Goal: Task Accomplishment & Management: Manage account settings

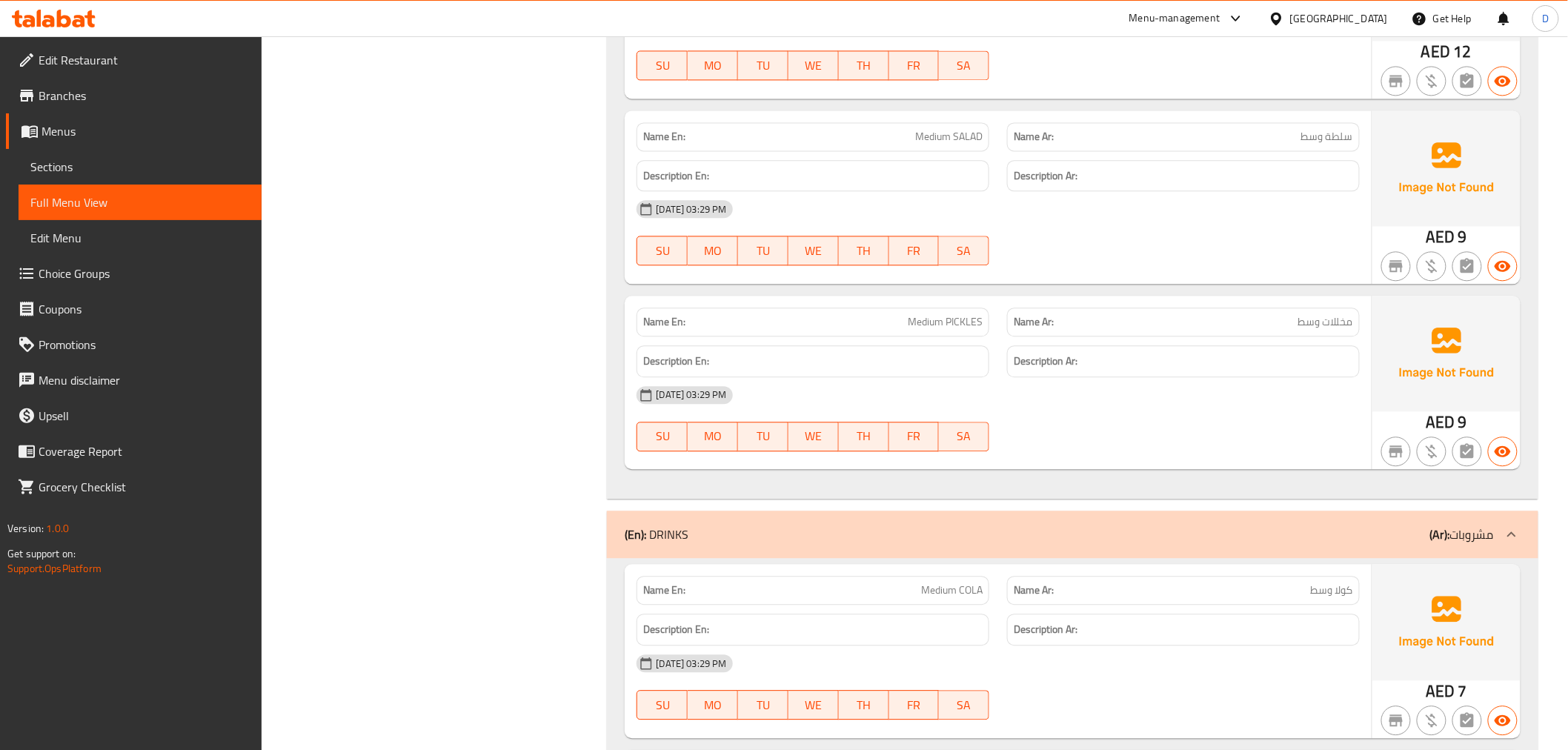
scroll to position [6004, 0]
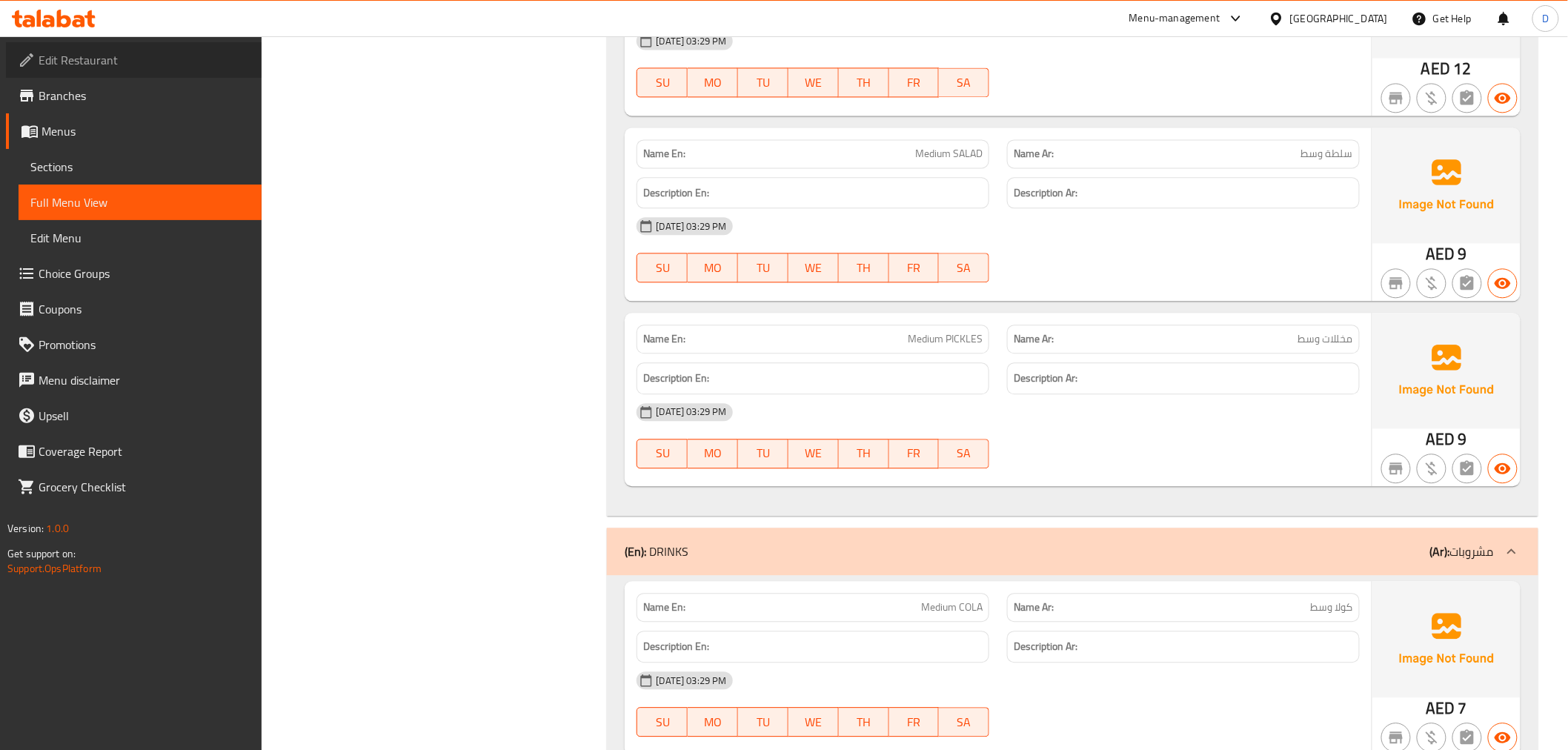
click at [96, 71] on link "Edit Restaurant" at bounding box center [133, 60] width 255 height 36
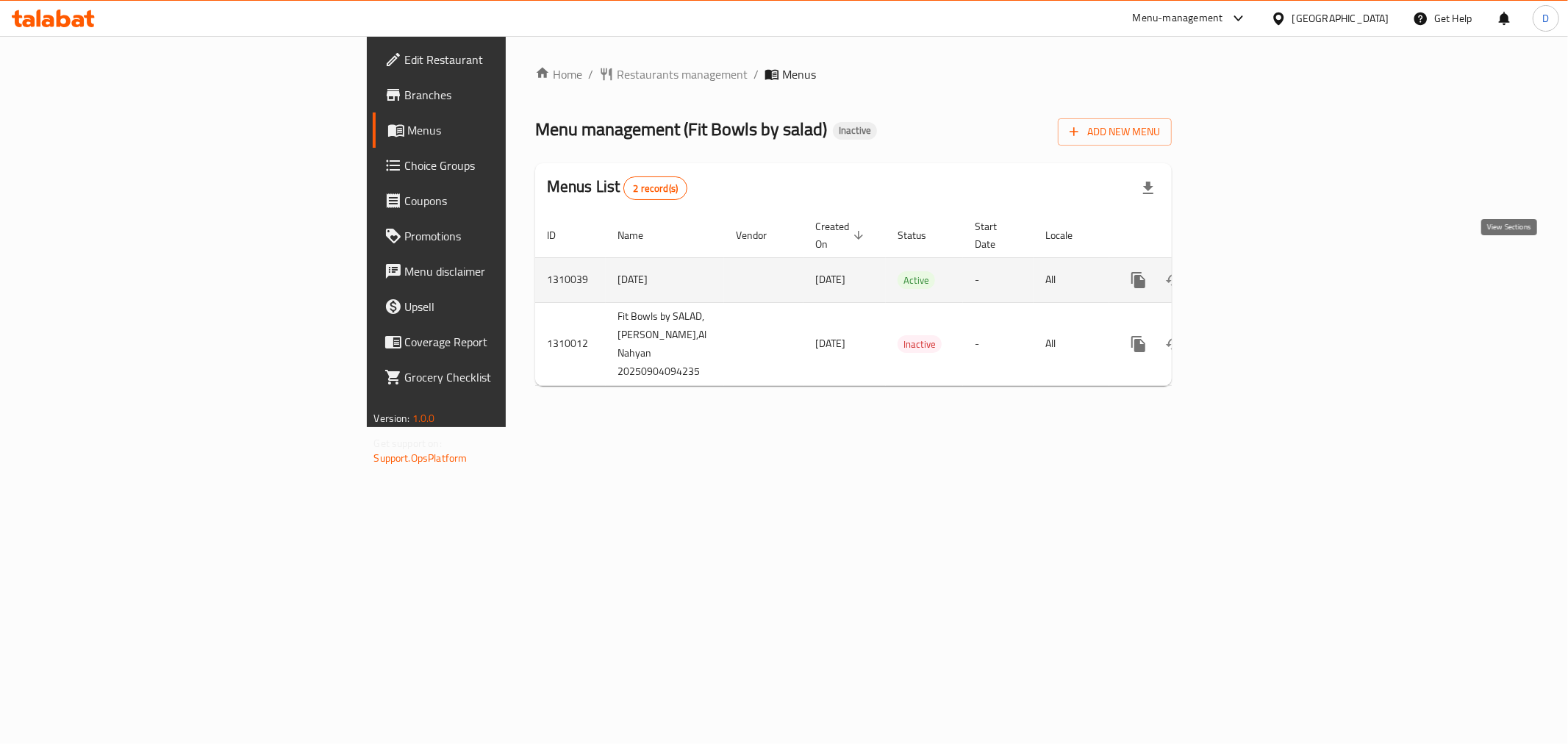
click at [1254, 271] on icon "enhanced table" at bounding box center [1245, 280] width 18 height 18
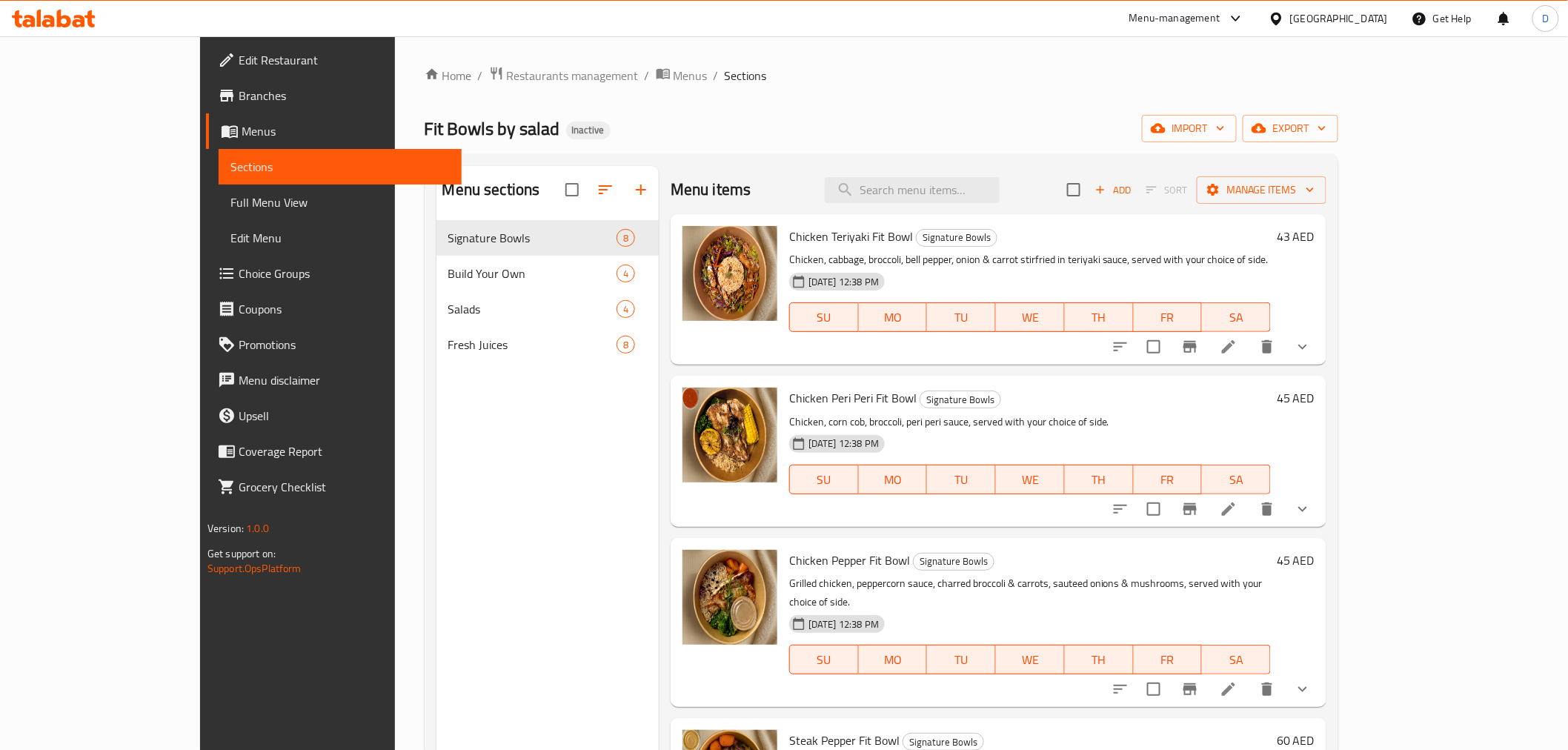
click at [967, 205] on div "Menu items Add Sort Manage items" at bounding box center [998, 189] width 655 height 48
click at [957, 191] on input "search" at bounding box center [912, 190] width 175 height 26
paste input "Steak Chimichurri Steak Salad"
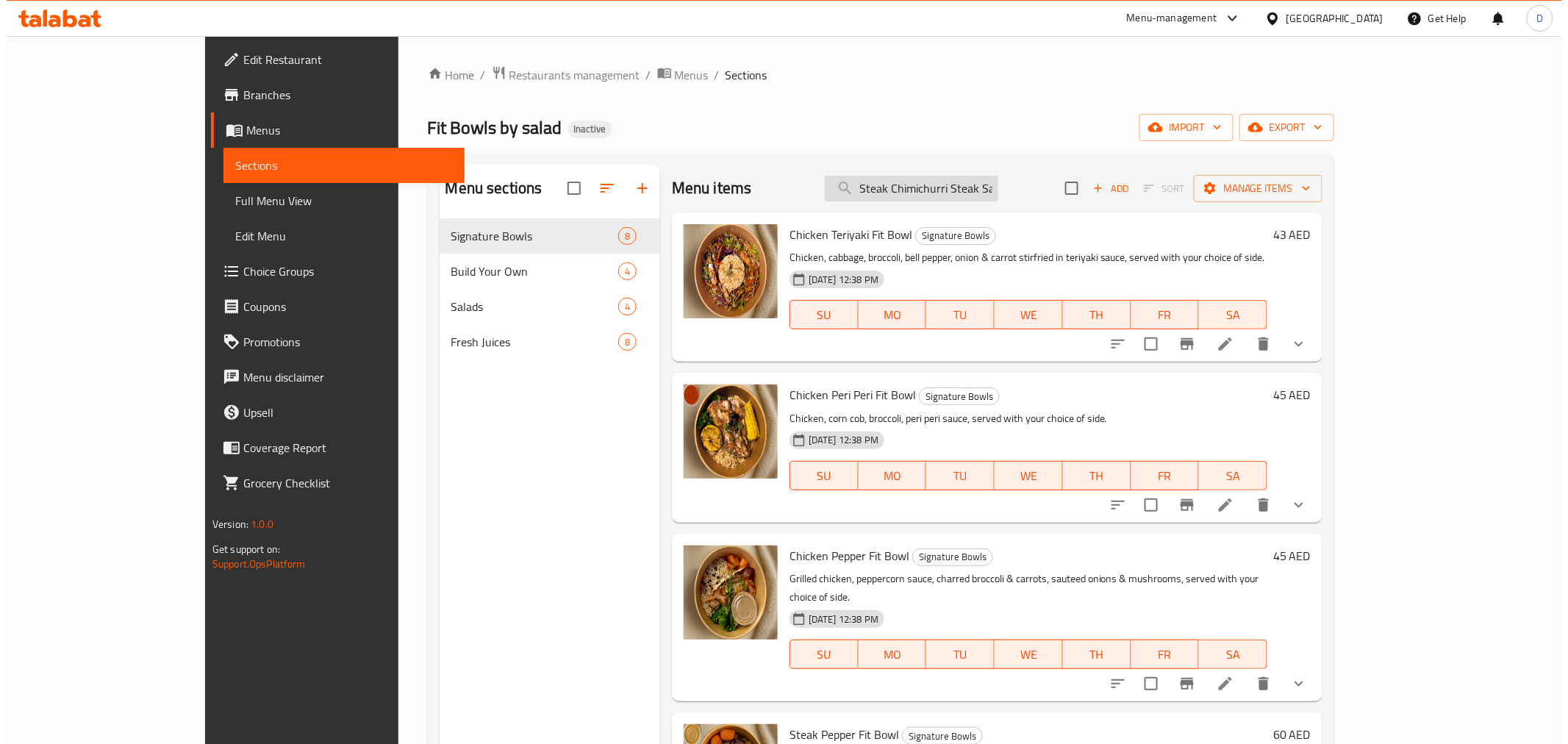
scroll to position [0, 15]
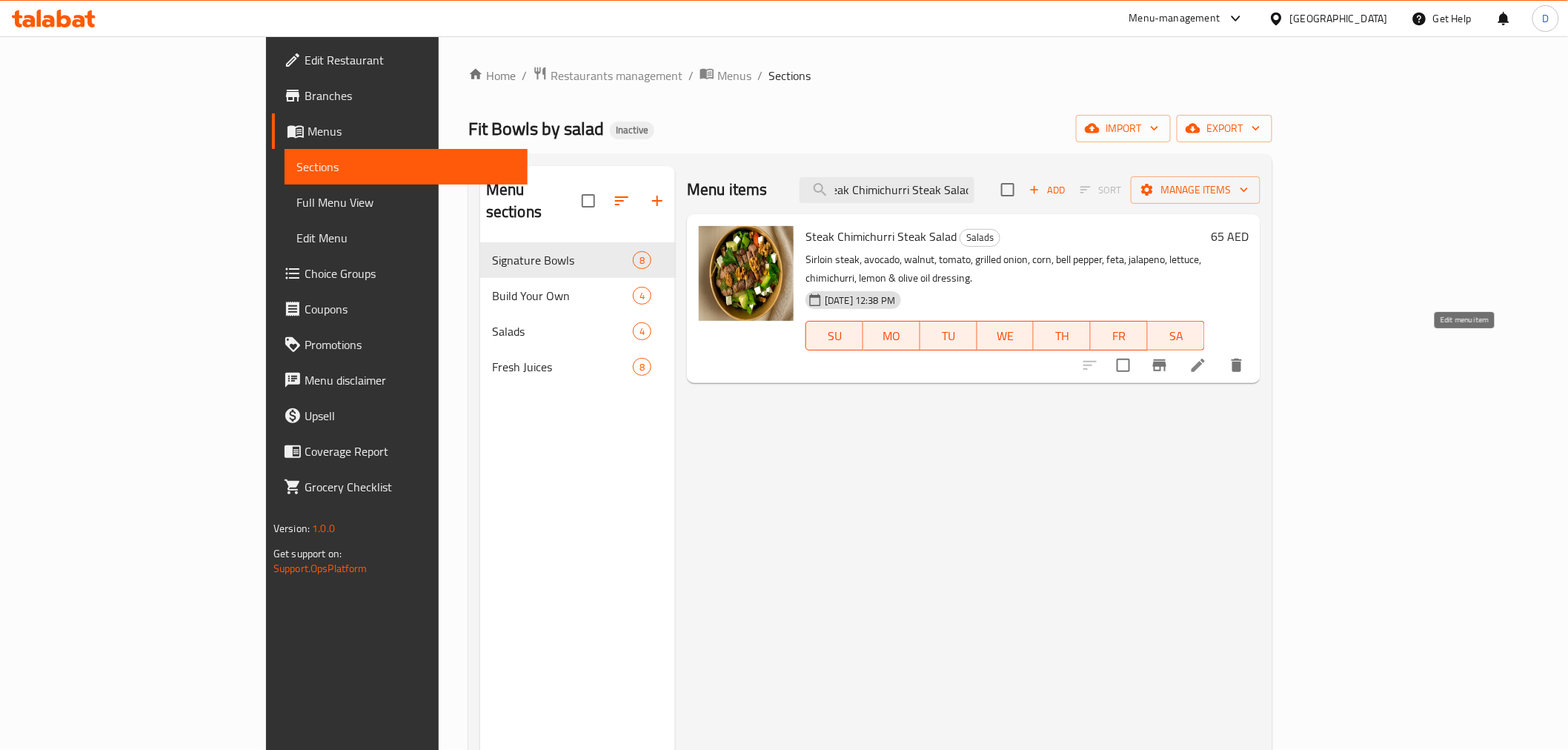
type input "Steak Chimichurri Steak Salad"
click at [1205, 358] on icon at bounding box center [1198, 365] width 13 height 13
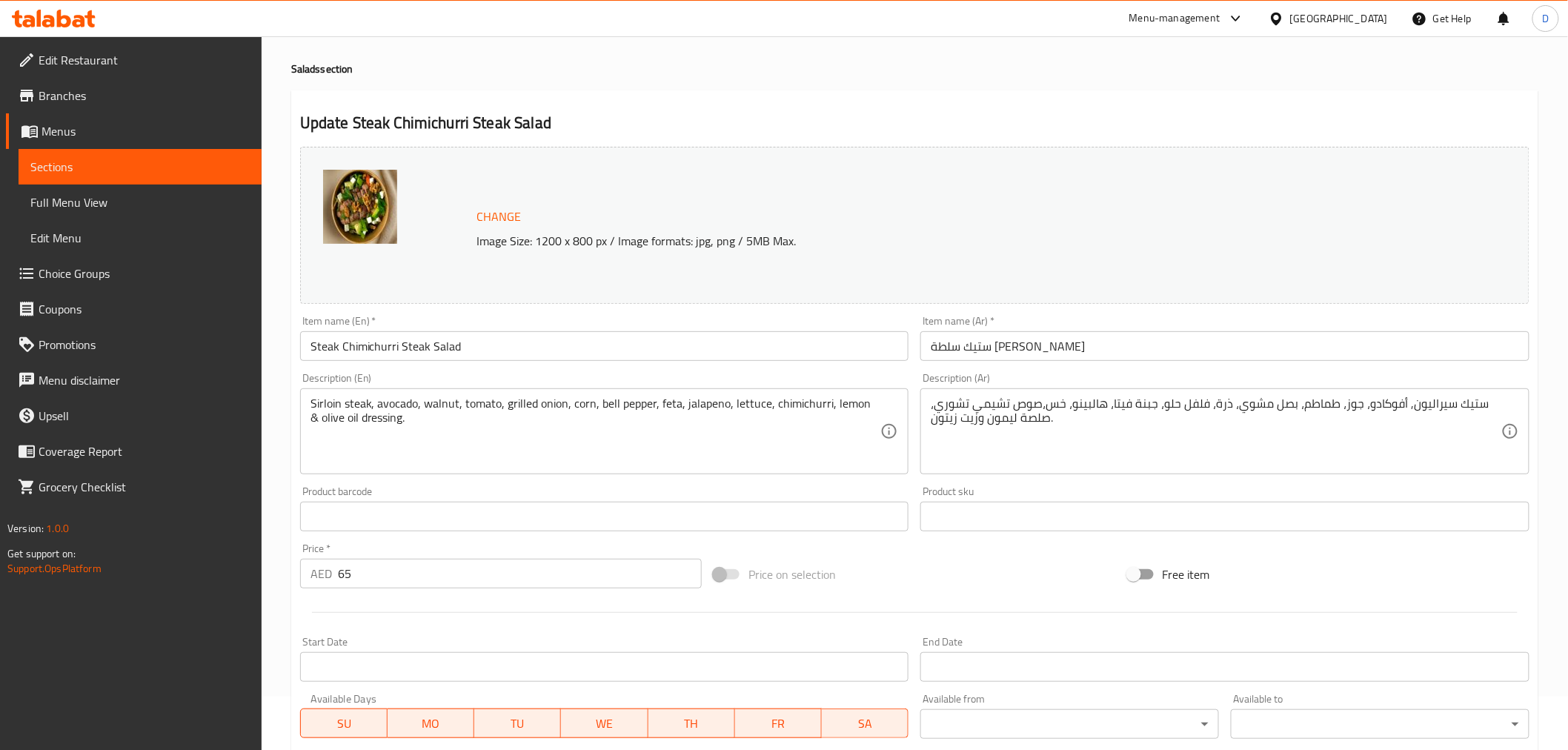
scroll to position [82, 0]
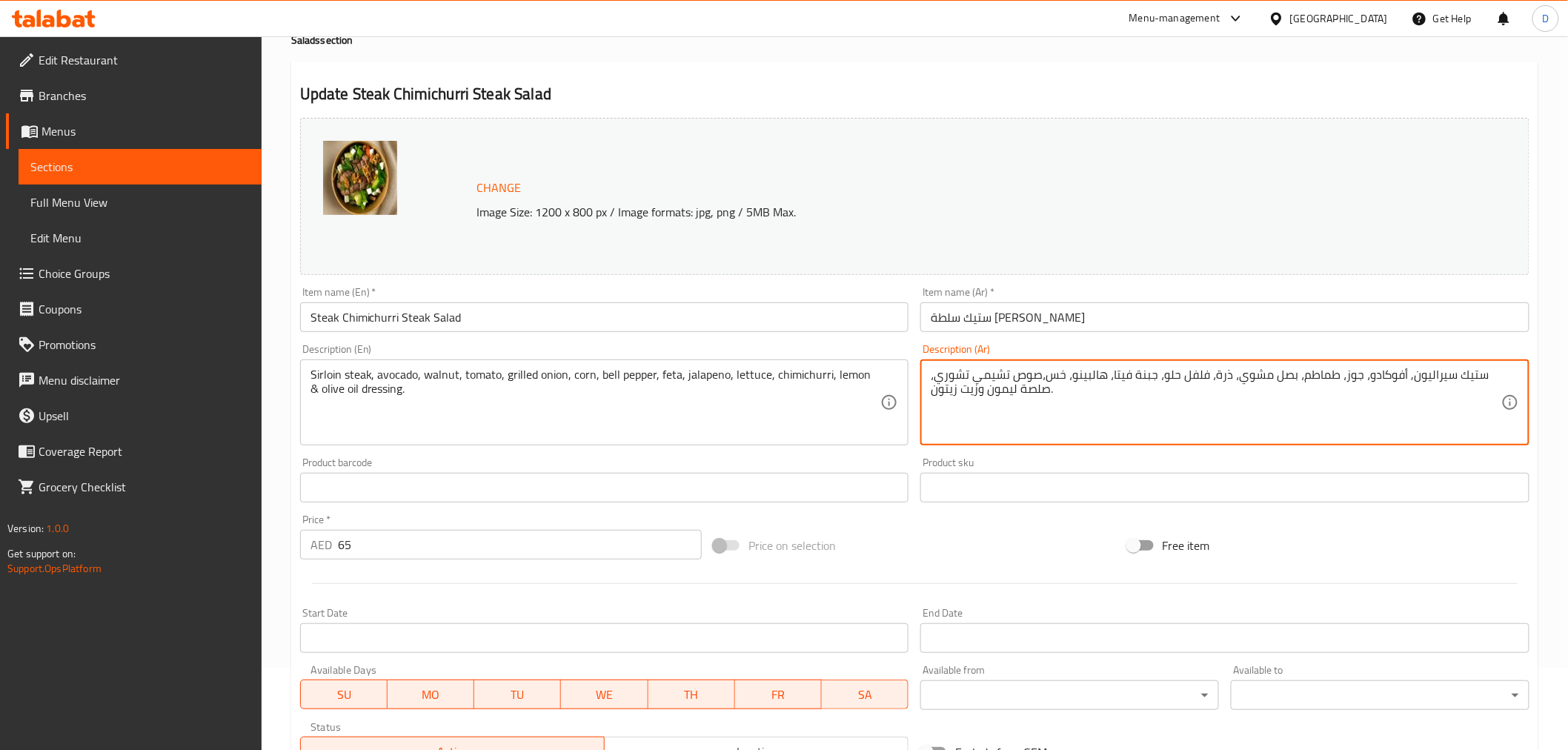
click at [1149, 373] on textarea "ستيك سيراليون, أفوكادو، جوز، طماطم، بصل مشوي، ذرة، فلفل حلو، جبنة فيتا، هالبينو…" at bounding box center [1215, 402] width 571 height 70
click at [1062, 379] on textarea "ستيك سيراليون, أفوكادو، جوز، طماطم، بصل مشوي، ذرة، فلفل حلو، فيتا، هالبينو، خس،…" at bounding box center [1215, 402] width 571 height 70
type textarea "ستيك سيراليون, أفوكادو، جوز، طماطم، بصل مشوي، ذرة، فلفل حلو، فيتا، هالبينو، خس،…"
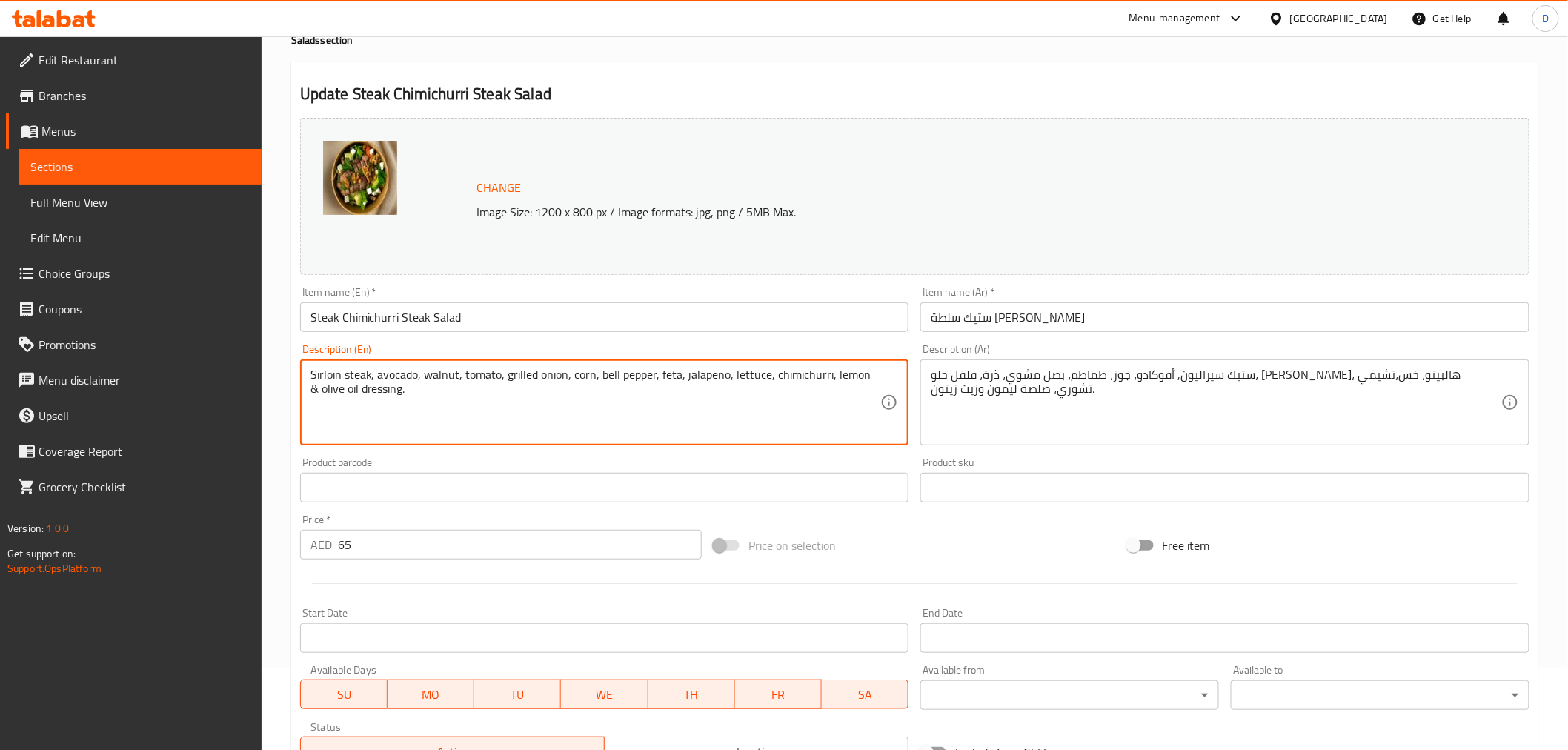
click at [784, 375] on textarea "Sirloin steak, avocado, walnut, tomato, grilled onion, corn, bell pepper, feta,…" at bounding box center [595, 402] width 571 height 70
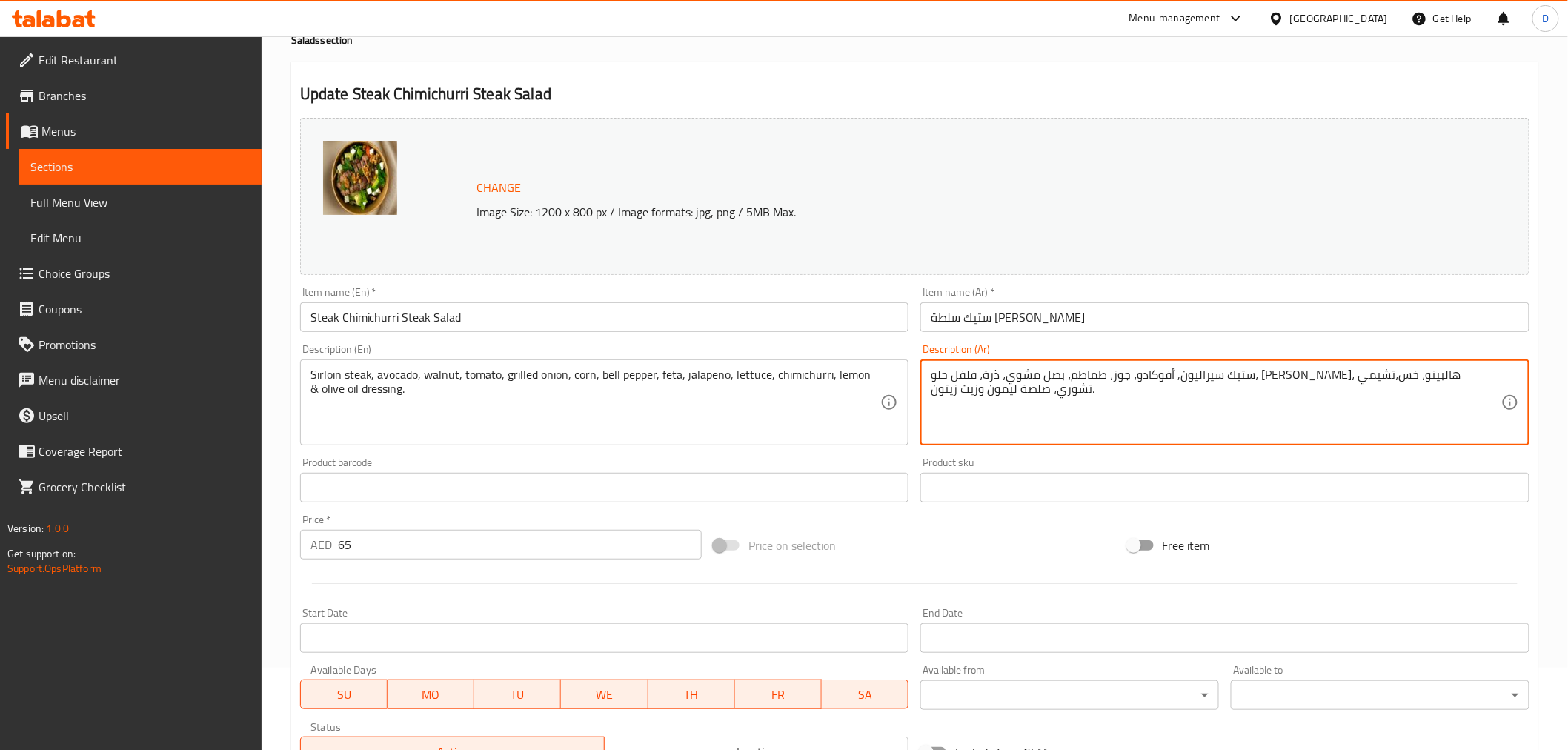
drag, startPoint x: 1073, startPoint y: 374, endPoint x: 1002, endPoint y: 382, distance: 71.4
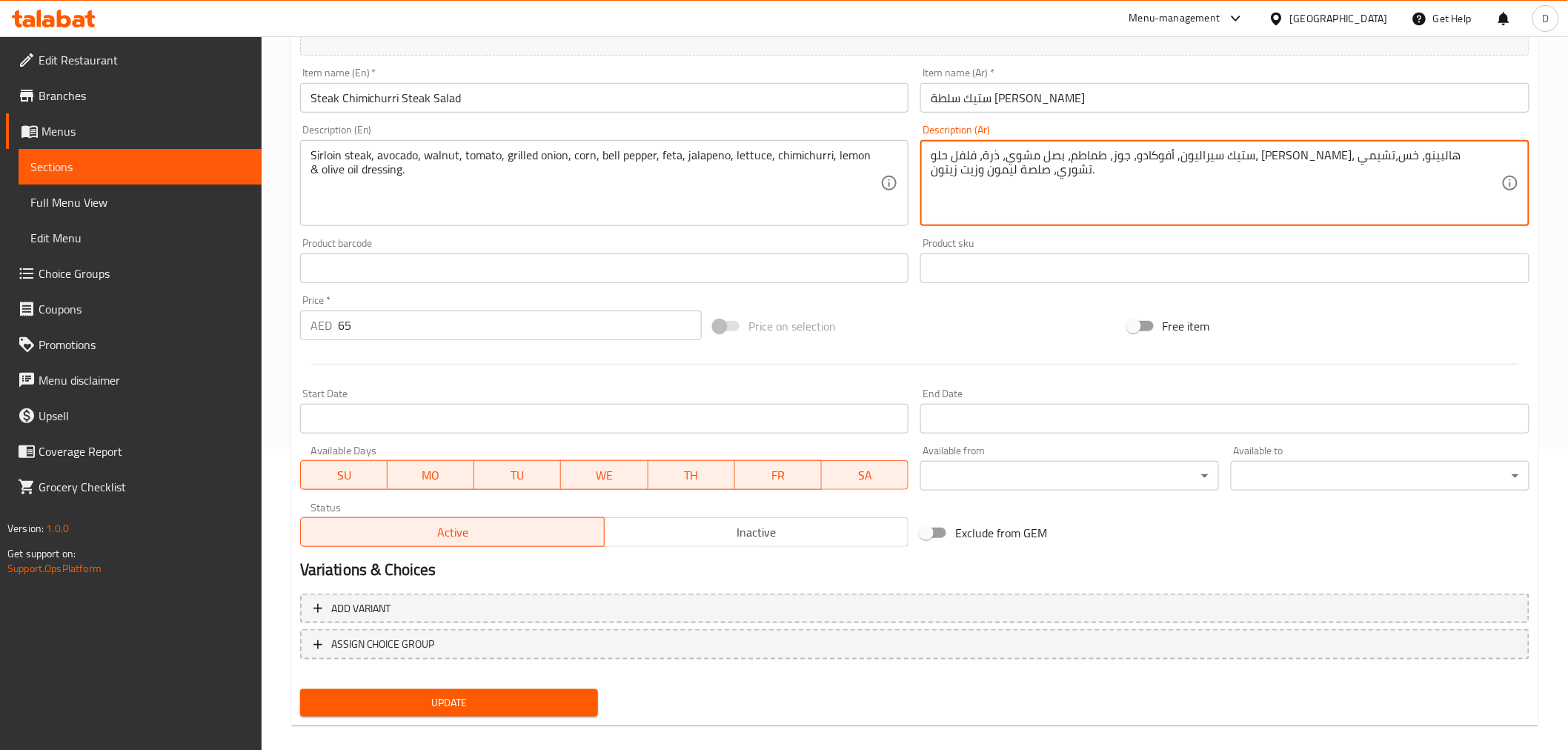
scroll to position [316, 0]
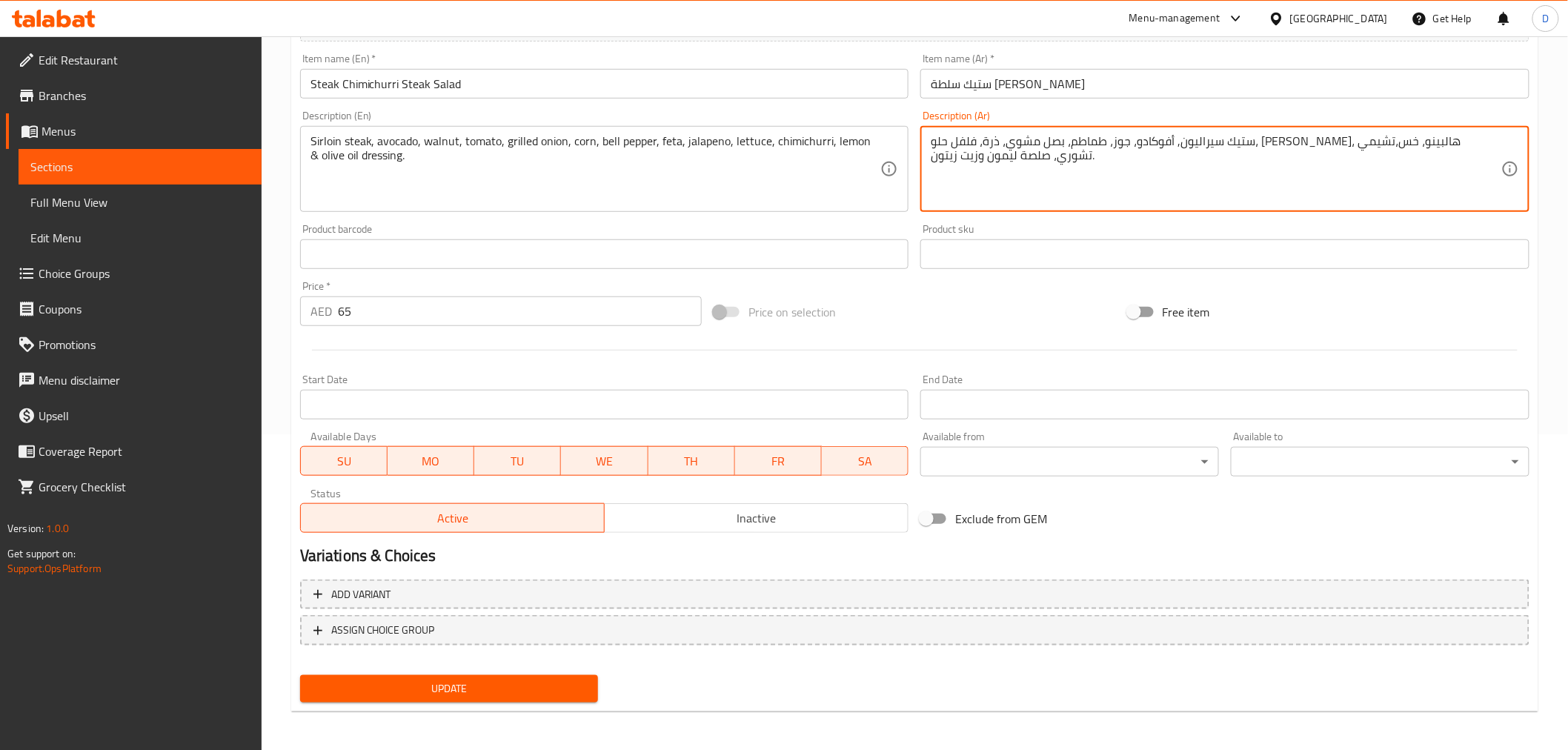
click at [581, 675] on button "Update" at bounding box center [450, 689] width 299 height 28
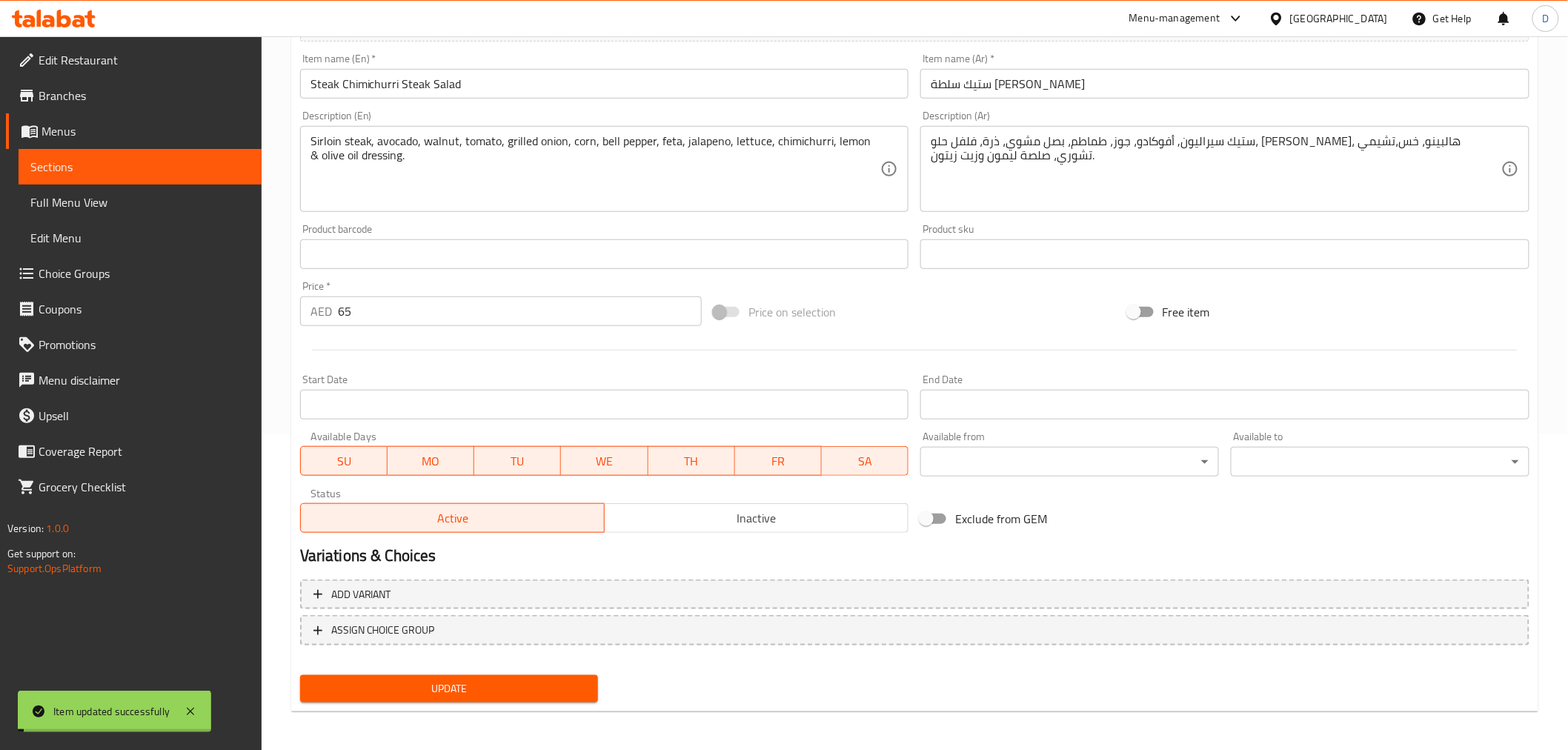
click at [573, 682] on span "Update" at bounding box center [449, 688] width 275 height 19
drag, startPoint x: 381, startPoint y: 691, endPoint x: 379, endPoint y: 679, distance: 12.2
click at [381, 691] on span "Update" at bounding box center [449, 688] width 275 height 19
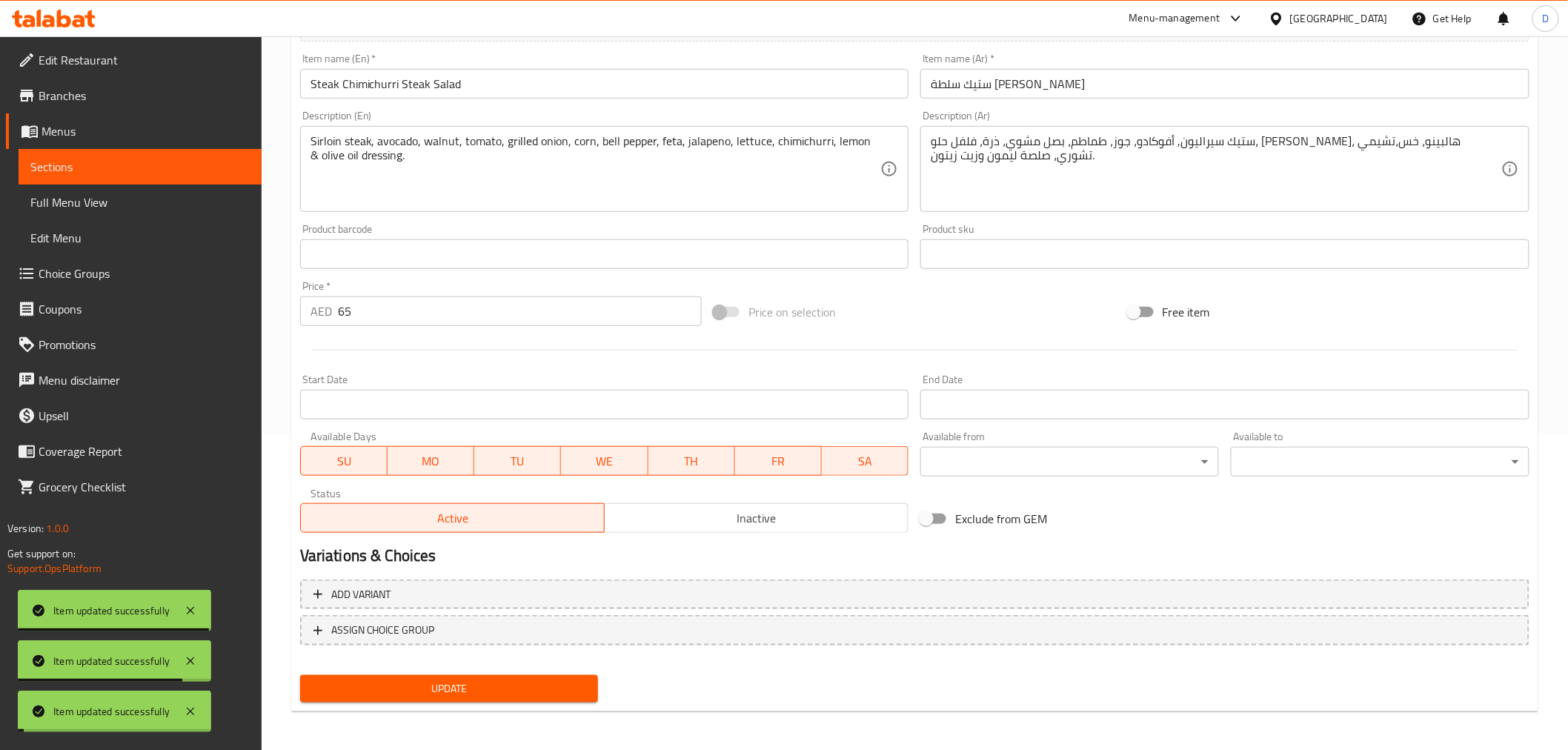
click at [167, 165] on span "Sections" at bounding box center [140, 166] width 220 height 18
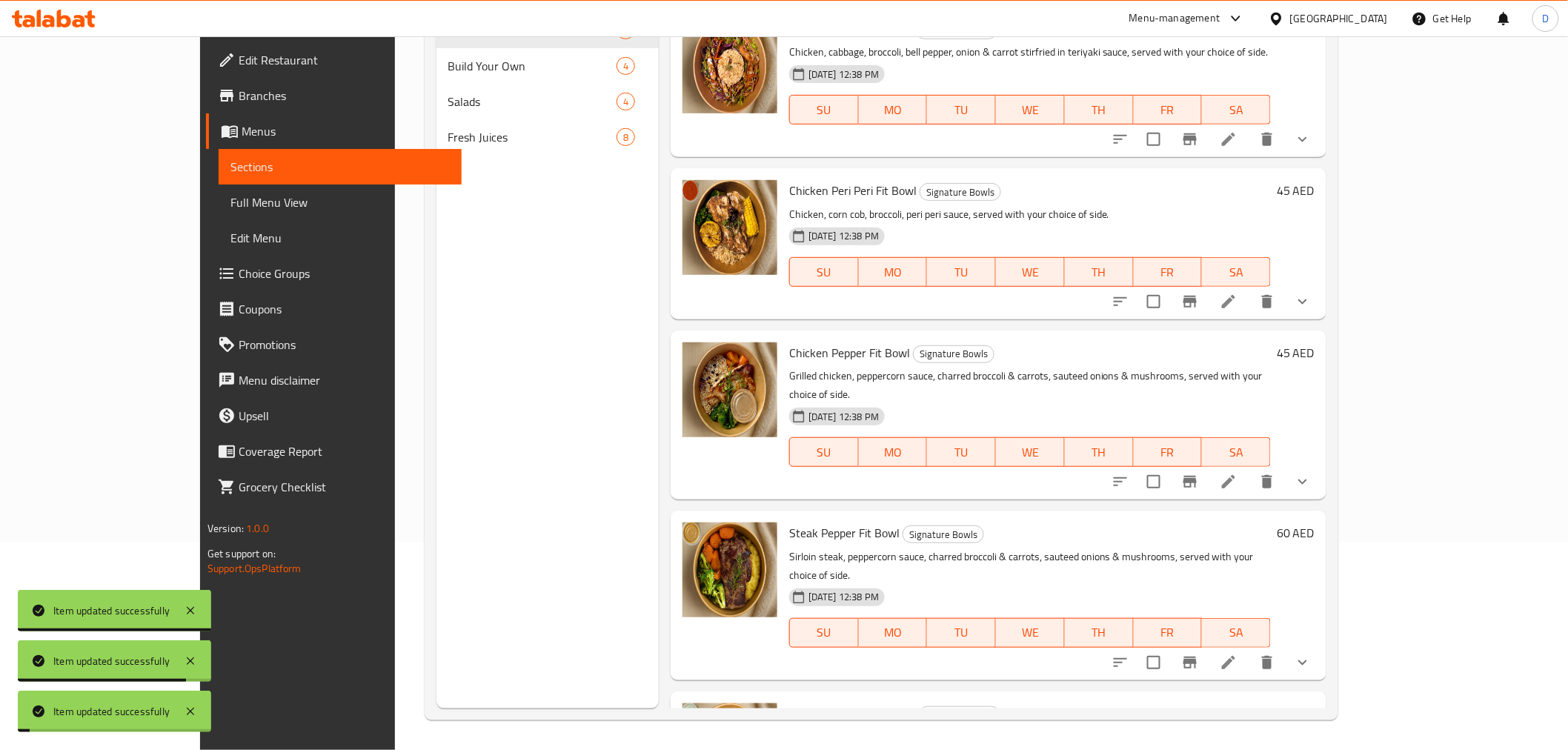
scroll to position [207, 0]
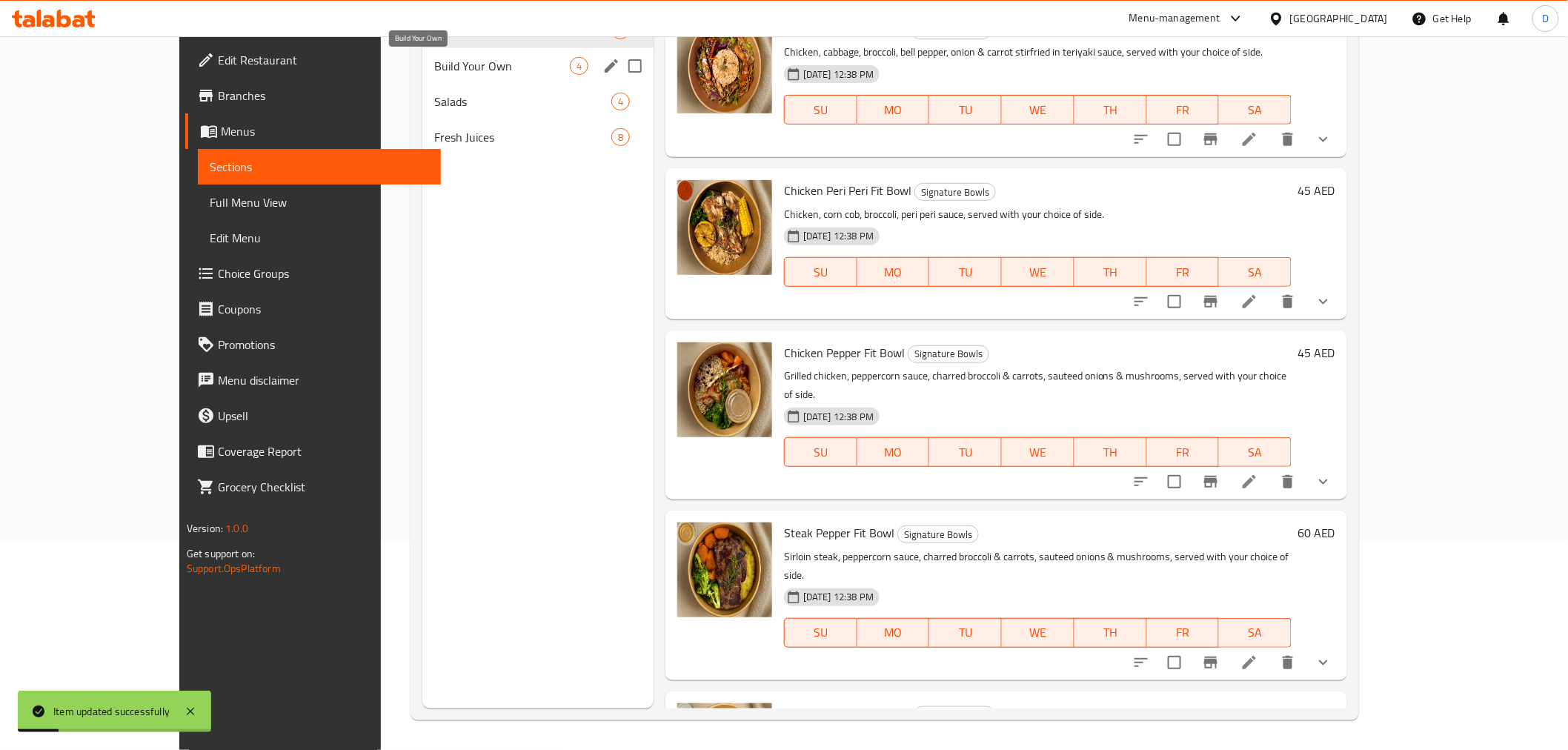
click at [434, 72] on span "Build Your Own" at bounding box center [502, 66] width 135 height 18
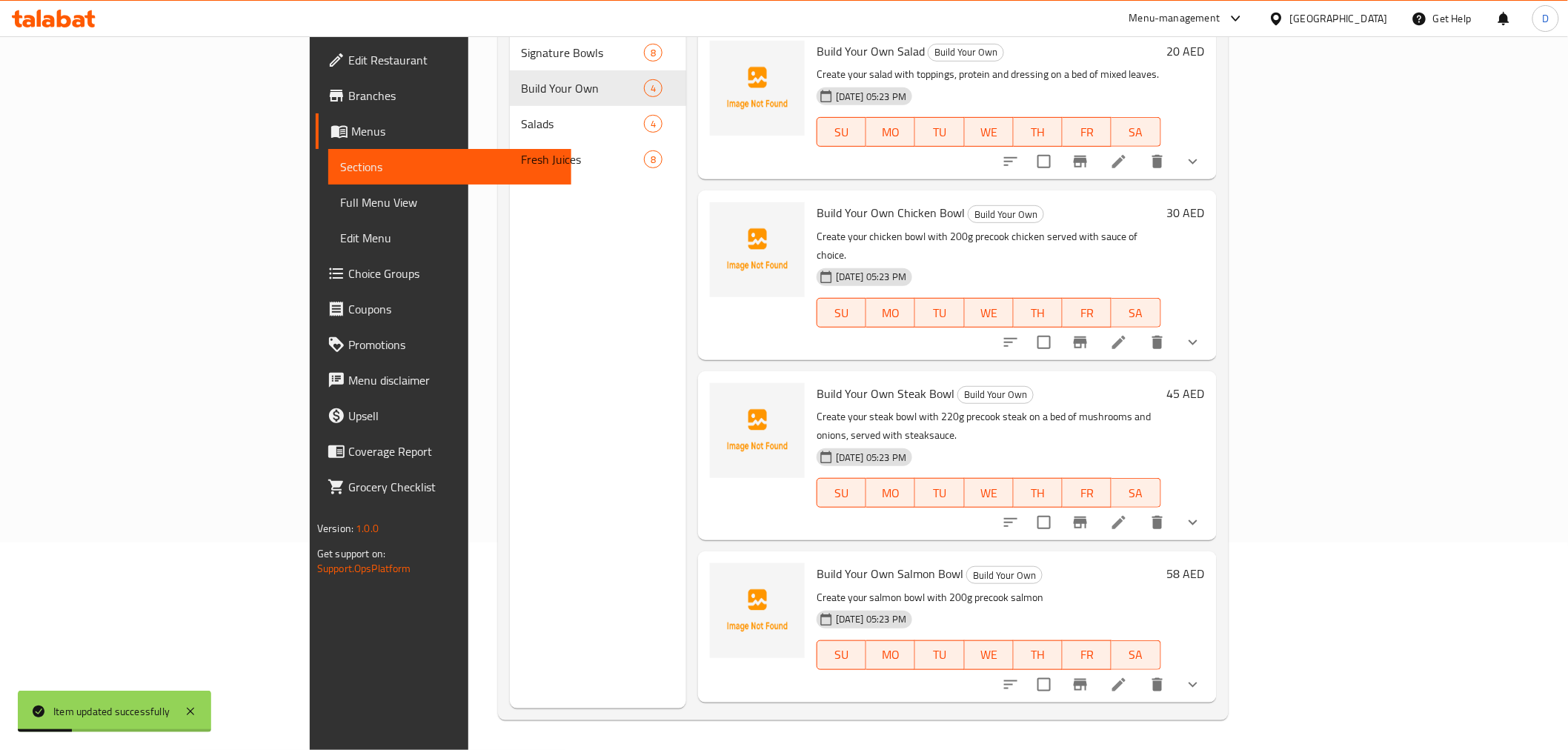
scroll to position [42, 0]
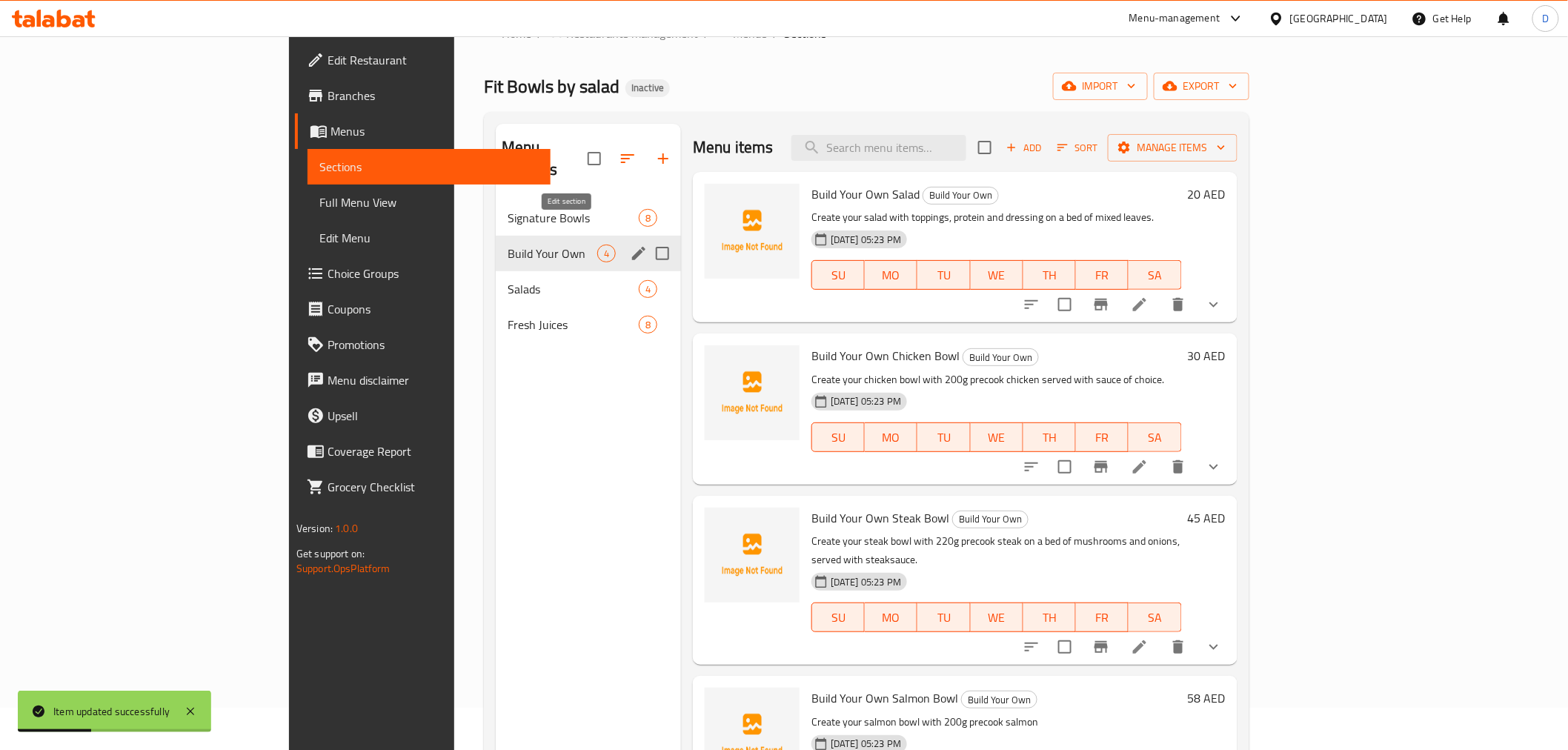
click at [632, 246] on icon "edit" at bounding box center [638, 253] width 13 height 13
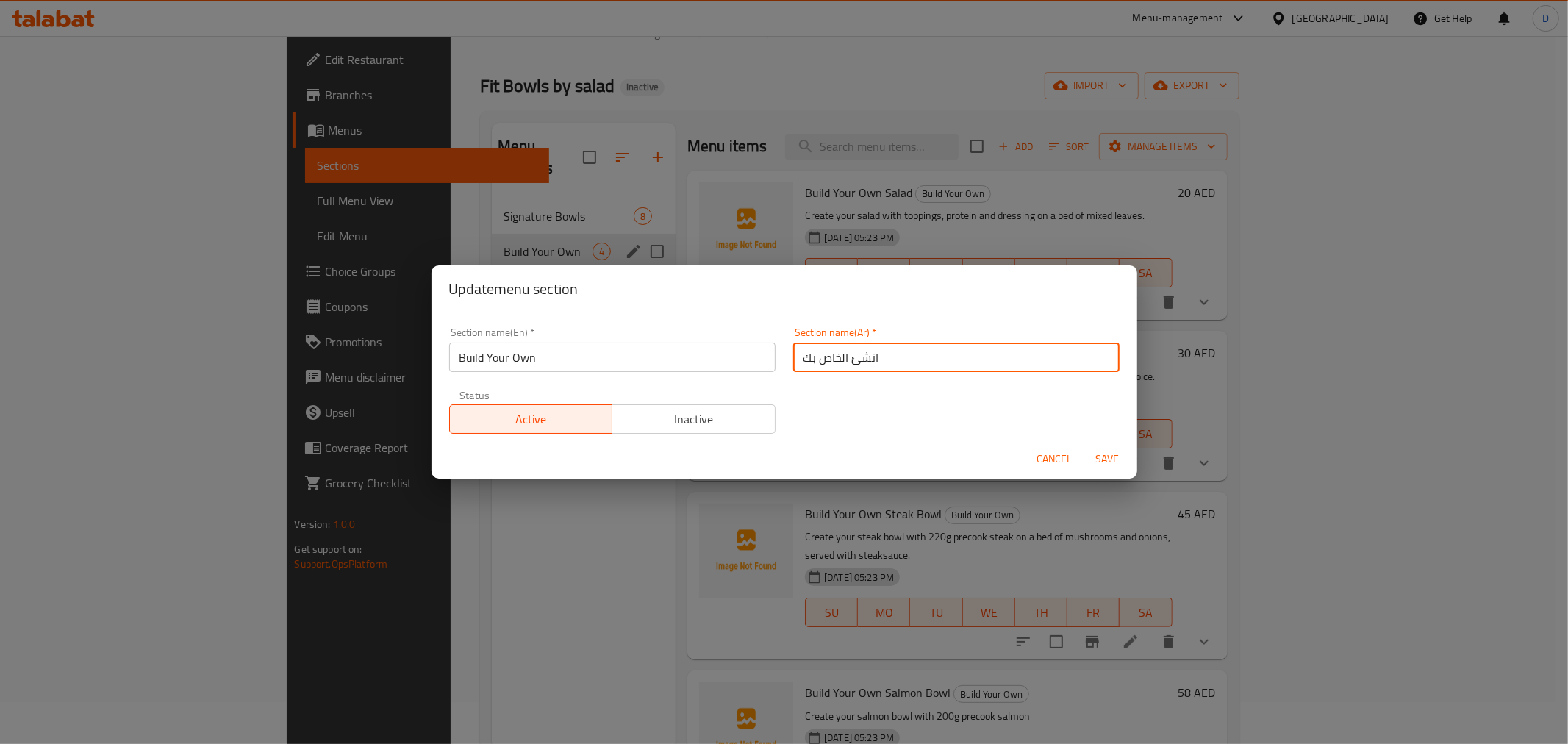
drag, startPoint x: 844, startPoint y: 357, endPoint x: 870, endPoint y: 359, distance: 26.1
click at [870, 359] on input "انشئ الخاص بك" at bounding box center [956, 357] width 326 height 29
type input "اصنع الخاص بك"
click at [1084, 445] on button "Save" at bounding box center [1108, 459] width 47 height 28
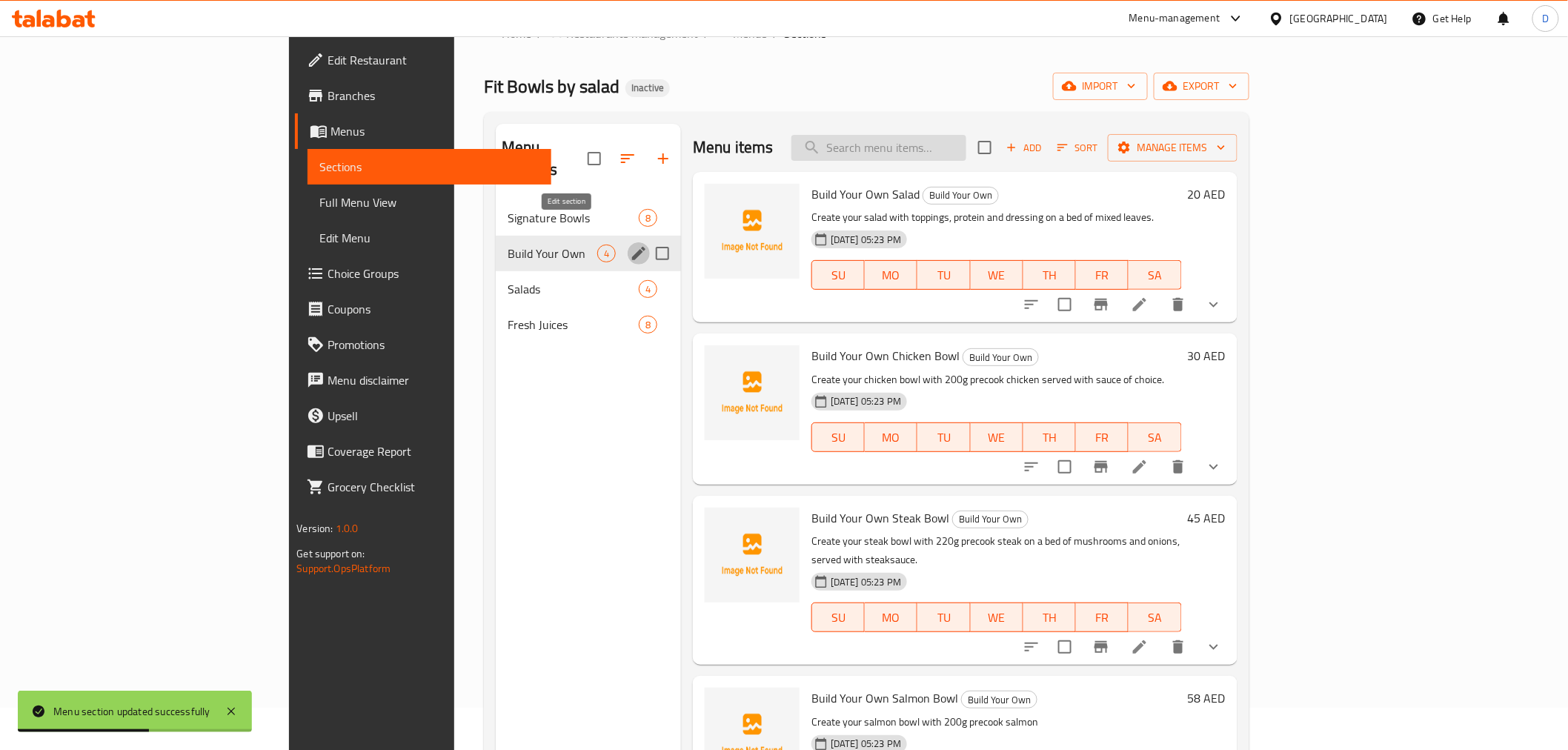
click at [949, 157] on input "search" at bounding box center [878, 148] width 175 height 26
paste input "Create your salad with toppings, protein and dressing on a bed of mixed leaves."
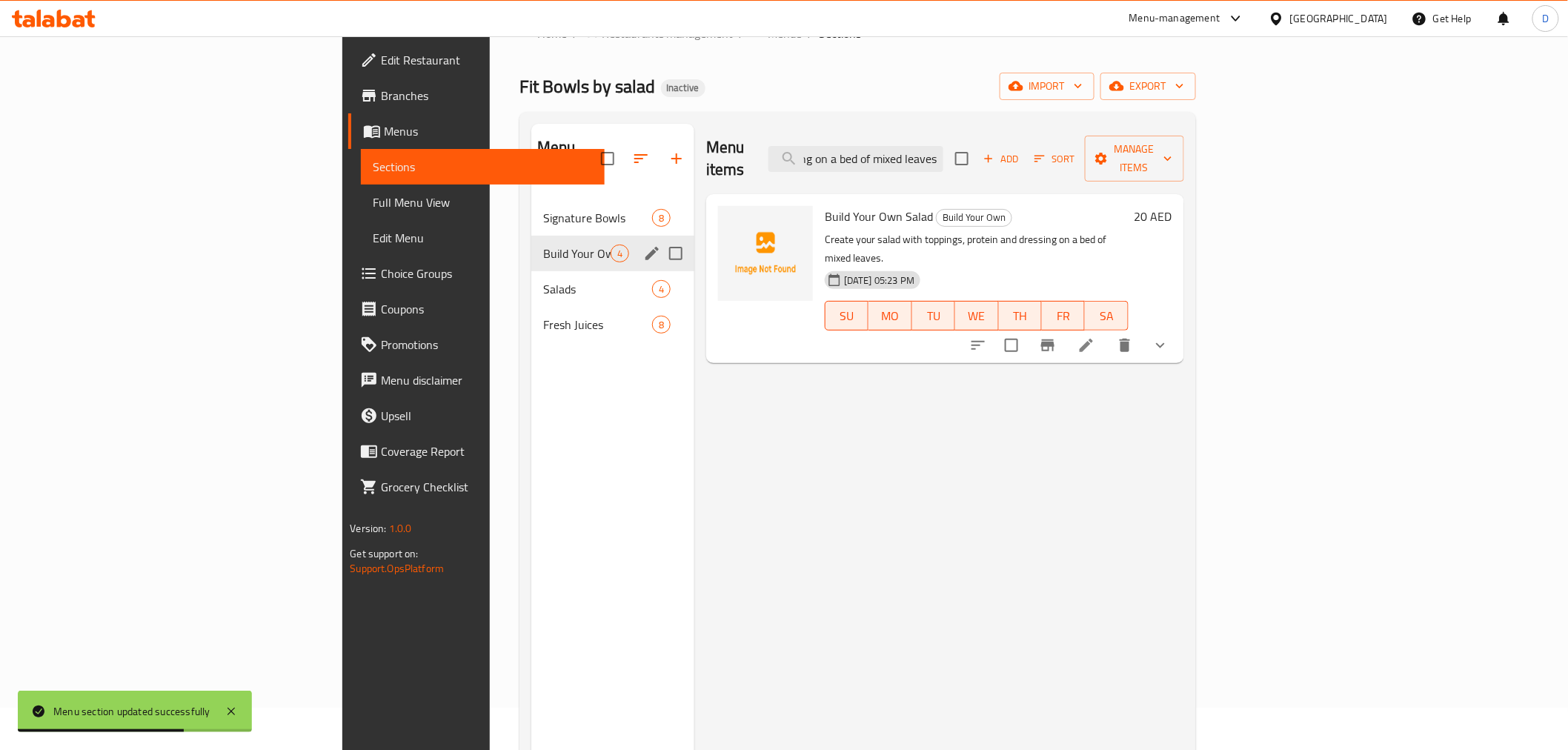
type input "Create your salad with toppings, protein and dressing on a bed of mixed leaves."
click at [1107, 332] on li at bounding box center [1086, 345] width 42 height 27
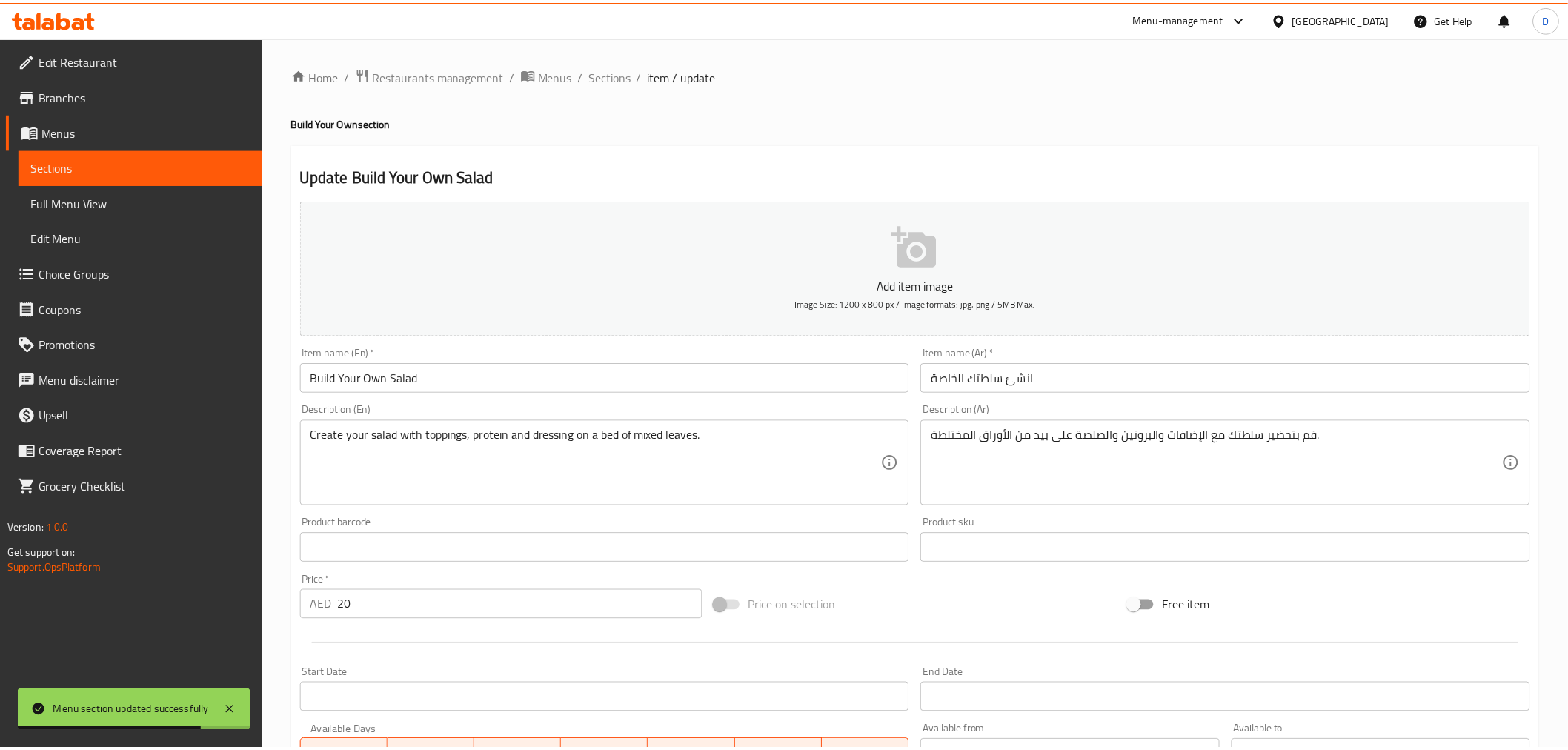
scroll to position [165, 0]
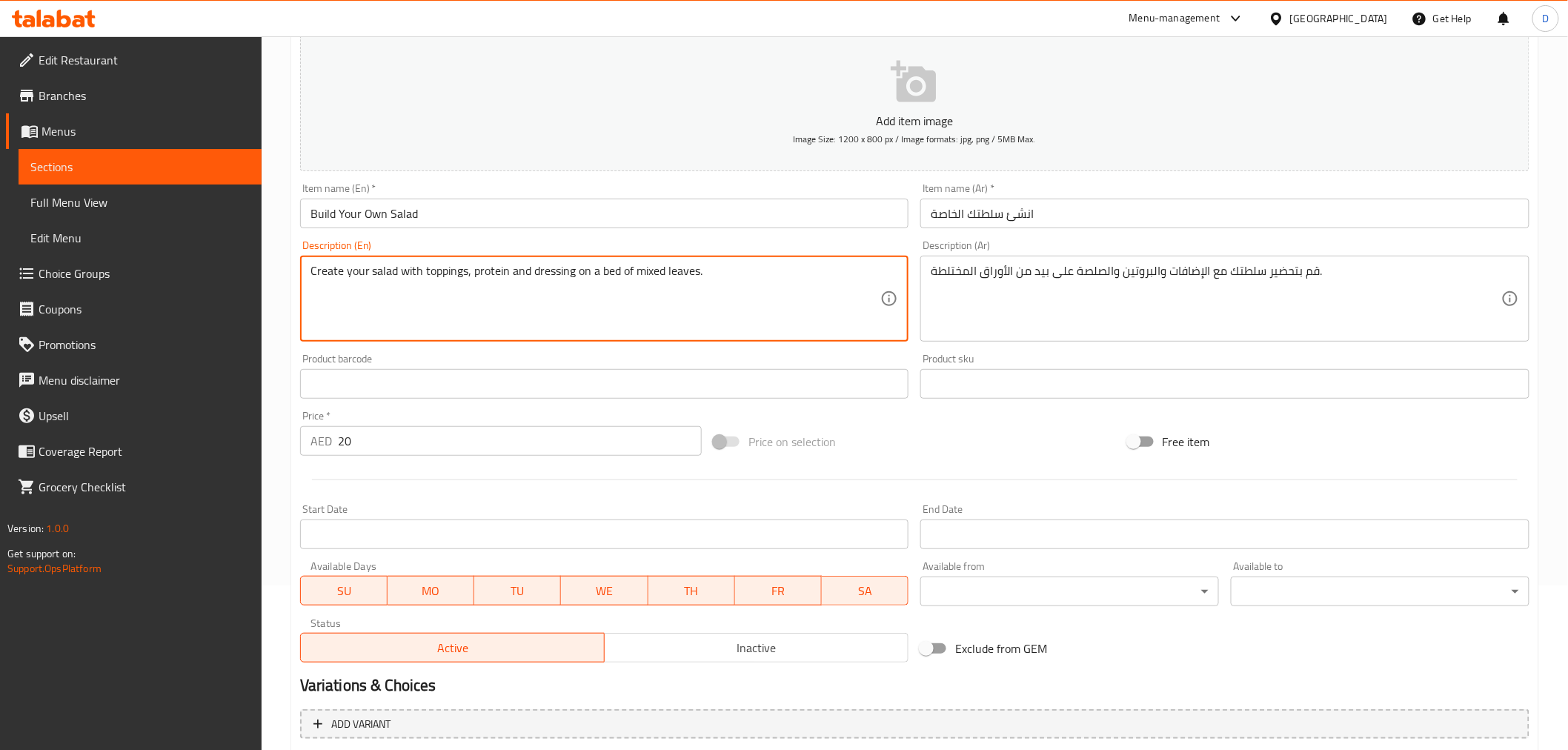
click at [606, 268] on textarea "Create your salad with toppings, protein and dressing on a bed of mixed leaves." at bounding box center [595, 299] width 571 height 70
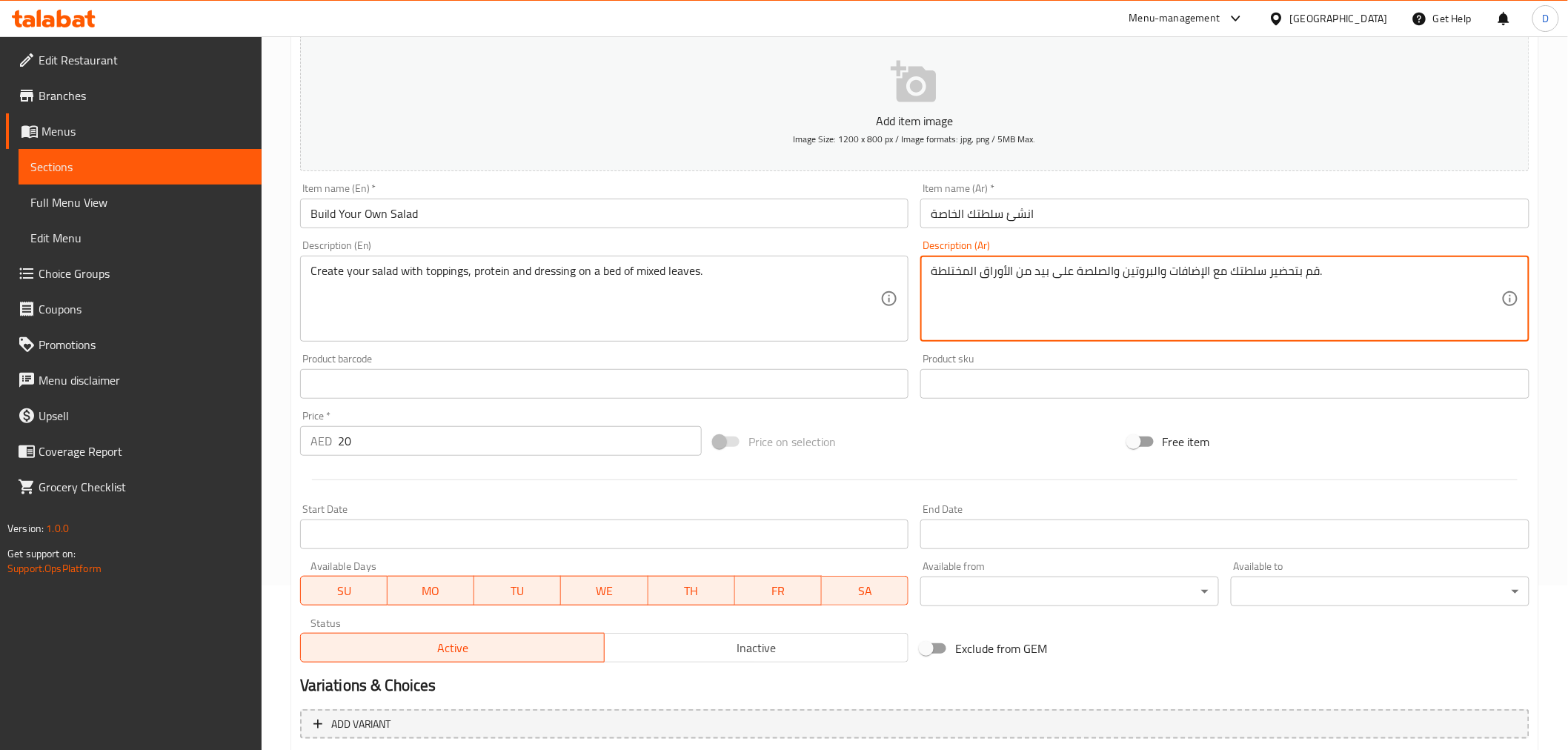
click at [1045, 268] on textarea "قم بتحضير سلطتك مع الإضافات والبروتين والصلصة على بيد من الأوراق المختلطة." at bounding box center [1215, 299] width 571 height 70
click at [1043, 274] on textarea "قم بتحضير سلطتك مع الإضافات والبروتين والصلصة على بيد من الأوراق المختلطة." at bounding box center [1215, 299] width 571 height 70
click at [967, 272] on textarea "قم بتحضير سلطتك مع الإضافات والبروتين والصلصة على طبقة من الأوراق المختلطة." at bounding box center [1215, 299] width 571 height 70
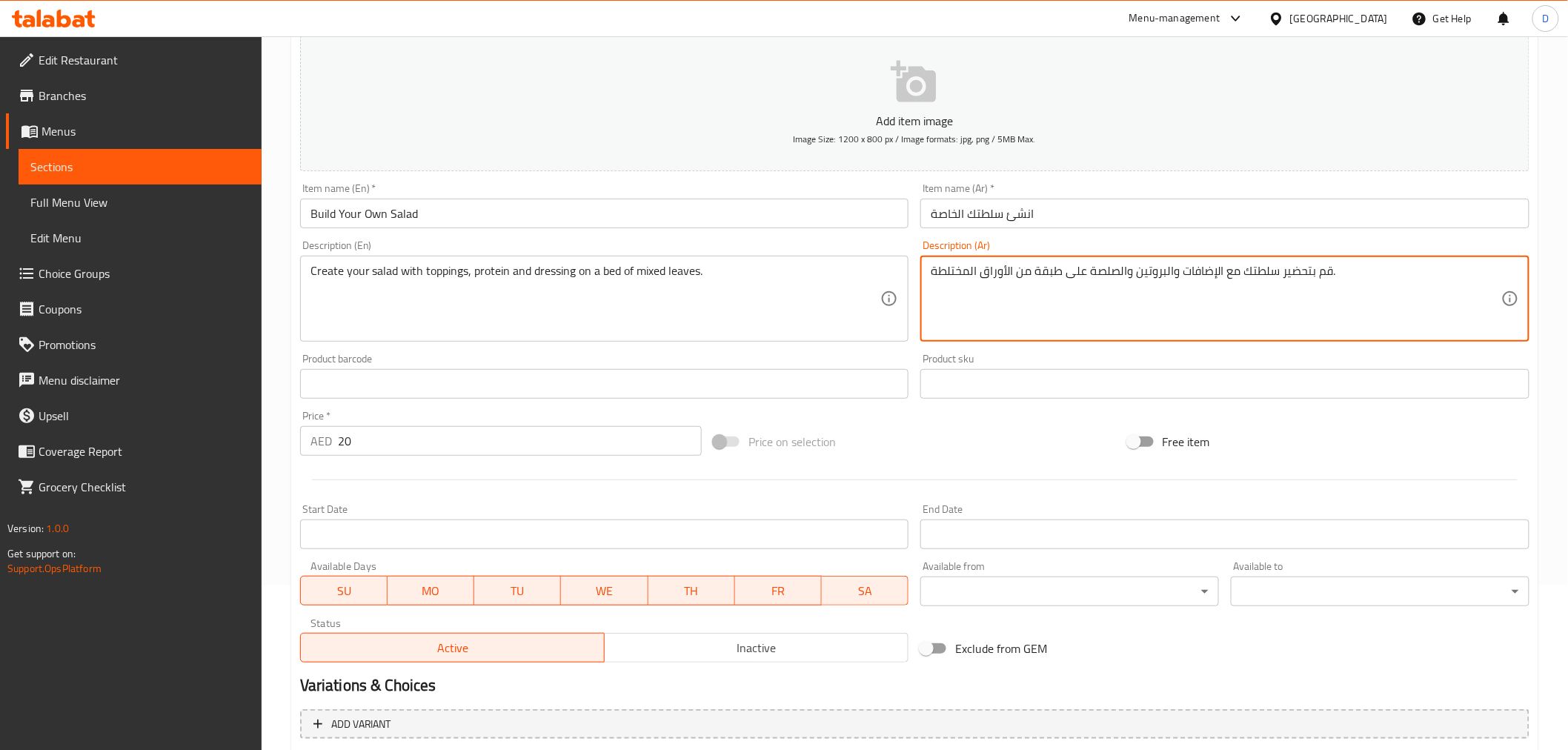
drag, startPoint x: 966, startPoint y: 271, endPoint x: 939, endPoint y: 271, distance: 27.0
click at [939, 271] on textarea "قم بتحضير سلطتك مع الإضافات والبروتين والصلصة على طبقة من الأوراق المختلطة." at bounding box center [1215, 299] width 571 height 70
type textarea "قم بتحضير سلطتك مع الإضافات والبروتين والصلصة على طبقة من الأوراق المشكلة."
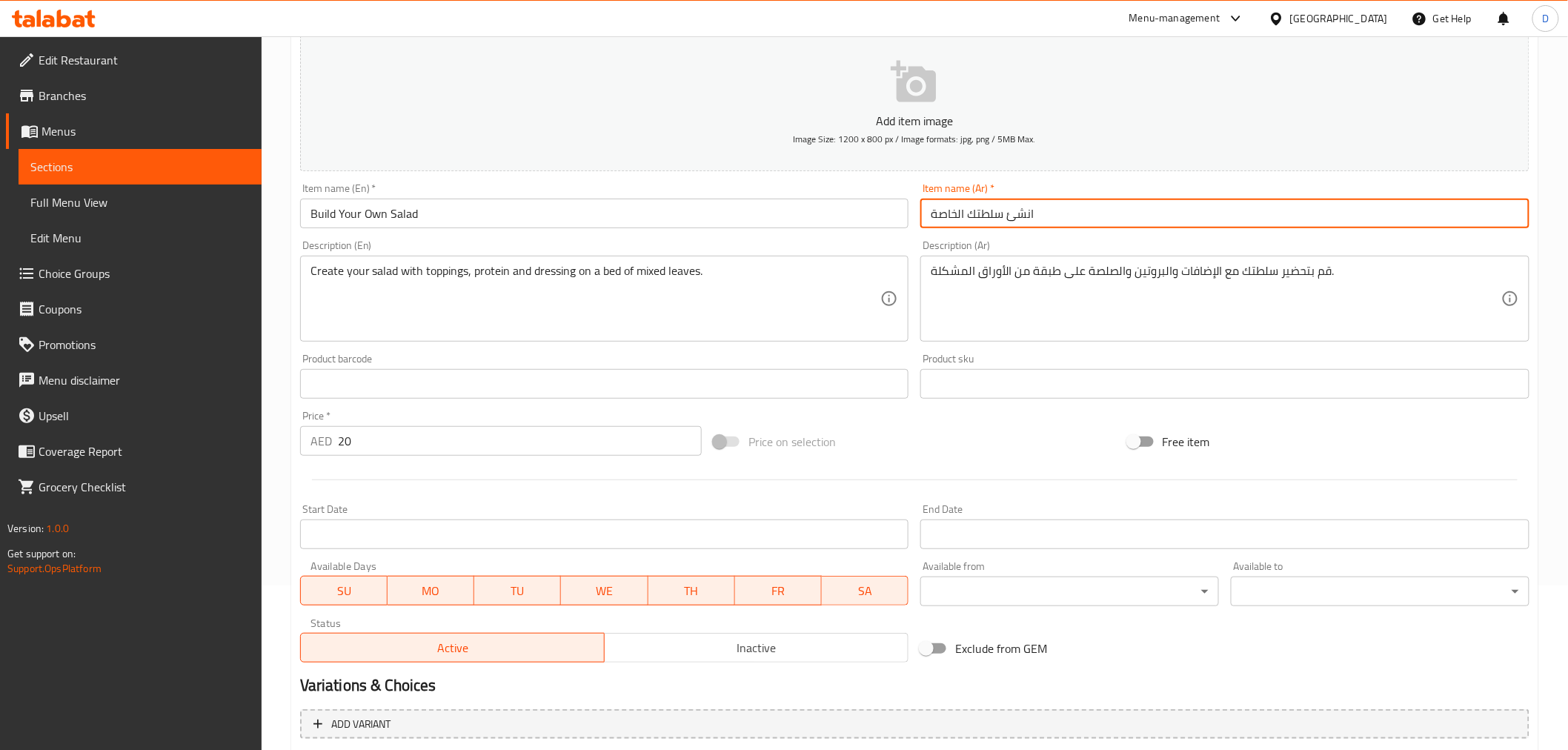
drag, startPoint x: 1006, startPoint y: 215, endPoint x: 1043, endPoint y: 215, distance: 37.0
click at [1043, 215] on input "انشئ سلطتك الخاصة" at bounding box center [1224, 213] width 609 height 29
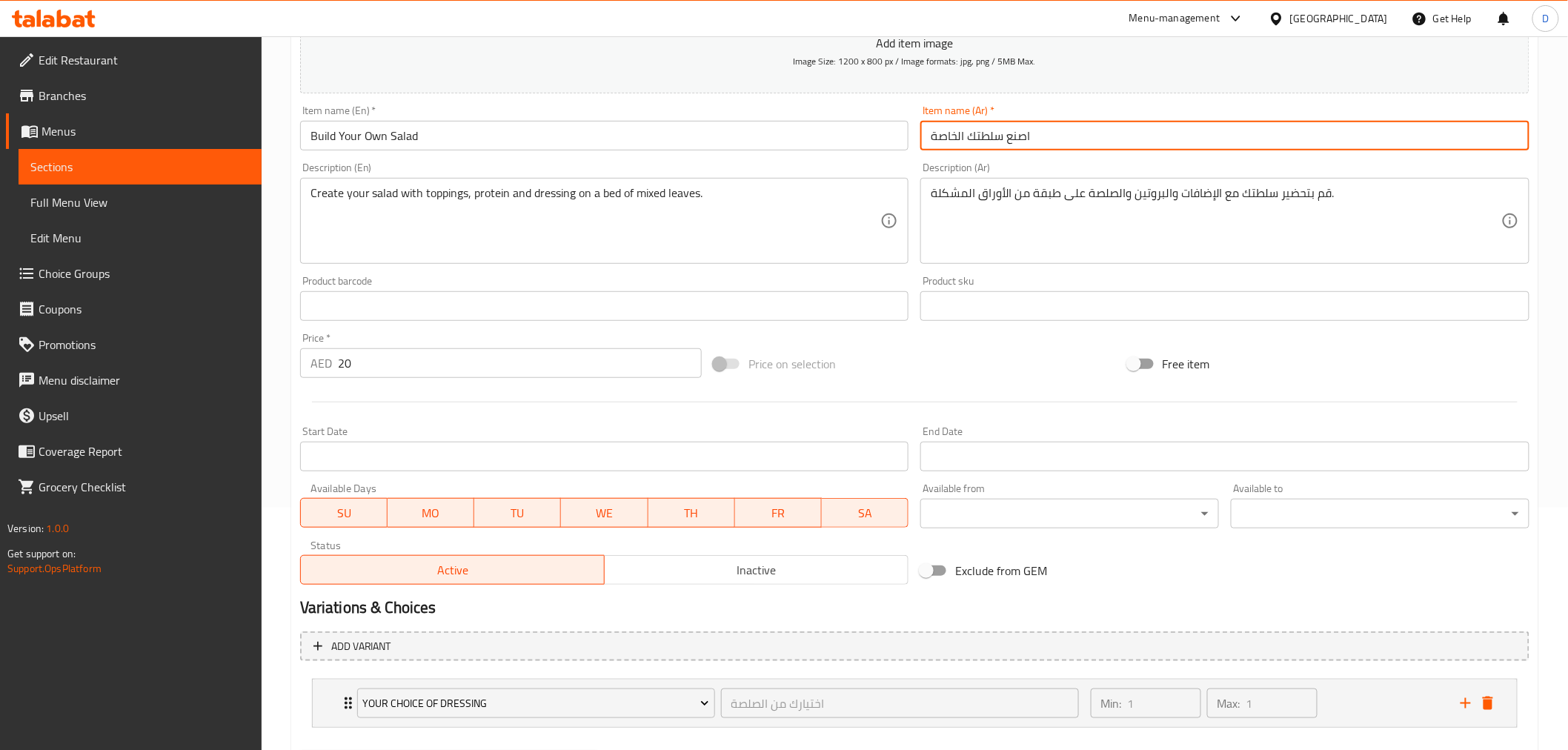
scroll to position [73, 0]
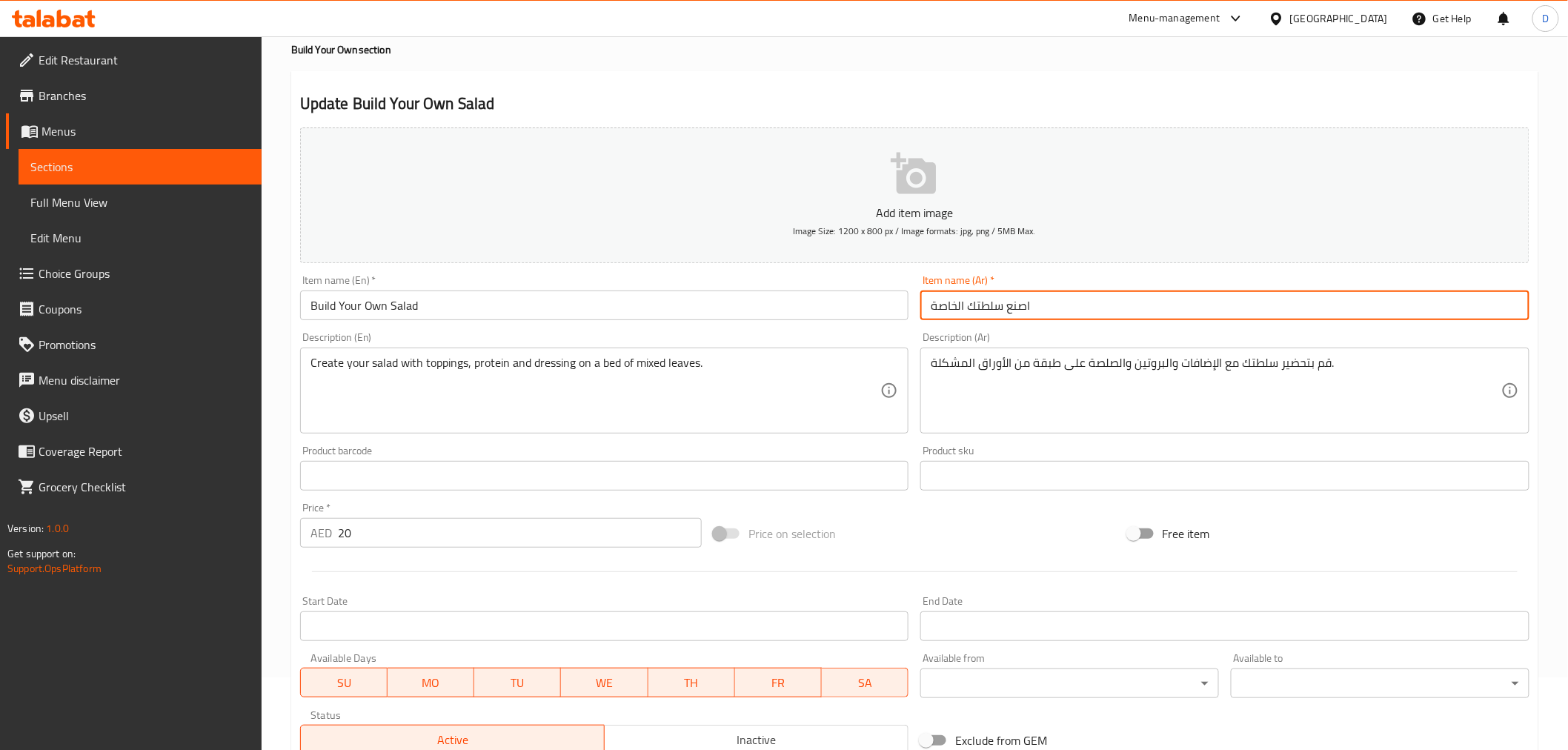
drag, startPoint x: 1002, startPoint y: 311, endPoint x: 925, endPoint y: 313, distance: 77.0
click at [925, 313] on input "اصنع سلطتك الخاصة" at bounding box center [1224, 305] width 609 height 29
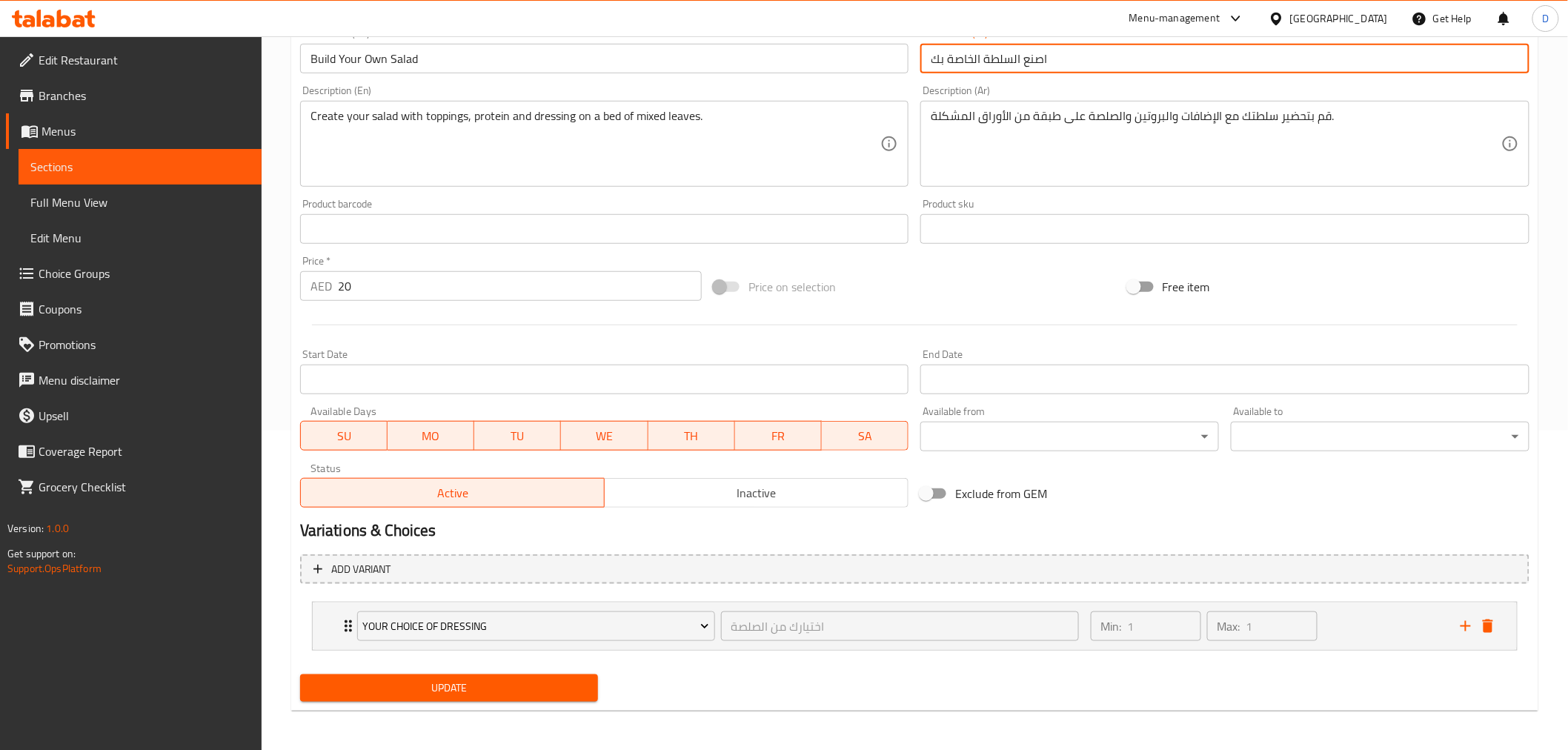
scroll to position [320, 0]
type input "اصنع السلطة الخاصة بك"
click at [557, 684] on span "Update" at bounding box center [449, 687] width 275 height 19
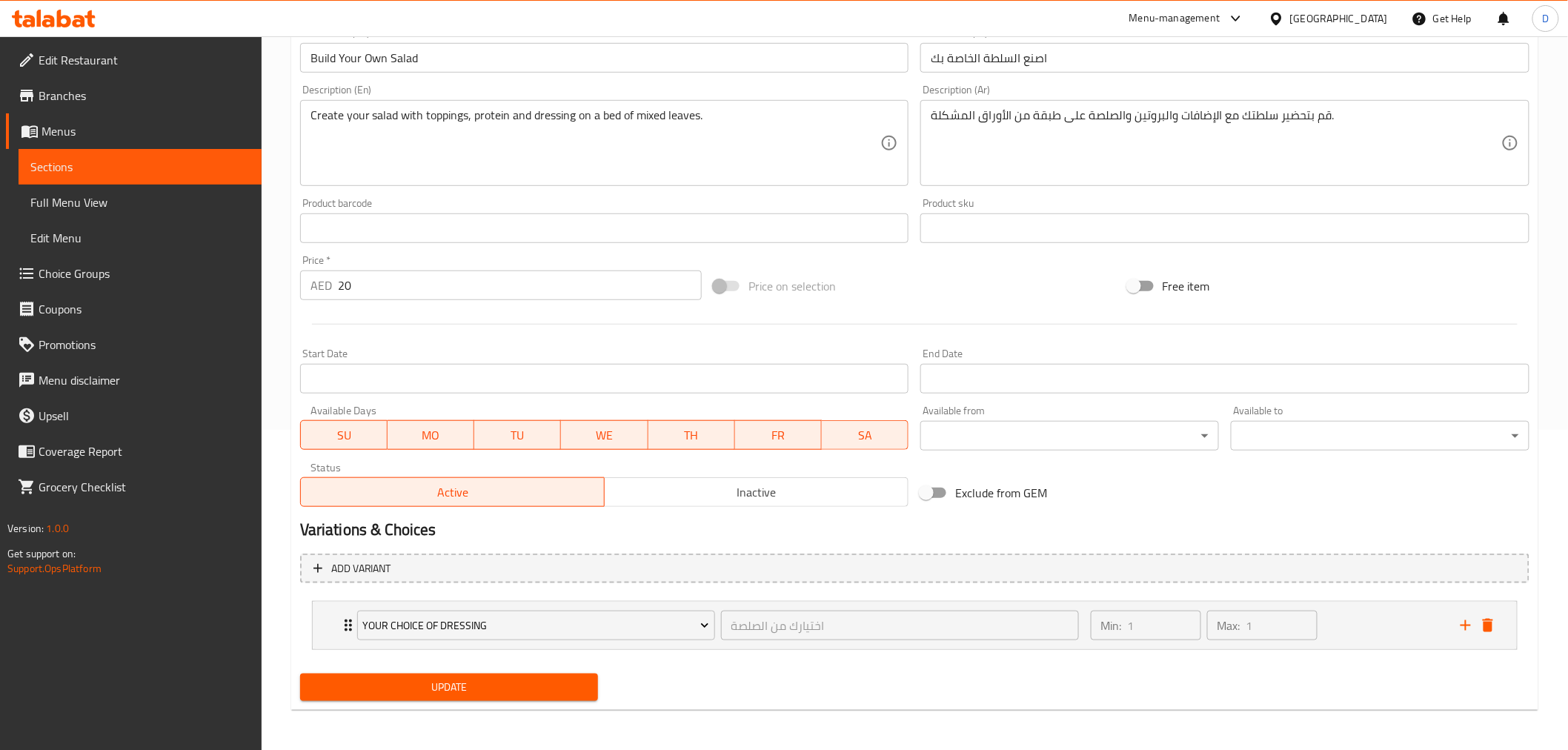
click at [247, 162] on span "Sections" at bounding box center [140, 166] width 220 height 18
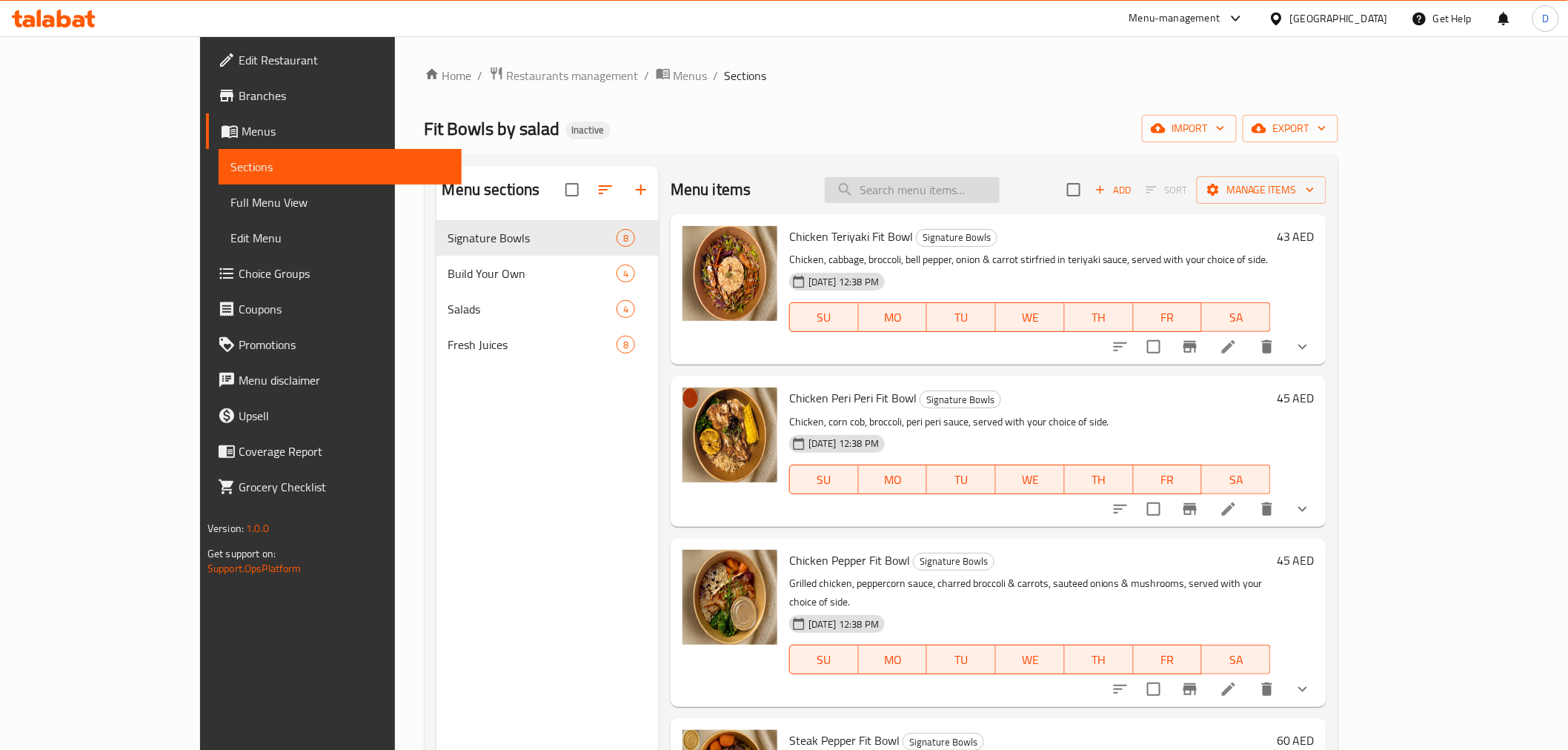
click at [1000, 197] on input "search" at bounding box center [912, 190] width 175 height 26
paste input "Create your chicken bowl with 200g precook chicken served with sauce of choice."
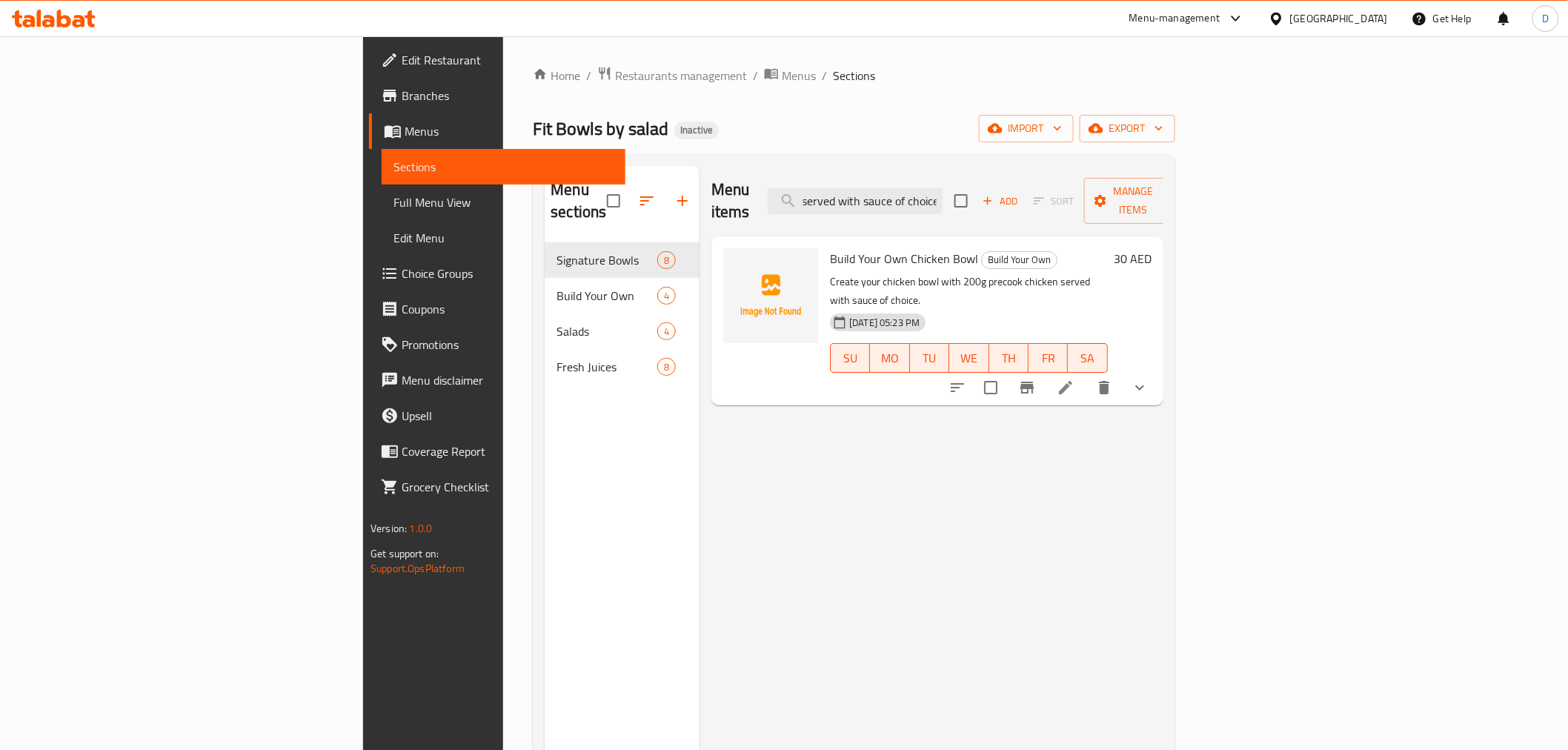
type input "Create your chicken bowl with 200g precook chicken served with sauce of choice."
click at [1073, 381] on icon at bounding box center [1065, 388] width 13 height 13
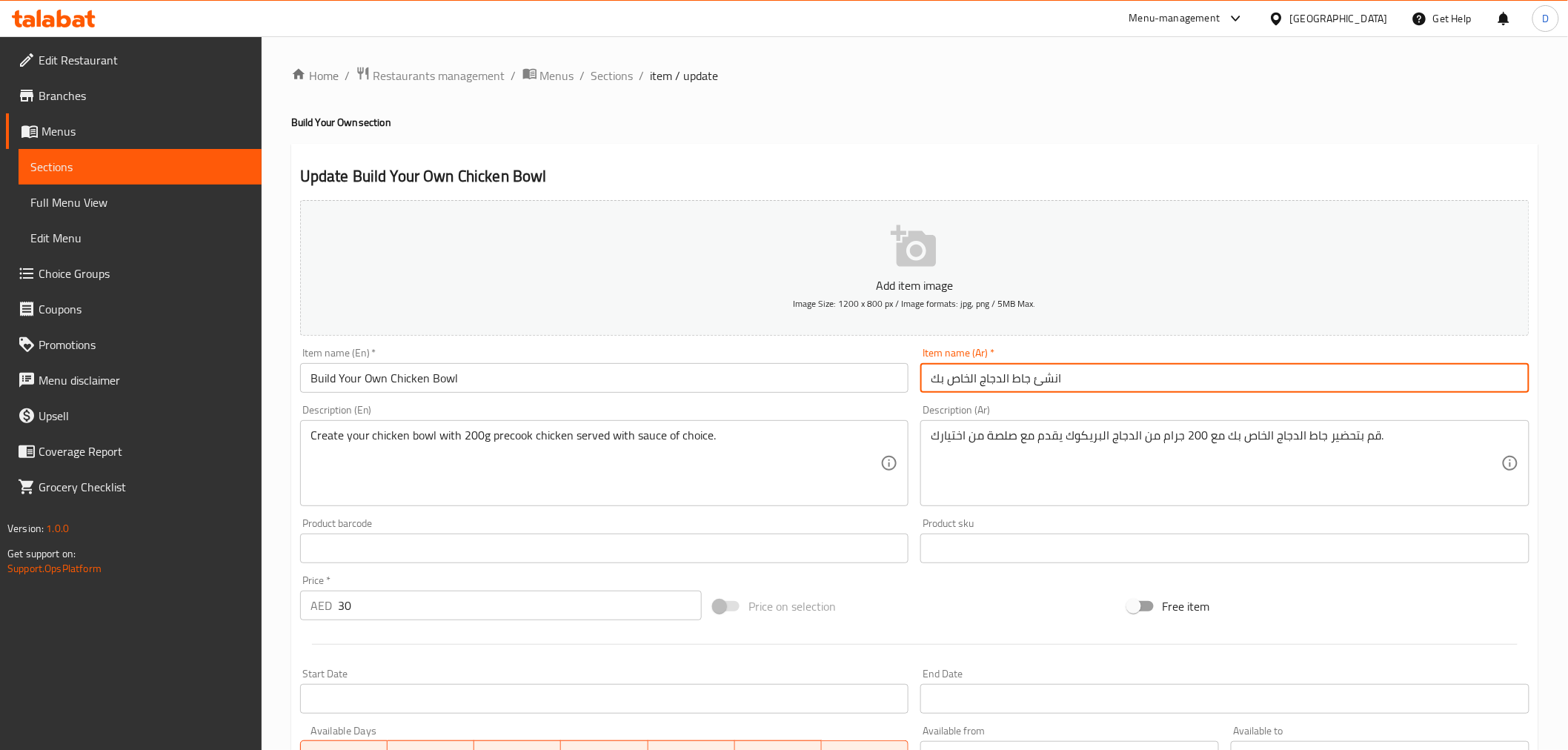
drag, startPoint x: 1033, startPoint y: 376, endPoint x: 1056, endPoint y: 385, distance: 24.7
click at [1056, 385] on input "انشئ جاط الدجاج الخاص بك" at bounding box center [1224, 378] width 609 height 29
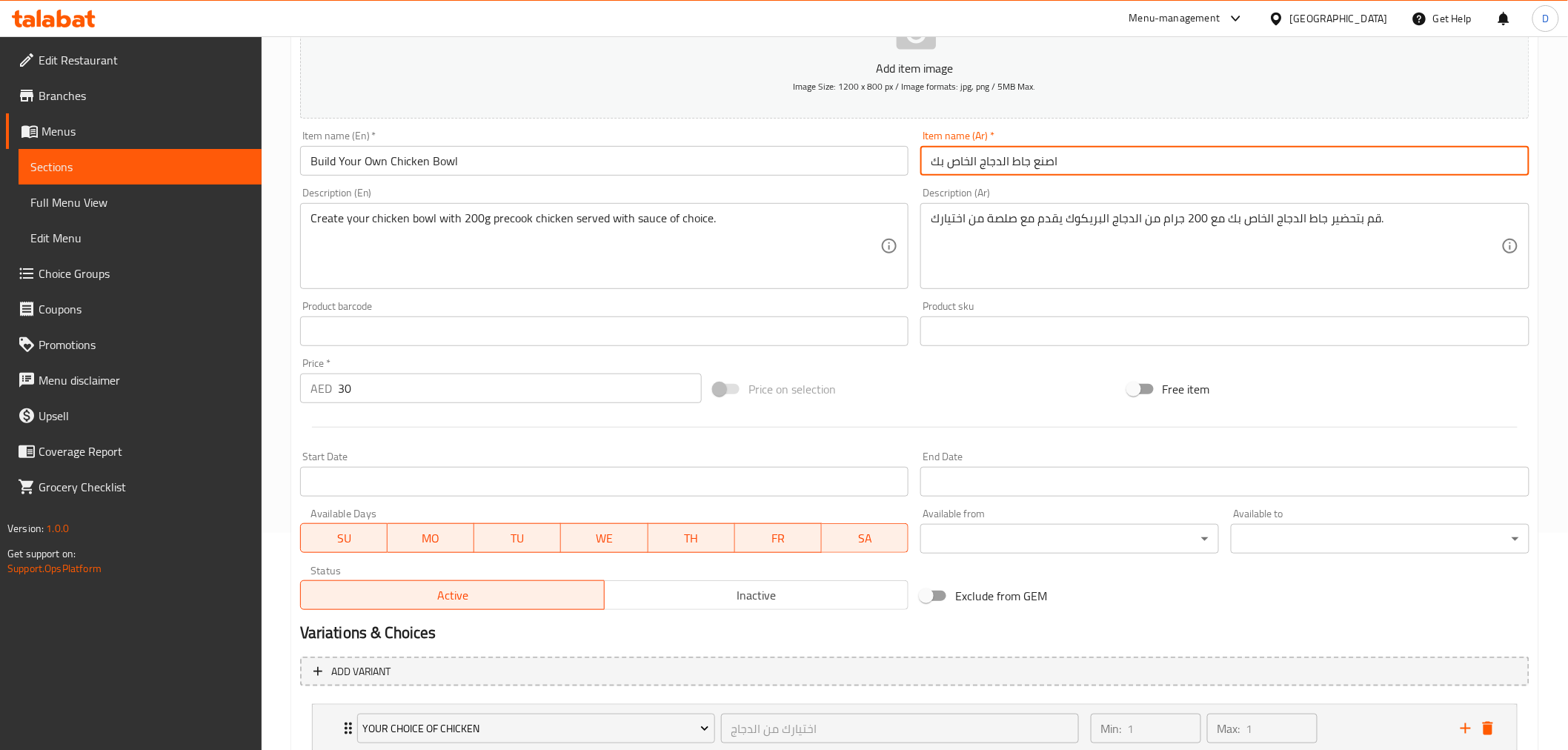
scroll to position [246, 0]
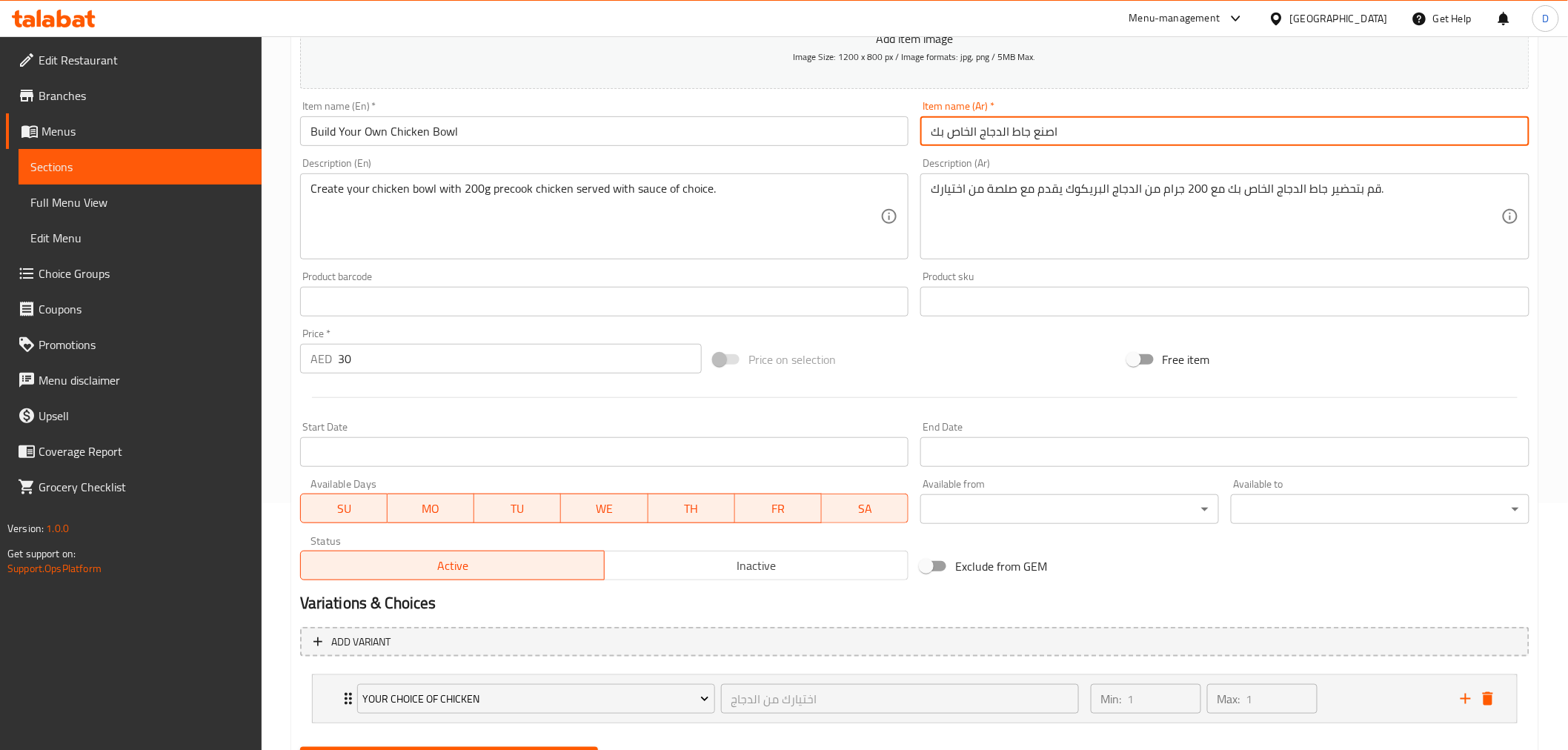
type input "اصنع جاط الدجاج الخاص بك"
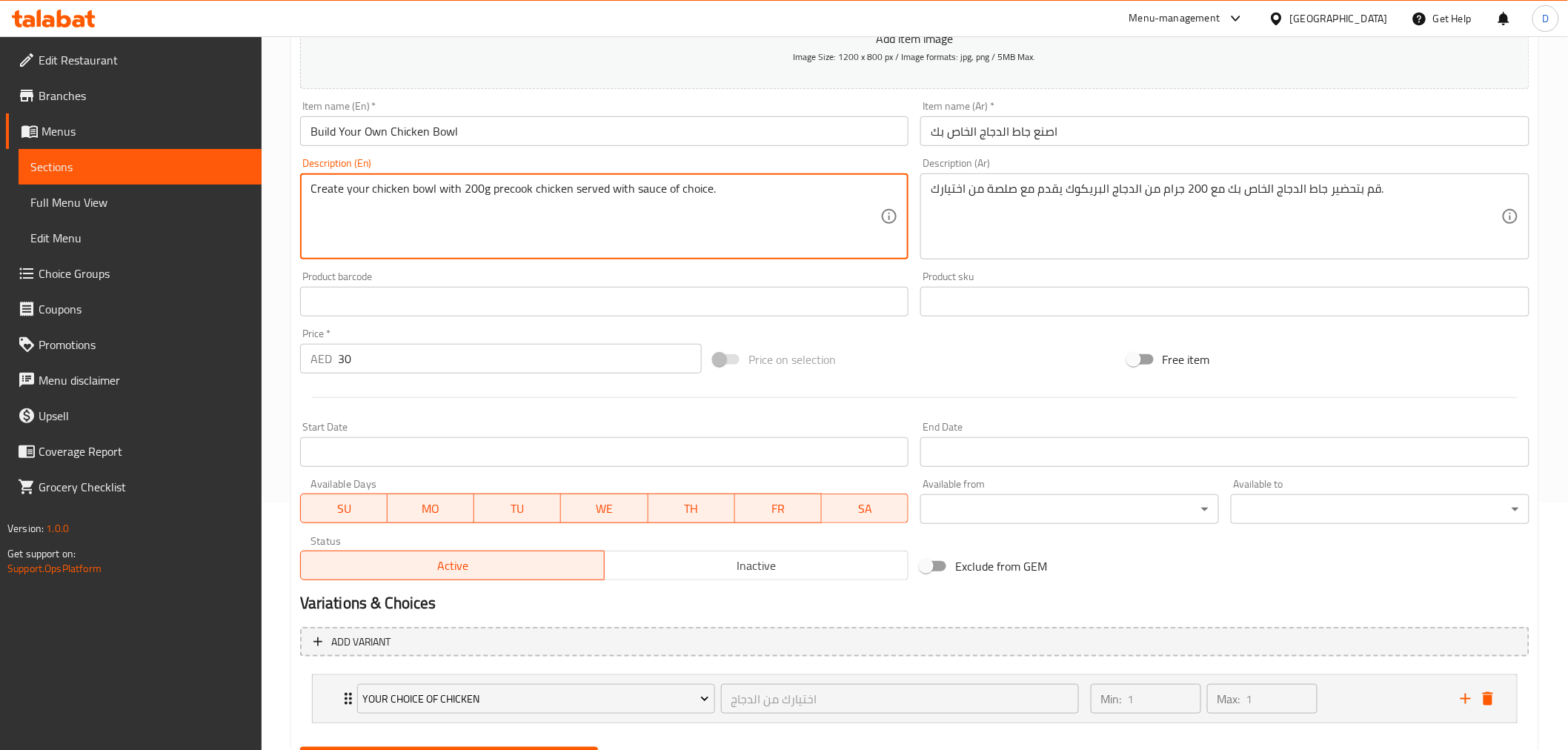
drag, startPoint x: 342, startPoint y: 197, endPoint x: 580, endPoint y: 202, distance: 238.1
click at [523, 195] on textarea "Create your chicken bowl with 200g precook chicken served with sauce of choice." at bounding box center [595, 216] width 571 height 70
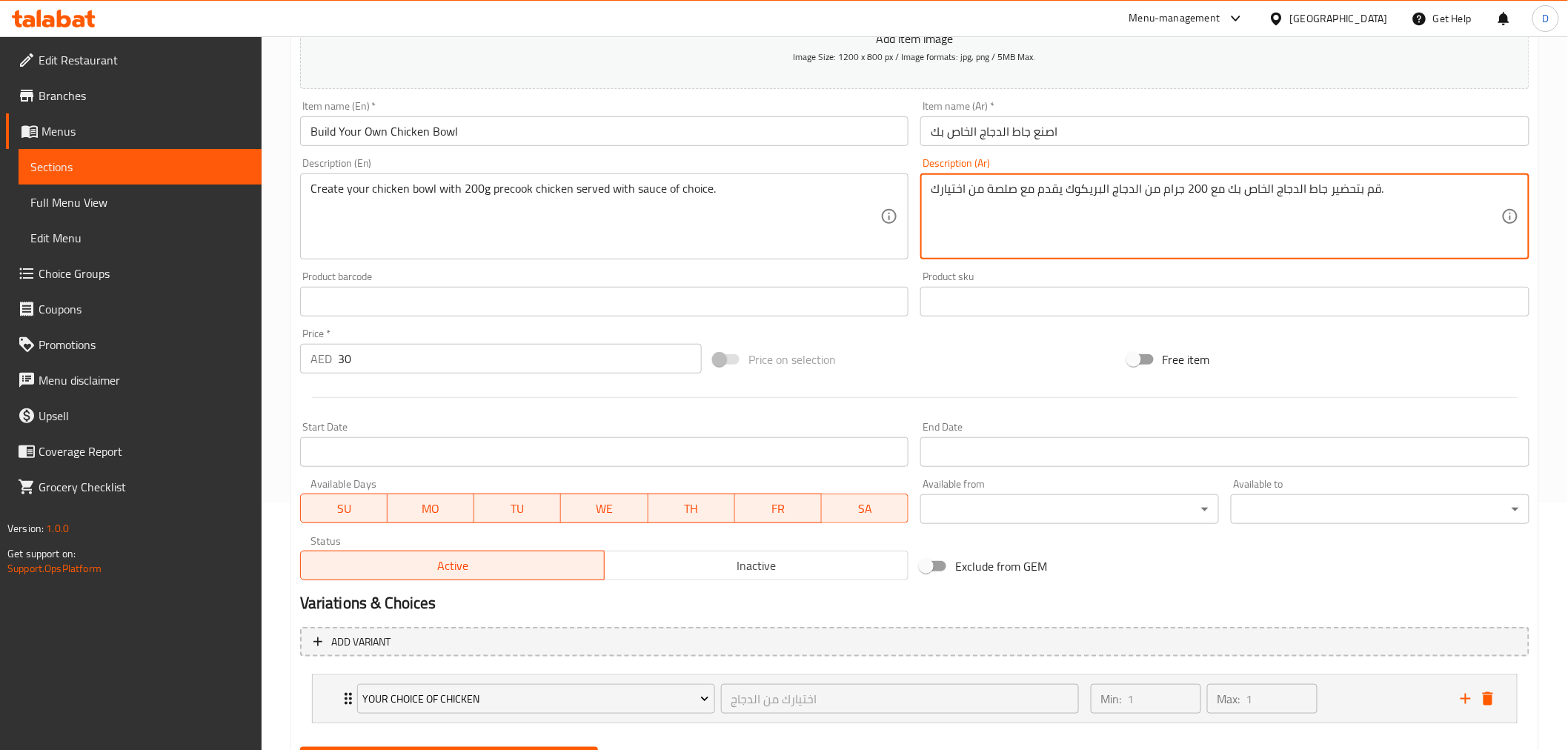
drag, startPoint x: 1100, startPoint y: 190, endPoint x: 1064, endPoint y: 189, distance: 36.0
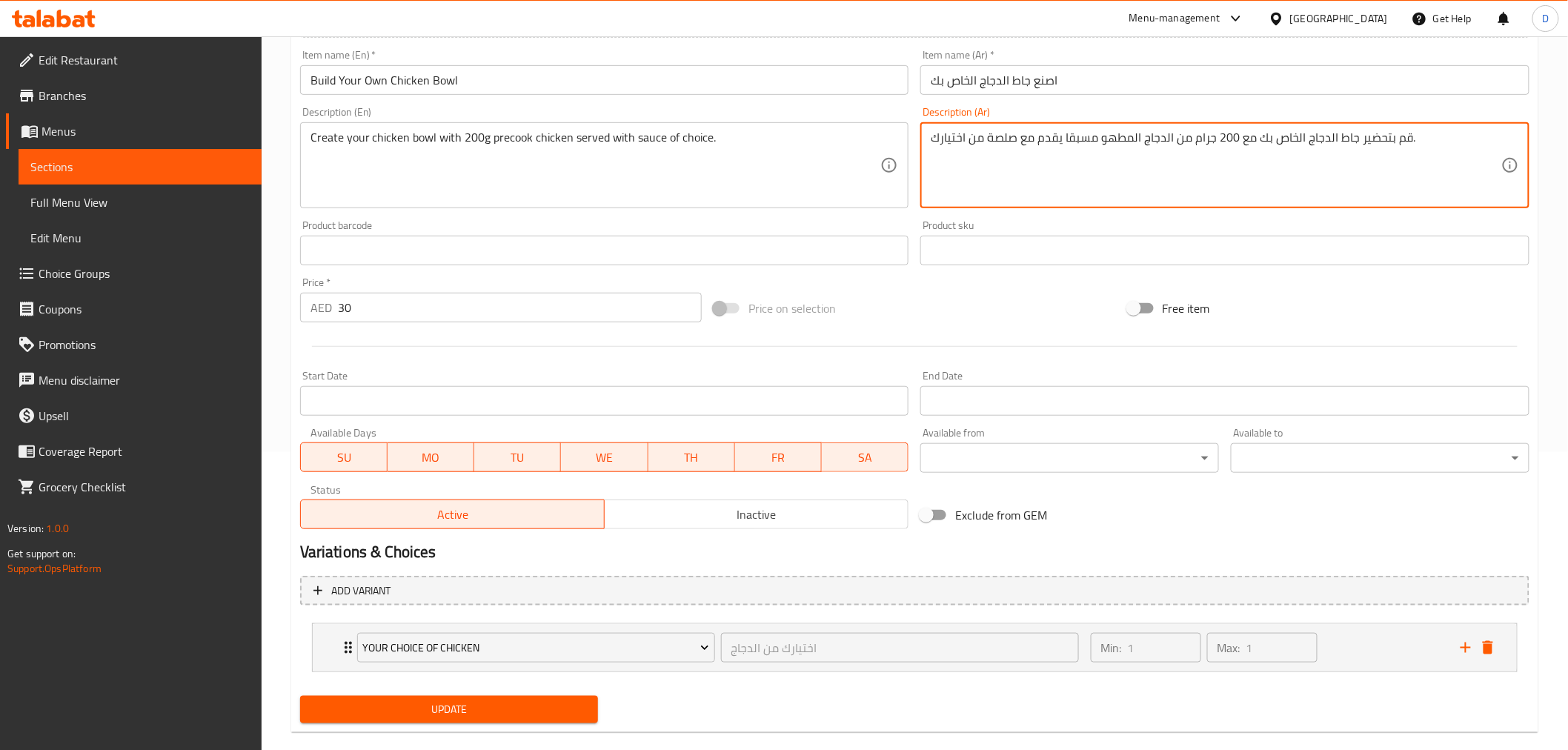
scroll to position [320, 0]
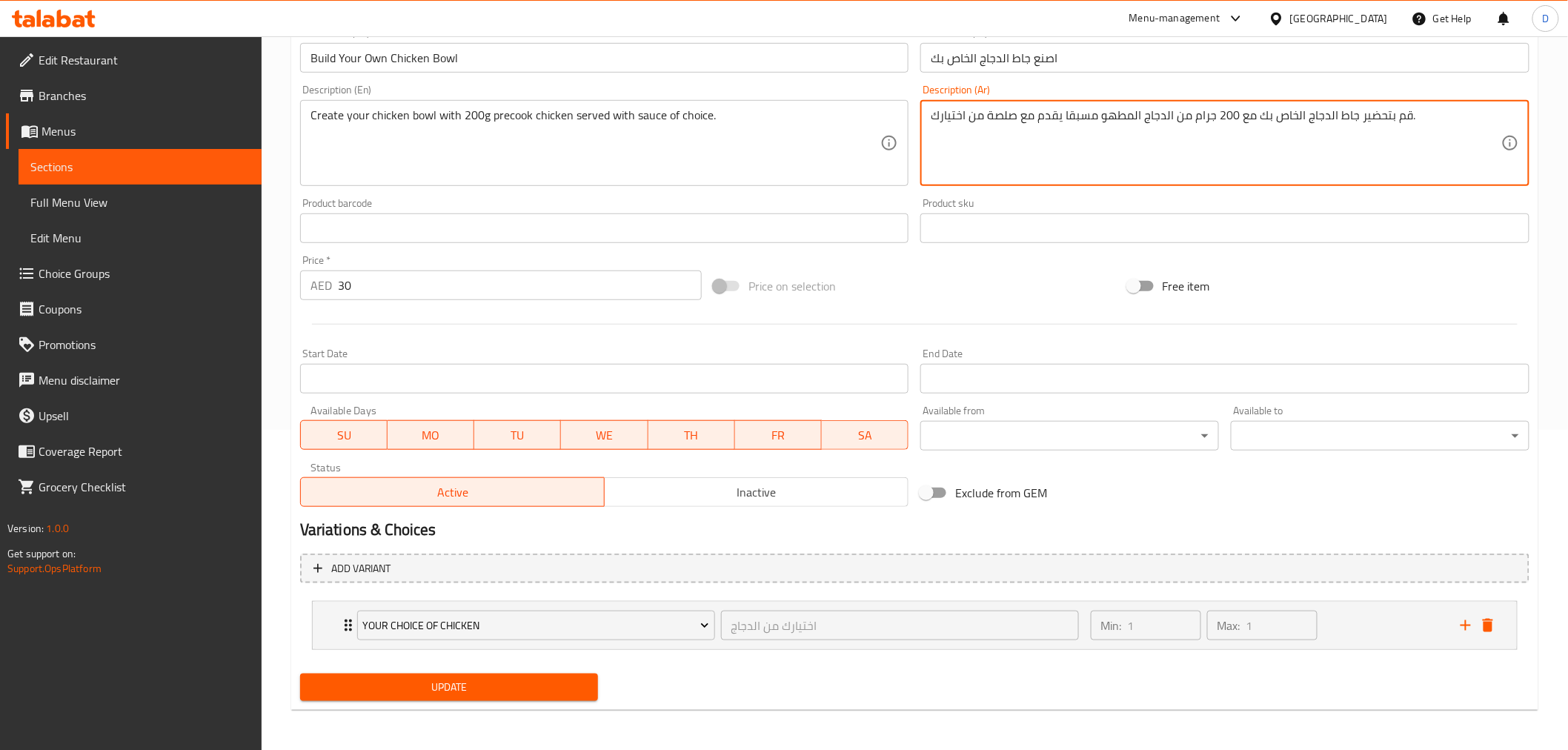
type textarea "قم بتحضير جاط الدجاج الخاص بك مع 200 جرام من الدجاج المطهو مسبقا يقدم مع صلصة م…"
click at [492, 683] on span "Update" at bounding box center [449, 687] width 275 height 19
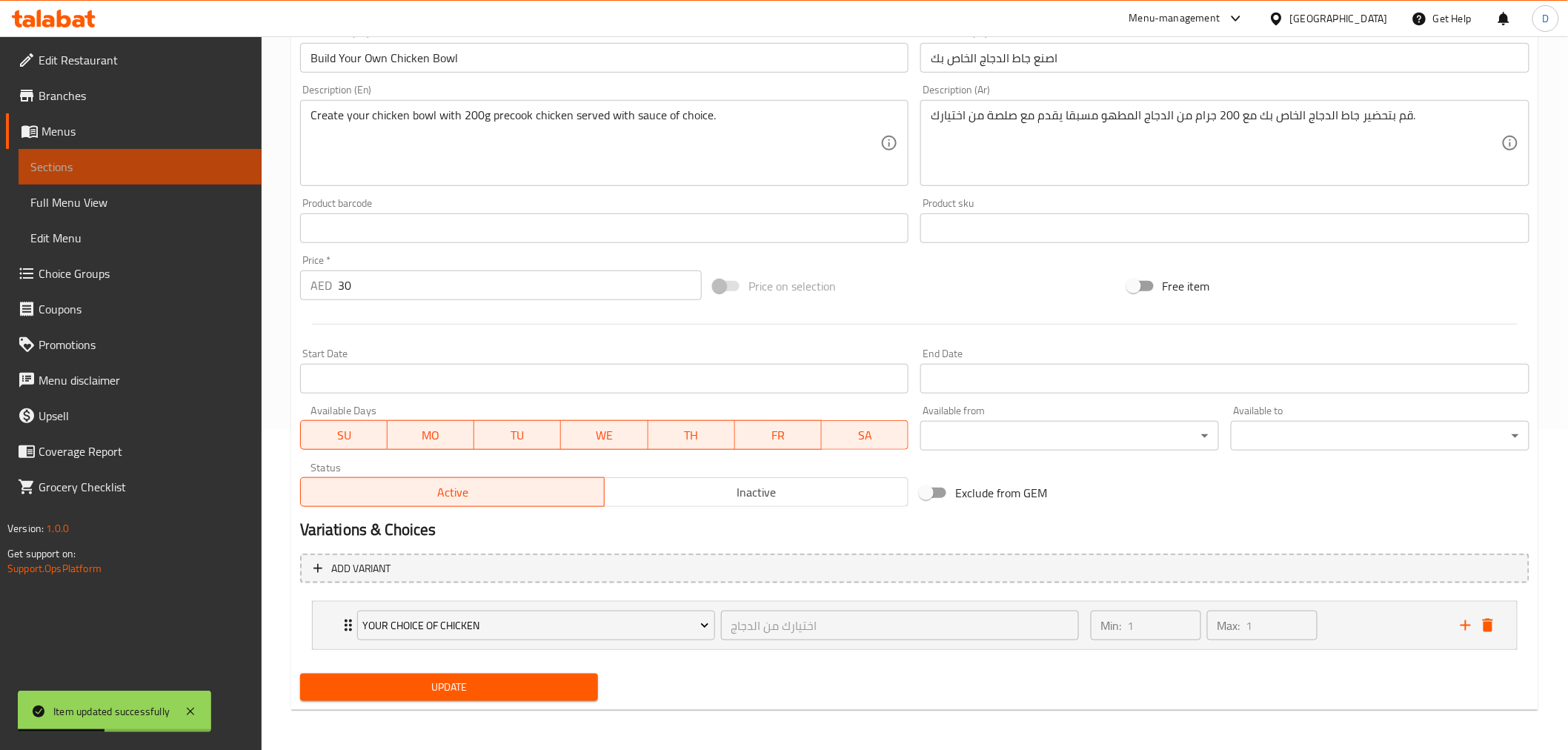
click at [245, 163] on span "Sections" at bounding box center [140, 166] width 220 height 18
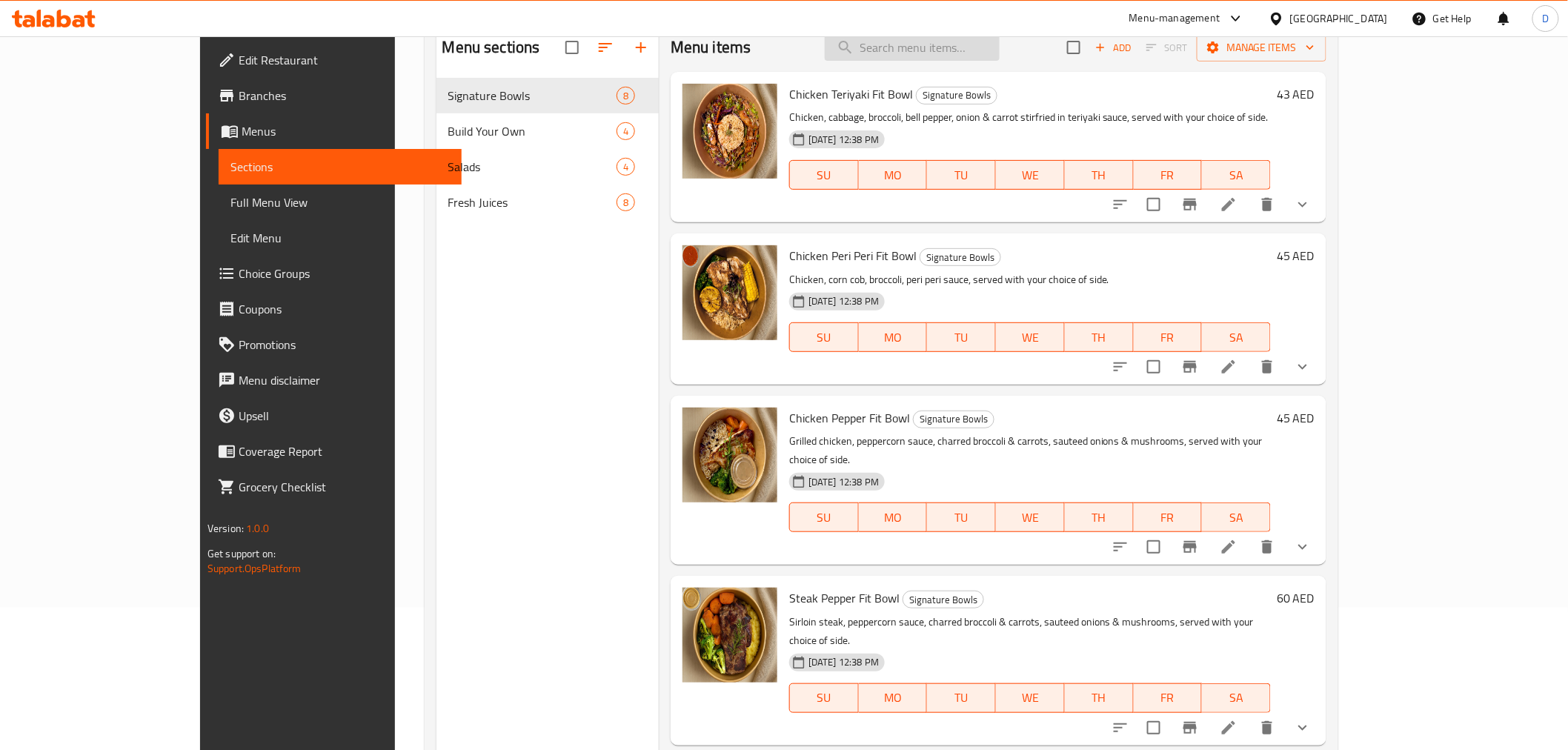
scroll to position [42, 0]
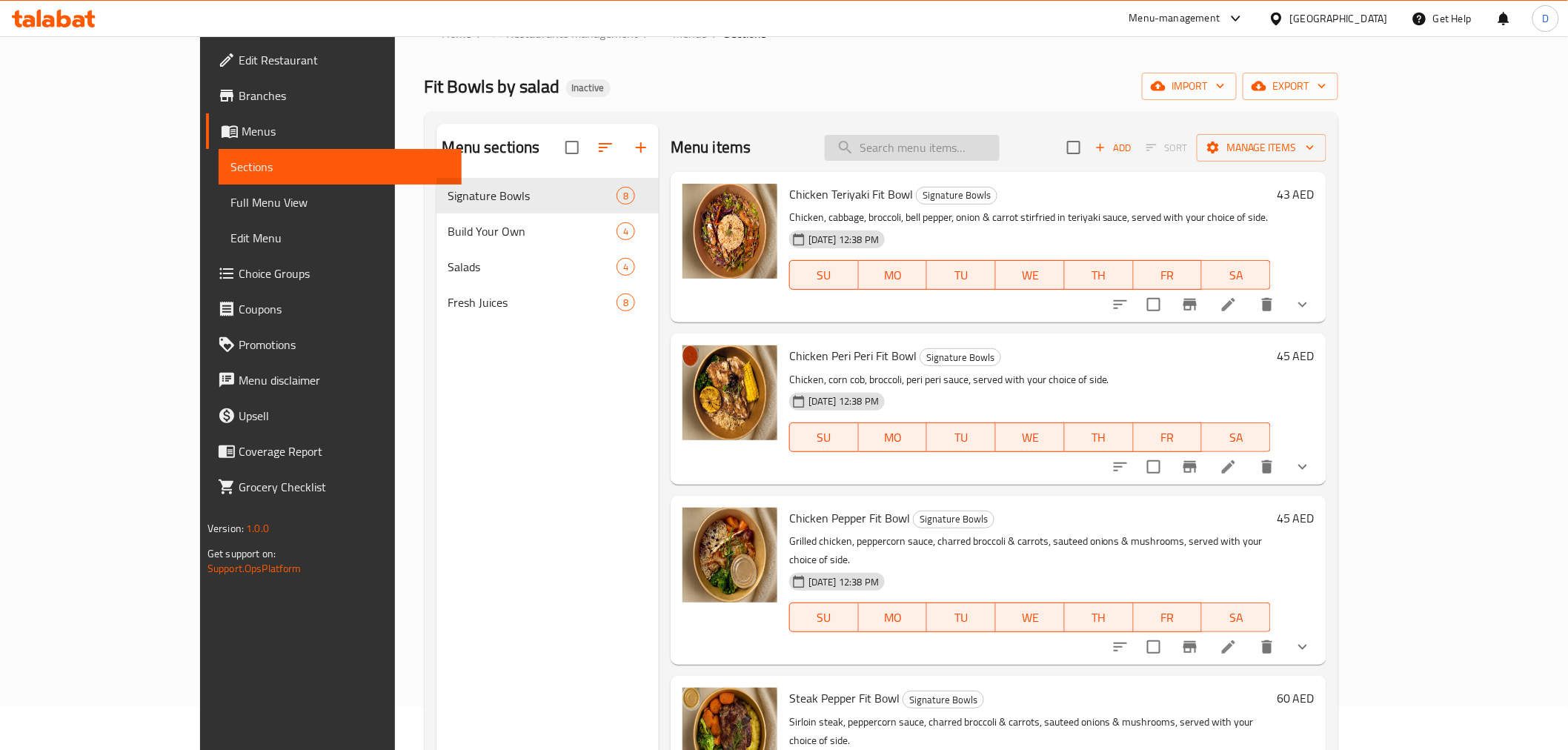
click at [928, 157] on input "search" at bounding box center [912, 148] width 175 height 26
paste input "Create your steak bowl with 220g precook steak on a bed of mushrooms and onions…"
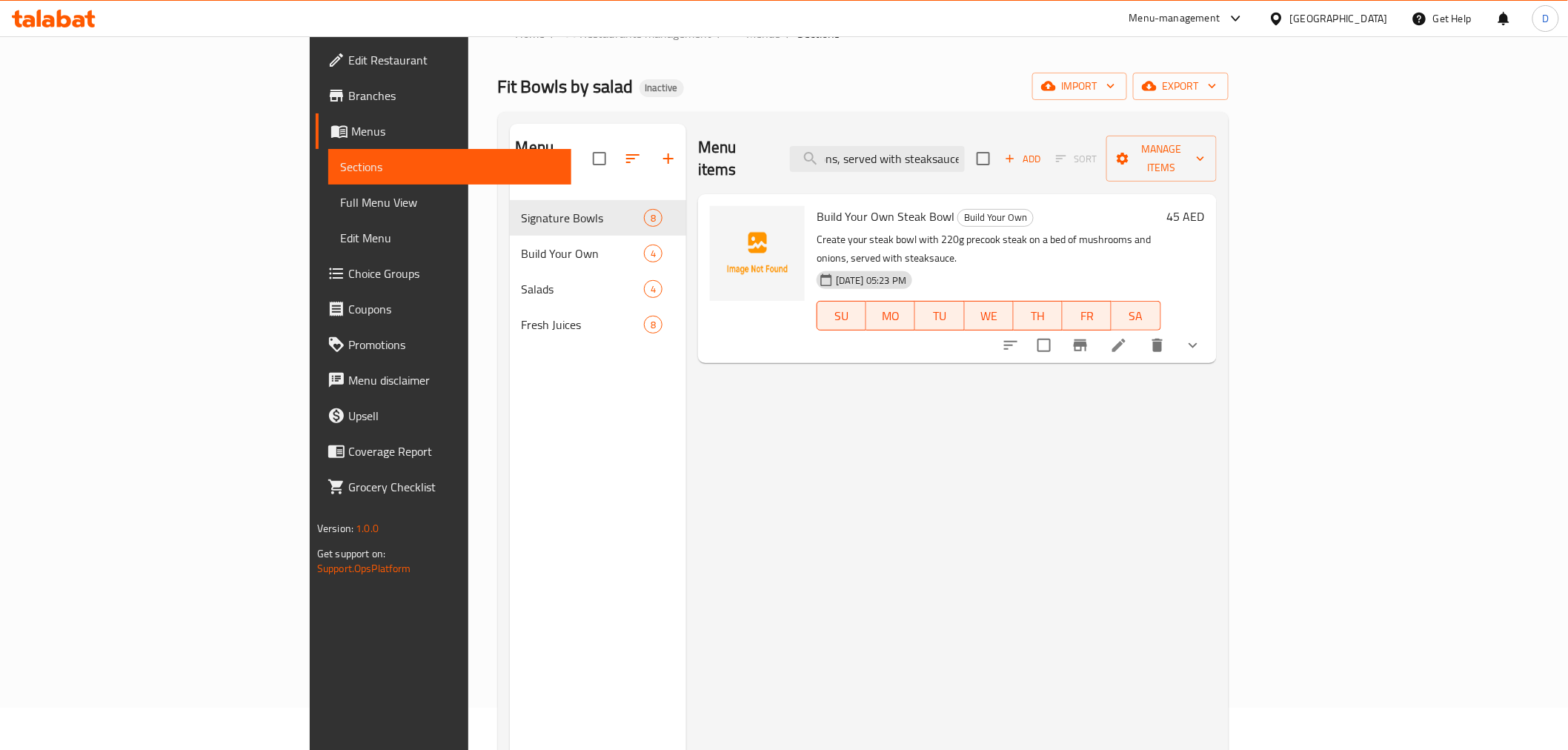
type input "Create your steak bowl with 220g precook steak on a bed of mushrooms and onions…"
click at [1139, 332] on li at bounding box center [1118, 345] width 42 height 27
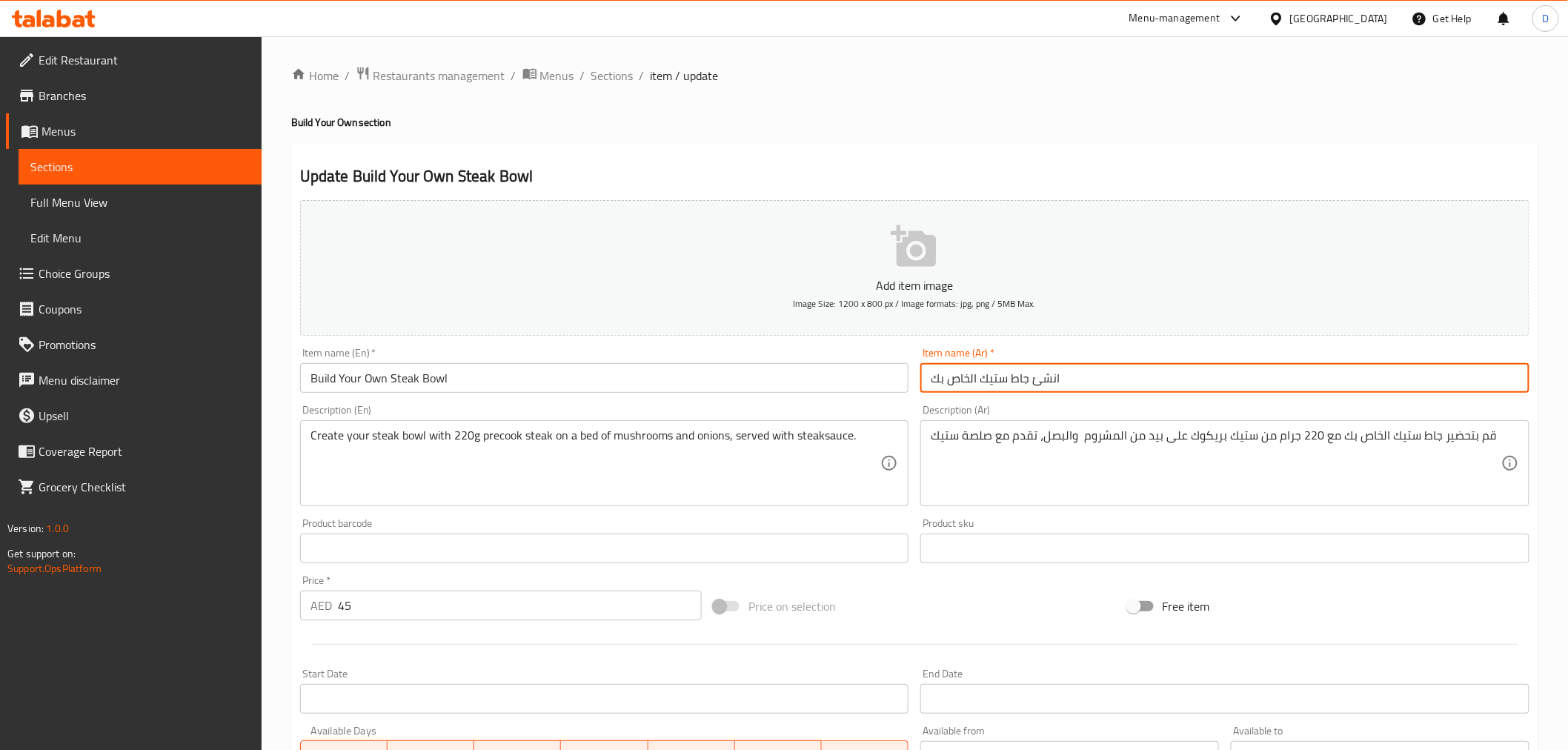
drag, startPoint x: 1031, startPoint y: 382, endPoint x: 1147, endPoint y: 387, distance: 116.1
click at [1147, 387] on input "انشئ جاط ستيك الخاص بك" at bounding box center [1224, 378] width 609 height 29
type input "اصنع جاط ستيك الخاص بك"
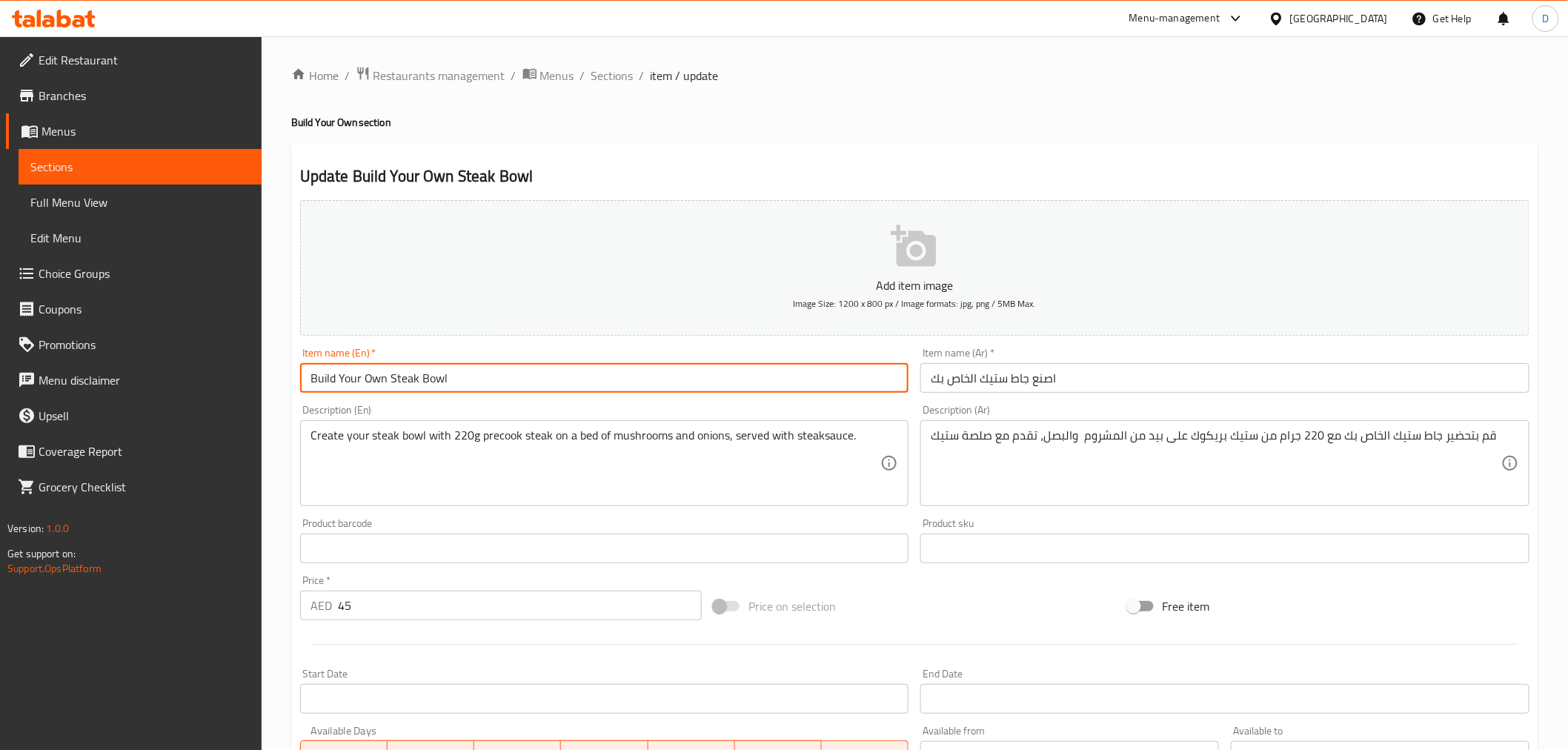
drag, startPoint x: 454, startPoint y: 376, endPoint x: 326, endPoint y: 368, distance: 128.2
click at [326, 368] on input "Build Your Own Steak Bowl" at bounding box center [605, 378] width 609 height 29
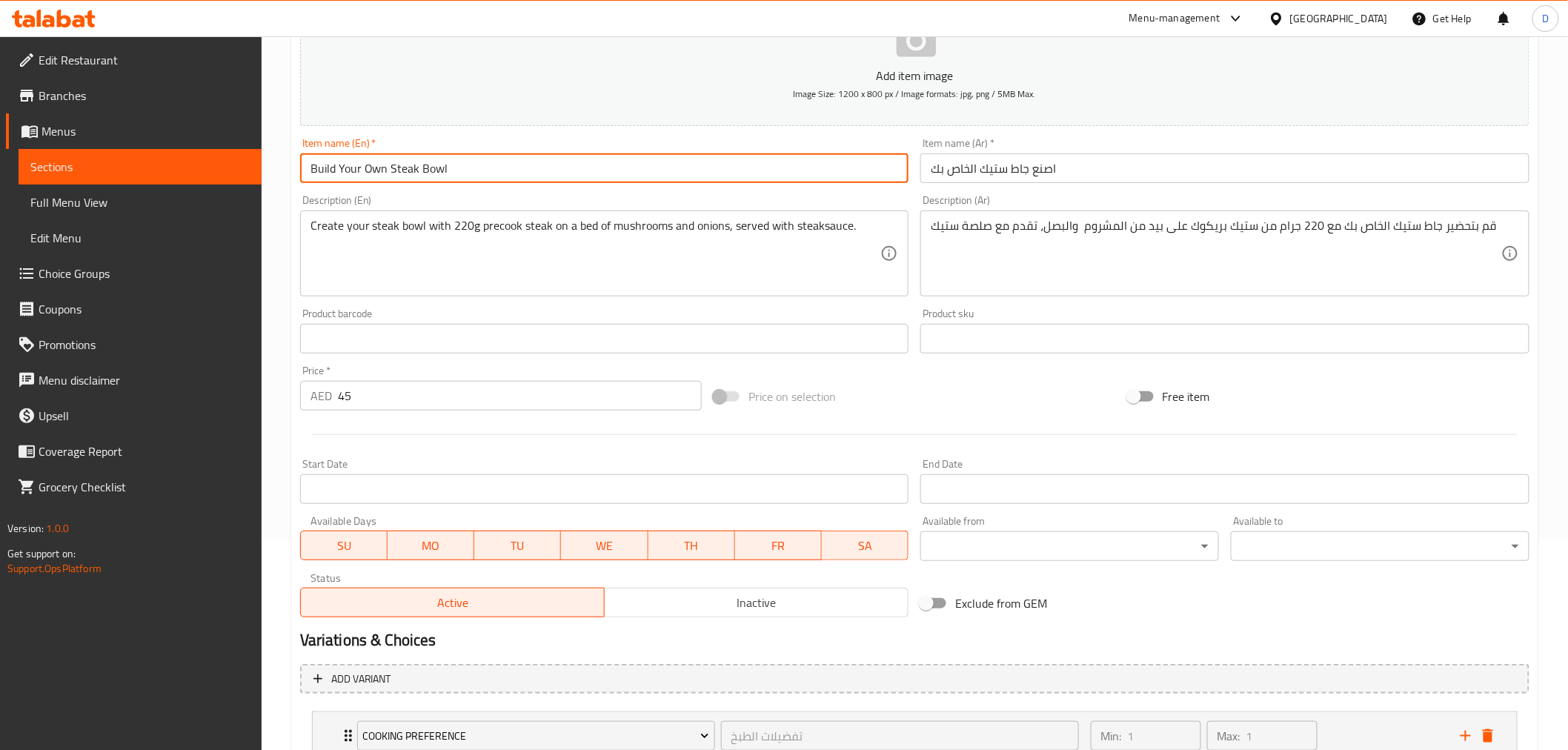
scroll to position [246, 0]
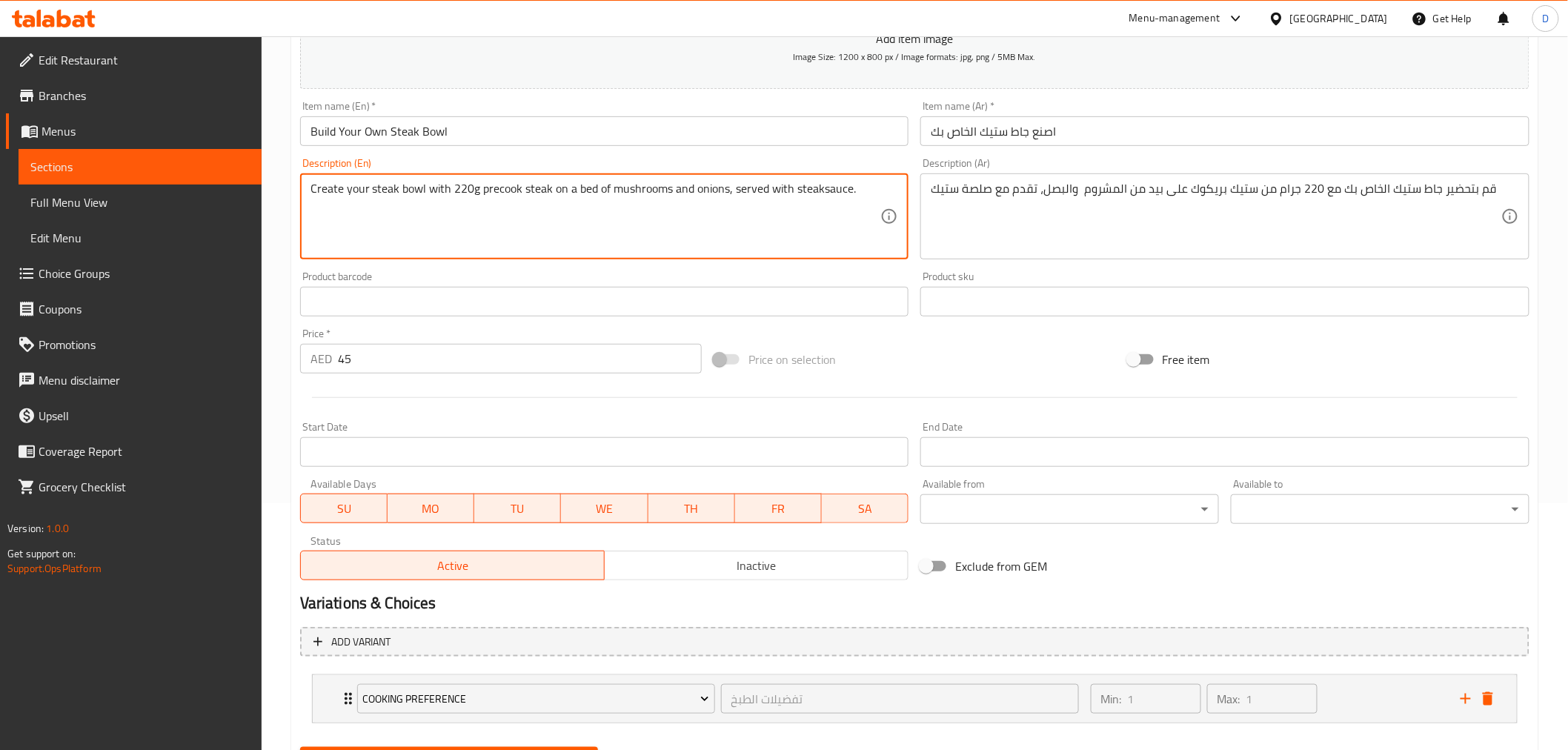
drag, startPoint x: 398, startPoint y: 180, endPoint x: 578, endPoint y: 176, distance: 180.0
click at [499, 196] on textarea "Create your steak bowl with 220g precook steak on a bed of mushrooms and onions…" at bounding box center [595, 216] width 571 height 70
click at [491, 193] on textarea "Create your steak bowl with 220g precook steak on a bed of mushrooms and onions…" at bounding box center [595, 216] width 571 height 70
drag, startPoint x: 479, startPoint y: 188, endPoint x: 550, endPoint y: 189, distance: 71.0
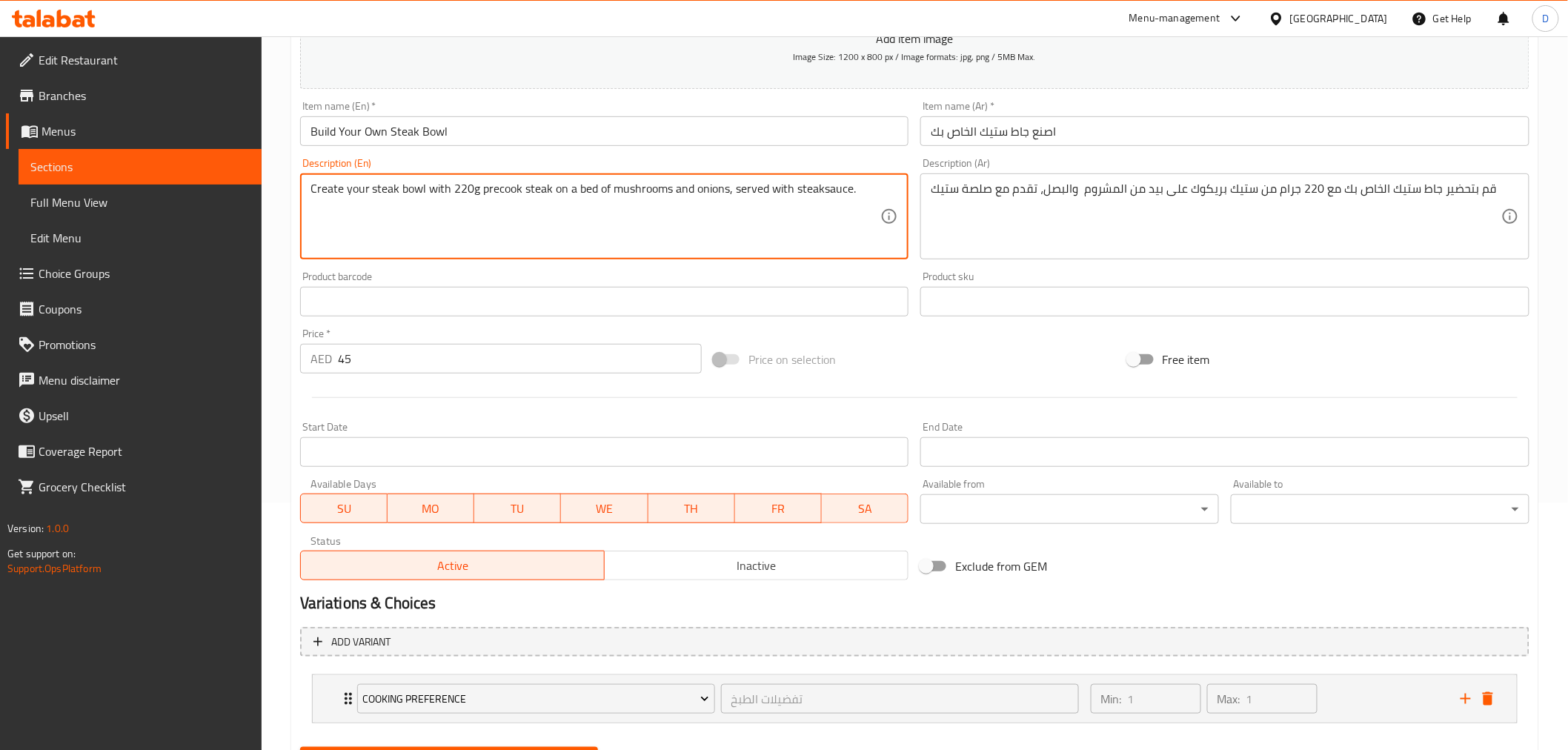
click at [550, 189] on textarea "Create your steak bowl with 220g precook steak on a bed of mushrooms and onions…" at bounding box center [595, 216] width 571 height 70
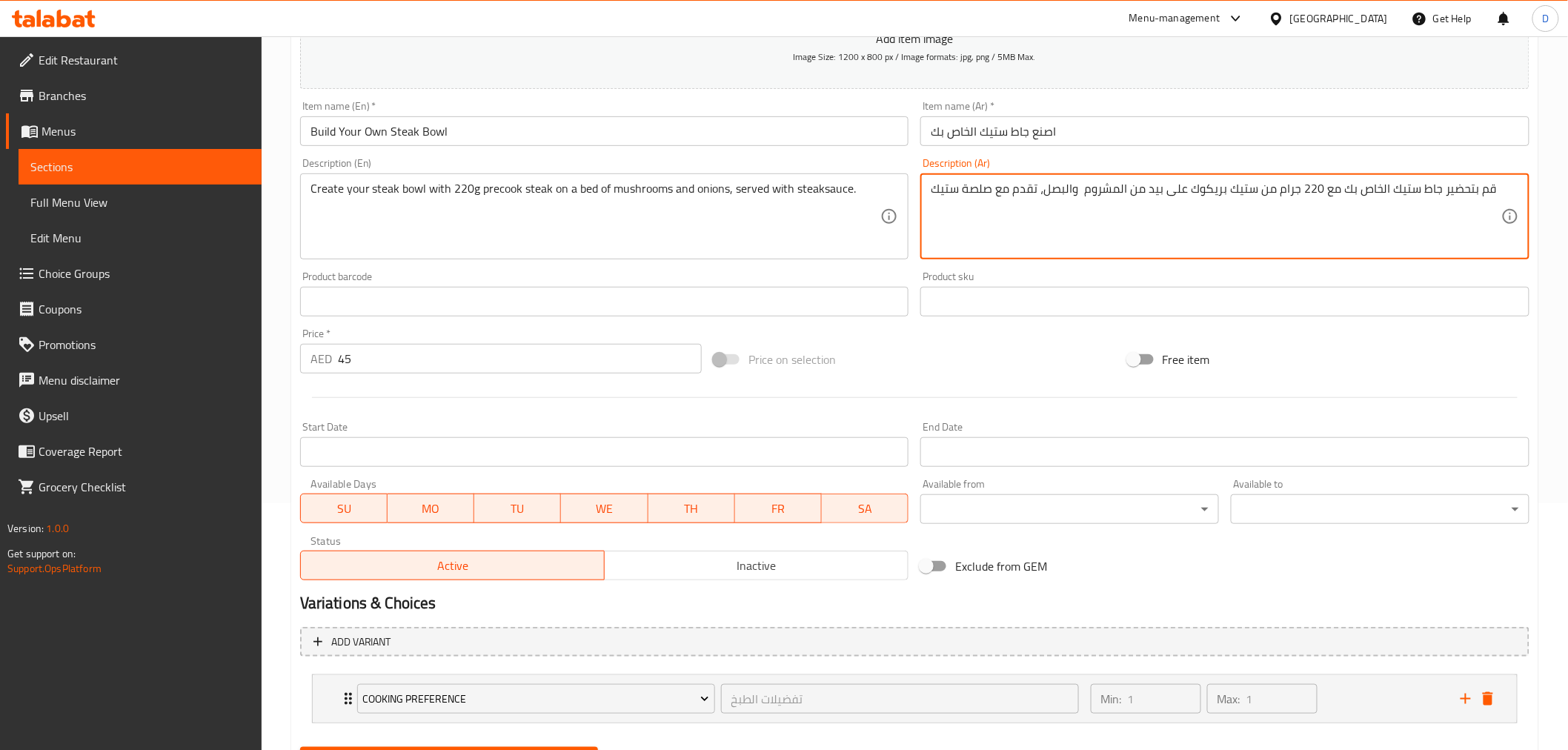
click at [1215, 189] on textarea "قم بتحضير جاط ستيك الخاص بك مع 220 جرام من ستيك بريكوك على بيد من المشروم والبص…" at bounding box center [1215, 216] width 571 height 70
click at [1169, 187] on textarea "قم بتحضير جاط ستيك الخاص بك مع 220 جرام من ستيك مطهو مسبققا على بيد من المشروم …" at bounding box center [1215, 216] width 571 height 70
click at [1124, 195] on textarea "قم بتحضير جاط ستيك الخاص بك مع 220 جرام من ستيك مطهو مسبقا على بيد من المشروم و…" at bounding box center [1215, 216] width 571 height 70
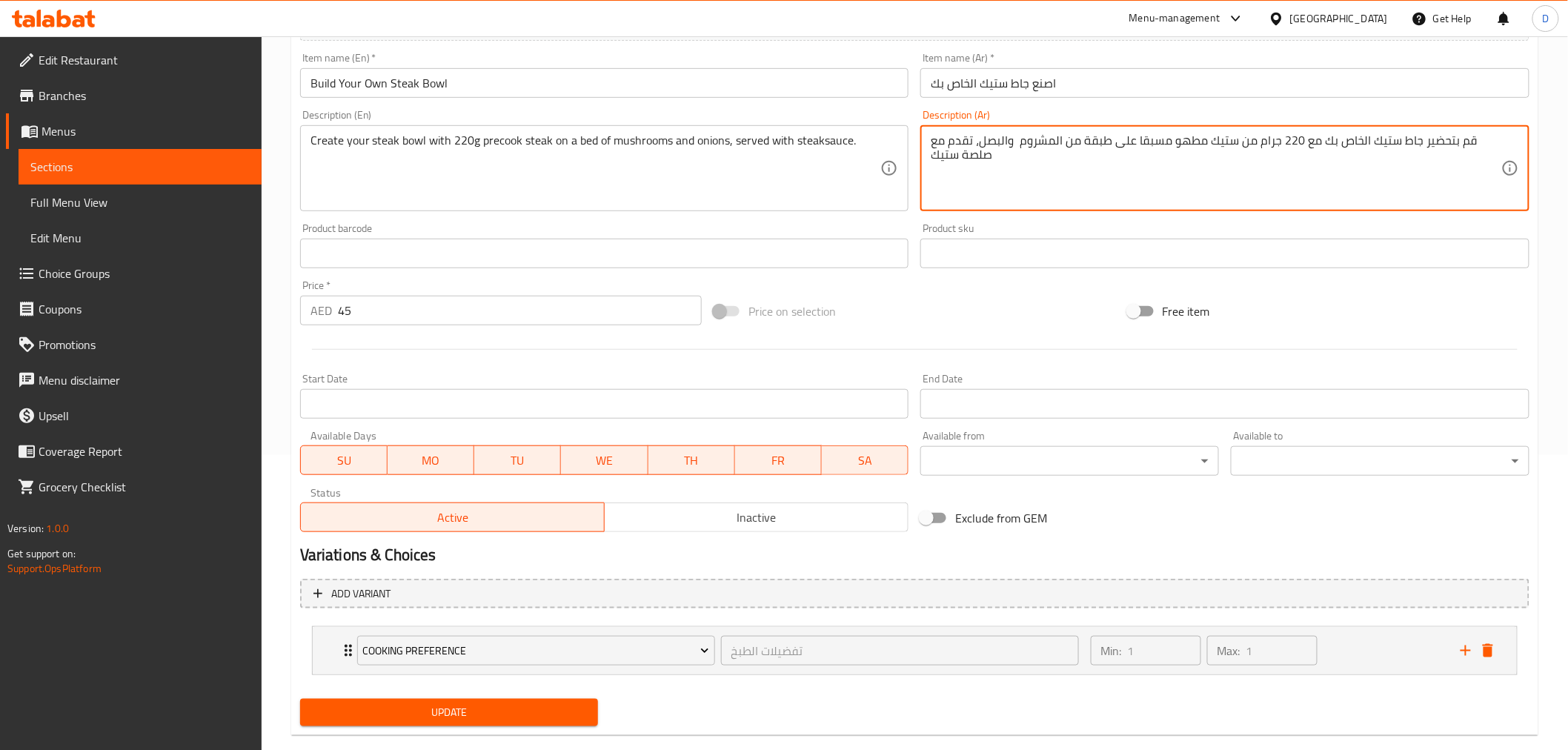
scroll to position [320, 0]
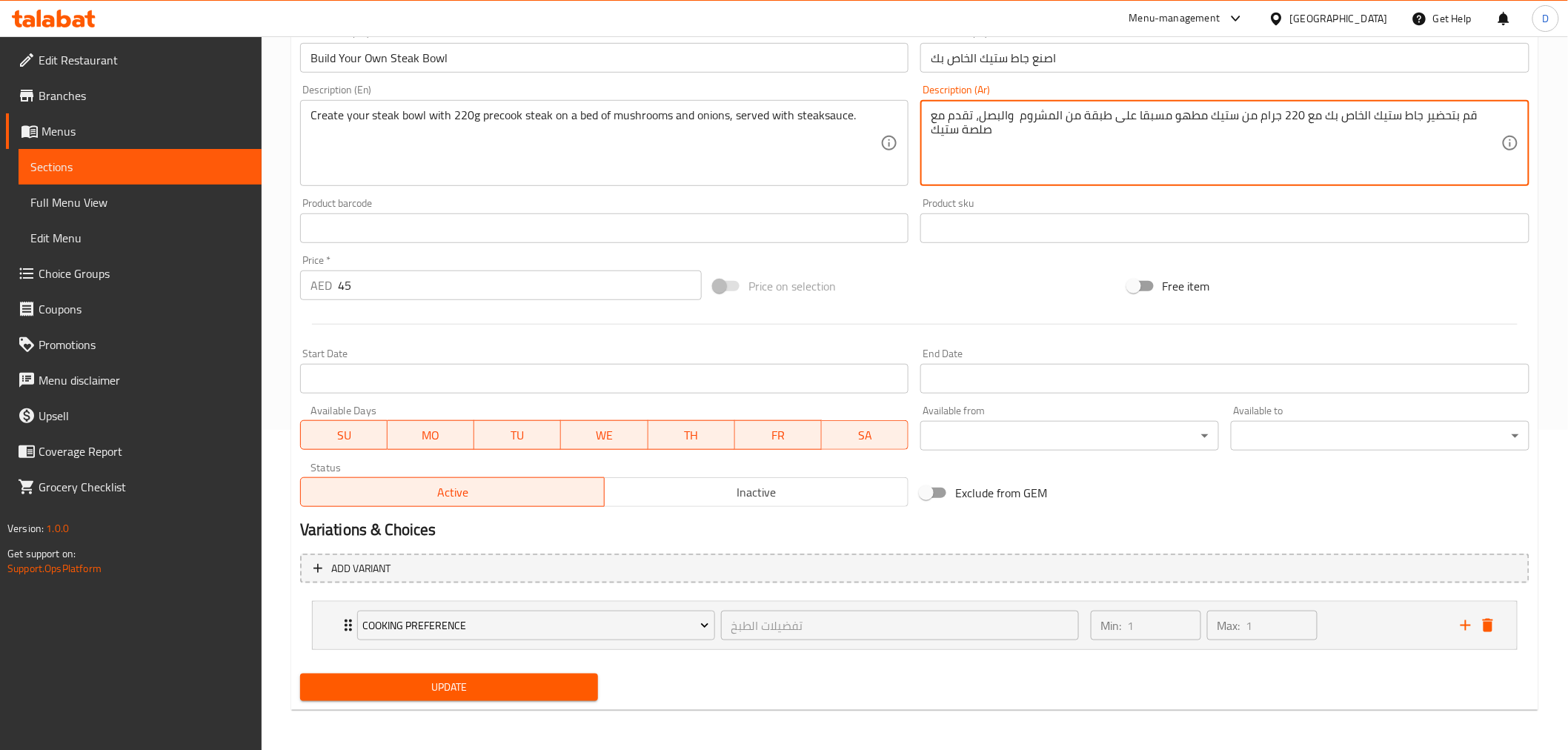
type textarea "قم بتحضير جاط ستيك الخاص بك مع 220 جرام من ستيك مطهو مسبقا على طبقة من المشروم …"
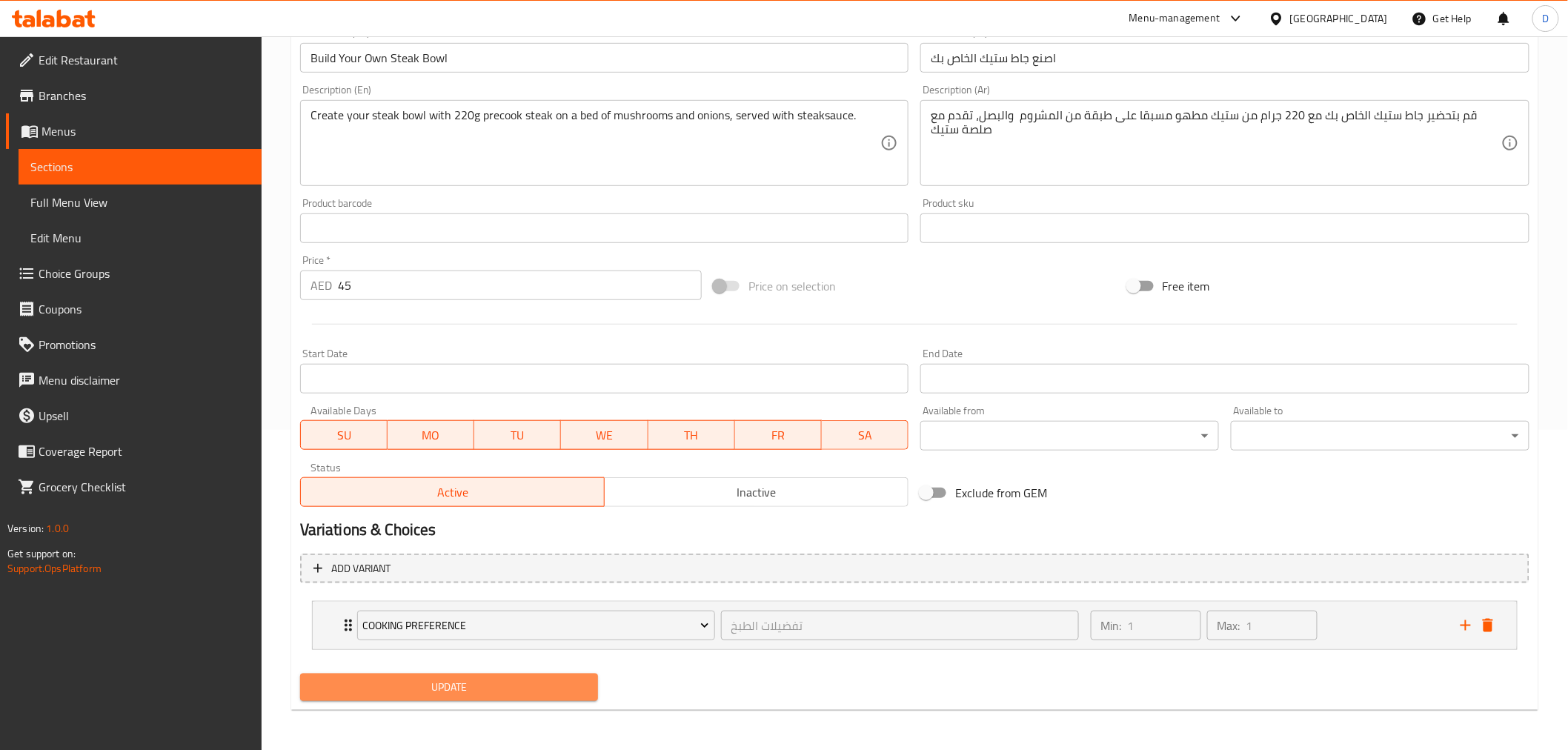
click at [566, 687] on span "Update" at bounding box center [449, 687] width 275 height 19
click at [553, 690] on span "Update" at bounding box center [449, 687] width 275 height 19
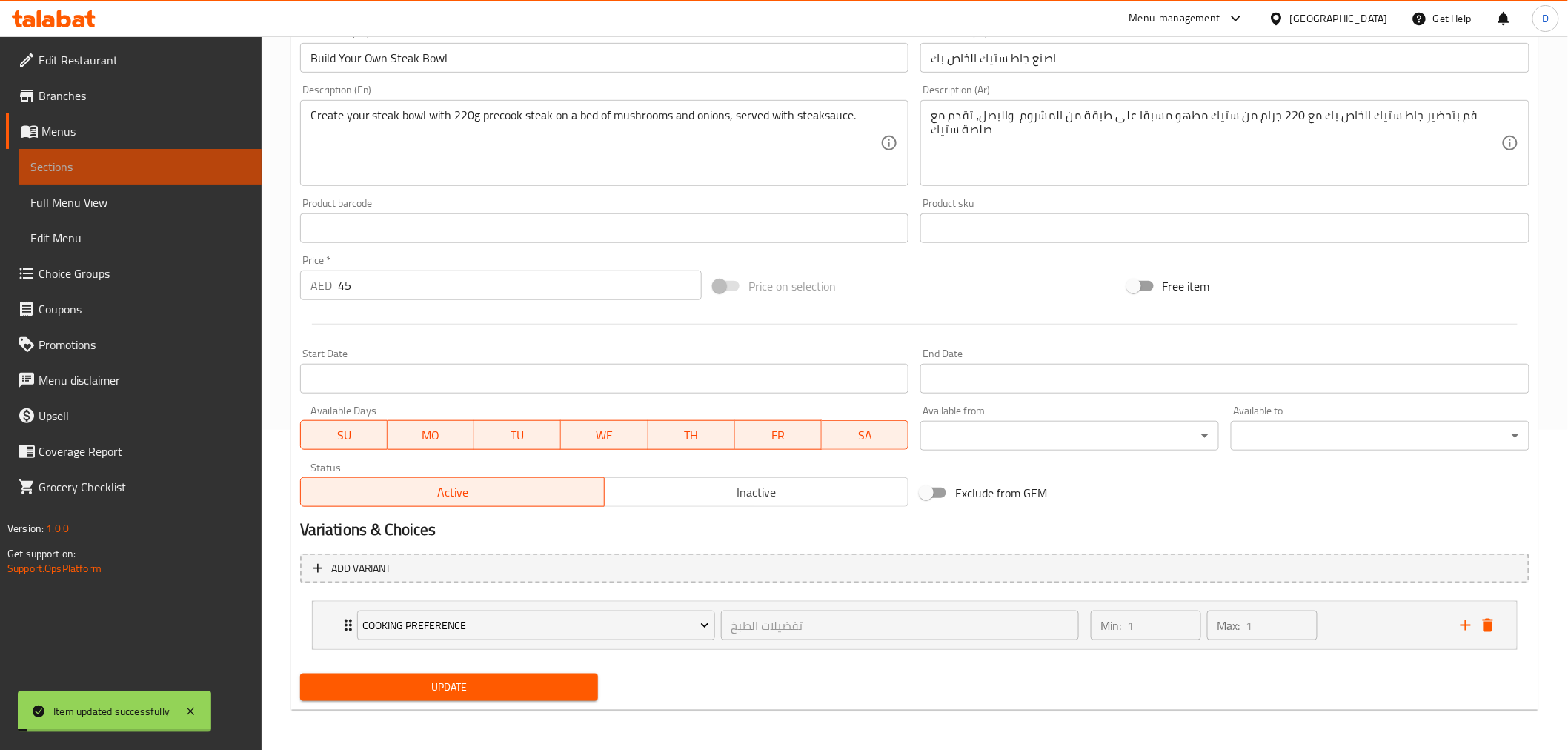
click at [152, 163] on span "Sections" at bounding box center [140, 166] width 220 height 18
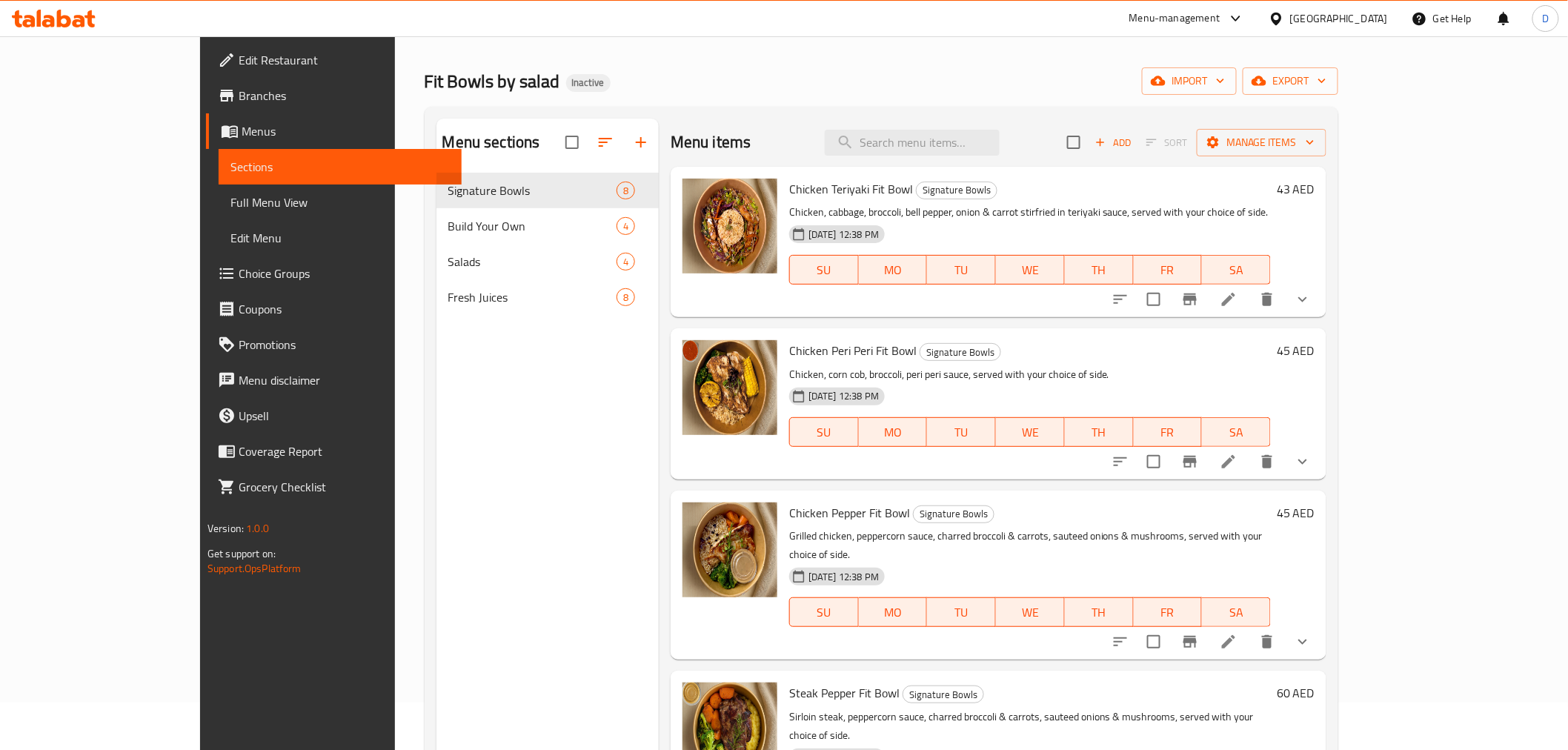
scroll to position [42, 0]
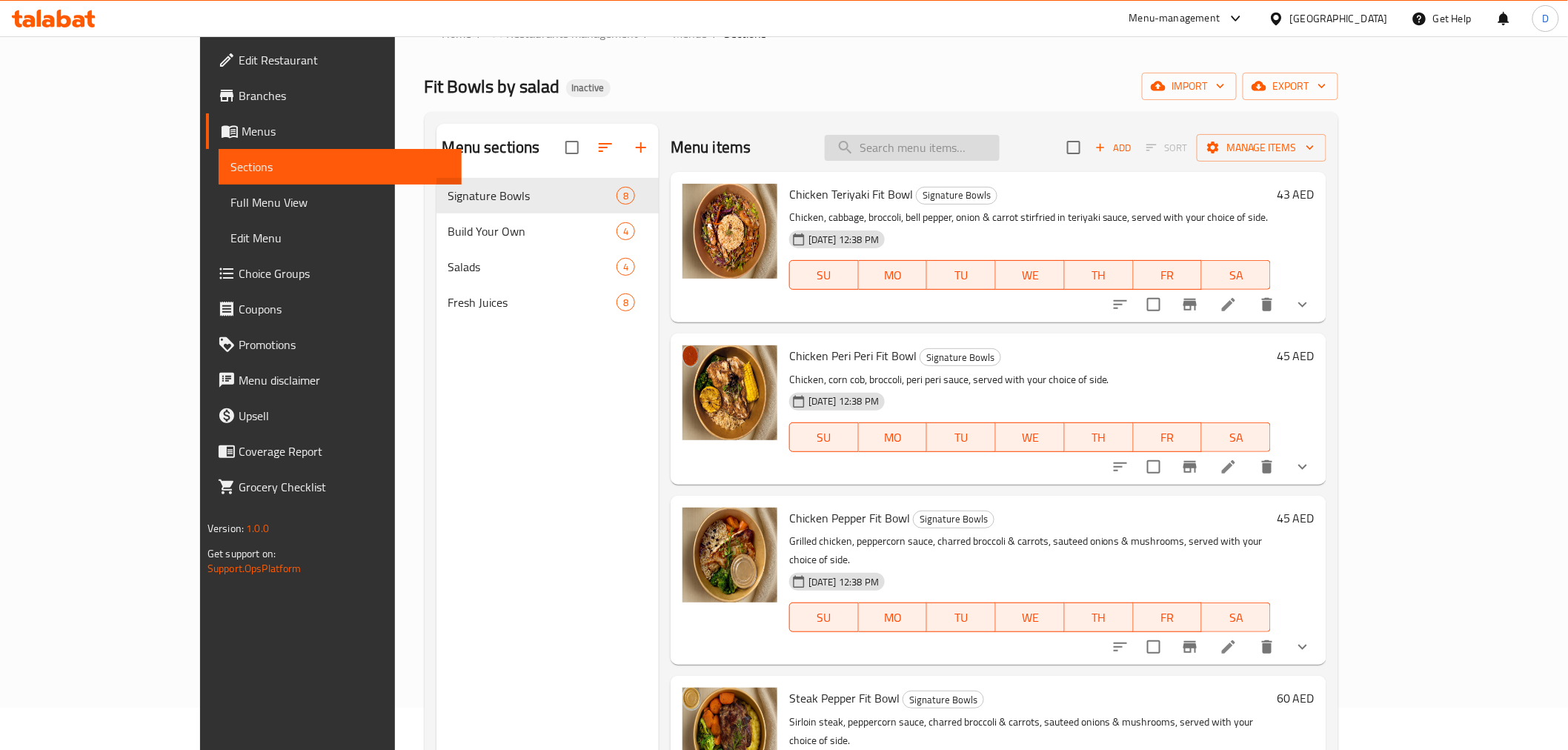
click at [916, 157] on input "search" at bounding box center [912, 148] width 175 height 26
paste input "Create your salmon bowl with 200g precook salmon"
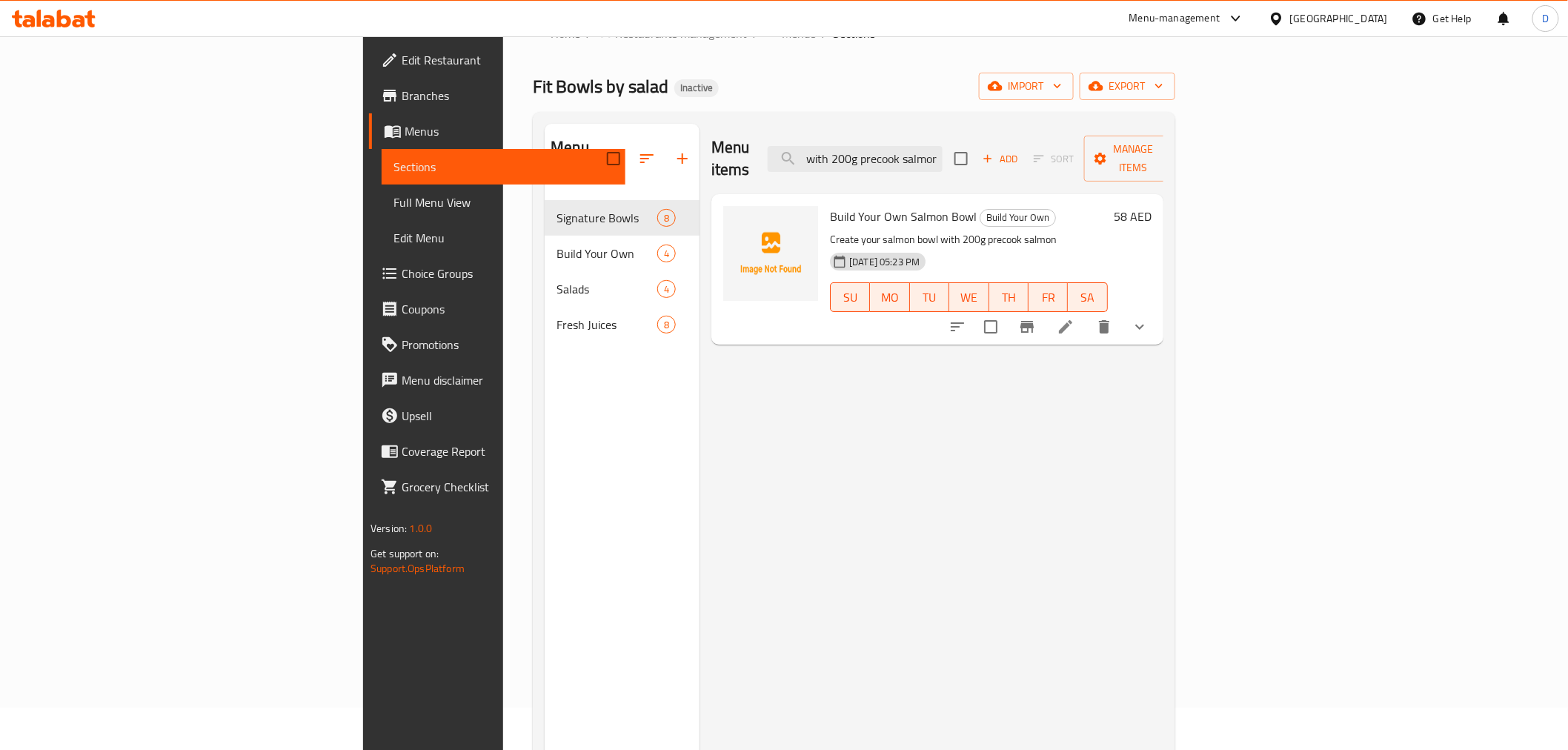
type input "Create your salmon bowl with 200g precook salmon"
click at [1074, 317] on icon at bounding box center [1065, 326] width 18 height 18
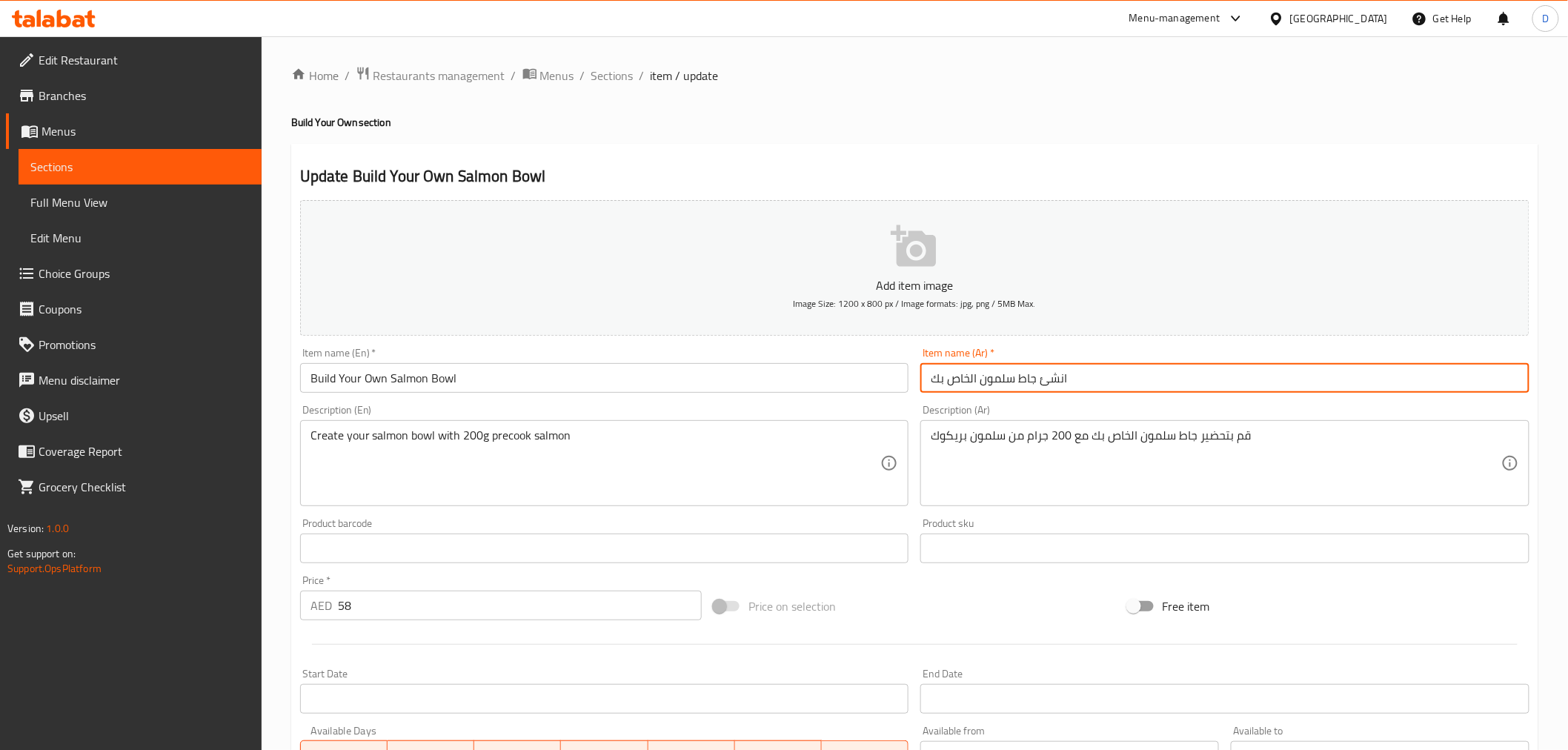
click at [1030, 386] on input "انشئ جاط سلمون الخاص بك" at bounding box center [1224, 378] width 609 height 29
drag, startPoint x: 1040, startPoint y: 381, endPoint x: 1061, endPoint y: 385, distance: 21.4
click at [1061, 385] on input "انشئ جاط سلمون الخاص بك" at bounding box center [1224, 378] width 609 height 29
type input "اصنع جاط سلمون الخاص بك"
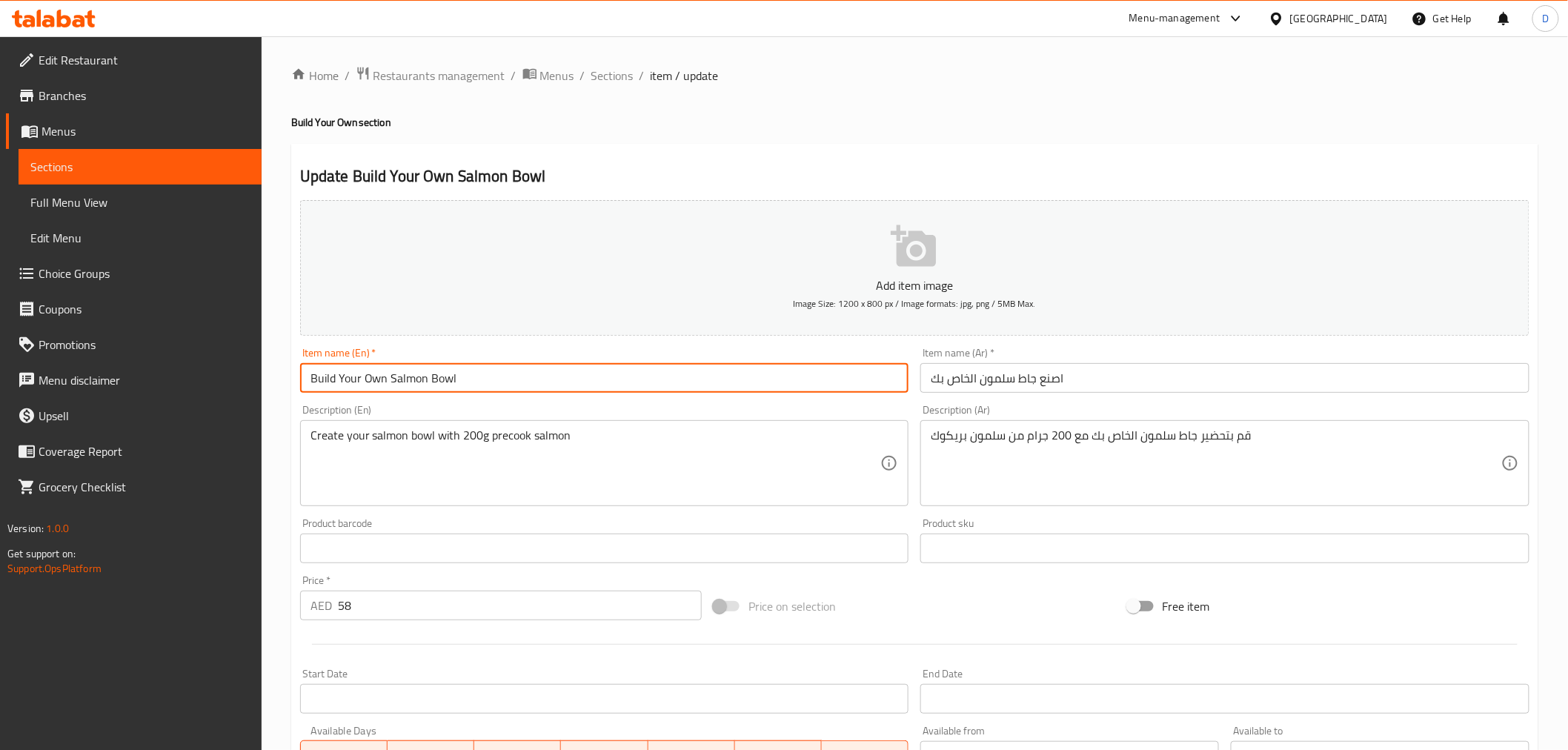
drag, startPoint x: 431, startPoint y: 387, endPoint x: 462, endPoint y: 388, distance: 31.0
click at [462, 388] on input "Build Your Own Salmon Bowl" at bounding box center [605, 378] width 609 height 29
click at [464, 388] on input "Build Your Own Salmon Bowl" at bounding box center [605, 378] width 609 height 29
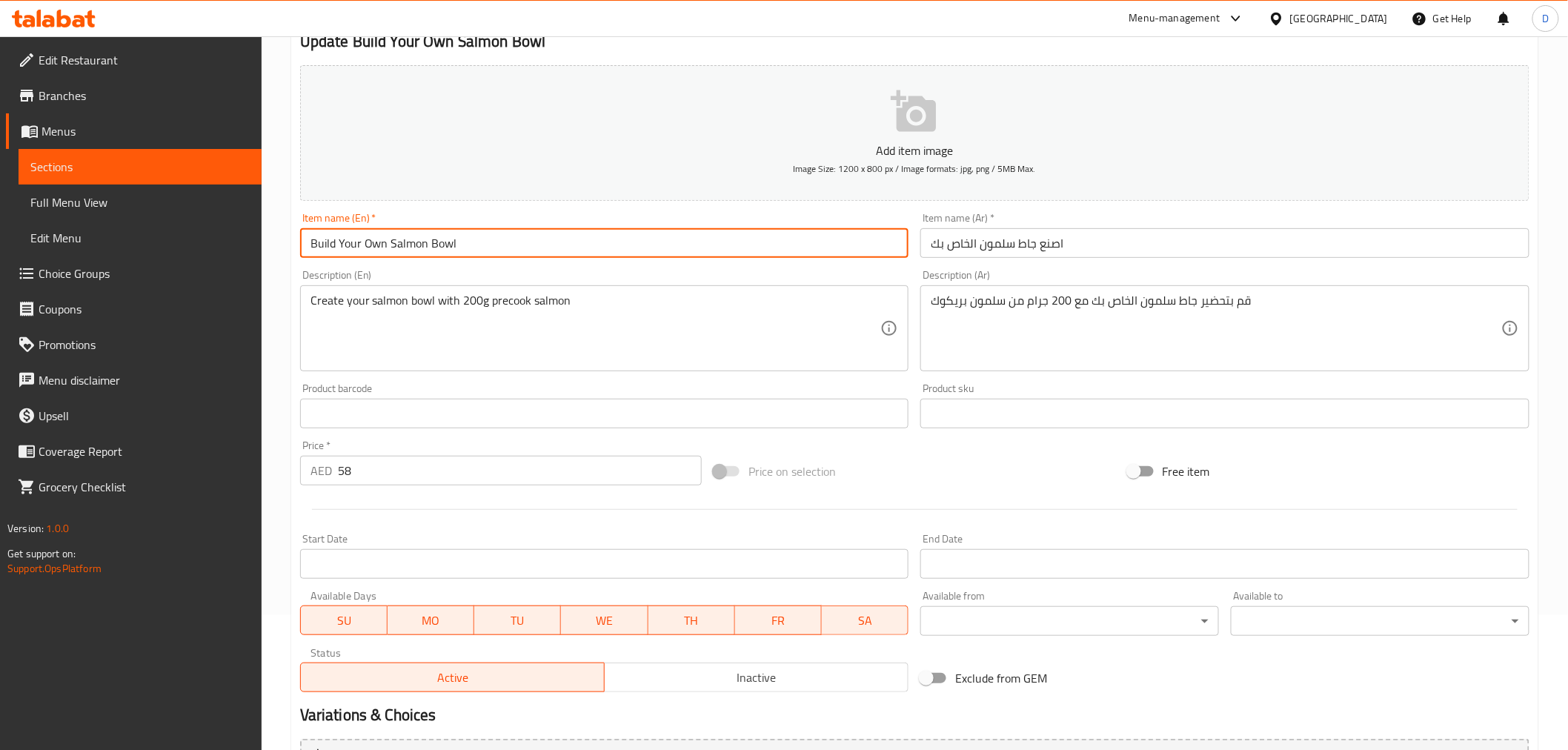
scroll to position [165, 0]
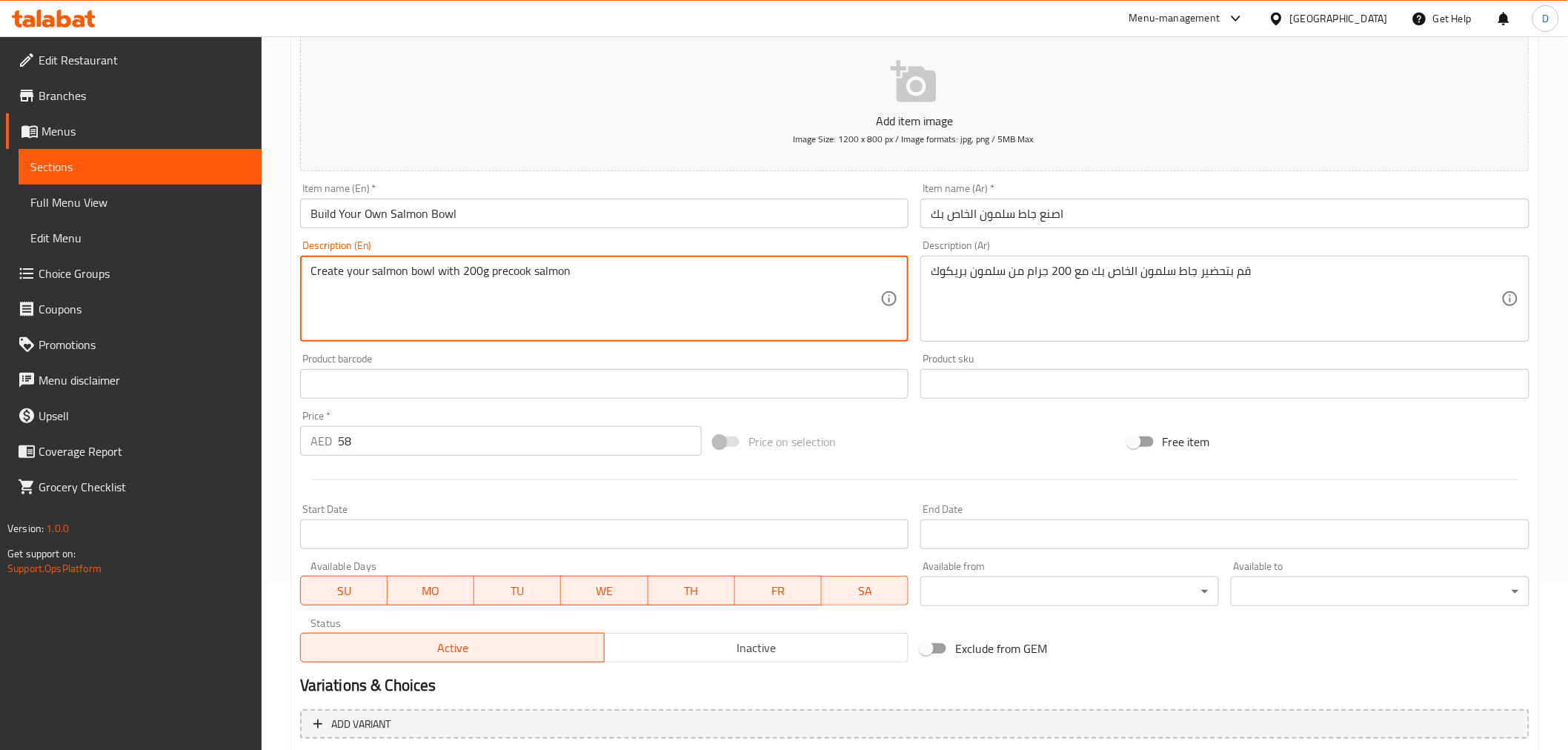
drag, startPoint x: 365, startPoint y: 282, endPoint x: 535, endPoint y: 282, distance: 170.0
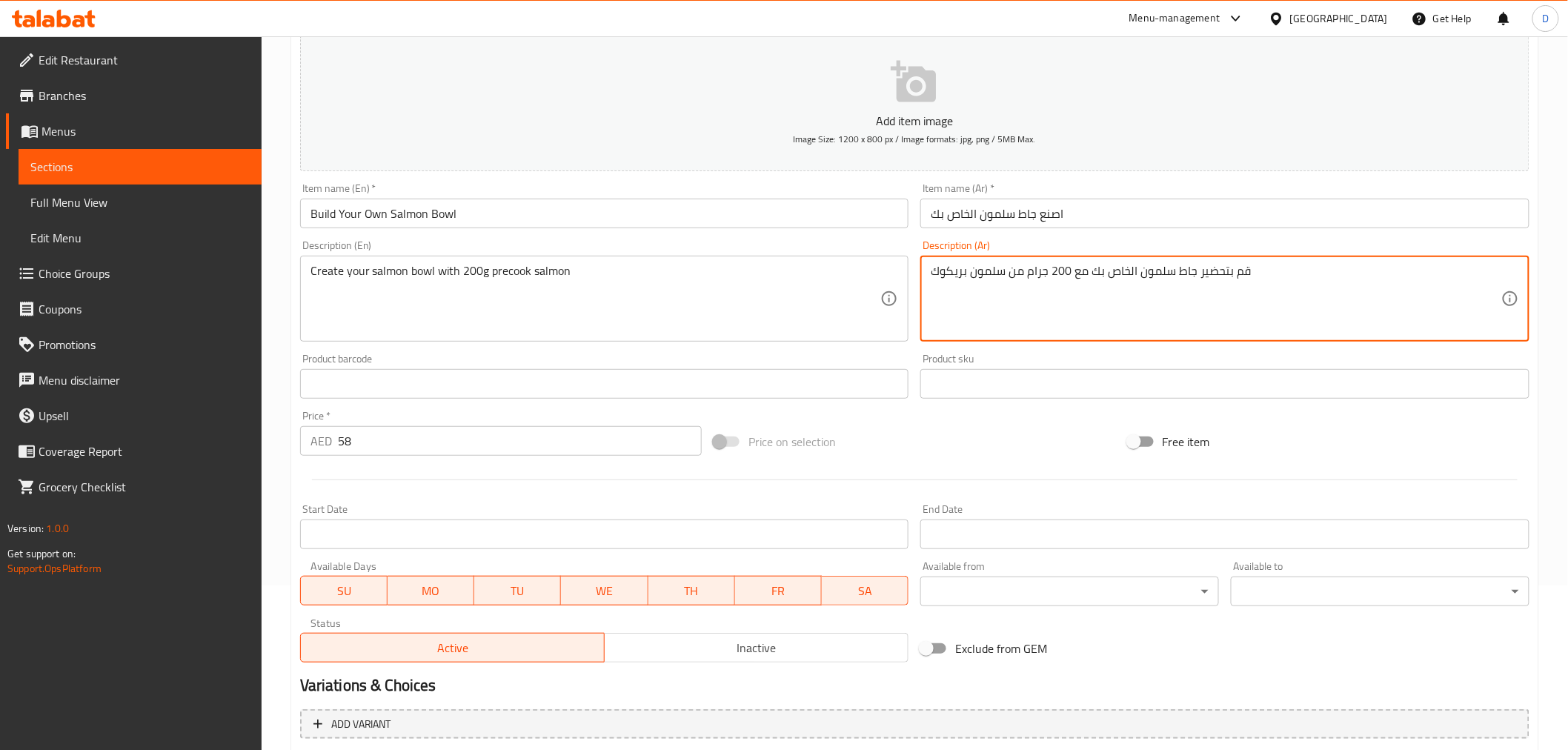
drag, startPoint x: 968, startPoint y: 271, endPoint x: 917, endPoint y: 271, distance: 51.0
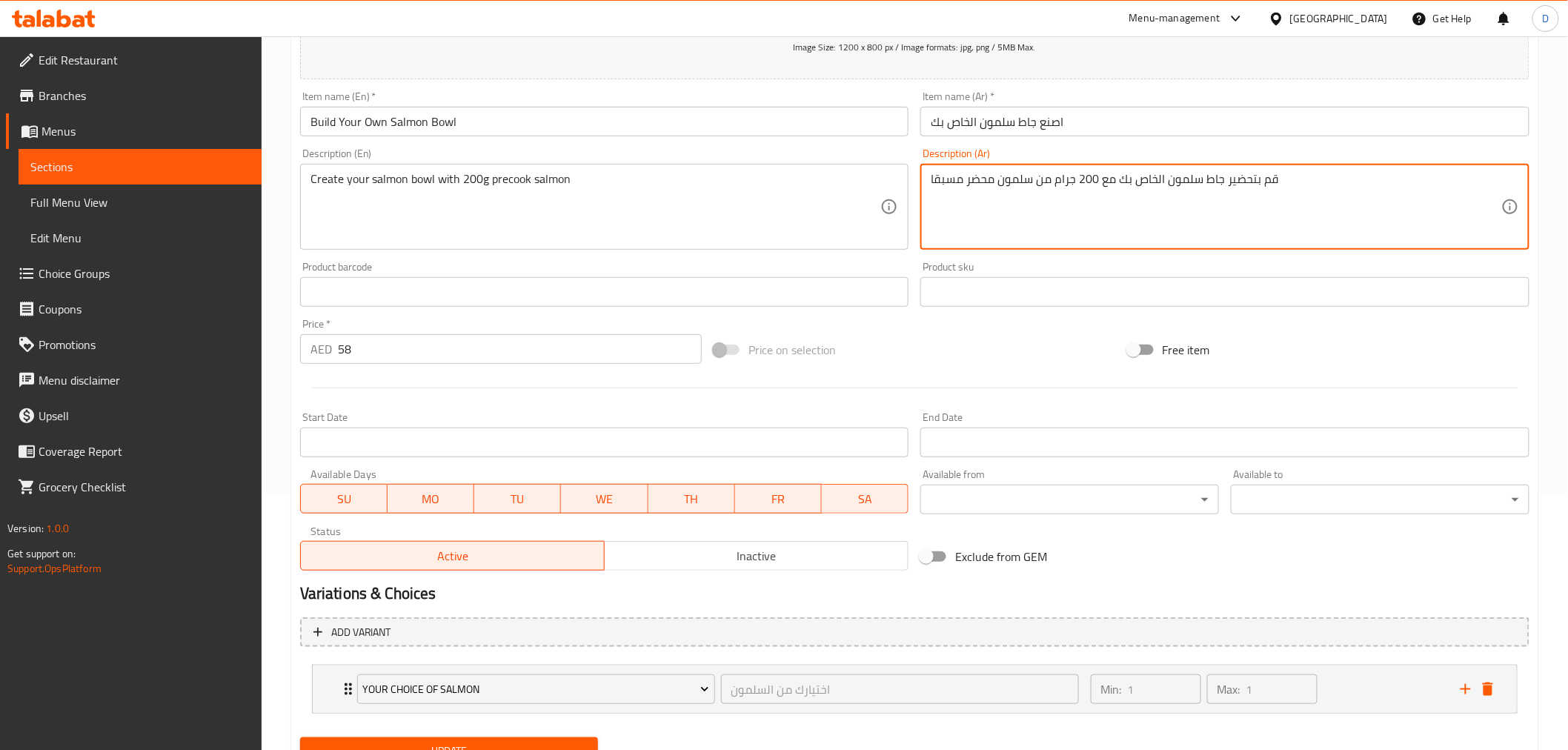
scroll to position [320, 0]
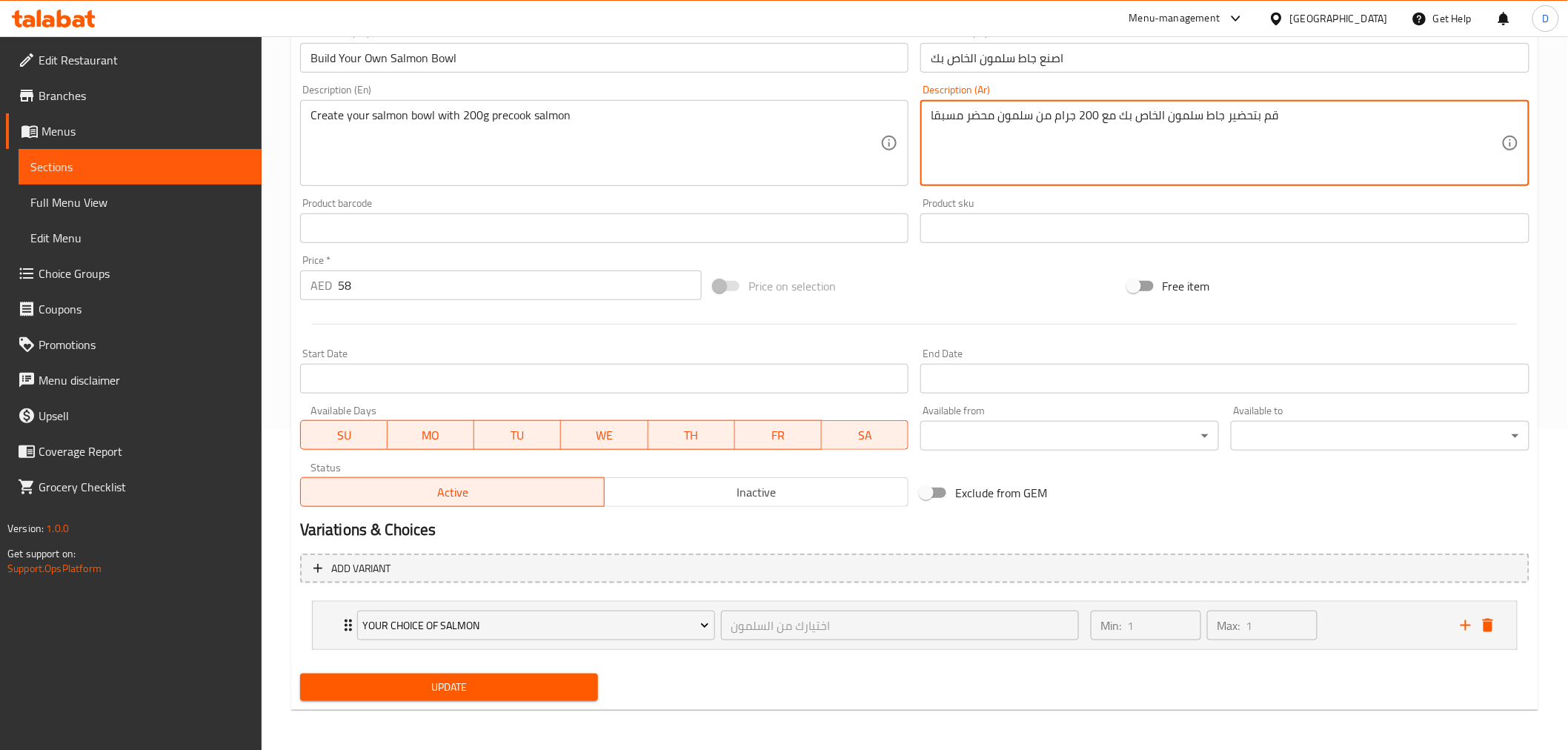
type textarea "قم بتحضير جاط سلمون الخاص بك مع 200 جرام من سلمون محضر مسبقا"
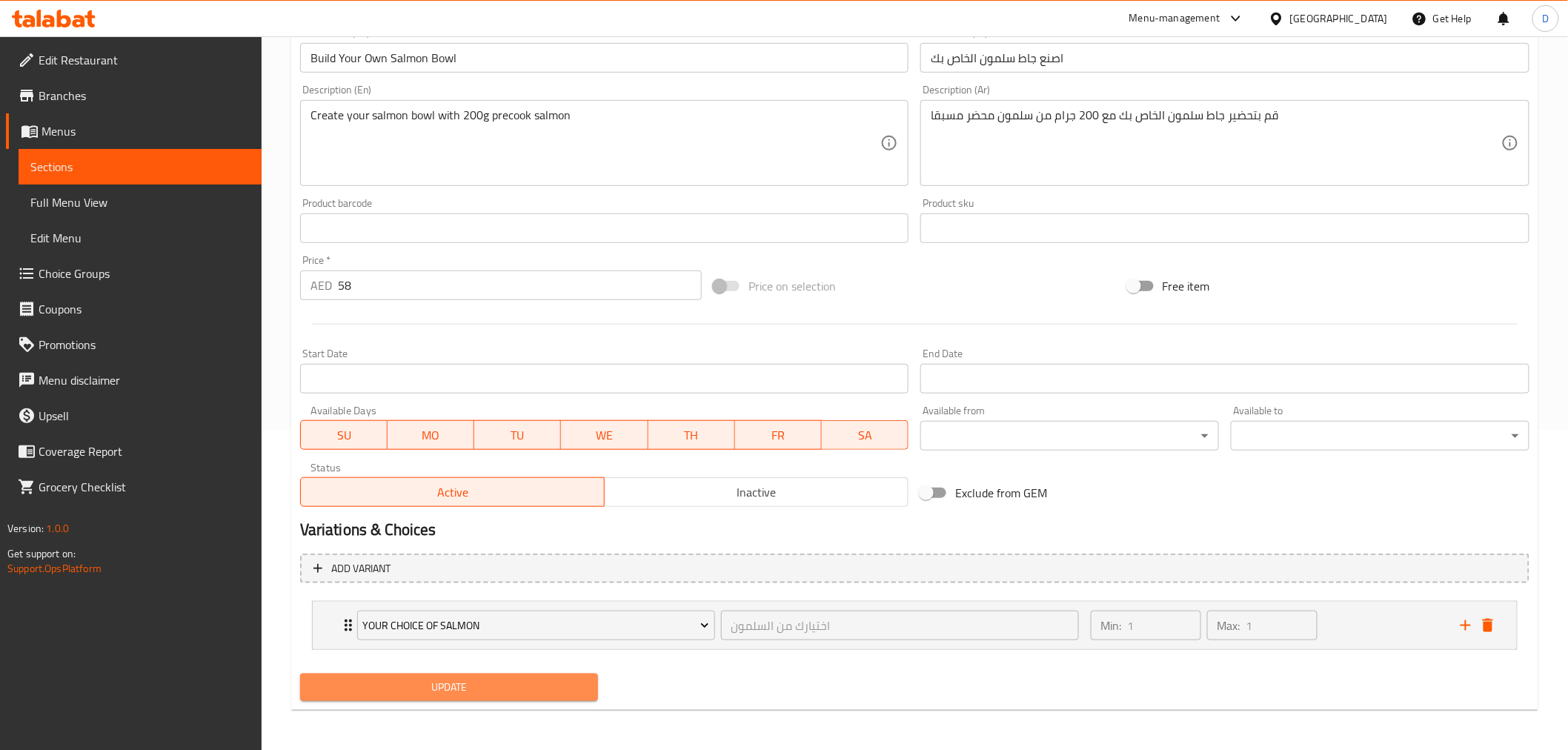
click at [462, 683] on span "Update" at bounding box center [449, 687] width 275 height 19
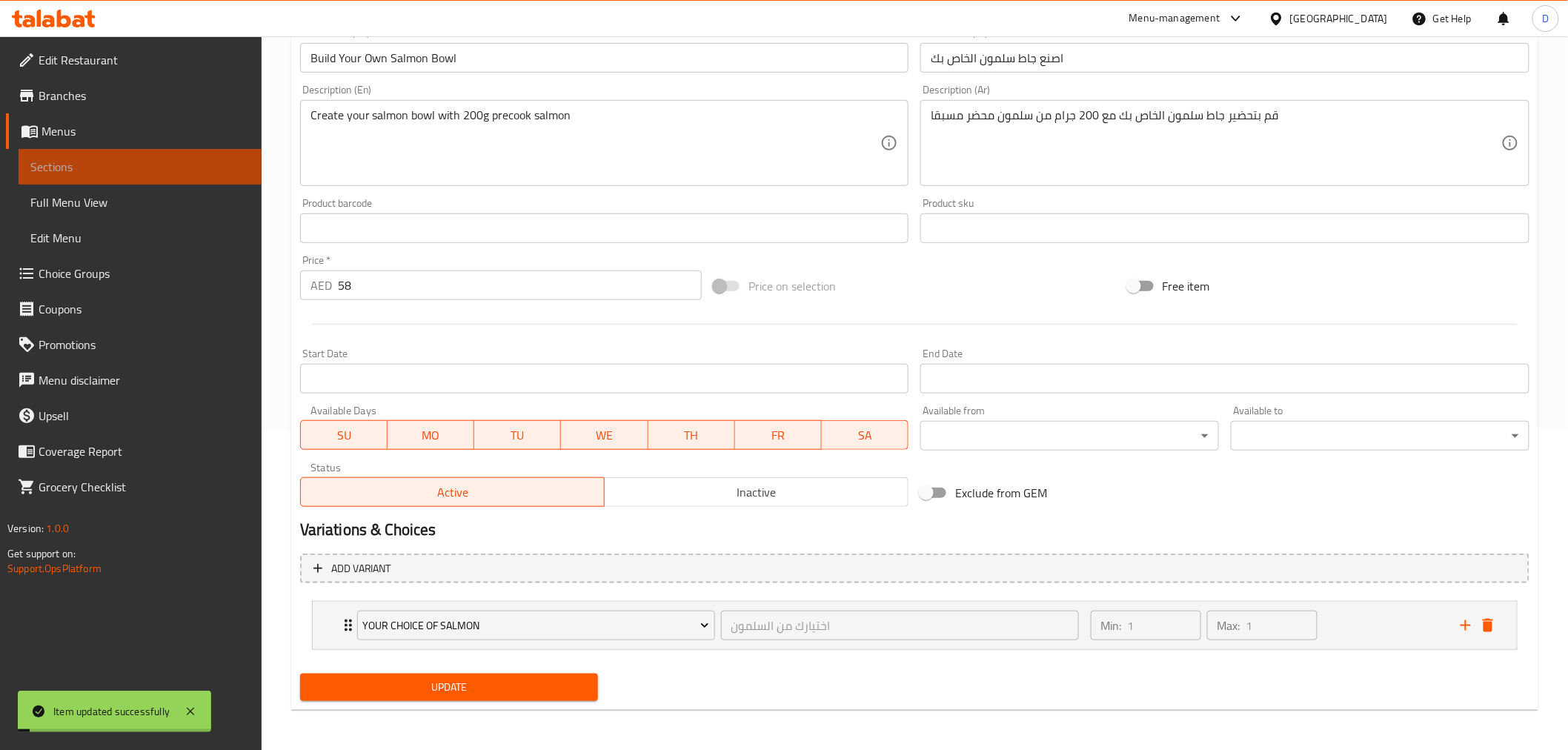
click at [219, 169] on span "Sections" at bounding box center [140, 166] width 220 height 18
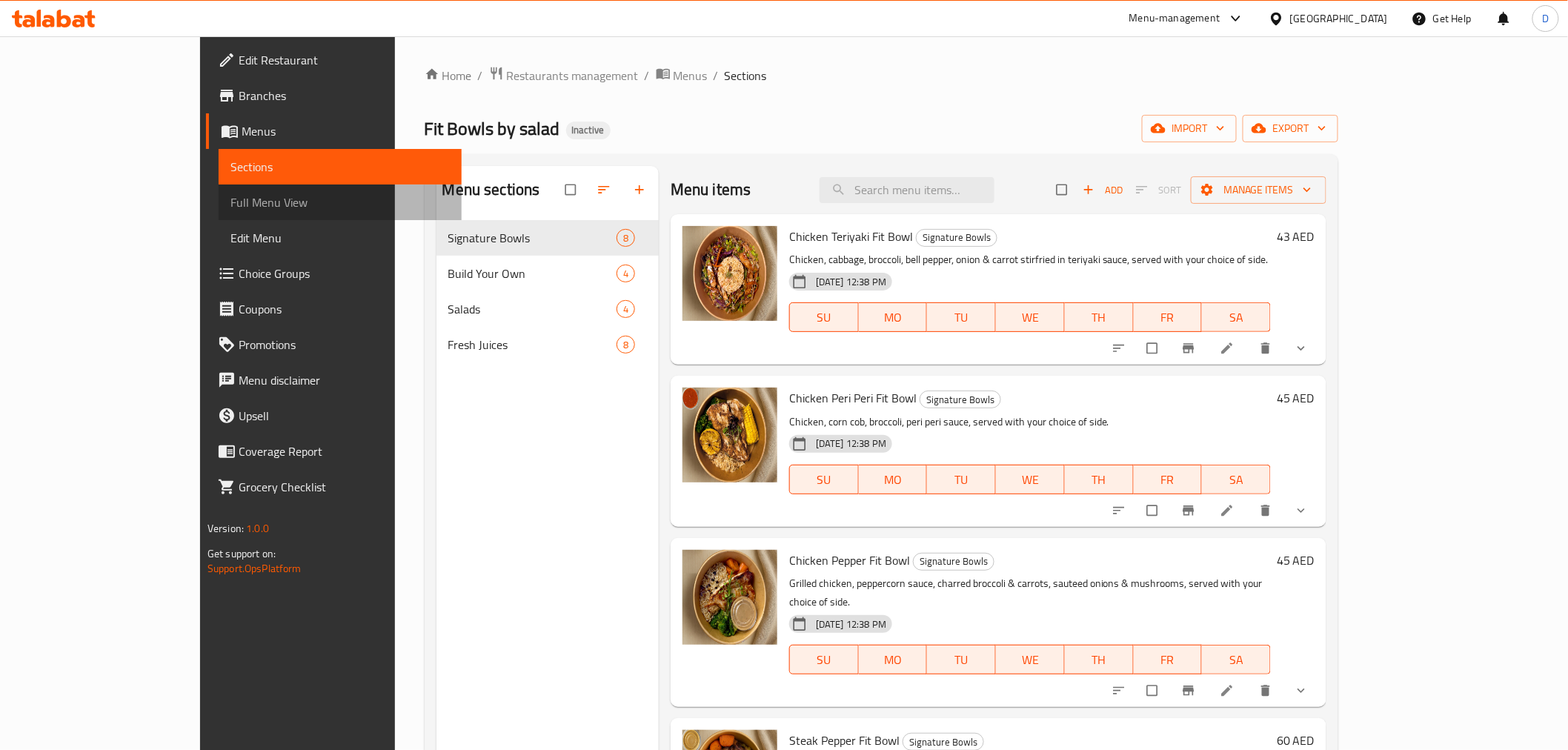
click at [230, 210] on span "Full Menu View" at bounding box center [340, 202] width 220 height 18
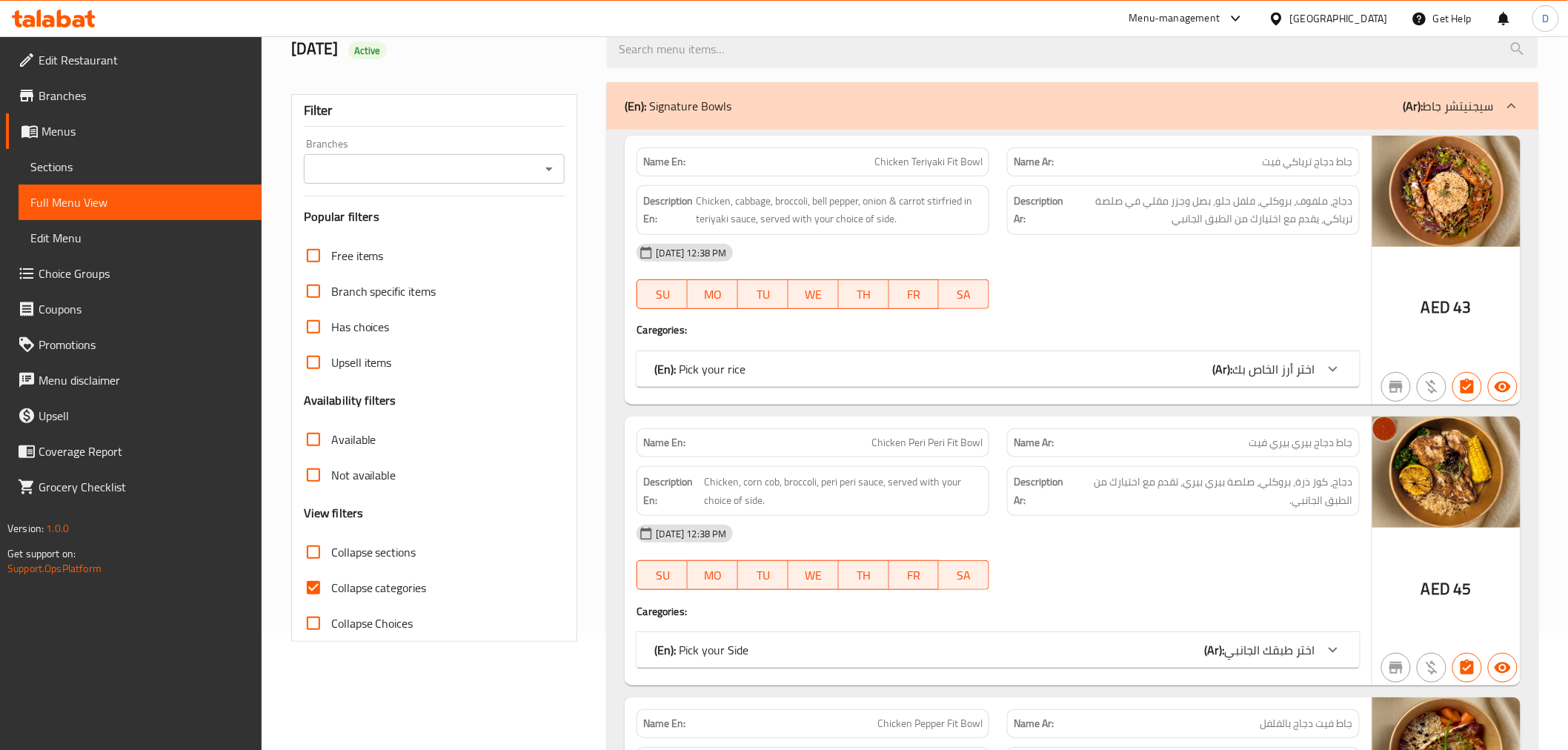
scroll to position [411, 0]
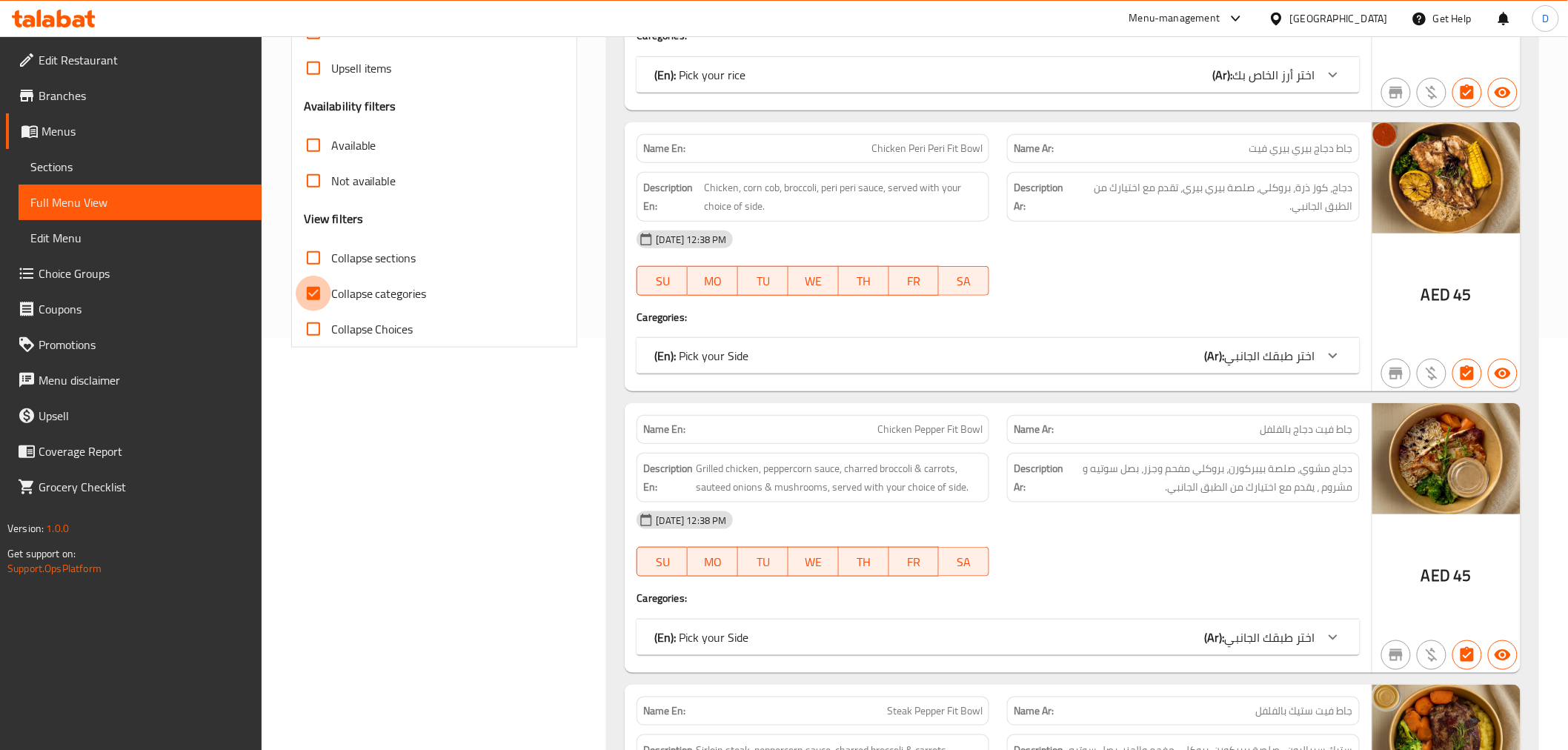
click at [323, 289] on input "Collapse categories" at bounding box center [313, 294] width 36 height 36
checkbox input "false"
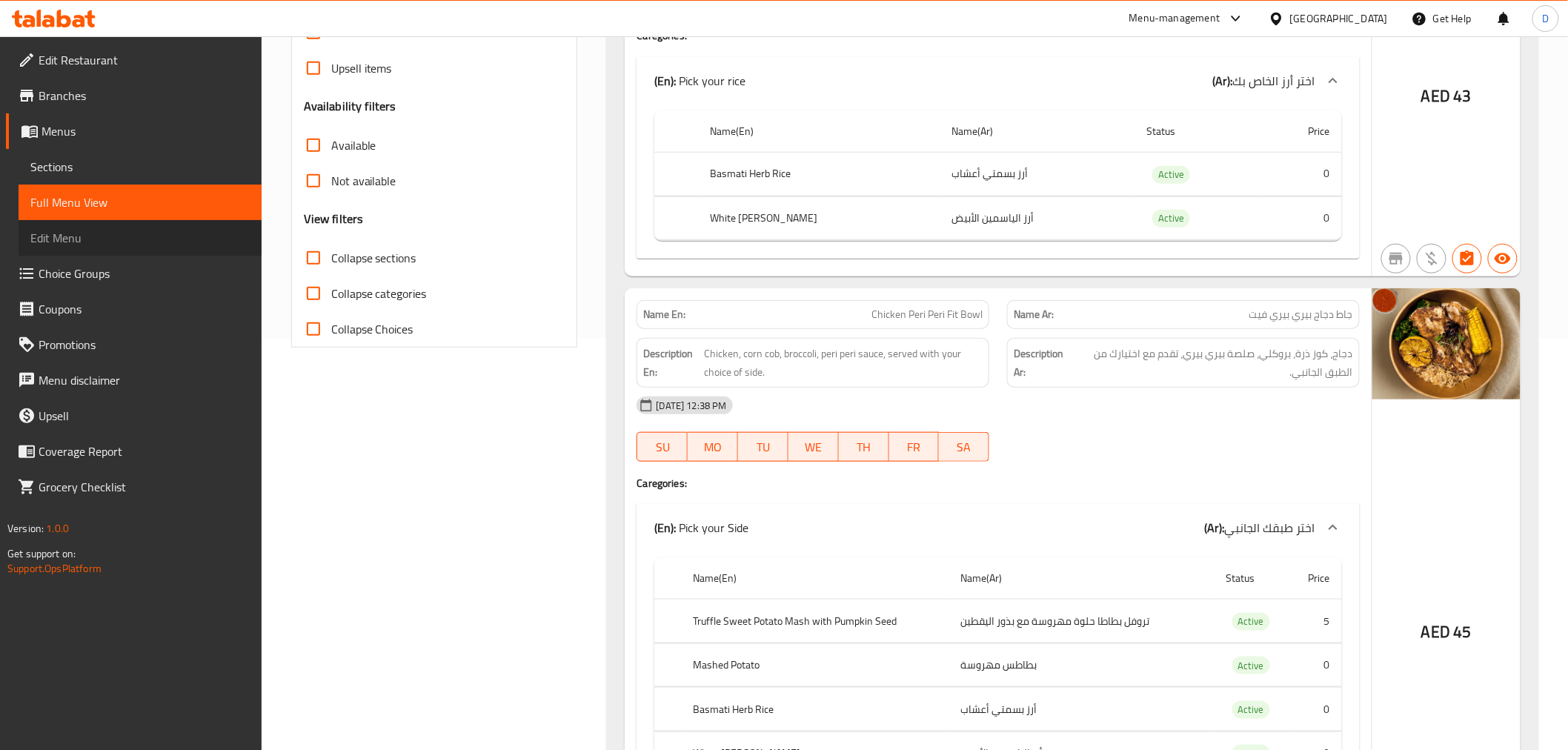
click at [92, 226] on link "Edit Menu" at bounding box center [140, 238] width 243 height 36
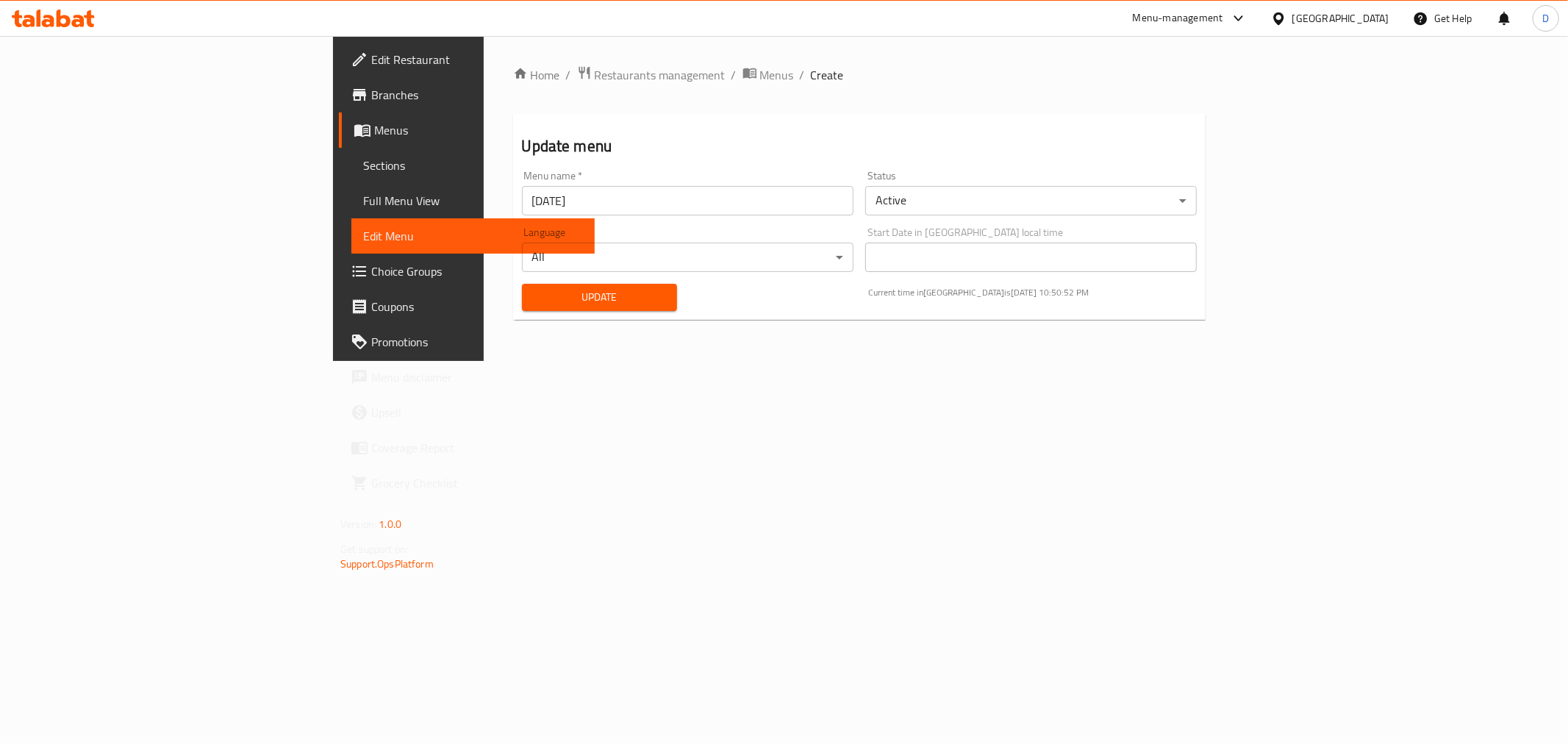
click at [363, 196] on span "Full Menu View" at bounding box center [472, 201] width 219 height 18
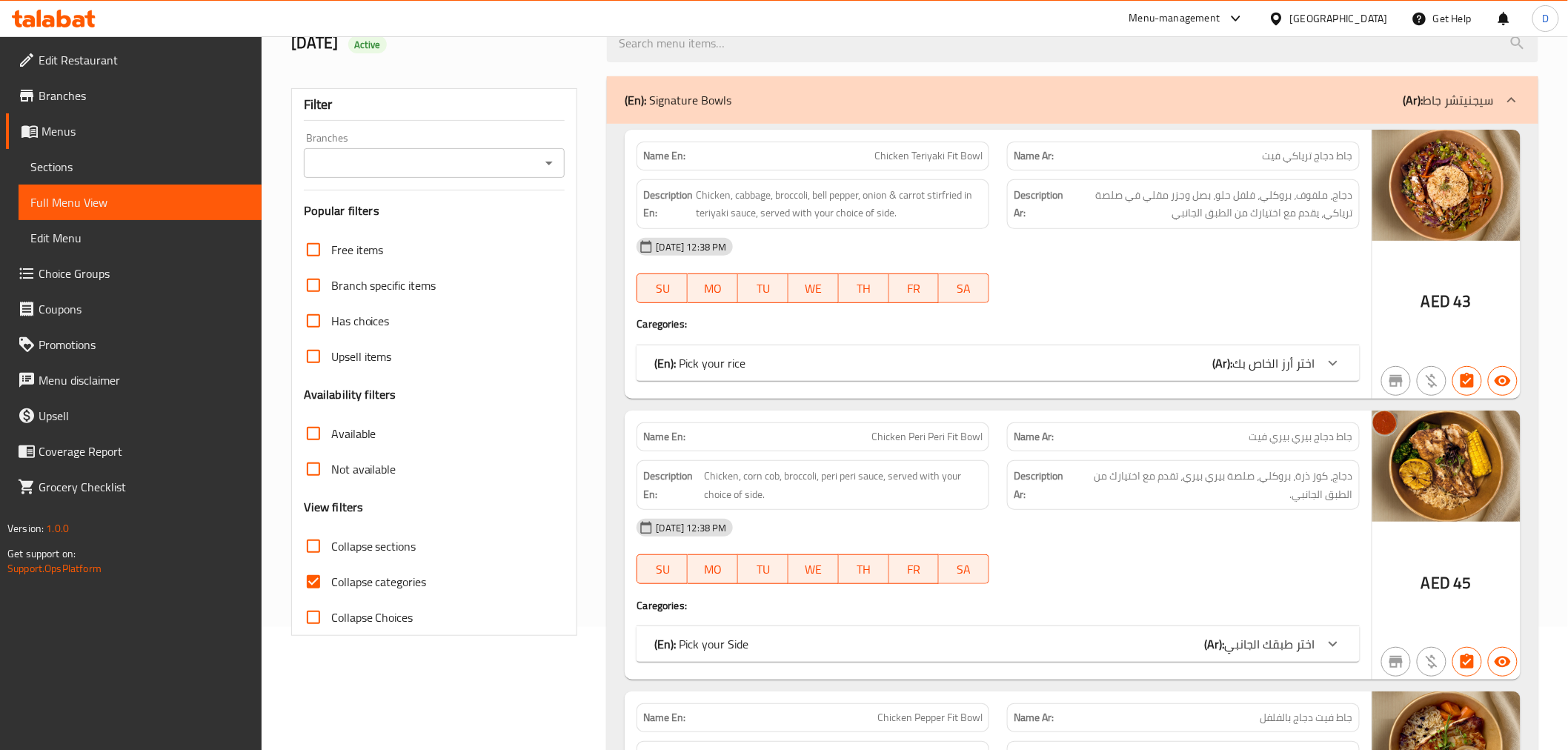
scroll to position [329, 0]
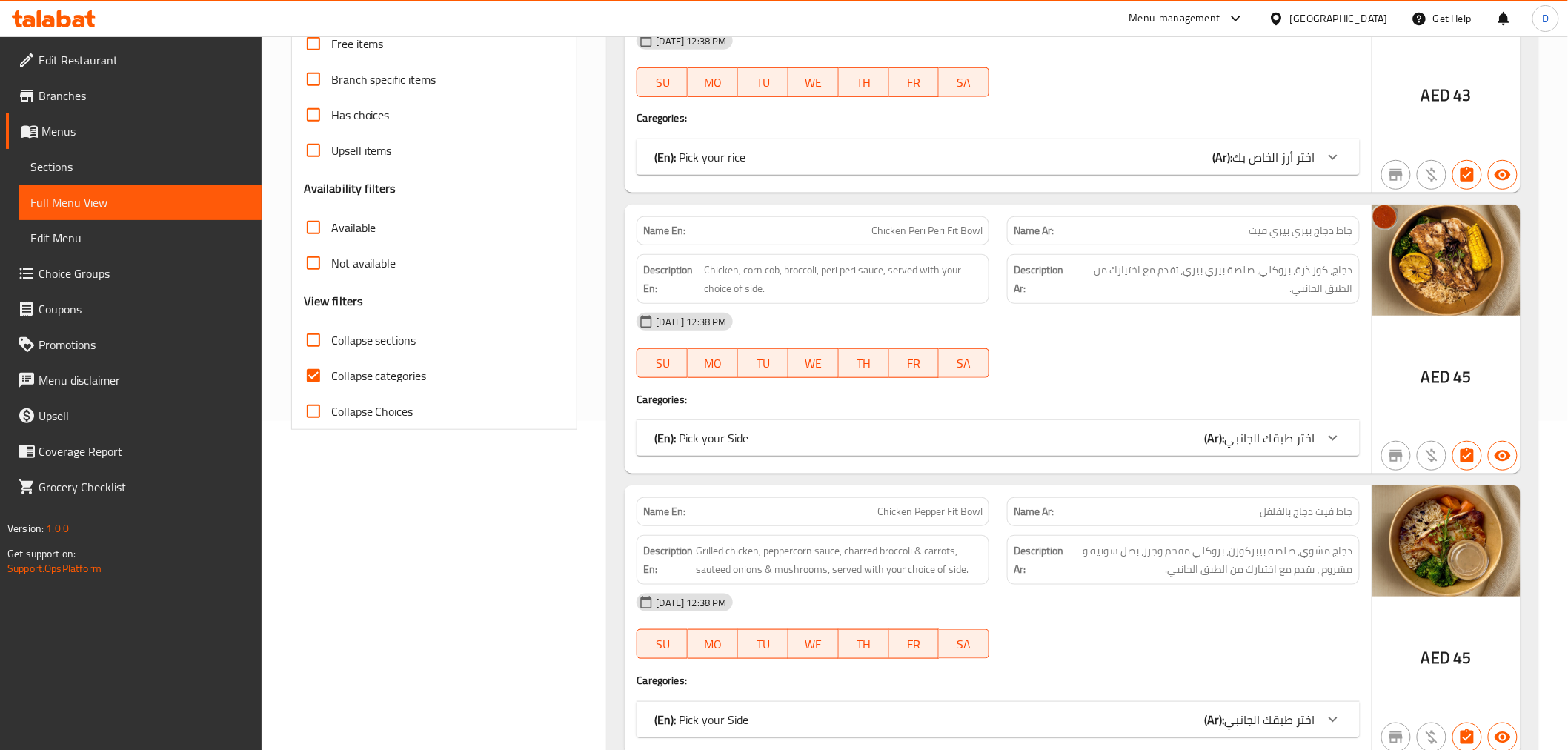
click at [338, 379] on span "Collapse categories" at bounding box center [379, 375] width 96 height 18
click at [331, 379] on input "Collapse categories" at bounding box center [313, 375] width 36 height 36
checkbox input "false"
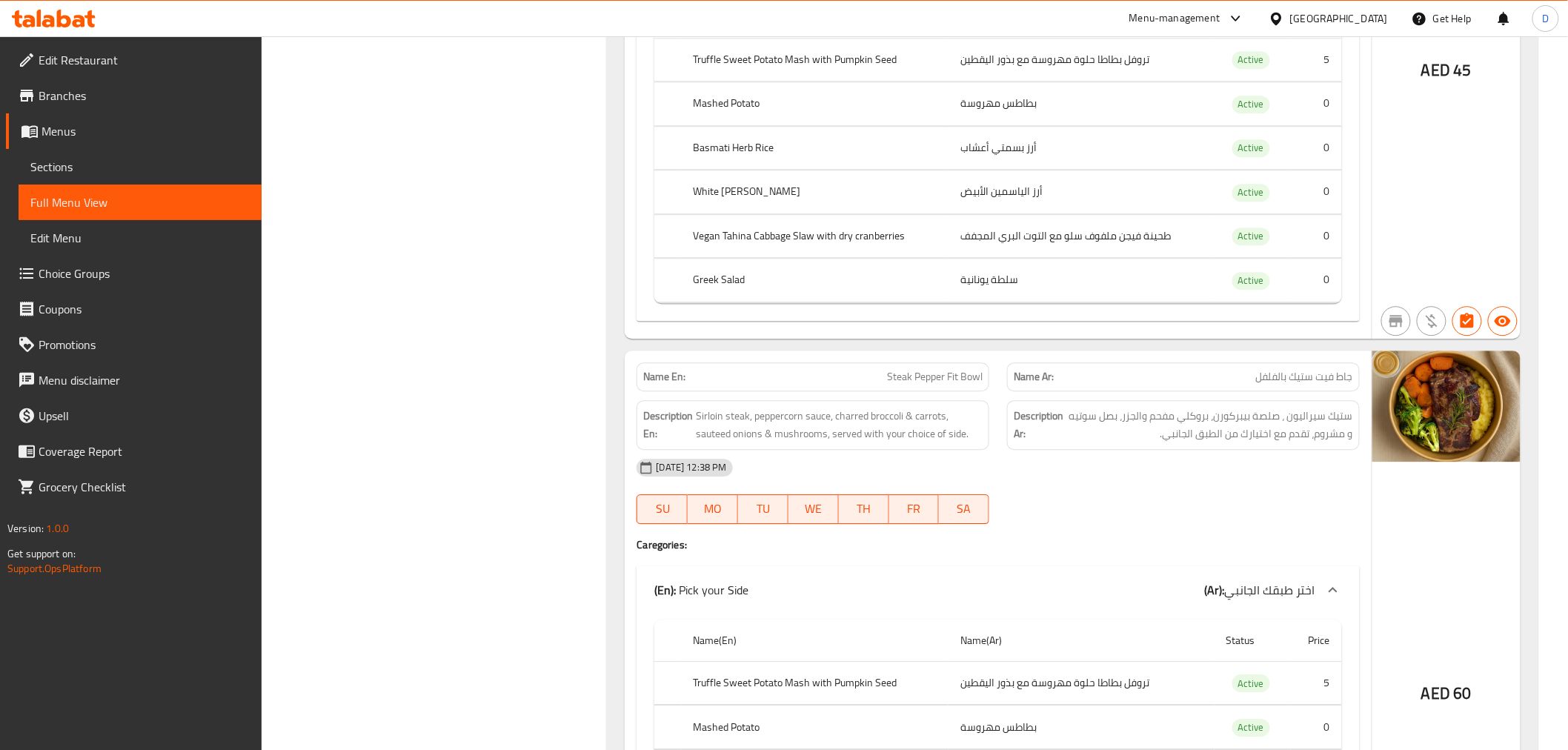
scroll to position [8275, 0]
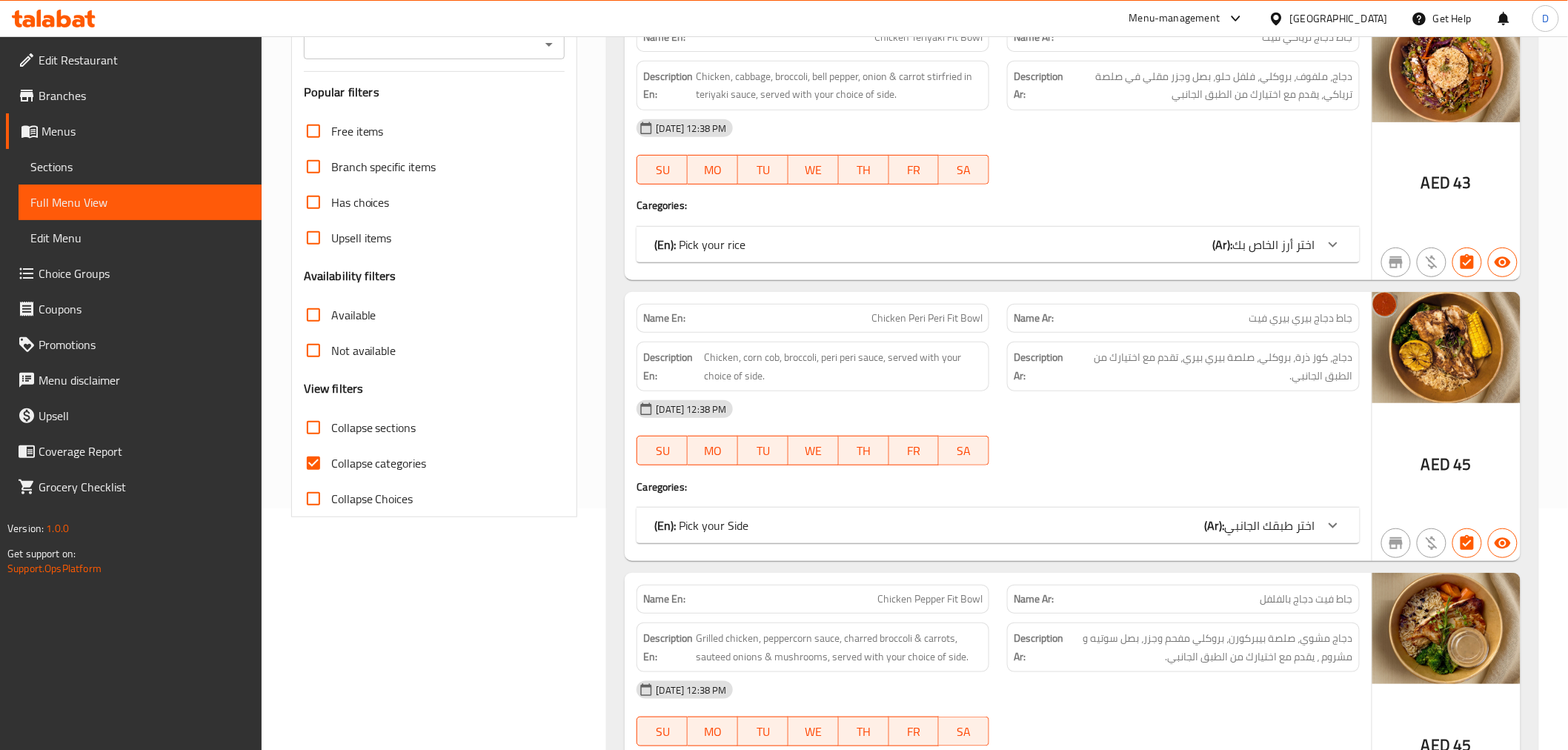
scroll to position [246, 0]
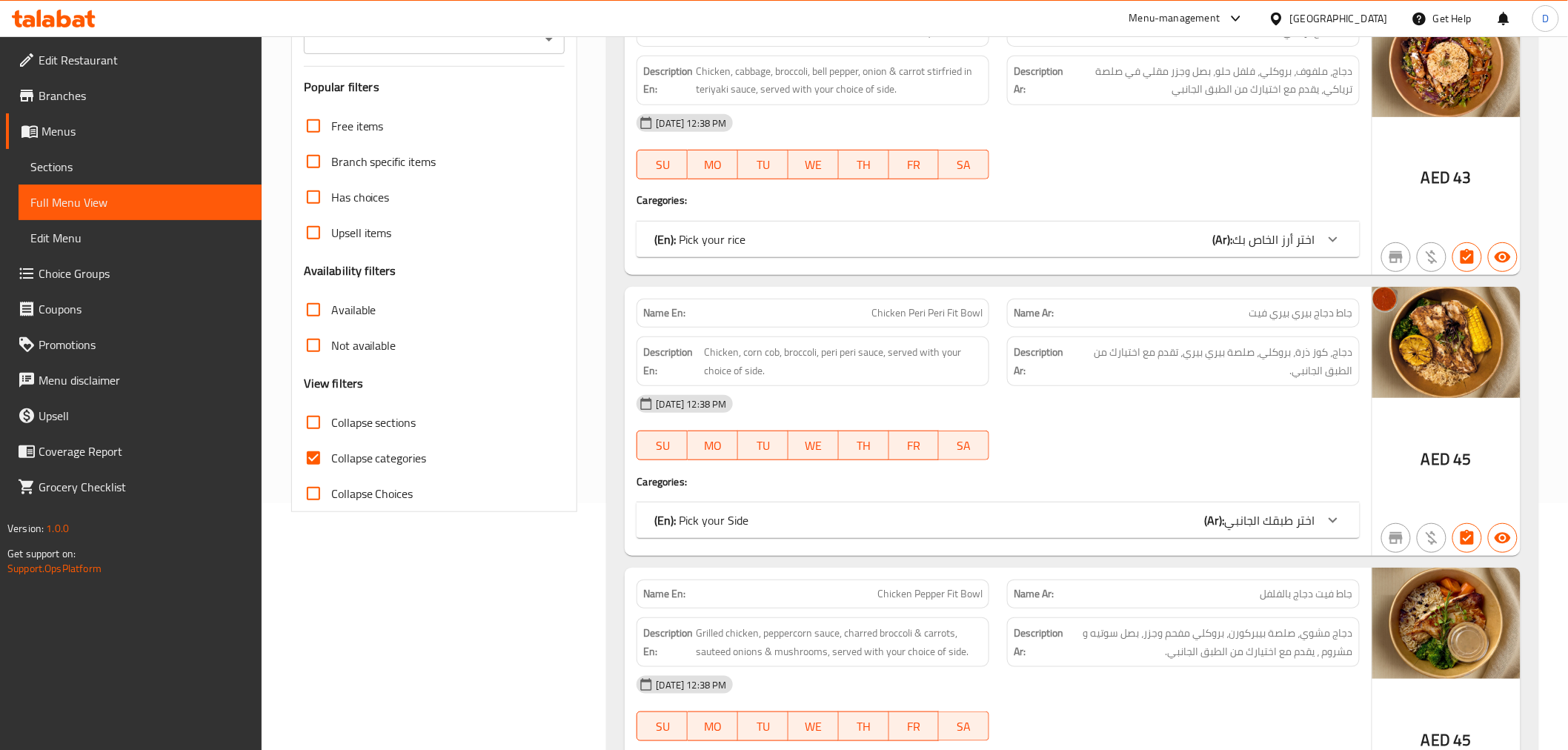
click at [406, 452] on span "Collapse categories" at bounding box center [379, 458] width 96 height 18
click at [331, 452] on input "Collapse categories" at bounding box center [313, 458] width 36 height 36
checkbox input "false"
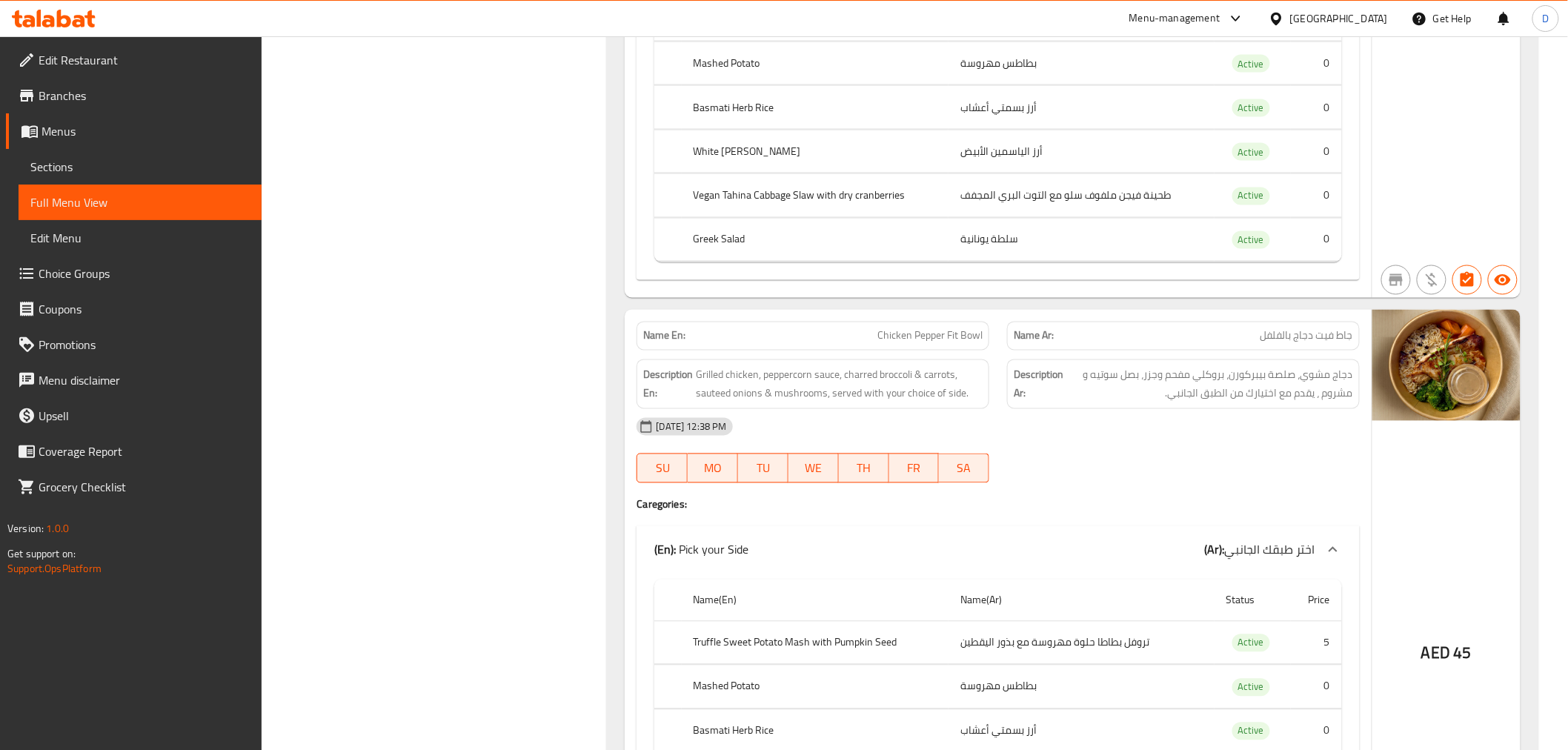
scroll to position [1635, 0]
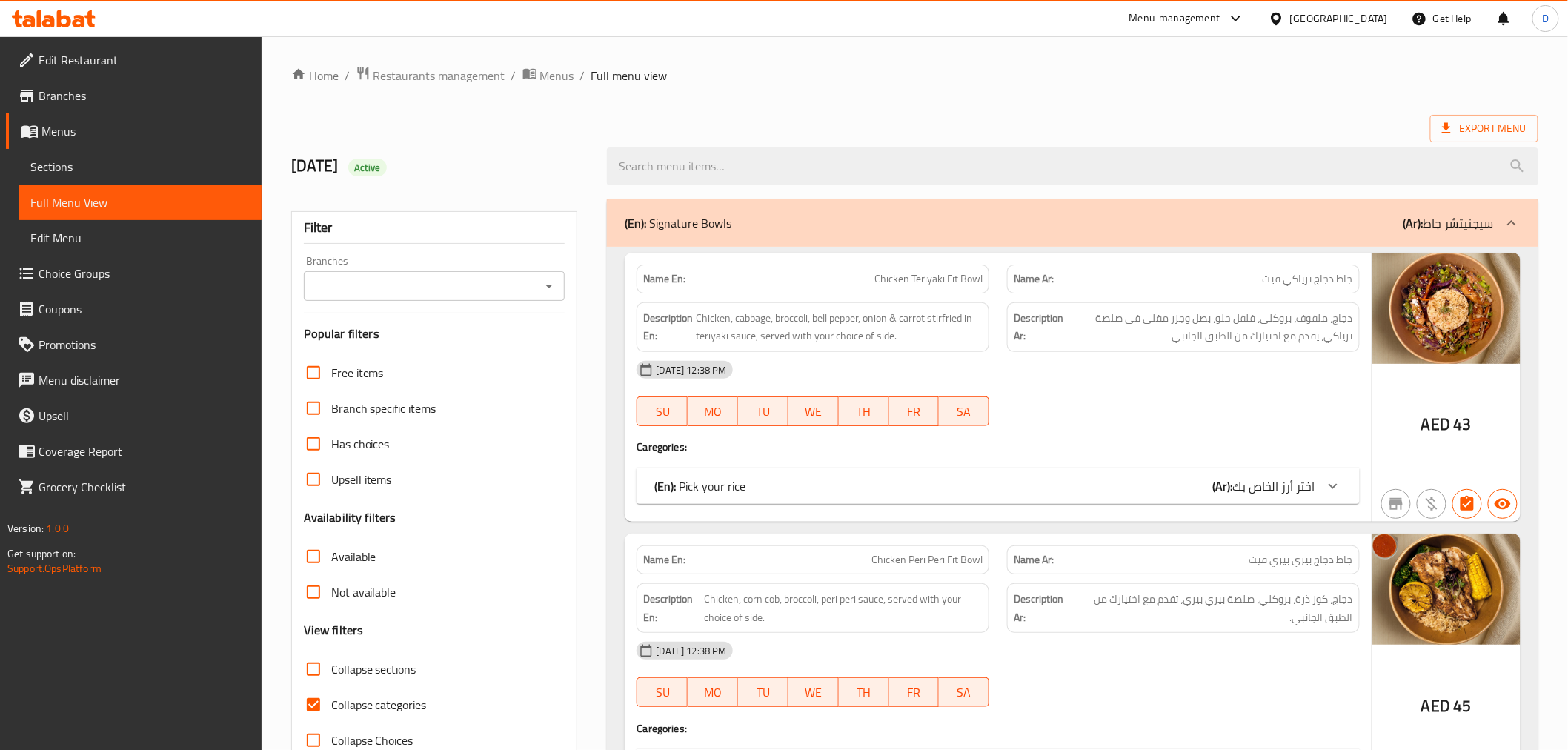
click at [316, 700] on input "Collapse categories" at bounding box center [313, 704] width 36 height 36
checkbox input "false"
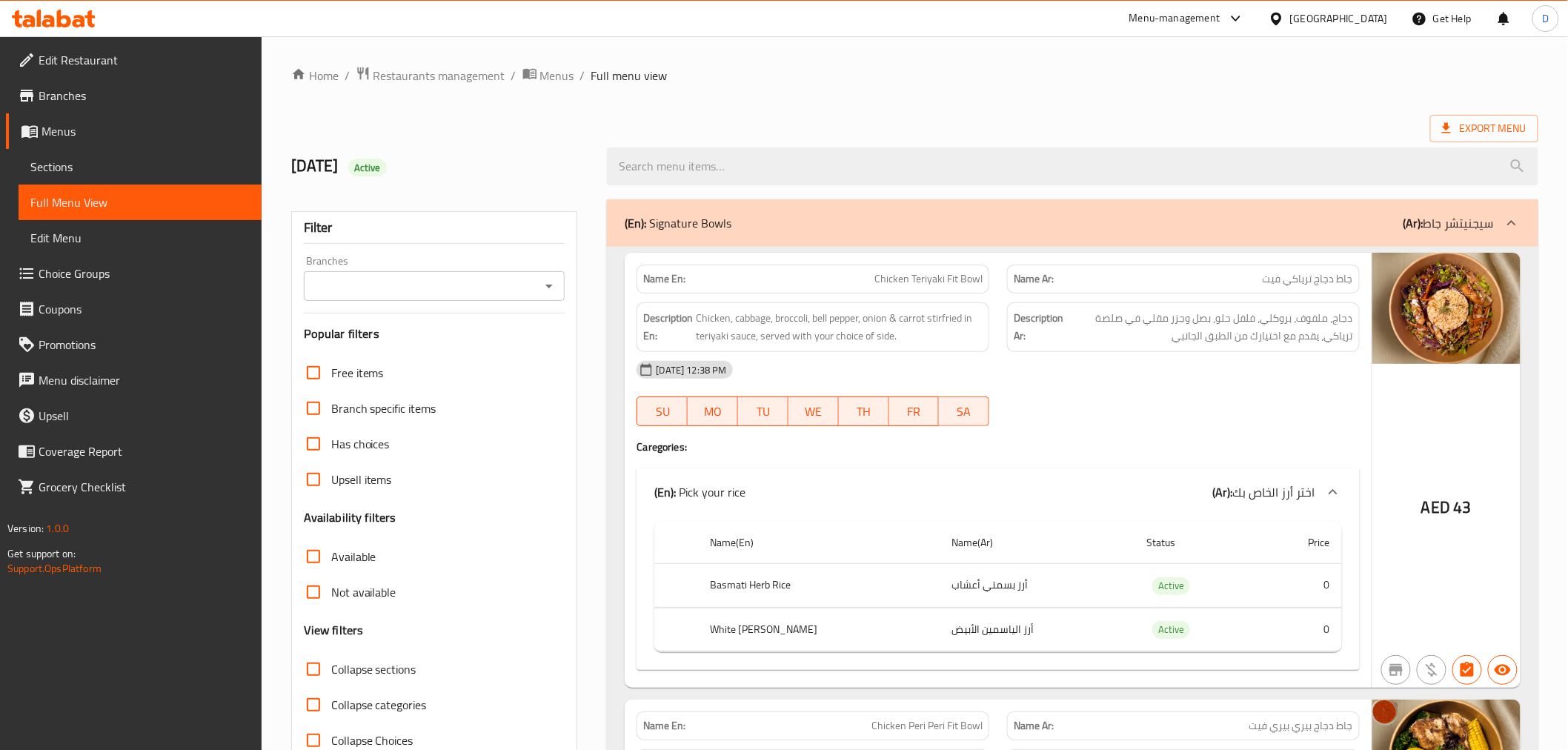
scroll to position [3325, 0]
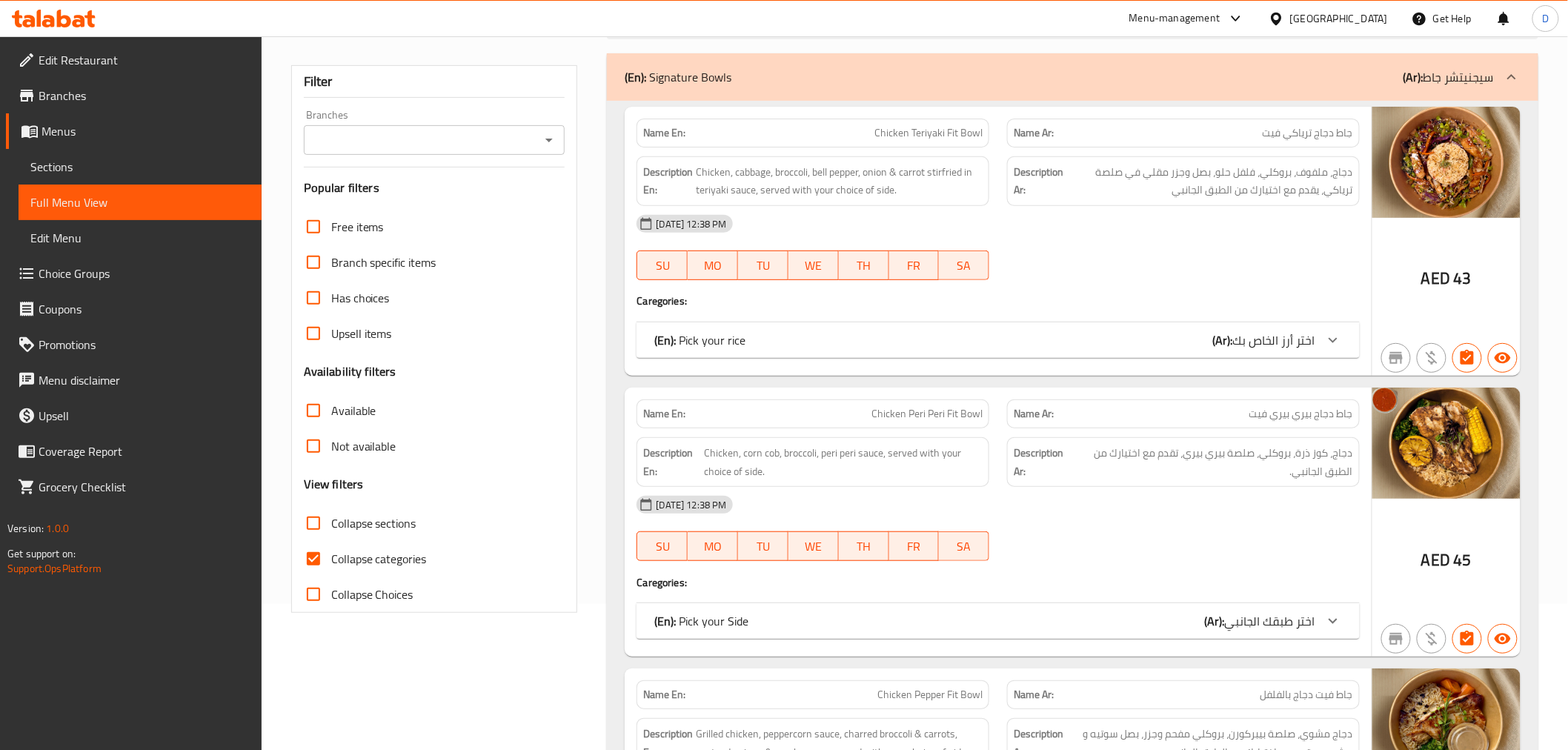
scroll to position [329, 0]
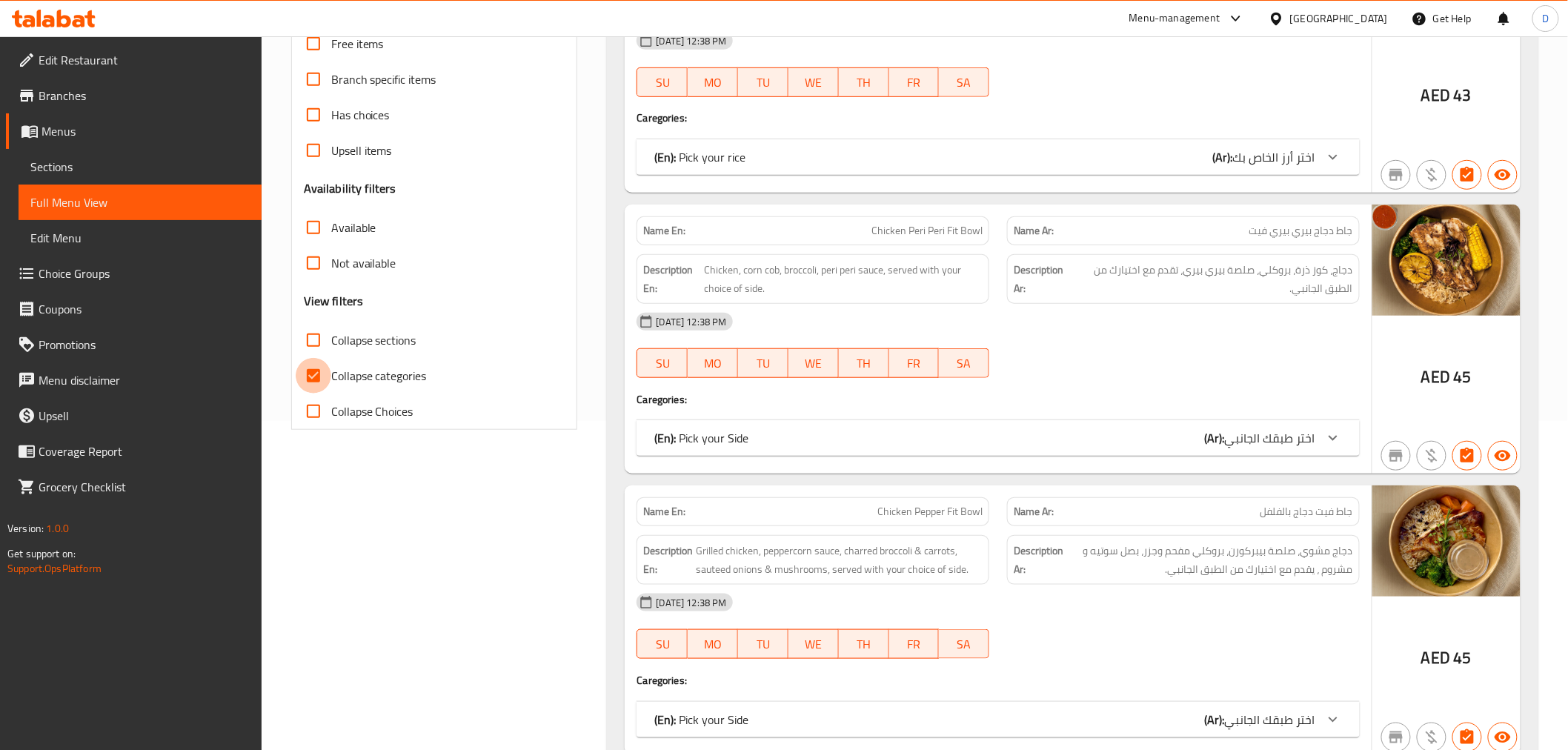
click at [319, 366] on input "Collapse categories" at bounding box center [313, 375] width 36 height 36
checkbox input "false"
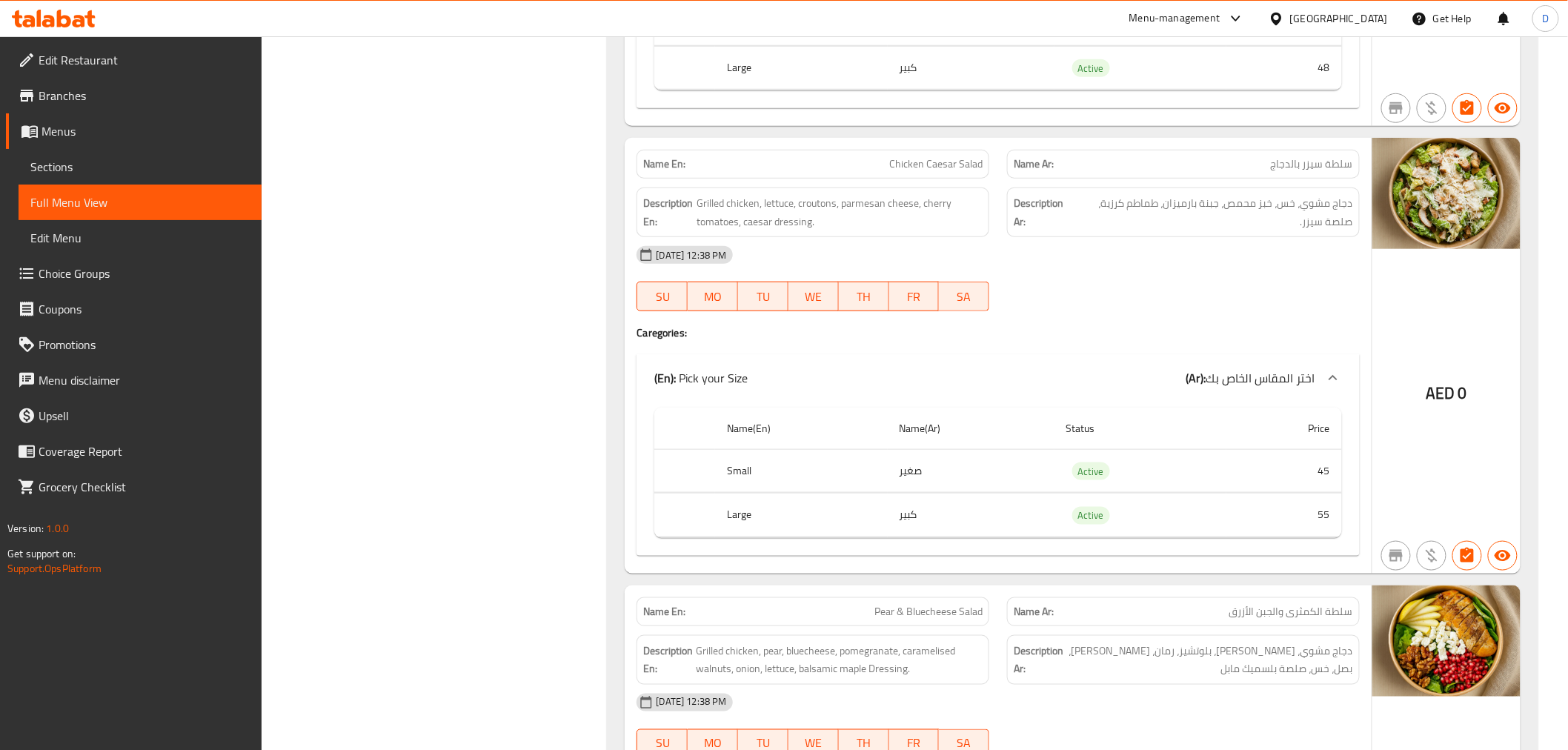
scroll to position [8235, 0]
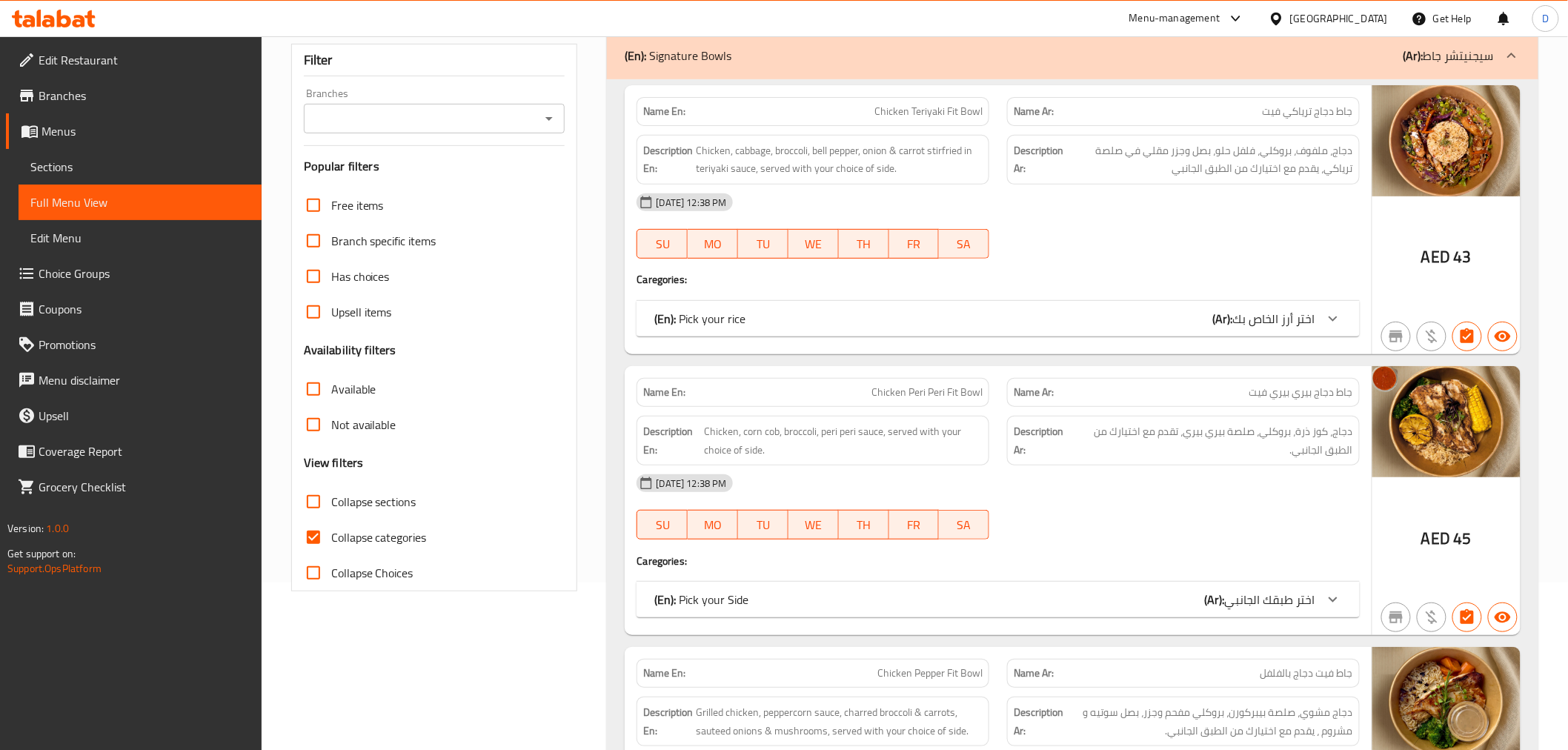
scroll to position [329, 0]
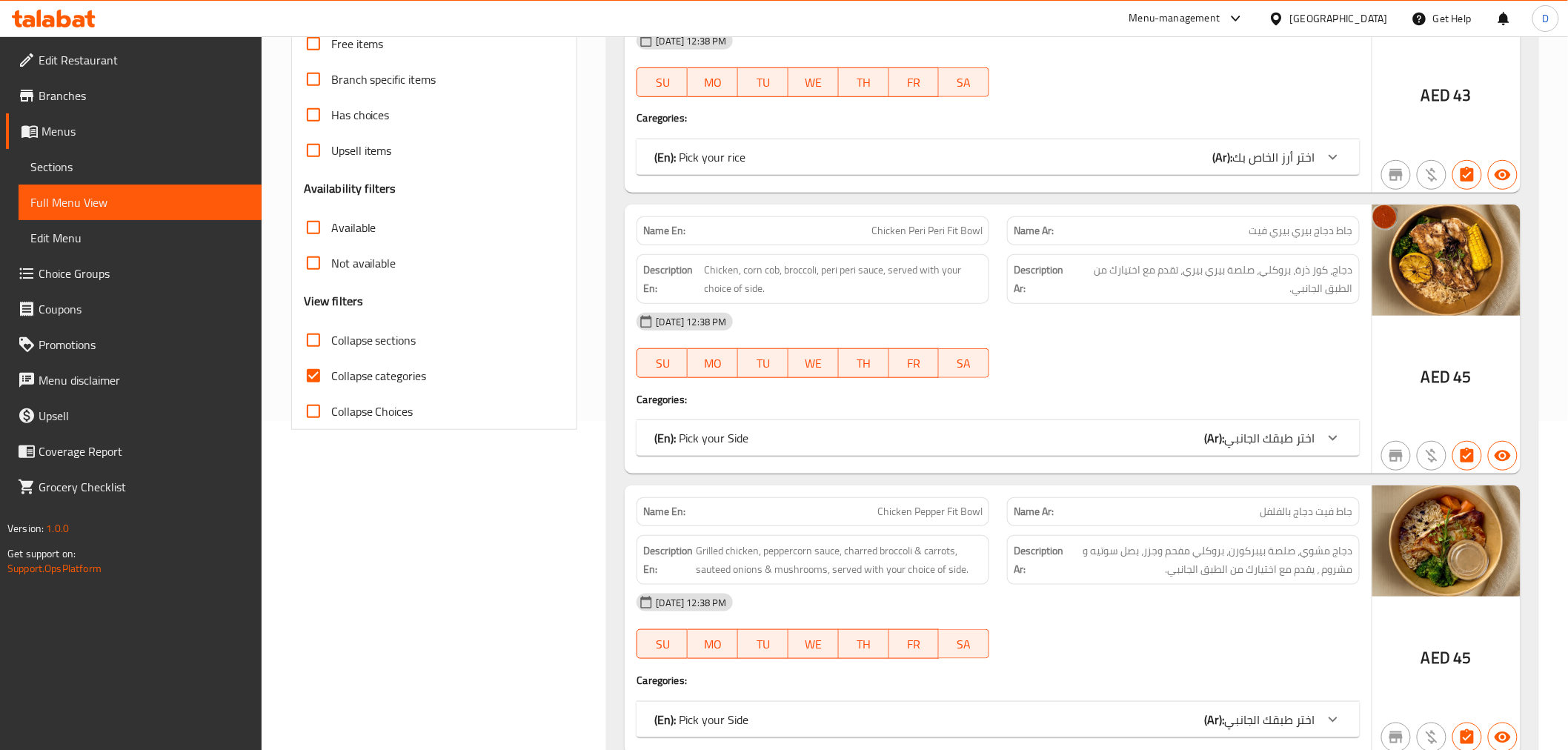
click at [334, 369] on span "Collapse categories" at bounding box center [379, 375] width 96 height 18
click at [331, 369] on input "Collapse categories" at bounding box center [313, 375] width 36 height 36
checkbox input "false"
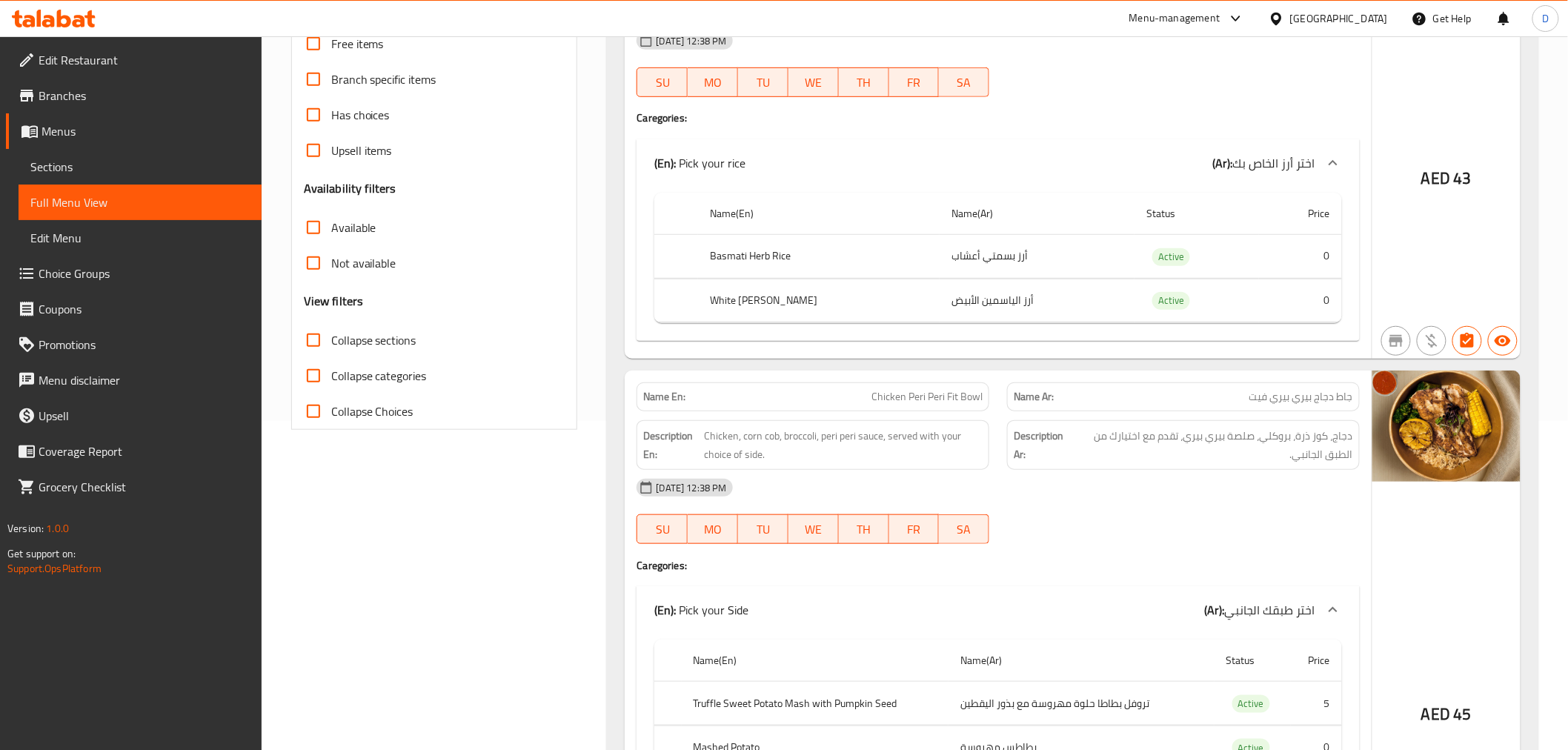
scroll to position [8293, 0]
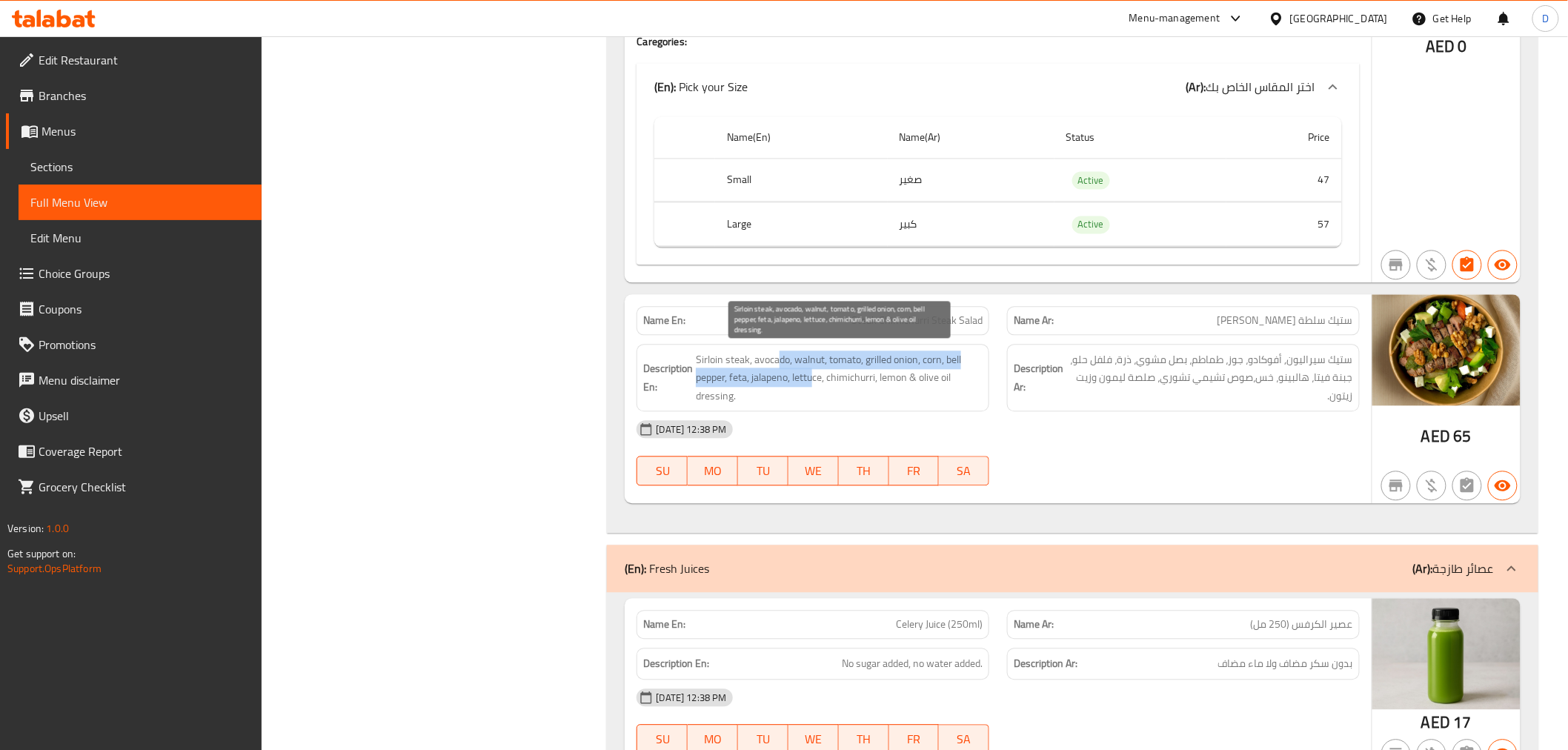
drag, startPoint x: 778, startPoint y: 359, endPoint x: 812, endPoint y: 376, distance: 38.0
click at [812, 376] on span "Sirloin steak, avocado, walnut, tomato, grilled onion, corn, bell pepper, feta,…" at bounding box center [838, 377] width 287 height 55
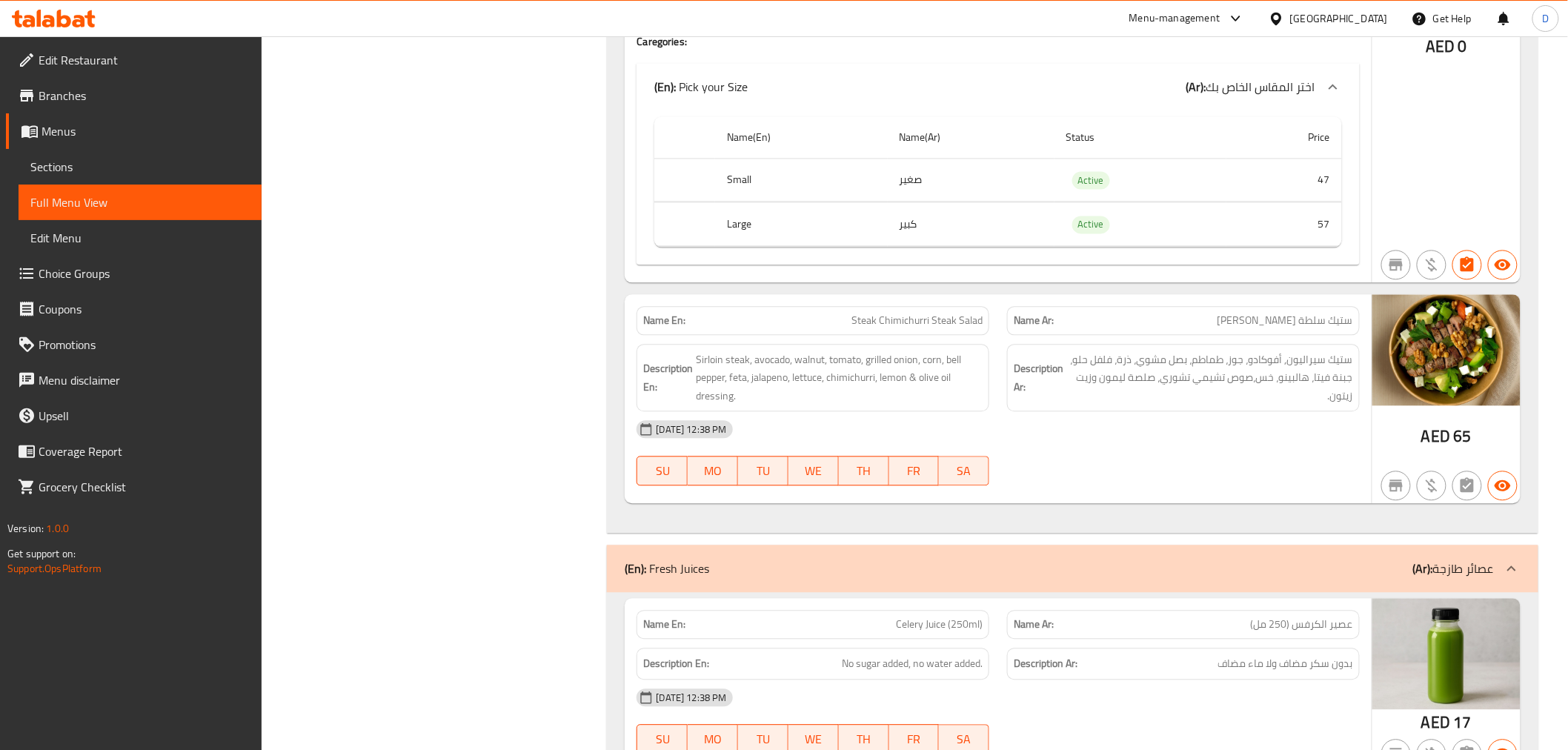
click at [842, 319] on p "Name En: Steak Chimichurri Steak Salad" at bounding box center [813, 320] width 340 height 16
click at [877, 323] on span "Steak Chimichurri Steak Salad" at bounding box center [917, 320] width 131 height 16
copy span "Steak Chimichurri Steak Salad"
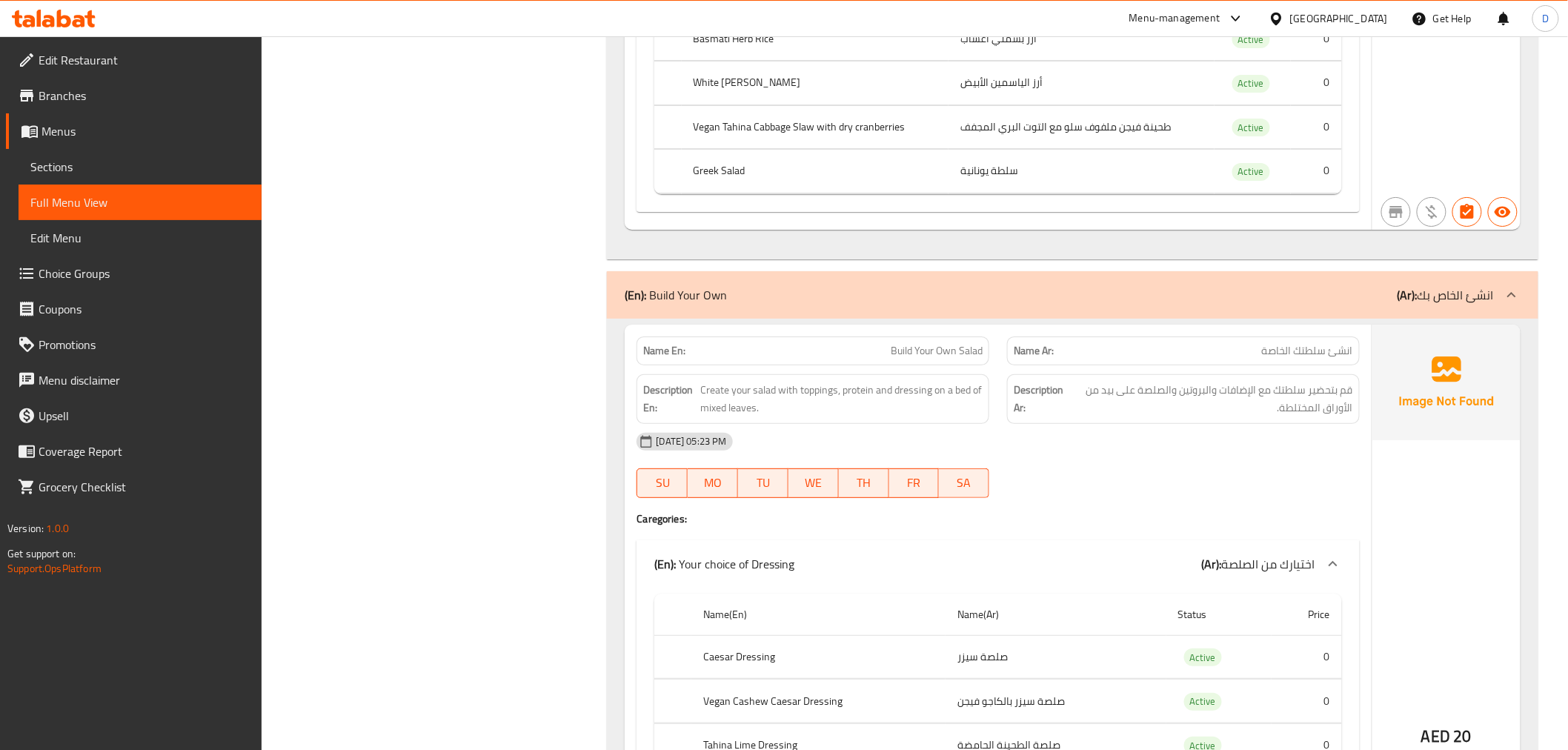
scroll to position [4737, 0]
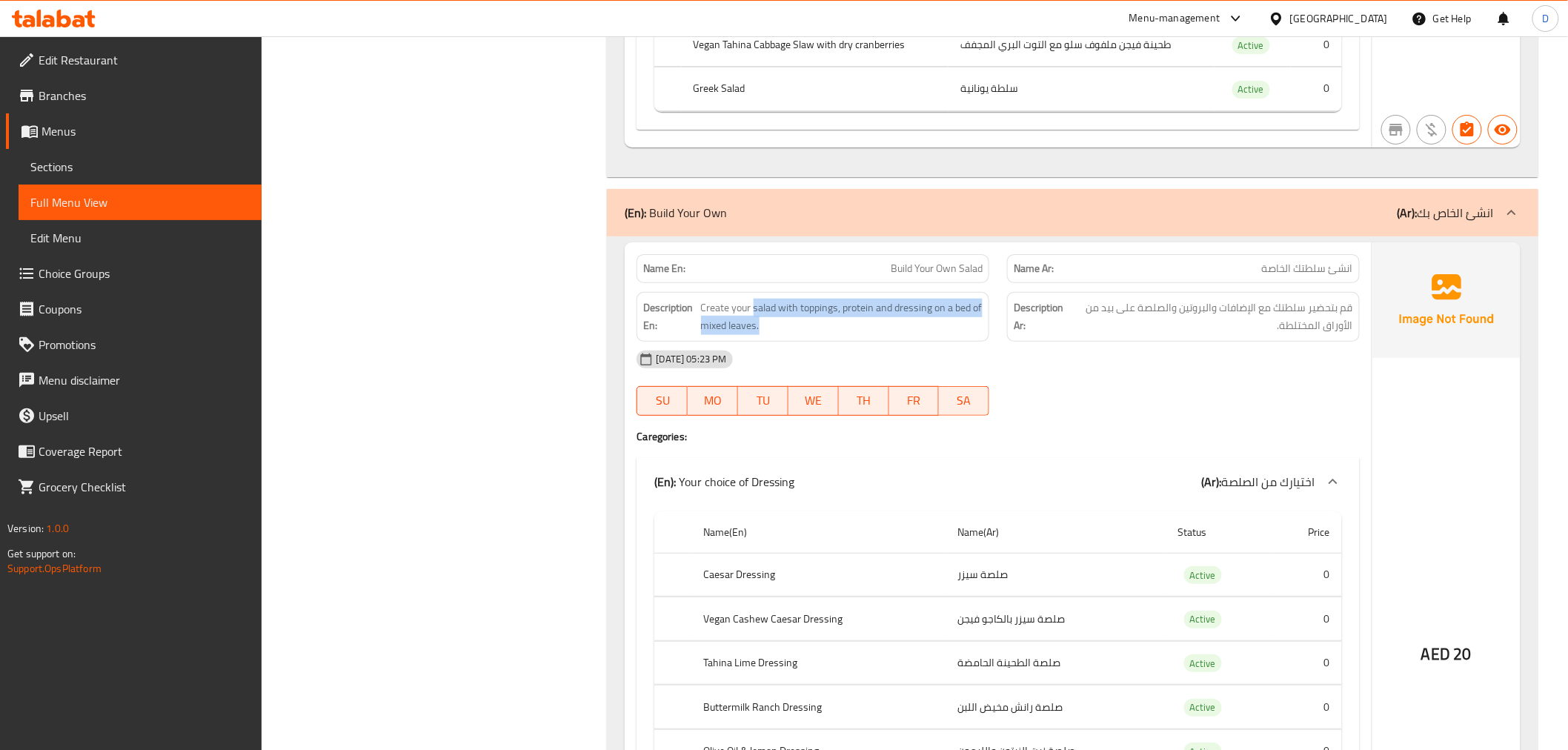
drag, startPoint x: 752, startPoint y: 296, endPoint x: 984, endPoint y: 316, distance: 232.9
click at [984, 316] on div "Description En: Create your salad with toppings, protein and dressing on a bed …" at bounding box center [813, 317] width 353 height 50
click at [967, 320] on span "Create your salad with toppings, protein and dressing on a bed of mixed leaves." at bounding box center [842, 317] width 282 height 36
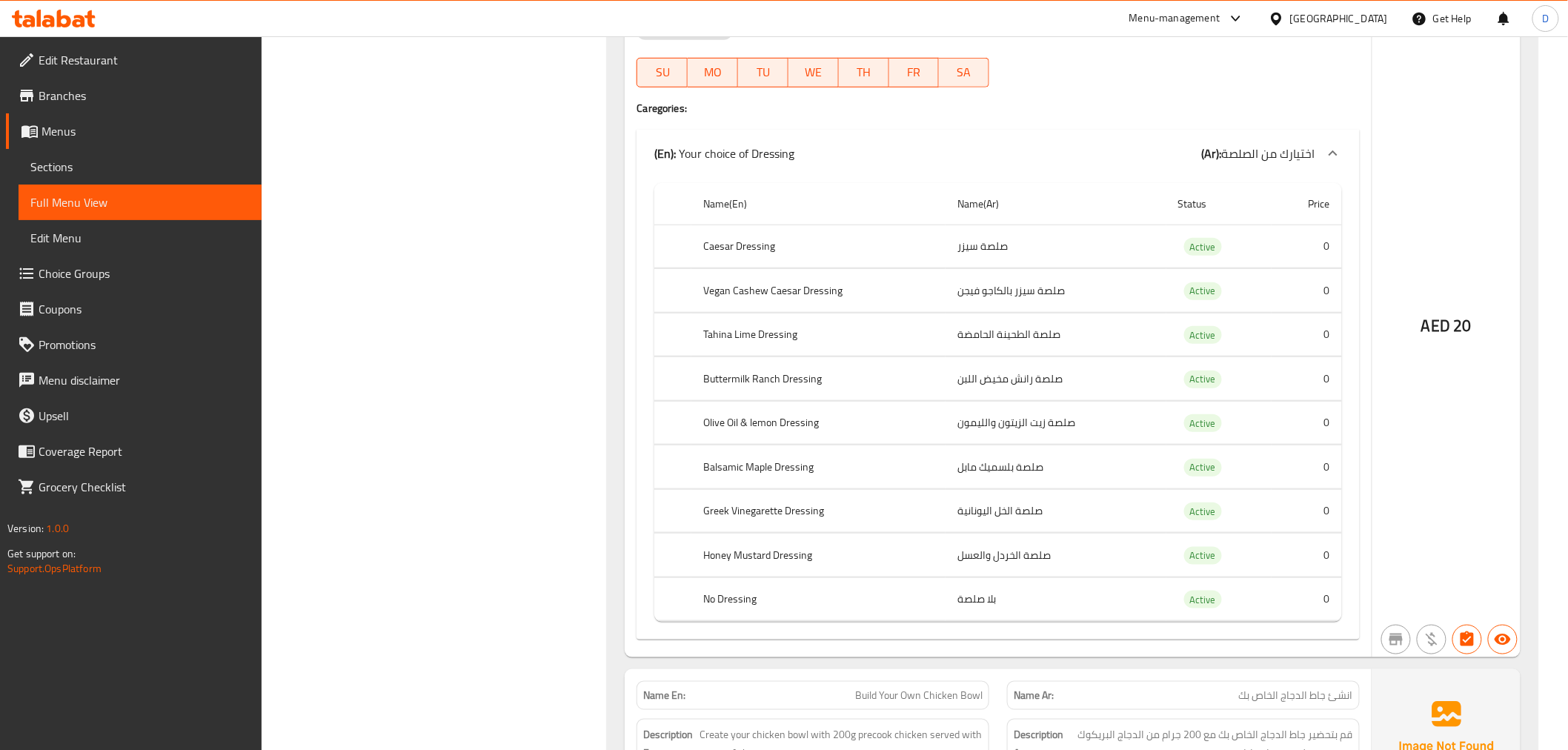
scroll to position [5066, 0]
drag, startPoint x: 787, startPoint y: 284, endPoint x: 710, endPoint y: 284, distance: 77.0
click at [710, 284] on th "Vegan Cashew Caesar Dressing" at bounding box center [818, 291] width 254 height 44
drag, startPoint x: 710, startPoint y: 330, endPoint x: 766, endPoint y: 329, distance: 56.0
click at [766, 329] on th "Tahina Lime Dressing" at bounding box center [818, 334] width 254 height 44
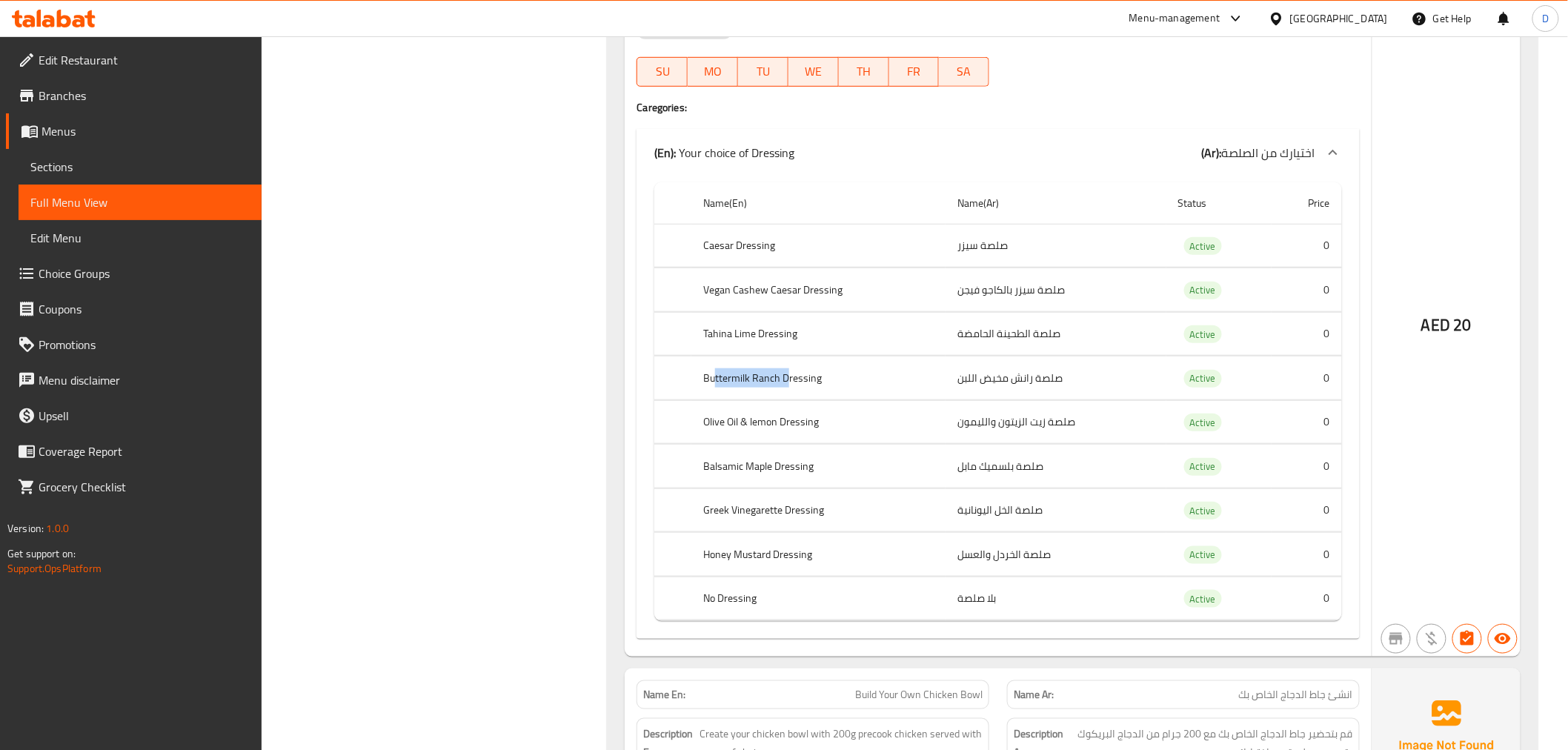
drag, startPoint x: 714, startPoint y: 378, endPoint x: 786, endPoint y: 379, distance: 72.0
click at [786, 379] on th "Buttermilk Ranch Dressing" at bounding box center [818, 379] width 254 height 44
click at [728, 376] on th "Buttermilk Ranch Dressing" at bounding box center [818, 379] width 254 height 44
click at [773, 380] on th "Buttermilk Ranch Dressing" at bounding box center [818, 379] width 254 height 44
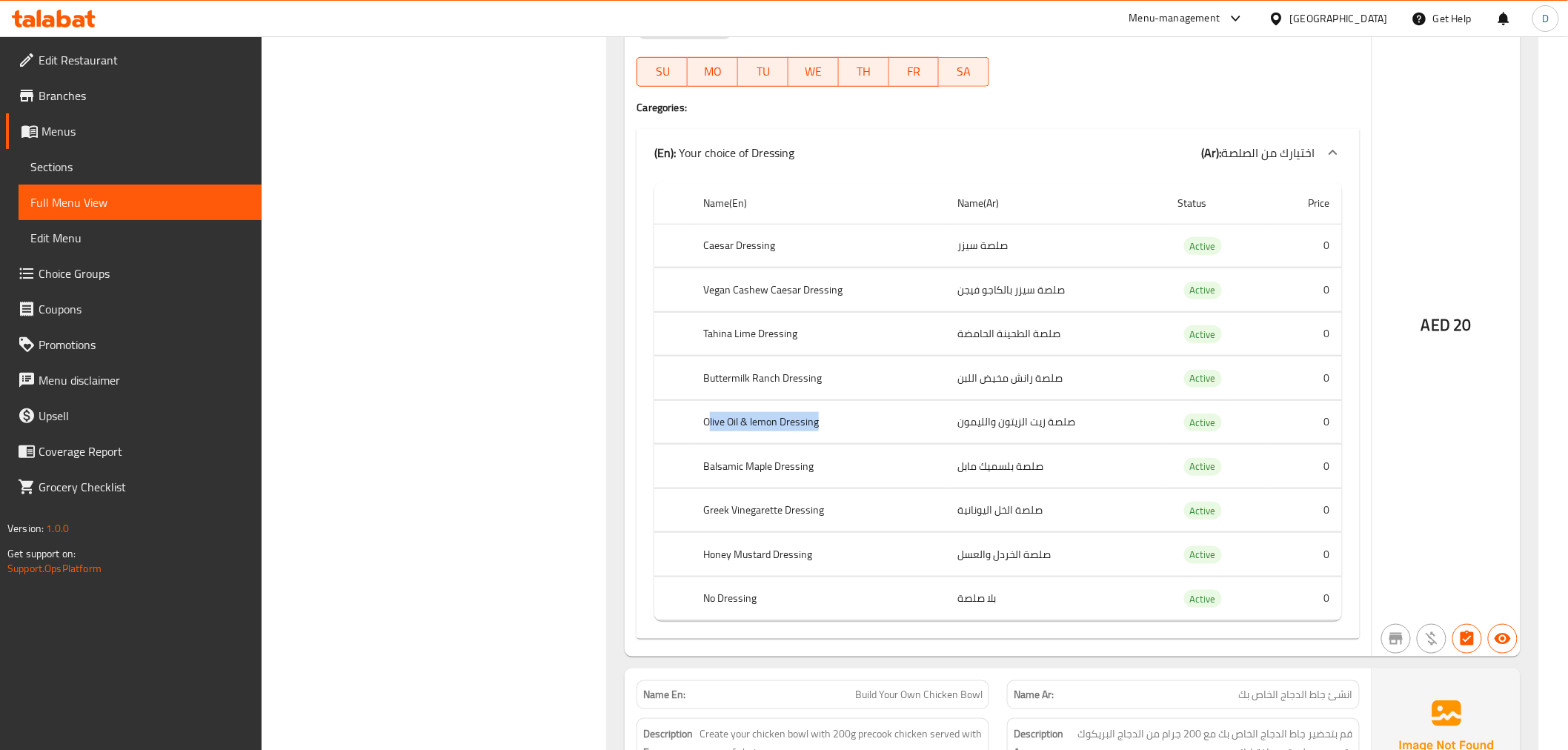
drag, startPoint x: 708, startPoint y: 420, endPoint x: 880, endPoint y: 425, distance: 172.1
click at [880, 425] on th "Olive Oil & lemon Dressing" at bounding box center [818, 422] width 254 height 44
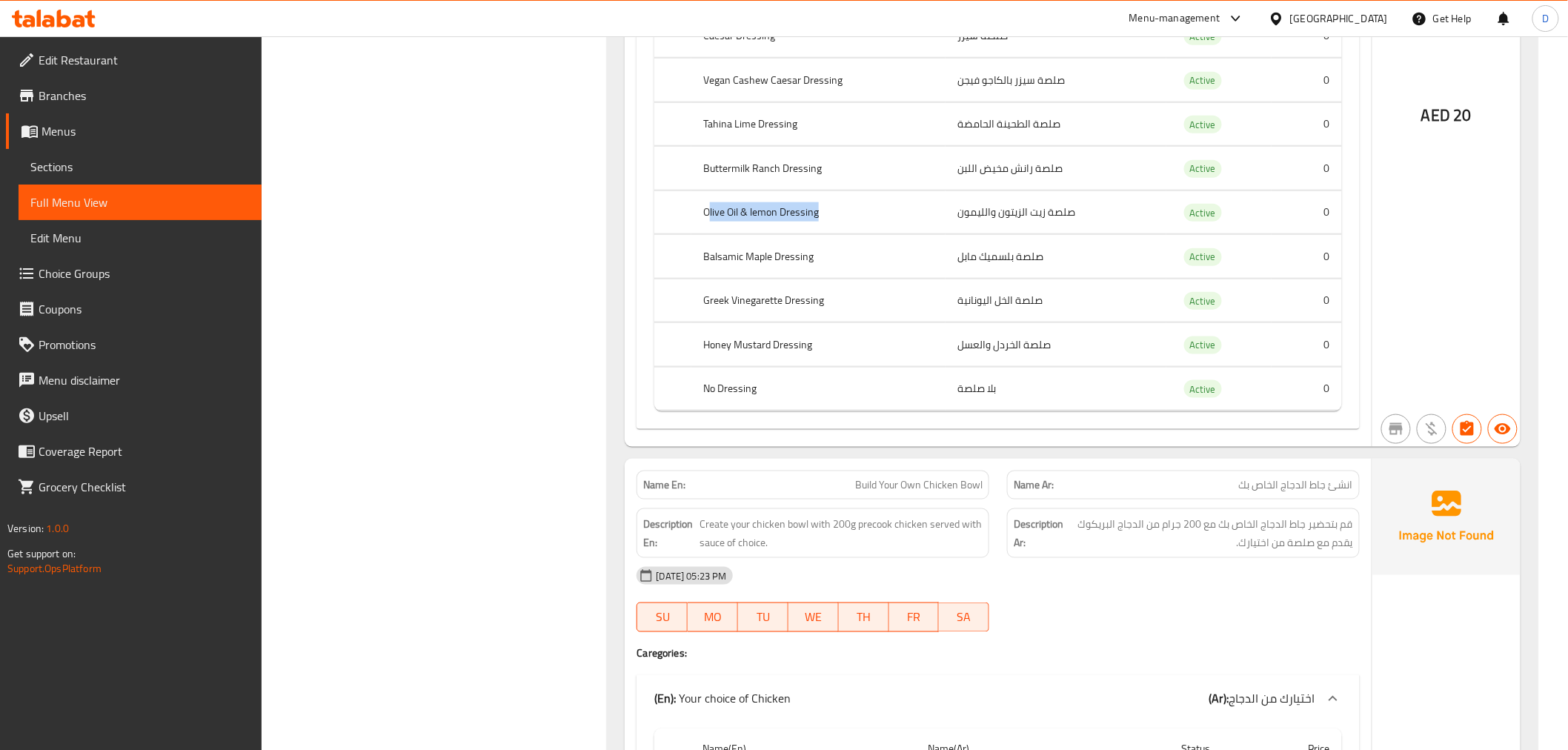
scroll to position [5313, 0]
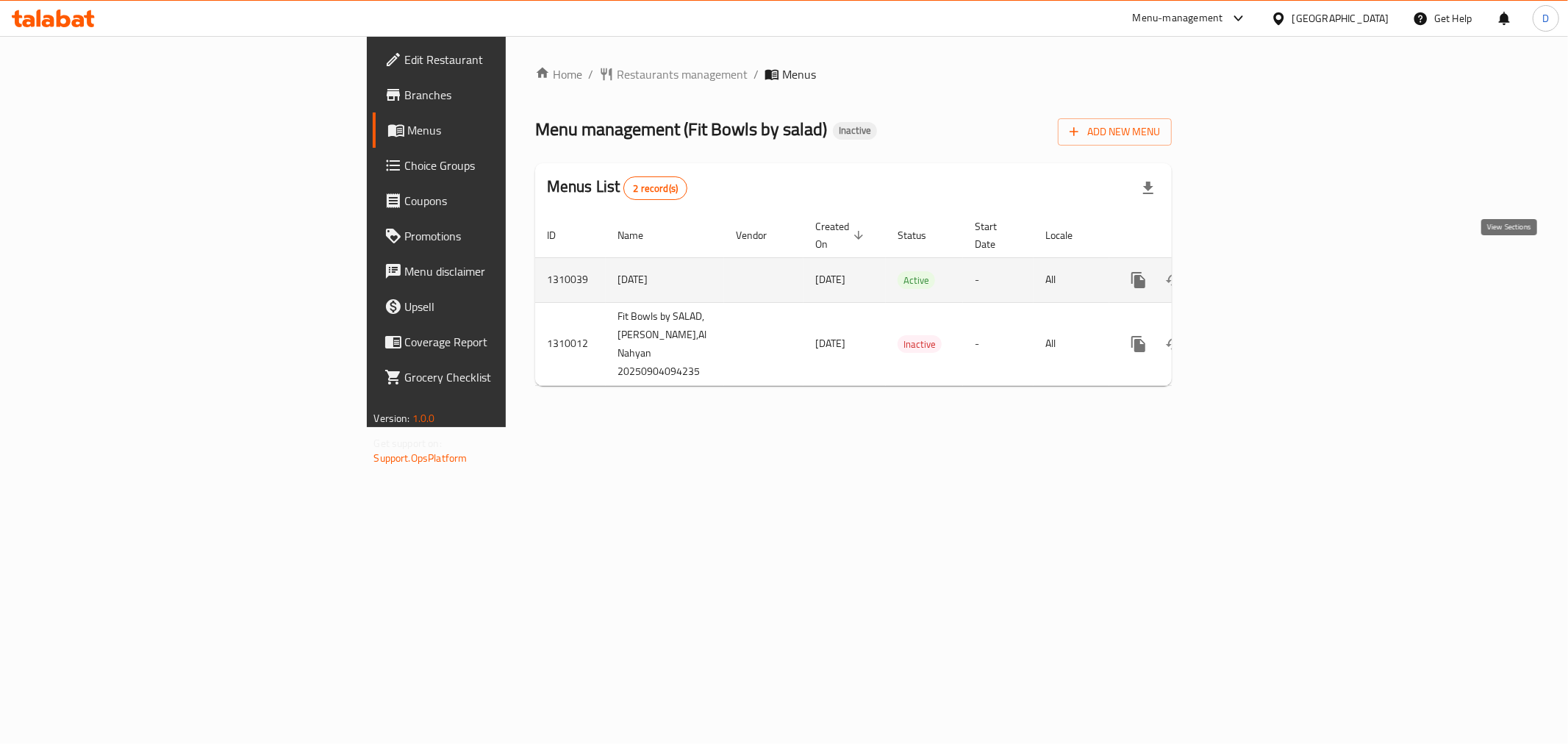
click at [1254, 271] on icon "enhanced table" at bounding box center [1245, 280] width 18 height 18
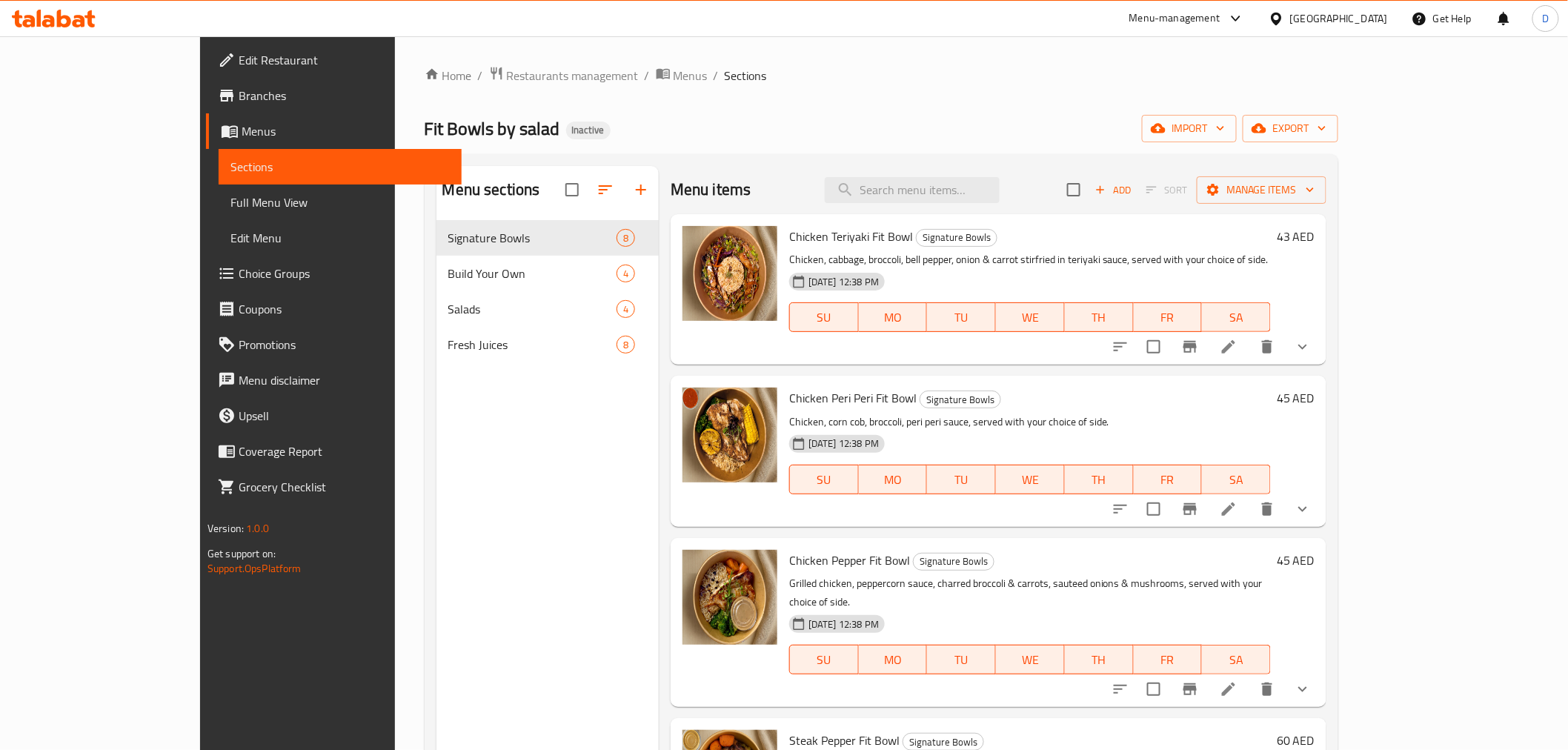
click at [238, 272] on span "Choice Groups" at bounding box center [344, 273] width 211 height 18
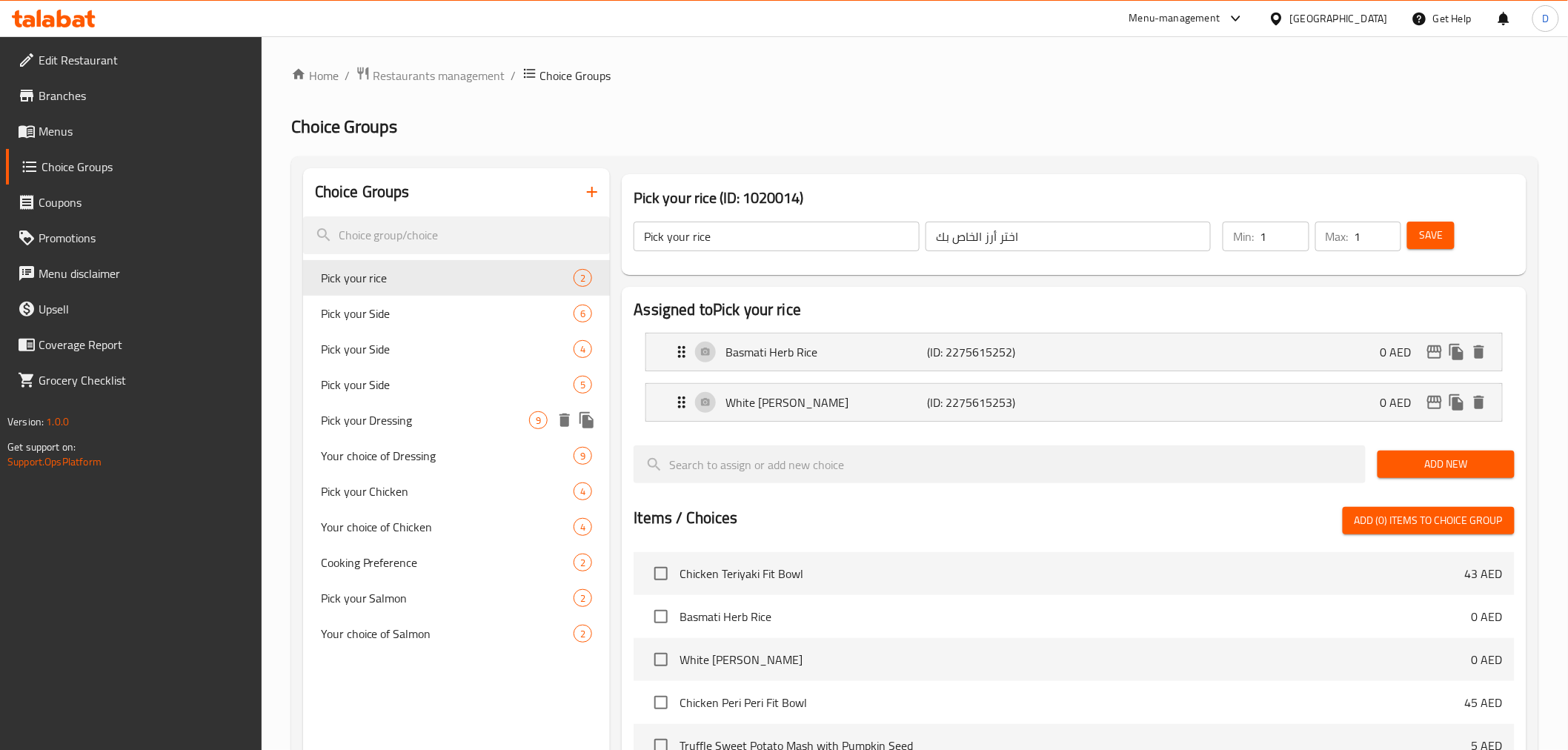
click at [446, 423] on span "Pick your Dressing" at bounding box center [425, 420] width 209 height 18
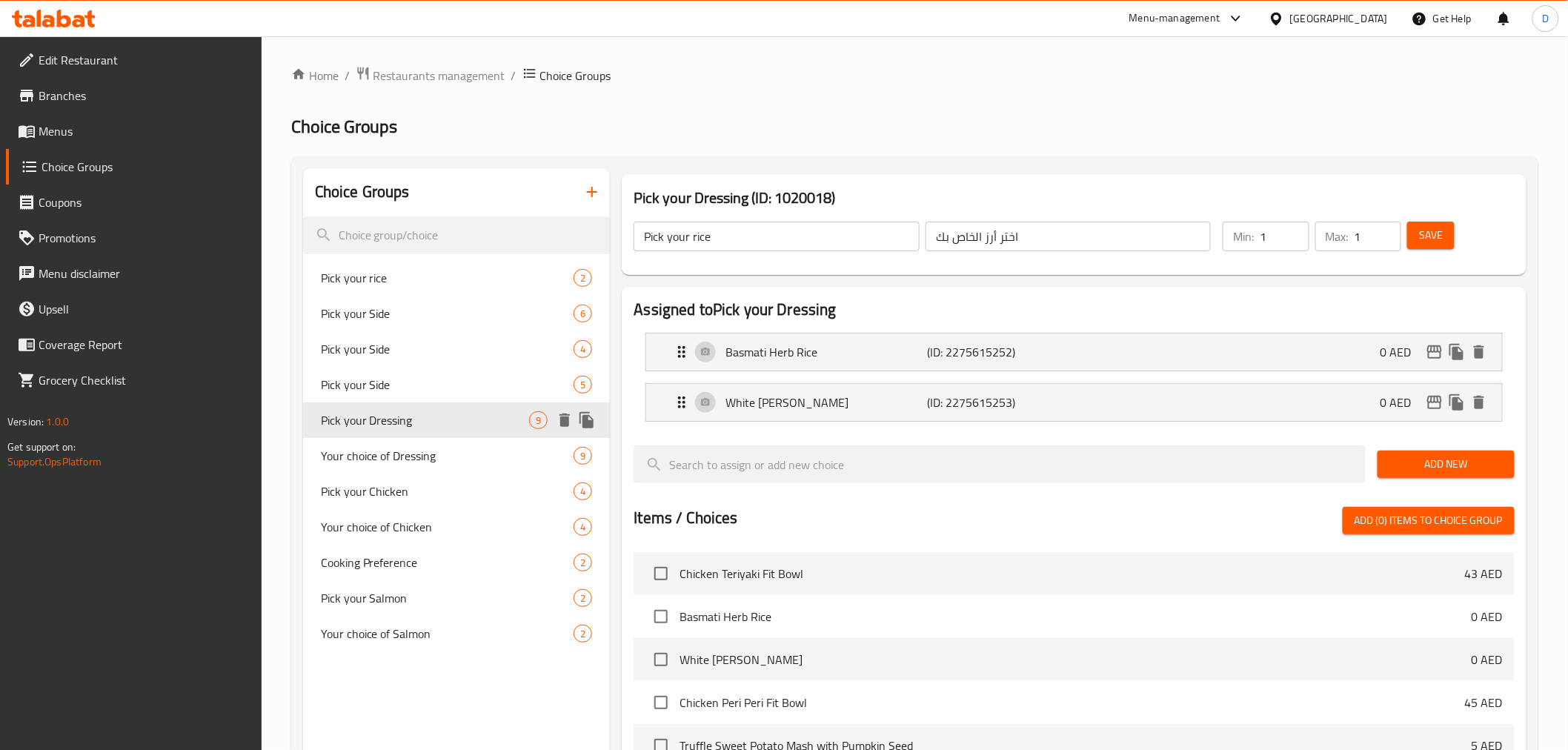
type input "Pick your Dressing"
type input "اختر الصلصة الخاصة بك"
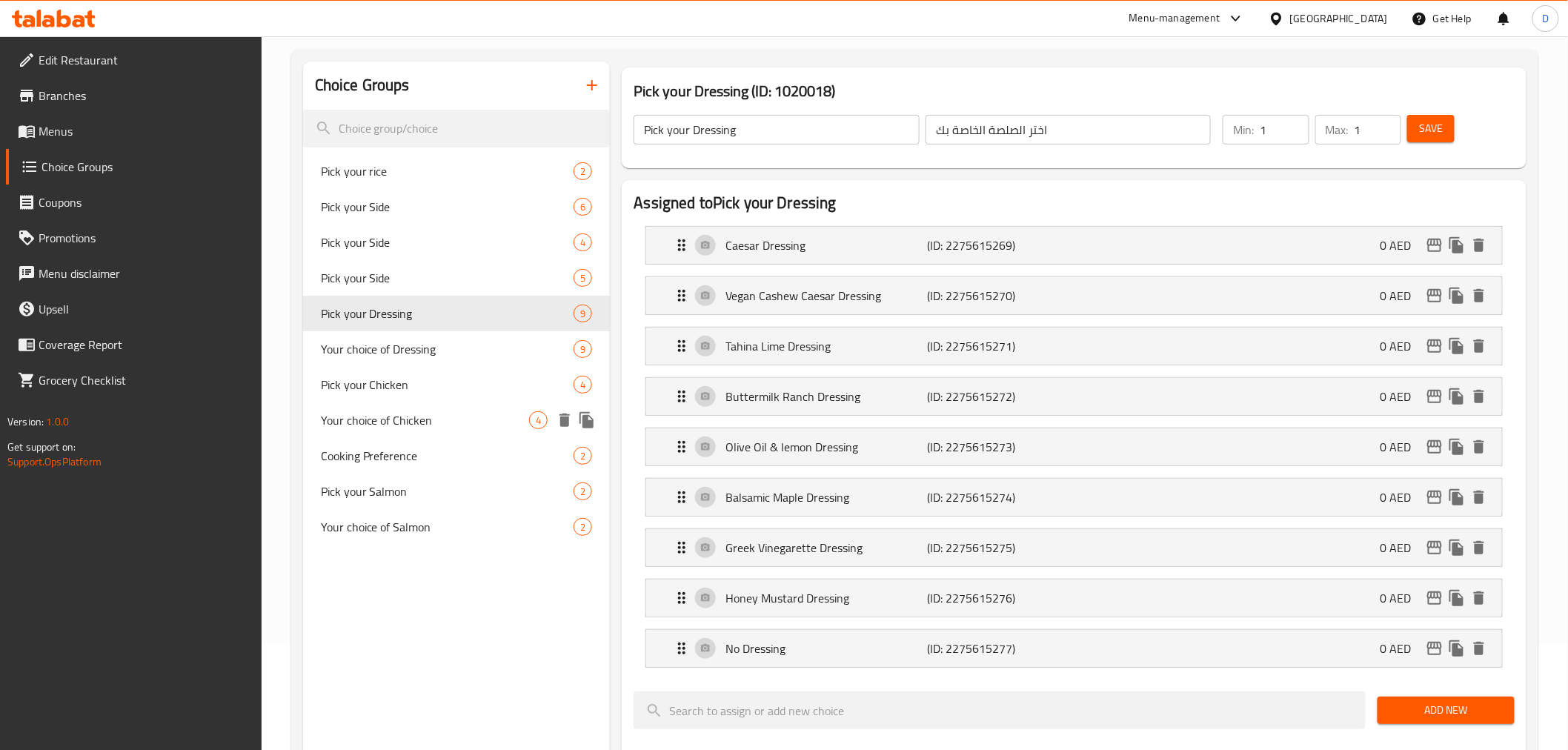
scroll to position [82, 0]
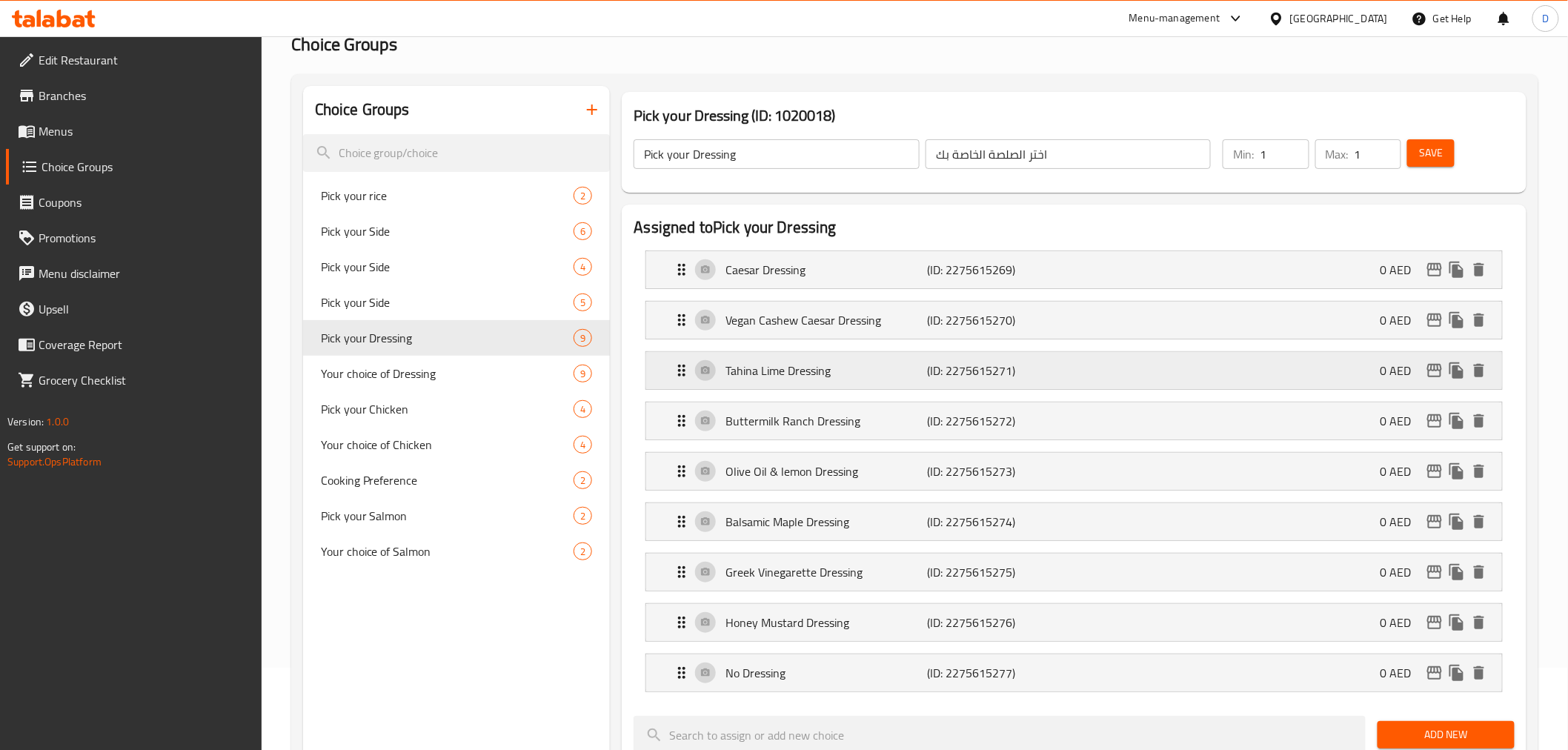
click at [1162, 379] on div "Tahina Lime Dressing (ID: 2275615271) 0 AED" at bounding box center [1077, 370] width 811 height 37
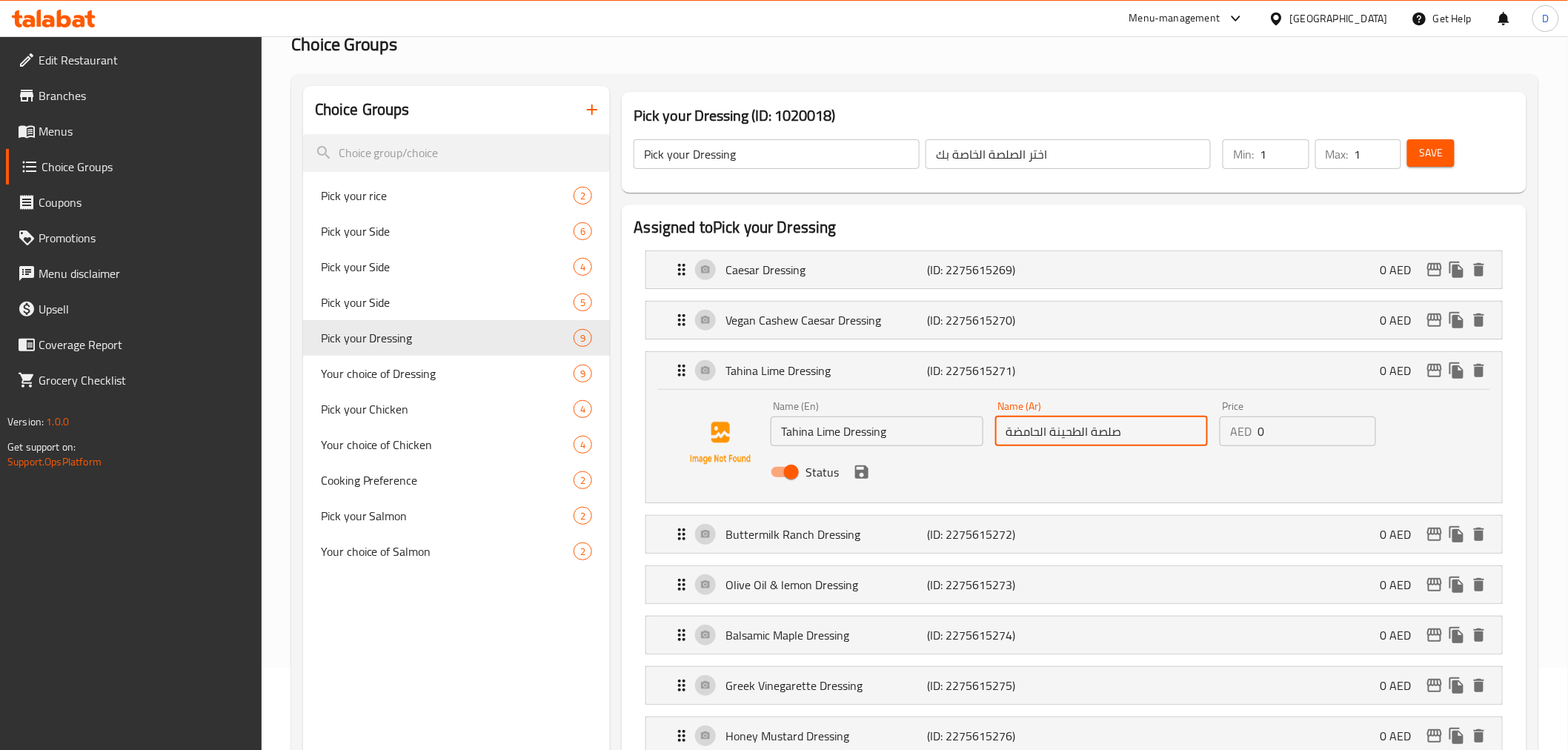
drag, startPoint x: 1012, startPoint y: 428, endPoint x: 1002, endPoint y: 428, distance: 10.0
click at [1002, 428] on input "صلصة الطحينة الحامضة" at bounding box center [1101, 431] width 213 height 29
click at [1045, 430] on input "صلصة الطحينة الحامض" at bounding box center [1101, 431] width 213 height 29
click at [857, 464] on icon "save" at bounding box center [862, 472] width 18 height 18
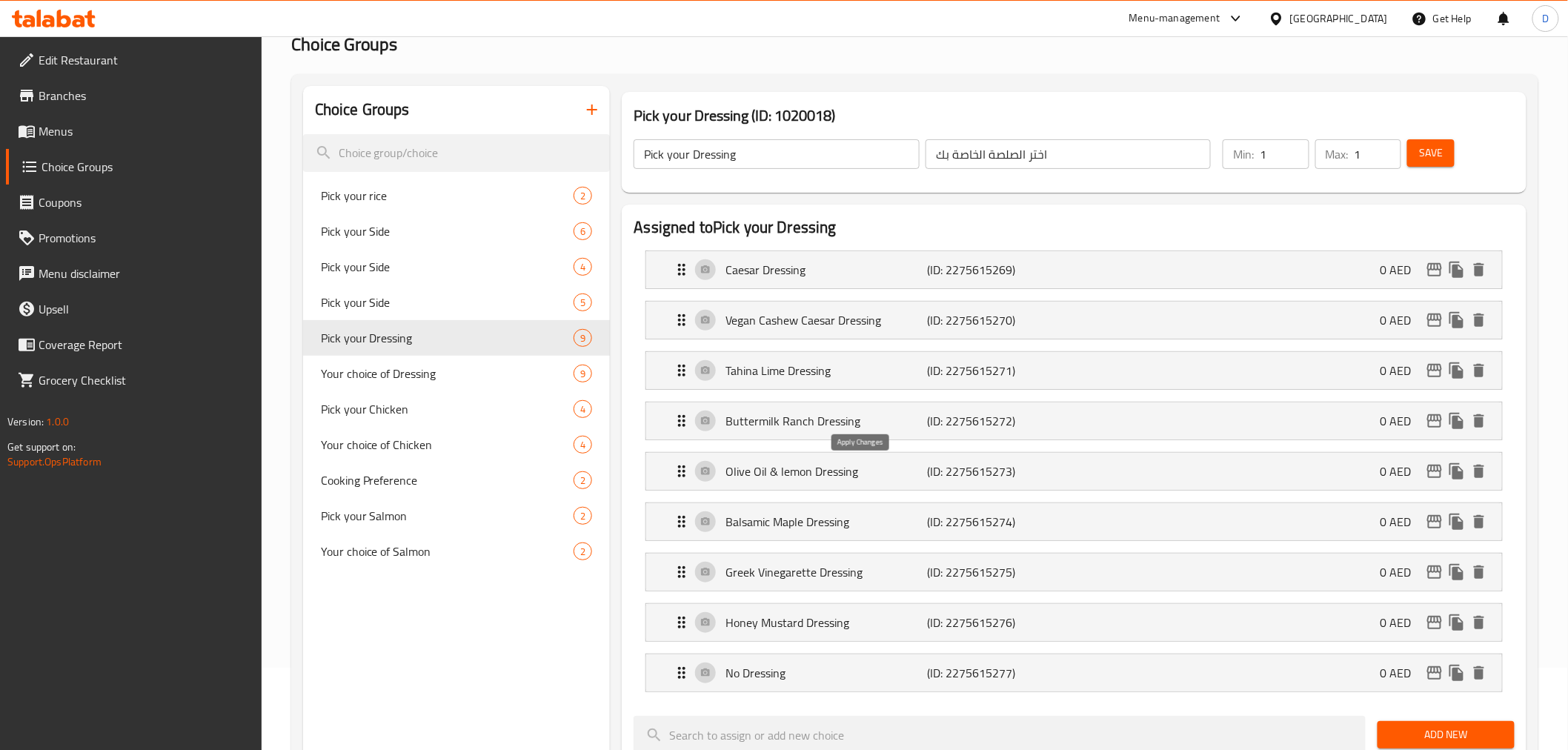
type input "صلصة الطحينة والحامض"
click at [1440, 150] on span "Save" at bounding box center [1430, 153] width 24 height 19
click at [594, 106] on icon "button" at bounding box center [592, 109] width 18 height 18
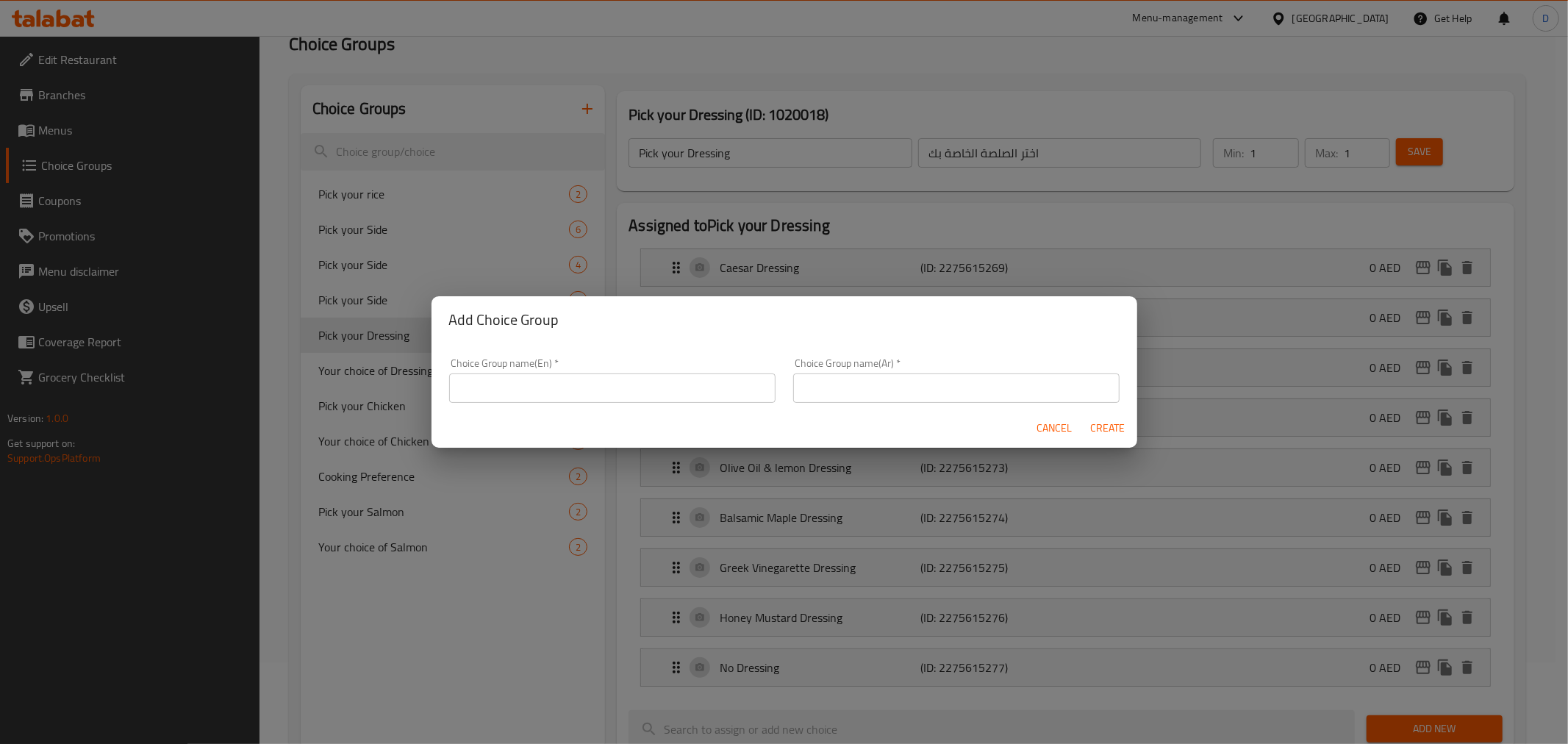
click at [476, 398] on input "text" at bounding box center [612, 388] width 326 height 29
type input "غ"
click at [537, 393] on input "Your Choice Of Juice:" at bounding box center [612, 388] width 326 height 29
type input "Your Choice Of Protein:"
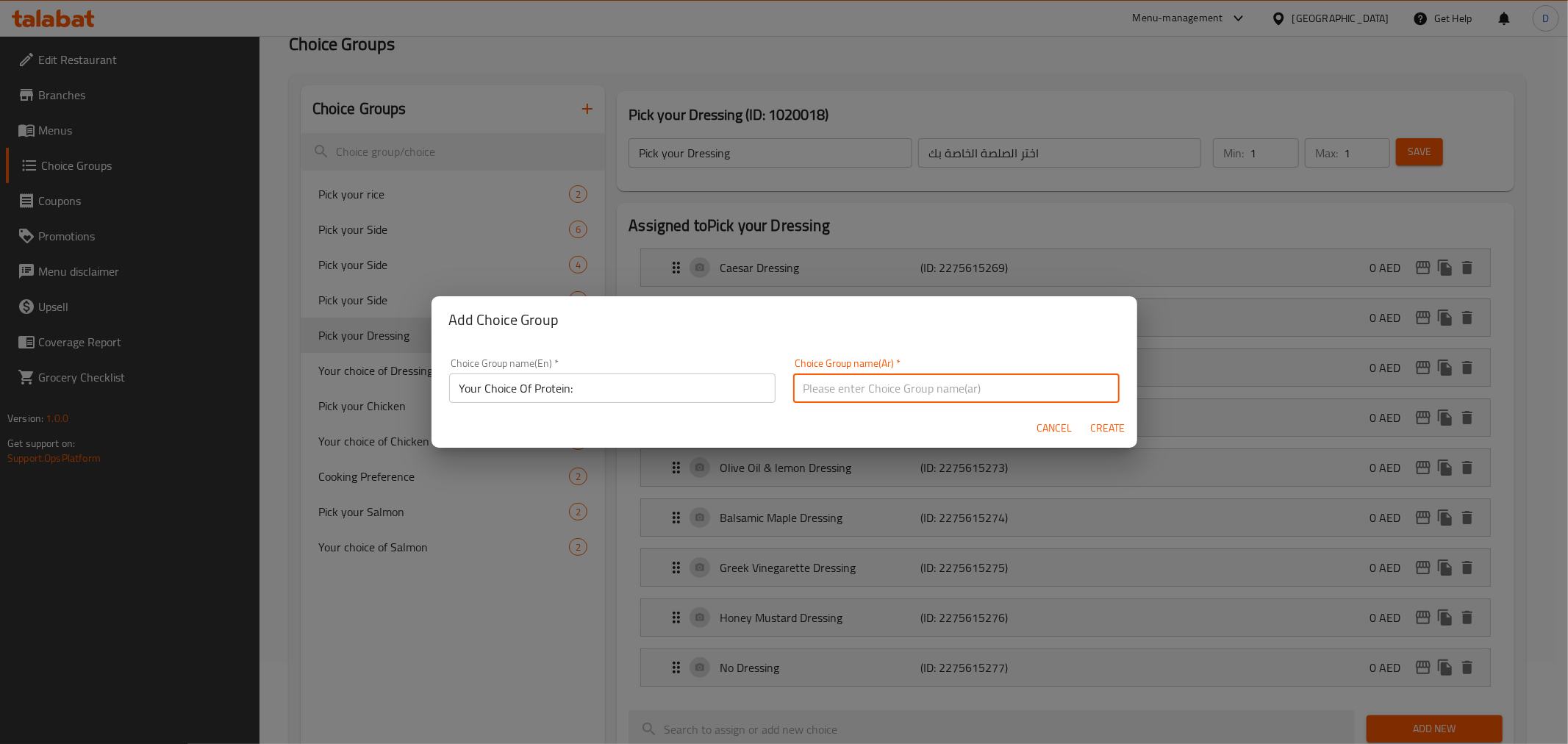
click at [827, 398] on input "text" at bounding box center [956, 388] width 326 height 29
drag, startPoint x: 817, startPoint y: 389, endPoint x: 788, endPoint y: 383, distance: 29.6
click at [793, 383] on input "إختيارك من الحجم:" at bounding box center [956, 388] width 326 height 29
type input "إختيارك من البروتين:"
click at [1094, 425] on span "Create" at bounding box center [1108, 427] width 36 height 19
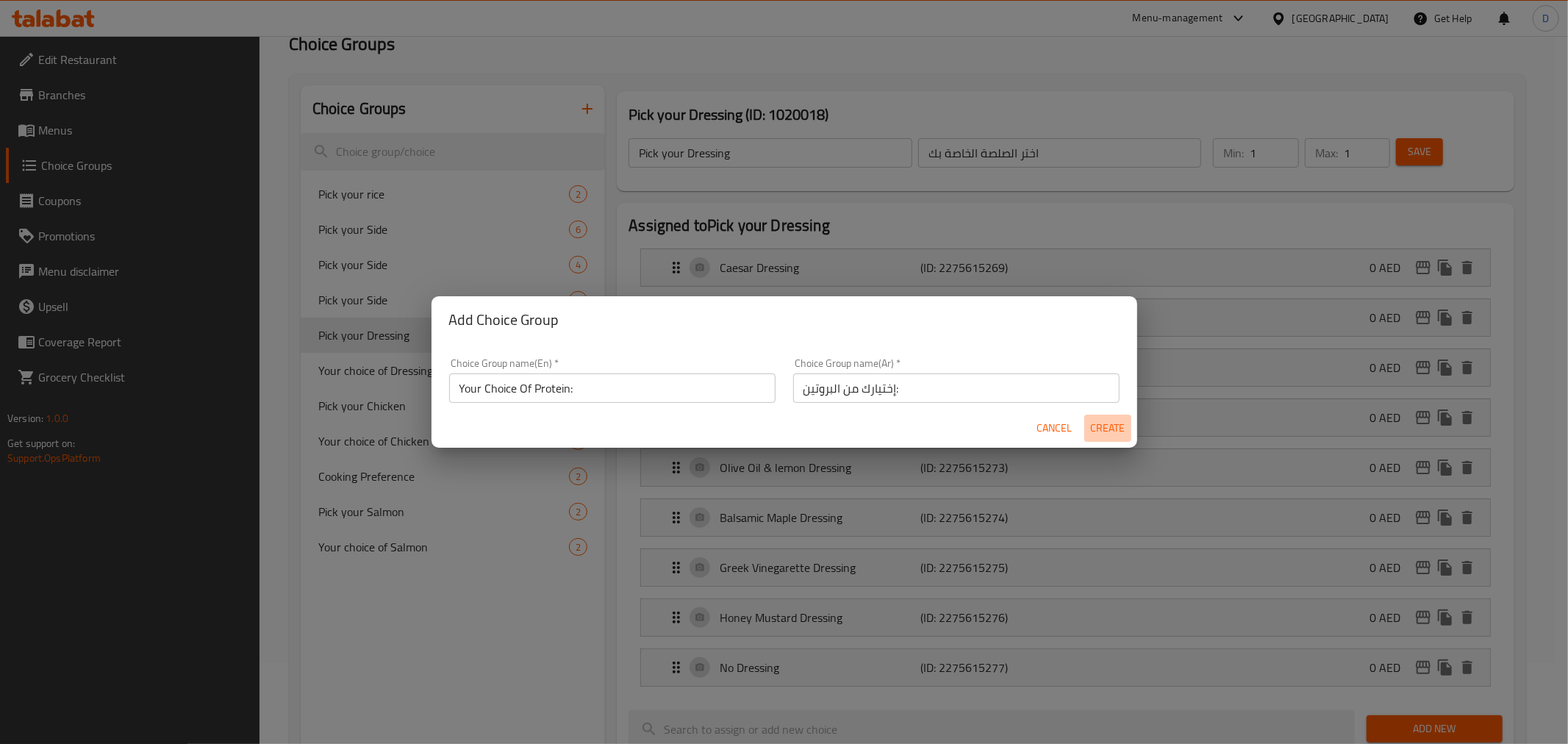
type input "Your Choice Of Protein:"
type input "إختيارك من البروتين:"
type input "0"
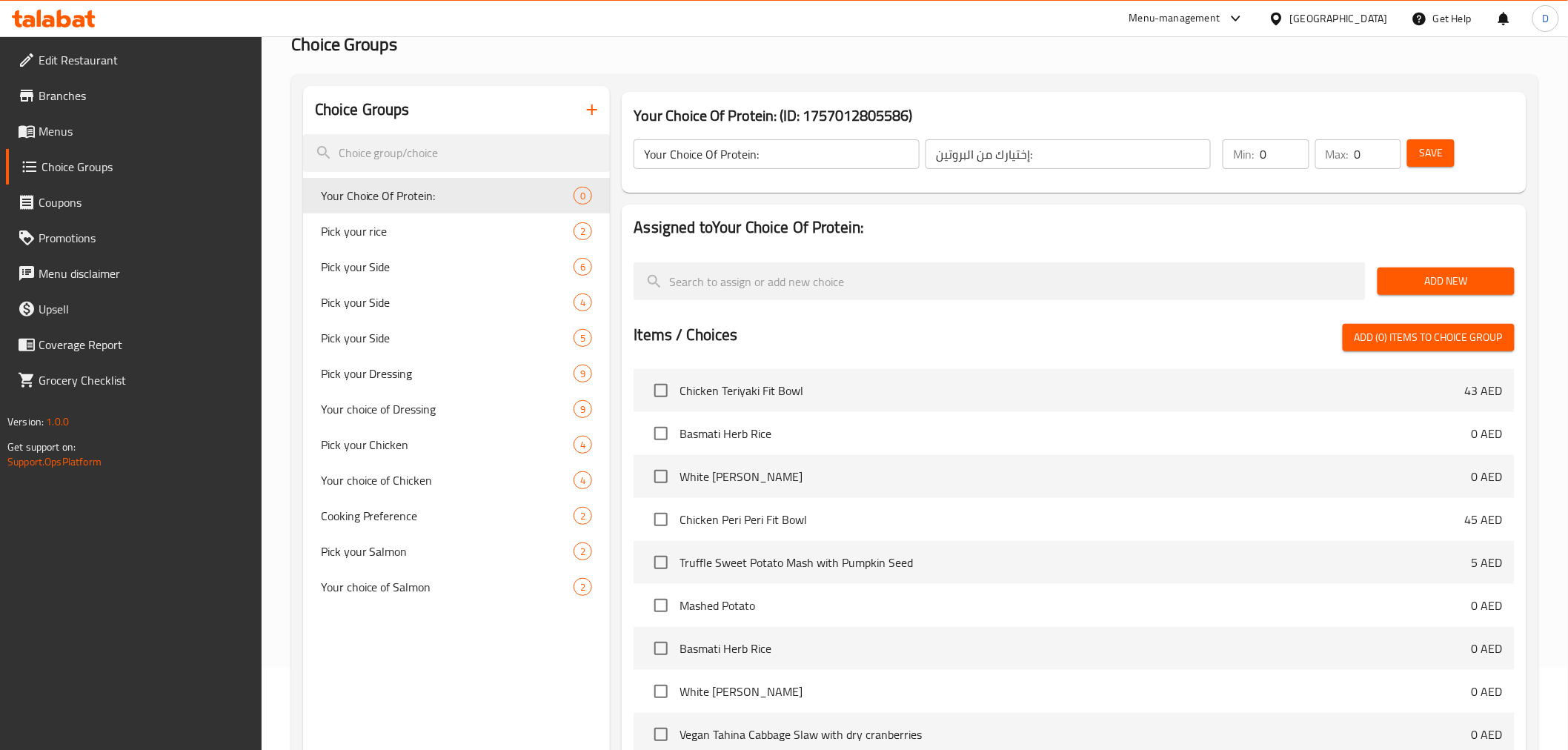
click at [721, 152] on input "Your Choice Of Protein:" at bounding box center [775, 154] width 285 height 29
click at [1412, 182] on div "Your Choice Of Protein: ​ إختيارك من البروتين: ​ Min: 0 ​ Max: 0 ​ Save" at bounding box center [1073, 154] width 892 height 65
type input "1"
click at [1387, 149] on input "1" at bounding box center [1377, 154] width 47 height 29
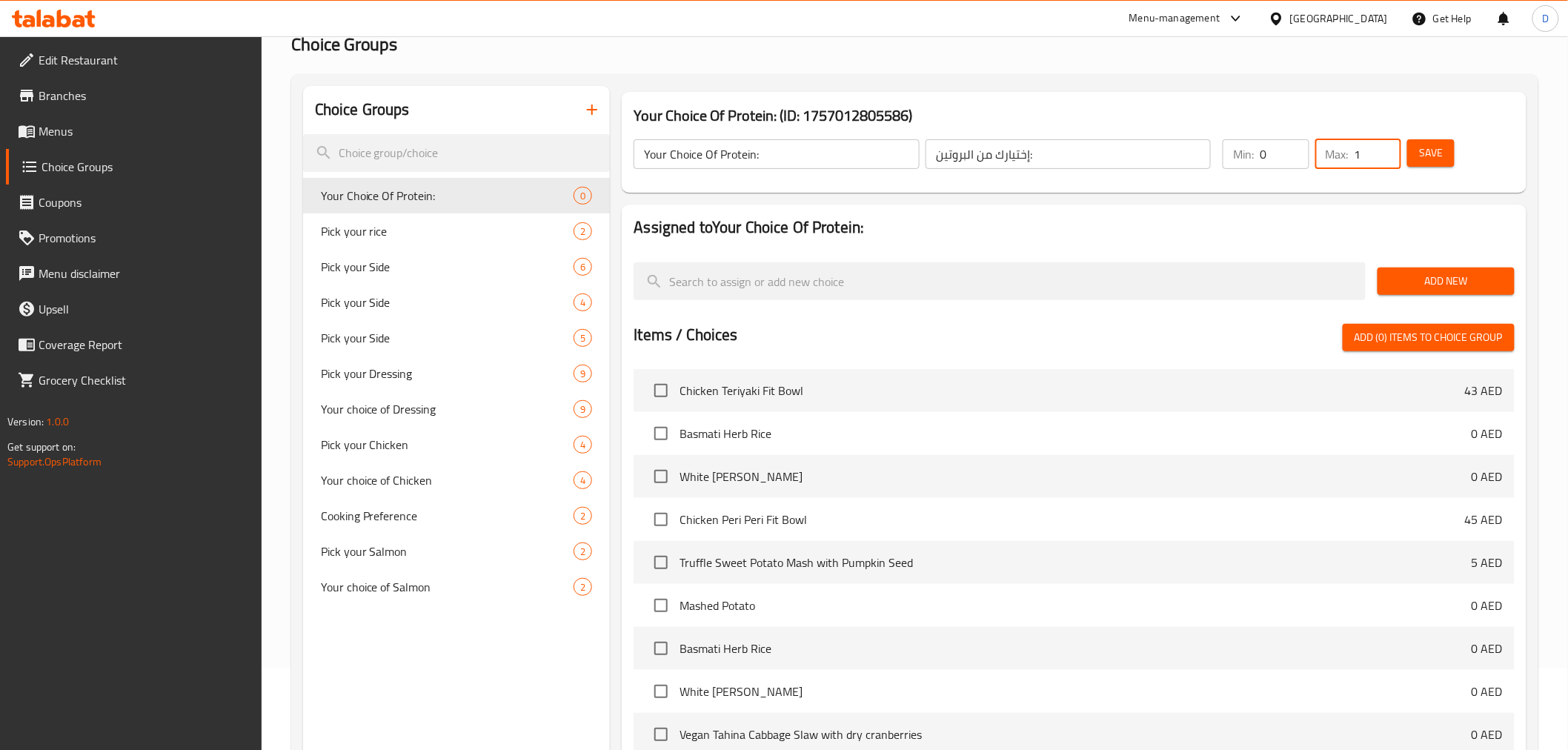
click at [1358, 195] on div "Your Choice Of Protein: (ID: 1757012805586) Your Choice Of Protein: ​ إختيارك م…" at bounding box center [1073, 142] width 916 height 113
click at [1423, 149] on span "Save" at bounding box center [1430, 153] width 24 height 19
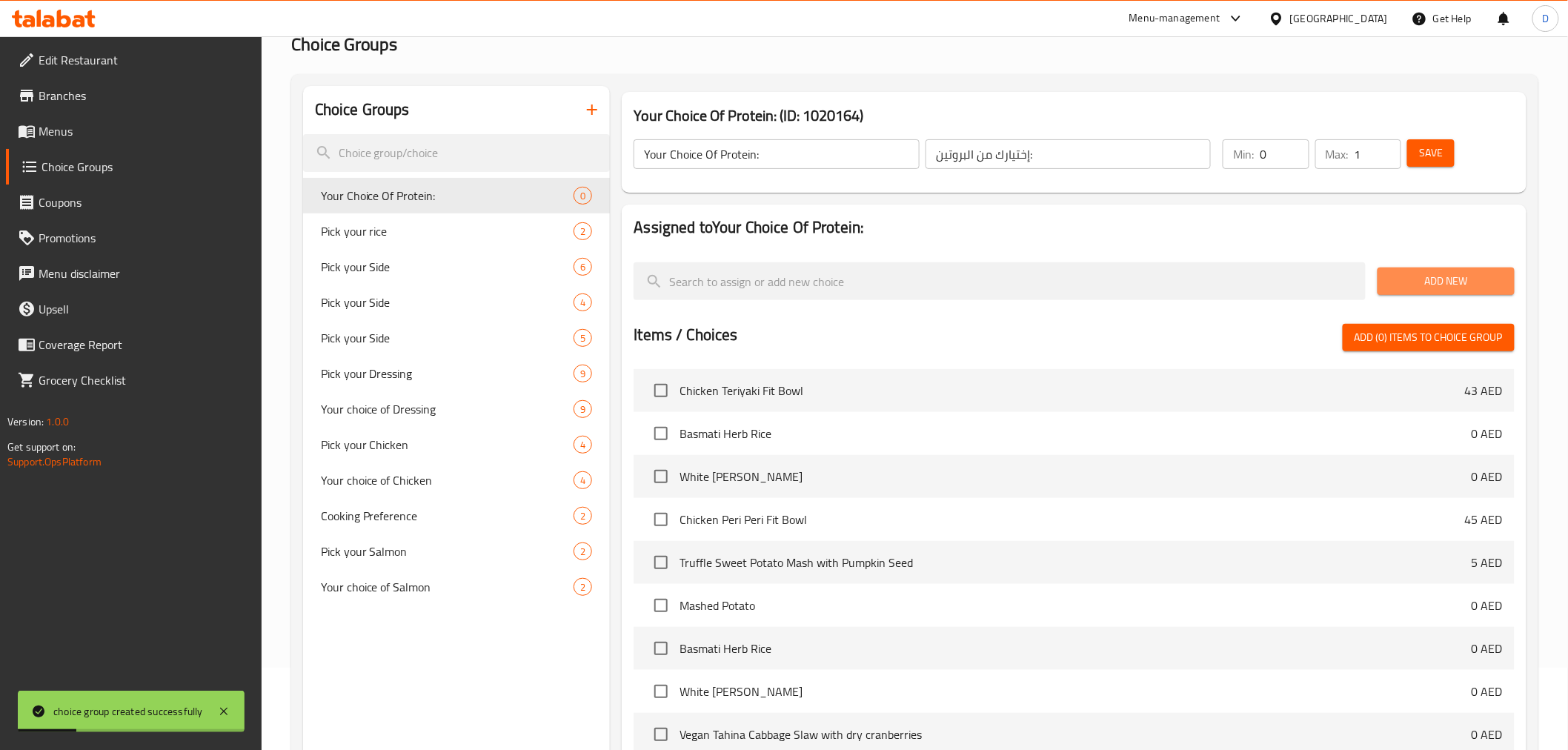
click at [1473, 277] on span "Add New" at bounding box center [1446, 281] width 113 height 19
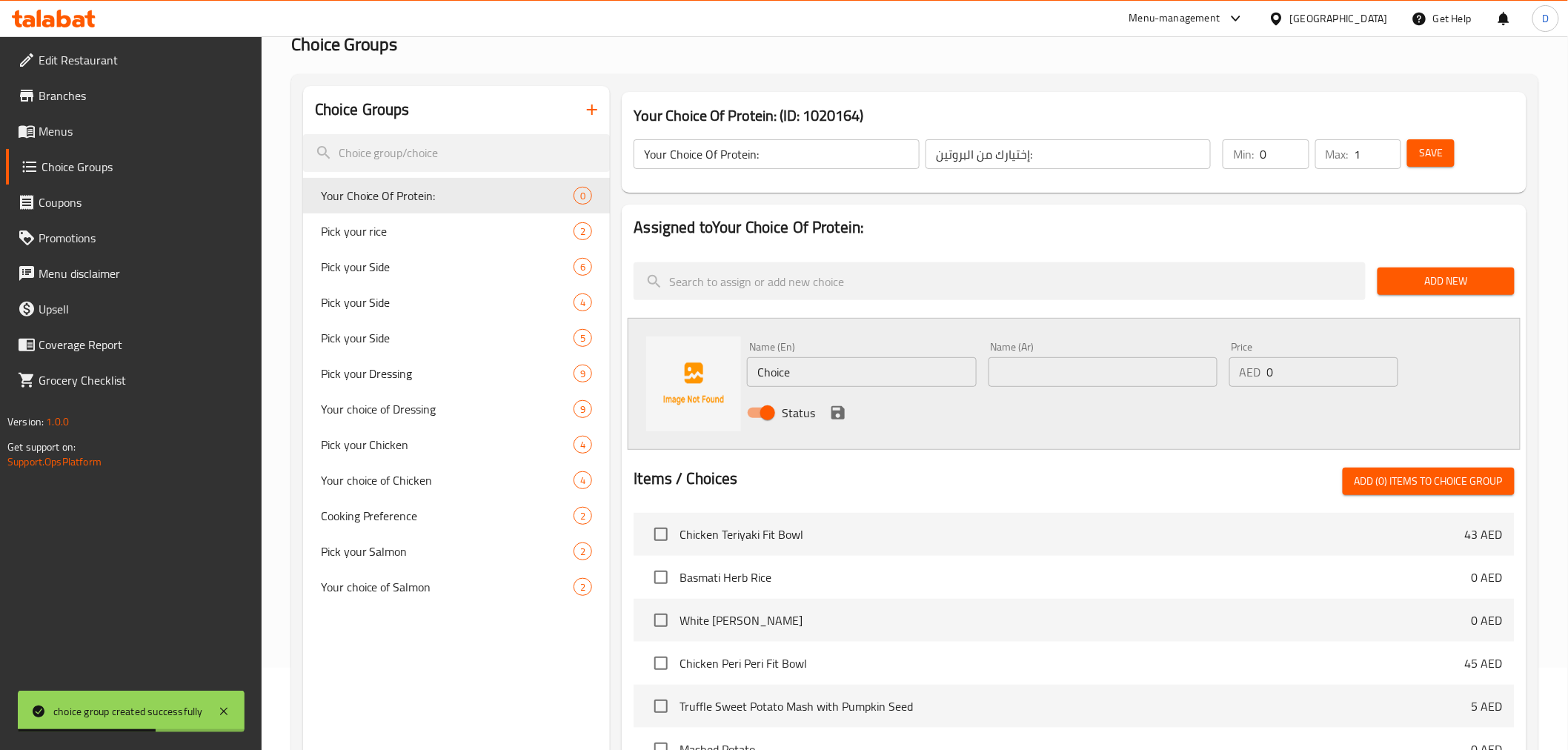
click at [846, 374] on input "Choice" at bounding box center [861, 372] width 229 height 29
paste input "Grilled Chicken (200g precook)"
type input "Grilled Chicken (200g precook)"
drag, startPoint x: 1283, startPoint y: 384, endPoint x: 1264, endPoint y: 379, distance: 19.6
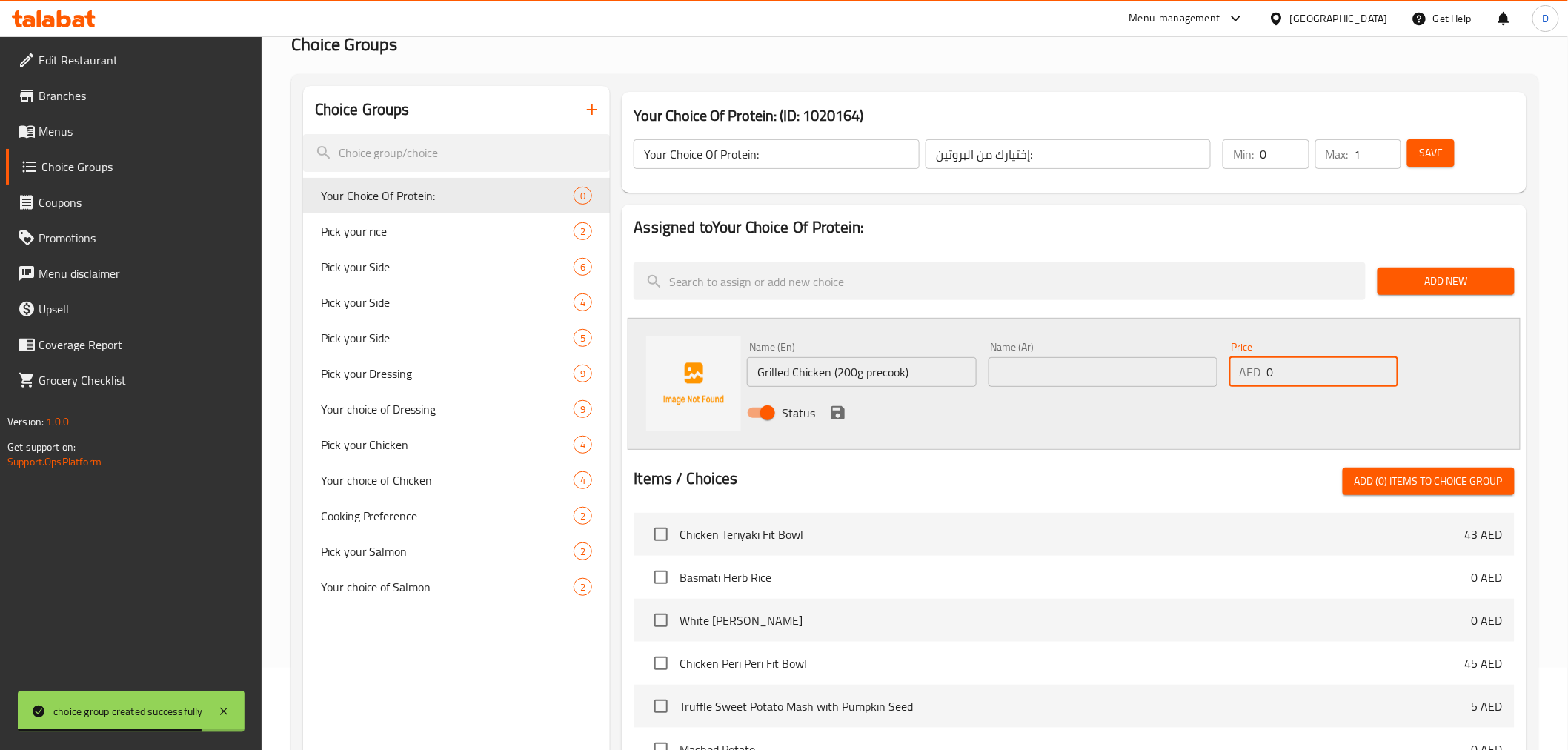
click at [1264, 379] on div "AED 0 Price" at bounding box center [1313, 372] width 169 height 29
type input "20"
click at [1178, 371] on input "text" at bounding box center [1103, 372] width 229 height 29
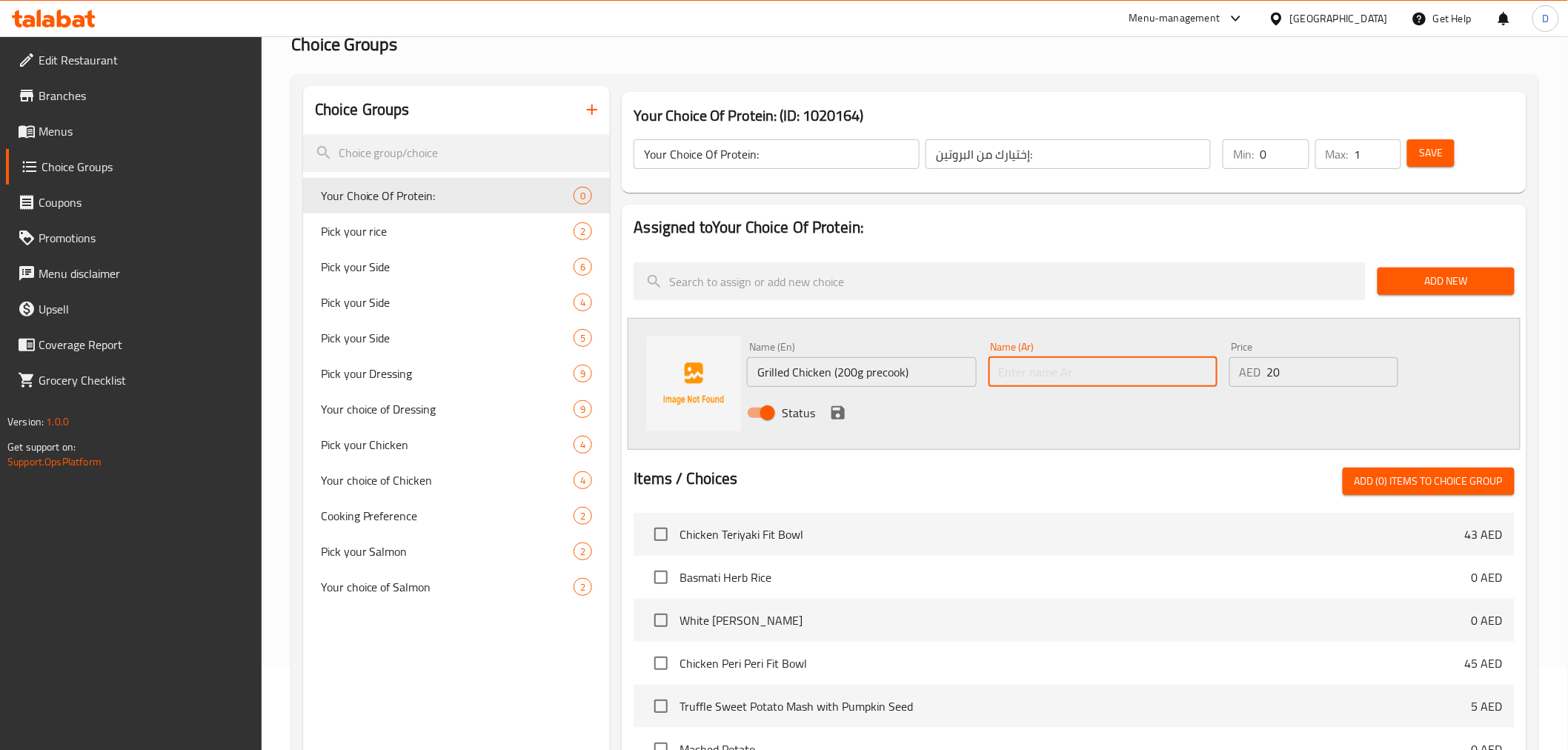
paste input "دجاج مشوي (200 غرام مطبوخ مسبقًا)"
type input "دجاج مشوي (200 غرام مطبوخ مسبقًا)"
click at [839, 412] on icon "save" at bounding box center [838, 412] width 13 height 13
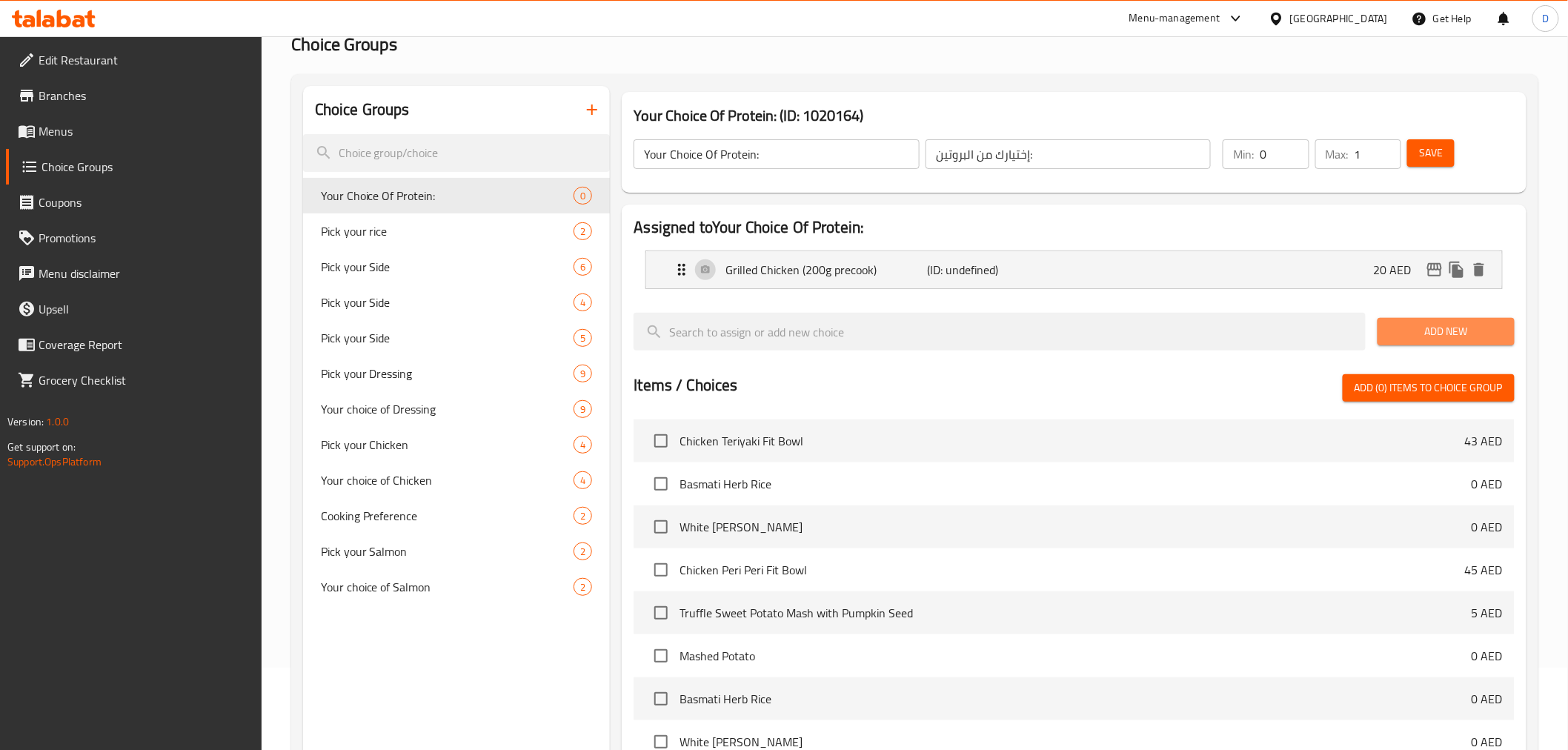
click at [1433, 331] on span "Add New" at bounding box center [1446, 331] width 113 height 19
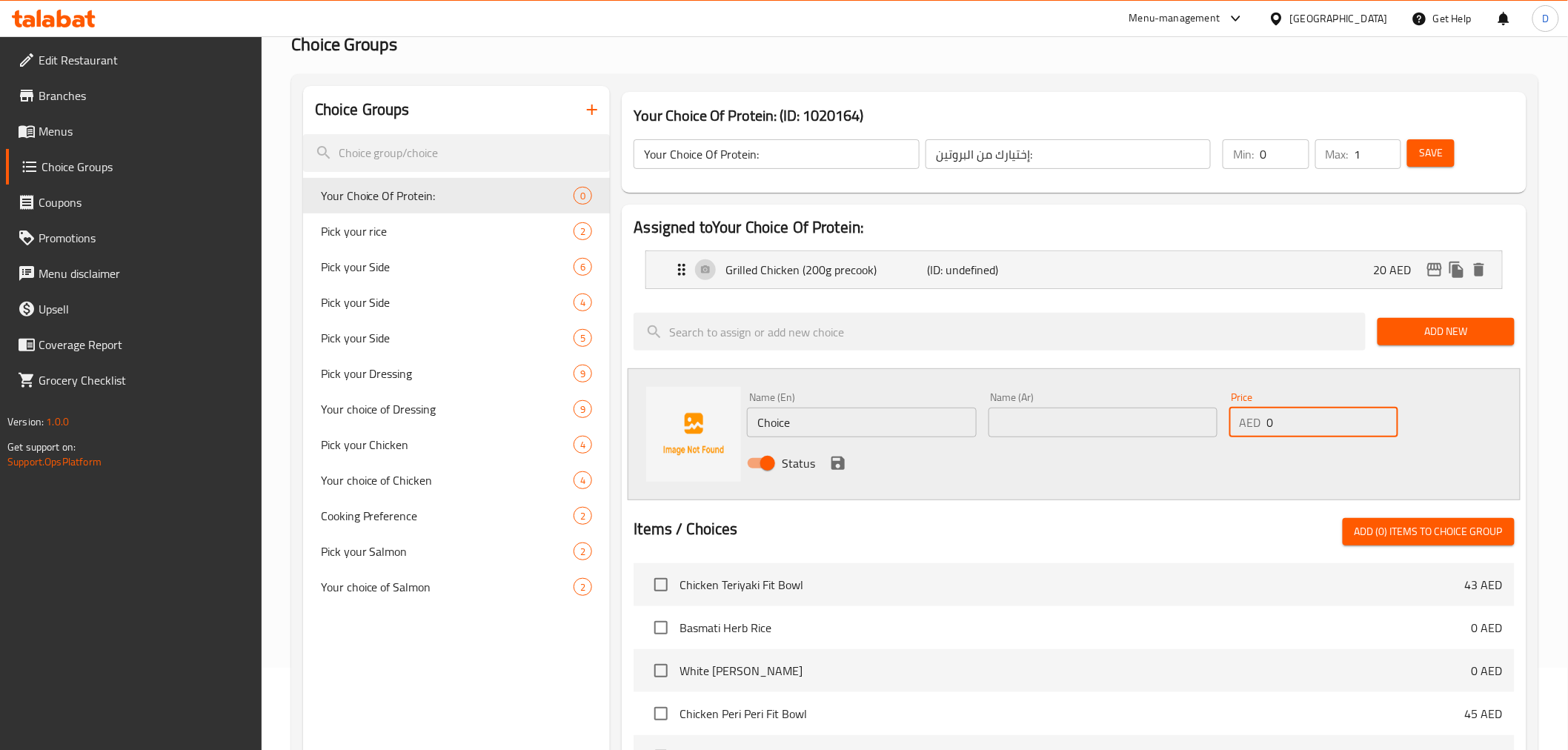
drag, startPoint x: 1317, startPoint y: 431, endPoint x: 1250, endPoint y: 428, distance: 67.1
click at [1250, 428] on div "AED 0 Price" at bounding box center [1313, 422] width 169 height 29
type input "25"
click at [856, 418] on input "Choice" at bounding box center [861, 422] width 229 height 29
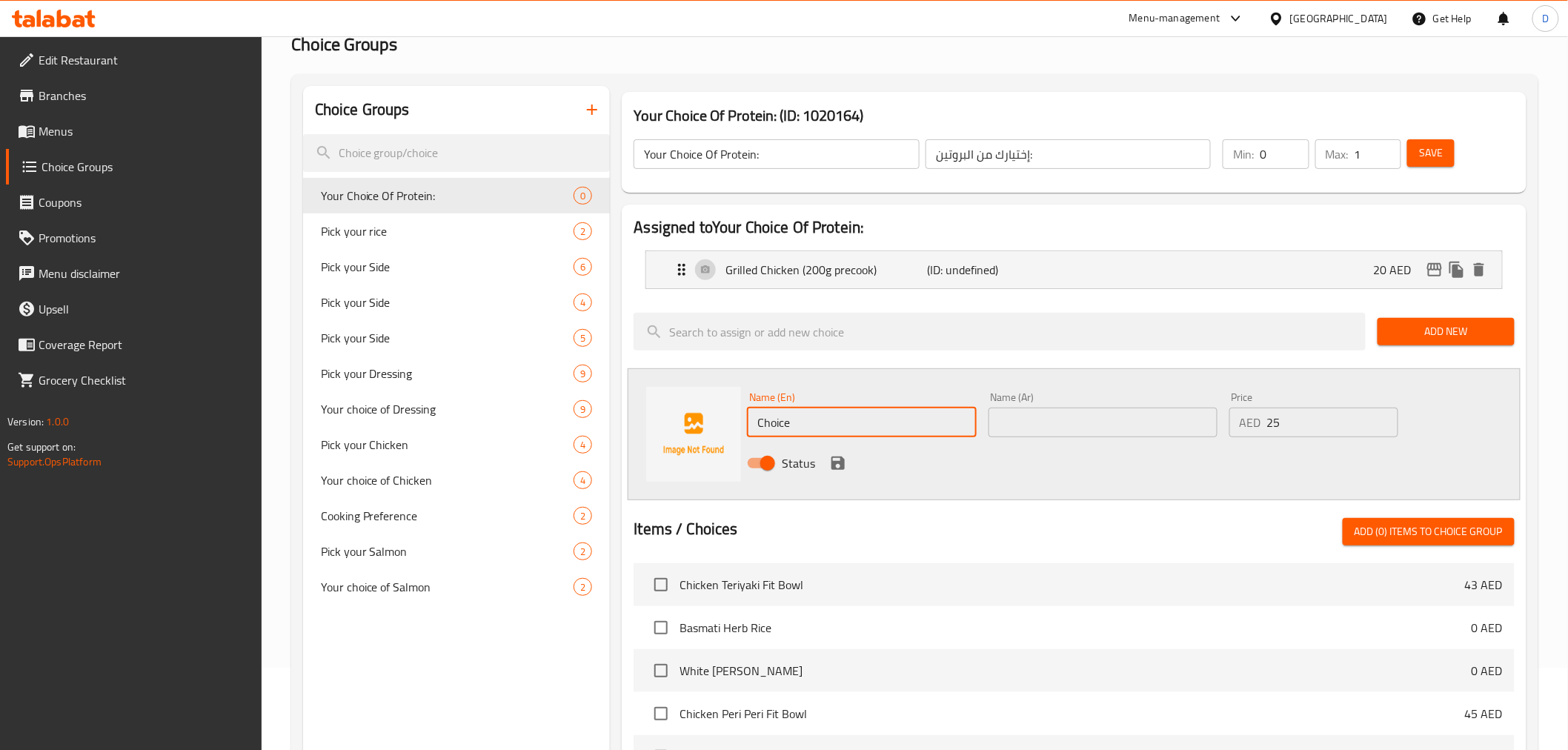
paste input "Shrimps (5pcs)"
type input "Shrimps (5pcs)"
click at [1040, 421] on input "text" at bounding box center [1103, 422] width 229 height 29
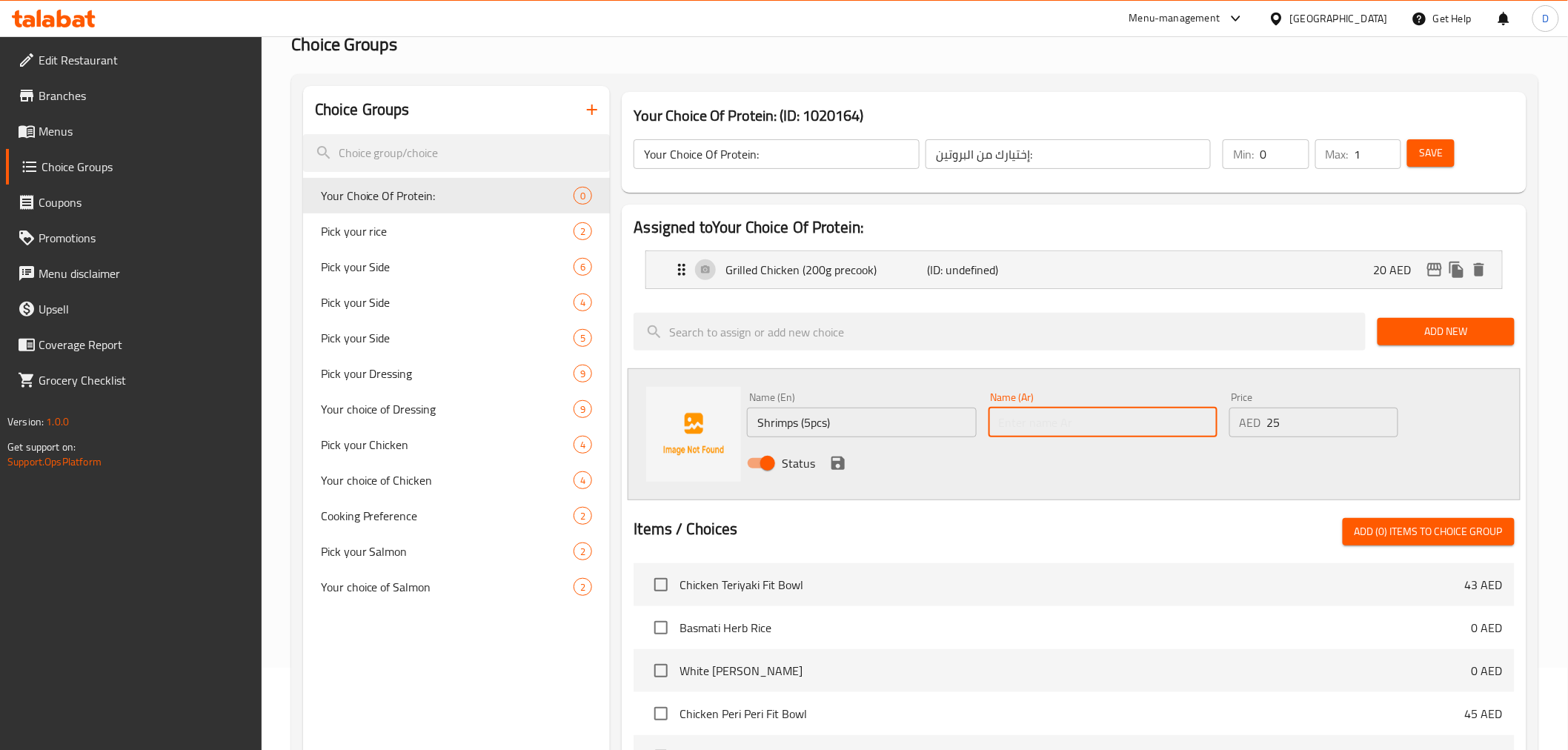
paste input "روبيان (5 قطع)"
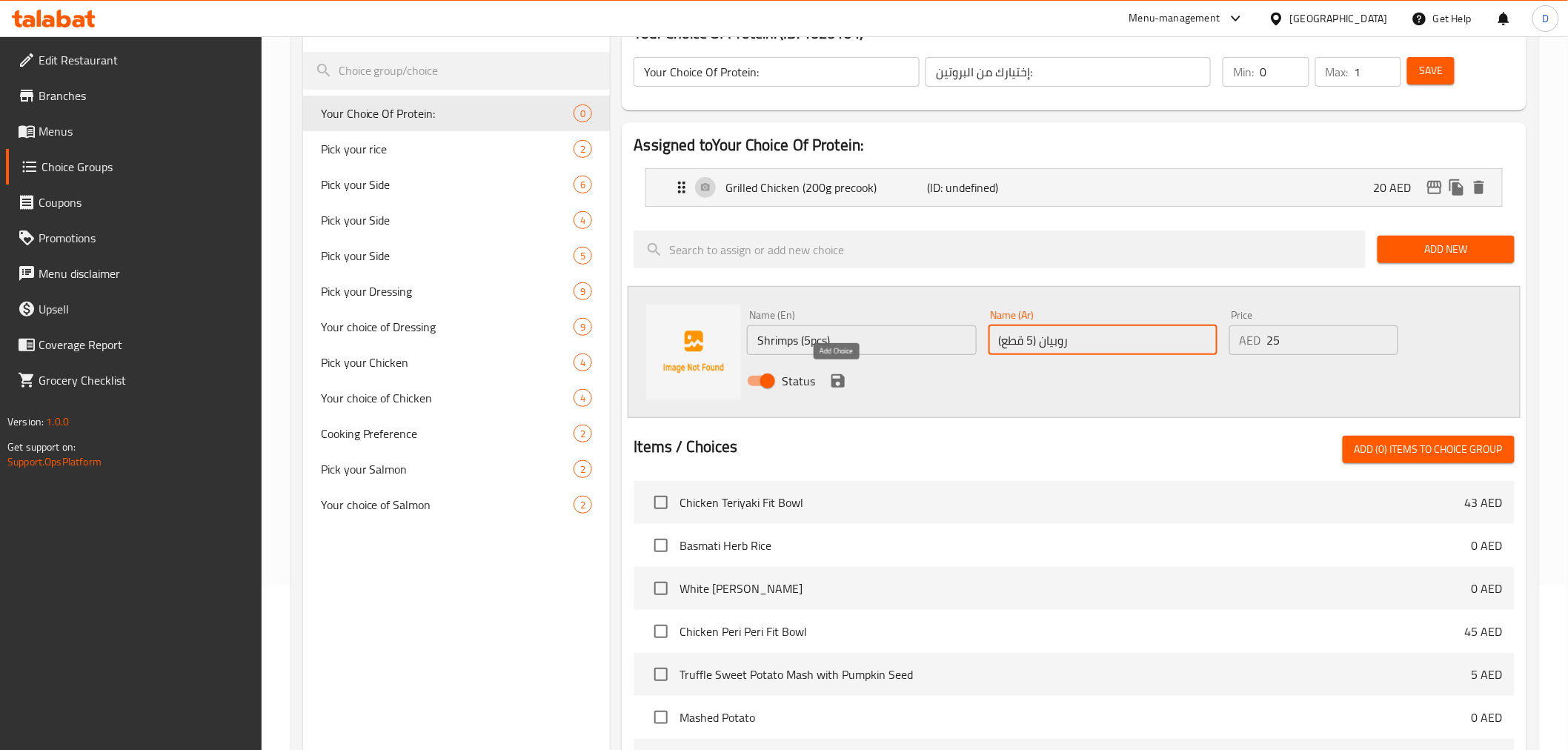
type input "روبيان (5 قطع)"
click at [841, 378] on icon "save" at bounding box center [838, 380] width 13 height 13
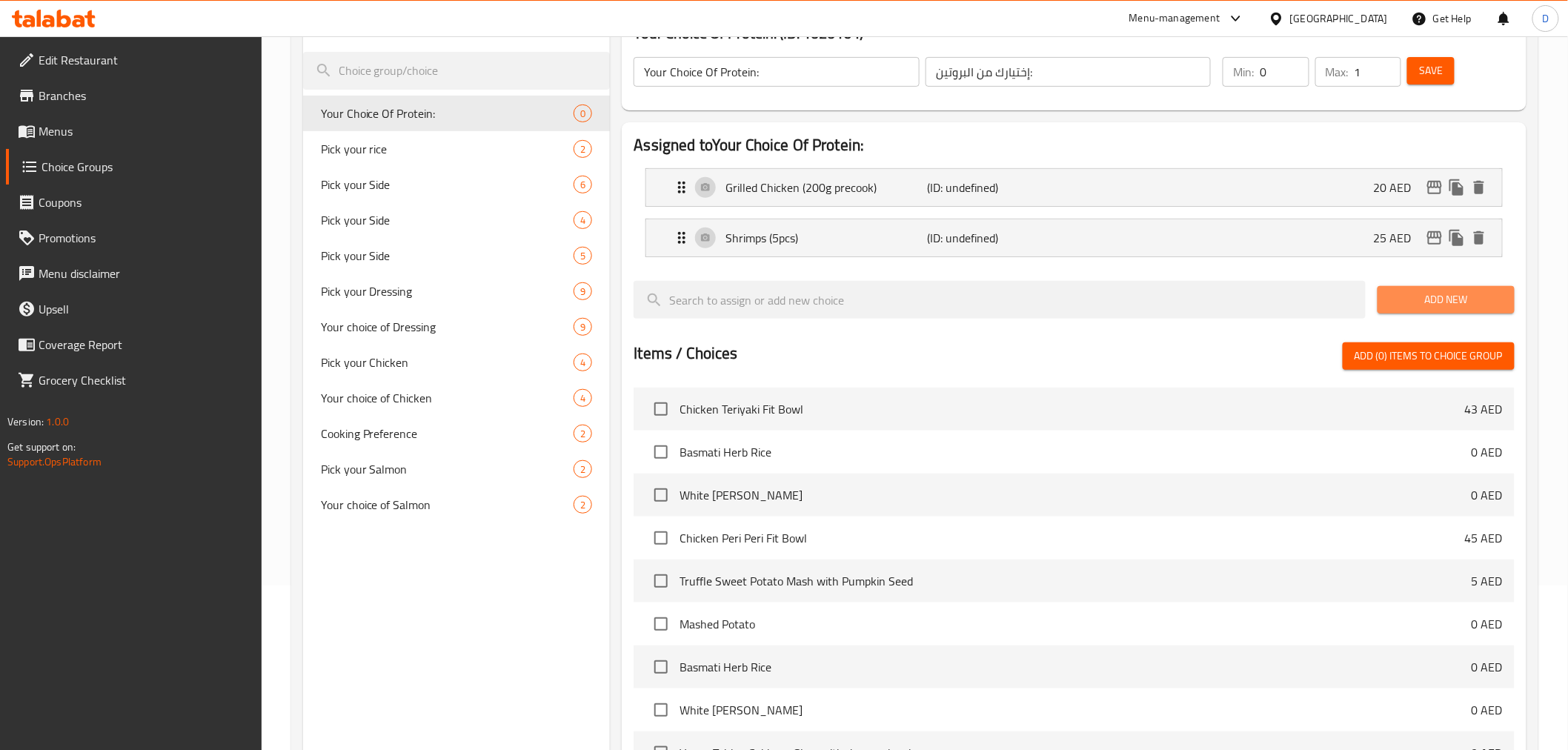
click at [1440, 307] on span "Add New" at bounding box center [1446, 300] width 113 height 19
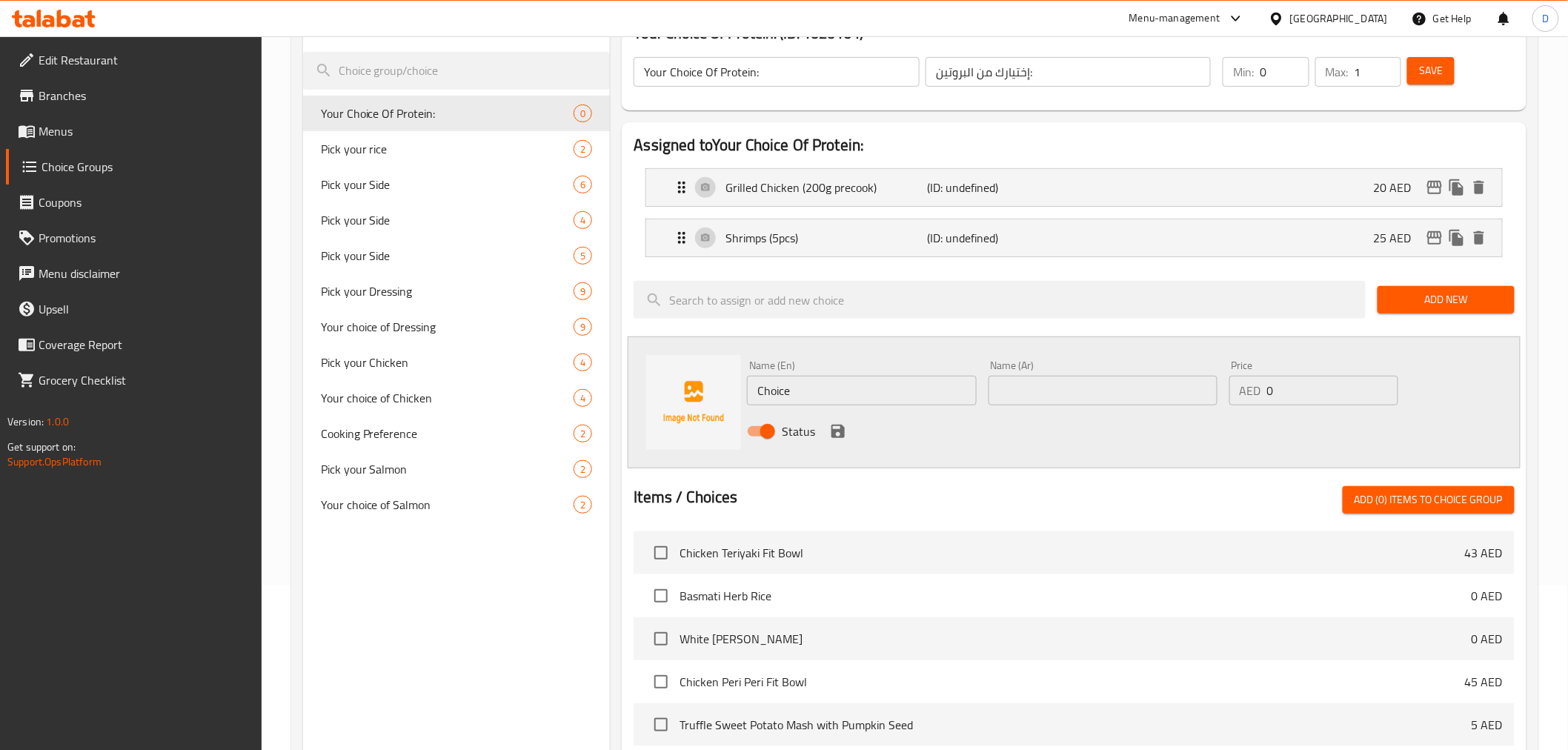
click at [758, 403] on input "Choice" at bounding box center [861, 390] width 229 height 29
paste input "Sirloin Steak (220g precook)"
type input "Sirloin Steak (220g precook)"
click at [1046, 394] on input "text" at bounding box center [1103, 390] width 229 height 29
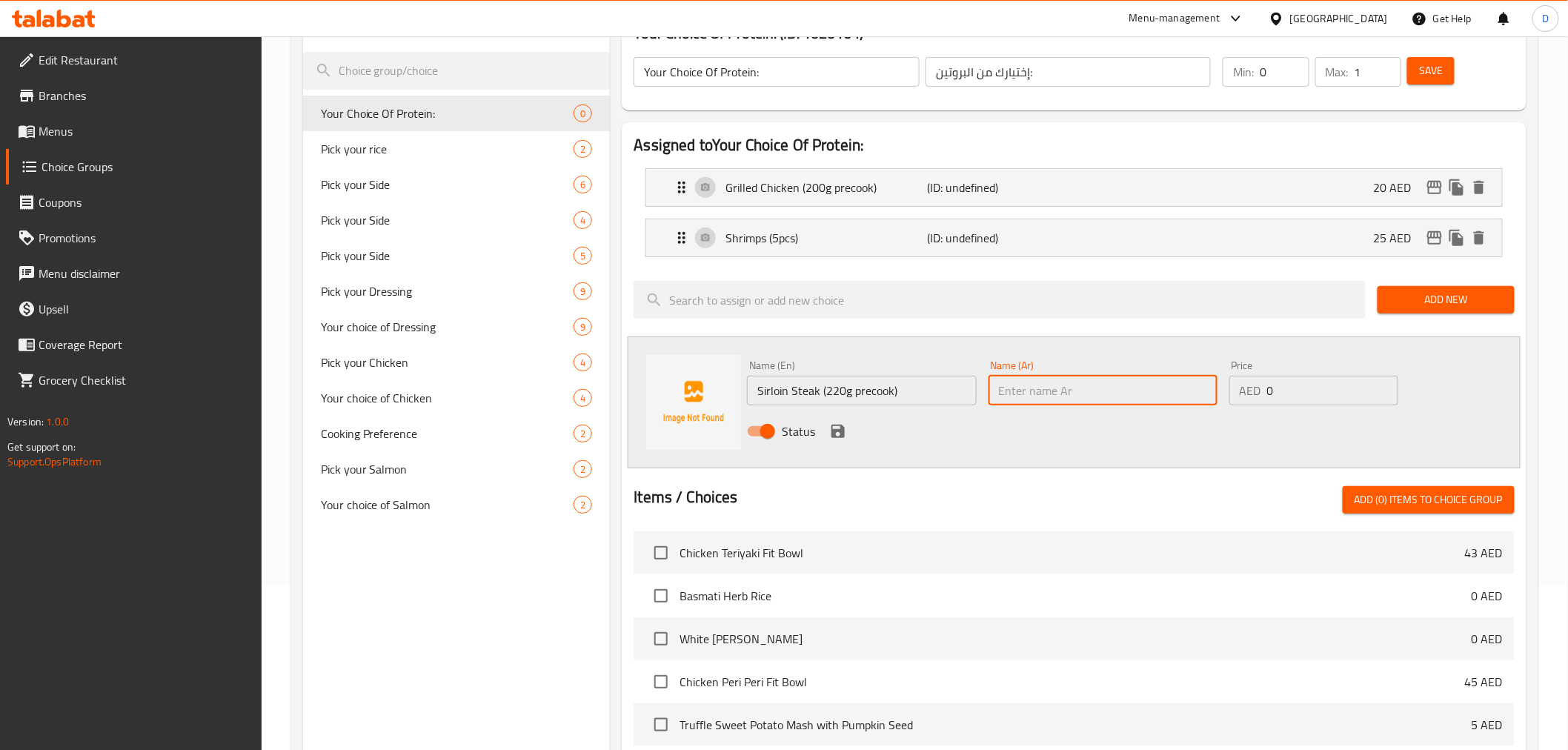
paste input "شريحة لحم الخاصرة (220 غرام مطبوخة مسبقًا)"
click at [765, 394] on input "Sirloin Steak (220g precook)" at bounding box center [861, 390] width 229 height 29
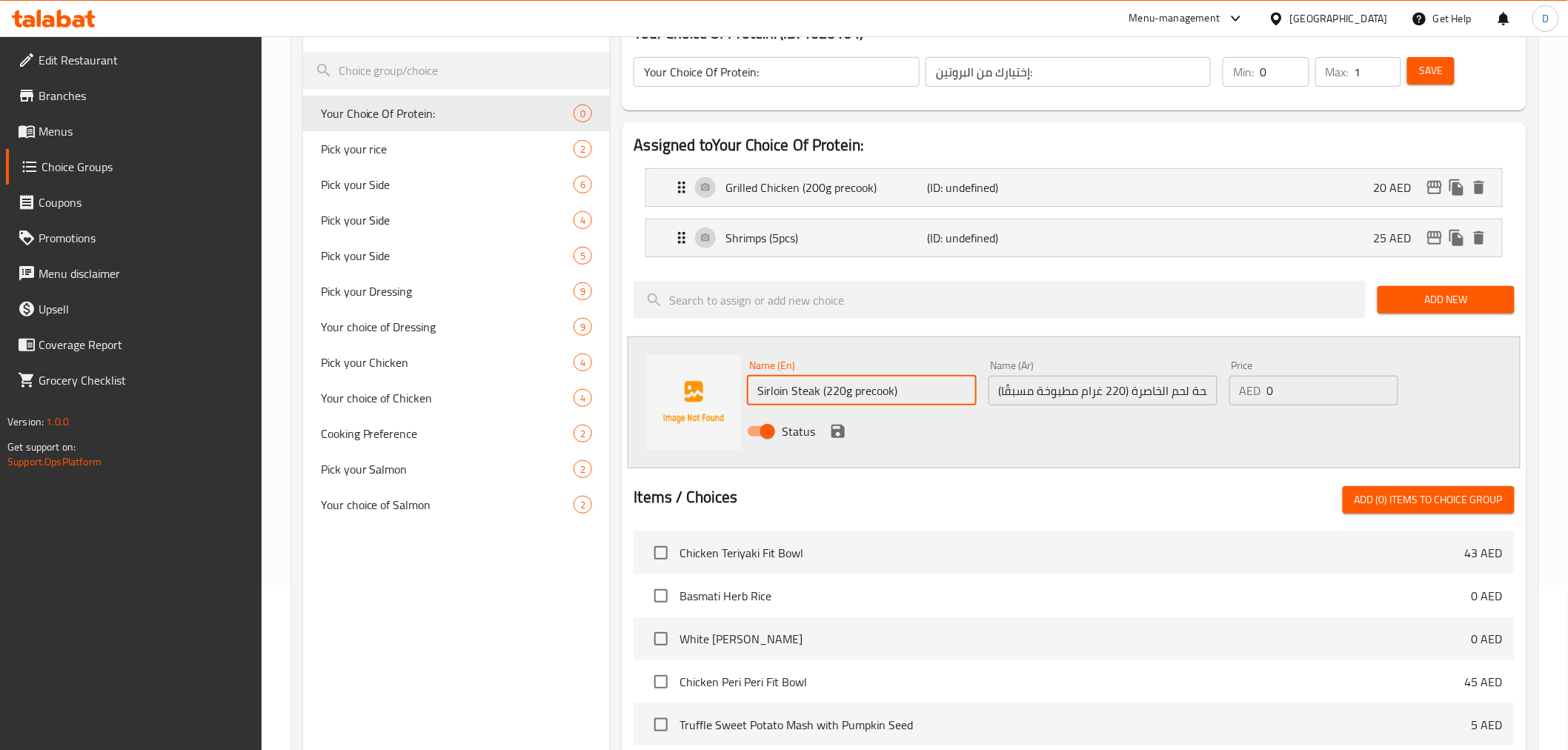
click at [765, 394] on input "Sirloin Steak (220g precook)" at bounding box center [861, 390] width 229 height 29
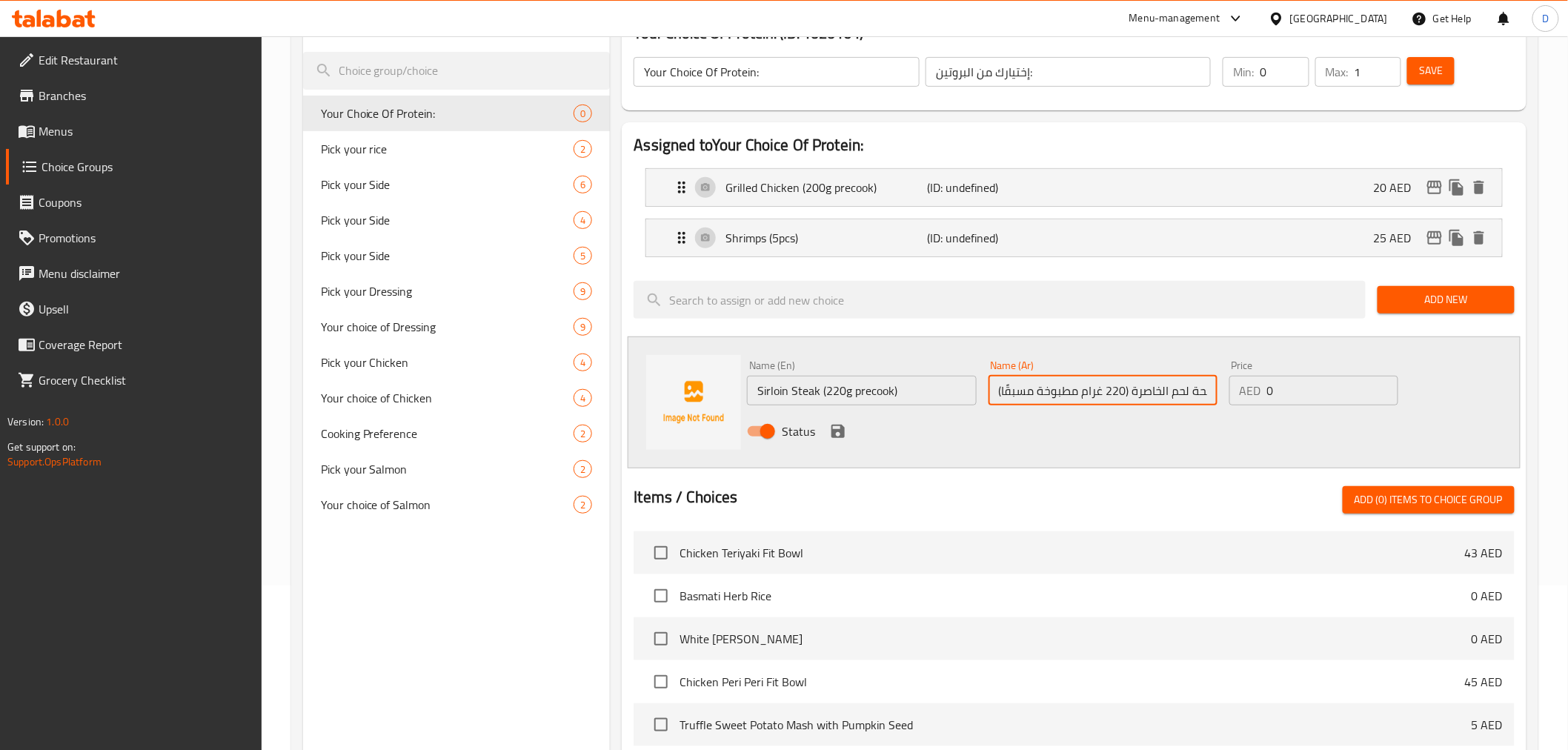
scroll to position [0, 17]
drag, startPoint x: 1130, startPoint y: 393, endPoint x: 1224, endPoint y: 398, distance: 94.1
click at [1224, 398] on div "Name (En) Sirloin Steak (220g precook) Name (En) Name (Ar) شريحة لحم الخاصرة (2…" at bounding box center [1102, 402] width 722 height 97
paste input "سيراليون"
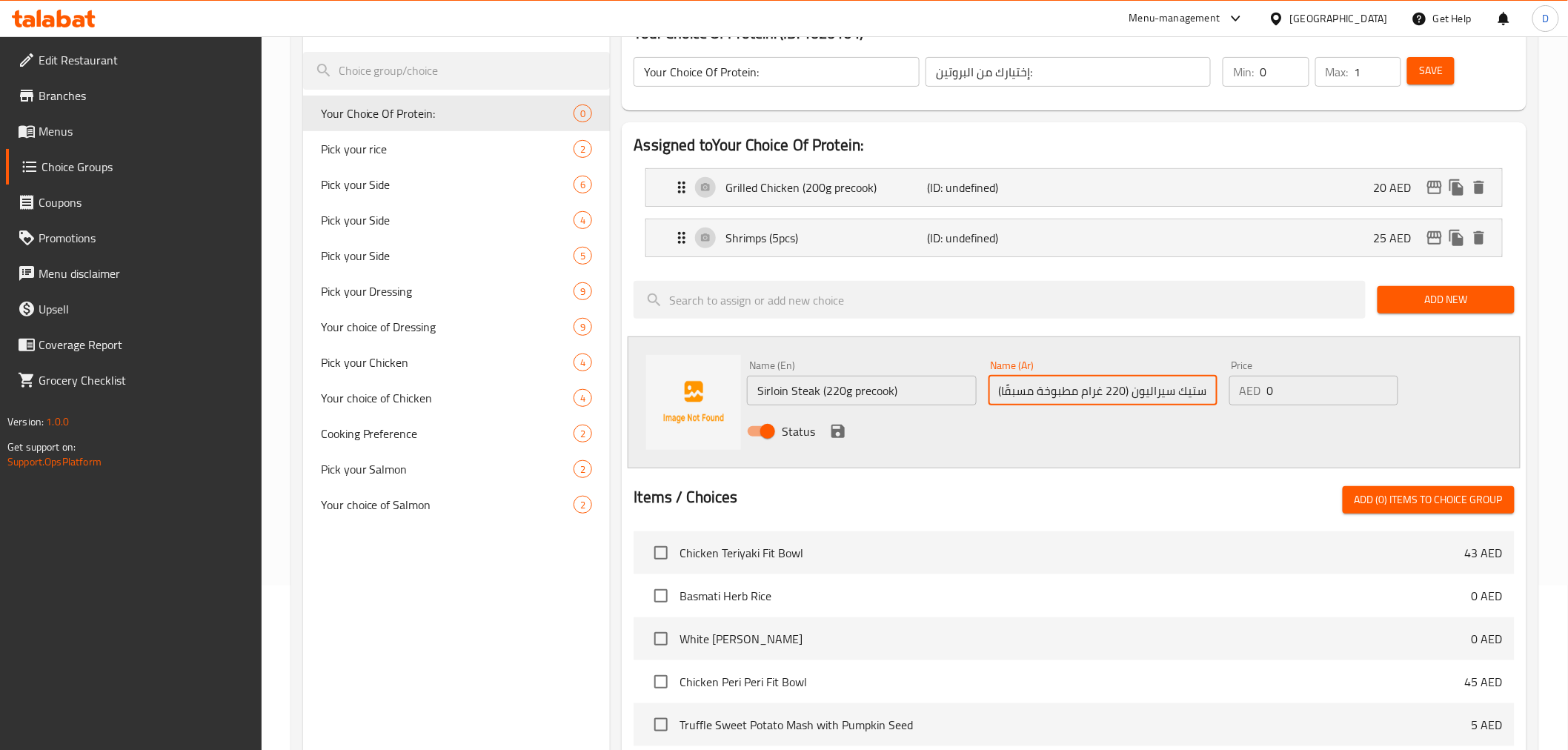
click at [1098, 397] on input "ستيك سيراليون (220 غرام مطبوخة مسبقًا)" at bounding box center [1103, 390] width 229 height 29
click at [1085, 396] on input "ستيك سيراليون (220 جرام مطبوخة مسبقًا)" at bounding box center [1103, 390] width 229 height 29
type input "ستيك سيراليون (220 جم مطبوخة مسبقًا)"
drag, startPoint x: 1274, startPoint y: 391, endPoint x: 1252, endPoint y: 389, distance: 22.1
click at [1252, 389] on div "AED 0 Price" at bounding box center [1313, 390] width 169 height 29
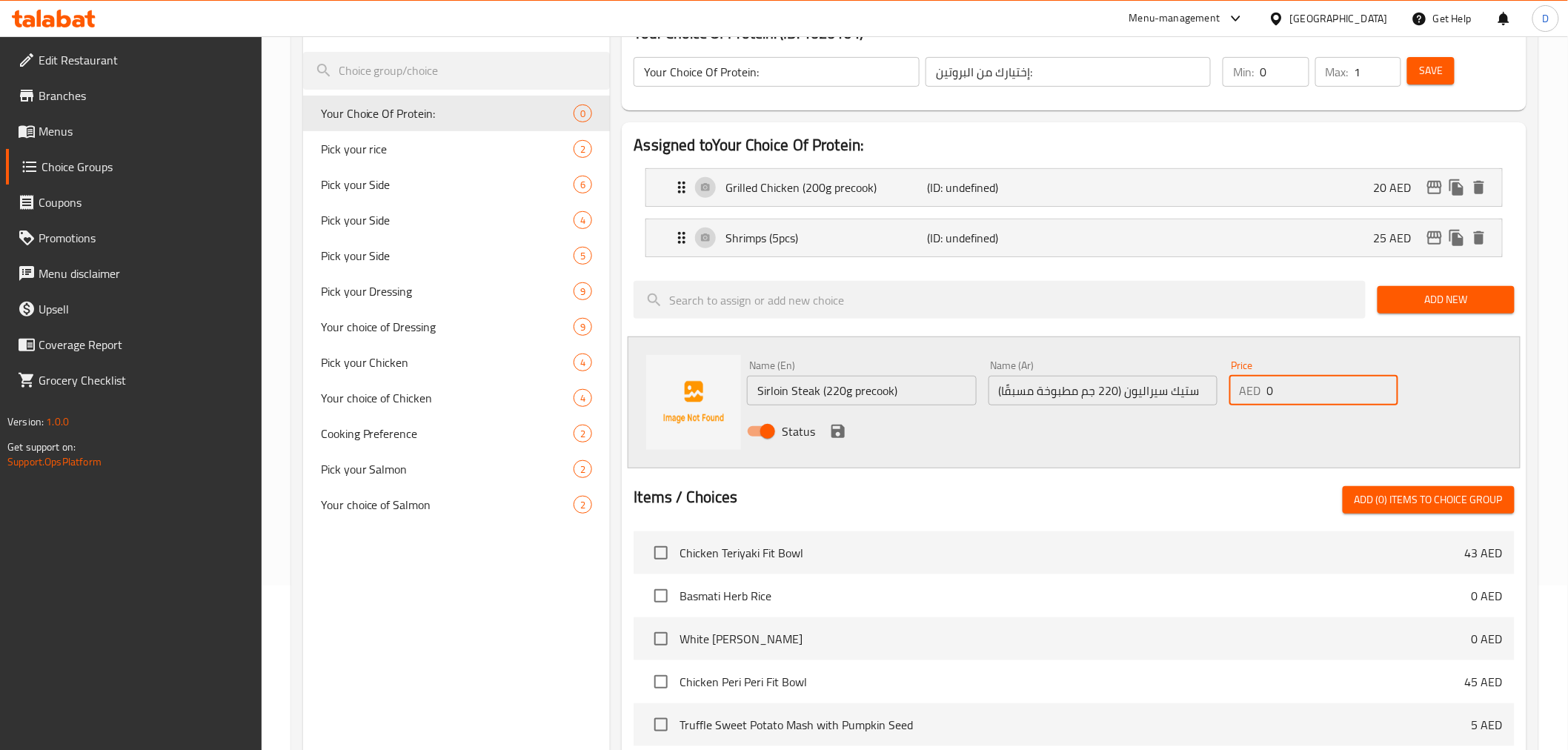
paste input "40.0"
type input "40.00"
click at [1220, 431] on div "Status" at bounding box center [1102, 431] width 722 height 40
click at [833, 440] on button "save" at bounding box center [837, 431] width 22 height 22
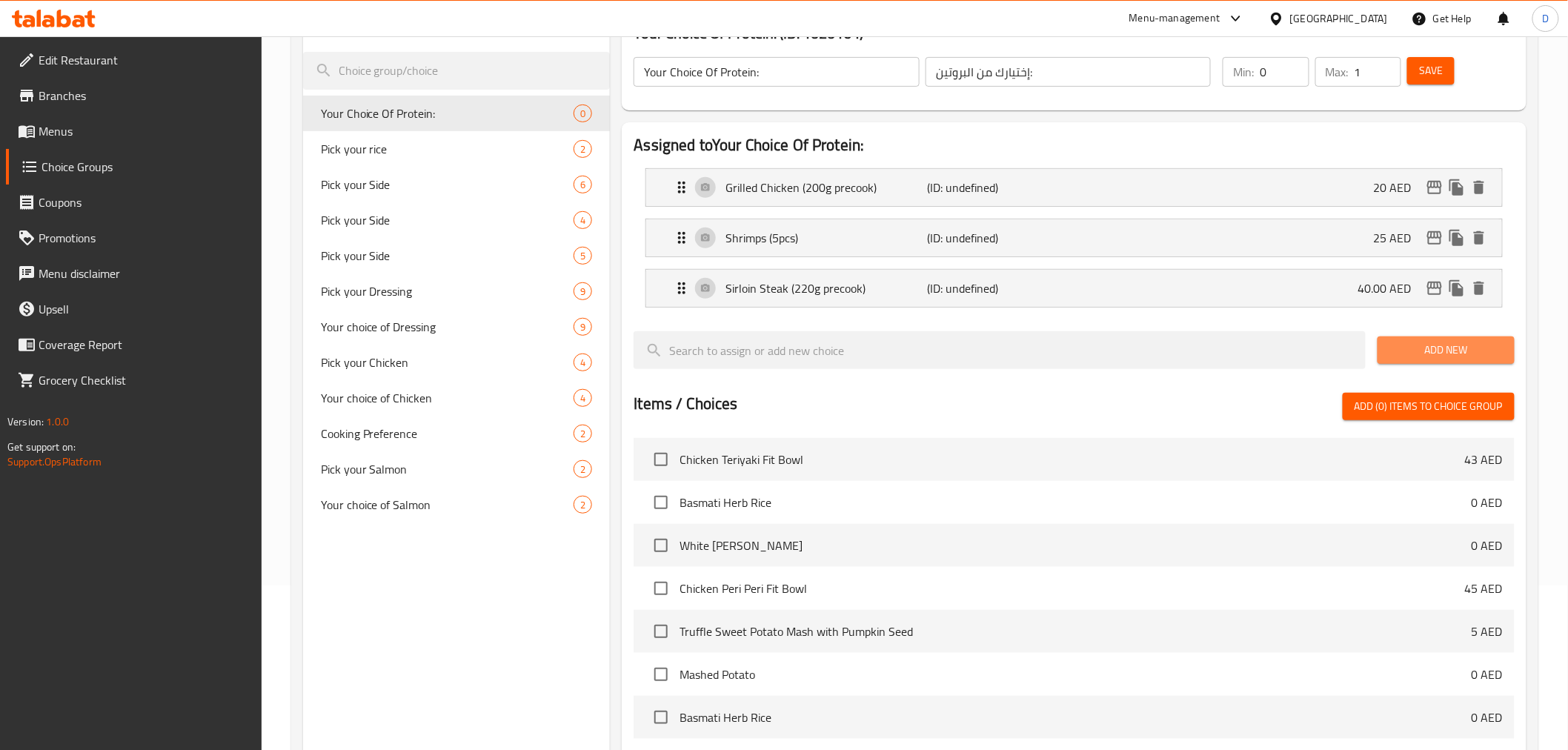
click at [1466, 360] on button "Add New" at bounding box center [1446, 350] width 137 height 28
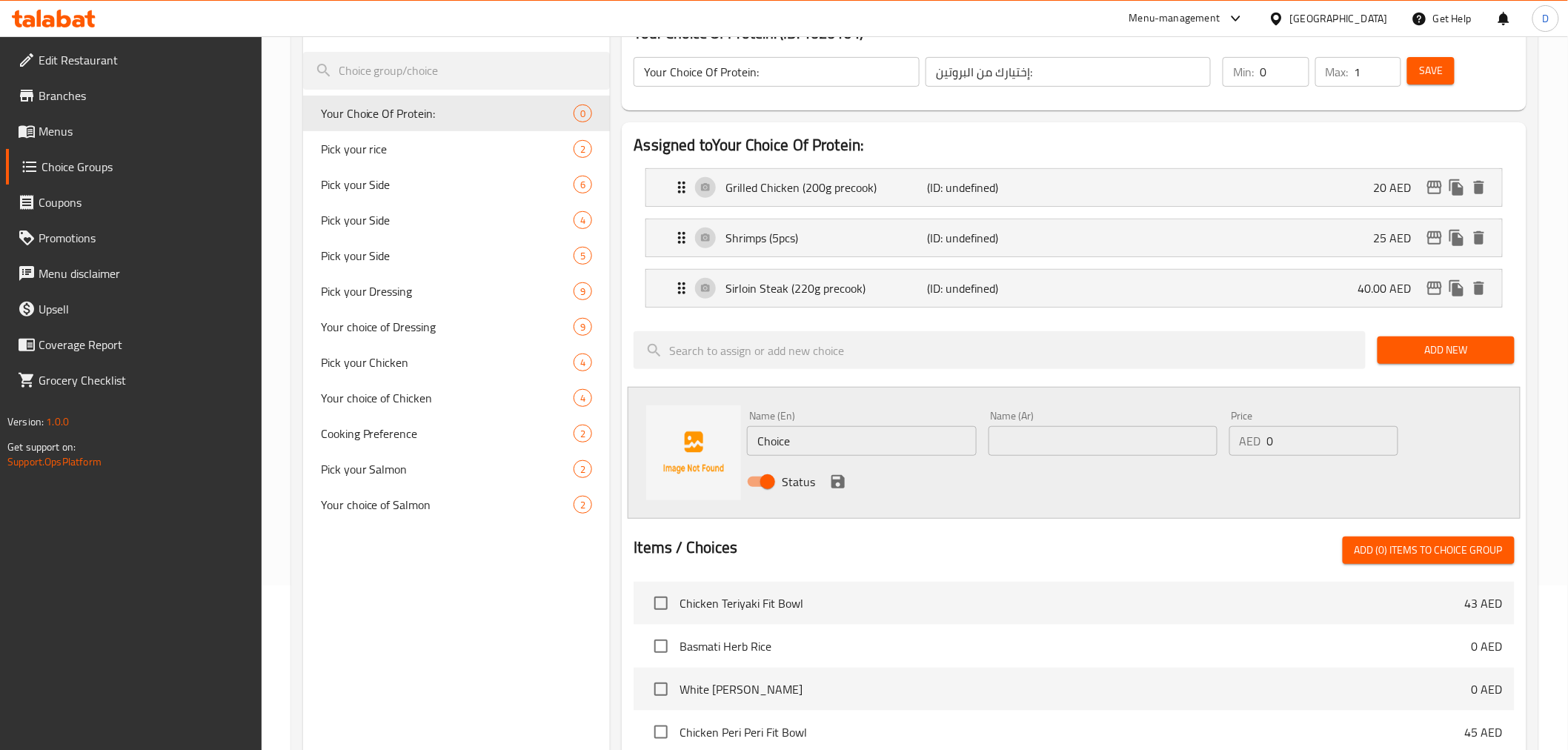
click at [780, 439] on input "Choice" at bounding box center [861, 441] width 229 height 29
paste input "Salmon (200g precook)"
type input "Salmon (200g precook)"
click at [1016, 430] on input "text" at bounding box center [1103, 441] width 229 height 29
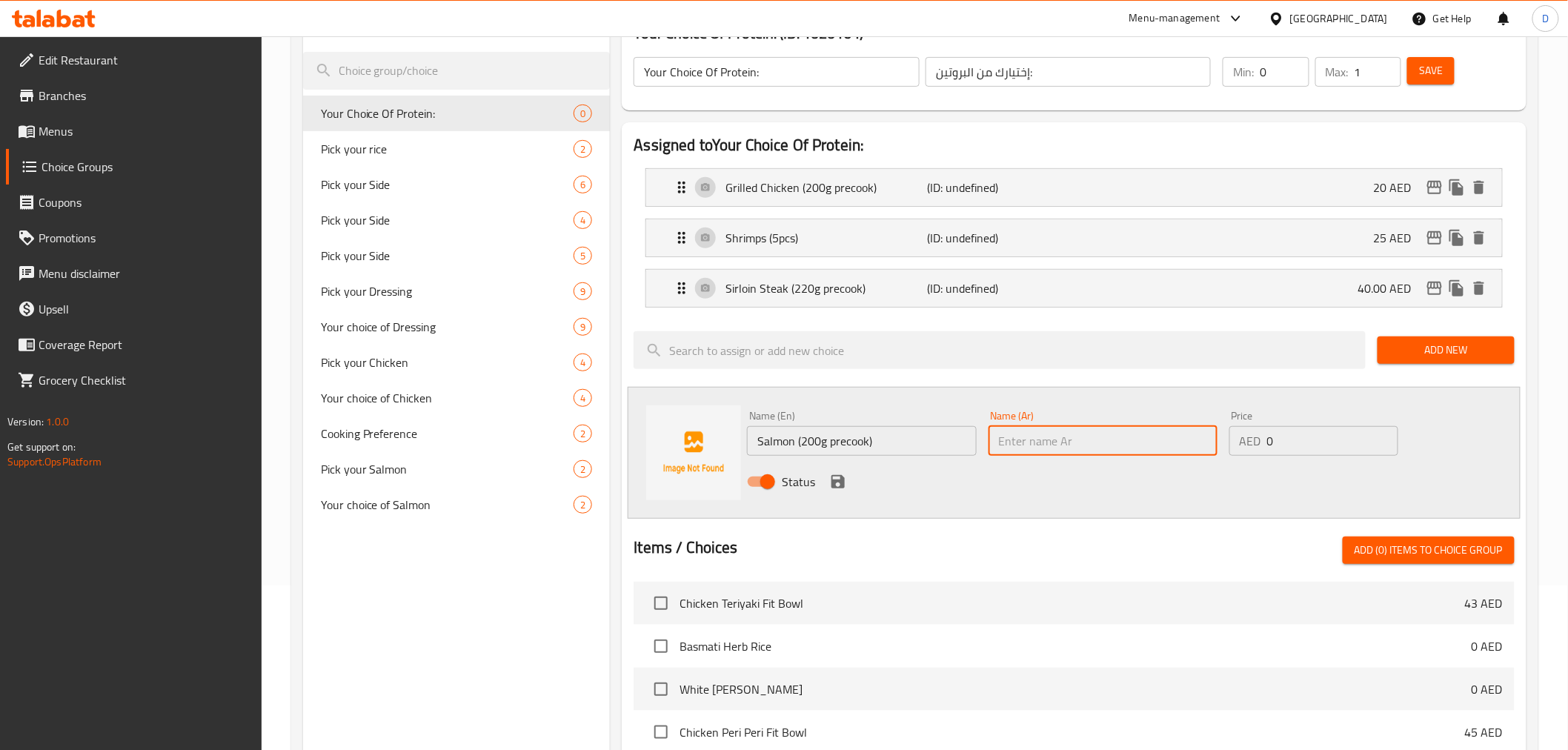
paste input "سمك السلمون (200 غرام مطبوخ مسبقًا)"
drag, startPoint x: 1082, startPoint y: 442, endPoint x: 1092, endPoint y: 446, distance: 10.8
click at [1092, 446] on input "سمك السلمون (200 غرام مطبوخ مسبقًا)" at bounding box center [1103, 441] width 229 height 29
drag, startPoint x: 1153, startPoint y: 439, endPoint x: 1194, endPoint y: 442, distance: 41.1
click at [1194, 442] on input "سمك السلمون (200 جم مطبوخ مسبقًا)" at bounding box center [1103, 441] width 229 height 29
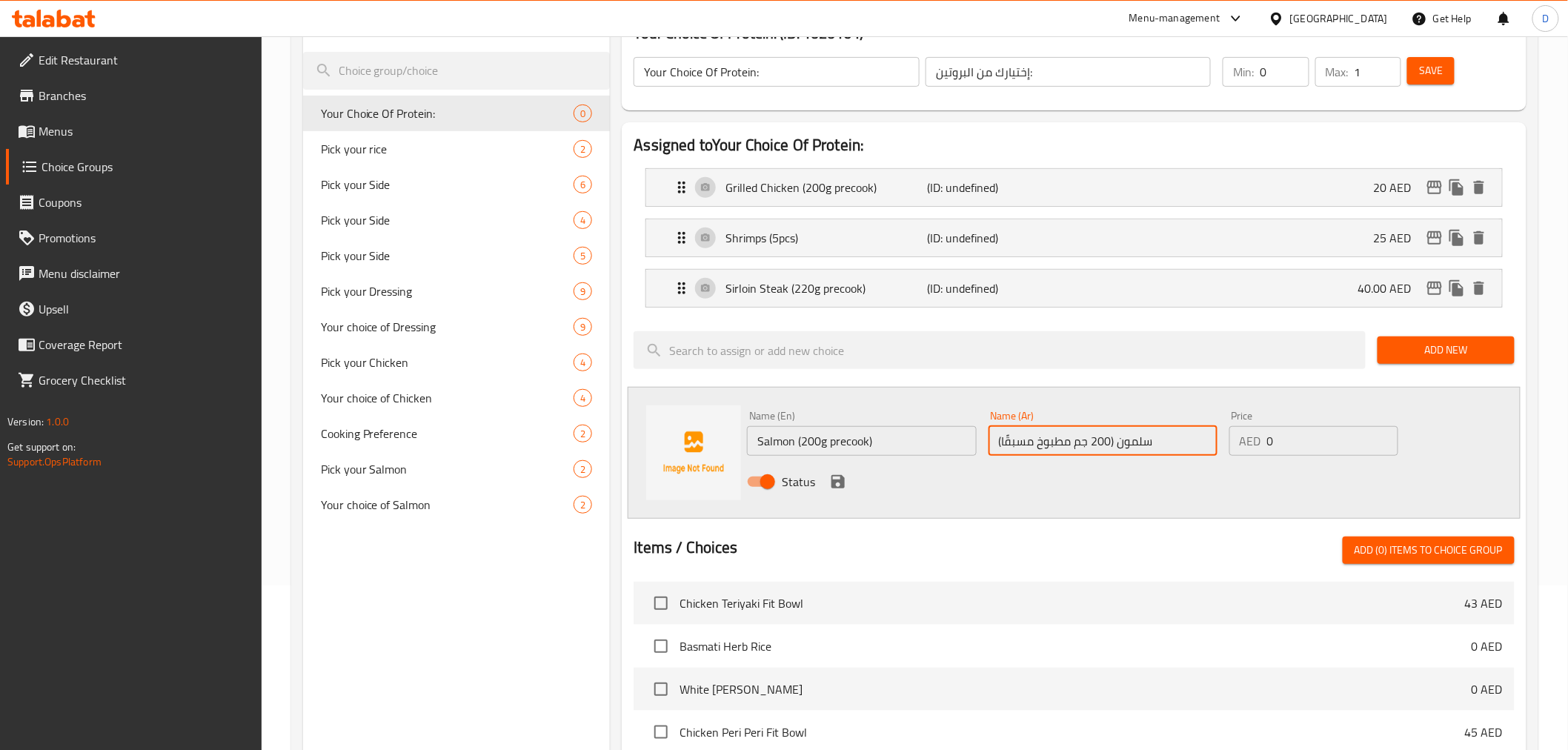
type input "سلمون (200 جم مطبوخ مسبقًا)"
drag, startPoint x: 1295, startPoint y: 435, endPoint x: 1240, endPoint y: 433, distance: 55.0
click at [1240, 433] on div "AED 0 Price" at bounding box center [1313, 441] width 169 height 29
paste input "45.0"
type input "45.00"
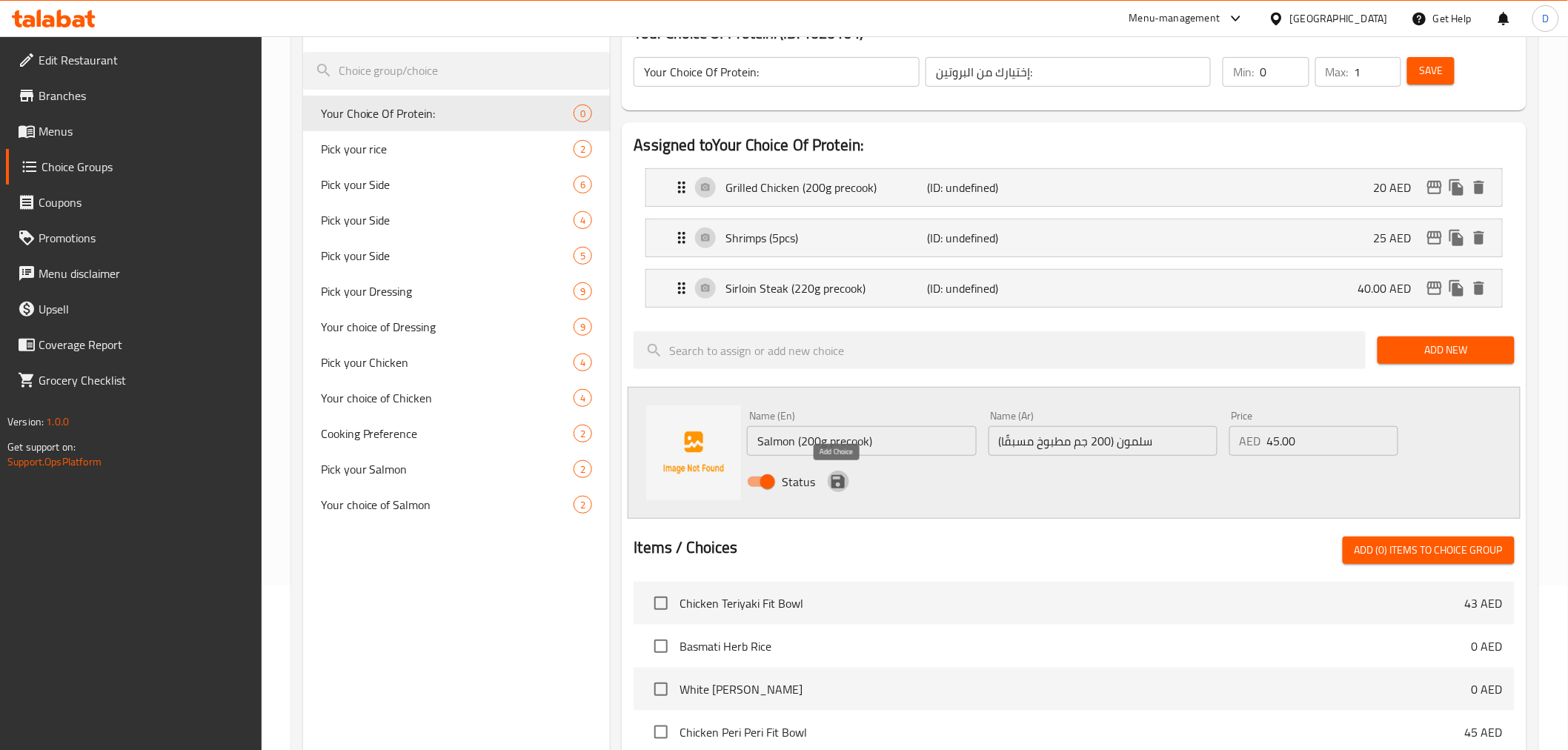
click at [833, 483] on icon "save" at bounding box center [838, 482] width 13 height 13
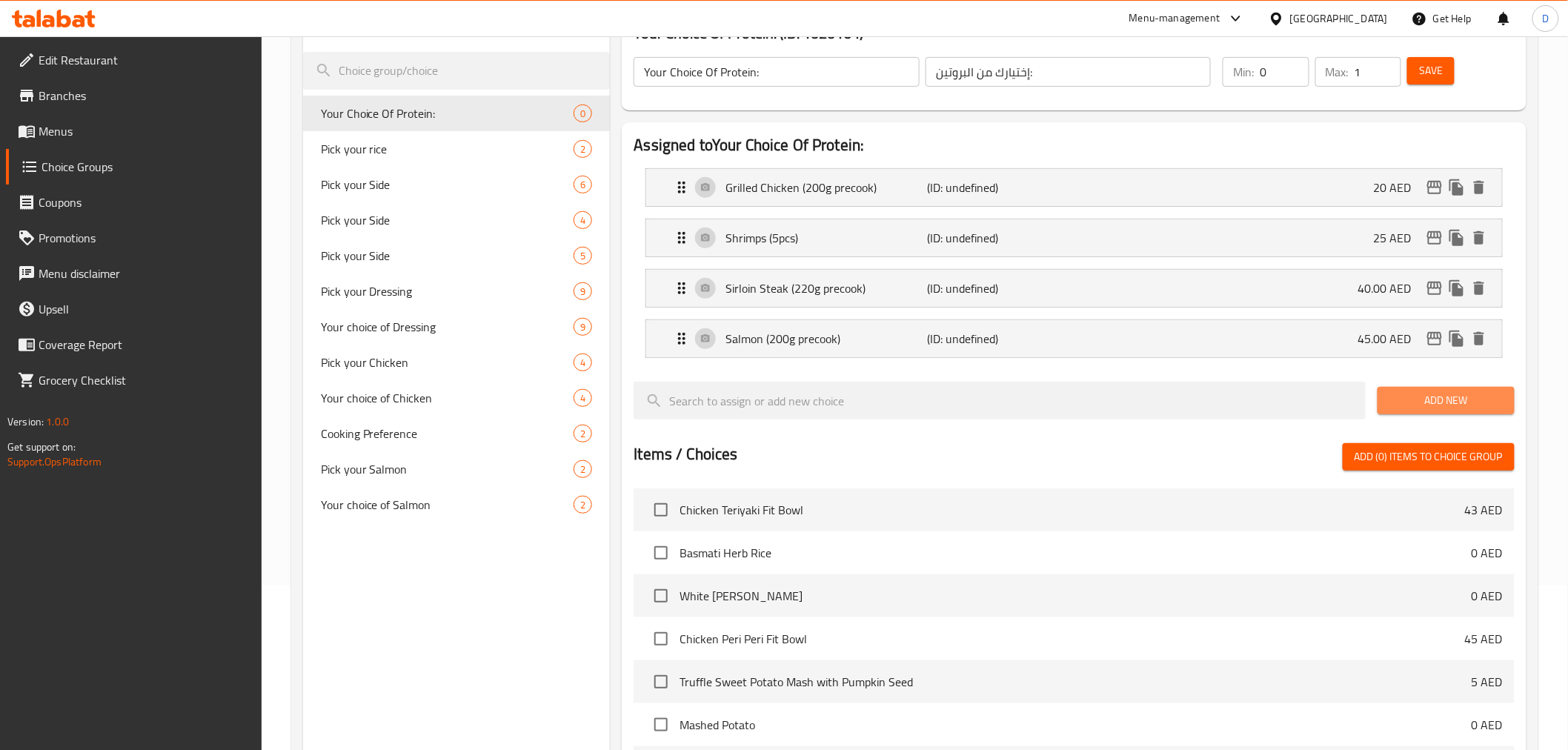
click at [1436, 411] on button "Add New" at bounding box center [1446, 401] width 137 height 28
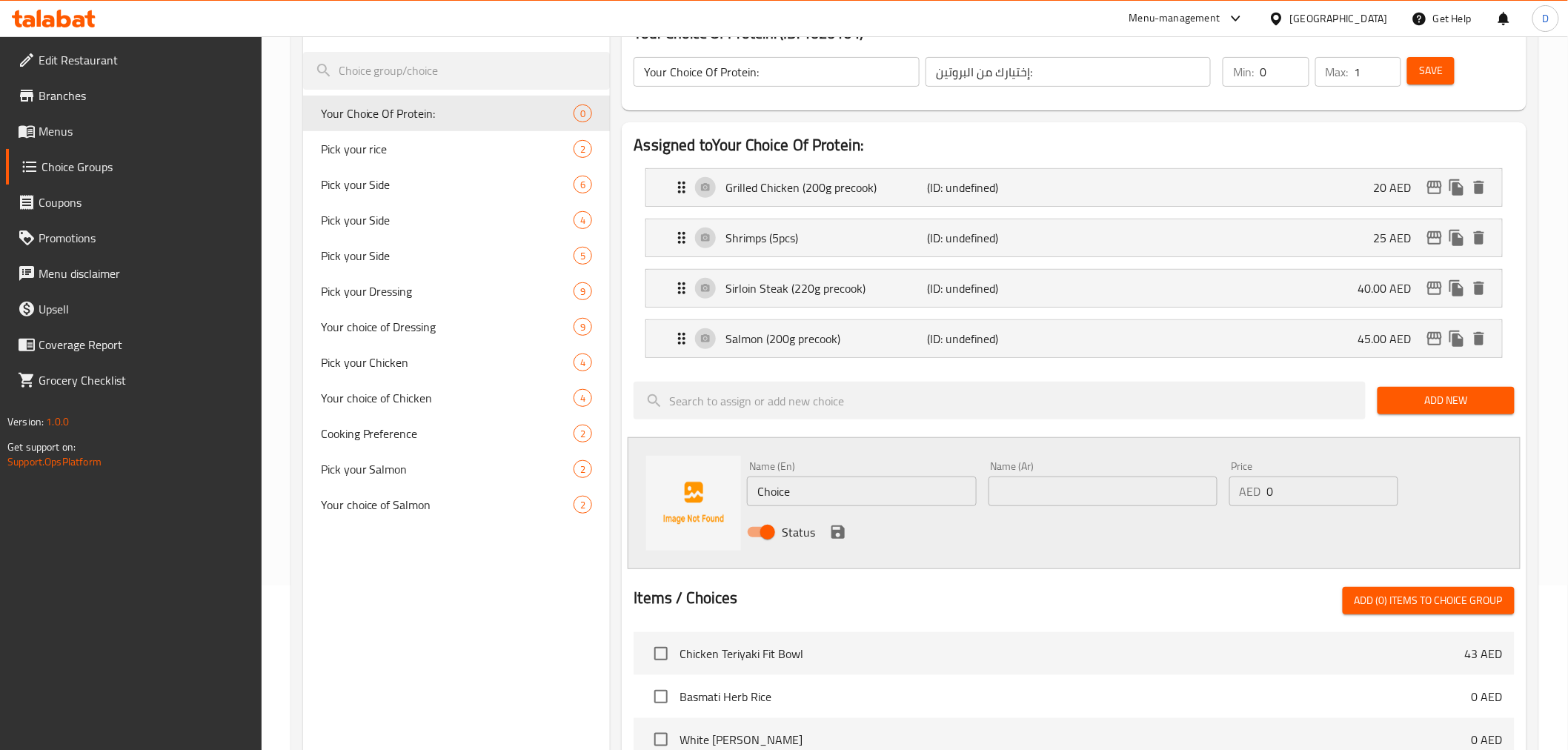
click at [935, 497] on input "Choice" at bounding box center [861, 491] width 229 height 29
paste input "No protein"
type input "No protein"
click at [1009, 500] on input "text" at bounding box center [1103, 491] width 229 height 29
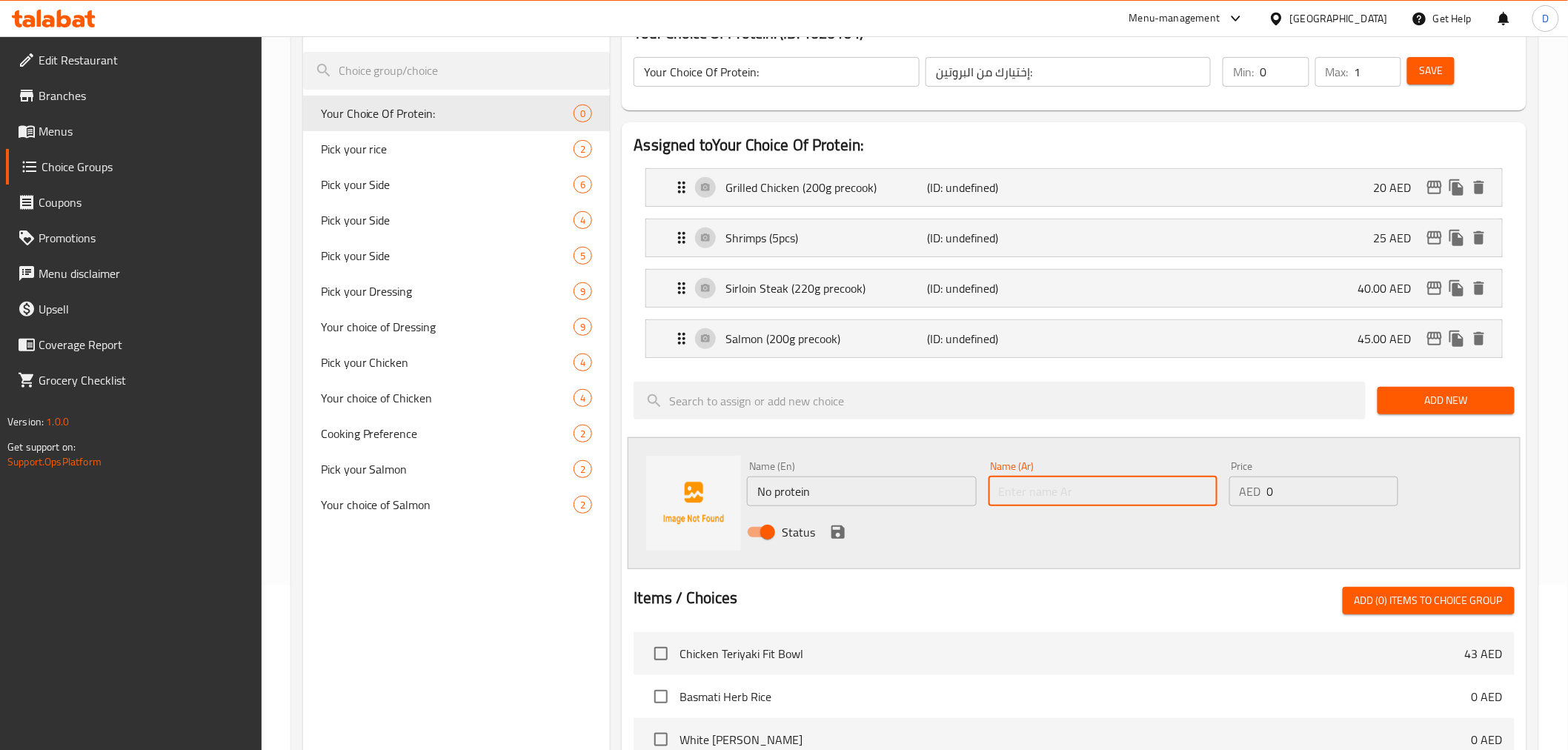
paste input "لا يوجد بروتين"
drag, startPoint x: 1033, startPoint y: 489, endPoint x: 1085, endPoint y: 489, distance: 52.0
click at [1085, 489] on input "لا يوجد بروتين" at bounding box center [1103, 491] width 229 height 29
type input "بدون بروتين"
click at [832, 530] on icon "save" at bounding box center [838, 532] width 13 height 13
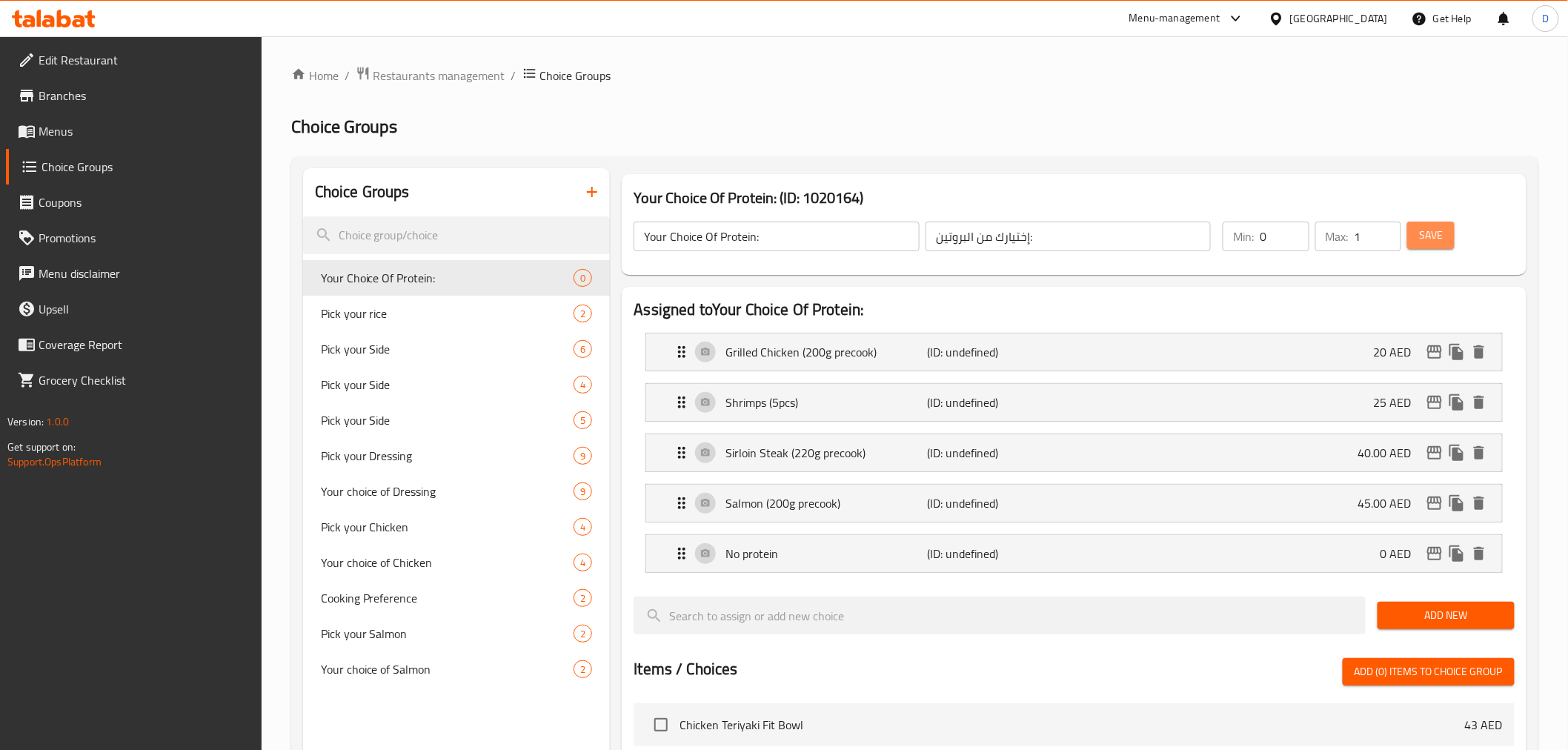
click at [1442, 245] on span "Save" at bounding box center [1430, 235] width 24 height 19
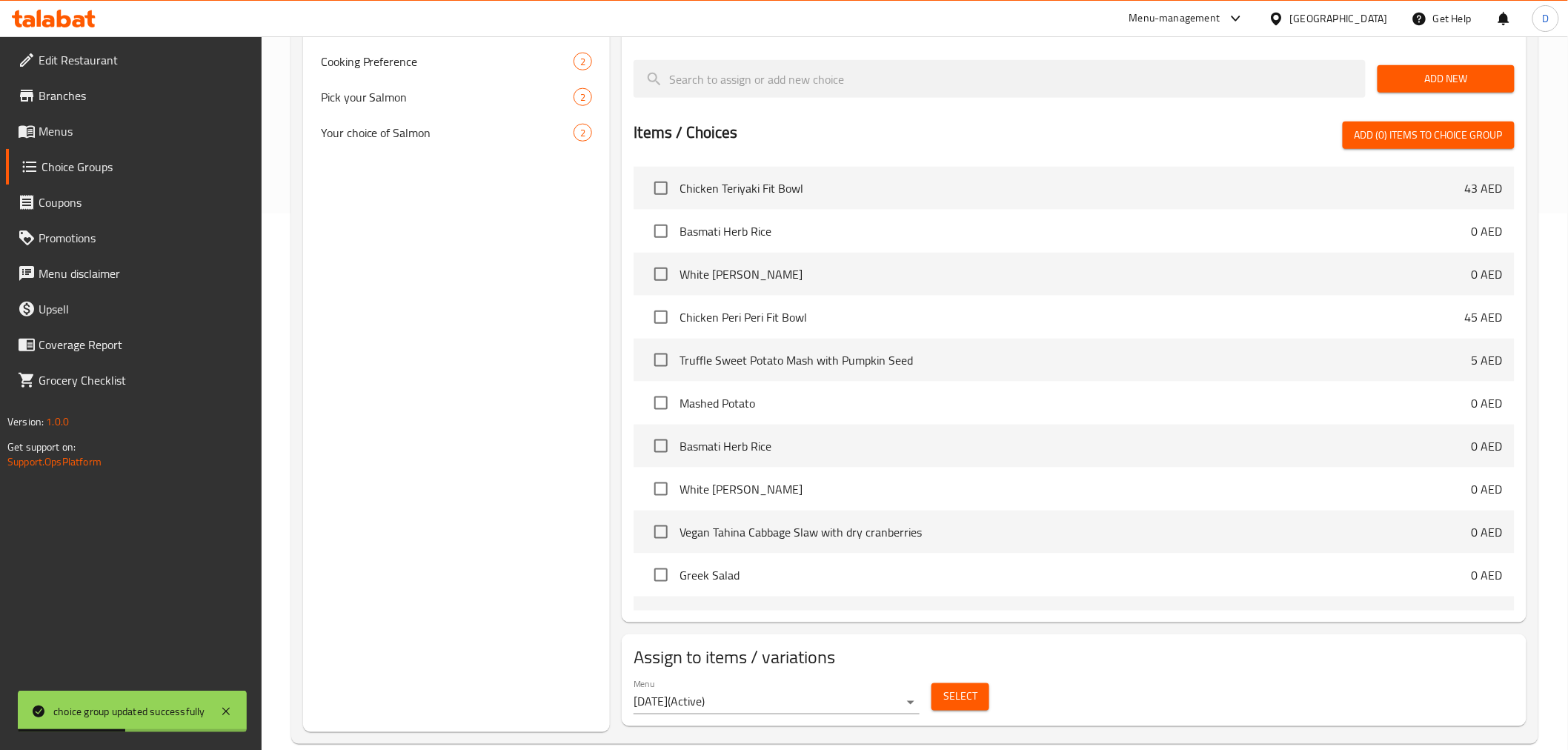
scroll to position [560, 0]
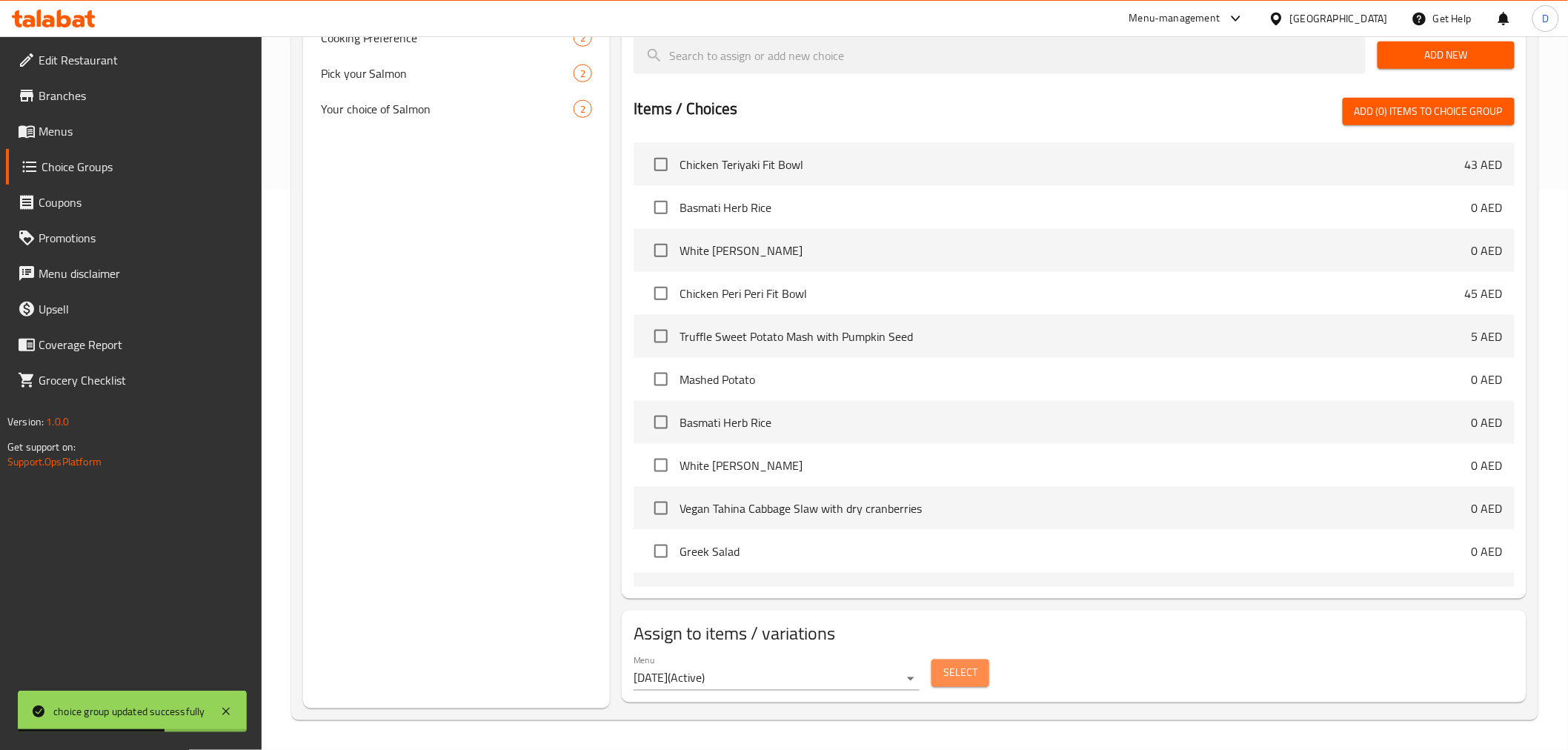
click at [963, 676] on span "Select" at bounding box center [961, 672] width 34 height 19
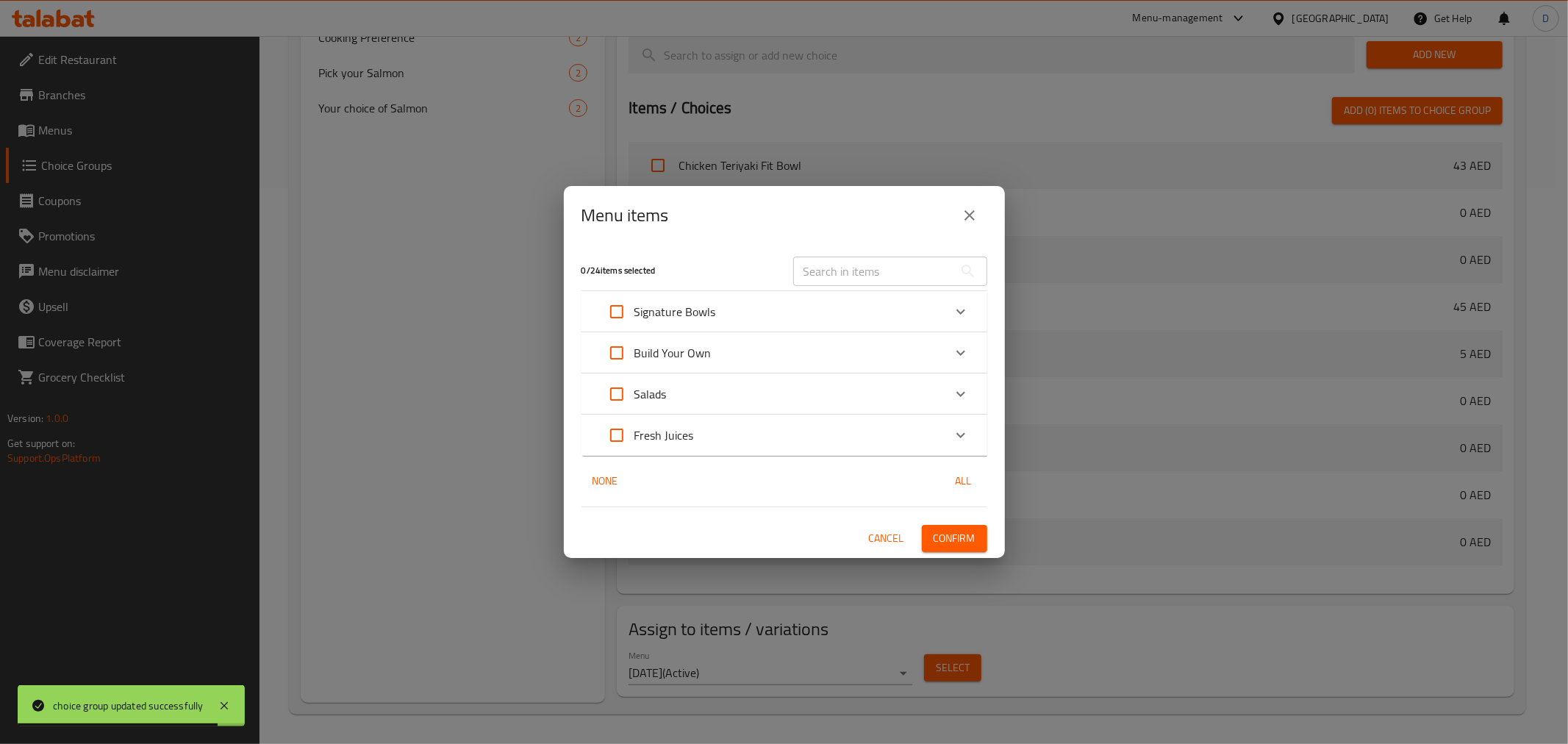
click at [704, 357] on p "Build Your Own" at bounding box center [672, 353] width 77 height 18
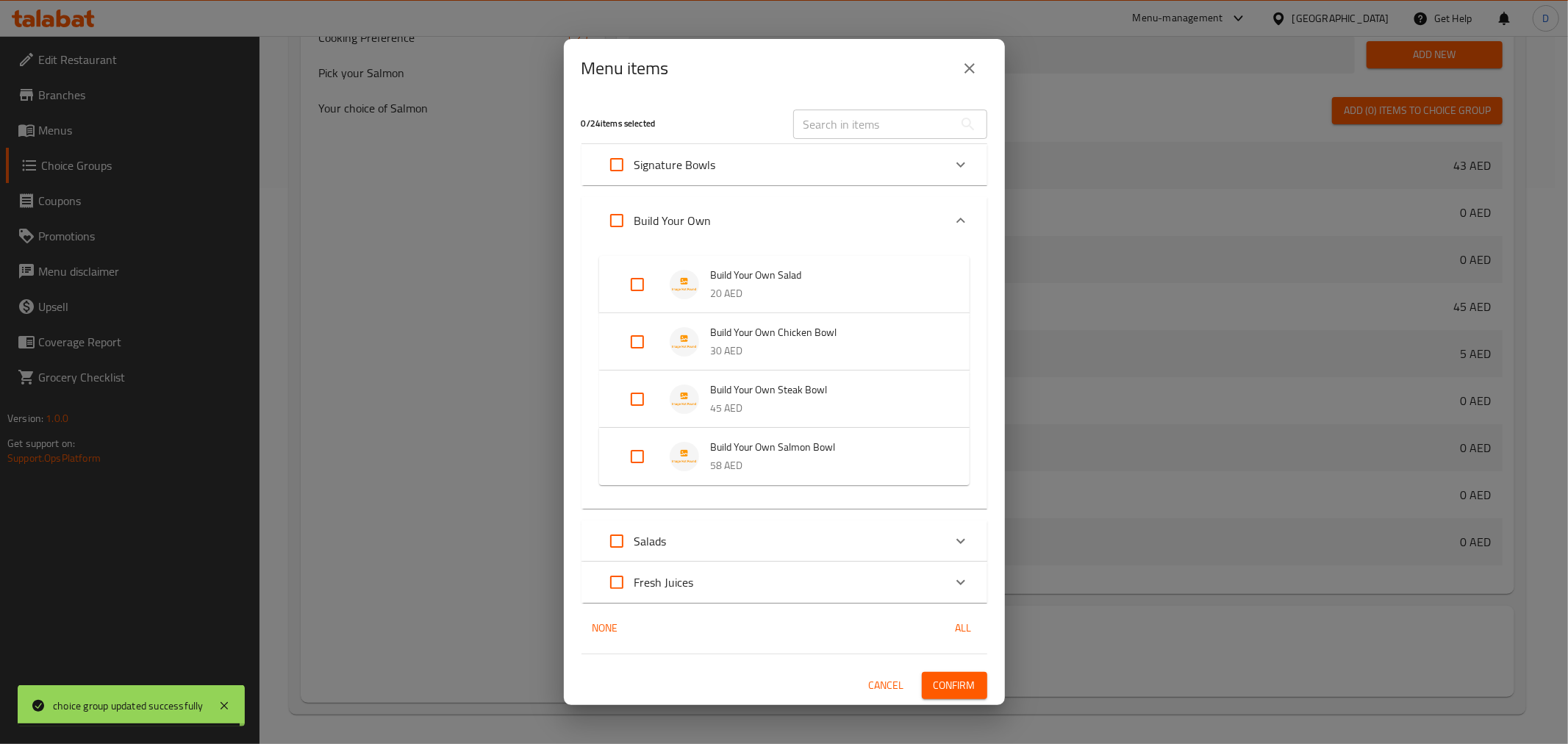
click at [638, 294] on input "Expand" at bounding box center [637, 285] width 36 height 36
checkbox input "true"
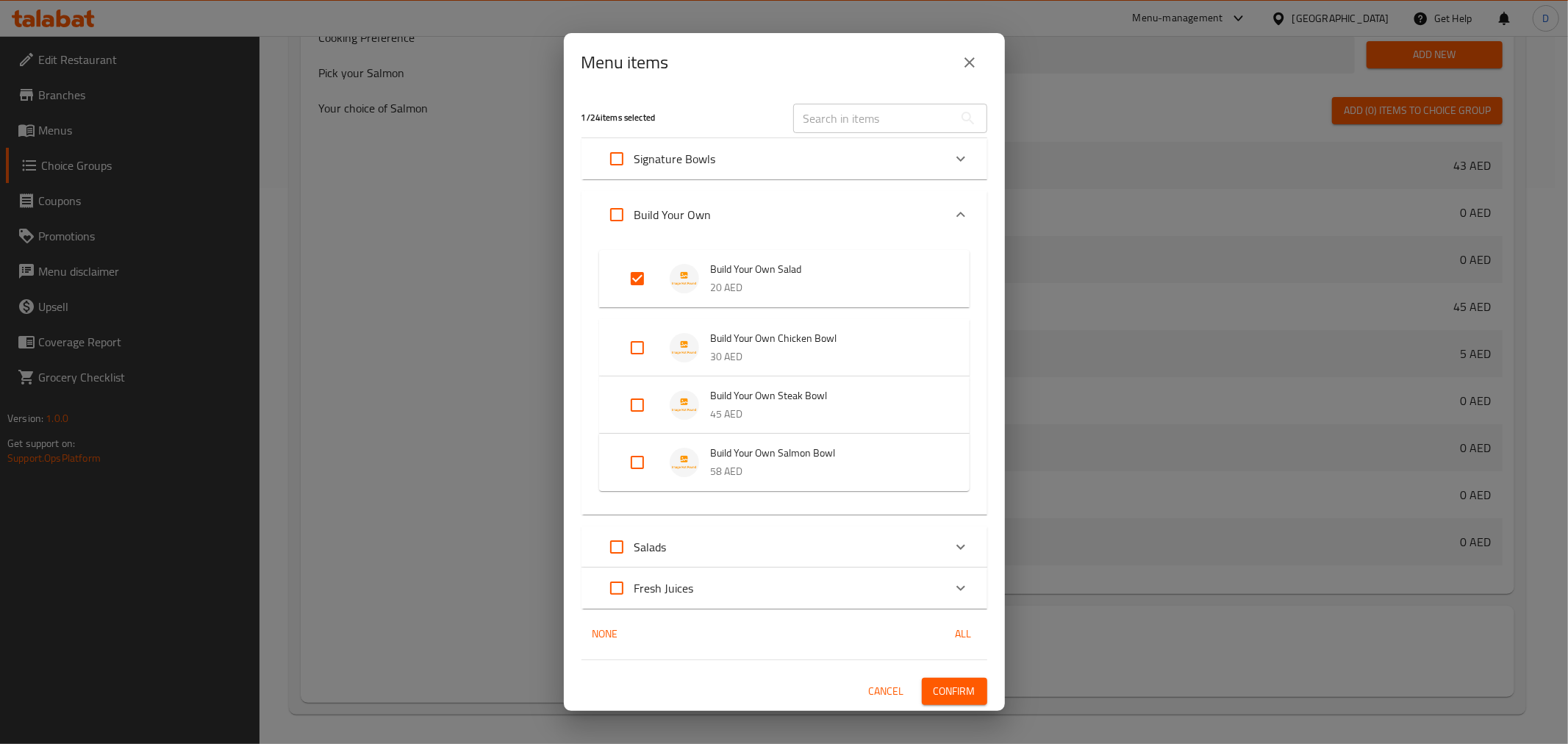
click at [961, 688] on span "Confirm" at bounding box center [955, 691] width 42 height 19
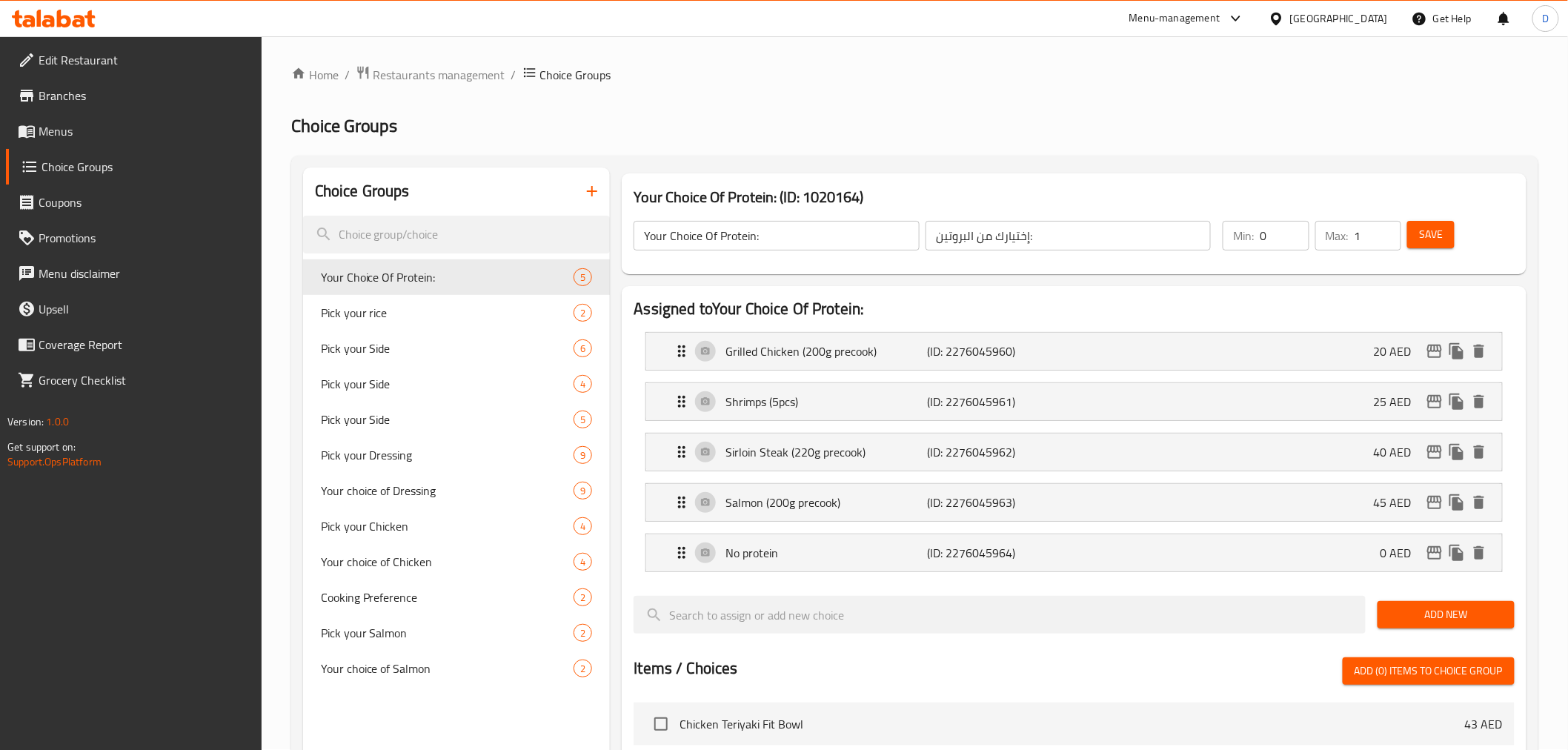
scroll to position [0, 0]
click at [1436, 233] on span "Save" at bounding box center [1430, 235] width 24 height 19
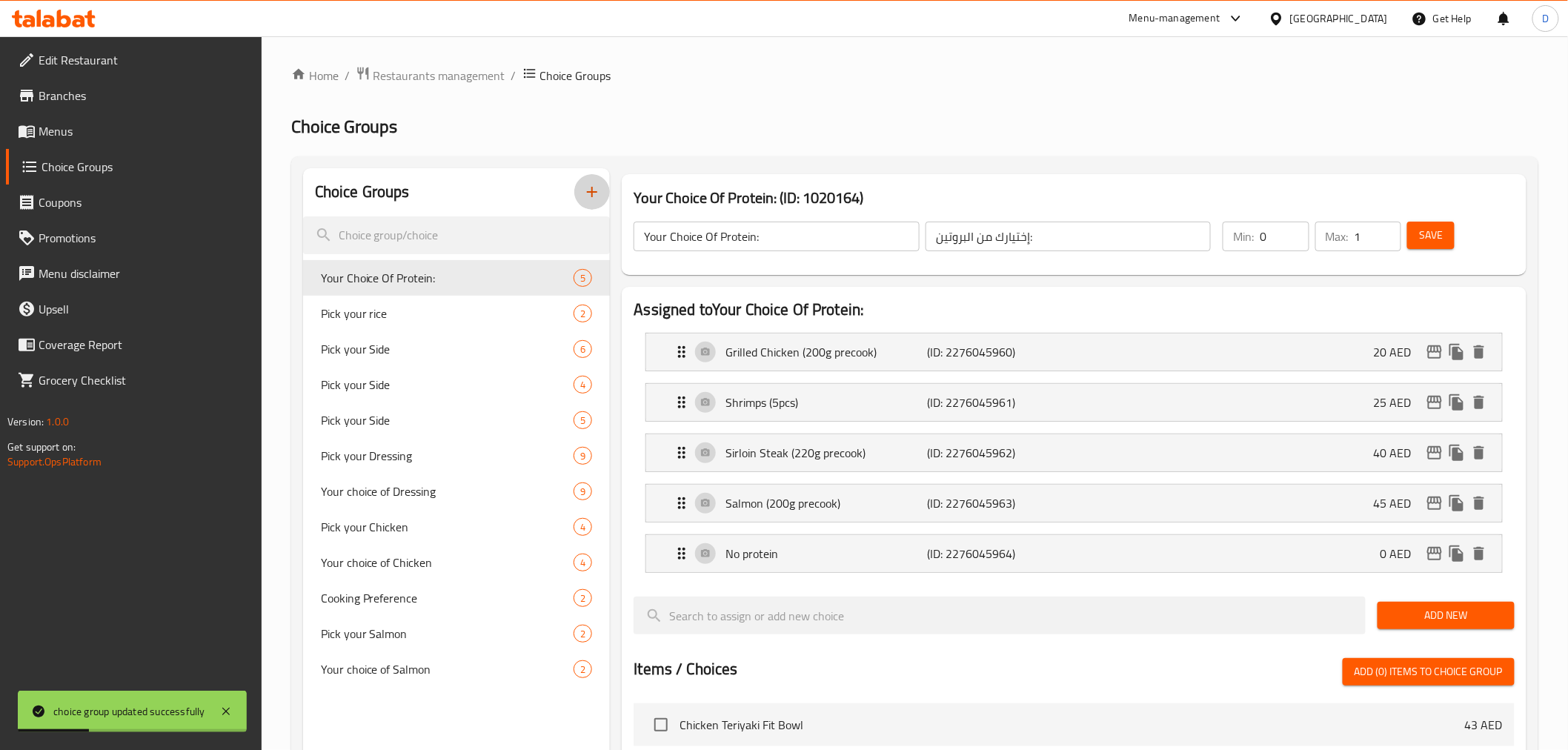
click at [587, 193] on icon "button" at bounding box center [592, 192] width 18 height 18
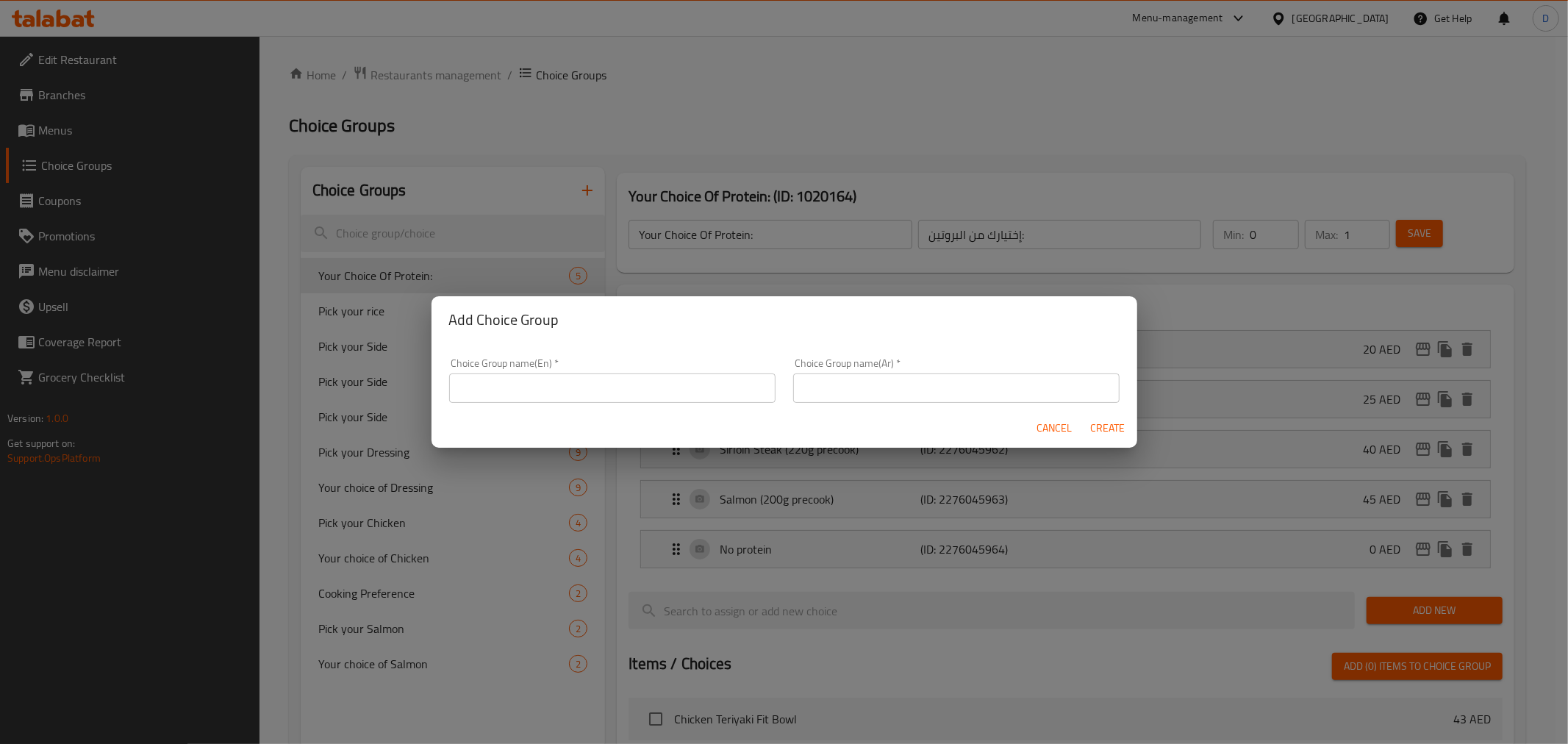
click at [591, 386] on input "text" at bounding box center [612, 388] width 326 height 29
click at [554, 389] on input "Your Choice Of Protein:" at bounding box center [612, 388] width 326 height 29
paste input "Veggies"
click at [554, 389] on input "Your Choice Of Veggies:" at bounding box center [612, 388] width 326 height 29
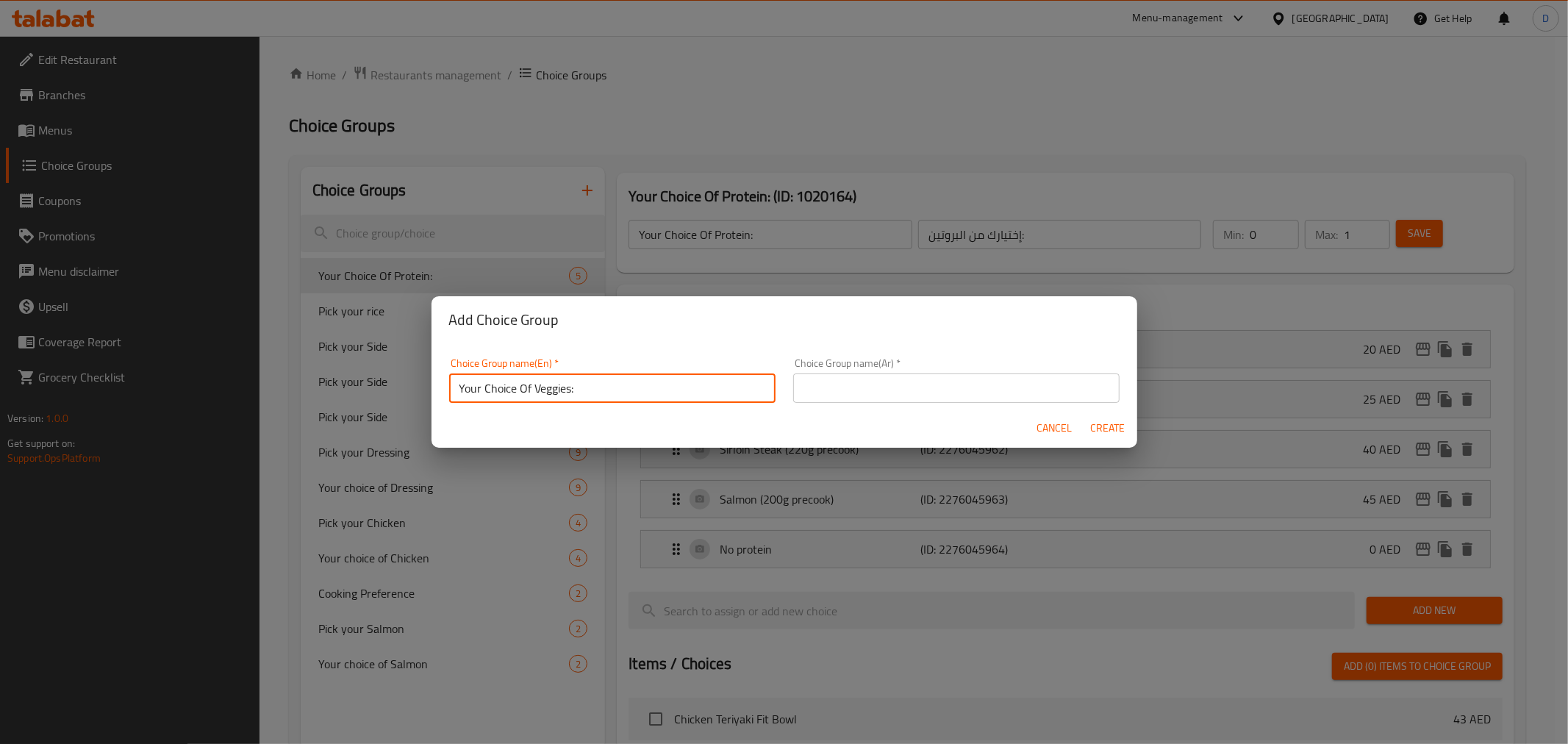
click at [554, 389] on input "Your Choice Of Veggies:" at bounding box center [612, 388] width 326 height 29
type input "Your Choice Of Veggies:"
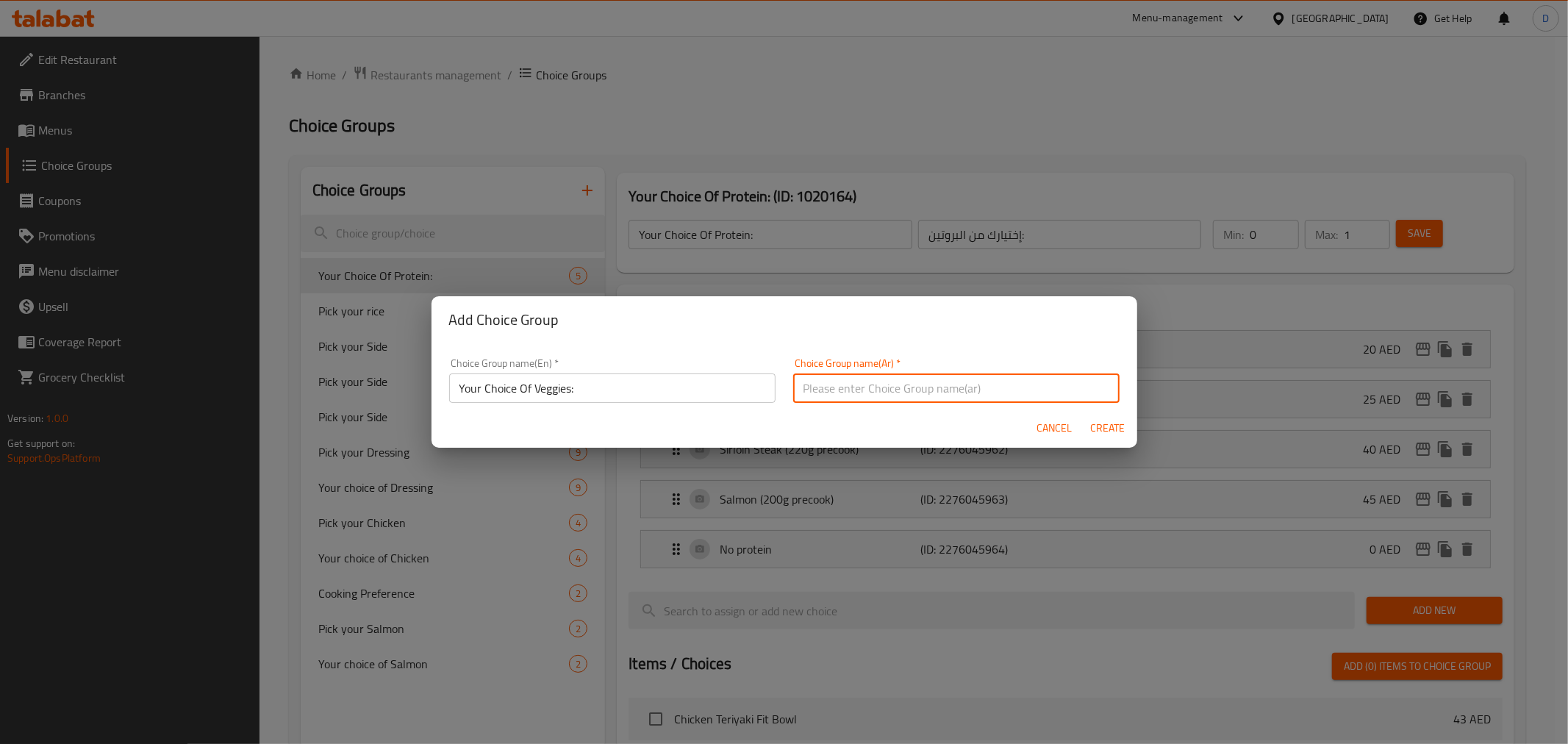
click at [1041, 386] on input "text" at bounding box center [956, 388] width 326 height 29
drag, startPoint x: 828, startPoint y: 387, endPoint x: 796, endPoint y: 386, distance: 32.0
click at [796, 386] on input "إختيارك من البروتين:" at bounding box center [956, 388] width 326 height 29
paste input "ضراوات"
type input "إختيارك من الخضراوات:"
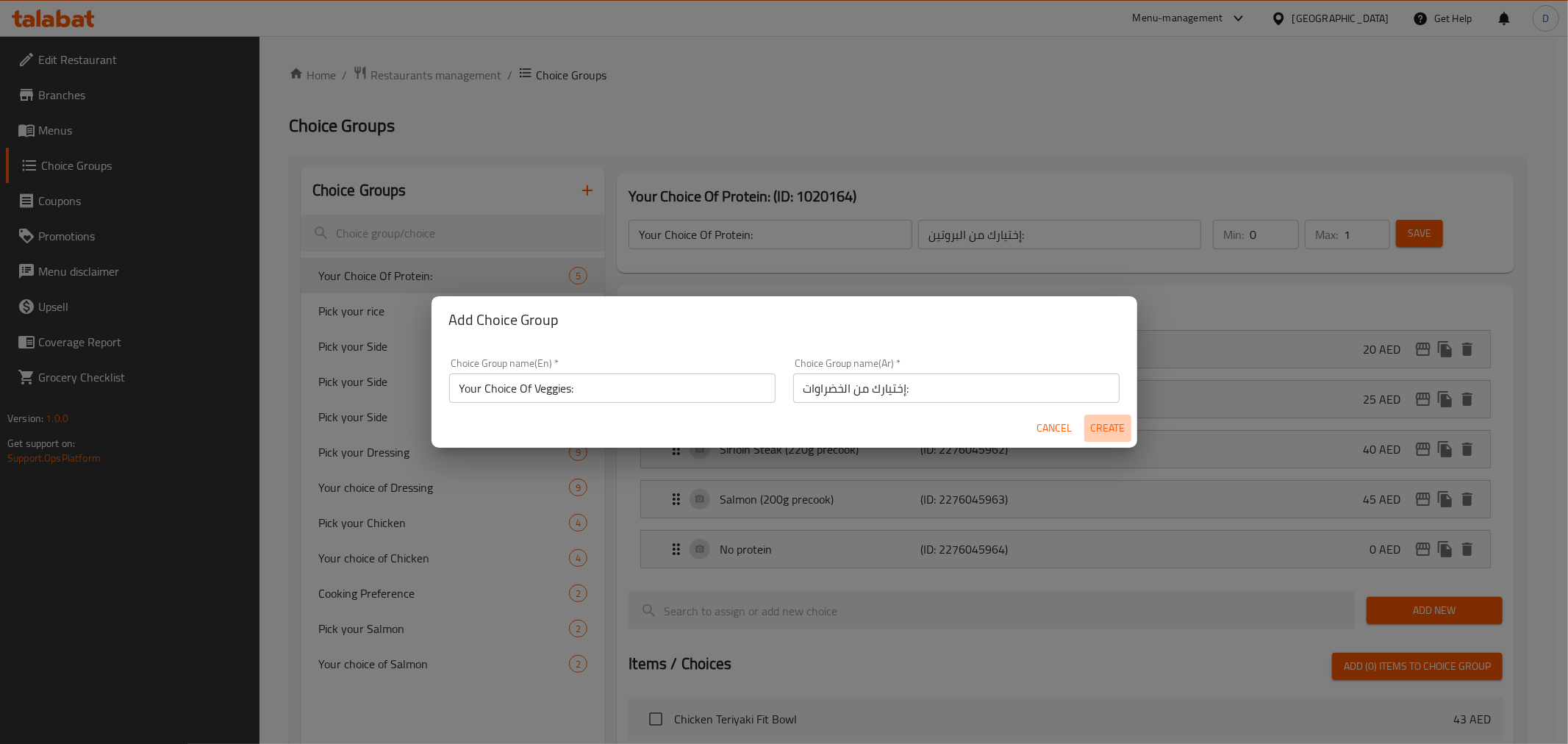
click at [1093, 419] on span "Create" at bounding box center [1108, 427] width 36 height 19
type input "Your Choice Of Veggies:"
type input "إختيارك من الخضراوات:"
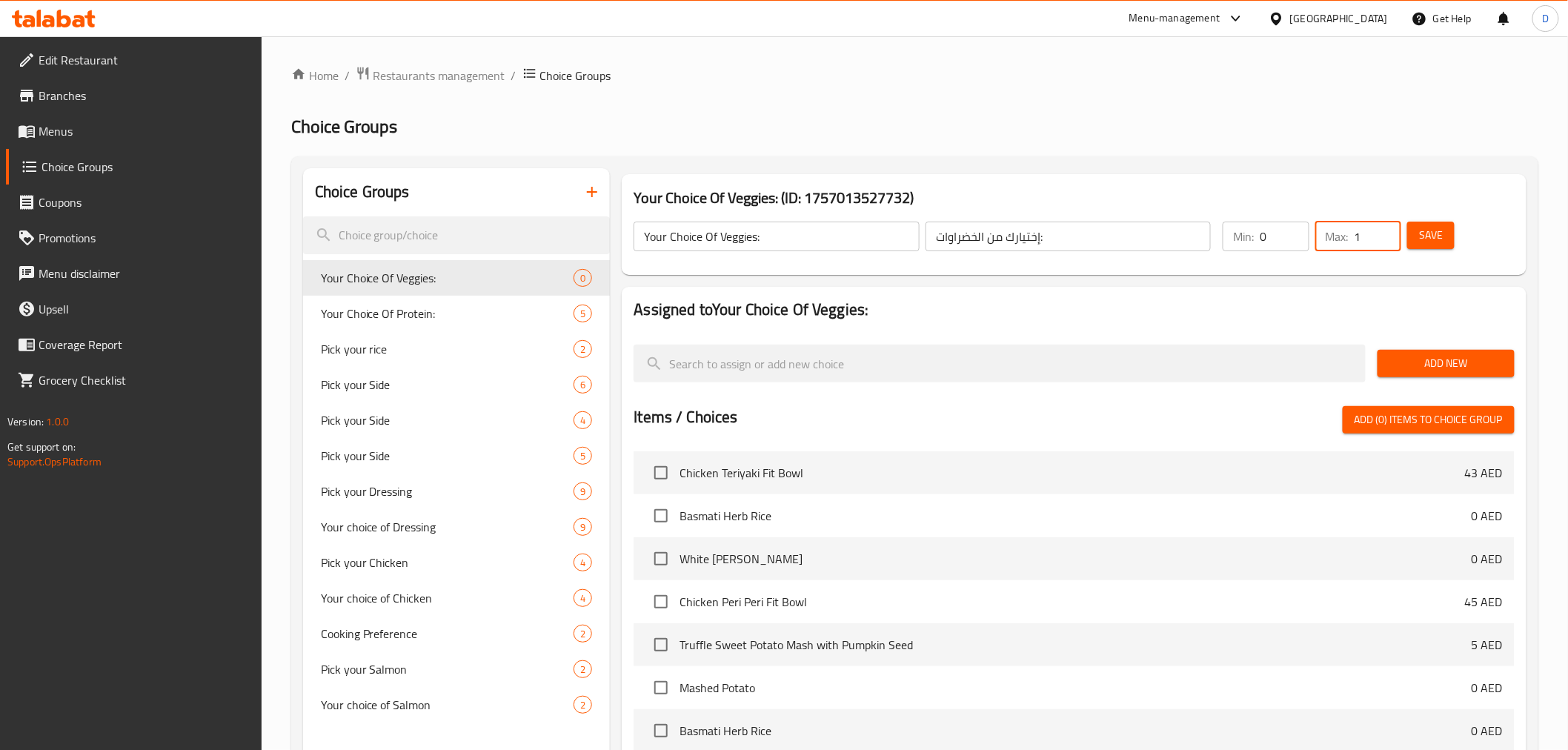
click at [1388, 231] on input "1" at bounding box center [1377, 236] width 47 height 29
click at [1388, 231] on input "2" at bounding box center [1377, 236] width 47 height 29
click at [1388, 231] on input "3" at bounding box center [1377, 236] width 47 height 29
click at [1388, 231] on input "4" at bounding box center [1377, 236] width 47 height 29
click at [1388, 231] on input "5" at bounding box center [1377, 236] width 47 height 29
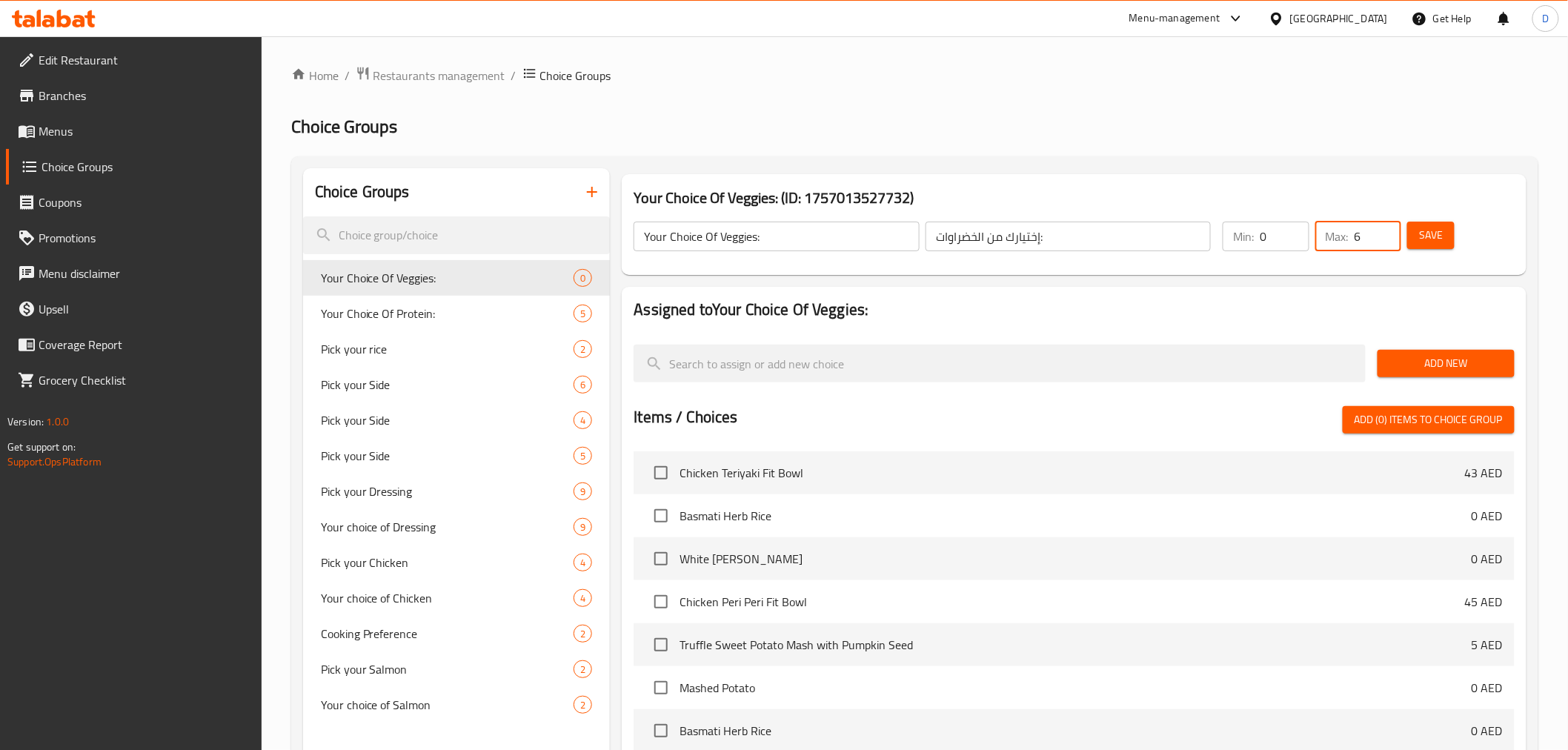
type input "6"
click at [1388, 231] on input "6" at bounding box center [1377, 236] width 47 height 29
click at [1423, 235] on span "Save" at bounding box center [1430, 235] width 24 height 19
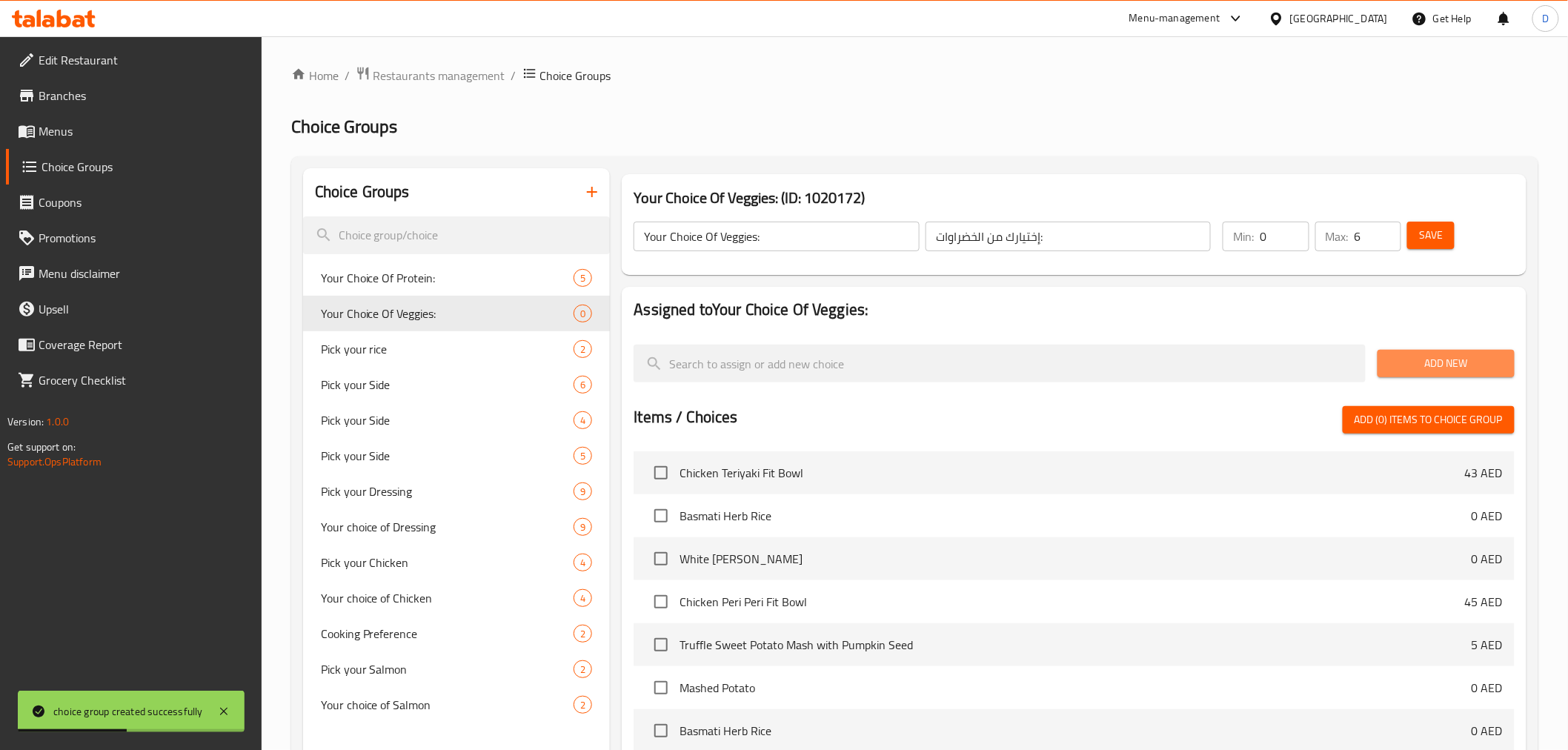
click at [1497, 372] on span "Add New" at bounding box center [1446, 363] width 113 height 19
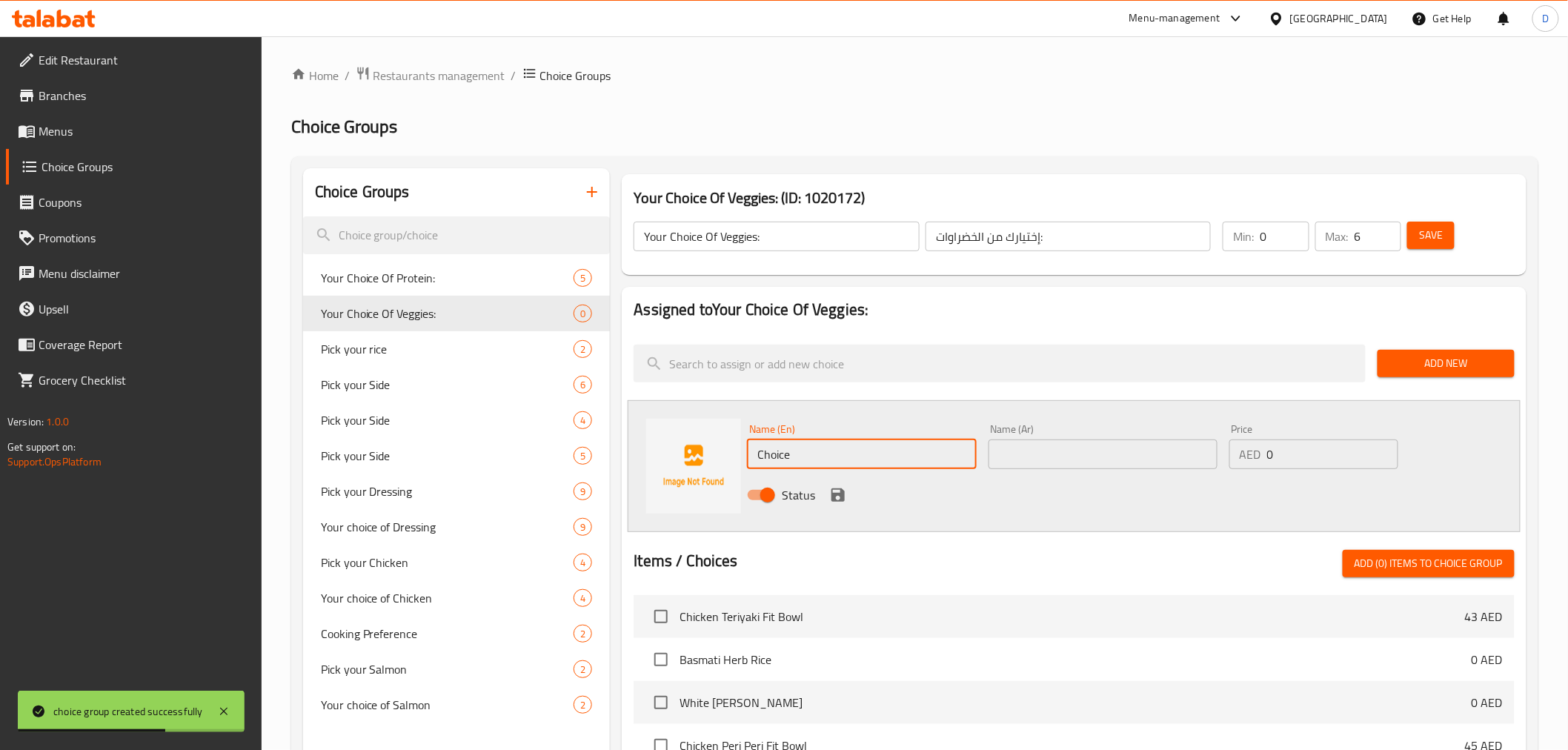
click at [759, 454] on input "Choice" at bounding box center [861, 454] width 229 height 29
paste input "Kalamata Olives"
type input "Kalamata Olives"
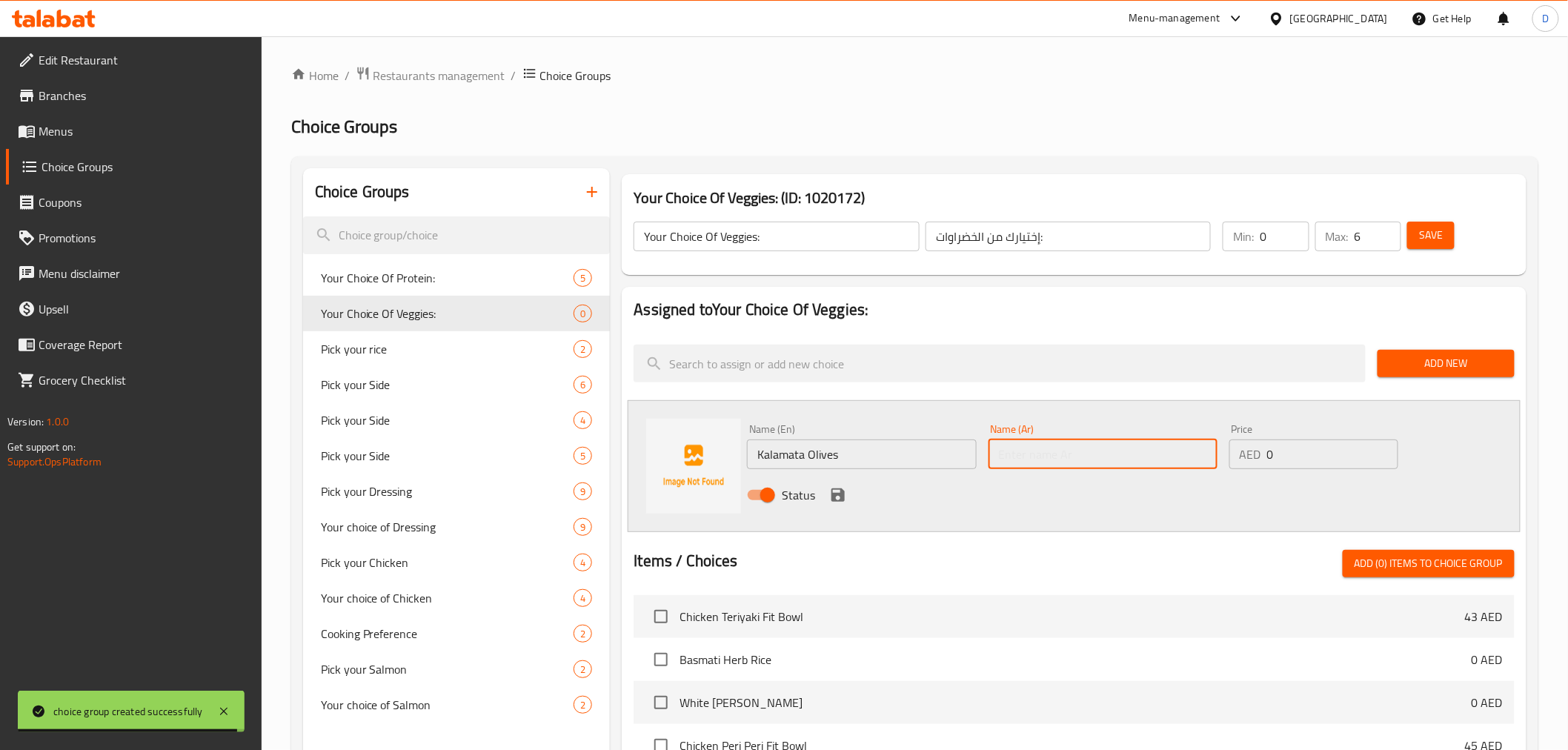
click at [1041, 453] on input "text" at bounding box center [1103, 454] width 229 height 29
paste input "زيتون كالاماتا"
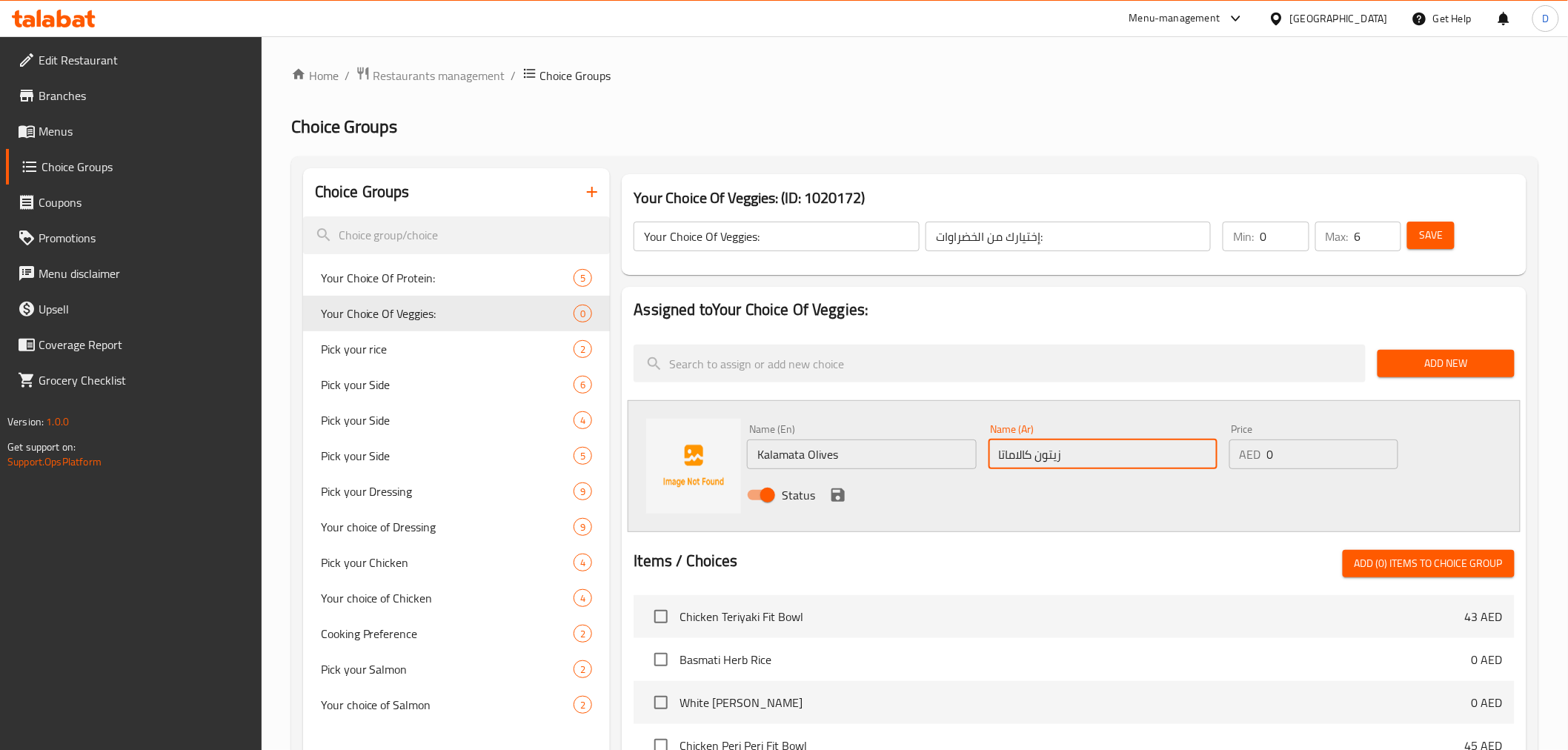
type input "زيتون كالاماتا"
drag, startPoint x: 1316, startPoint y: 447, endPoint x: 1262, endPoint y: 448, distance: 54.0
click at [1262, 448] on div "AED 0 Price" at bounding box center [1313, 454] width 169 height 29
type input "4"
click at [840, 488] on icon "save" at bounding box center [838, 495] width 13 height 13
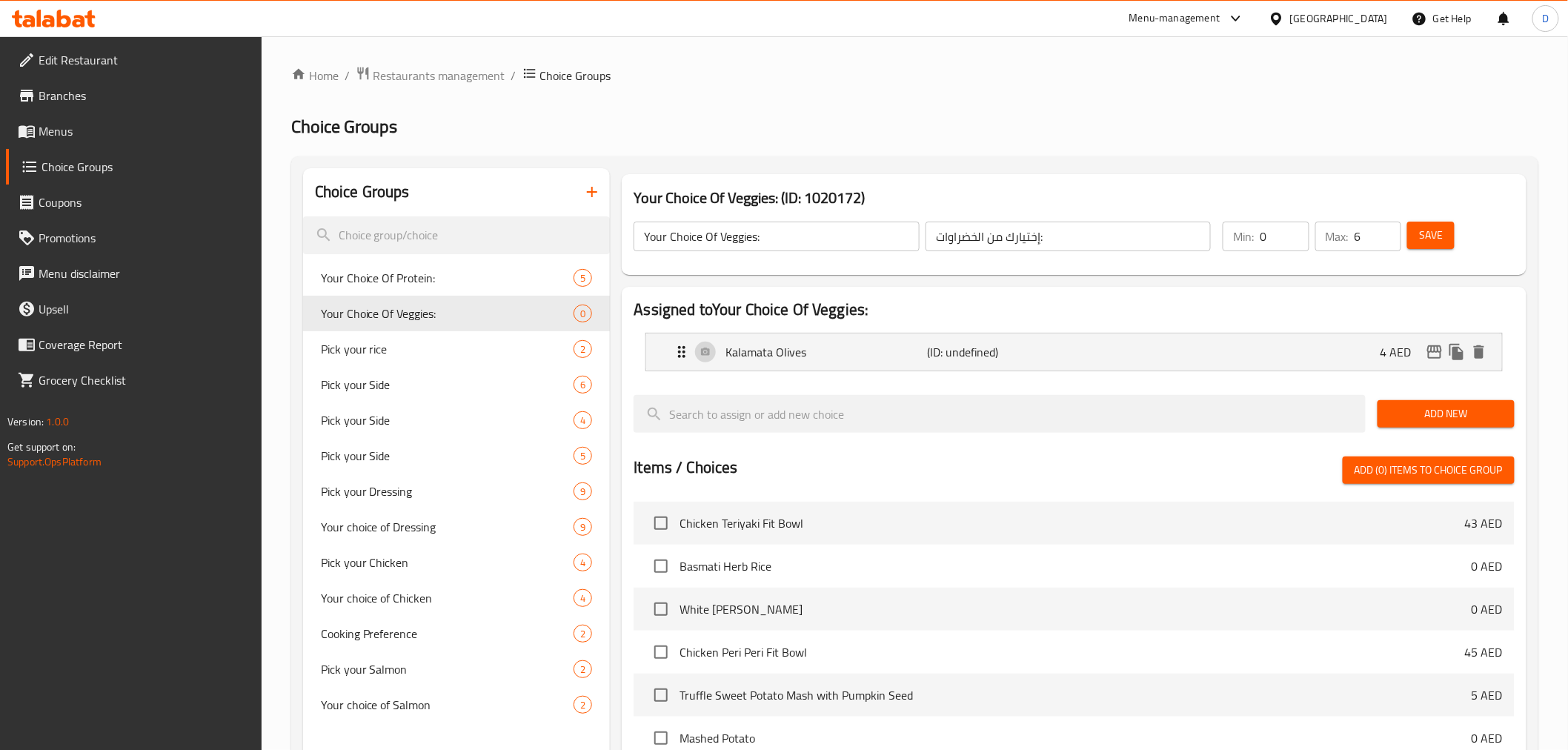
click at [1425, 405] on span "Add New" at bounding box center [1446, 414] width 113 height 19
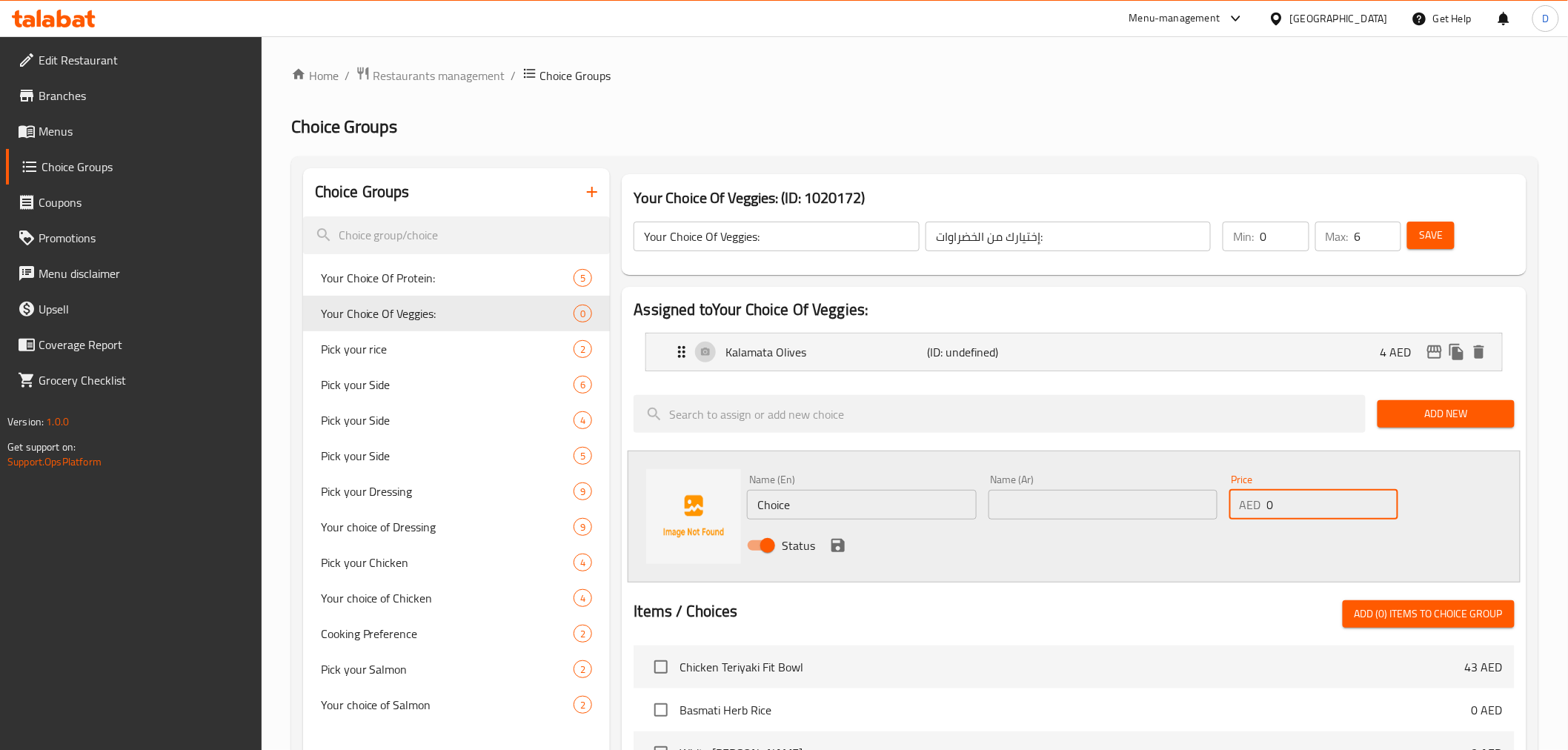
drag, startPoint x: 1312, startPoint y: 506, endPoint x: 1252, endPoint y: 501, distance: 60.2
click at [1252, 501] on div "AED 0 Price" at bounding box center [1313, 504] width 169 height 29
type input "8"
click at [908, 507] on input "Choice" at bounding box center [861, 504] width 229 height 29
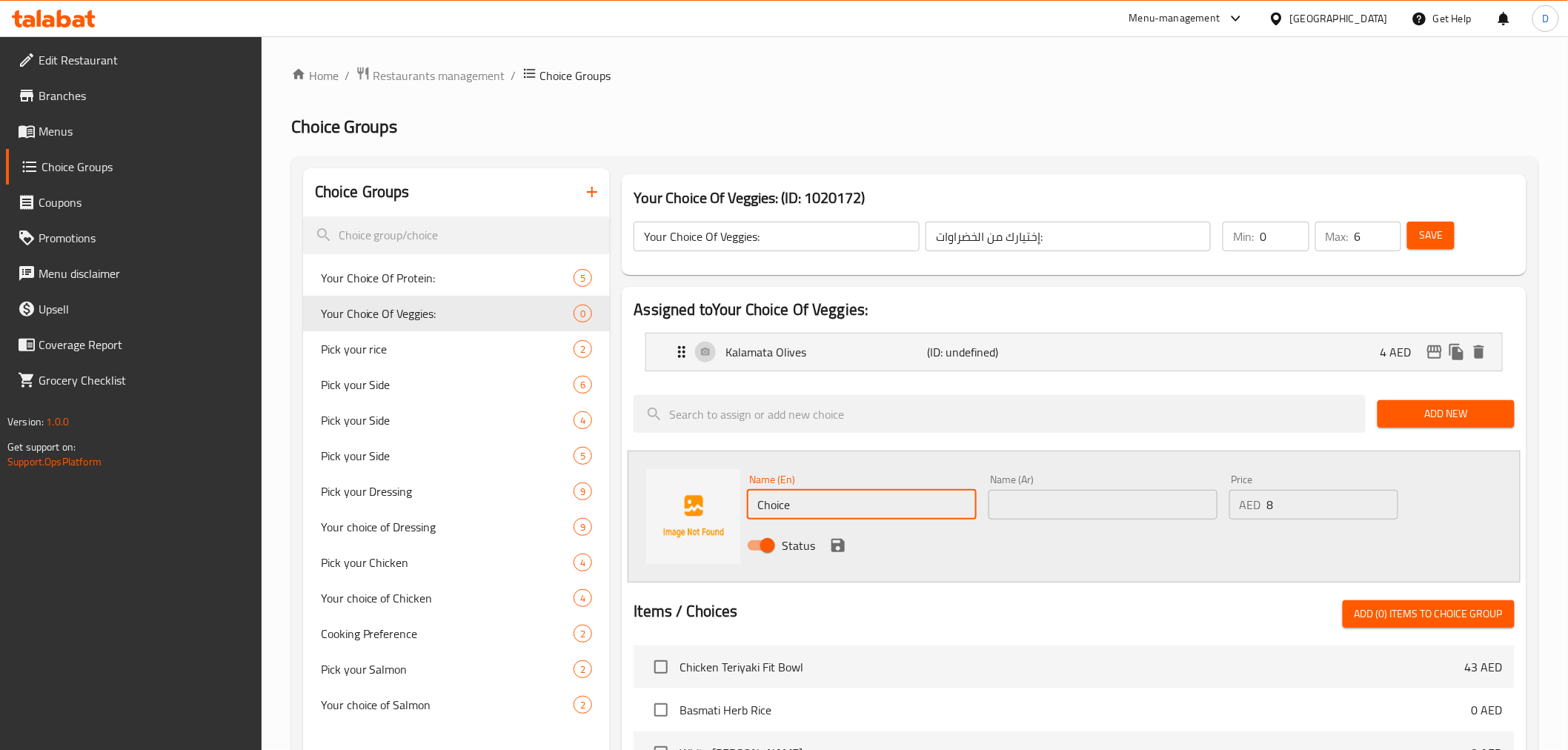
paste input "Portobello Mushrooms"
type input "Portobello Mushrooms"
click at [1033, 509] on input "text" at bounding box center [1103, 504] width 229 height 29
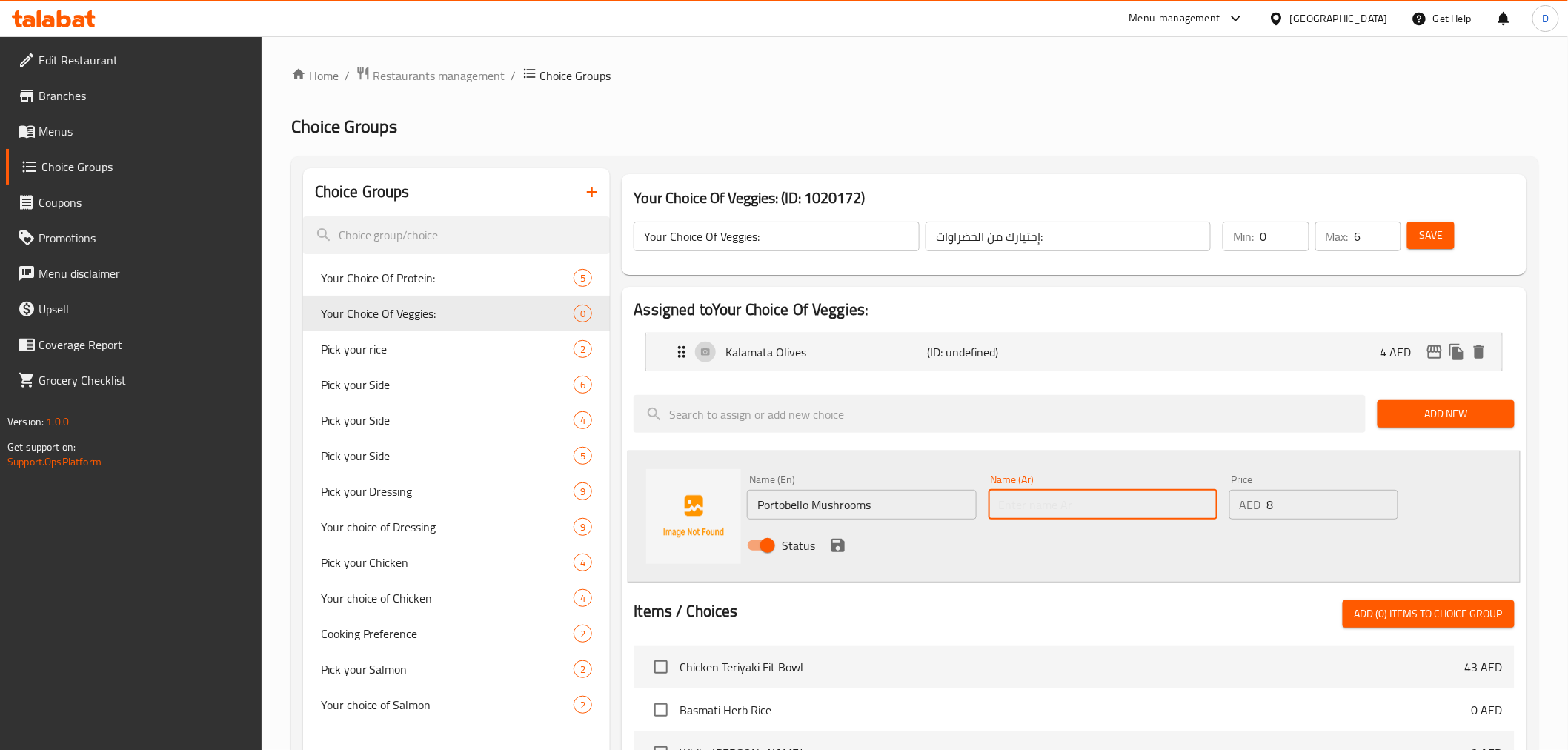
paste input "فطر بورتوبيللو"
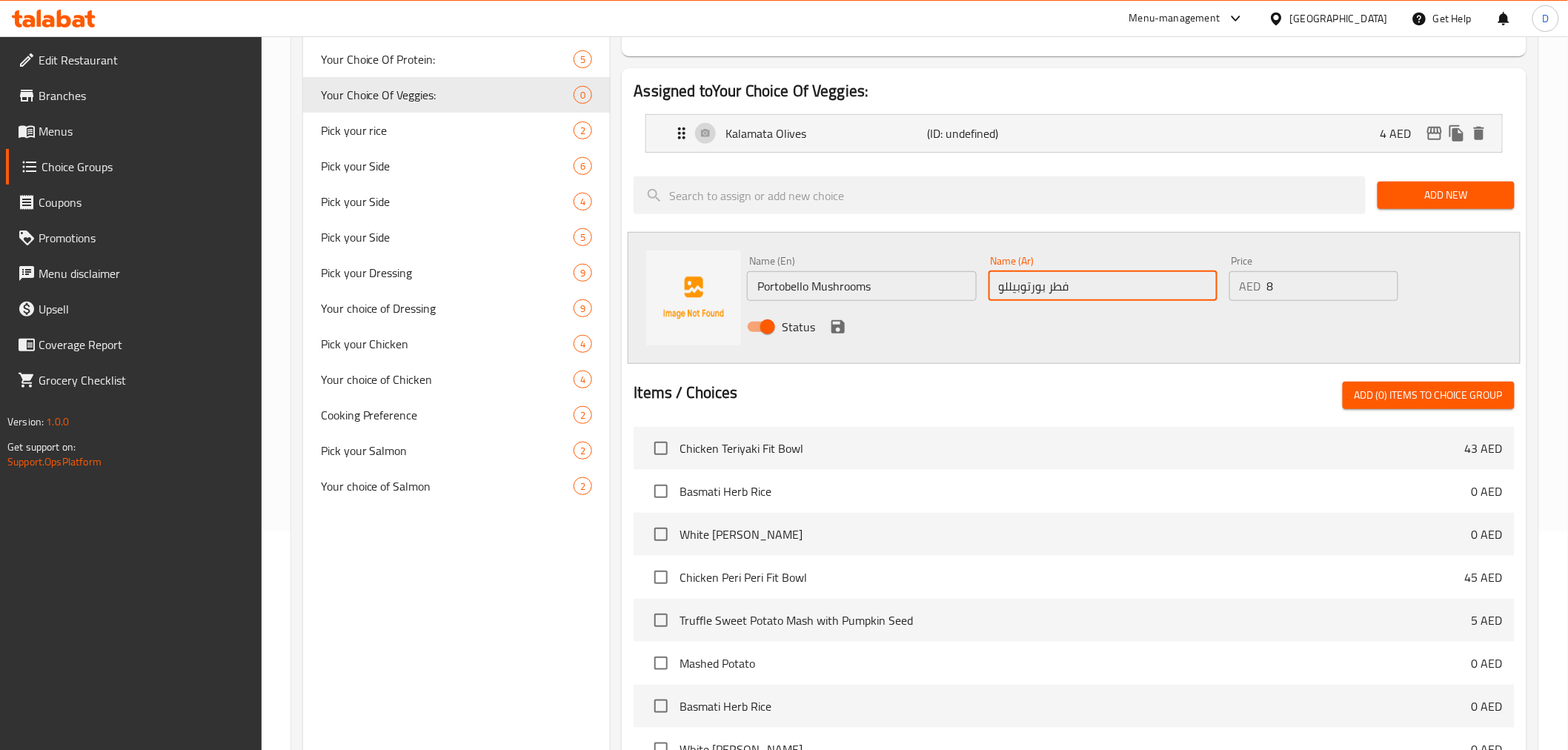
scroll to position [246, 0]
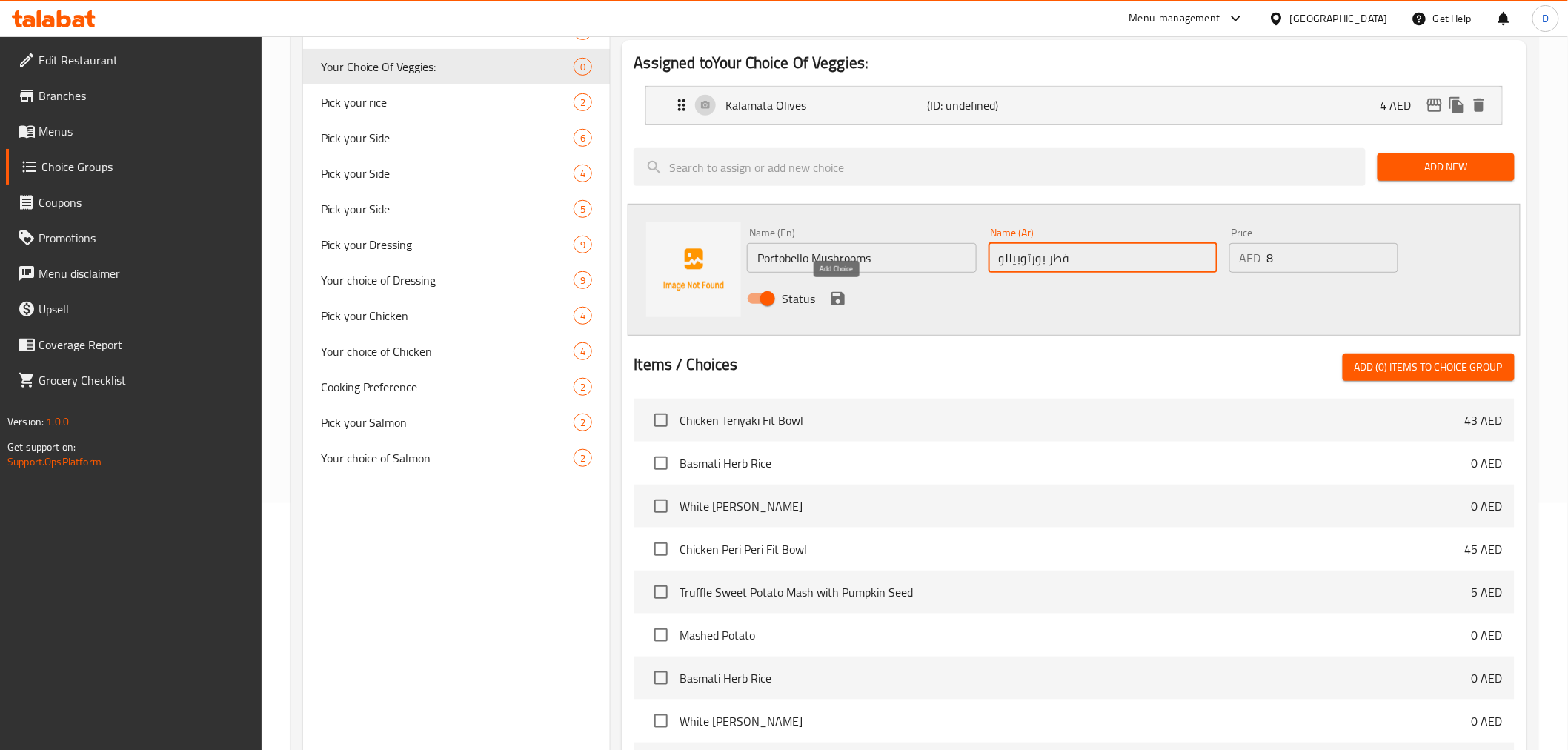
type input "فطر بورتوبيللو"
click at [836, 294] on icon "save" at bounding box center [838, 299] width 18 height 18
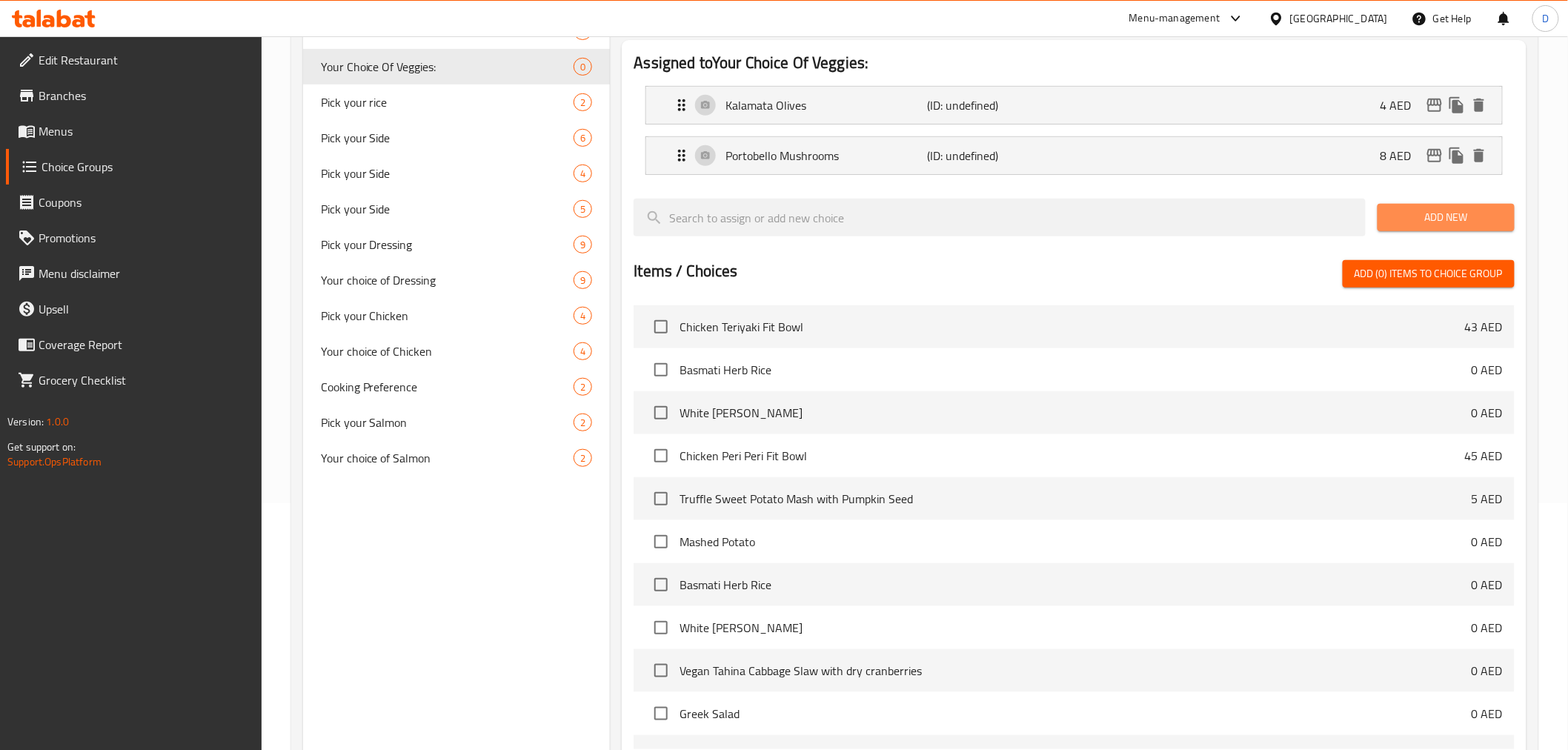
click at [1406, 210] on span "Add New" at bounding box center [1446, 217] width 113 height 19
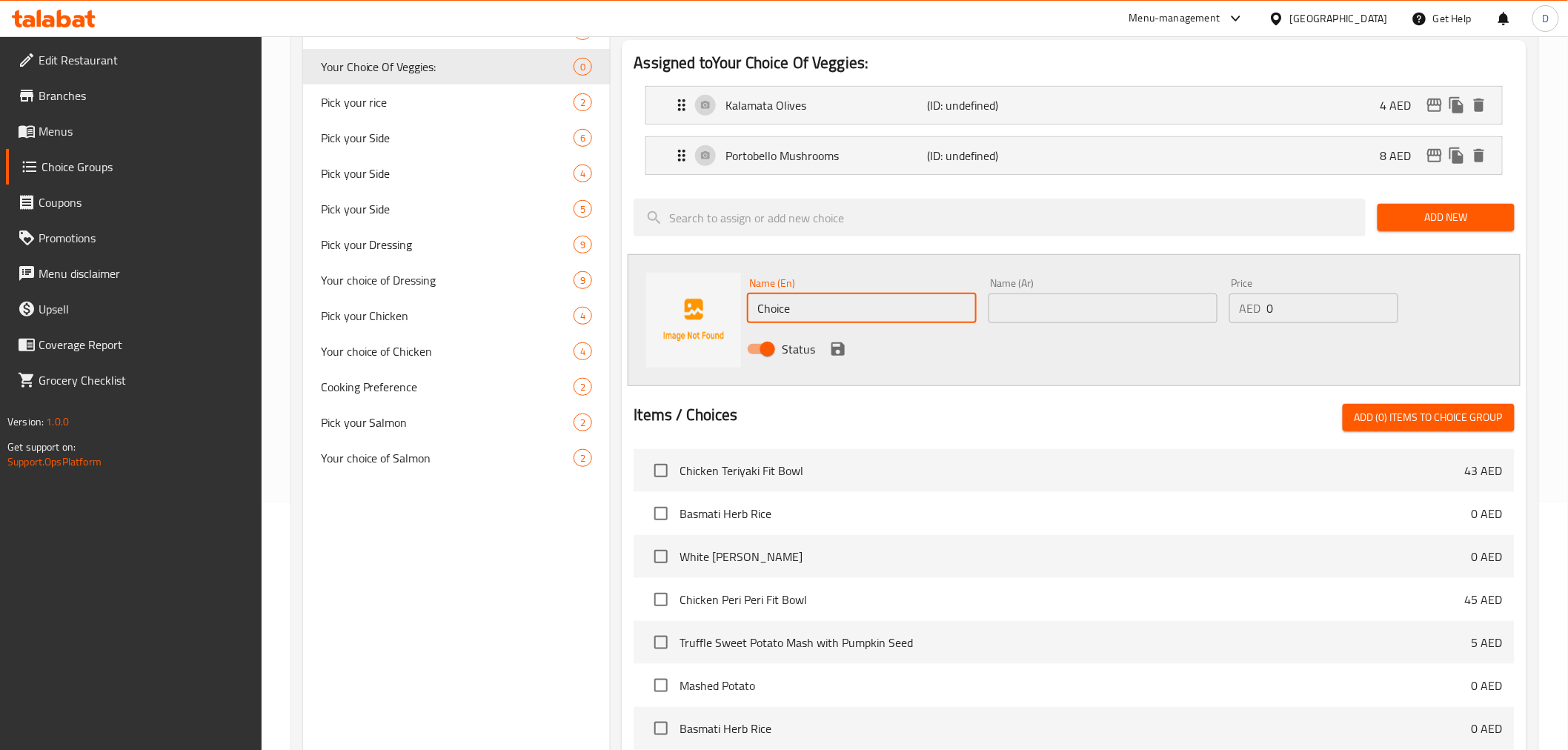
click at [780, 307] on input "Choice" at bounding box center [861, 308] width 229 height 29
paste input "Sweet Potato"
type input "Sweet Potato"
drag, startPoint x: 1283, startPoint y: 311, endPoint x: 1238, endPoint y: 309, distance: 45.0
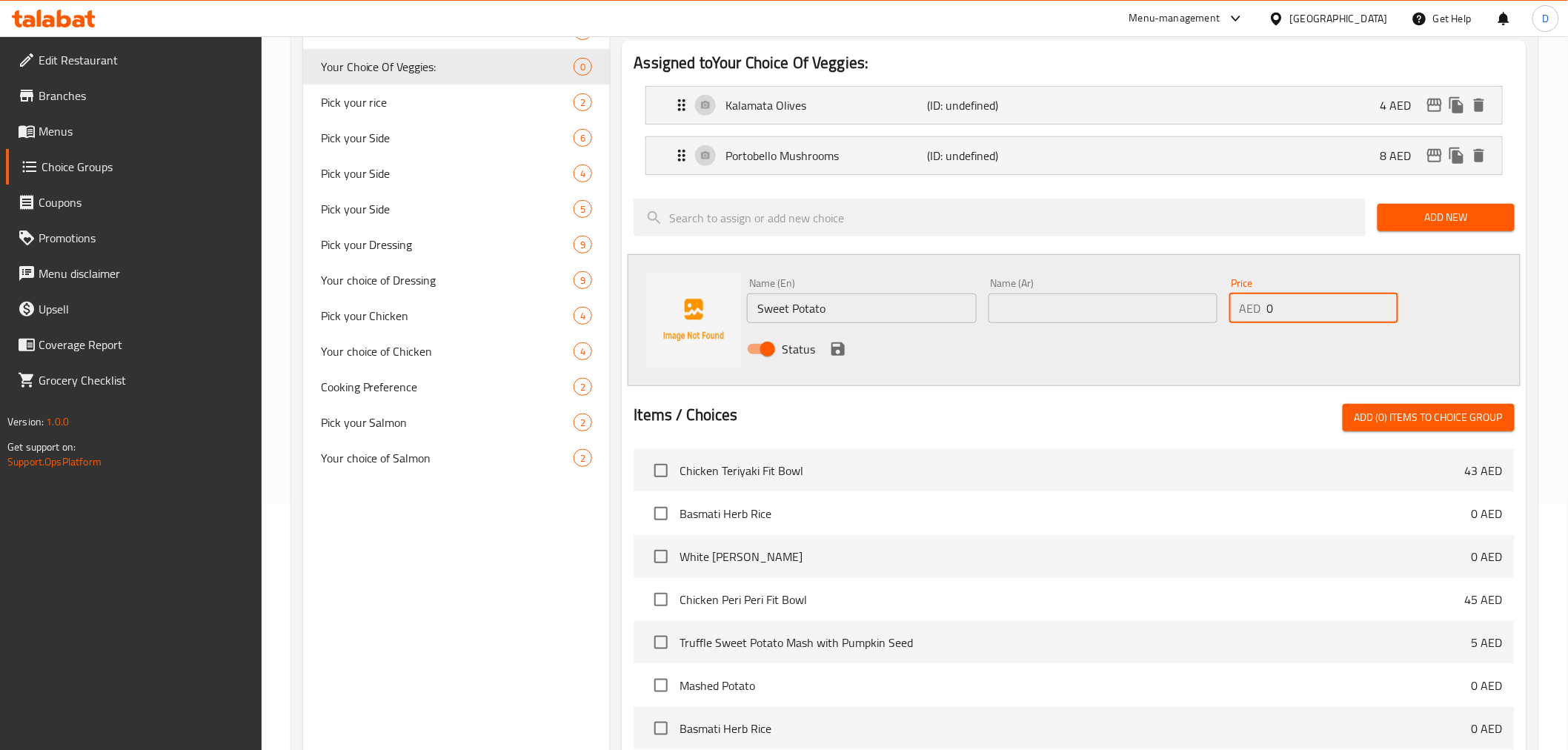
click at [1242, 309] on div "AED 0 Price" at bounding box center [1313, 308] width 169 height 29
type input "5"
click at [1041, 322] on input "text" at bounding box center [1103, 308] width 229 height 29
paste input "البطاطا الحلوة"
type input "البطاطا الحلوة"
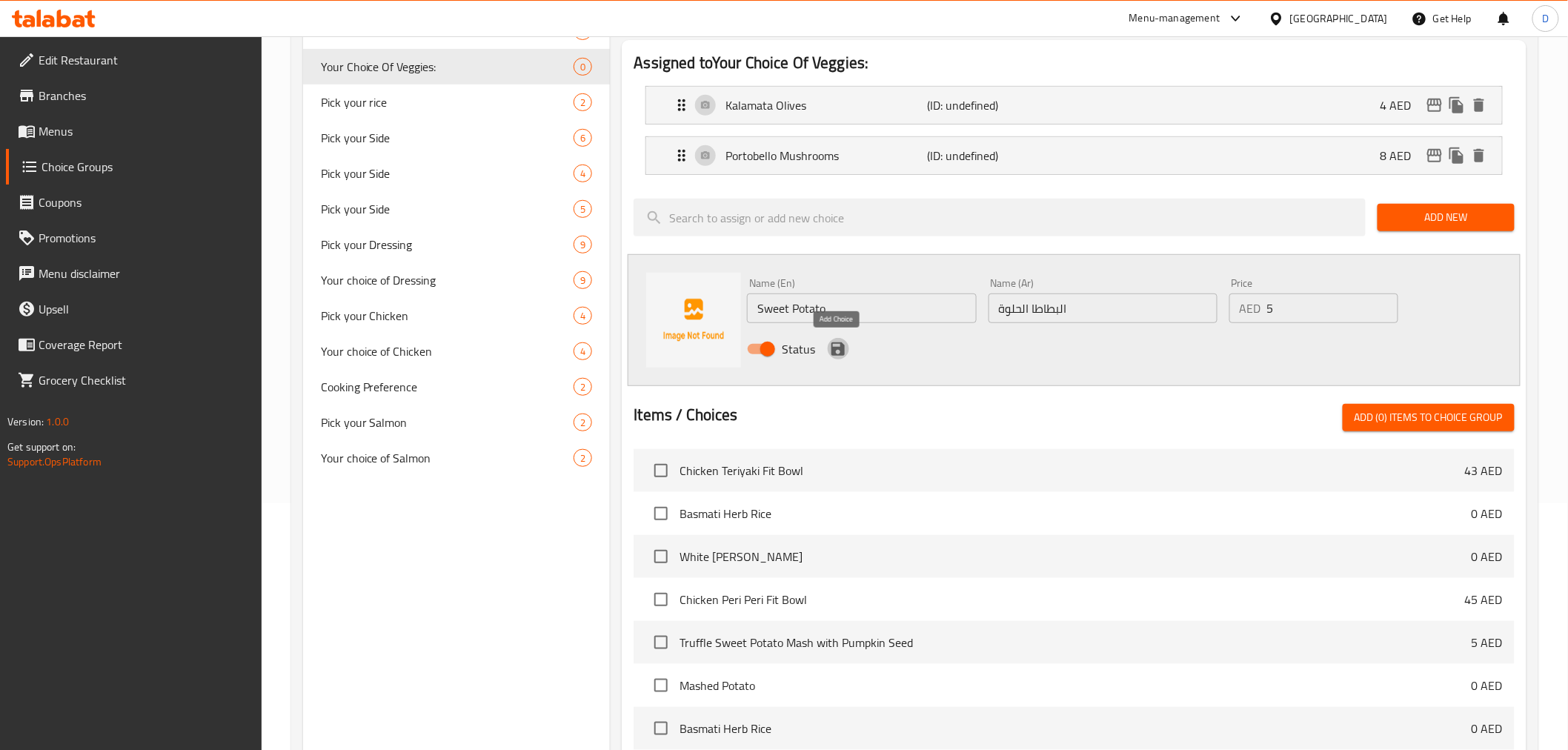
click at [837, 353] on icon "save" at bounding box center [838, 348] width 13 height 13
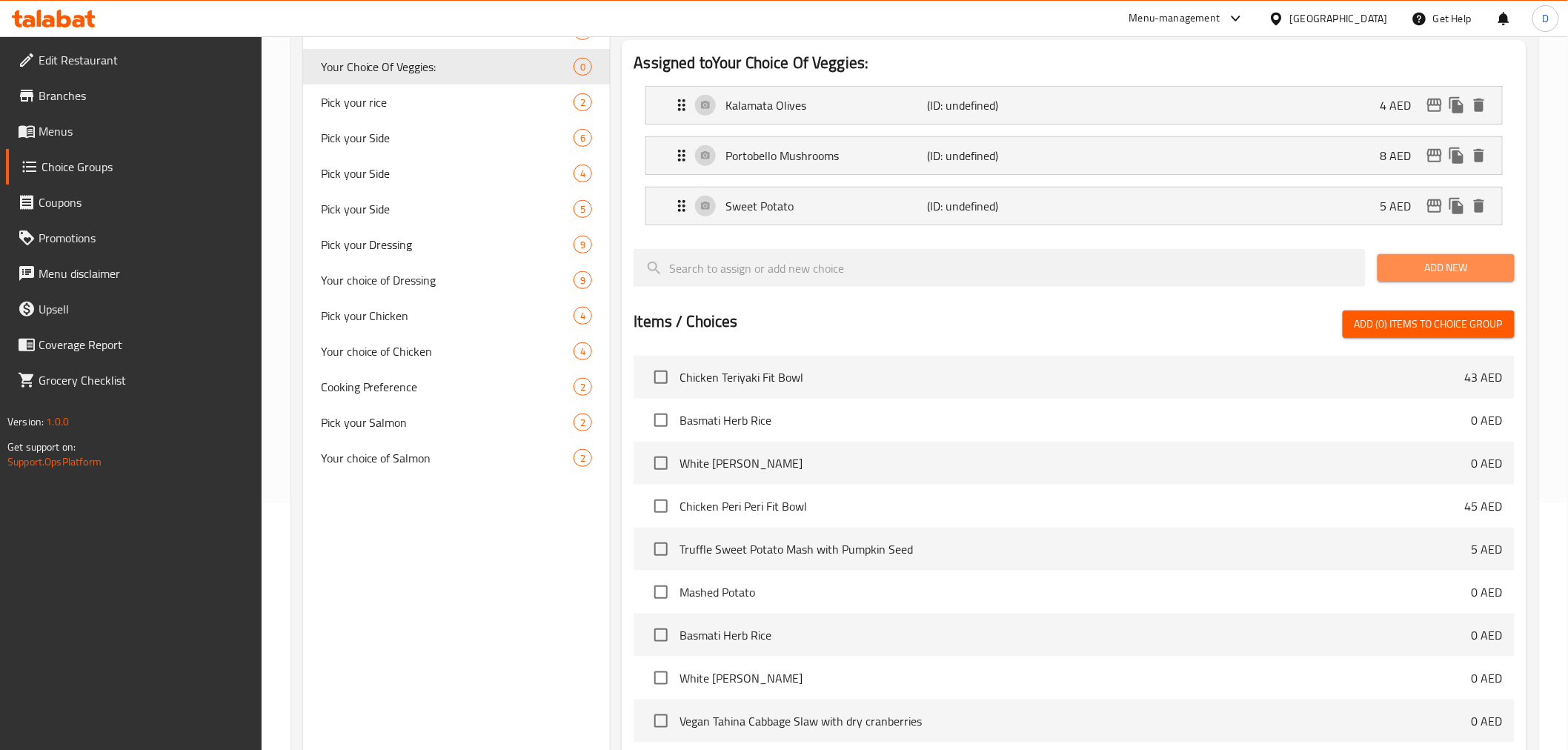
click at [1473, 269] on span "Add New" at bounding box center [1446, 268] width 113 height 19
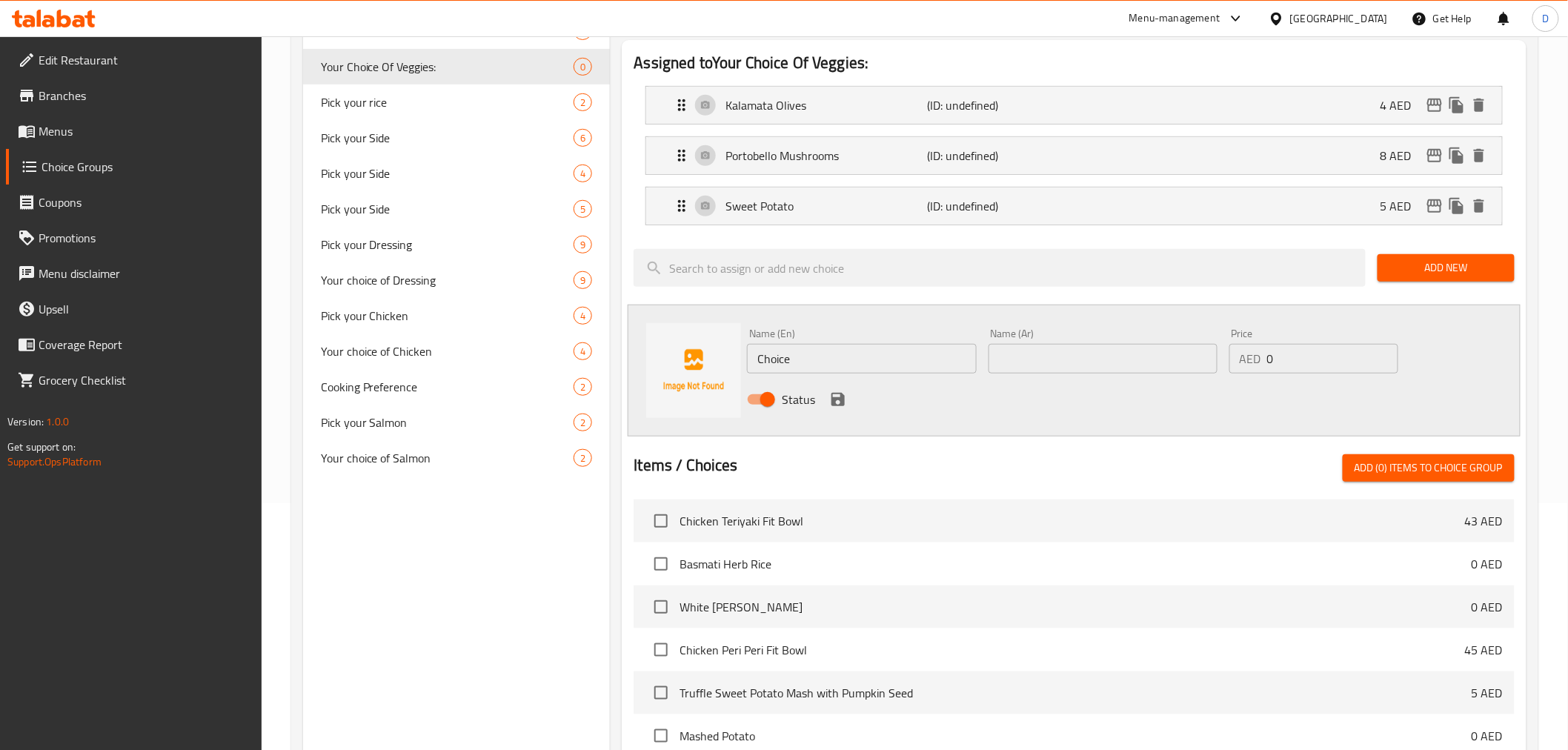
click at [775, 361] on input "Choice" at bounding box center [861, 358] width 229 height 29
paste input "arrots"
type input "Carrots"
drag, startPoint x: 1322, startPoint y: 349, endPoint x: 1217, endPoint y: 366, distance: 106.4
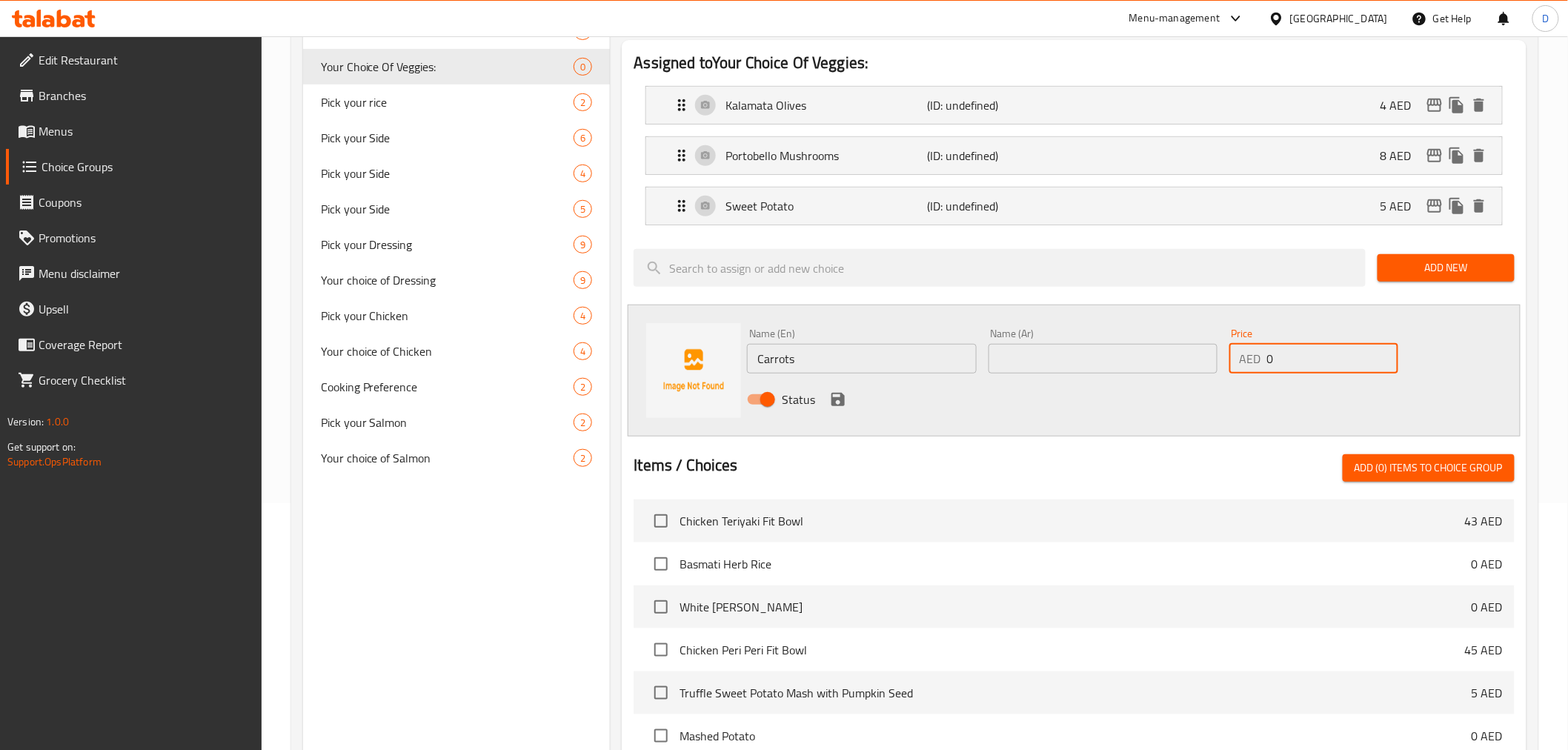
click at [1217, 366] on div "Name (En) Carrots Name (En) Name (Ar) Name (Ar) Price AED 0 Price Status" at bounding box center [1102, 371] width 722 height 97
type input "2"
click at [1112, 350] on input "text" at bounding box center [1103, 358] width 229 height 29
paste input "الجزر"
type input "الجزر"
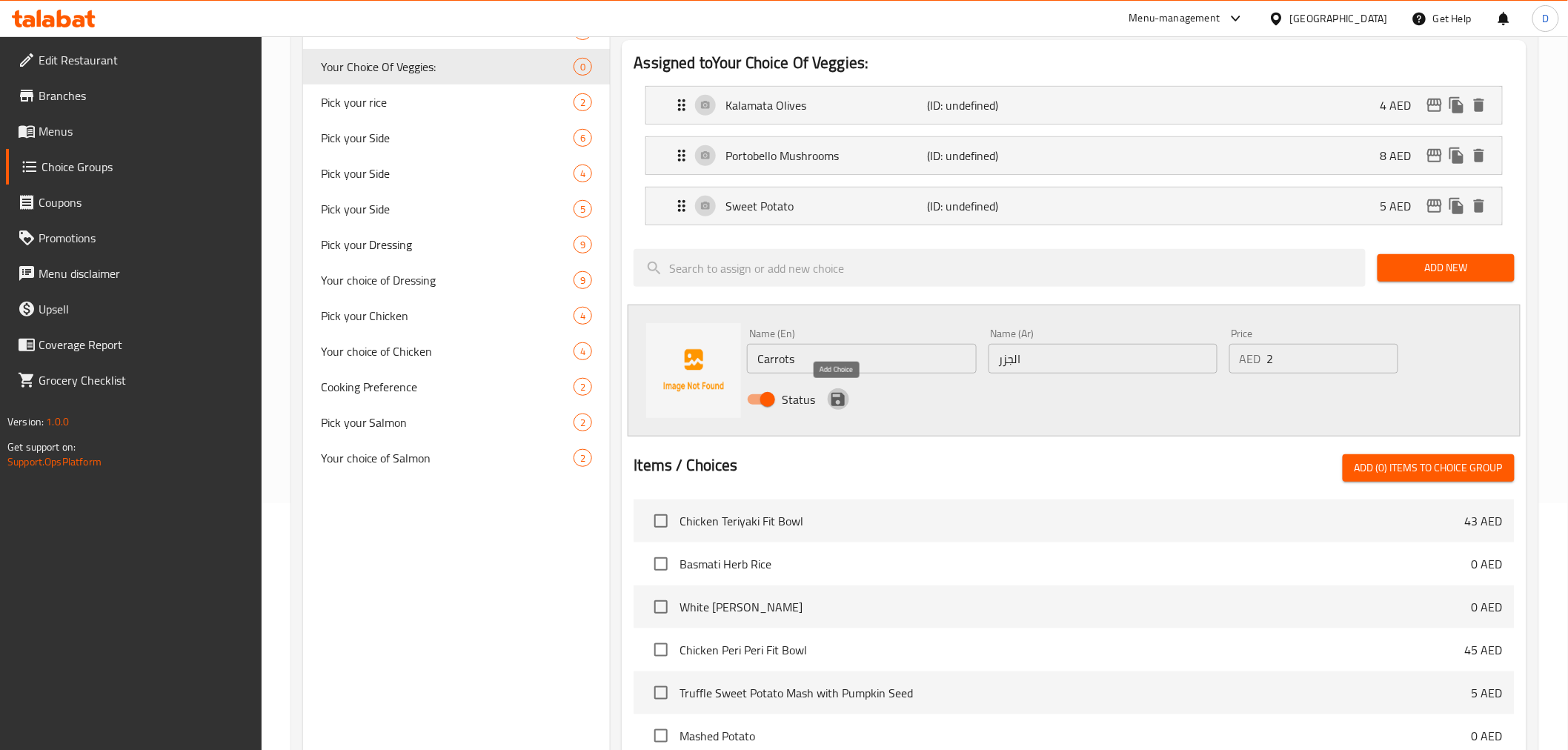
click at [840, 397] on icon "save" at bounding box center [838, 399] width 13 height 13
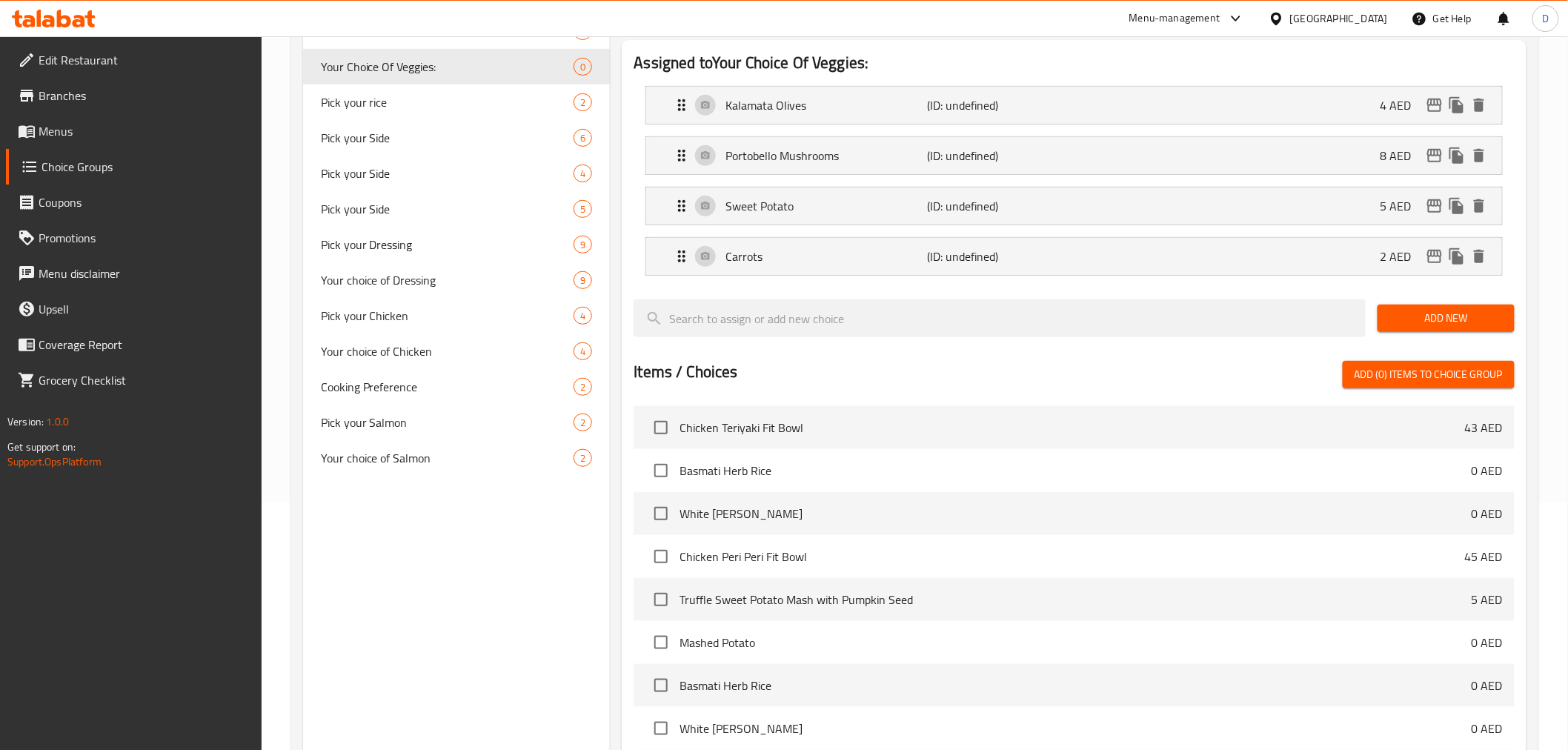
click at [1470, 318] on span "Add New" at bounding box center [1446, 318] width 113 height 19
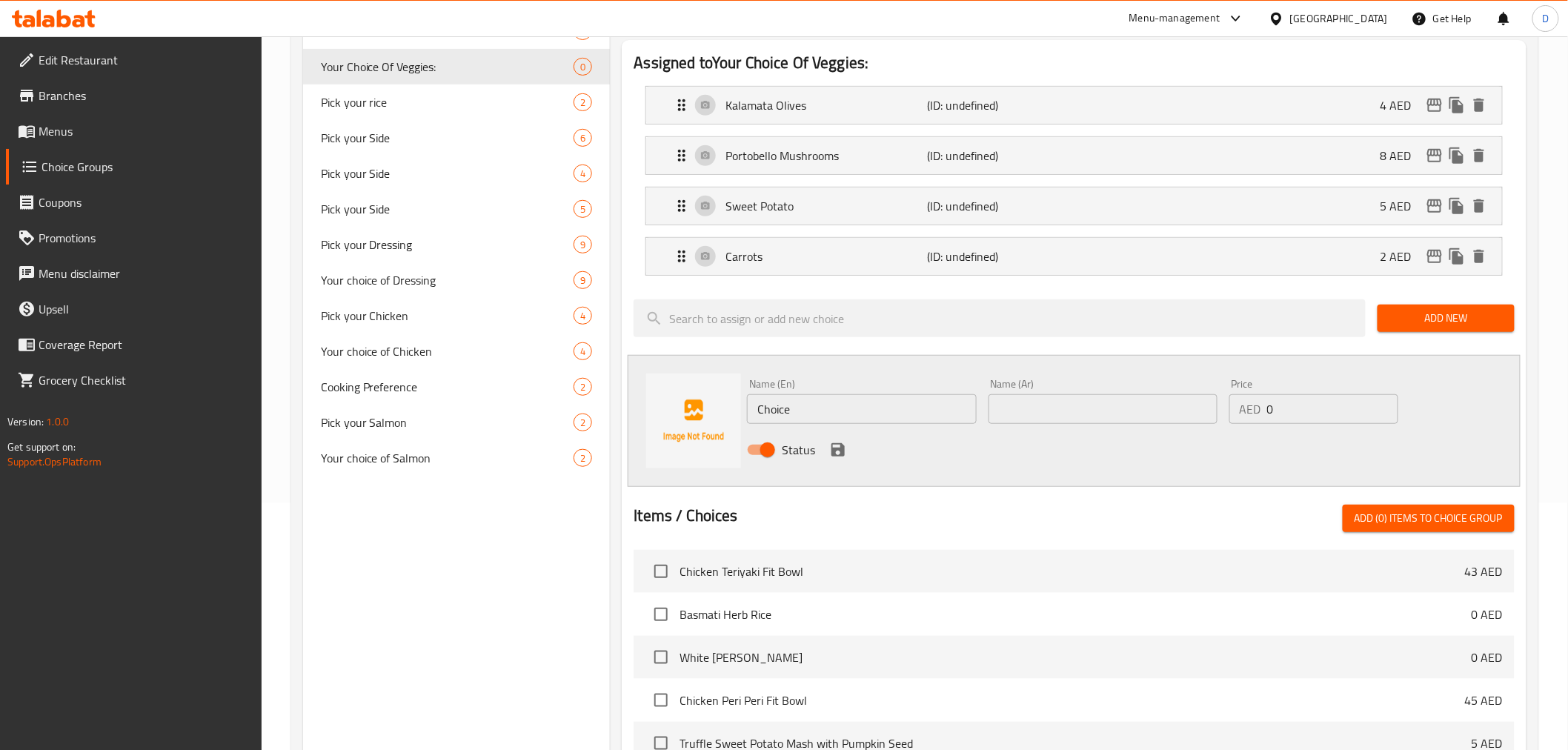
click at [781, 420] on input "Choice" at bounding box center [861, 409] width 229 height 29
paste input "auliflower"
type input "Cauliflower"
click at [1057, 402] on input "text" at bounding box center [1103, 409] width 229 height 29
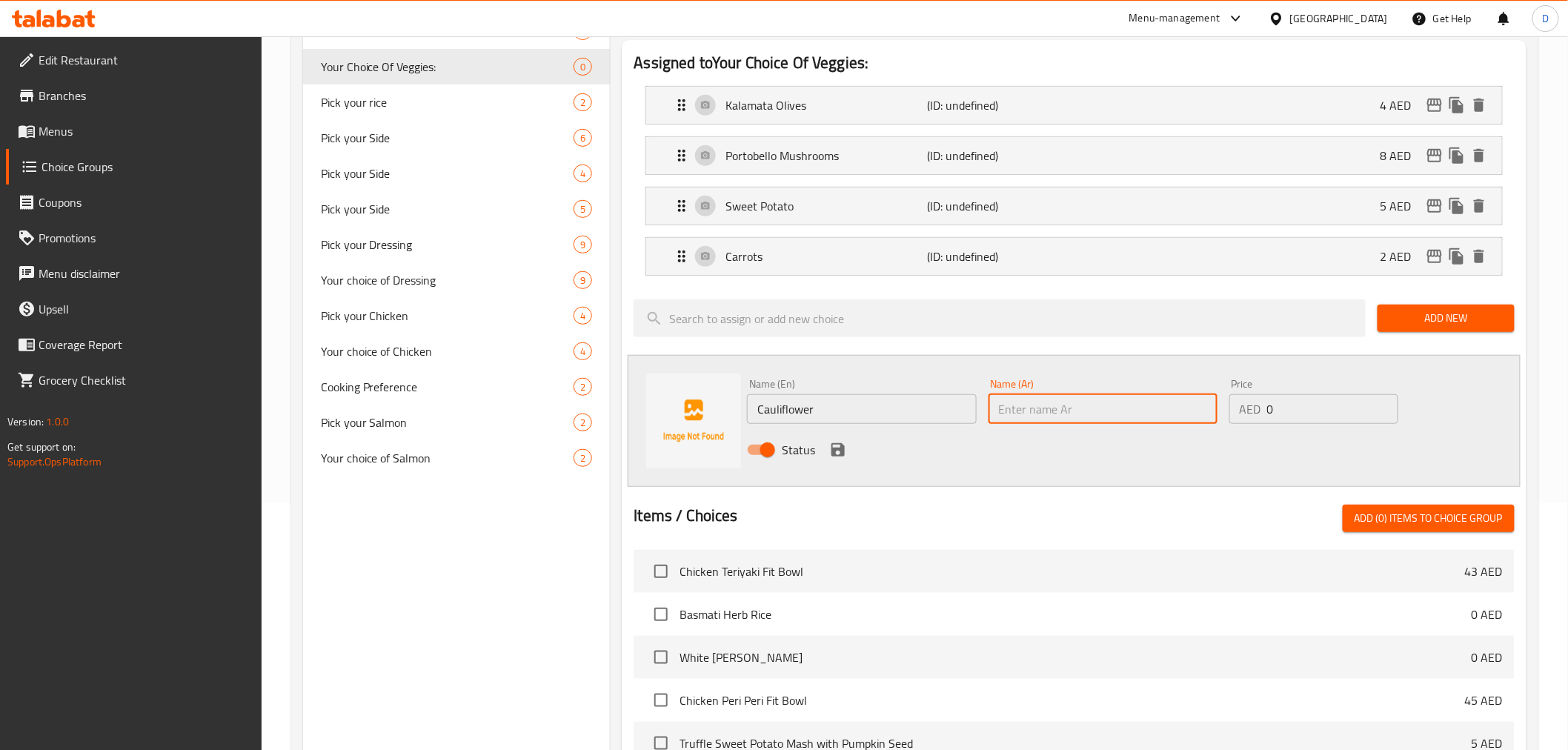
paste input "قرنبيط"
type input "قرنبيط"
drag, startPoint x: 1277, startPoint y: 407, endPoint x: 1249, endPoint y: 403, distance: 28.3
click at [1249, 403] on div "AED 0 Price" at bounding box center [1313, 409] width 169 height 29
type input "4"
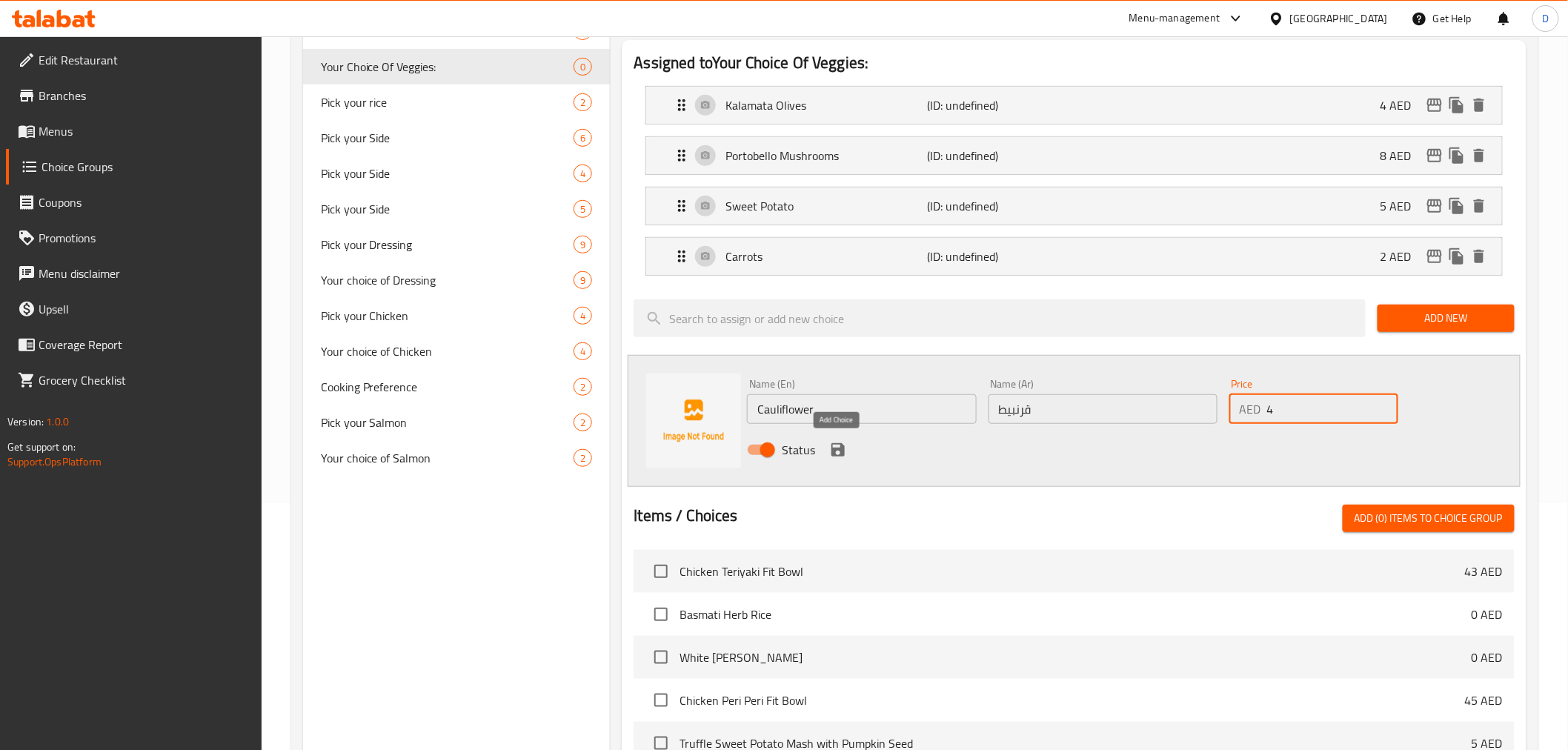
click at [841, 456] on icon "save" at bounding box center [838, 450] width 18 height 18
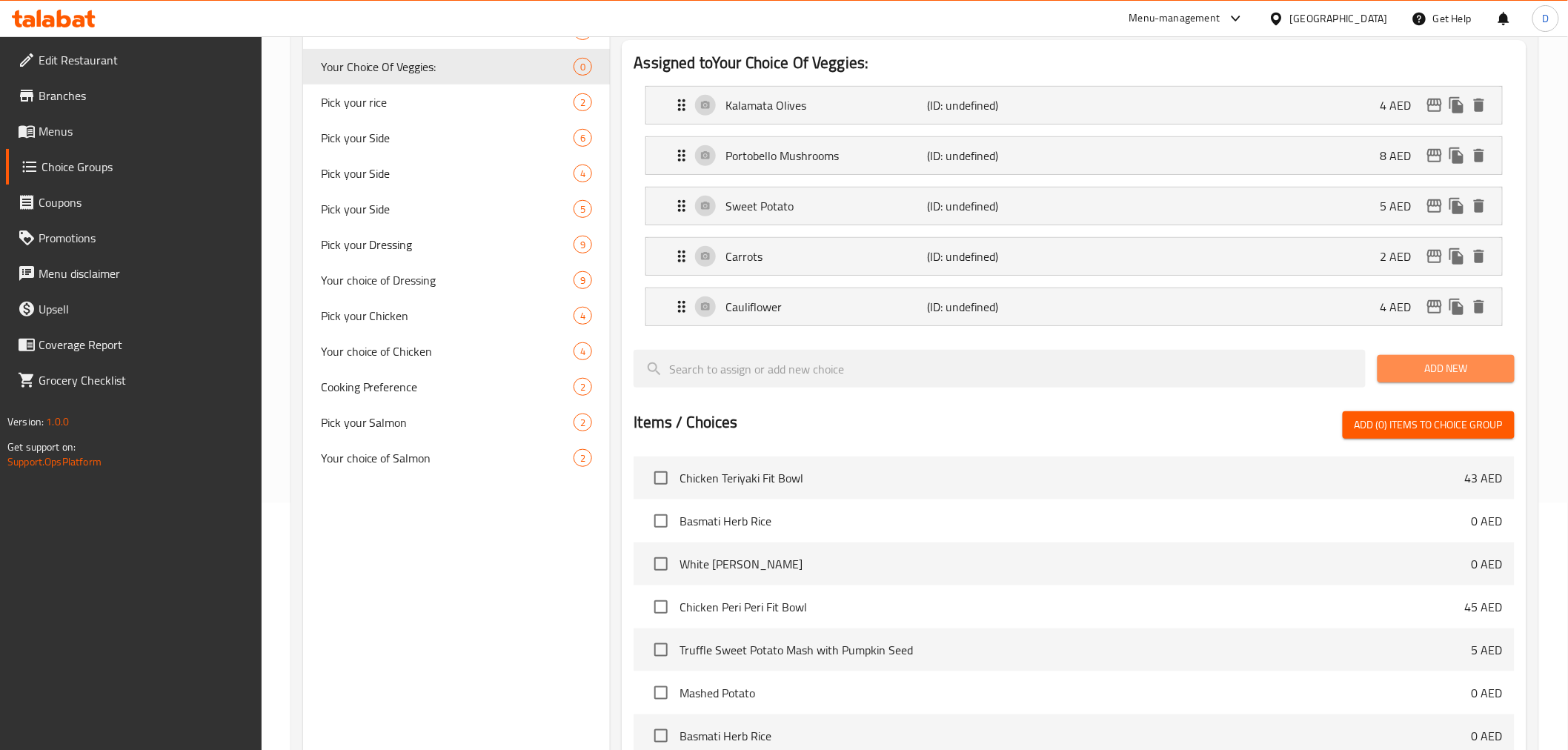
click at [1425, 363] on span "Add New" at bounding box center [1446, 368] width 113 height 19
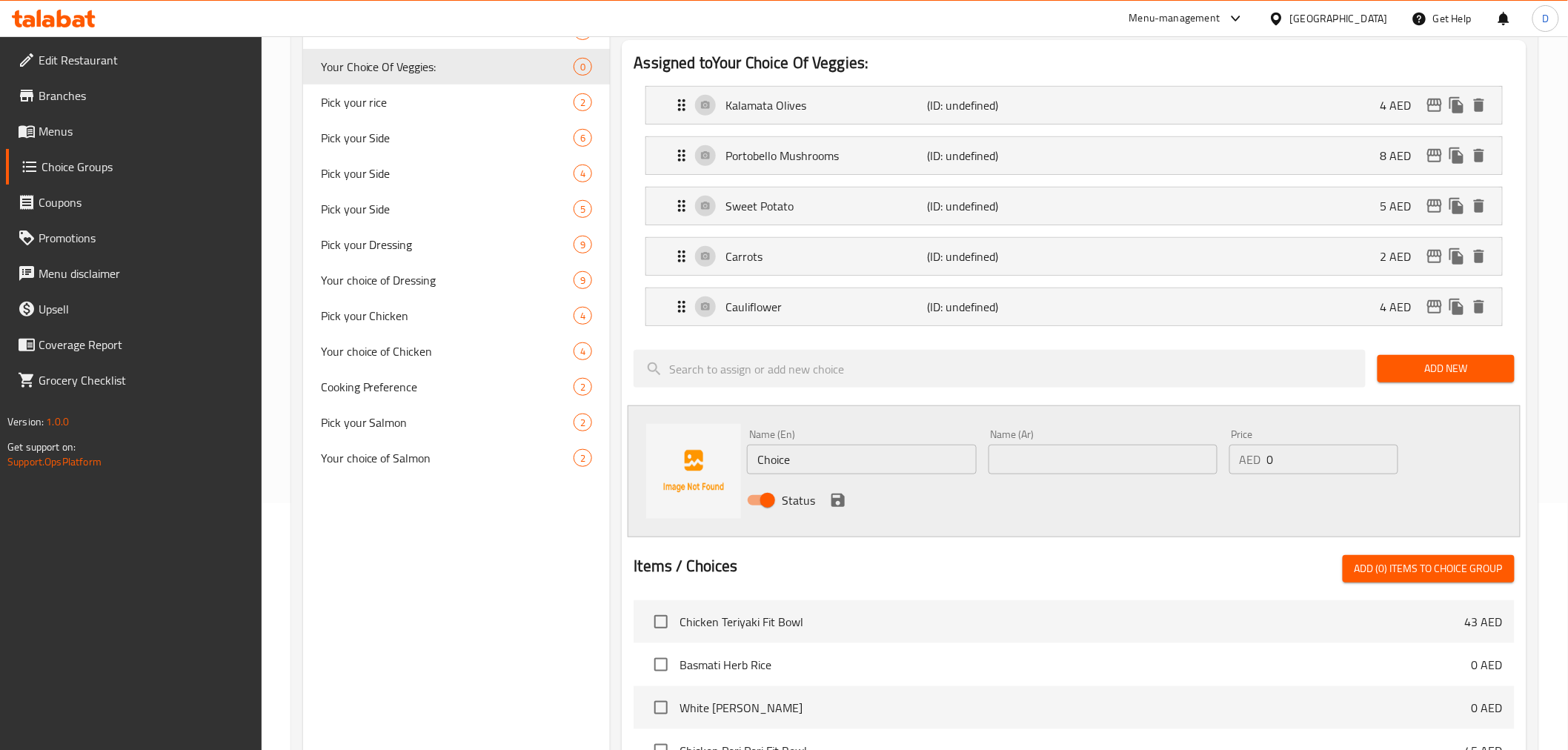
click at [776, 461] on input "Choice" at bounding box center [861, 459] width 229 height 29
paste input "Avocado"
type input "Avocado"
click at [1025, 454] on input "text" at bounding box center [1103, 459] width 229 height 29
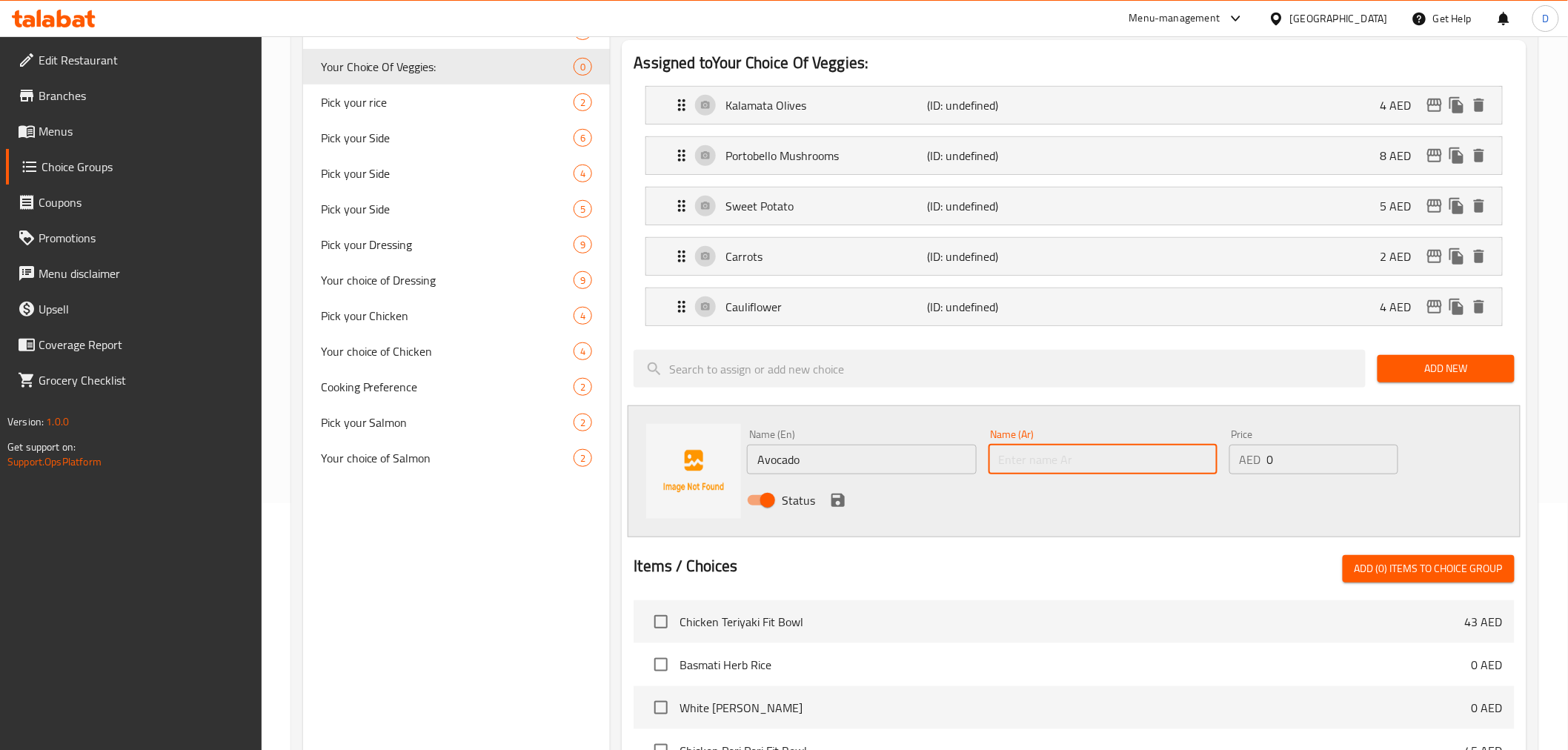
paste input "الأفوكادو"
type input "الأفوكادو"
drag, startPoint x: 1295, startPoint y: 462, endPoint x: 1249, endPoint y: 462, distance: 46.0
click at [1249, 462] on div "AED 0 Price" at bounding box center [1313, 459] width 169 height 29
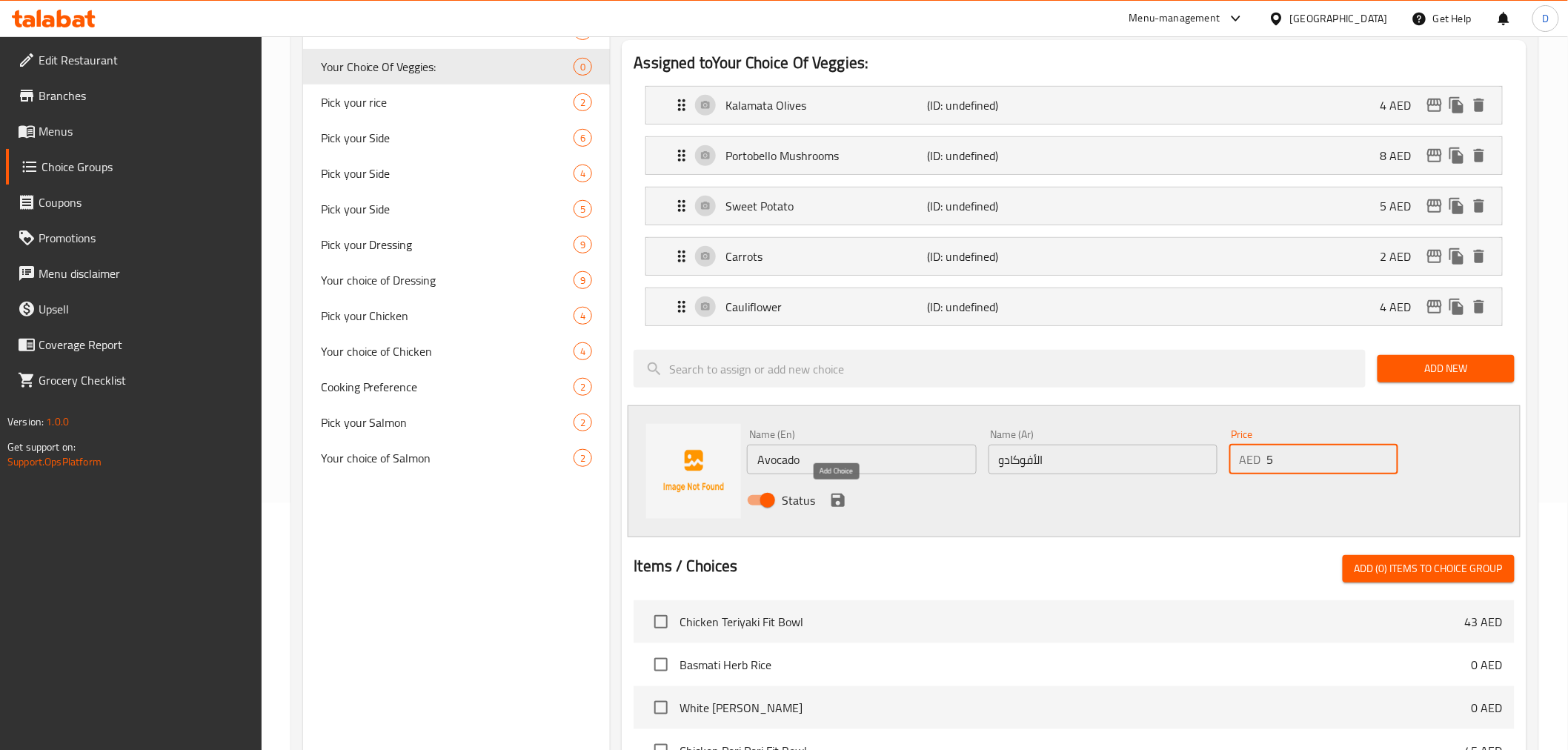
type input "5"
click at [839, 491] on icon "save" at bounding box center [838, 500] width 18 height 18
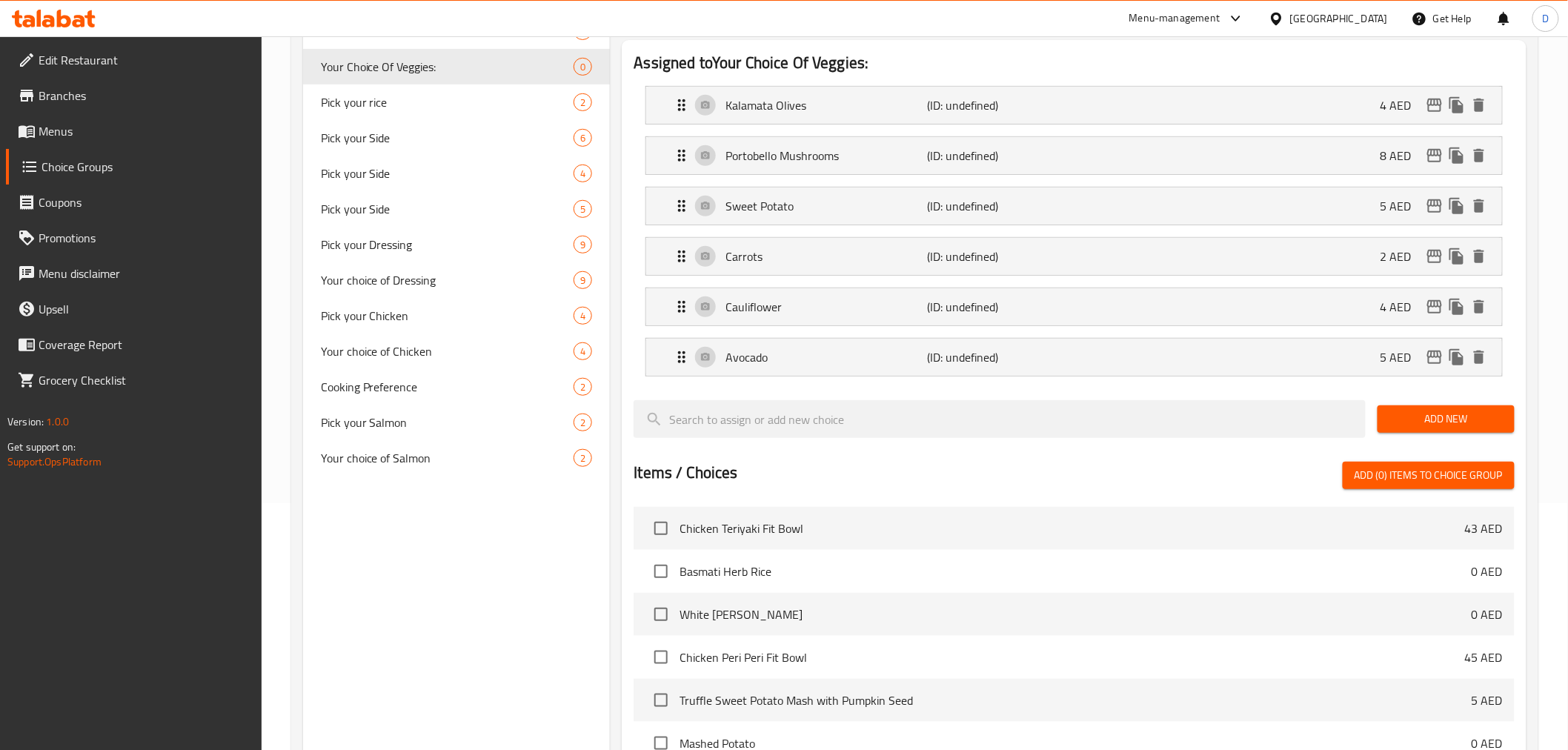
drag, startPoint x: 1494, startPoint y: 423, endPoint x: 1415, endPoint y: 431, distance: 79.4
click at [1492, 423] on span "Add New" at bounding box center [1446, 419] width 113 height 19
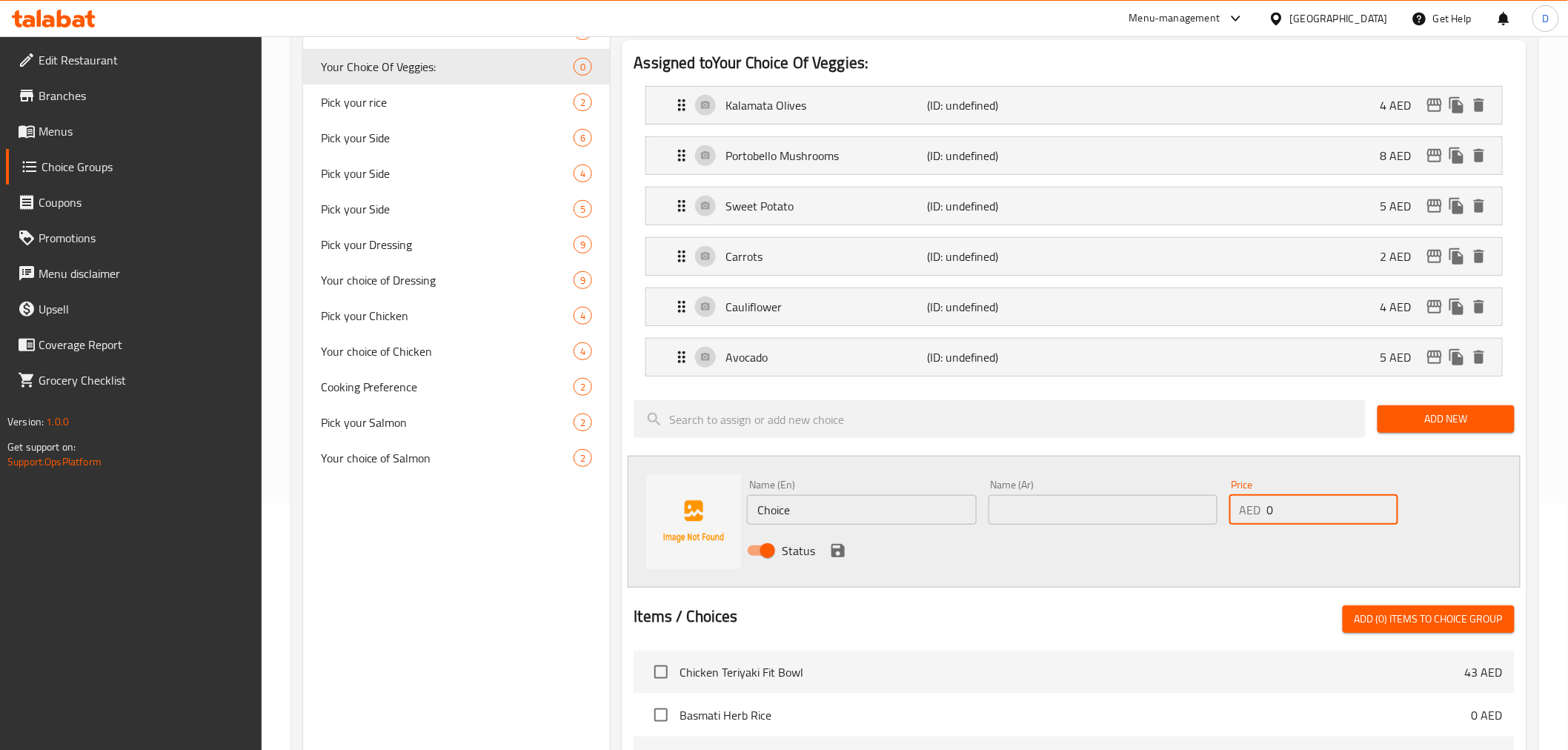
drag, startPoint x: 1276, startPoint y: 508, endPoint x: 1250, endPoint y: 512, distance: 26.3
click at [1250, 512] on div "AED 0 Price" at bounding box center [1313, 509] width 169 height 29
type input "3"
click at [902, 507] on input "Choice" at bounding box center [861, 509] width 229 height 29
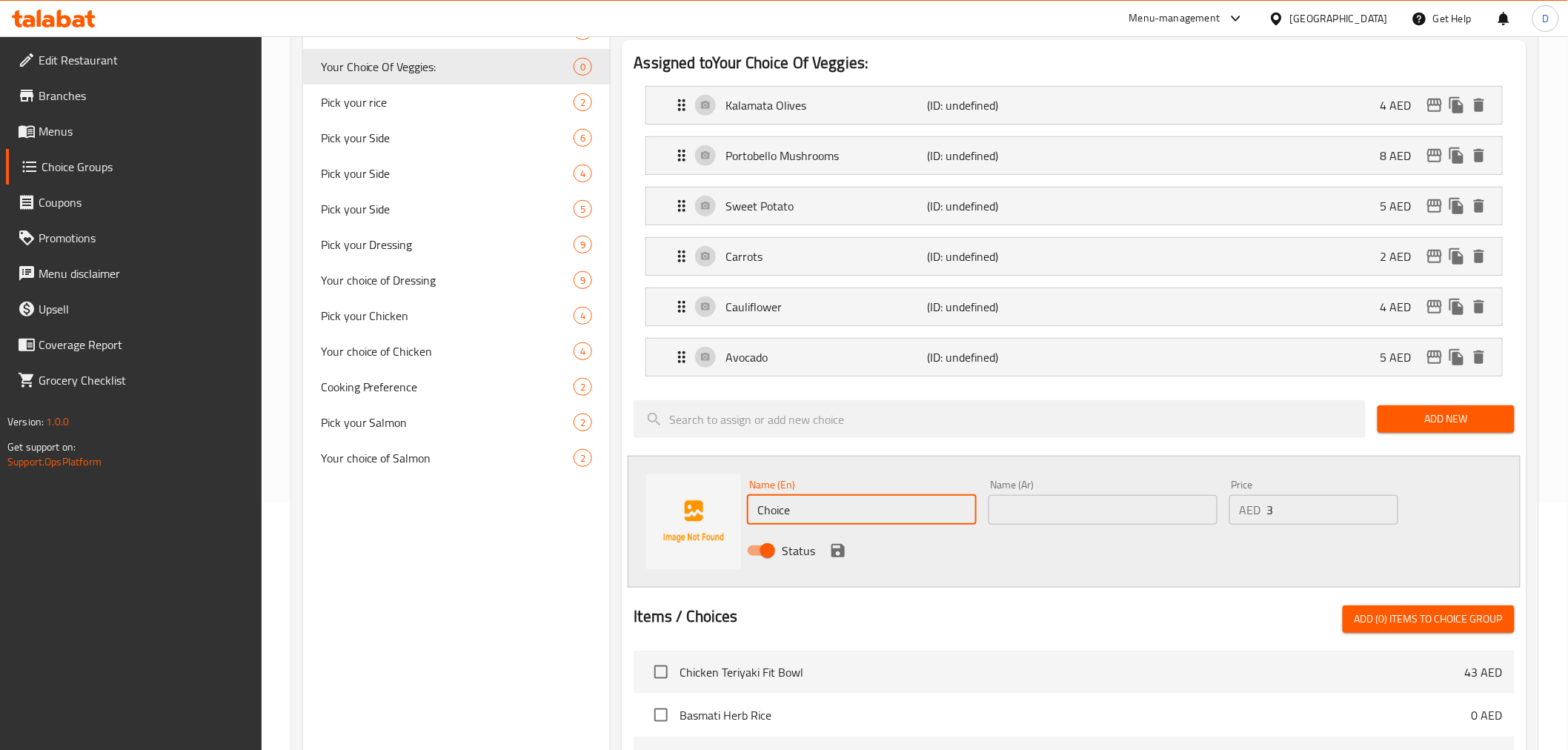
paste input "ucumber"
type input "Cucumber"
click at [1018, 495] on input "text" at bounding box center [1103, 509] width 229 height 29
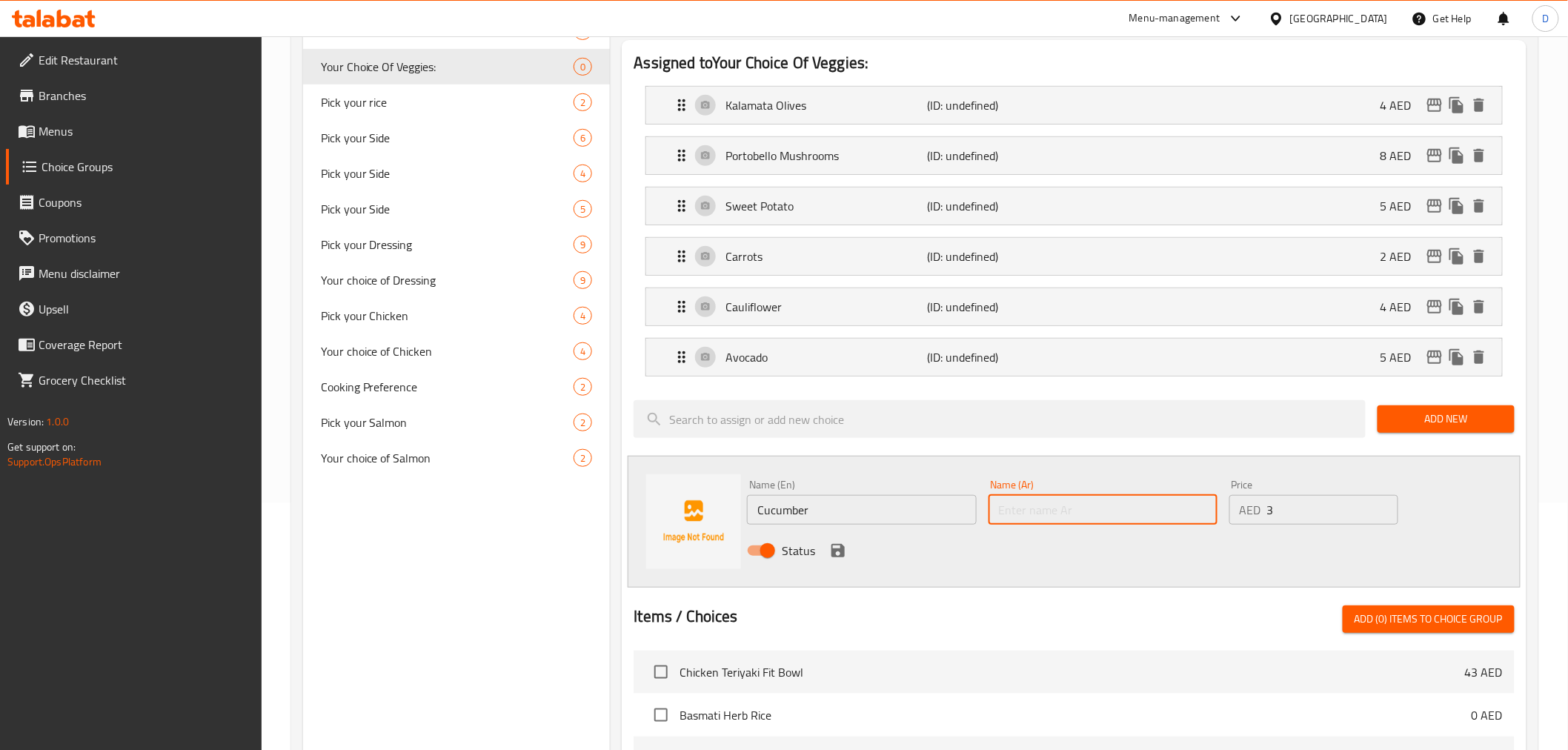
paste input "خيار"
type input "خيار"
click at [825, 544] on div "Status" at bounding box center [1102, 550] width 722 height 40
click at [833, 547] on icon "save" at bounding box center [838, 551] width 18 height 18
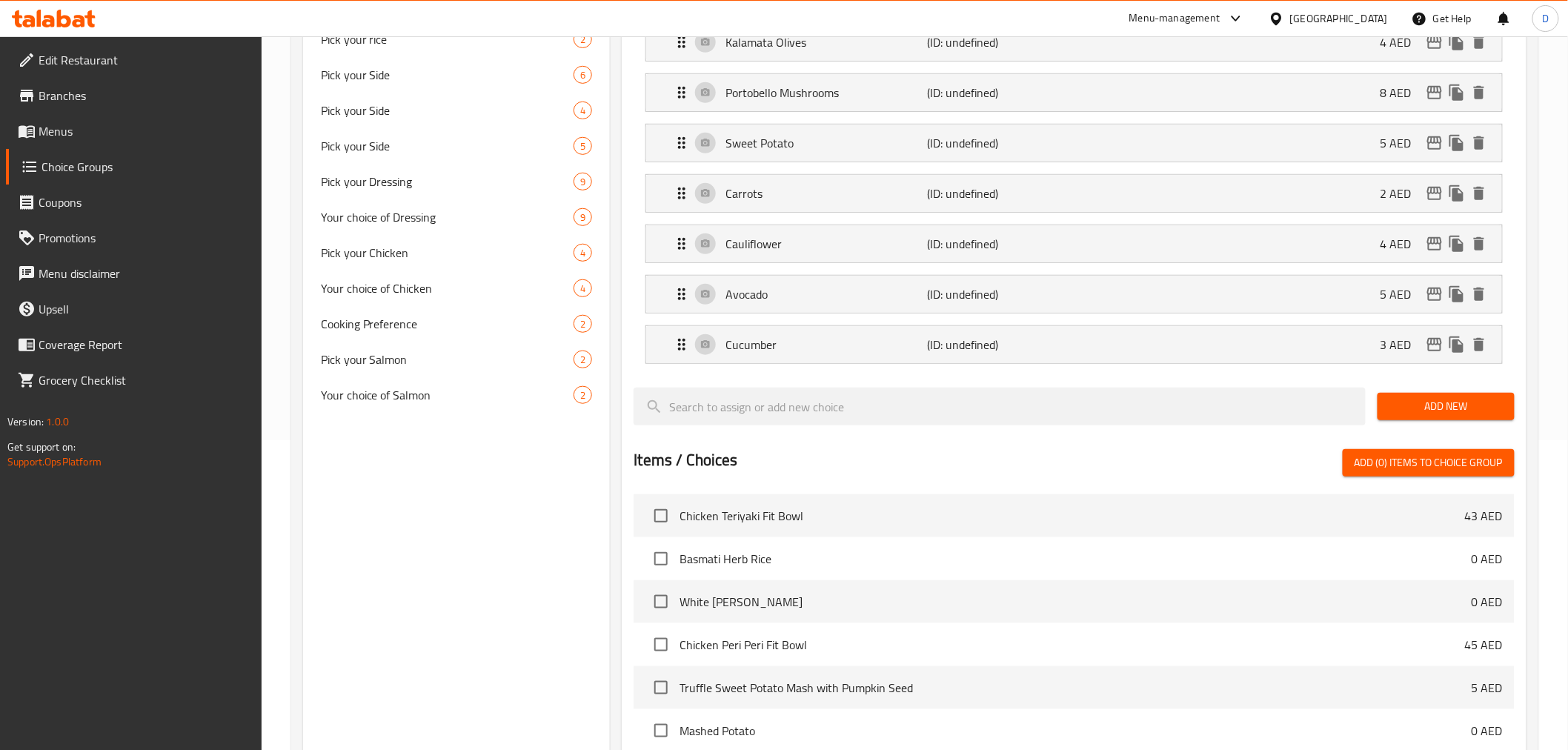
scroll to position [329, 0]
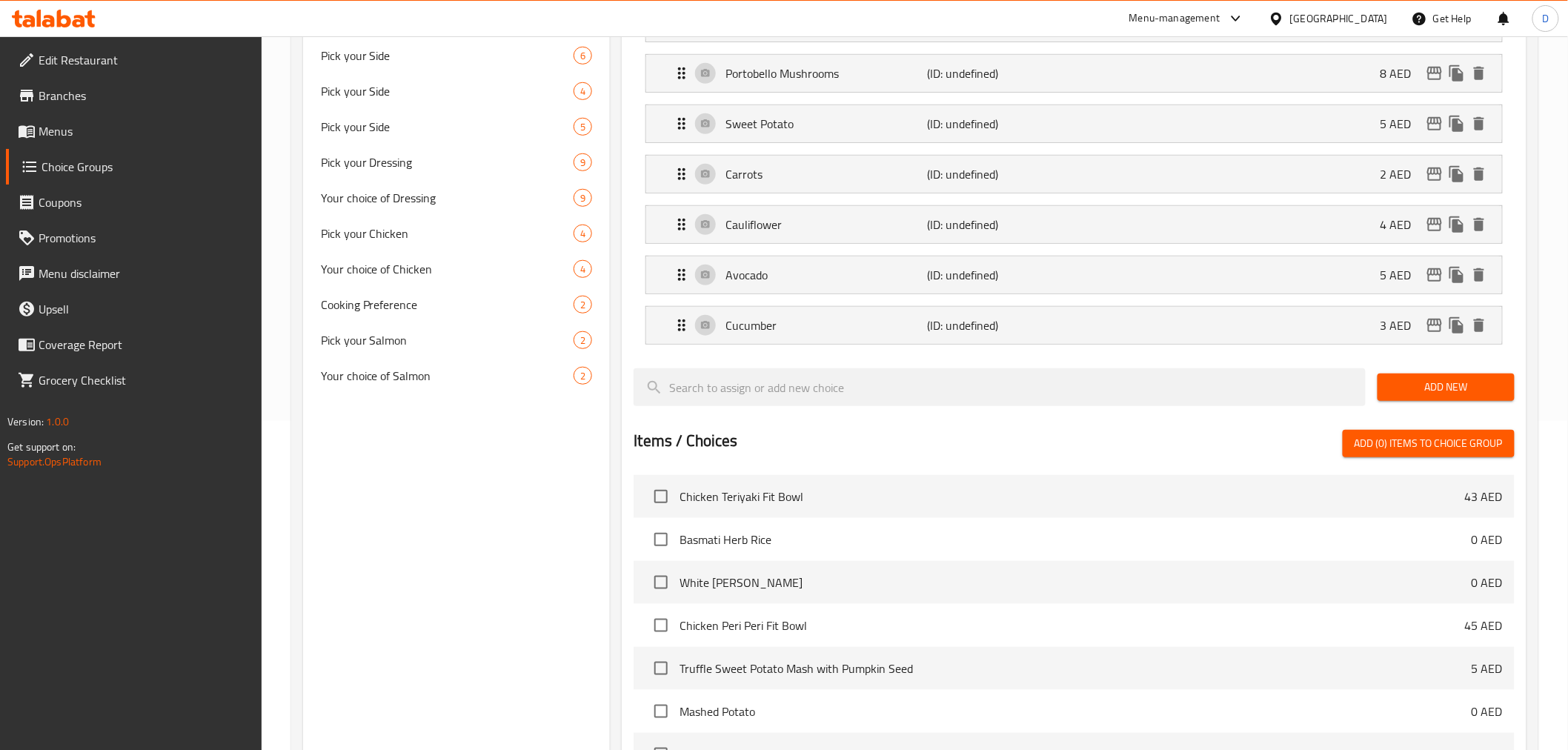
click at [1464, 397] on span "Add New" at bounding box center [1446, 387] width 113 height 19
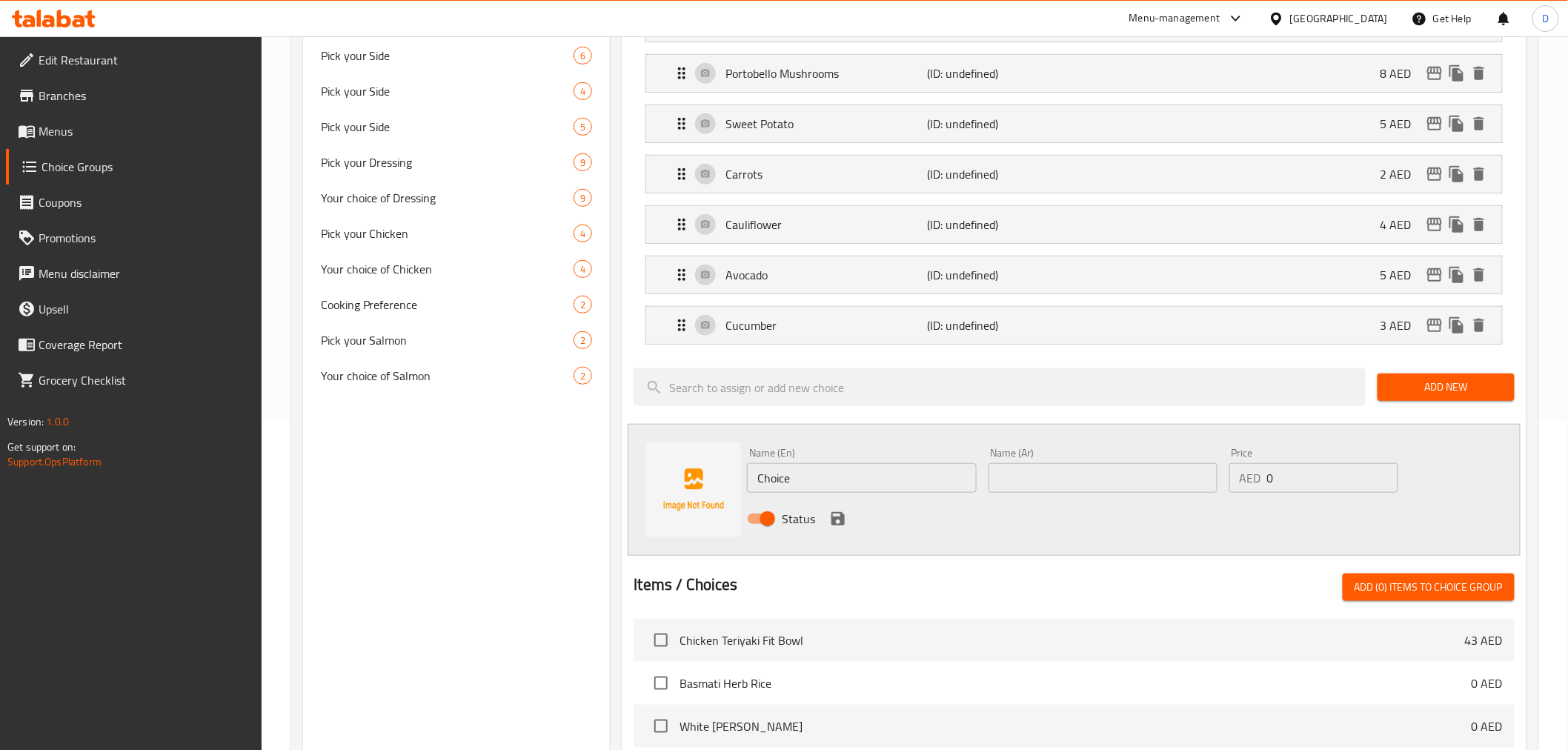
click at [784, 479] on input "Choice" at bounding box center [861, 477] width 229 height 29
paste input "erry Tomato"
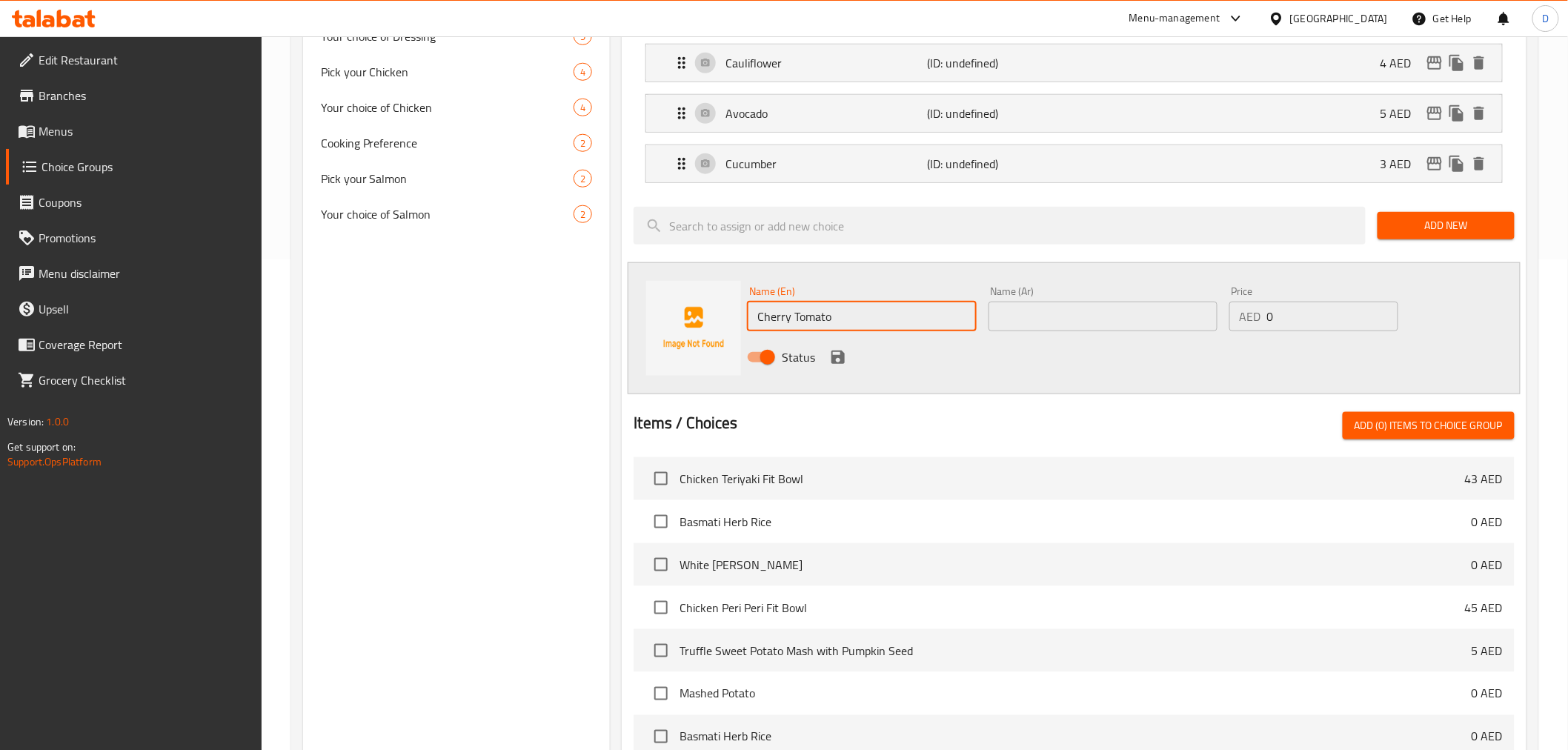
scroll to position [494, 0]
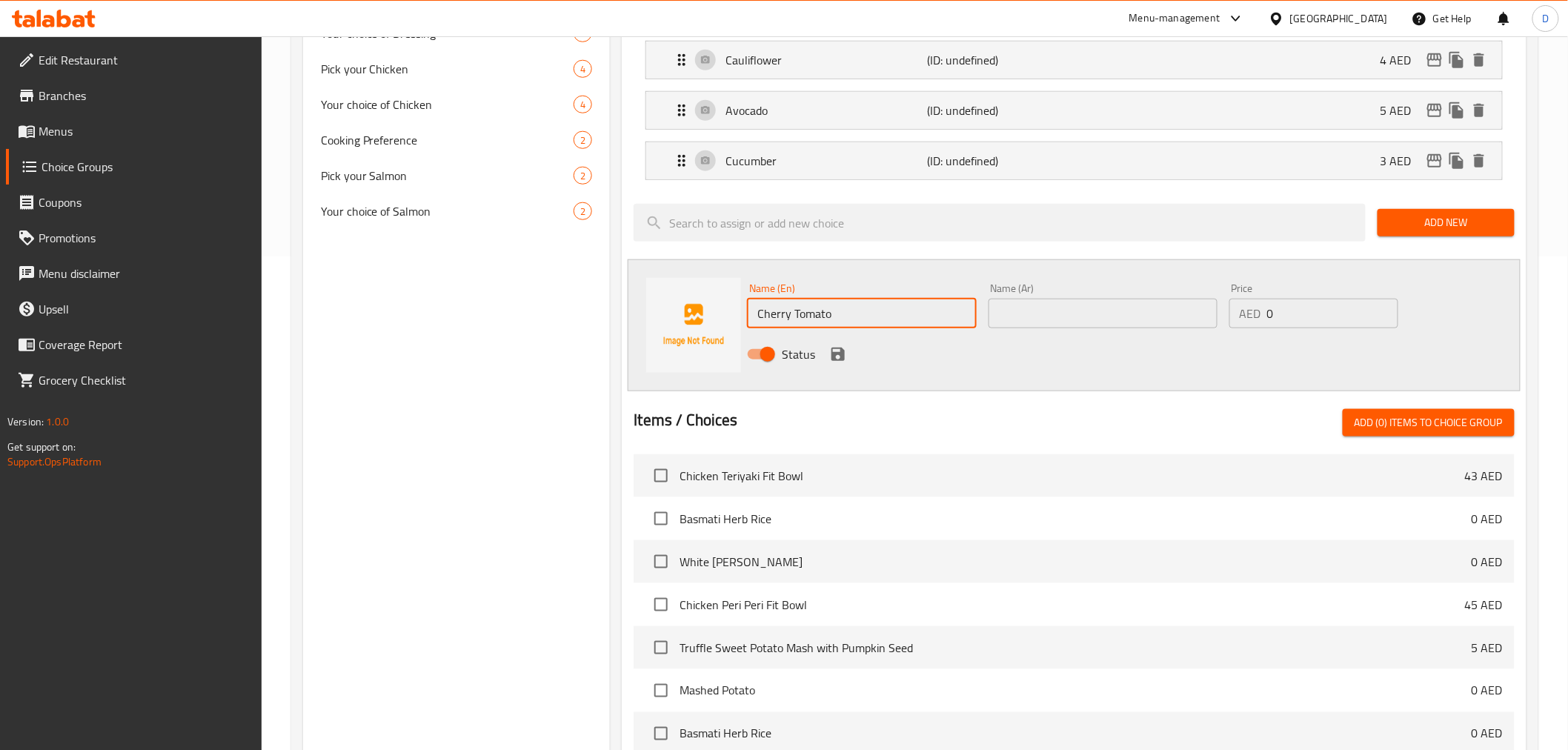
type input "Cherry Tomato"
drag, startPoint x: 1294, startPoint y: 313, endPoint x: 1257, endPoint y: 313, distance: 37.0
click at [1257, 313] on div "AED 0 Price" at bounding box center [1313, 313] width 169 height 29
type input "3"
click at [1114, 302] on input "text" at bounding box center [1103, 313] width 229 height 29
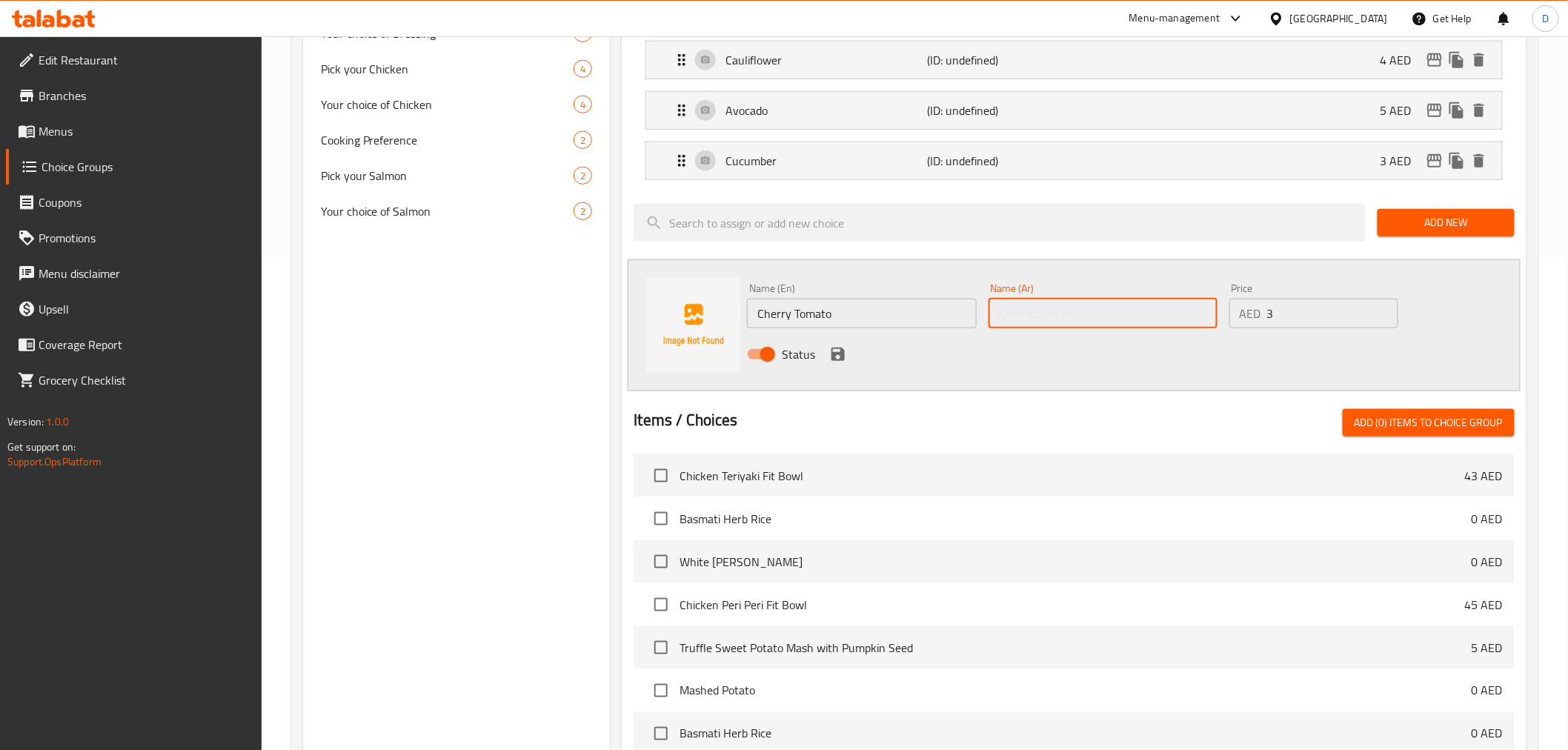
paste input "طماطم كرزية"
type input "طماطم كرزية"
click at [841, 354] on icon "save" at bounding box center [838, 354] width 13 height 13
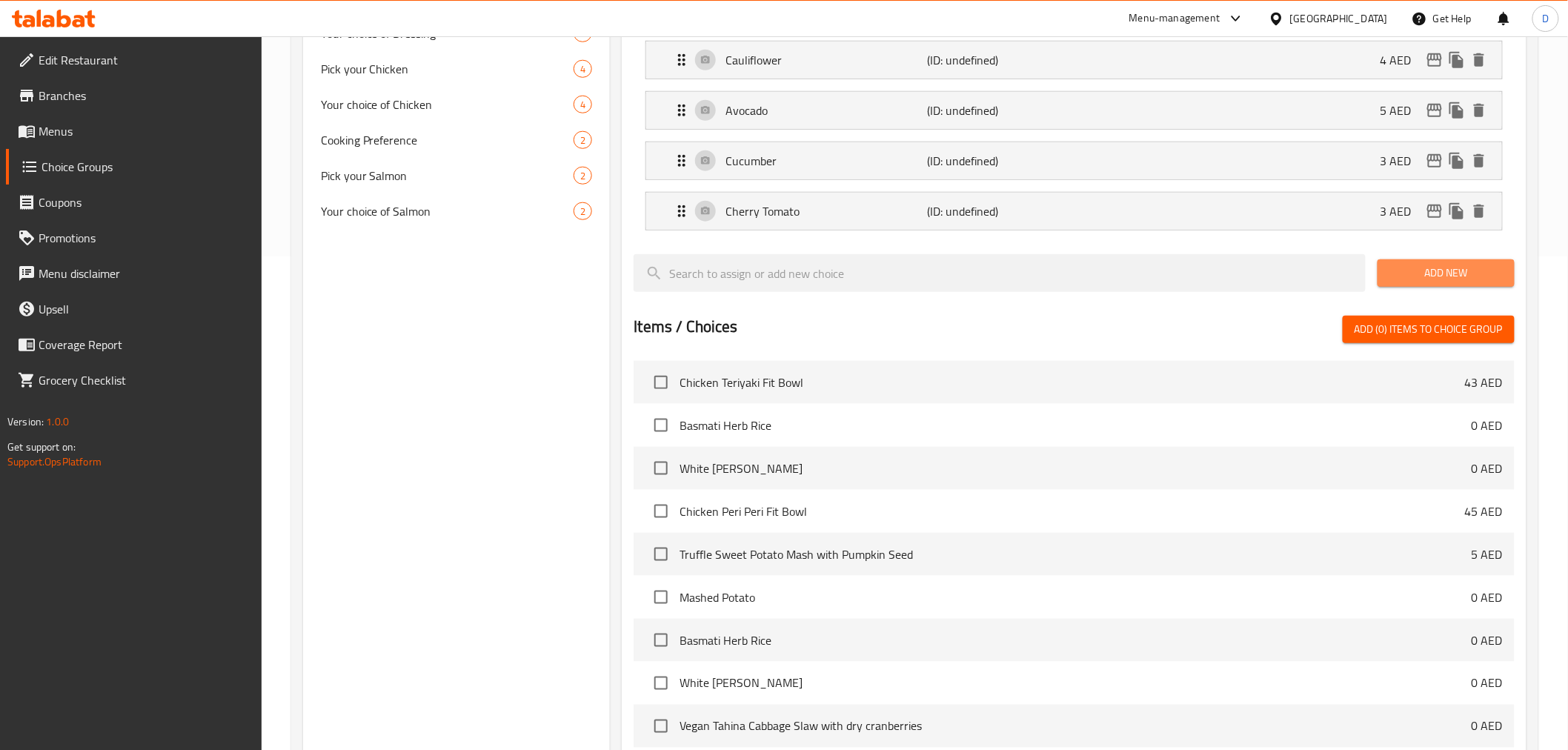
click at [1481, 286] on button "Add New" at bounding box center [1446, 273] width 137 height 28
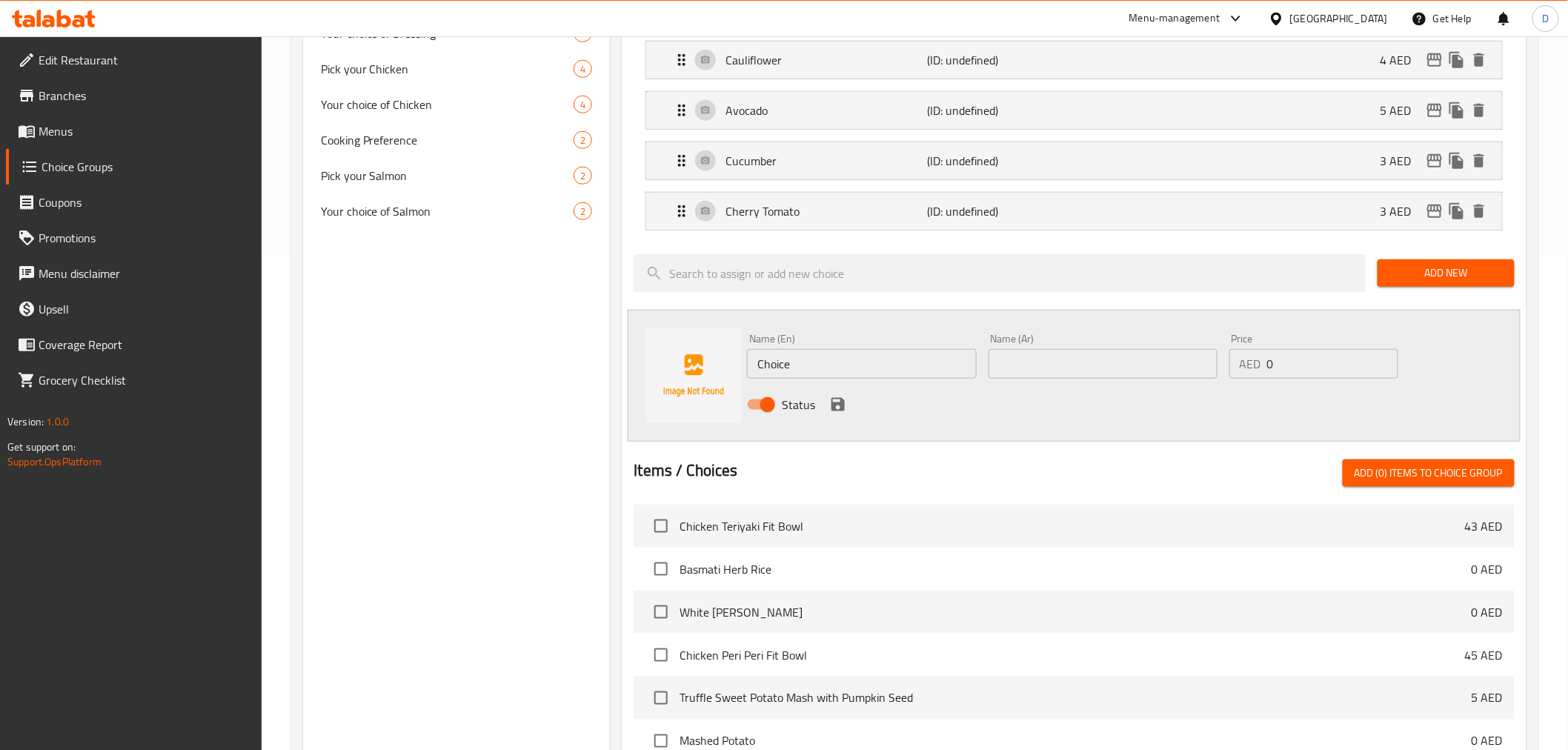
click at [813, 361] on input "Choice" at bounding box center [861, 364] width 229 height 29
paste input "Brocolli"
type input "Brocolli"
drag, startPoint x: 1295, startPoint y: 366, endPoint x: 1249, endPoint y: 369, distance: 46.1
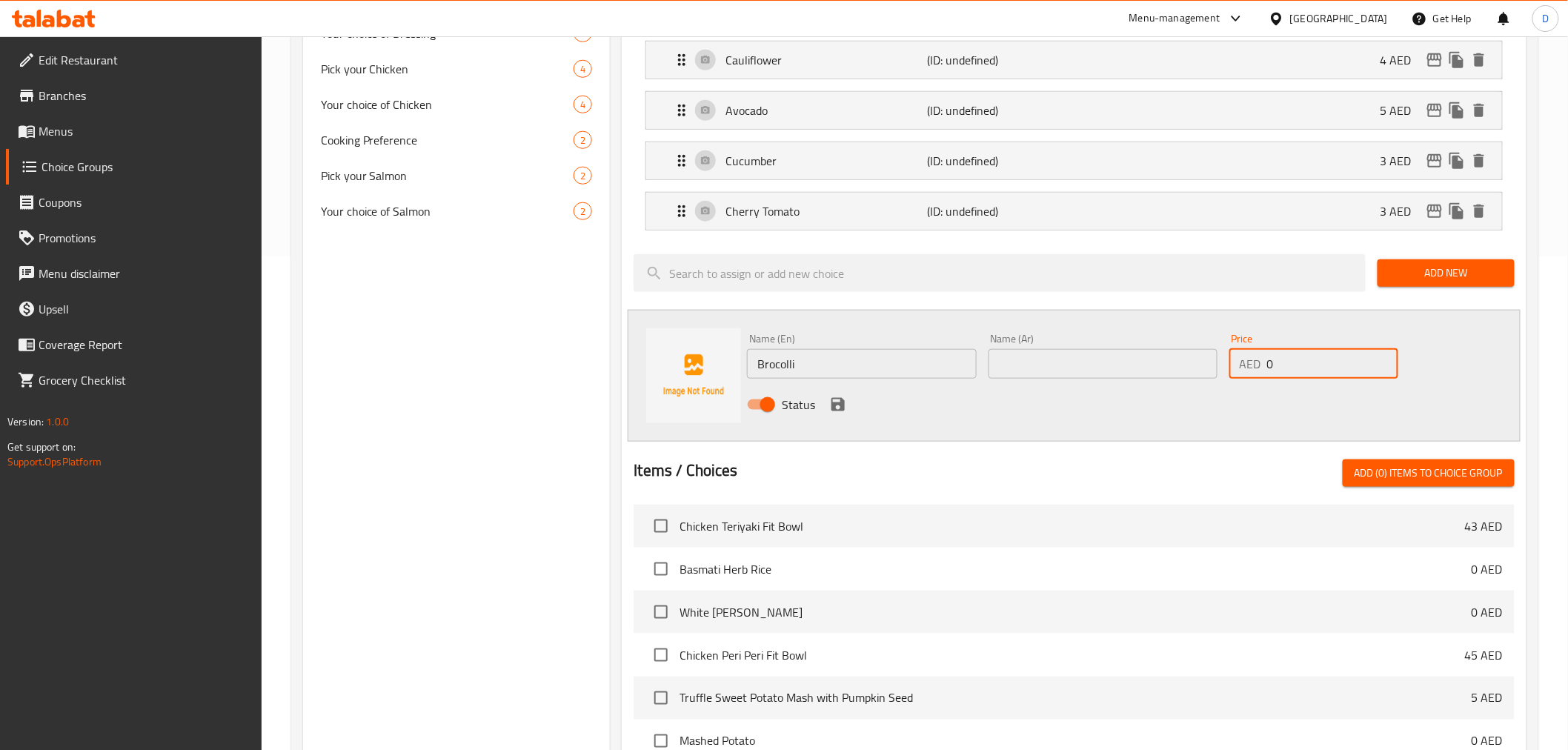
click at [1249, 369] on div "AED 0 Price" at bounding box center [1313, 364] width 169 height 29
type input "4"
click at [1006, 354] on input "text" at bounding box center [1103, 364] width 229 height 29
paste input "بروكلي"
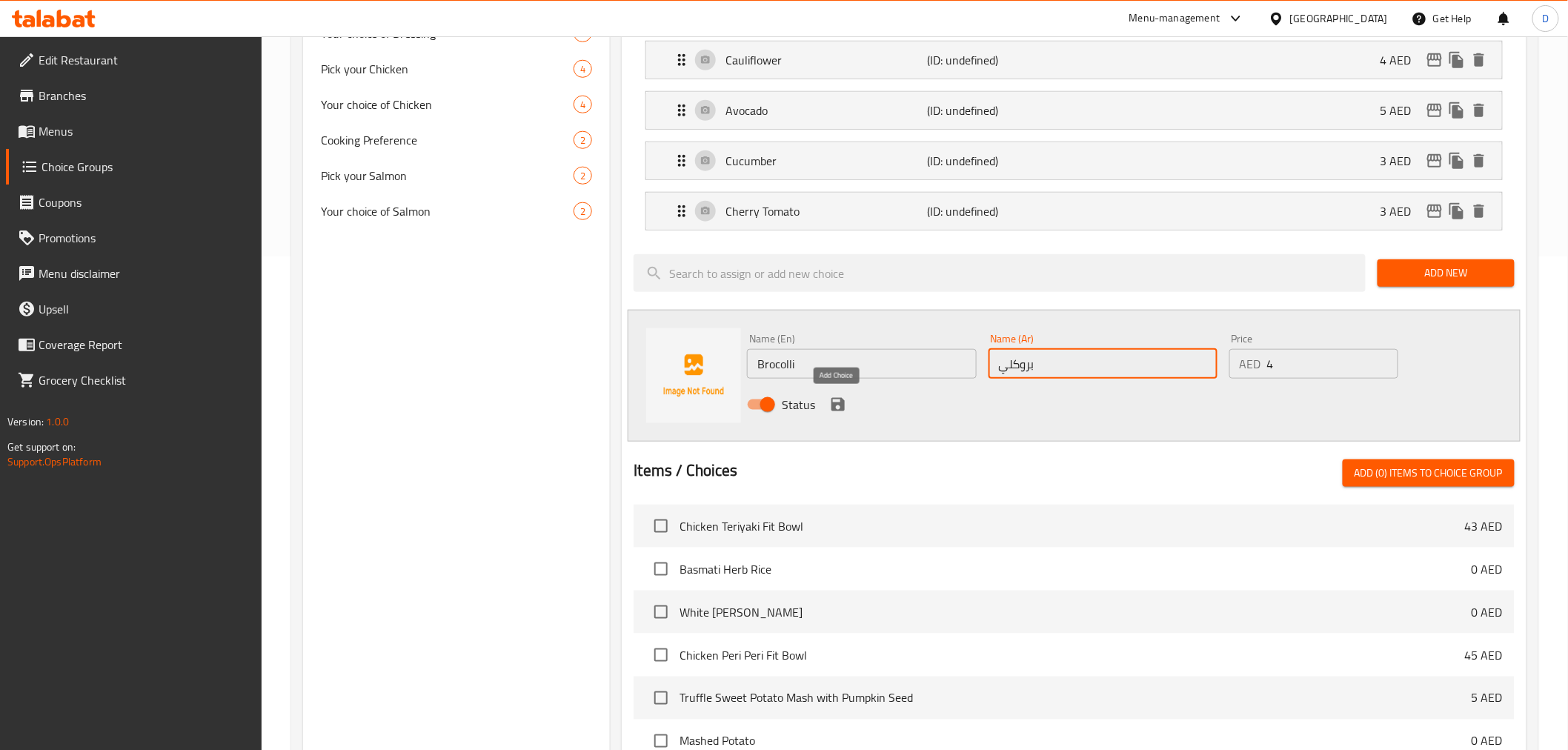
type input "بروكلي"
click at [839, 402] on icon "save" at bounding box center [838, 405] width 18 height 18
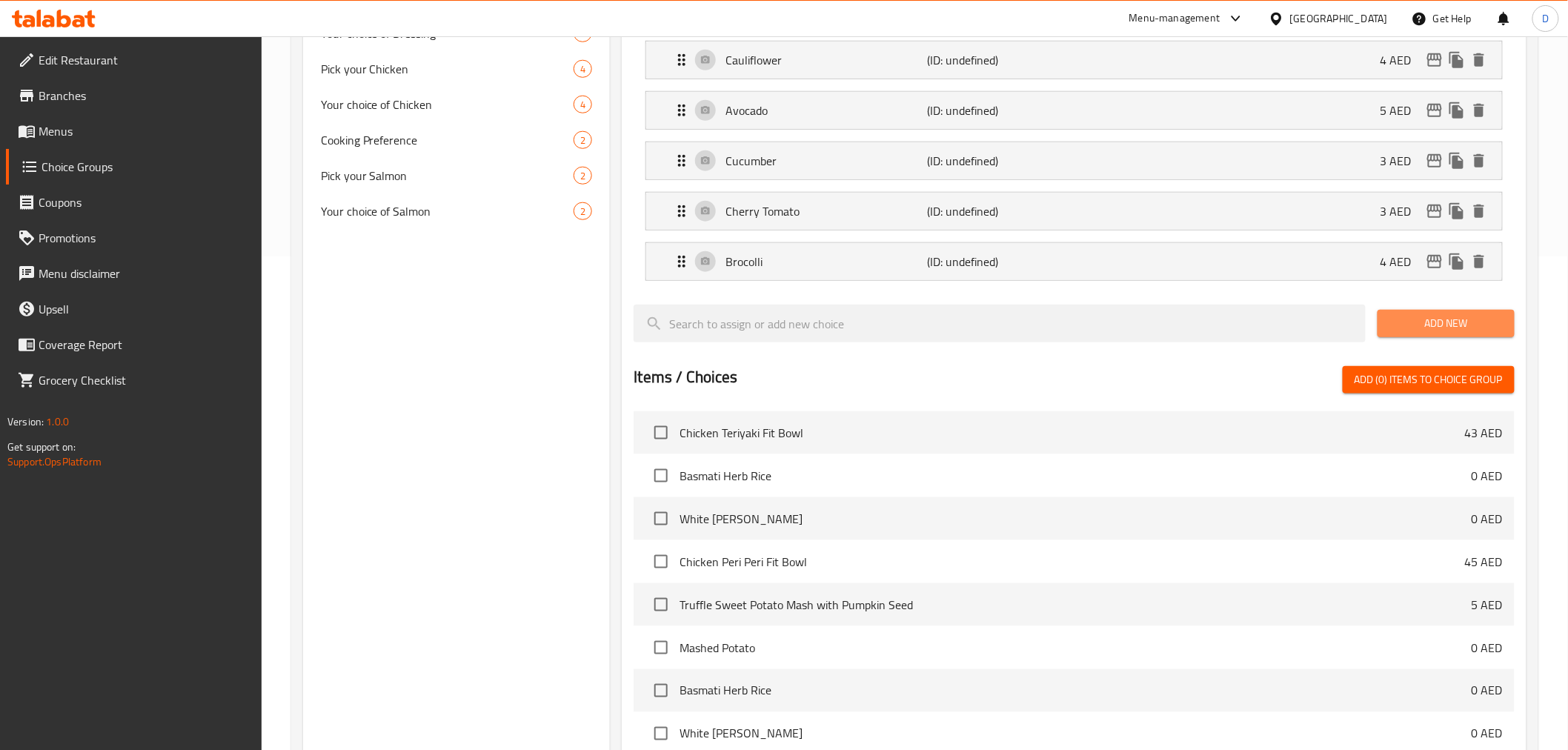
click at [1401, 329] on span "Add New" at bounding box center [1446, 323] width 113 height 19
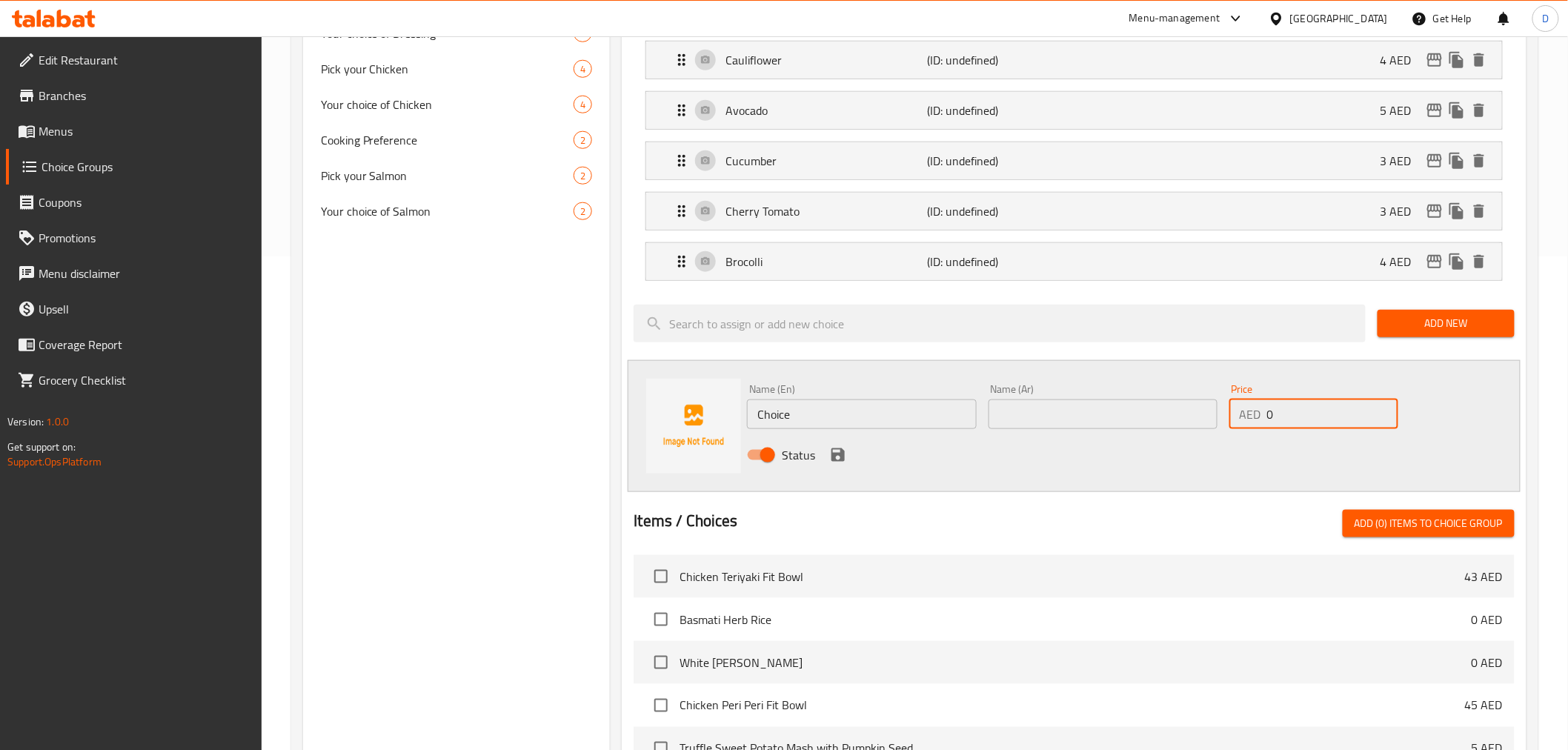
drag, startPoint x: 1274, startPoint y: 415, endPoint x: 1237, endPoint y: 415, distance: 37.0
click at [1237, 415] on div "AED 0 Price" at bounding box center [1313, 414] width 169 height 29
type input "3"
click at [767, 403] on input "Choice" at bounding box center [861, 414] width 229 height 29
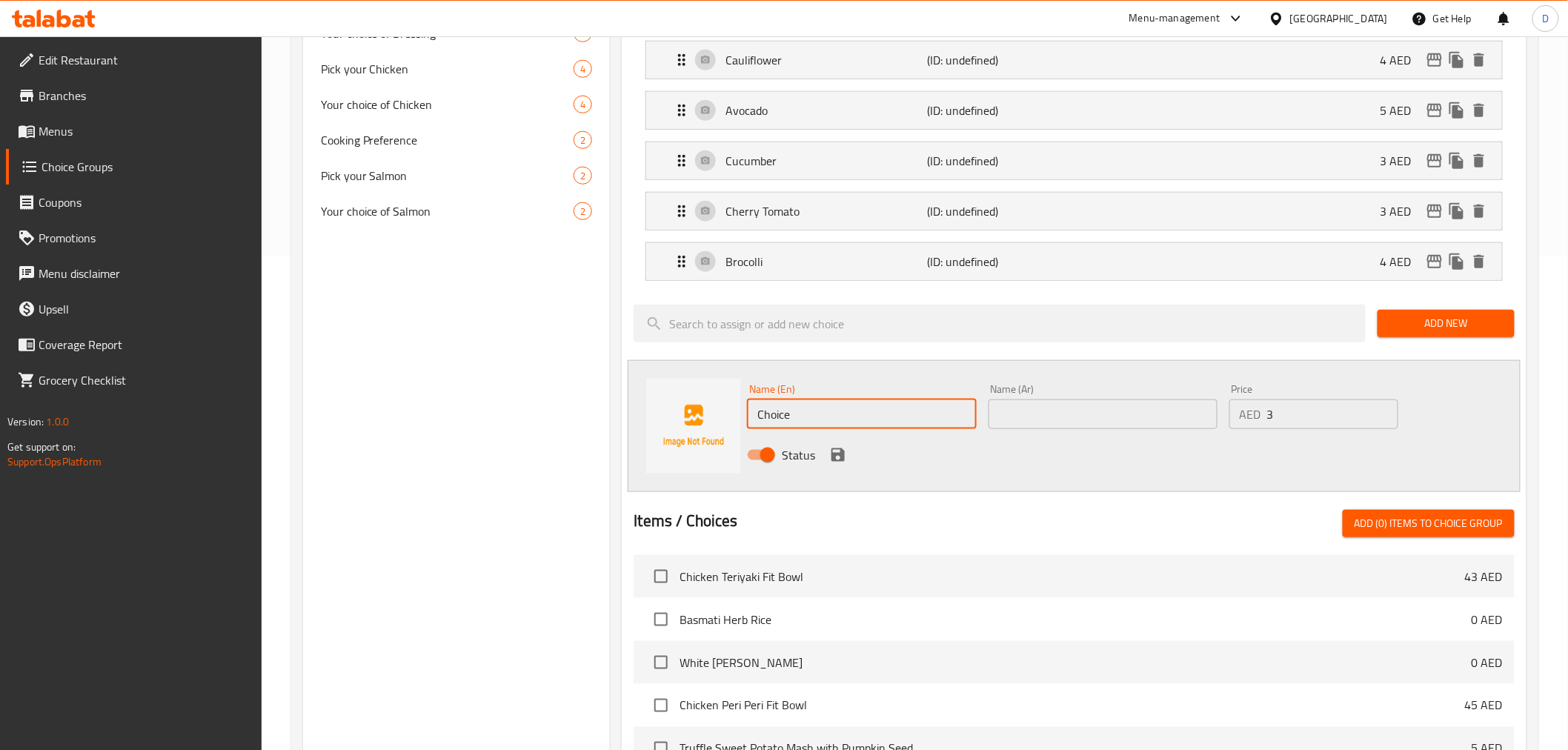
paste input "Bell Peppers"
type input "Bell Peppers"
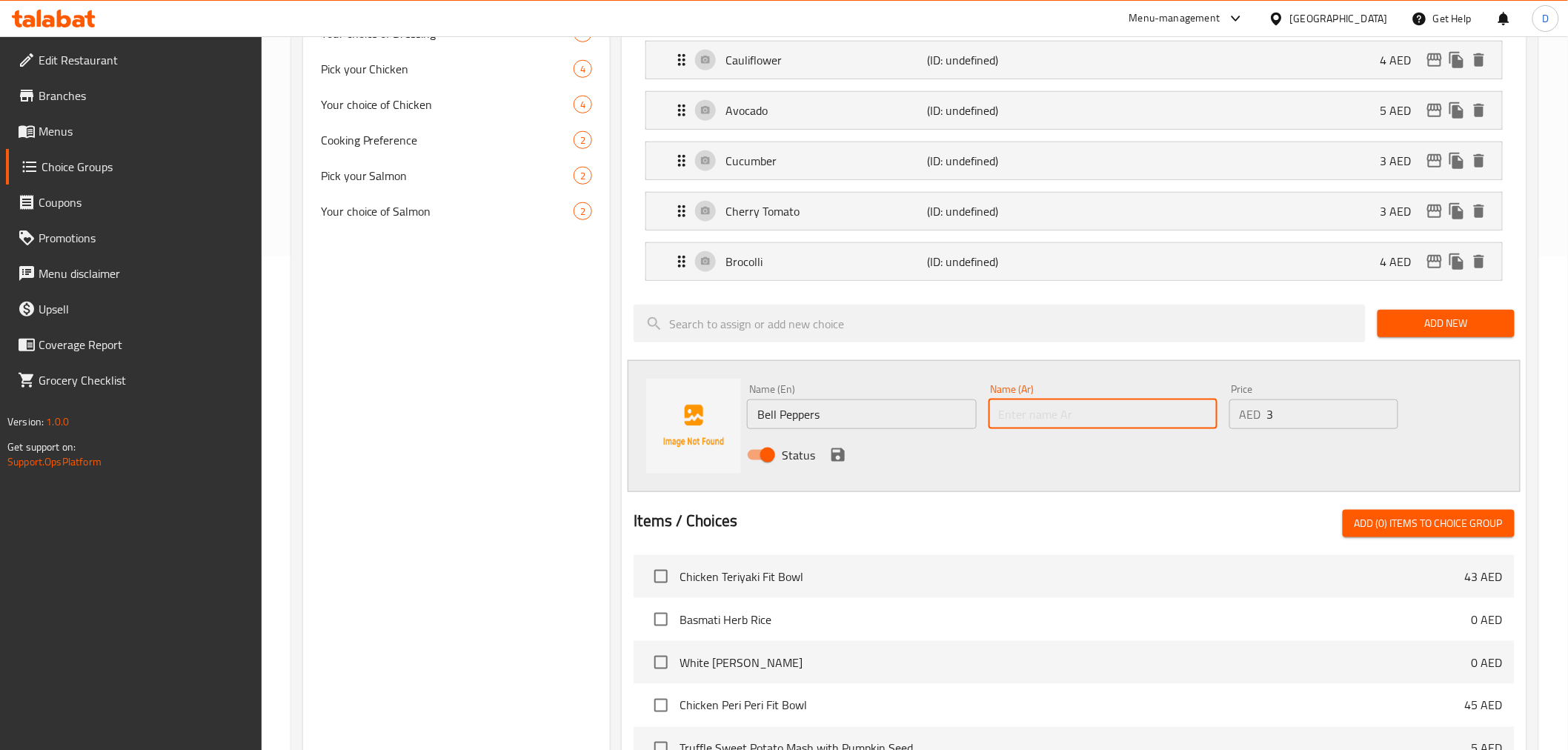
click at [1113, 413] on input "text" at bounding box center [1103, 414] width 229 height 29
paste input "فلفل حلو"
type input "فلفل حلو"
click at [842, 449] on icon "save" at bounding box center [838, 455] width 18 height 18
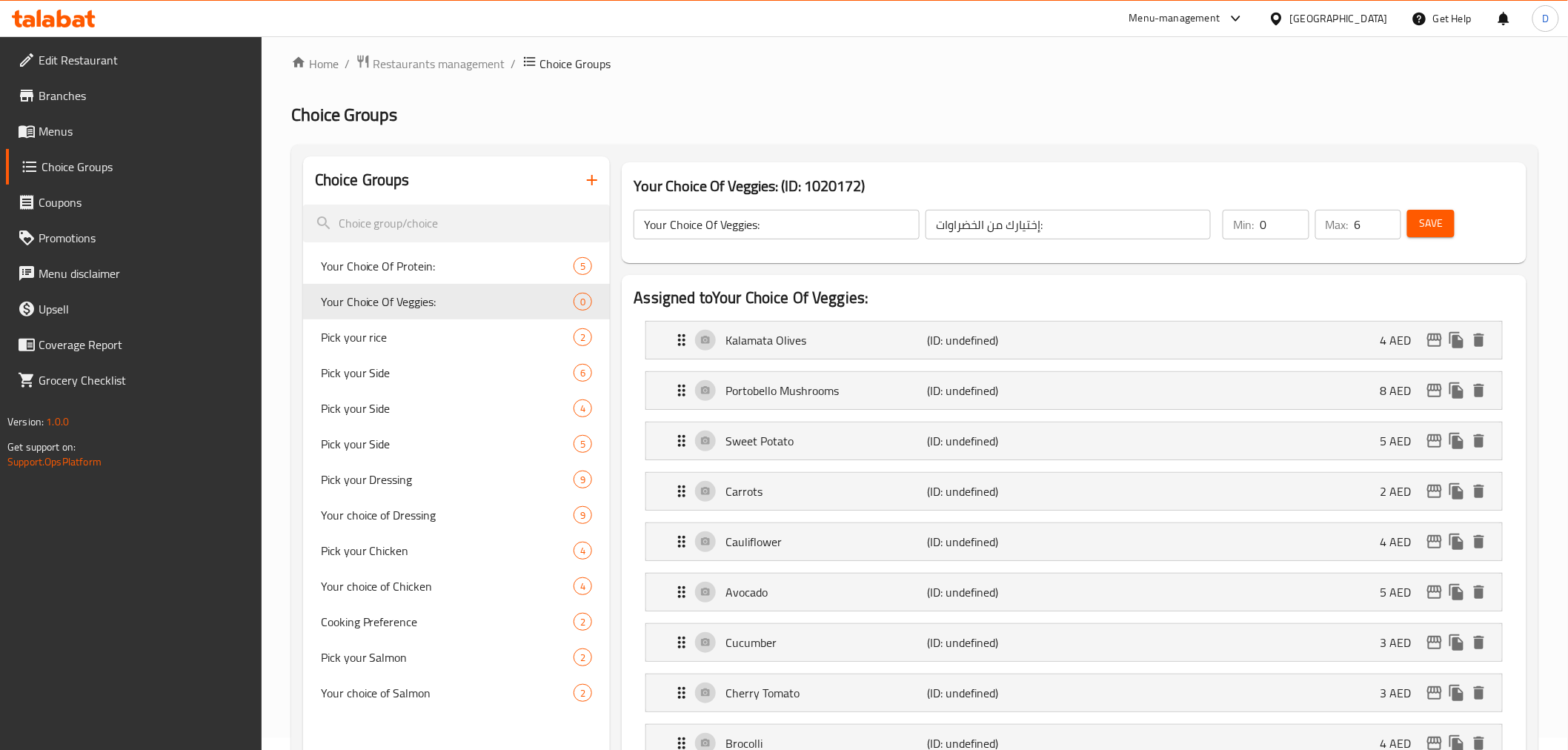
scroll to position [0, 0]
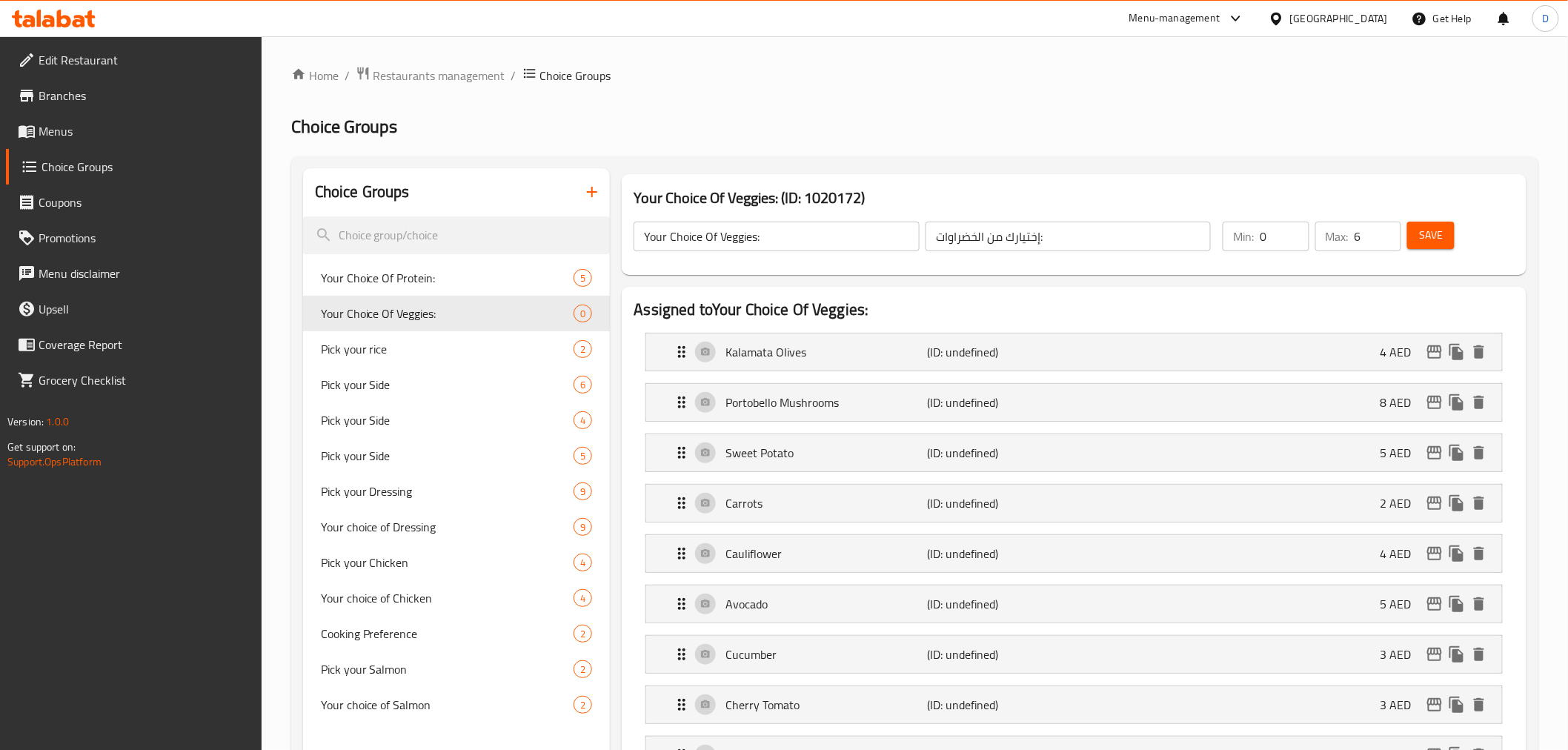
click at [1423, 229] on span "Save" at bounding box center [1430, 235] width 24 height 19
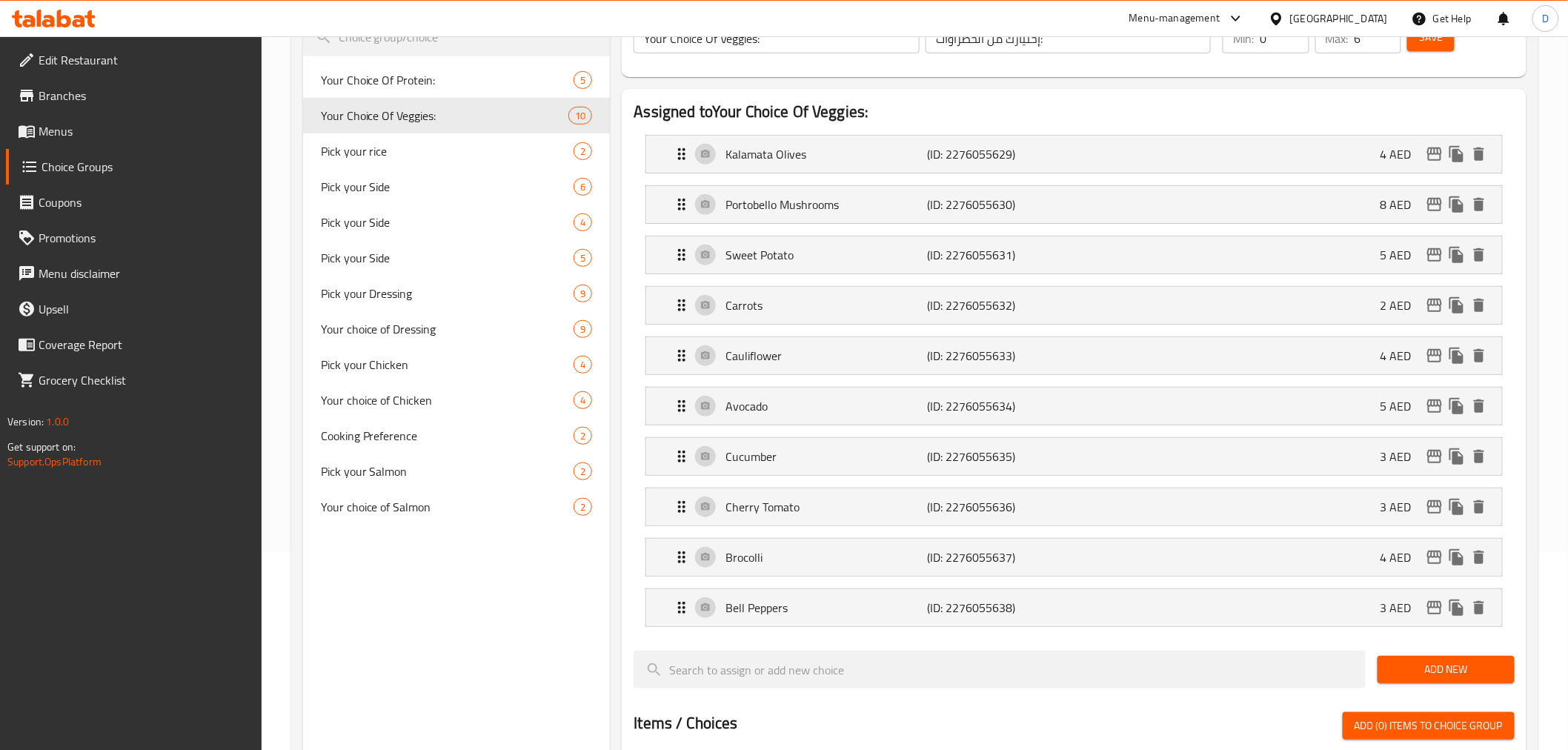
scroll to position [165, 0]
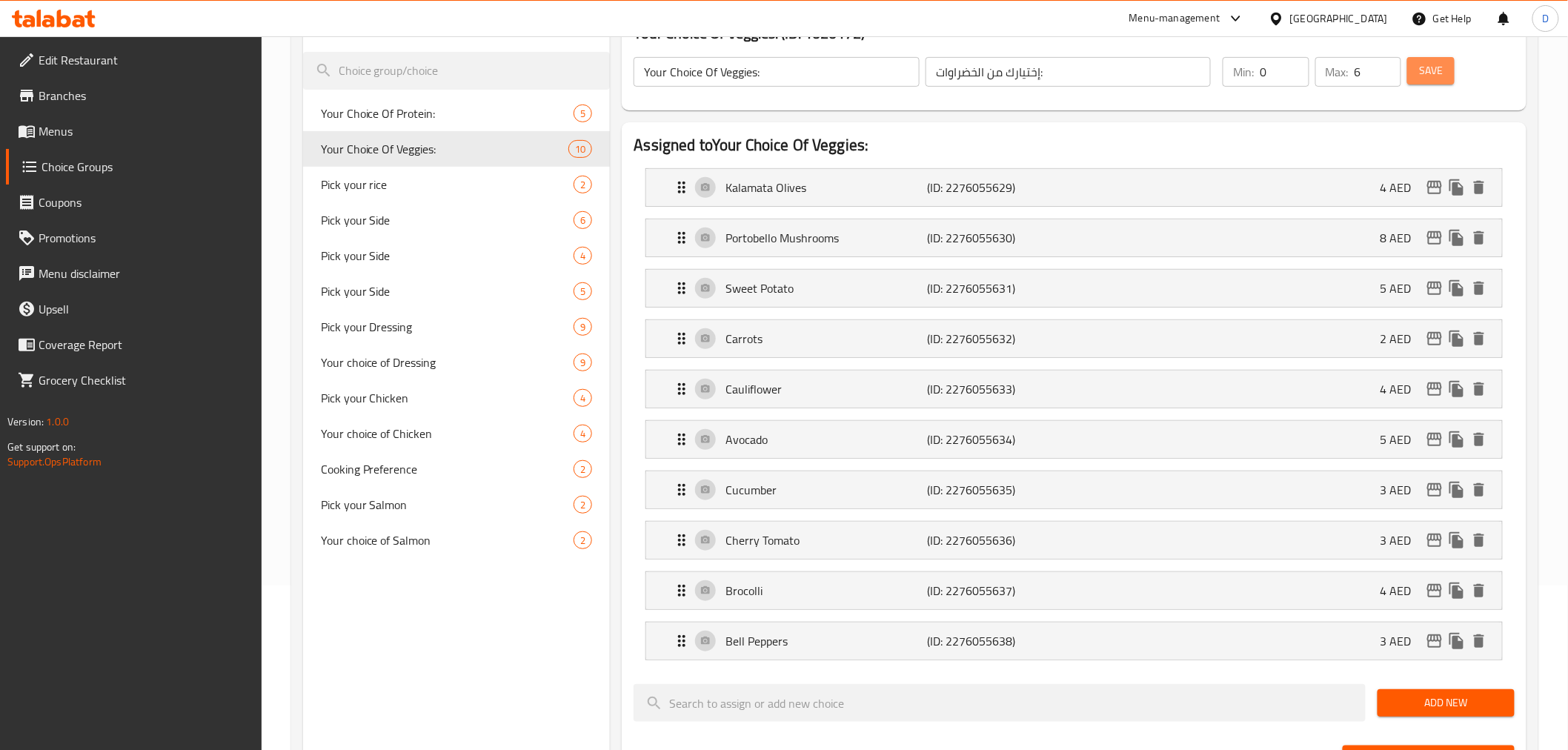
click at [1409, 76] on button "Save" at bounding box center [1431, 71] width 47 height 28
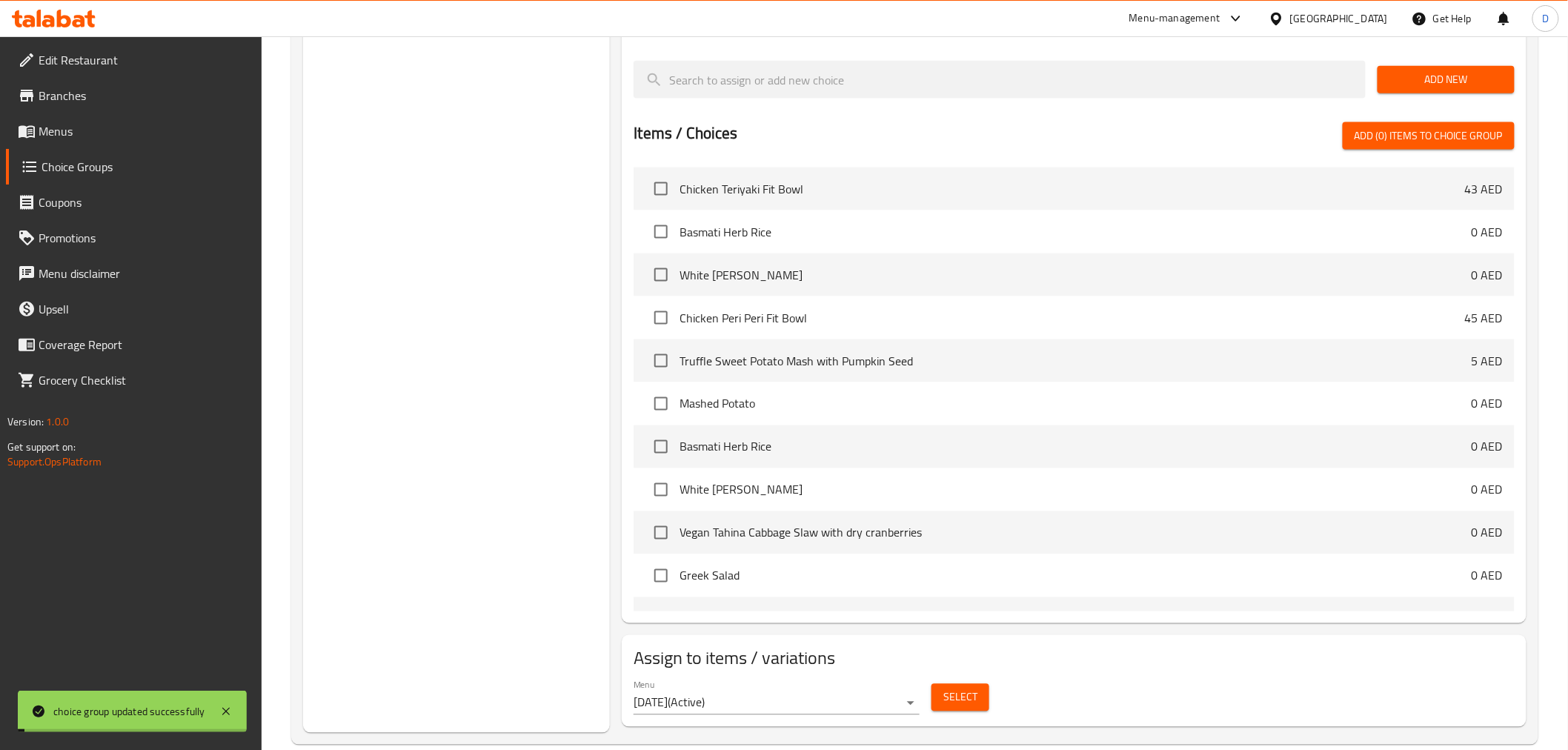
scroll to position [813, 0]
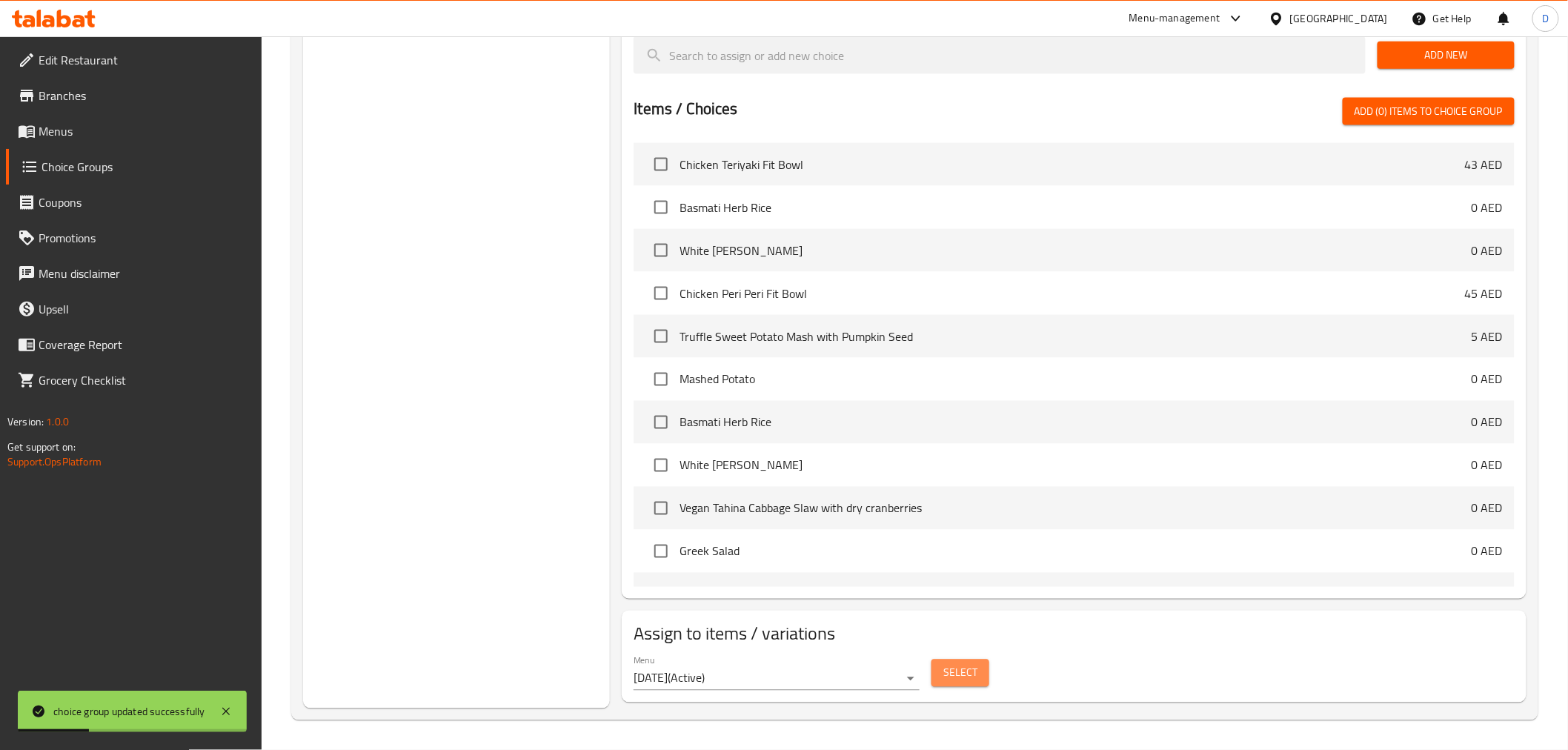
click at [939, 676] on button "Select" at bounding box center [960, 673] width 58 height 28
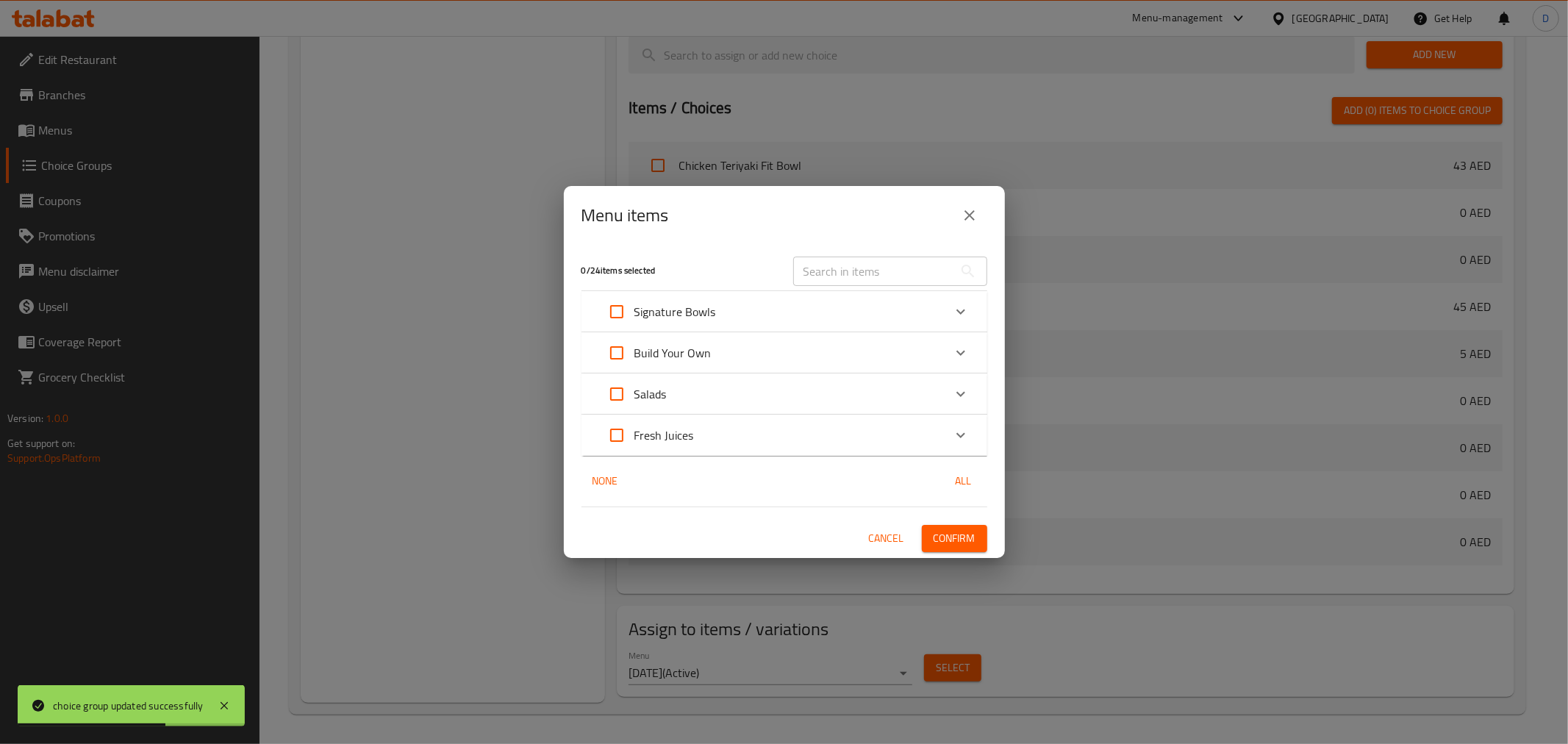
click at [685, 344] on p "Build Your Own" at bounding box center [672, 353] width 77 height 18
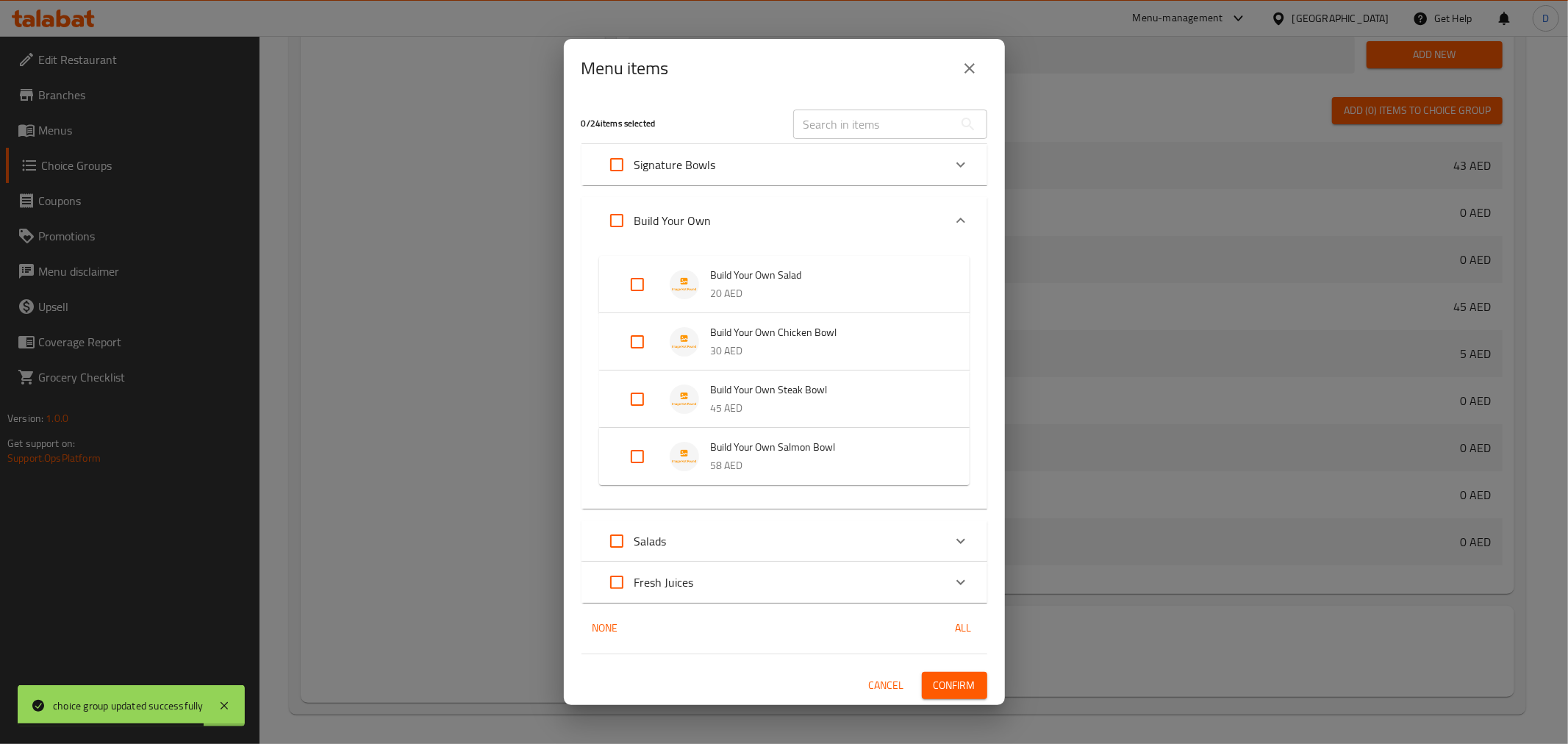
click at [627, 291] on input "Expand" at bounding box center [637, 285] width 36 height 36
checkbox input "true"
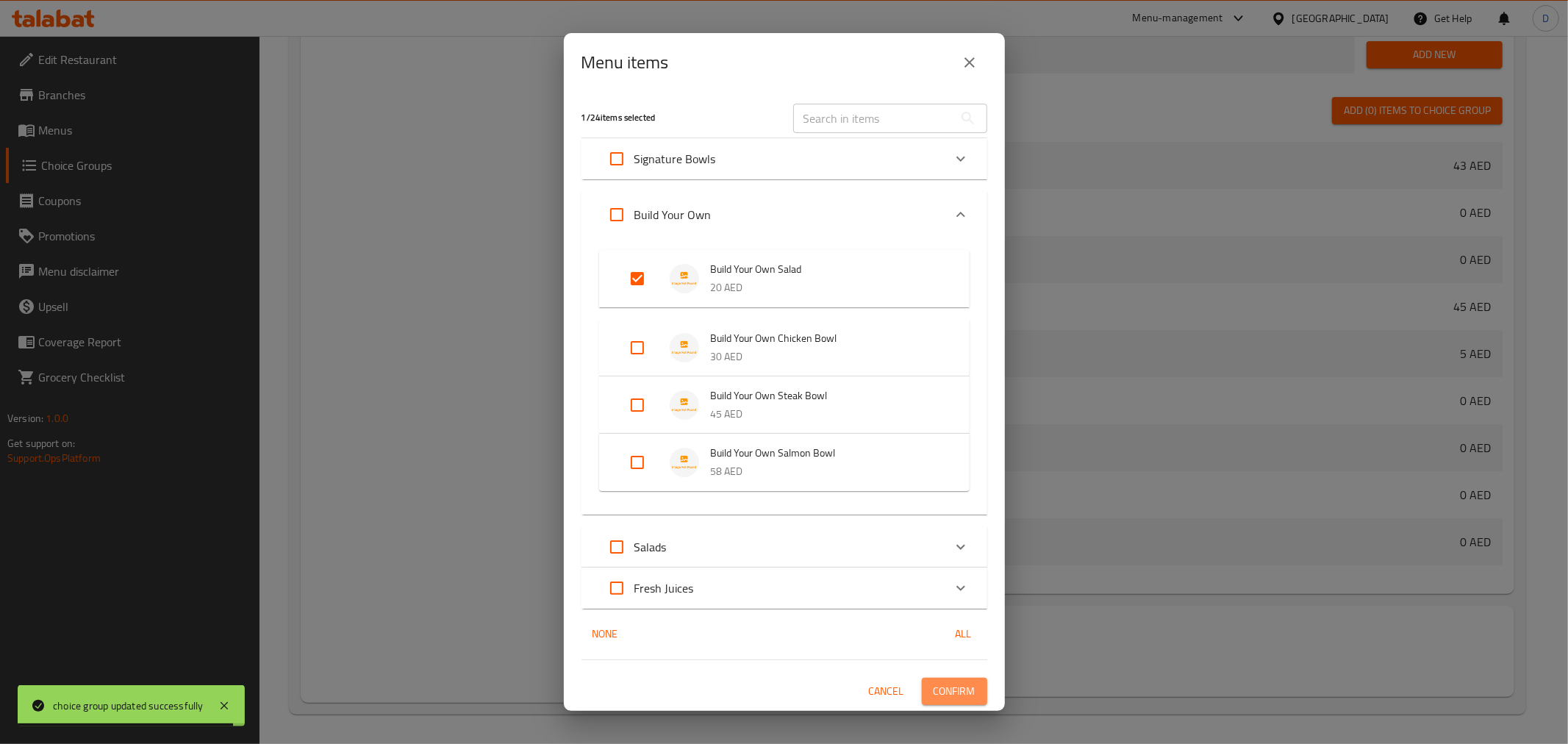
click at [954, 688] on span "Confirm" at bounding box center [955, 691] width 42 height 19
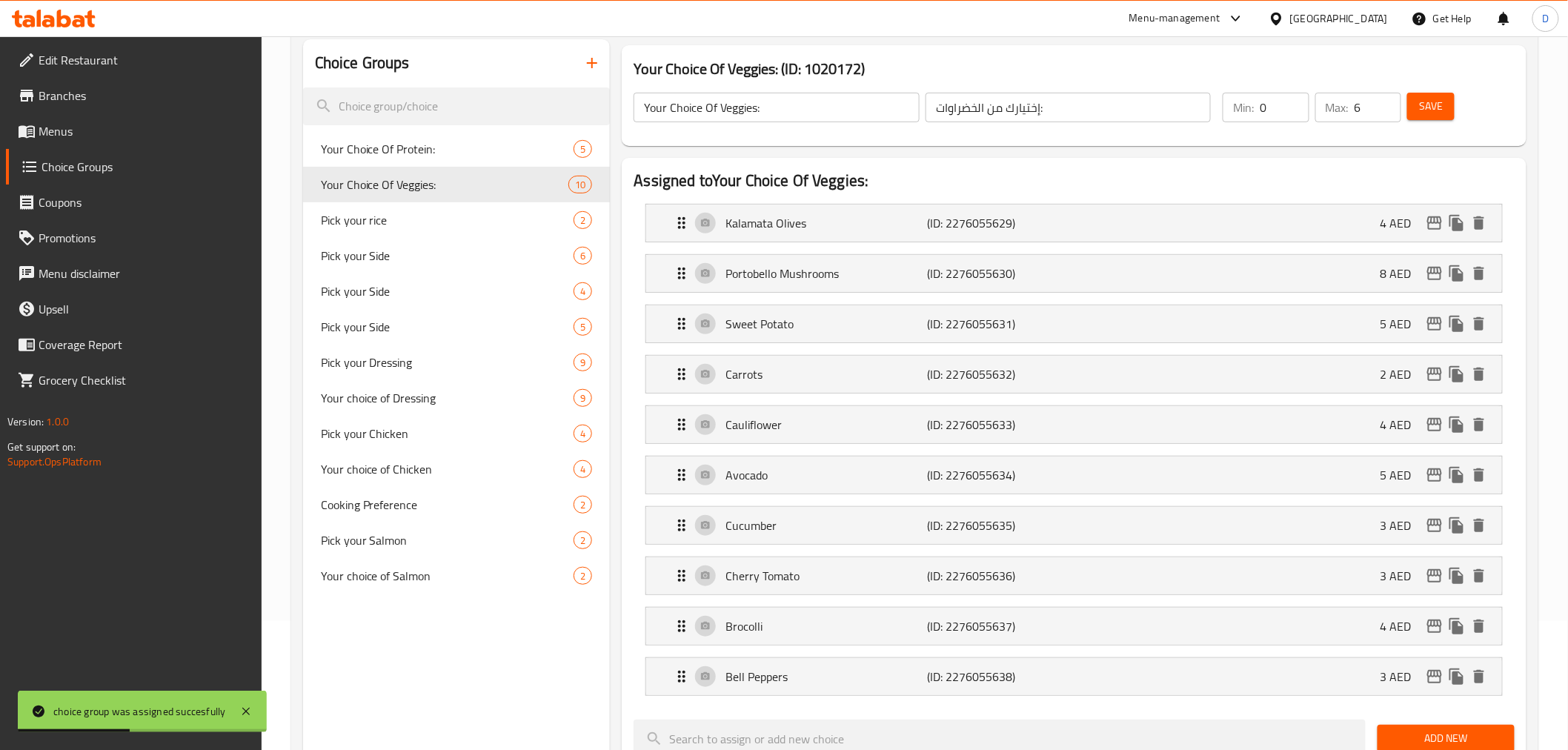
scroll to position [72, 0]
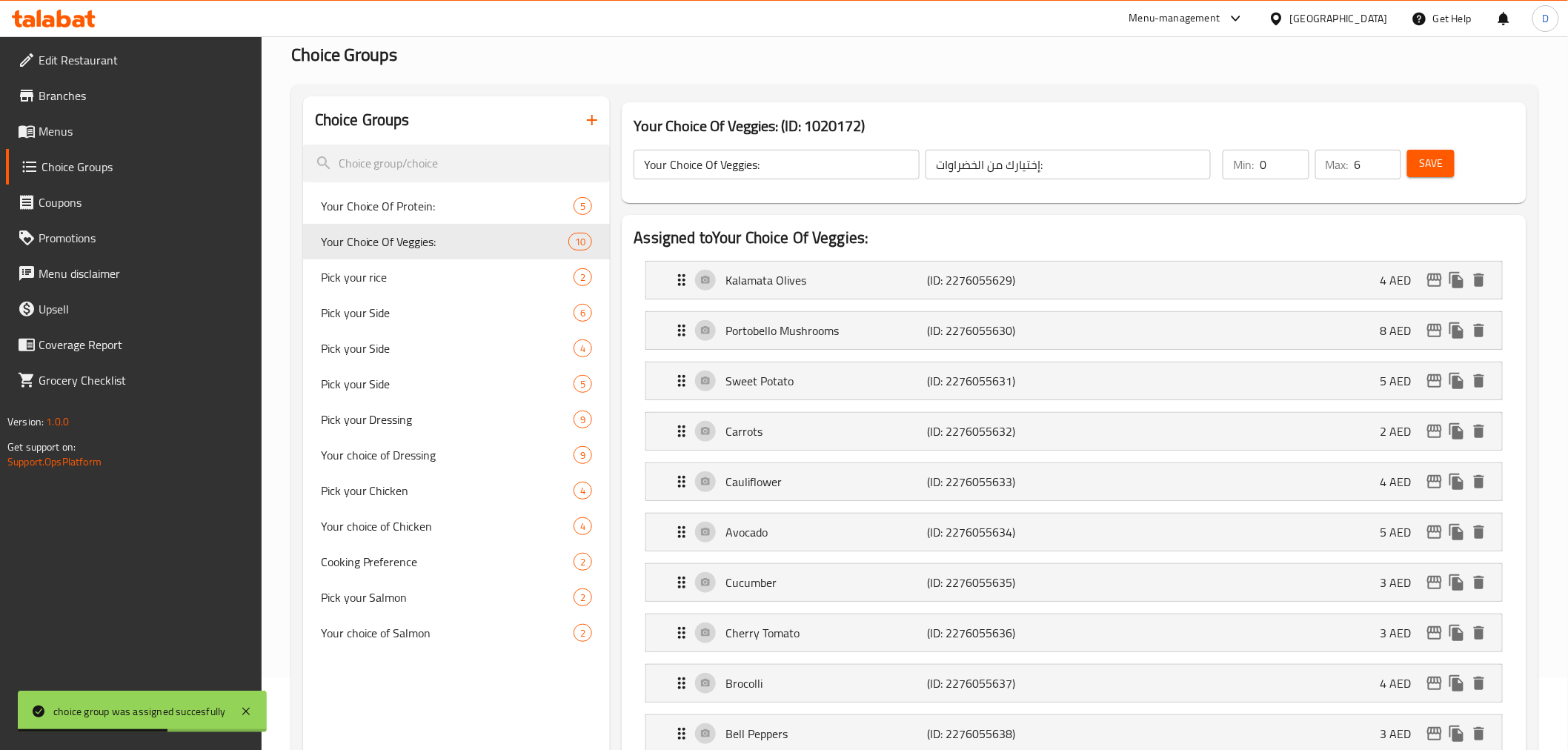
click at [597, 117] on icon "button" at bounding box center [592, 120] width 18 height 18
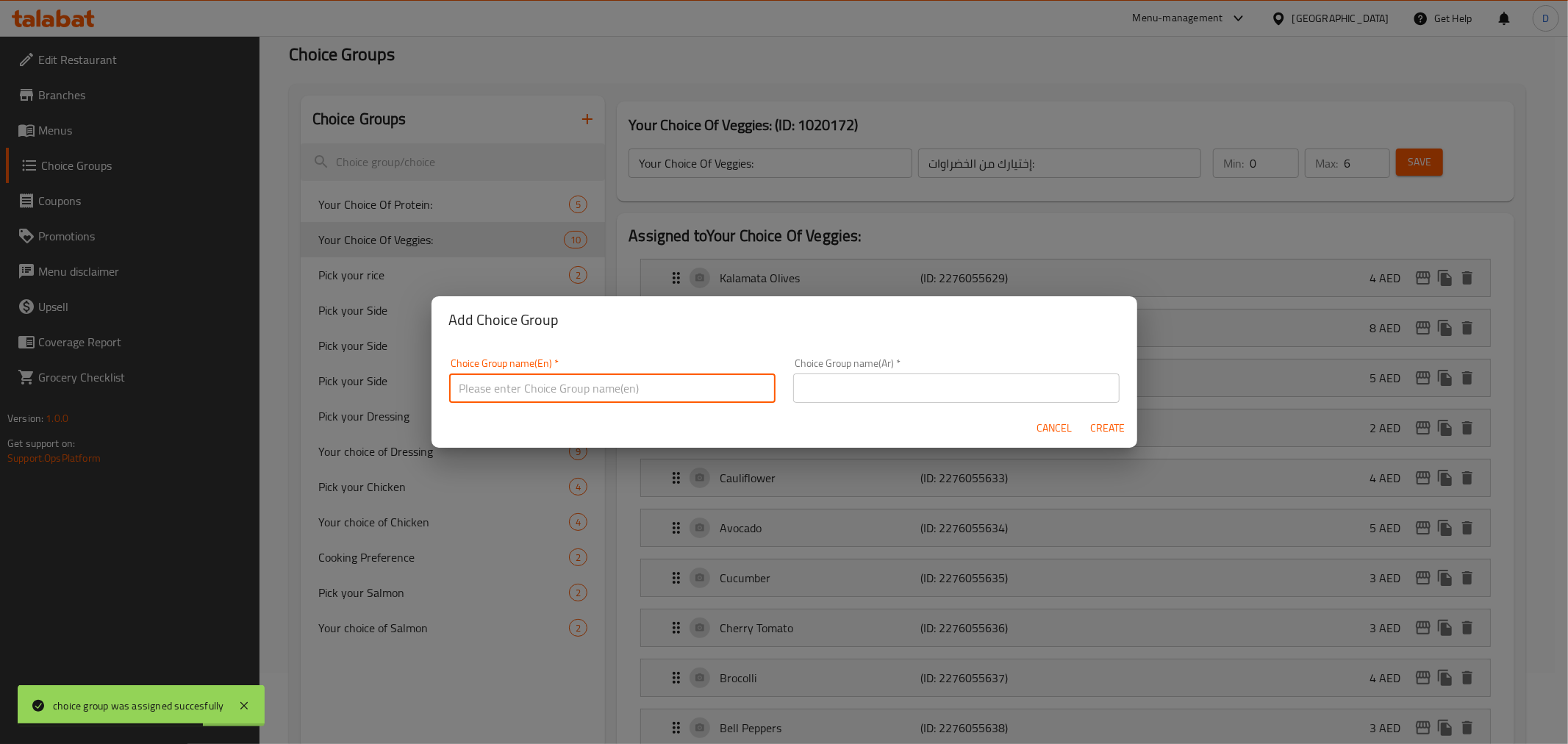
click at [545, 394] on input "text" at bounding box center [612, 388] width 326 height 29
click at [553, 393] on input "Your Choice Of Veggies:" at bounding box center [612, 388] width 326 height 29
paste input "Fruit"
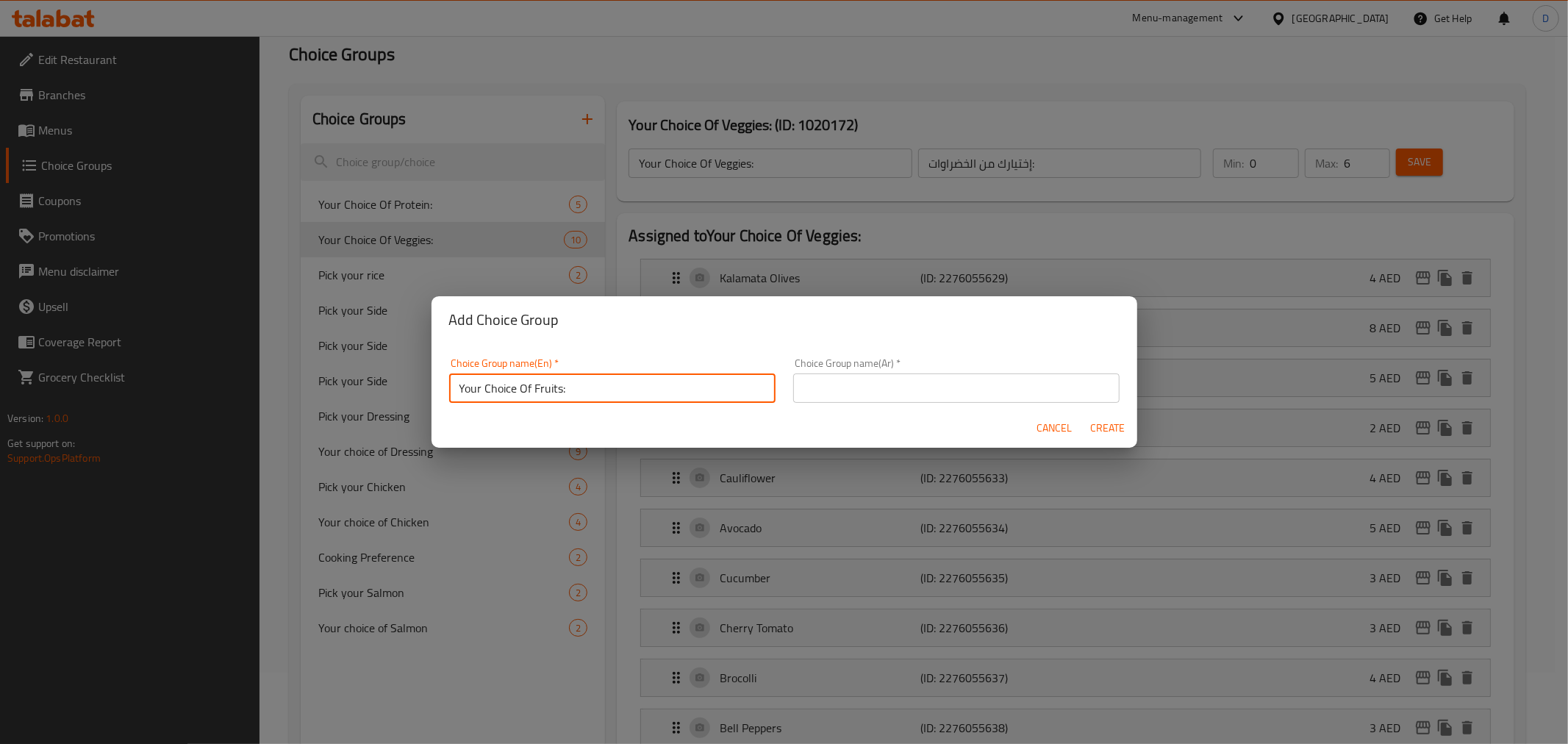
type input "Your Choice Of Fruits:"
click at [901, 392] on input "text" at bounding box center [956, 388] width 326 height 29
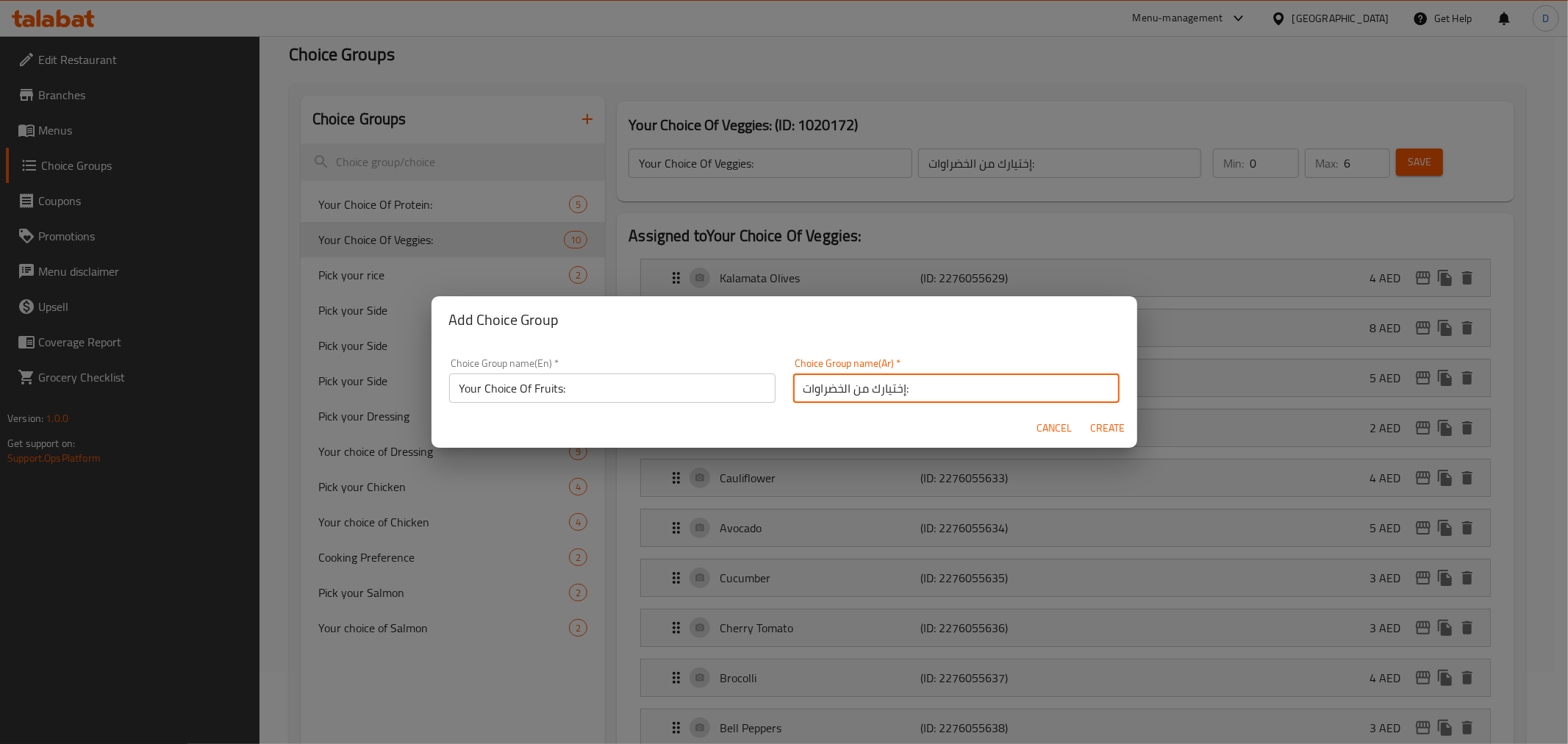
click at [838, 386] on input "إختيارك من الخضراوات:" at bounding box center [956, 388] width 326 height 29
paste input "فواكه"
type input "إختيارك من الفواكه:"
click at [1096, 419] on span "Create" at bounding box center [1108, 427] width 36 height 19
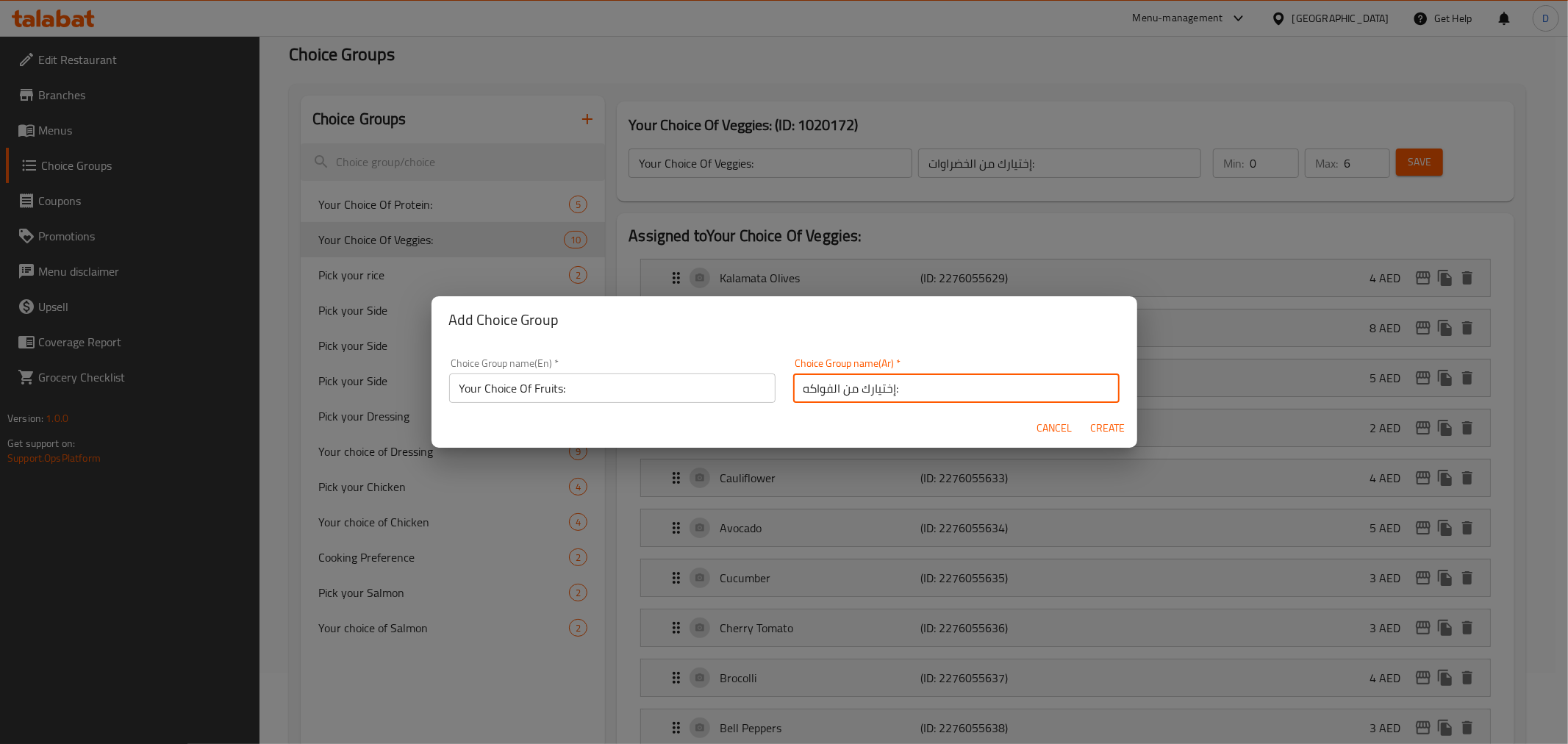
type input "Your Choice Of Fruits:"
type input "إختيارك من الفواكه:"
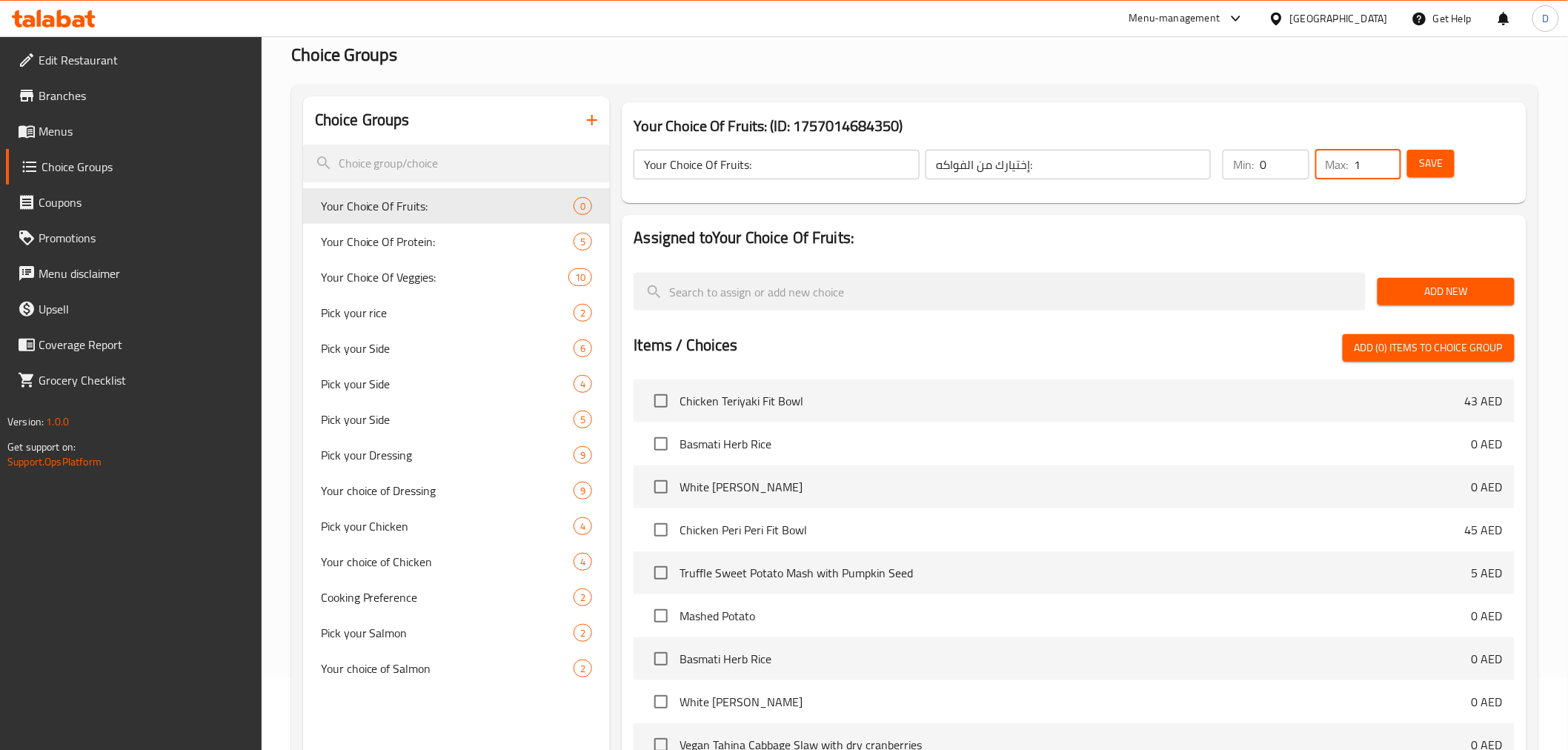
click at [1387, 160] on input "1" at bounding box center [1377, 164] width 47 height 29
click at [1387, 160] on input "2" at bounding box center [1377, 164] width 47 height 29
click at [1387, 160] on input "3" at bounding box center [1377, 164] width 47 height 29
type input "4"
click at [1387, 160] on input "4" at bounding box center [1377, 164] width 47 height 29
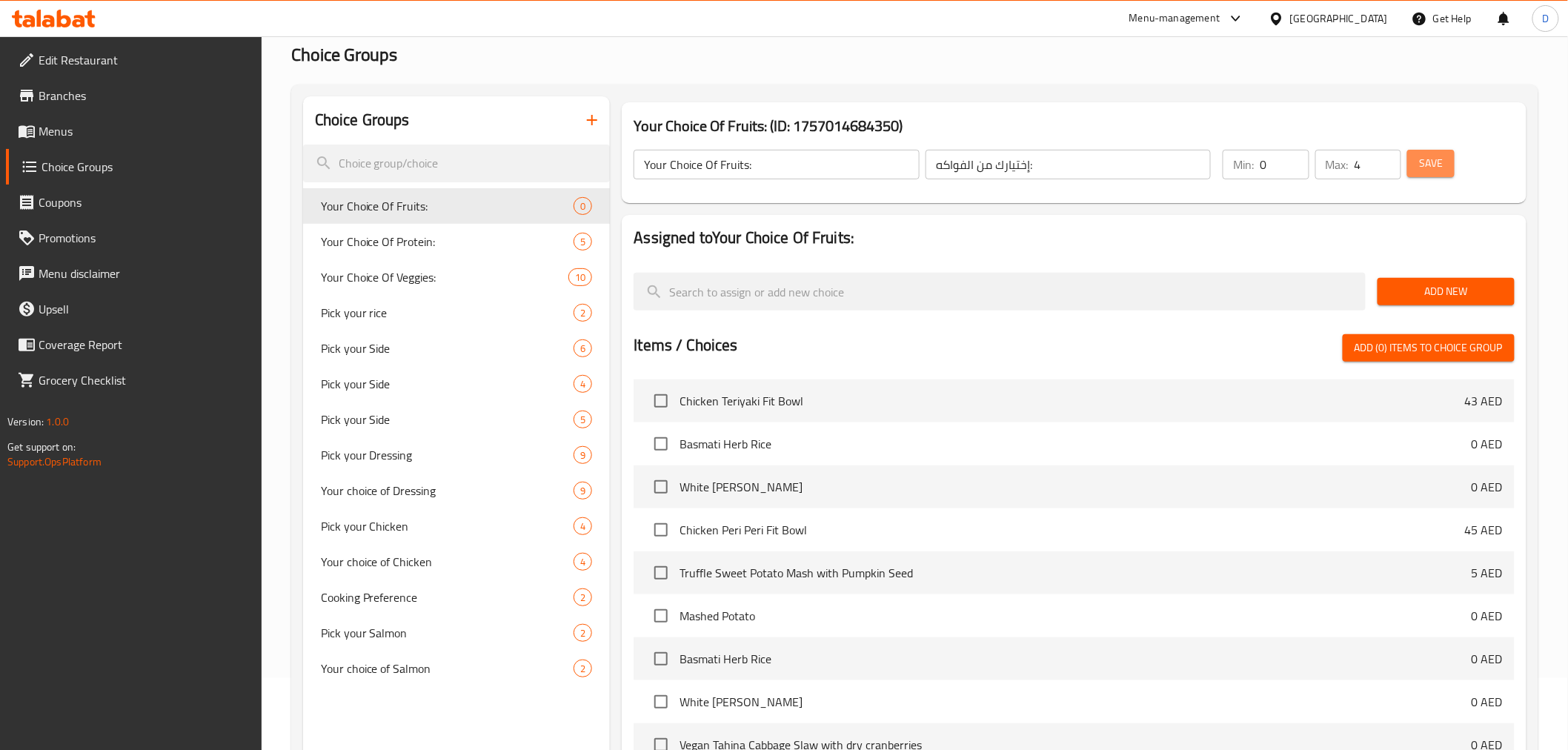
click at [1411, 166] on button "Save" at bounding box center [1431, 163] width 47 height 28
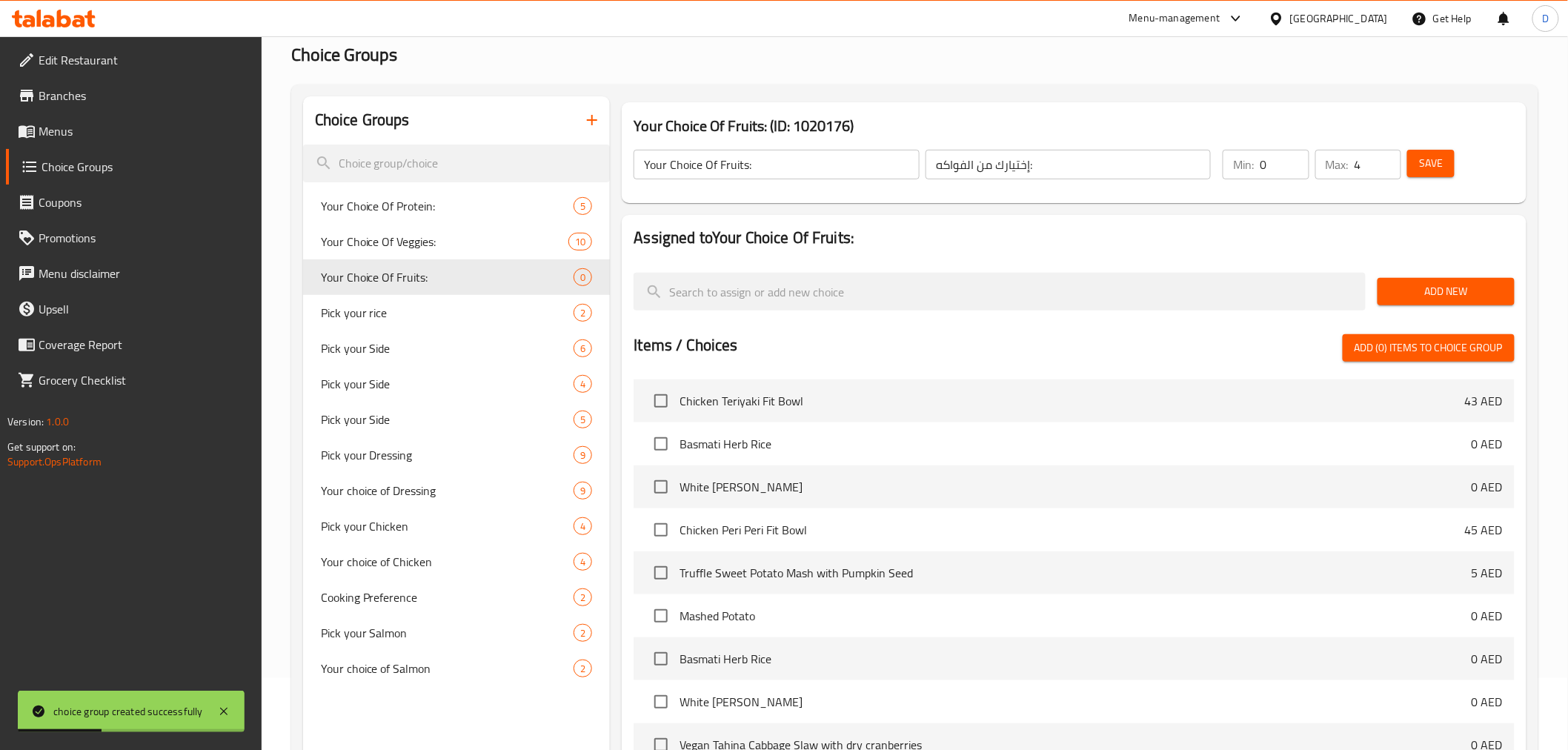
click at [1433, 285] on span "Add New" at bounding box center [1446, 291] width 113 height 19
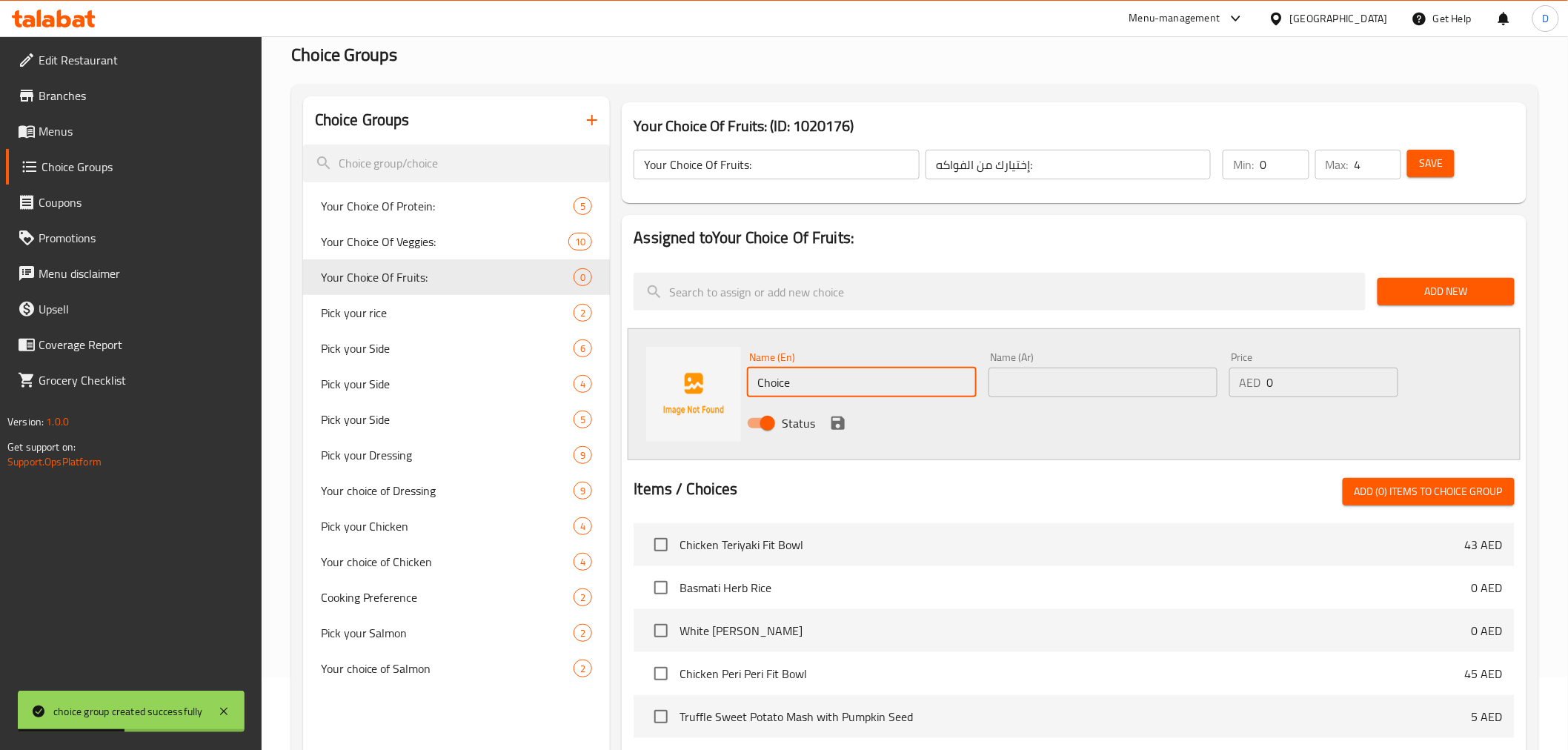
click at [759, 380] on input "Choice" at bounding box center [861, 382] width 229 height 29
paste input "Pomegranat"
type input "Pomegranate"
click at [1097, 381] on input "text" at bounding box center [1103, 382] width 229 height 29
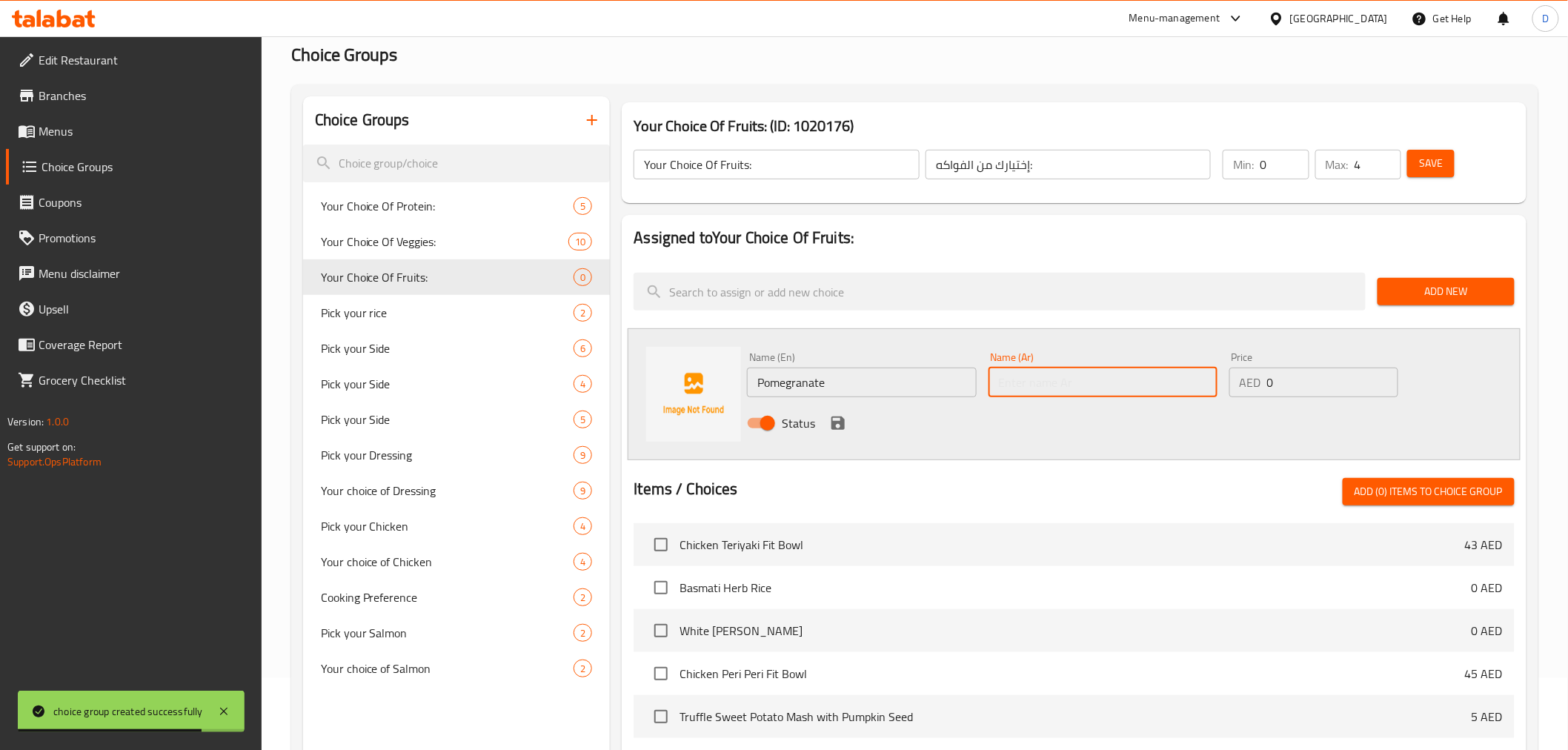
paste input "رمان"
type input "رمان"
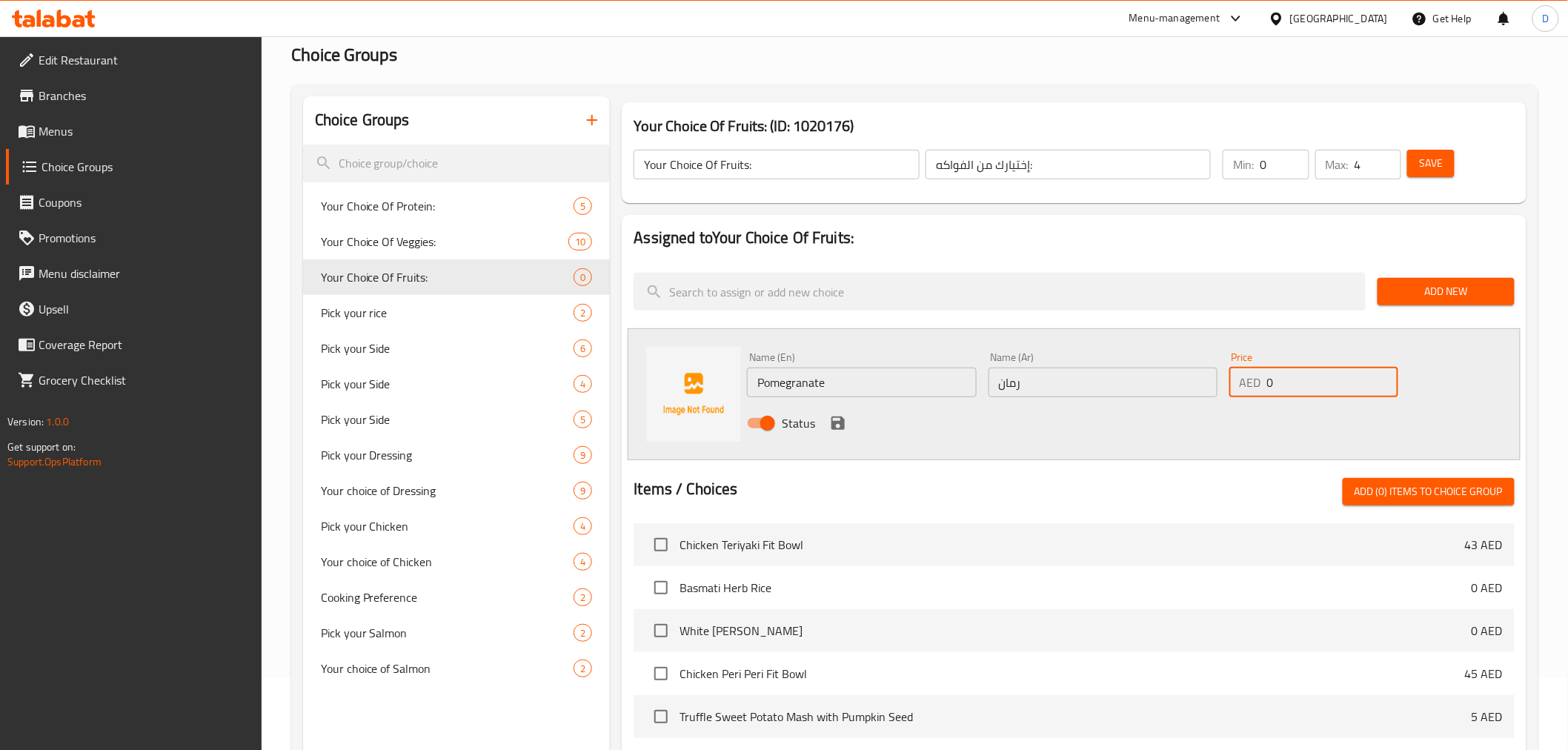
drag, startPoint x: 1275, startPoint y: 389, endPoint x: 1265, endPoint y: 386, distance: 10.4
click at [1265, 386] on div "AED 0 Price" at bounding box center [1313, 382] width 169 height 29
type input "3"
click at [845, 416] on icon "save" at bounding box center [838, 423] width 18 height 18
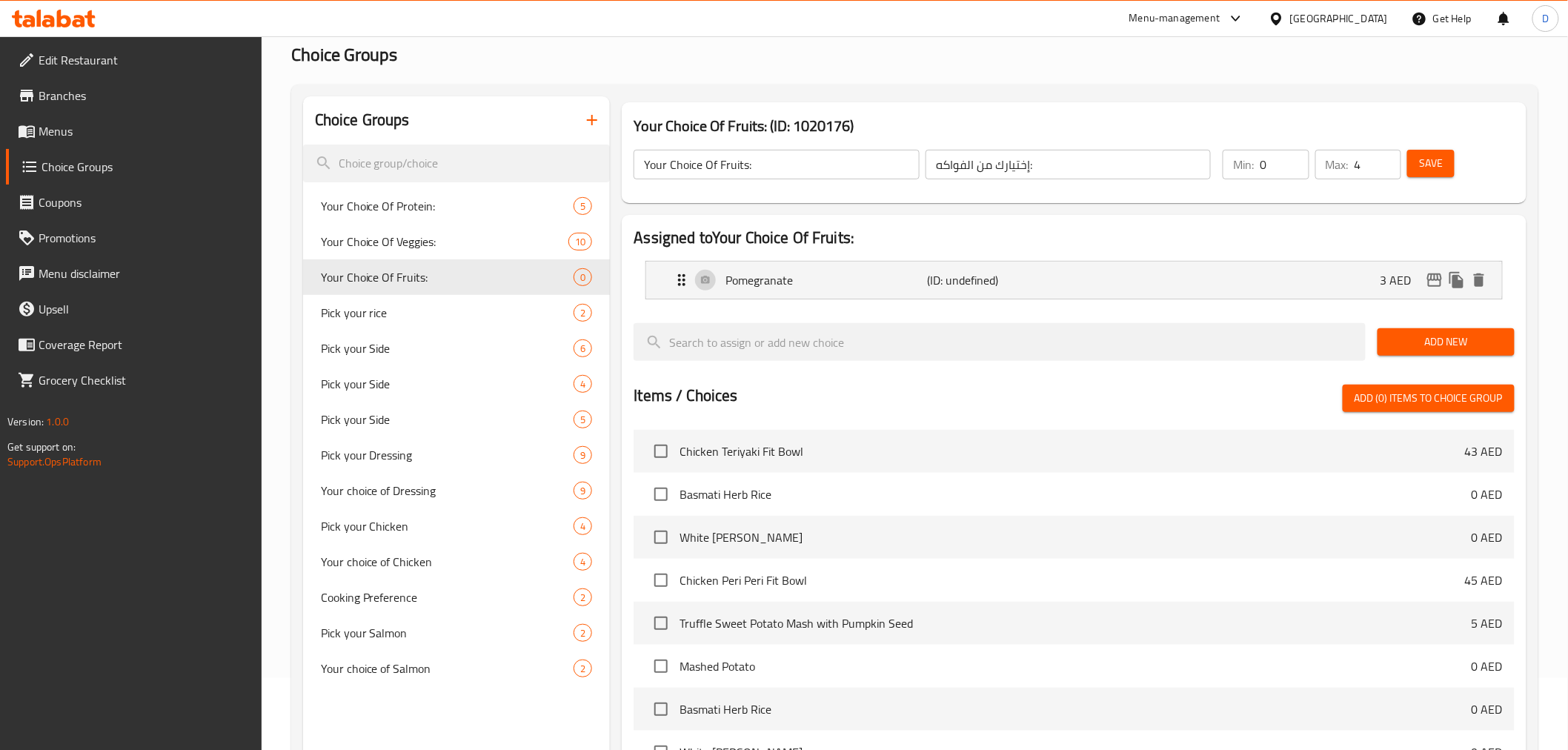
click at [1438, 339] on span "Add New" at bounding box center [1446, 342] width 113 height 19
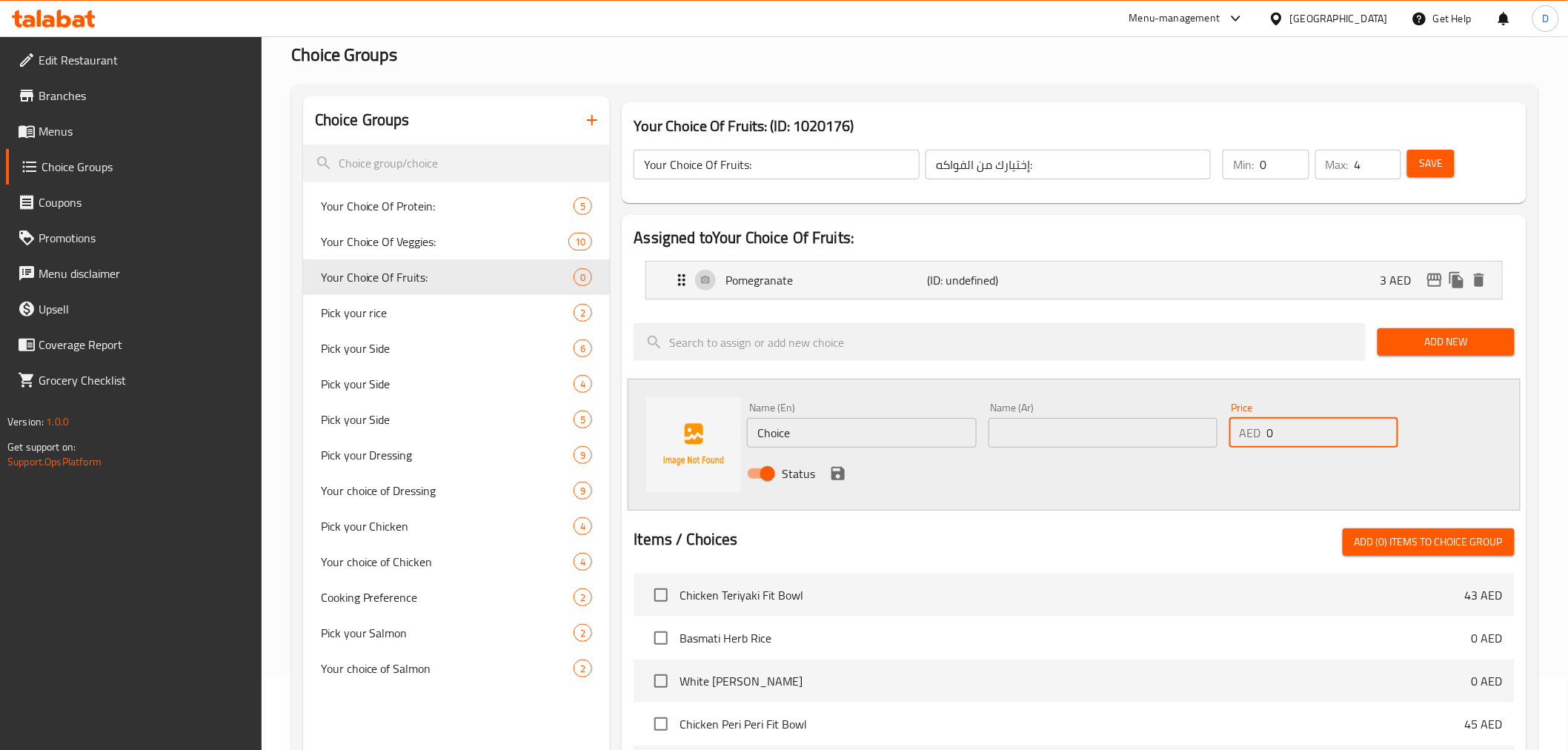
drag, startPoint x: 1291, startPoint y: 433, endPoint x: 1243, endPoint y: 437, distance: 48.2
click at [1243, 437] on div "AED 0 Price" at bounding box center [1313, 433] width 169 height 29
type input "6"
click at [876, 442] on input "Choice" at bounding box center [861, 433] width 229 height 29
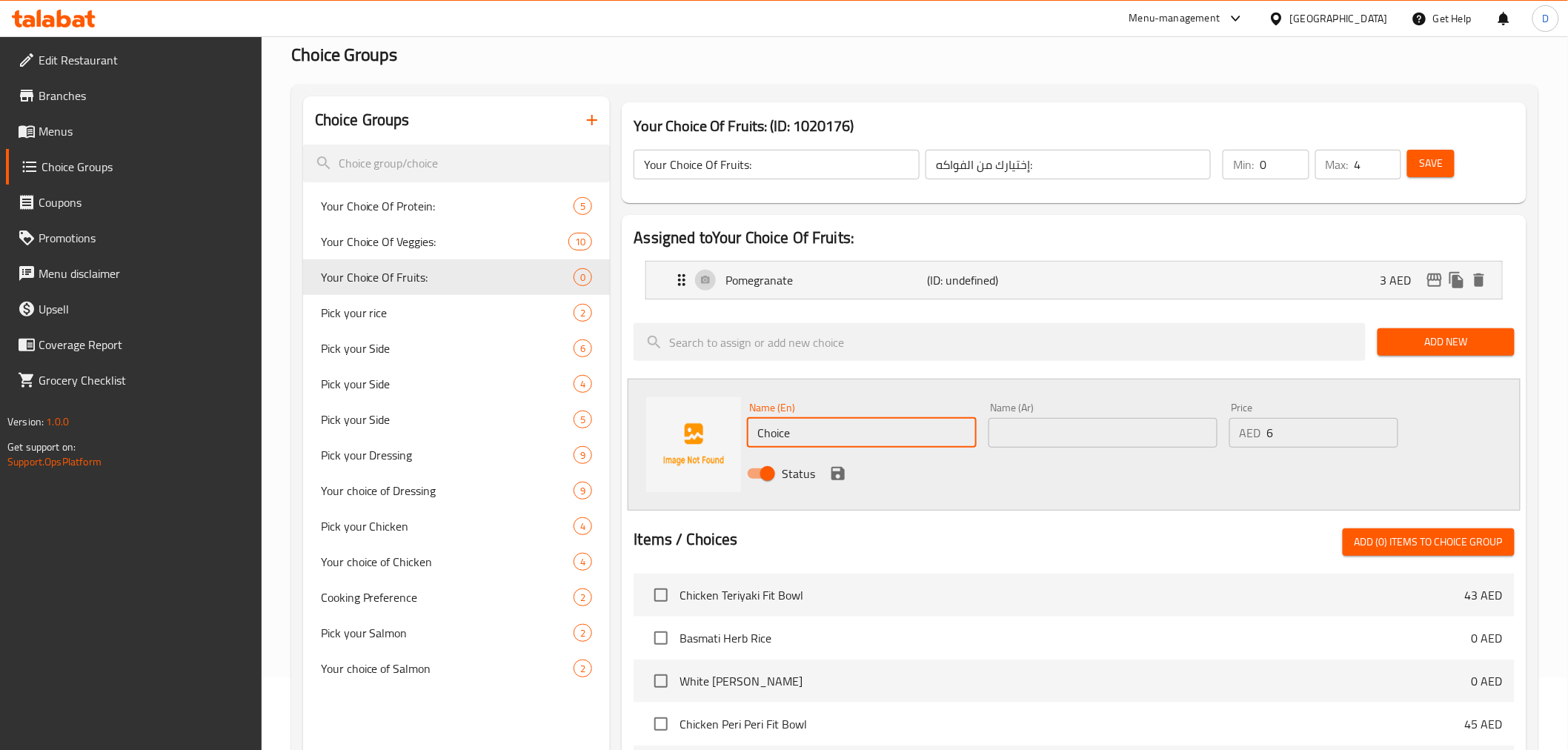
click at [876, 442] on input "Choice" at bounding box center [861, 433] width 229 height 29
paste input "Strawberry"
type input "Strawberry"
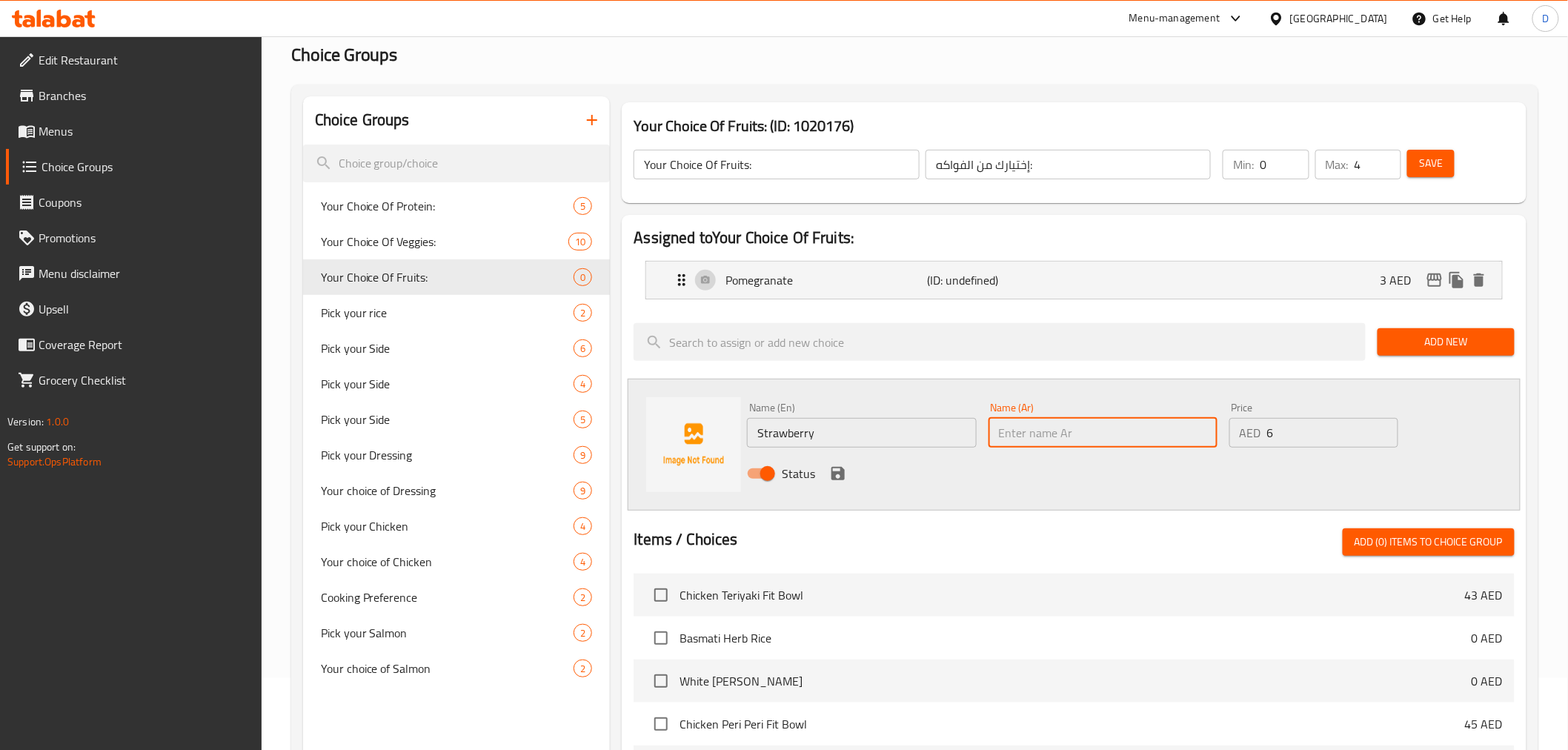
click at [1009, 423] on input "text" at bounding box center [1103, 433] width 229 height 29
paste input "الفراولة"
type input "الفراولة"
click at [843, 478] on icon "save" at bounding box center [838, 473] width 13 height 13
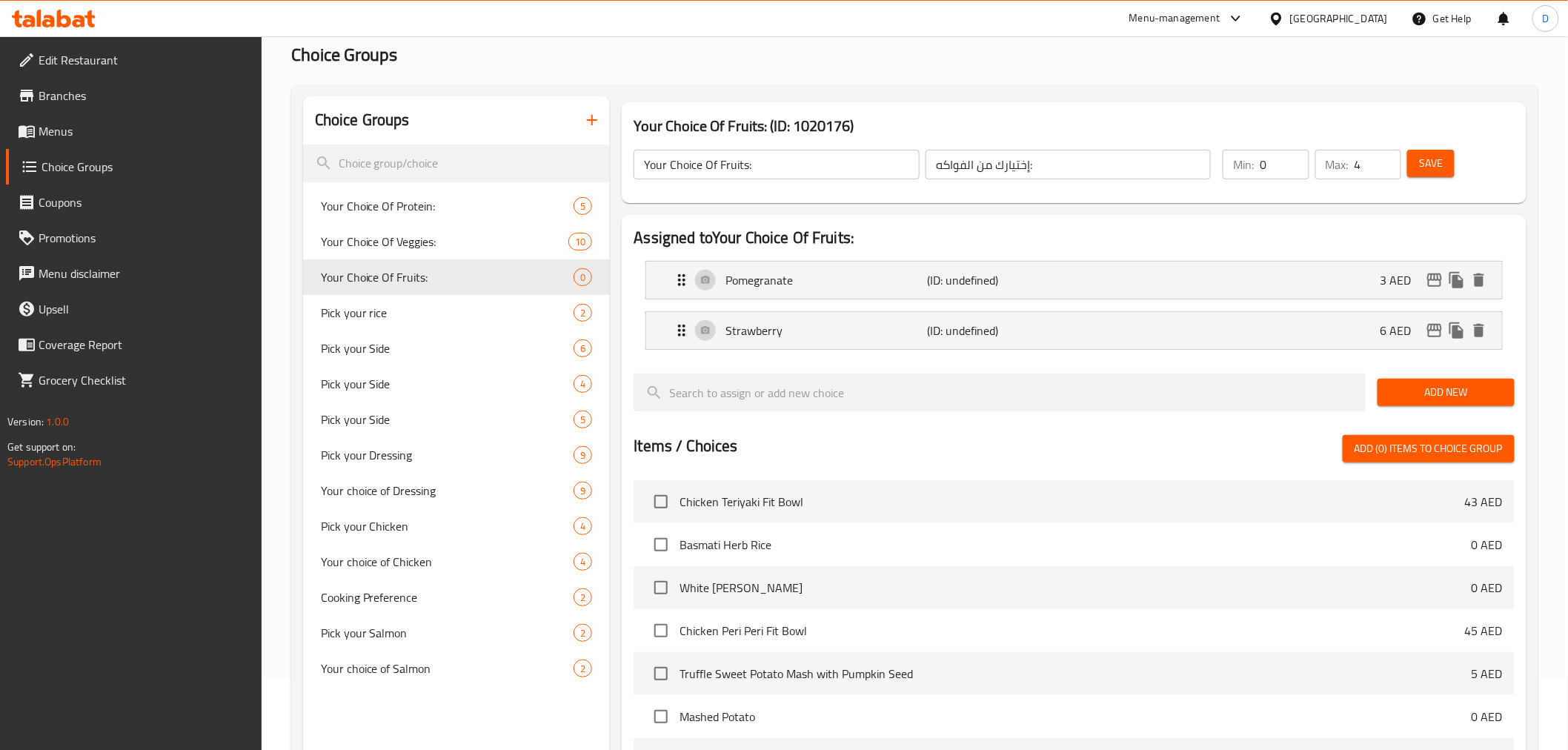
drag, startPoint x: 1423, startPoint y: 386, endPoint x: 1384, endPoint y: 387, distance: 39.0
click at [1424, 387] on span "Add New" at bounding box center [1446, 392] width 113 height 19
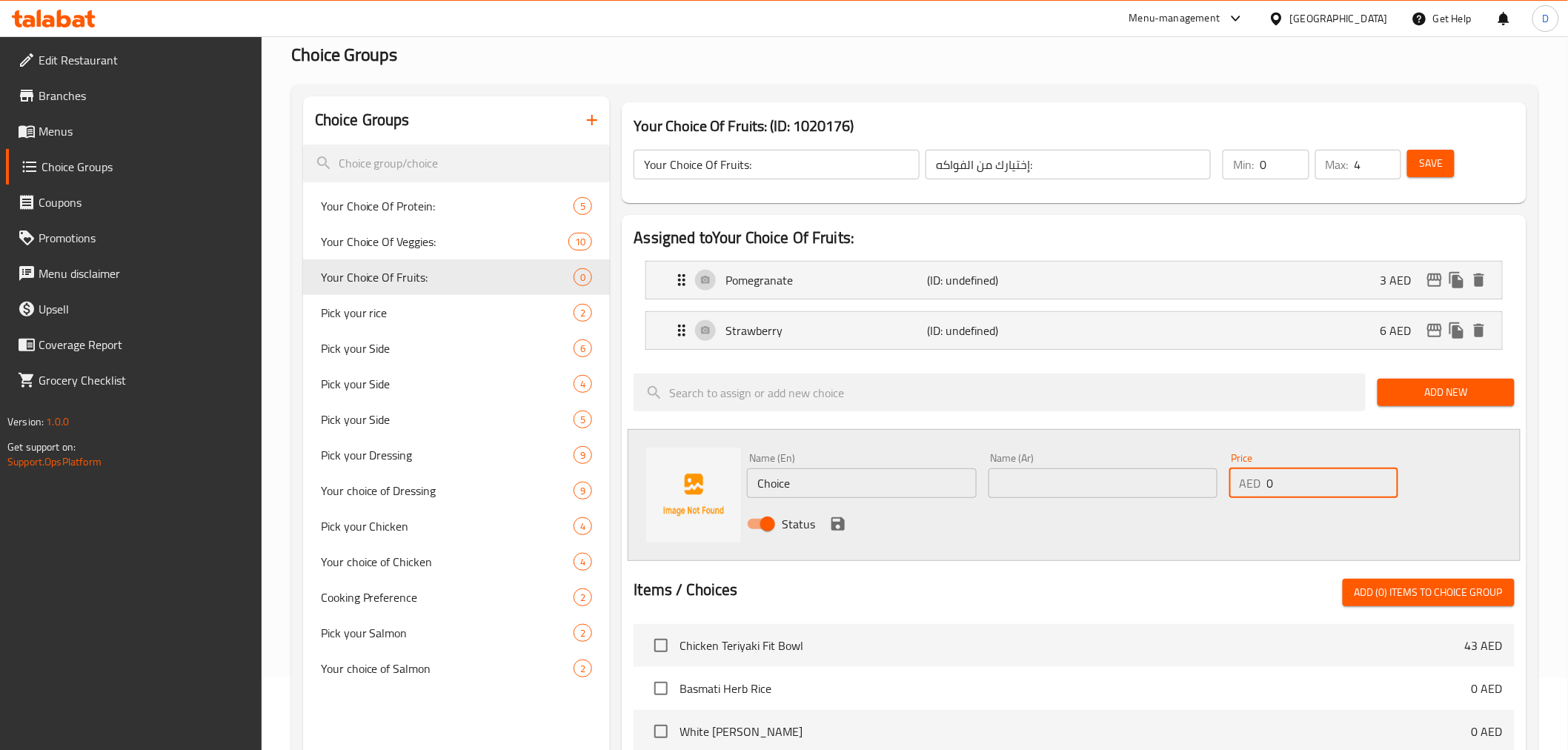
drag, startPoint x: 1277, startPoint y: 485, endPoint x: 1249, endPoint y: 480, distance: 28.4
click at [1249, 480] on div "AED 0 Price" at bounding box center [1313, 483] width 169 height 29
type input "5"
click at [888, 482] on input "Choice" at bounding box center [861, 483] width 229 height 29
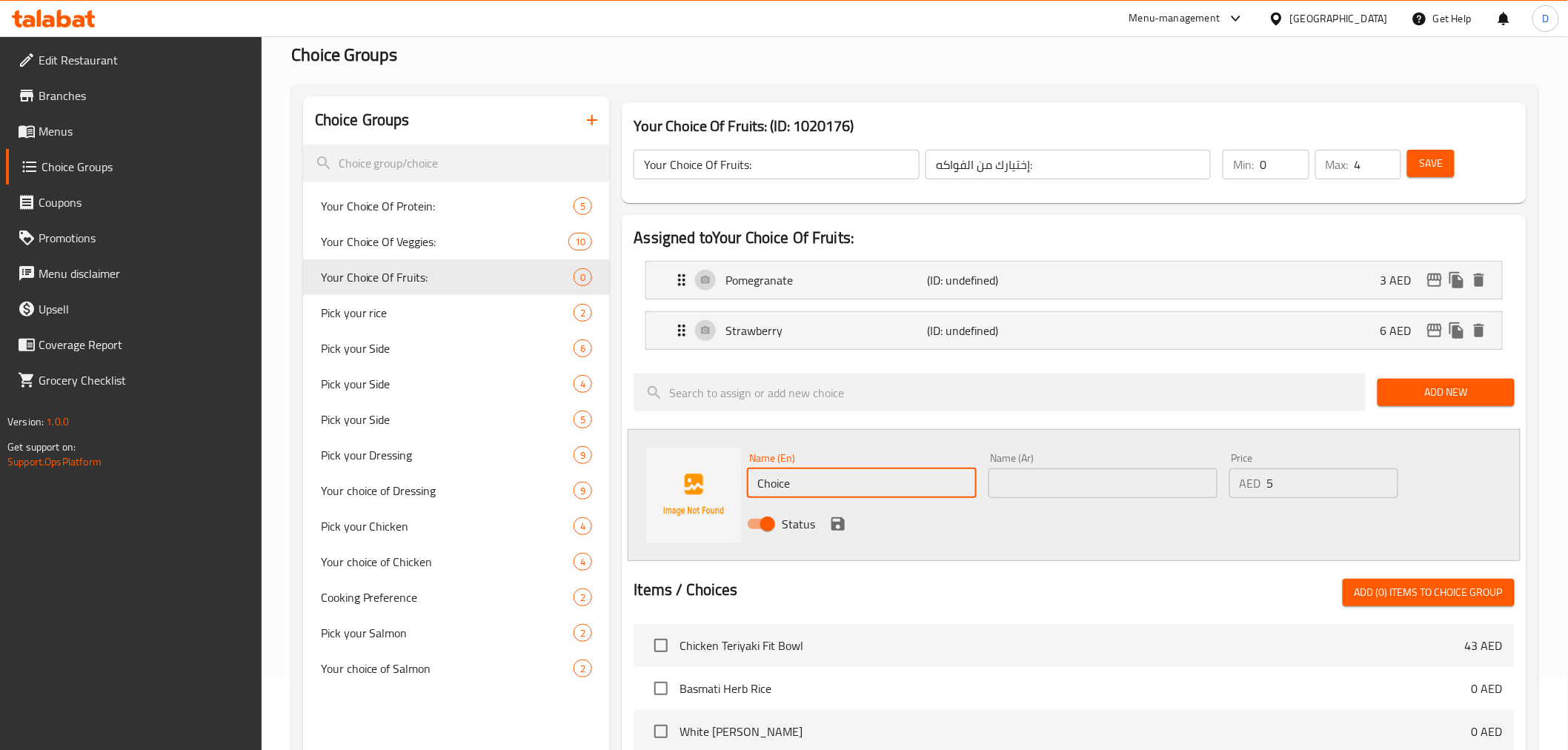
paste input "Blueberry"
type input "Blueberry"
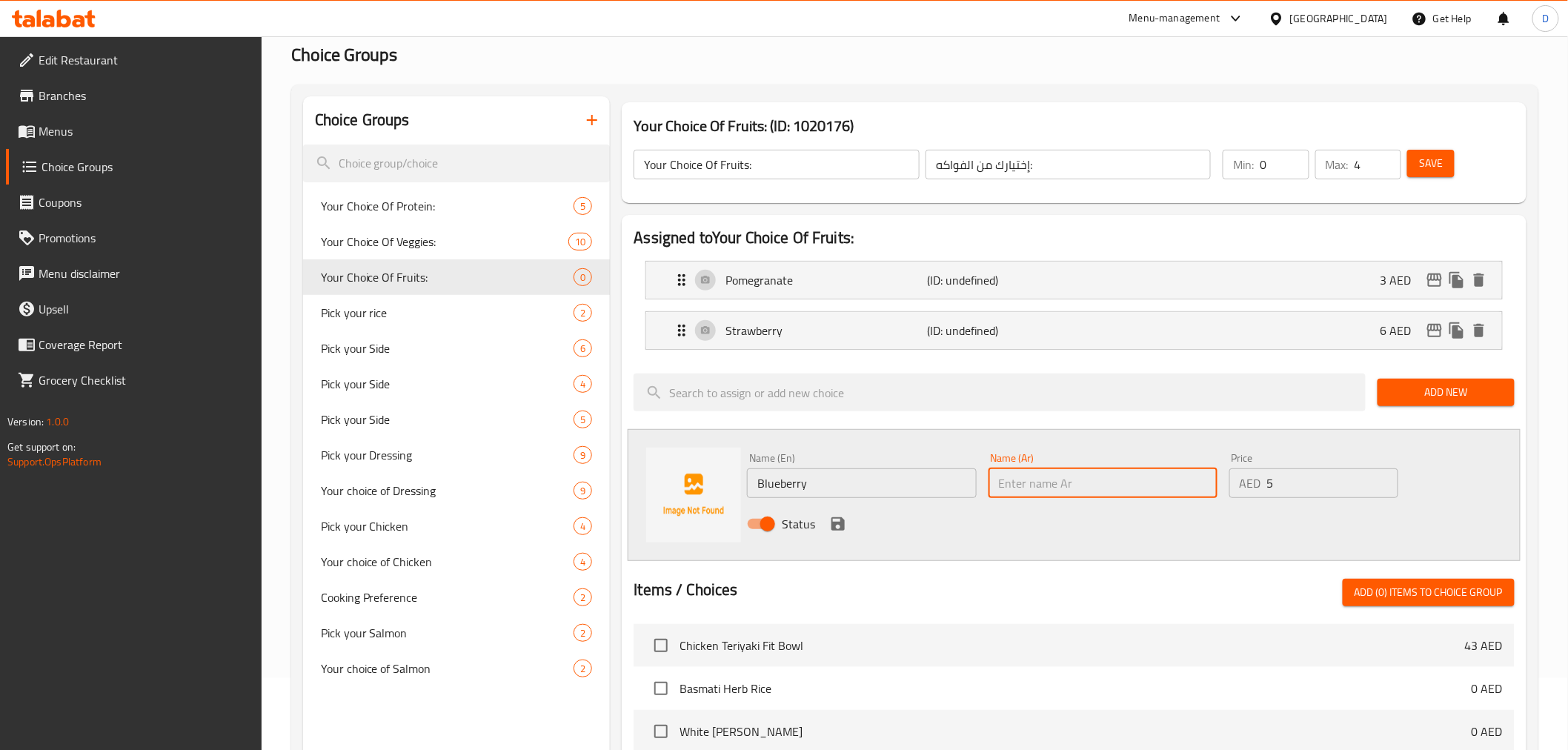
click at [1056, 476] on input "text" at bounding box center [1103, 483] width 229 height 29
paste input "توت"
type input "توت أزرق"
click at [839, 529] on icon "save" at bounding box center [838, 524] width 13 height 13
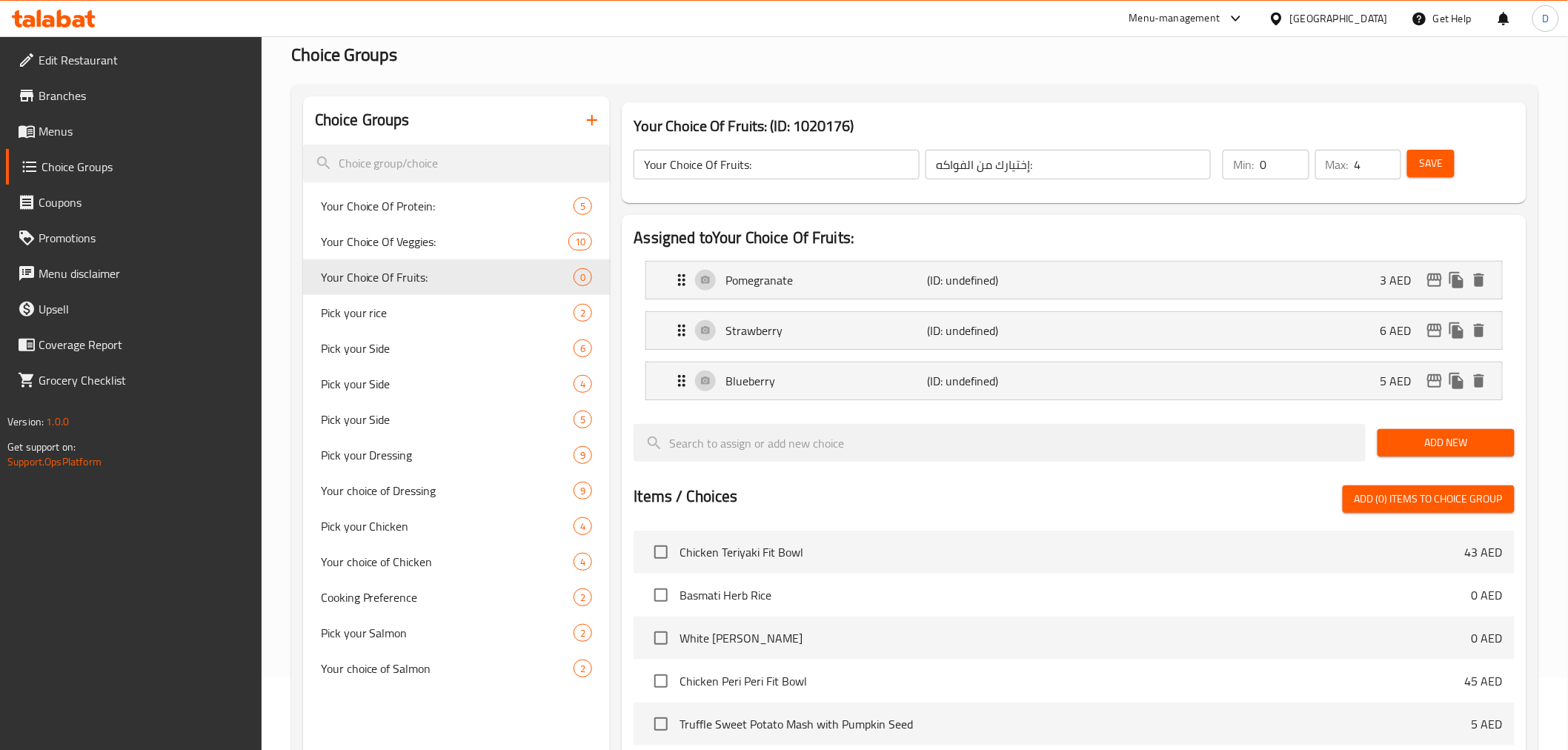
click at [1442, 447] on span "Add New" at bounding box center [1446, 442] width 113 height 19
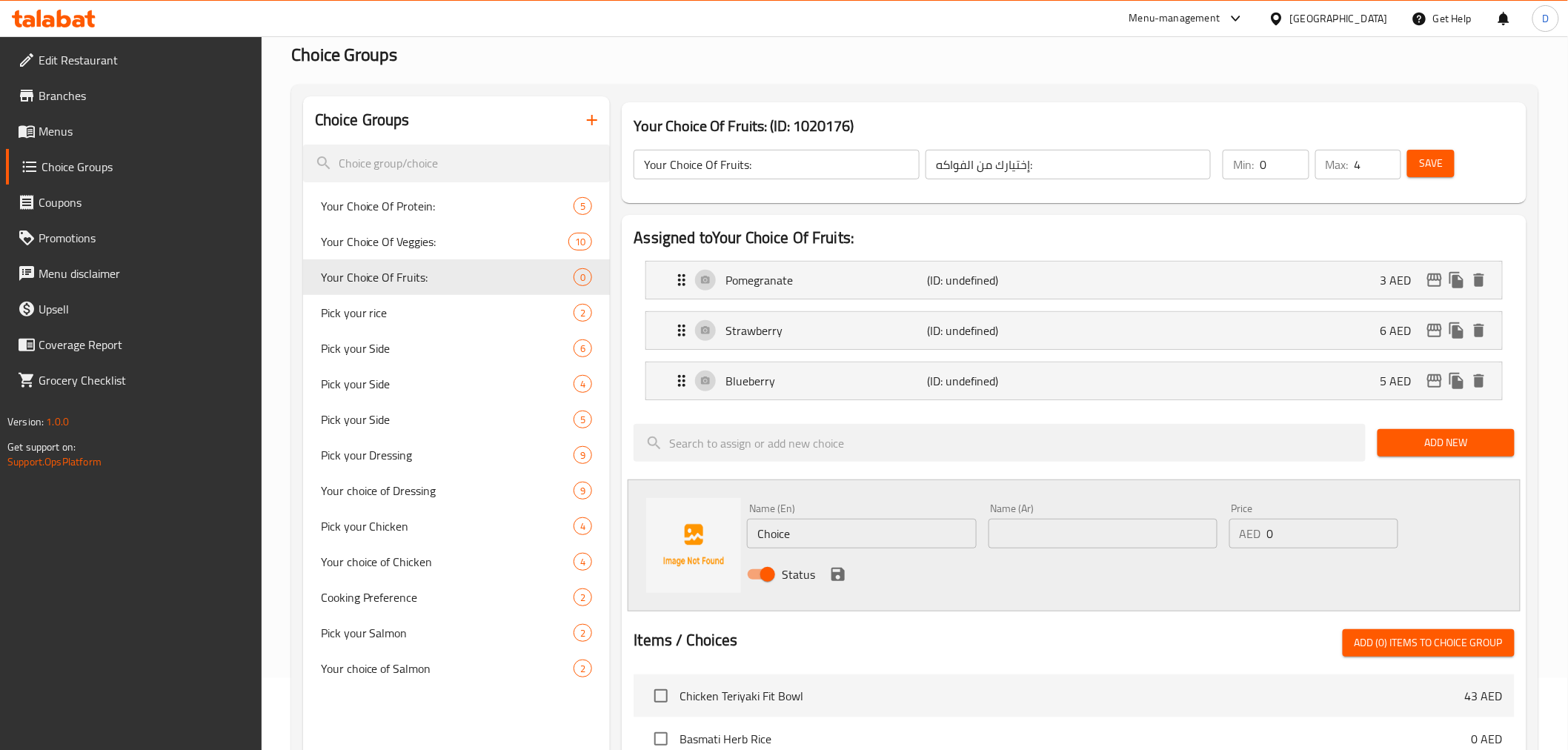
click at [765, 537] on input "Choice" at bounding box center [861, 533] width 229 height 29
paste input "Pear"
type input "Pear"
click at [1035, 542] on input "text" at bounding box center [1103, 533] width 229 height 29
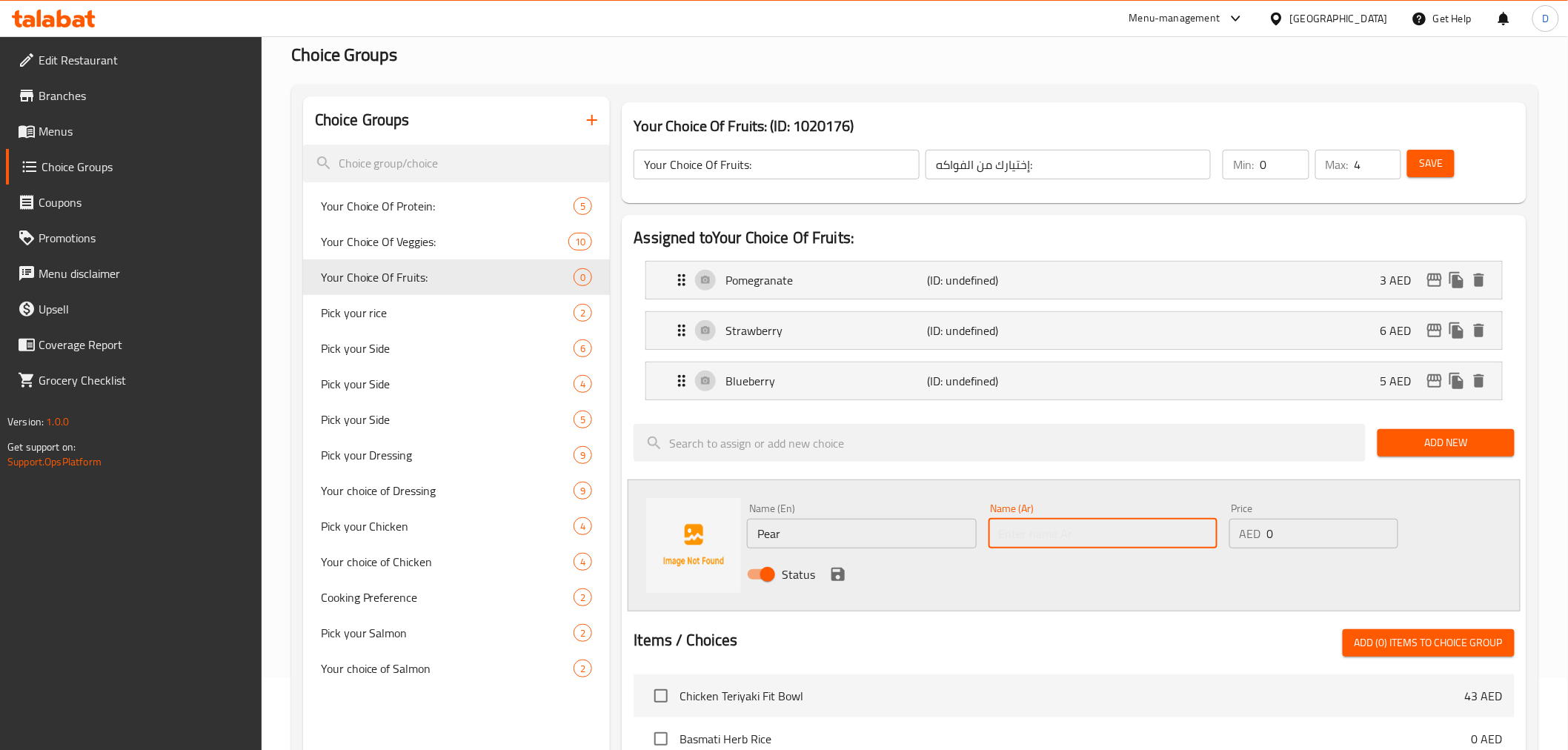
paste input "كُمَّثرَى"
type input "كُمَّثرَى"
drag, startPoint x: 1290, startPoint y: 531, endPoint x: 1252, endPoint y: 534, distance: 38.1
click at [1252, 534] on div "AED 0 Price" at bounding box center [1313, 533] width 169 height 29
type input "5"
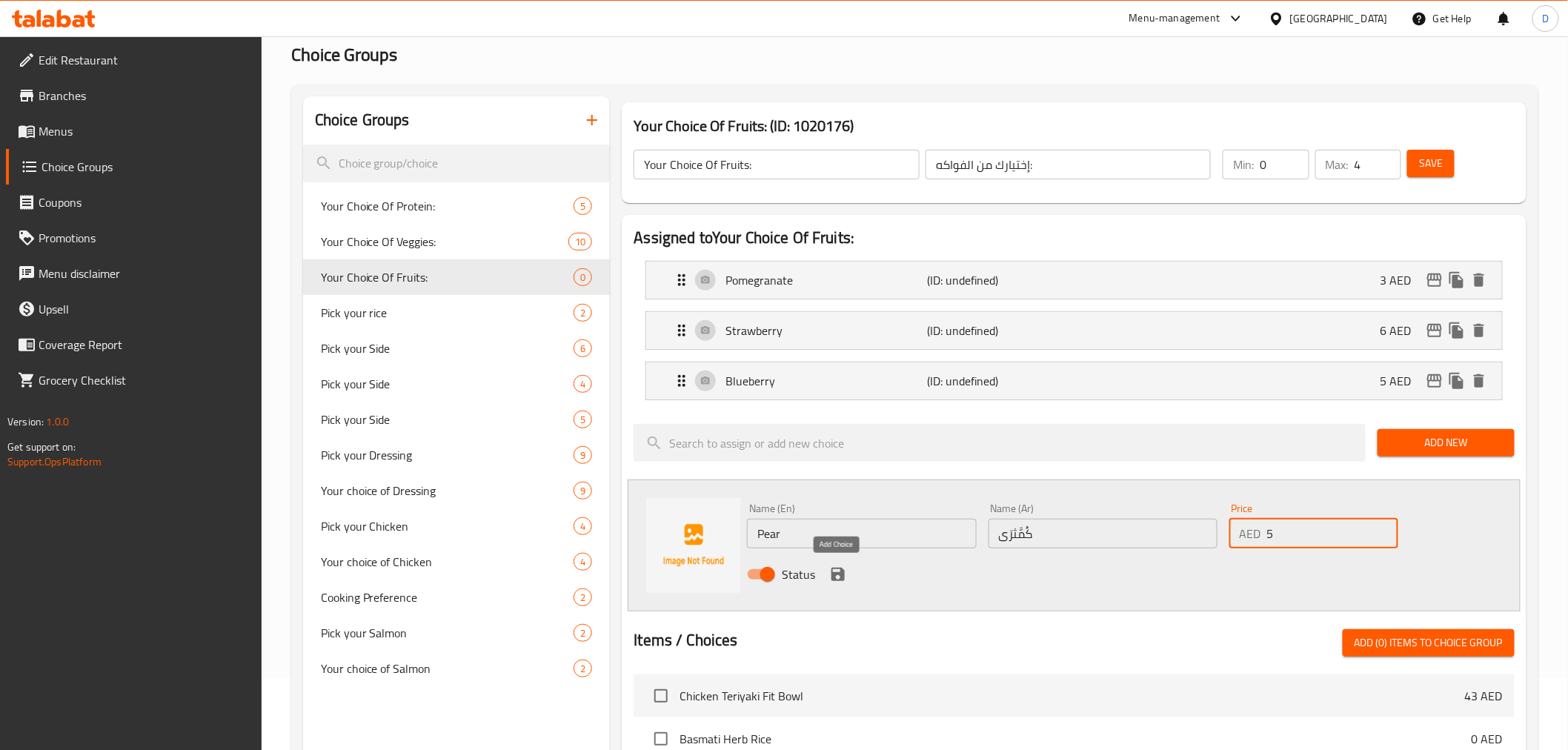
click at [840, 576] on icon "save" at bounding box center [838, 574] width 13 height 13
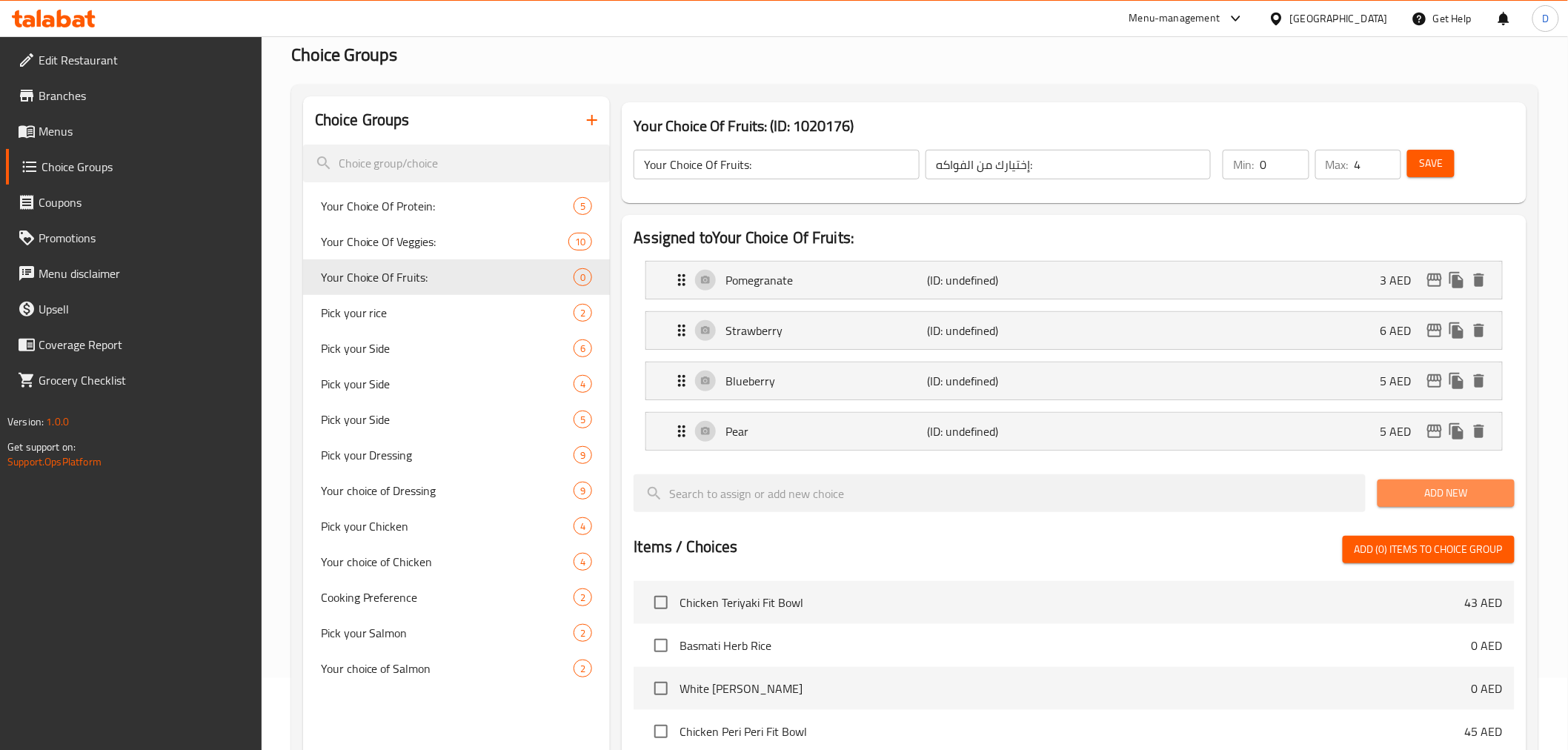
click at [1382, 497] on button "Add New" at bounding box center [1446, 493] width 137 height 28
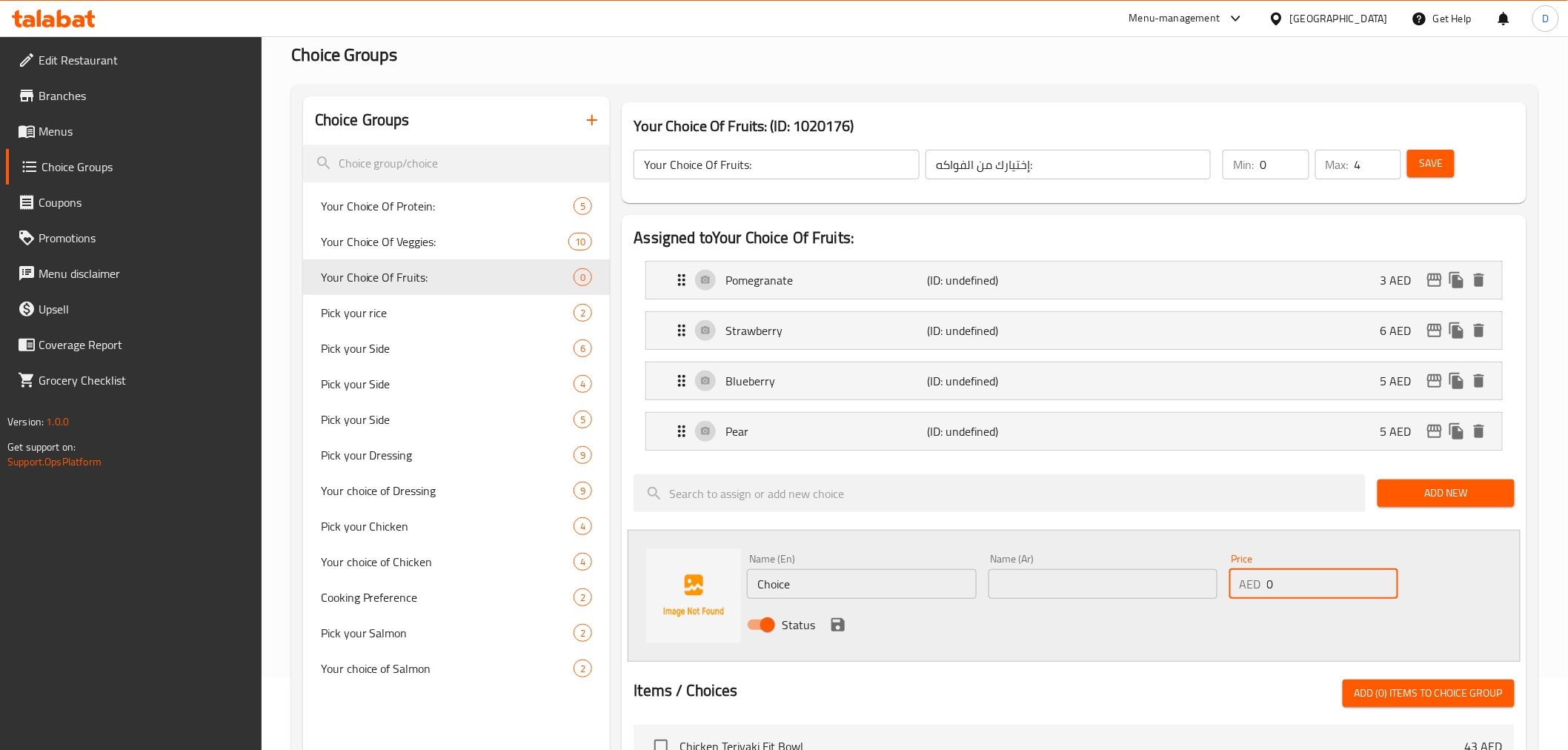
drag, startPoint x: 1265, startPoint y: 582, endPoint x: 1221, endPoint y: 587, distance: 44.3
click at [1221, 587] on div "Name (En) Choice Name (En) Name (Ar) Name (Ar) Price AED 0 Price Status" at bounding box center [1102, 596] width 722 height 97
type input "3"
click at [788, 576] on input "Choice" at bounding box center [861, 584] width 229 height 29
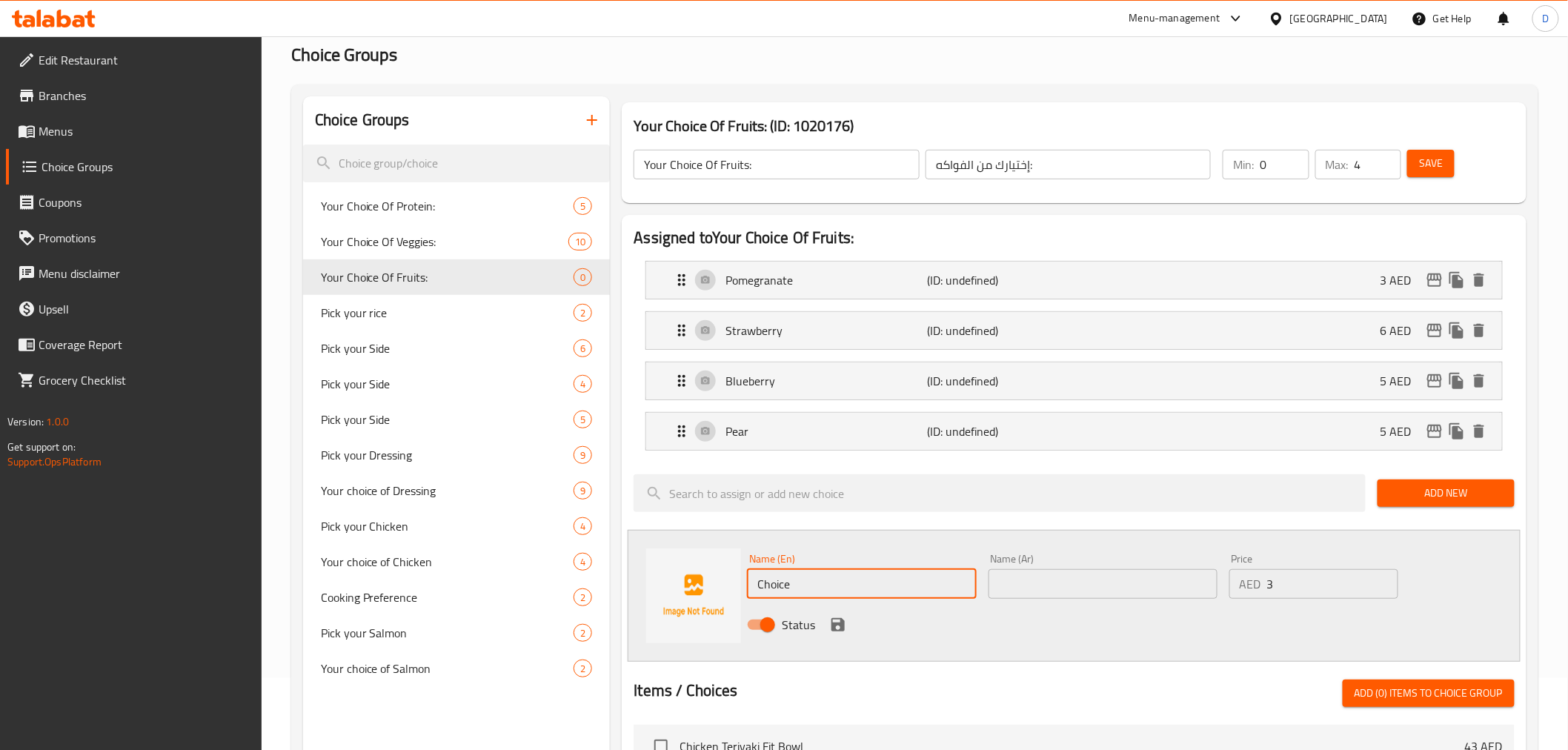
paste input "Dry Cranberry"
type input "Dry Cranberry"
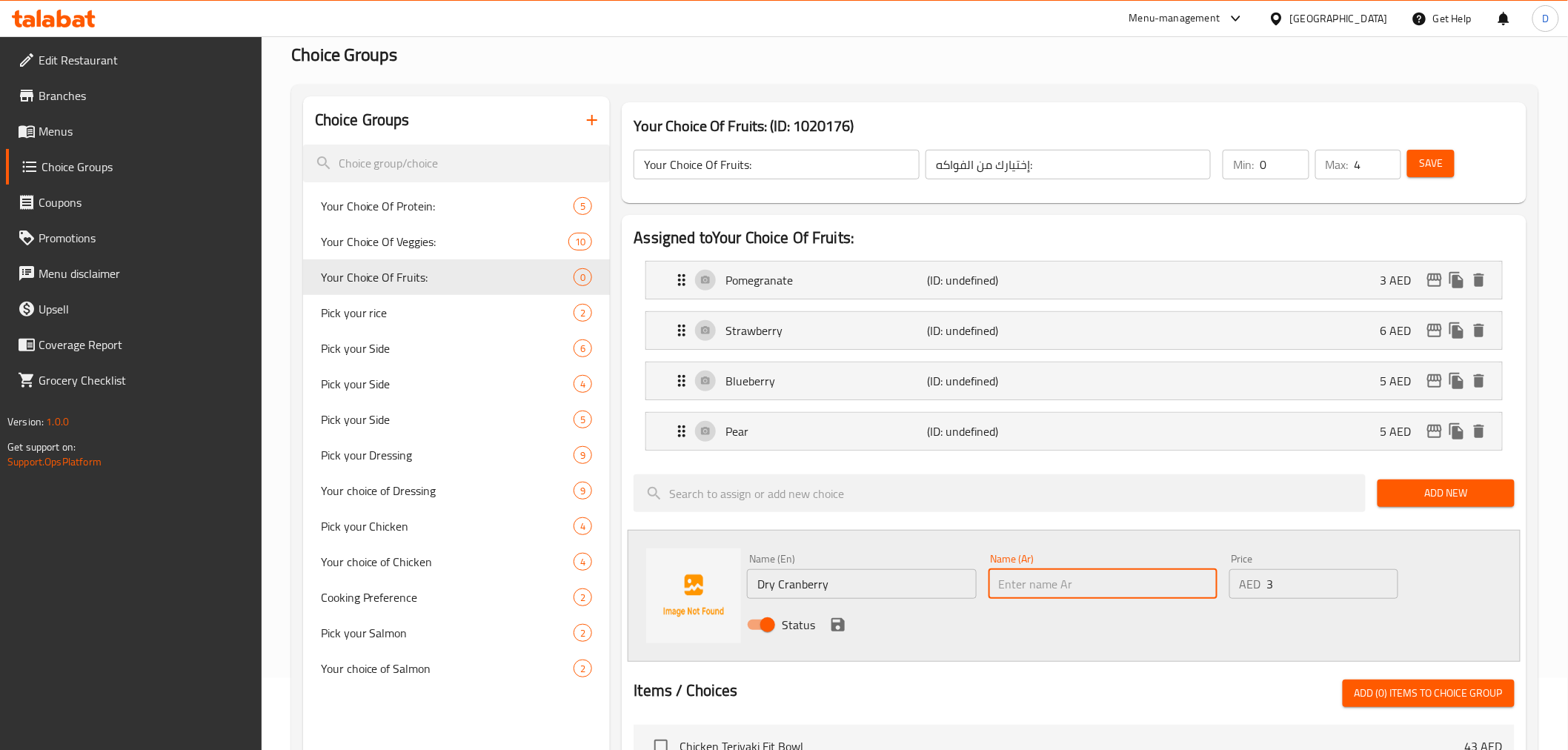
click at [1085, 589] on input "text" at bounding box center [1103, 584] width 229 height 29
paste input "كرز / كرانبري أحمر / توت بري أحمر"
drag, startPoint x: 1064, startPoint y: 585, endPoint x: 1185, endPoint y: 576, distance: 121.3
click at [1185, 576] on input "كرز / كرانبري أحمر / توت بري أحمر" at bounding box center [1103, 584] width 229 height 29
click at [1117, 575] on input "توت بري أحمر" at bounding box center [1103, 584] width 229 height 29
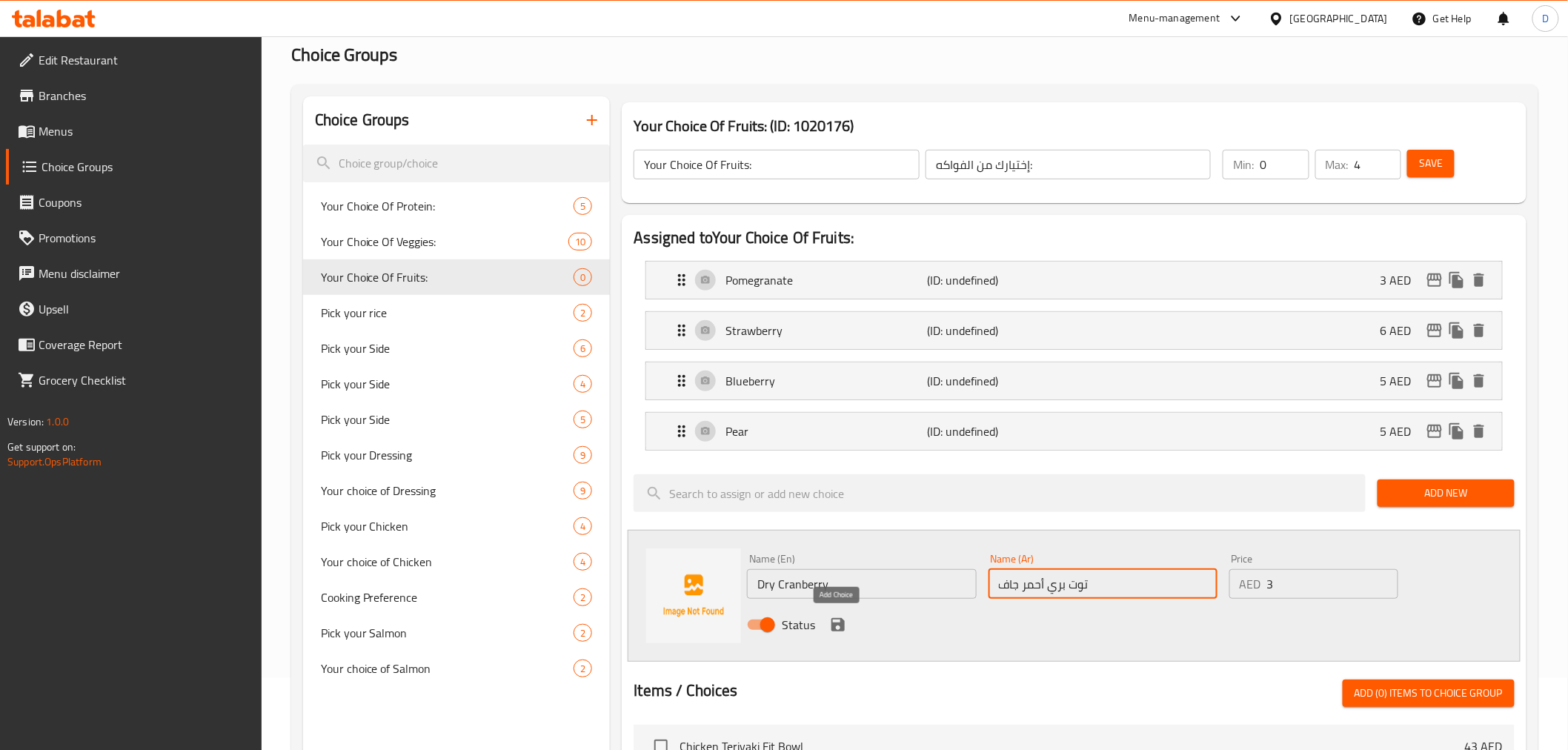
type input "توت بري أحمر جاف"
click at [843, 623] on icon "save" at bounding box center [838, 624] width 13 height 13
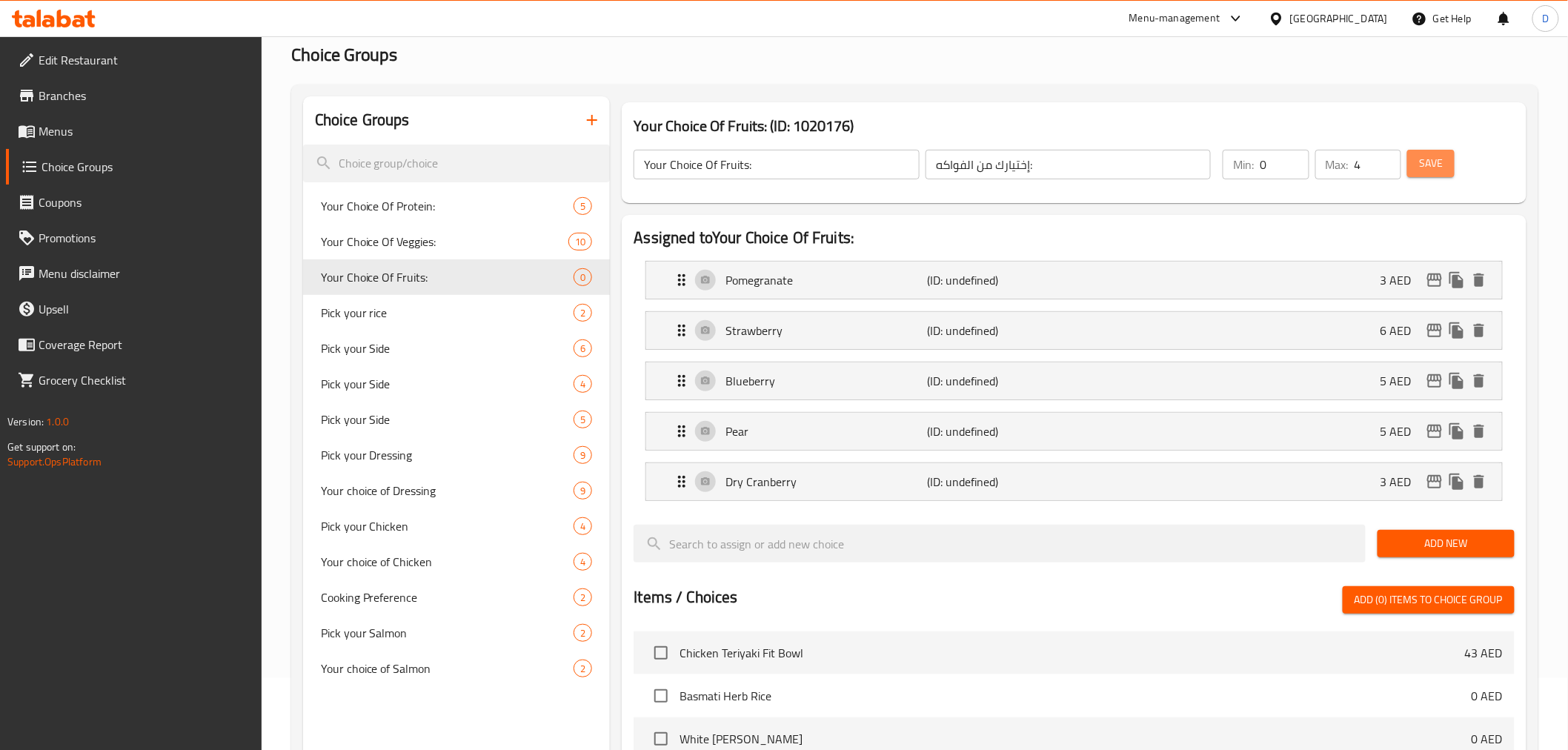
click at [1441, 169] on span "Save" at bounding box center [1430, 163] width 24 height 19
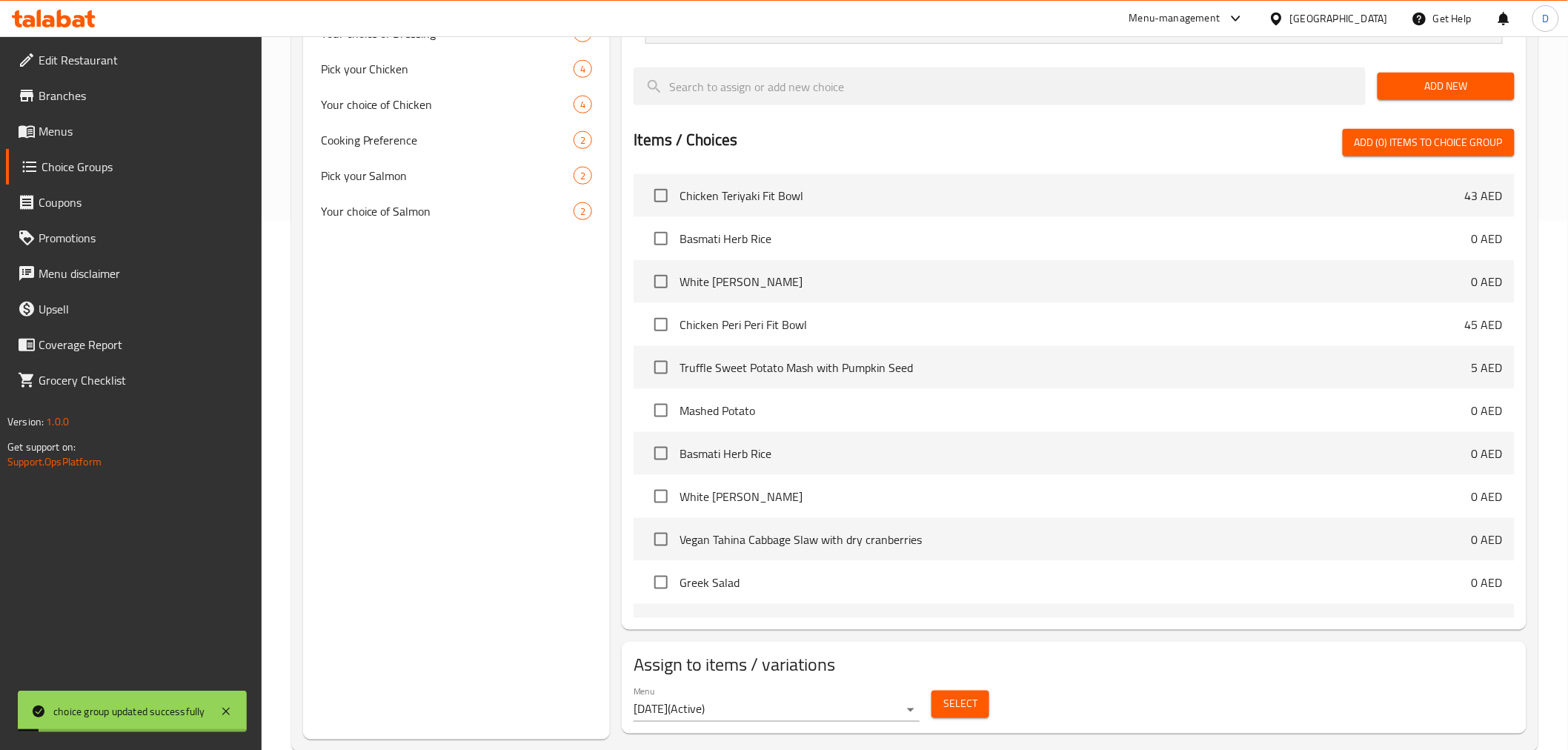
scroll to position [560, 0]
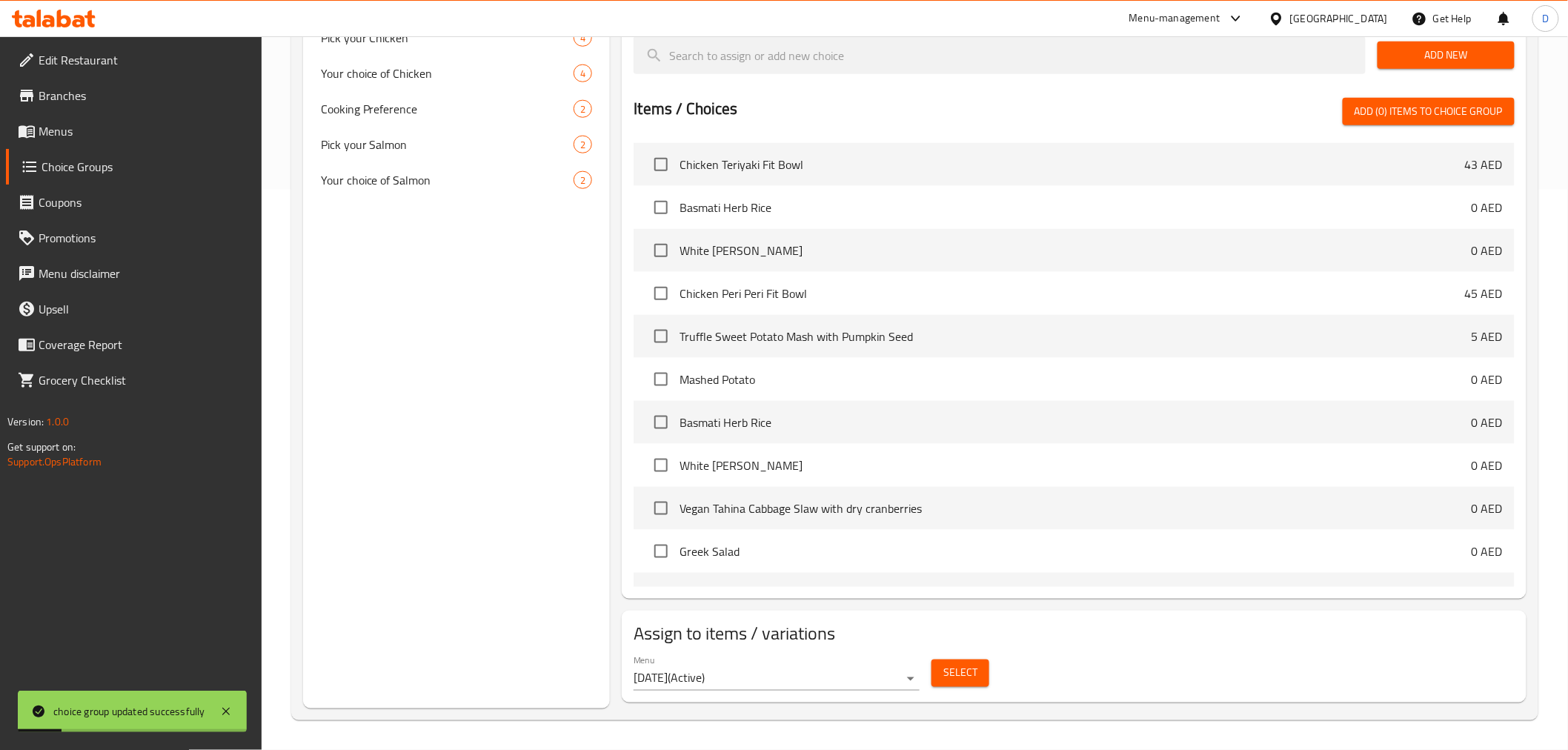
click at [969, 671] on span "Select" at bounding box center [961, 672] width 34 height 19
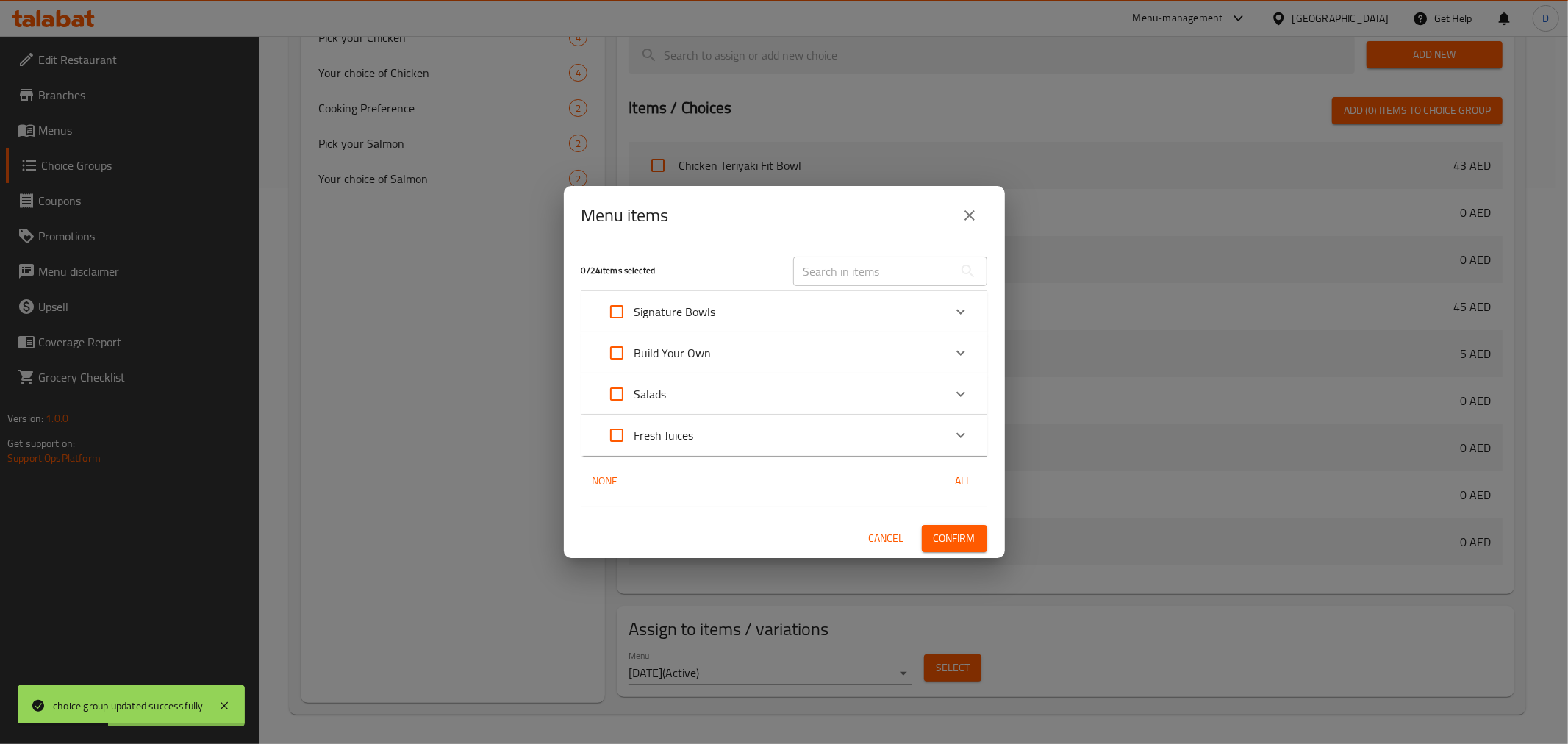
click at [739, 350] on div "Build Your Own" at bounding box center [771, 353] width 344 height 36
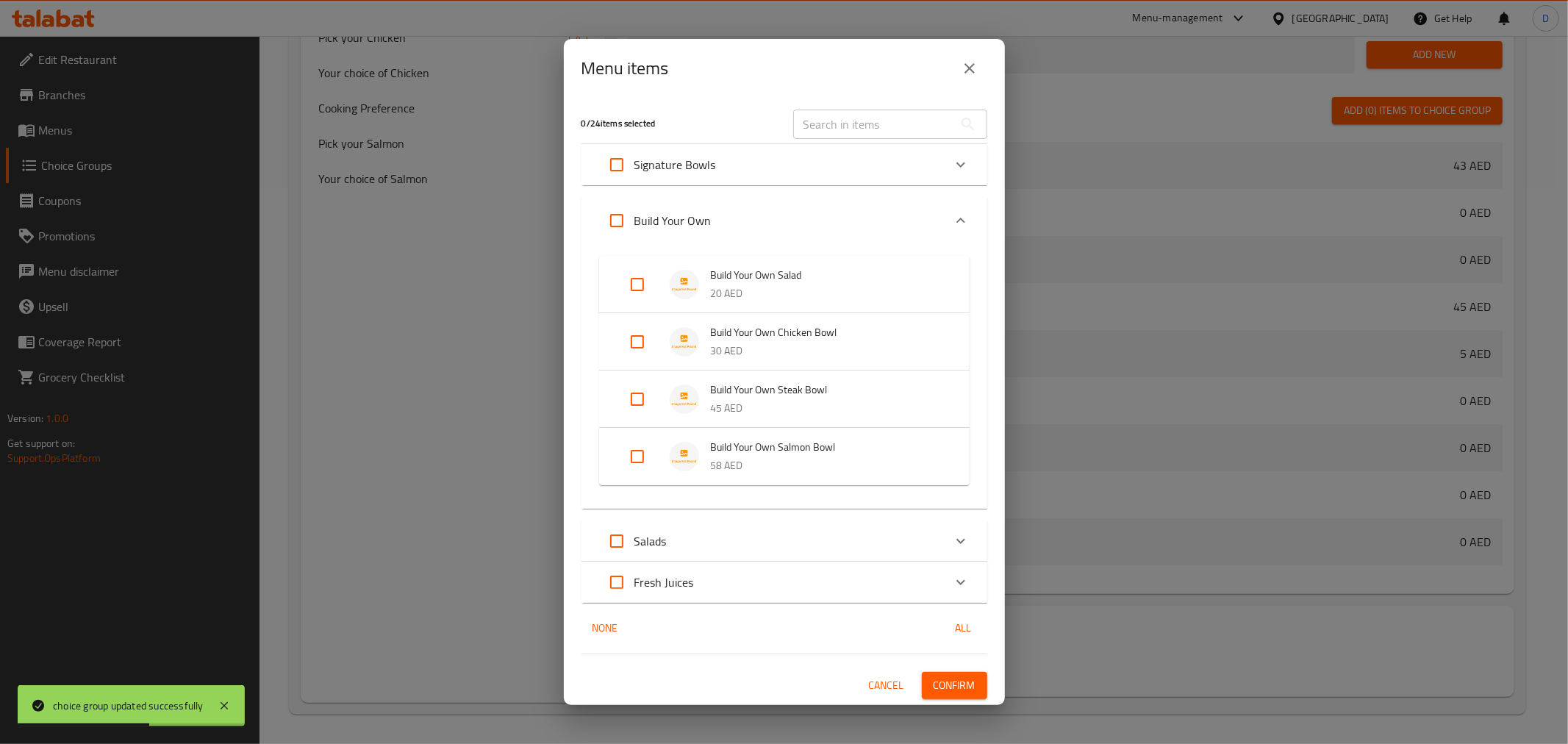
click at [633, 285] on input "Expand" at bounding box center [637, 285] width 36 height 36
checkbox input "true"
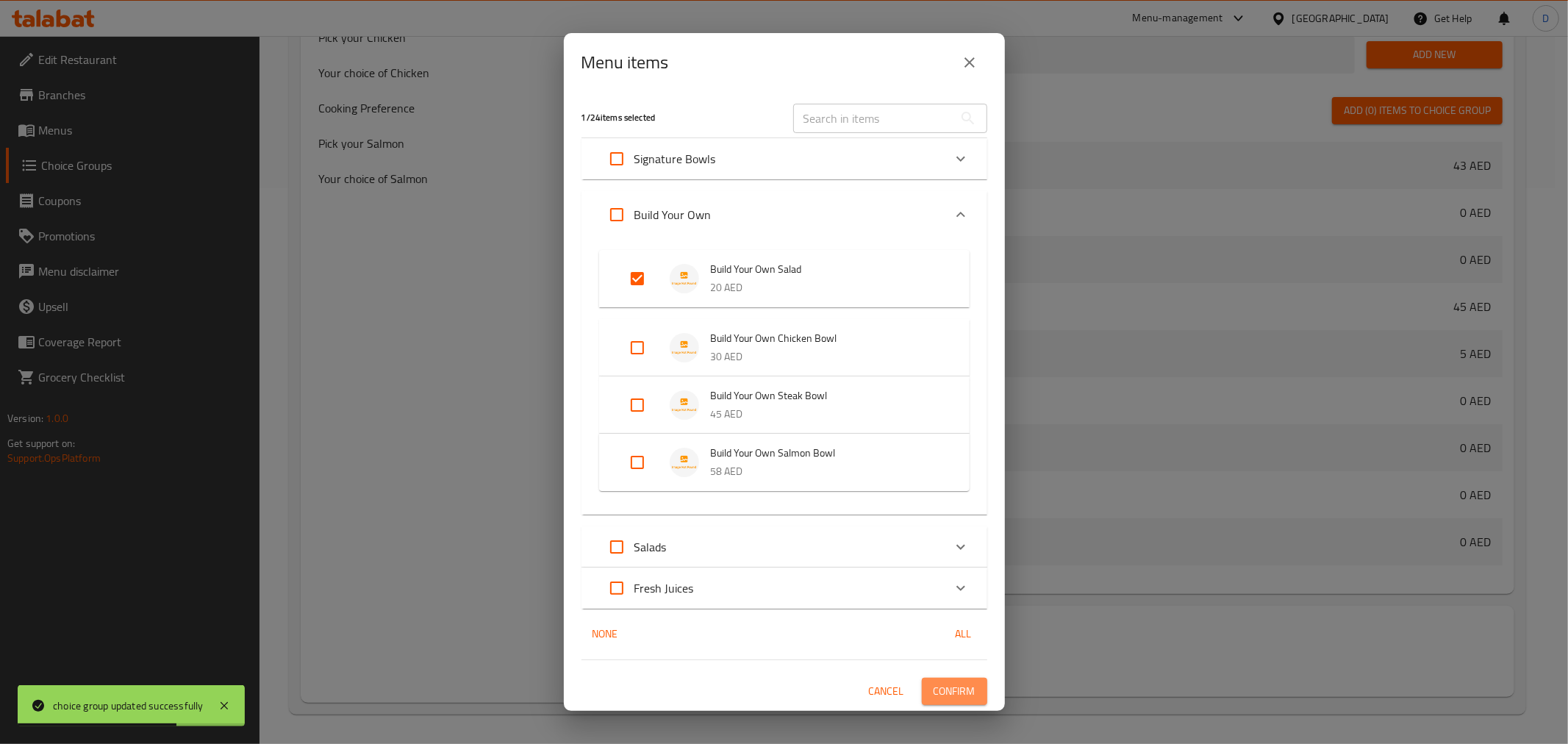
click at [966, 686] on span "Confirm" at bounding box center [955, 691] width 42 height 19
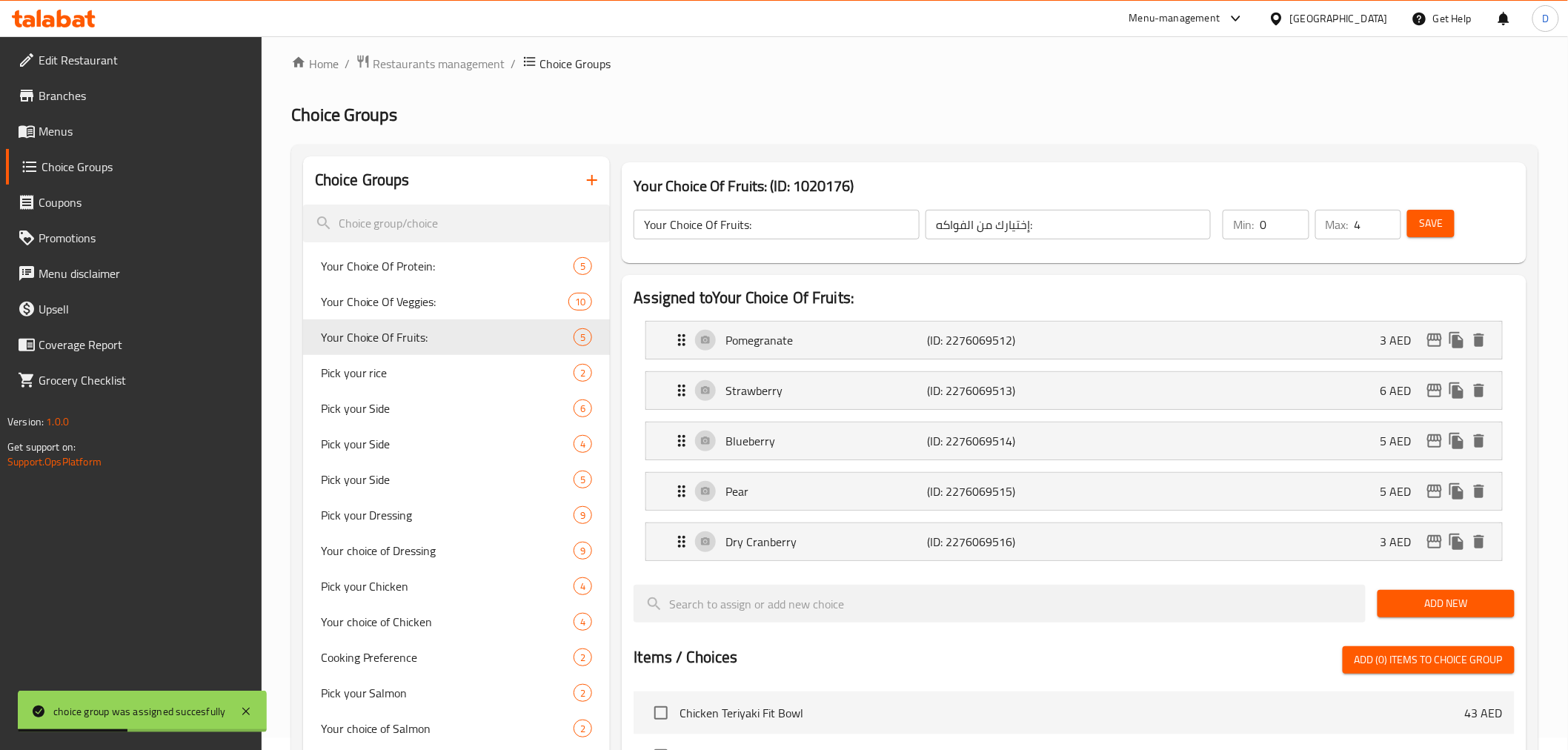
scroll to position [0, 0]
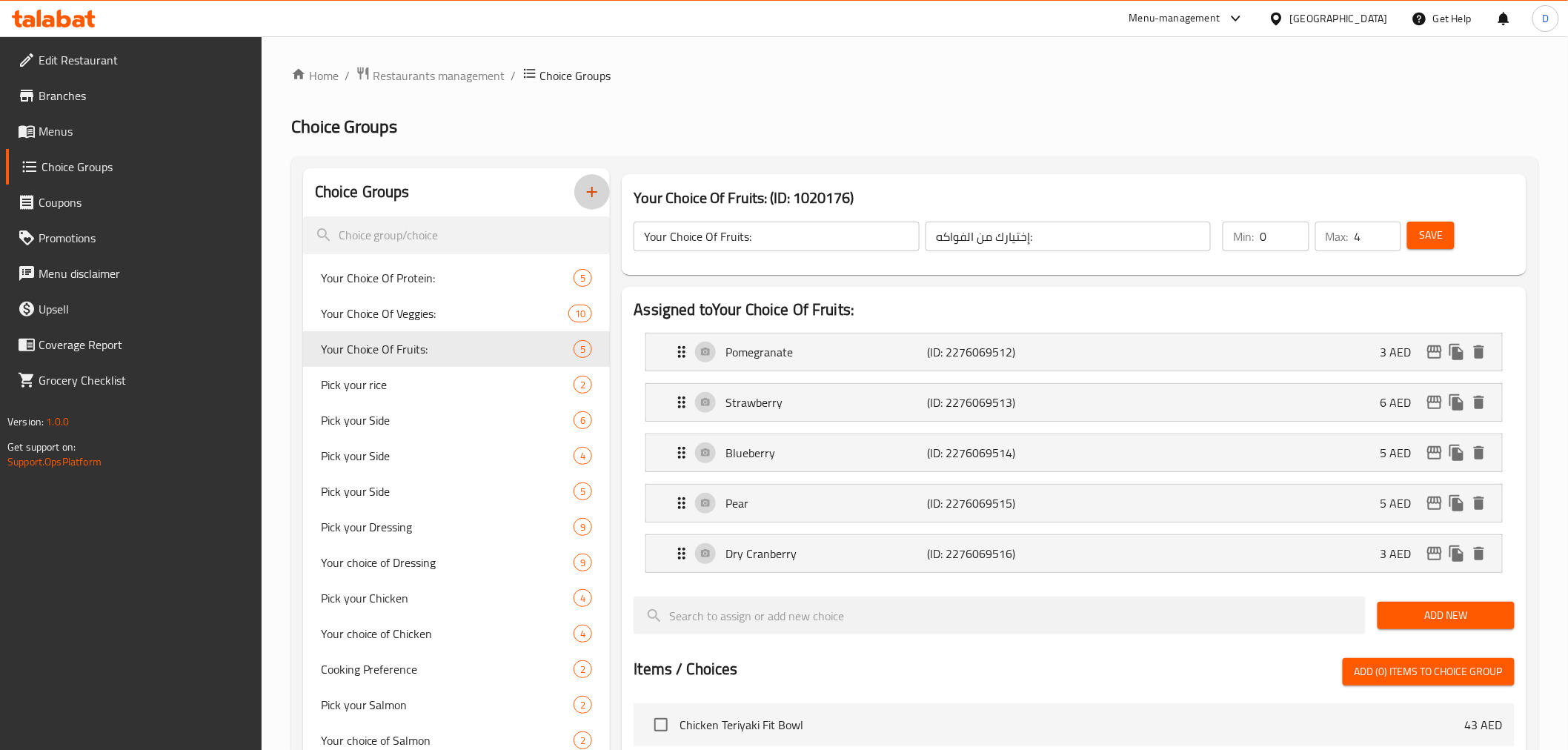
click at [597, 197] on icon "button" at bounding box center [592, 192] width 18 height 18
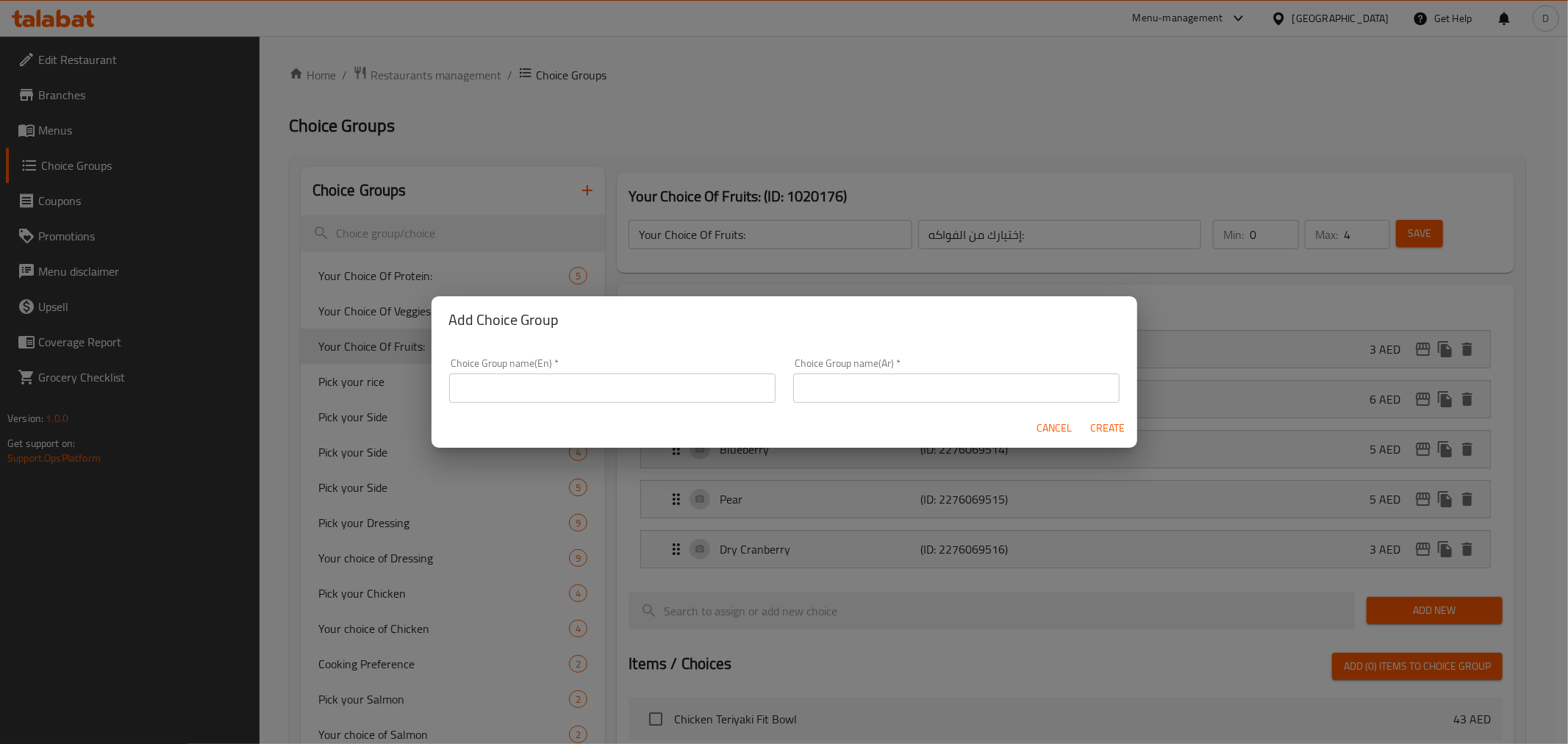
click at [599, 385] on input "text" at bounding box center [612, 388] width 326 height 29
click at [543, 393] on input "Your Choice Of Veggies:" at bounding box center [612, 388] width 326 height 29
paste input "crunch"
type input "Your Choice Of crunch:"
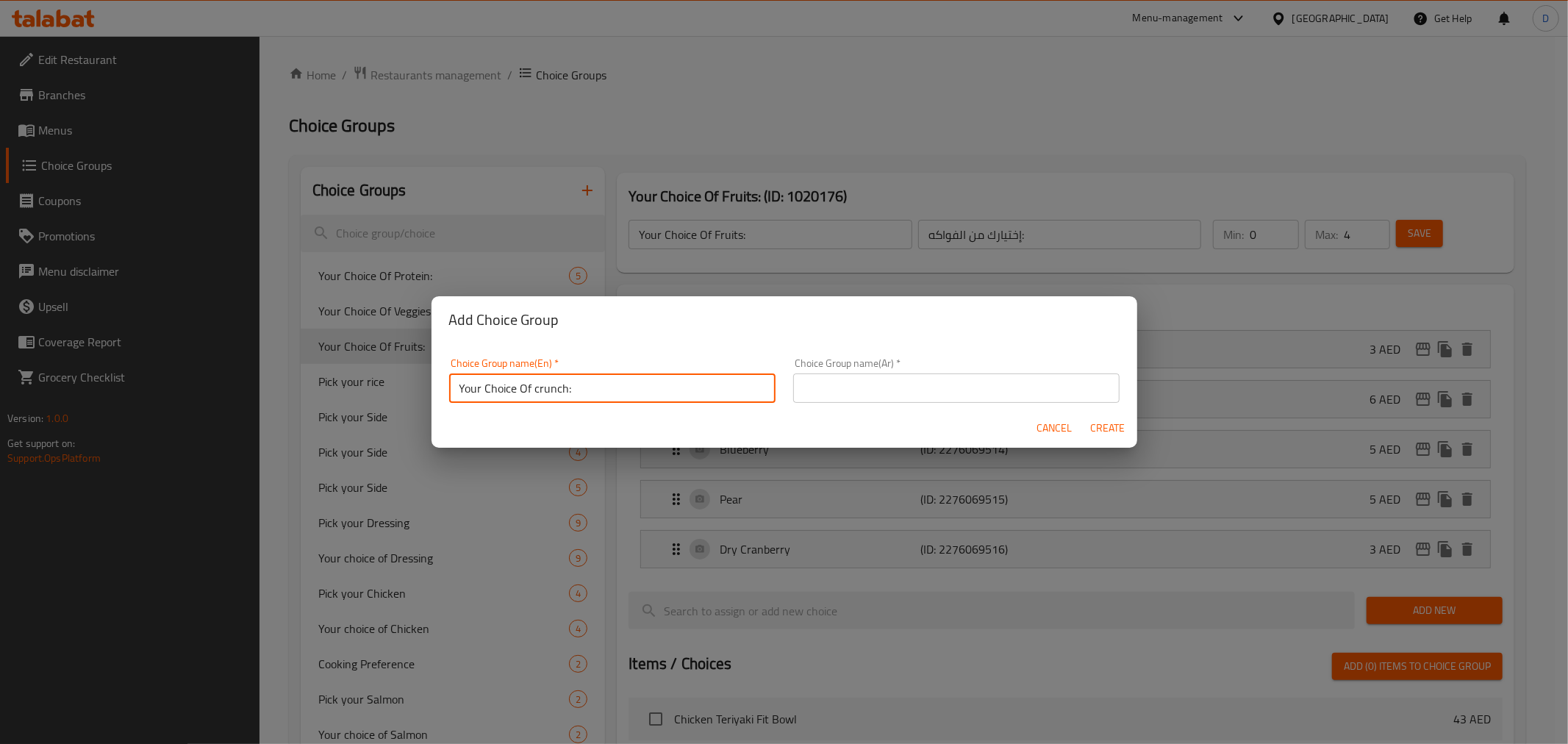
click at [842, 392] on input "text" at bounding box center [956, 388] width 326 height 29
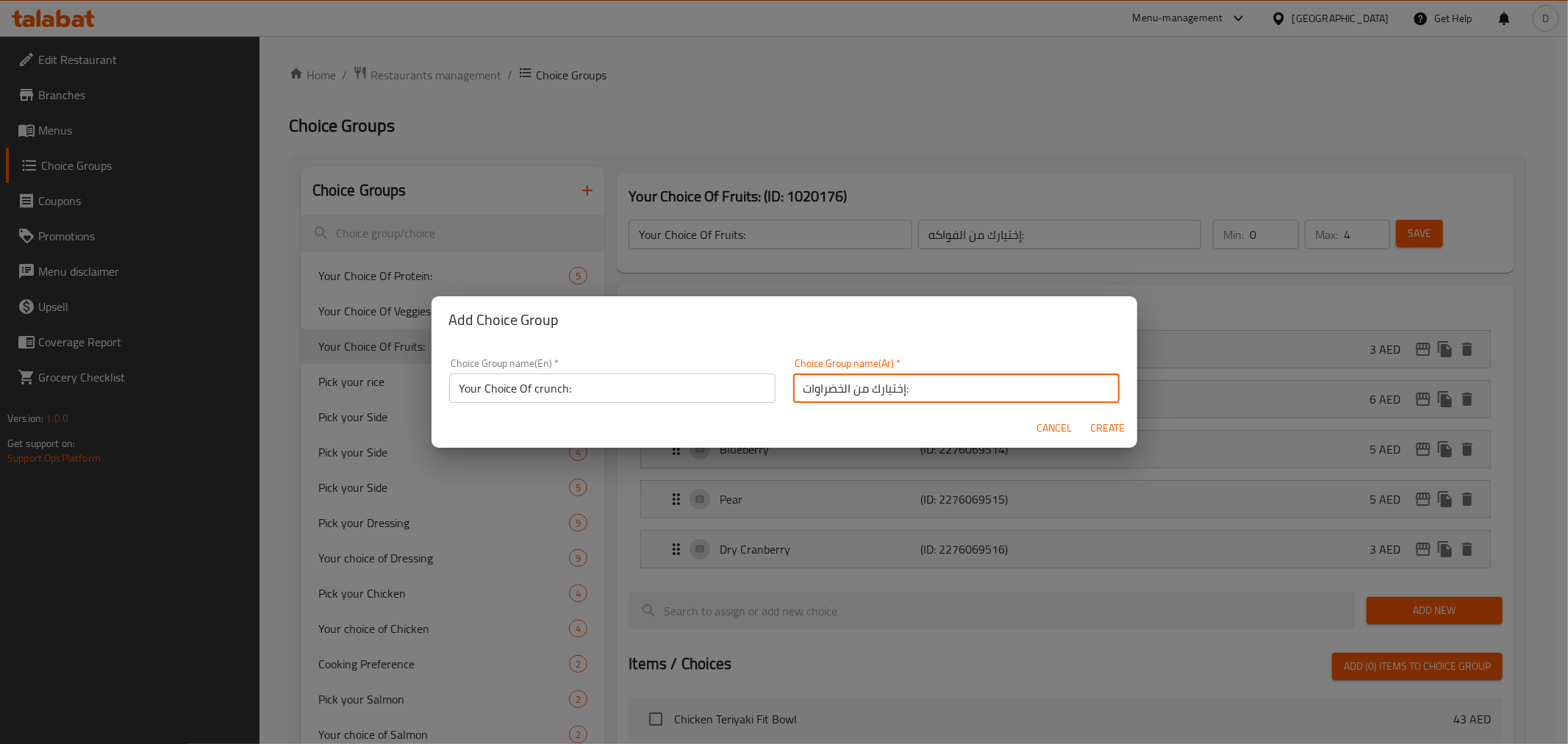
drag, startPoint x: 836, startPoint y: 393, endPoint x: 790, endPoint y: 388, distance: 46.3
click at [793, 388] on input "إختيارك من الخضراوات:" at bounding box center [956, 388] width 326 height 29
type input "إختيارك من الكرانش:"
click at [1093, 427] on span "Create" at bounding box center [1108, 427] width 36 height 19
type input "Your Choice Of crunch:"
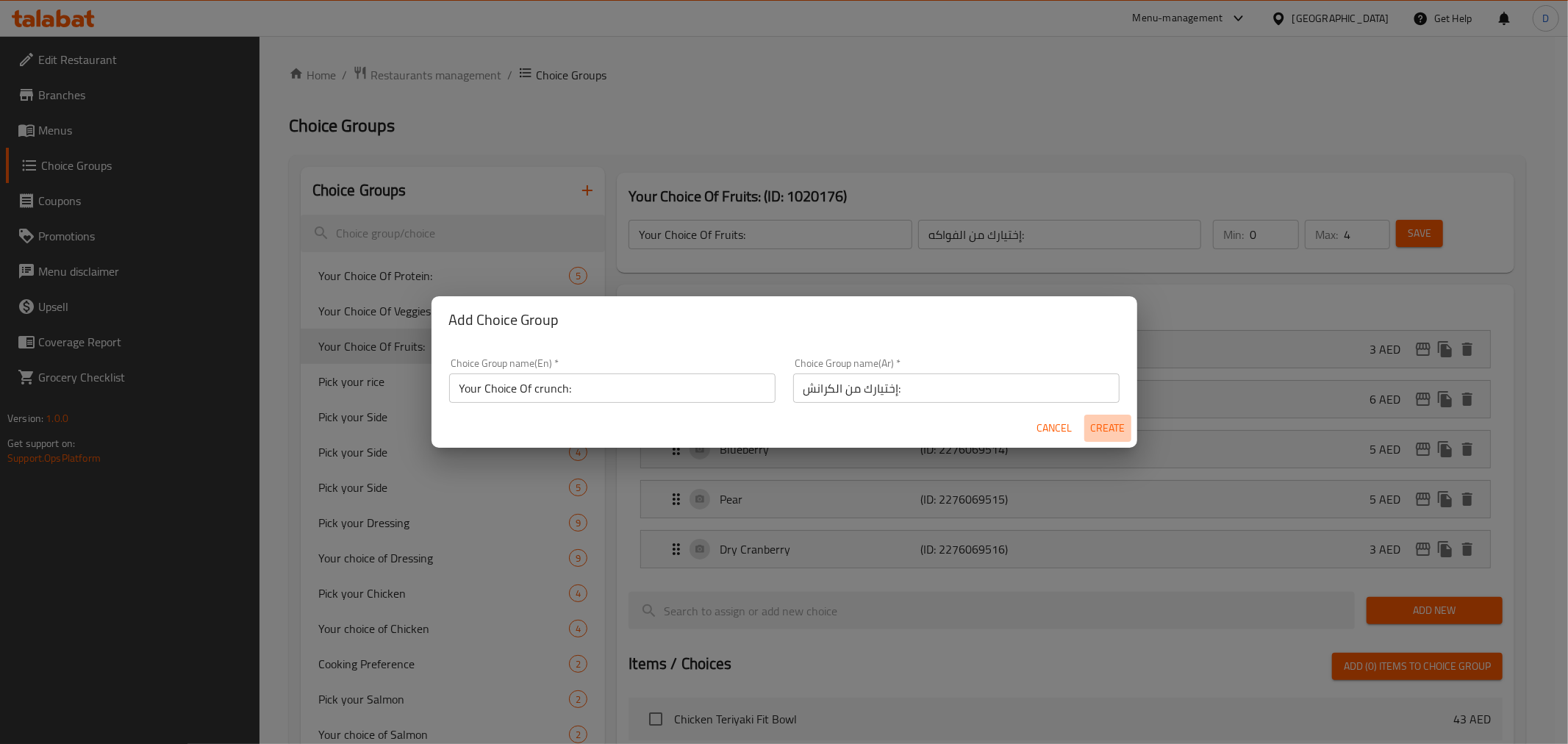
type input "إختيارك من الكرانش:"
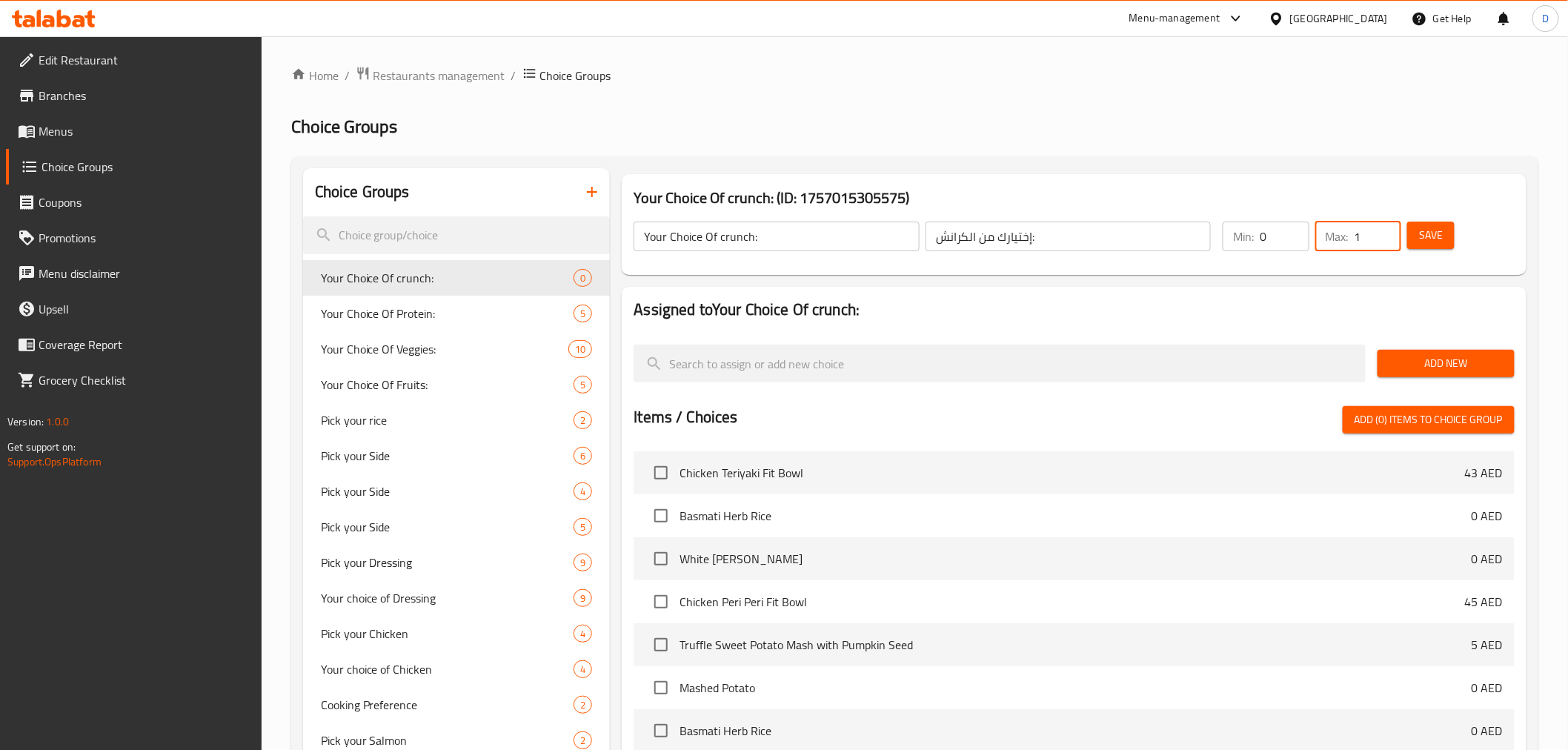
click at [1388, 232] on input "1" at bounding box center [1377, 236] width 47 height 29
click at [1388, 232] on input "2" at bounding box center [1377, 236] width 47 height 29
type input "3"
click at [1388, 232] on input "3" at bounding box center [1377, 236] width 47 height 29
click at [1445, 245] on button "Save" at bounding box center [1431, 235] width 47 height 28
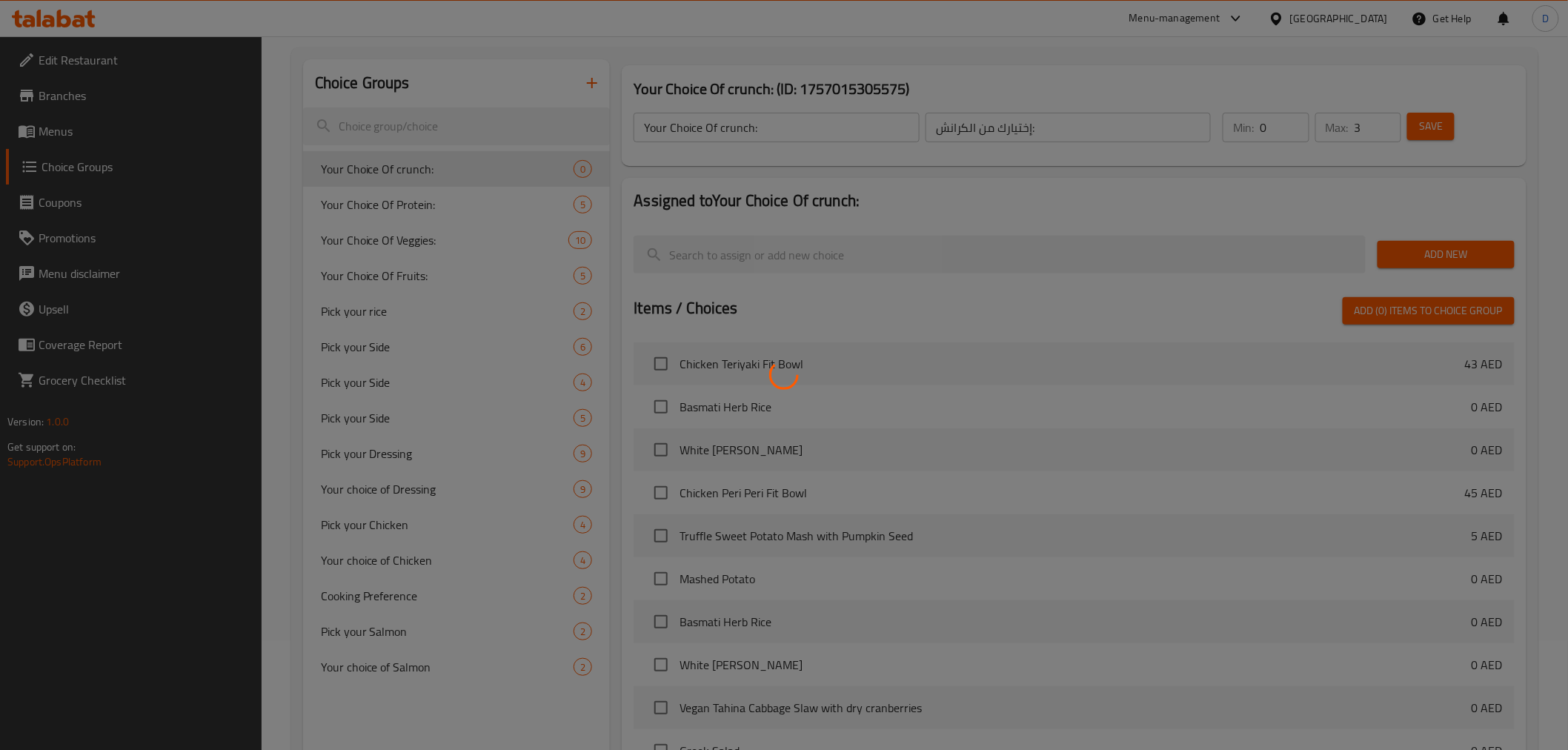
scroll to position [165, 0]
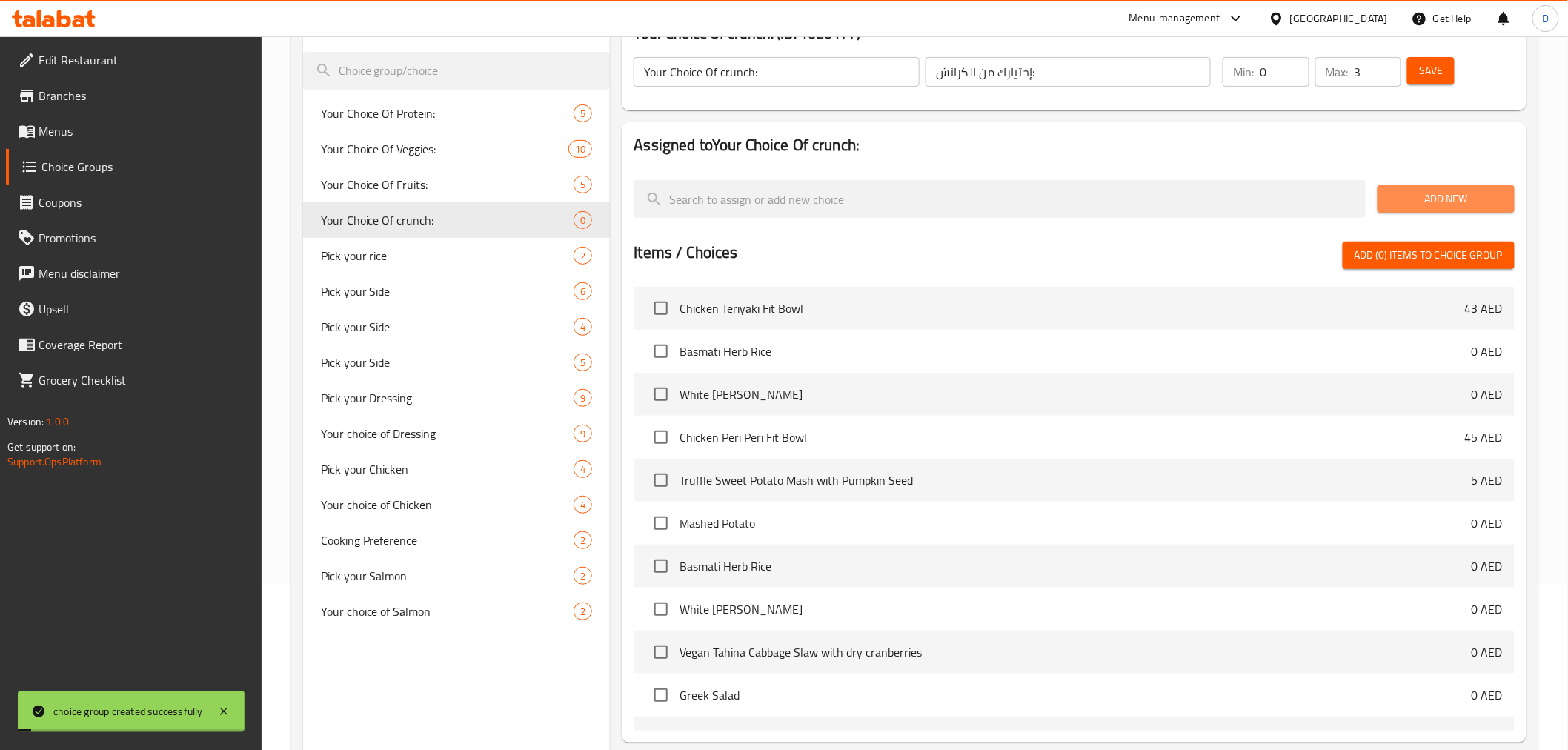
drag, startPoint x: 1404, startPoint y: 202, endPoint x: 1352, endPoint y: 228, distance: 58.1
click at [1405, 202] on span "Add New" at bounding box center [1446, 198] width 113 height 19
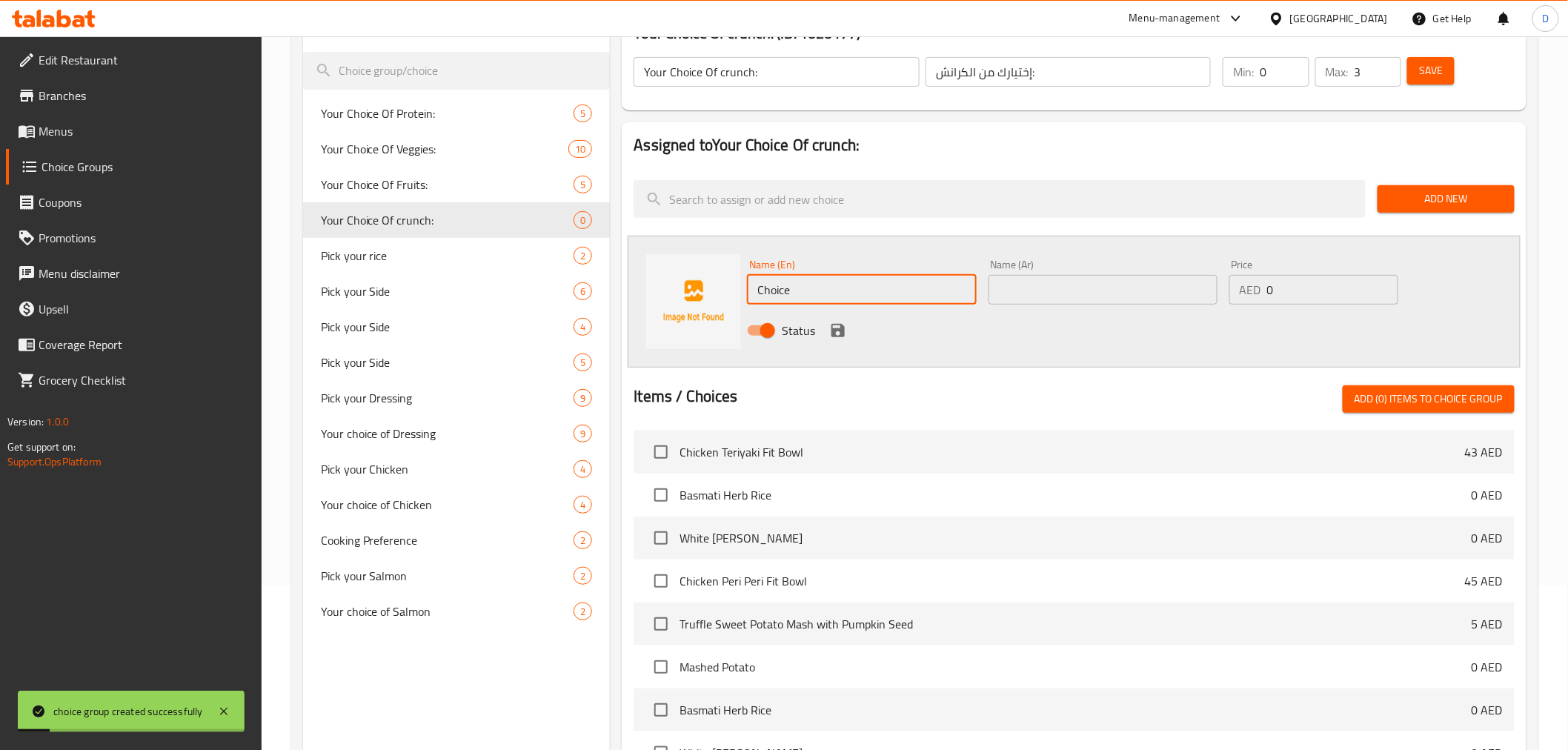
click at [889, 283] on input "Choice" at bounding box center [861, 290] width 229 height 29
paste input "Toasted Almond"
type input "Toasted Almond"
drag, startPoint x: 1305, startPoint y: 280, endPoint x: 1233, endPoint y: 293, distance: 73.2
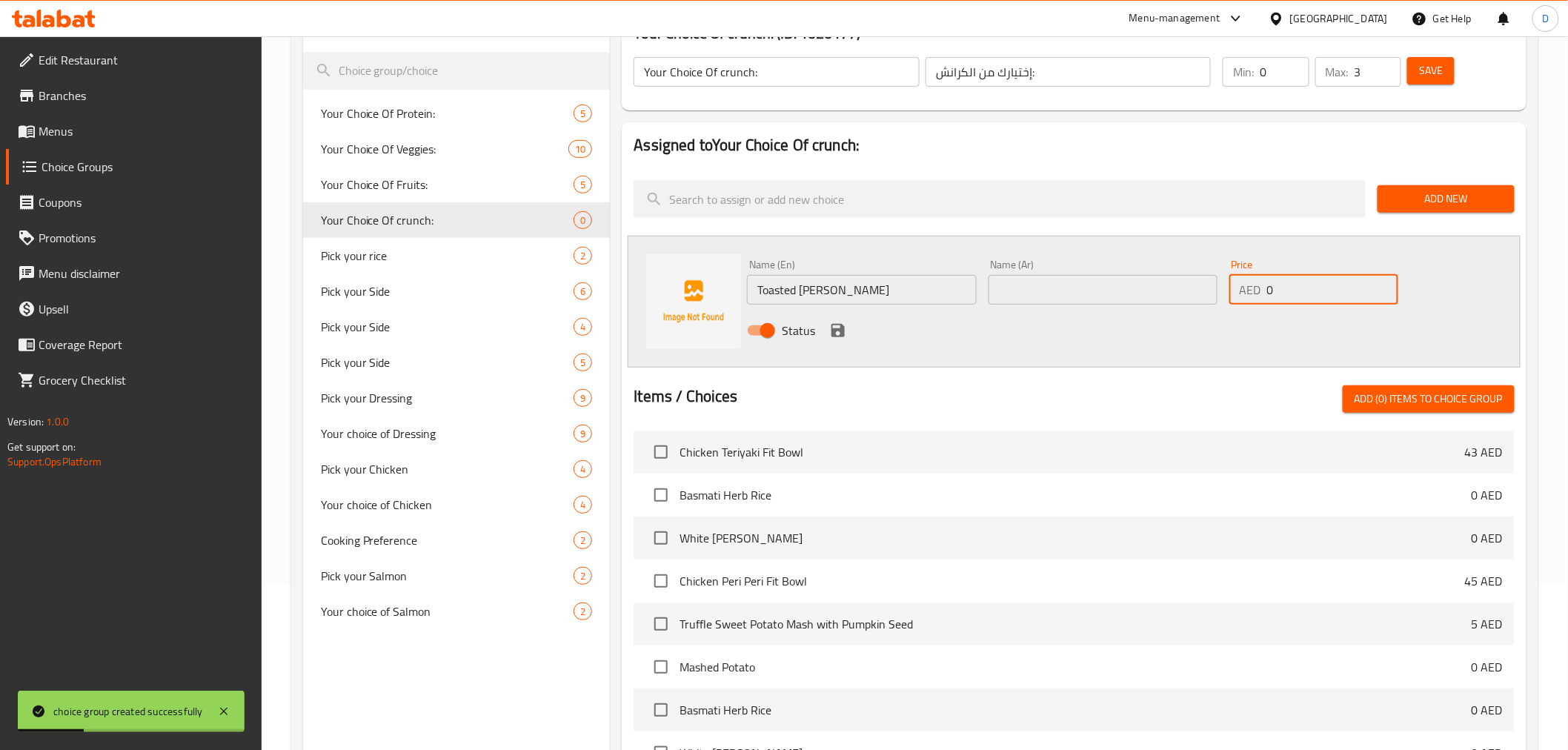
click at [1233, 293] on div "AED 0 Price" at bounding box center [1313, 290] width 169 height 29
type input "3"
click at [1073, 294] on input "text" at bounding box center [1103, 290] width 229 height 29
paste input "اللوز المحمص"
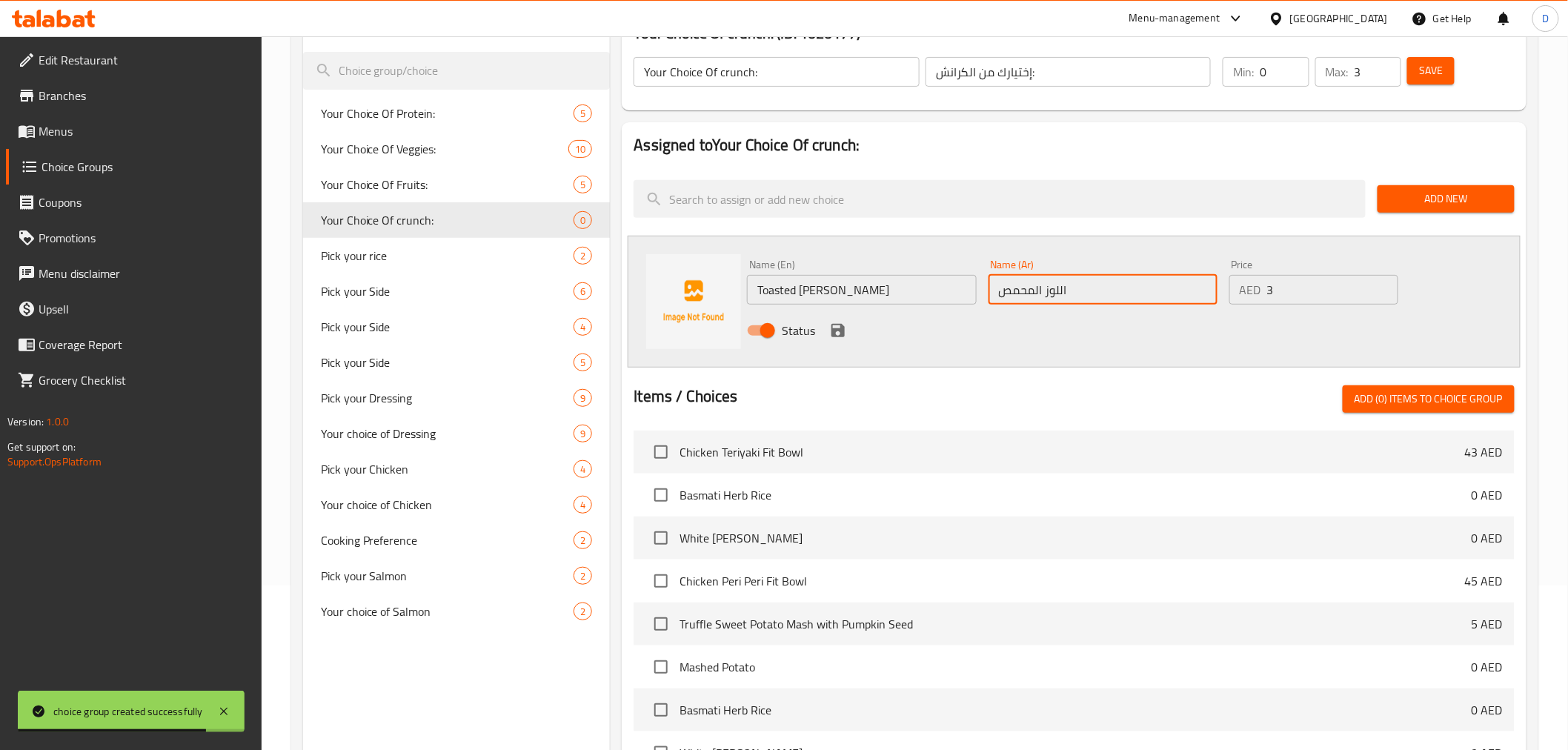
type input "اللوز المحمص"
click at [839, 326] on icon "save" at bounding box center [838, 331] width 18 height 18
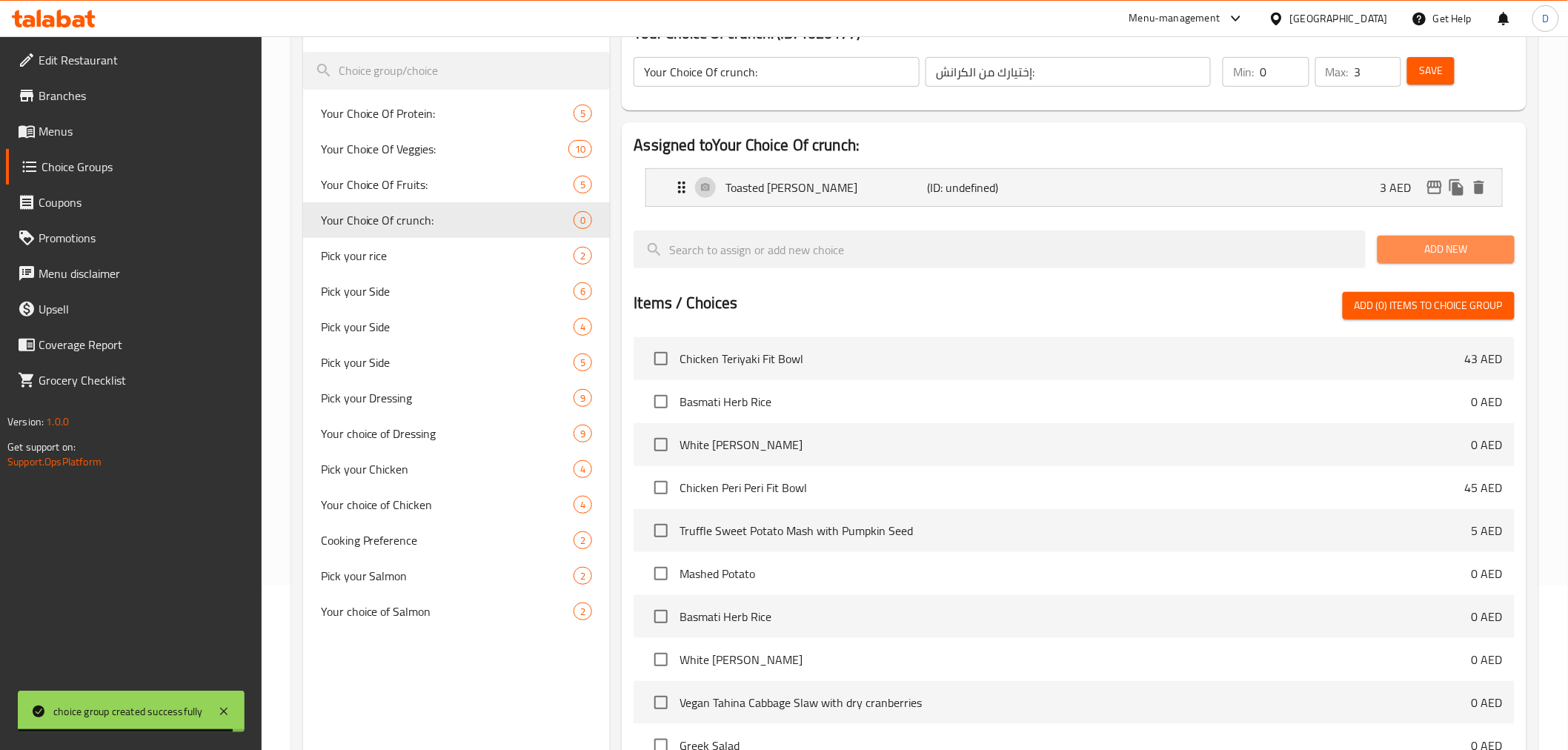
click at [1433, 247] on span "Add New" at bounding box center [1446, 249] width 113 height 19
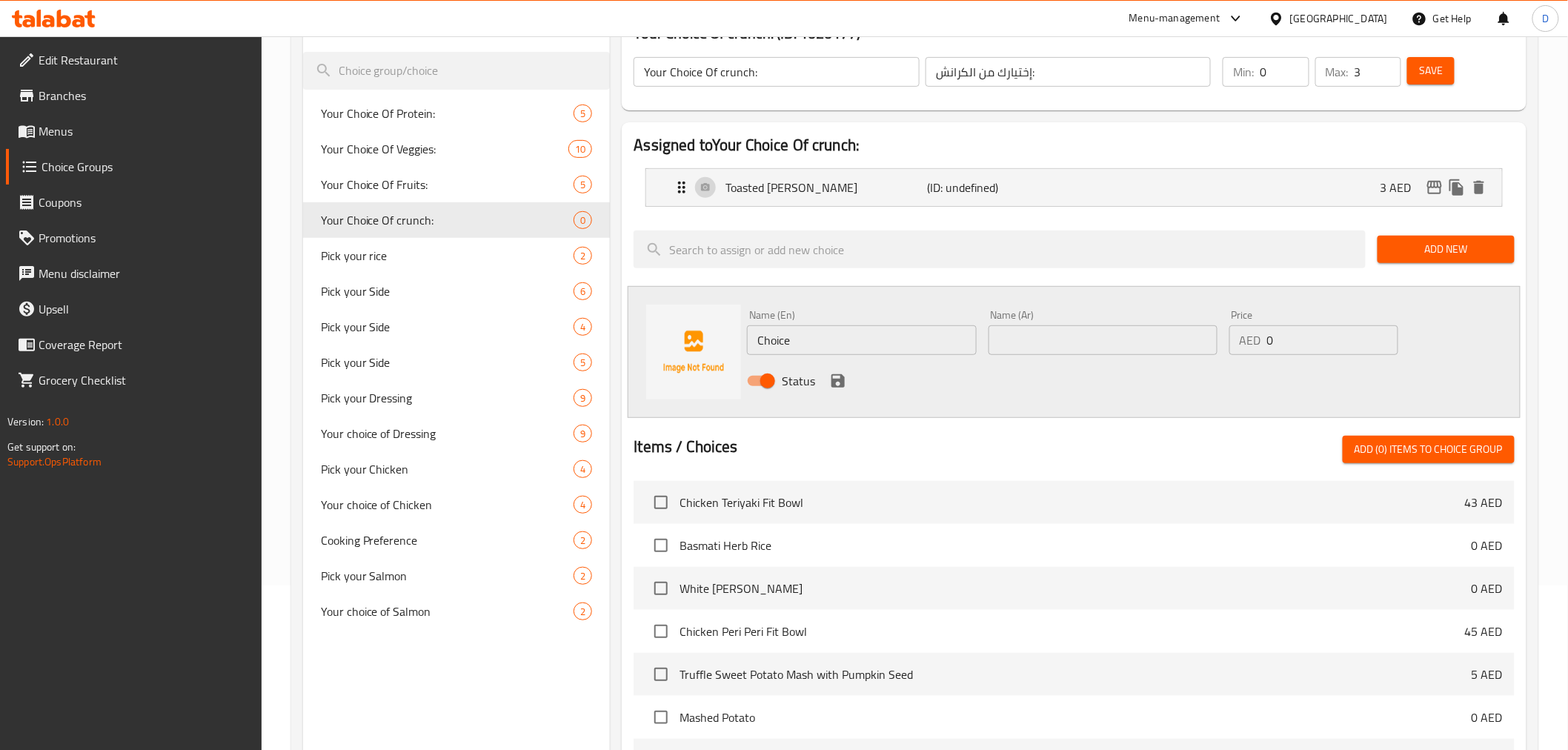
click at [855, 346] on input "Choice" at bounding box center [861, 340] width 229 height 29
paste input "Broken Cashew"
type input "Broken Cashew"
drag, startPoint x: 1297, startPoint y: 348, endPoint x: 1219, endPoint y: 357, distance: 78.5
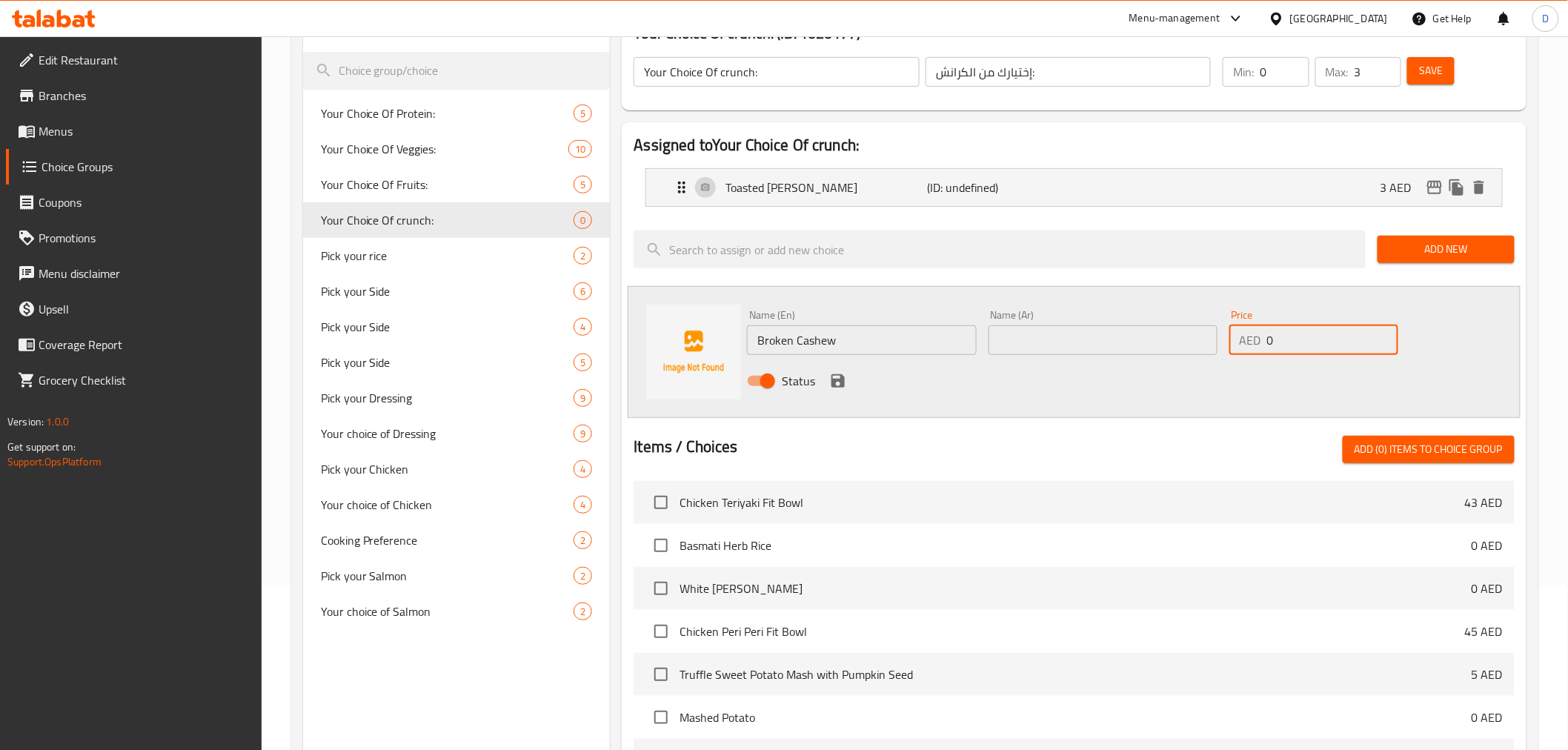
click at [1219, 357] on div "Name (En) Broken Cashew Name (En) Name (Ar) Name (Ar) Price AED 0 Price Status" at bounding box center [1102, 352] width 722 height 97
type input "3"
click at [1108, 323] on div "Name (Ar) Name (Ar)" at bounding box center [1103, 331] width 229 height 45
click at [1113, 350] on input "text" at bounding box center [1103, 340] width 229 height 29
paste input "الكاجو المكسور"
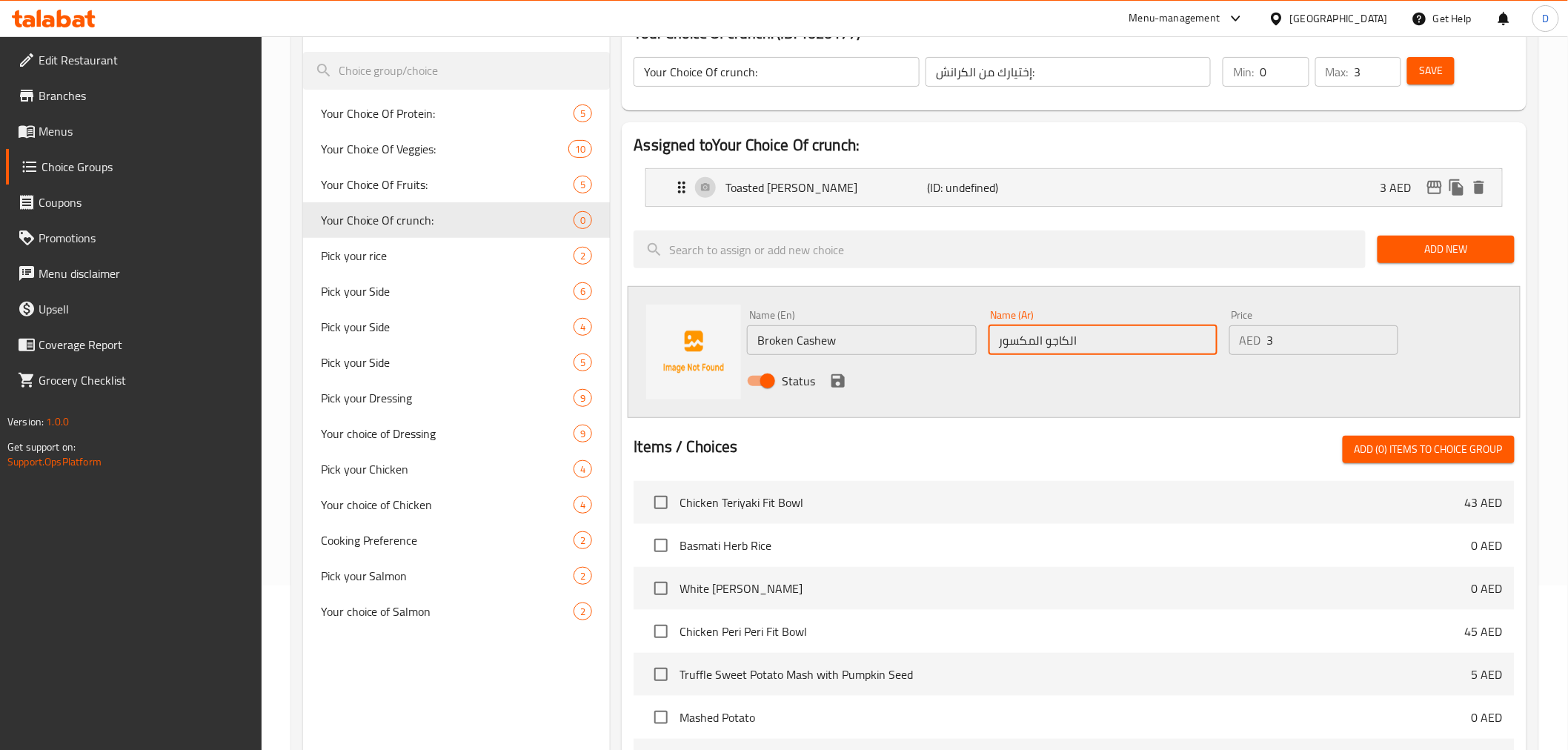
click at [1065, 341] on input "الكاجو المكسور" at bounding box center [1103, 340] width 229 height 29
type input "الكاجو المكسور"
click at [840, 376] on icon "save" at bounding box center [838, 380] width 13 height 13
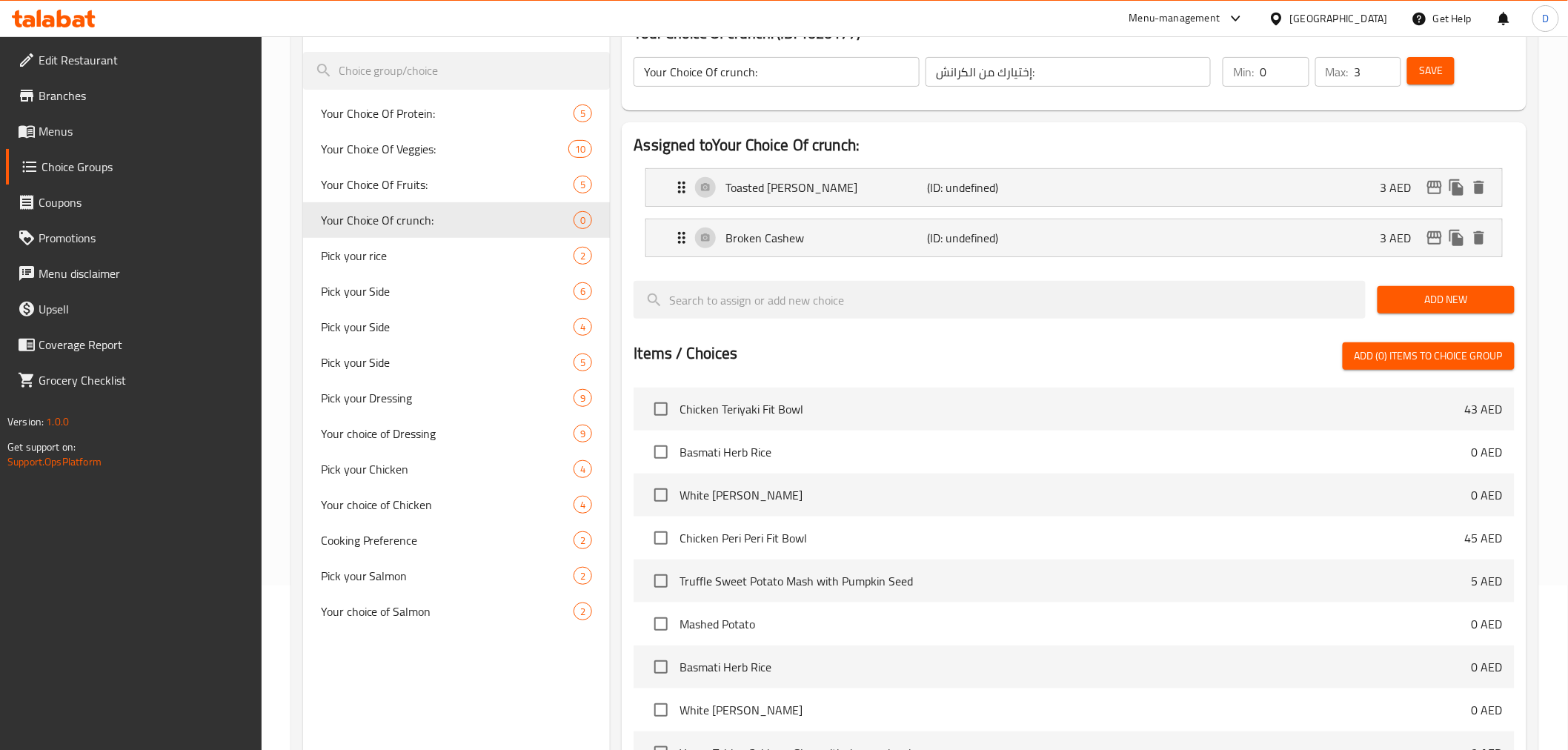
drag, startPoint x: 1445, startPoint y: 291, endPoint x: 1383, endPoint y: 300, distance: 62.6
click at [1443, 291] on span "Add New" at bounding box center [1446, 300] width 113 height 19
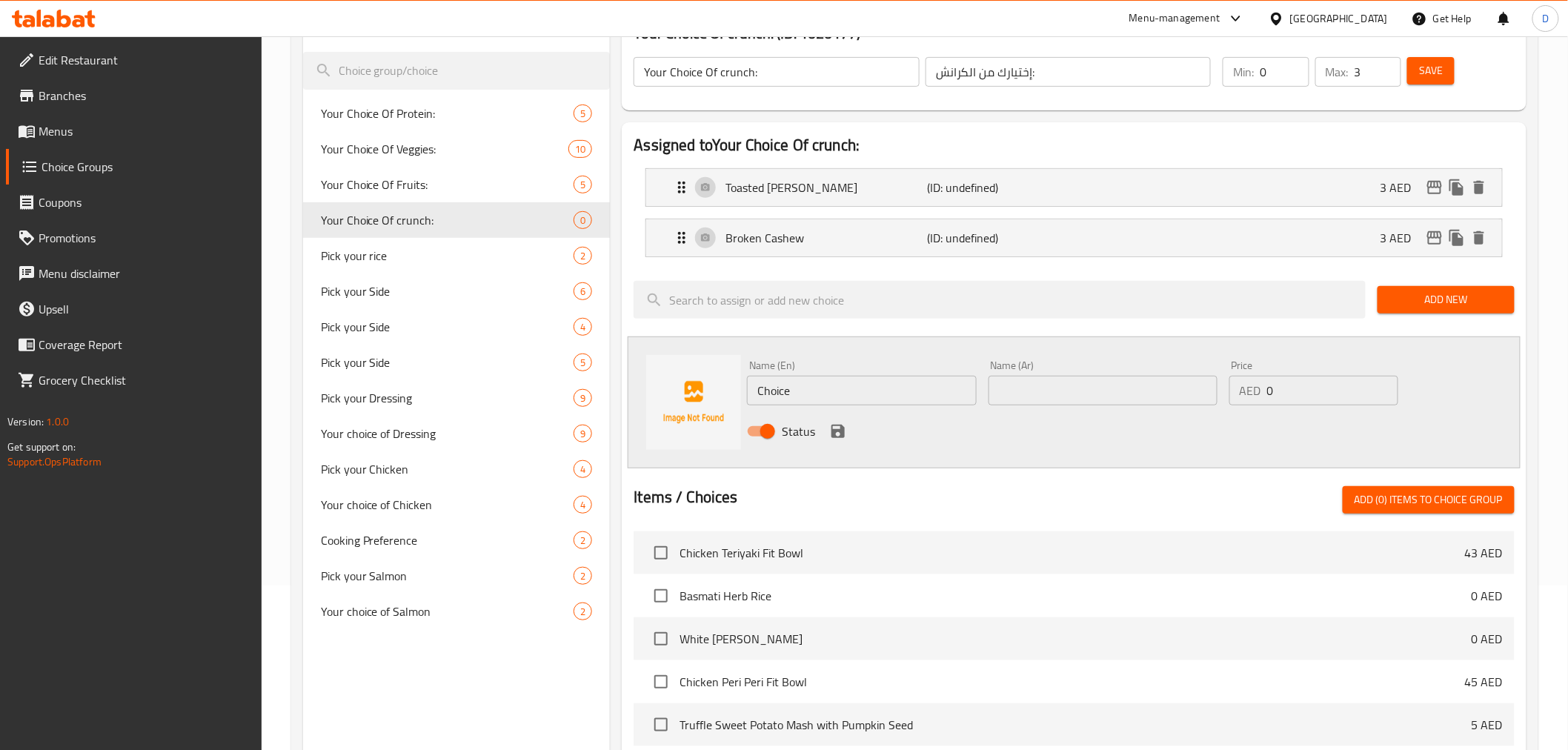
click at [775, 389] on input "Choice" at bounding box center [861, 390] width 229 height 29
paste input "Pistachio"
type input "Pistachio"
drag, startPoint x: 1295, startPoint y: 391, endPoint x: 1242, endPoint y: 391, distance: 53.0
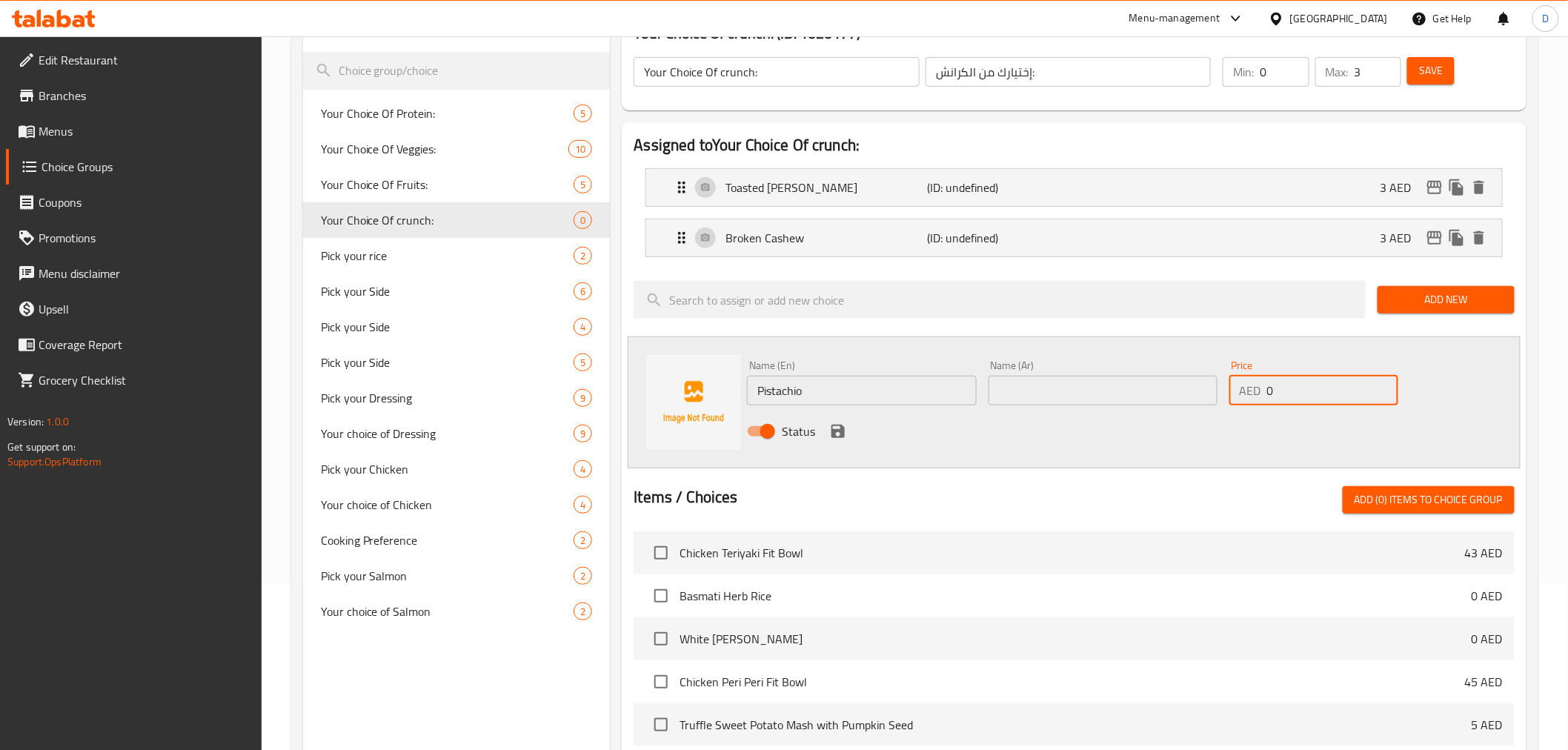
click at [1242, 391] on div "AED 0 Price" at bounding box center [1313, 390] width 169 height 29
type input "5"
click at [1205, 395] on input "text" at bounding box center [1103, 390] width 229 height 29
click at [1042, 393] on input "text" at bounding box center [1103, 390] width 229 height 29
paste input "فستق"
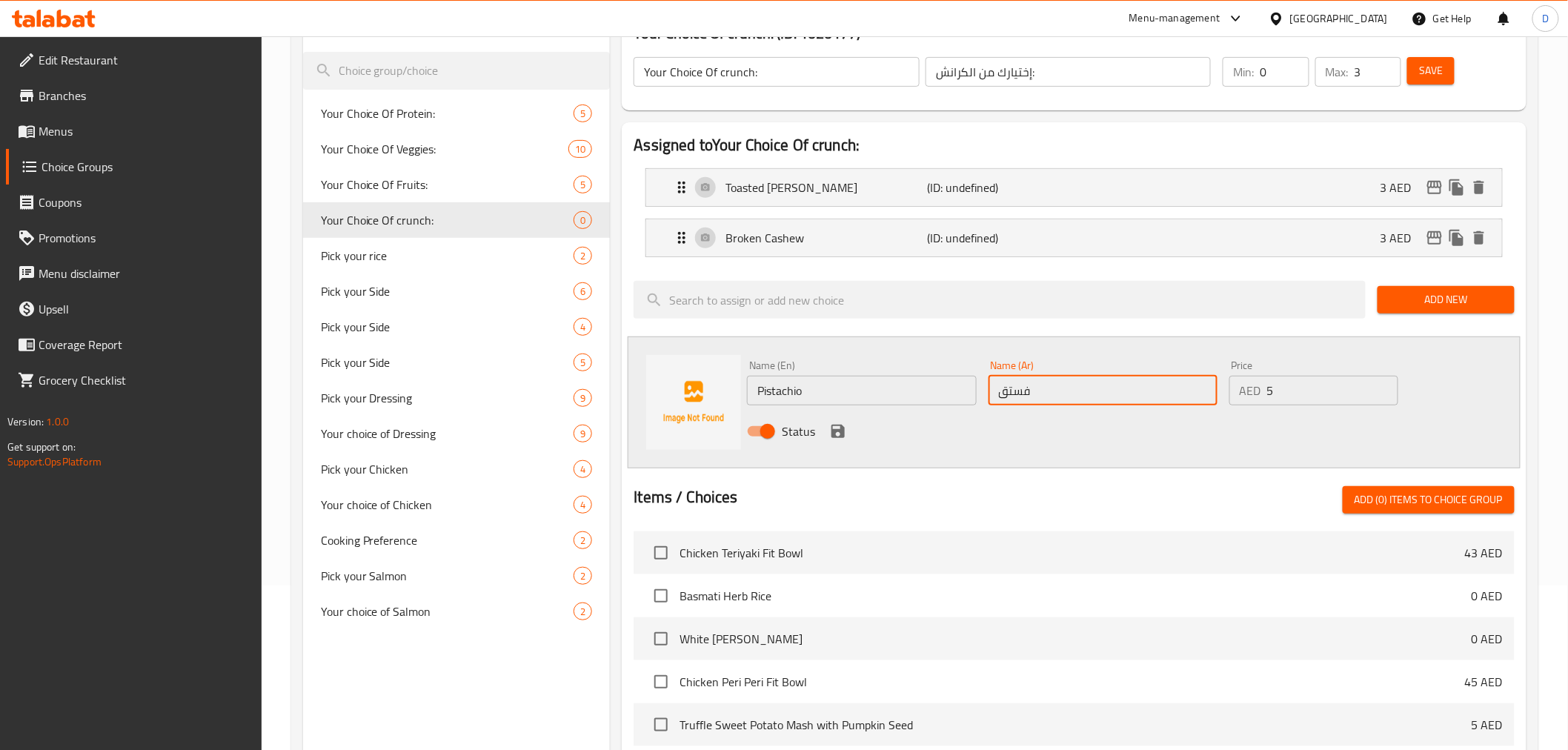
type input "فستق"
click at [840, 428] on icon "save" at bounding box center [838, 431] width 13 height 13
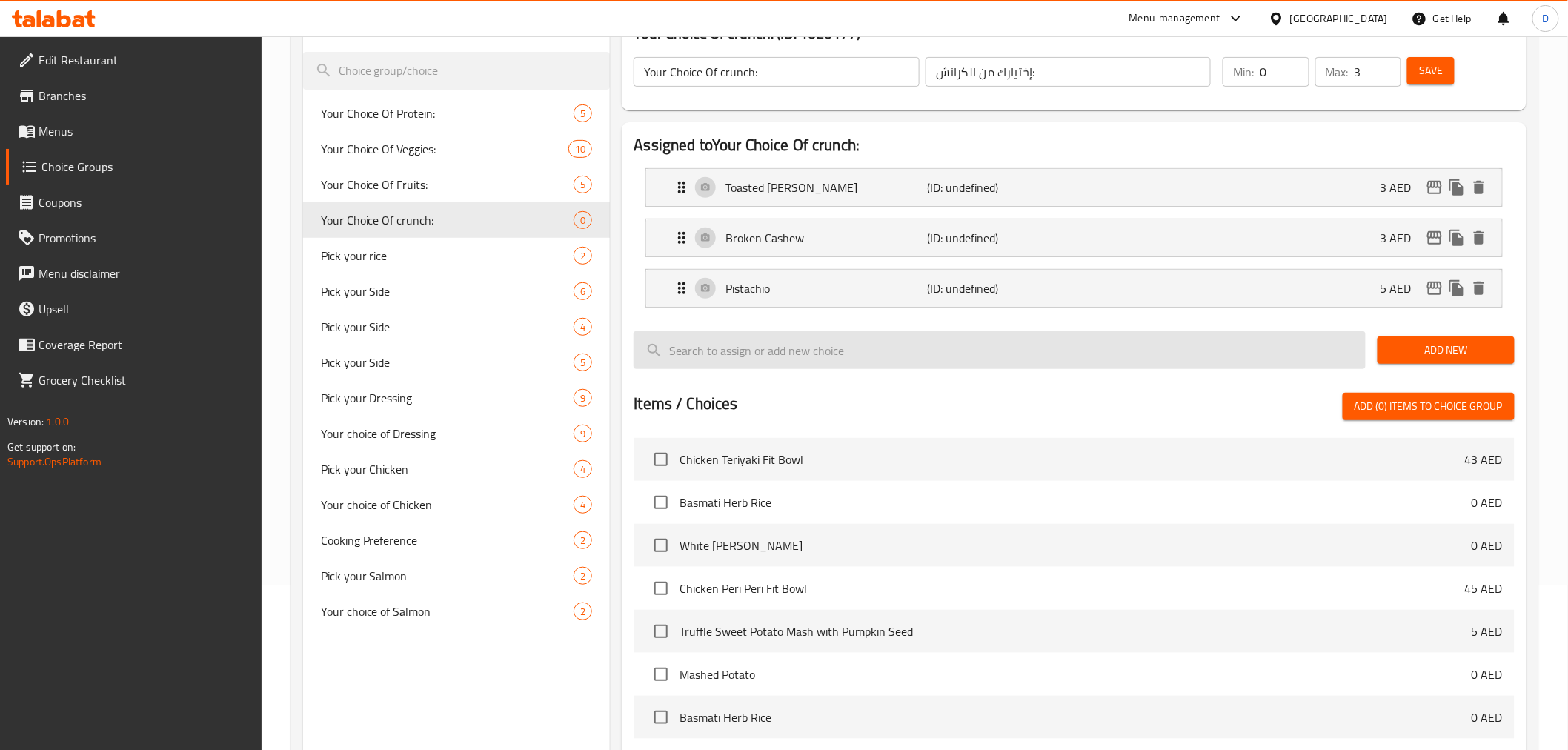
drag, startPoint x: 1401, startPoint y: 356, endPoint x: 1353, endPoint y: 341, distance: 50.3
click at [1398, 353] on span "Add New" at bounding box center [1446, 350] width 113 height 19
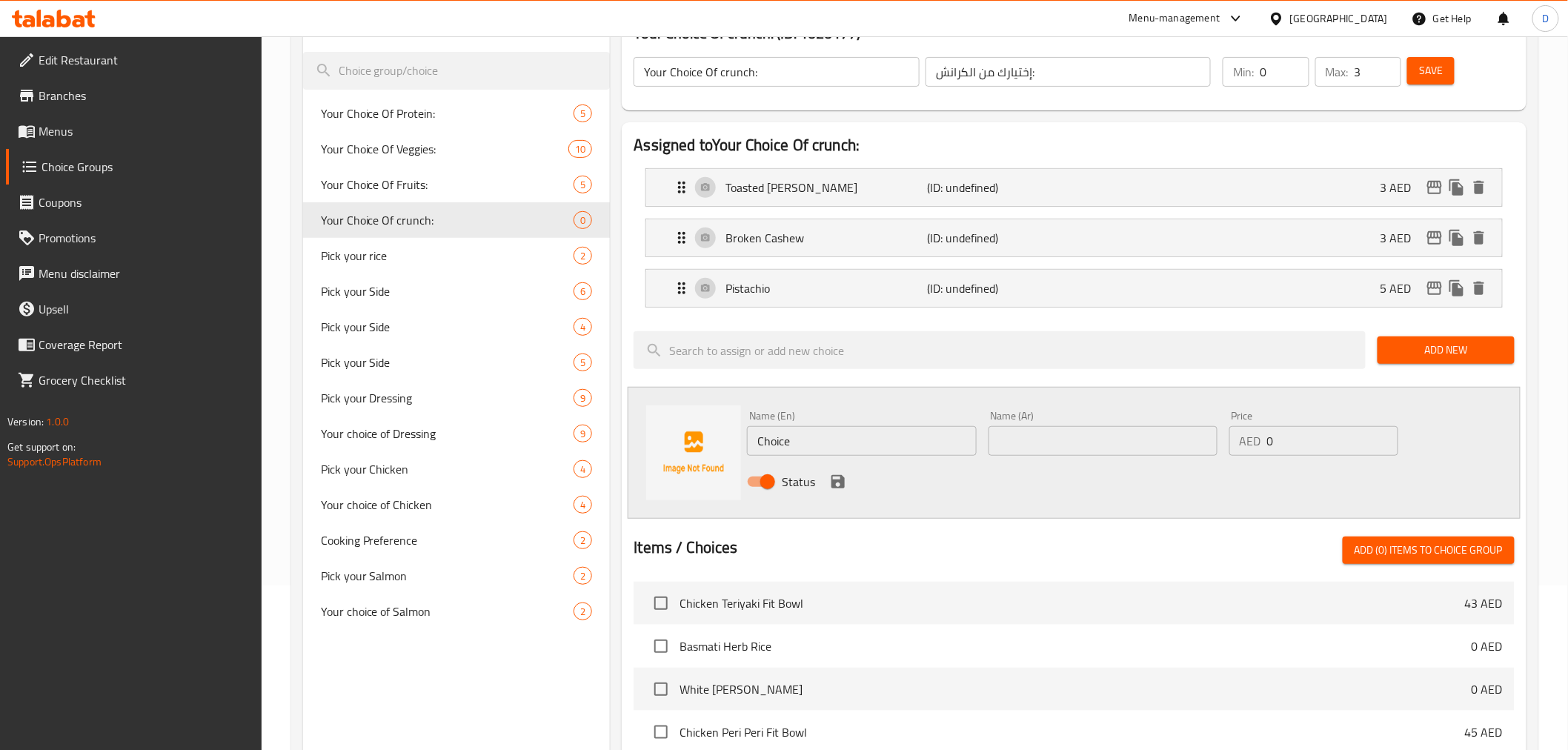
click at [782, 431] on input "Choice" at bounding box center [861, 441] width 229 height 29
paste input "routons"
type input "Croutons"
drag, startPoint x: 1288, startPoint y: 435, endPoint x: 1247, endPoint y: 438, distance: 41.1
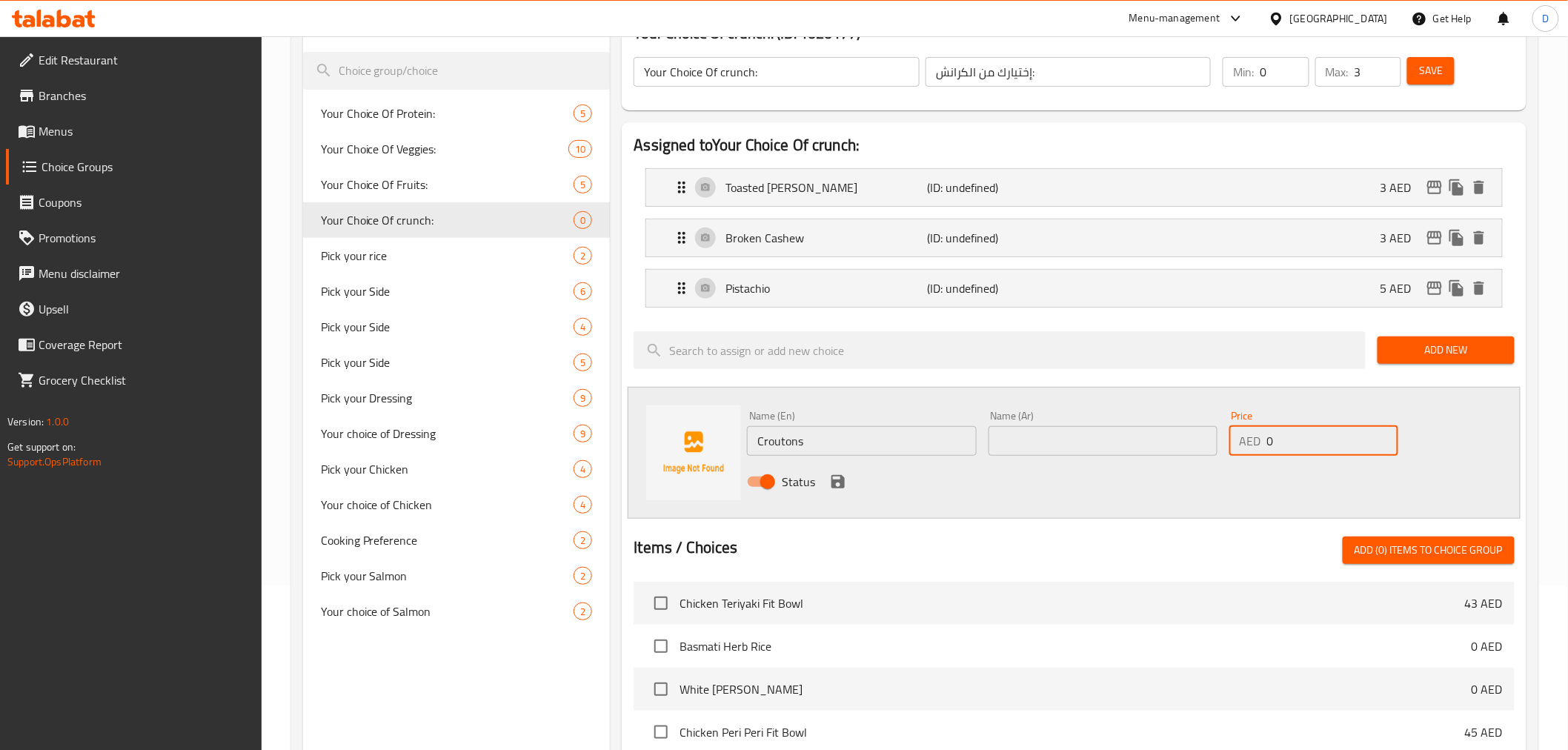
click at [1247, 438] on div "AED 0 Price" at bounding box center [1313, 441] width 169 height 29
type input "4"
click at [1139, 448] on input "text" at bounding box center [1103, 441] width 229 height 29
paste input "خبز محمص"
type input "خبز محمص"
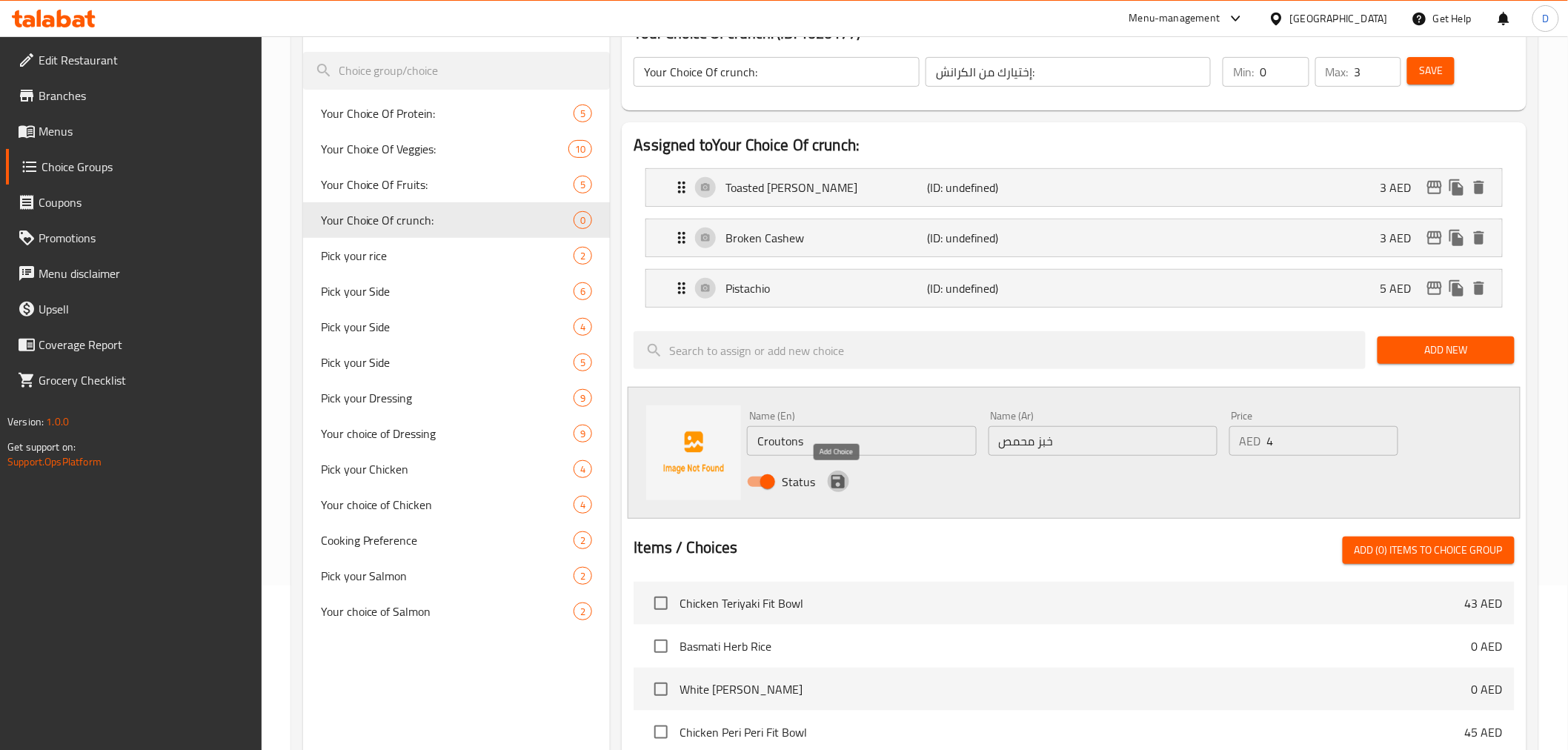
click at [830, 482] on icon "save" at bounding box center [838, 482] width 18 height 18
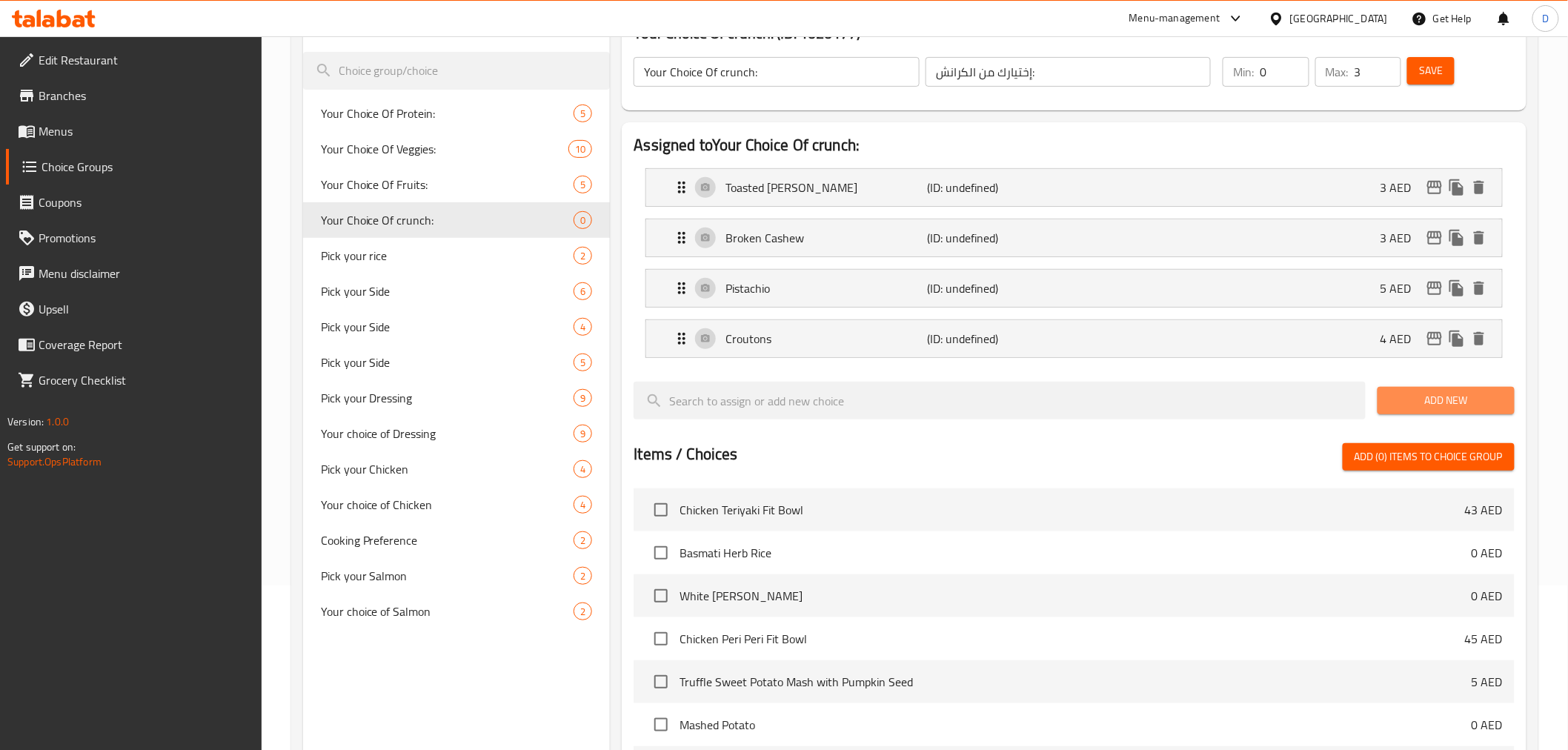
click at [1410, 404] on span "Add New" at bounding box center [1446, 400] width 113 height 19
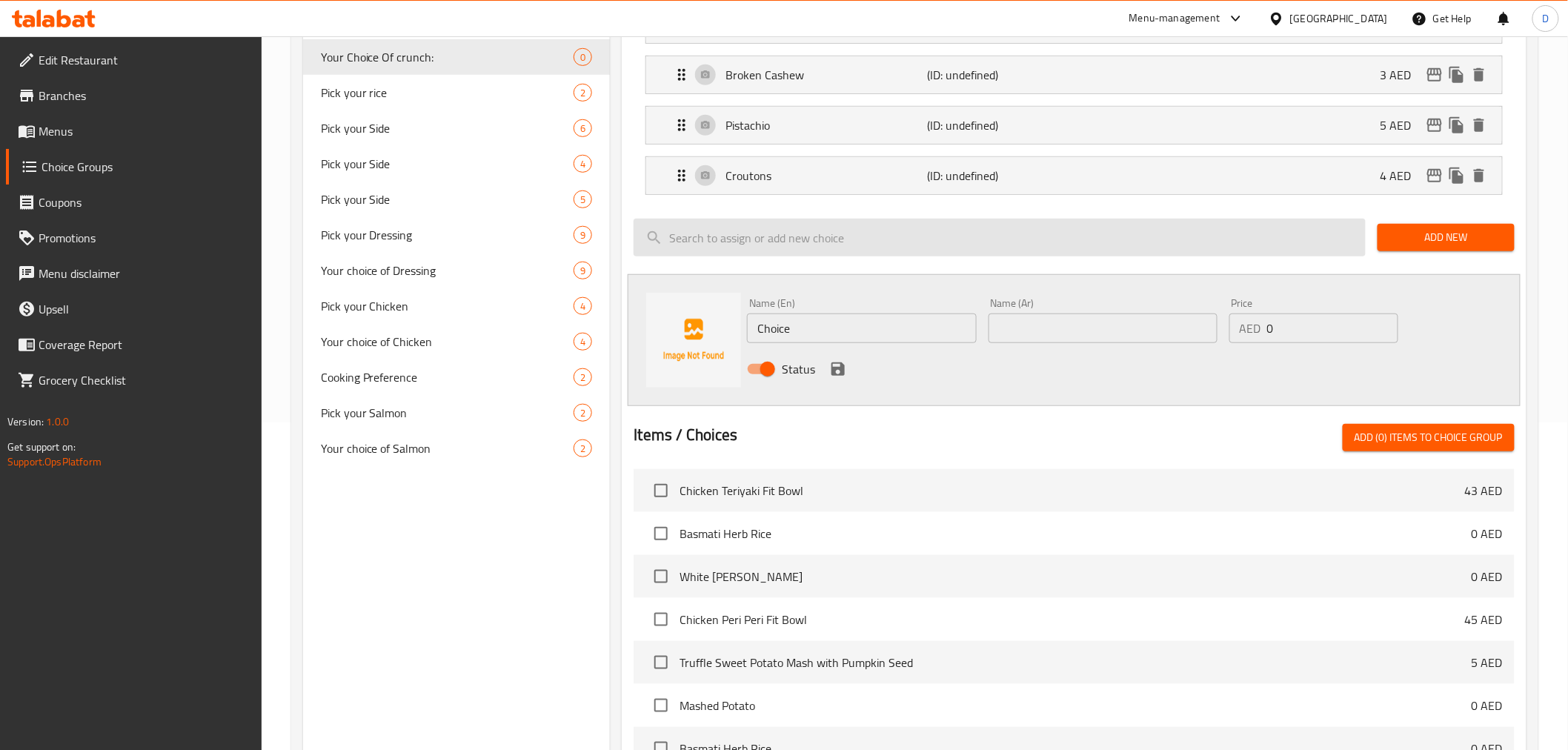
scroll to position [329, 0]
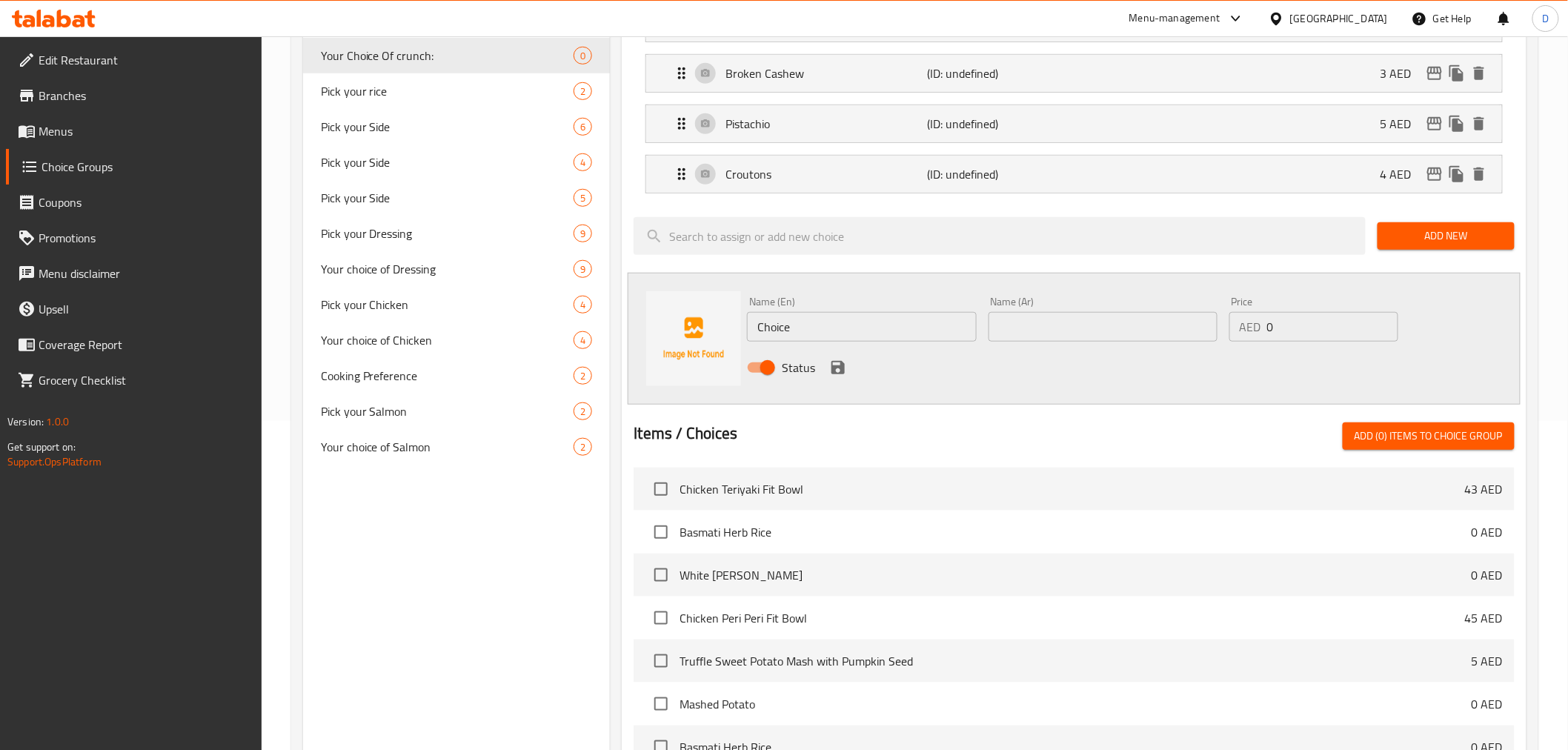
click at [856, 328] on input "Choice" at bounding box center [861, 326] width 229 height 29
paste input "aramelised Walnuts"
type input "Caramelised Walnuts"
drag, startPoint x: 1292, startPoint y: 325, endPoint x: 1239, endPoint y: 322, distance: 53.1
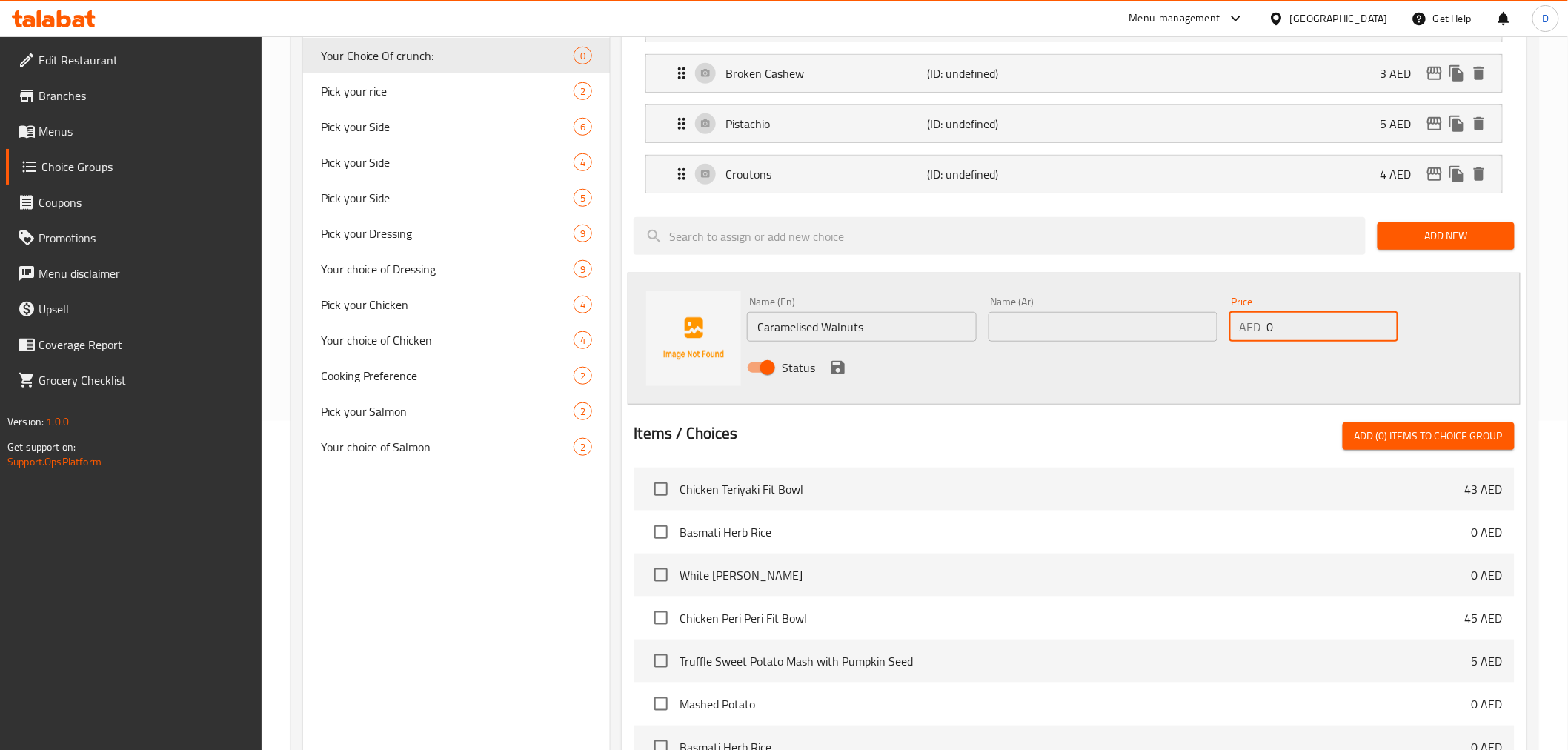
click at [1239, 322] on div "AED 0 Price" at bounding box center [1313, 326] width 169 height 29
type input "5"
click at [1177, 319] on input "text" at bounding box center [1103, 326] width 229 height 29
paste input "الجوز المكرمل"
type input "الجوز المكرمل"
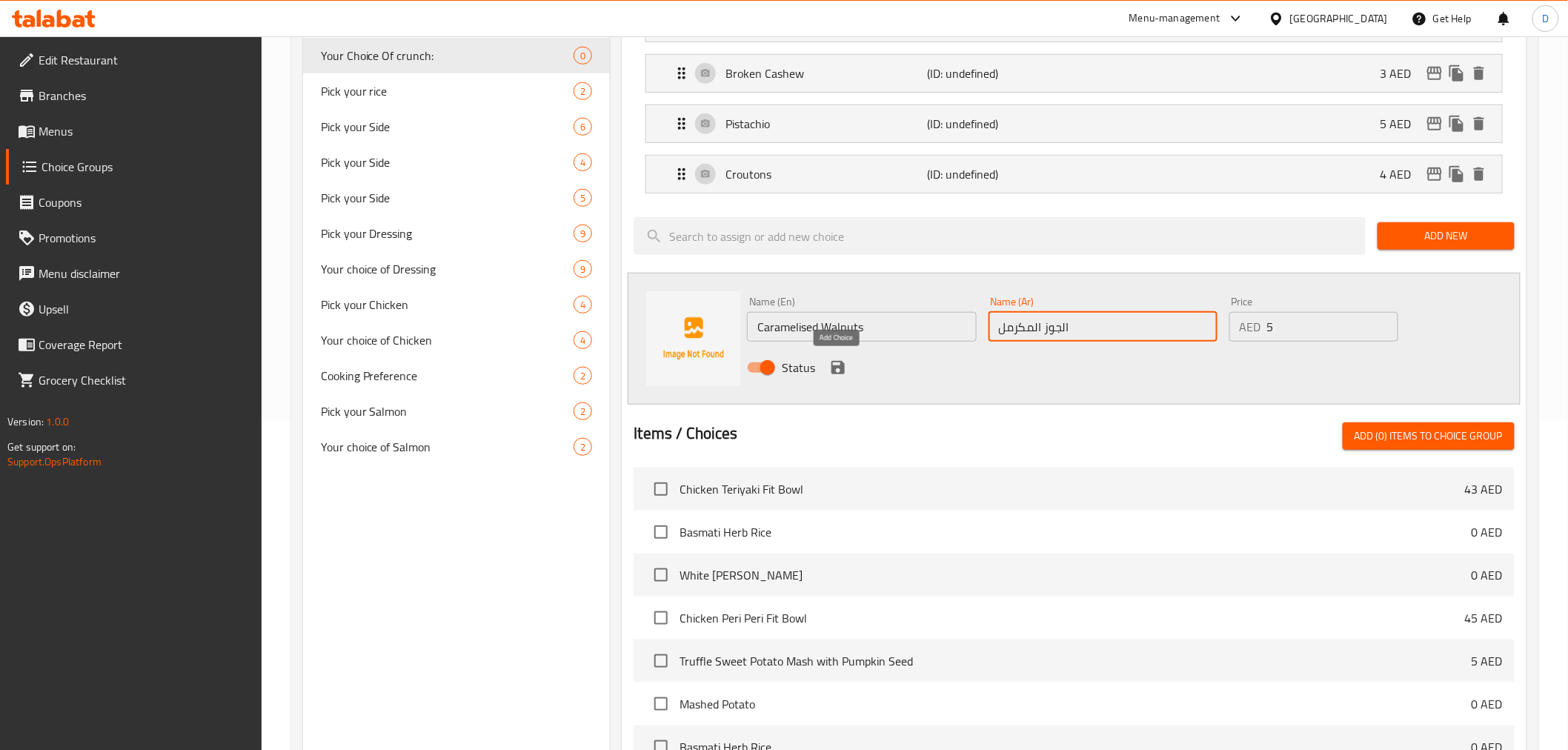
click at [846, 371] on icon "save" at bounding box center [838, 367] width 18 height 18
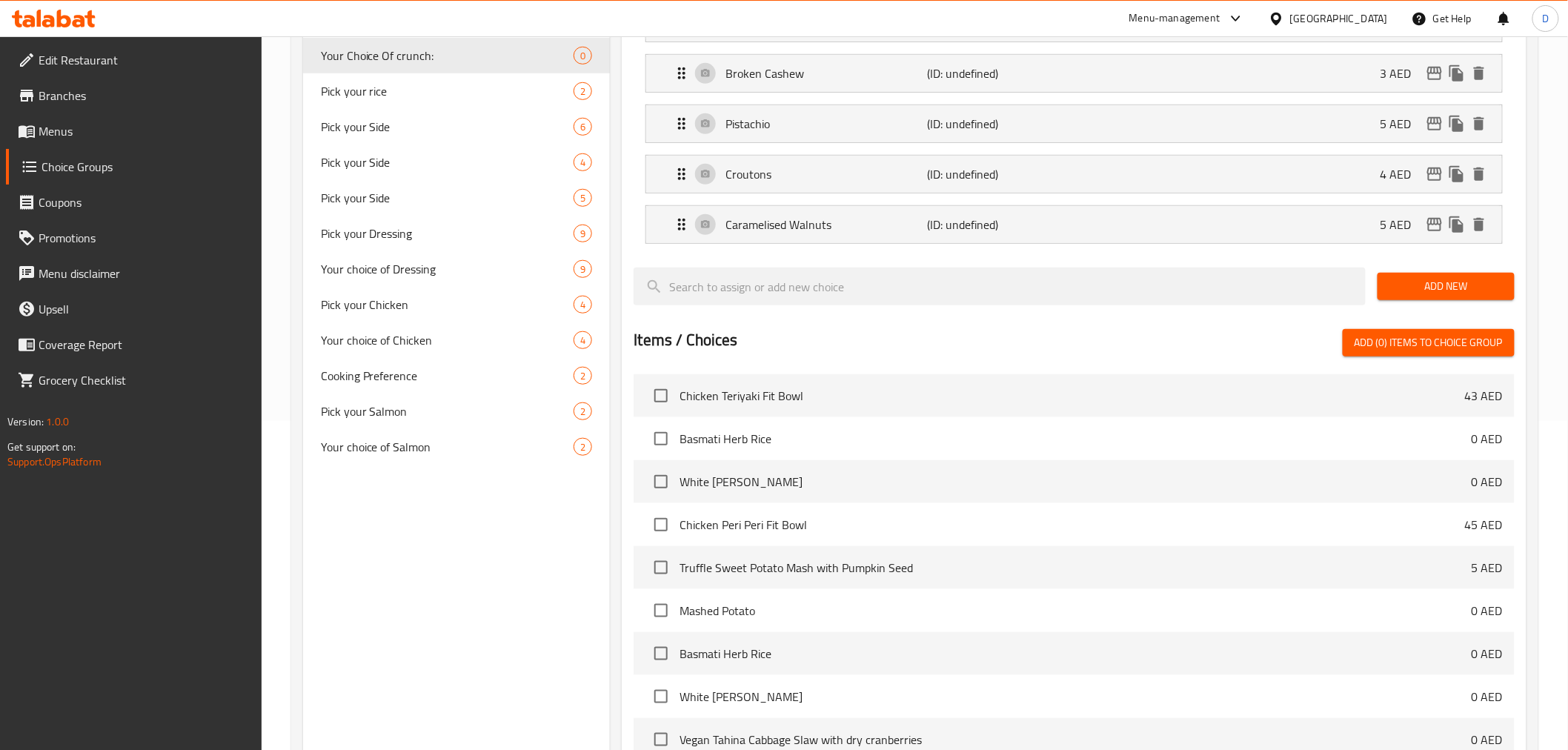
click at [1430, 287] on span "Add New" at bounding box center [1446, 286] width 113 height 19
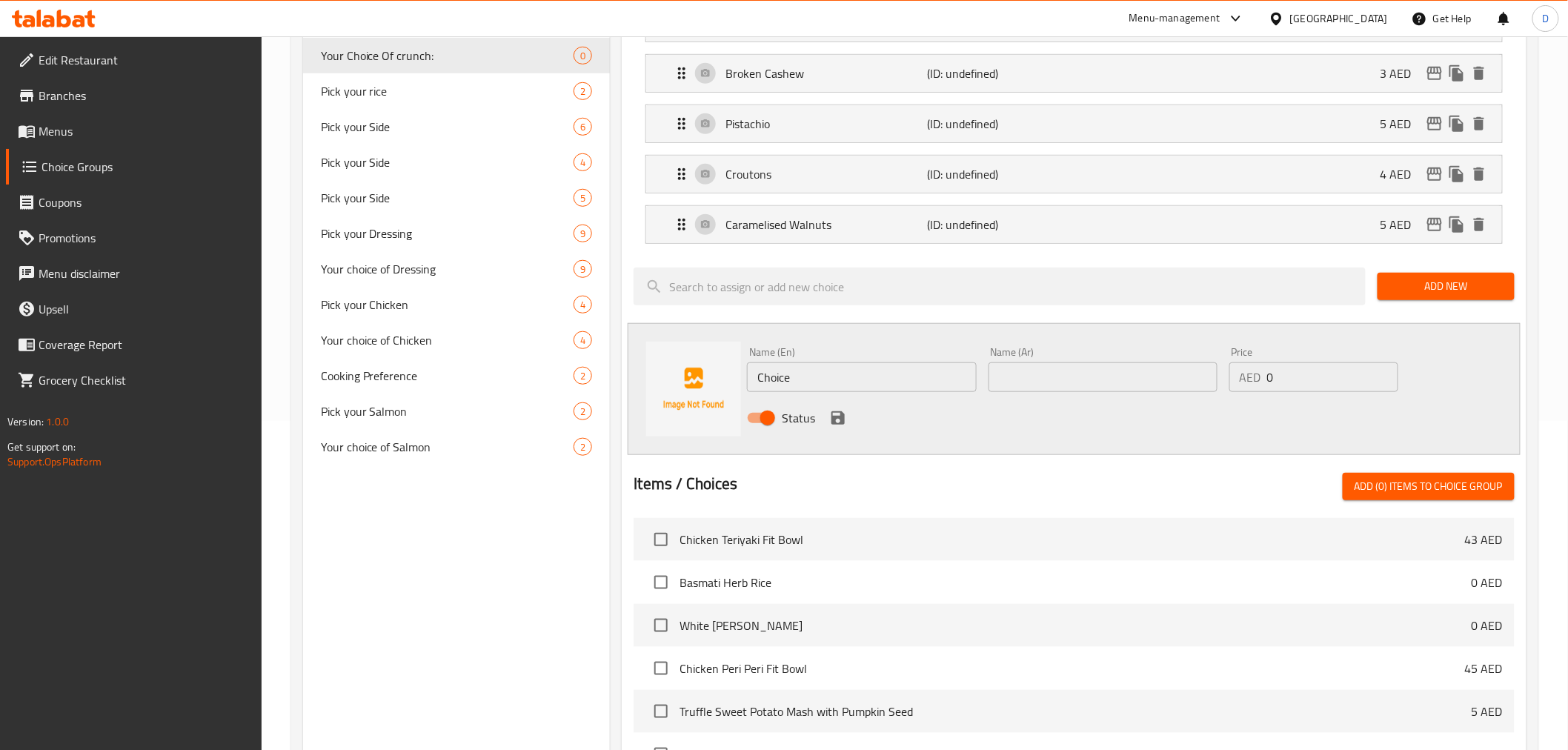
click at [874, 389] on input "Choice" at bounding box center [861, 377] width 229 height 29
paste input "Walnuts"
type input "Walnuts"
drag, startPoint x: 1287, startPoint y: 387, endPoint x: 1247, endPoint y: 383, distance: 40.2
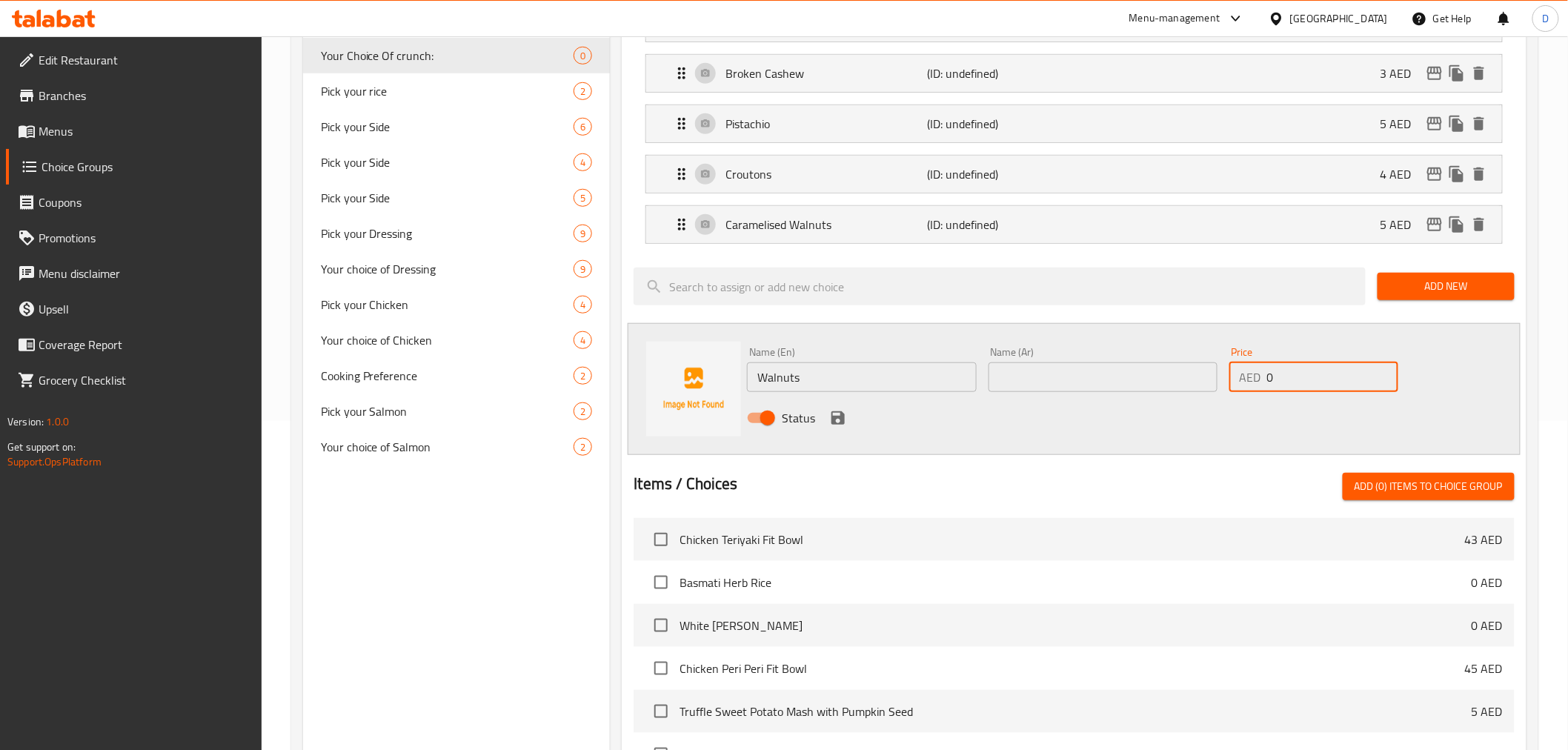
click at [1247, 383] on div "AED 0 Price" at bounding box center [1313, 377] width 169 height 29
type input "3"
click at [1190, 382] on input "text" at bounding box center [1103, 377] width 229 height 29
paste input "الجوز"
type input "الجوز"
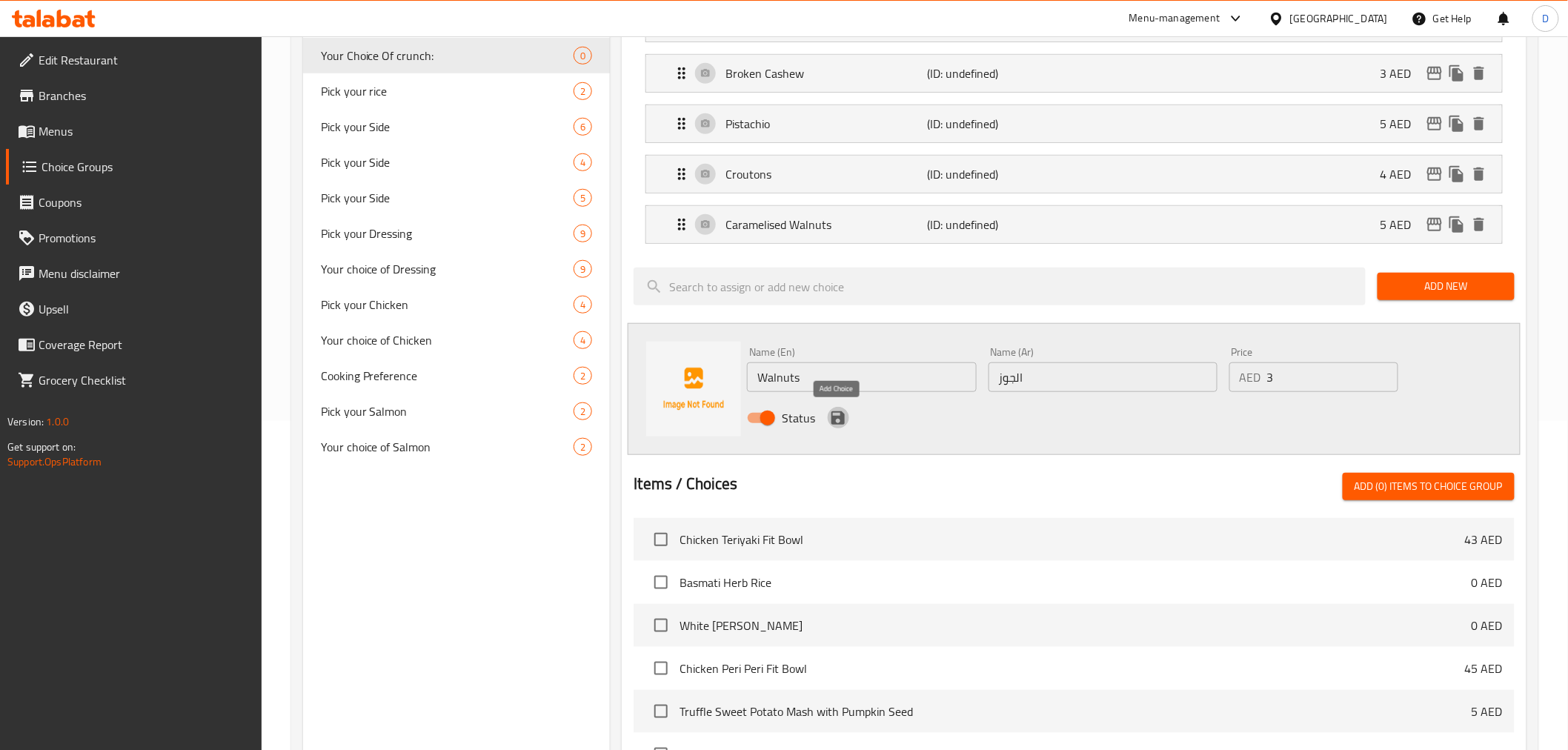
click at [839, 418] on icon "save" at bounding box center [838, 418] width 13 height 13
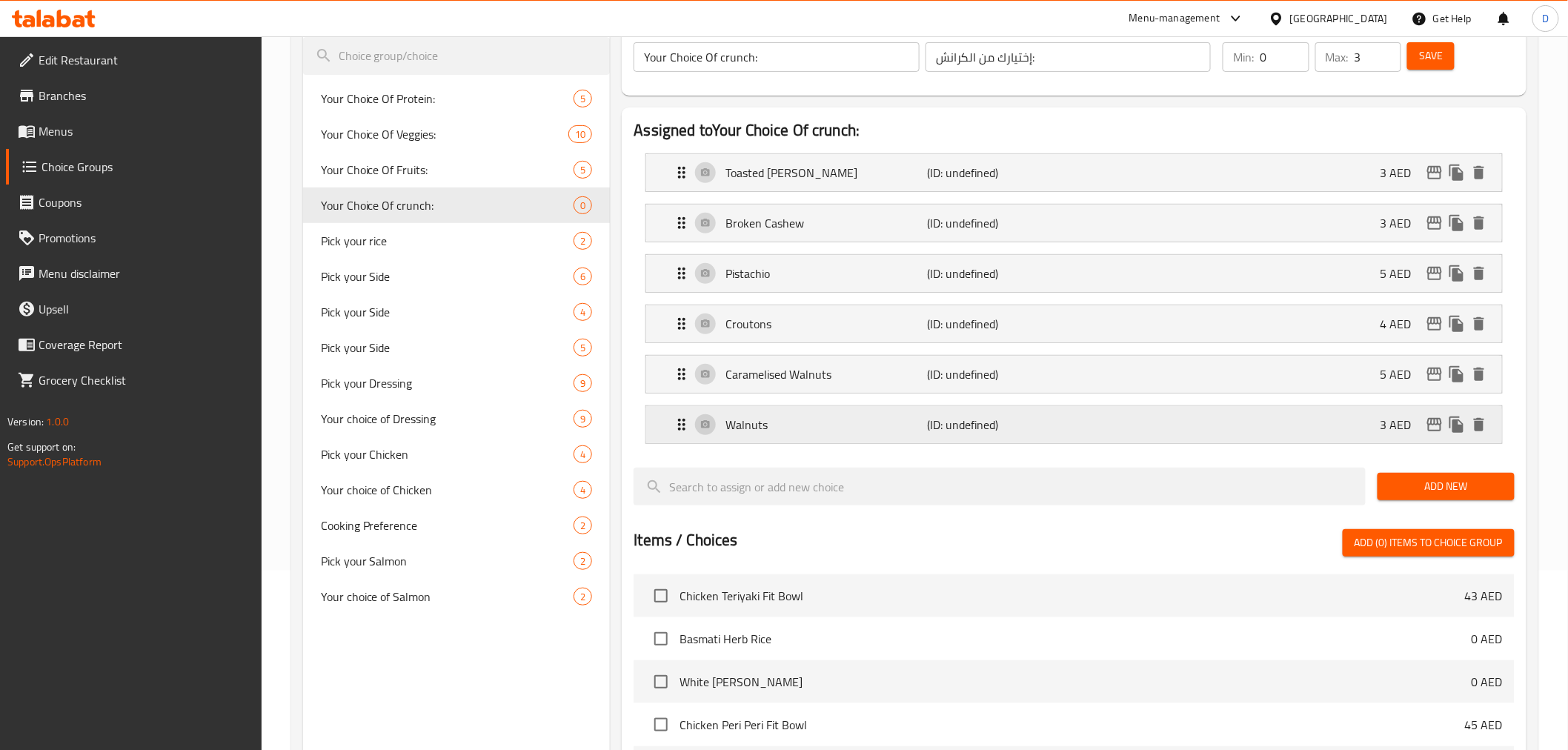
scroll to position [165, 0]
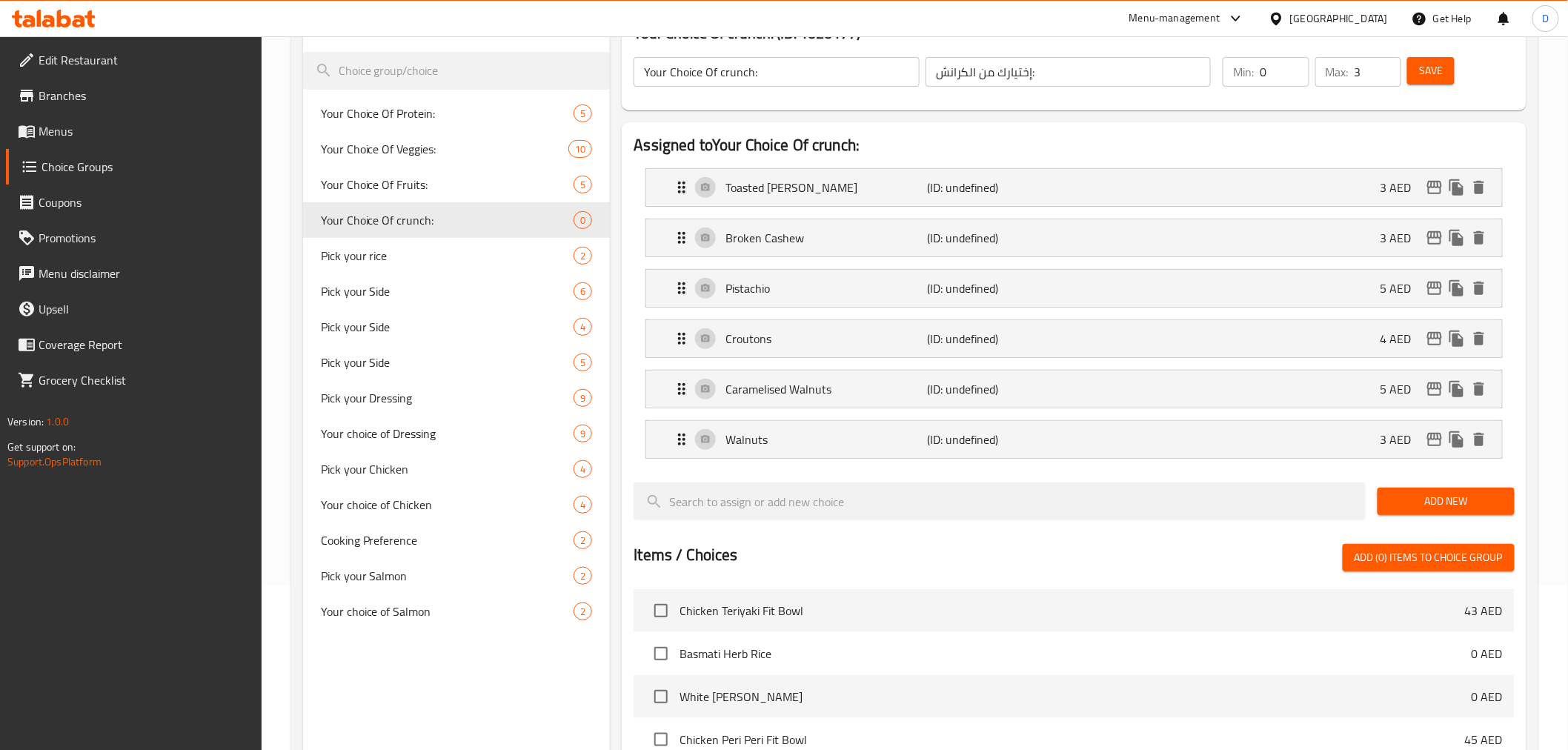
click at [1439, 74] on span "Save" at bounding box center [1430, 70] width 24 height 19
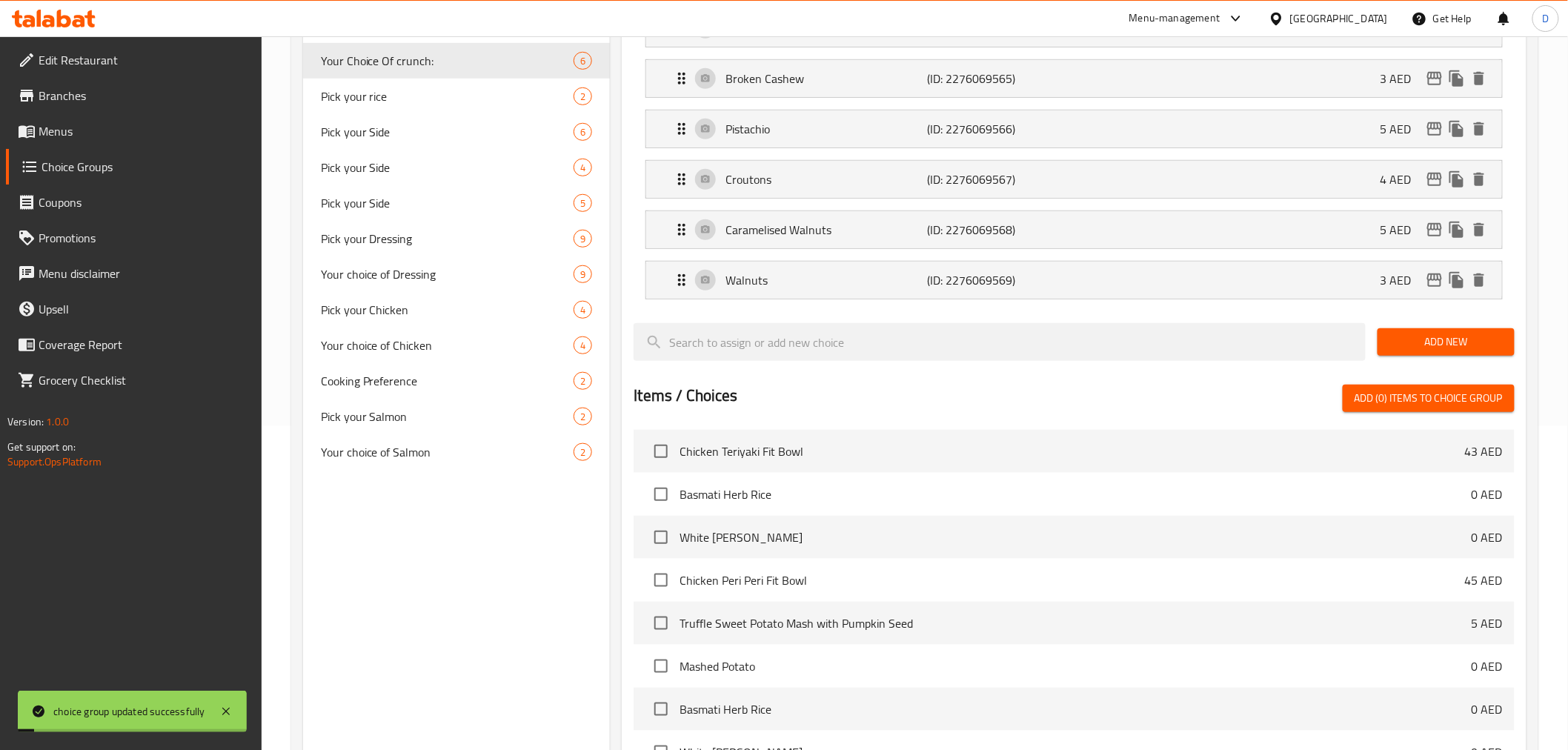
scroll to position [575, 0]
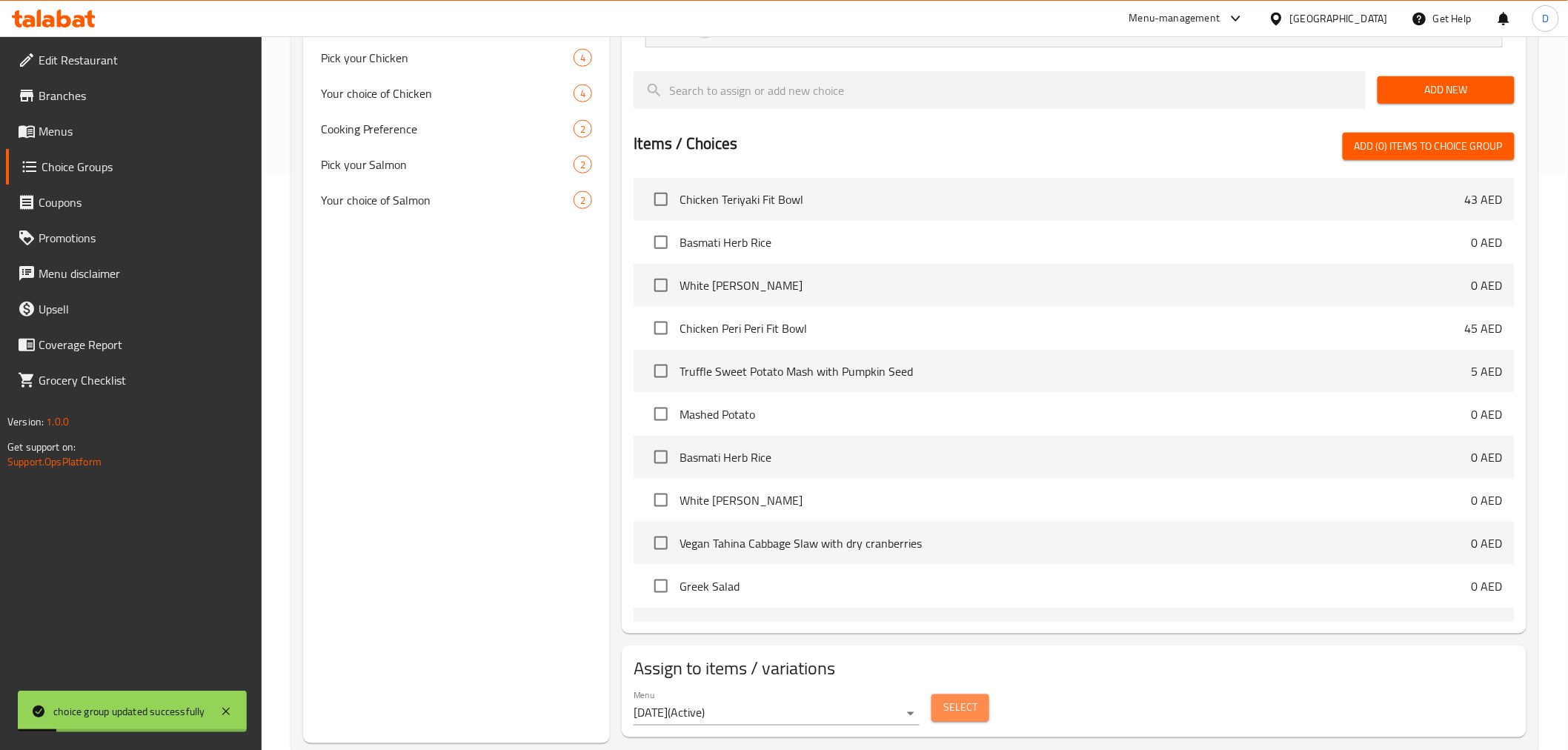
click at [985, 710] on button "Select" at bounding box center [960, 708] width 58 height 28
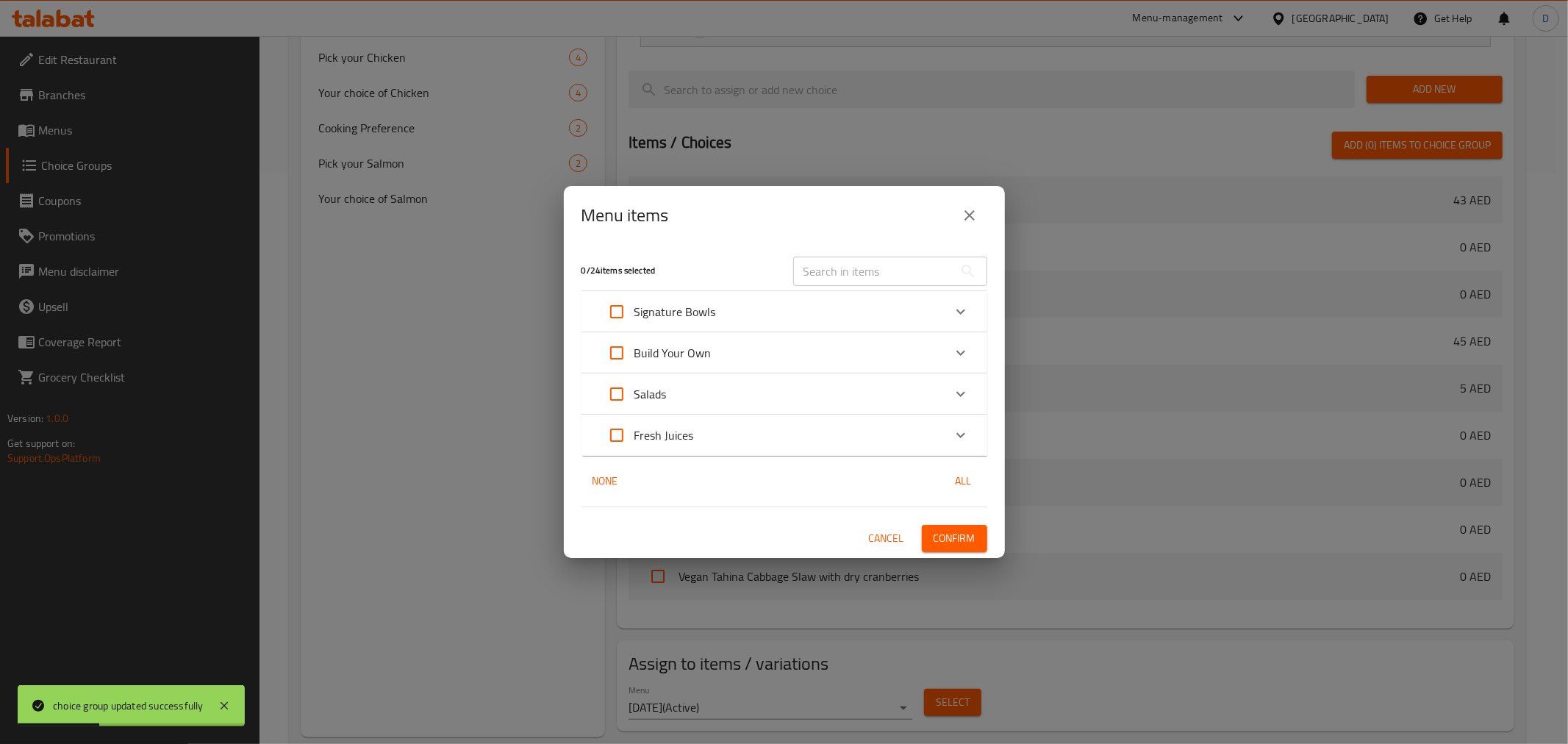
click at [905, 346] on div "Build Your Own" at bounding box center [771, 353] width 344 height 36
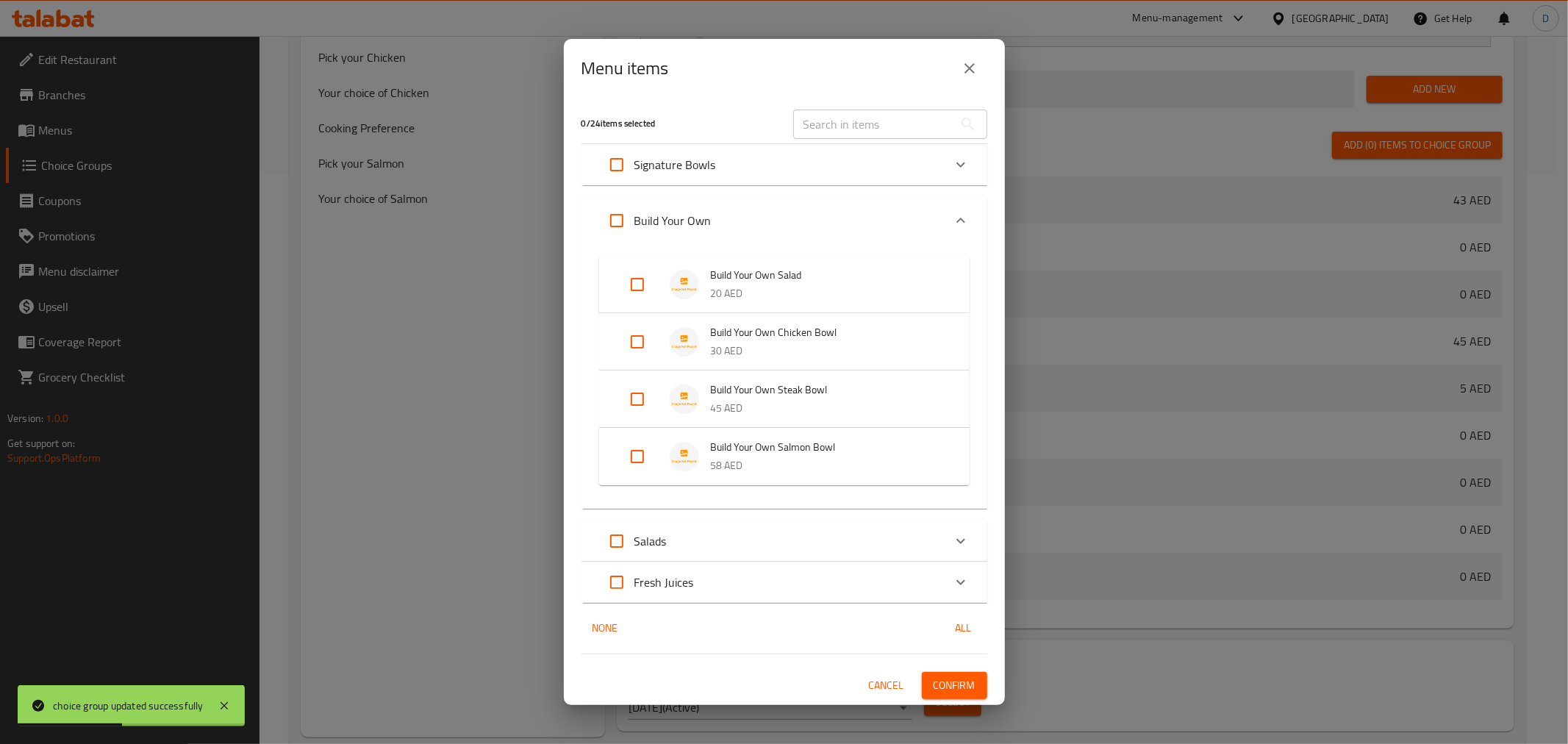
click at [637, 287] on input "Expand" at bounding box center [637, 285] width 36 height 36
checkbox input "true"
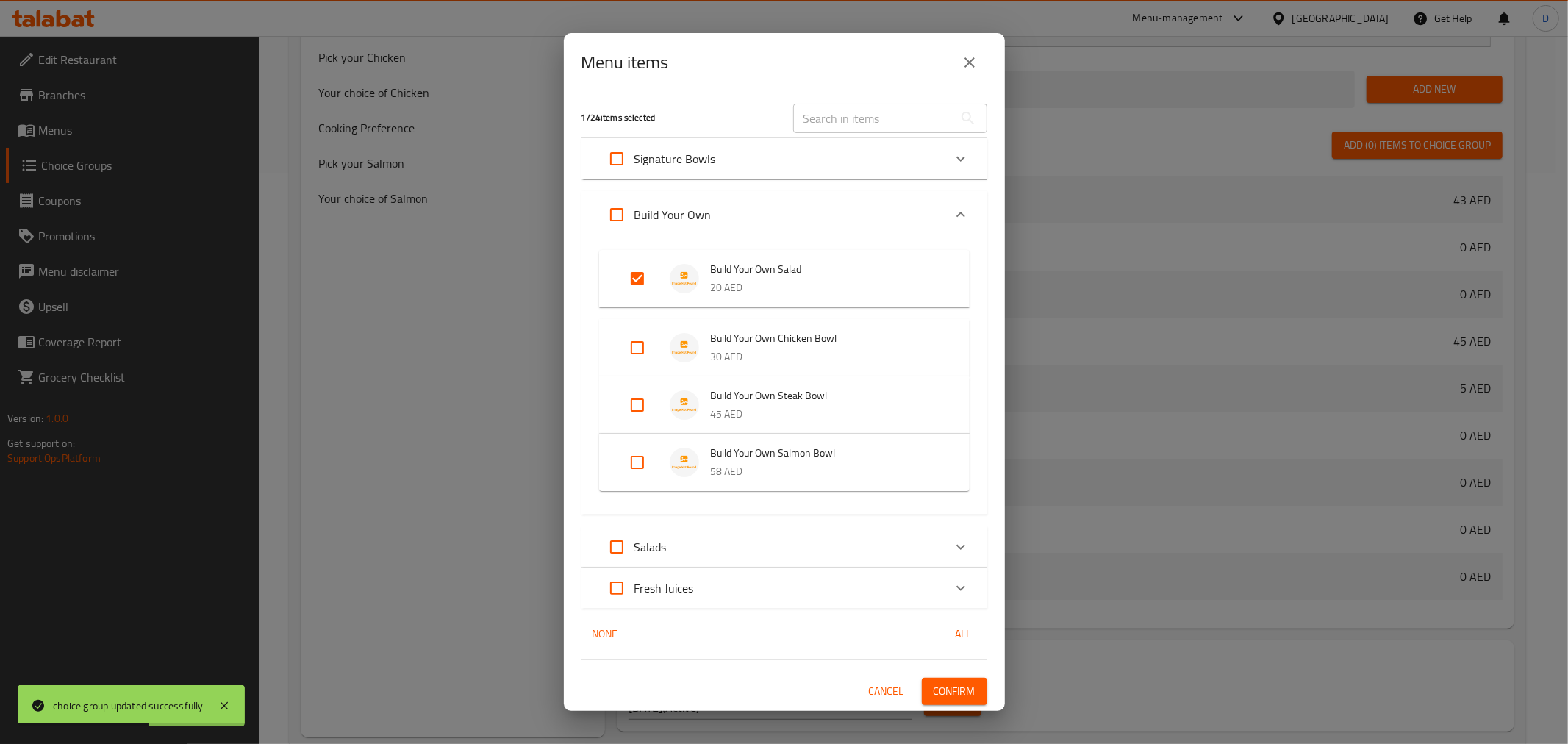
click at [957, 684] on span "Confirm" at bounding box center [955, 691] width 42 height 19
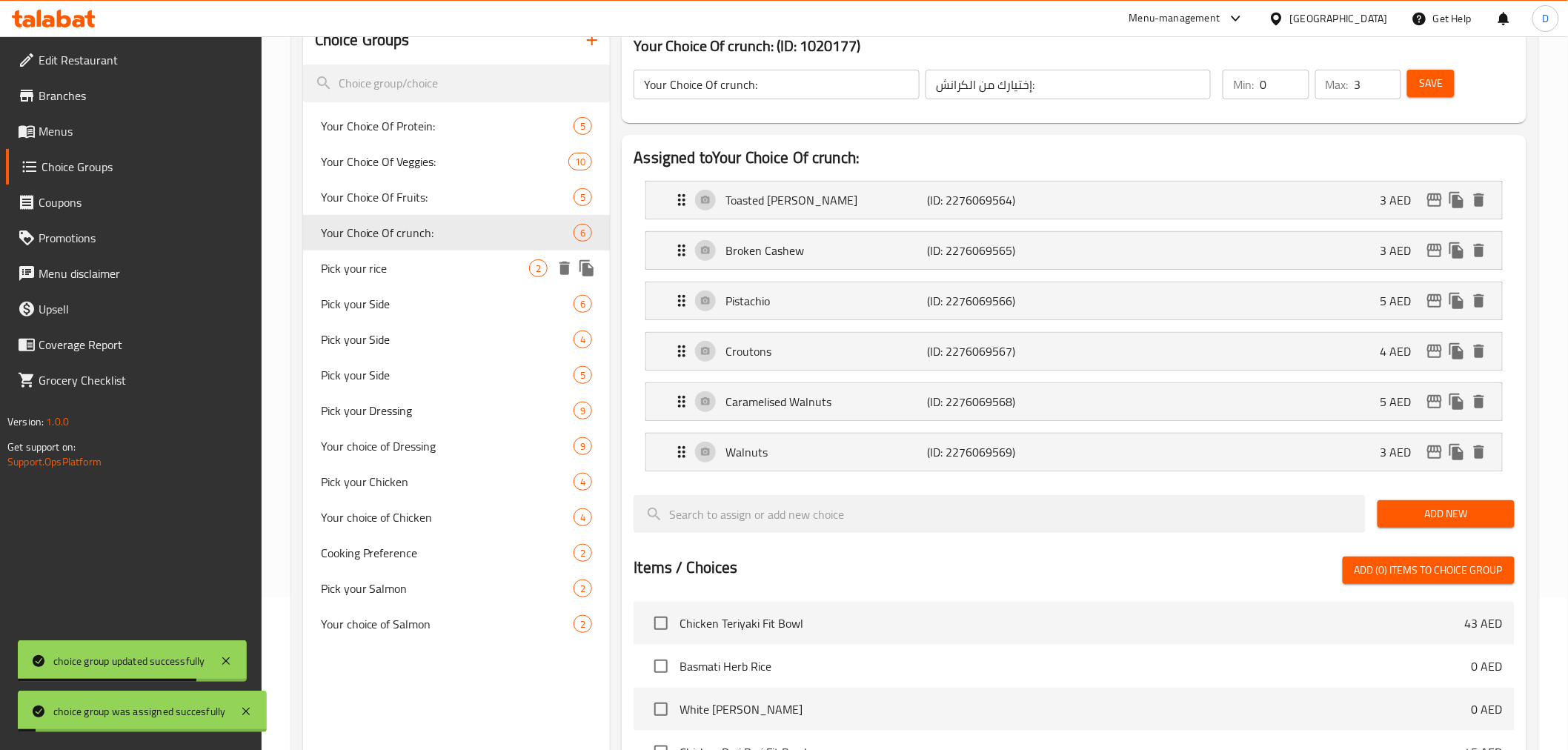
scroll to position [0, 0]
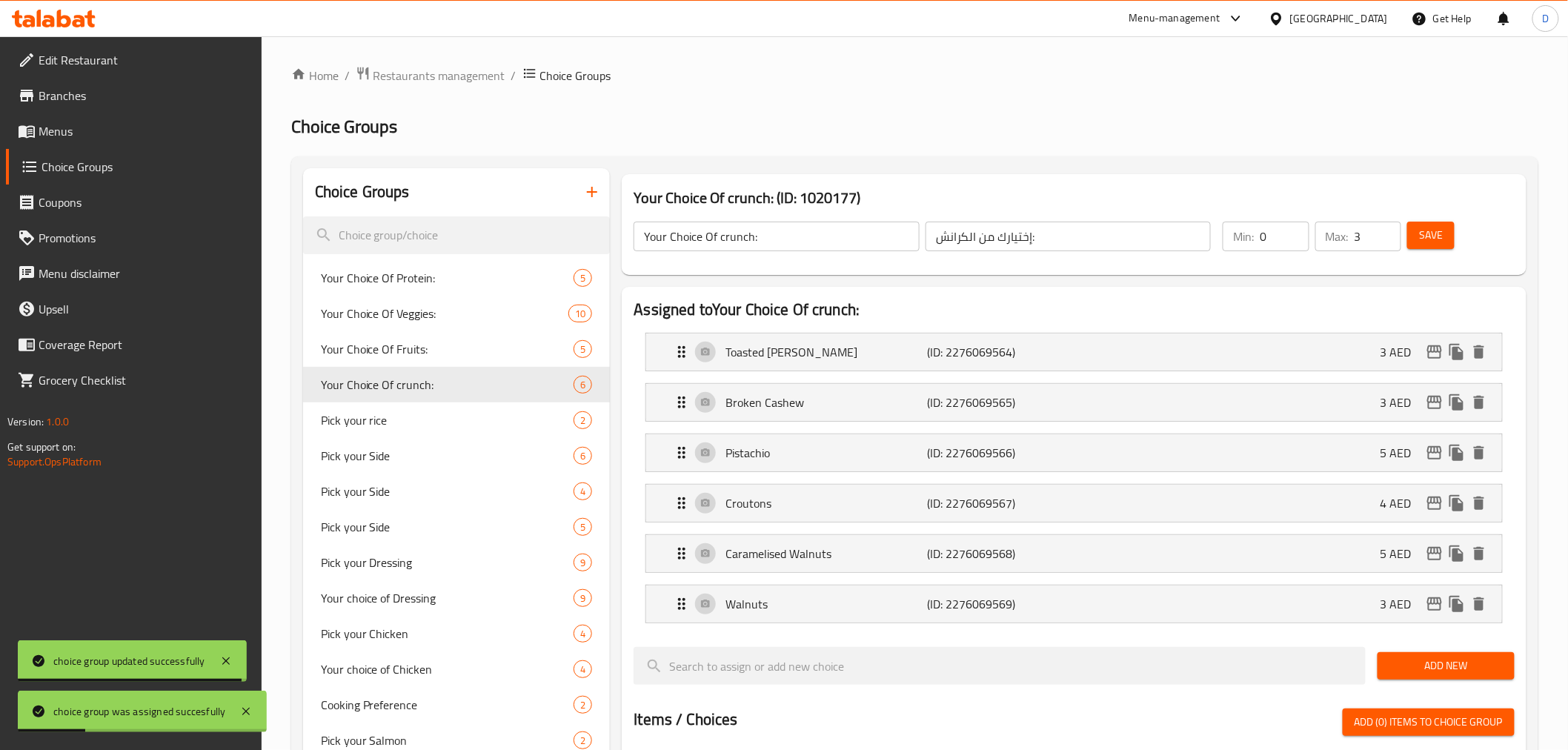
click at [607, 197] on button "button" at bounding box center [593, 192] width 36 height 36
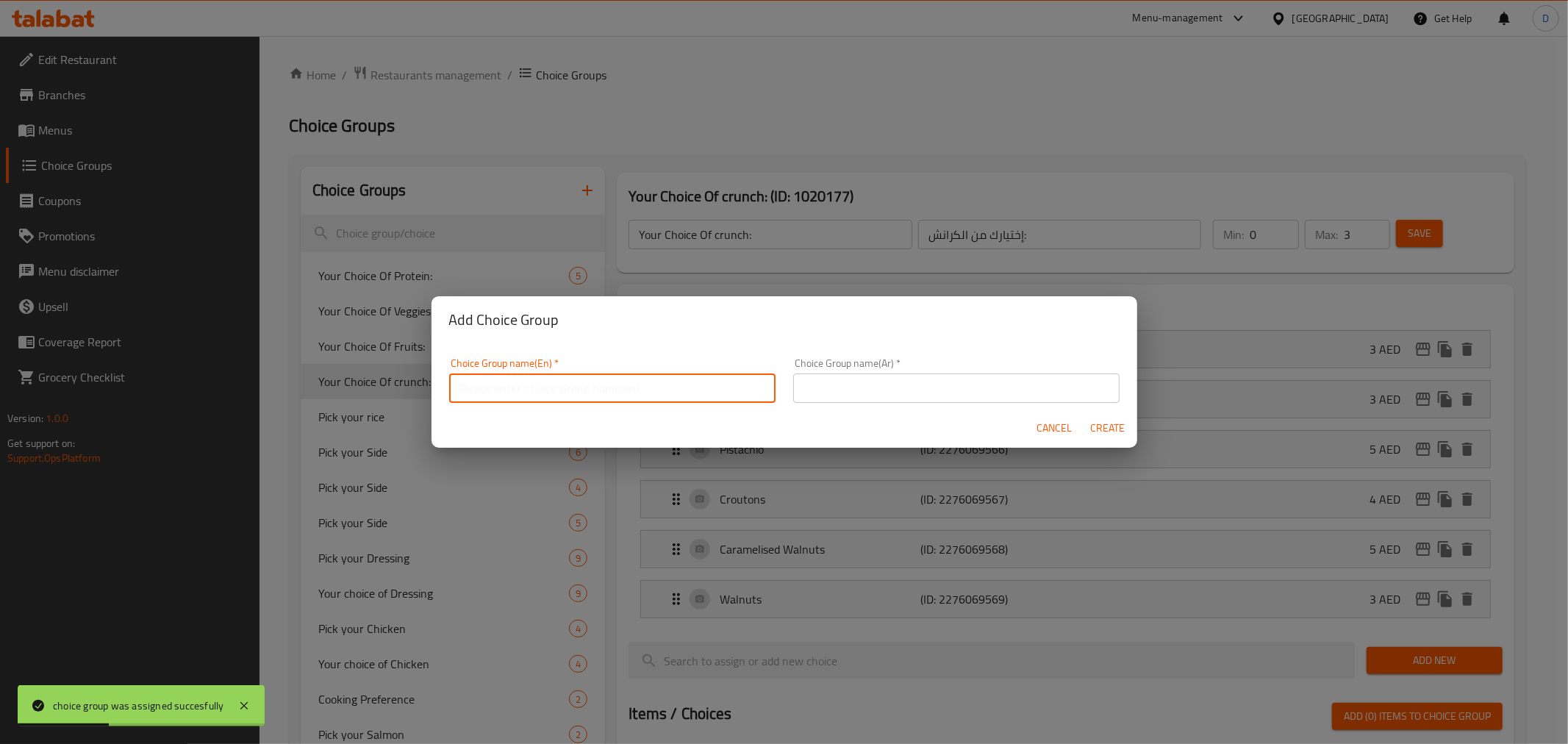
drag, startPoint x: 672, startPoint y: 394, endPoint x: 641, endPoint y: 393, distance: 31.0
click at [672, 394] on input "text" at bounding box center [612, 388] width 326 height 29
click at [559, 390] on input "Your Choice Of Veggies:" at bounding box center [612, 388] width 326 height 29
paste input "cheese"
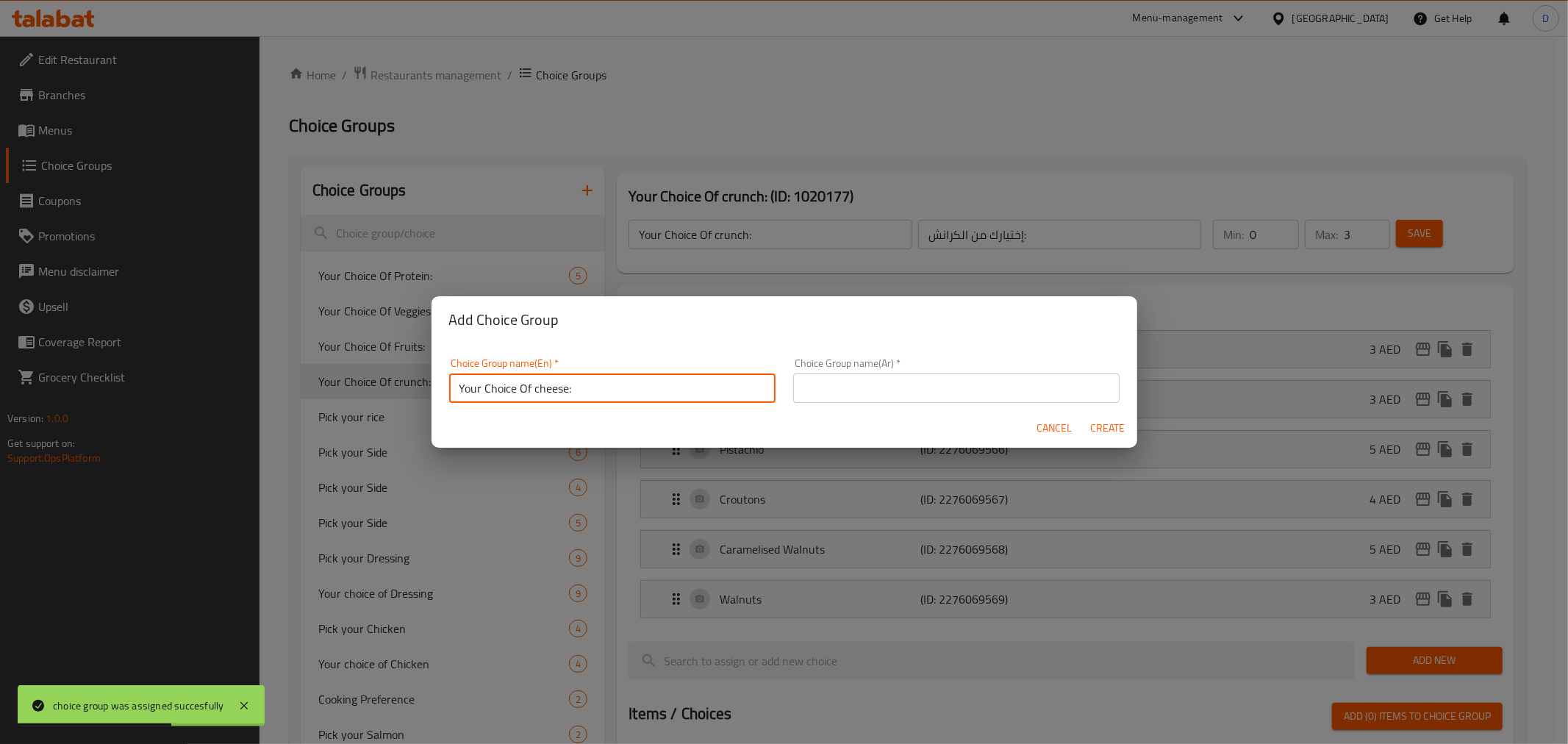
type input "Your Choice Of cheese:"
click at [898, 386] on input "text" at bounding box center [956, 388] width 326 height 29
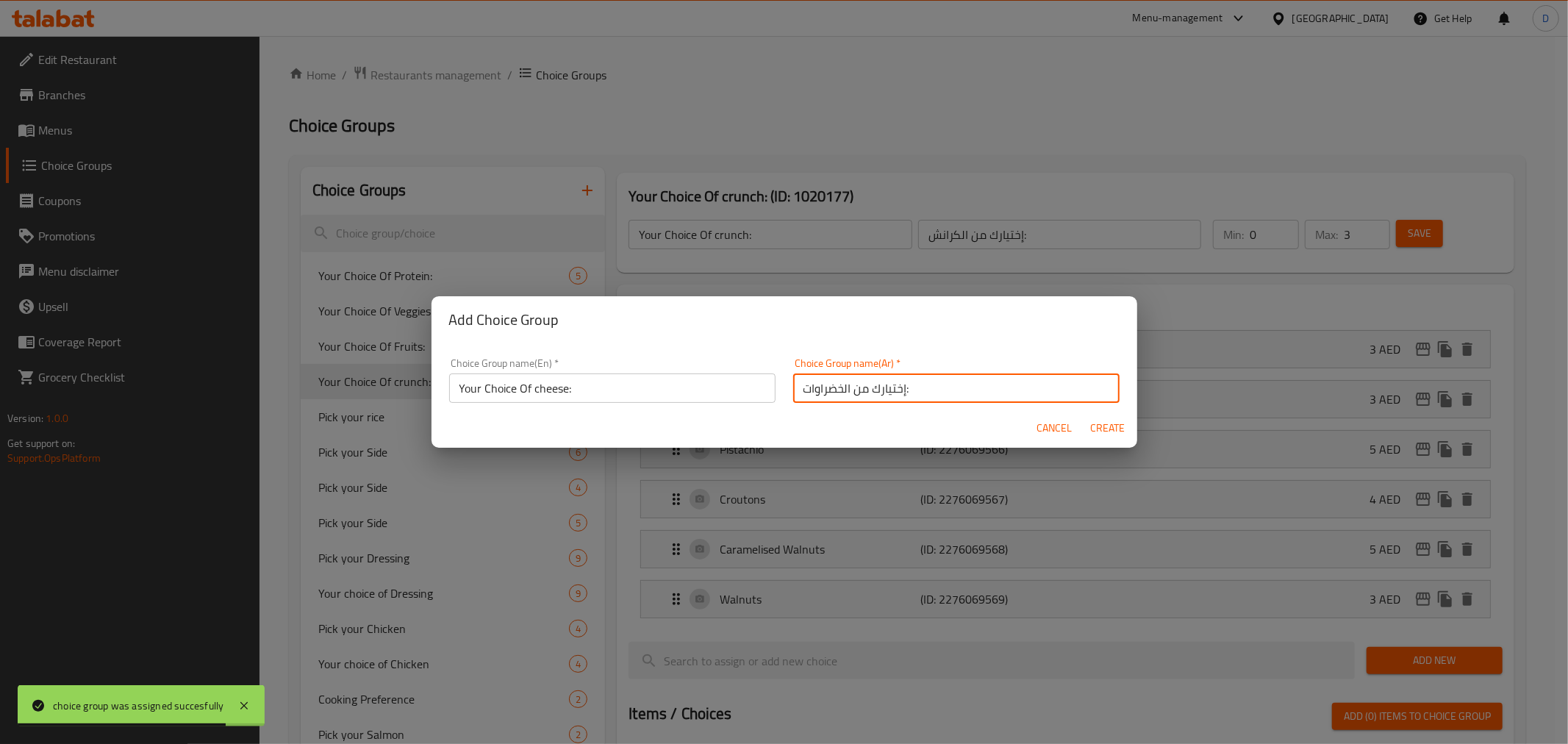
drag, startPoint x: 835, startPoint y: 392, endPoint x: 775, endPoint y: 391, distance: 60.0
click at [775, 391] on div "Choice Group name(En)   * Your Choice Of cheese: Choice Group name(En) * Choice…" at bounding box center [785, 380] width 688 height 62
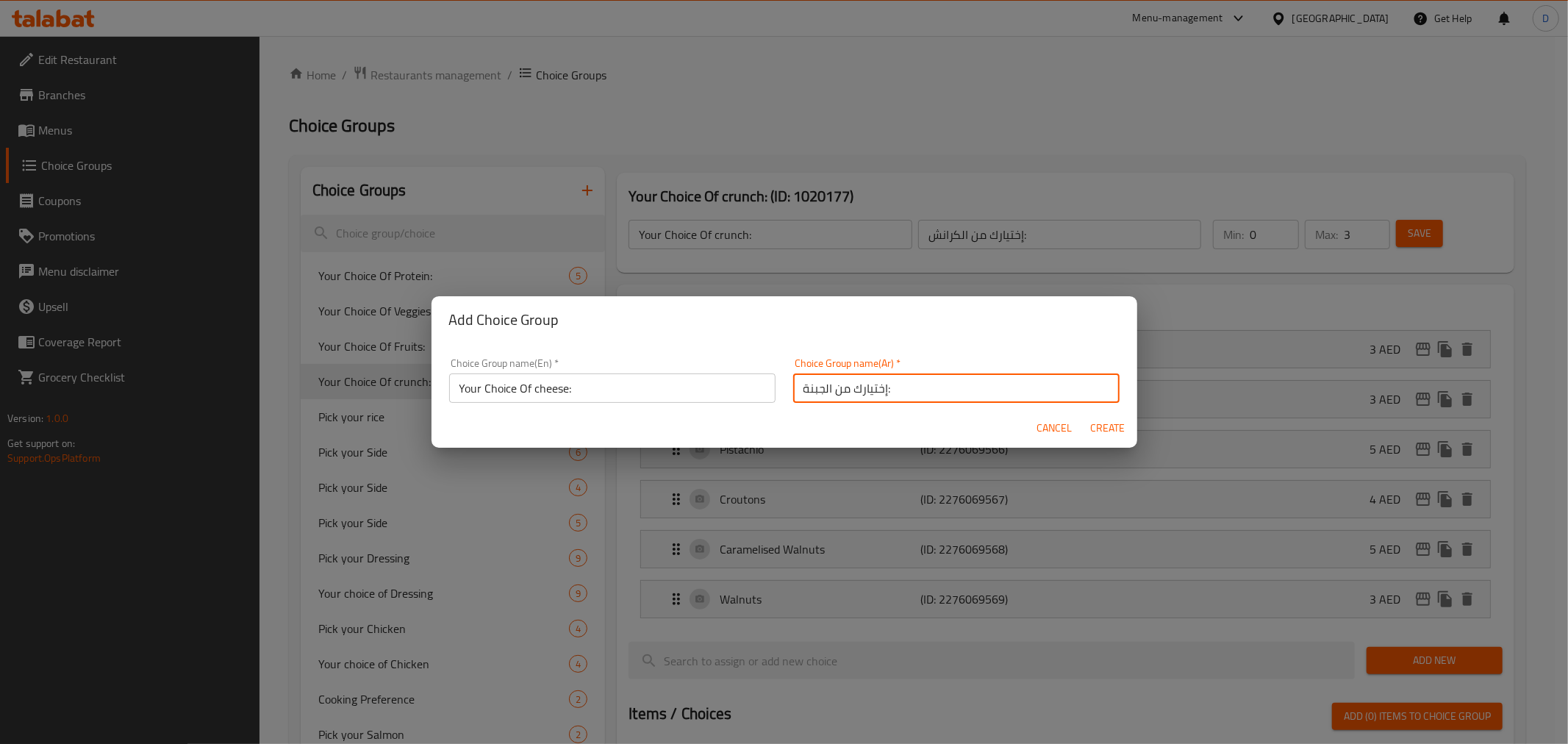
type input "إختيارك من الجبنة:"
click at [1114, 429] on span "Create" at bounding box center [1108, 427] width 36 height 19
type input "Your Choice Of cheese:"
type input "إختيارك من الجبنة:"
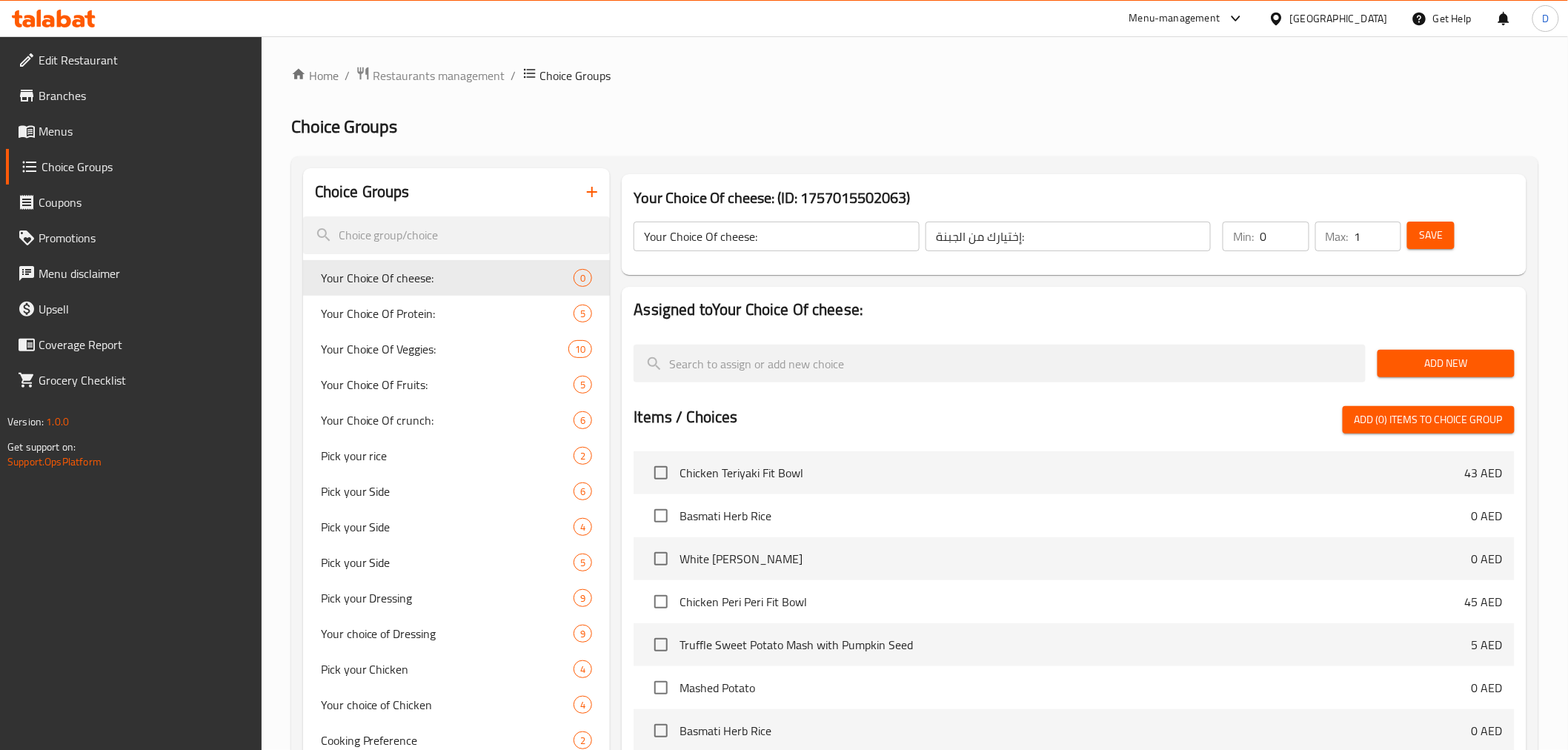
type input "1"
click at [1386, 235] on input "1" at bounding box center [1377, 236] width 47 height 29
click at [1423, 364] on span "Add New" at bounding box center [1446, 363] width 113 height 19
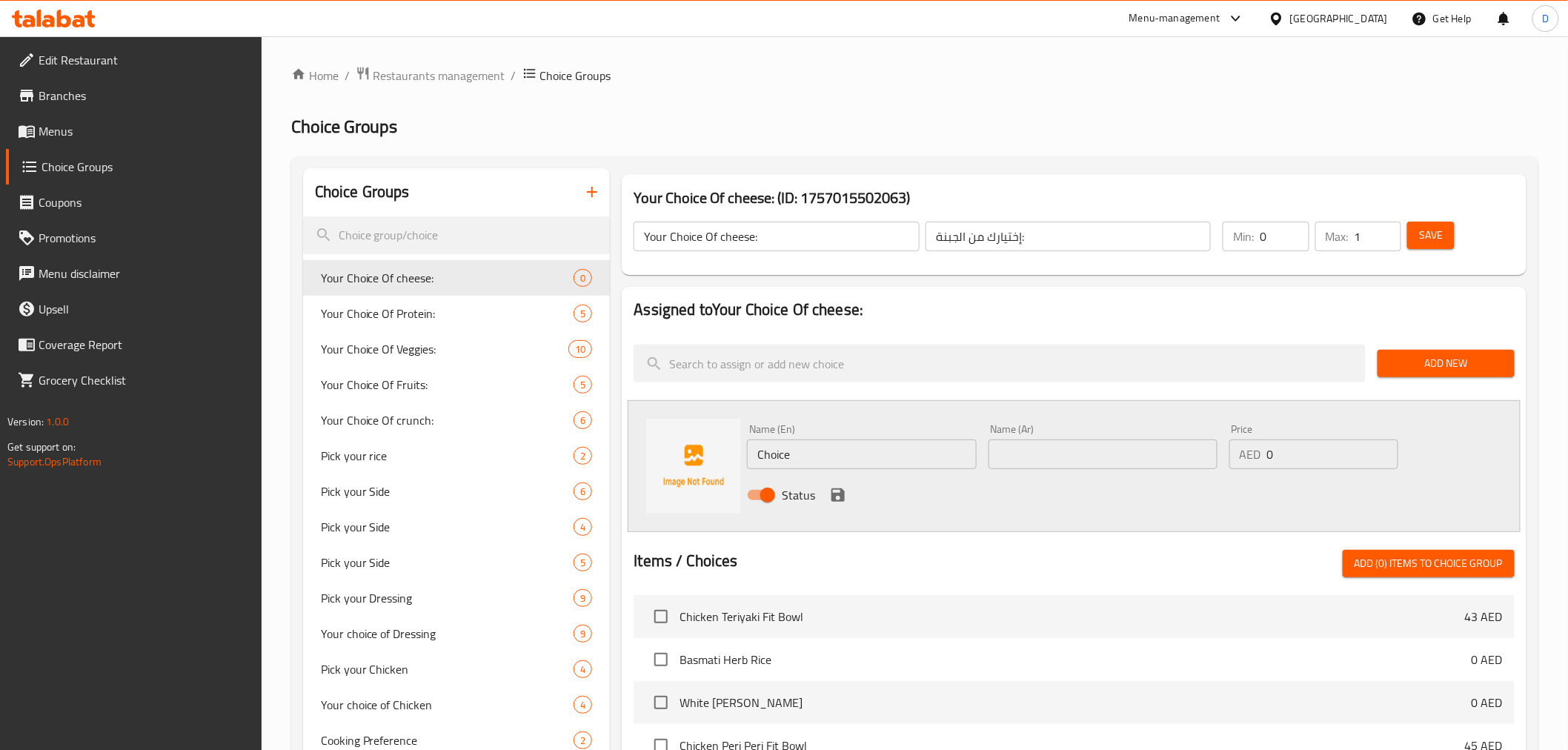
click at [784, 446] on input "Choice" at bounding box center [861, 454] width 229 height 29
paste input "Red Cheddar"
type input "Red Cheddar"
drag, startPoint x: 1290, startPoint y: 455, endPoint x: 1209, endPoint y: 461, distance: 81.2
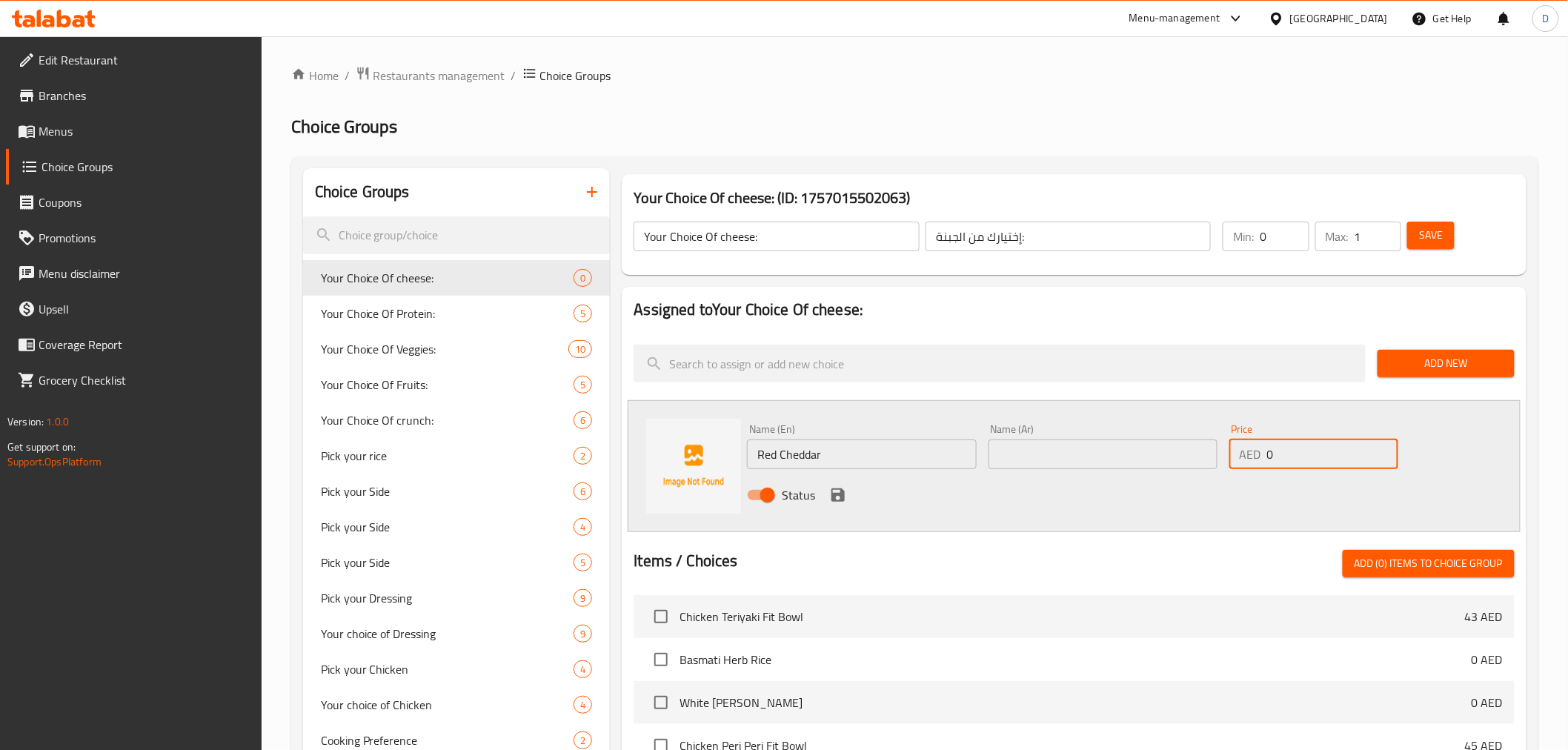
click at [1209, 461] on div "Name (En) Red Cheddar Name (En) Name (Ar) Name (Ar) Price AED 0 Price Status" at bounding box center [1102, 466] width 722 height 97
type input "5"
click at [1075, 439] on input "text" at bounding box center [1103, 454] width 229 height 29
paste input "جبن شيدر أحمر"
drag, startPoint x: 1047, startPoint y: 459, endPoint x: 1108, endPoint y: 459, distance: 61.0
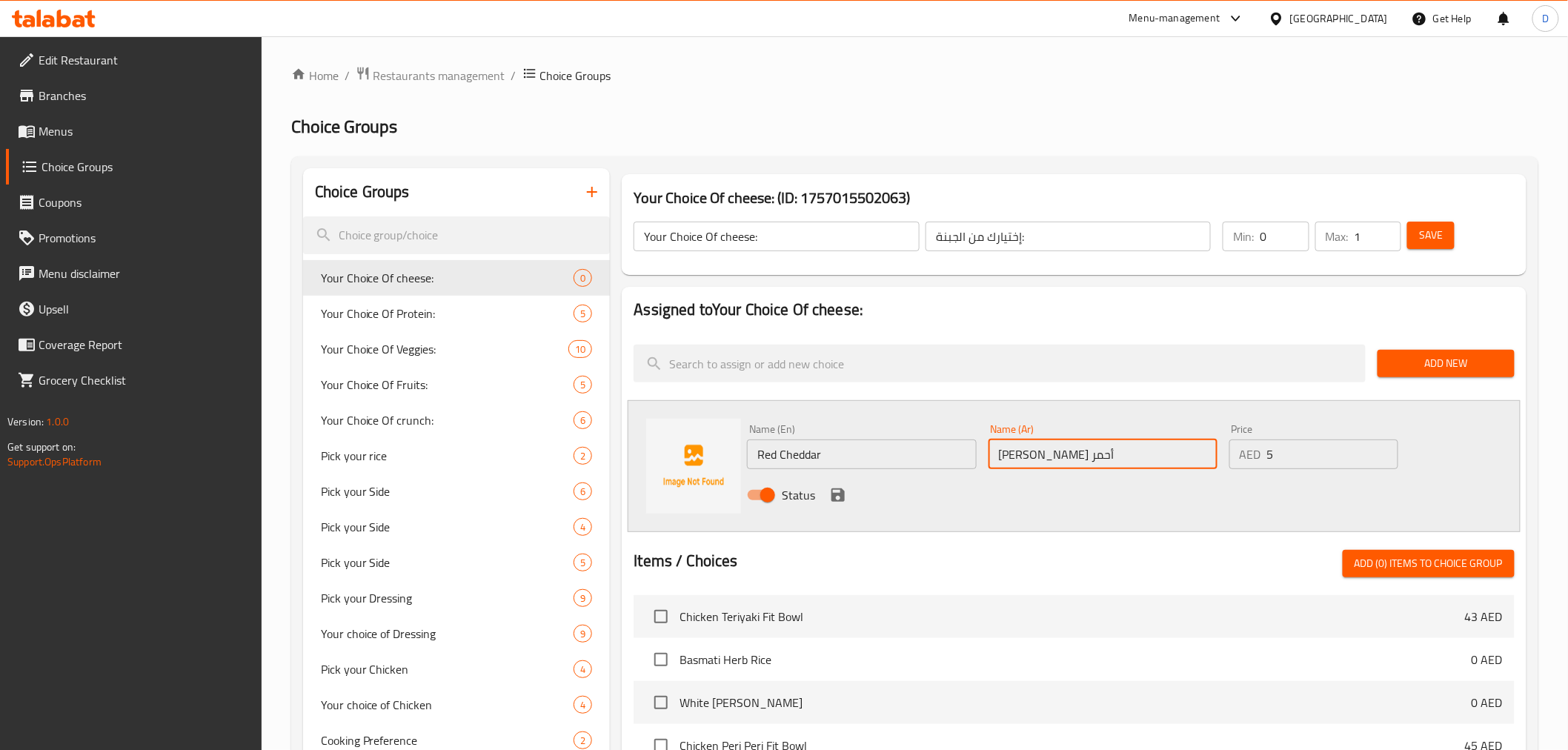
click at [1108, 459] on input "جبن شيدر أحمر" at bounding box center [1103, 454] width 229 height 29
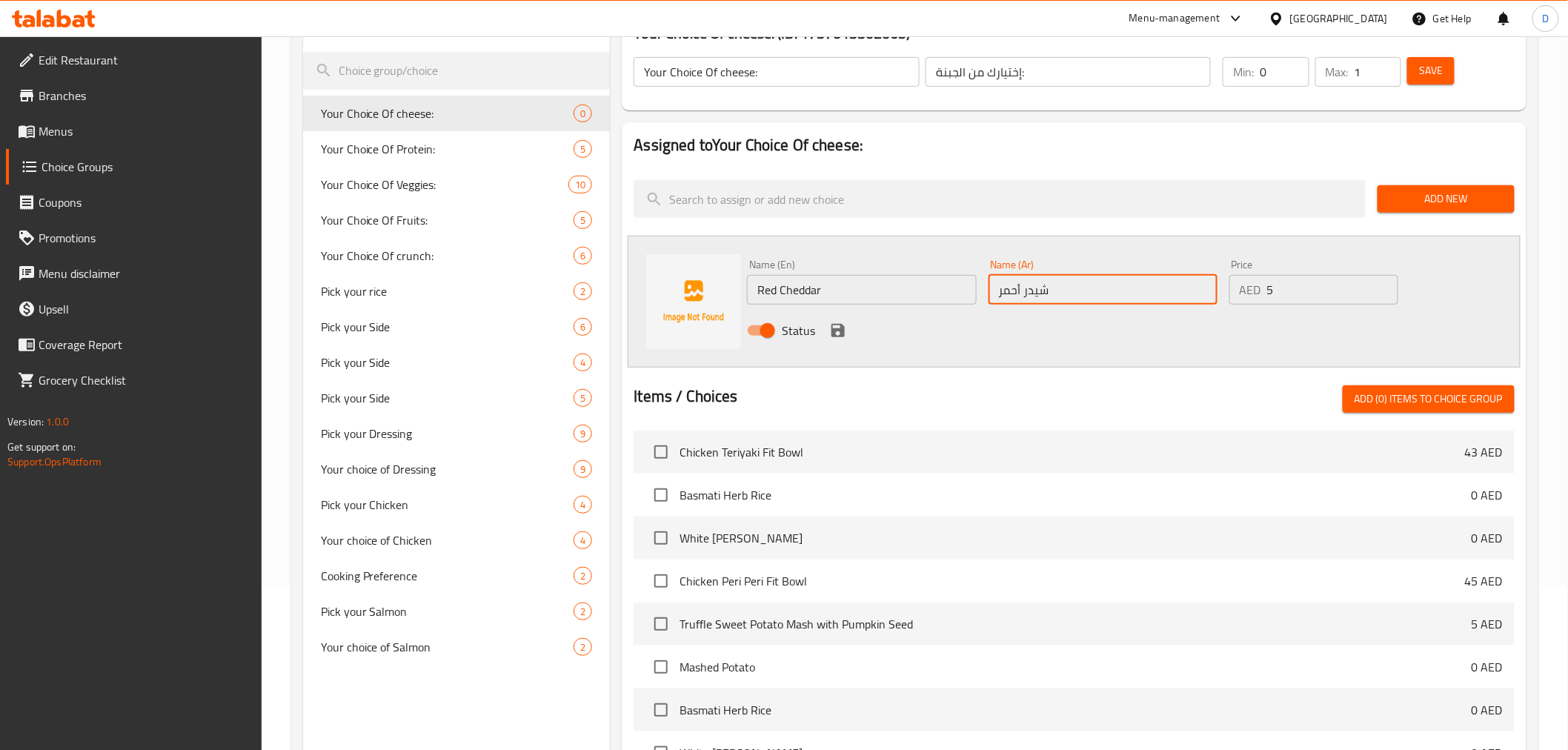
type input "شيدر أحمر"
click at [839, 333] on icon "save" at bounding box center [838, 331] width 18 height 18
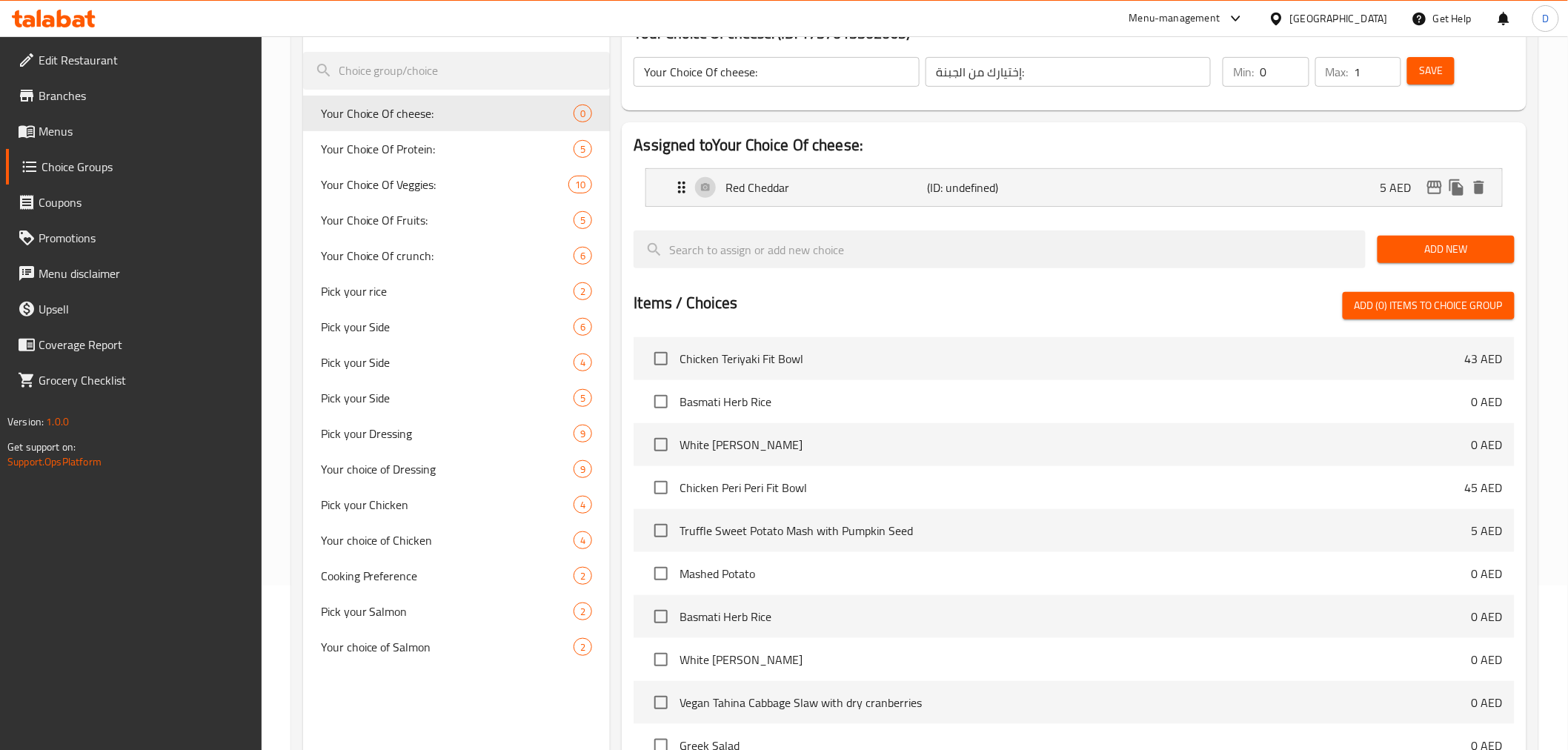
click at [1392, 240] on span "Add New" at bounding box center [1446, 249] width 113 height 19
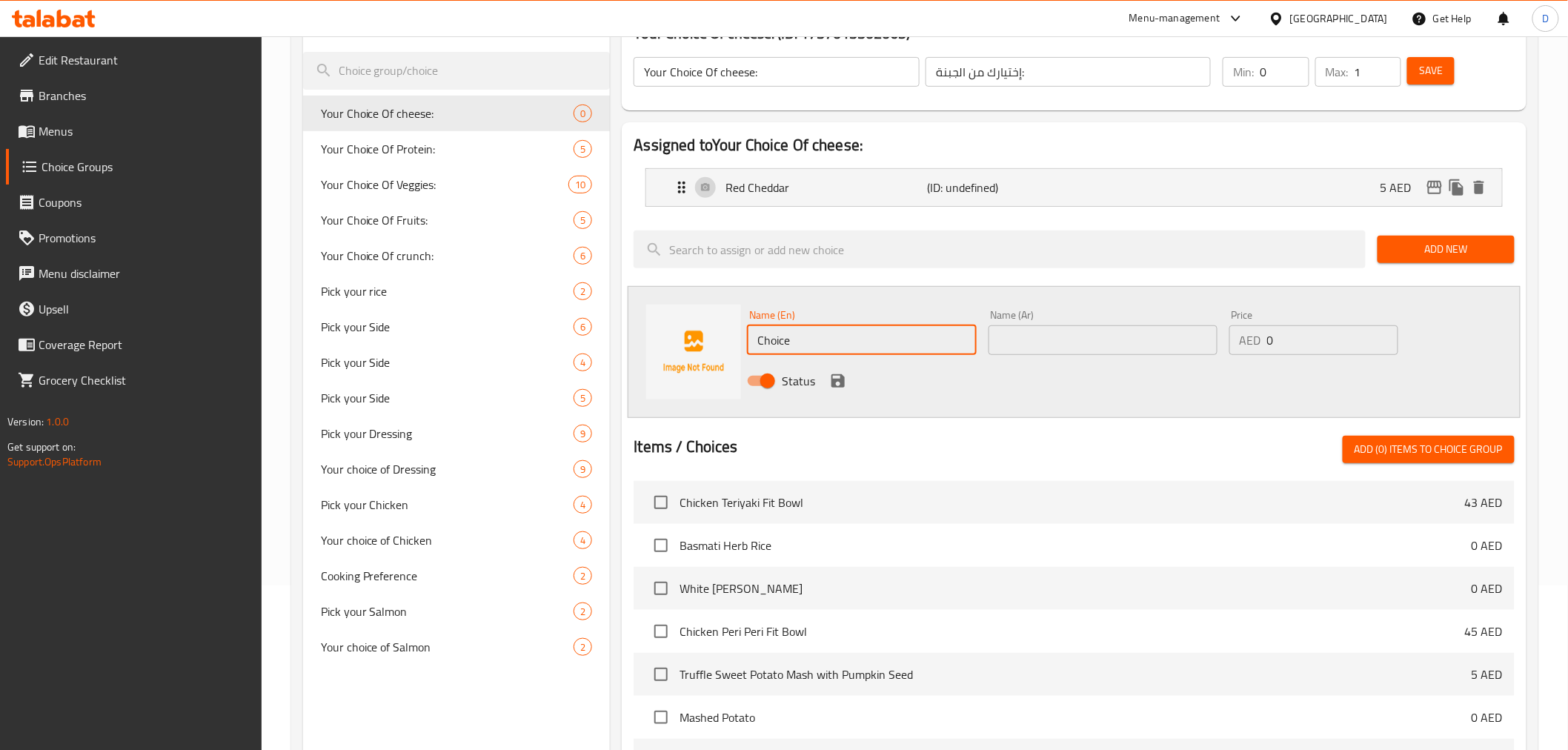
click at [899, 334] on input "Choice" at bounding box center [861, 340] width 229 height 29
paste input "Parmesan"
type input "Parmesan"
drag, startPoint x: 1306, startPoint y: 347, endPoint x: 1221, endPoint y: 357, distance: 85.6
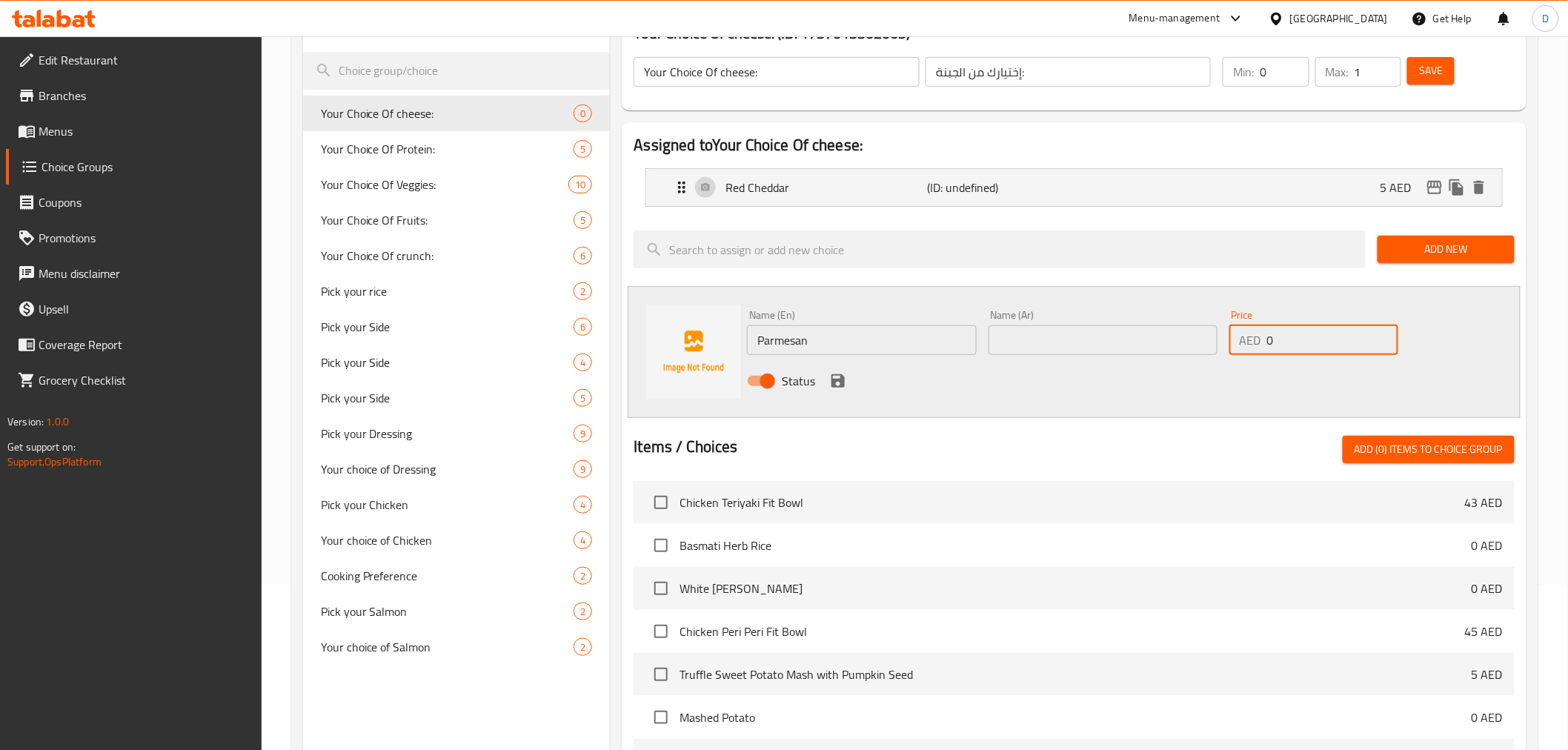
click at [1221, 357] on div "Name (En) Parmesan Name (En) Name (Ar) Name (Ar) Price AED 0 Price Status" at bounding box center [1102, 352] width 722 height 97
type input "7"
click at [1114, 356] on div "Name (Ar) Name (Ar)" at bounding box center [1103, 332] width 241 height 57
click at [1110, 348] on input "text" at bounding box center [1103, 340] width 229 height 29
paste input "بارميزان"
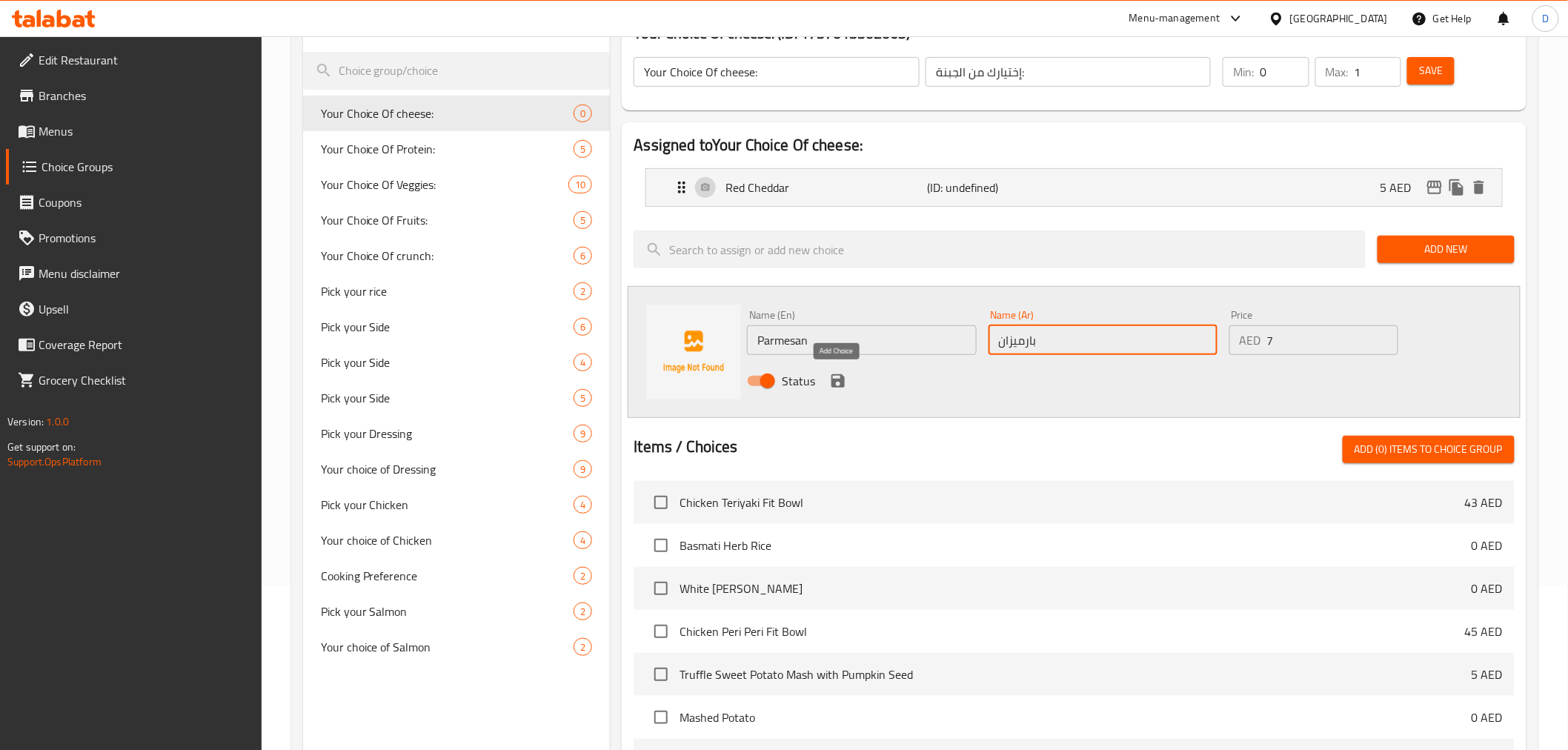
type input "بارميزان"
click at [847, 382] on button "save" at bounding box center [837, 380] width 22 height 22
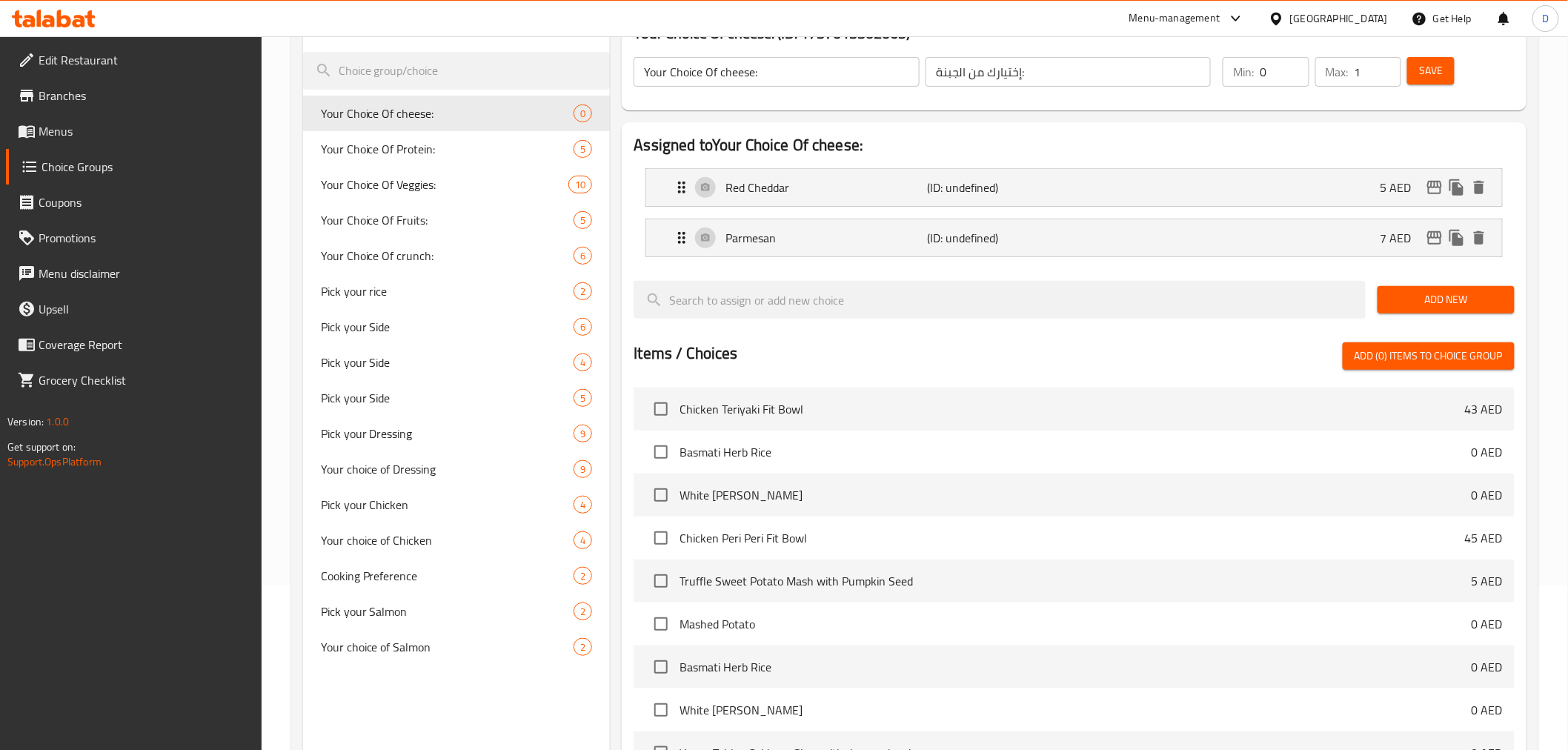
click at [1481, 302] on span "Add New" at bounding box center [1446, 300] width 113 height 19
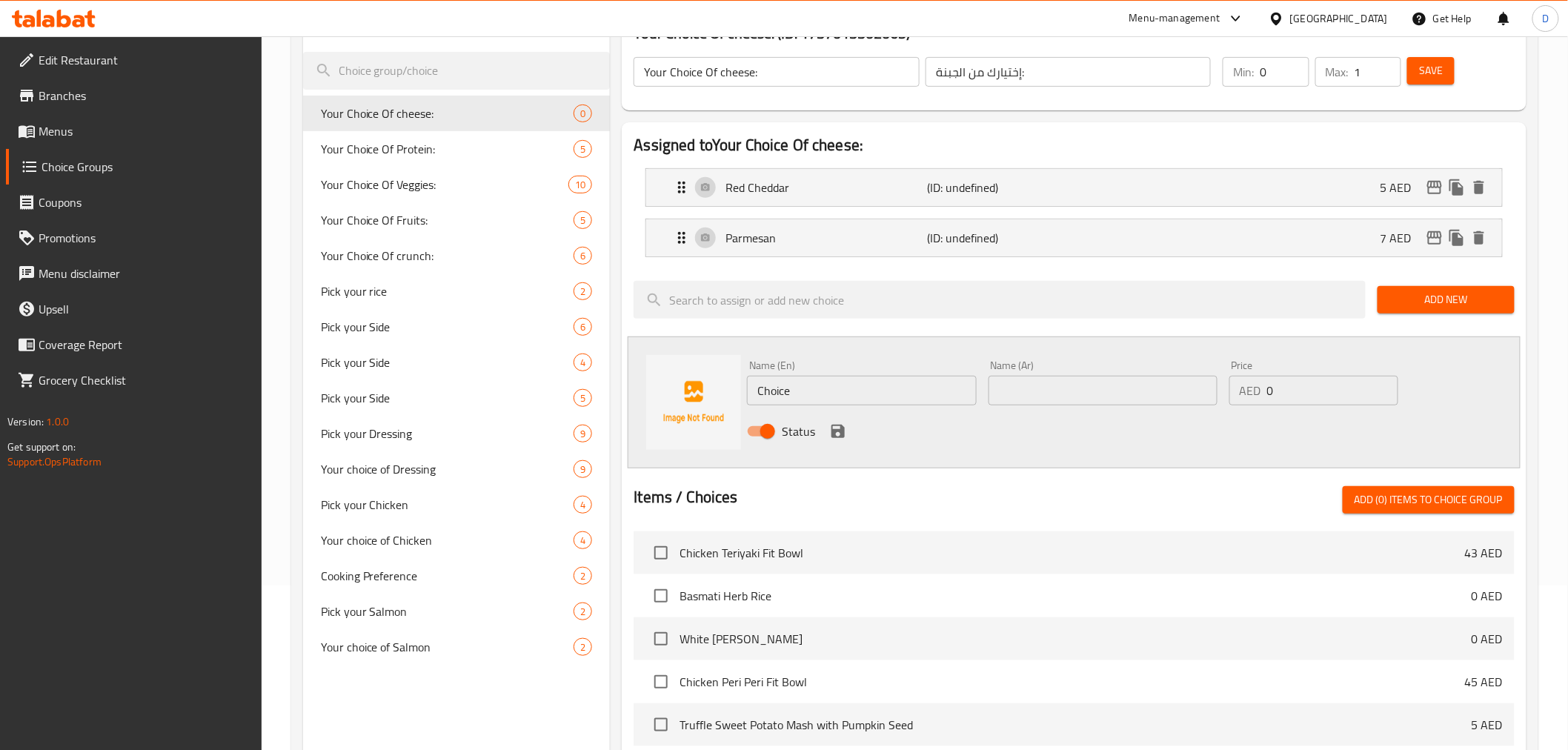
click at [860, 406] on div "Name (En) Choice Name (En)" at bounding box center [861, 383] width 241 height 57
click at [855, 393] on input "Choice" at bounding box center [861, 390] width 229 height 29
paste input "Blue Chees"
type input "Blue Cheese"
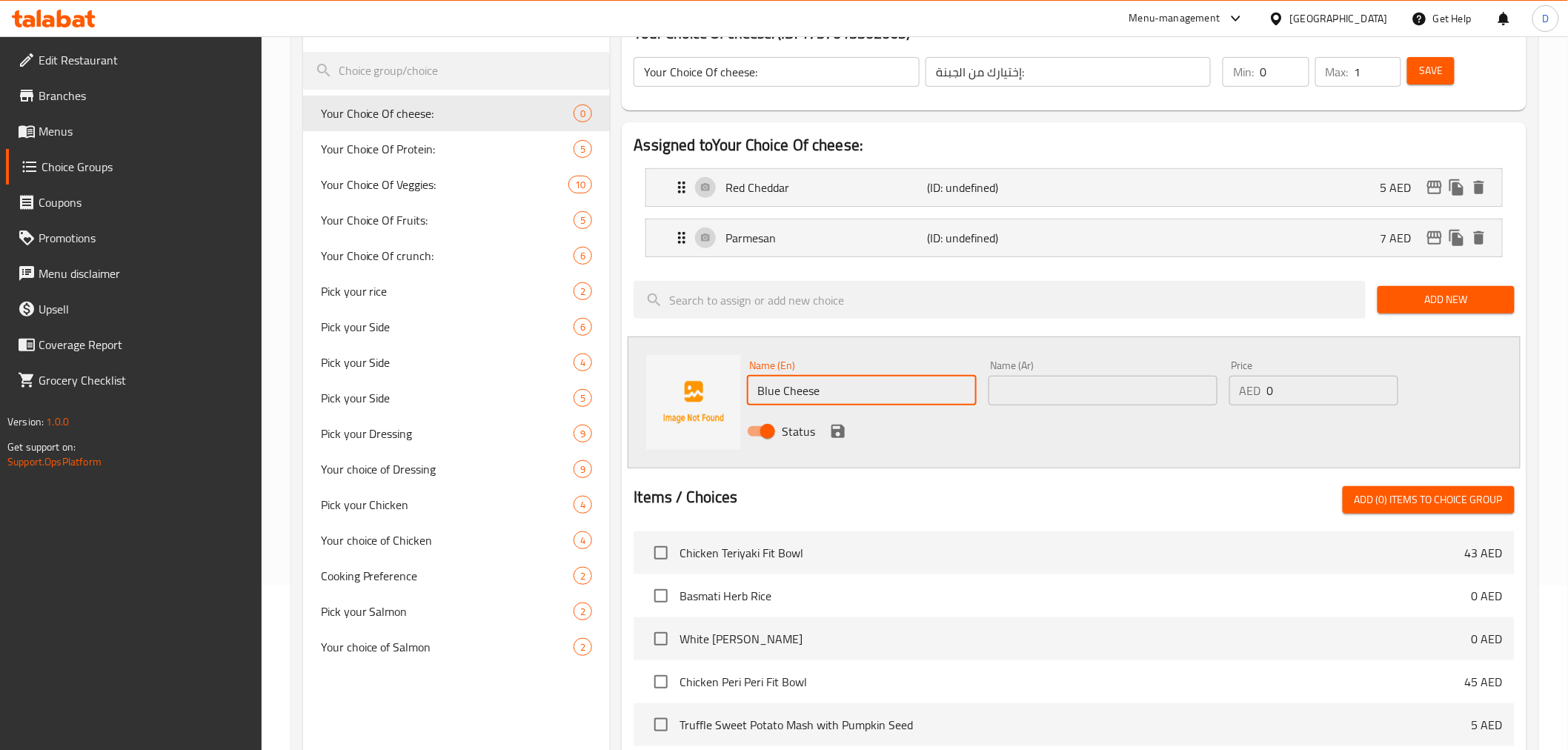
click at [1024, 380] on input "text" at bounding box center [1103, 390] width 229 height 29
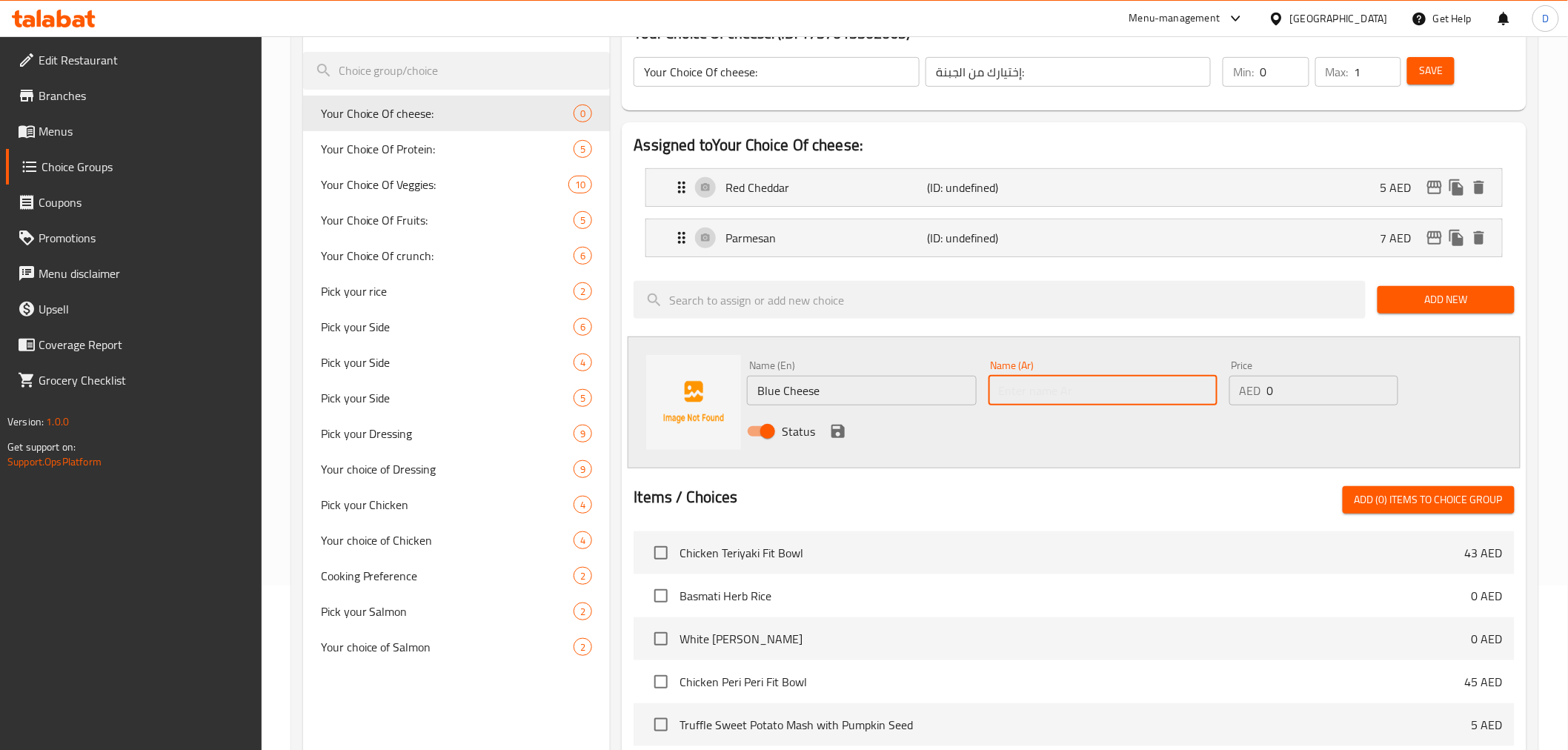
paste input "الجبن الأزرق"
type input "الجبن الأزرق"
drag, startPoint x: 1288, startPoint y: 384, endPoint x: 1169, endPoint y: 408, distance: 121.4
click at [1169, 408] on div "Name (En) Blue Cheese Name (En) Name (Ar) الجبن الأزرق Name (Ar) Price AED 0 Pr…" at bounding box center [1102, 402] width 722 height 97
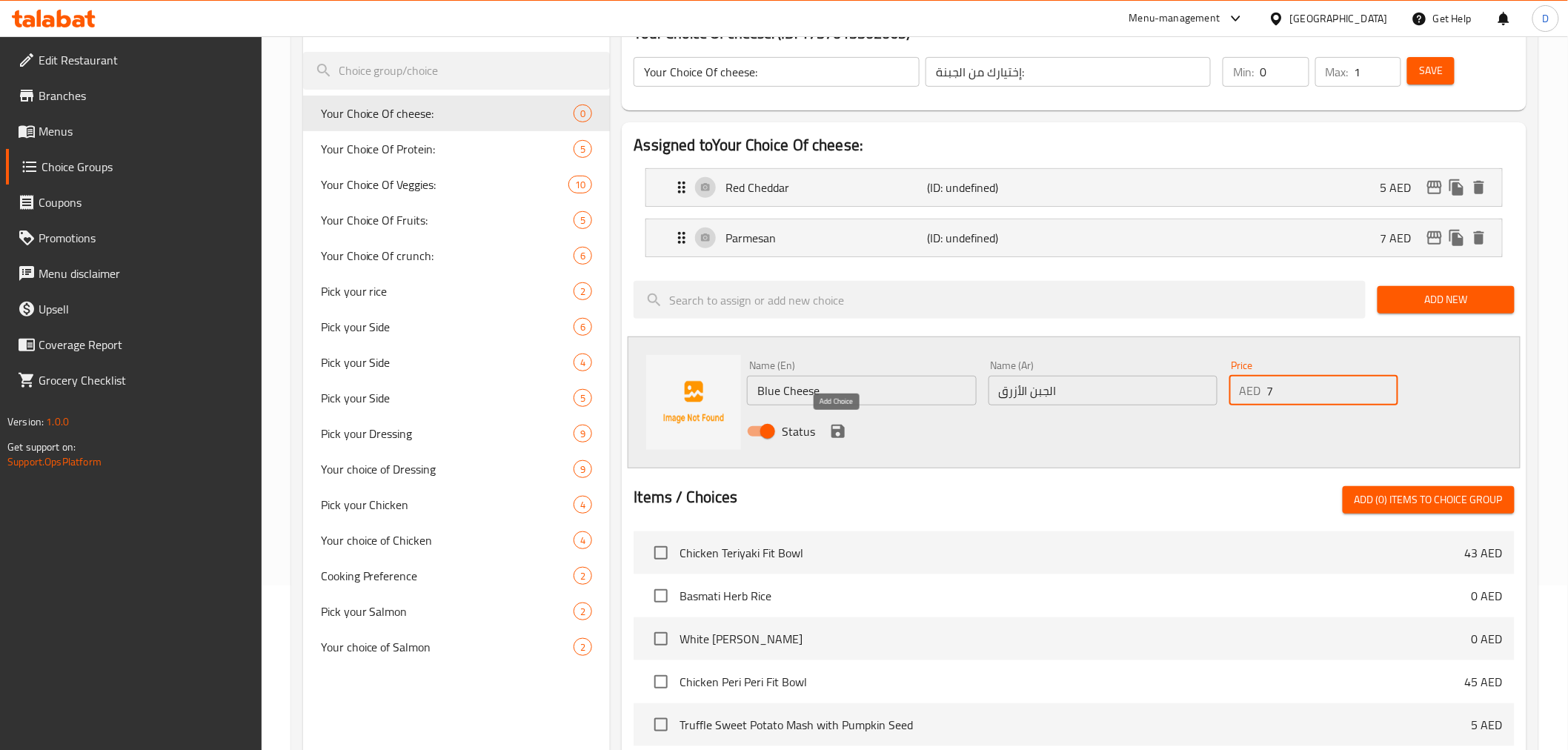
type input "7"
click at [846, 431] on icon "save" at bounding box center [838, 431] width 18 height 18
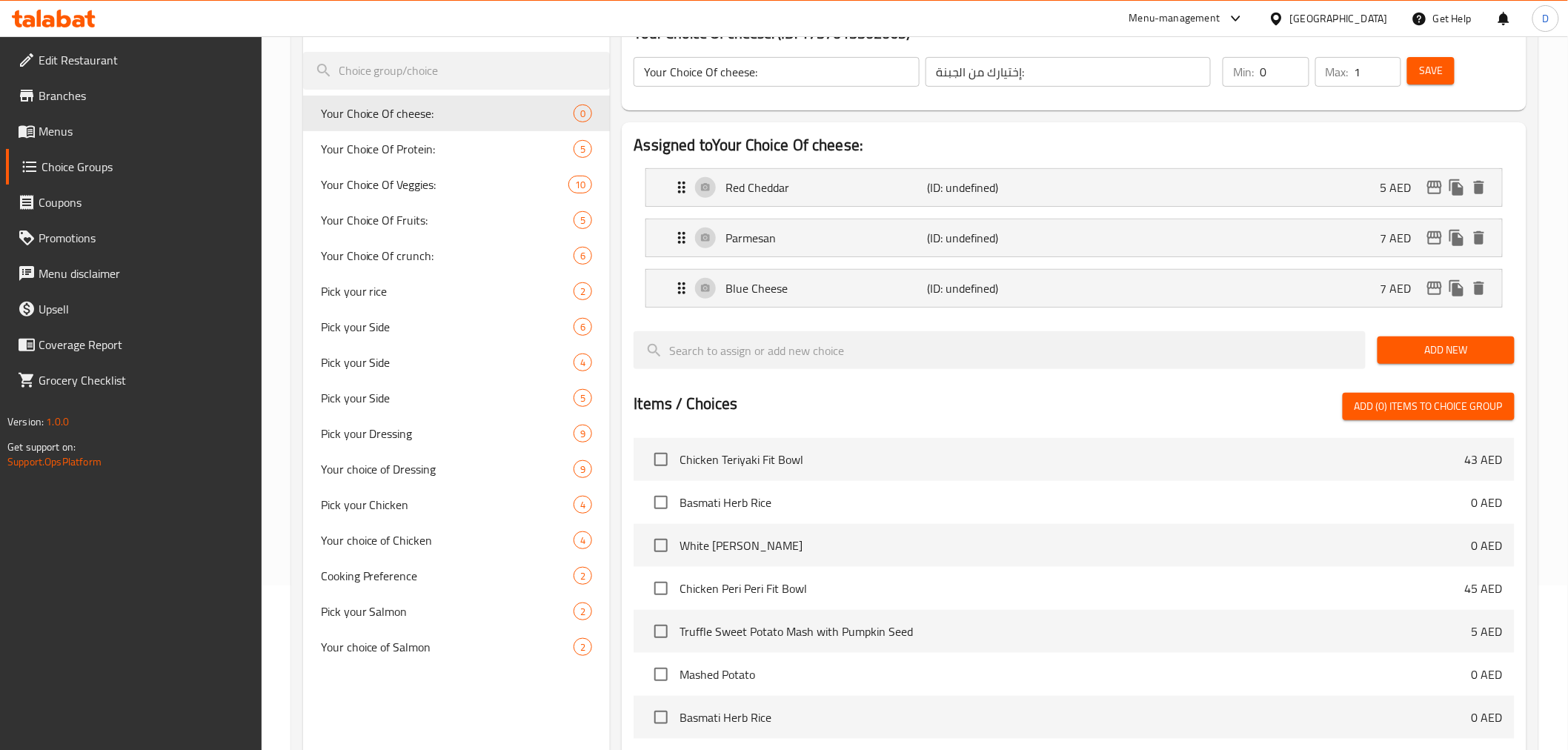
click at [1426, 357] on span "Add New" at bounding box center [1446, 350] width 113 height 19
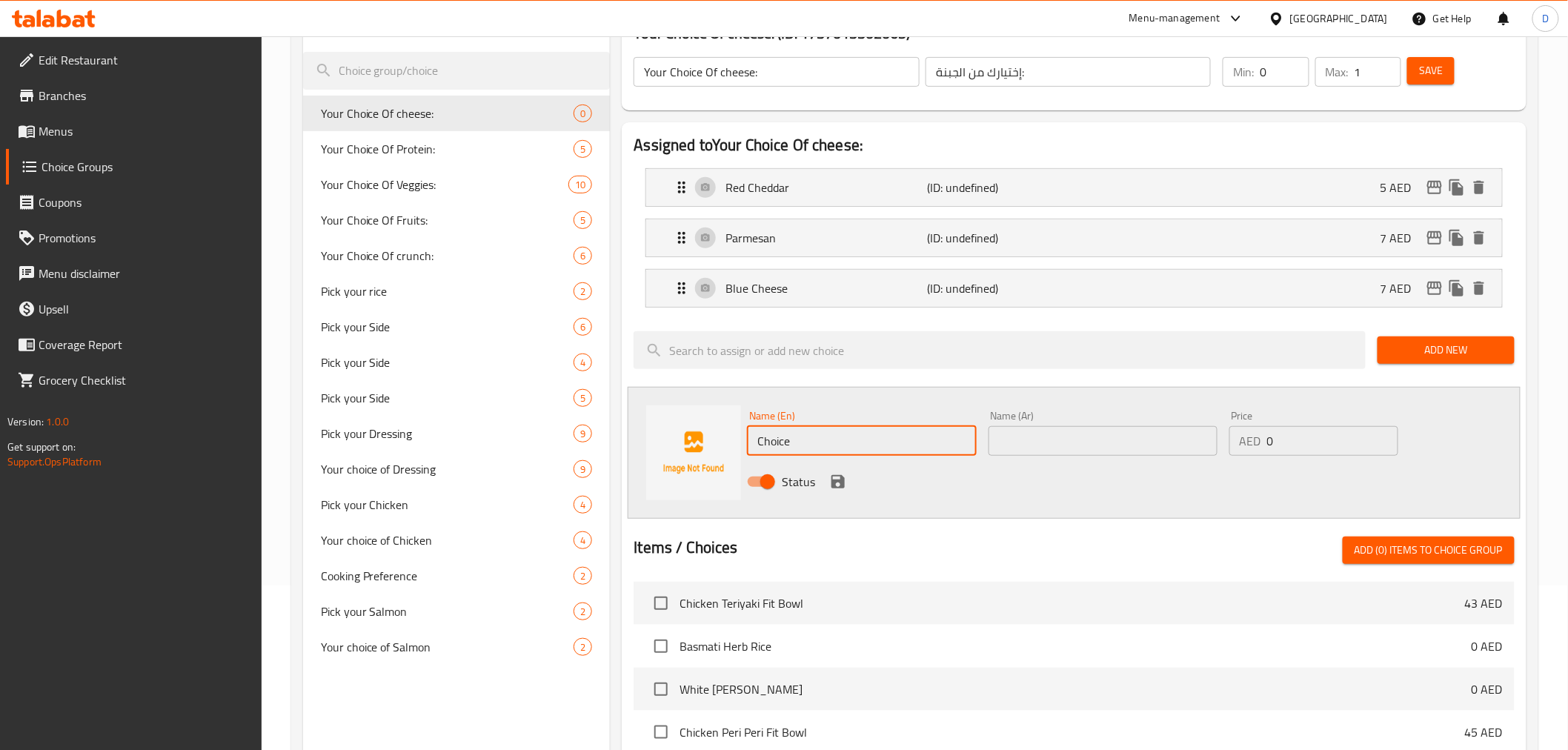
click at [783, 442] on input "Choice" at bounding box center [861, 441] width 229 height 29
click at [783, 441] on input "Choice" at bounding box center [861, 441] width 229 height 29
paste input "Feta"
type input "Feta"
click at [1069, 446] on input "text" at bounding box center [1103, 441] width 229 height 29
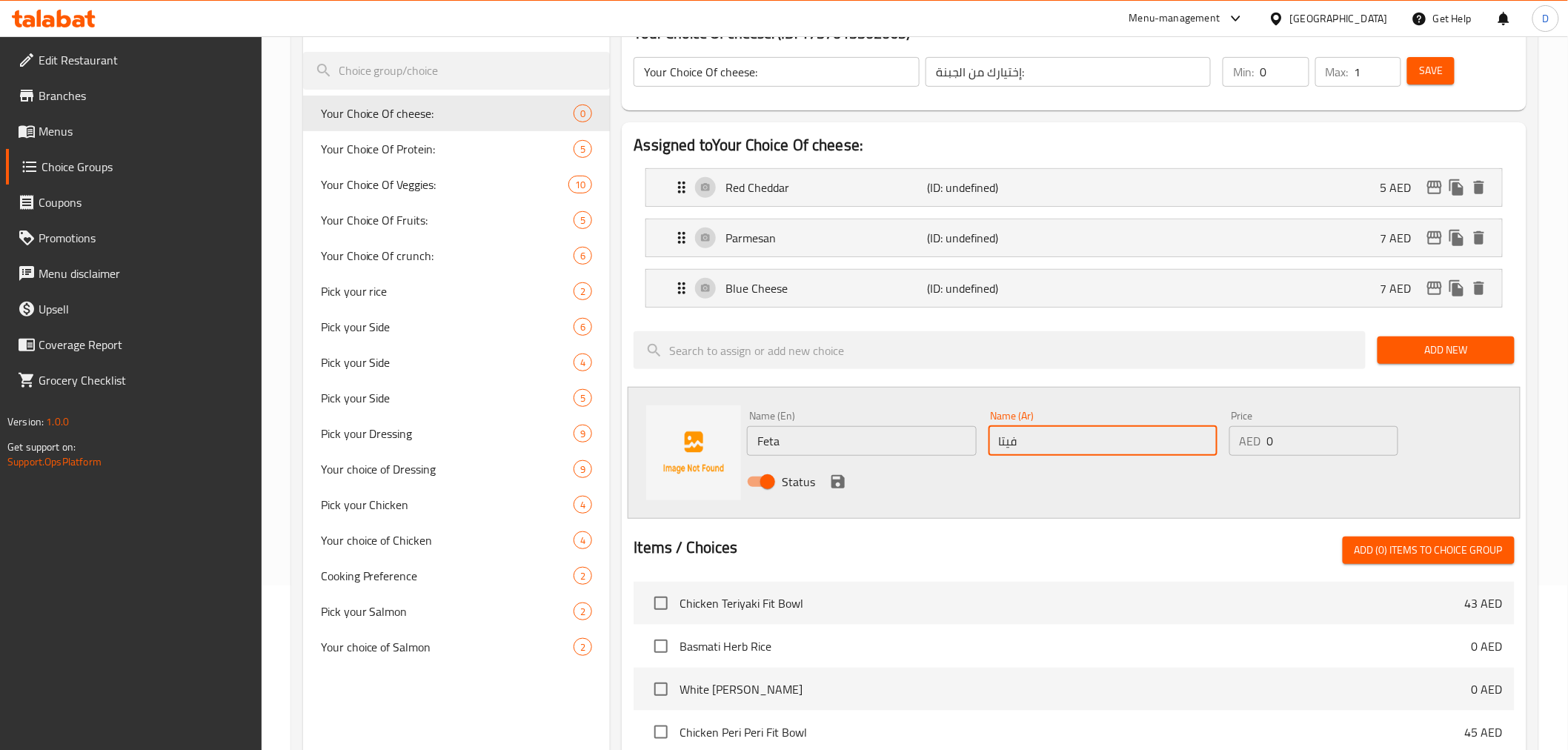
type input "فيتا"
drag, startPoint x: 1270, startPoint y: 438, endPoint x: 1231, endPoint y: 442, distance: 39.2
click at [1231, 442] on div "AED 0 Price" at bounding box center [1313, 441] width 169 height 29
type input "5"
click at [834, 486] on icon "save" at bounding box center [838, 482] width 13 height 13
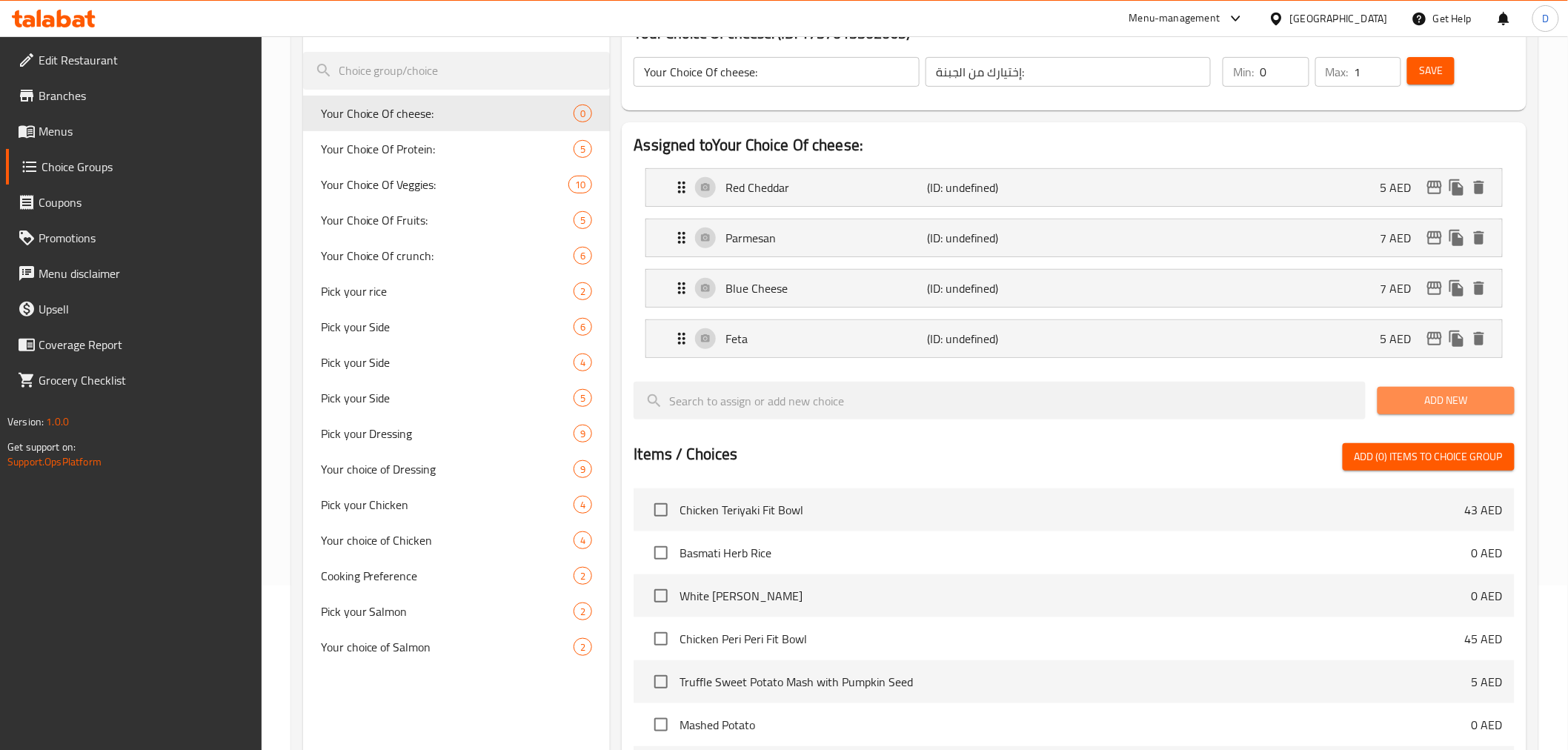
click at [1446, 411] on button "Add New" at bounding box center [1446, 401] width 137 height 28
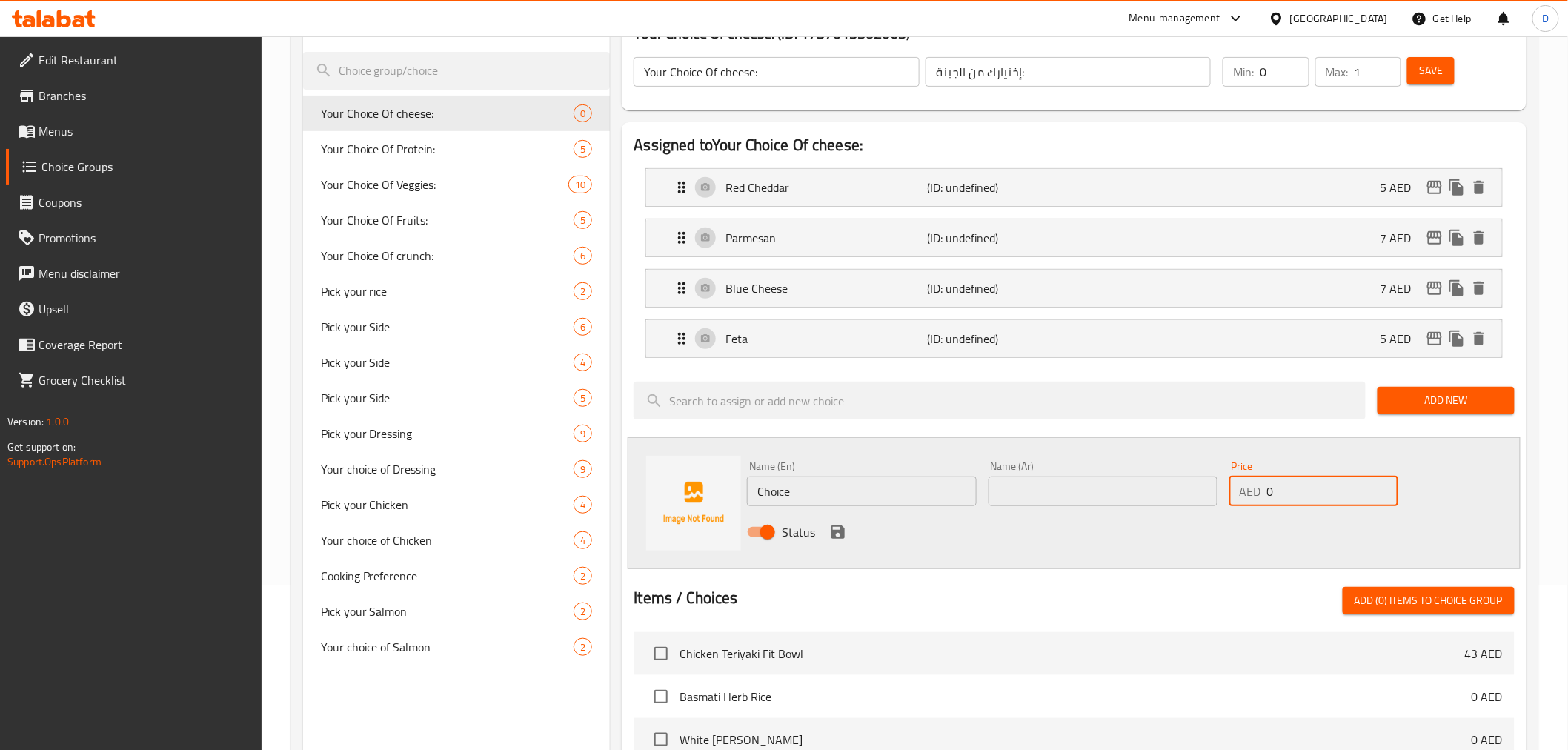
drag, startPoint x: 1256, startPoint y: 492, endPoint x: 1188, endPoint y: 495, distance: 68.1
click at [1188, 495] on div "Name (En) Choice Name (En) Name (Ar) Name (Ar) Price AED 0 Price Status" at bounding box center [1102, 503] width 722 height 97
type input "5"
click at [1144, 499] on input "text" at bounding box center [1103, 491] width 229 height 29
click at [790, 486] on input "Choice" at bounding box center [861, 491] width 229 height 29
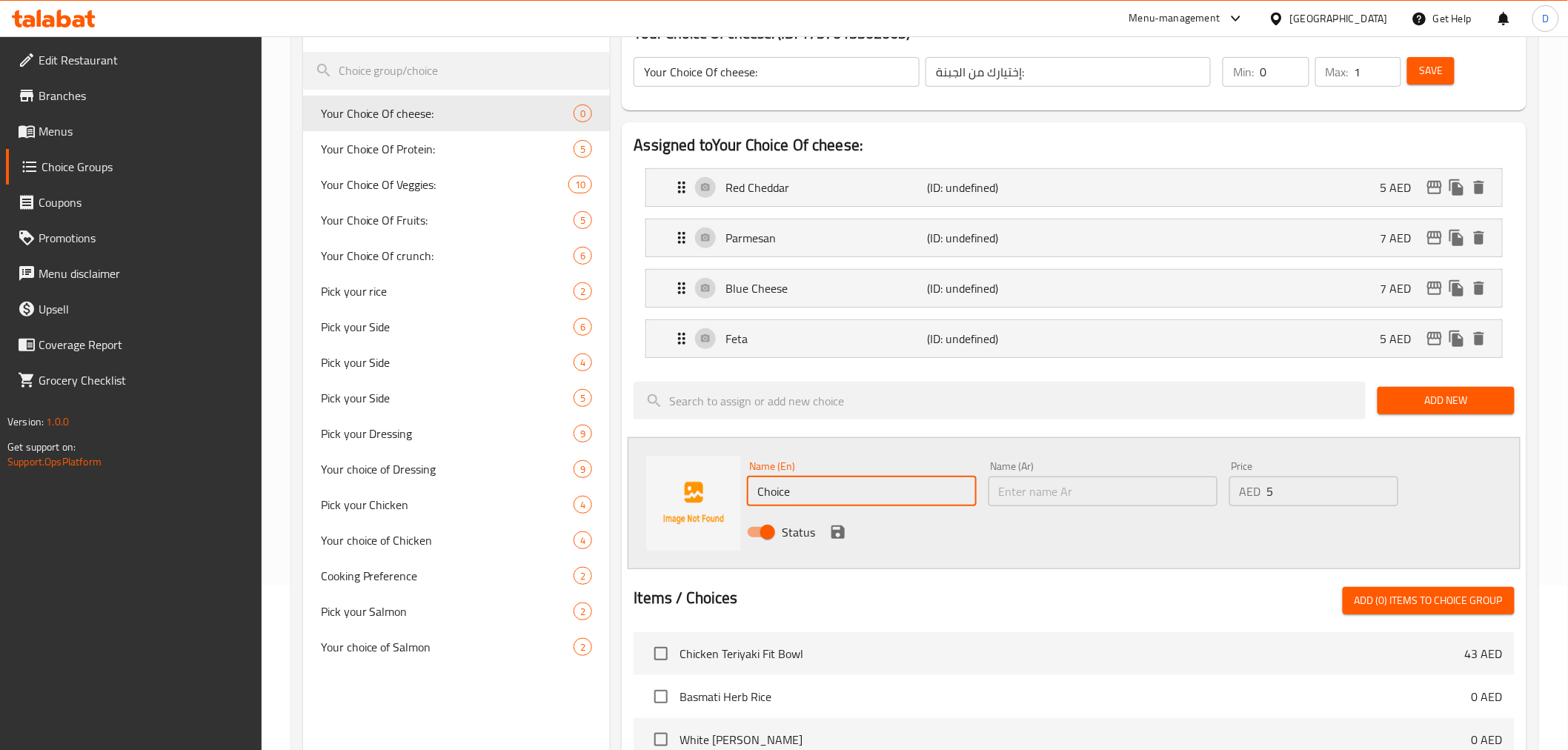
click at [791, 486] on input "Choice" at bounding box center [861, 491] width 229 height 29
paste input "Mozzarella"
type input "Mozzarella"
click at [1009, 500] on input "text" at bounding box center [1103, 491] width 229 height 29
paste input "موزاريلا"
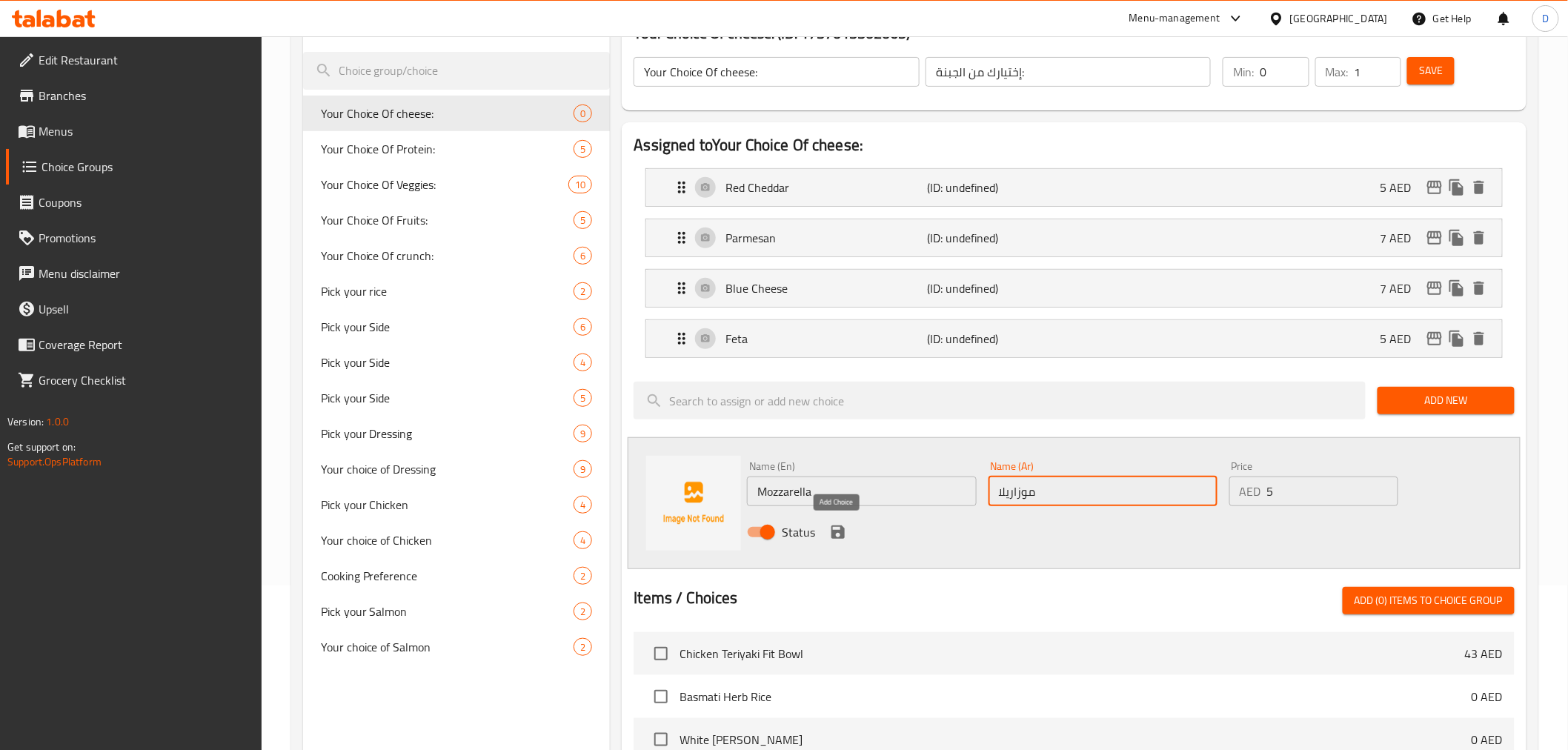
type input "موزاريلا"
drag, startPoint x: 835, startPoint y: 530, endPoint x: 855, endPoint y: 529, distance: 20.0
click at [835, 530] on icon "save" at bounding box center [838, 532] width 13 height 13
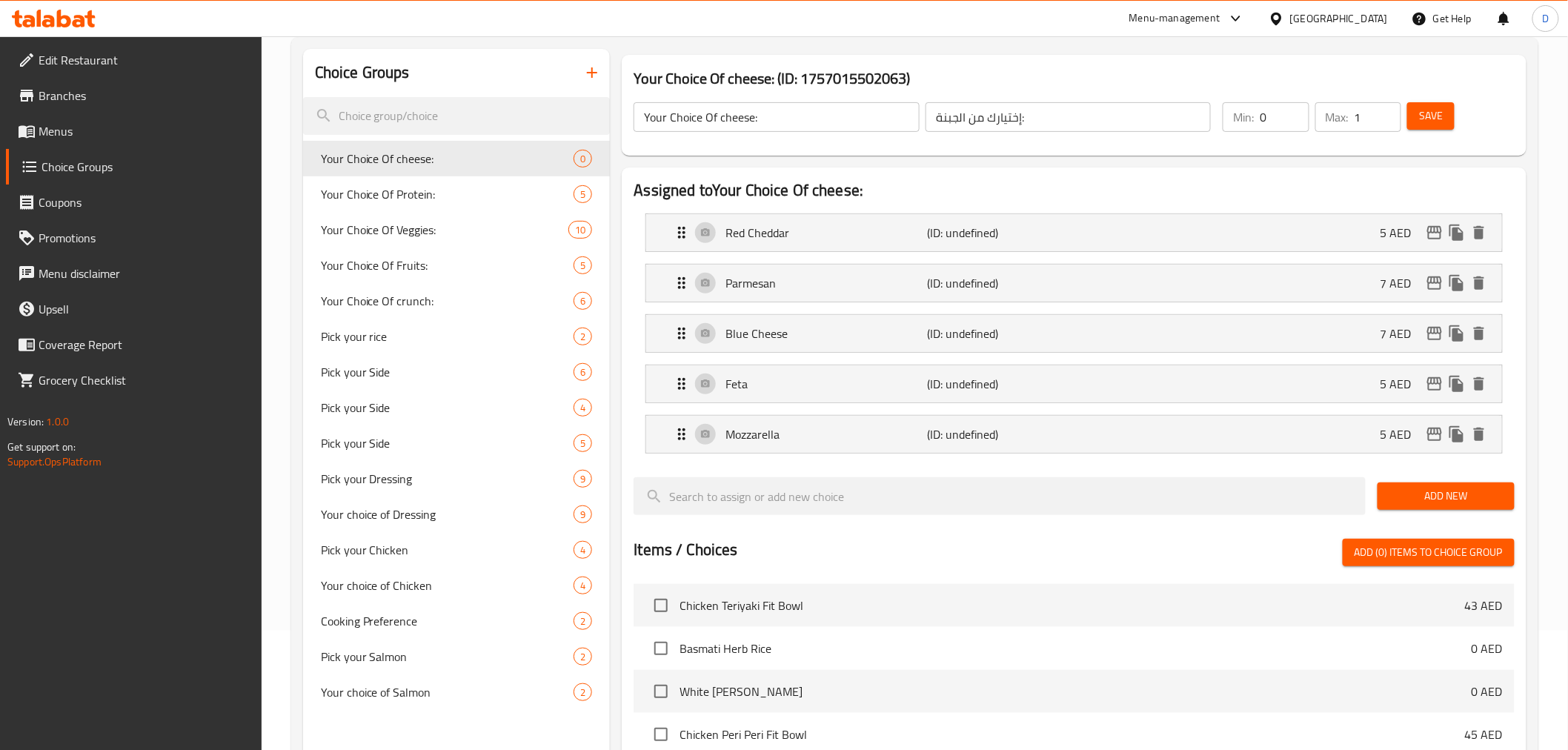
scroll to position [82, 0]
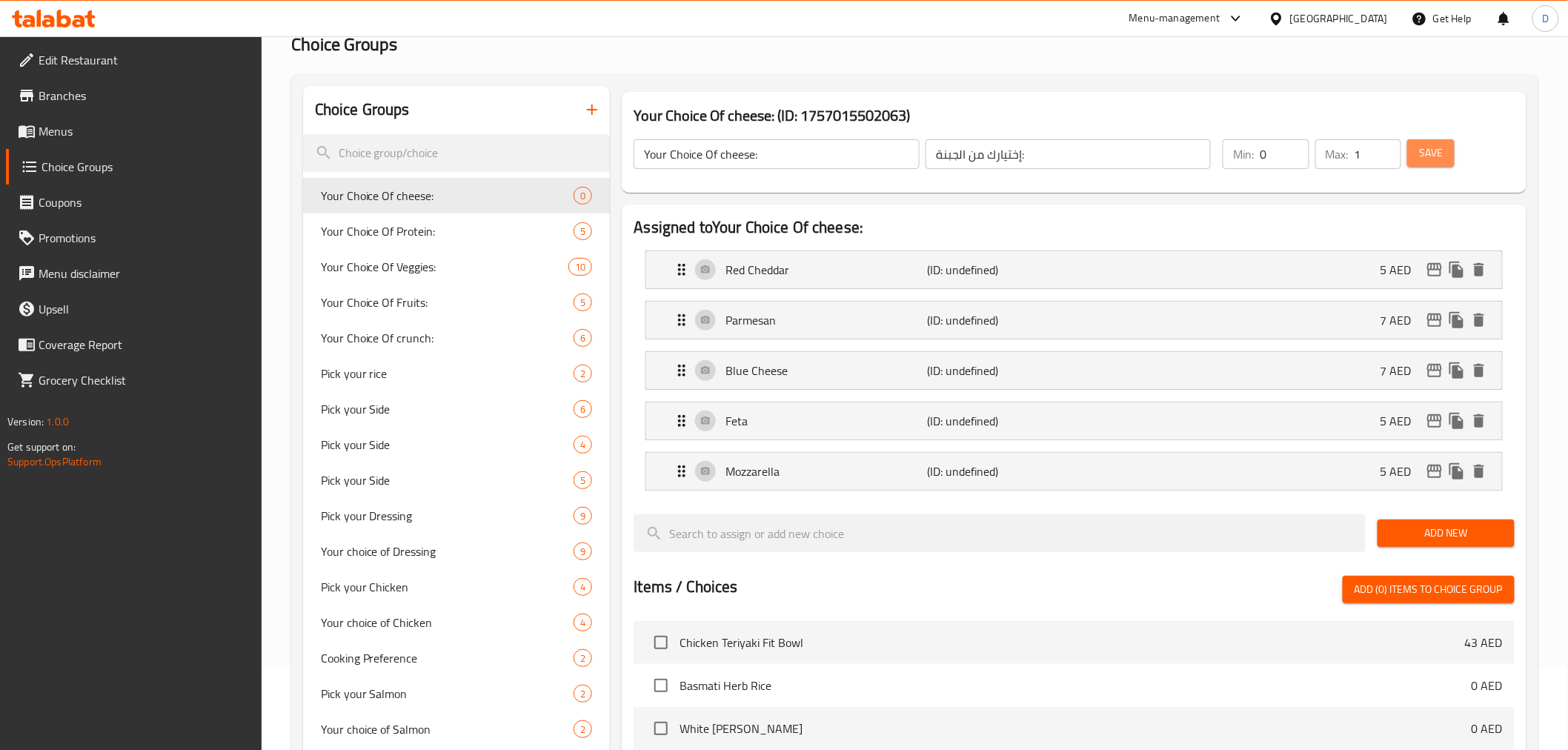
click at [1433, 162] on button "Save" at bounding box center [1431, 153] width 47 height 28
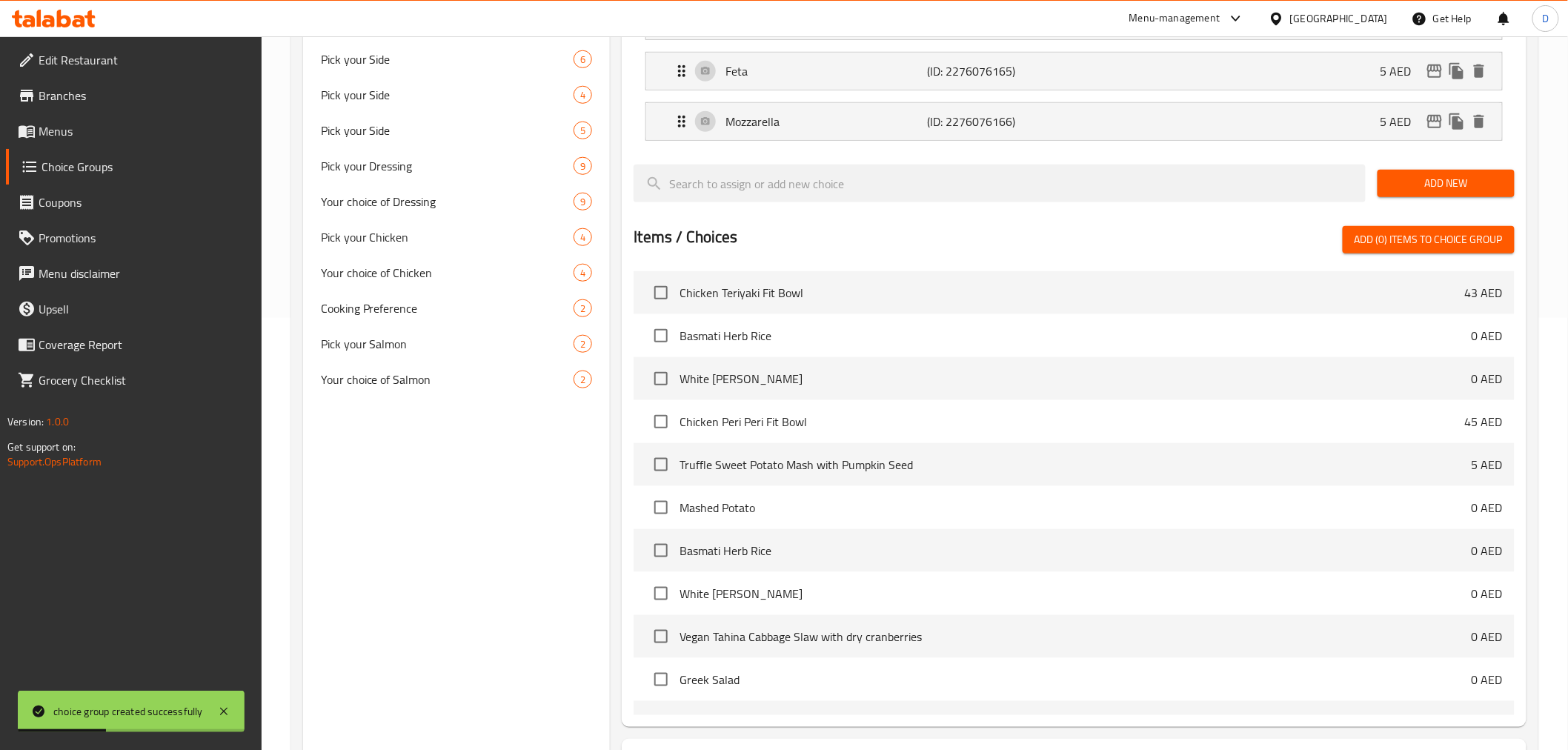
scroll to position [560, 0]
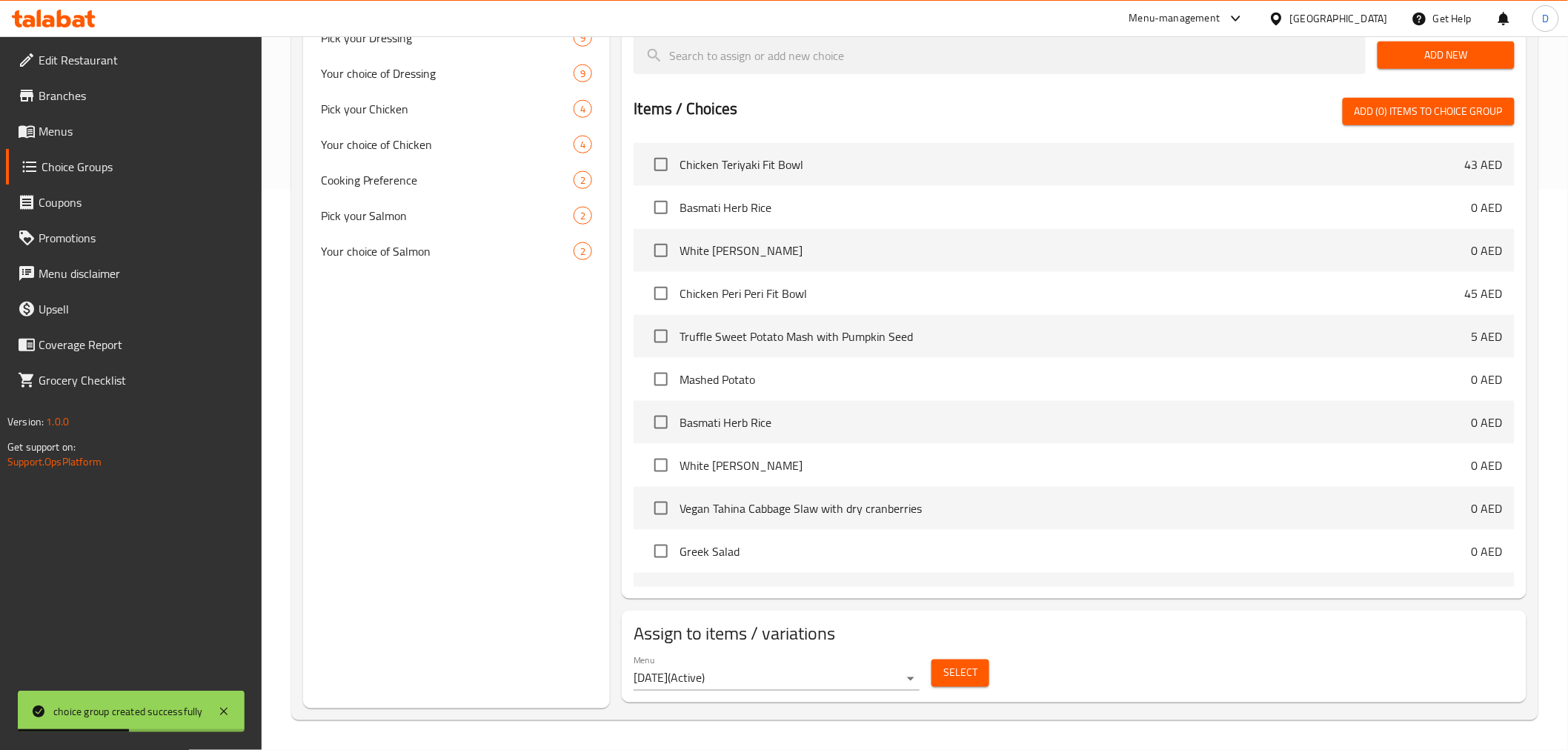
click at [954, 675] on span "Select" at bounding box center [961, 672] width 34 height 19
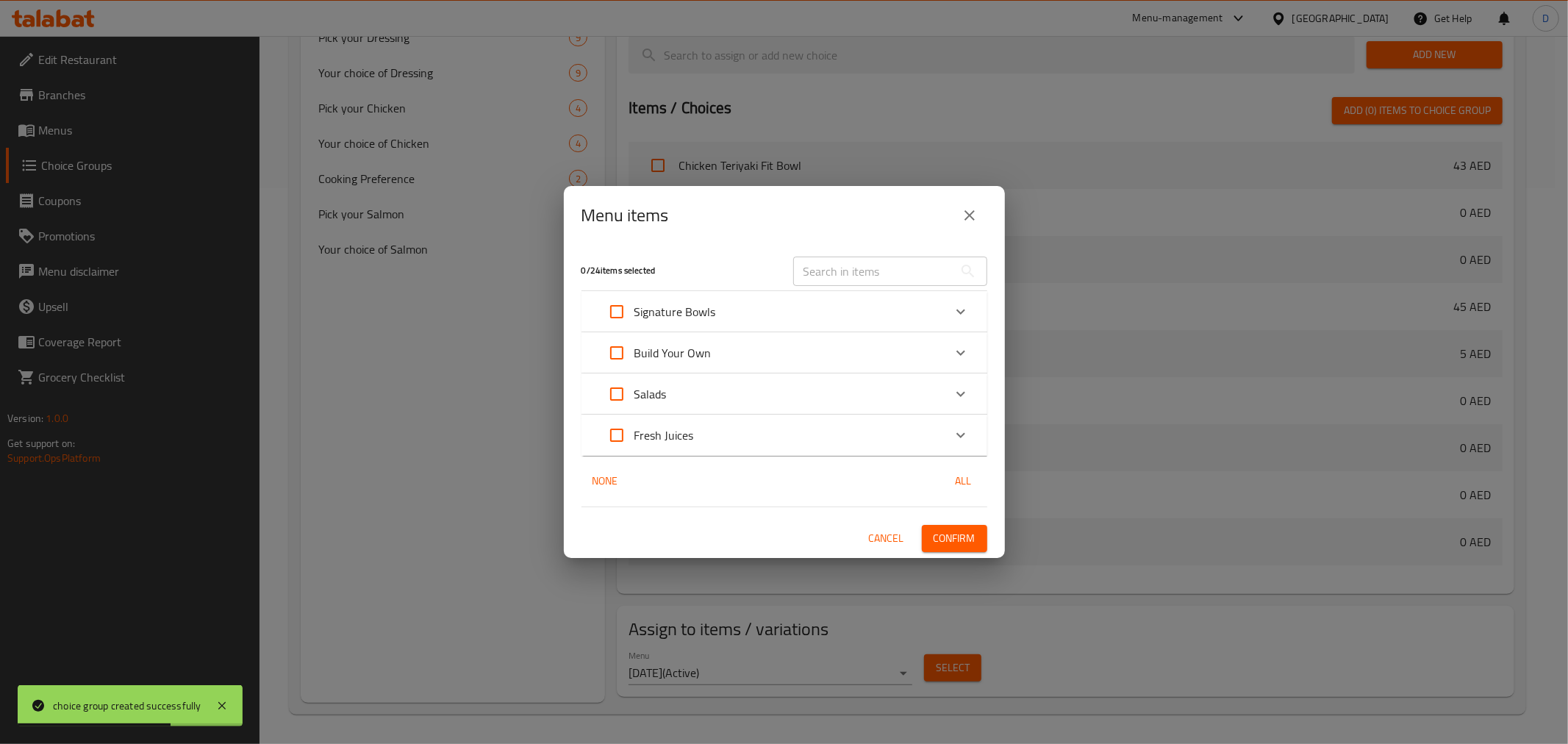
click at [715, 346] on div "Build Your Own" at bounding box center [771, 353] width 344 height 36
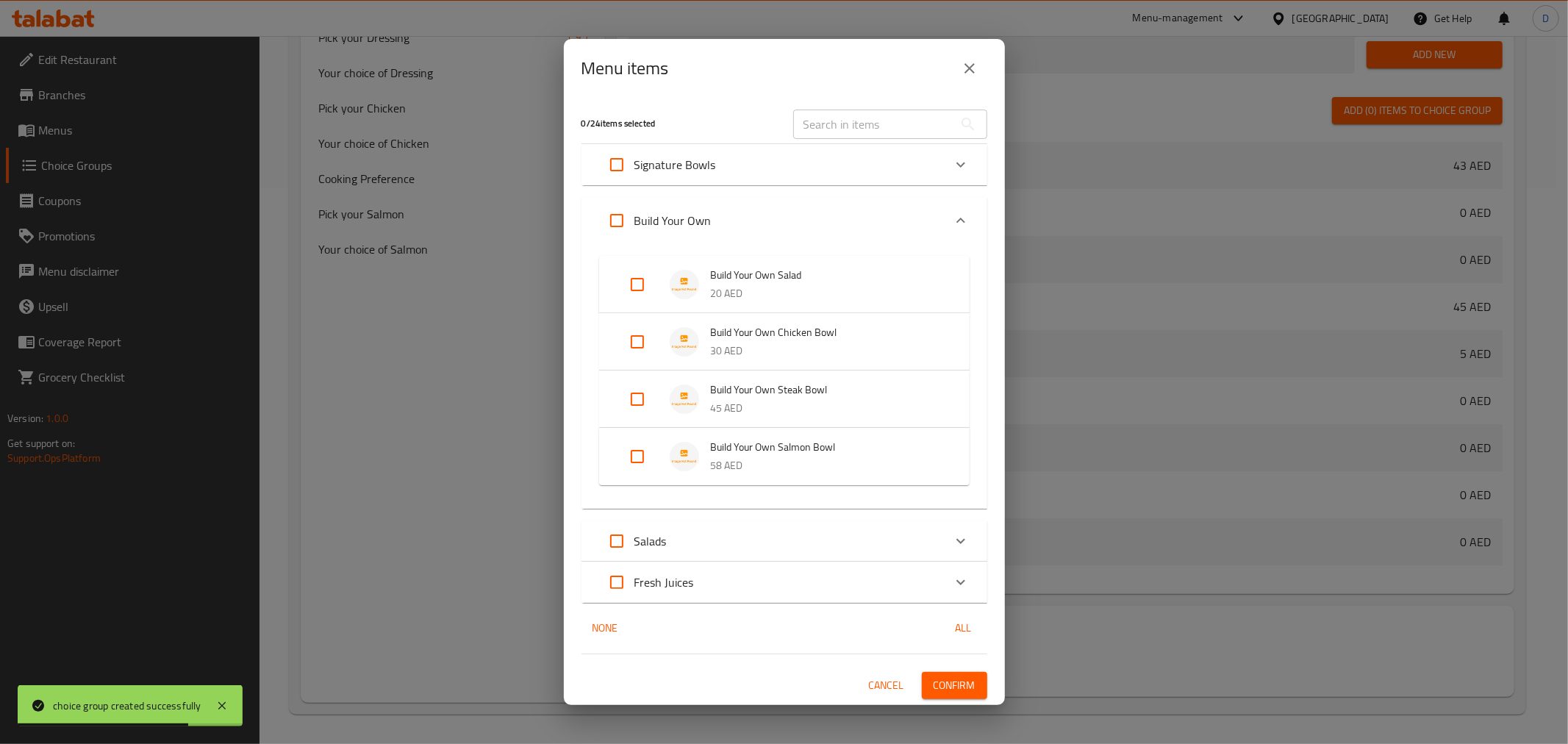
click at [637, 289] on input "Expand" at bounding box center [637, 285] width 36 height 36
checkbox input "true"
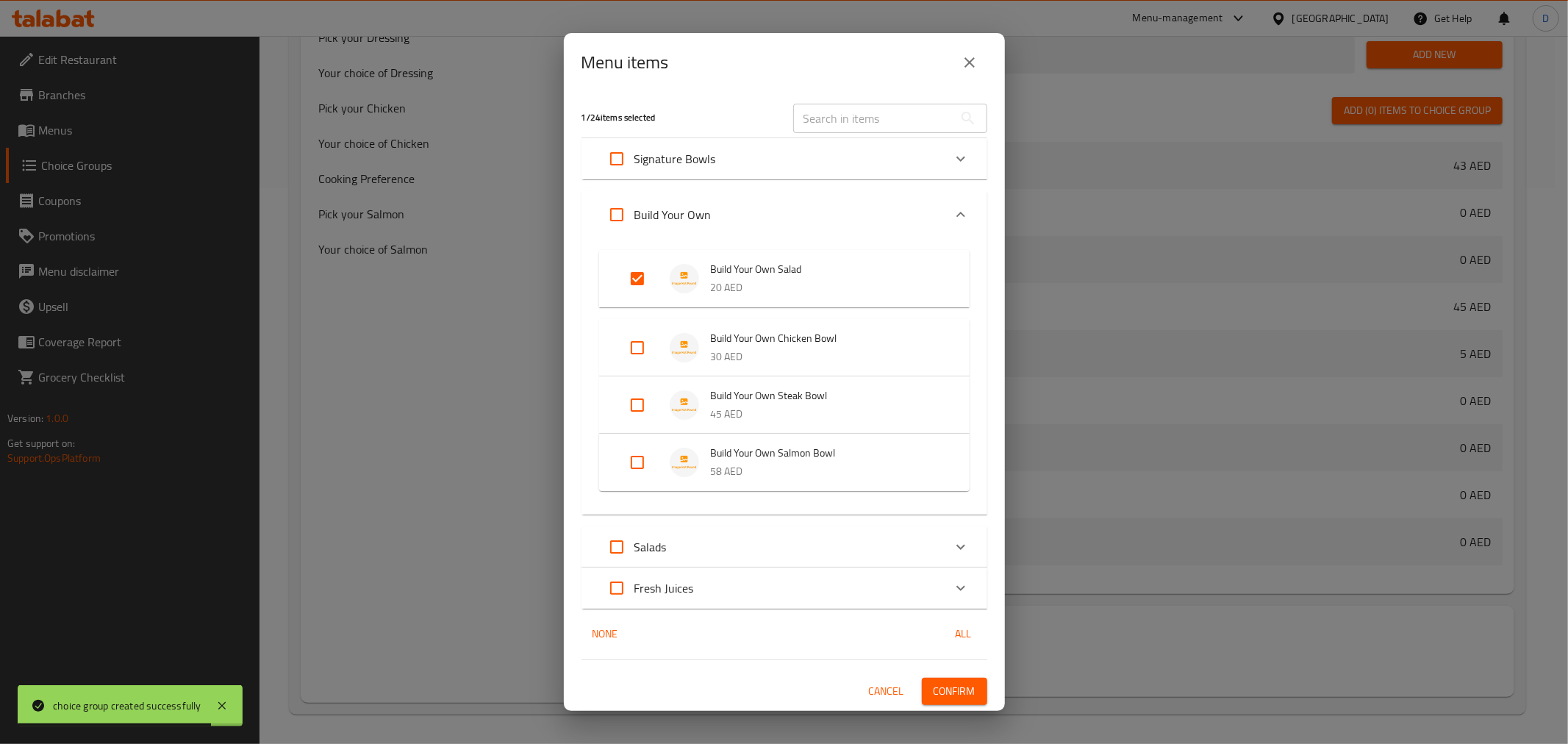
click at [957, 693] on span "Confirm" at bounding box center [955, 691] width 42 height 19
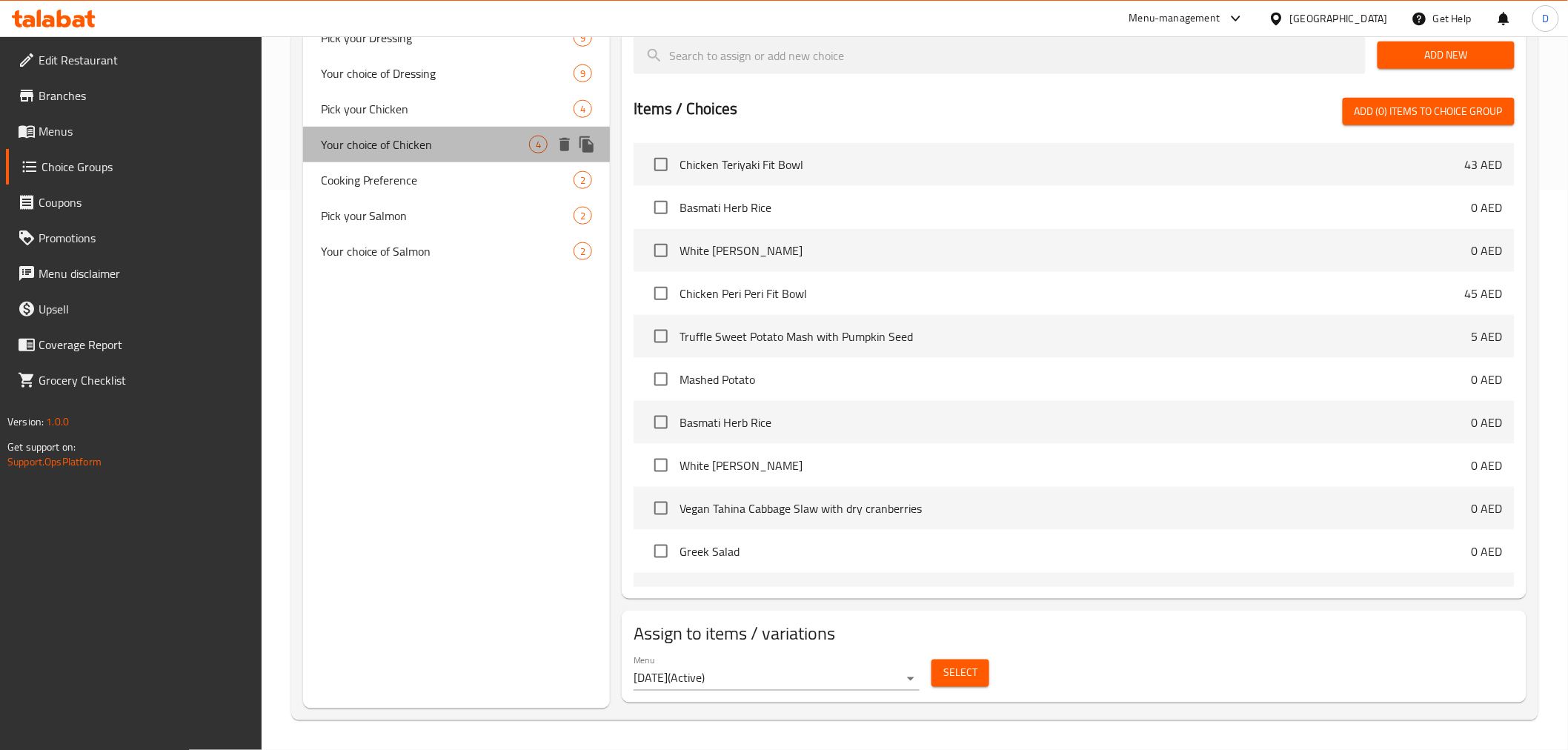
click at [404, 139] on span "Your choice of Chicken" at bounding box center [425, 144] width 209 height 18
type input "Your choice of Chicken"
type input "اختيارك من الدجاج"
type input "1"
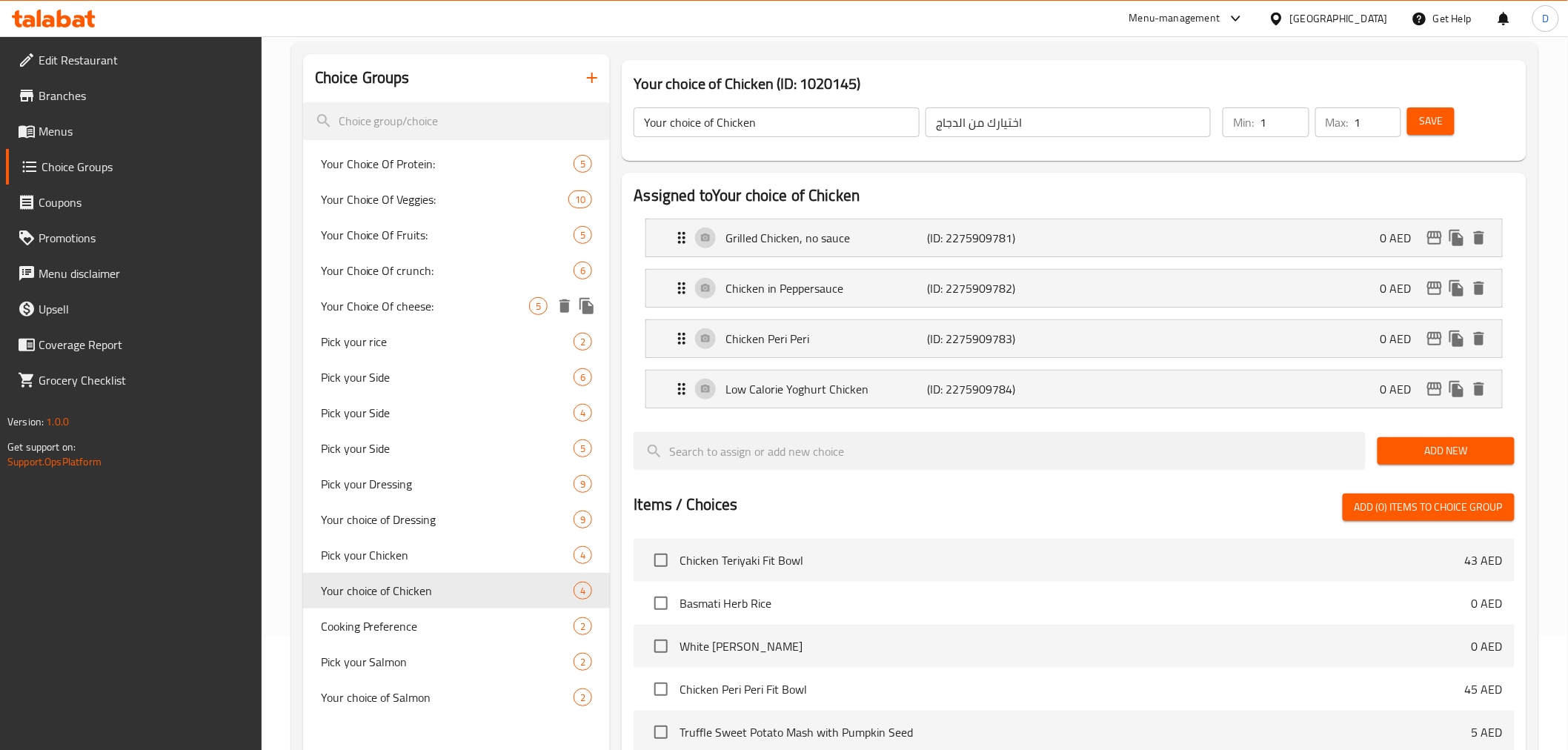
scroll to position [99, 0]
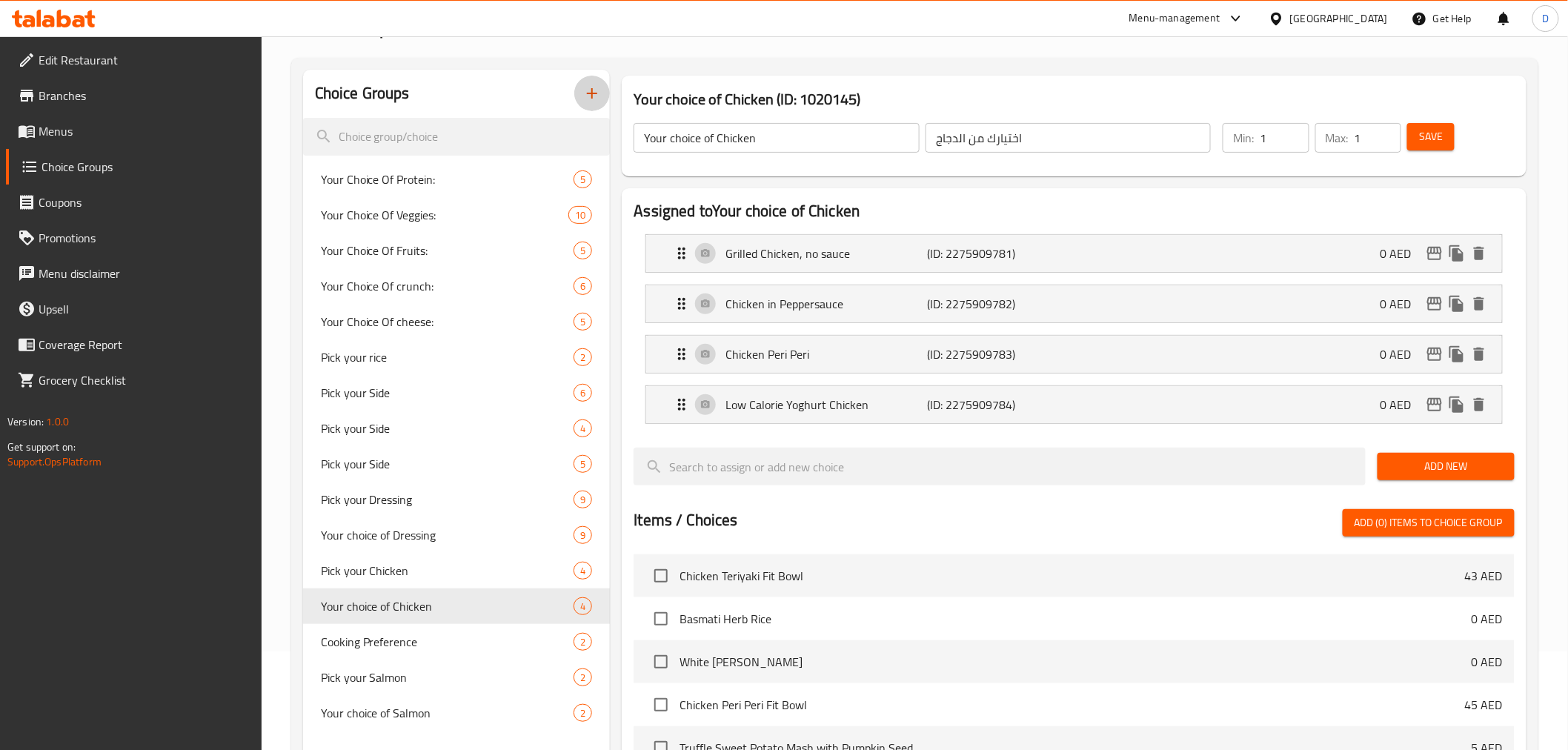
click at [591, 101] on button "button" at bounding box center [593, 94] width 36 height 36
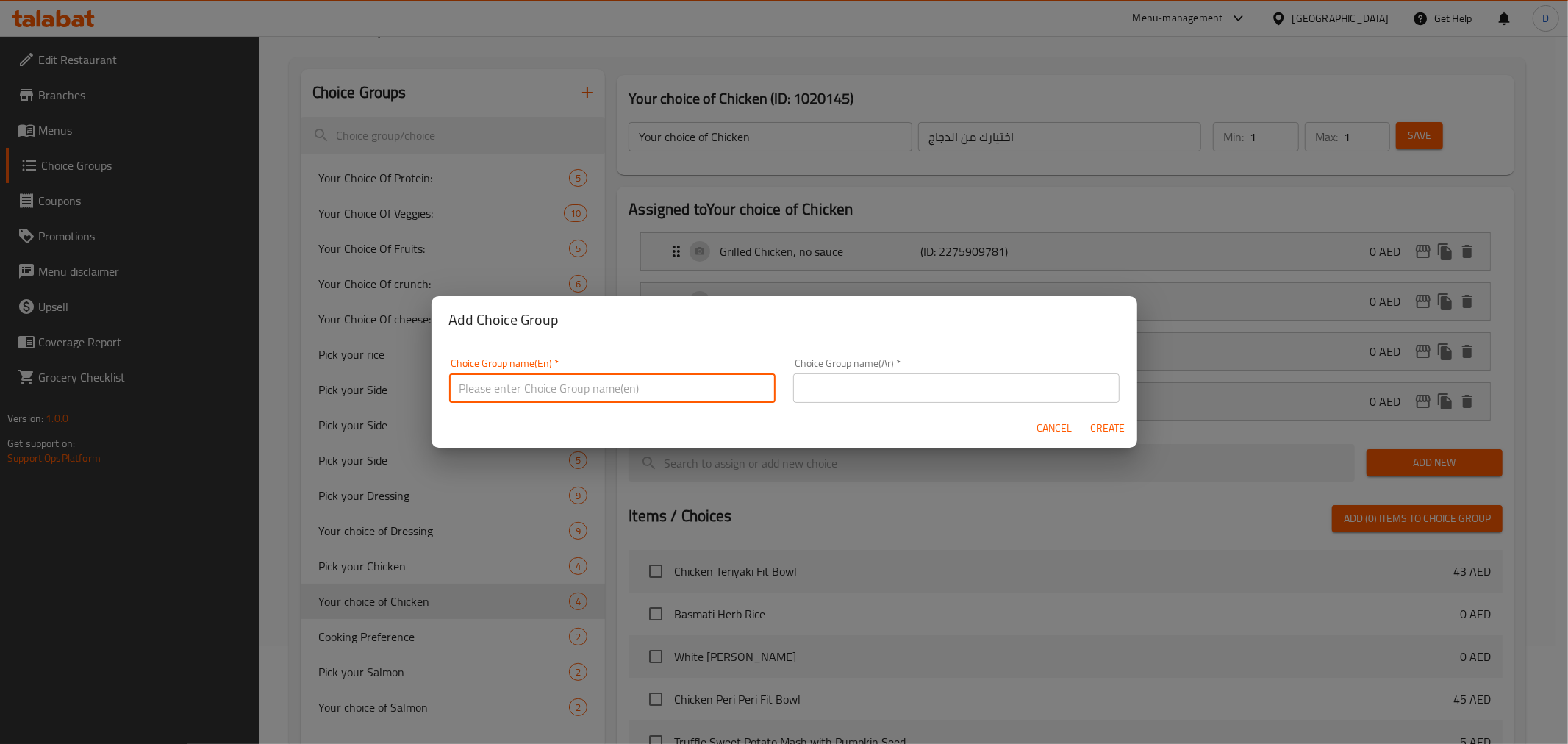
click at [570, 398] on input "text" at bounding box center [612, 388] width 326 height 29
click at [567, 385] on input "Your Choice Of Veggies:" at bounding box center [612, 388] width 326 height 29
paste input "Carb"
type input "Your Choice Of Carb:"
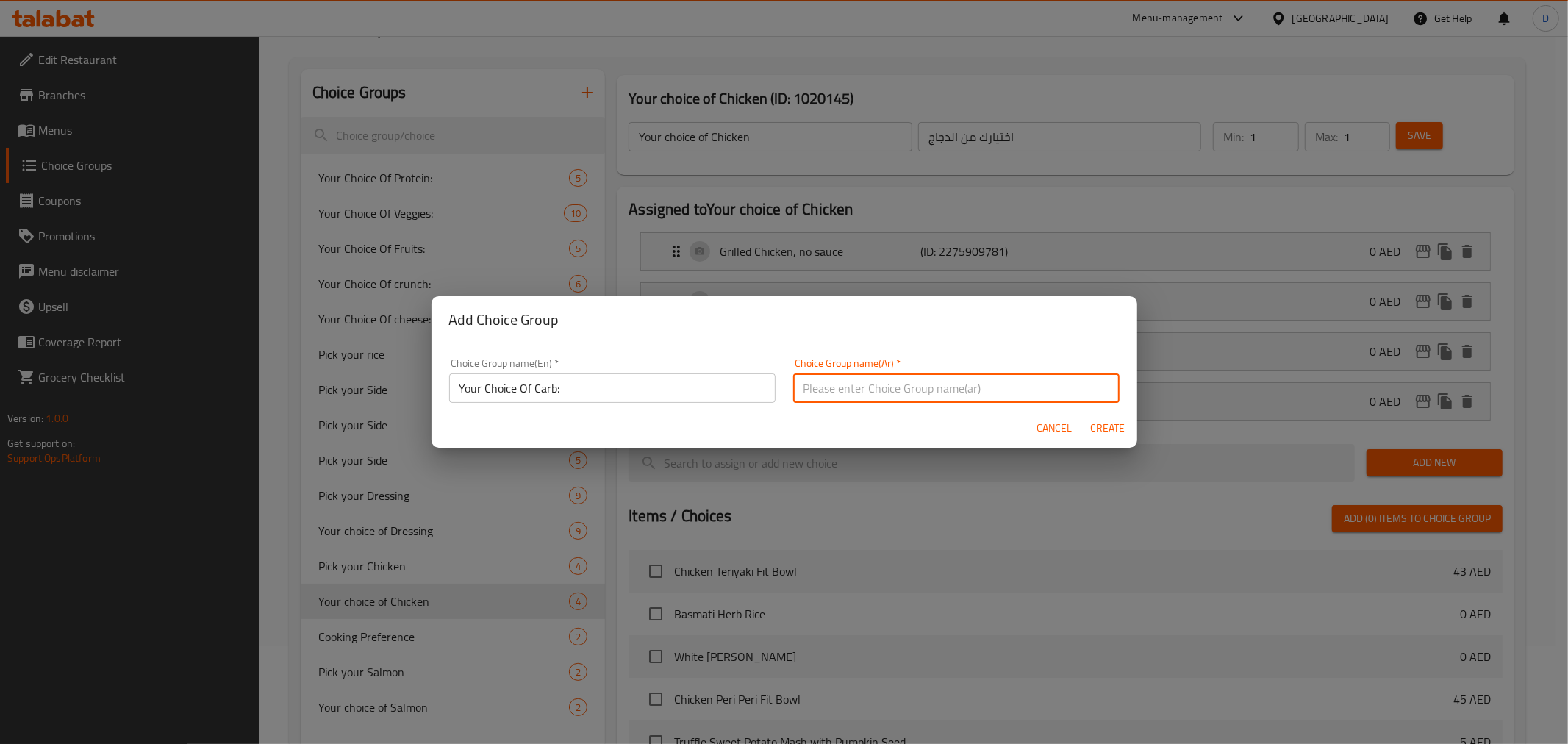
click at [905, 387] on input "text" at bounding box center [956, 388] width 326 height 29
drag, startPoint x: 837, startPoint y: 392, endPoint x: 765, endPoint y: 386, distance: 72.2
click at [765, 386] on div "Choice Group name(En)   * Your Choice Of Carb: Choice Group name(En) * Choice G…" at bounding box center [785, 380] width 688 height 62
paste input "لكربوهيدر"
click at [854, 388] on input "إختيارك من الالكربوهيدرات:" at bounding box center [956, 388] width 326 height 29
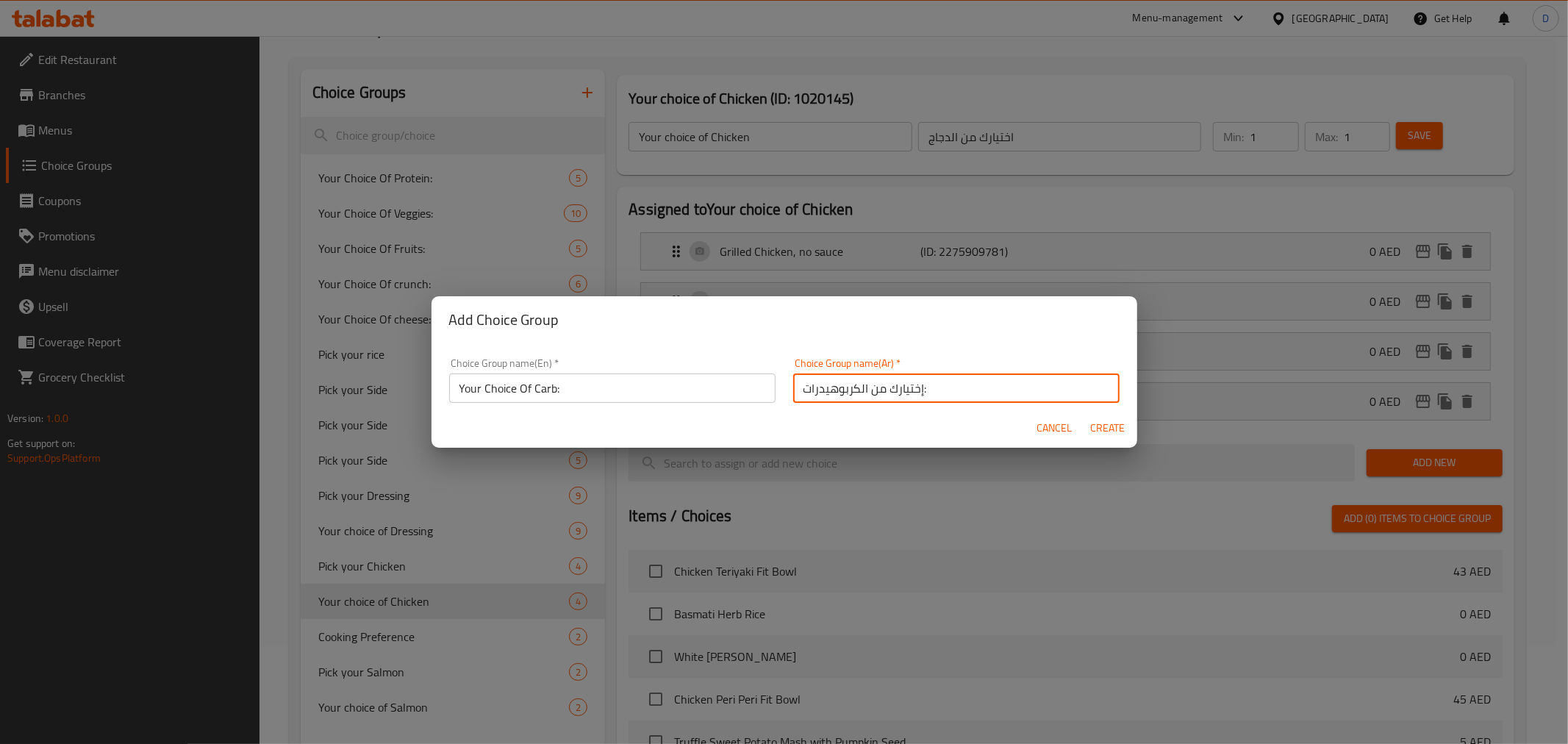
type input "إختيارك من الكربوهيدرات:"
click at [1097, 419] on span "Create" at bounding box center [1108, 427] width 36 height 19
type input "Your Choice Of Carb:"
type input "إختيارك من الكربوهيدرات:"
type input "0"
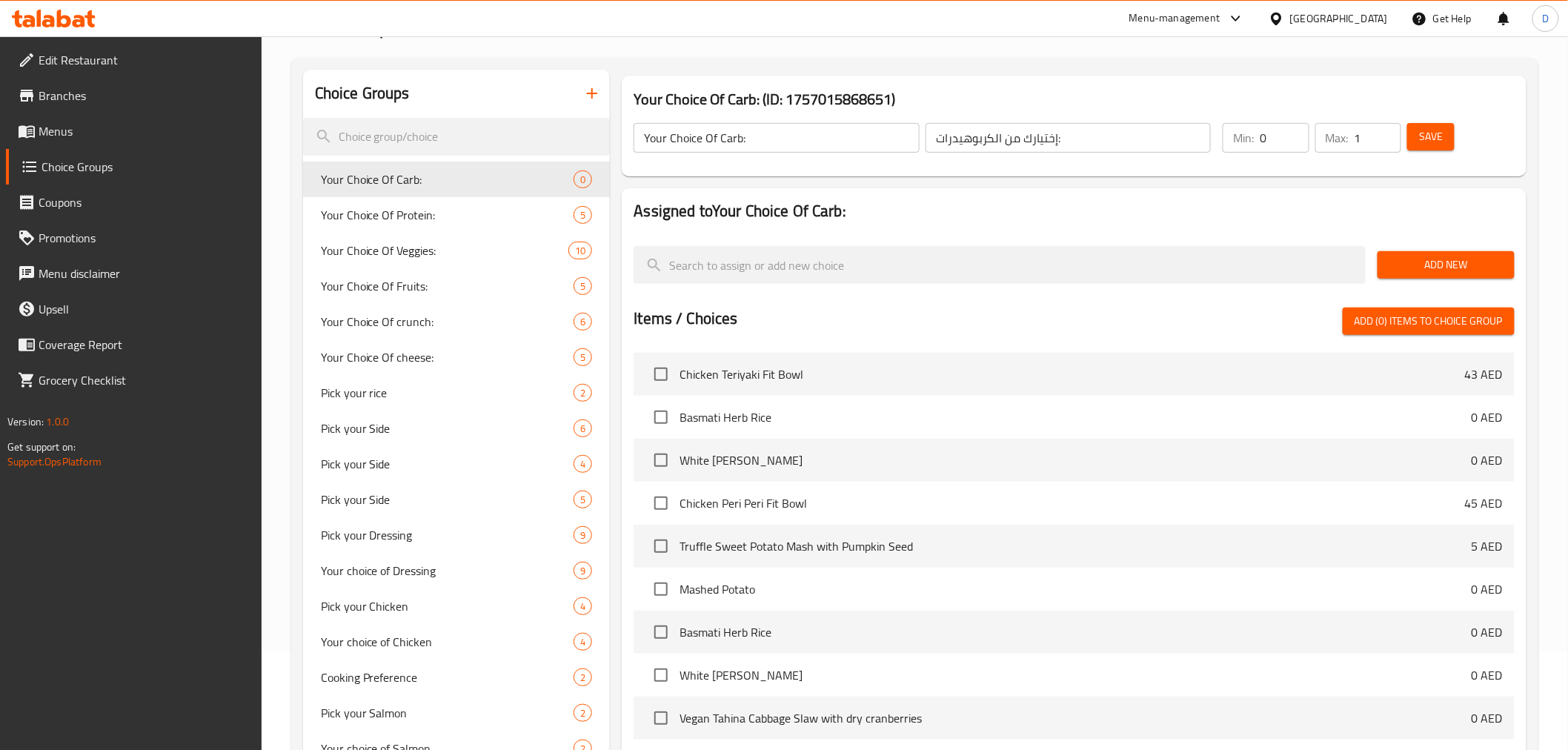
type input "1"
click at [1386, 126] on input "1" at bounding box center [1377, 138] width 47 height 29
click at [1418, 137] on button "Save" at bounding box center [1431, 137] width 47 height 28
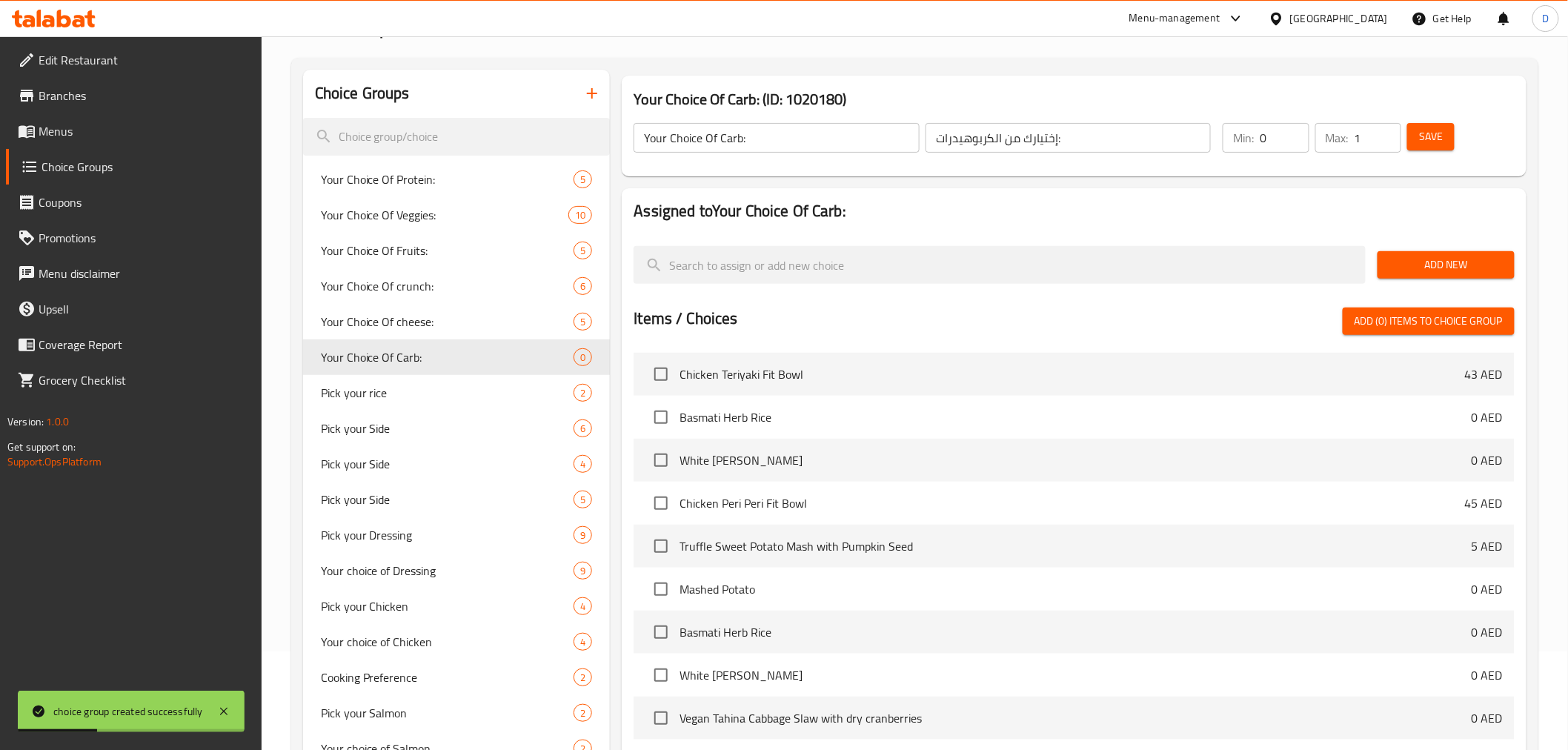
click at [1452, 265] on span "Add New" at bounding box center [1446, 264] width 113 height 19
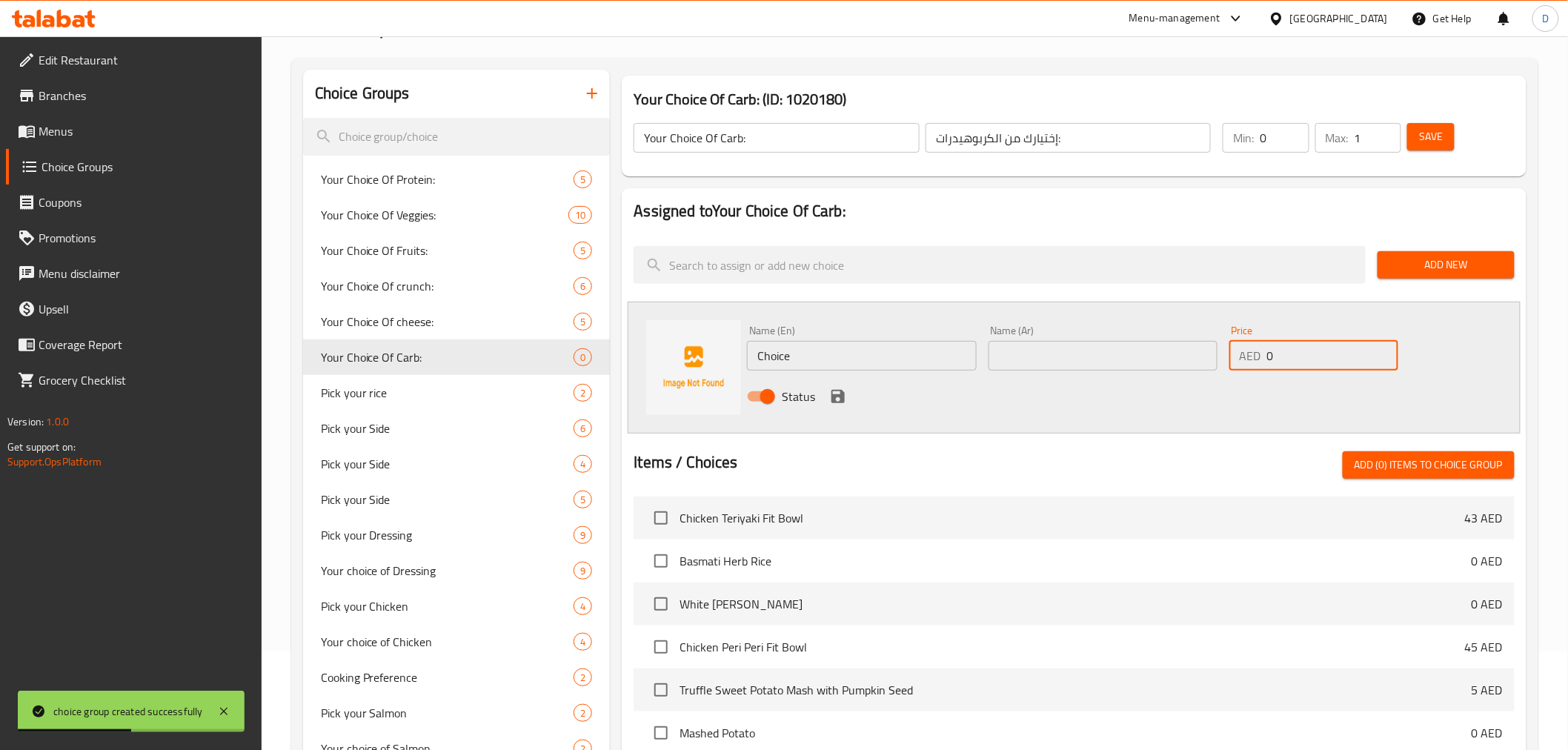
drag, startPoint x: 1319, startPoint y: 357, endPoint x: 1255, endPoint y: 350, distance: 64.4
click at [1255, 350] on div "AED 0 Price" at bounding box center [1313, 356] width 169 height 29
type input "14"
click at [878, 351] on input "Choice" at bounding box center [861, 356] width 229 height 29
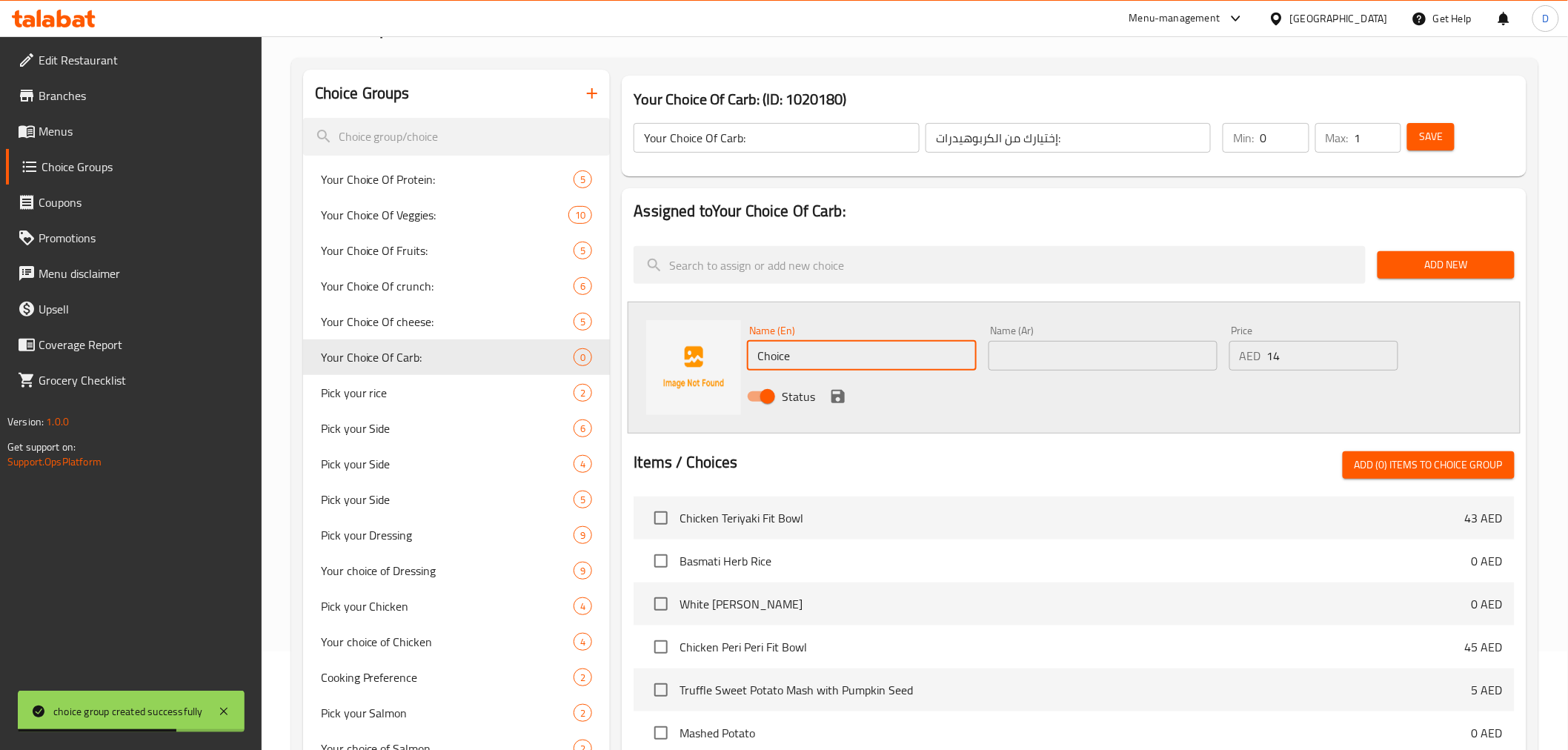
paste input "- Truffle Sweet Potato Mash with Pumpkin Seed"
drag, startPoint x: 797, startPoint y: 356, endPoint x: 767, endPoint y: 357, distance: 30.0
click at [767, 357] on input "- Truffle Sweet Potato Mash with Pumpkin Seed" at bounding box center [861, 356] width 229 height 29
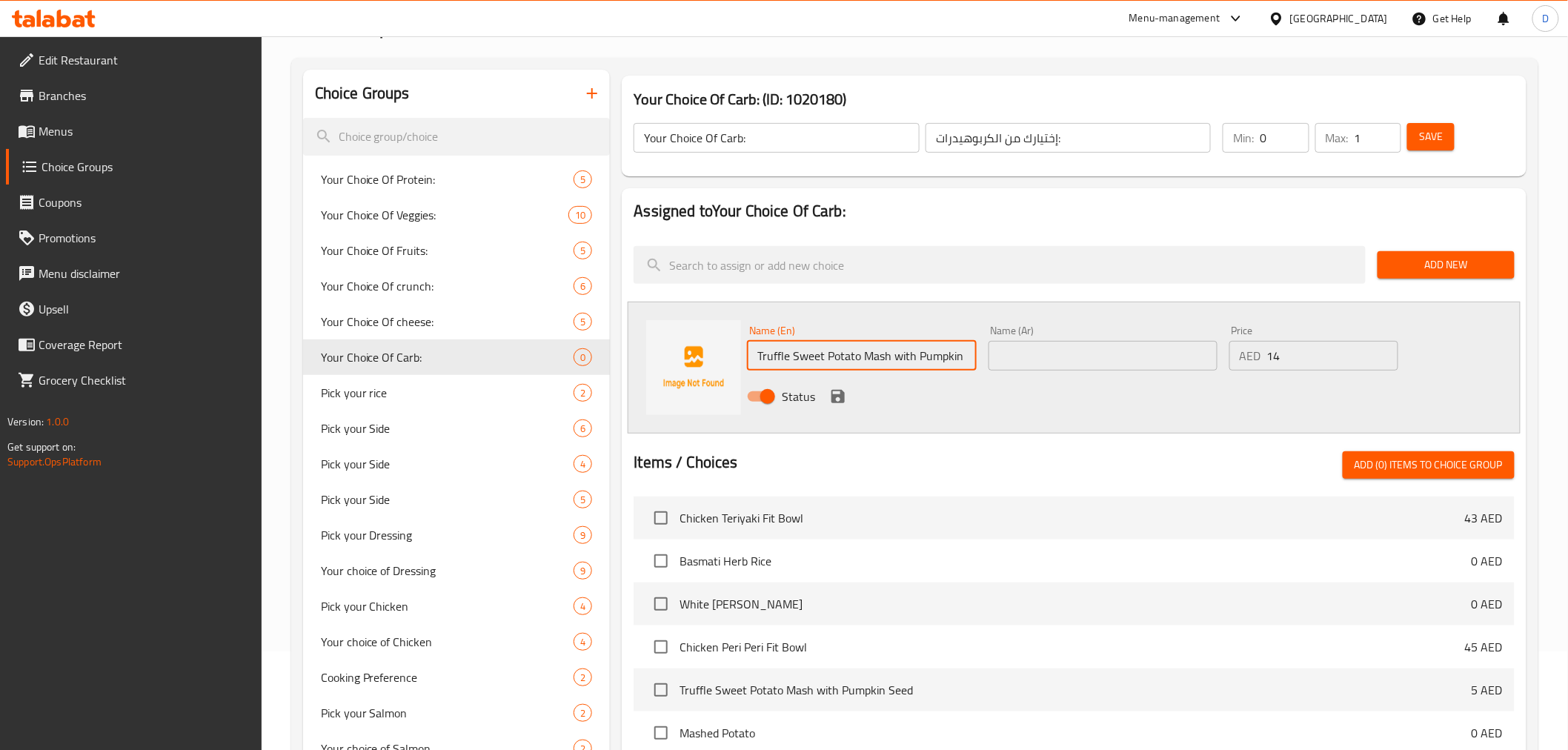
type input "Truffle Sweet Potato Mash with Pumpkin Seed"
click at [1071, 352] on input "text" at bounding box center [1103, 356] width 229 height 29
paste input "البطاطا الحلوة بالكمأة مع بذور اليقطين"
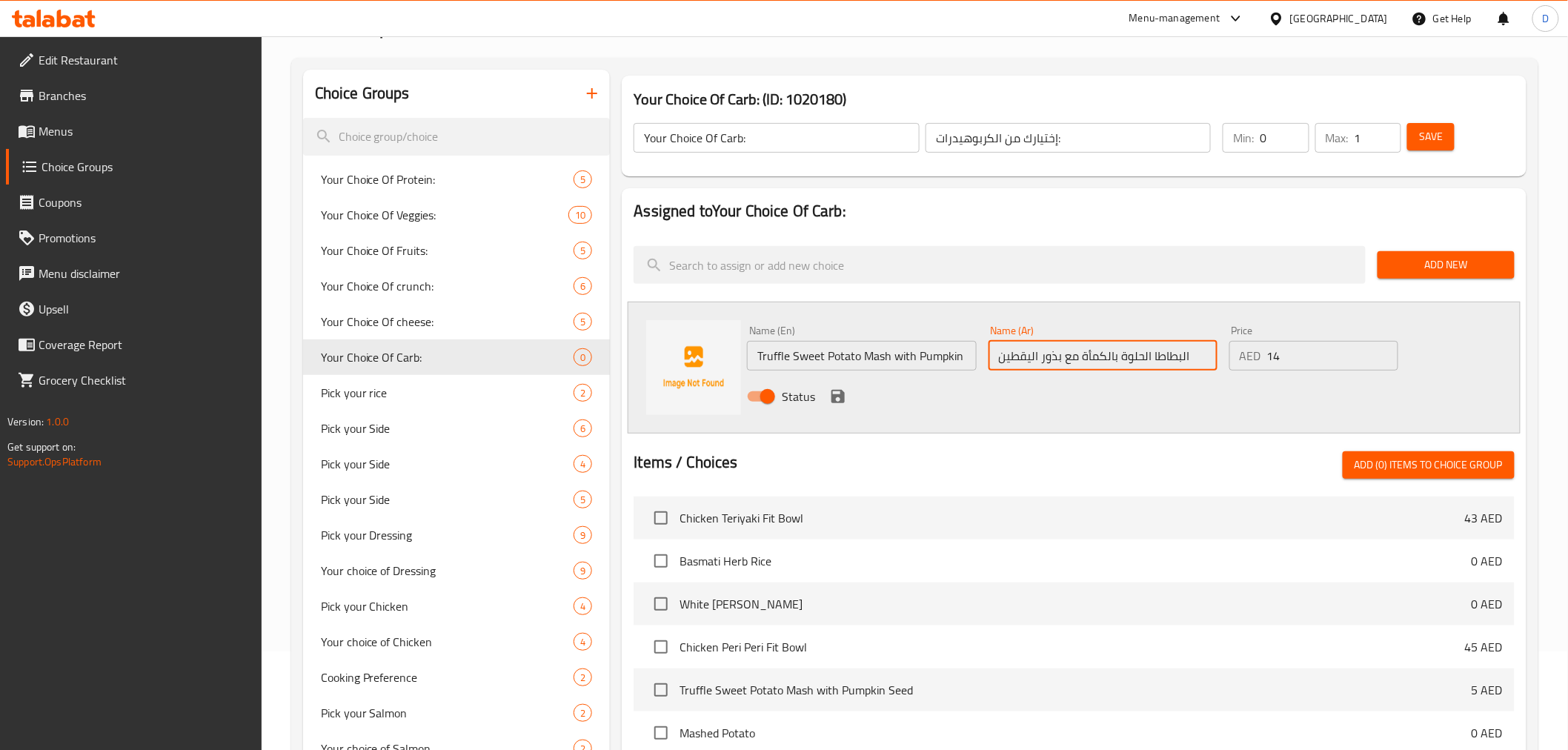
drag, startPoint x: 1104, startPoint y: 353, endPoint x: 1082, endPoint y: 352, distance: 22.0
click at [1082, 352] on input "البطاطا الحلوة بالكمأة مع بذور اليقطين" at bounding box center [1103, 356] width 229 height 29
click at [1194, 357] on input "البطاطا الحلوة بالتروفل مع بذور اليقطين" at bounding box center [1103, 356] width 229 height 29
click at [1190, 357] on input "البطاطا الحلوة بالتروفل مع بذور اليقطين" at bounding box center [1103, 356] width 229 height 29
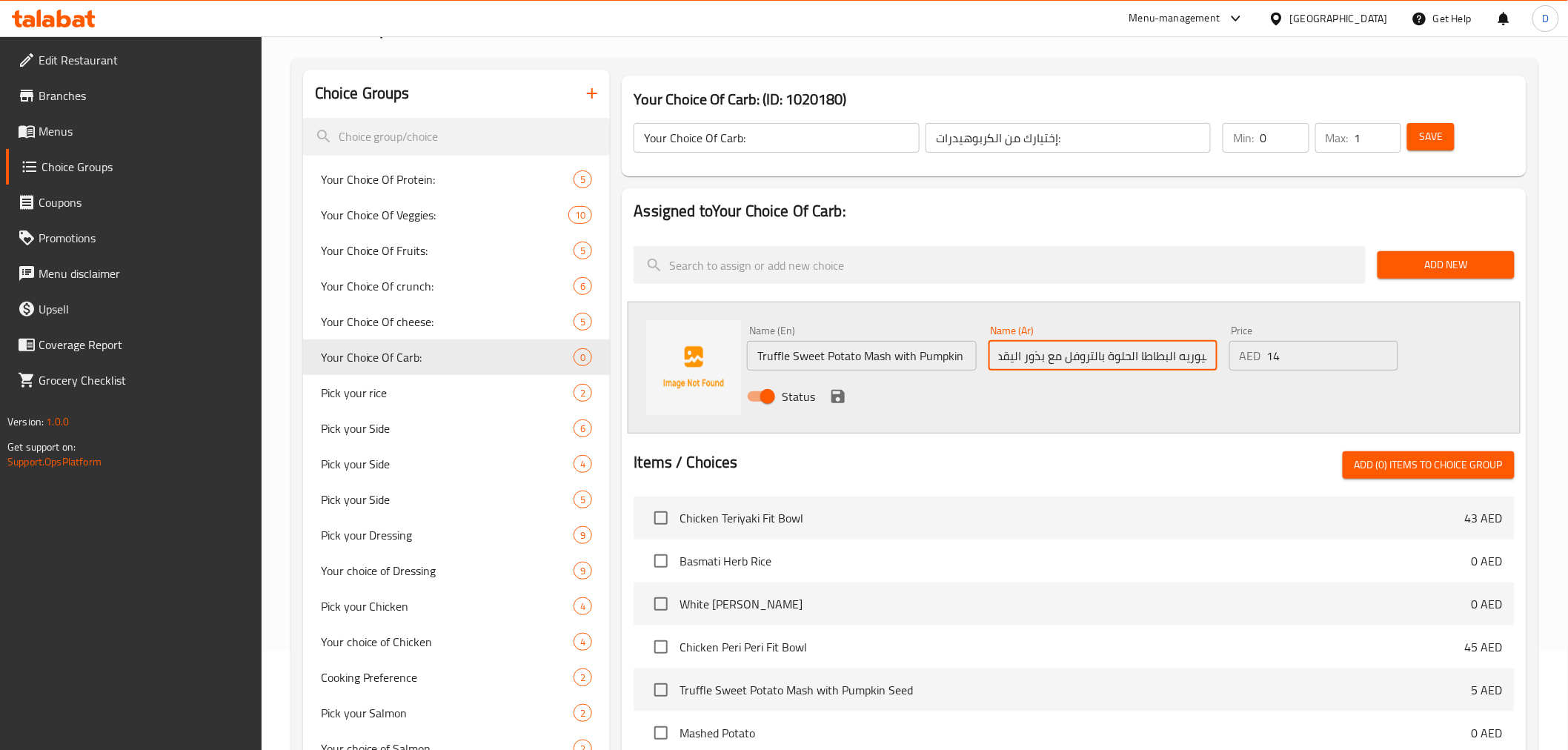
drag, startPoint x: 1190, startPoint y: 357, endPoint x: 1265, endPoint y: 357, distance: 75.0
click at [1265, 357] on div "Name (En) Truffle Sweet Potato Mash with Pumpkin Seed Name (En) Name (Ar) بيوري…" at bounding box center [1102, 367] width 722 height 97
click at [1193, 360] on input "بيوريه البطاطا الحلوة بالتروفل مع بذور اليقطين" at bounding box center [1103, 356] width 229 height 29
drag, startPoint x: 1183, startPoint y: 361, endPoint x: 1089, endPoint y: 356, distance: 94.1
click at [1089, 356] on input "بيوريه البطاطا الحلوة بالتروفل مع بذور اليقطين" at bounding box center [1103, 356] width 229 height 29
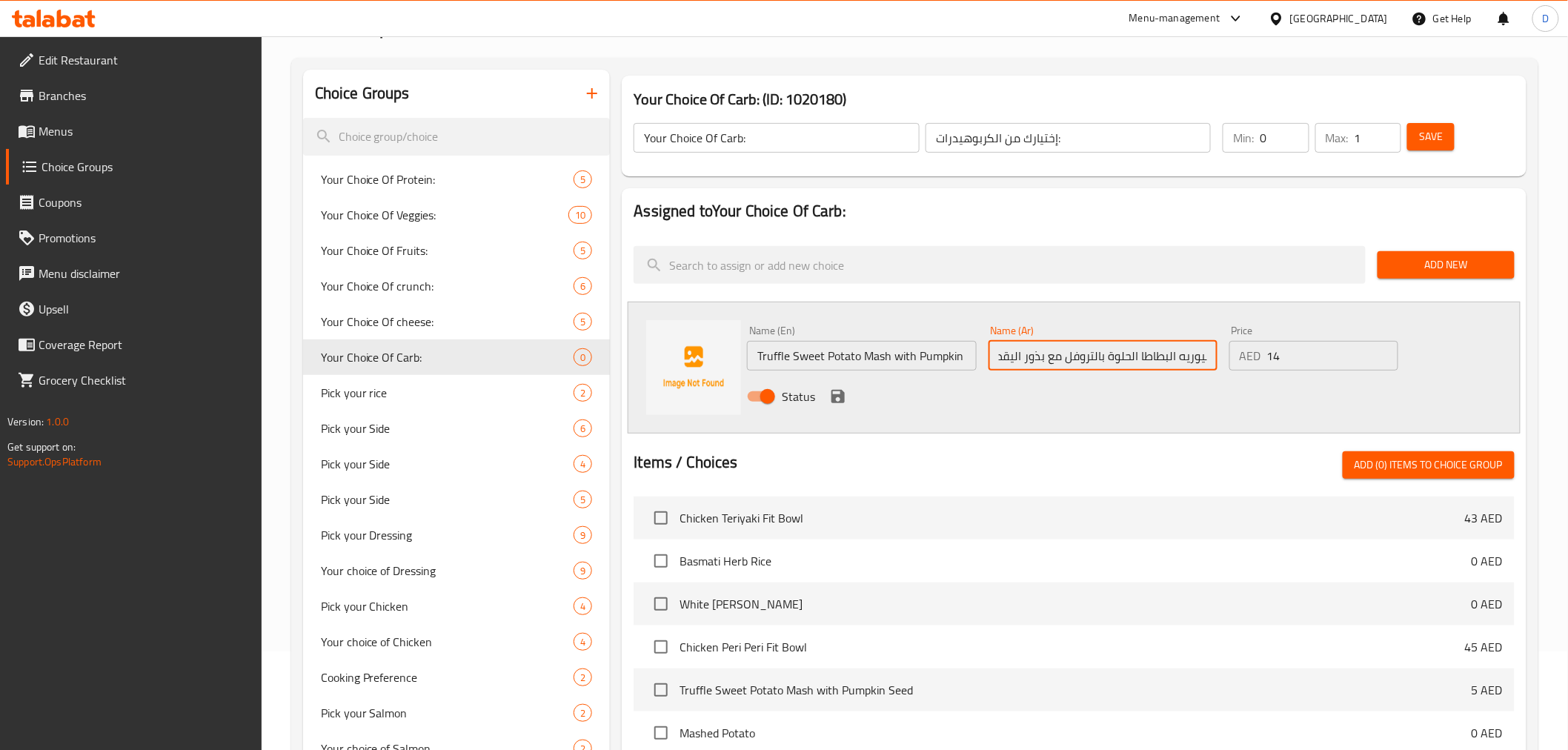
click at [1039, 363] on input "بيوريه البطاطا الحلوة بالتروفل مع بذور اليقطين" at bounding box center [1103, 356] width 229 height 29
drag, startPoint x: 809, startPoint y: 354, endPoint x: 864, endPoint y: 367, distance: 56.5
click at [864, 367] on input "Truffle Sweet Potato Mash with Pumpkin Seed" at bounding box center [861, 356] width 229 height 29
click at [880, 362] on input "Truffle Sweet Potato Mash with Pumpkin Seed" at bounding box center [861, 356] width 229 height 29
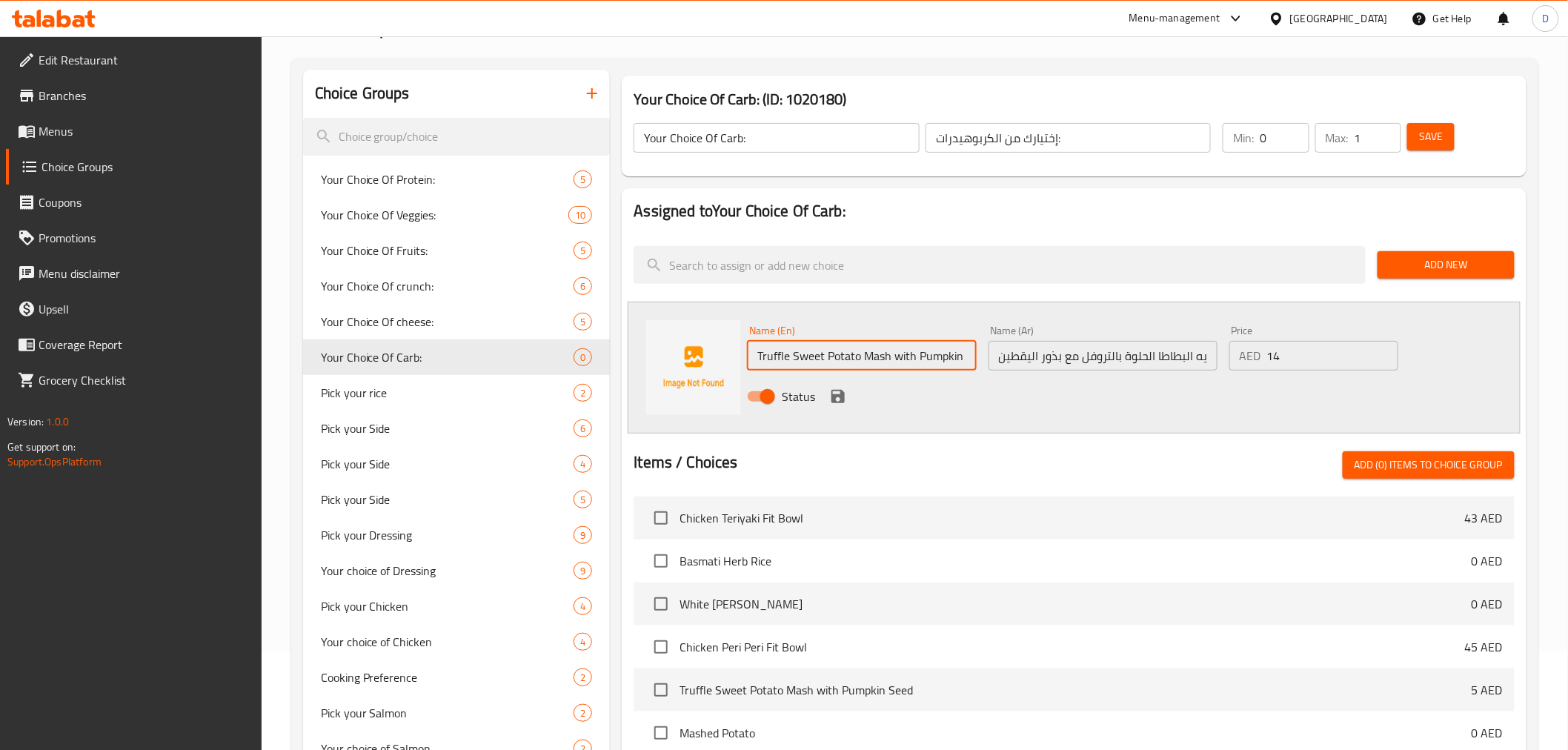
click at [880, 362] on input "Truffle Sweet Potato Mash with Pumpkin Seed" at bounding box center [861, 356] width 229 height 29
click at [1191, 360] on input "بيوريه البطاطا الحلوة بالتروفل مع بذور اليقطين" at bounding box center [1103, 356] width 229 height 29
drag, startPoint x: 1193, startPoint y: 358, endPoint x: 1242, endPoint y: 354, distance: 49.2
click at [1242, 354] on div "Name (En) Truffle Sweet Potato Mash with Pumpkin Seed Name (En) Name (Ar) بيوري…" at bounding box center [1102, 367] width 722 height 97
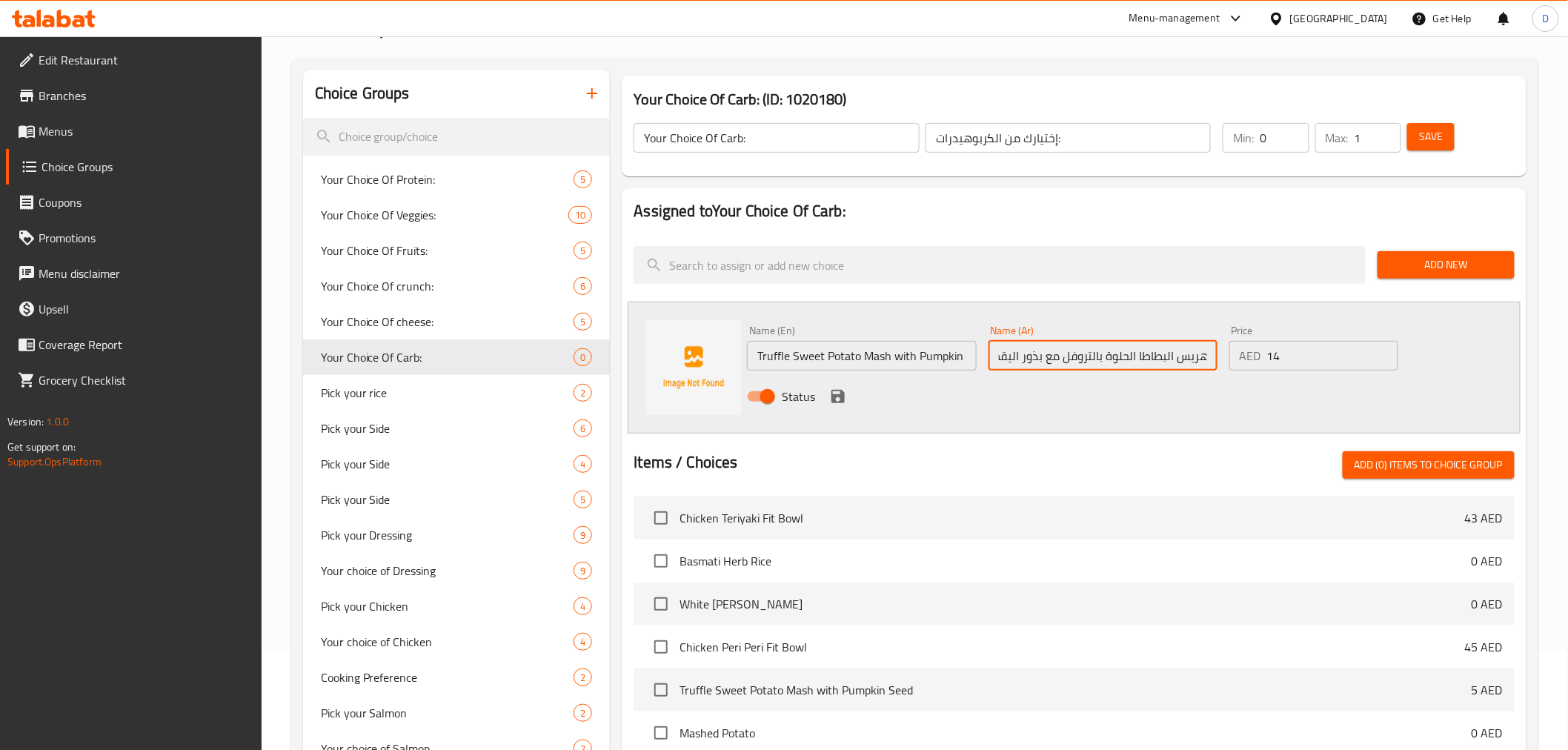
scroll to position [0, 0]
drag, startPoint x: 1192, startPoint y: 353, endPoint x: 1011, endPoint y: 363, distance: 181.3
click at [1011, 363] on input "هريس البطاطا الحلوة بالتروفل مع بذور اليقطين" at bounding box center [1103, 356] width 229 height 29
type input "هريس البطاطا الحلوة بالتروفل مع بذور اليقطين"
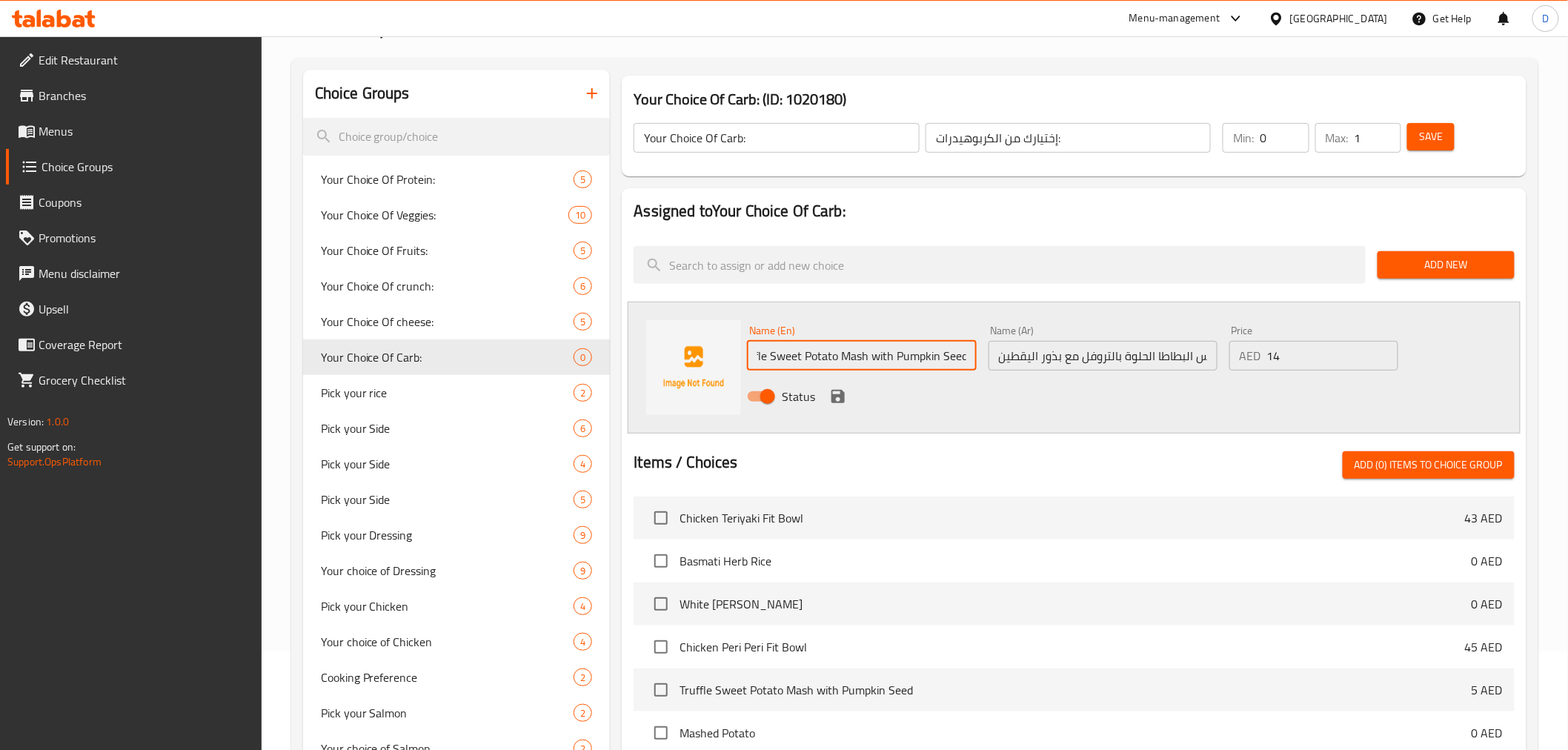
drag, startPoint x: 887, startPoint y: 356, endPoint x: 974, endPoint y: 357, distance: 87.0
click at [974, 357] on input "Truffle Sweet Potato Mash with Pumpkin Seed" at bounding box center [861, 356] width 229 height 29
click at [944, 363] on input "Truffle Sweet Potato Mash with Pumpkin Seed" at bounding box center [861, 356] width 229 height 29
click at [833, 397] on icon "save" at bounding box center [838, 396] width 13 height 13
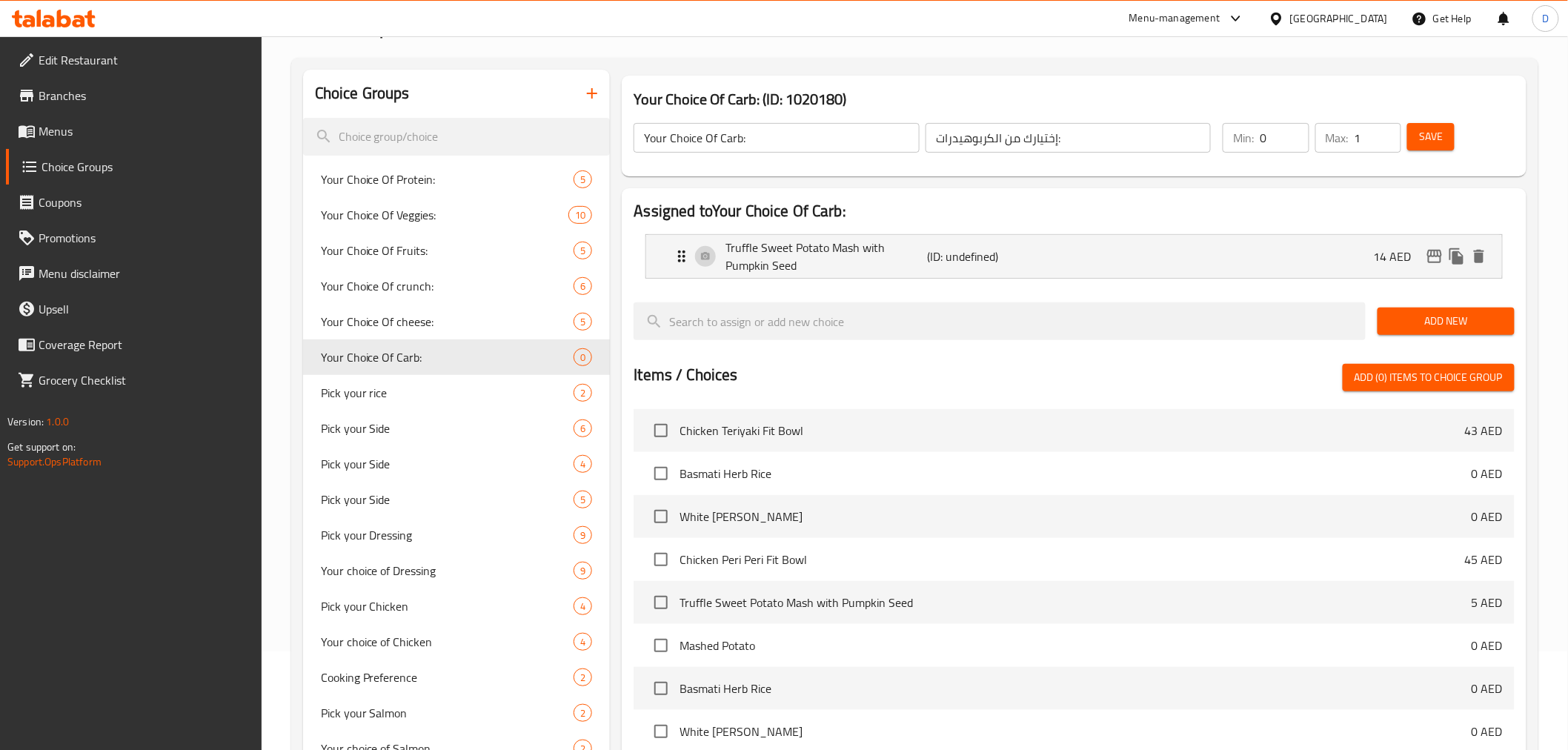
click at [1442, 313] on span "Add New" at bounding box center [1446, 321] width 113 height 19
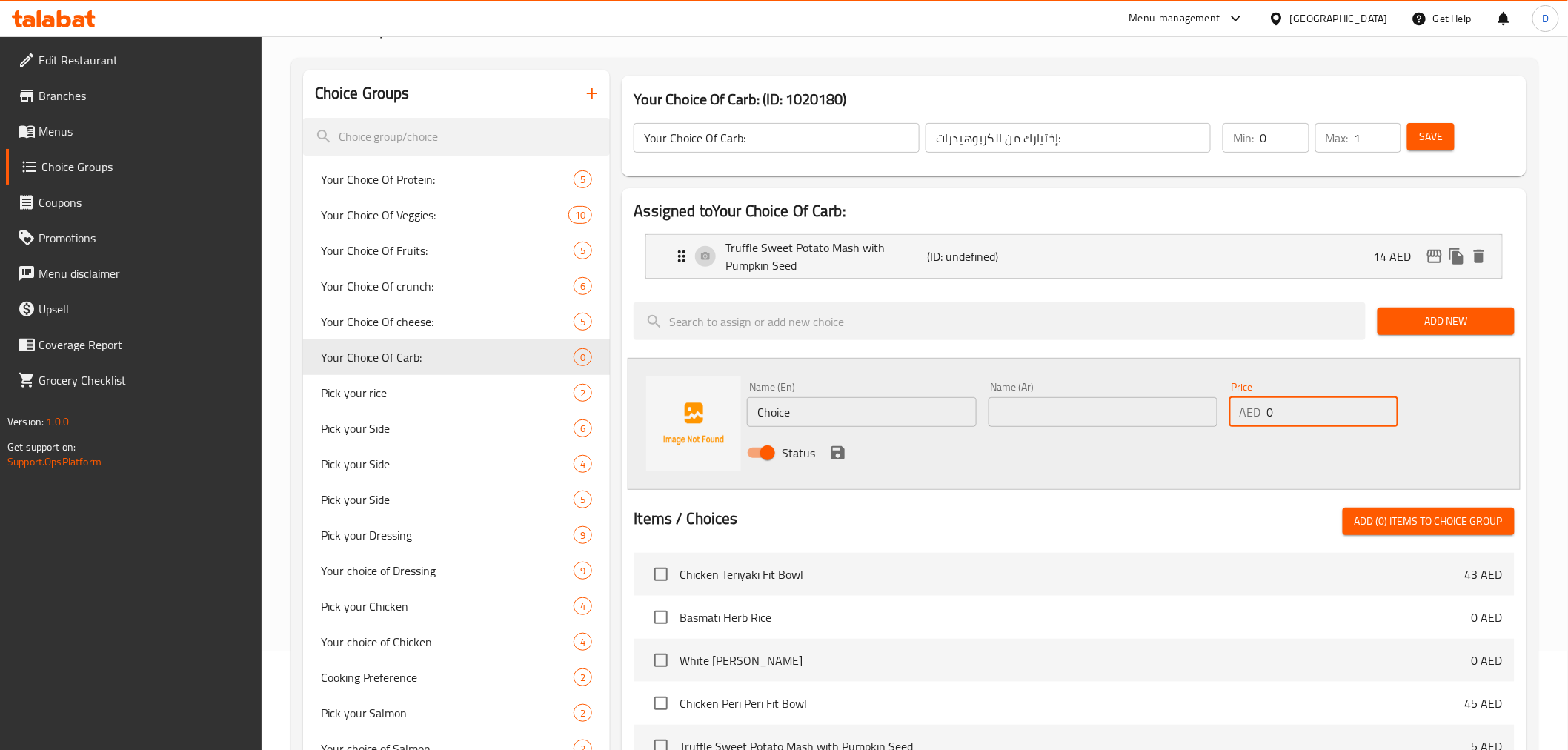
drag, startPoint x: 1297, startPoint y: 410, endPoint x: 1223, endPoint y: 406, distance: 74.1
click at [1223, 406] on div "Name (En) Choice Name (En) Name (Ar) Name (Ar) Price AED 0 Price Status" at bounding box center [1102, 424] width 722 height 97
type input "10"
click at [913, 419] on input "Choice" at bounding box center [861, 412] width 229 height 29
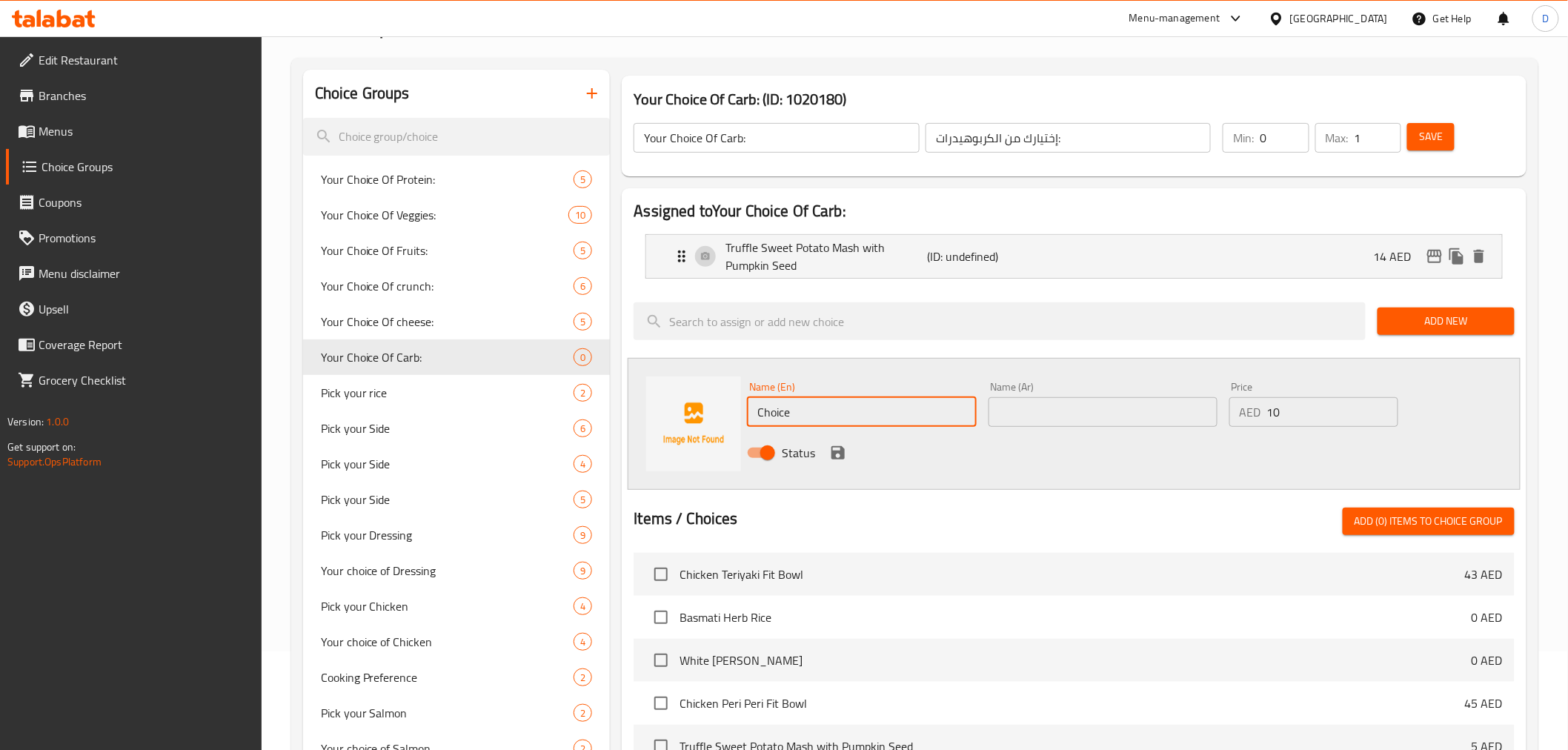
paste input "- Mashed Potato"
drag, startPoint x: 767, startPoint y: 413, endPoint x: 744, endPoint y: 410, distance: 23.2
click at [744, 410] on div "Name (En) - Mashed Potato Name (En)" at bounding box center [861, 404] width 241 height 57
click at [787, 419] on input "Mashed Potato" at bounding box center [861, 412] width 229 height 29
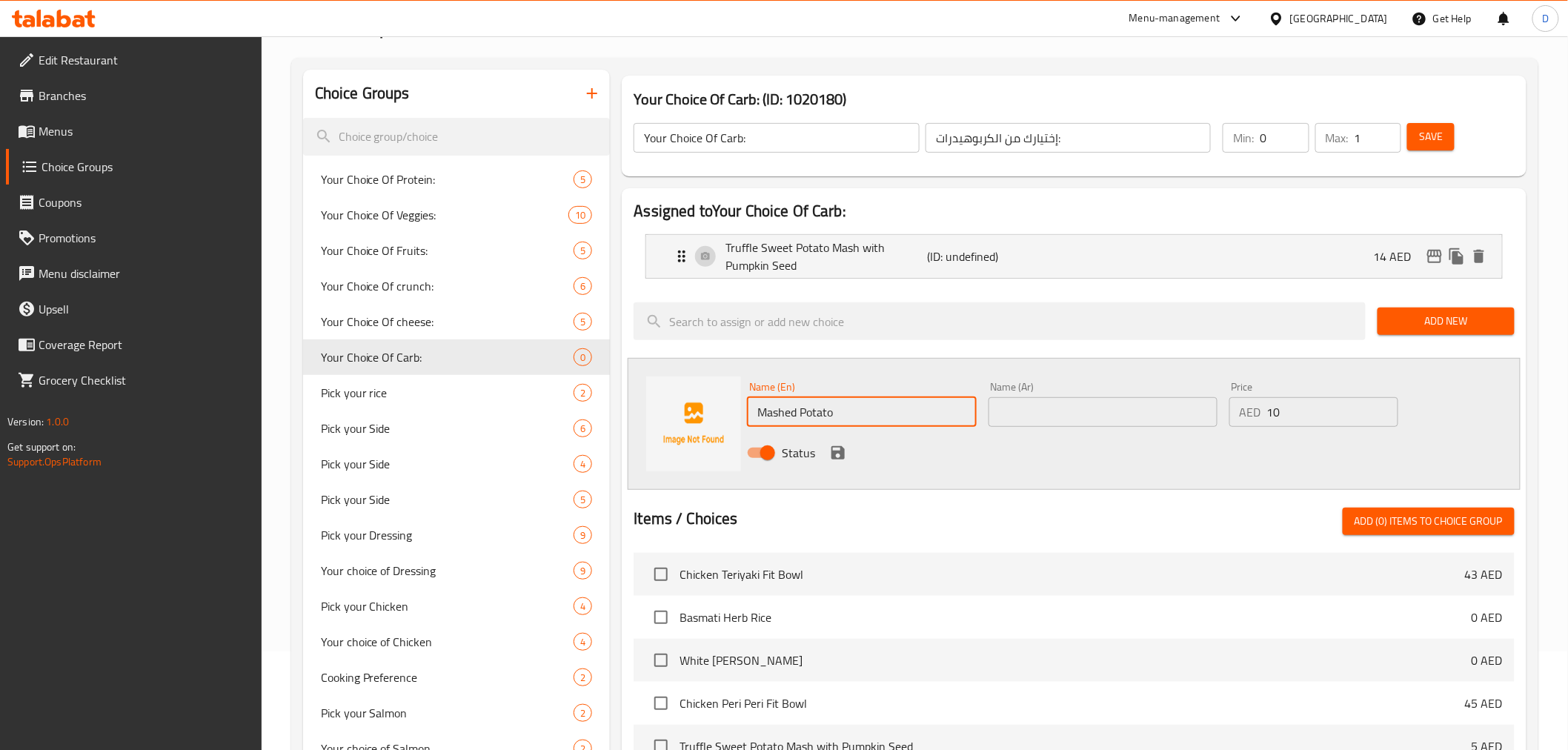
type input "Mashed Potato"
click at [1053, 423] on input "text" at bounding box center [1103, 412] width 229 height 29
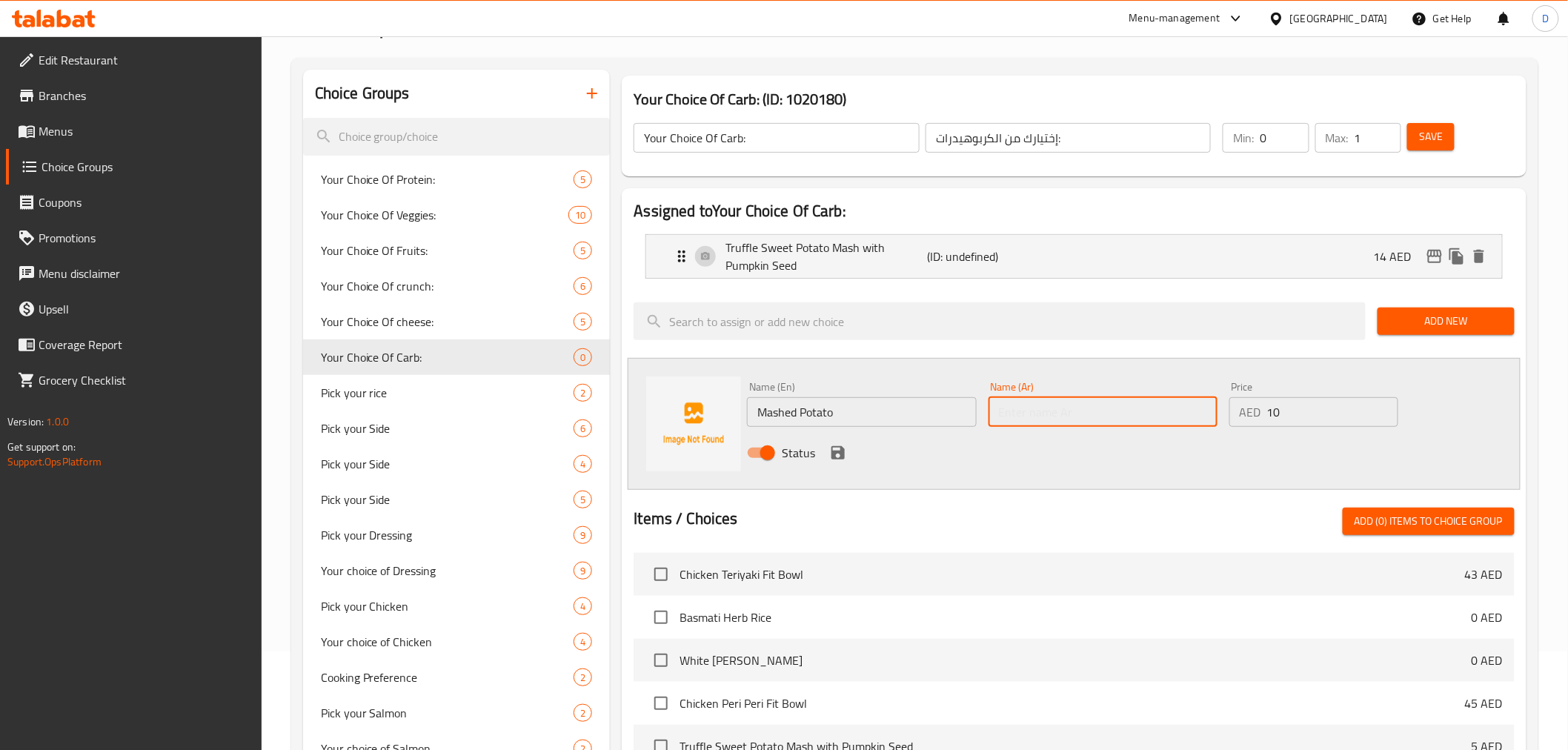
paste input "بطاطس مهروسة"
type input "بطاطس مهروسة"
click at [842, 446] on icon "save" at bounding box center [838, 453] width 18 height 18
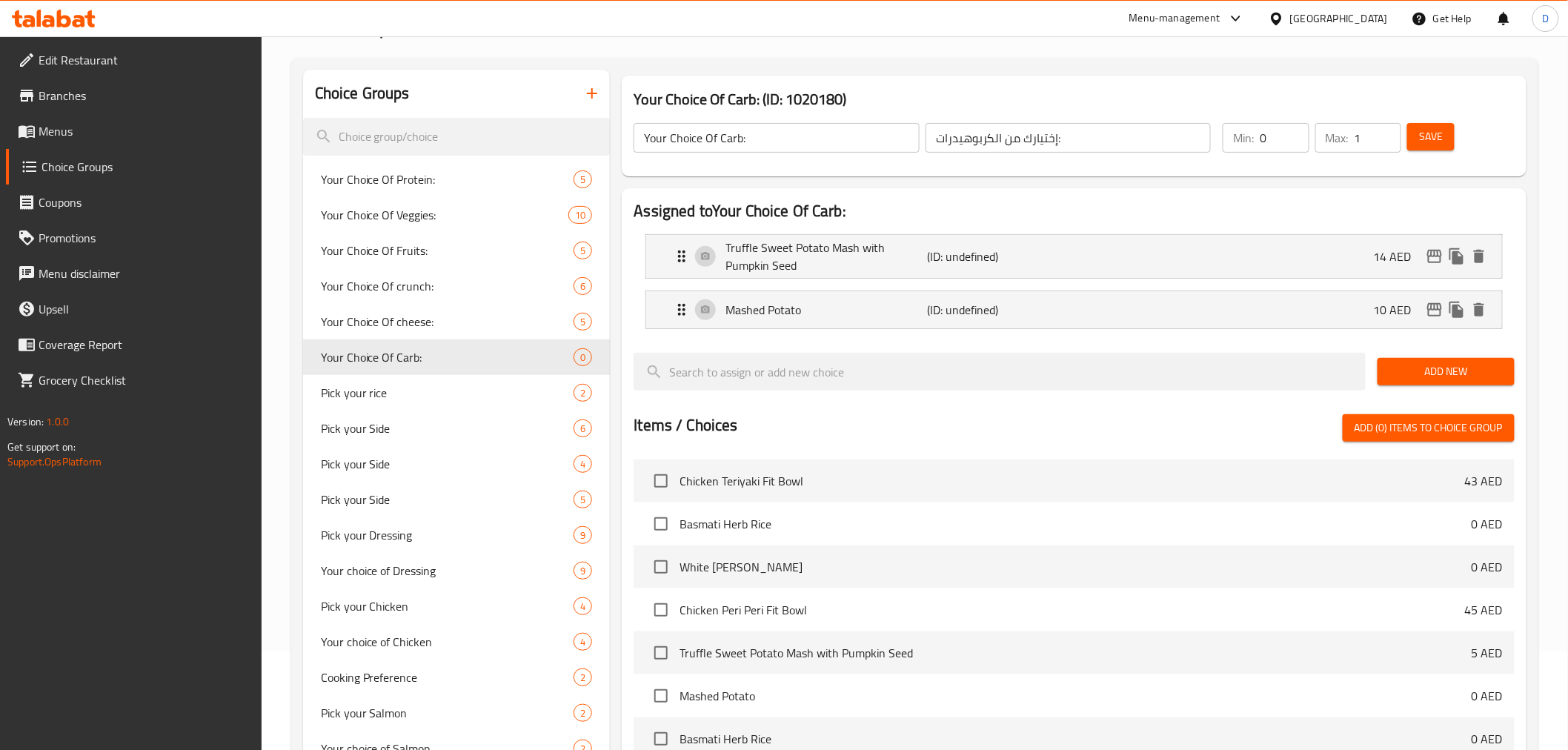
click at [1394, 374] on span "Add New" at bounding box center [1446, 371] width 113 height 19
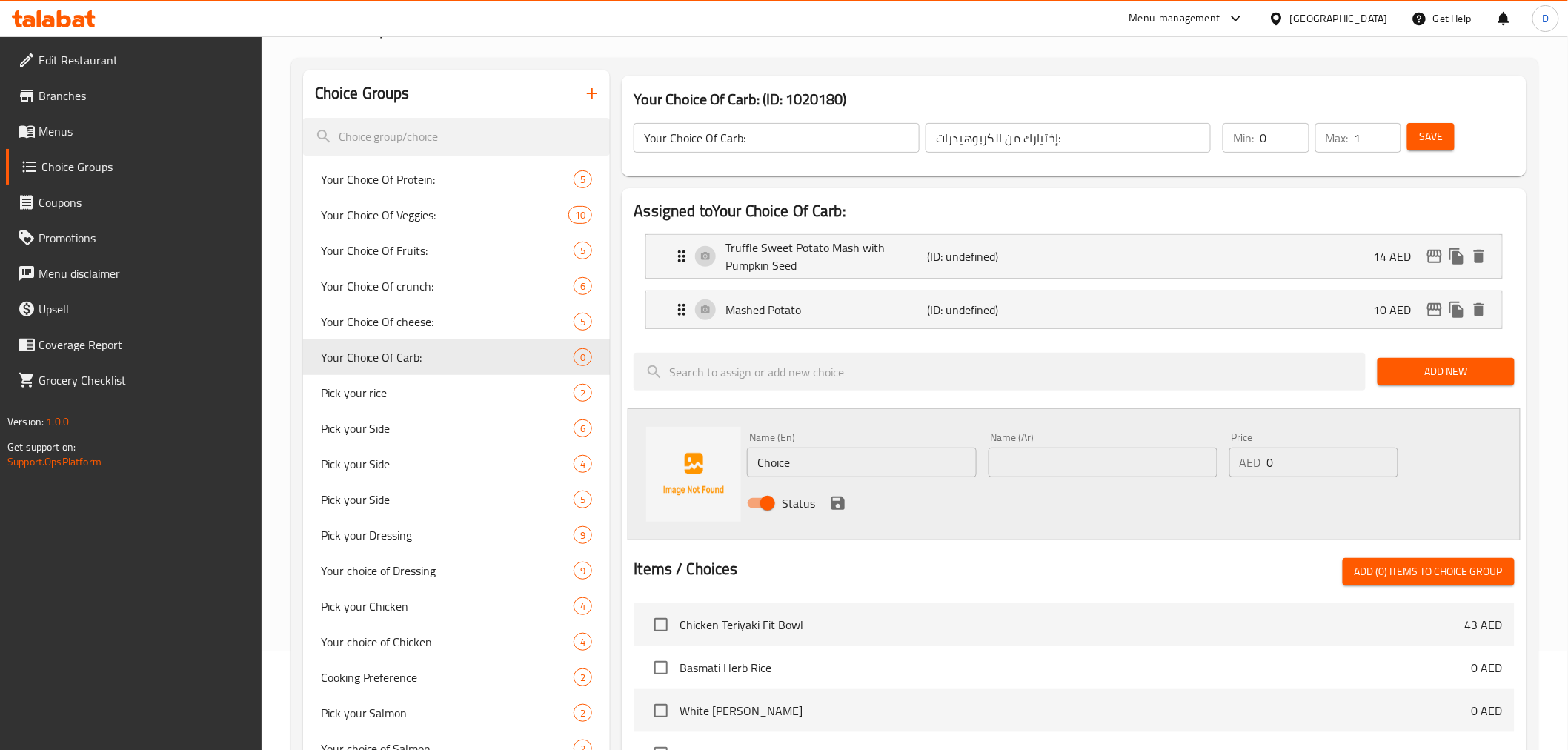
click at [1268, 461] on input "0" at bounding box center [1332, 462] width 131 height 29
type input "10"
click at [874, 455] on input "Choice" at bounding box center [861, 462] width 229 height 29
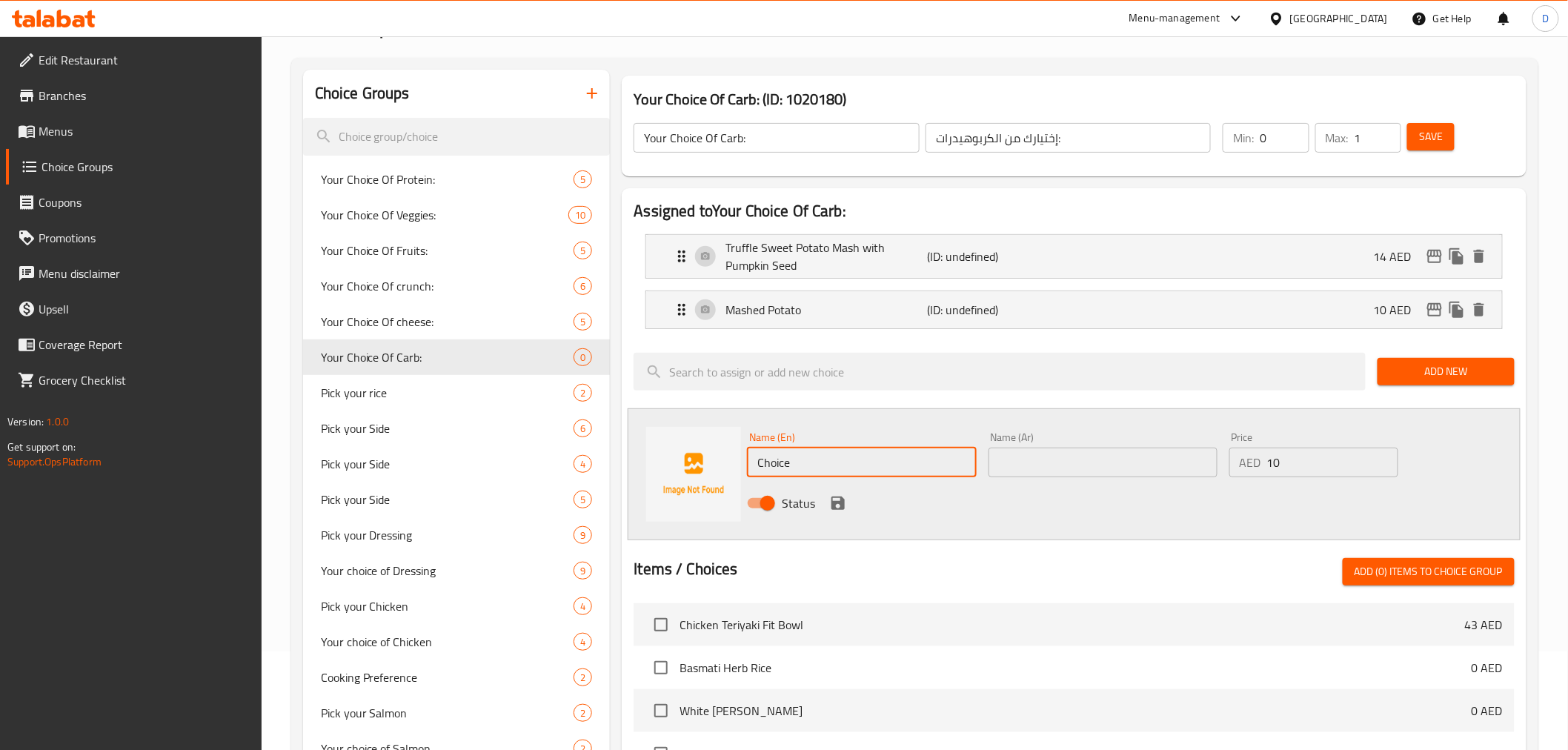
paste input "Basmati Herb R"
type input "Basmati Herb Rice"
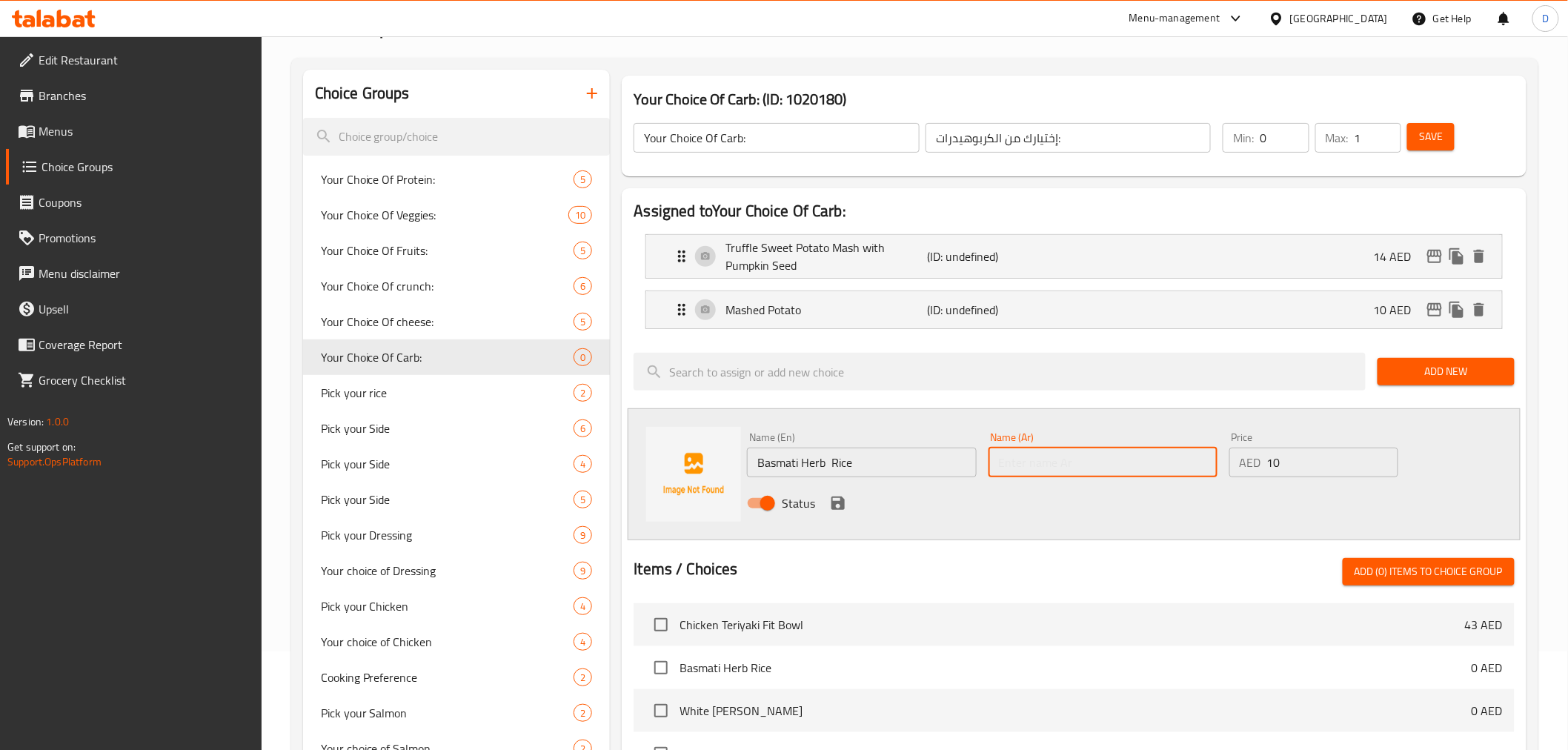
click at [1012, 462] on input "text" at bounding box center [1103, 462] width 229 height 29
paste input "أرز بسمتي بالأعشاب"
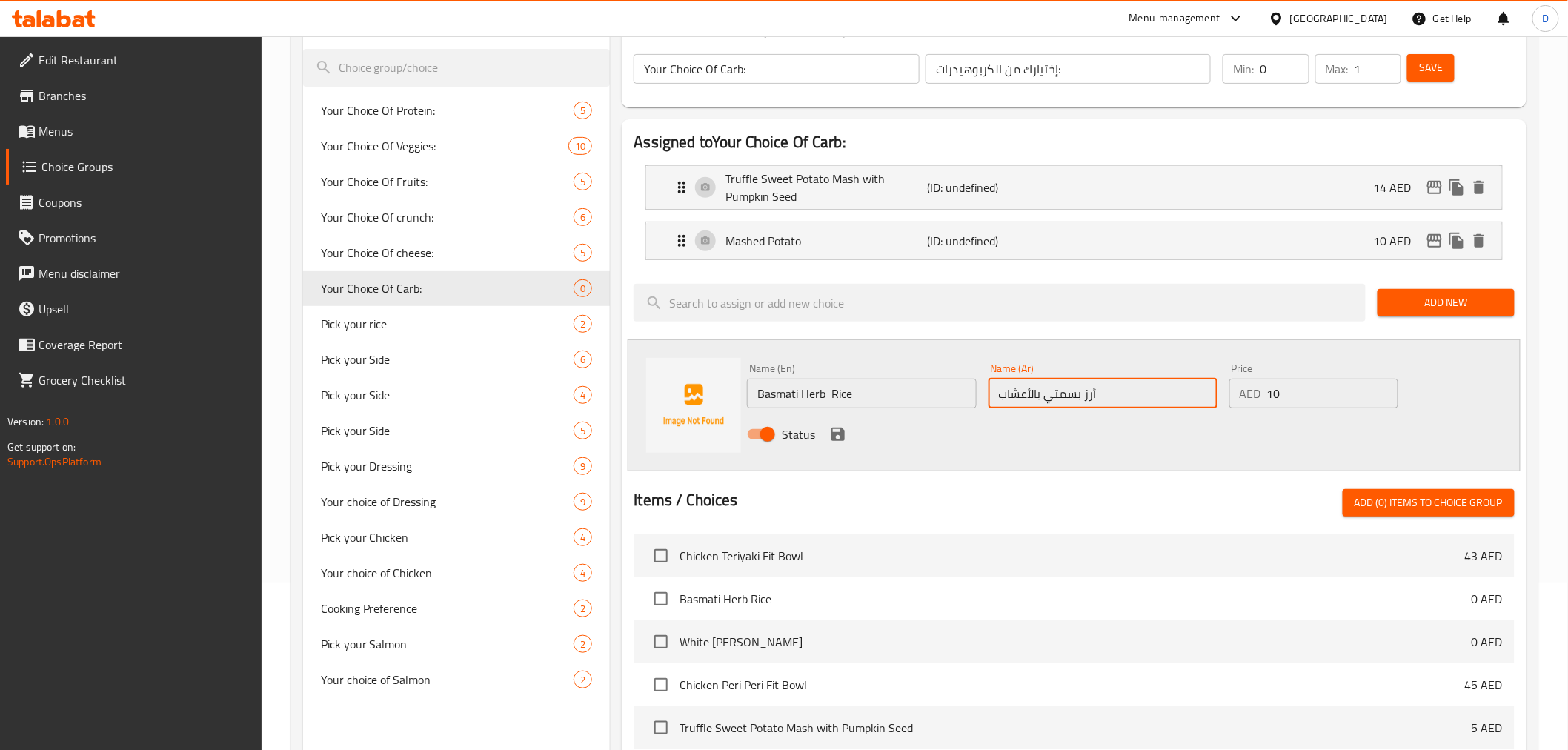
scroll to position [263, 0]
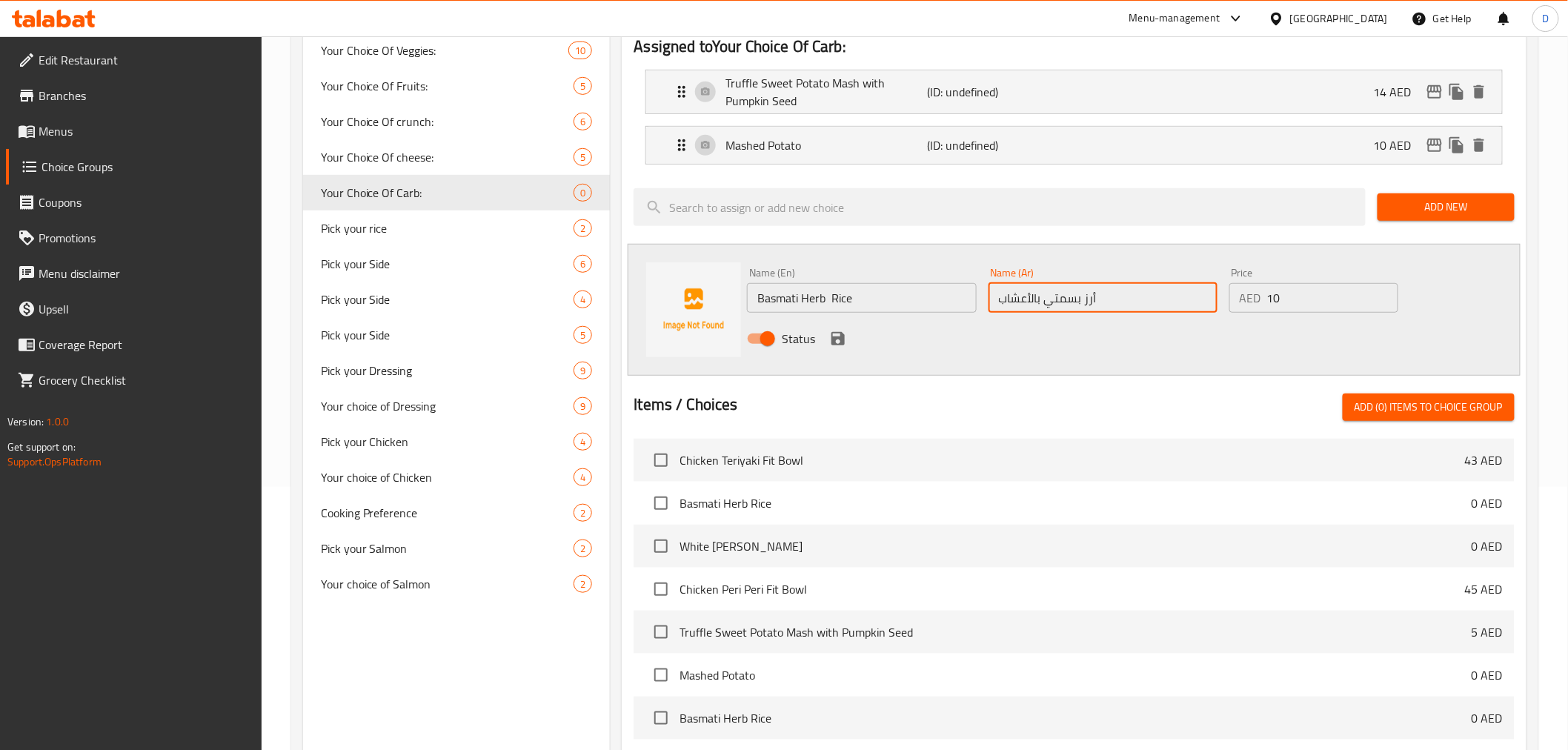
type input "أرز بسمتي بالأعشاب"
click at [833, 299] on input "Basmati Herb Rice" at bounding box center [861, 298] width 229 height 29
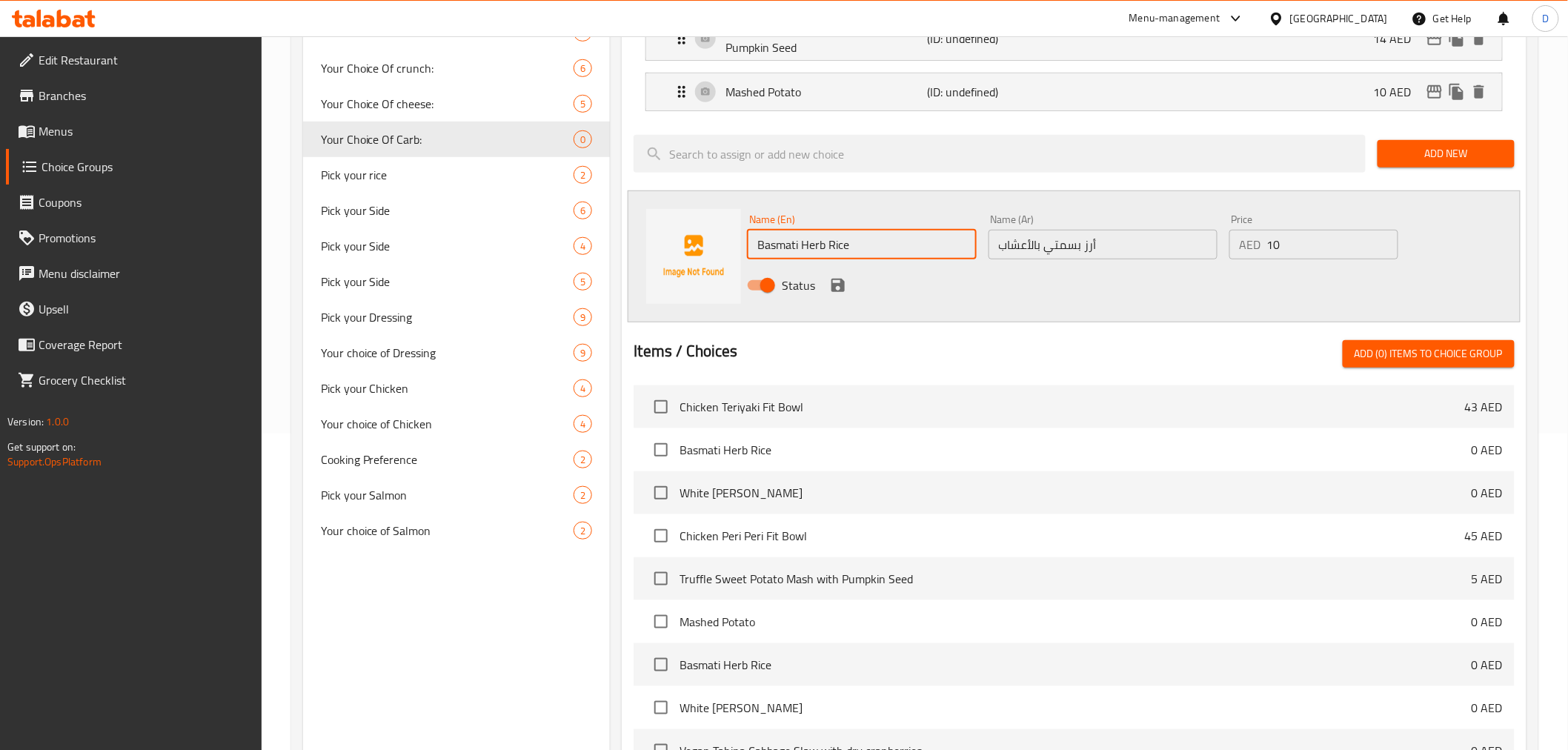
scroll to position [345, 0]
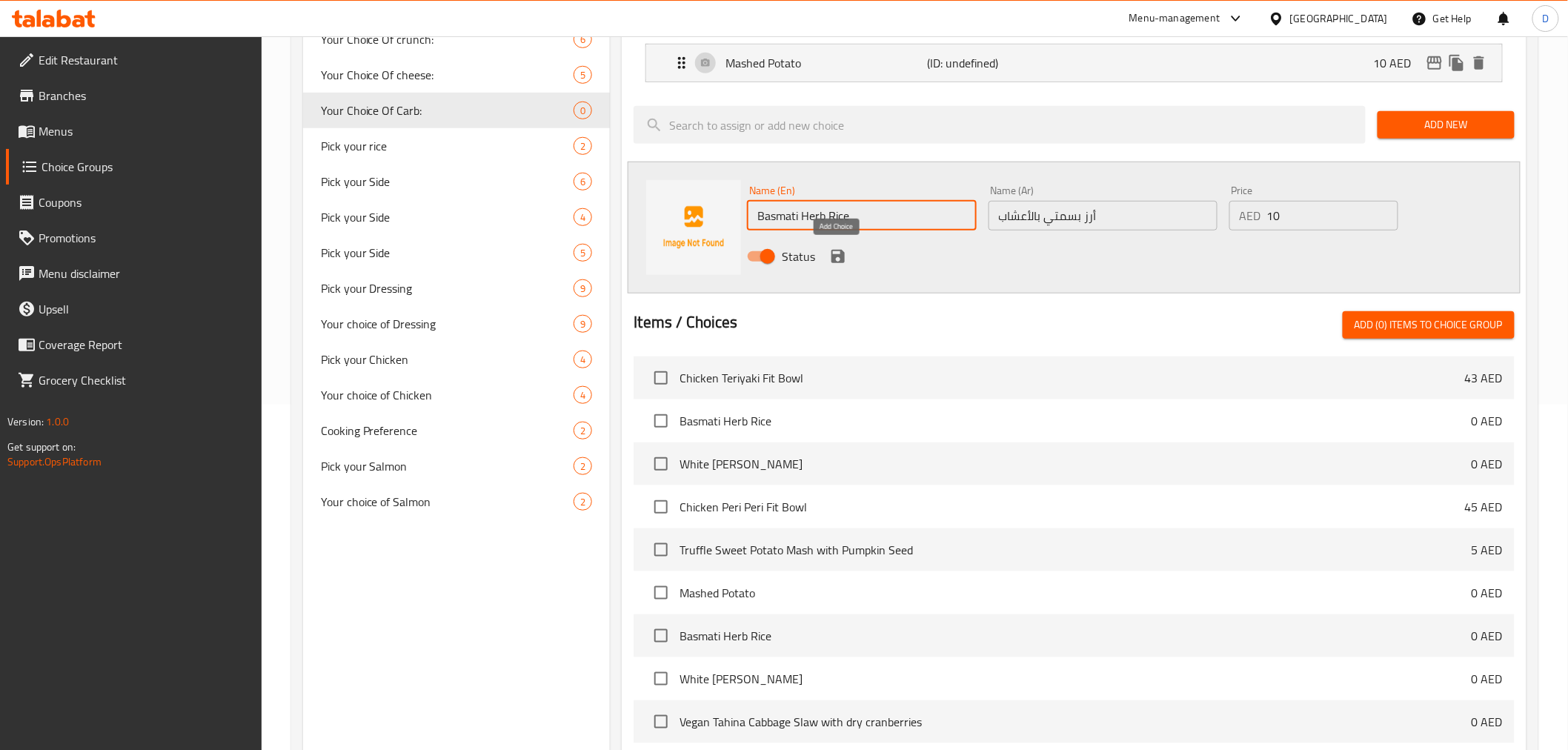
type input "Basmati Herb Rice"
click at [845, 250] on icon "save" at bounding box center [838, 256] width 18 height 18
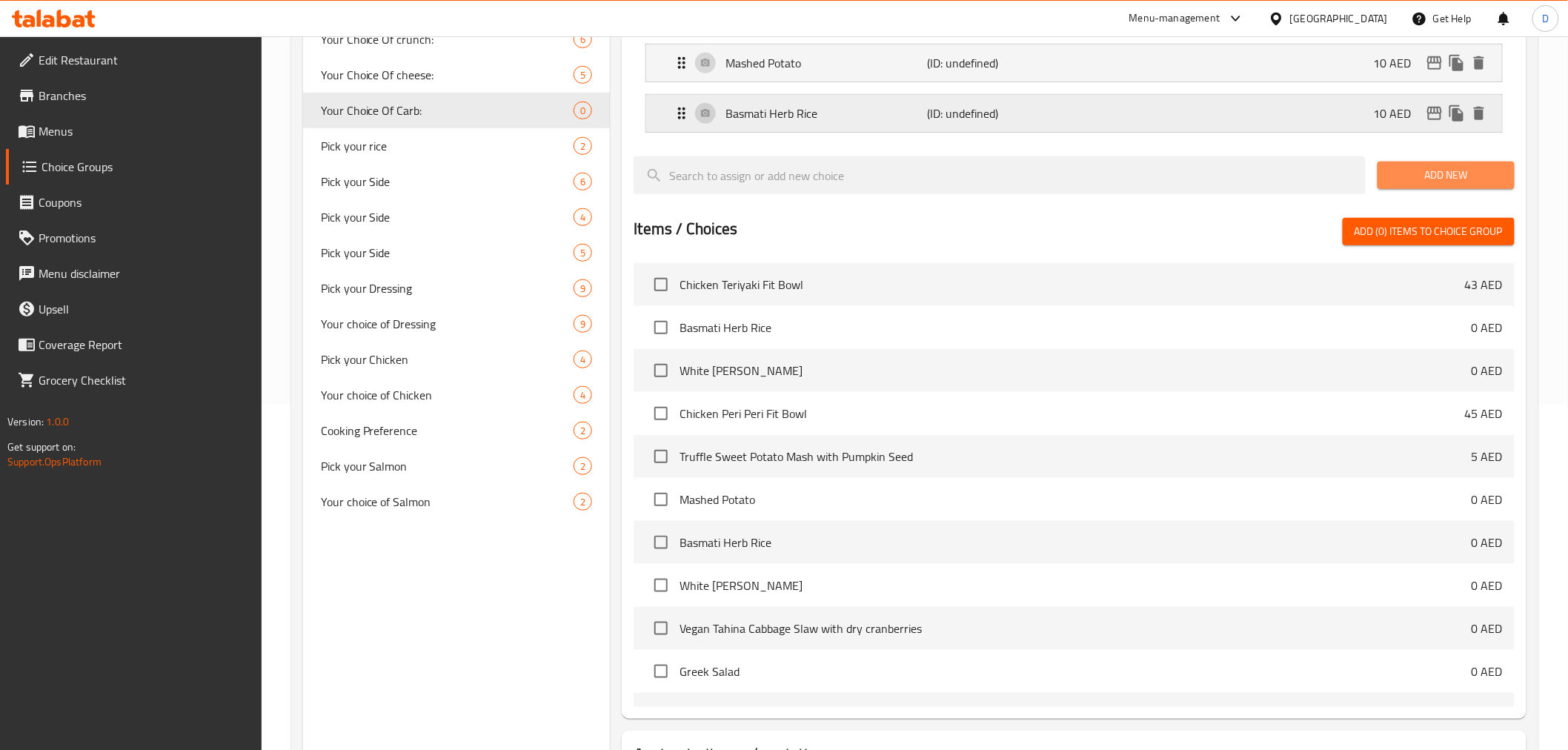
drag, startPoint x: 1388, startPoint y: 180, endPoint x: 879, endPoint y: 104, distance: 514.6
click at [1384, 180] on button "Add New" at bounding box center [1446, 175] width 137 height 28
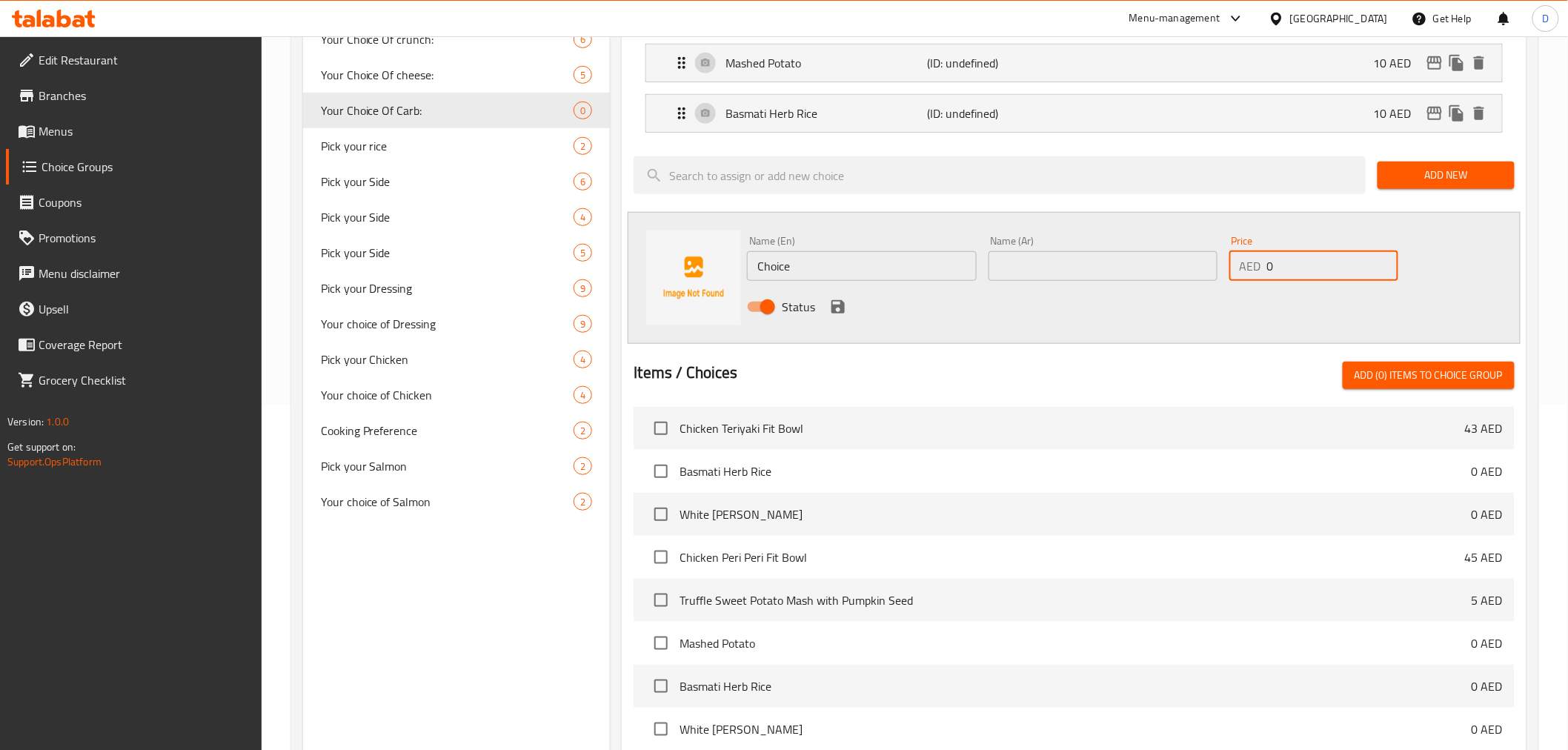
click at [1267, 263] on input "0" at bounding box center [1332, 266] width 131 height 29
type input "10"
click at [912, 264] on input "Choice" at bounding box center [861, 266] width 229 height 29
paste input "White Jasmine R"
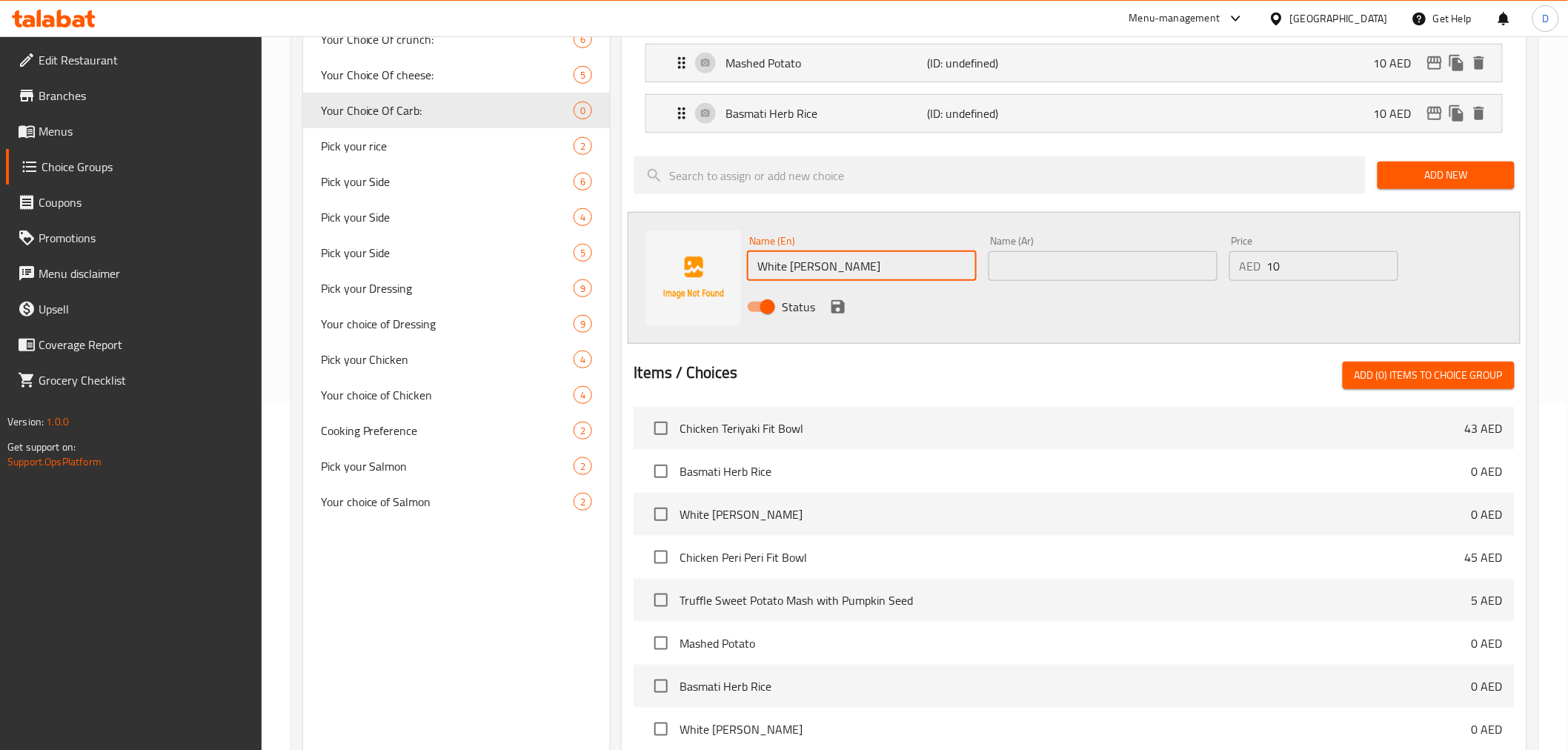
type input "White Jasmine Rice"
click at [1002, 265] on input "text" at bounding box center [1103, 266] width 229 height 29
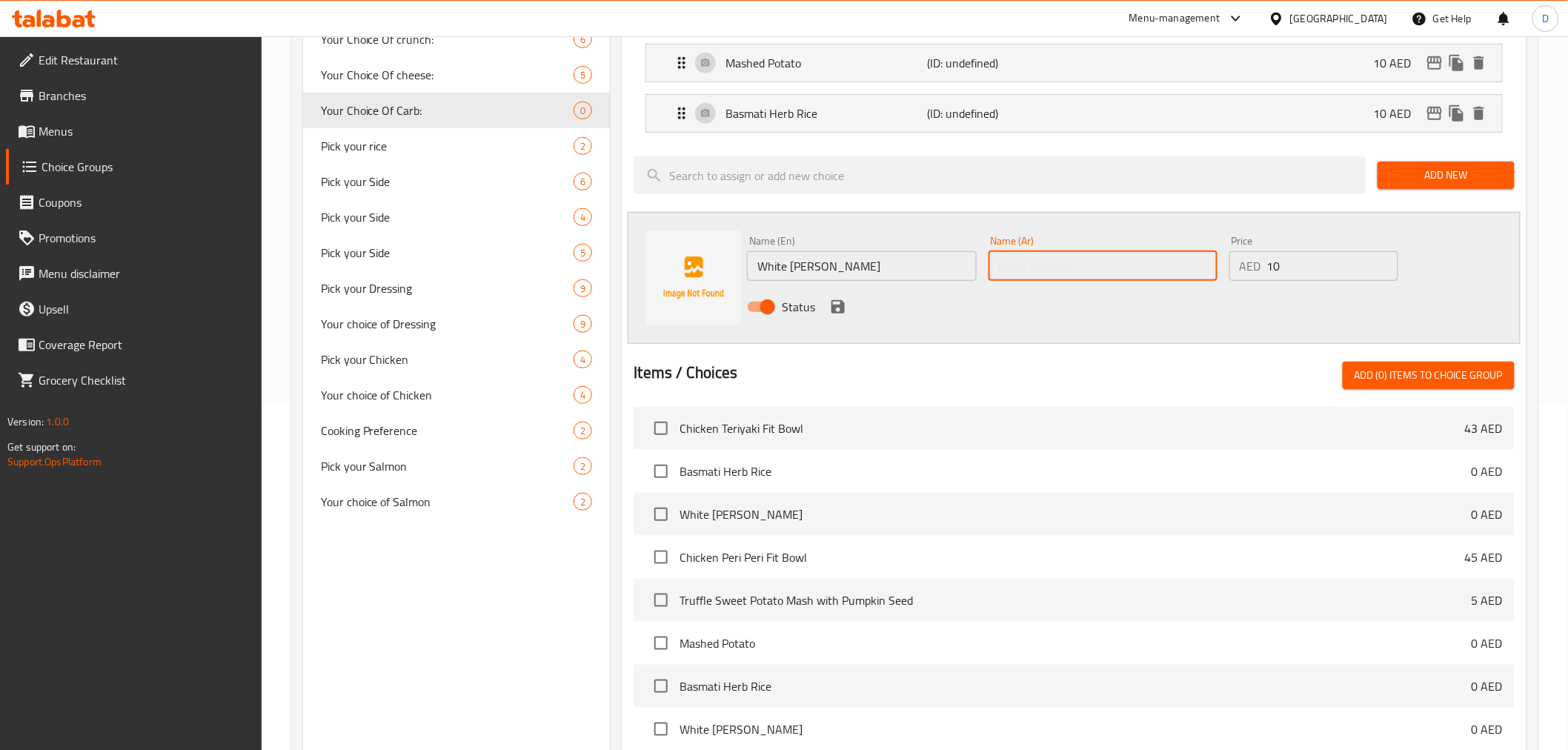
paste input "أرز الياسمين الأبيض"
type input "أرز الياسمين الأبيض"
click at [840, 313] on icon "save" at bounding box center [838, 307] width 13 height 13
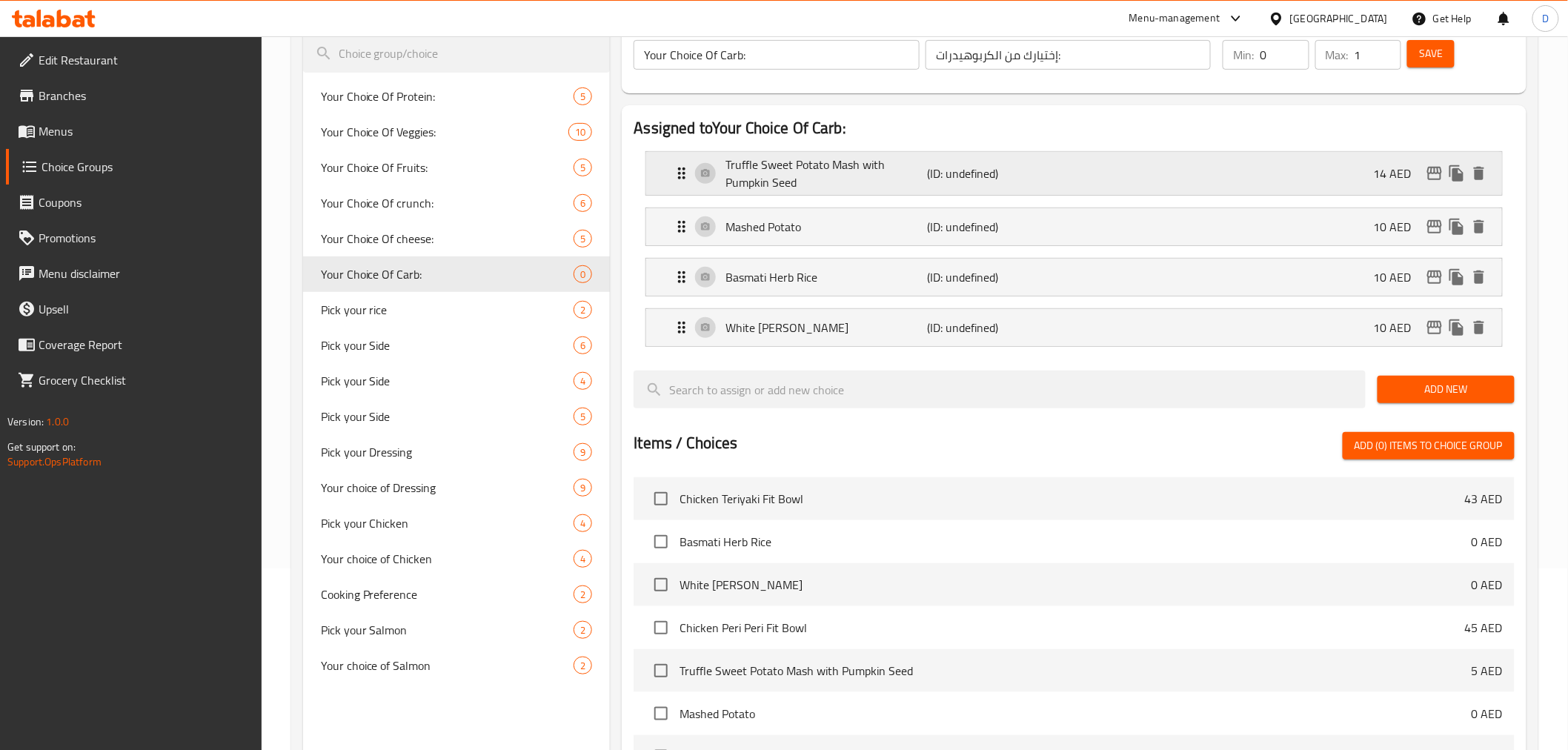
scroll to position [180, 0]
click at [1424, 64] on button "Save" at bounding box center [1431, 55] width 47 height 28
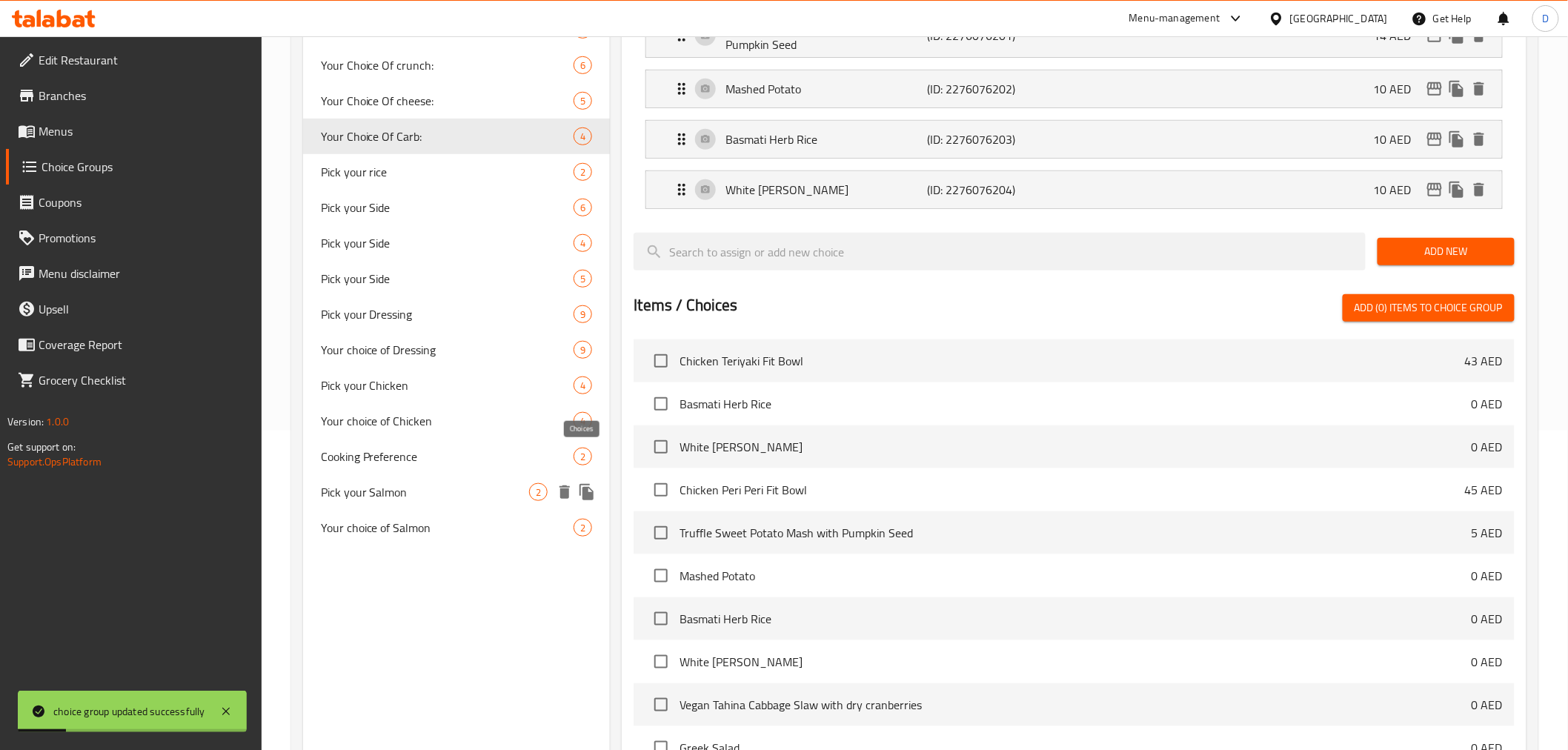
scroll to position [510, 0]
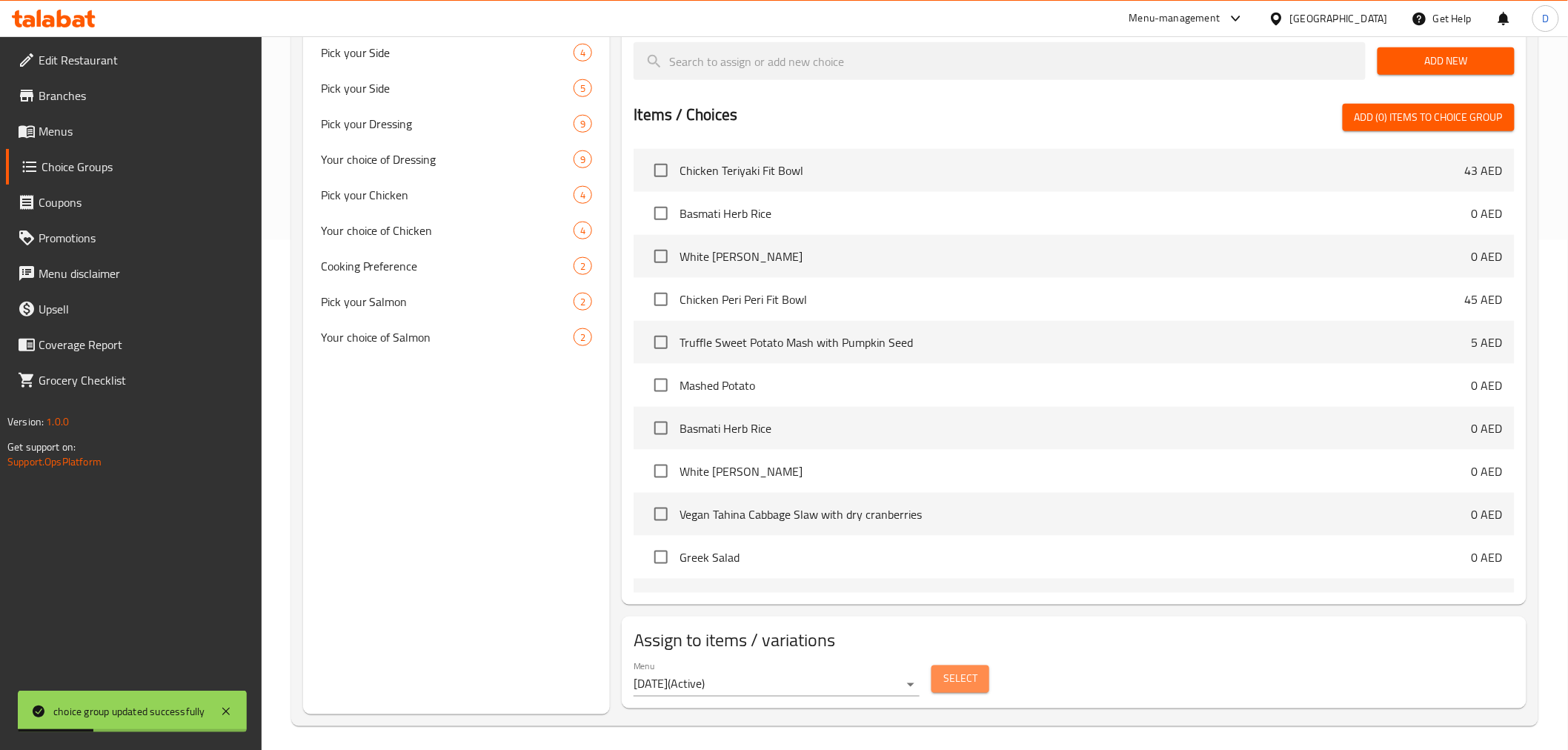
click at [975, 677] on span "Select" at bounding box center [961, 679] width 34 height 19
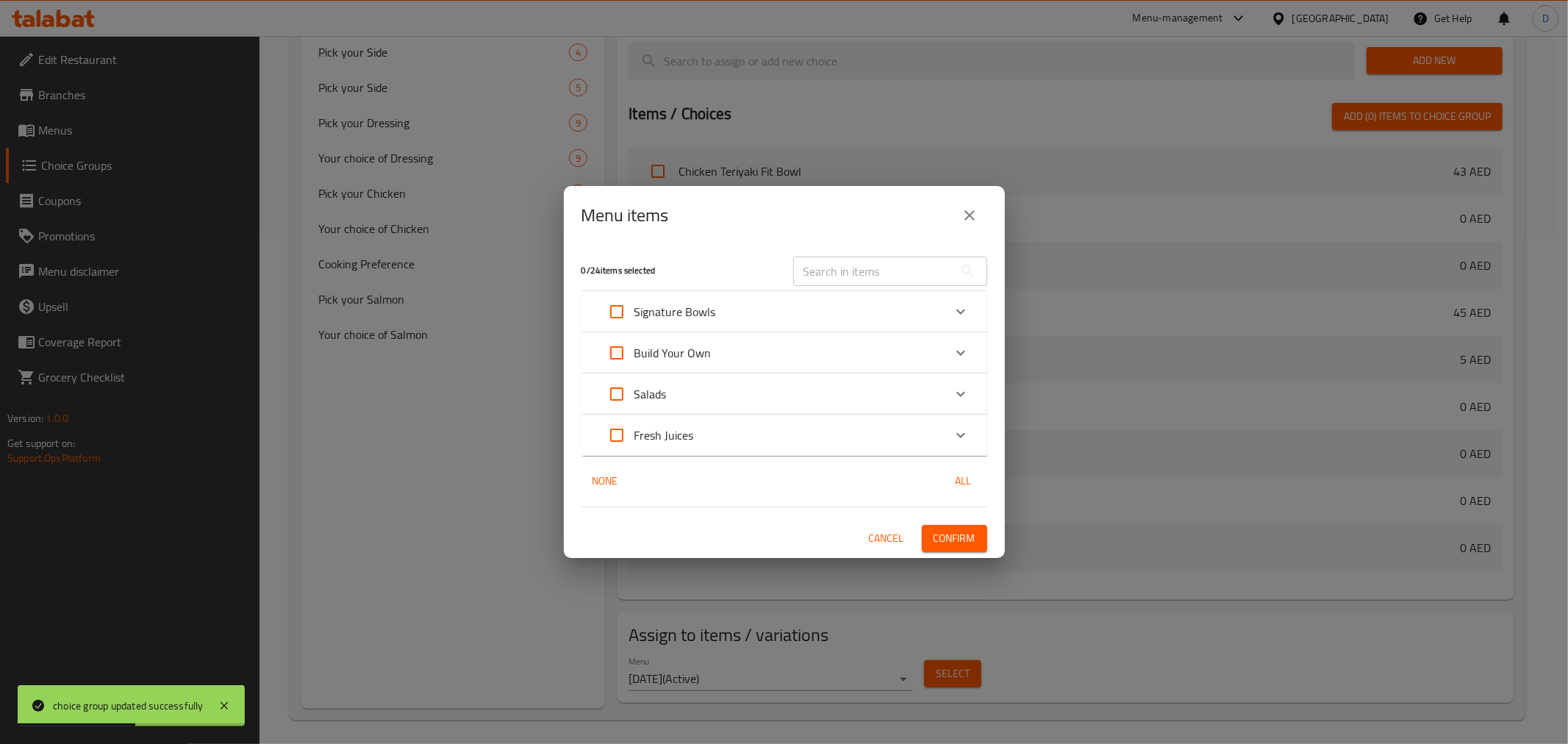
click at [781, 351] on div "Build Your Own" at bounding box center [771, 353] width 344 height 36
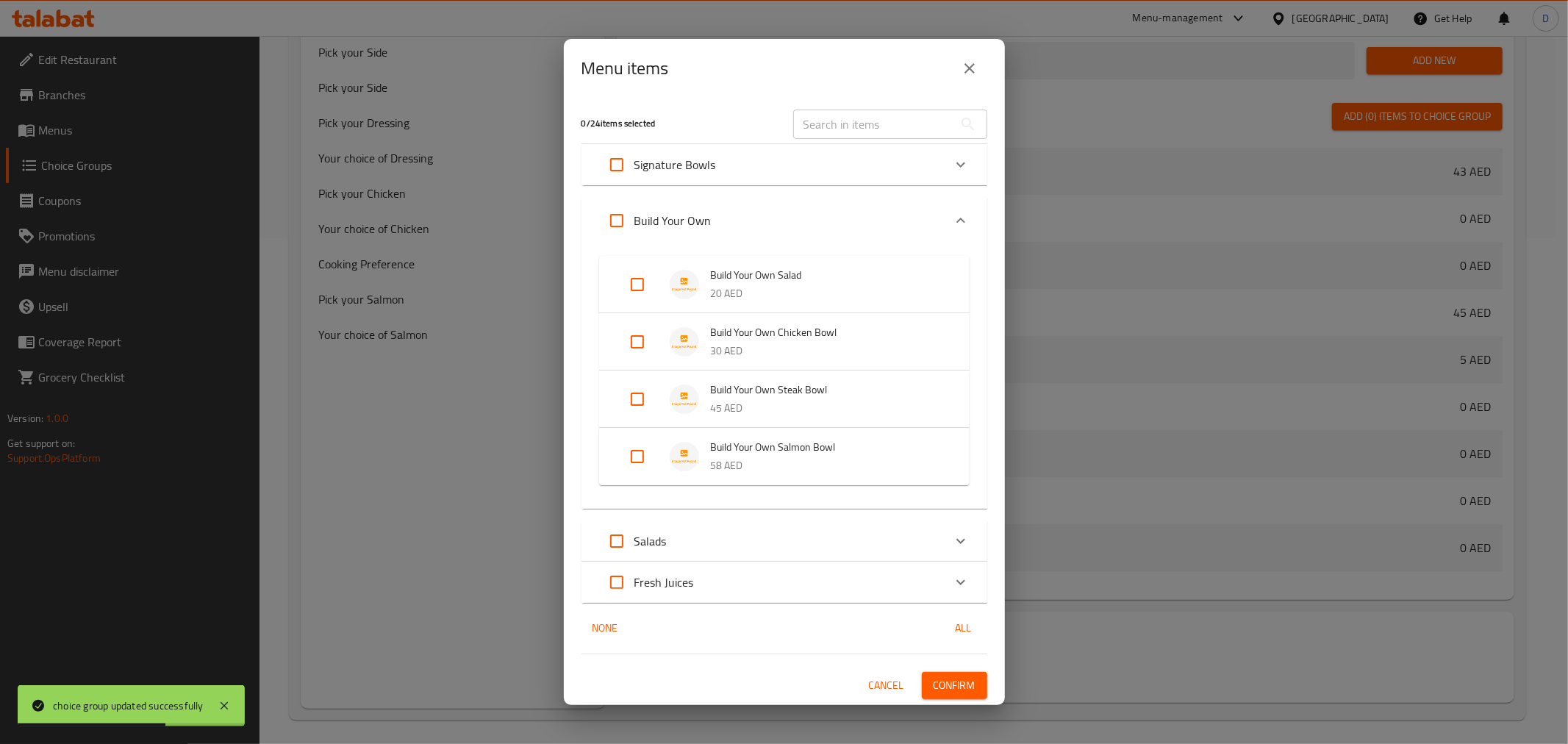
click at [630, 346] on input "Expand" at bounding box center [637, 342] width 36 height 36
checkbox input "true"
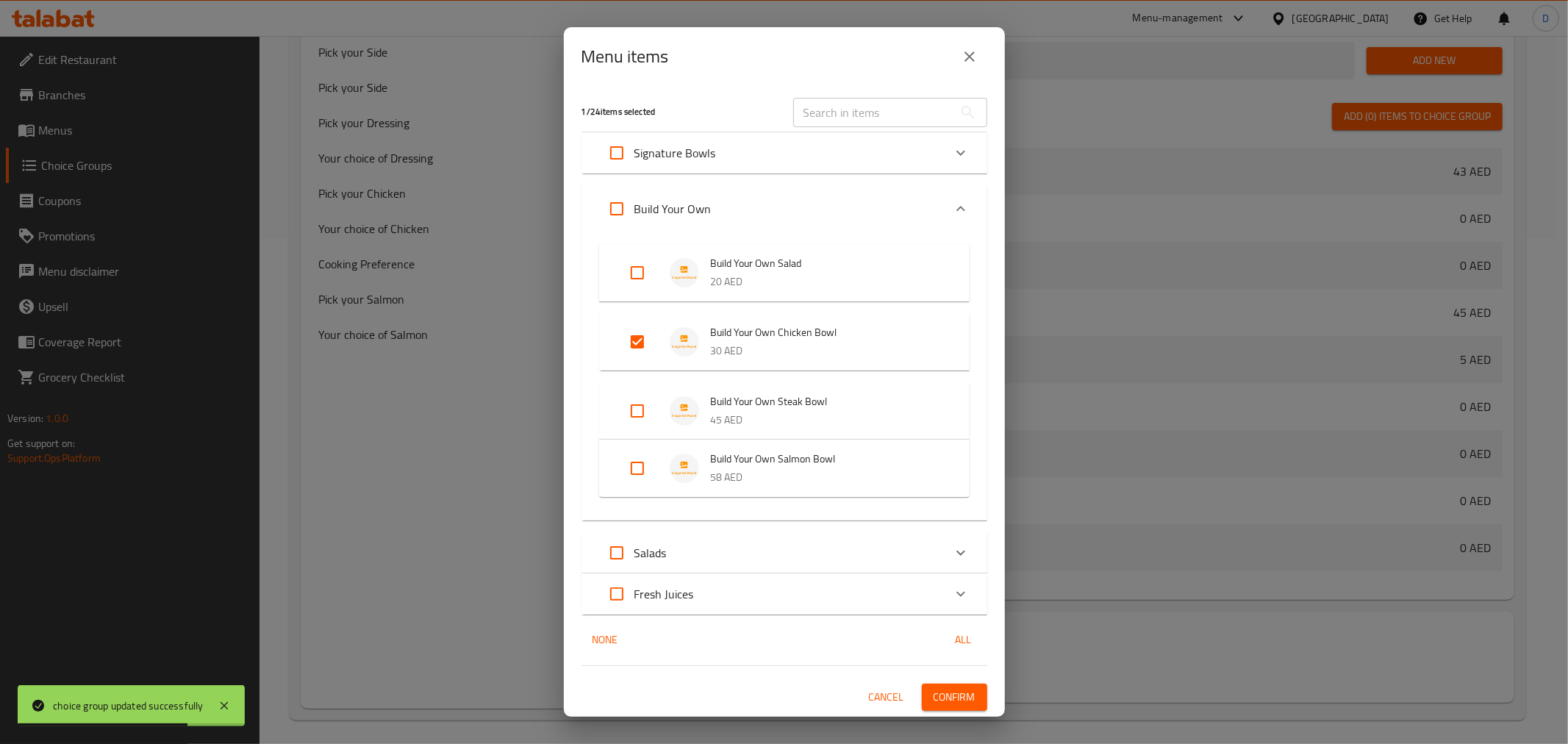
click at [953, 693] on span "Confirm" at bounding box center [955, 697] width 42 height 19
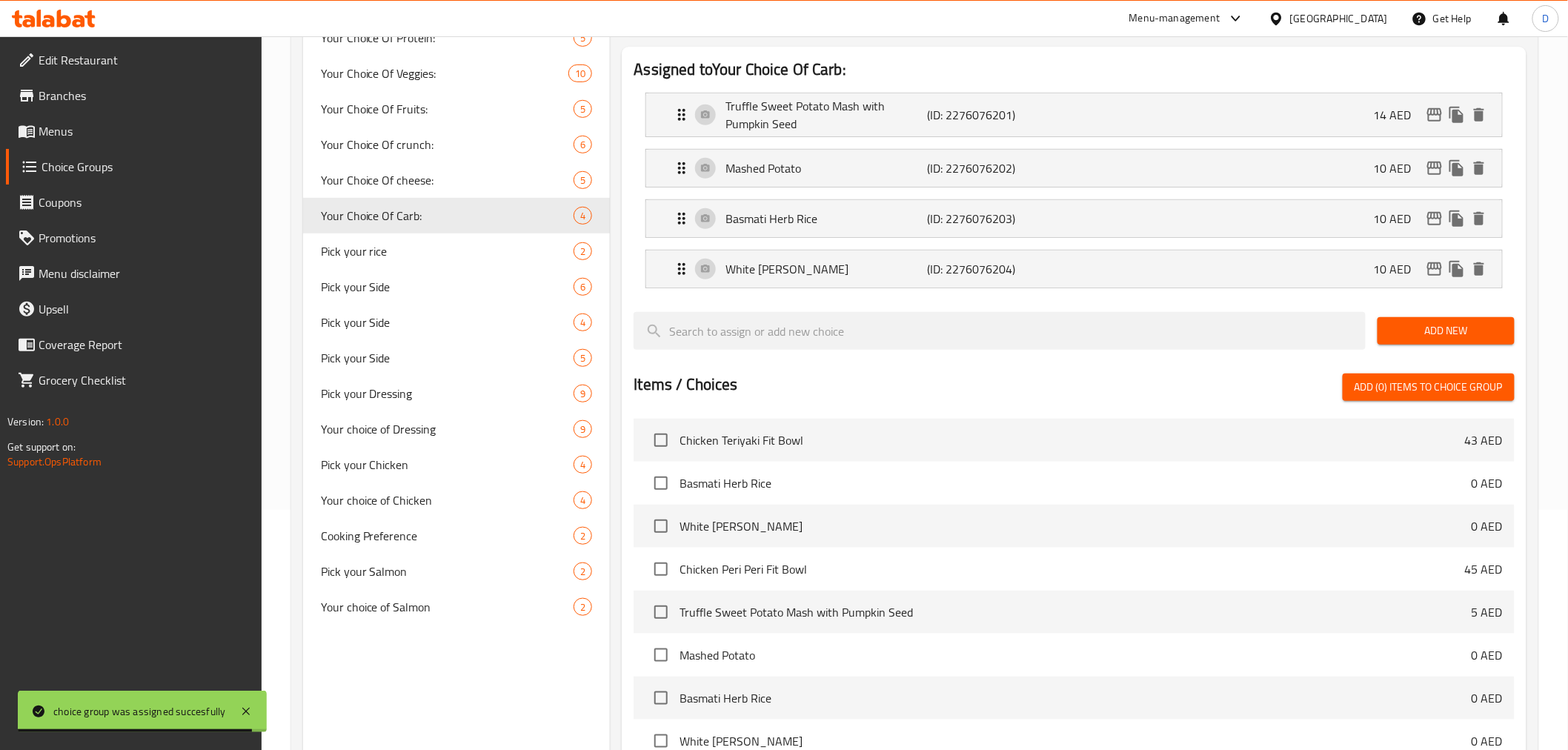
scroll to position [99, 0]
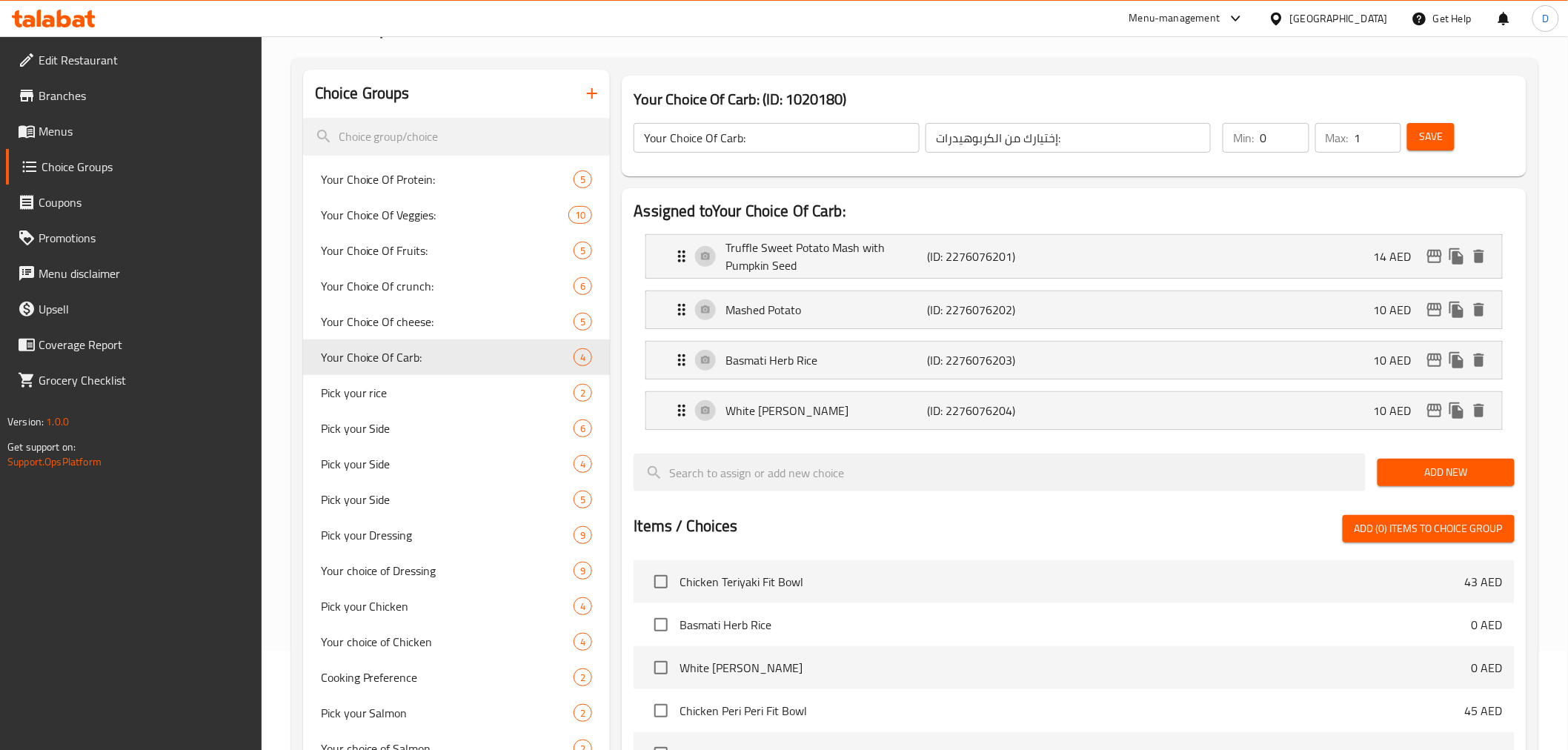
click at [583, 95] on icon "button" at bounding box center [592, 93] width 18 height 18
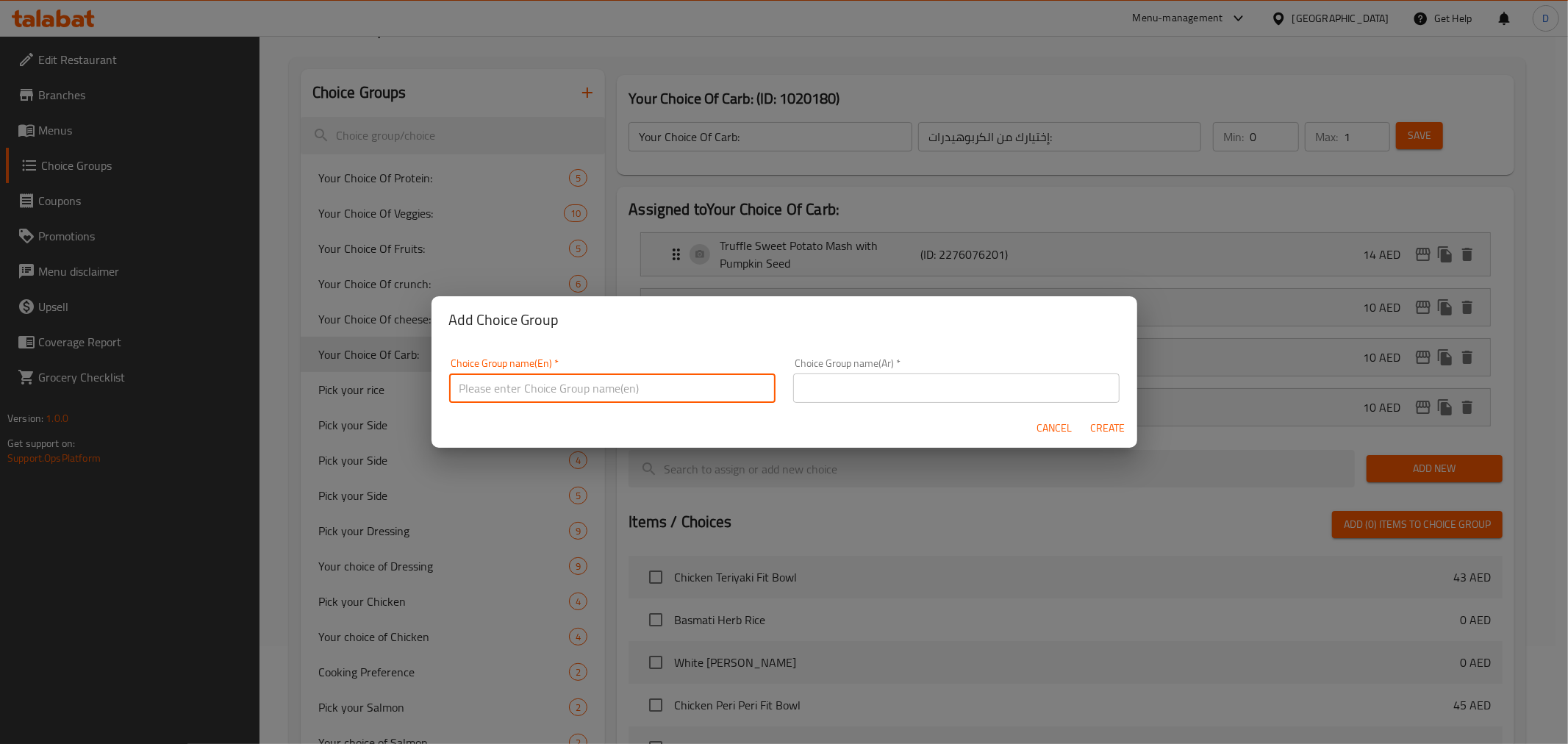
click at [539, 373] on input "text" at bounding box center [612, 388] width 326 height 29
click at [569, 384] on input "Your Choice Of Veggies:" at bounding box center [612, 388] width 326 height 29
type input "Your Choice Of Veggies :"
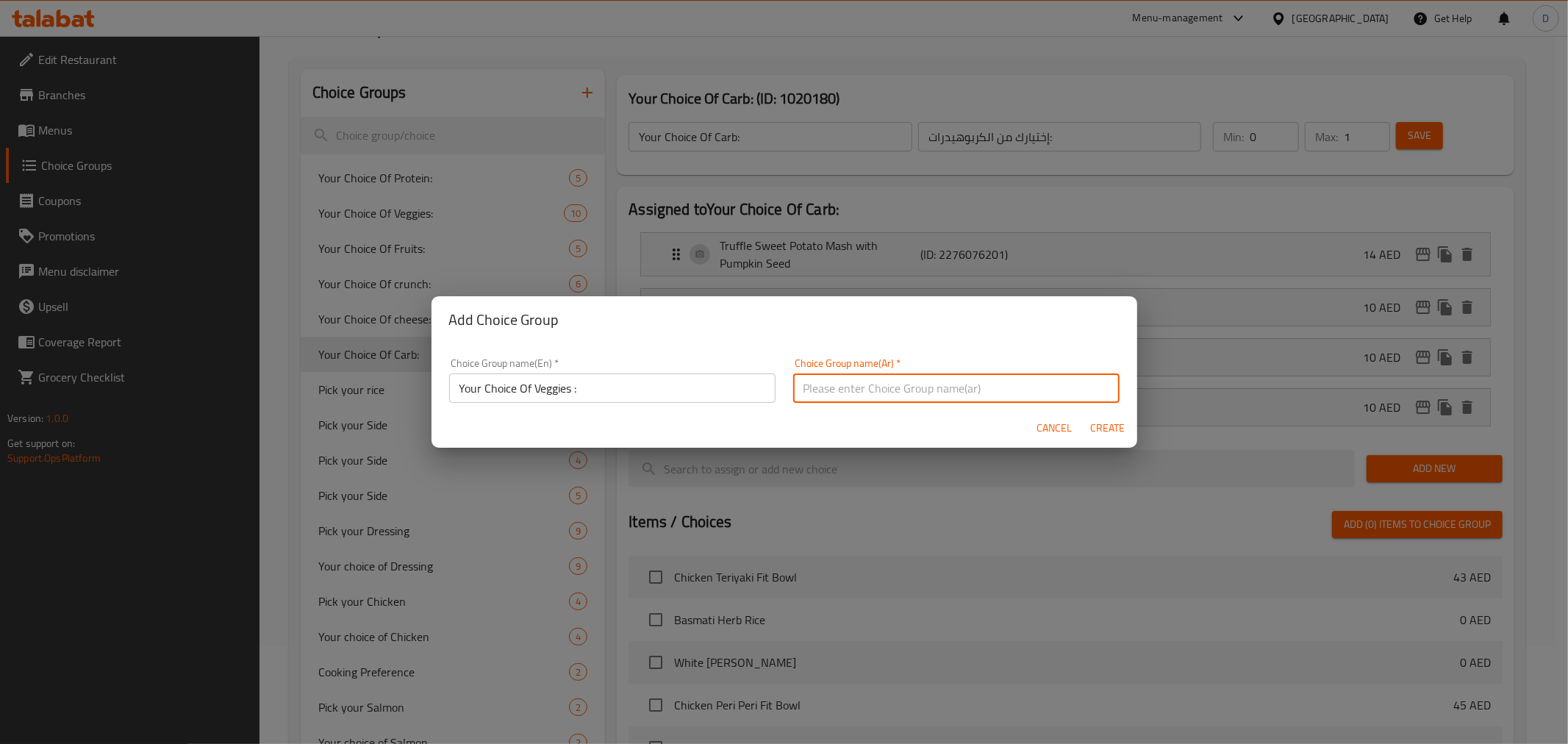
click at [833, 386] on input "text" at bounding box center [956, 388] width 326 height 29
type input "إختيارك من الخضراوات:"
click at [1114, 434] on span "Create" at bounding box center [1108, 427] width 36 height 19
type input "Your Choice Of Veggies :"
type input "إختيارك من الخضراوات:"
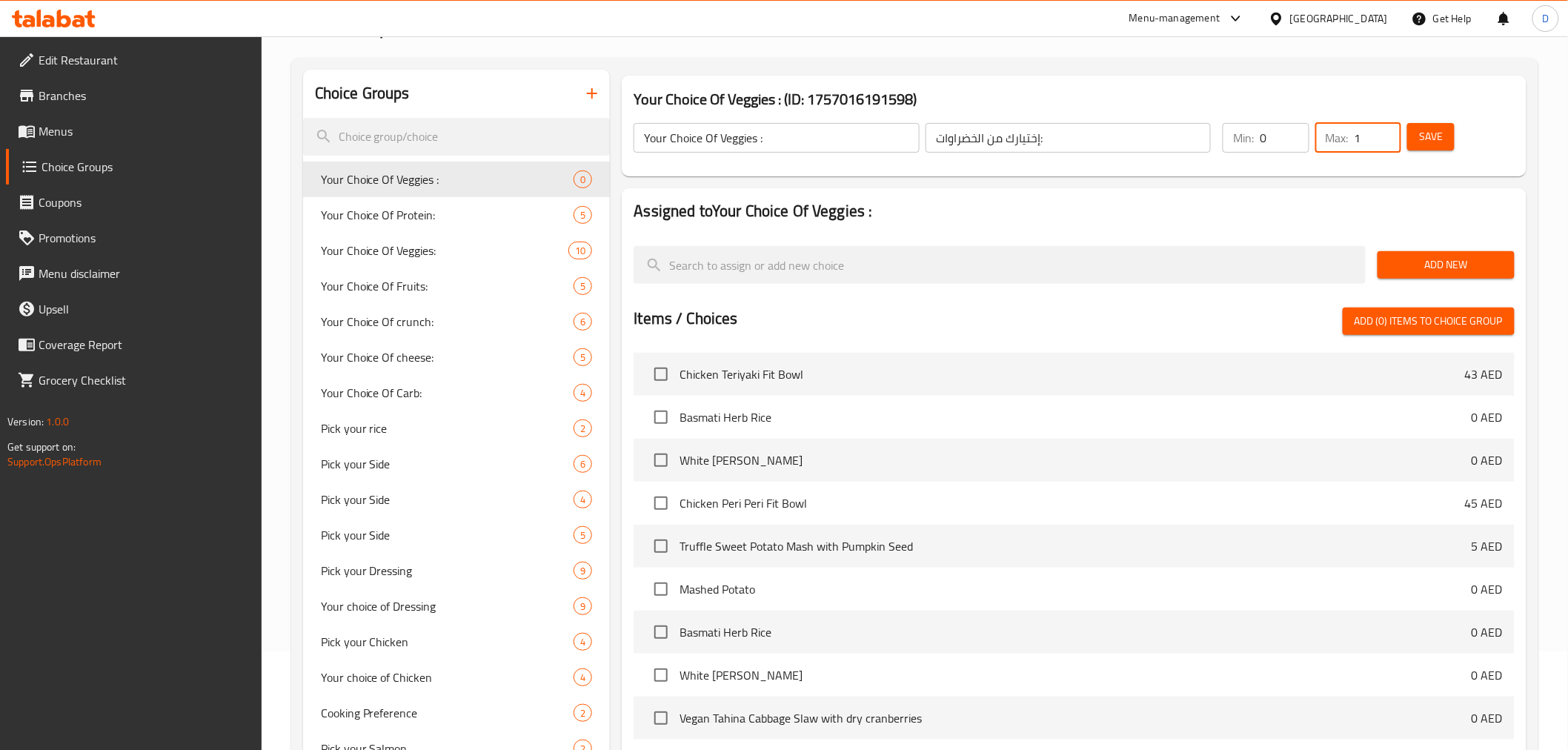
click at [1383, 133] on input "1" at bounding box center [1377, 138] width 47 height 29
click at [1383, 133] on input "2" at bounding box center [1377, 138] width 47 height 29
click at [1383, 133] on input "3" at bounding box center [1377, 138] width 47 height 29
type input "4"
click at [1383, 133] on input "4" at bounding box center [1377, 138] width 47 height 29
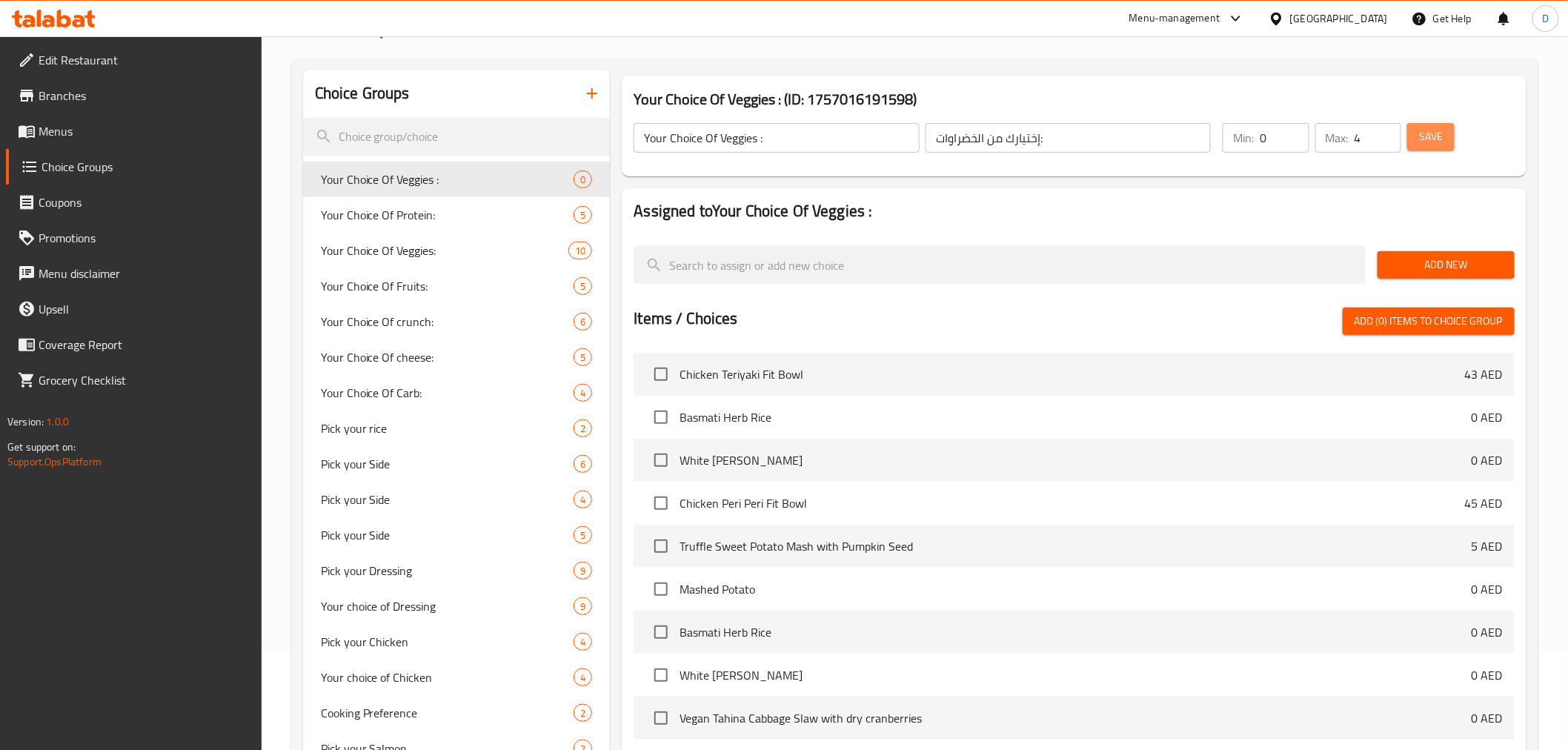
drag, startPoint x: 1413, startPoint y: 138, endPoint x: 1388, endPoint y: 144, distance: 25.7
click at [1414, 138] on button "Save" at bounding box center [1431, 137] width 47 height 28
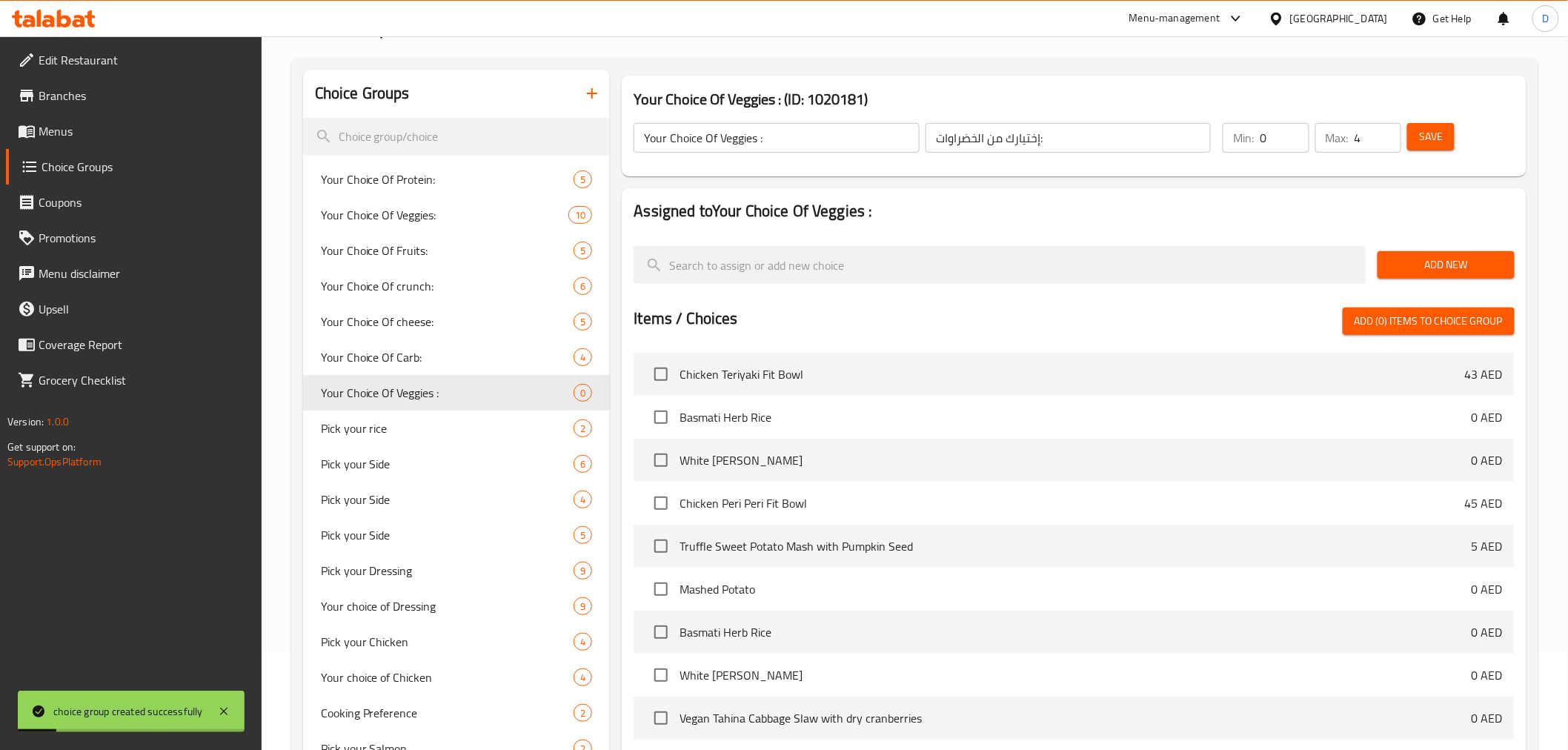
click at [1408, 252] on button "Add New" at bounding box center [1446, 265] width 137 height 28
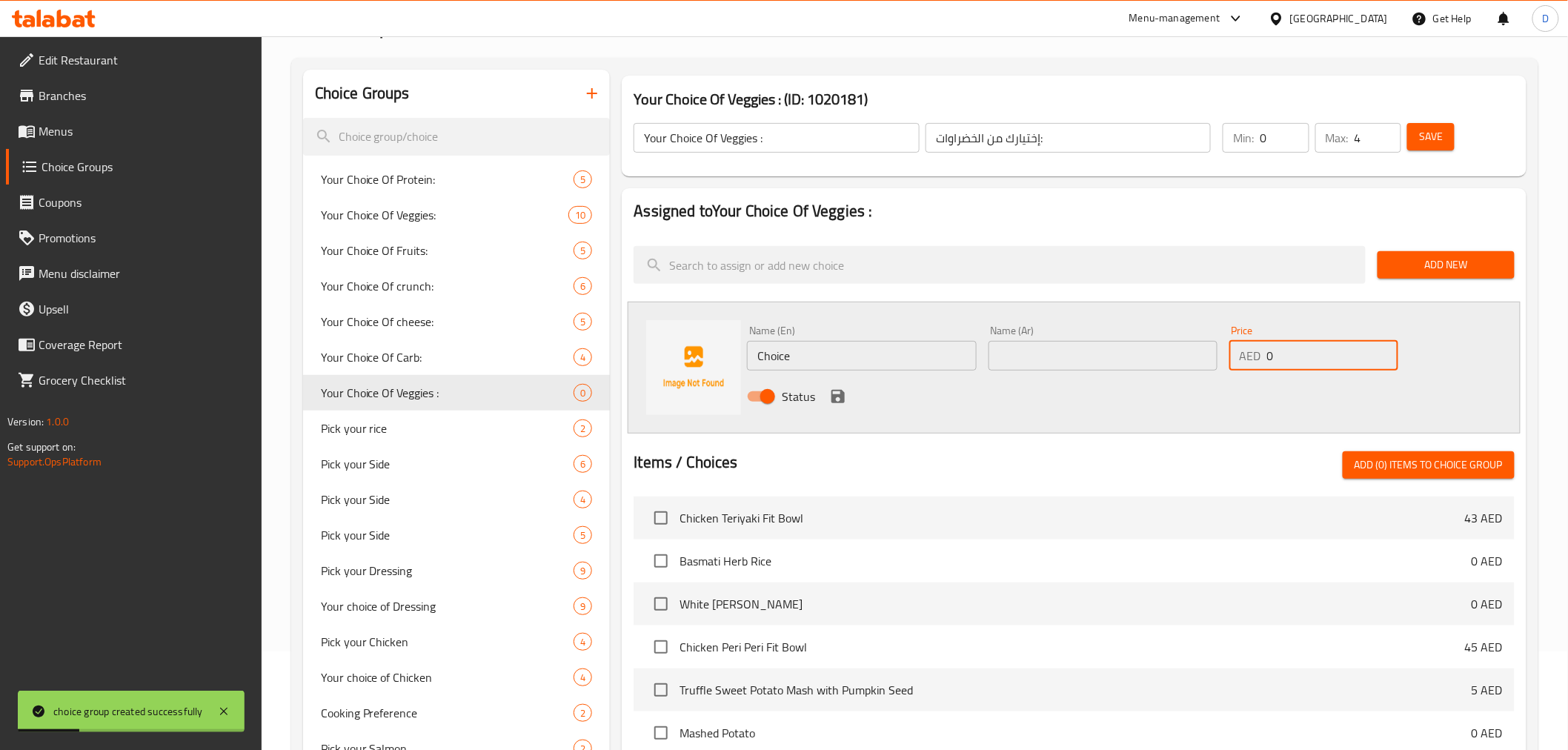
drag, startPoint x: 1247, startPoint y: 349, endPoint x: 1238, endPoint y: 346, distance: 9.5
click at [1238, 346] on div "AED 0 Price" at bounding box center [1313, 356] width 169 height 29
type input "12"
click at [1136, 364] on input "text" at bounding box center [1103, 356] width 229 height 29
click at [931, 366] on input "Choice" at bounding box center [861, 356] width 229 height 29
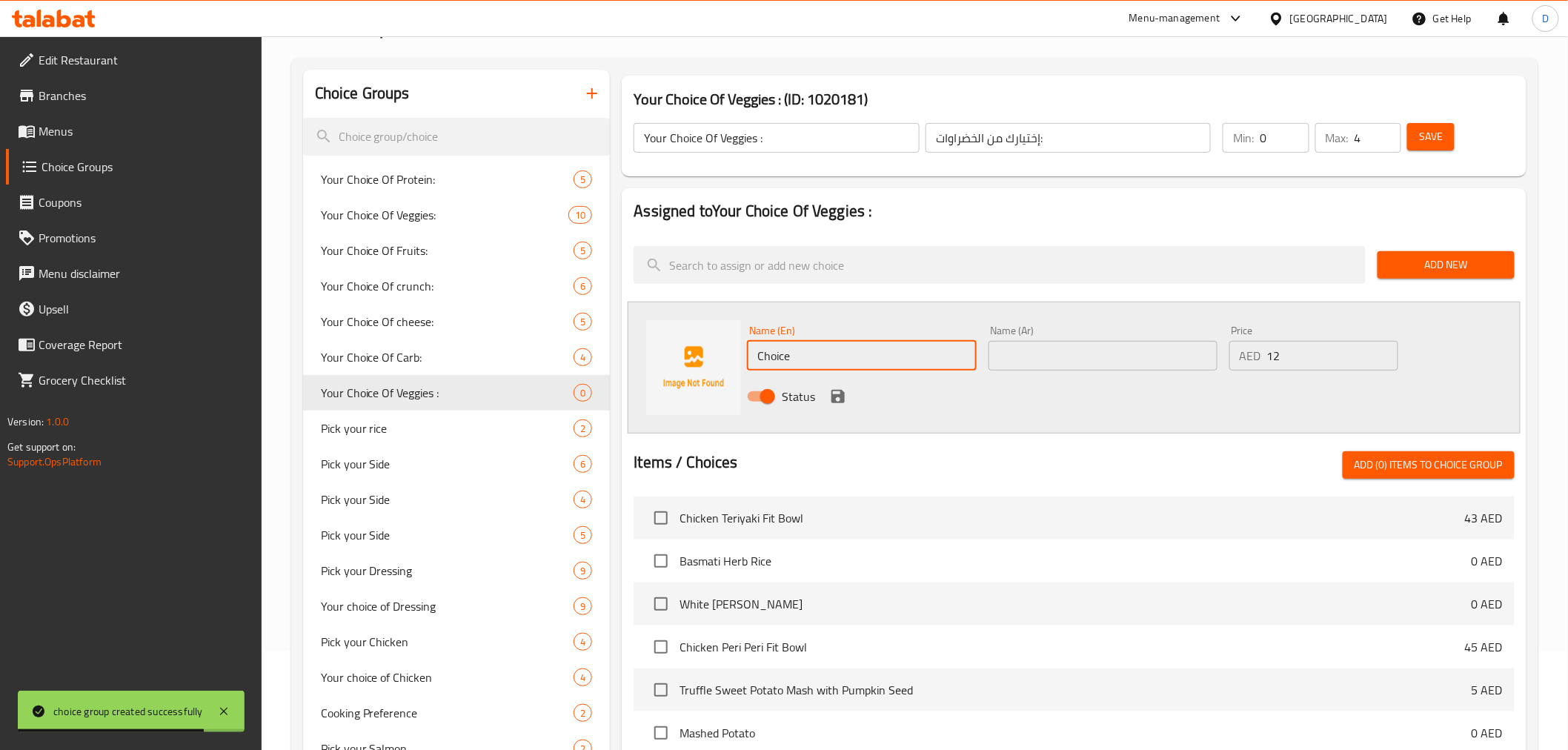
click at [931, 366] on input "Choice" at bounding box center [861, 356] width 229 height 29
paste input "Grilled Vegetables"
type input "Grilled Vegetables"
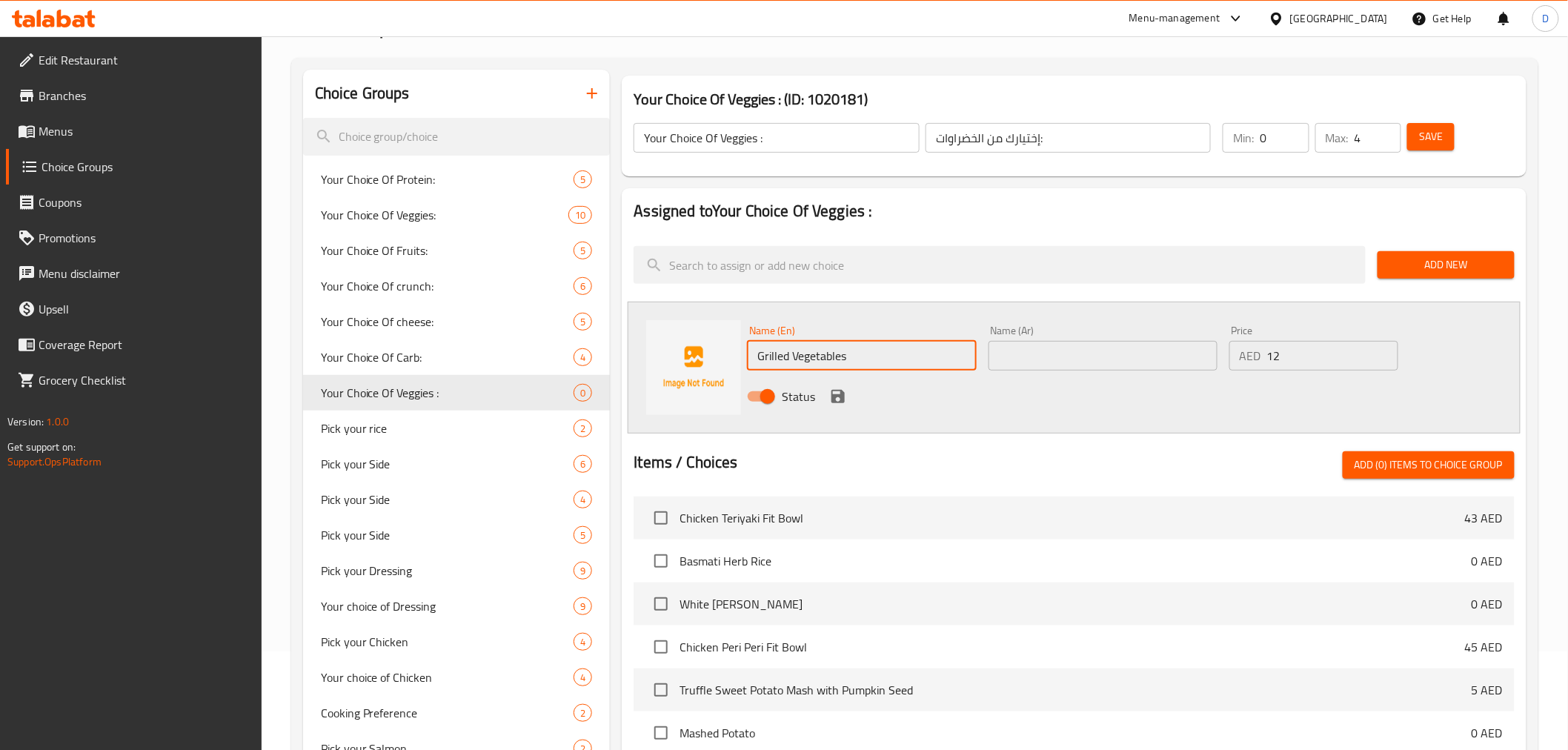
click at [1019, 326] on div "Name (Ar) Name (Ar)" at bounding box center [1103, 348] width 229 height 45
click at [1034, 344] on input "text" at bounding box center [1103, 356] width 229 height 29
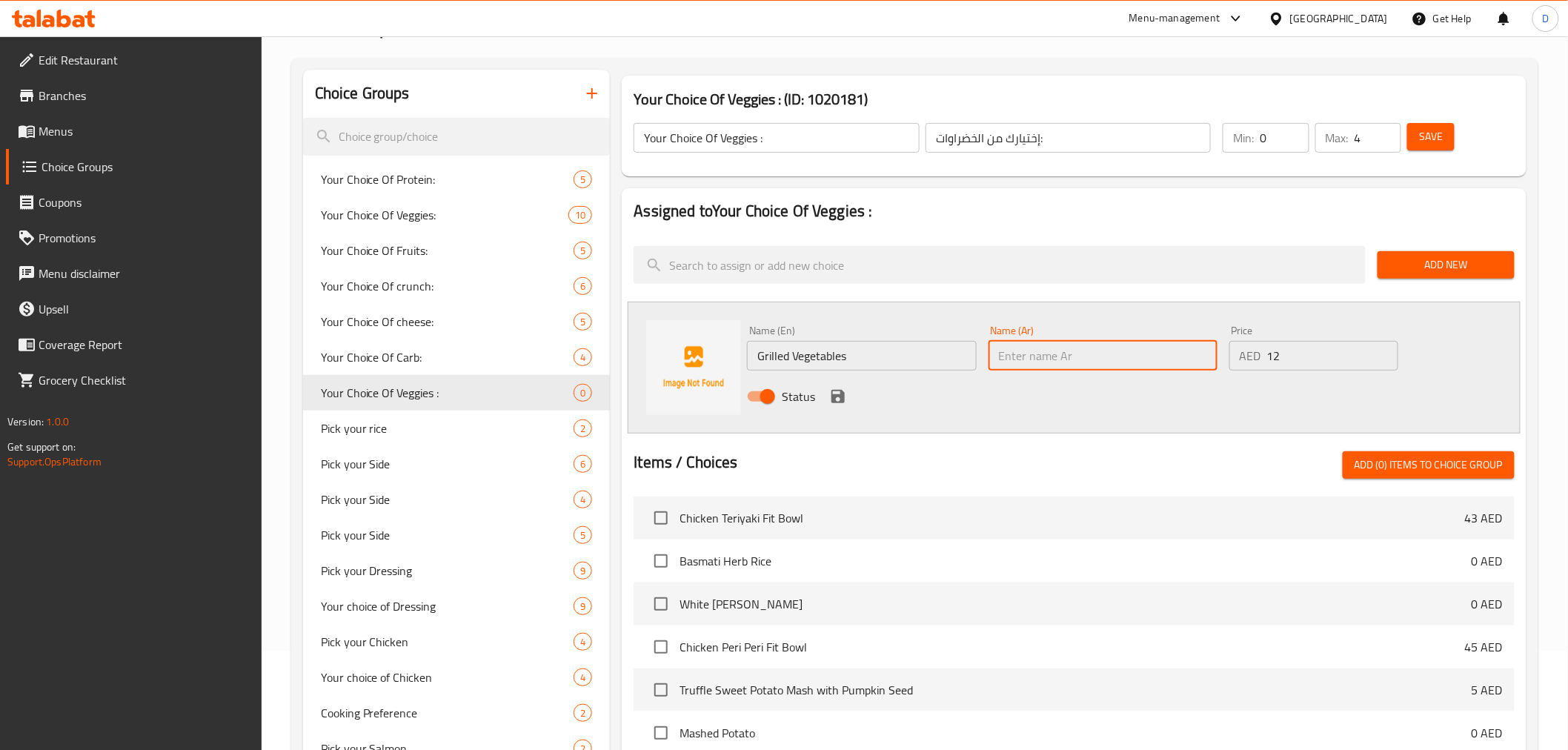
paste input "خضروات مشوية"
type input "خضروات مشوية"
click at [839, 391] on icon "save" at bounding box center [838, 397] width 18 height 18
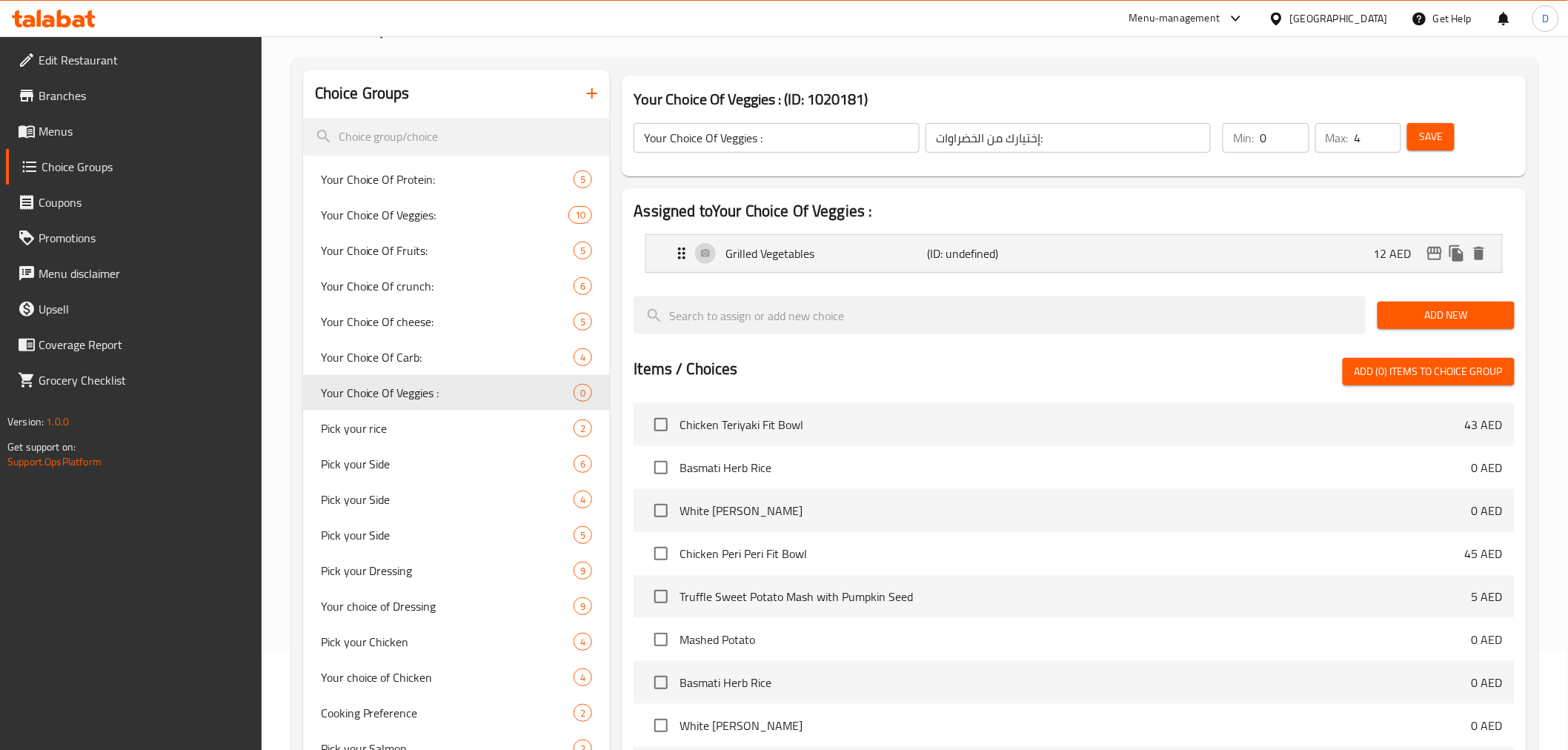
click at [1399, 329] on div "Add New" at bounding box center [1446, 315] width 149 height 50
click at [1397, 312] on span "Add New" at bounding box center [1446, 315] width 113 height 19
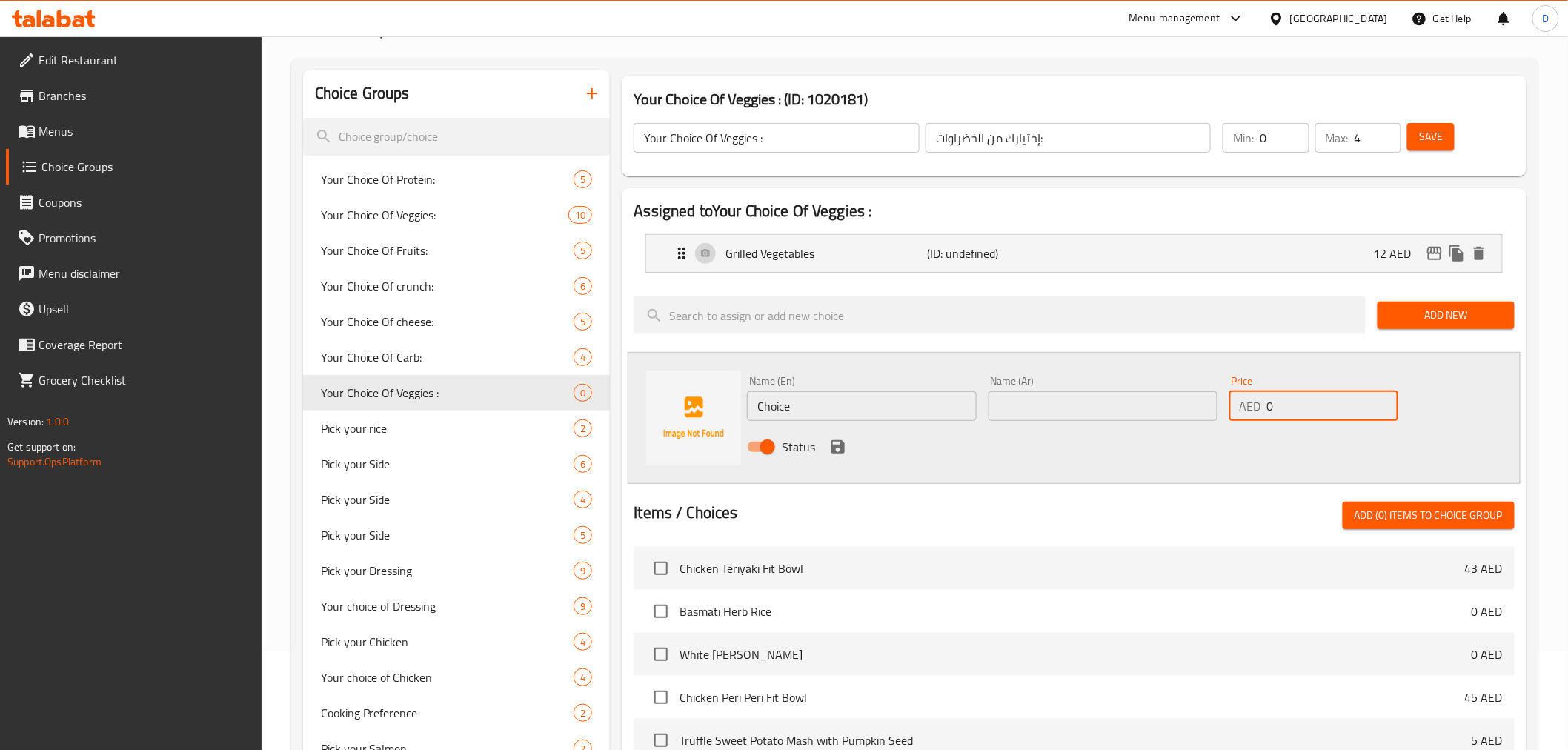
drag, startPoint x: 1308, startPoint y: 400, endPoint x: 1236, endPoint y: 401, distance: 72.0
click at [1236, 401] on div "AED 0 Price" at bounding box center [1313, 406] width 169 height 29
type input "12"
click at [1086, 404] on input "text" at bounding box center [1103, 406] width 229 height 29
click at [926, 406] on input "Choice" at bounding box center [861, 406] width 229 height 29
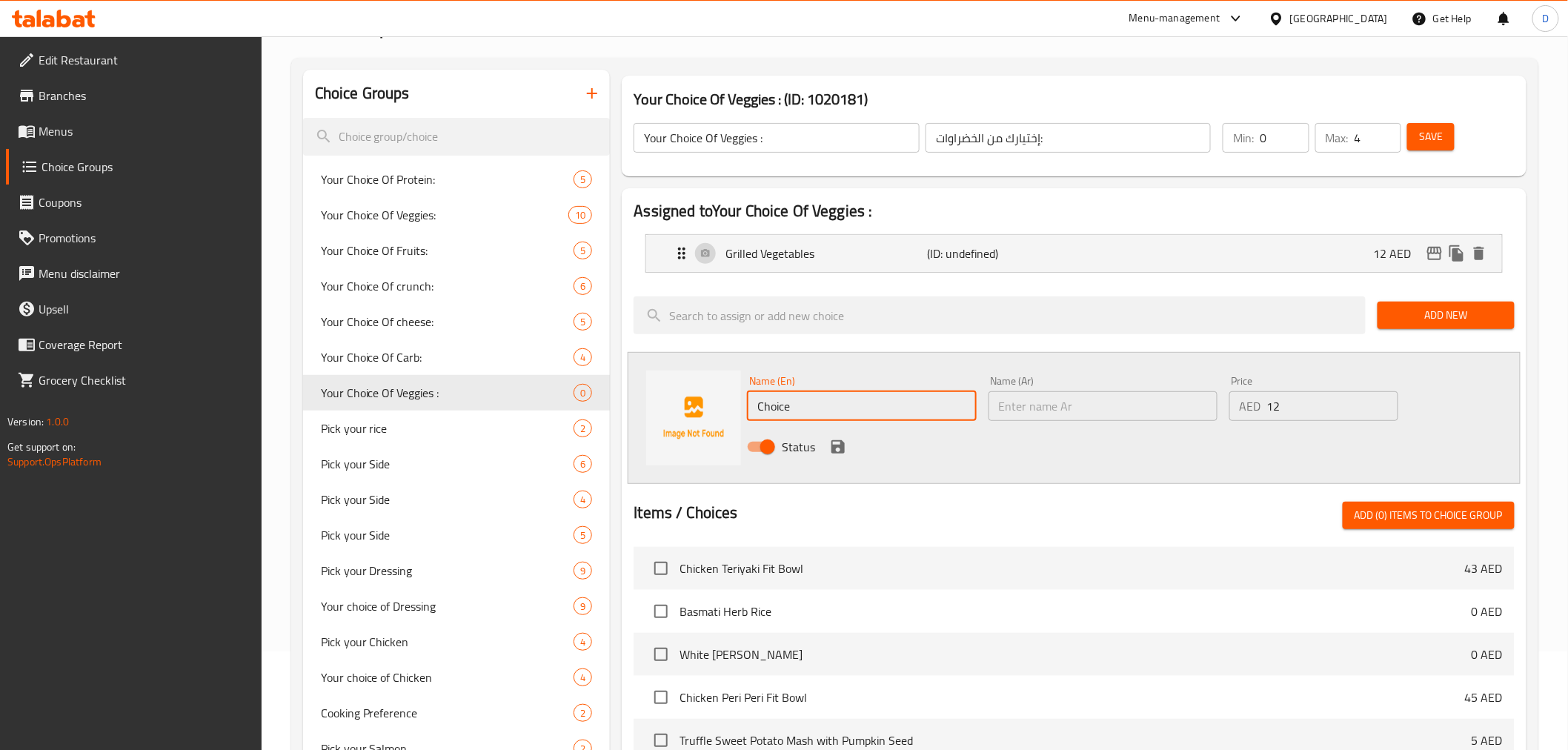
click at [926, 406] on input "Choice" at bounding box center [861, 406] width 229 height 29
paste input "Steamed Mixed Vegetables"
type input "Steamed Mixed Vegetables"
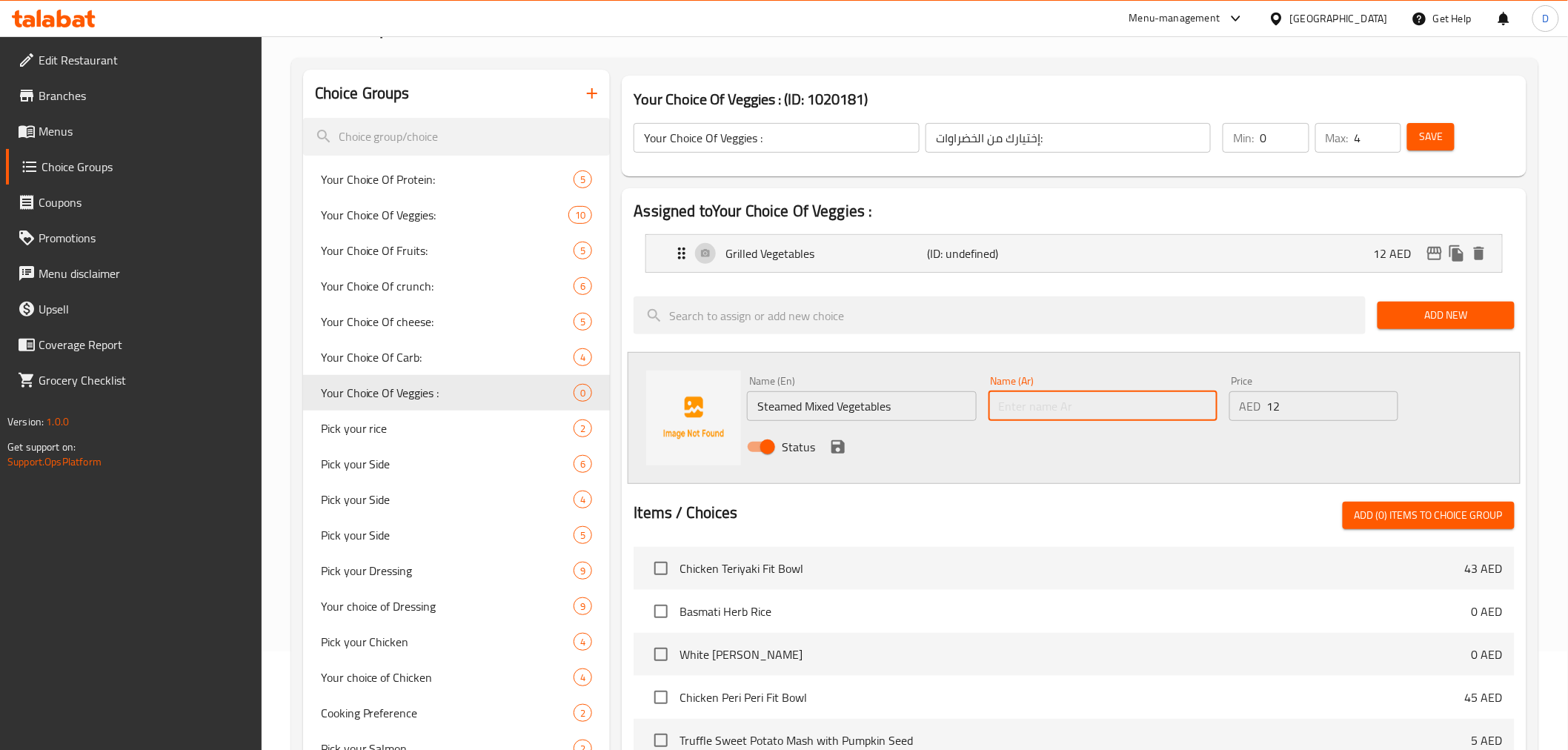
click at [1026, 414] on input "text" at bounding box center [1103, 406] width 229 height 29
paste input "خضروات مشكلة مطهوة على البخار"
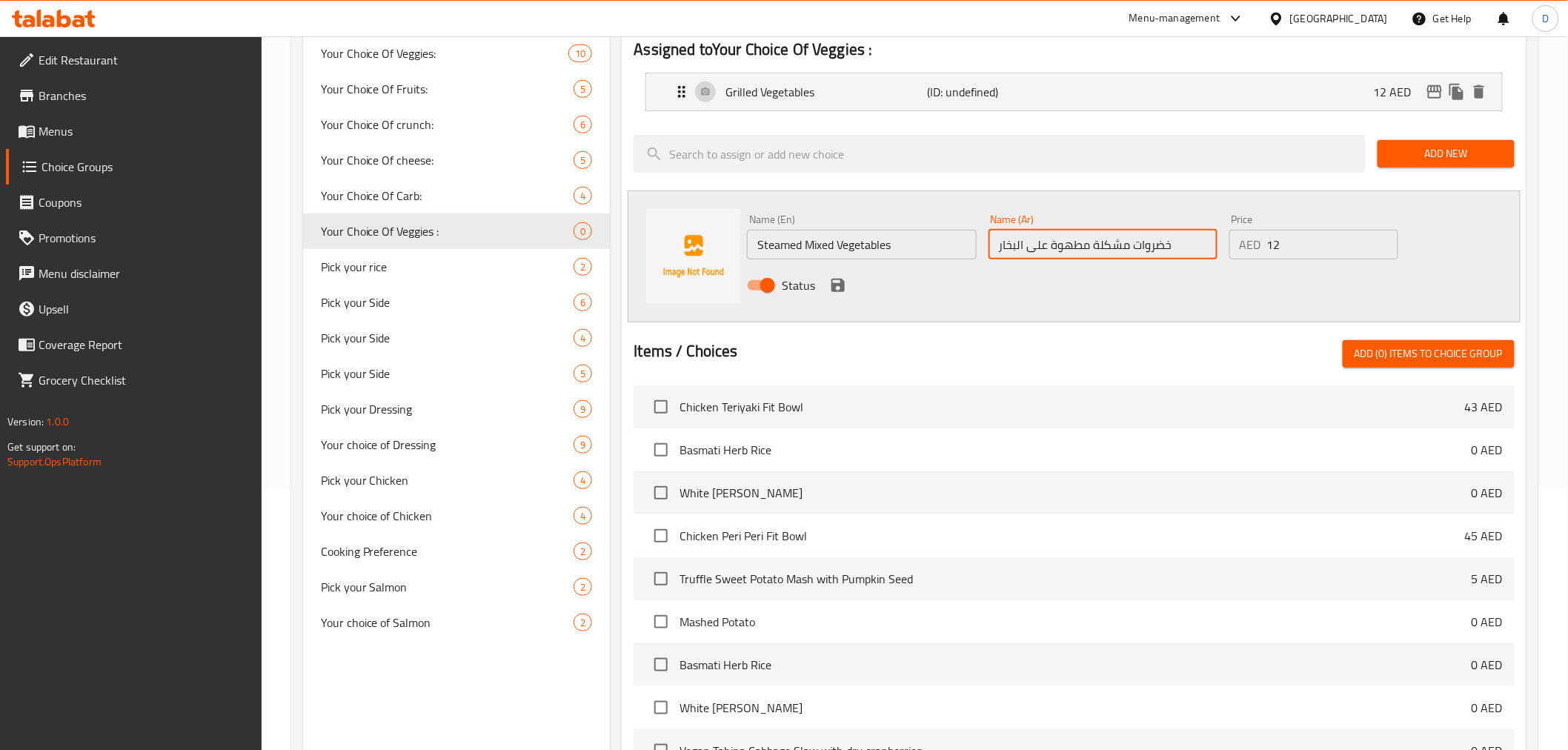
scroll to position [263, 0]
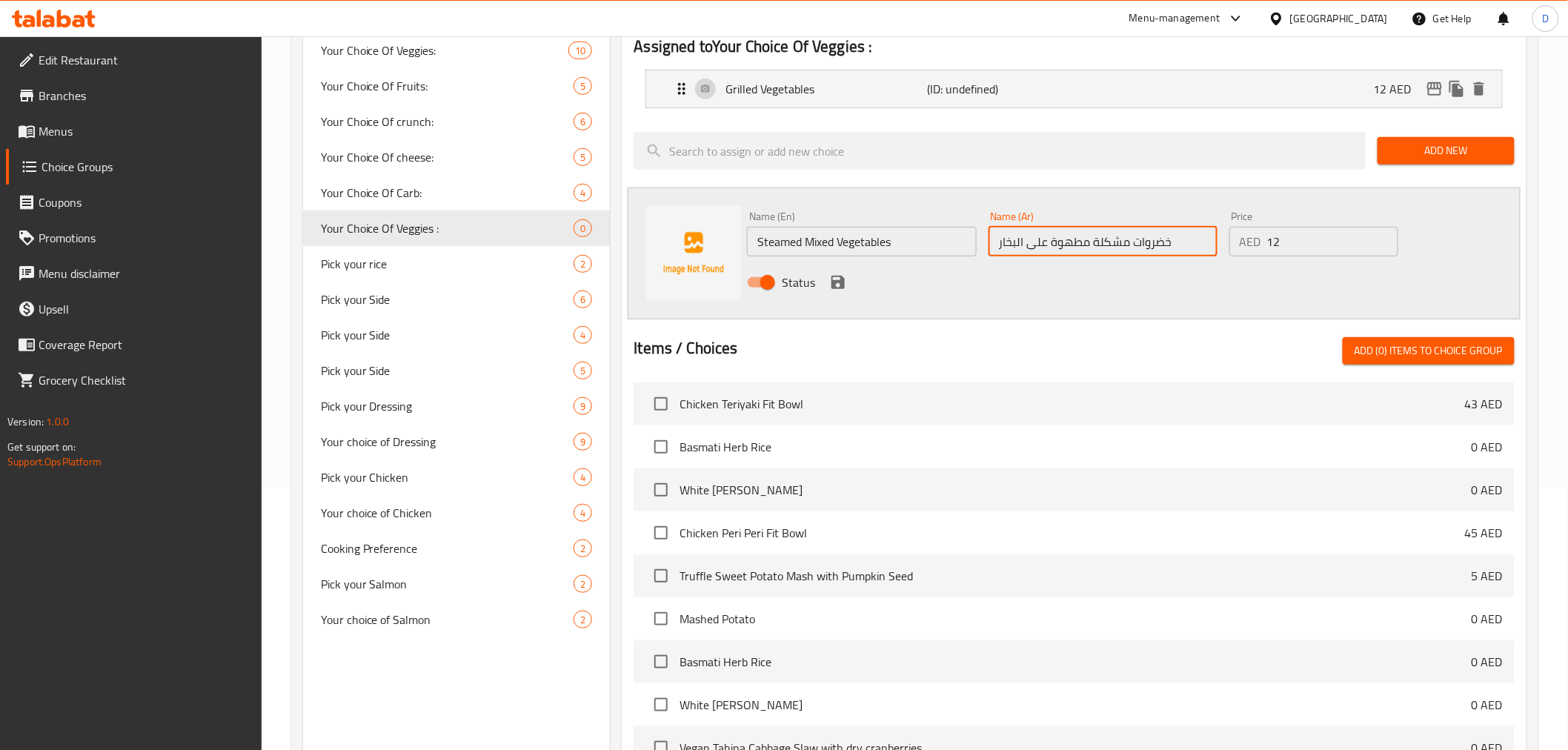
click at [1056, 242] on input "خضروات مشكلة مطهوة على البخار" at bounding box center [1103, 242] width 229 height 29
type input "خضروات مشكلة على البخار"
click at [838, 277] on icon "save" at bounding box center [838, 282] width 18 height 18
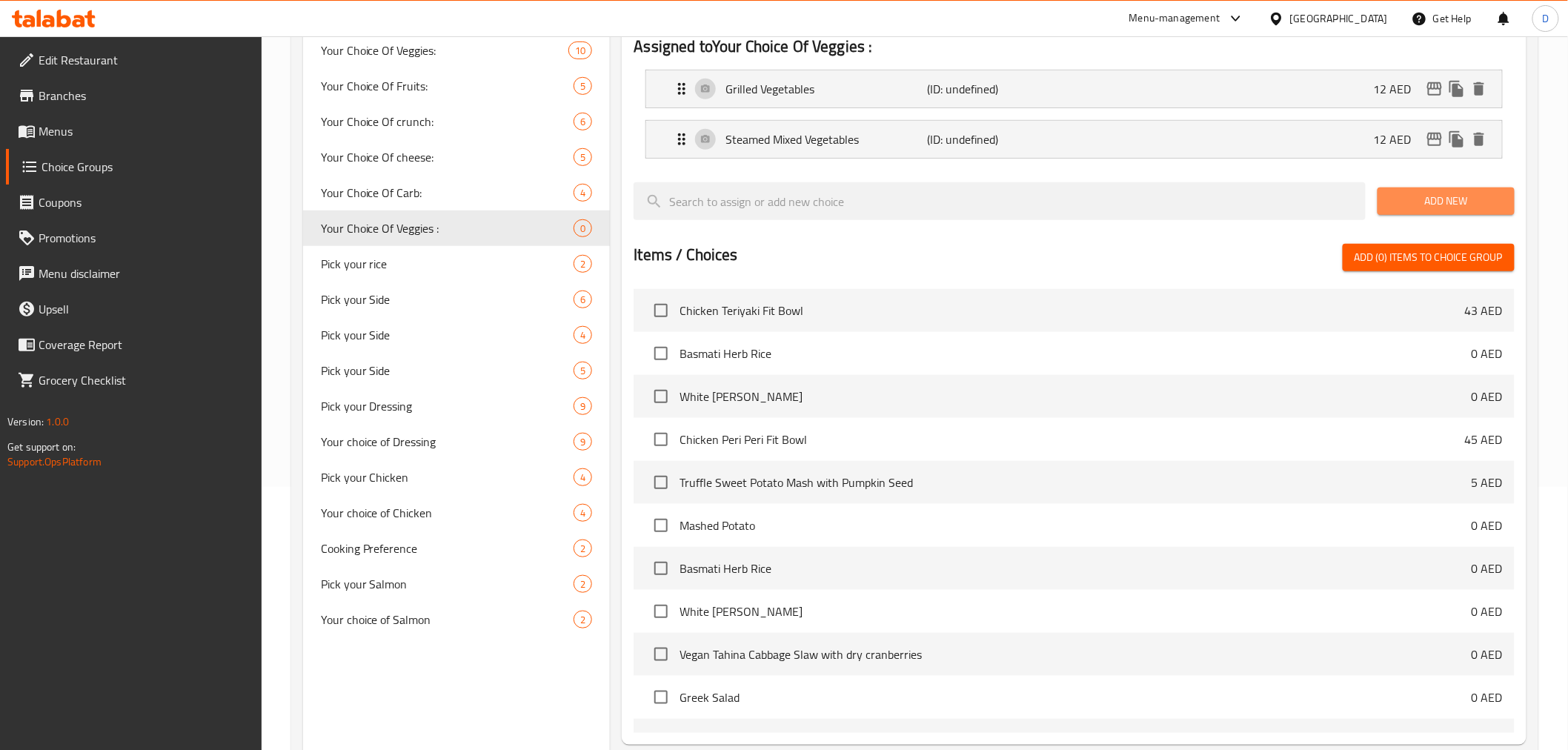
click at [1487, 204] on span "Add New" at bounding box center [1446, 201] width 113 height 19
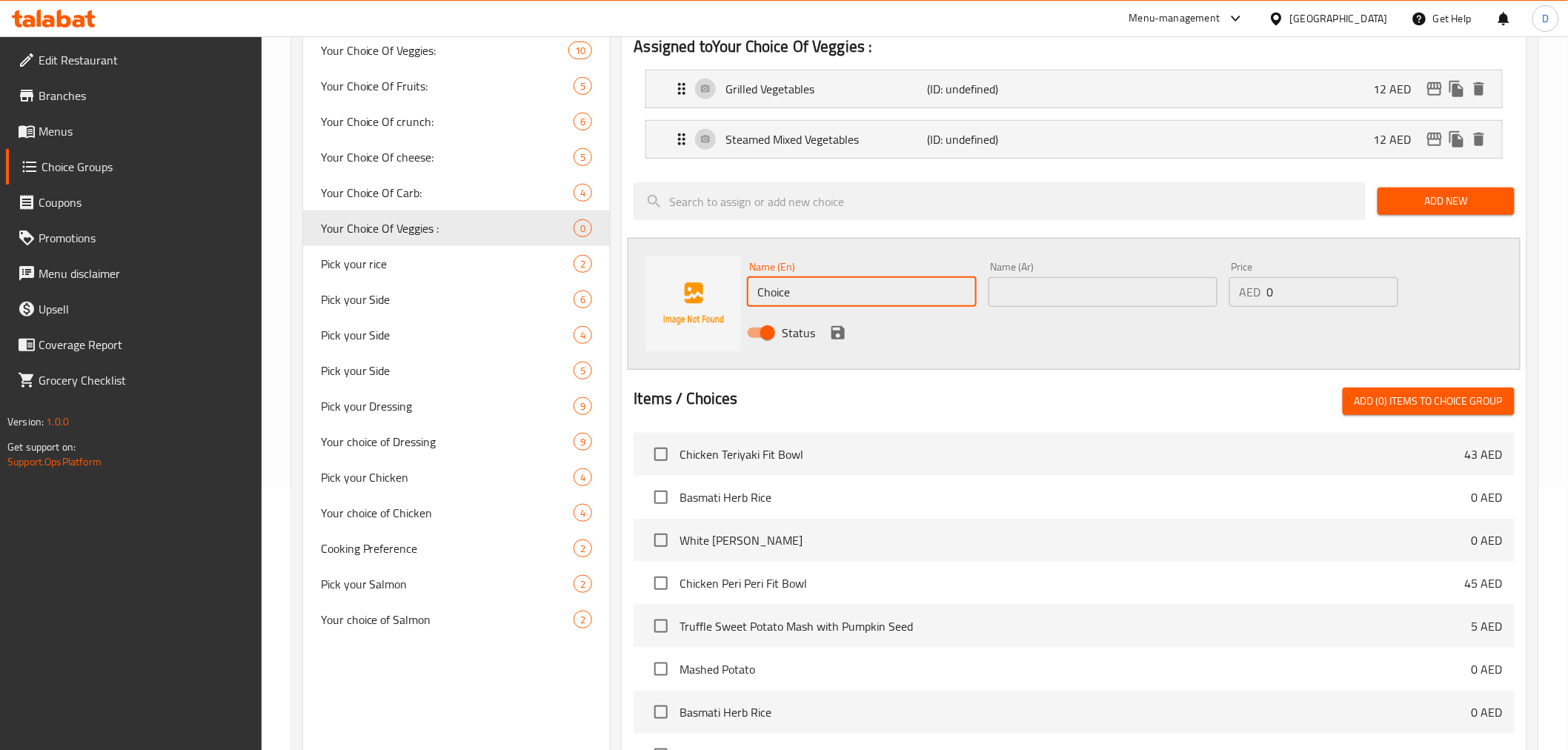
click at [915, 300] on input "Choice" at bounding box center [861, 292] width 229 height 29
paste input "1 Corn Cob"
type input "1 Corn Cob"
drag, startPoint x: 1290, startPoint y: 292, endPoint x: 1238, endPoint y: 287, distance: 52.2
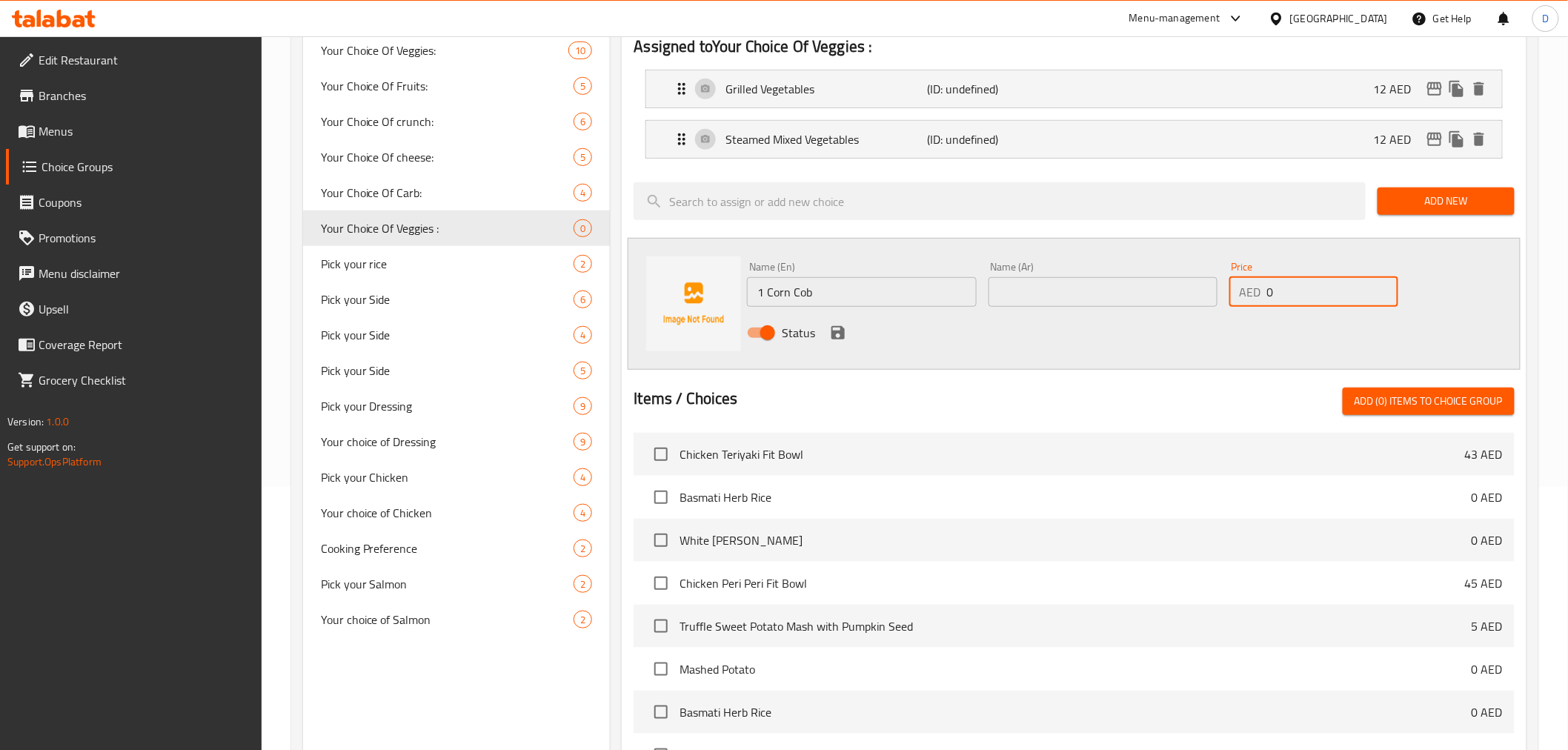
click at [1238, 287] on div "AED 0 Price" at bounding box center [1313, 292] width 169 height 29
type input "12"
click at [1138, 331] on div "Status" at bounding box center [1102, 332] width 722 height 40
click at [1049, 290] on input "text" at bounding box center [1103, 292] width 229 height 29
paste input "1 كوز ذرة"
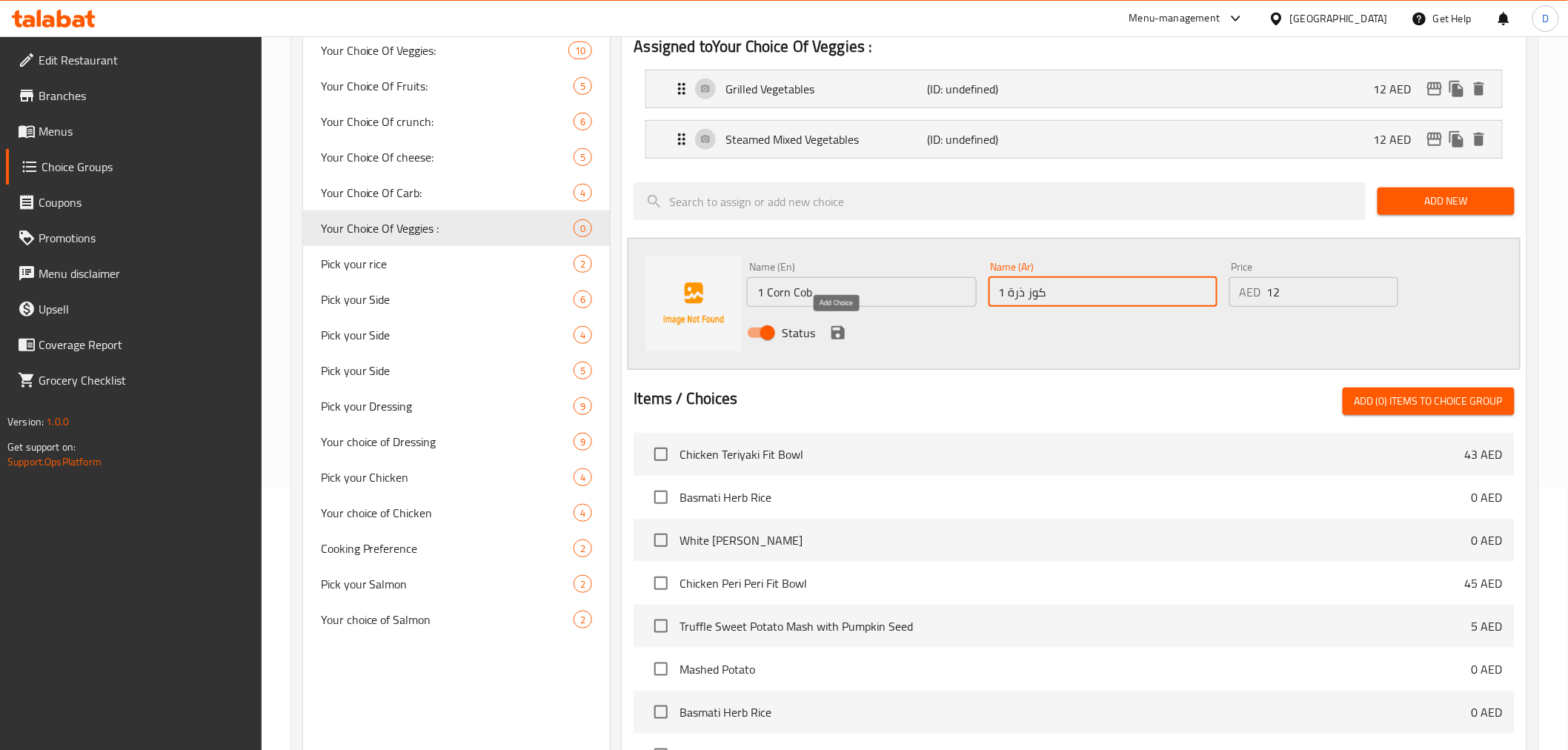
type input "1 كوز ذرة"
click at [833, 327] on icon "save" at bounding box center [838, 333] width 18 height 18
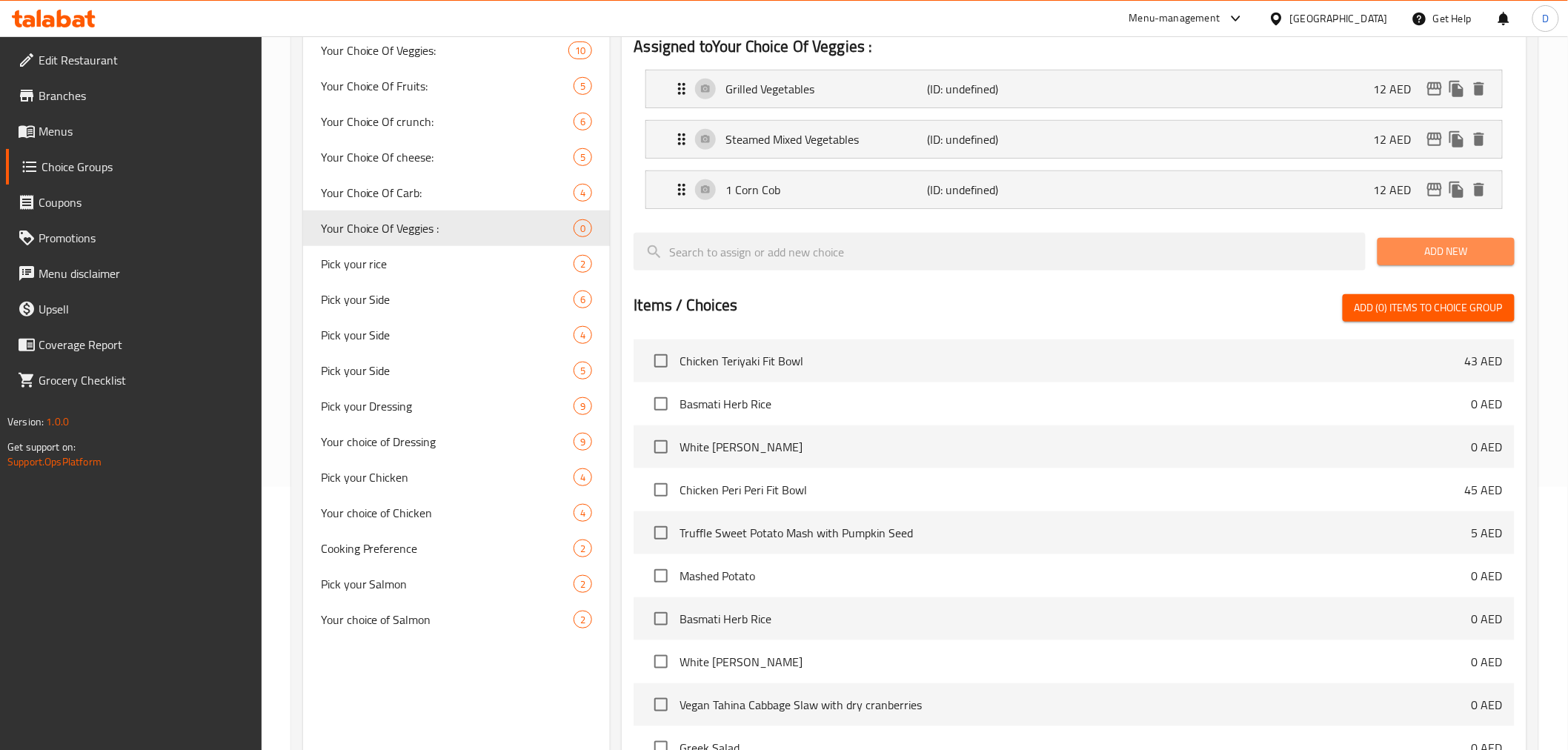
click at [1389, 264] on button "Add New" at bounding box center [1446, 251] width 137 height 28
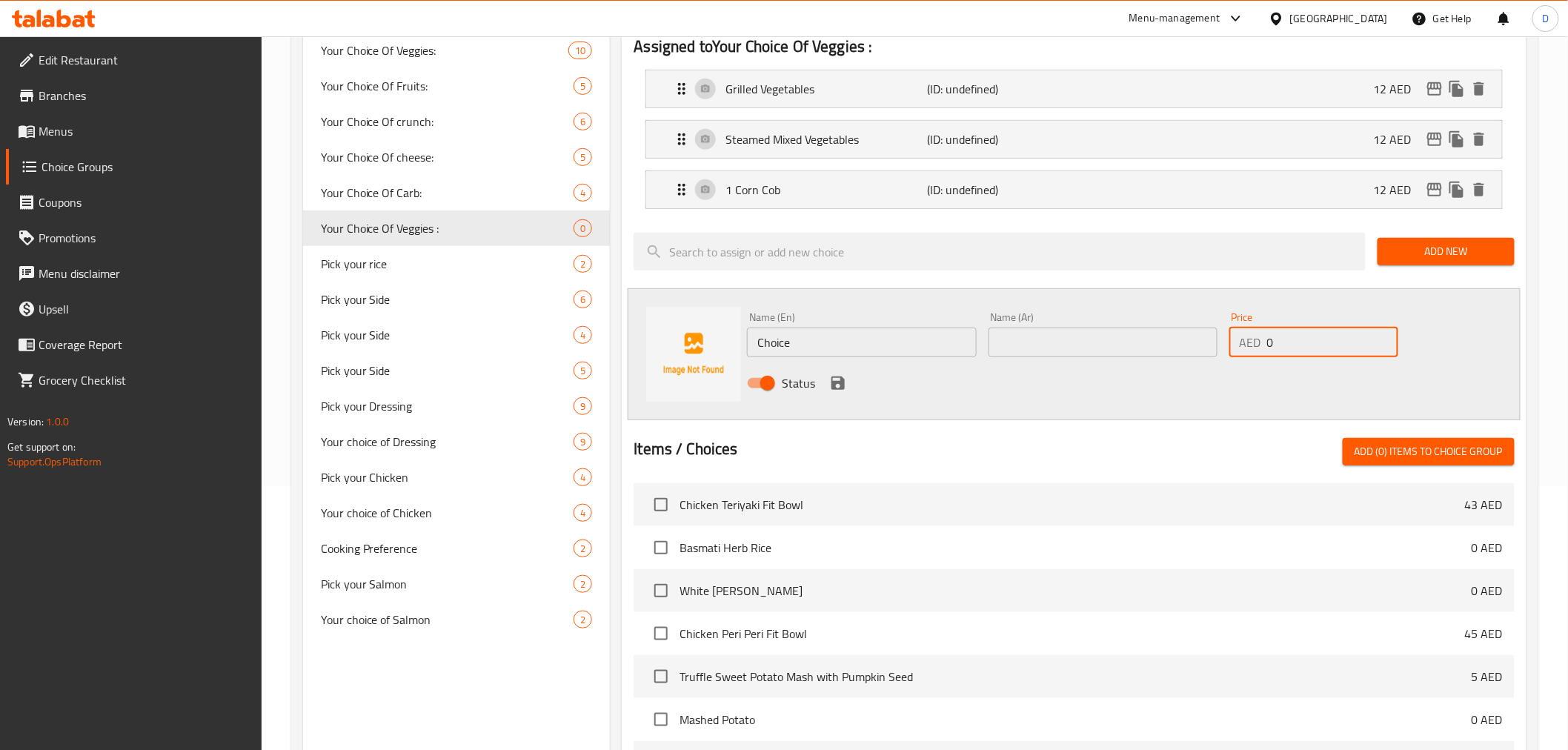
drag, startPoint x: 1287, startPoint y: 345, endPoint x: 1242, endPoint y: 341, distance: 45.2
click at [1242, 341] on div "AED 0 Price" at bounding box center [1313, 342] width 169 height 29
type input "8"
click at [1189, 338] on input "text" at bounding box center [1103, 342] width 229 height 29
click at [784, 352] on input "Choice" at bounding box center [861, 342] width 229 height 29
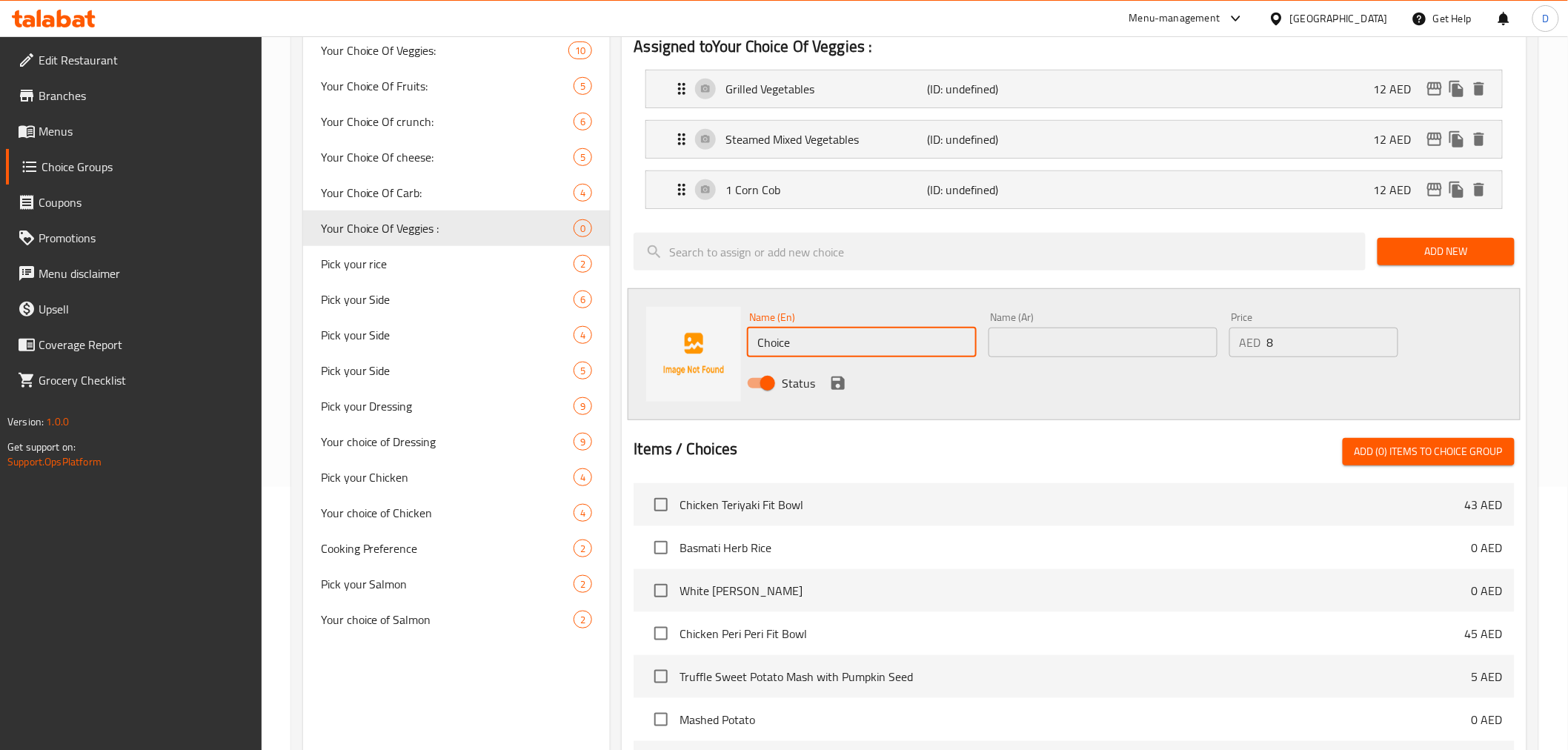
click at [783, 353] on input "Choice" at bounding box center [861, 342] width 229 height 29
paste input "Vegan tahina Cabbage Slaw with dry cranberries"
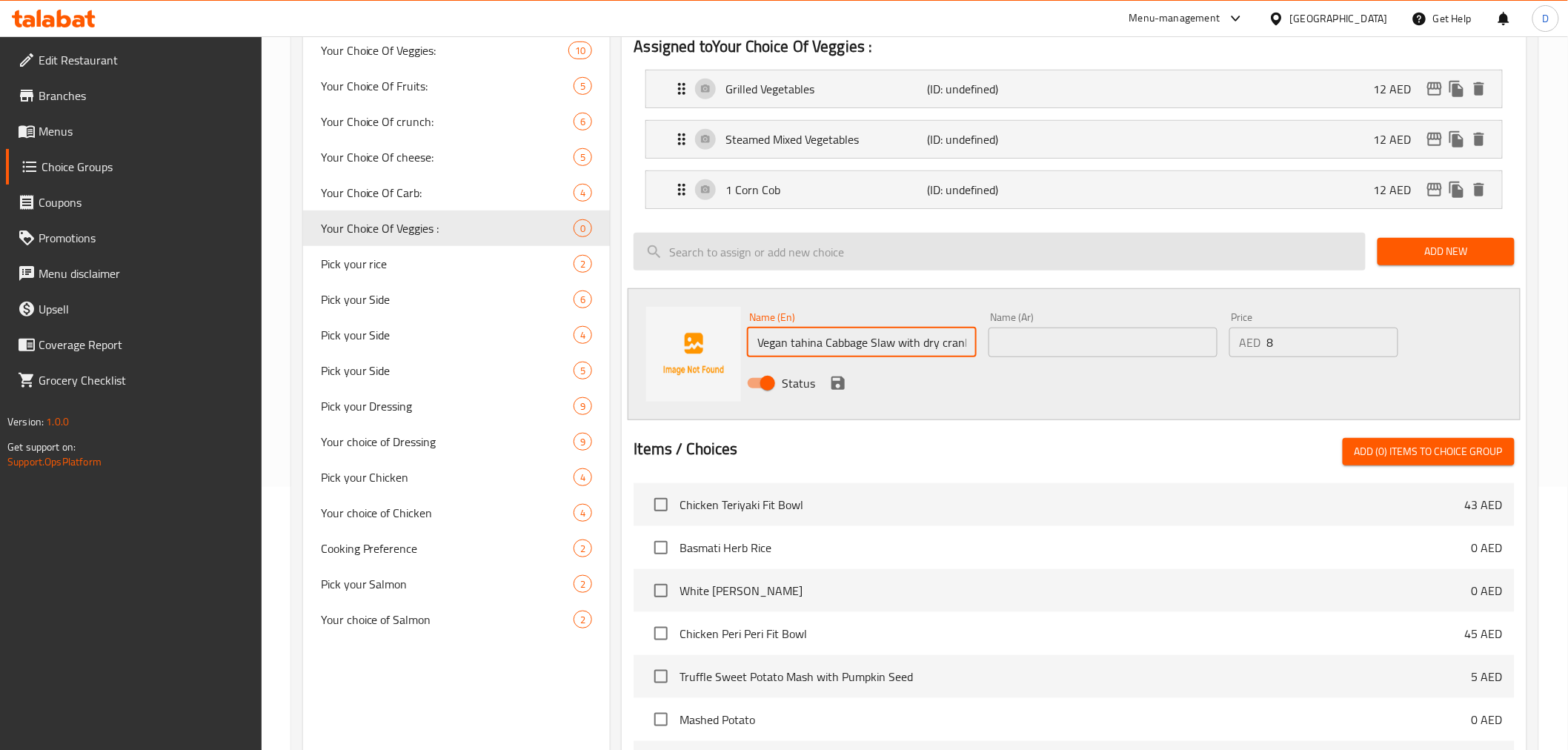
scroll to position [0, 30]
type input "Vegan tahina Cabbage Slaw with dry cranberries"
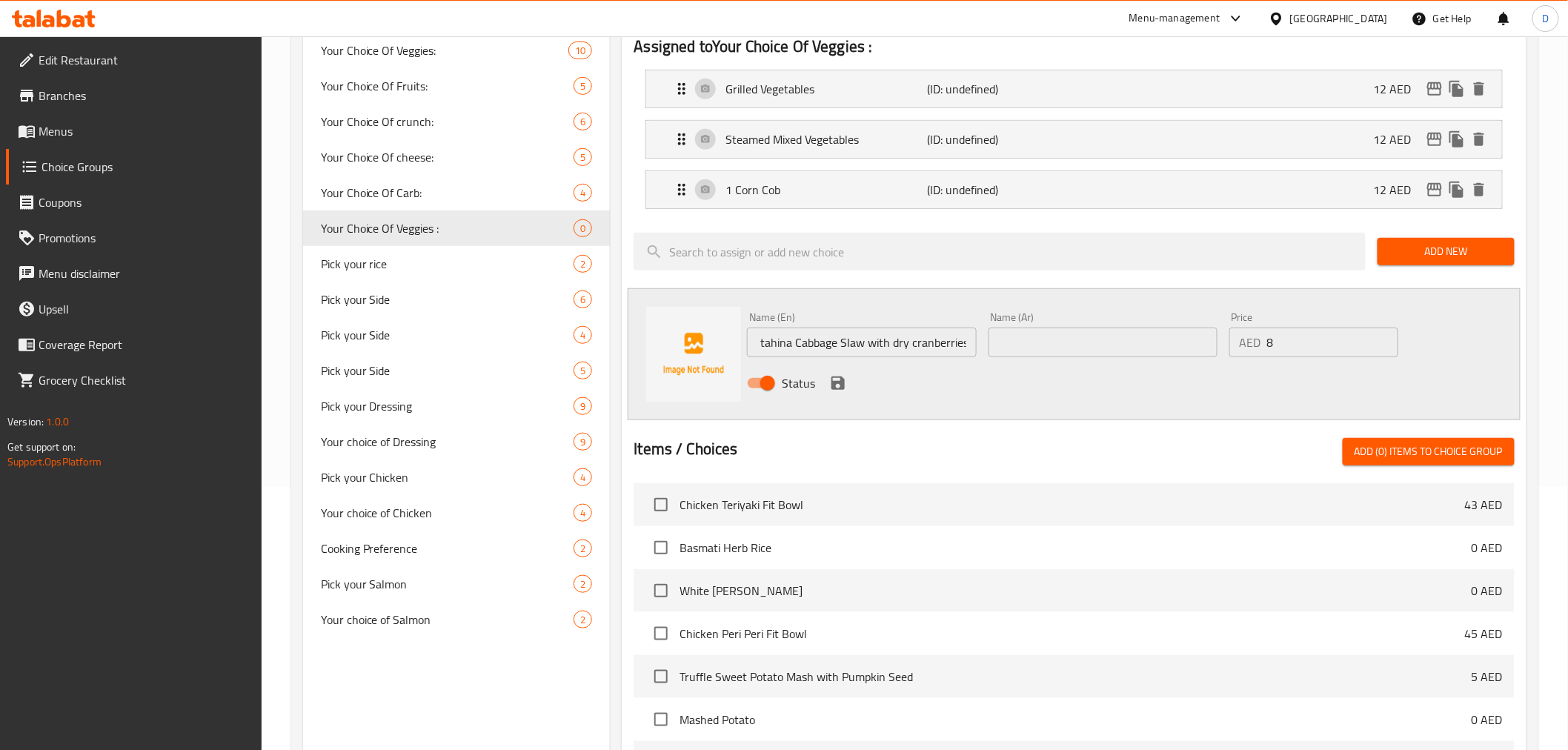
scroll to position [0, 0]
click at [1082, 339] on input "text" at bounding box center [1103, 342] width 229 height 29
paste input "سلطة الملفوف النباتية مع الطحينة والتوت البري المجفف"
drag, startPoint x: 1169, startPoint y: 339, endPoint x: 1217, endPoint y: 347, distance: 48.7
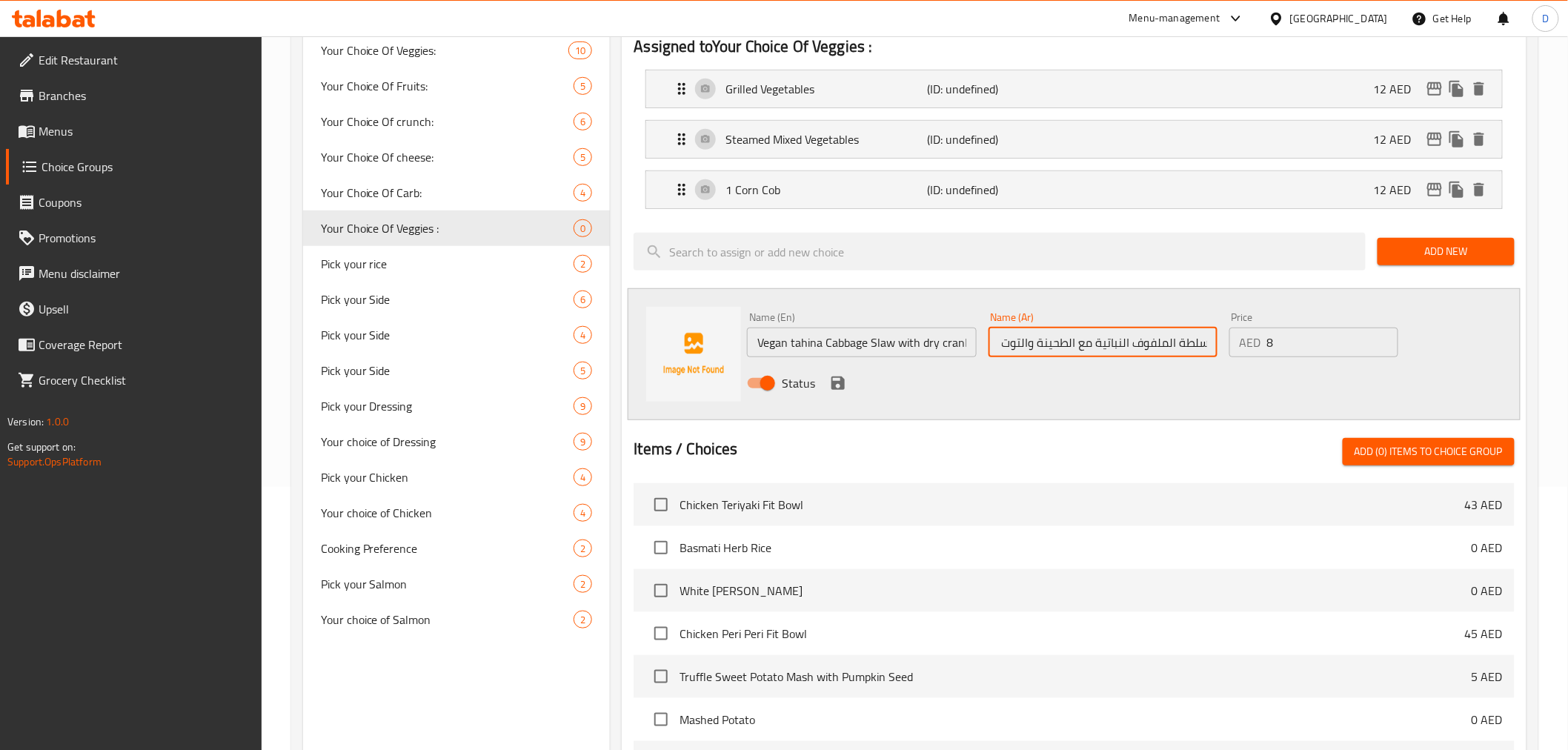
click at [1217, 347] on input "سلطة الملفوف النباتية مع الطحينة والتوت البري المجفف" at bounding box center [1103, 342] width 229 height 29
click at [1189, 343] on input "ملفوف النباتية مع الطحينة والتوت البري المجفف" at bounding box center [1103, 342] width 229 height 29
drag, startPoint x: 1202, startPoint y: 347, endPoint x: 1221, endPoint y: 347, distance: 19.0
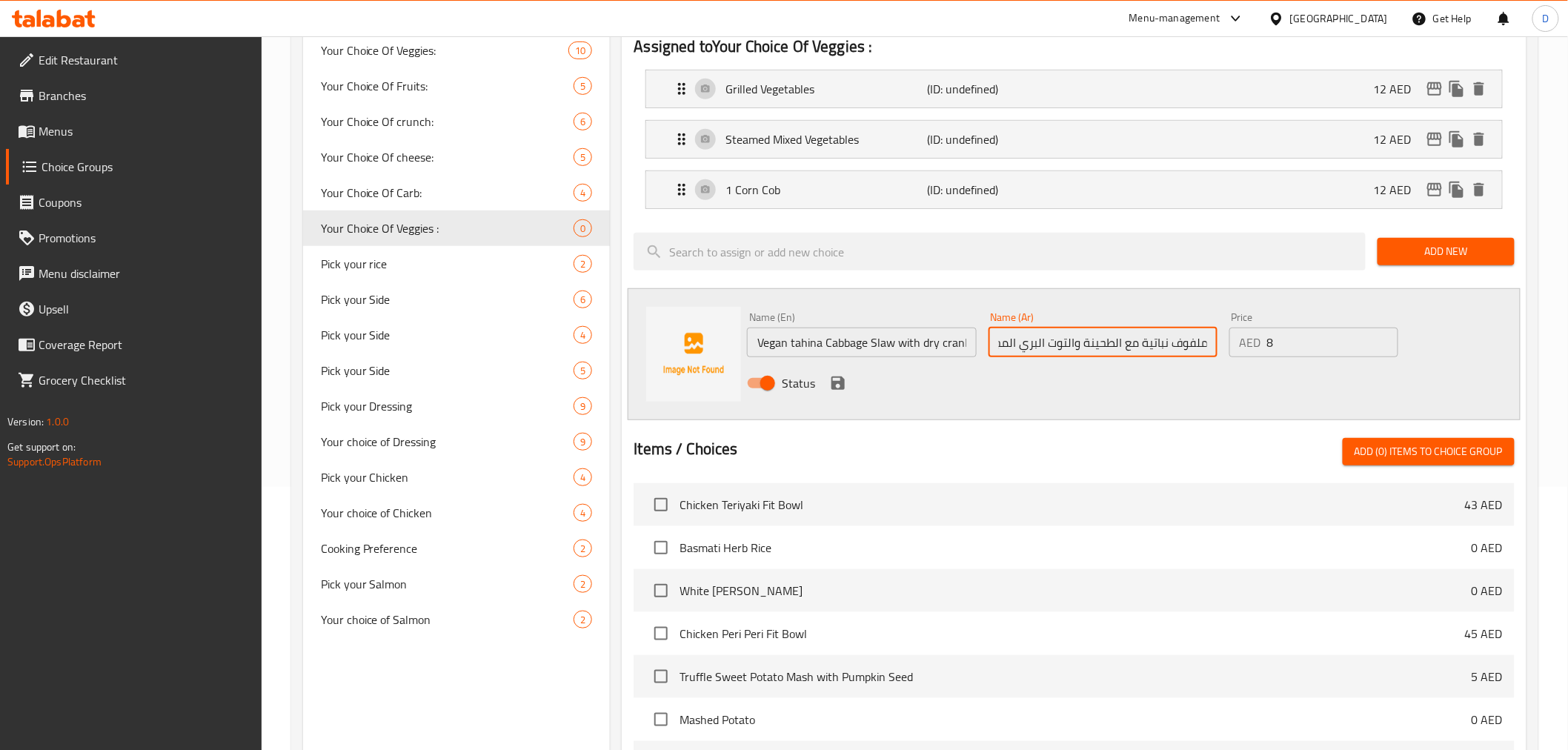
click at [1221, 347] on div "Name (Ar) ملفوف نباتية مع الطحينة والتوت البري المجفف Name (Ar)" at bounding box center [1103, 335] width 241 height 57
click at [1209, 344] on input "ملفوف نباتية مع الطحينة والتوت البري المجفف" at bounding box center [1103, 342] width 229 height 29
click at [1201, 343] on input "ملفوف نباتية مع الطحينة والتوت البري المجفف" at bounding box center [1103, 342] width 229 height 29
drag, startPoint x: 1201, startPoint y: 343, endPoint x: 1121, endPoint y: 339, distance: 80.1
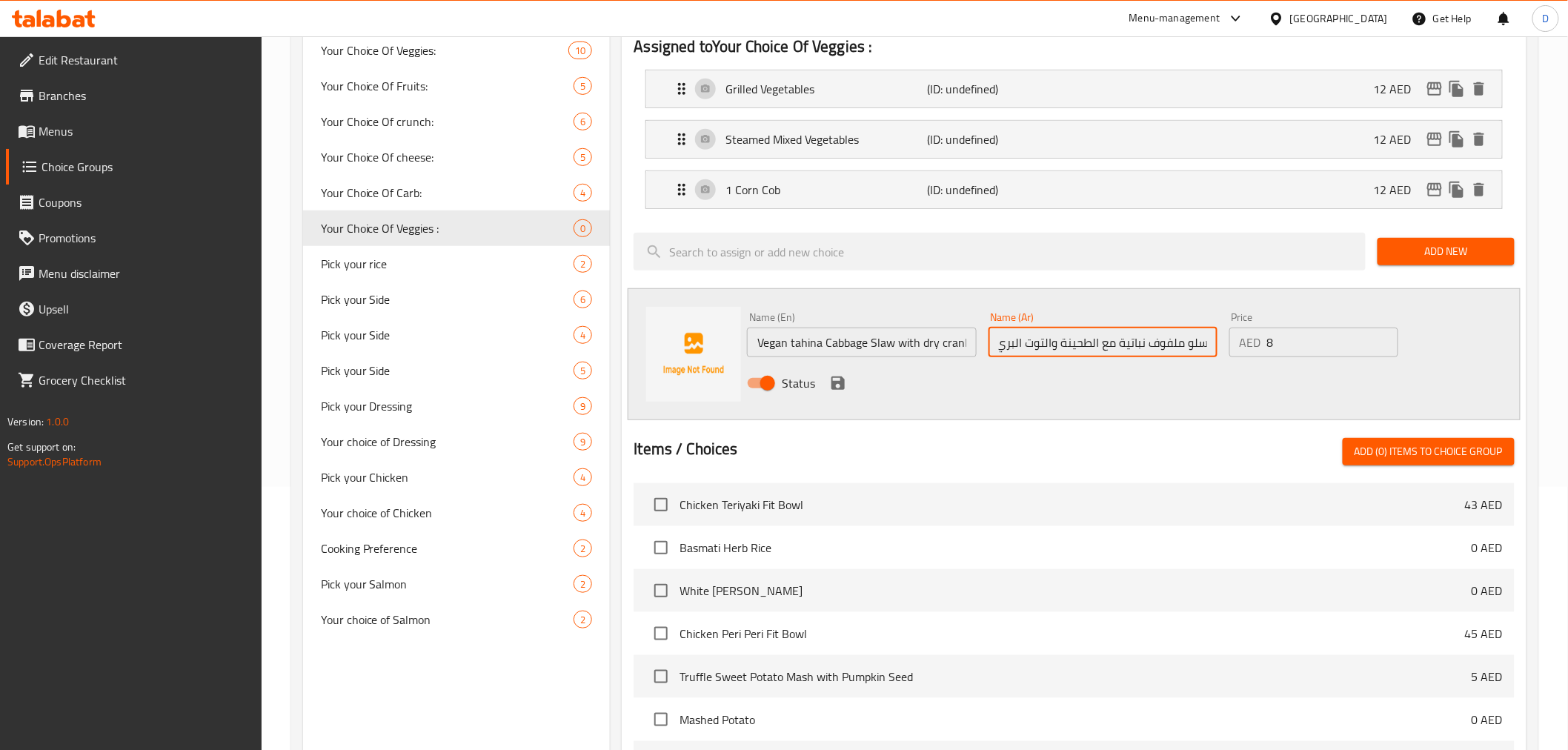
click at [1121, 339] on input "سلو ملفوف نباتية مع الطحينة والتوت البري المجفف" at bounding box center [1103, 342] width 229 height 29
drag, startPoint x: 1100, startPoint y: 342, endPoint x: 995, endPoint y: 344, distance: 105.0
click at [995, 344] on input "سلو ملفوف نباتي مع الطحينة والتوت البري المجفف" at bounding box center [1103, 342] width 229 height 29
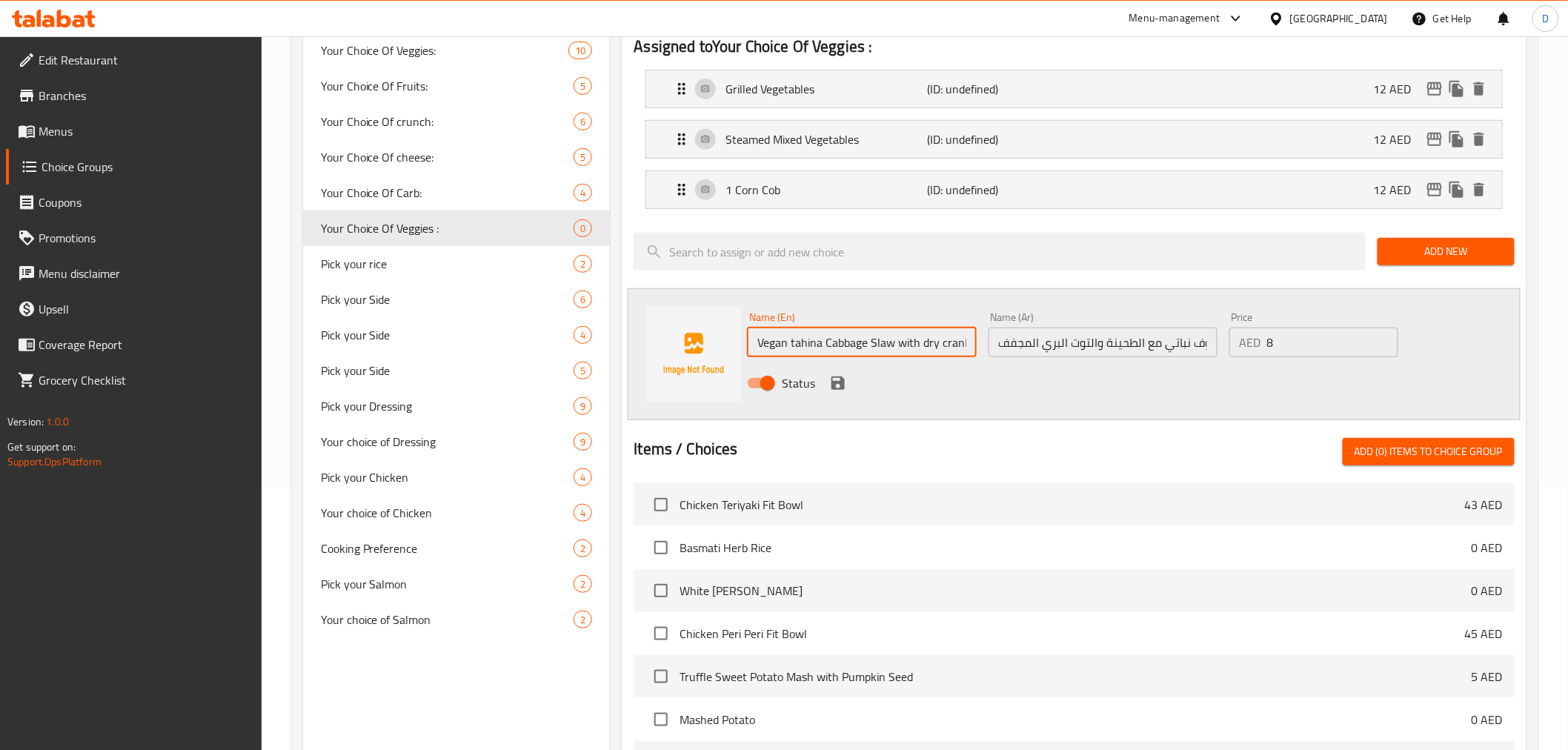
scroll to position [0, 30]
drag, startPoint x: 954, startPoint y: 345, endPoint x: 1002, endPoint y: 344, distance: 48.0
click at [1002, 344] on div "Name (En) Vegan tahina Cabbage Slaw with dry cranberries Name (En) Name (Ar) سل…" at bounding box center [1102, 354] width 722 height 97
click at [1013, 341] on input "سلو ملفوف نباتي مع الطحينة والتوت البري المجفف" at bounding box center [1103, 342] width 229 height 29
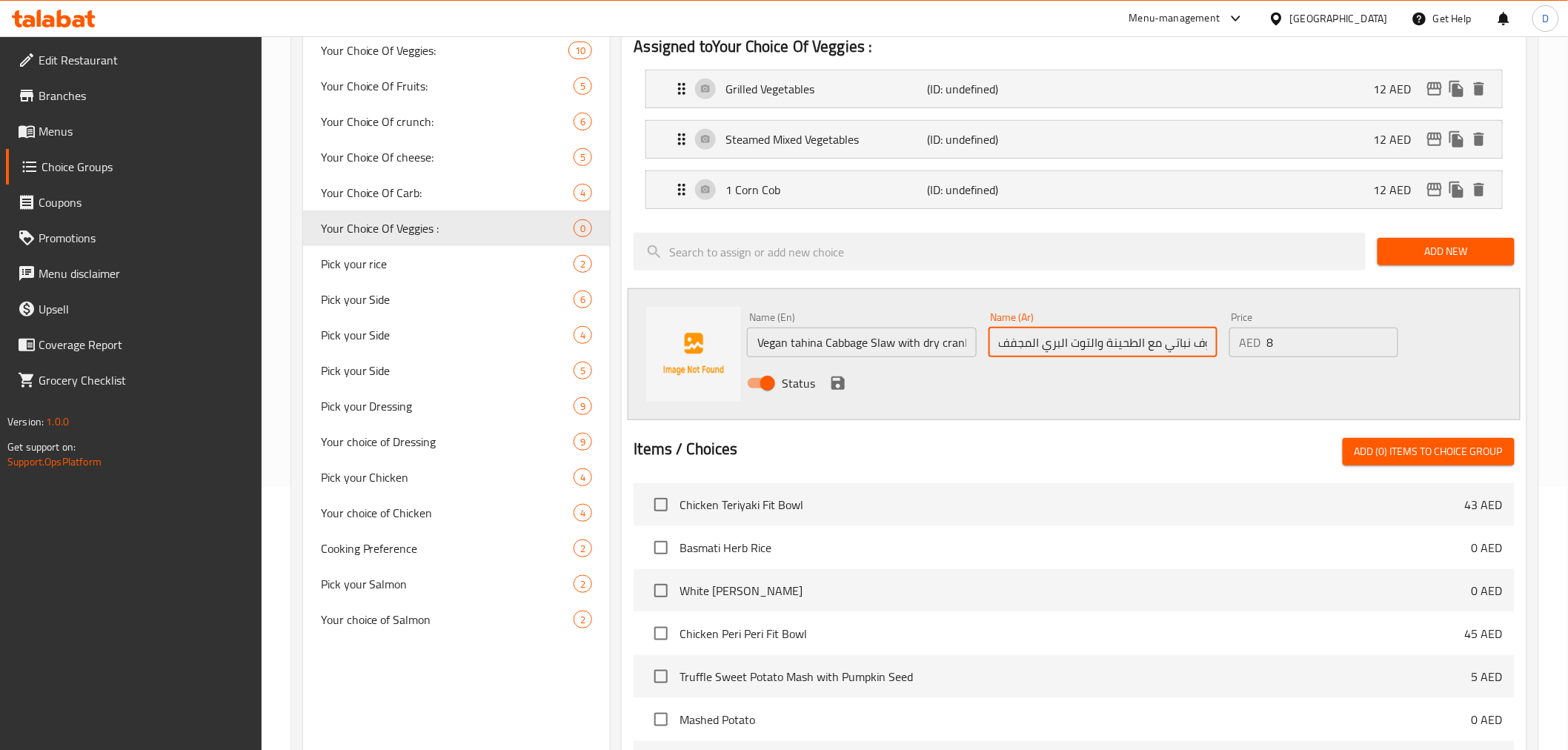
click at [1040, 345] on input "سلو ملفوف نباتي مع الطحينة والتوت البري المجفف" at bounding box center [1103, 342] width 229 height 29
type input "سلو ملفوف نباتي مع الطحينة والتوت البري الأحمر المجفف"
drag, startPoint x: 840, startPoint y: 346, endPoint x: 939, endPoint y: 373, distance: 102.6
click at [1019, 334] on div "Name (En) Vegan tahina Cabbage Slaw with dry cranberries Name (En) Name (Ar) سل…" at bounding box center [1102, 354] width 722 height 97
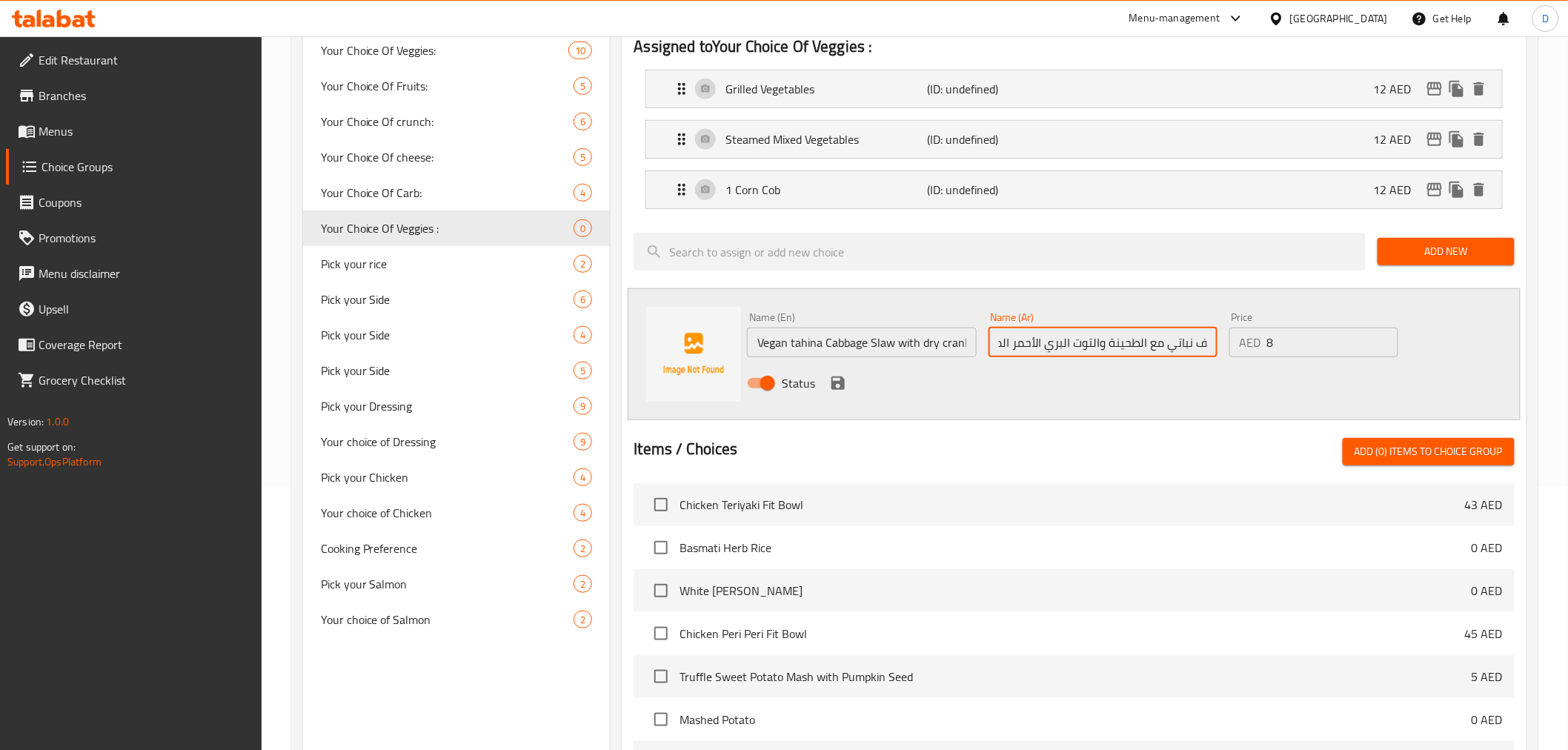
scroll to position [0, 0]
drag, startPoint x: 1063, startPoint y: 352, endPoint x: 993, endPoint y: 363, distance: 70.9
click at [993, 363] on div "Name (En) Vegan tahina Cabbage Slaw with dry cranberries Name (En) Name (Ar) سل…" at bounding box center [1102, 354] width 722 height 97
drag, startPoint x: 902, startPoint y: 345, endPoint x: 993, endPoint y: 346, distance: 91.0
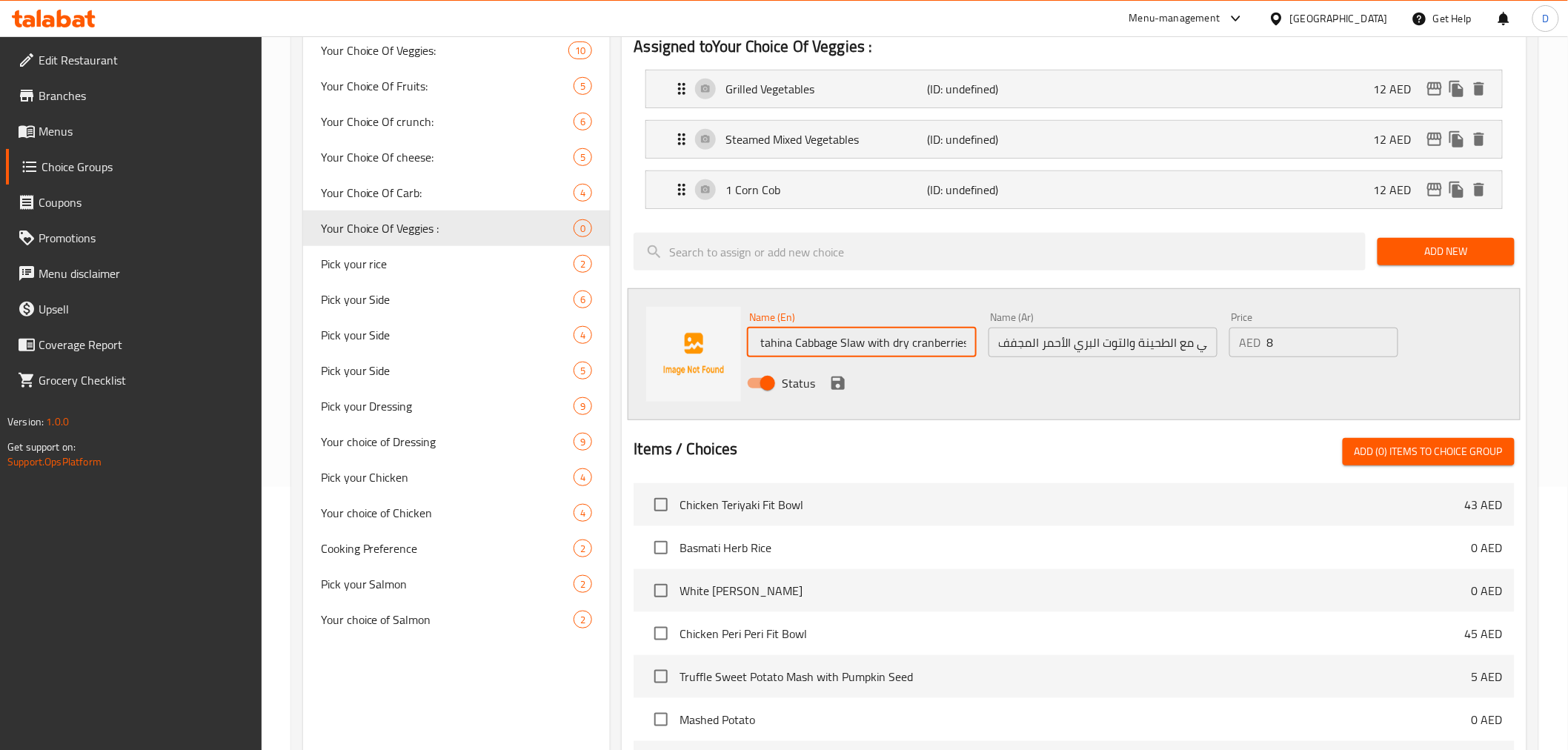
click at [993, 346] on div "Name (En) Vegan tahina Cabbage Slaw with dry cranberries Name (En) Name (Ar) سل…" at bounding box center [1102, 354] width 722 height 97
click at [838, 381] on icon "save" at bounding box center [838, 383] width 13 height 13
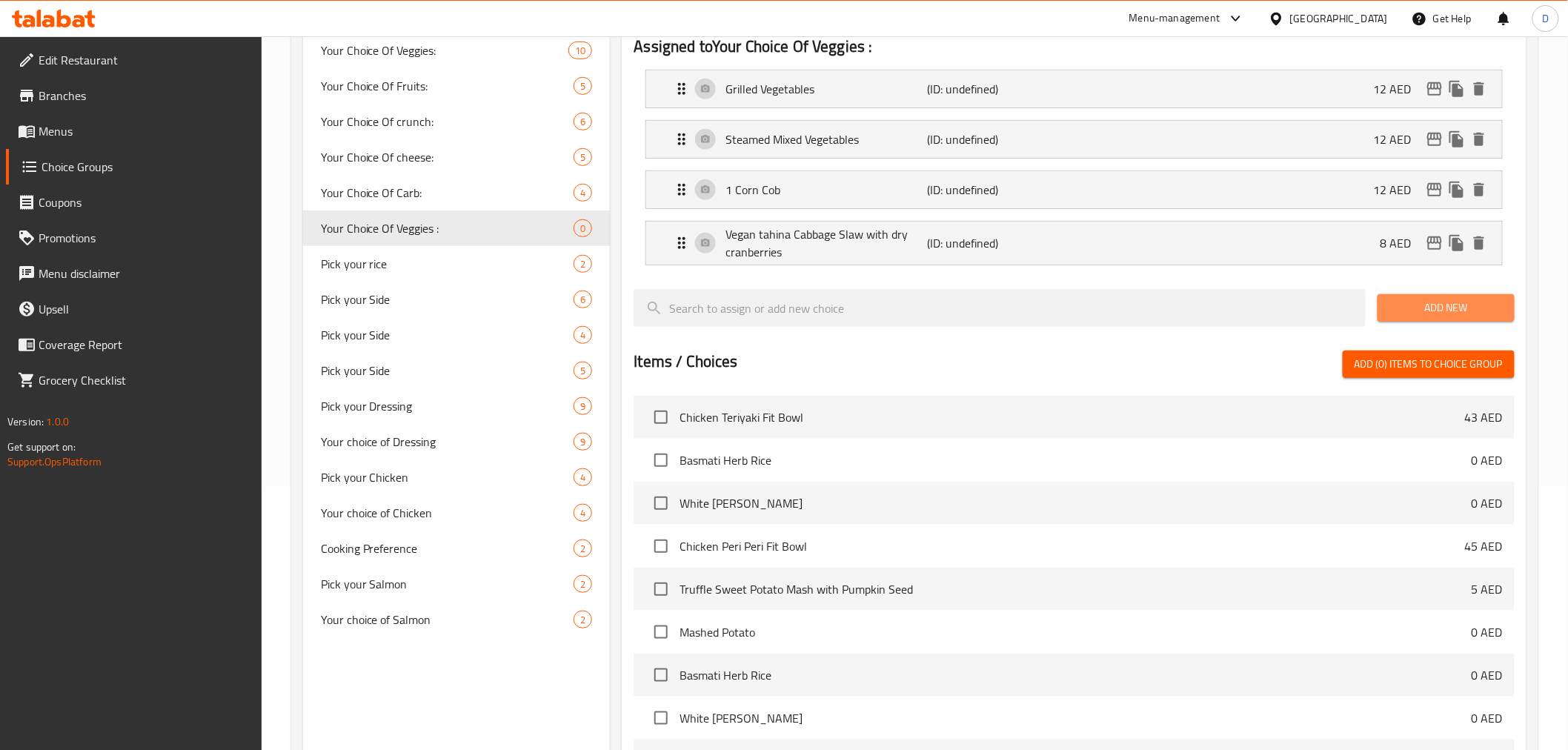
click at [1458, 316] on span "Add New" at bounding box center [1446, 308] width 113 height 19
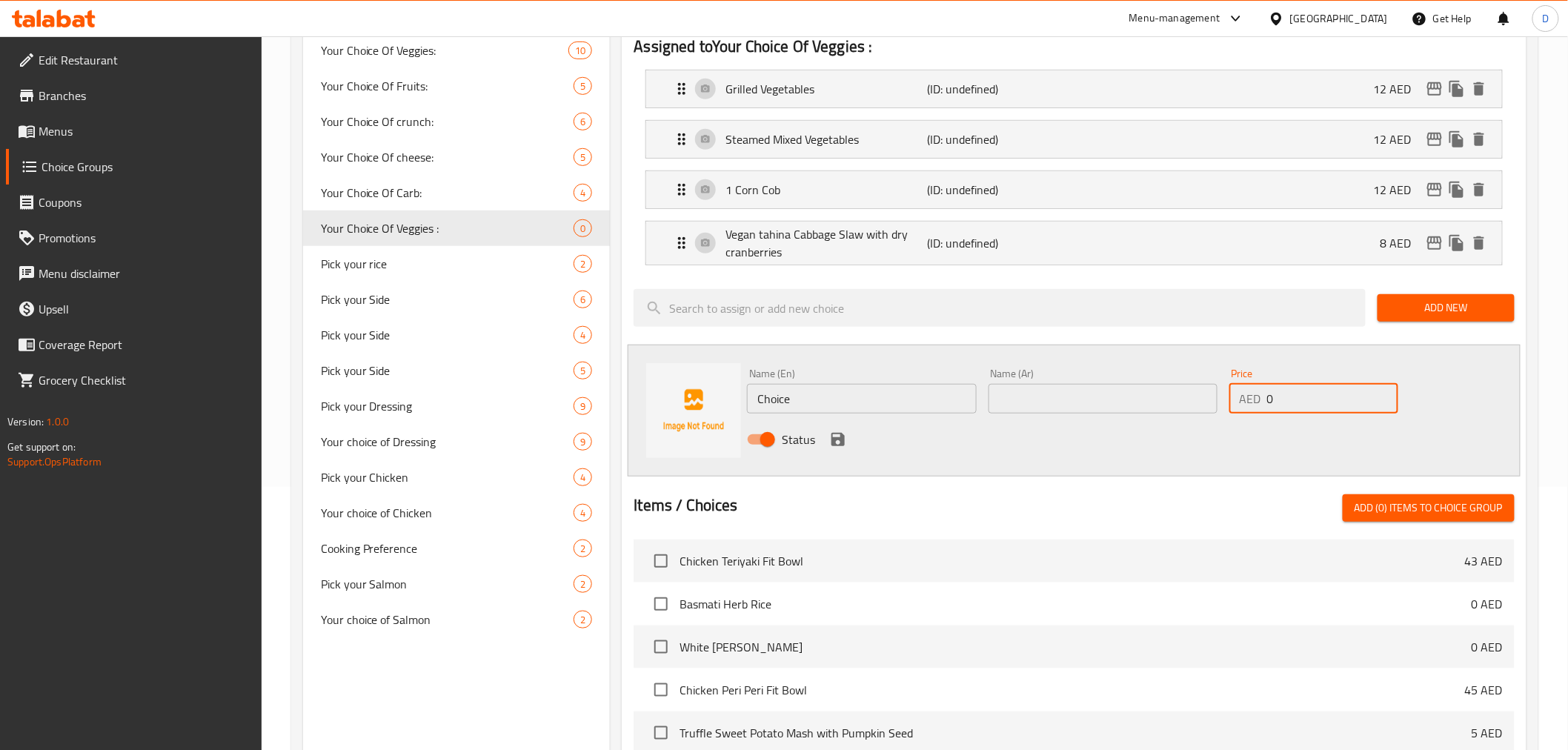
drag, startPoint x: 1288, startPoint y: 395, endPoint x: 1250, endPoint y: 393, distance: 38.1
click at [1250, 393] on div "AED 0 Price" at bounding box center [1313, 398] width 169 height 29
type input "6"
click at [805, 402] on input "Choice" at bounding box center [861, 398] width 229 height 29
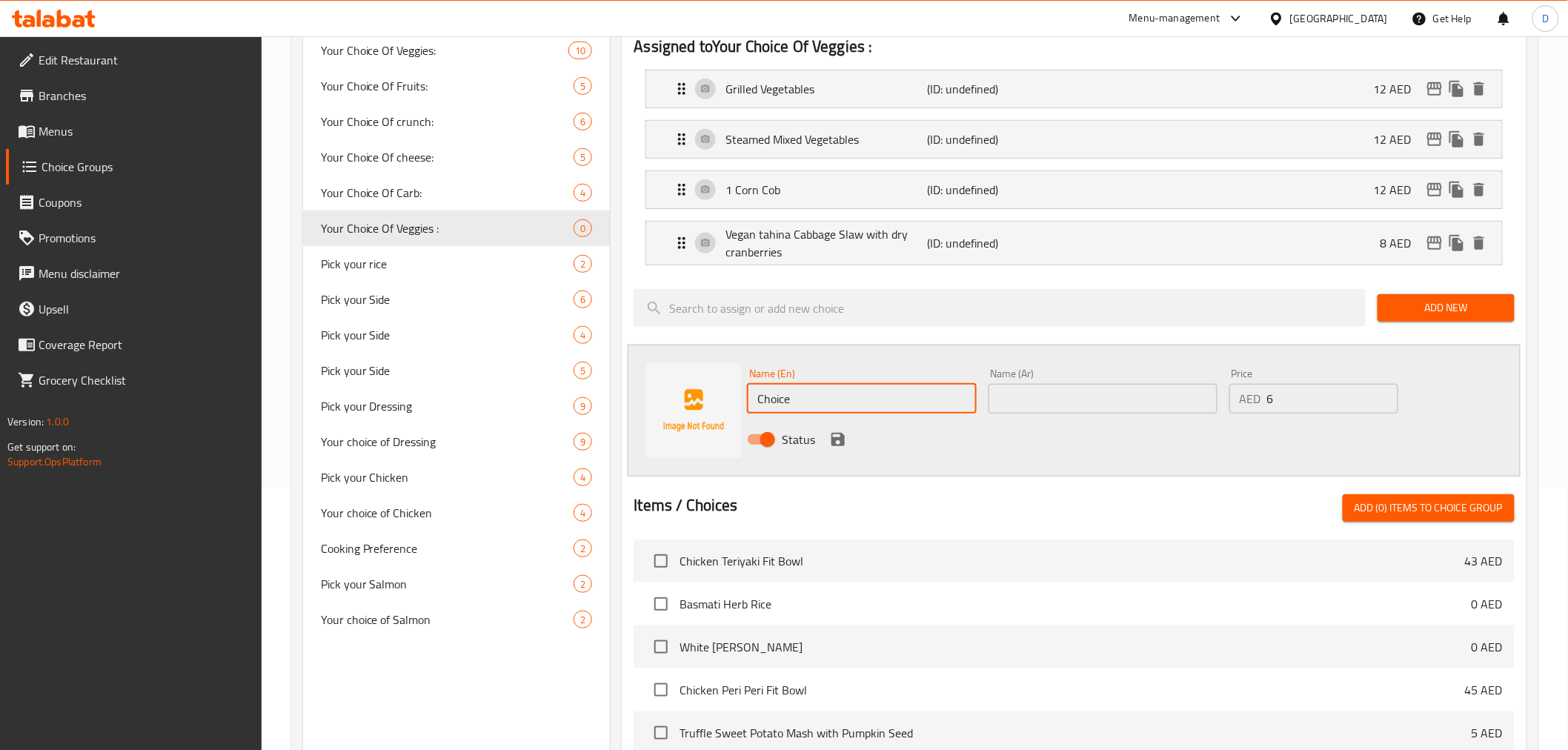
click at [805, 402] on input "Choice" at bounding box center [861, 398] width 229 height 29
paste input "Greek Side Salad"
type input "Greek Side Salad"
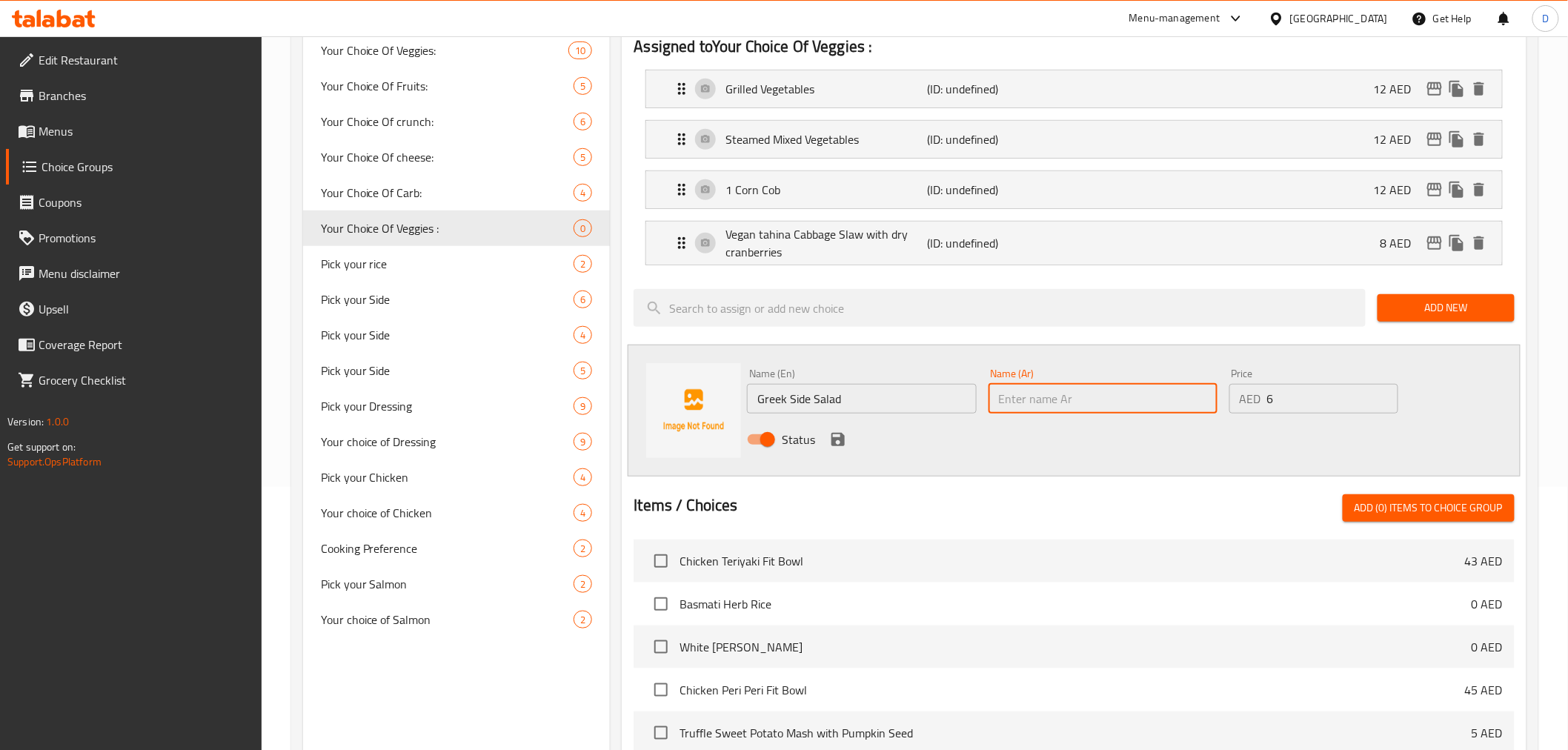
click at [990, 406] on input "text" at bounding box center [1103, 398] width 229 height 29
paste input "سلطة جانبية يونانية"
type input "سلطة جانبية يونانية"
click at [840, 437] on icon "save" at bounding box center [838, 439] width 13 height 13
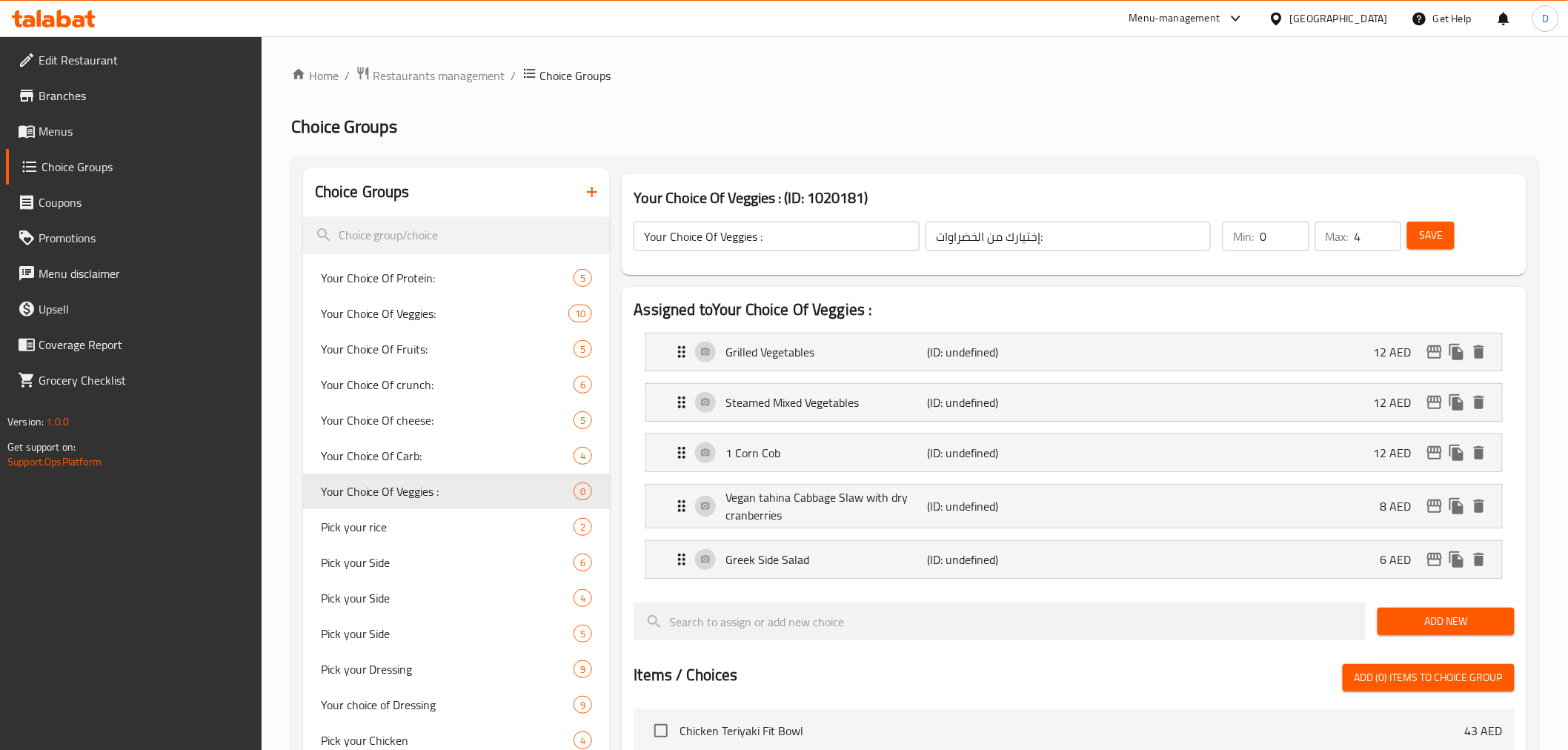
click at [1424, 237] on span "Save" at bounding box center [1430, 235] width 24 height 19
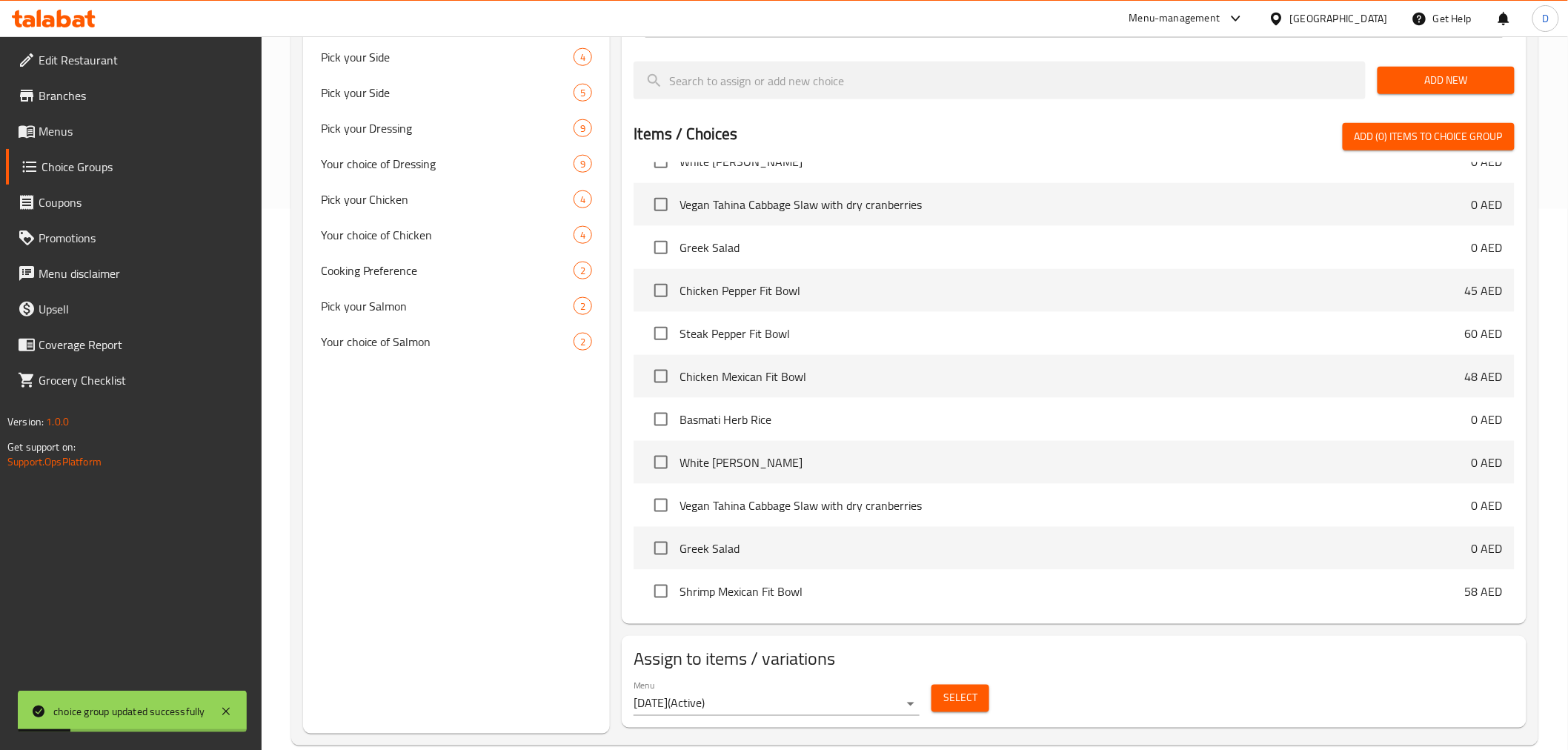
scroll to position [566, 0]
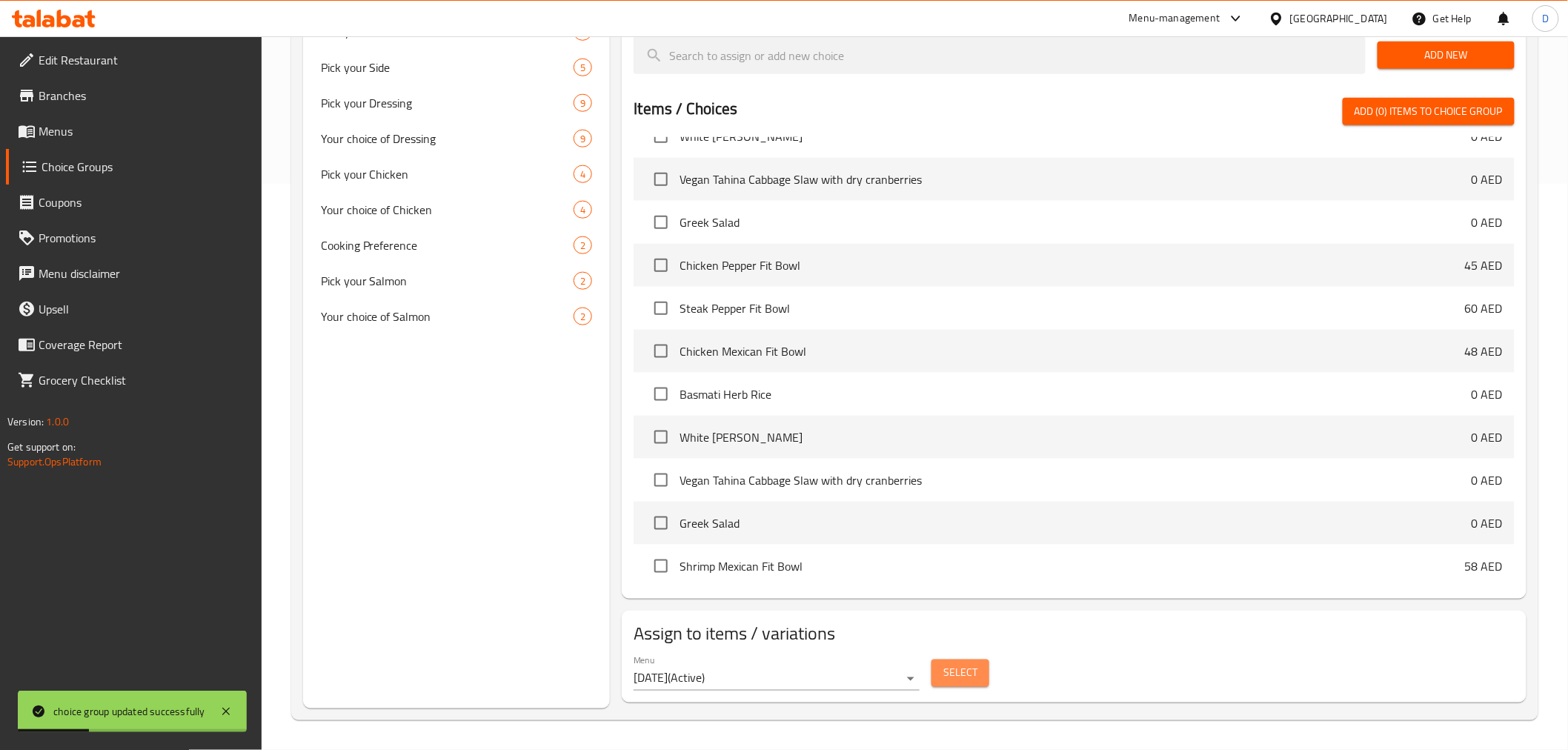
click at [984, 668] on button "Select" at bounding box center [960, 673] width 58 height 28
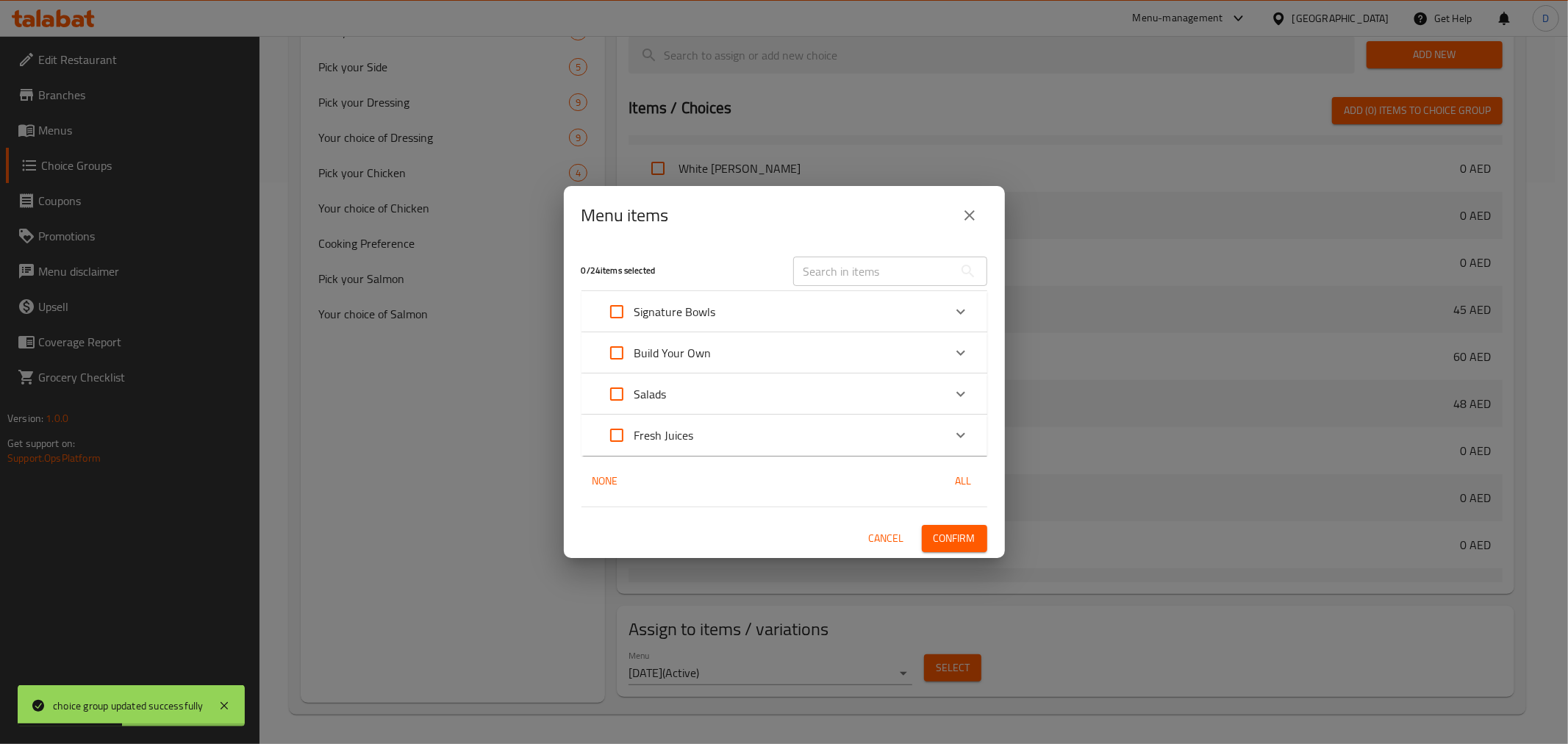
click at [777, 353] on div "Build Your Own" at bounding box center [771, 353] width 344 height 36
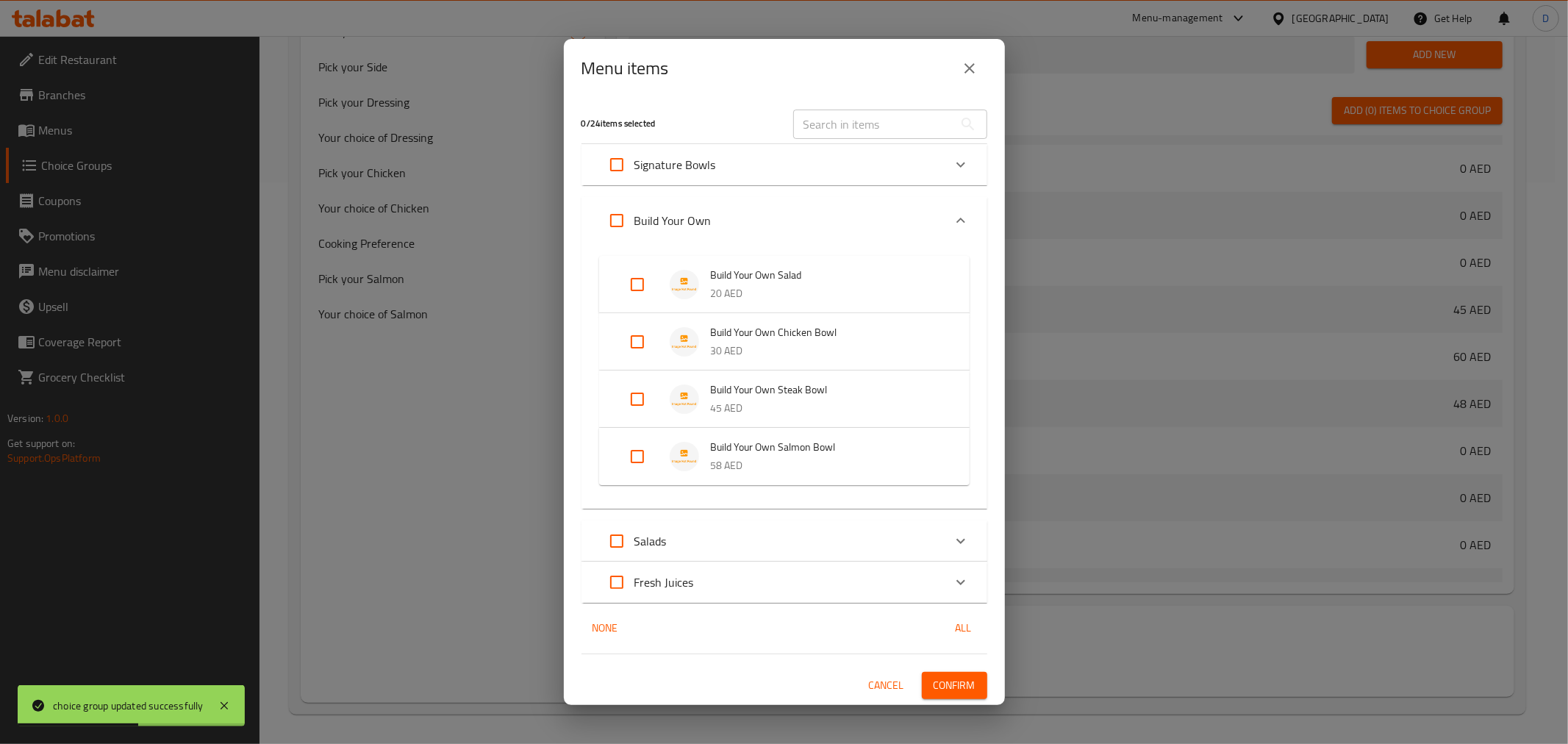
click at [630, 339] on input "Expand" at bounding box center [637, 342] width 36 height 36
checkbox input "true"
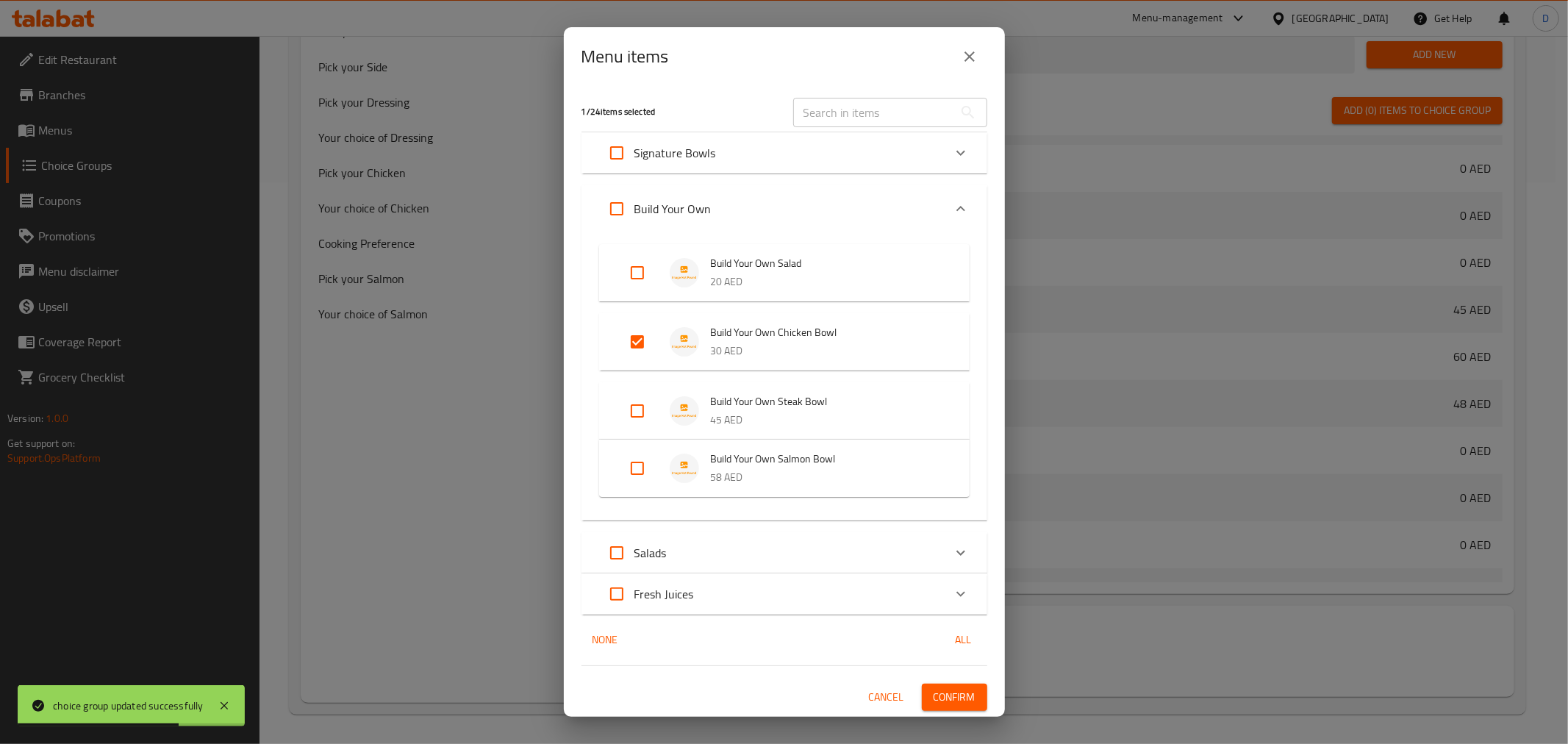
click at [959, 696] on span "Confirm" at bounding box center [955, 697] width 42 height 19
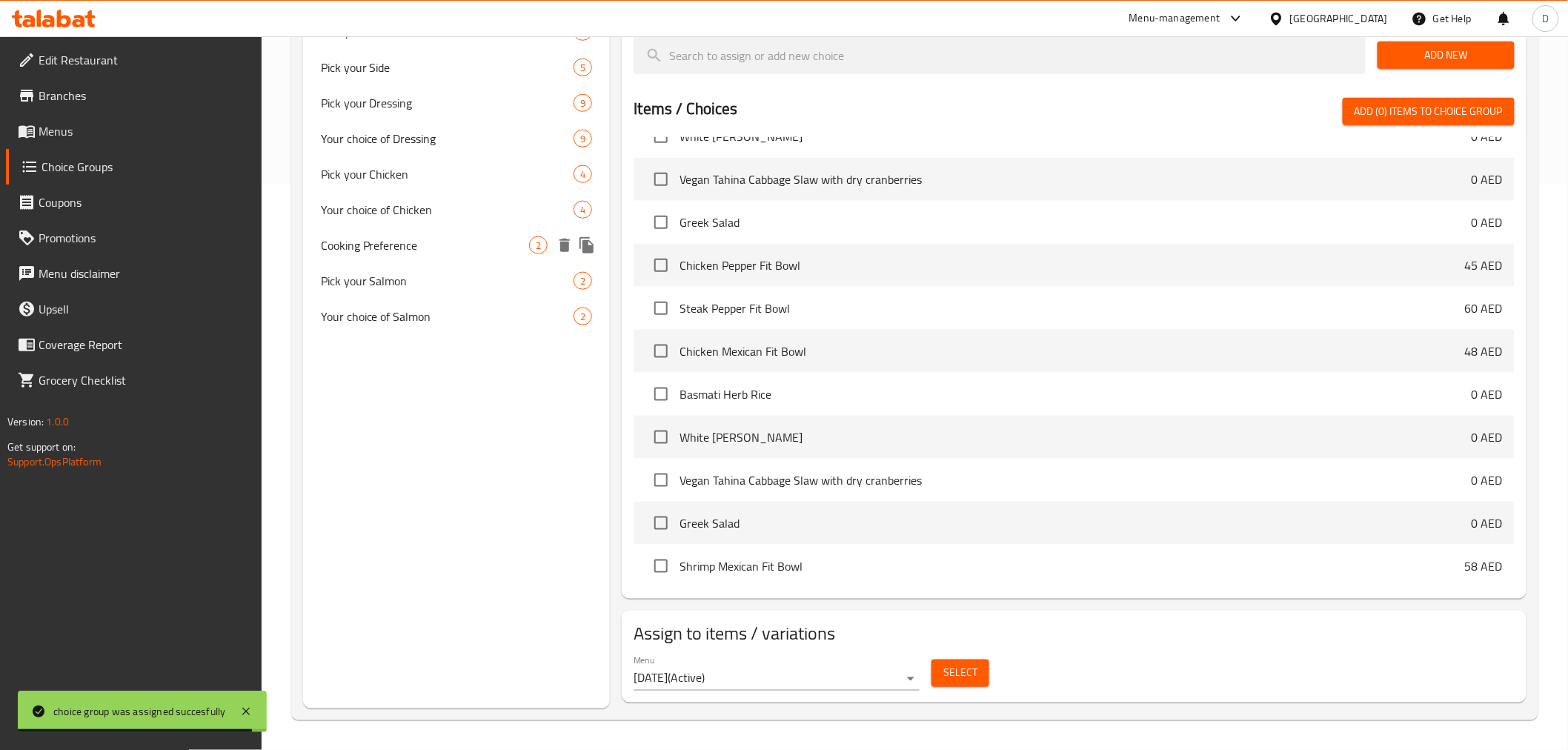
click at [434, 252] on span "Cooking Preference" at bounding box center [425, 246] width 209 height 18
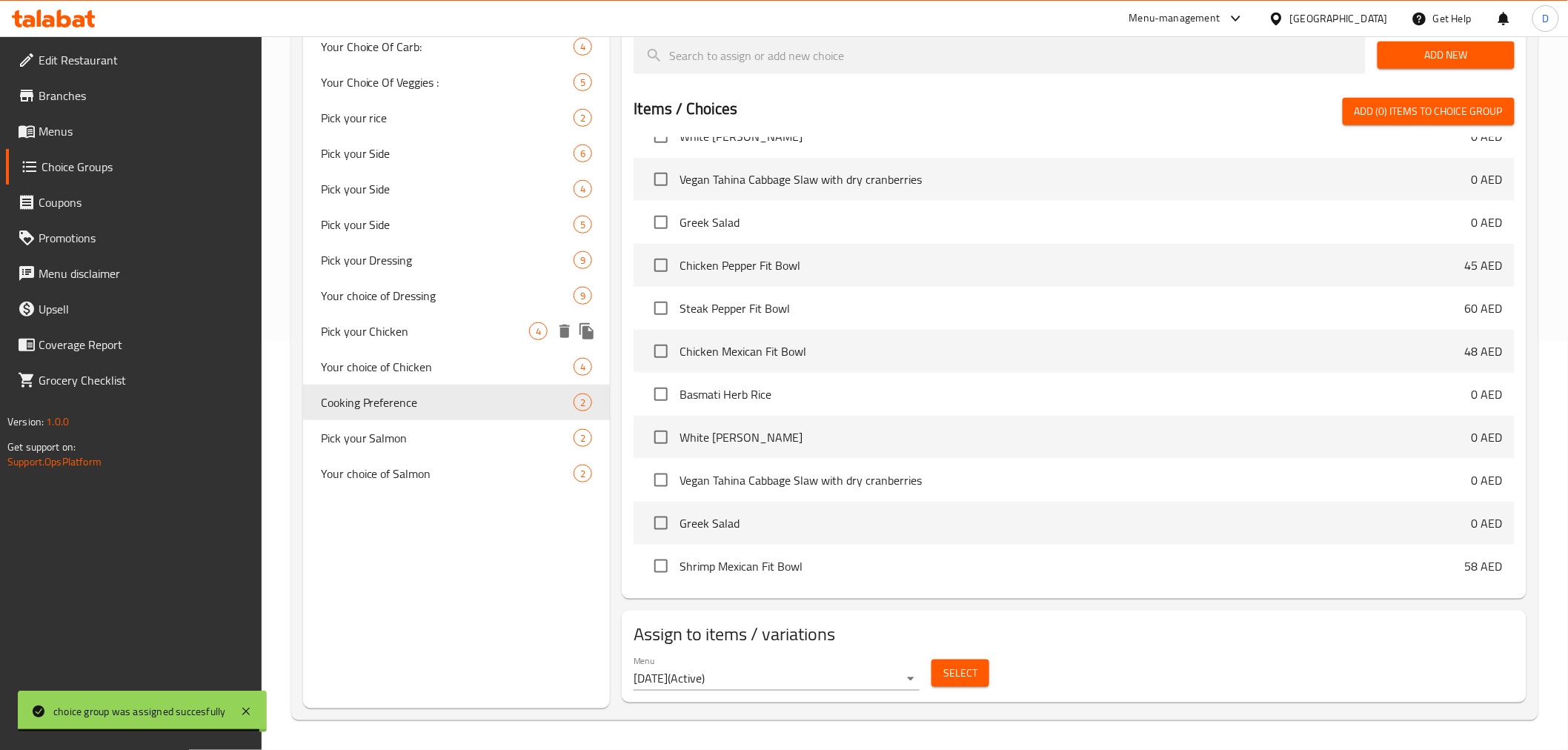
type input "Cooking Preference"
type input "تفضيلات الطبخ"
type input "1"
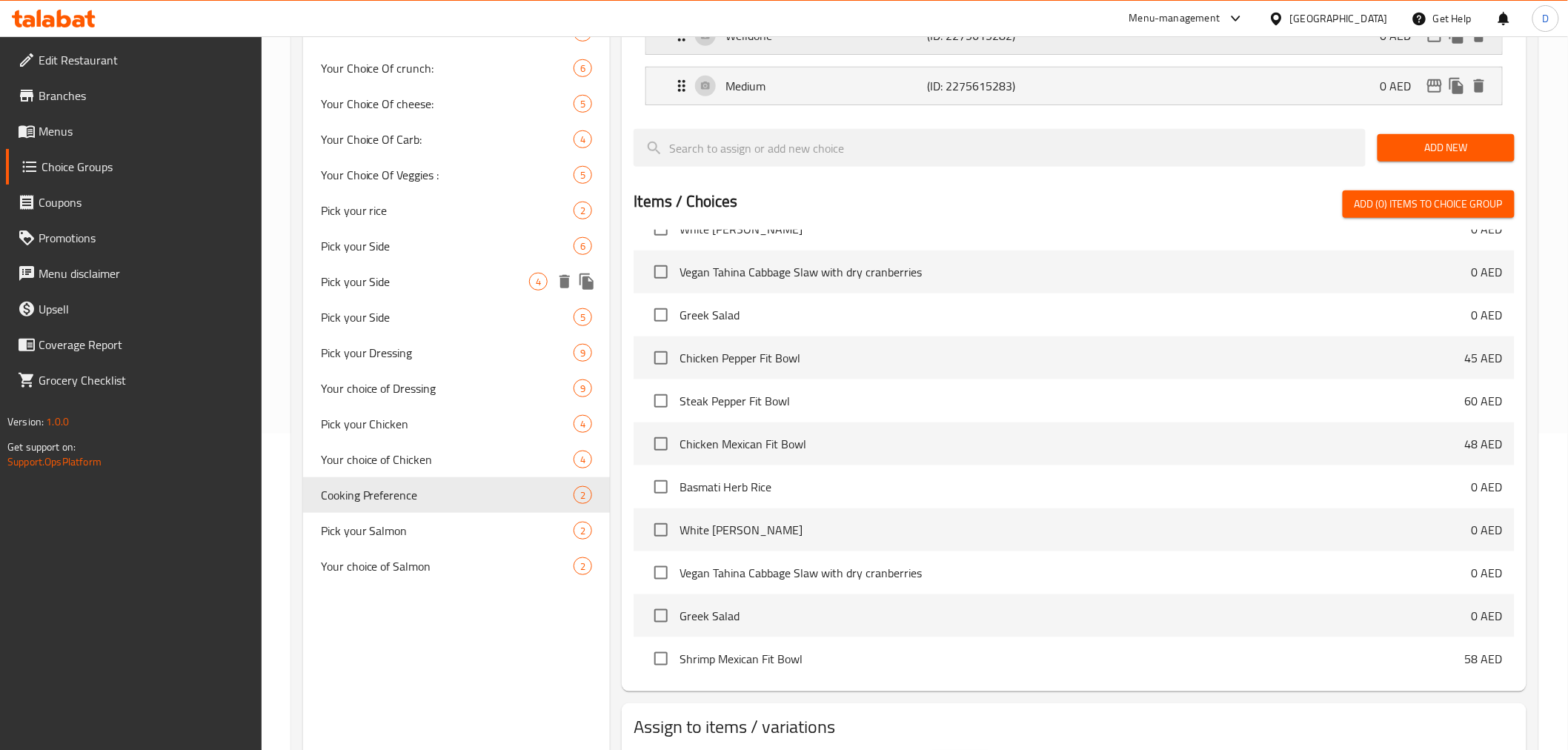
scroll to position [79, 0]
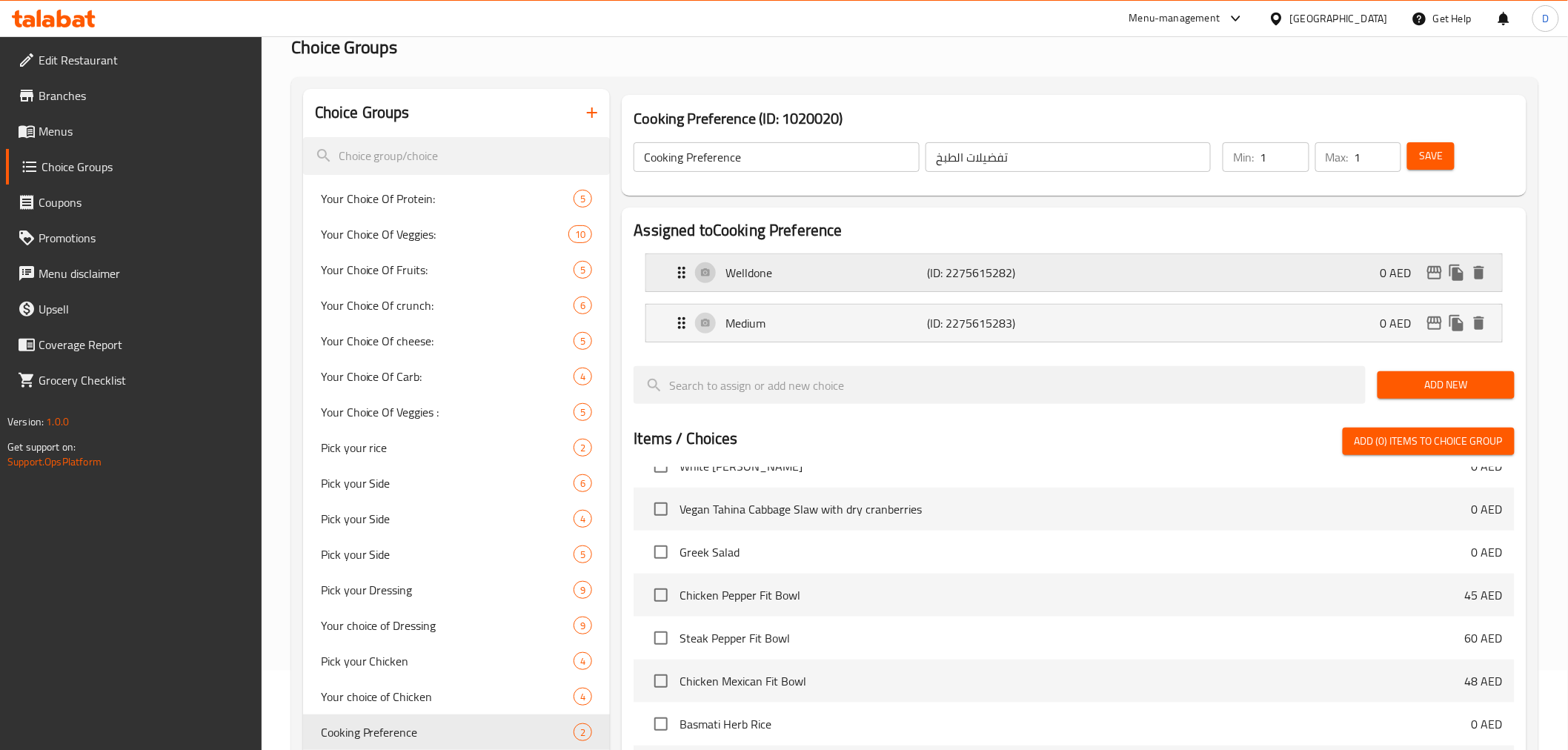
click at [1024, 276] on p "(ID: 2275615282)" at bounding box center [995, 273] width 135 height 18
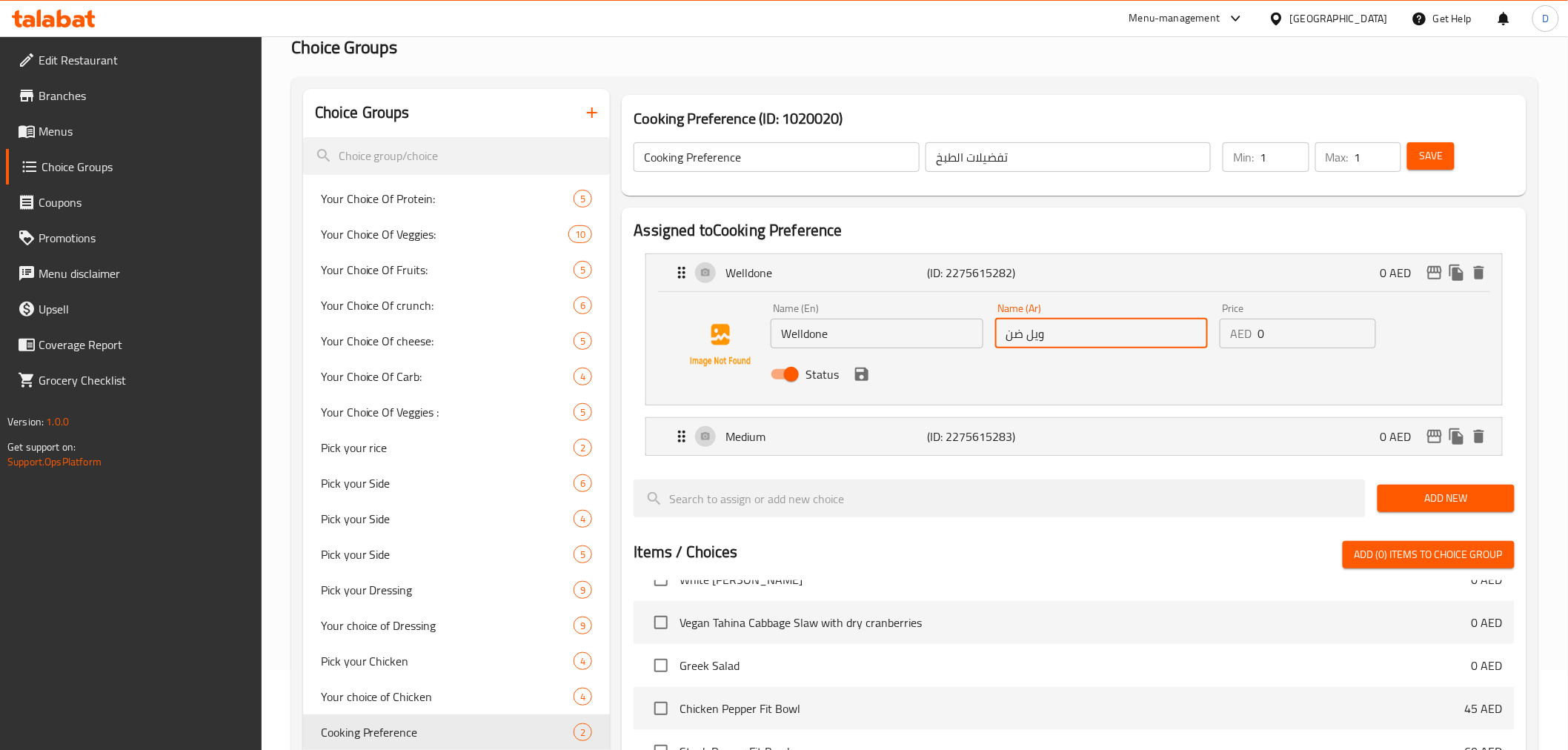
click at [1031, 337] on input "ويل ضن" at bounding box center [1101, 333] width 213 height 29
paste input "طهو جيداً"
type input "مطهو جيداً"
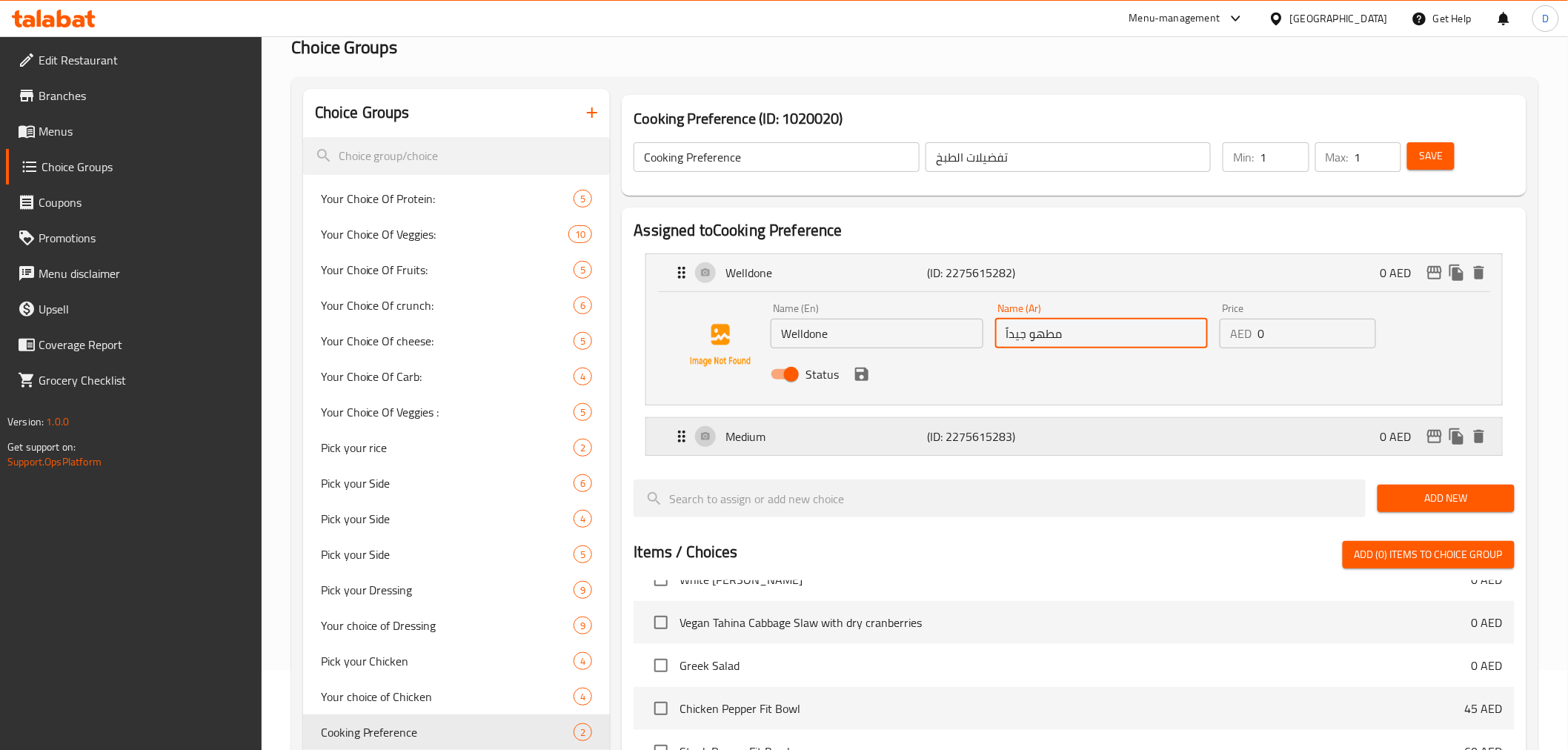
click at [1045, 443] on p "(ID: 2275615283)" at bounding box center [995, 437] width 135 height 18
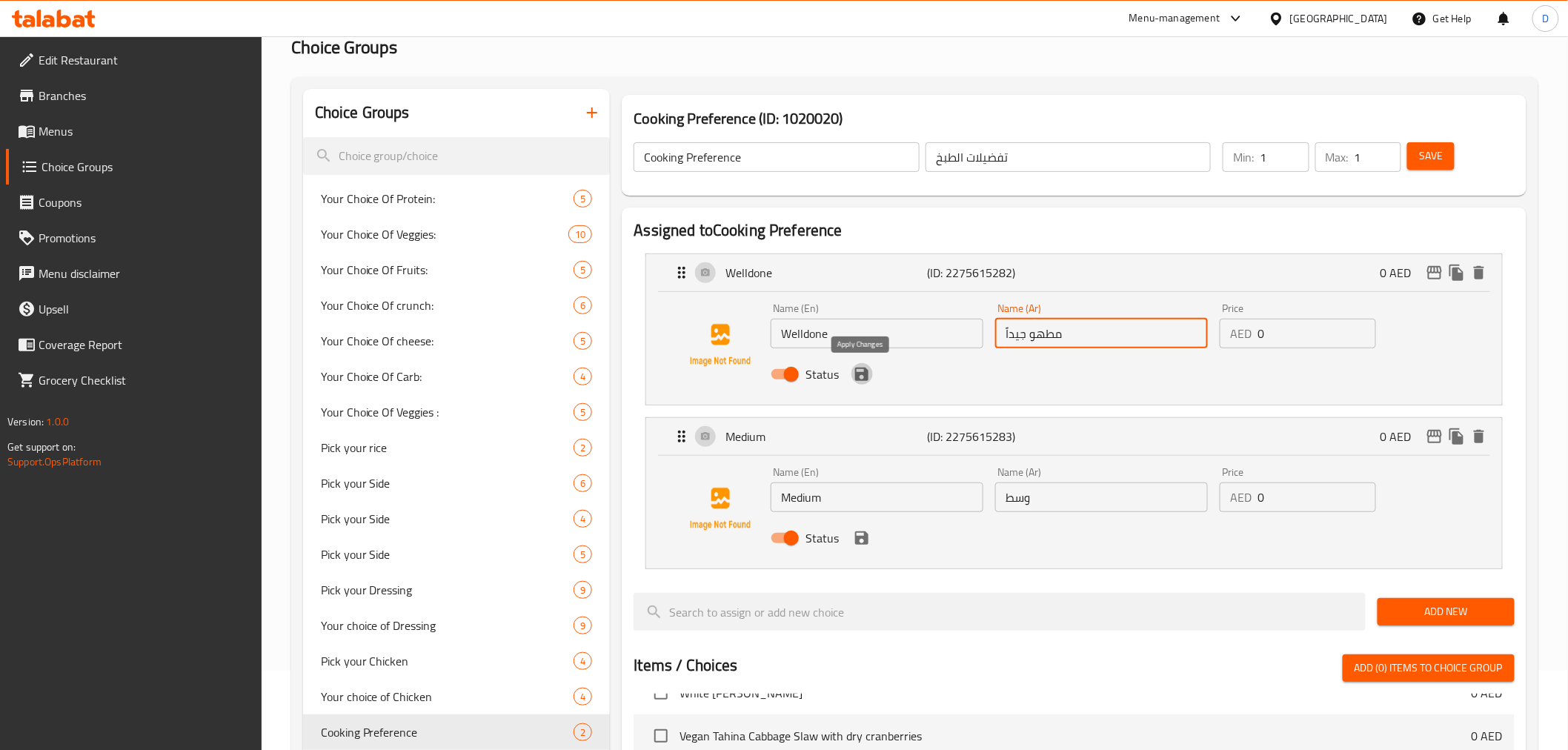
click at [858, 378] on icon "save" at bounding box center [862, 374] width 13 height 13
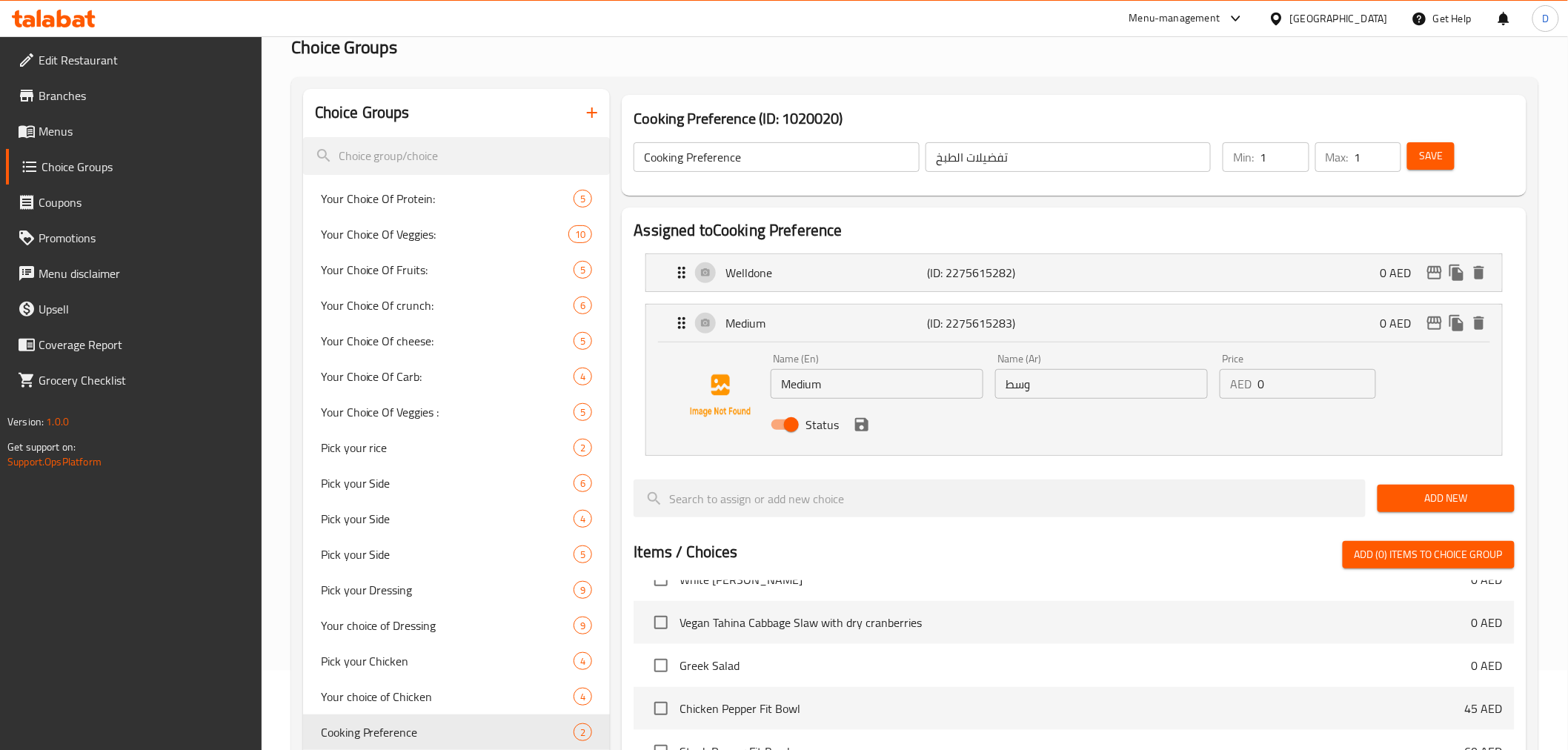
click at [1419, 154] on span "Save" at bounding box center [1430, 156] width 24 height 19
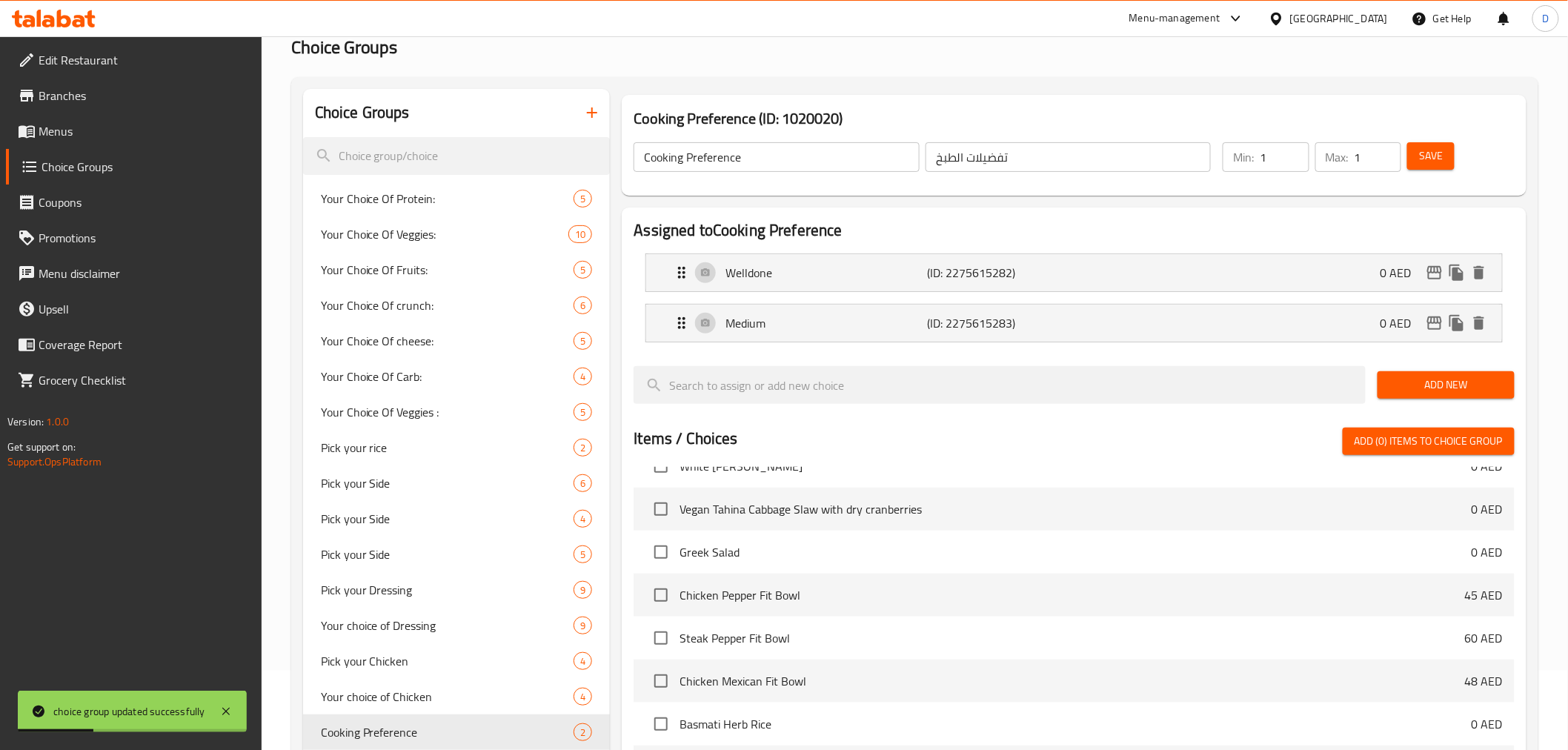
click at [585, 113] on icon "button" at bounding box center [592, 113] width 18 height 18
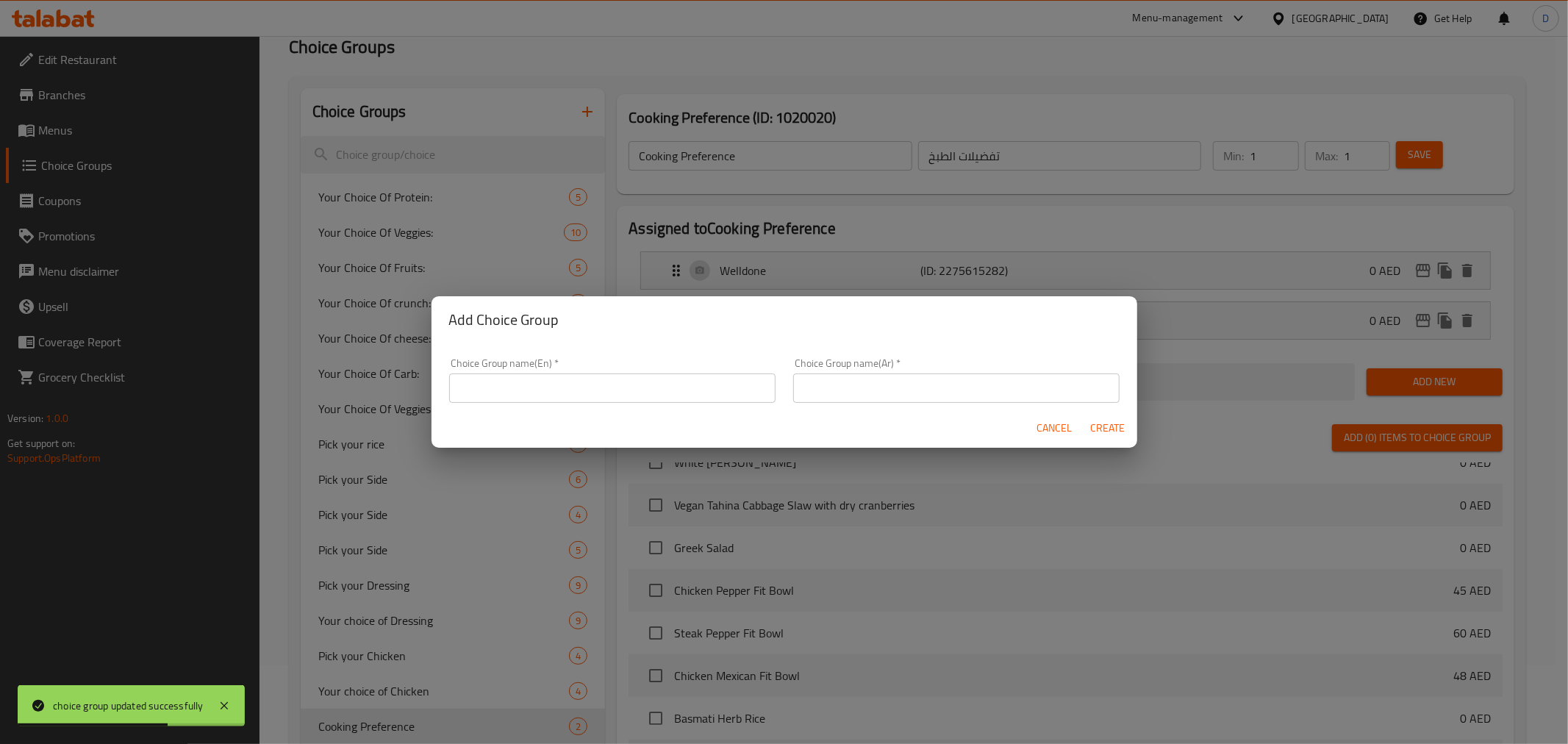
click at [676, 369] on div "Choice Group name(En)   * Choice Group name(En) *" at bounding box center [612, 380] width 326 height 45
click at [670, 393] on input "text" at bounding box center [612, 388] width 326 height 29
click at [542, 385] on input "Your Choice Of Veggies:" at bounding box center [612, 388] width 326 height 29
paste input "Steak"
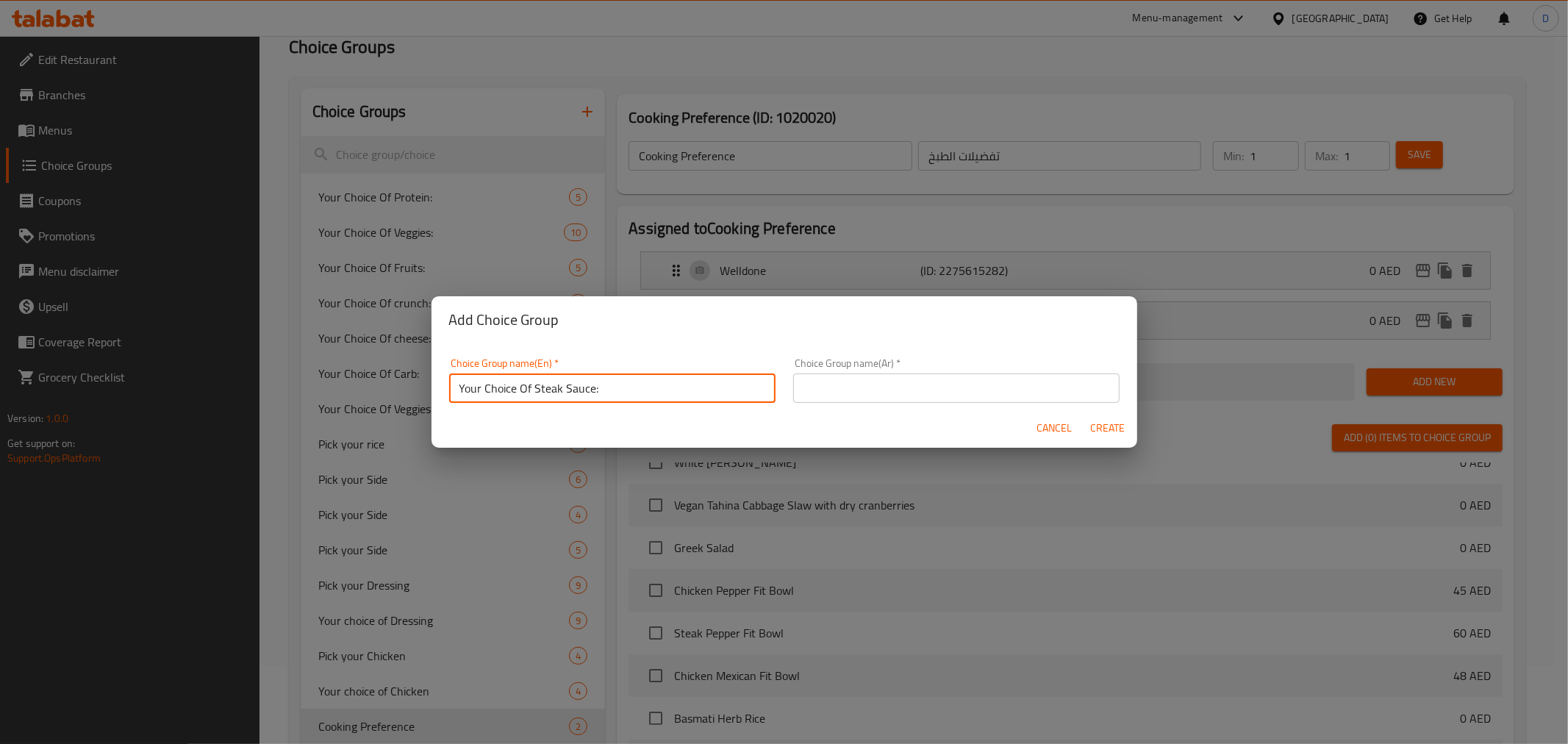
type input "Your Choice Of Steak Sauce:"
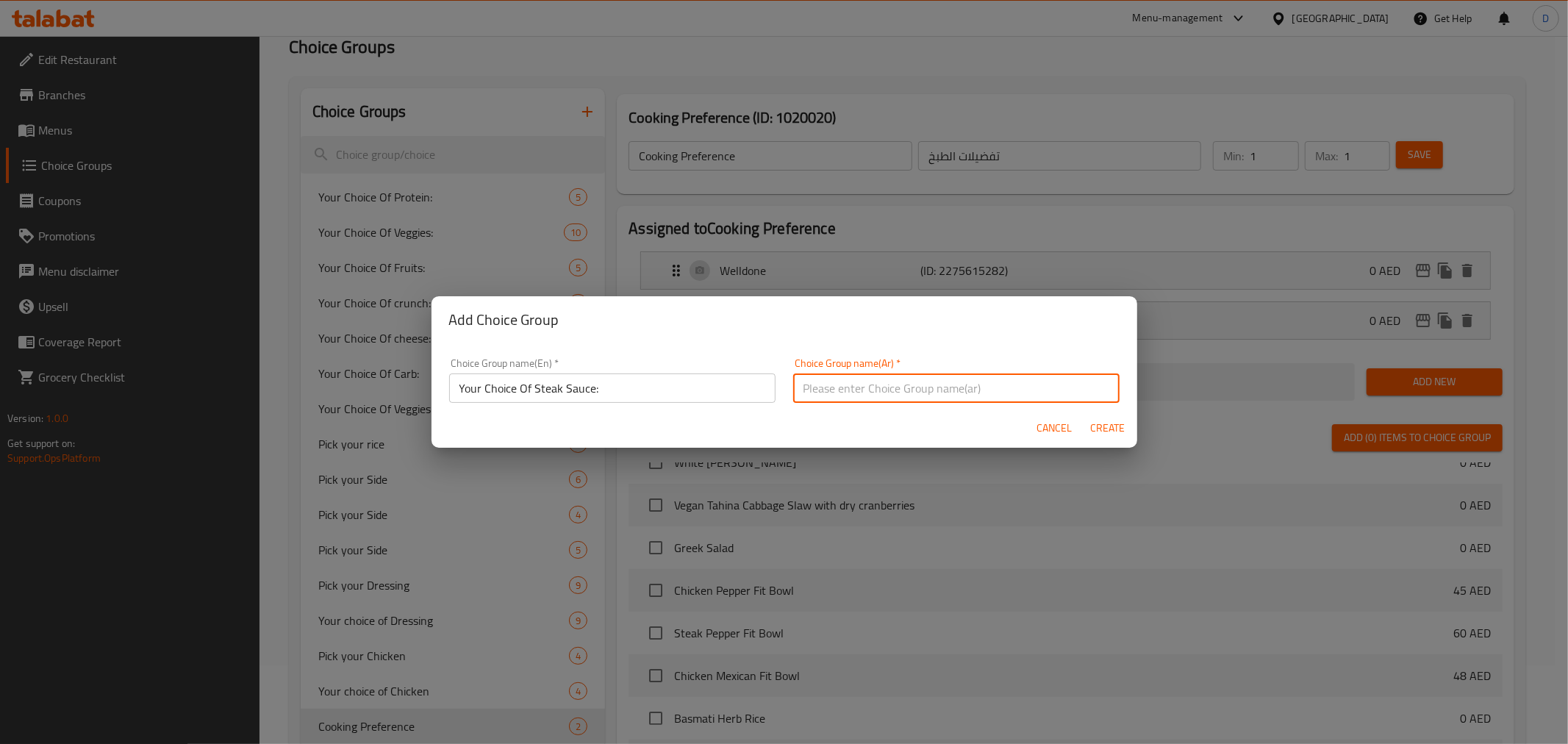
click at [824, 393] on input "text" at bounding box center [956, 388] width 326 height 29
drag, startPoint x: 842, startPoint y: 388, endPoint x: 833, endPoint y: 389, distance: 9.1
click at [833, 389] on input "إختيارك من الخضراوات:" at bounding box center [956, 388] width 326 height 29
click at [846, 393] on input "إختيارك من الخضراوات:" at bounding box center [956, 388] width 326 height 29
drag, startPoint x: 841, startPoint y: 385, endPoint x: 795, endPoint y: 388, distance: 46.1
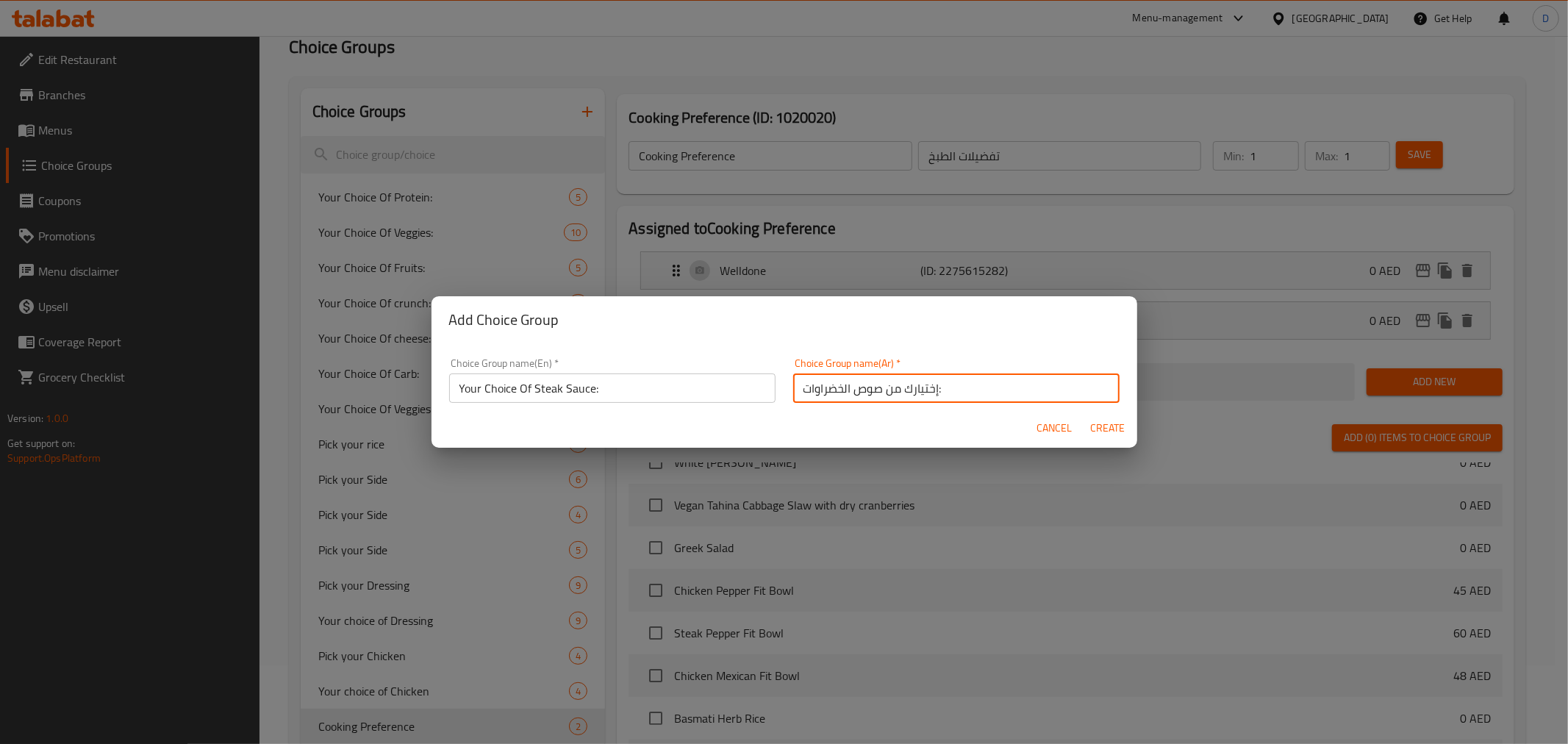
click at [795, 388] on input "إختيارك من صوص الخضراوات:" at bounding box center [956, 388] width 326 height 29
type input "إختيارك من صوص الستيك:"
click at [1087, 427] on button "Create" at bounding box center [1108, 428] width 47 height 28
type input "Your Choice Of Steak Sauce:"
type input "إختيارك من صوص الستيك:"
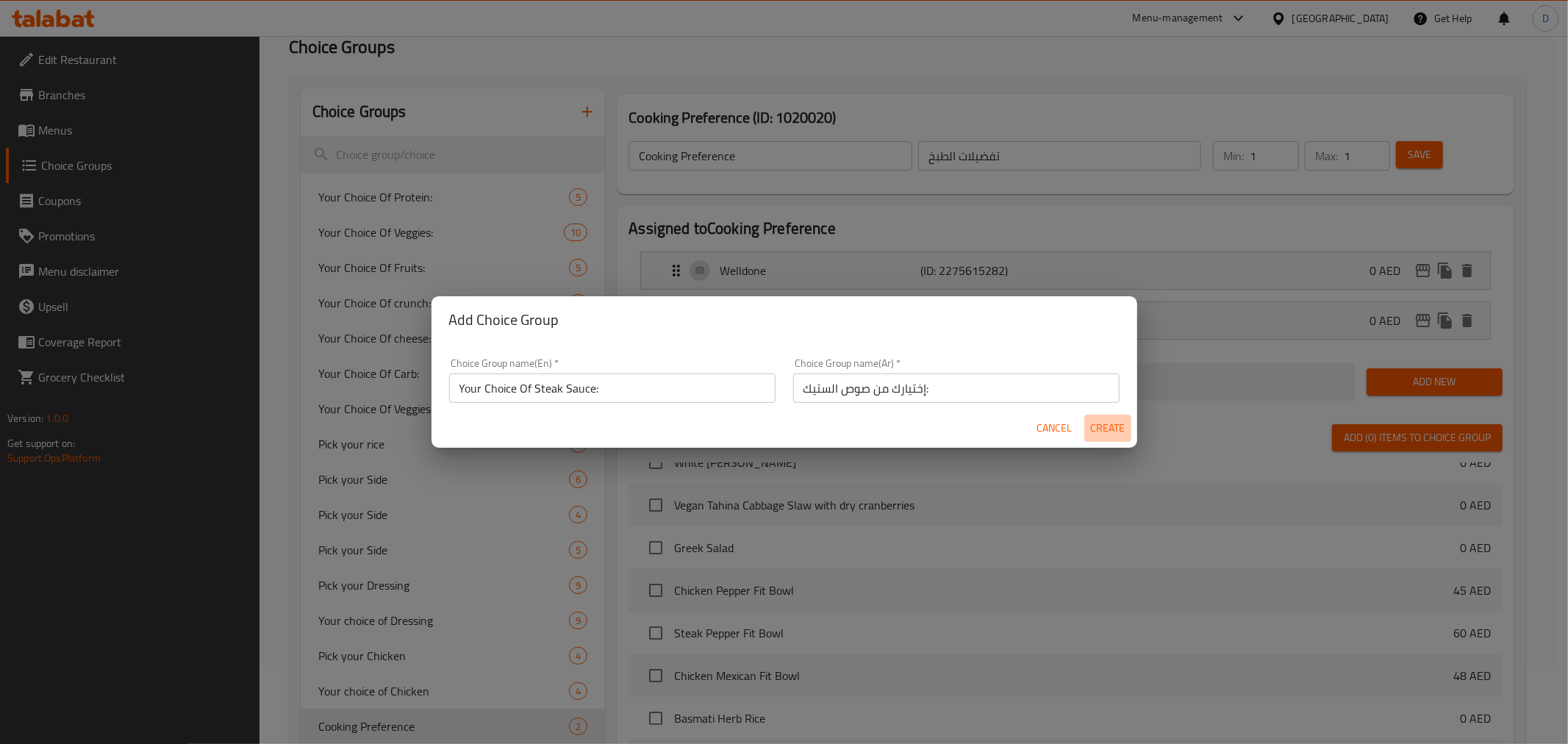
type input "0"
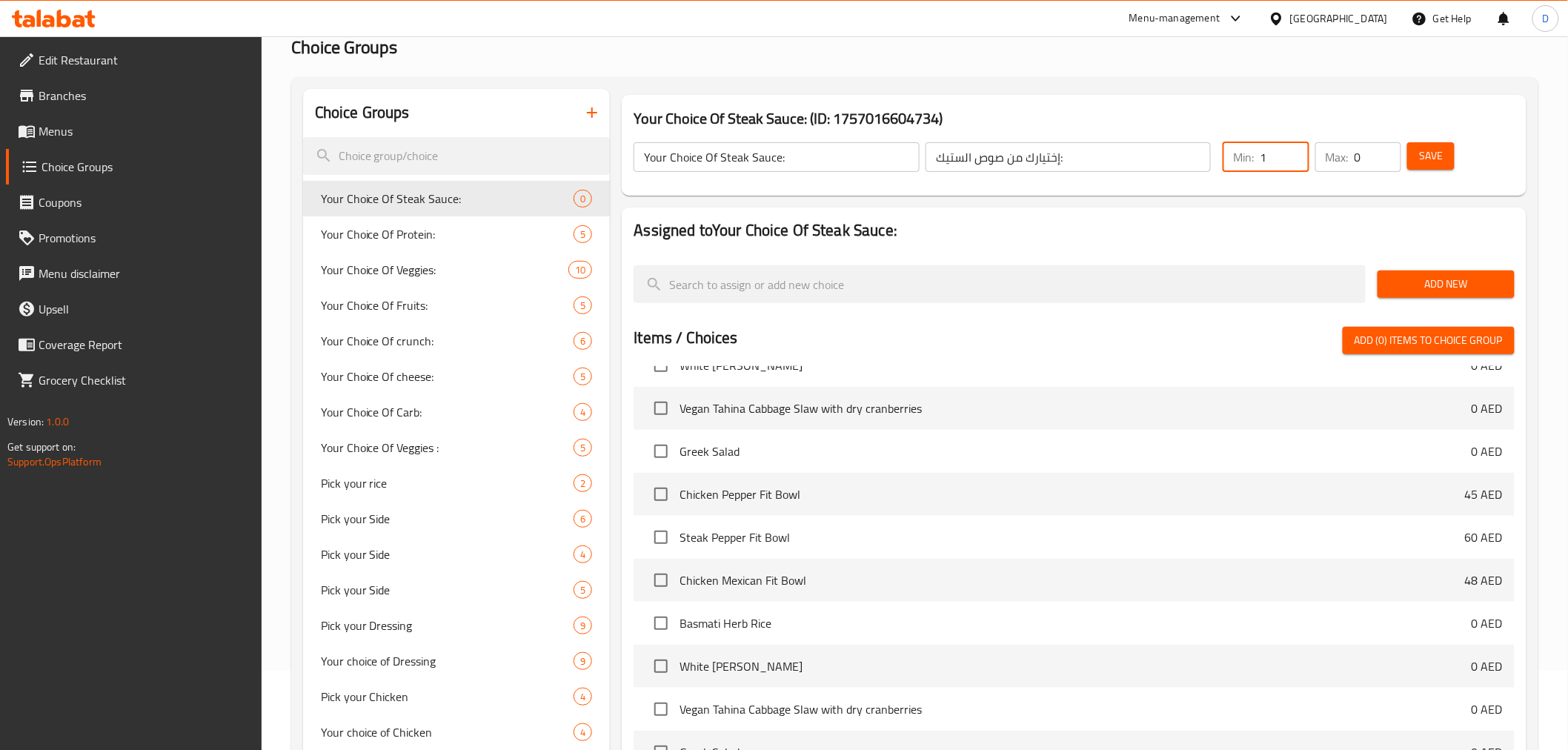
drag, startPoint x: 1293, startPoint y: 146, endPoint x: 1353, endPoint y: 158, distance: 61.2
type input "1"
click at [1293, 147] on input "1" at bounding box center [1284, 157] width 49 height 29
type input "1"
click at [1386, 150] on input "1" at bounding box center [1377, 157] width 47 height 29
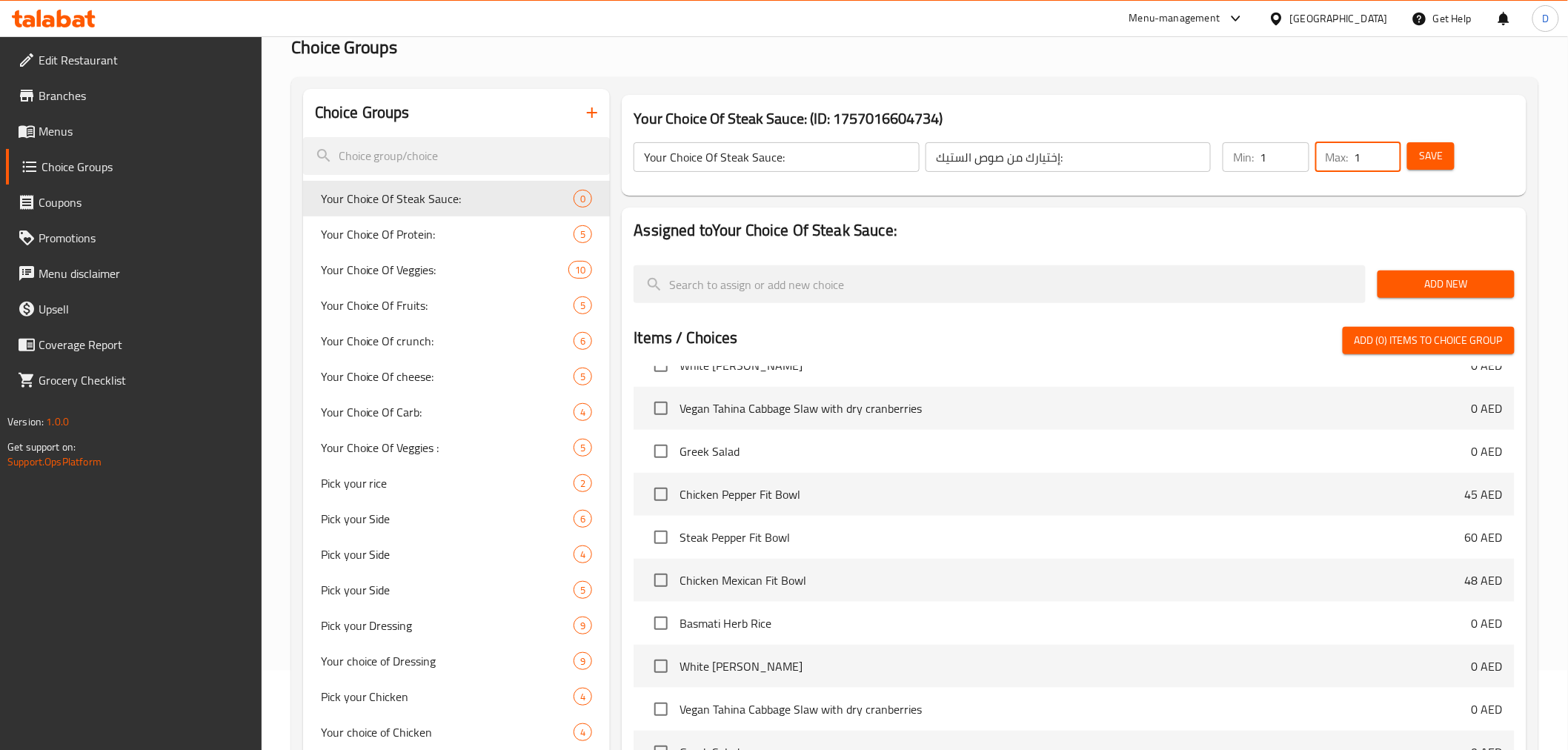
click at [1416, 157] on button "Save" at bounding box center [1431, 156] width 47 height 28
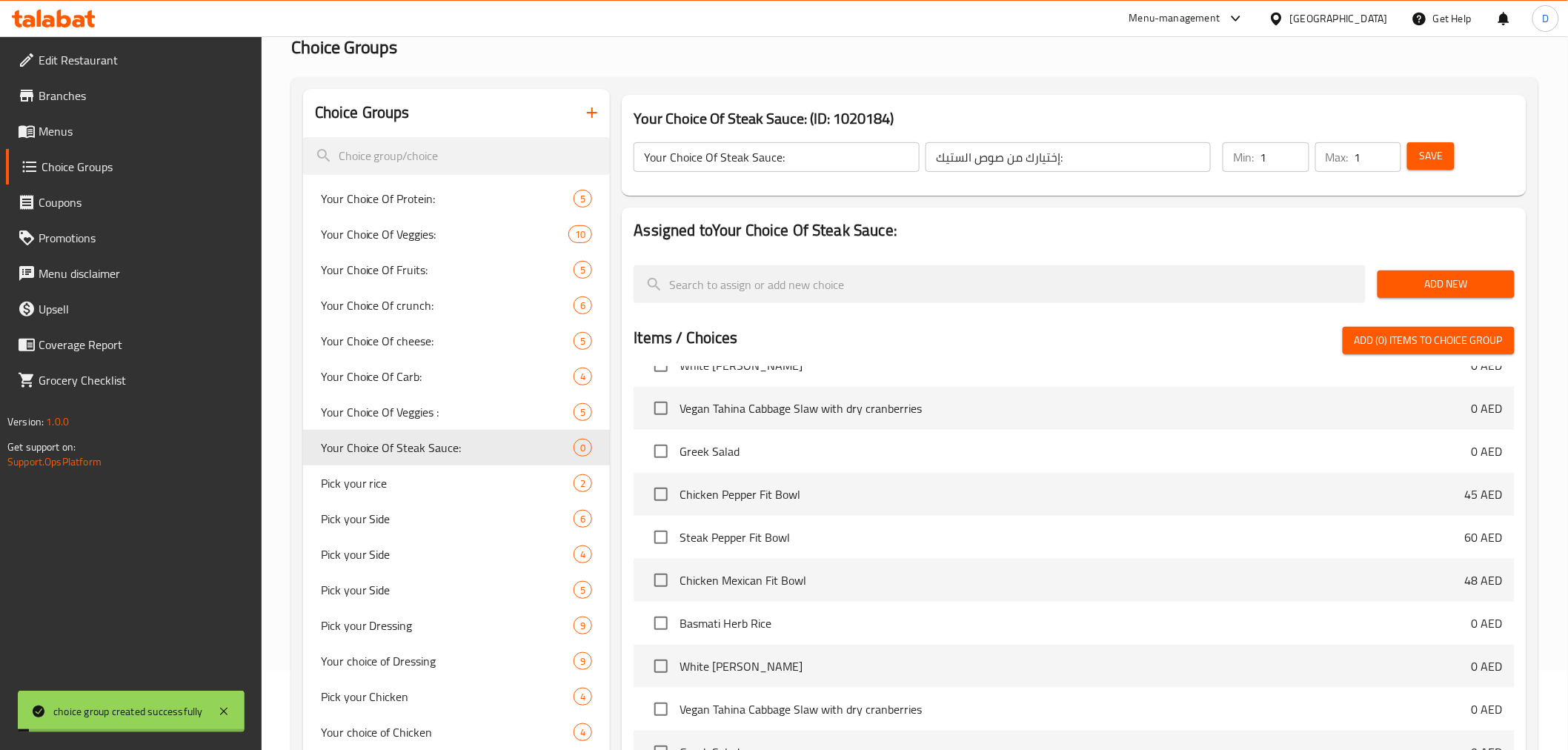
click at [1428, 299] on div "Add New" at bounding box center [1446, 284] width 149 height 50
click at [1425, 284] on span "Add New" at bounding box center [1446, 284] width 113 height 19
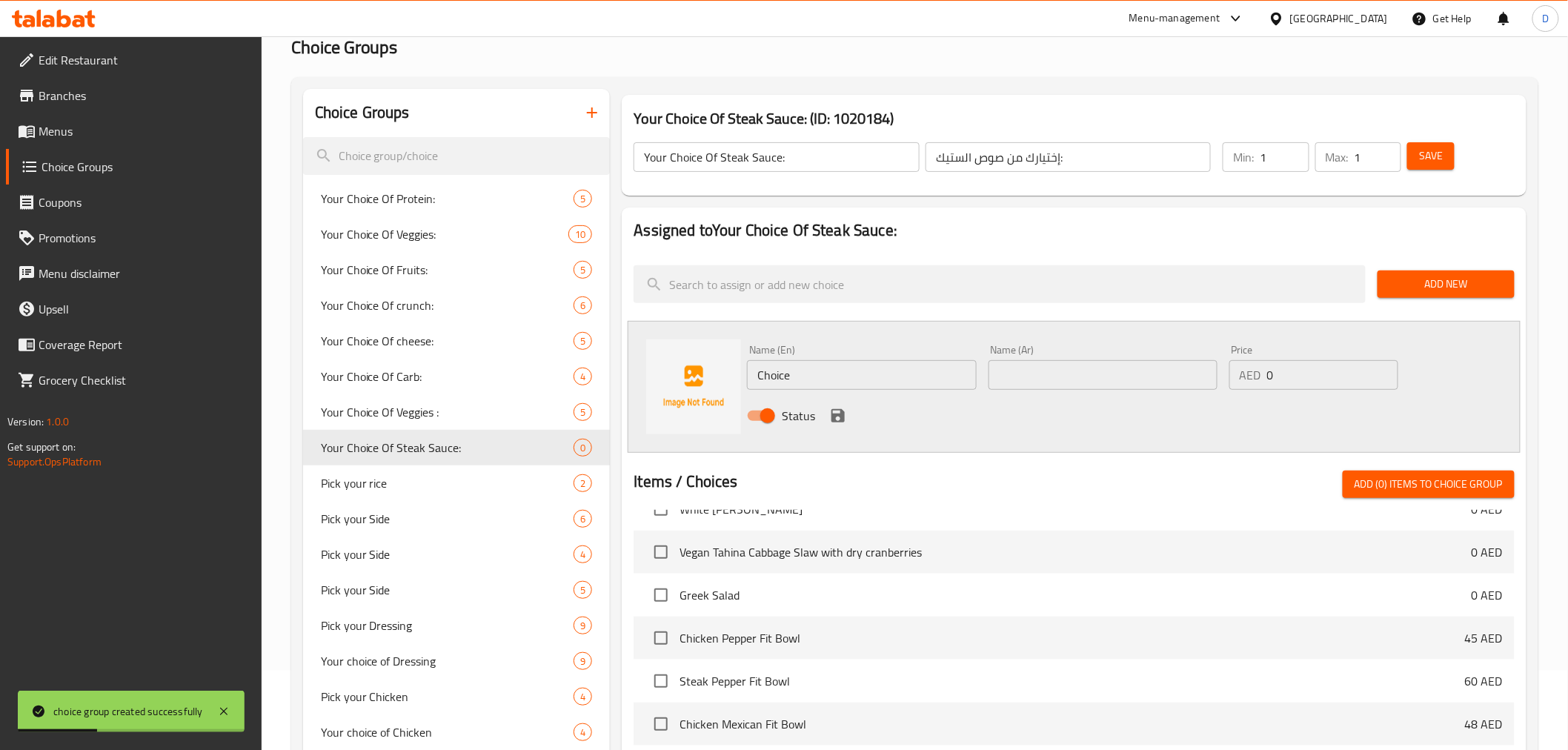
click at [906, 374] on input "Choice" at bounding box center [861, 375] width 229 height 29
paste input "Peppercorn Sau"
type input "Peppercorn Sauce"
click at [1048, 372] on input "text" at bounding box center [1103, 375] width 229 height 29
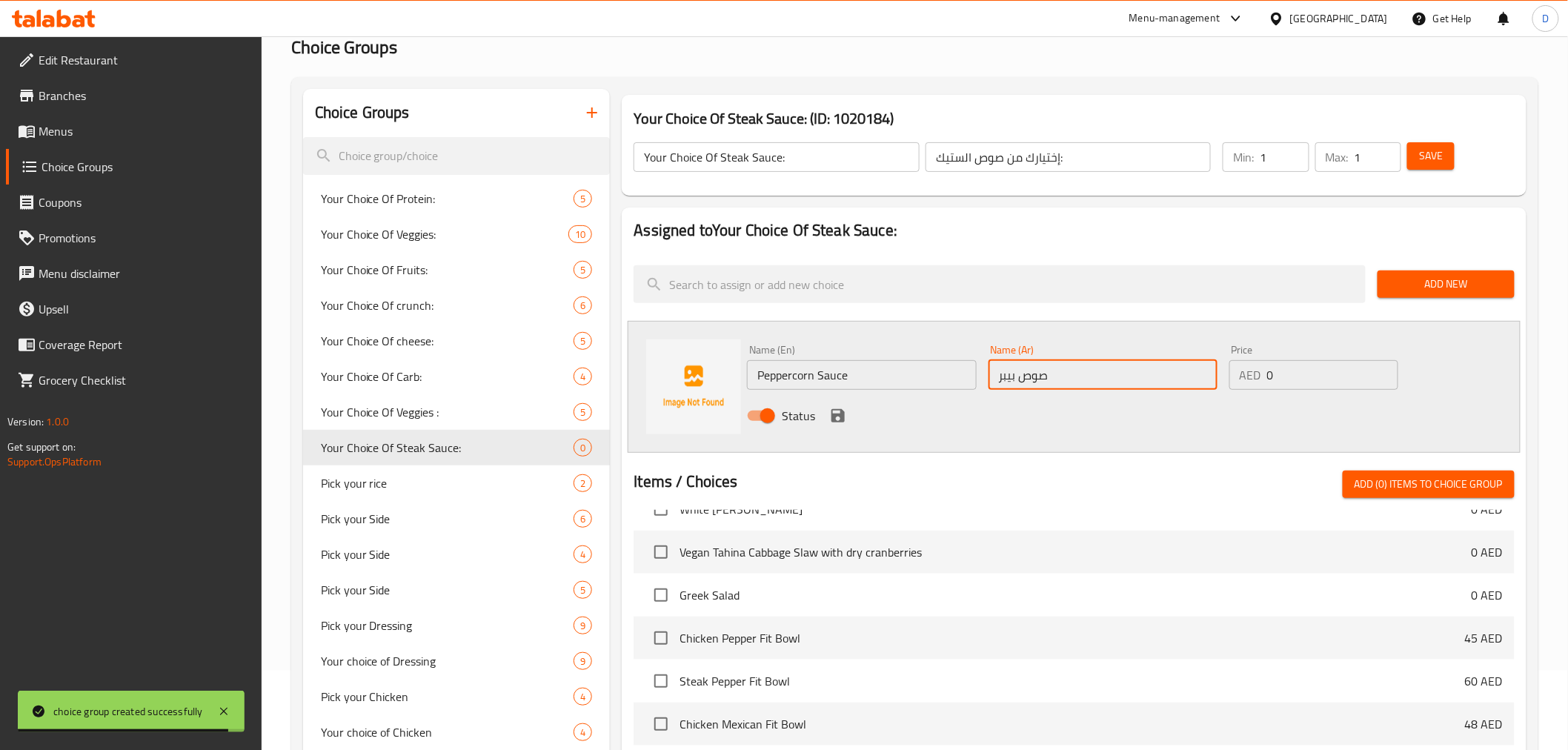
type input "صوص بيبر"
click at [829, 415] on icon "save" at bounding box center [838, 415] width 18 height 18
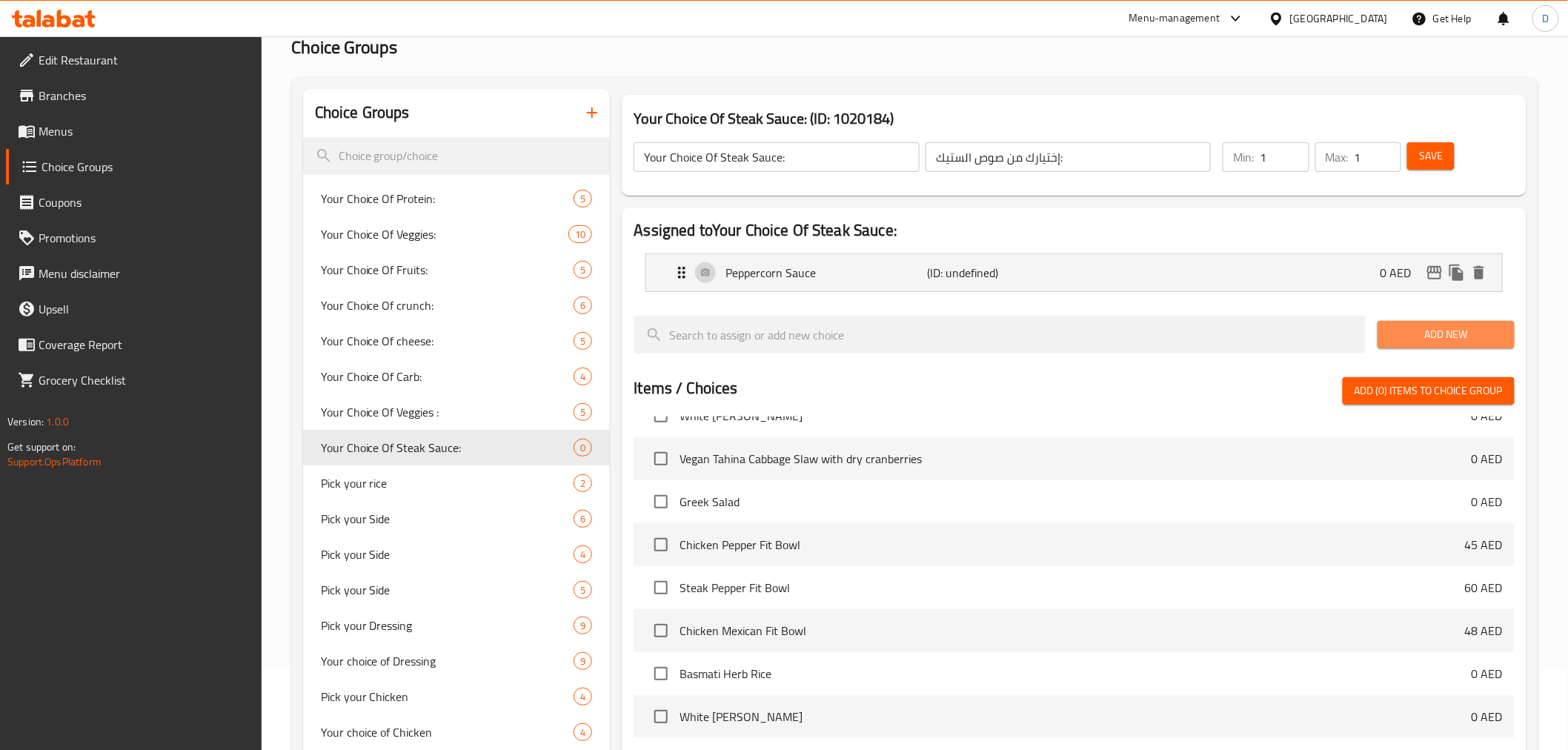
drag, startPoint x: 1458, startPoint y: 335, endPoint x: 1346, endPoint y: 285, distance: 122.7
click at [1458, 335] on span "Add New" at bounding box center [1446, 335] width 113 height 19
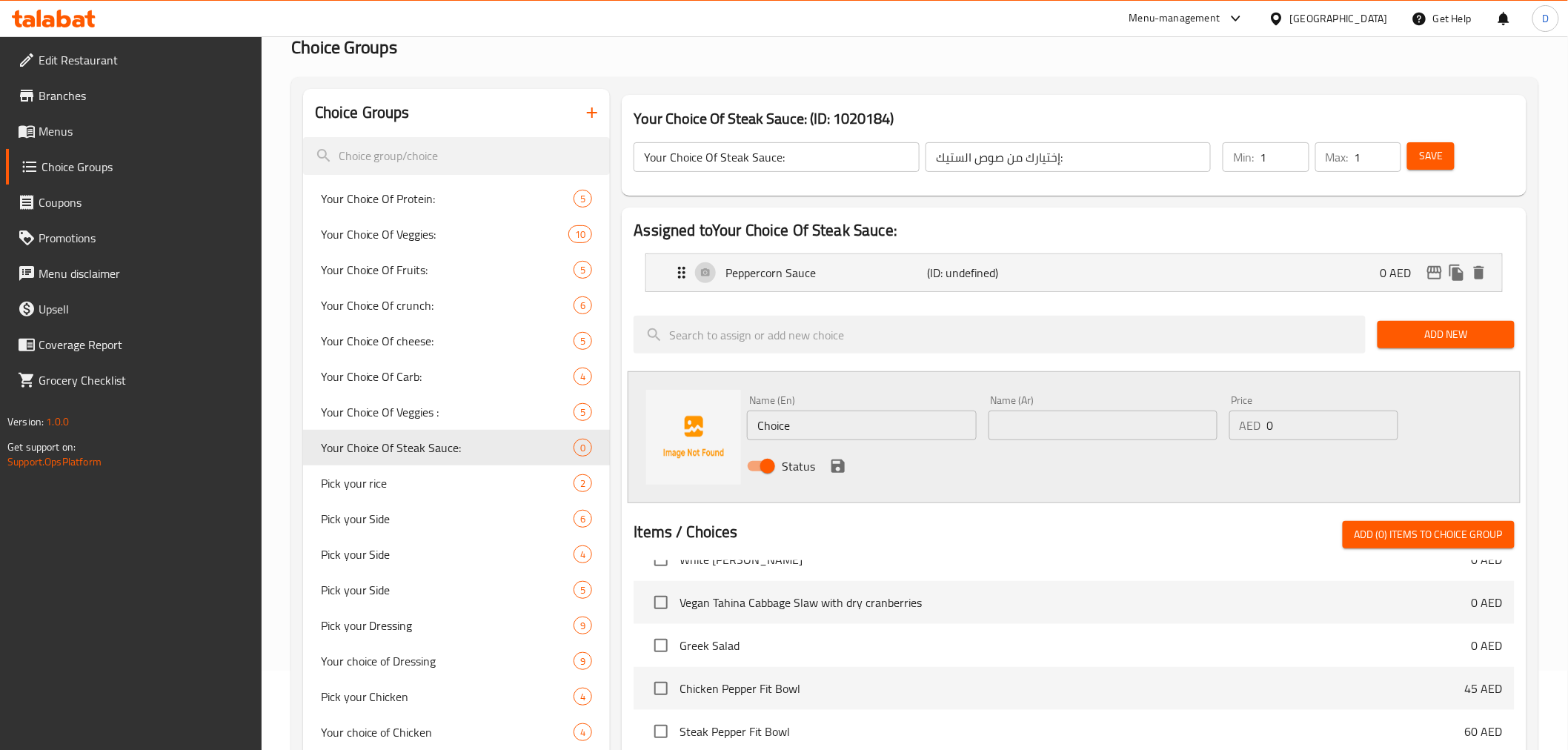
click at [856, 427] on input "Choice" at bounding box center [861, 425] width 229 height 29
paste input "immichurri Sau"
type input "Chimmichurri Sauce"
click at [914, 428] on input "Chimmichurri Sauce" at bounding box center [861, 425] width 229 height 29
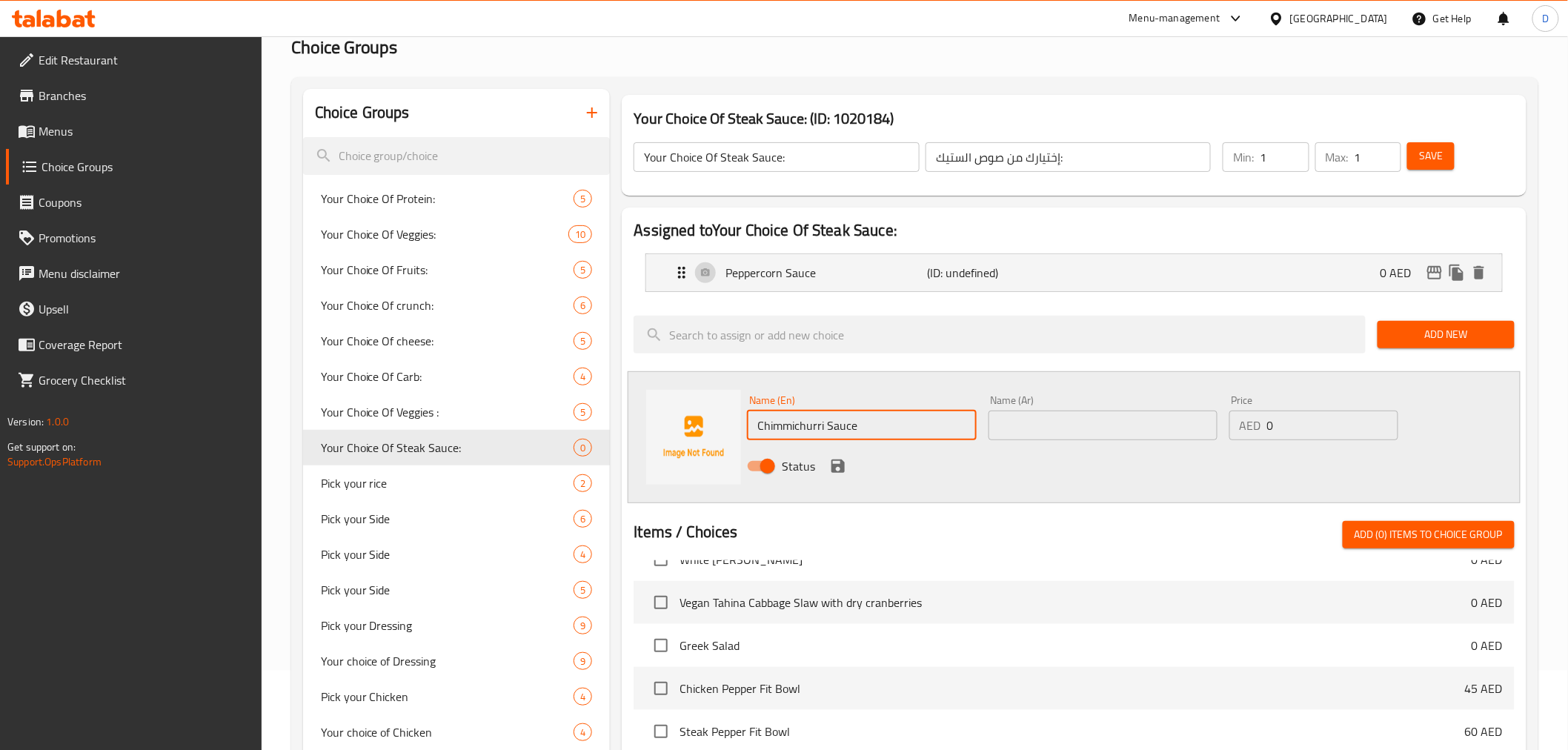
click at [914, 428] on input "Chimmichurri Sauce" at bounding box center [861, 425] width 229 height 29
click at [1039, 423] on input "text" at bounding box center [1103, 425] width 229 height 29
paste input "صلصة تشيميتشوري"
drag, startPoint x: 1088, startPoint y: 423, endPoint x: 1071, endPoint y: 421, distance: 17.1
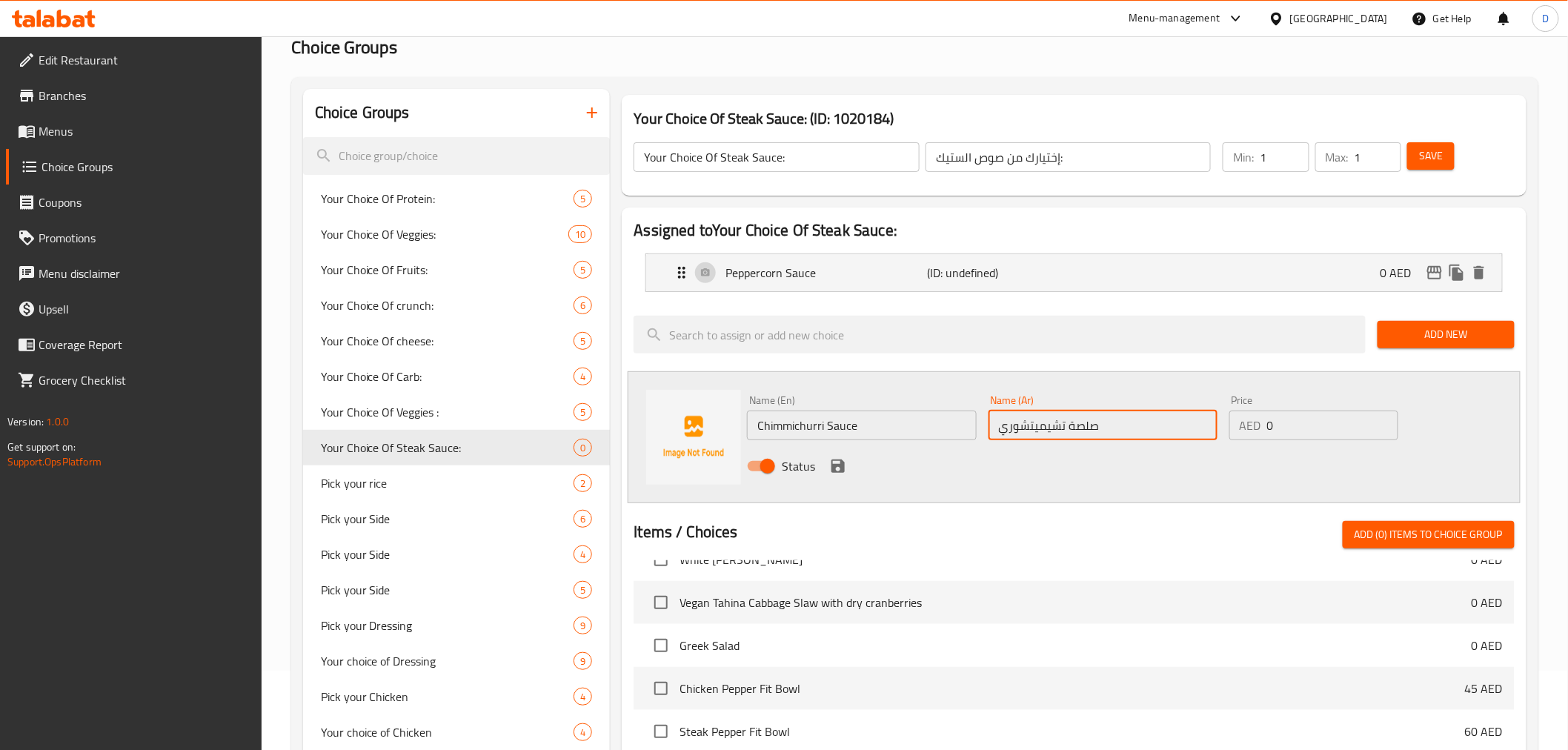
click at [1071, 421] on input "صلصة تشيميتشوري" at bounding box center [1103, 425] width 229 height 29
click at [1037, 421] on input "صوص تشيميتشوري" at bounding box center [1103, 425] width 229 height 29
type input "صوص تشيمي تشوري"
drag, startPoint x: 846, startPoint y: 462, endPoint x: 1028, endPoint y: 470, distance: 182.2
click at [847, 462] on button "save" at bounding box center [837, 465] width 22 height 22
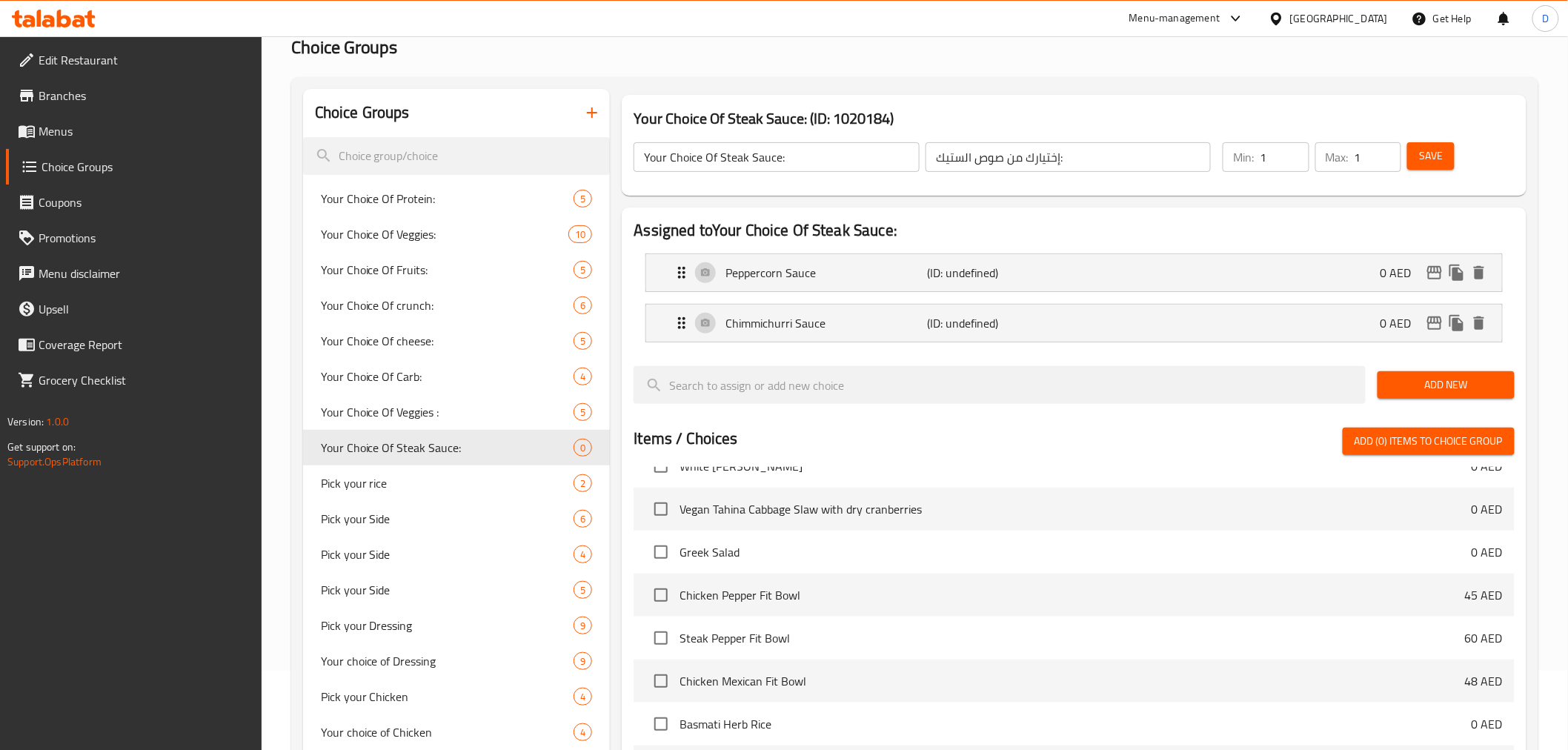
click at [1430, 153] on span "Save" at bounding box center [1430, 156] width 24 height 19
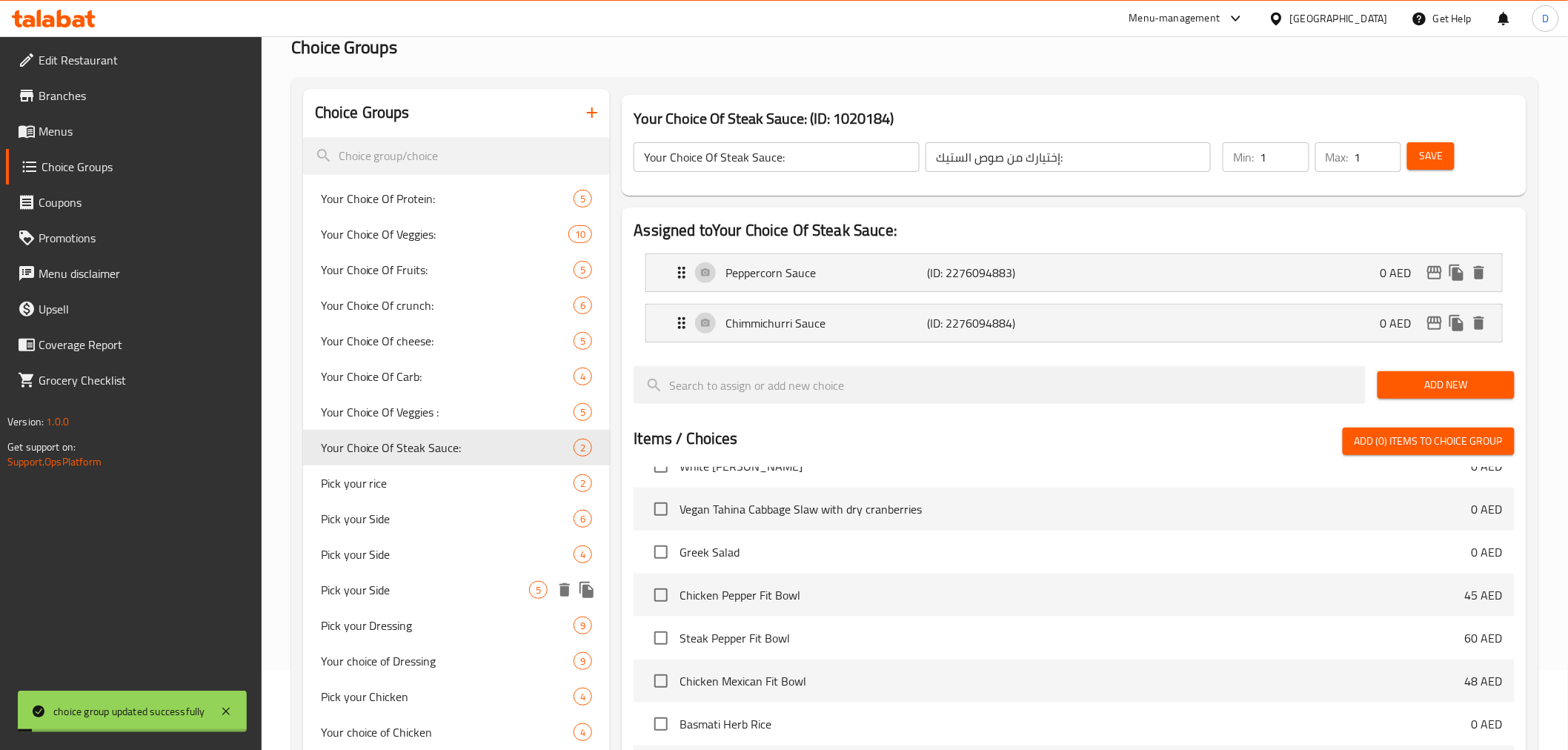
scroll to position [409, 0]
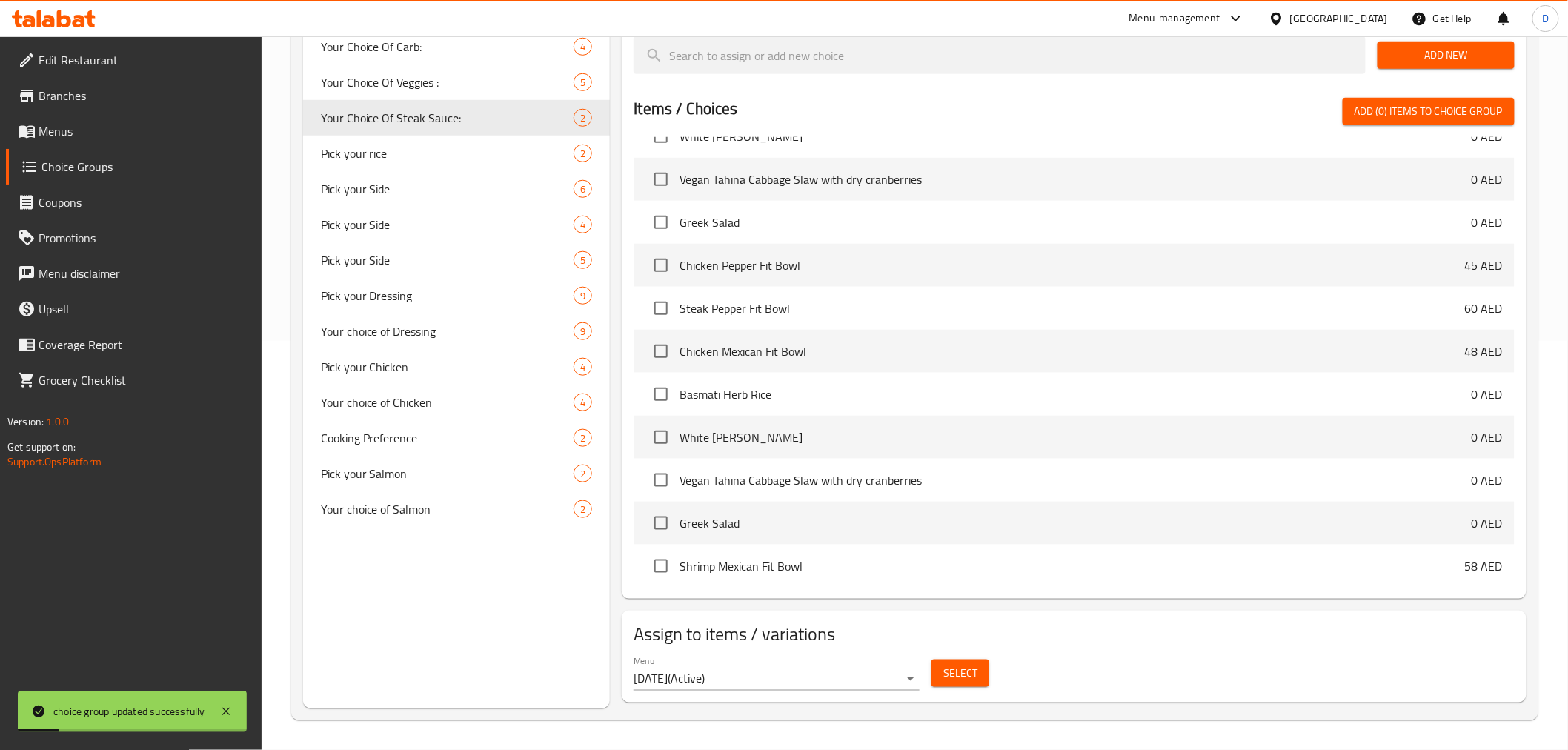
click at [934, 668] on button "Select" at bounding box center [960, 673] width 58 height 28
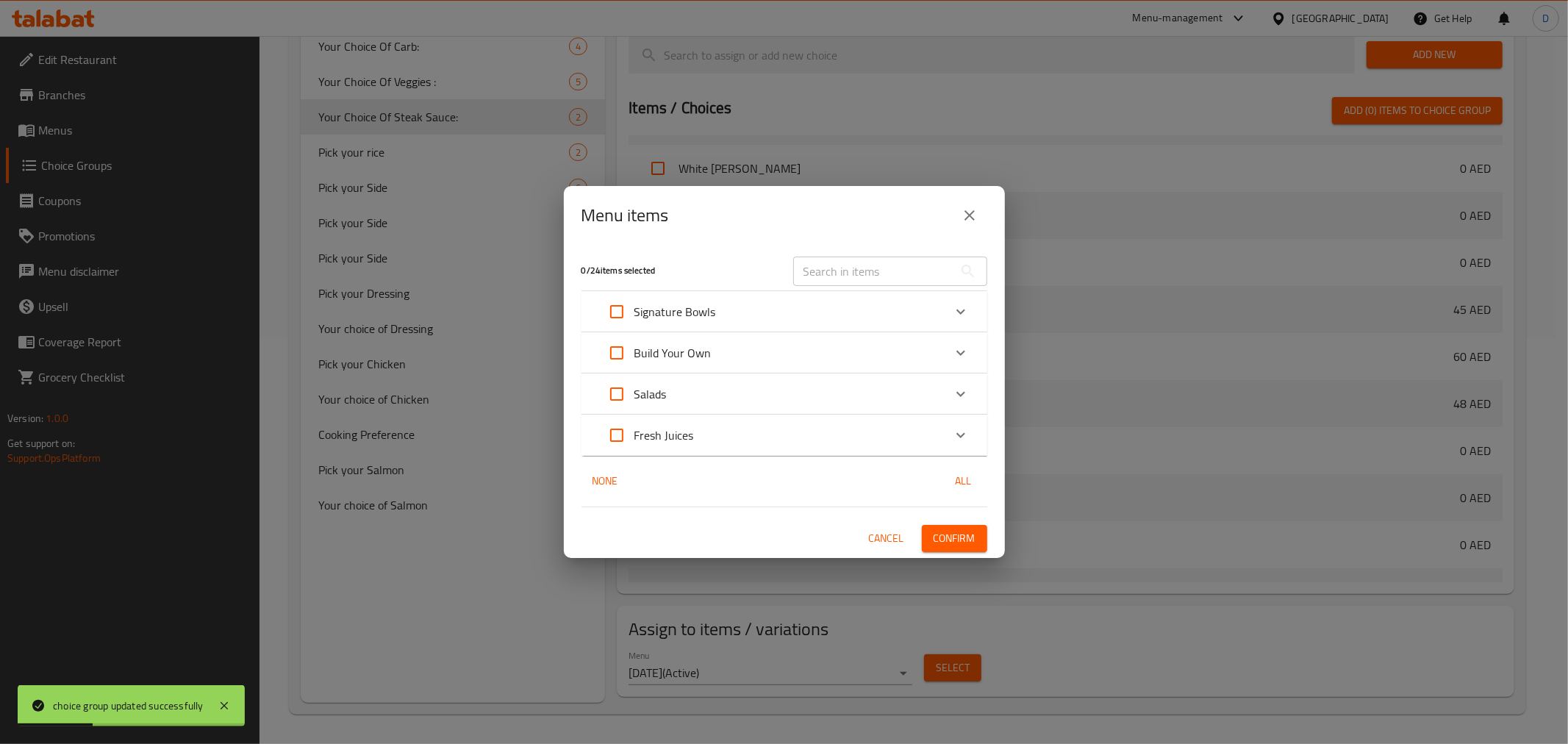
click at [705, 355] on p "Build Your Own" at bounding box center [672, 353] width 77 height 18
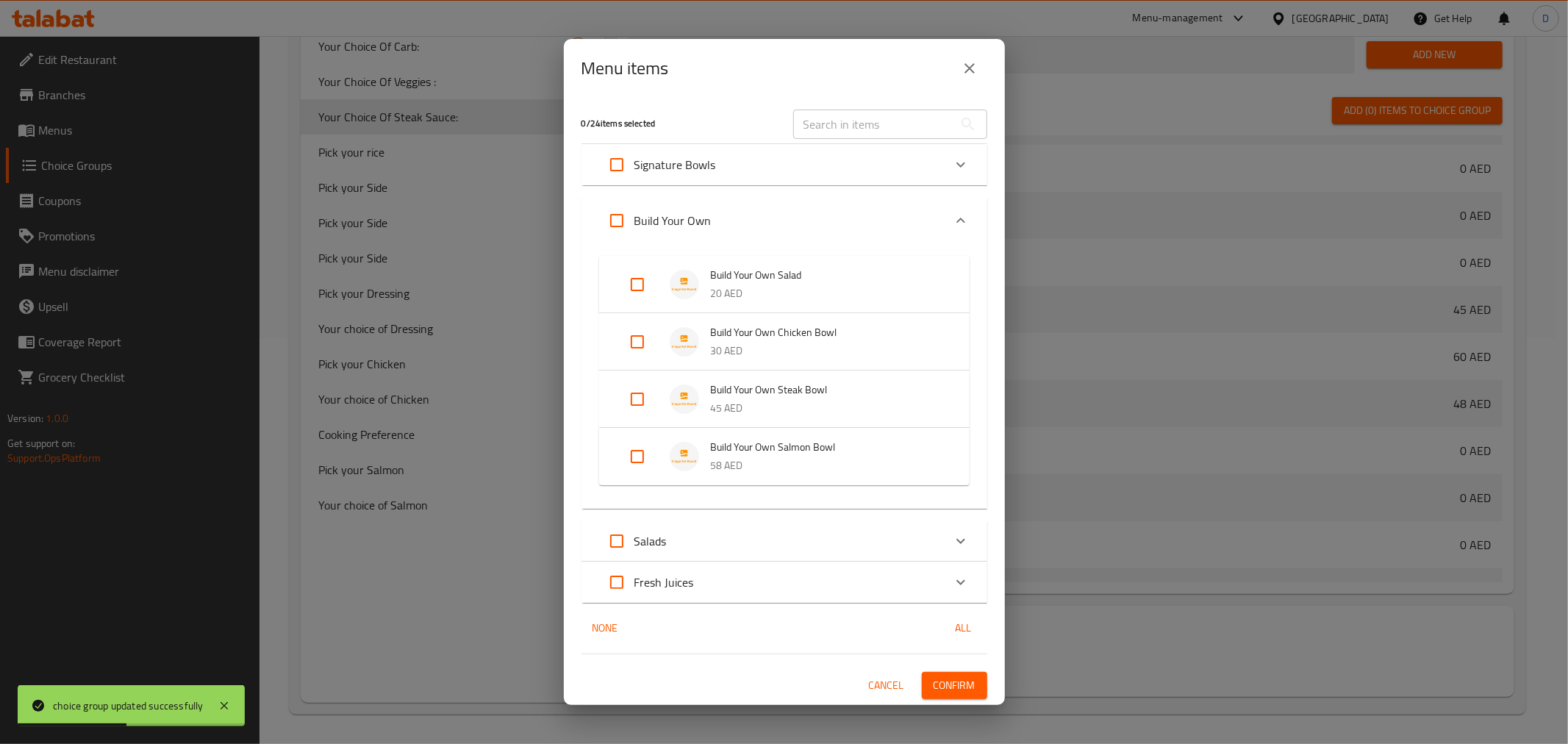
click at [737, 406] on p "45 AED" at bounding box center [825, 408] width 229 height 19
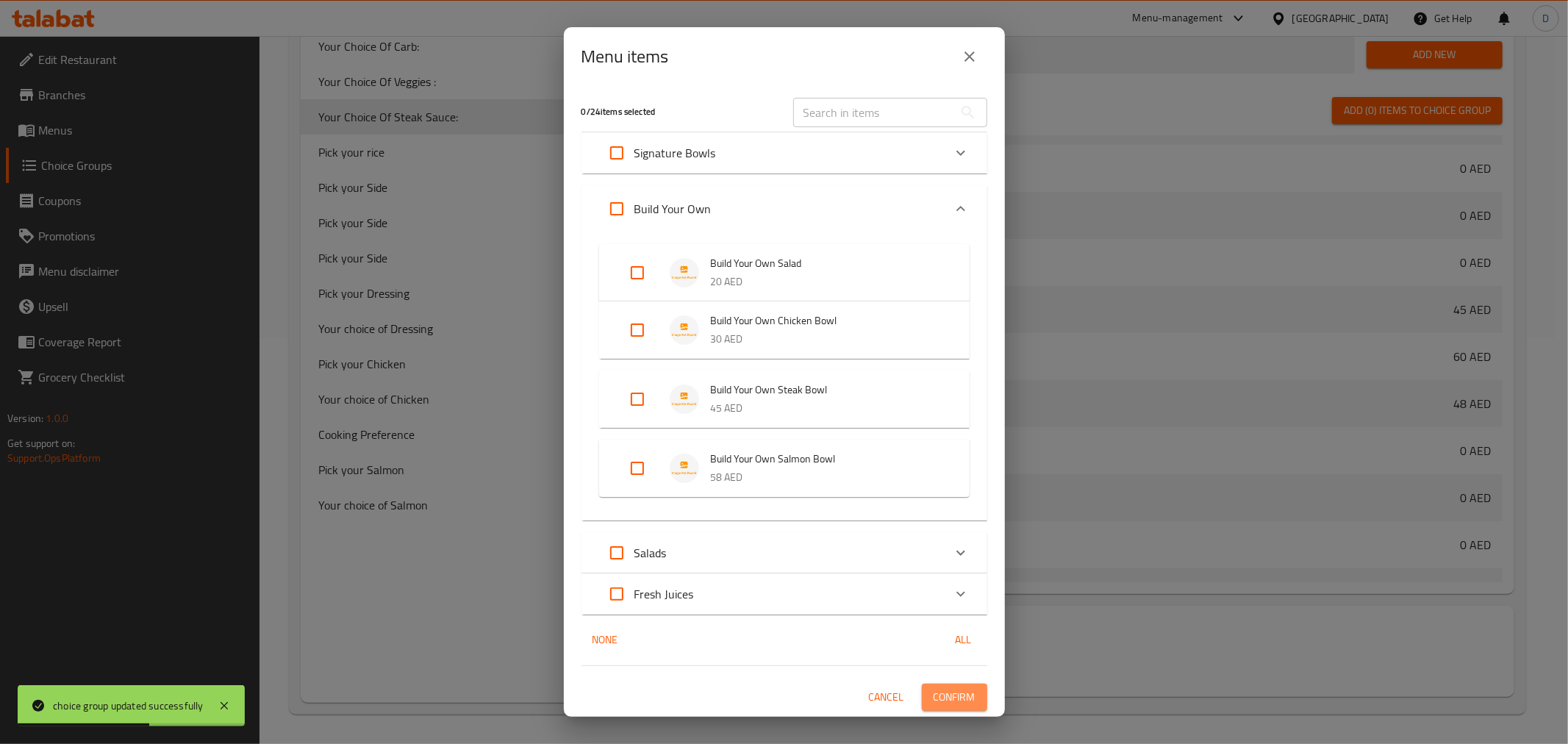
click at [968, 692] on span "Confirm" at bounding box center [955, 697] width 42 height 19
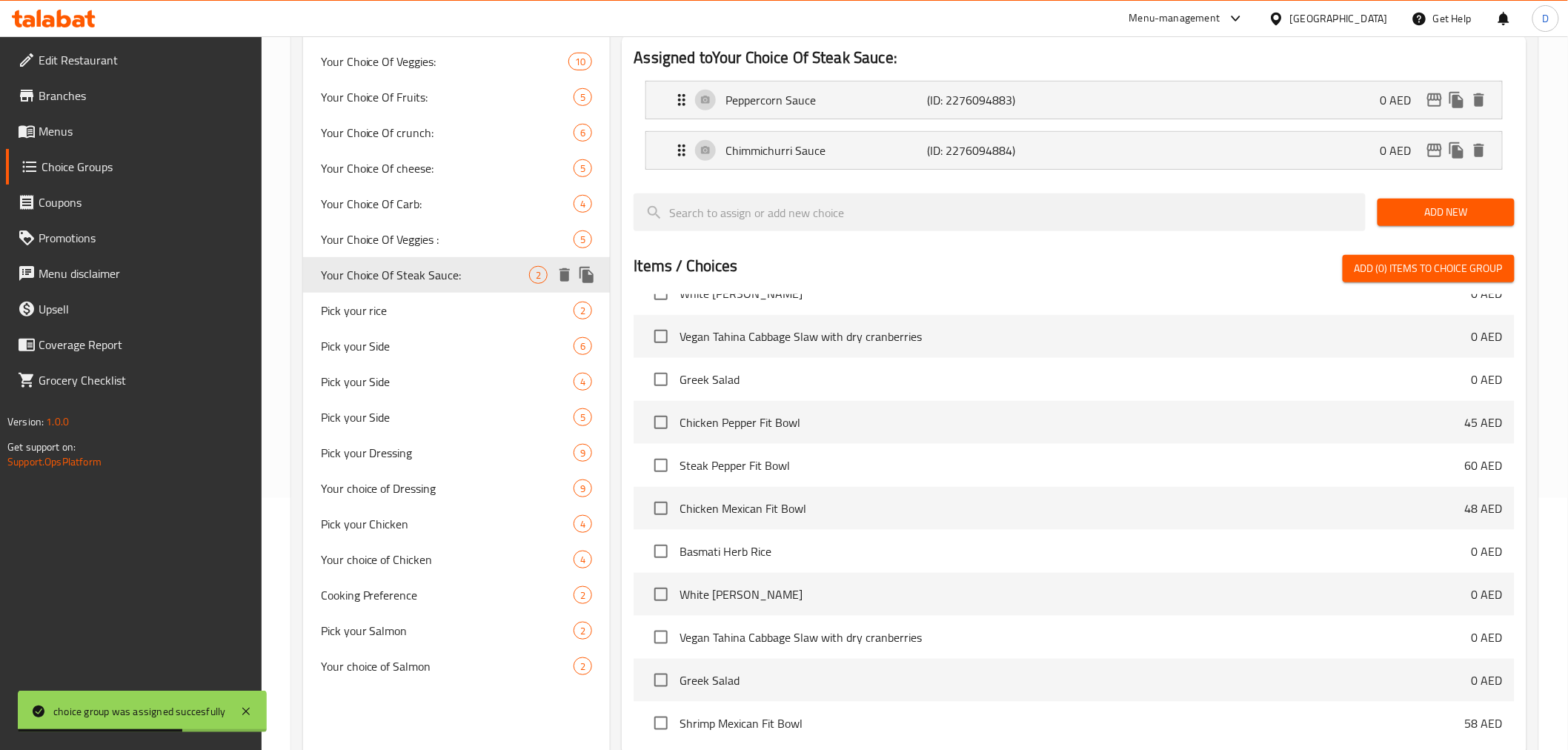
scroll to position [245, 0]
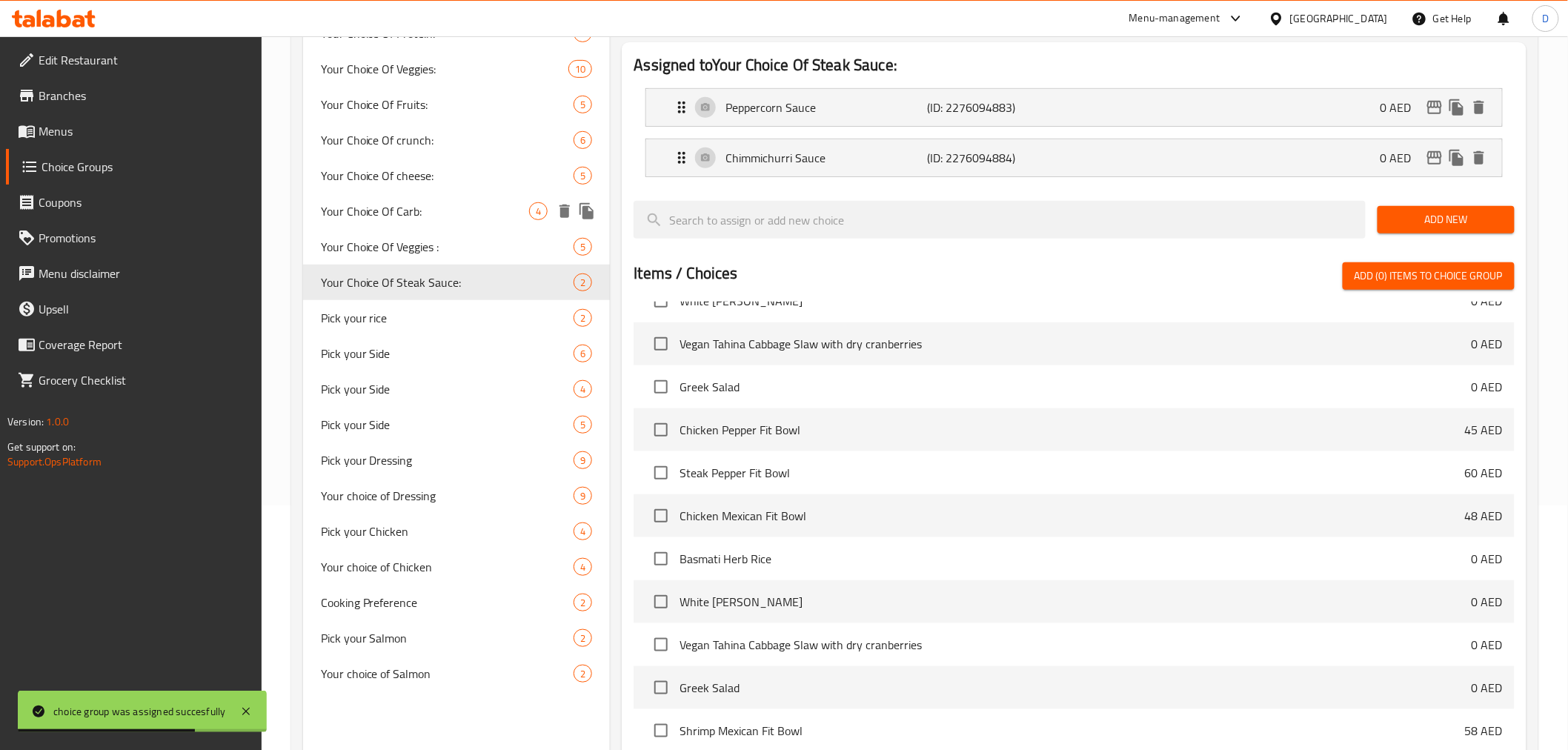
click at [416, 207] on span "Your Choice Of Carb:" at bounding box center [425, 211] width 209 height 18
type input "Your Choice Of Carb:"
type input "إختيارك من الكربوهيدرات:"
type input "0"
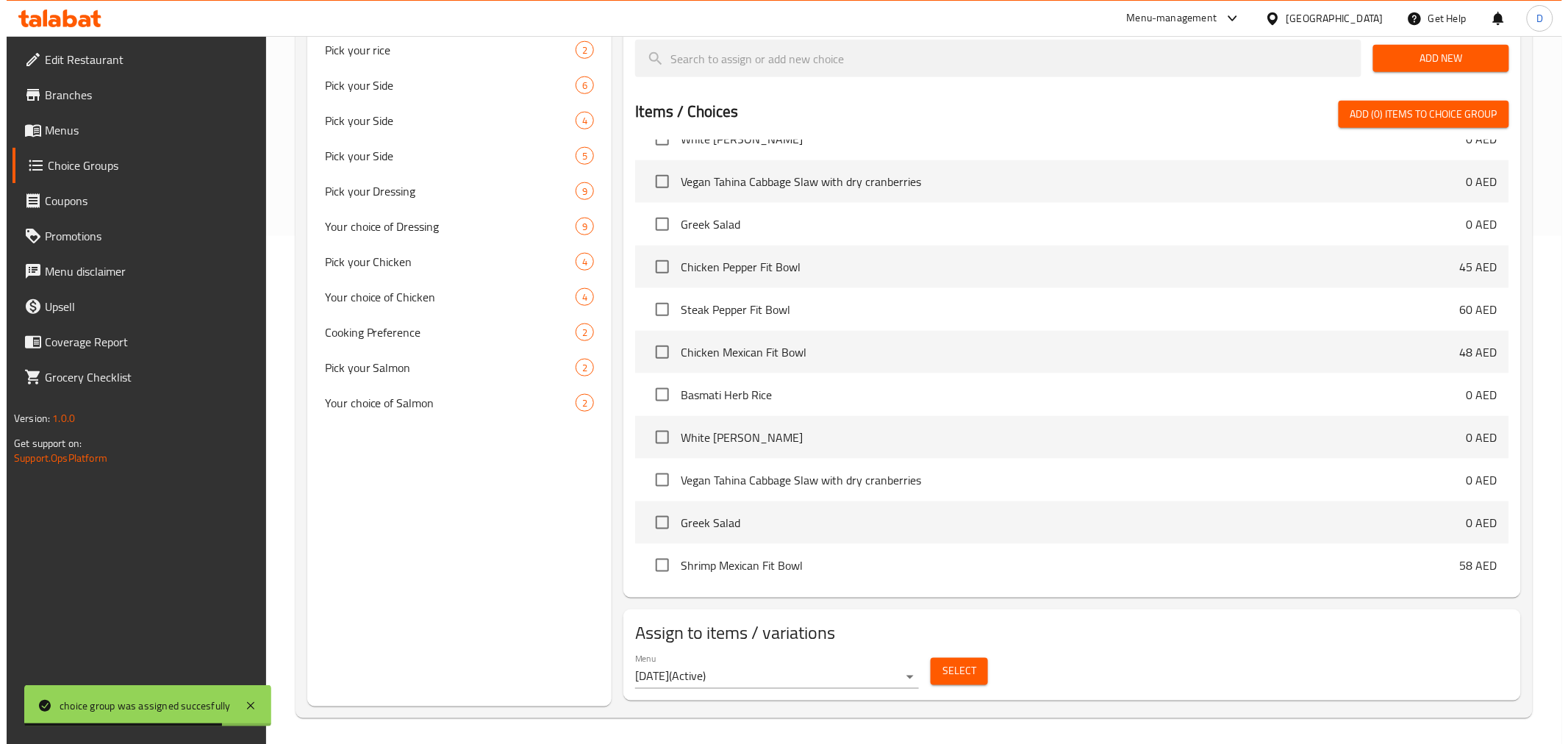
scroll to position [512, 0]
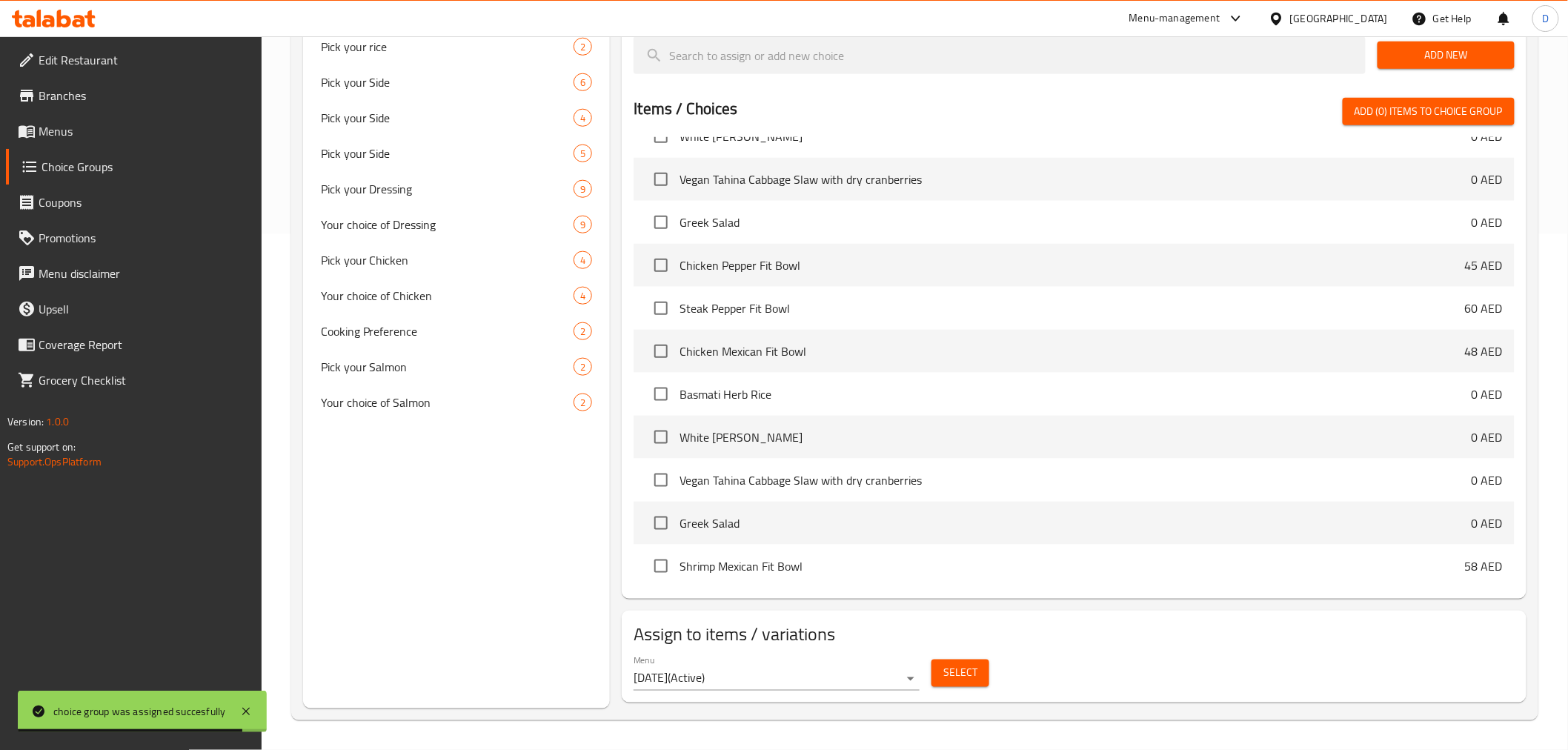
click at [944, 671] on span "Select" at bounding box center [961, 672] width 34 height 19
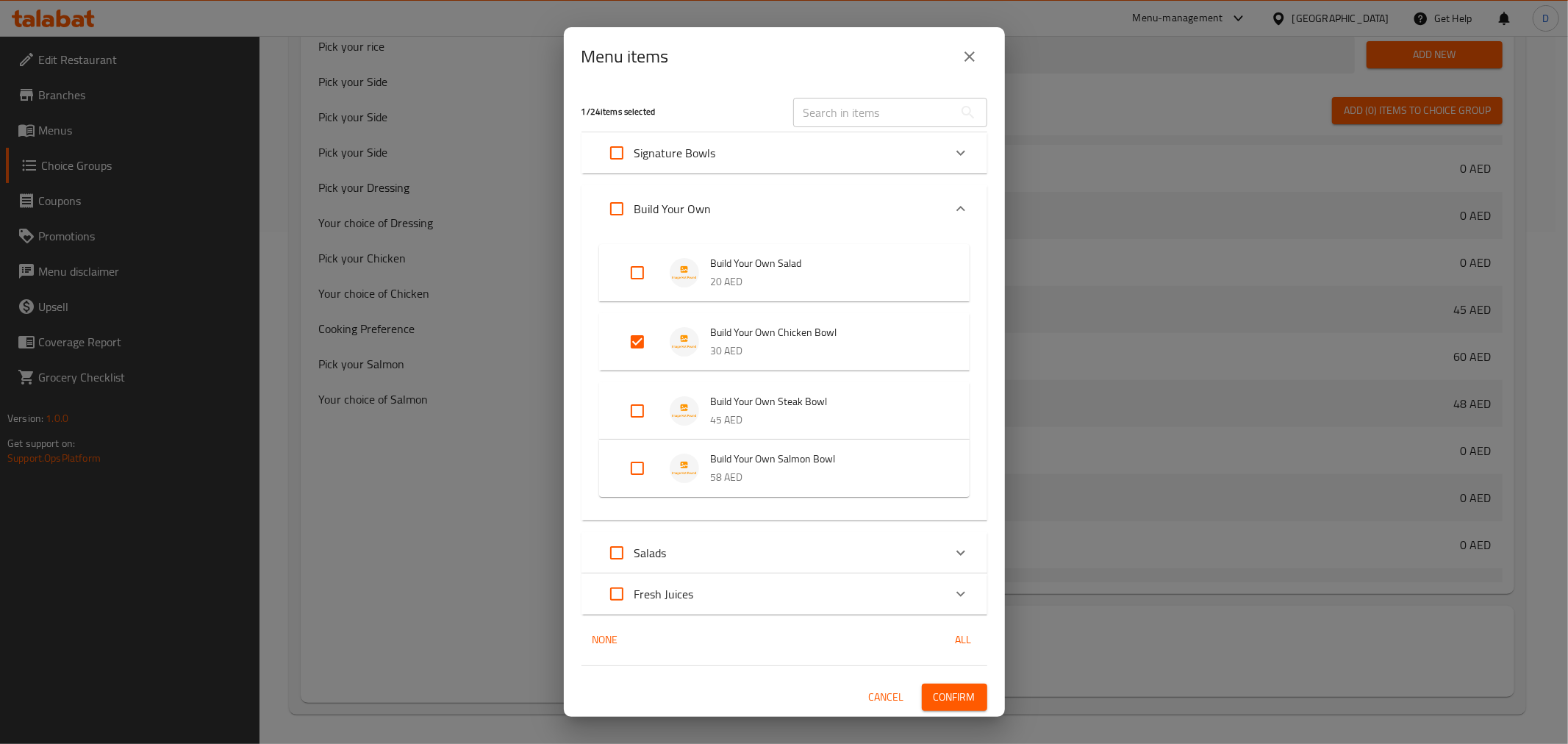
click at [633, 416] on input "Expand" at bounding box center [637, 411] width 36 height 36
checkbox input "true"
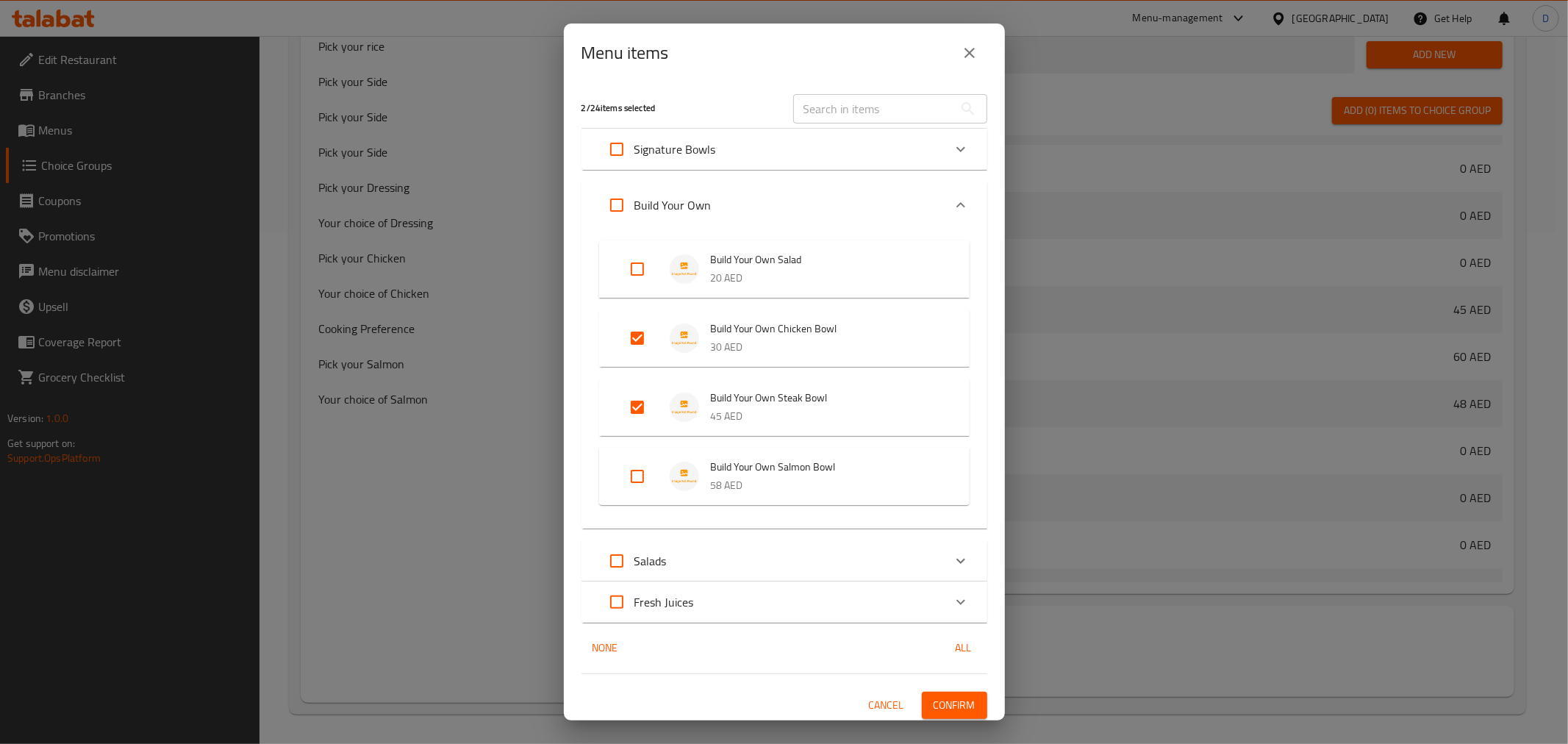
click at [935, 701] on span "Confirm" at bounding box center [955, 705] width 42 height 19
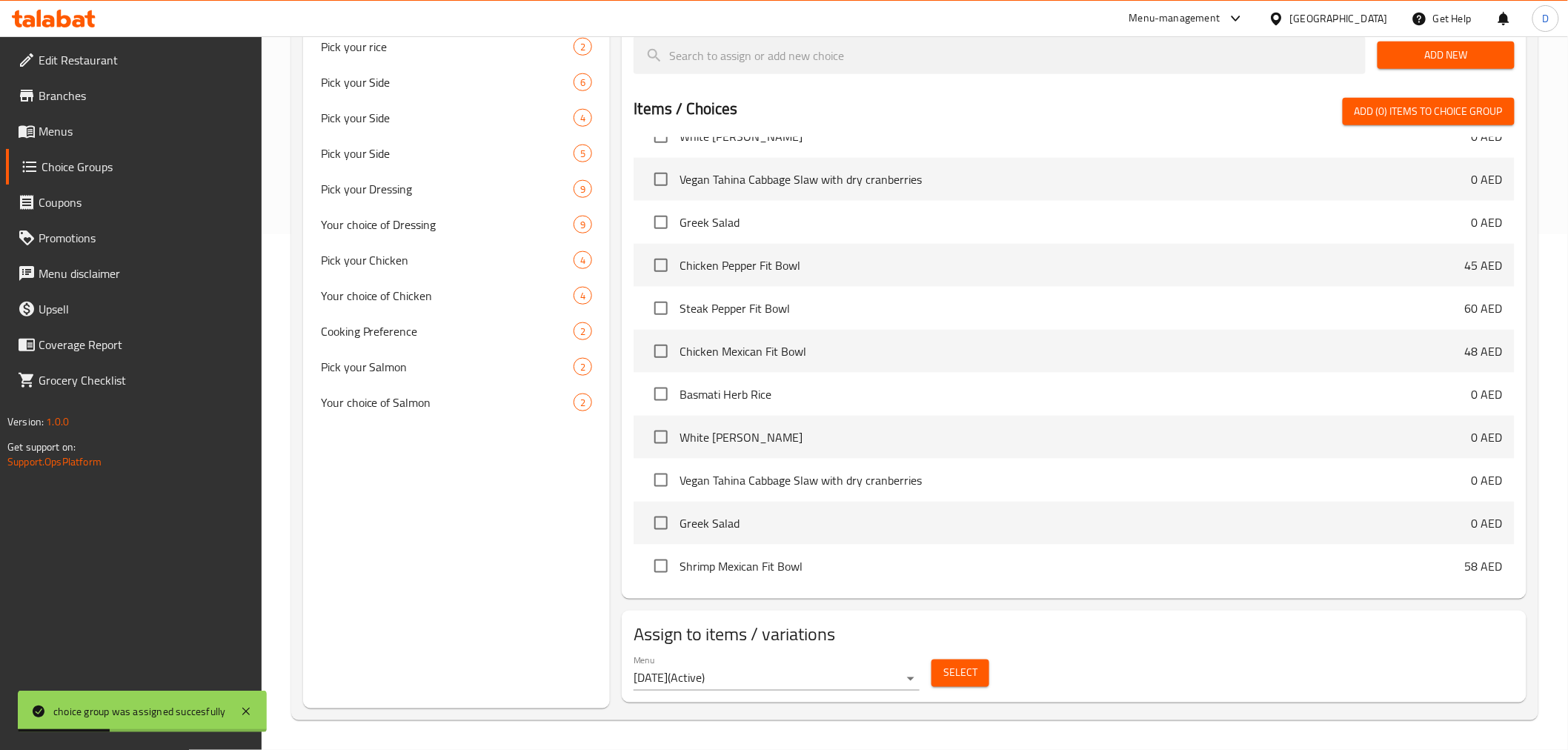
click at [947, 670] on span "Select" at bounding box center [961, 672] width 34 height 19
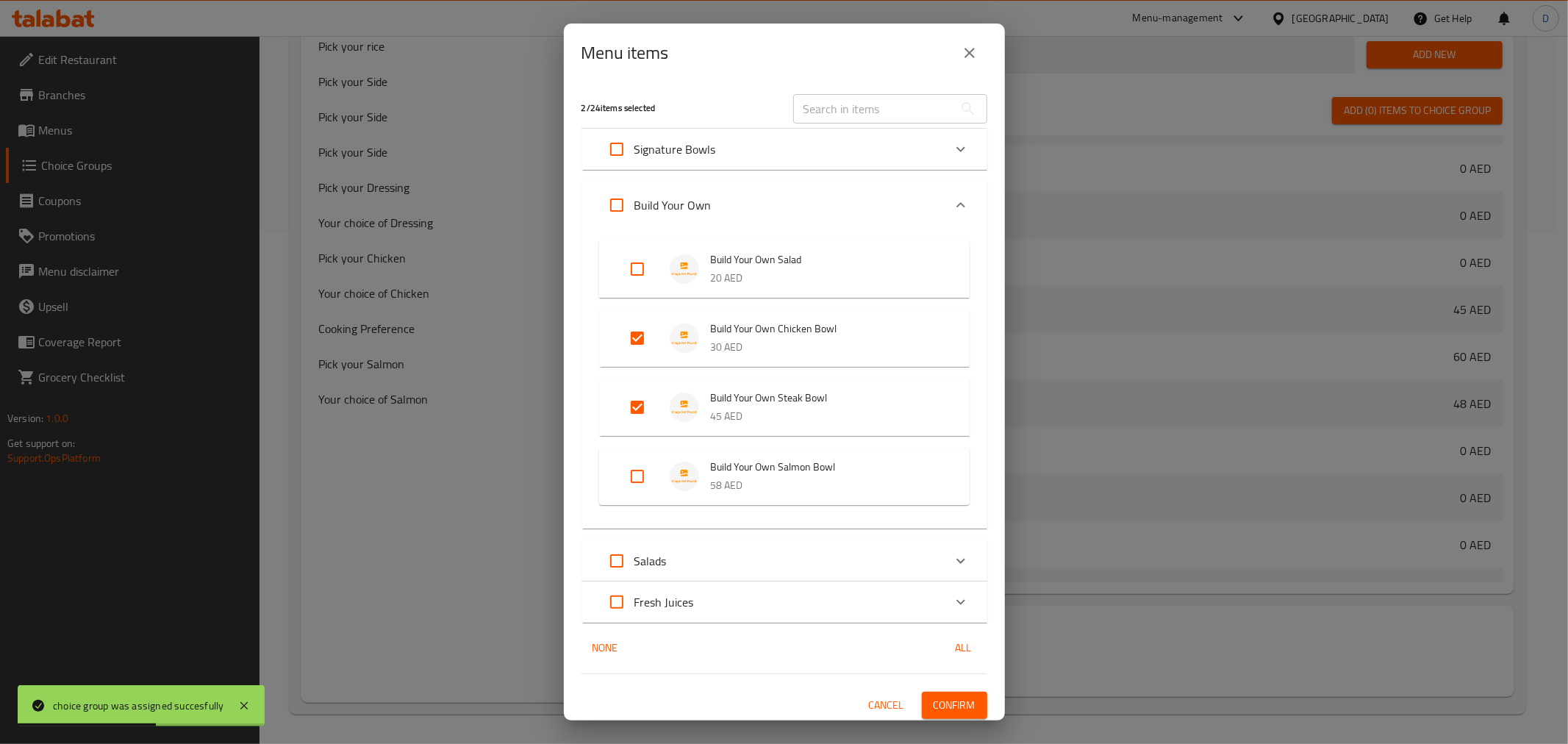
click at [631, 480] on input "Expand" at bounding box center [637, 476] width 36 height 36
checkbox input "true"
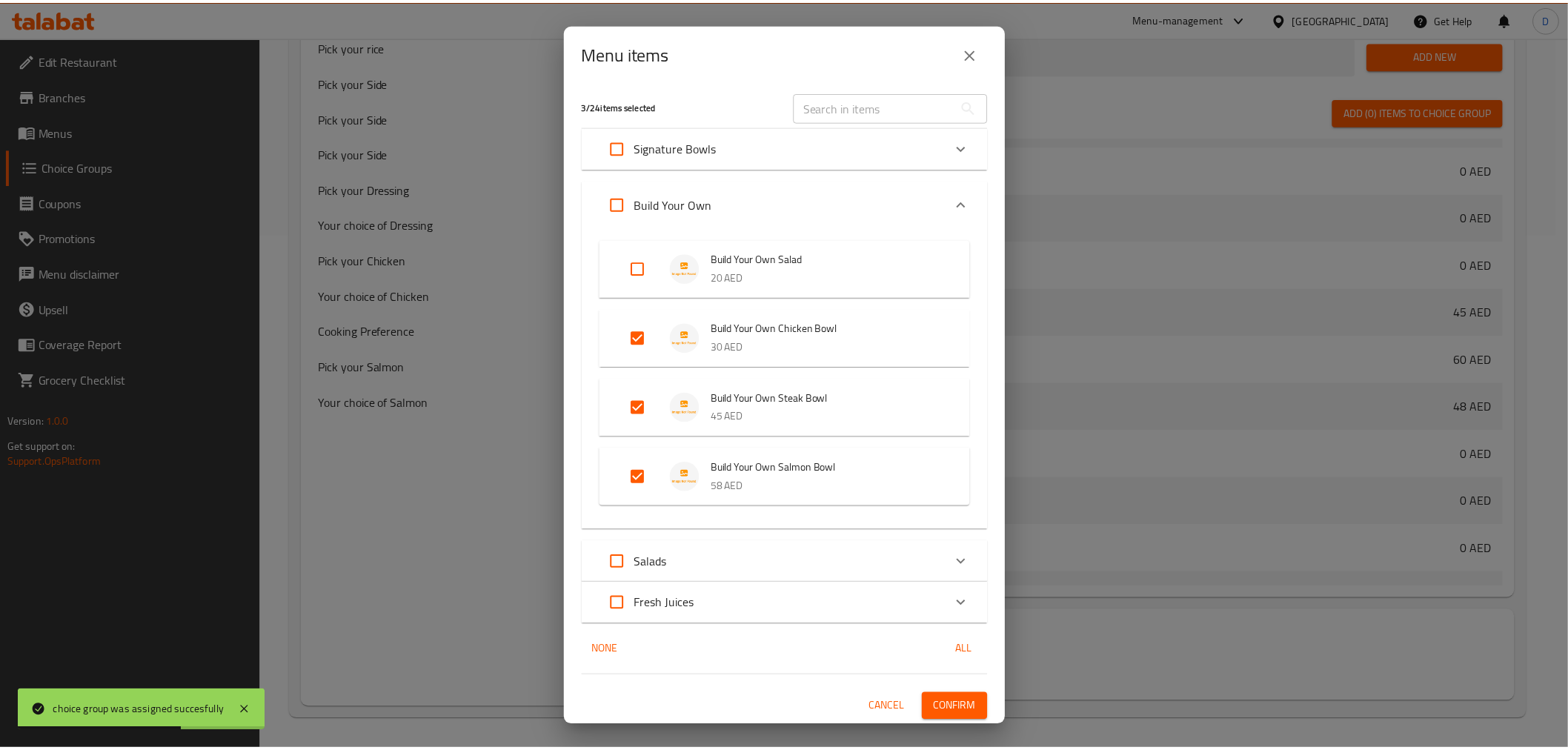
scroll to position [4, 0]
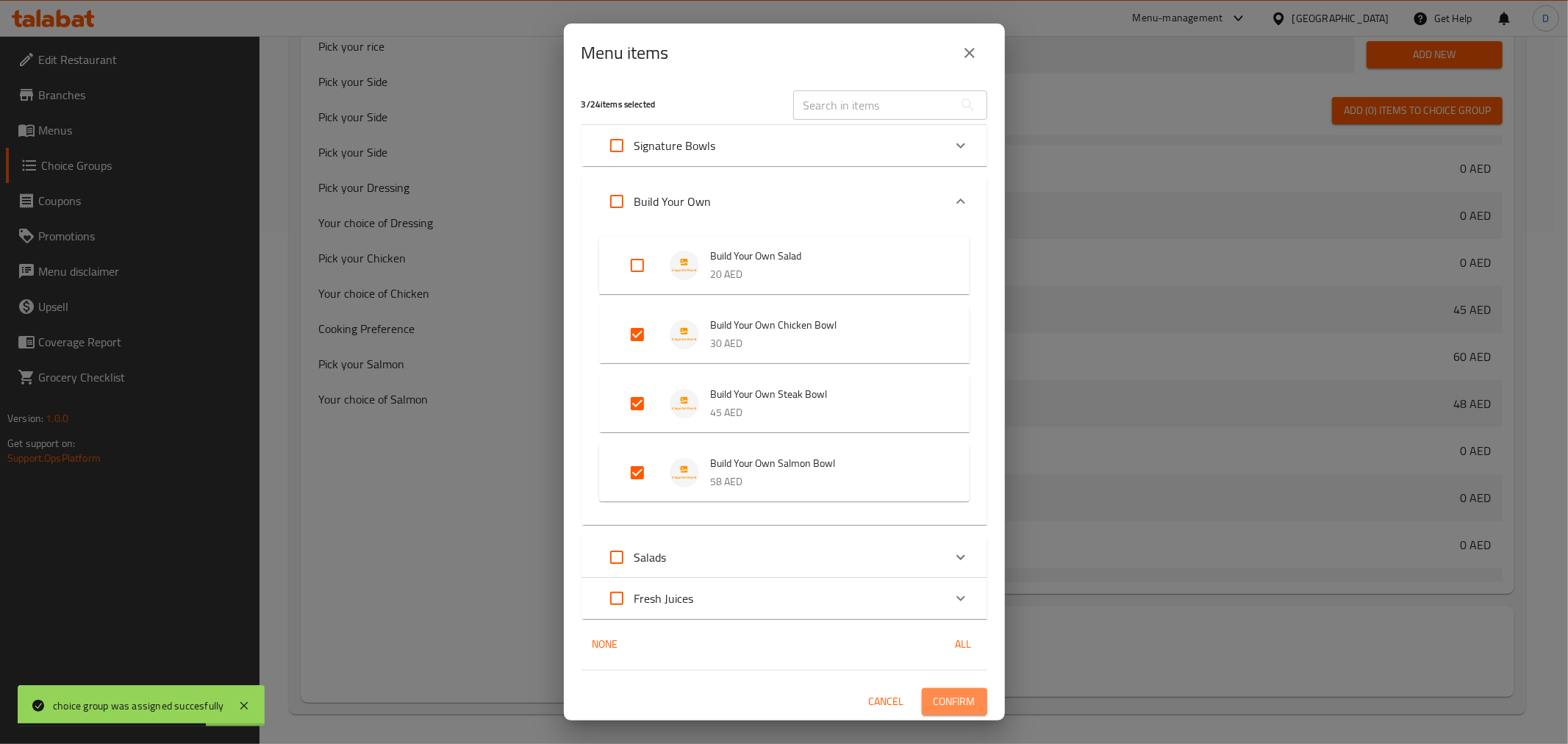
click at [951, 699] on span "Confirm" at bounding box center [955, 701] width 42 height 19
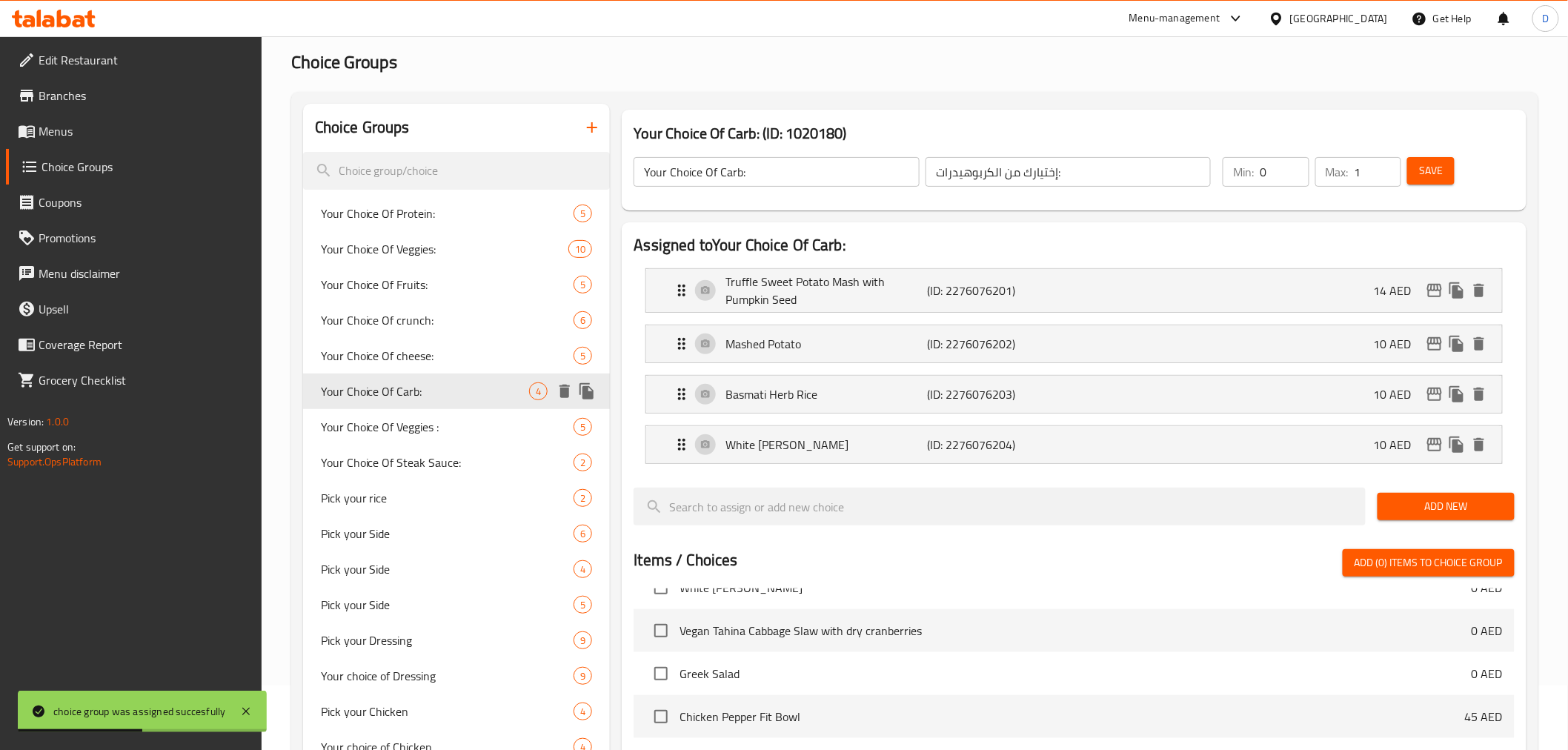
scroll to position [22, 0]
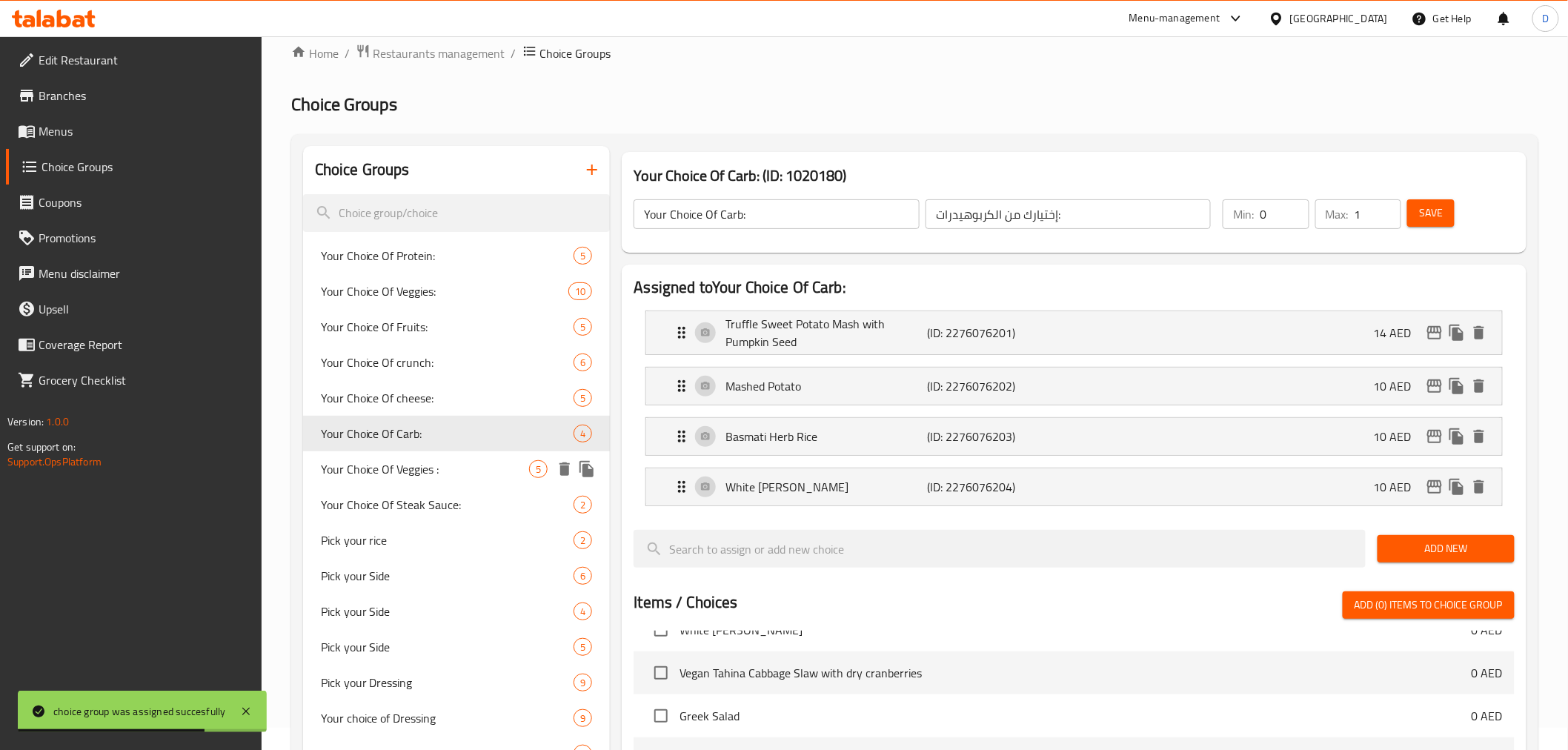
click at [464, 476] on span "Your Choice Of Veggies :" at bounding box center [425, 469] width 209 height 18
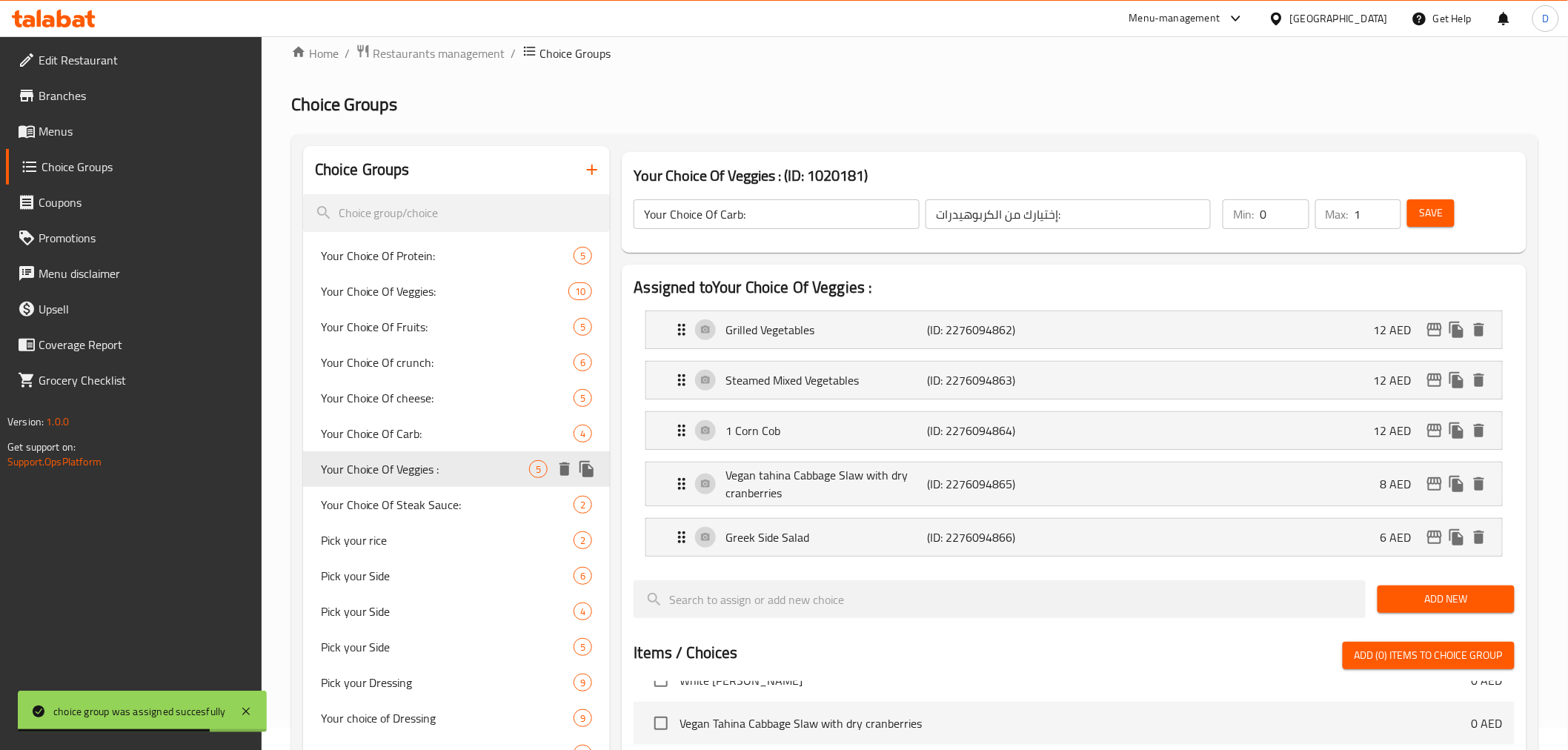
type input "Your Choice Of Veggies :"
type input "إختيارك من الخضراوات:"
type input "4"
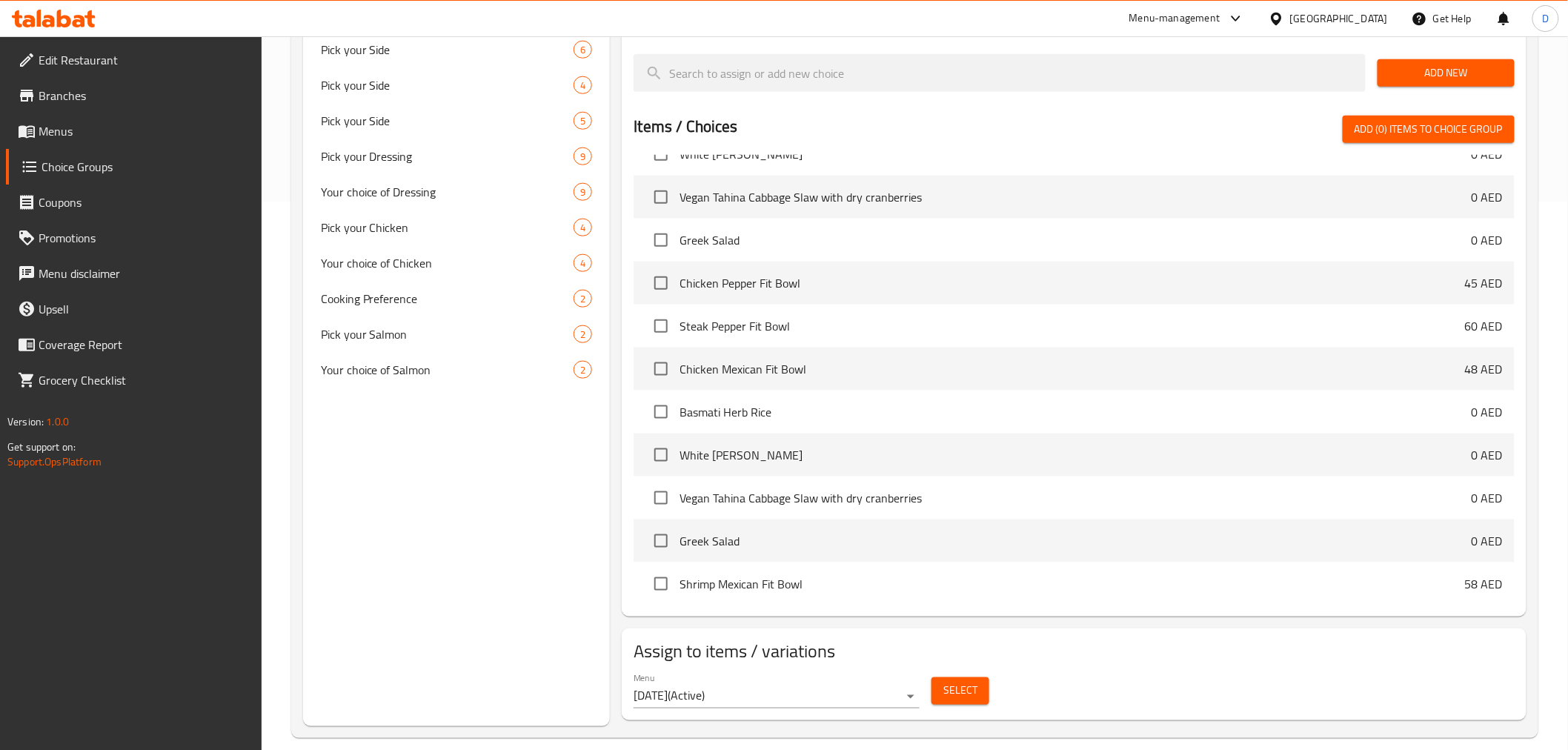
scroll to position [566, 0]
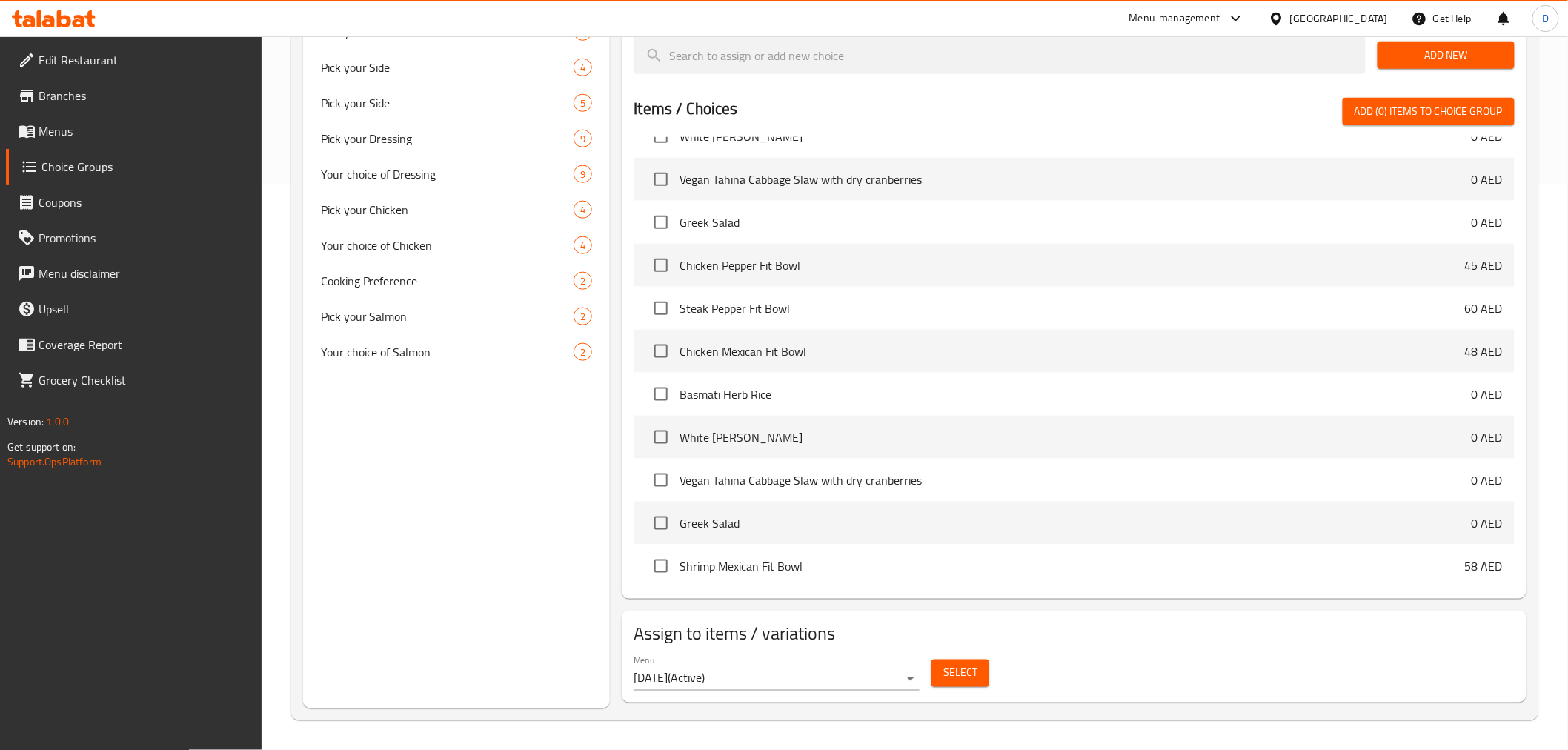
click at [929, 674] on div "Select" at bounding box center [960, 673] width 69 height 39
click at [949, 672] on span "Select" at bounding box center [961, 672] width 34 height 19
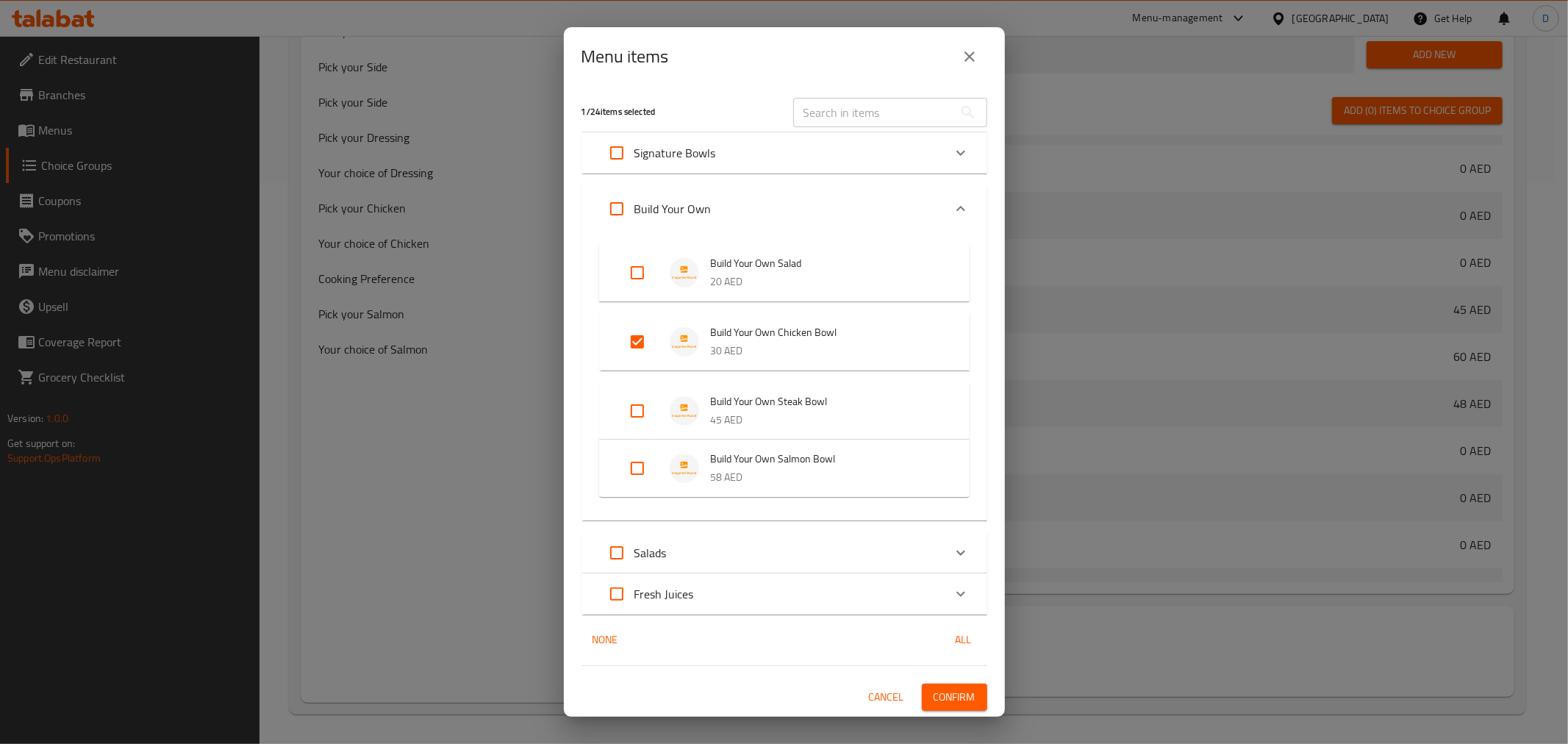
click at [649, 410] on input "Expand" at bounding box center [637, 411] width 36 height 36
checkbox input "true"
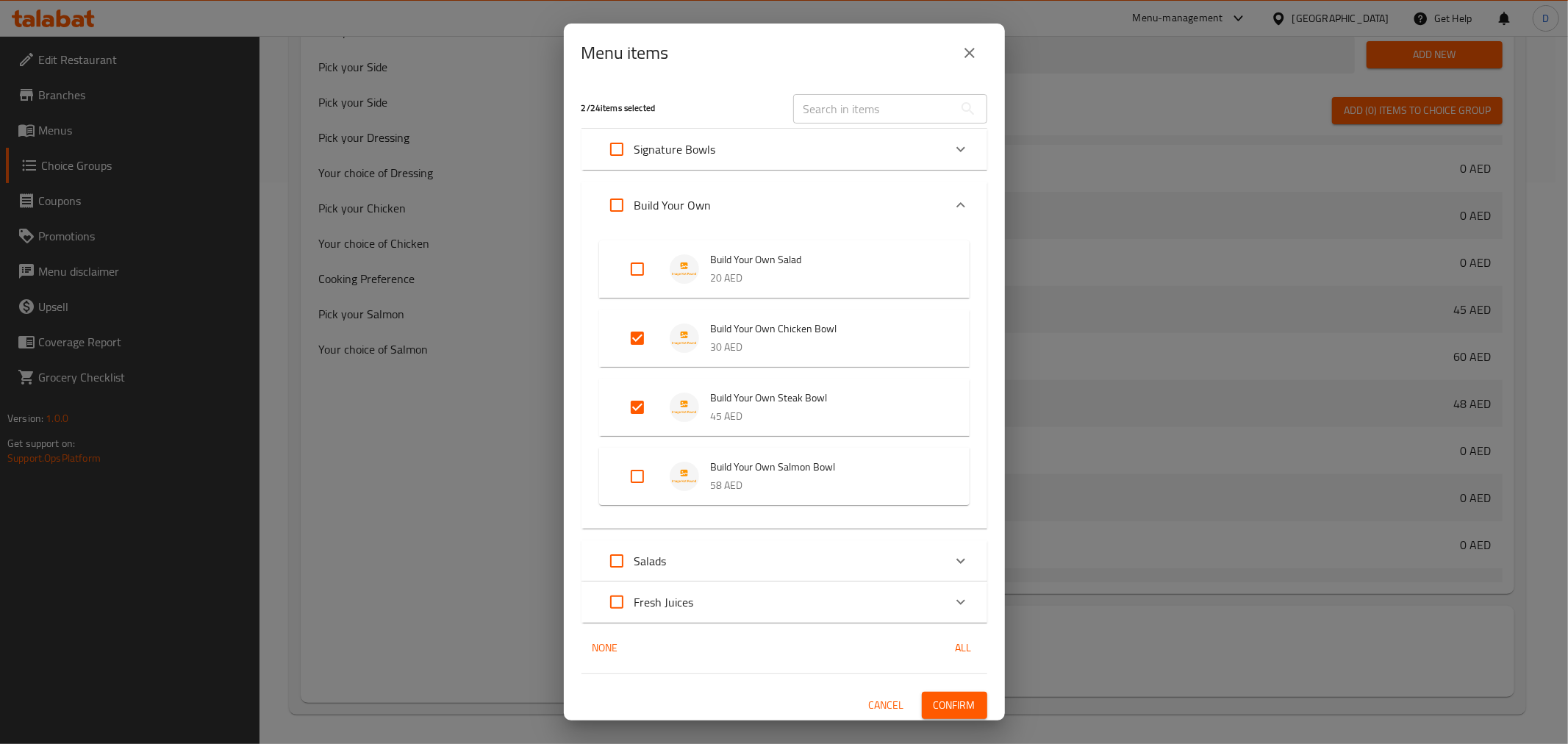
click at [935, 699] on span "Confirm" at bounding box center [955, 705] width 42 height 19
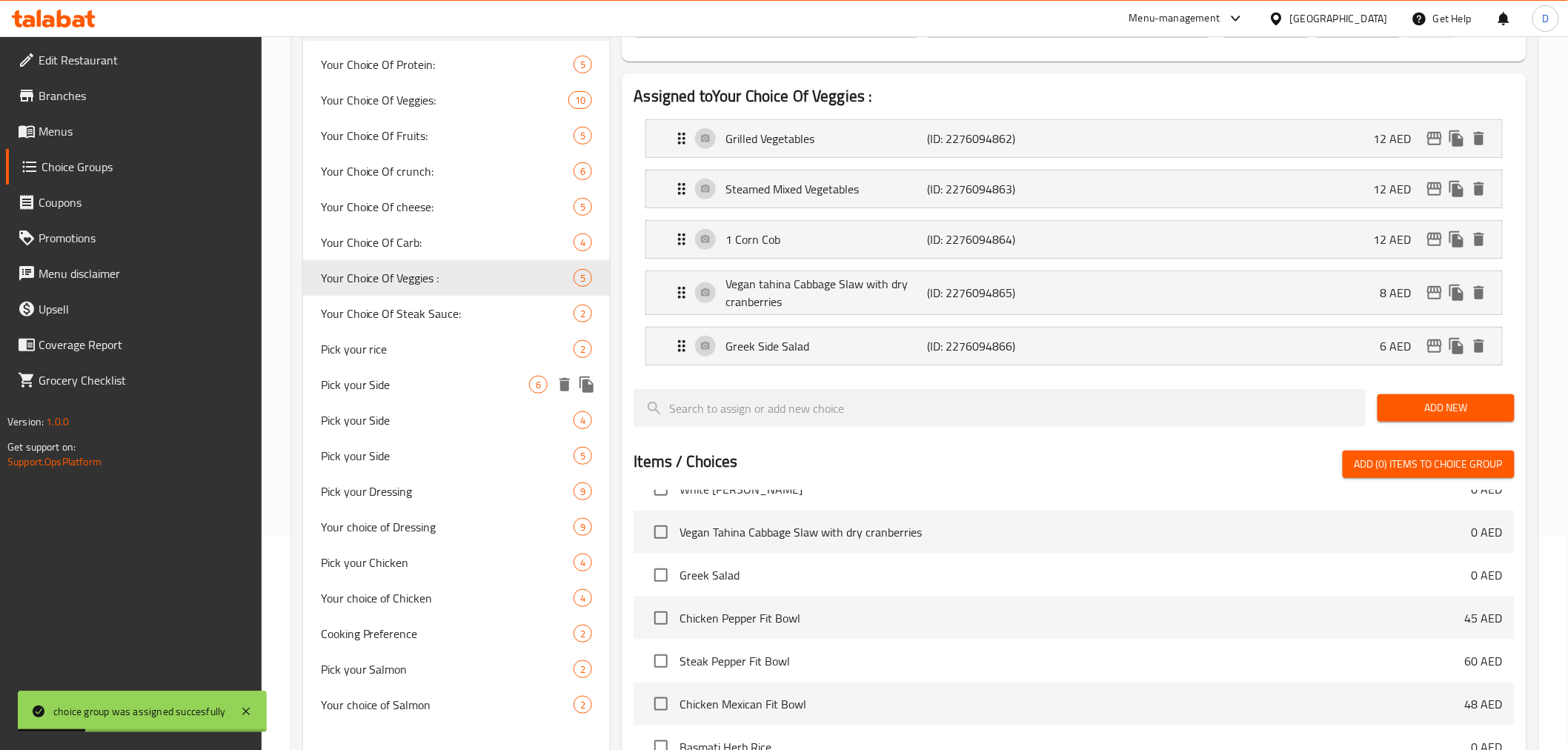
scroll to position [72, 0]
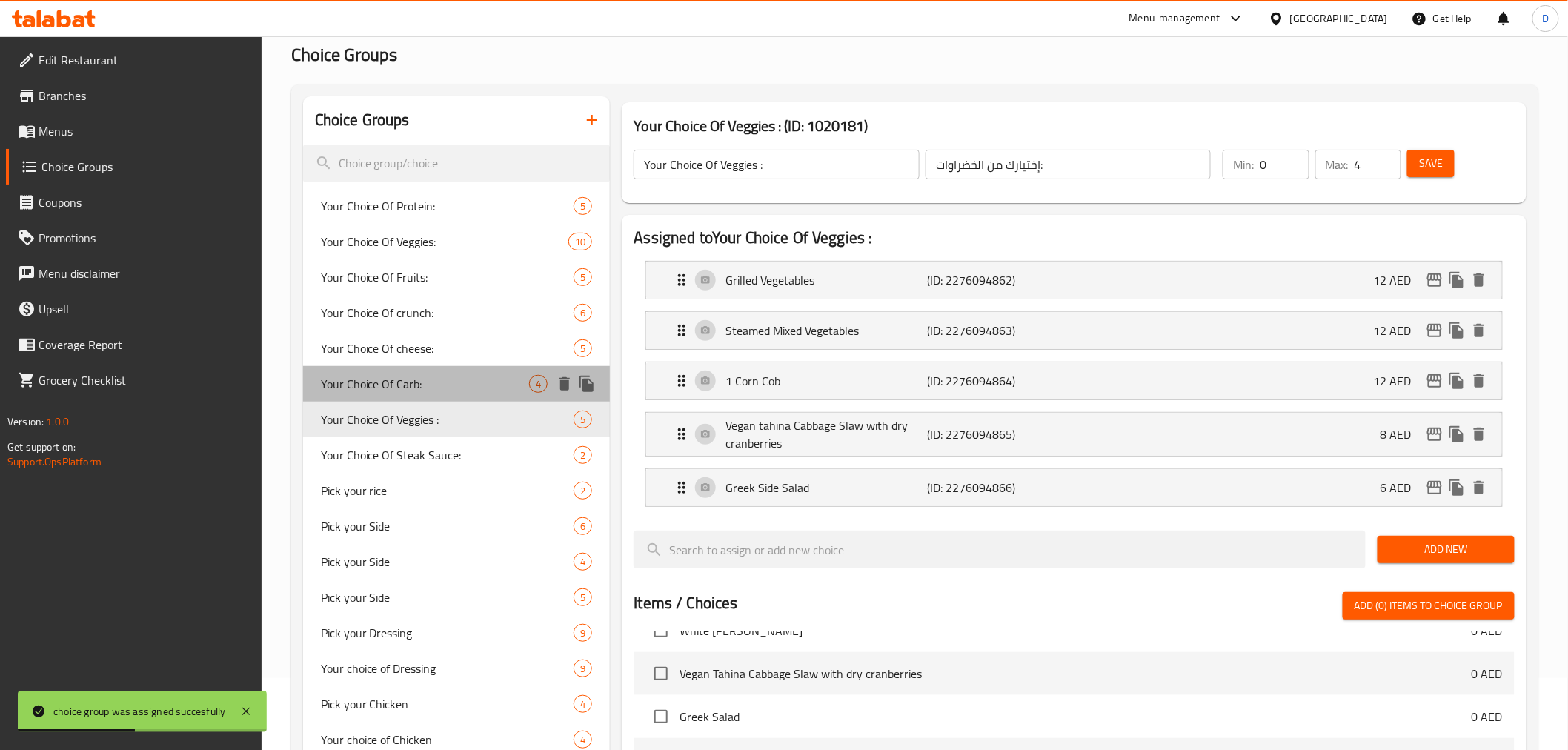
click at [455, 376] on span "Your Choice Of Carb:" at bounding box center [425, 384] width 209 height 18
type input "Your Choice Of Carb:"
type input "إختيارك من الكربوهيدرات:"
type input "1"
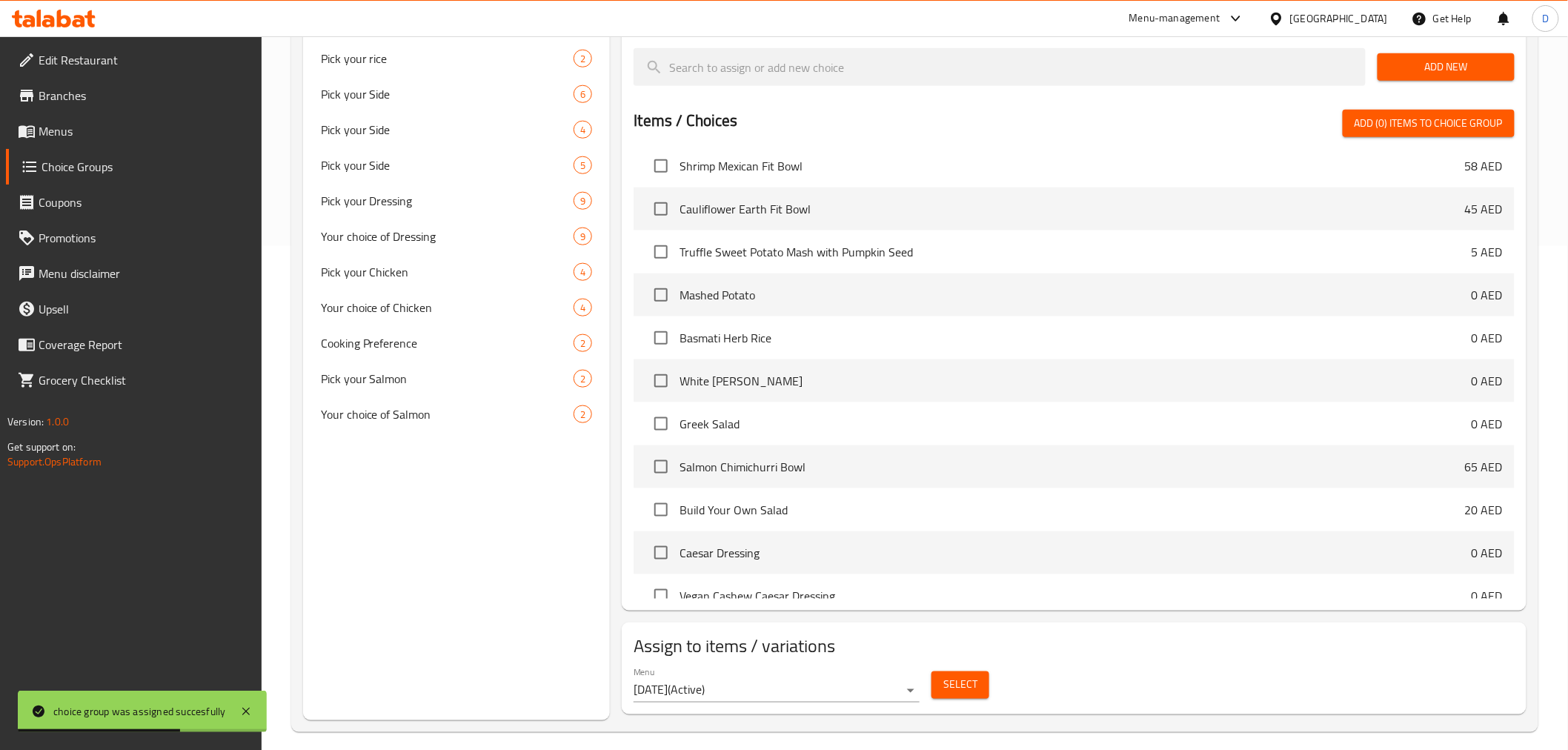
scroll to position [516, 0]
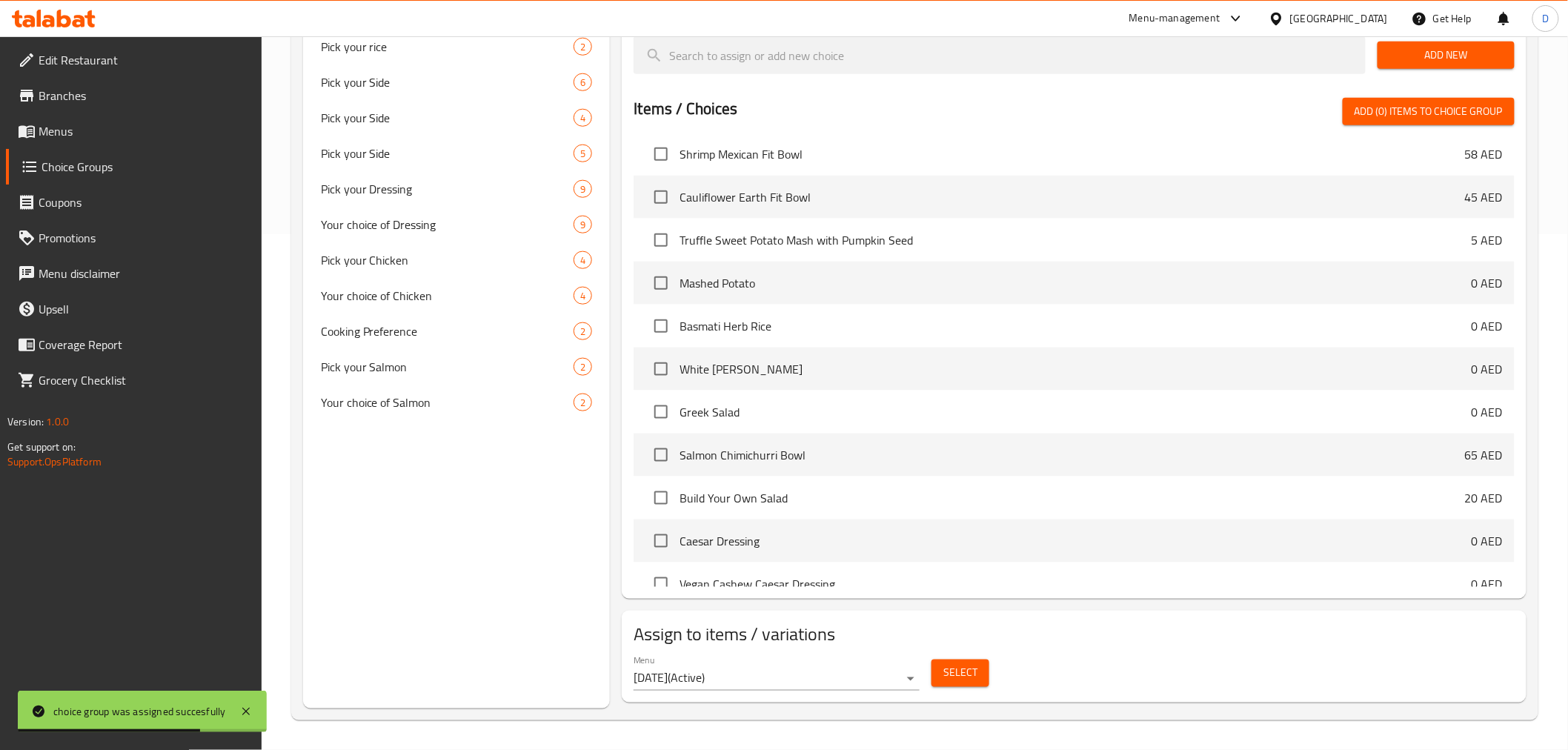
click at [975, 665] on span "Select" at bounding box center [961, 672] width 34 height 19
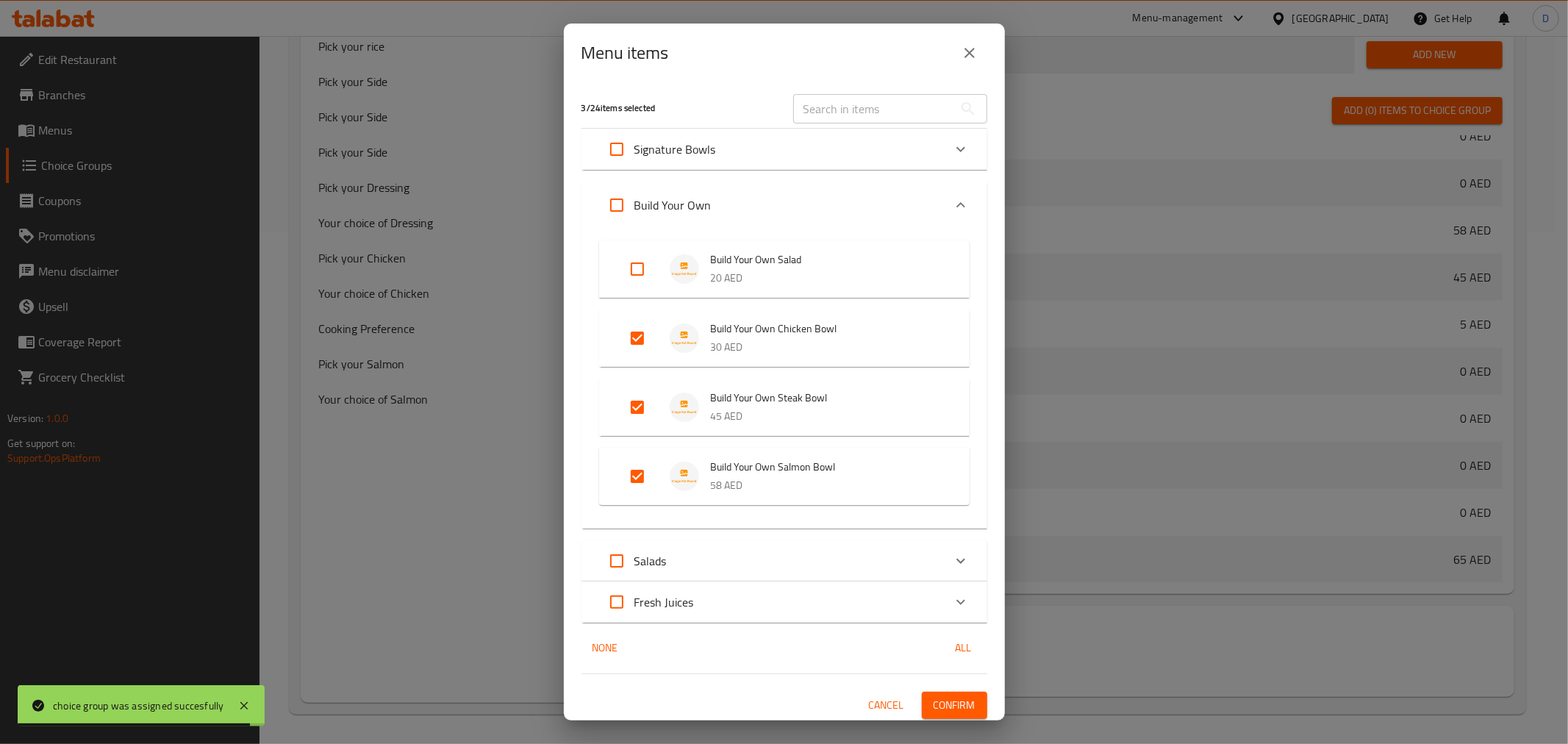
click at [633, 474] on input "Expand" at bounding box center [637, 476] width 36 height 36
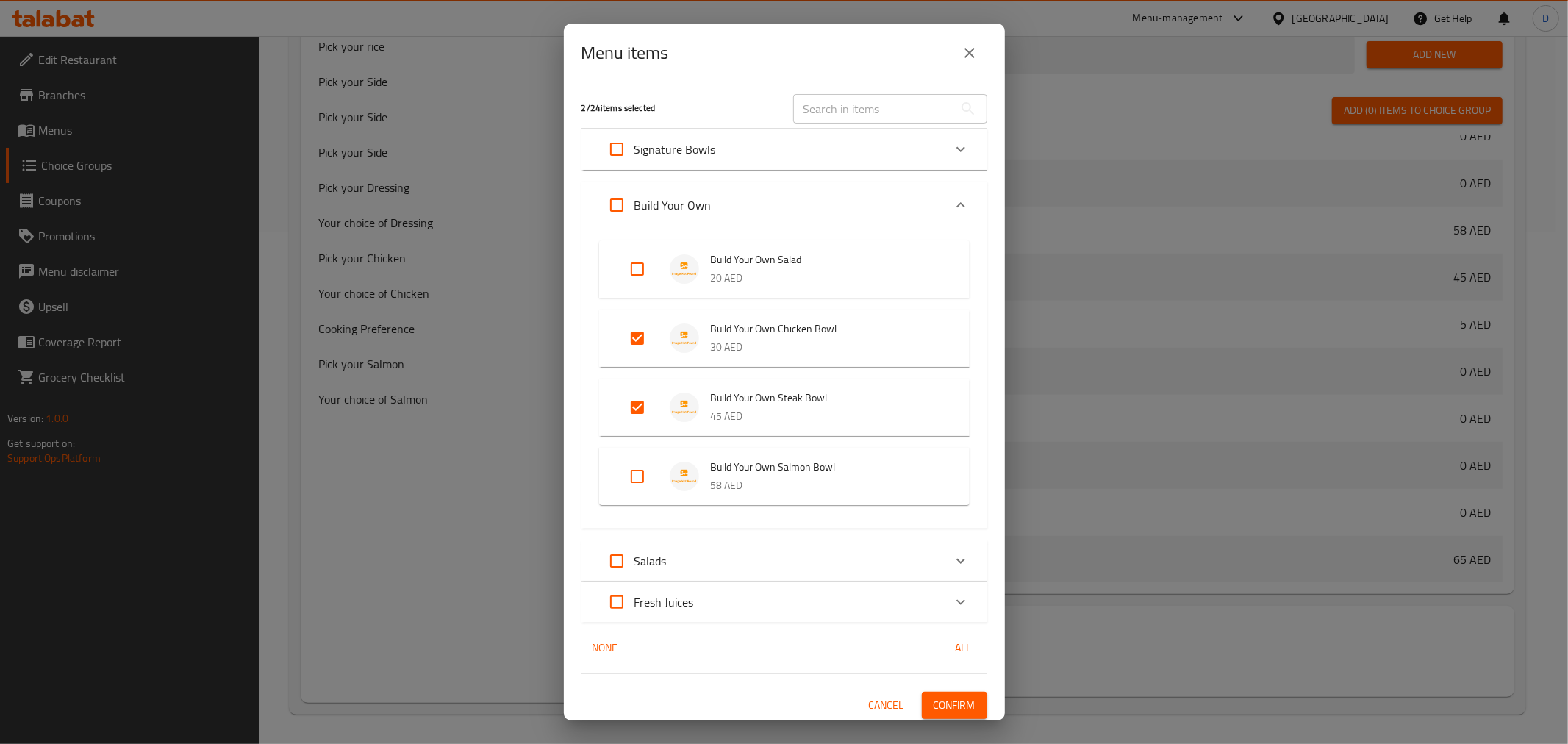
click at [942, 701] on span "Confirm" at bounding box center [955, 705] width 42 height 19
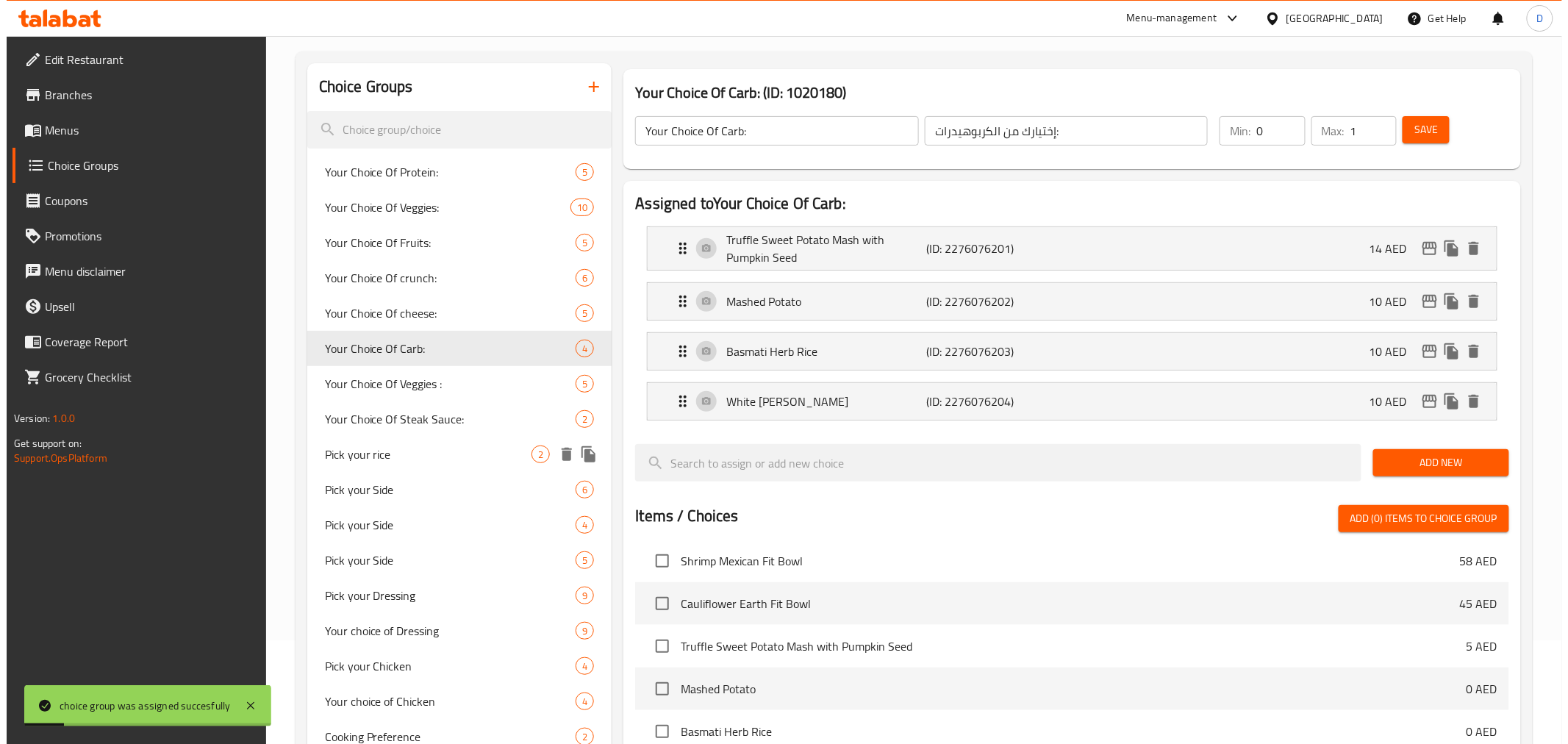
scroll to position [22, 0]
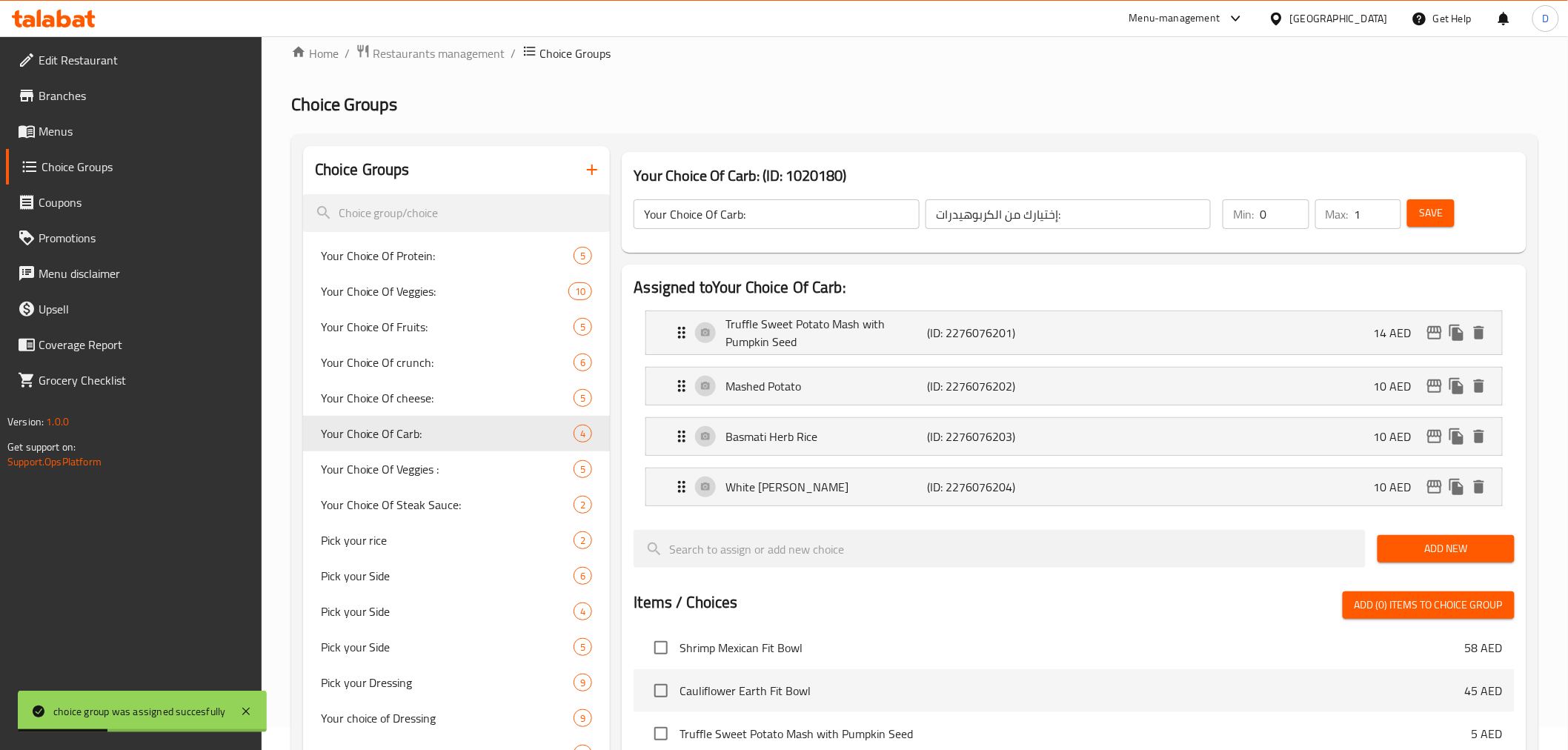
click at [582, 171] on button "button" at bounding box center [593, 170] width 36 height 36
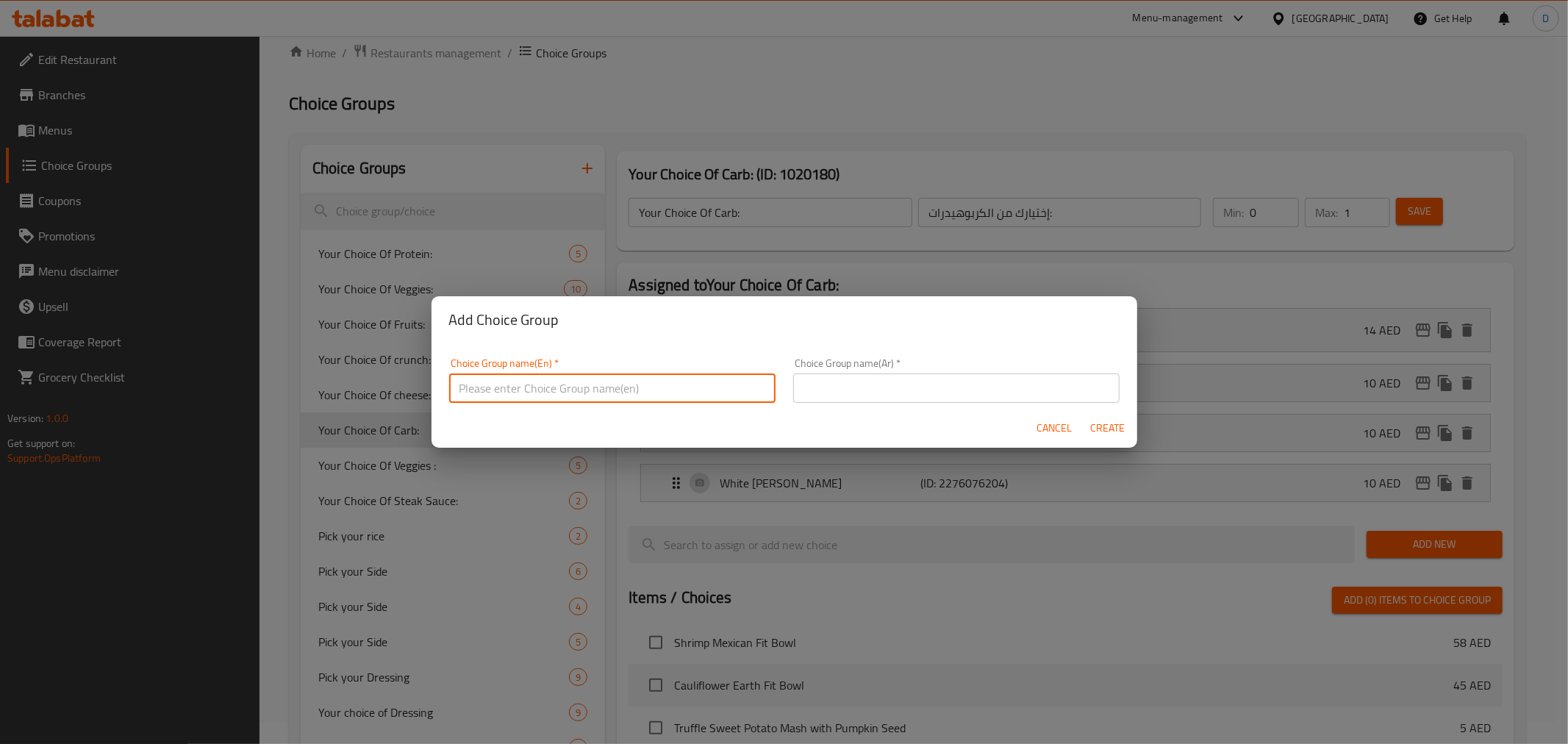
click at [705, 386] on input "text" at bounding box center [612, 388] width 326 height 29
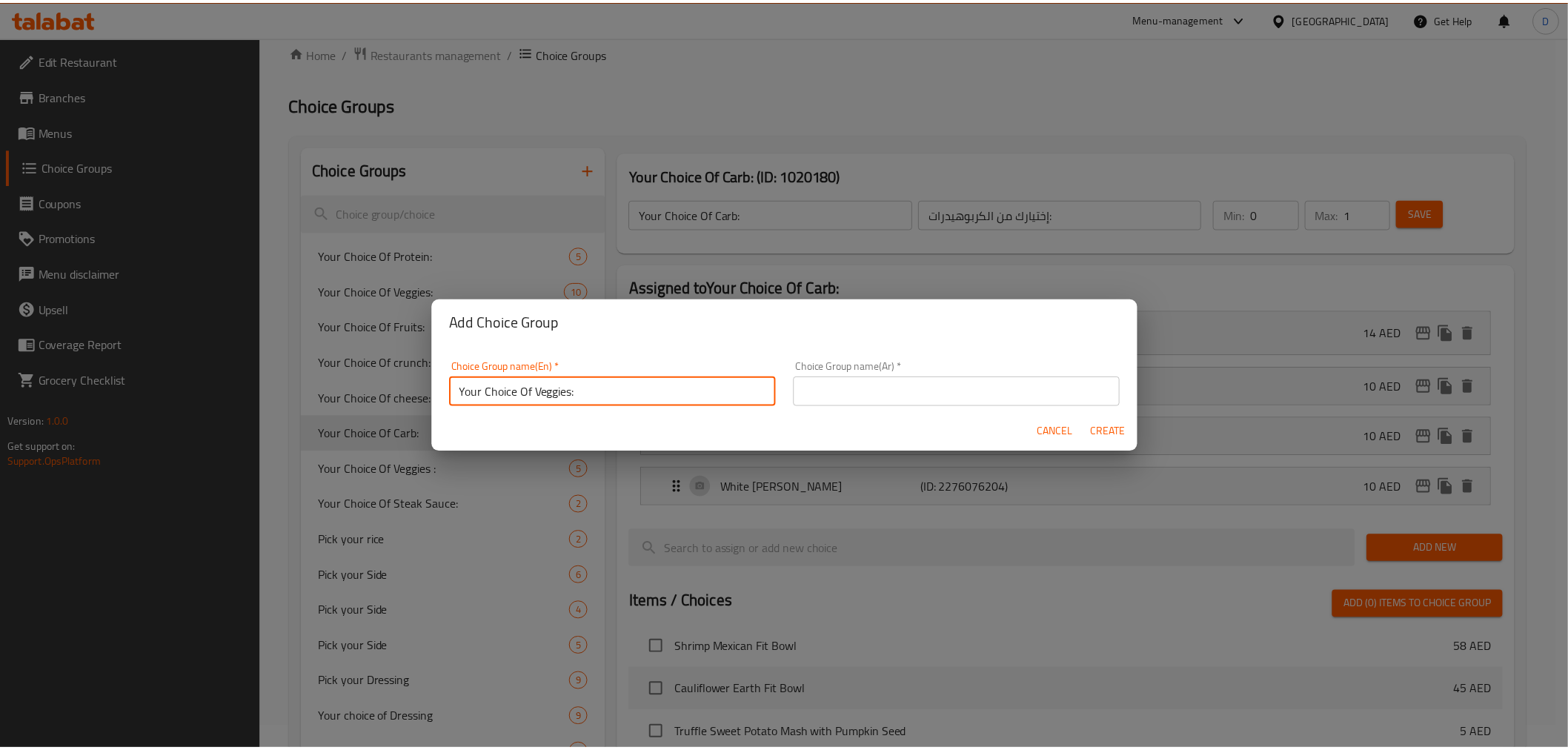
scroll to position [4, 0]
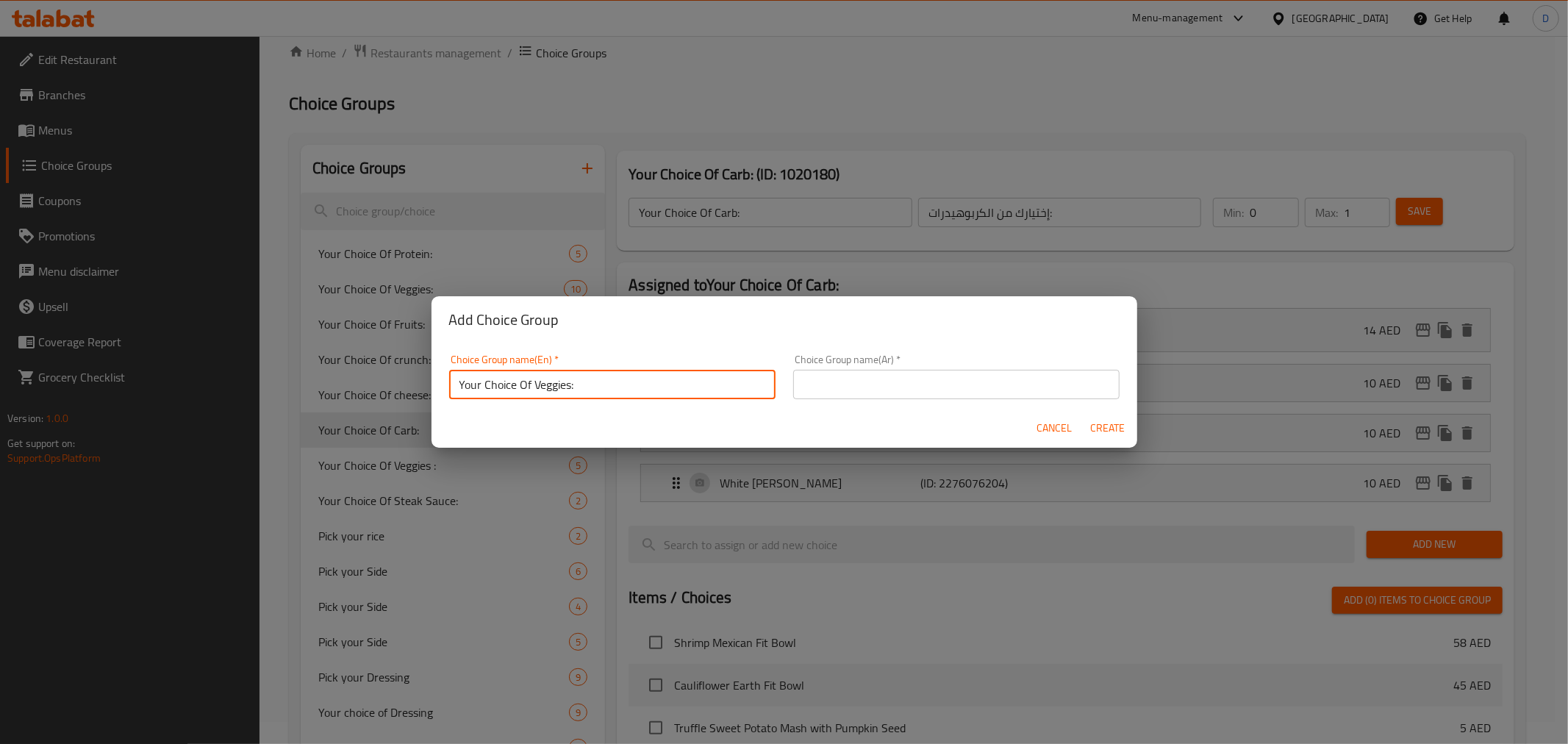
drag, startPoint x: 533, startPoint y: 384, endPoint x: 659, endPoint y: 395, distance: 126.5
click at [659, 395] on input "Your Choice Of Veggies:" at bounding box center [612, 385] width 326 height 29
click at [553, 382] on input "Your Choice Of Carb:" at bounding box center [612, 385] width 326 height 29
click at [806, 388] on input "text" at bounding box center [956, 385] width 326 height 29
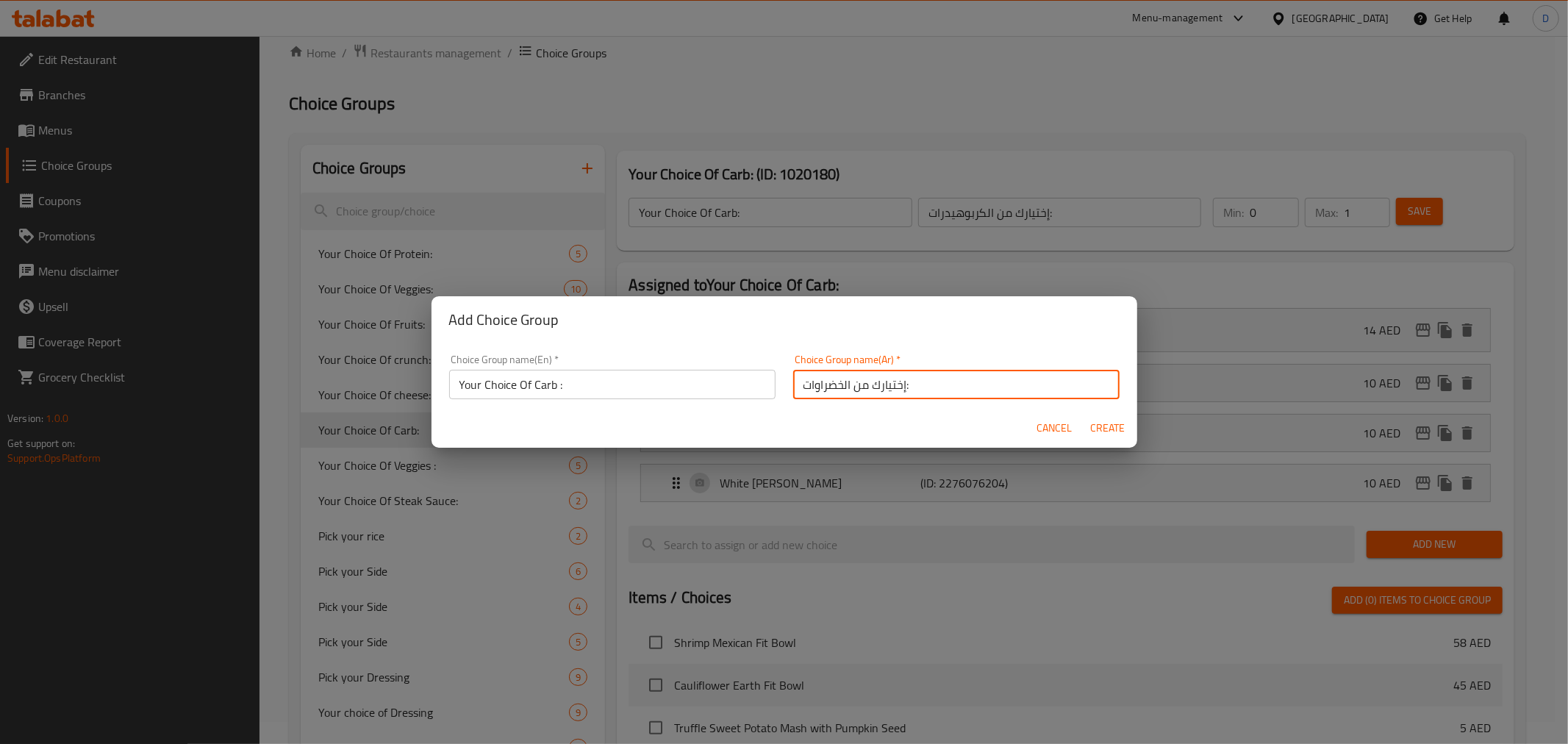
drag, startPoint x: 840, startPoint y: 385, endPoint x: 778, endPoint y: 385, distance: 62.0
click at [785, 385] on div "Choice Group name(Ar)   * إختيارك من الخضراوات: Choice Group name(Ar) *" at bounding box center [957, 376] width 344 height 62
click at [1114, 427] on span "Create" at bounding box center [1108, 427] width 36 height 19
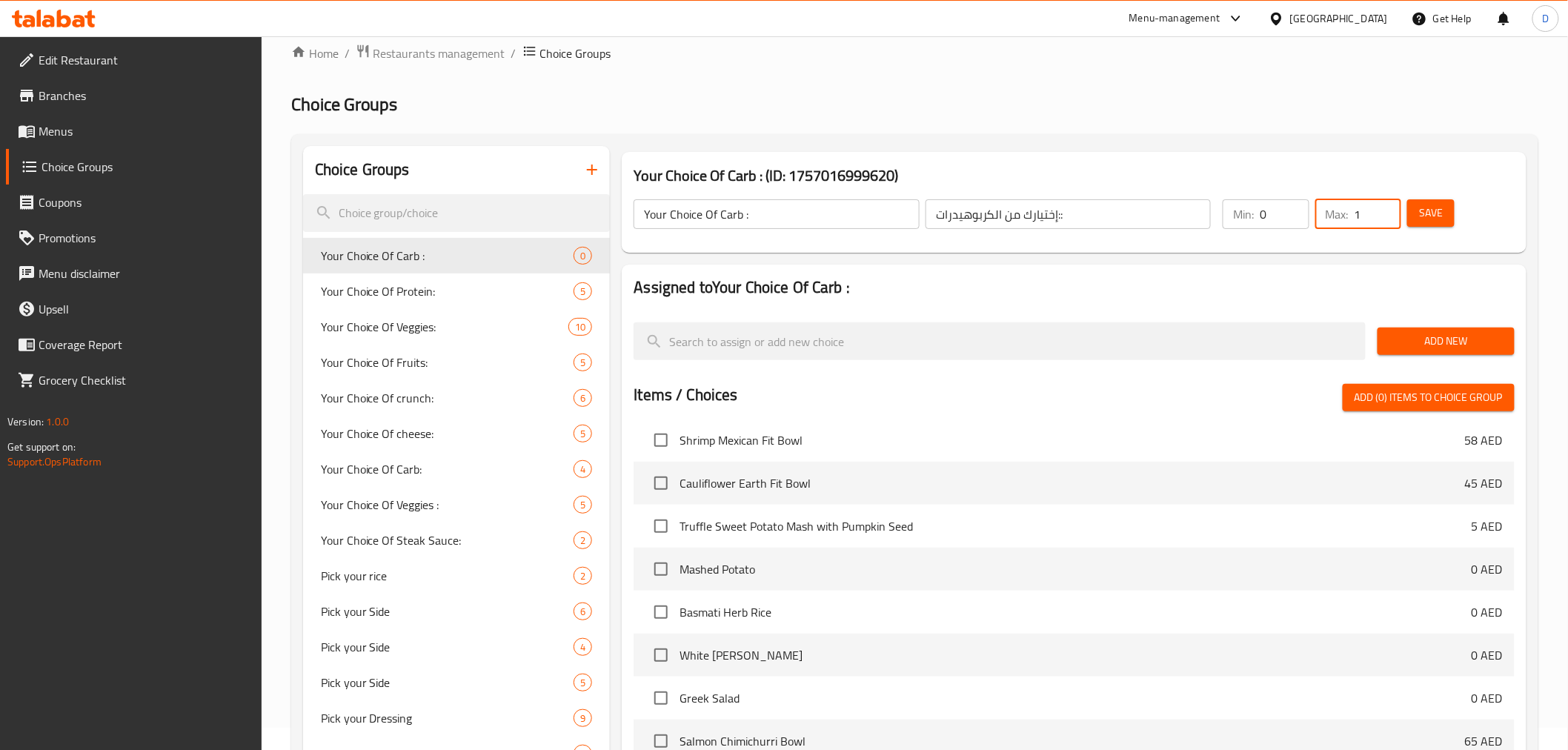
click at [1388, 208] on input "1" at bounding box center [1377, 214] width 47 height 29
click at [1416, 211] on button "Save" at bounding box center [1431, 213] width 47 height 28
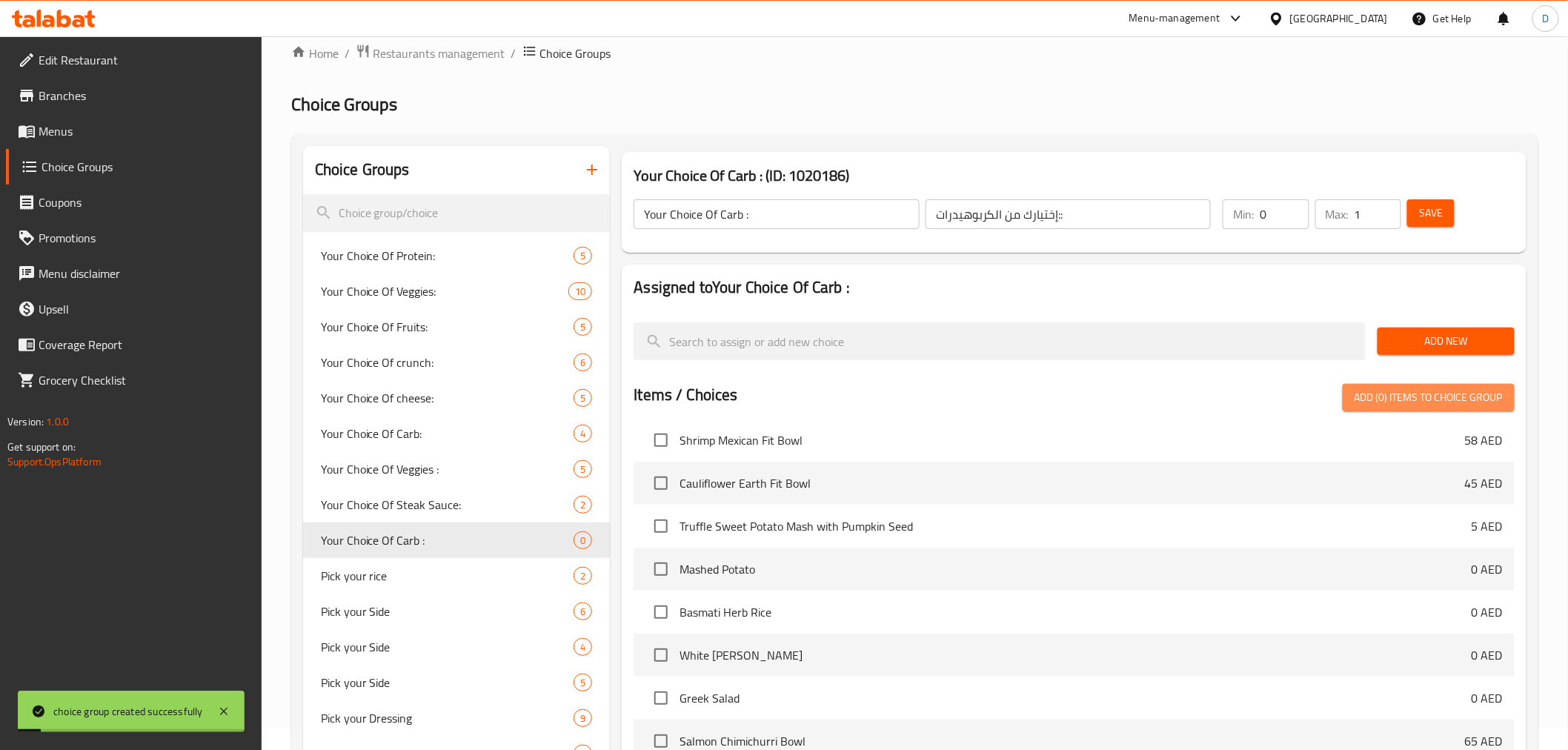
click at [1415, 400] on span "Add (0) items to choice group" at bounding box center [1428, 397] width 149 height 19
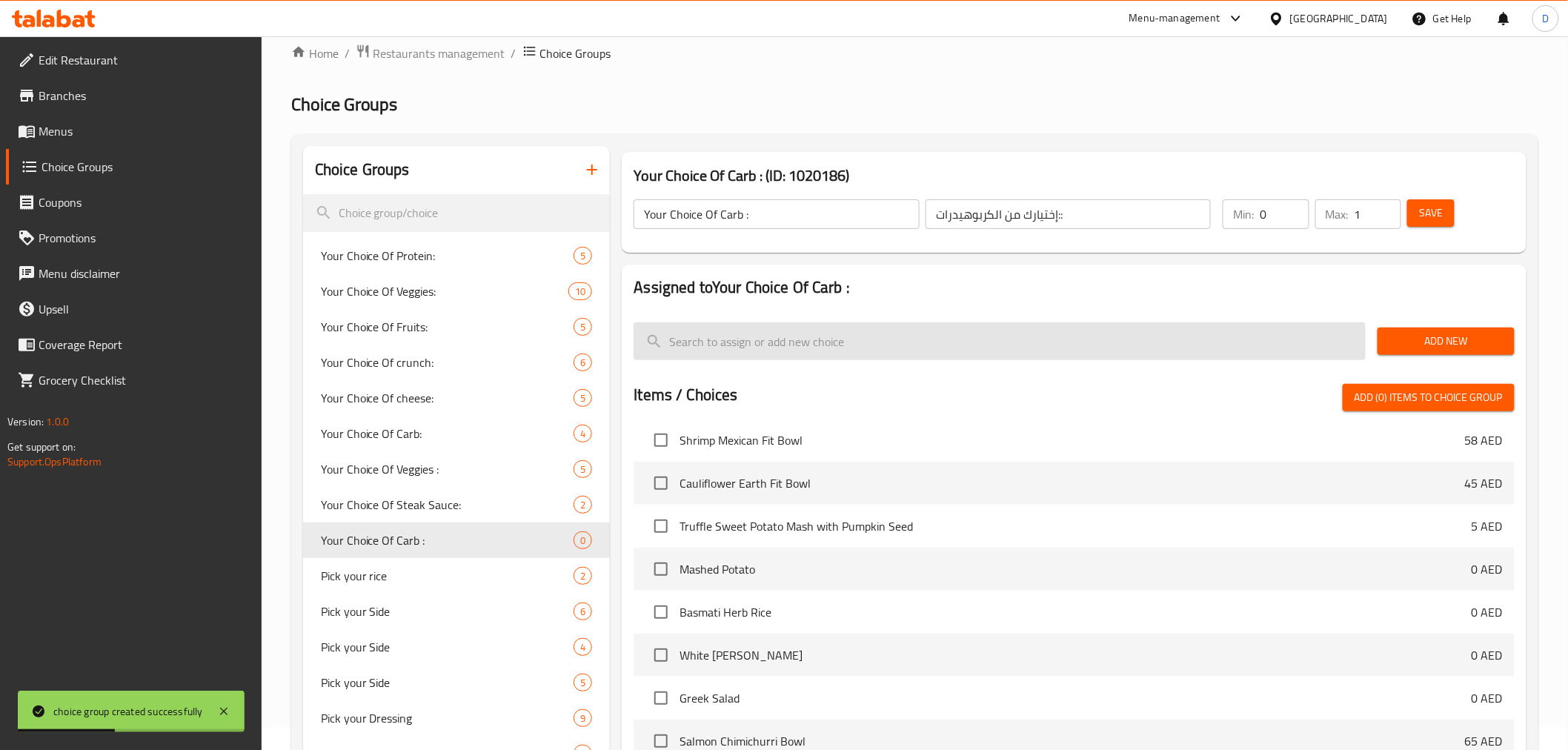
click at [1176, 344] on input "search" at bounding box center [999, 341] width 732 height 38
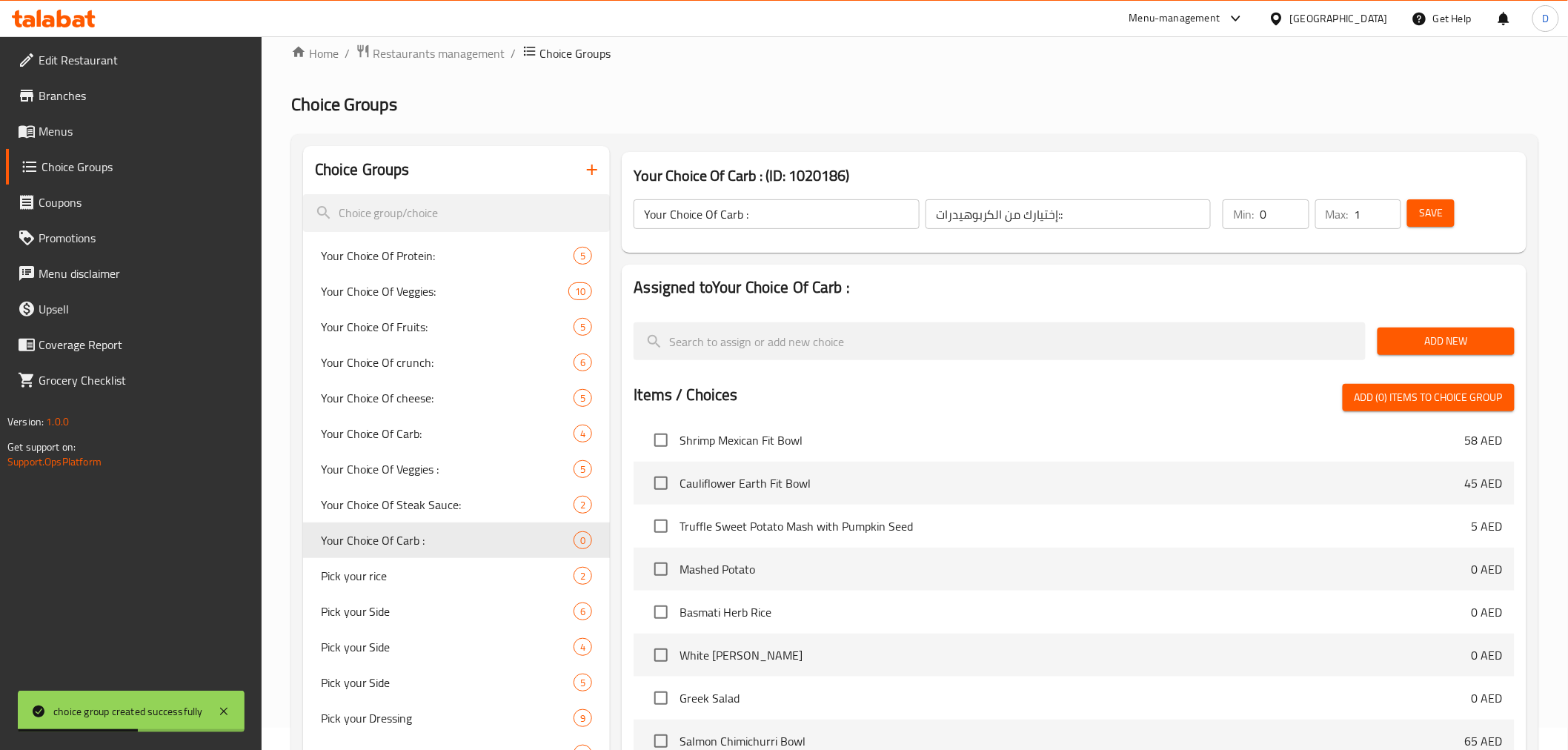
paste input "ruffle Swe"
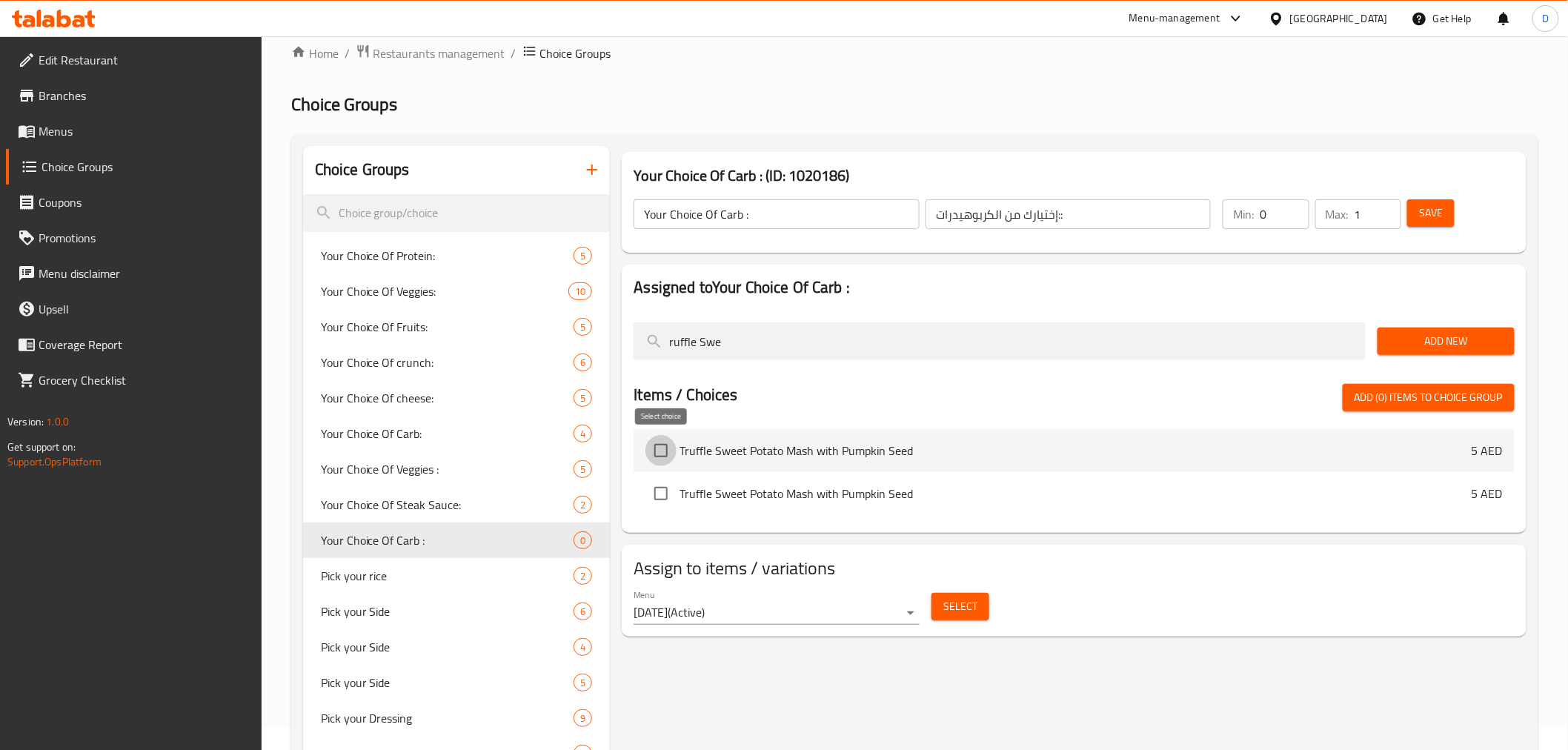
click at [669, 452] on input "checkbox" at bounding box center [661, 450] width 31 height 31
click at [1428, 404] on span "Add (1) items to choice group" at bounding box center [1428, 397] width 149 height 19
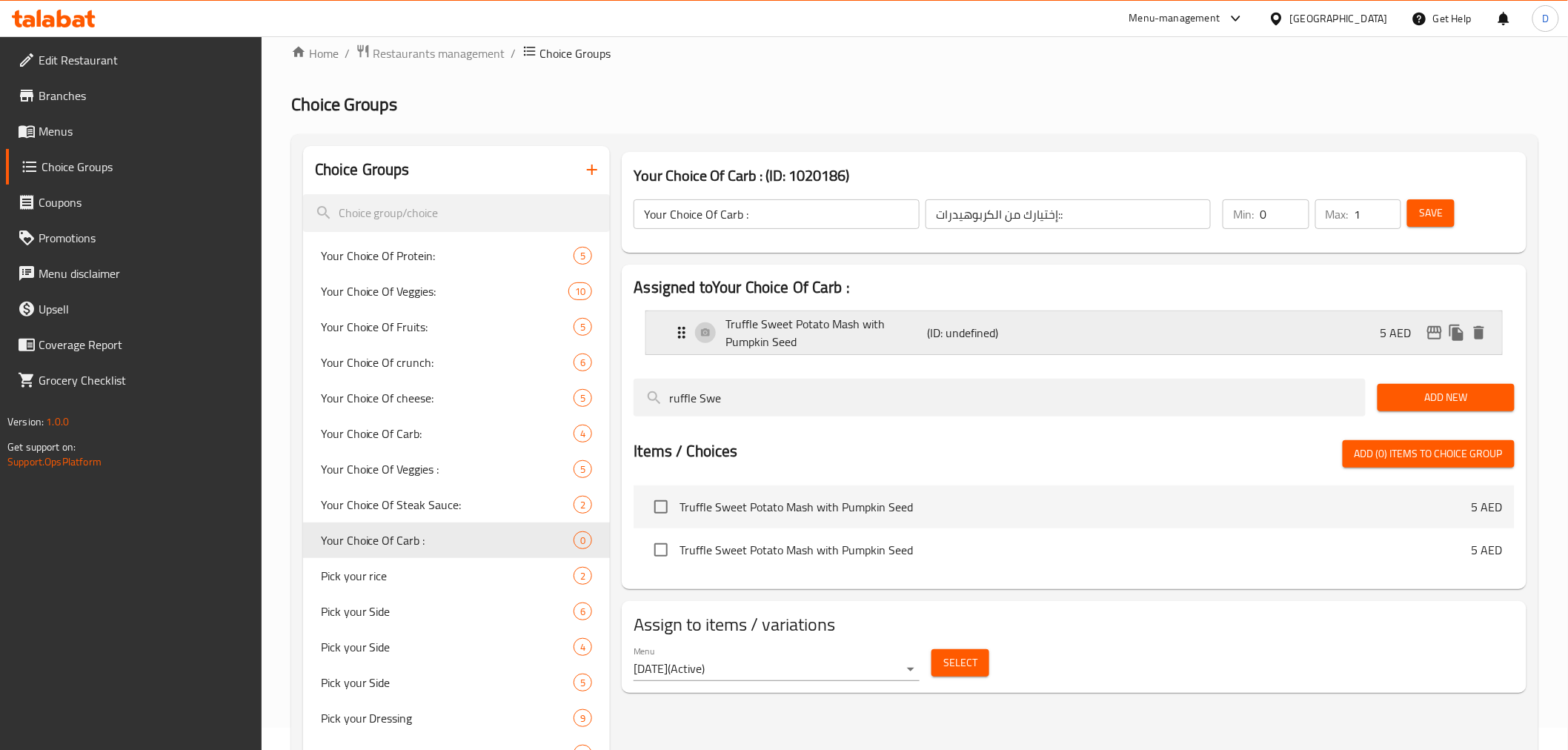
click at [1352, 336] on div "Truffle Sweet Potato Mash with Pumpkin Seed (ID: undefined) 5 AED" at bounding box center [1077, 332] width 811 height 43
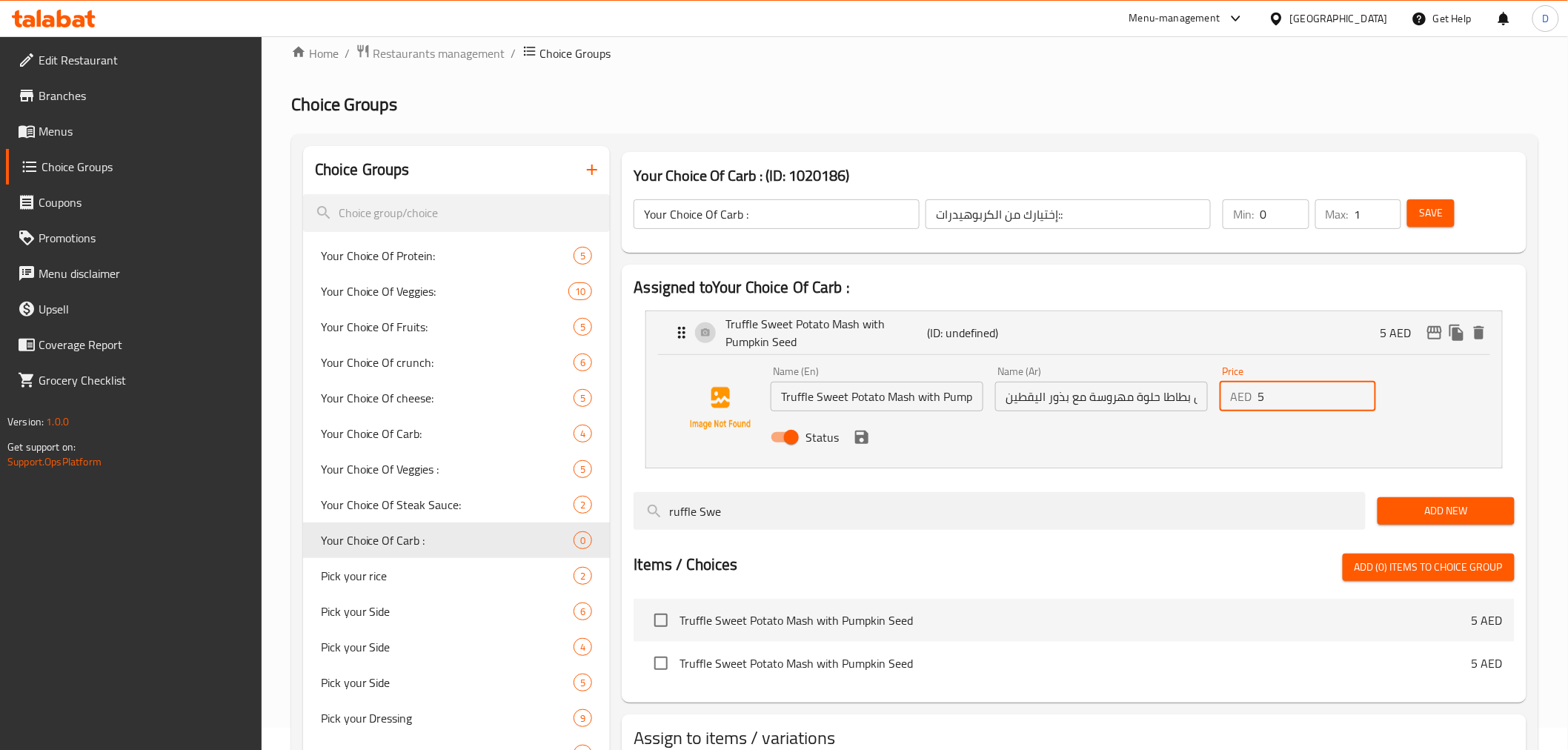
drag, startPoint x: 1280, startPoint y: 397, endPoint x: 1250, endPoint y: 394, distance: 30.1
click at [1250, 394] on div "AED 5 Price" at bounding box center [1298, 396] width 157 height 29
click at [799, 397] on input "Truffle Sweet Potato Mash with Pumpkin Seed" at bounding box center [877, 396] width 213 height 29
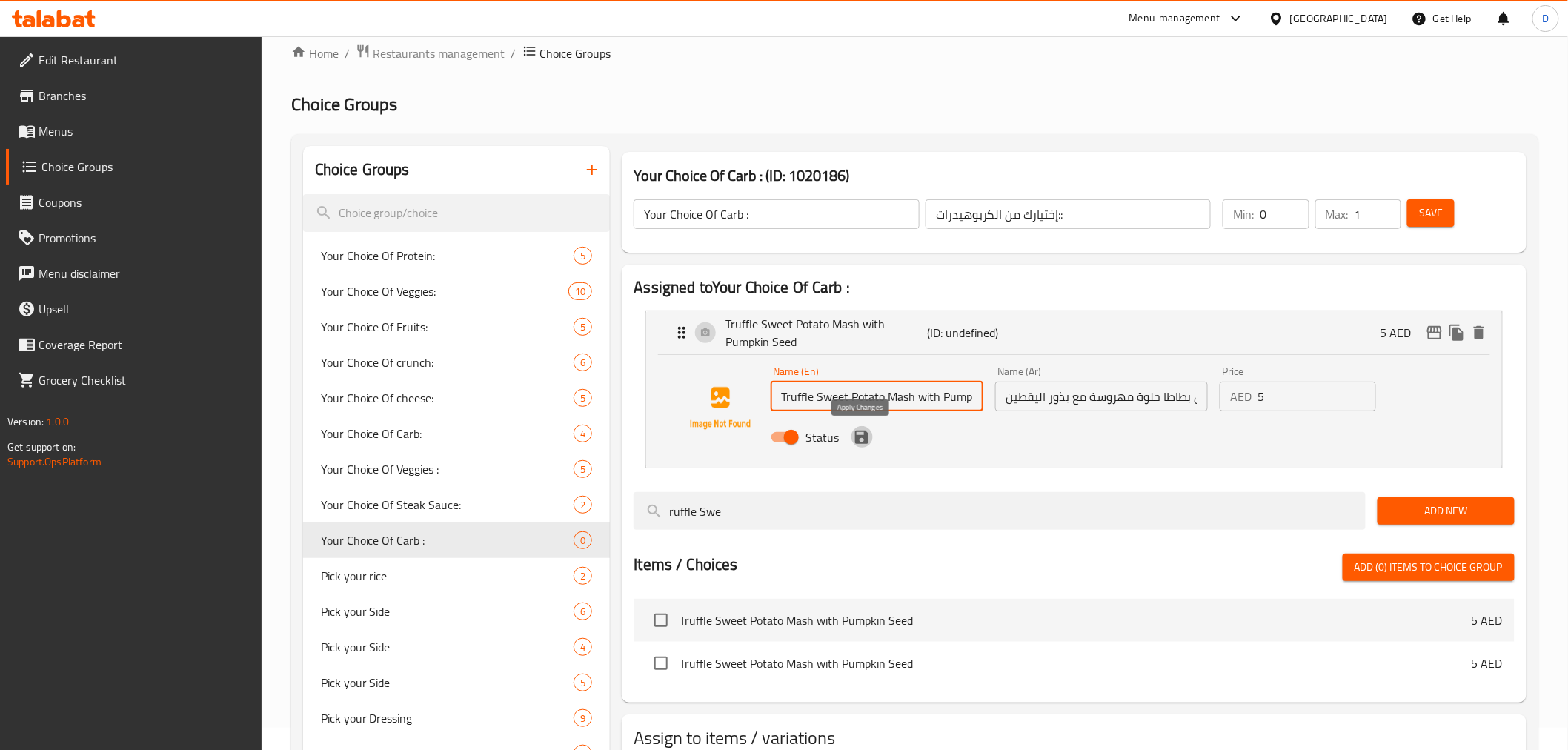
click at [855, 428] on icon "save" at bounding box center [862, 437] width 18 height 18
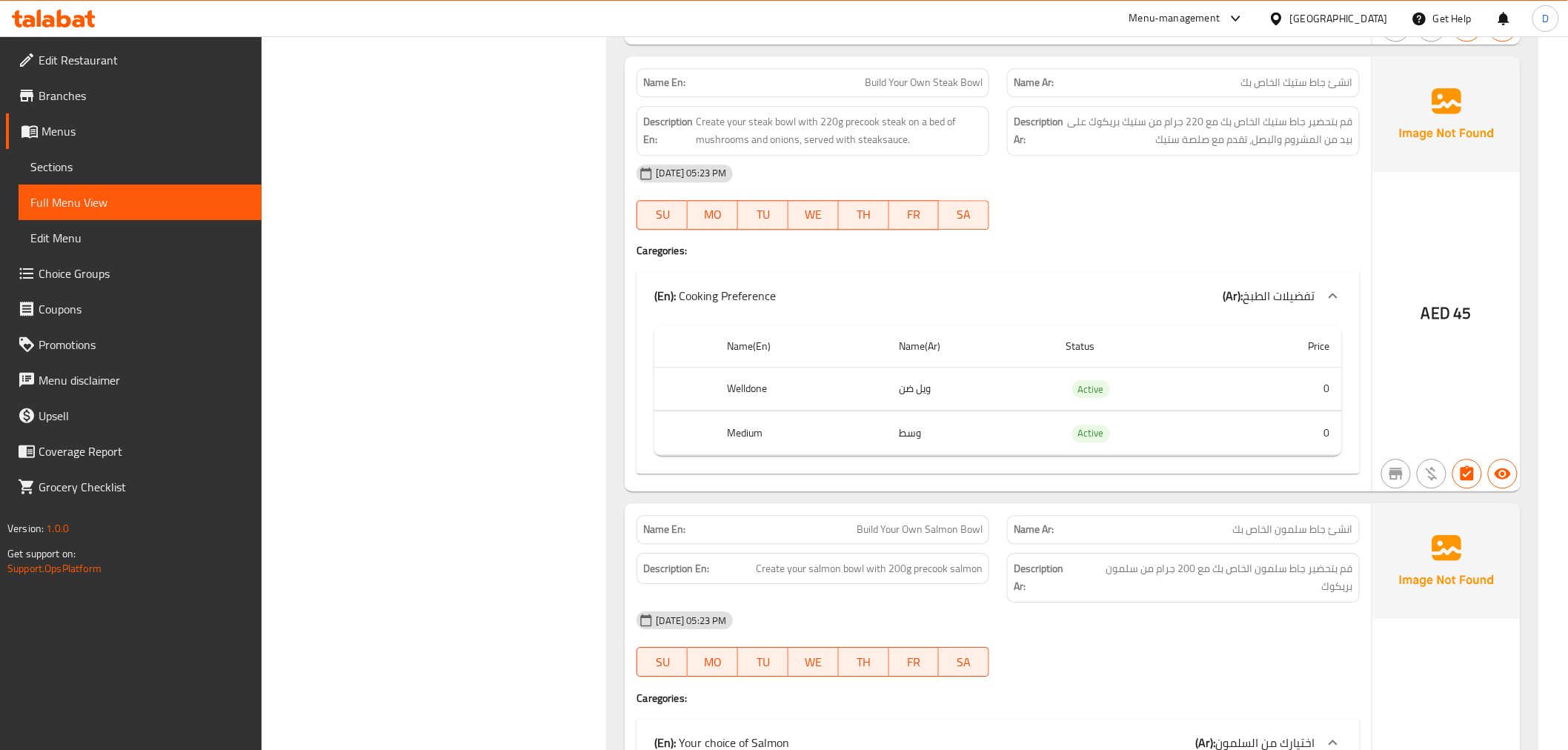
scroll to position [6301, 0]
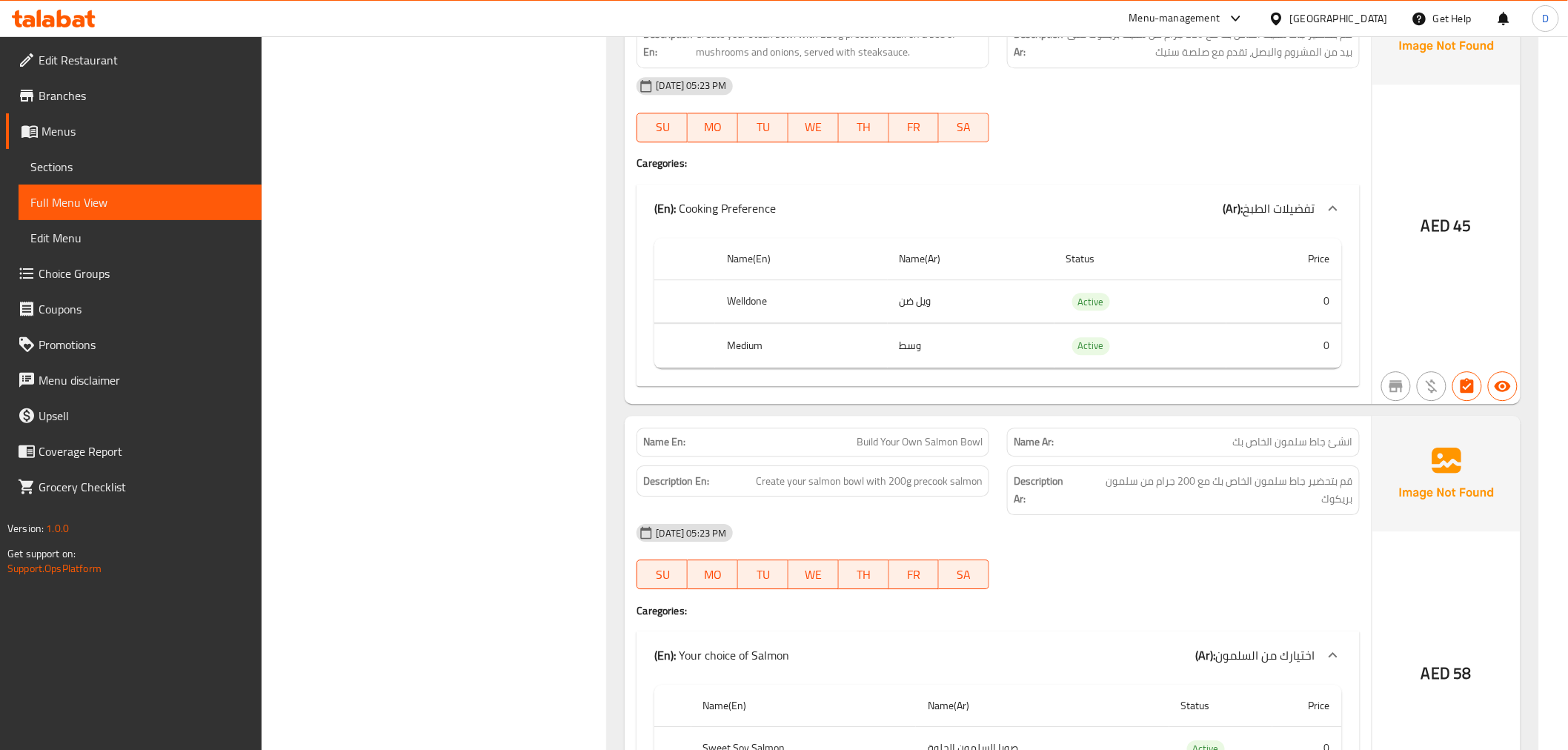
click at [748, 285] on th "Welldone" at bounding box center [802, 301] width 173 height 44
click at [759, 298] on th "Welldone" at bounding box center [802, 301] width 173 height 44
click at [746, 299] on th "Welldone" at bounding box center [802, 301] width 173 height 44
copy th "Welldone"
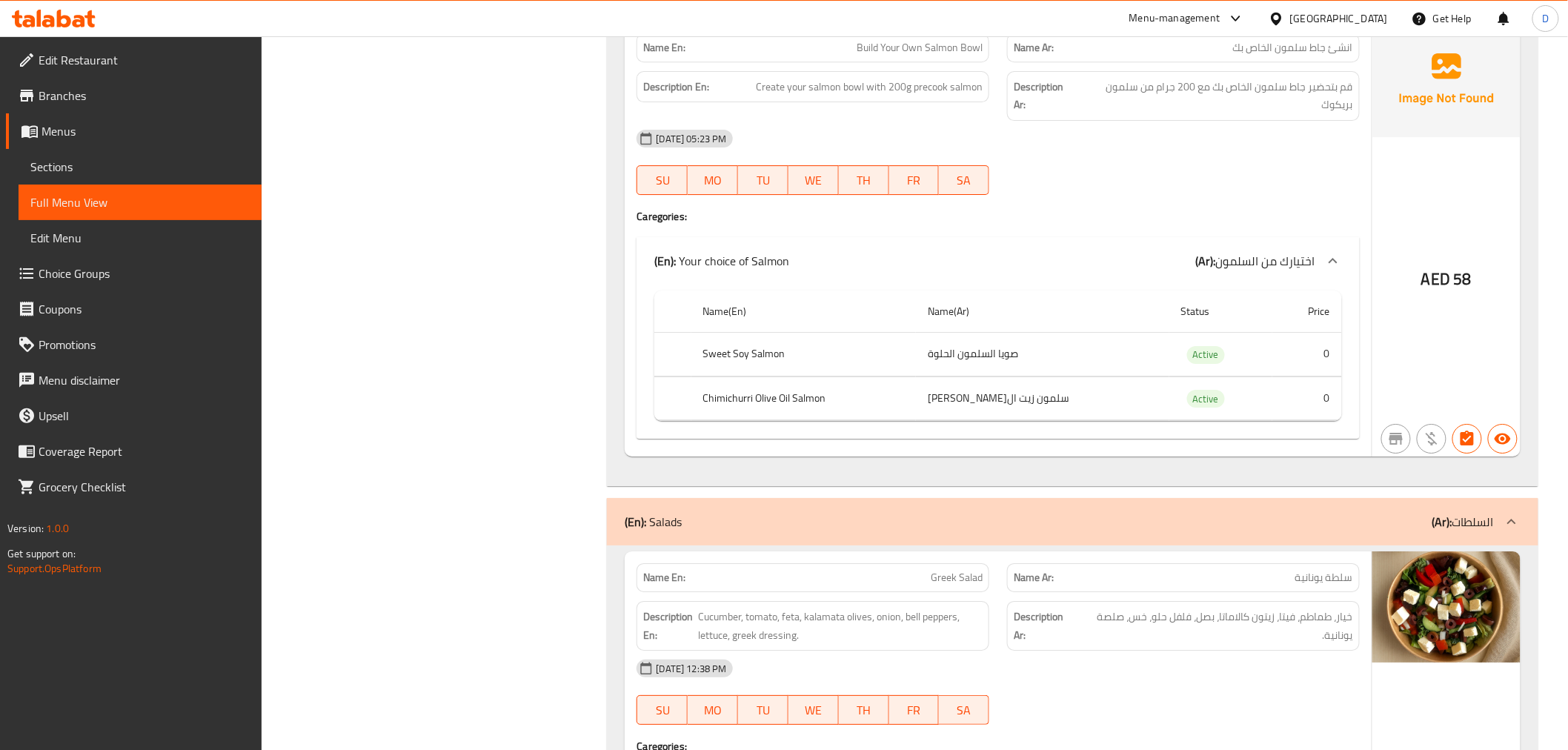
scroll to position [6712, 0]
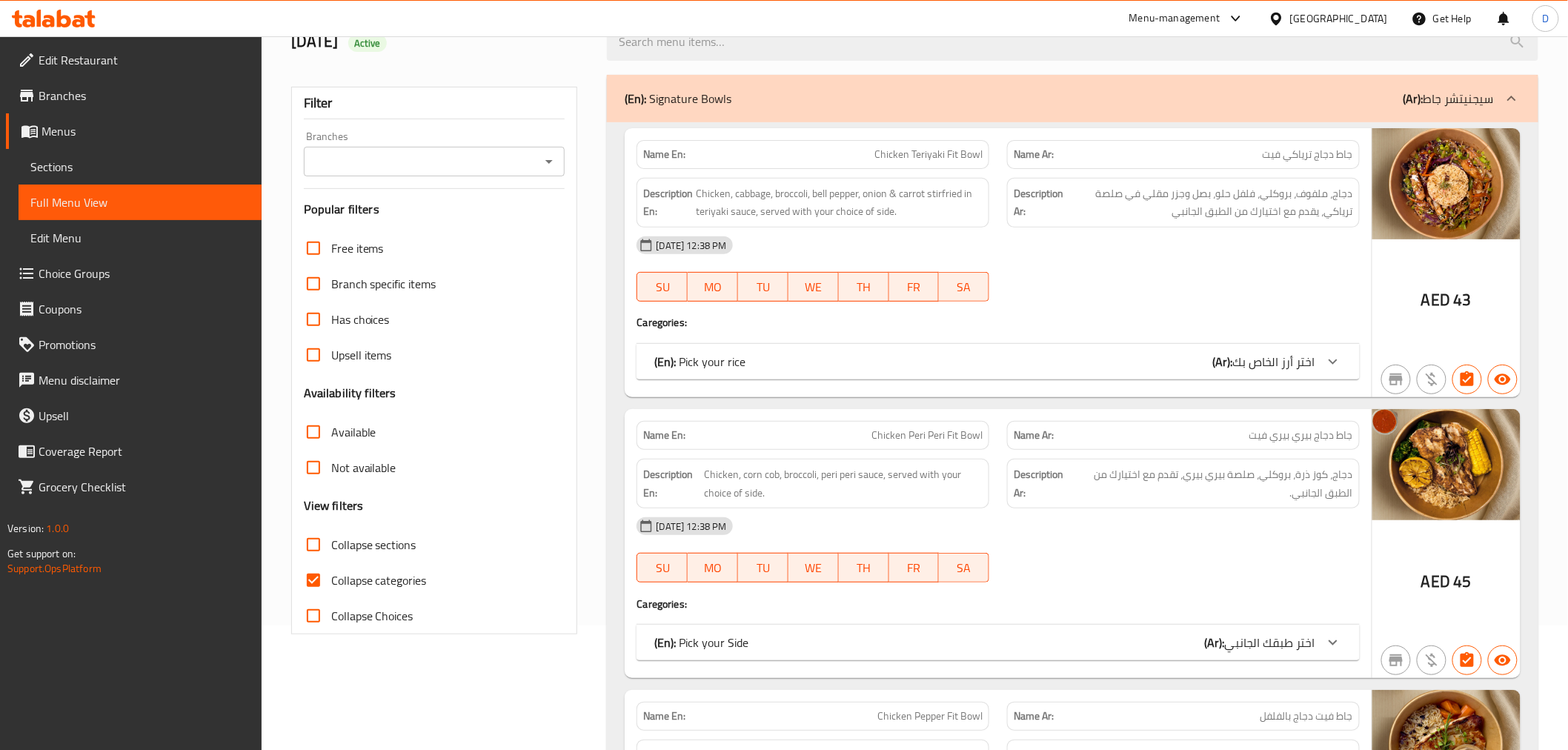
scroll to position [246, 0]
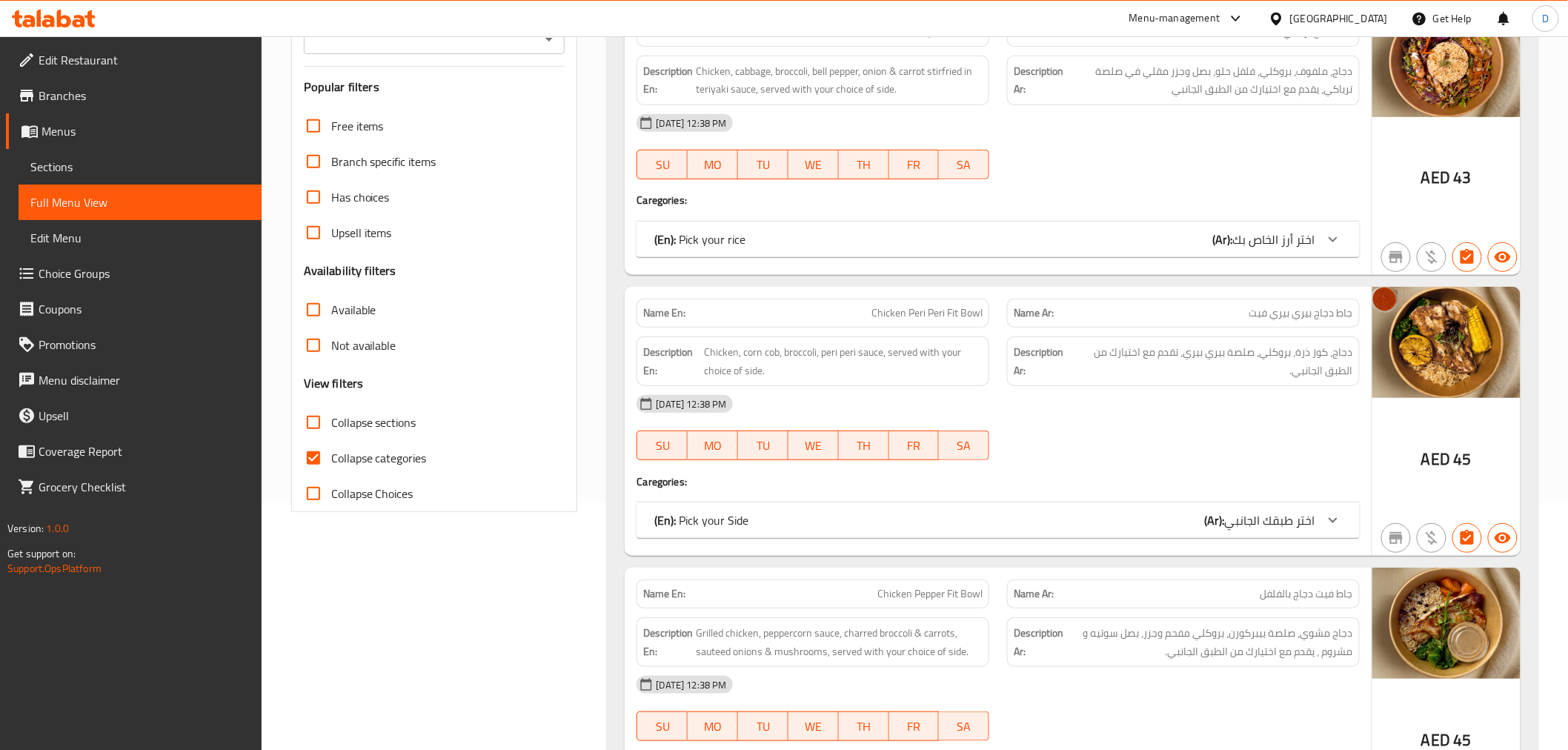
drag, startPoint x: 397, startPoint y: 458, endPoint x: 525, endPoint y: 411, distance: 136.4
click at [397, 458] on span "Collapse categories" at bounding box center [379, 458] width 96 height 18
click at [331, 458] on input "Collapse categories" at bounding box center [313, 458] width 36 height 36
checkbox input "false"
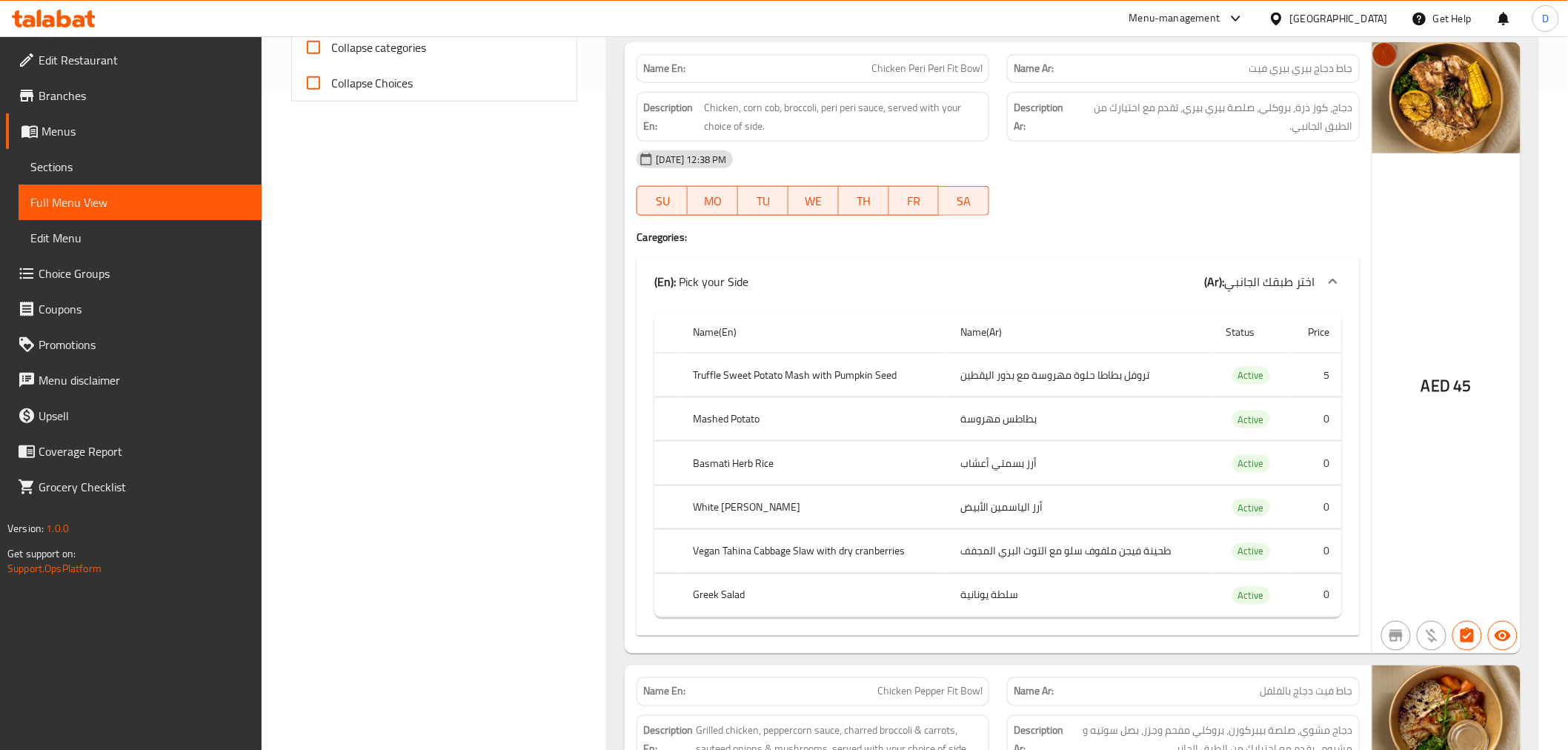
scroll to position [9073, 0]
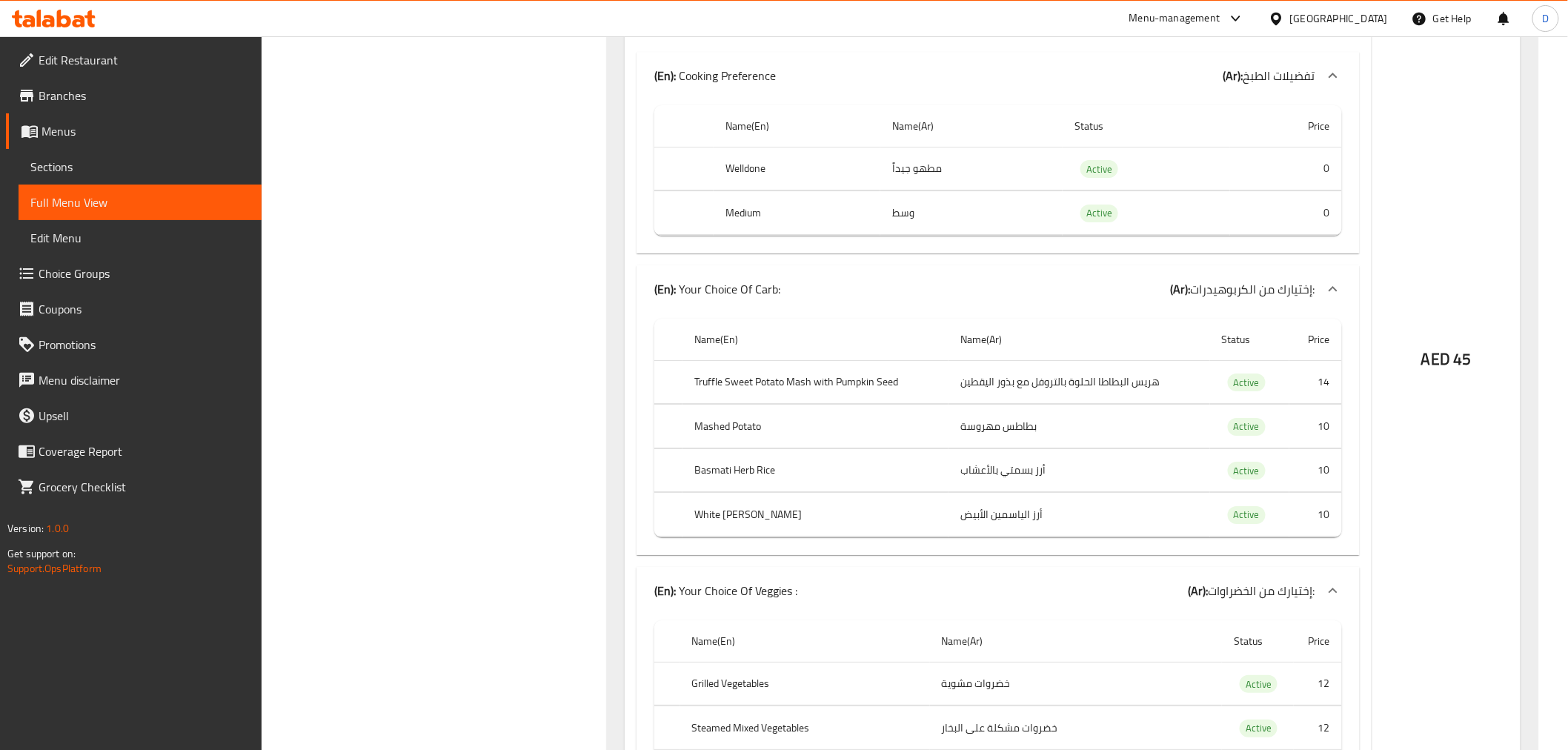
click at [735, 413] on th "Mashed Potato" at bounding box center [815, 427] width 267 height 44
click at [1110, 366] on td "هريس البطاطا الحلوة بالتروفل مع بذور اليقطين" at bounding box center [1079, 382] width 261 height 44
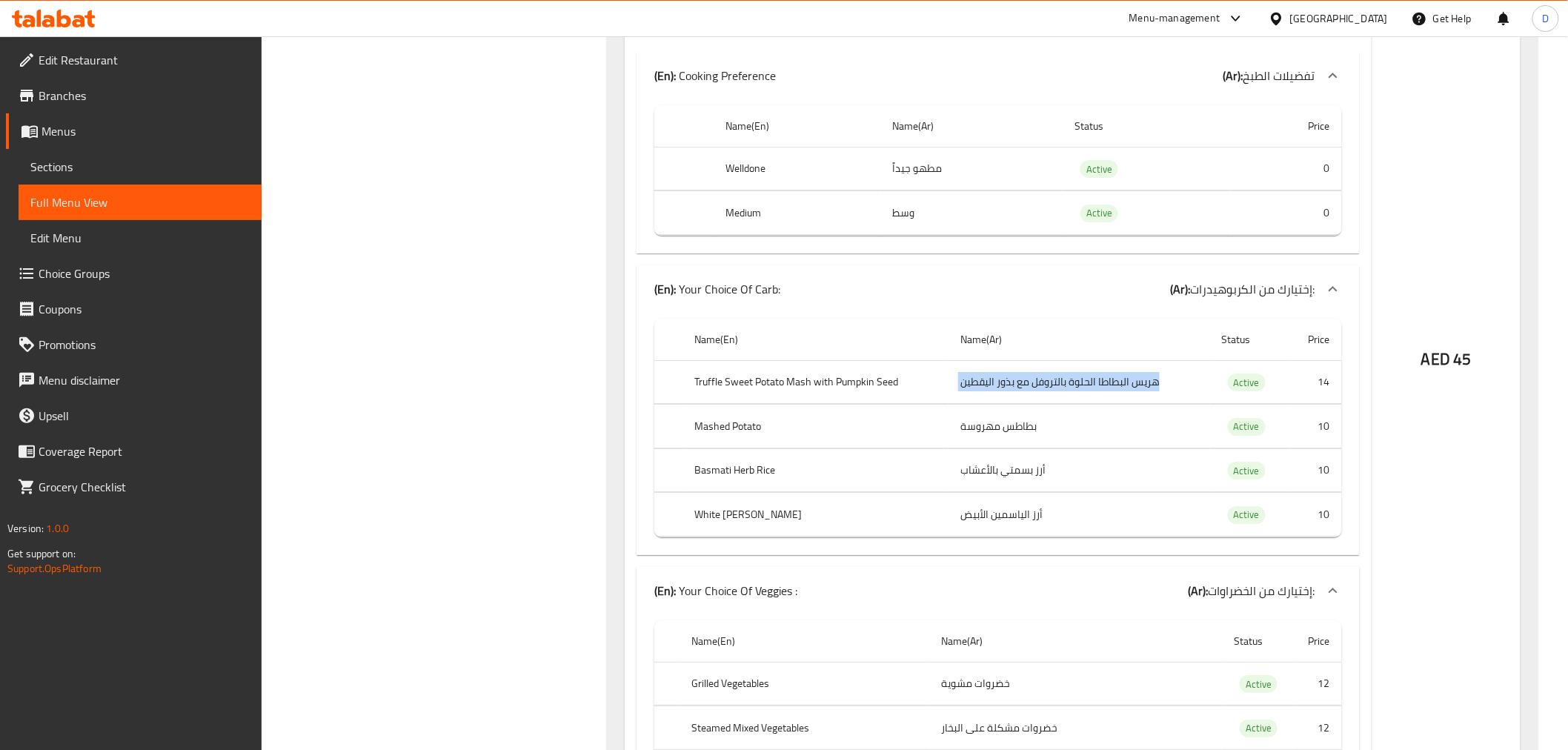
copy td "هريس البطاطا الحلوة بالتروفل مع بذور اليقطين"
click at [738, 423] on th "Mashed Potato" at bounding box center [815, 427] width 267 height 44
copy th "Mashed Potato"
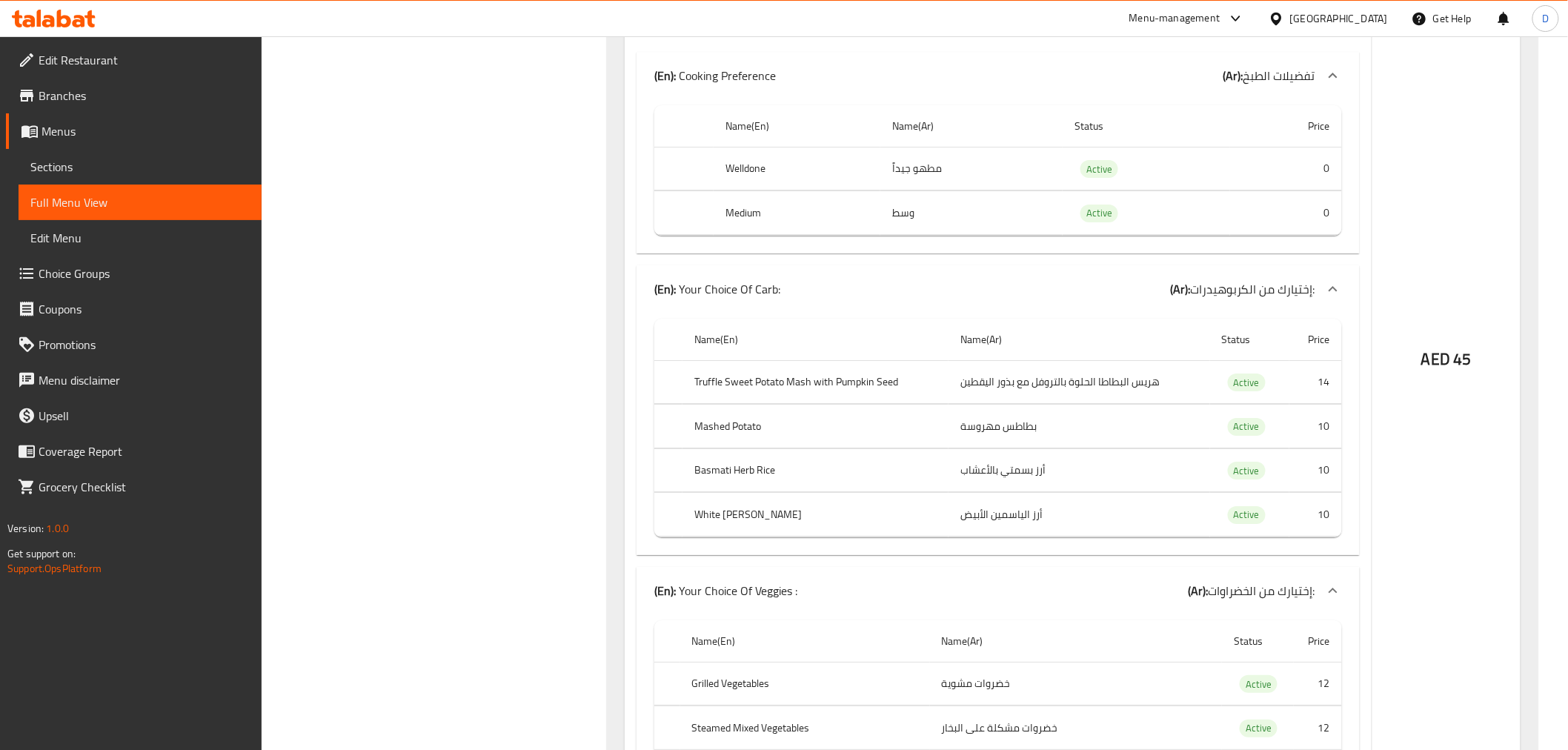
scroll to position [9506, 0]
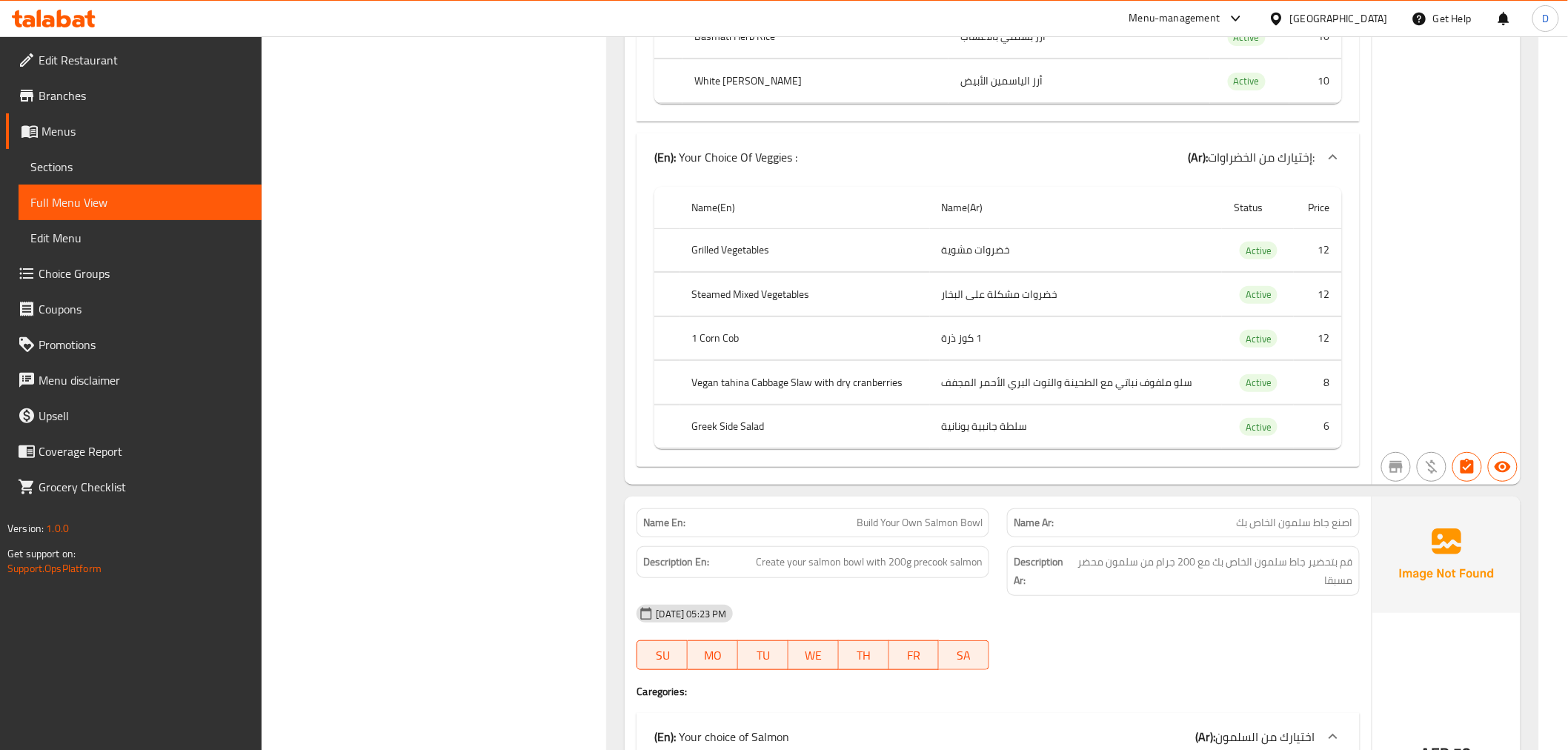
click at [960, 368] on td "سلو ملفوف نباتي مع الطحينة والتوت البري الأحمر المجفف" at bounding box center [1076, 383] width 293 height 44
click at [958, 368] on td "سلو ملفوف نباتي مع الطحينة والتوت البري الأحمر المجفف" at bounding box center [1076, 383] width 293 height 44
copy td "سلو ملفوف نباتي مع الطحينة والتوت البري الأحمر المجفف"
click at [1006, 421] on td "سلطة جانبية يونانية" at bounding box center [1076, 427] width 293 height 44
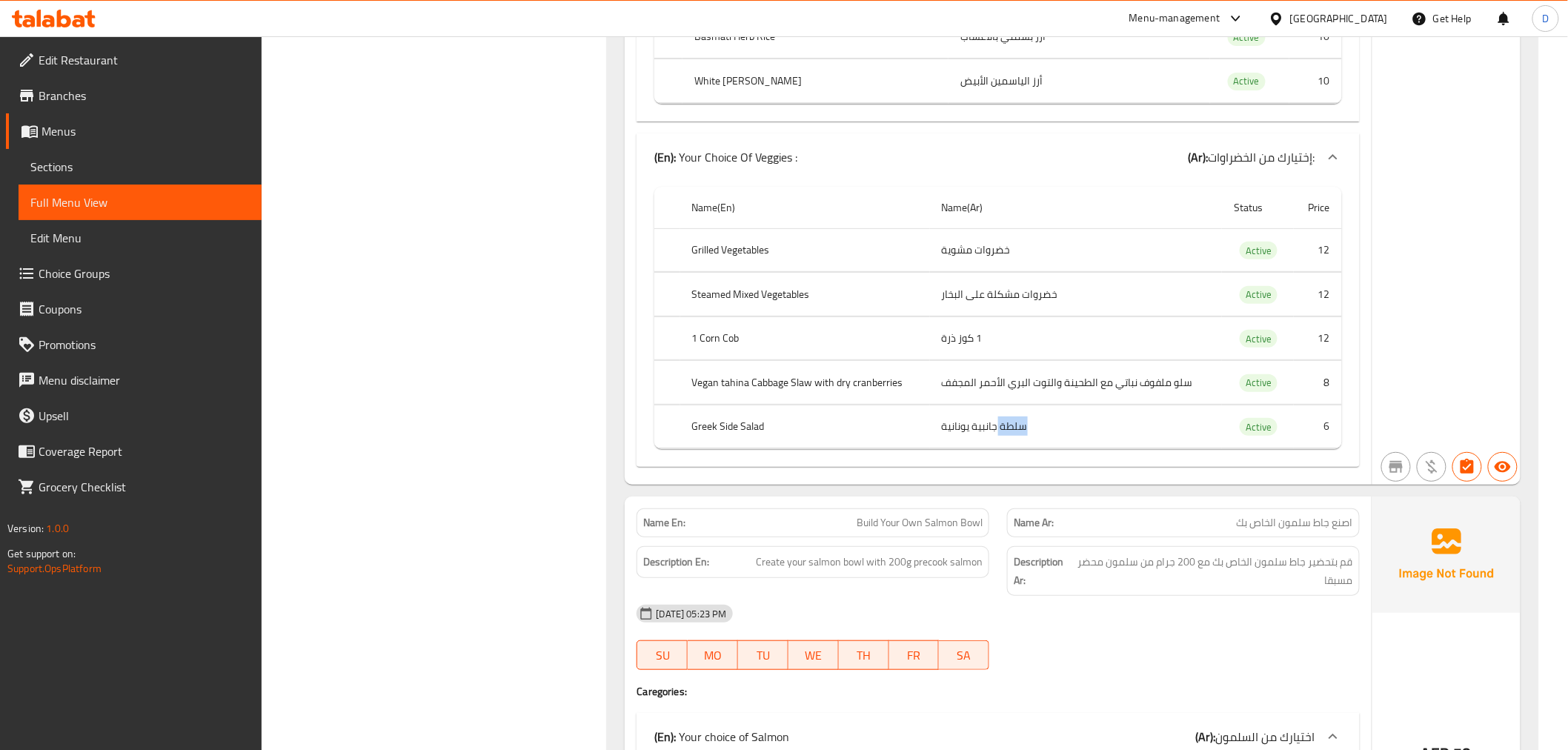
click at [1006, 421] on td "سلطة جانبية يونانية" at bounding box center [1076, 427] width 293 height 44
copy td "سلطة جانبية يونانية"
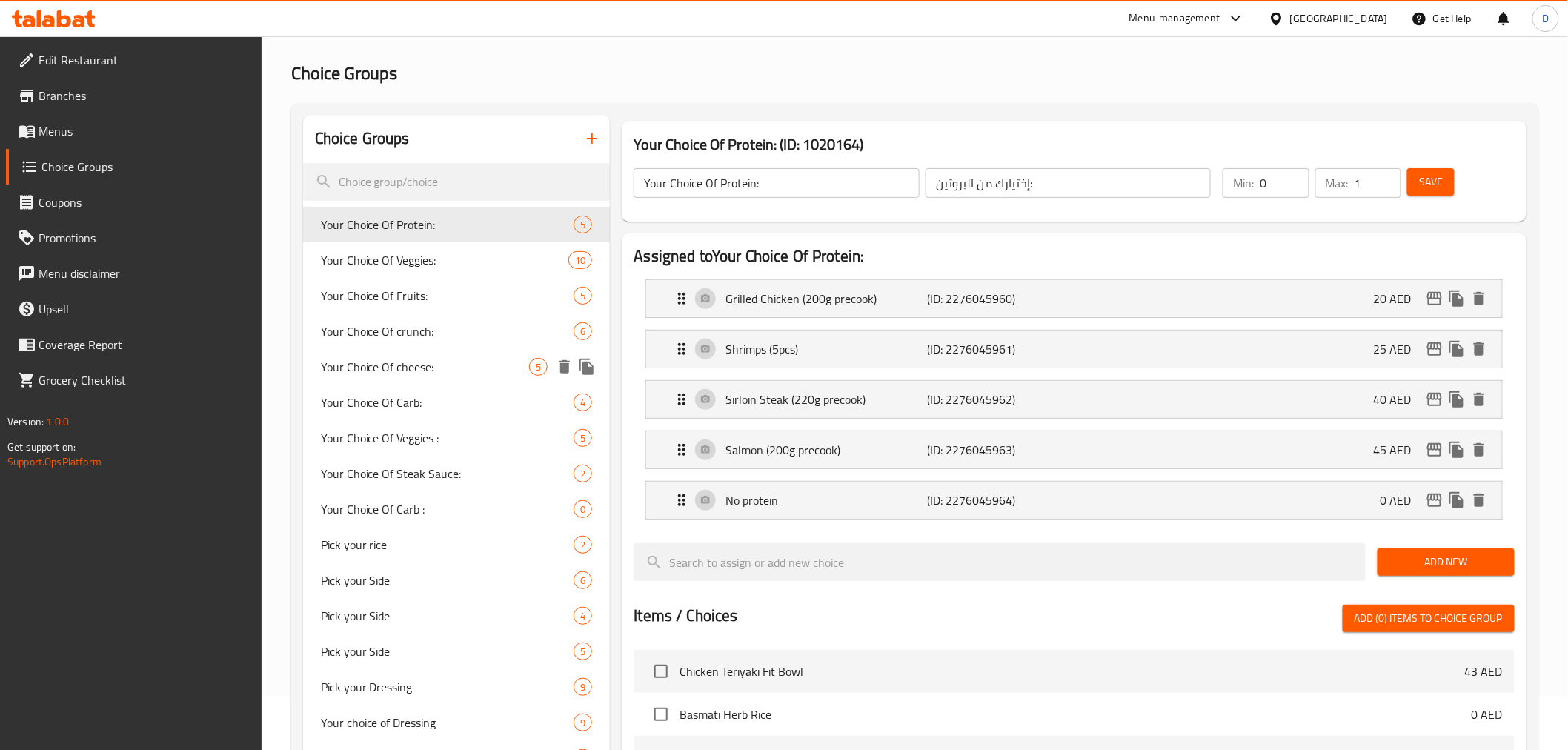
scroll to position [82, 0]
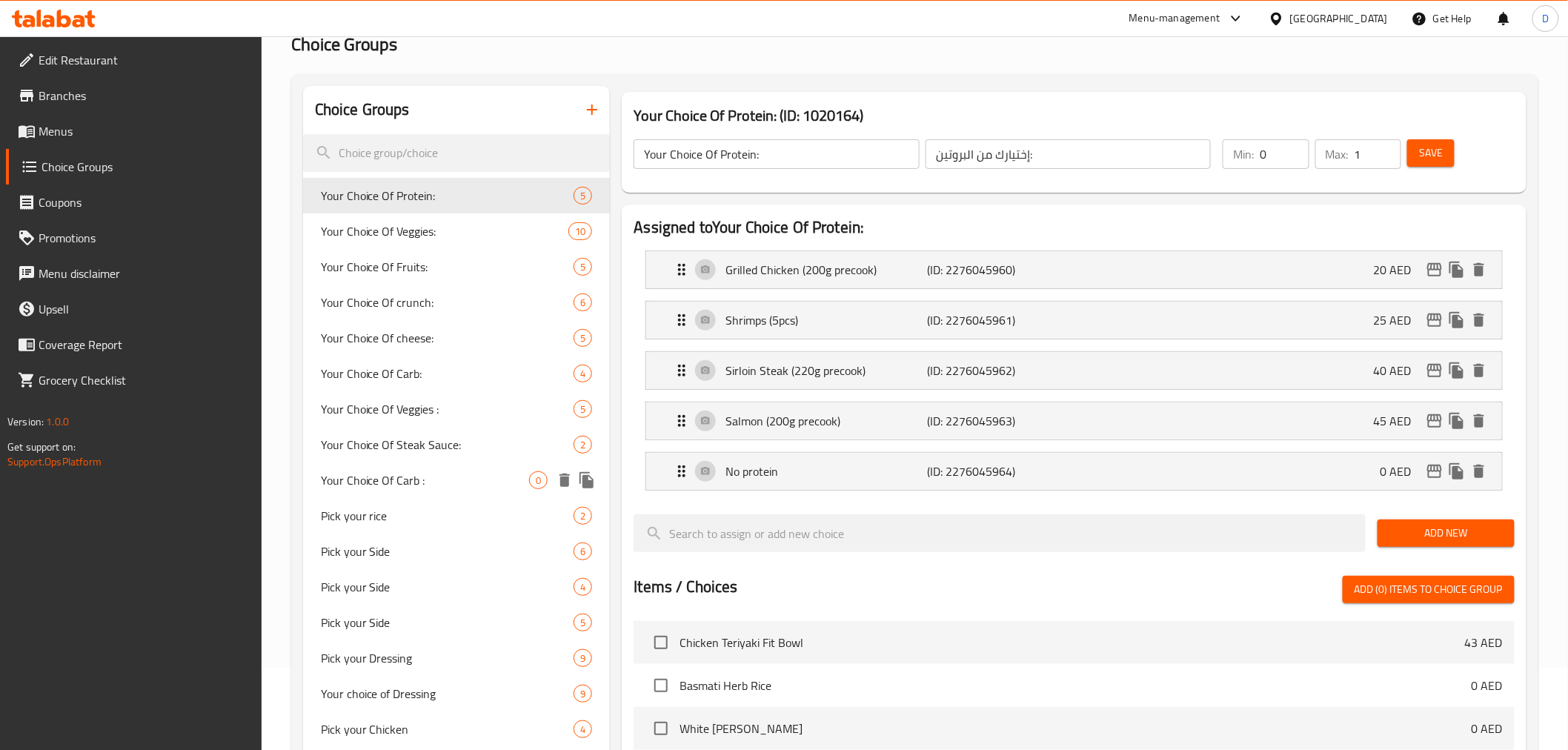
drag, startPoint x: 460, startPoint y: 475, endPoint x: 891, endPoint y: 416, distance: 435.0
click at [460, 475] on span "Your Choice Of Carb :" at bounding box center [425, 480] width 209 height 18
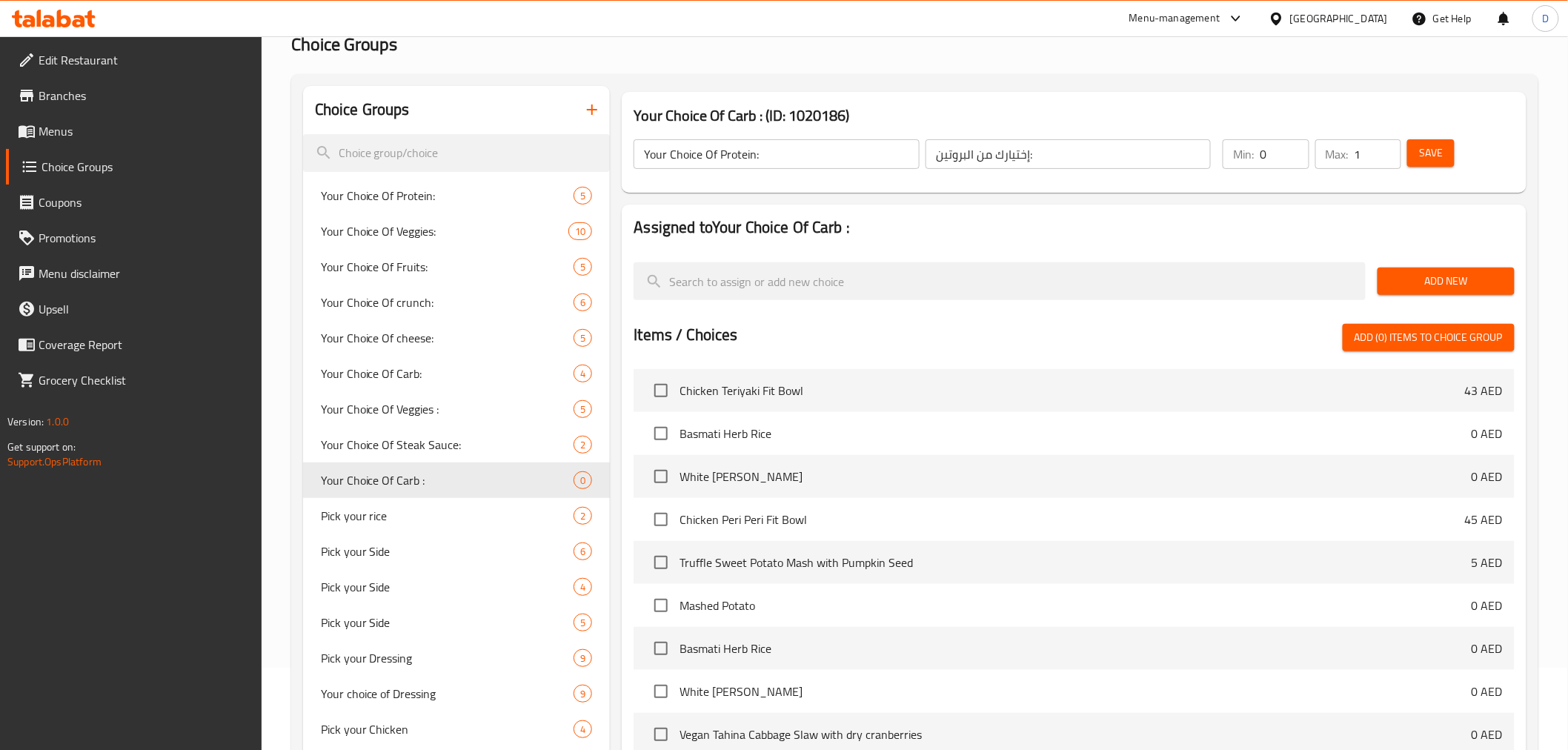
type input "Your Choice Of Carb :"
type input "إختيارك من الكربوهيدرات::"
drag, startPoint x: 1432, startPoint y: 285, endPoint x: 1252, endPoint y: 314, distance: 182.3
click at [1431, 284] on span "Add New" at bounding box center [1446, 281] width 113 height 19
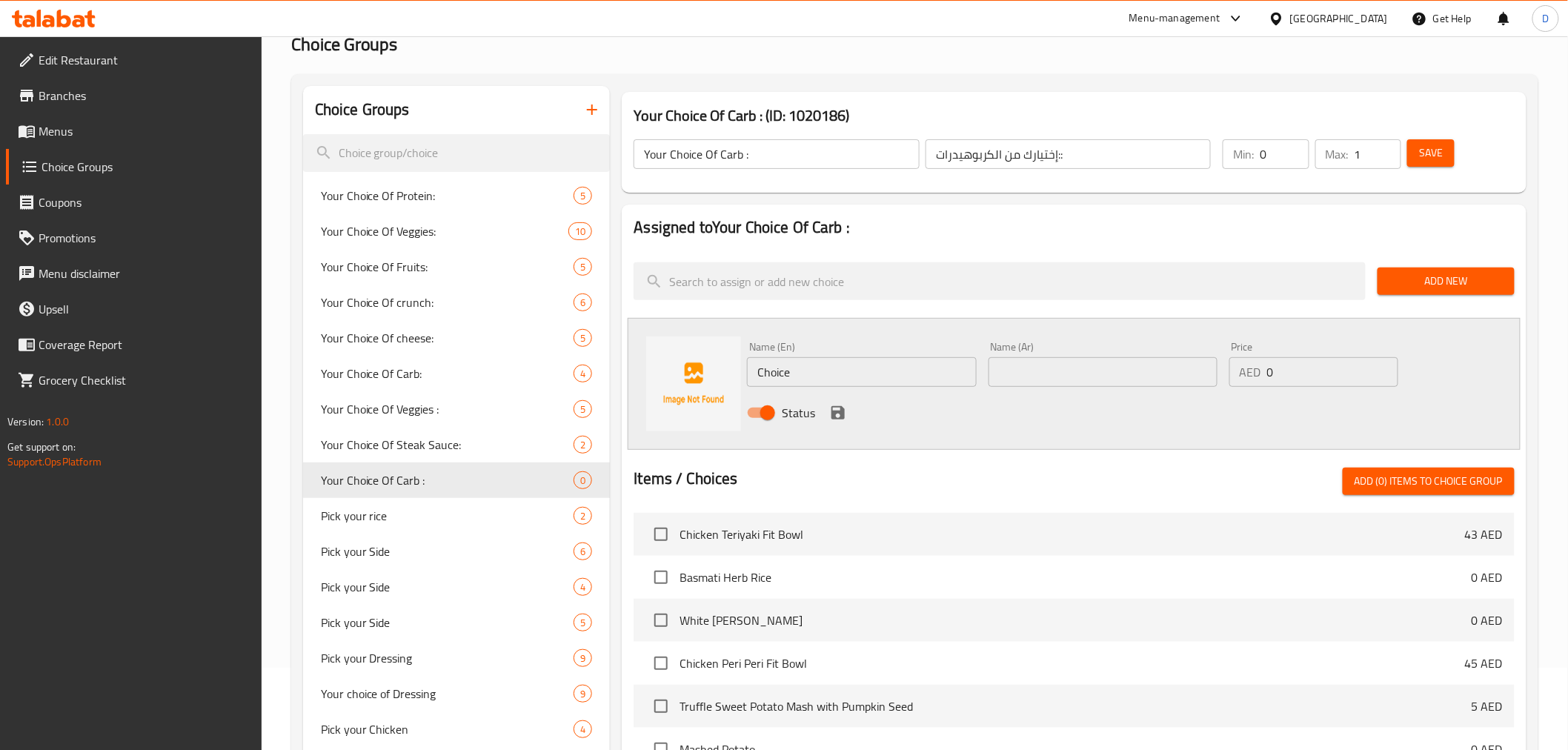
click at [767, 368] on input "Choice" at bounding box center [861, 372] width 229 height 29
paste input "Truffle Sweet Potato Mash with Pumpkin Seed"
type input "Truffle Sweet Potato Mash with Pumpkin Seed"
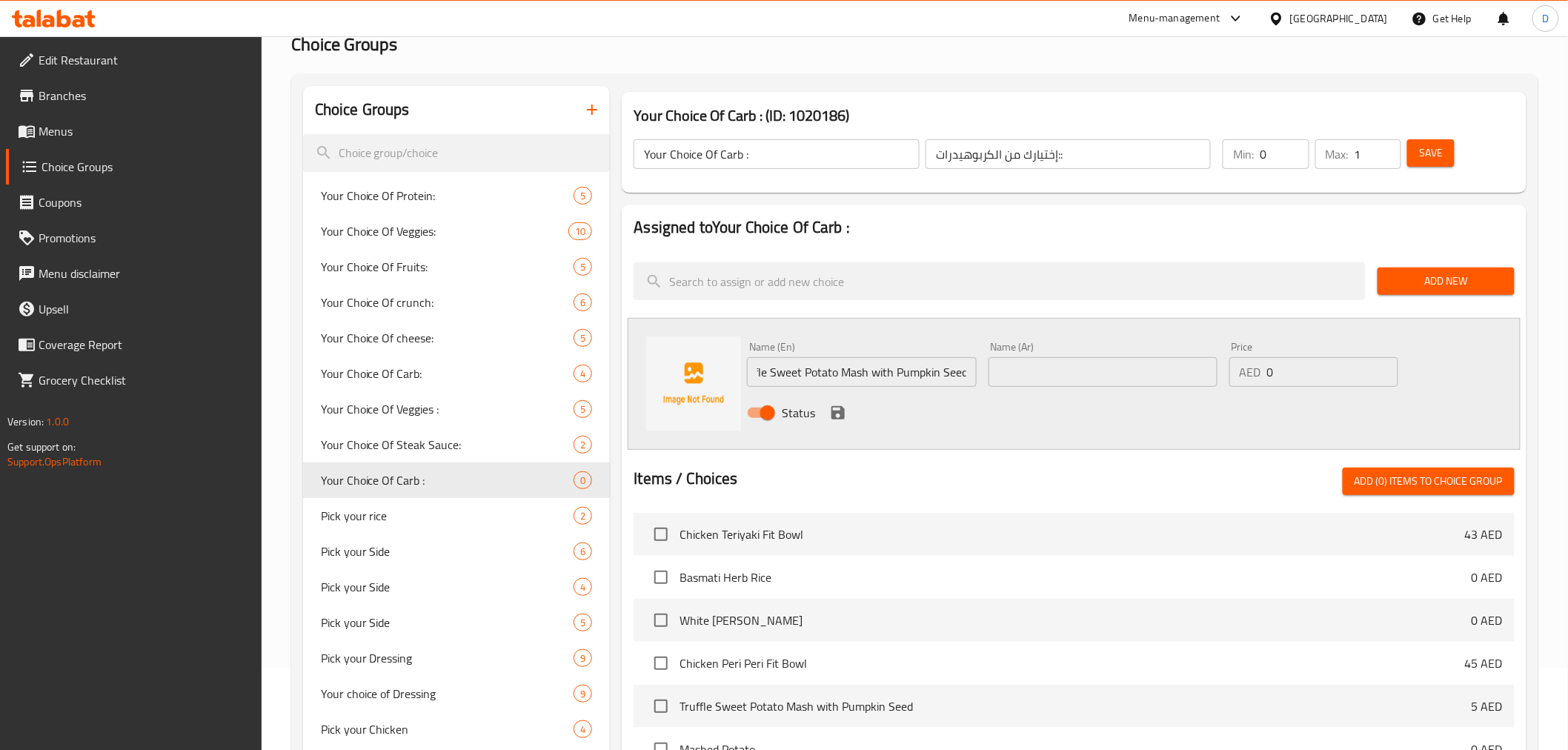
scroll to position [0, 0]
click at [1055, 373] on input "text" at bounding box center [1103, 372] width 229 height 29
paste input "هريس البطاطا الحلوة بالتروفل مع بذور اليقطين"
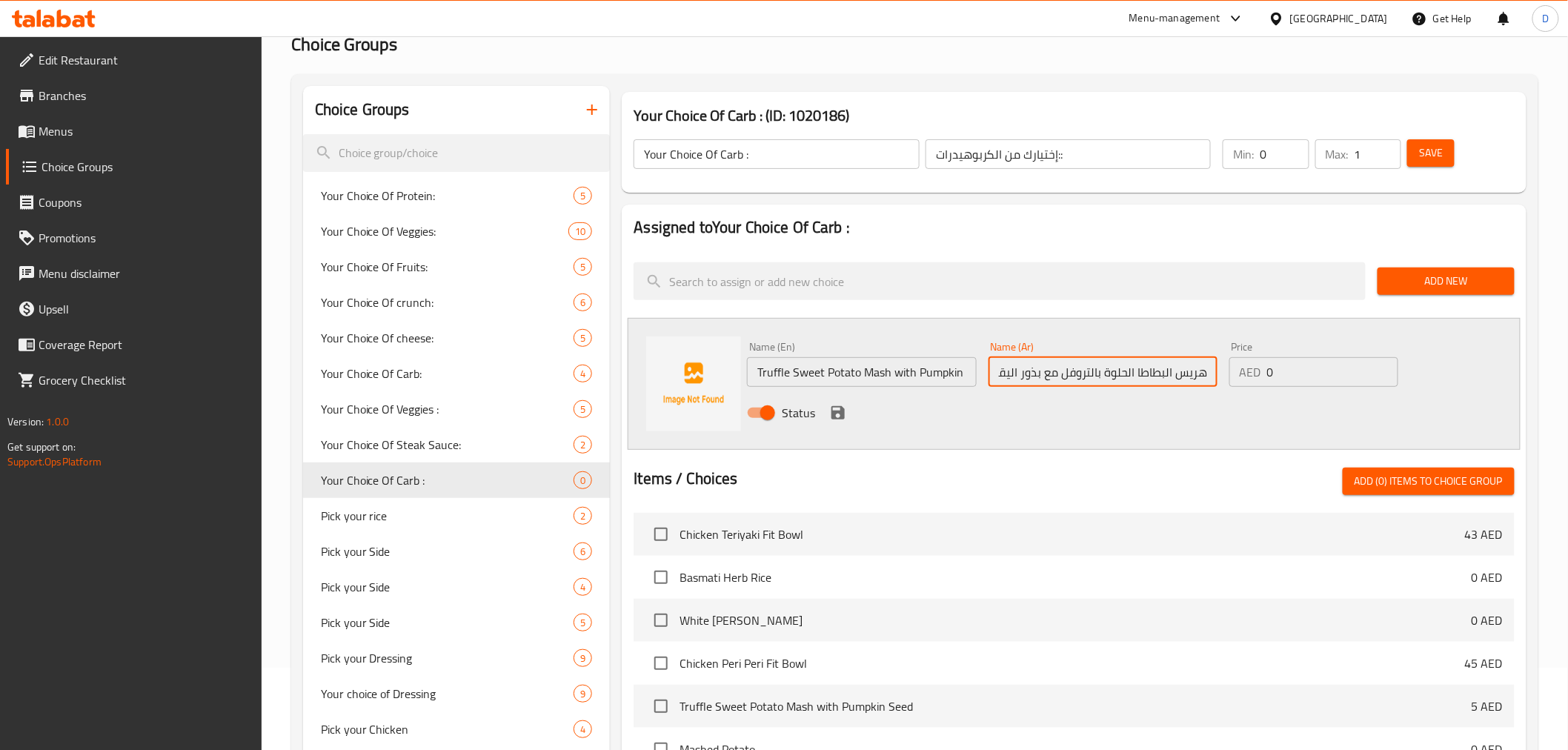
type input "هريس البطاطا الحلوة بالتروفل مع بذور اليقطين"
drag, startPoint x: 1285, startPoint y: 375, endPoint x: 1254, endPoint y: 365, distance: 32.6
click at [1254, 365] on div "AED 0 Price" at bounding box center [1313, 372] width 169 height 29
type input "15"
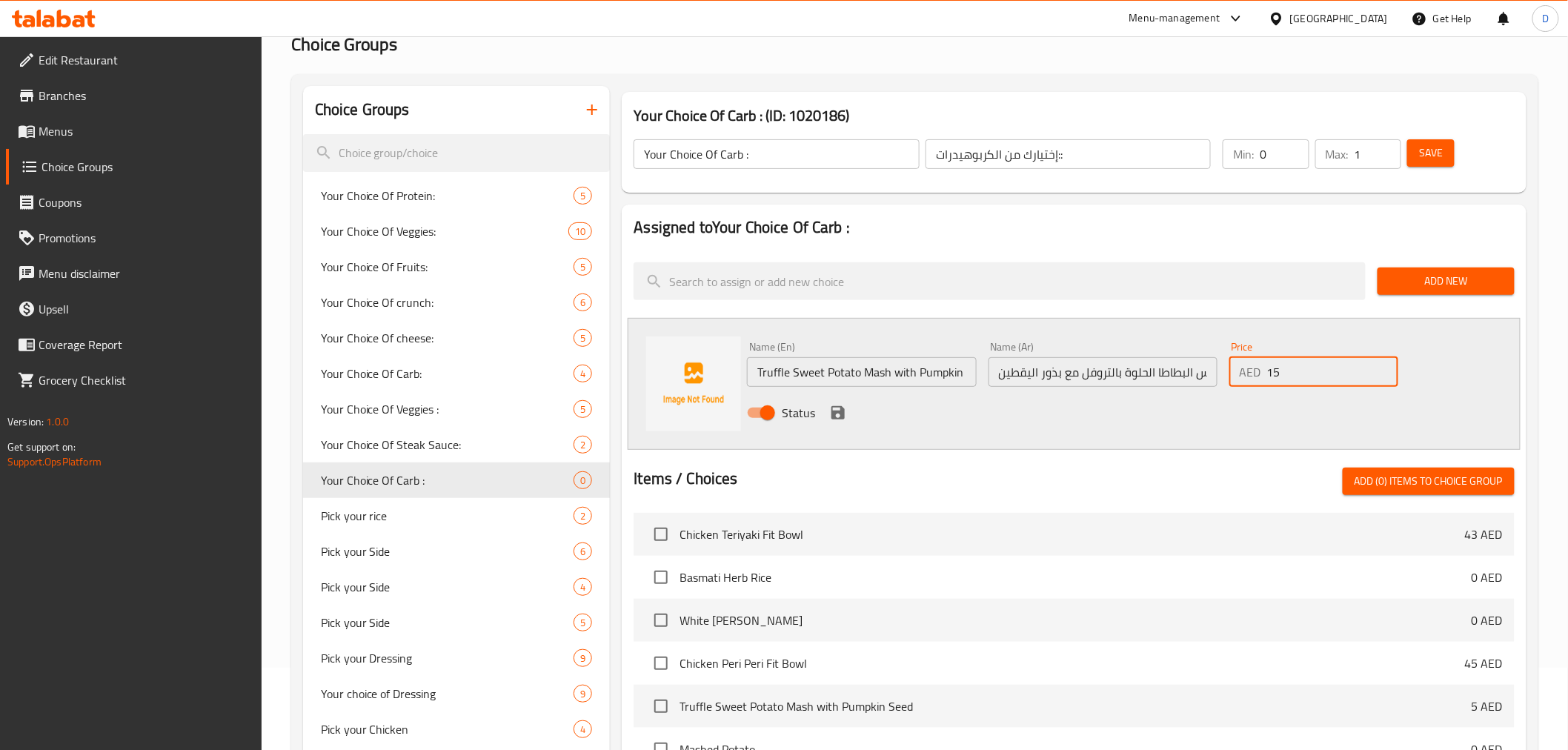
click at [842, 410] on icon "save" at bounding box center [838, 412] width 13 height 13
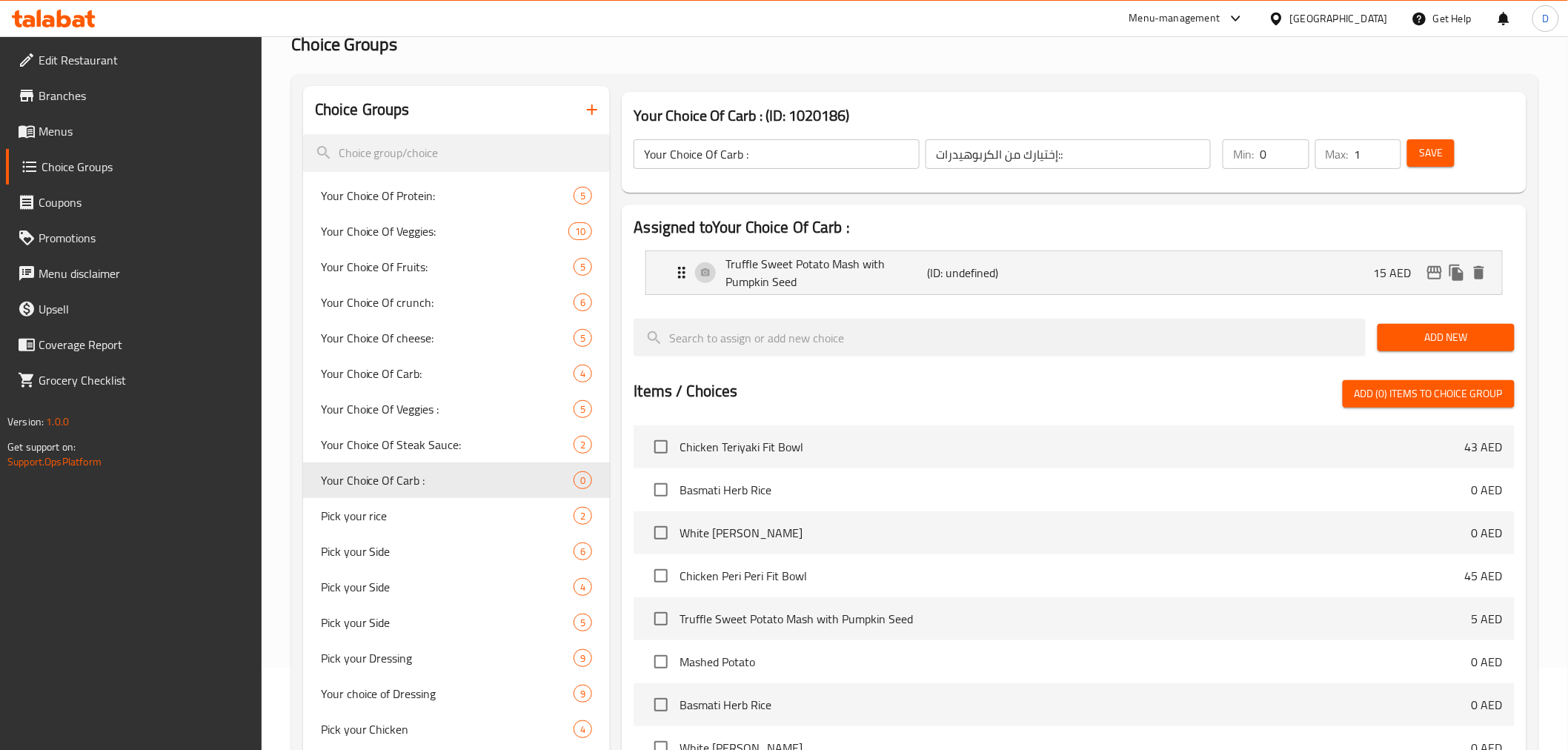
click at [1455, 336] on span "Add New" at bounding box center [1446, 337] width 113 height 19
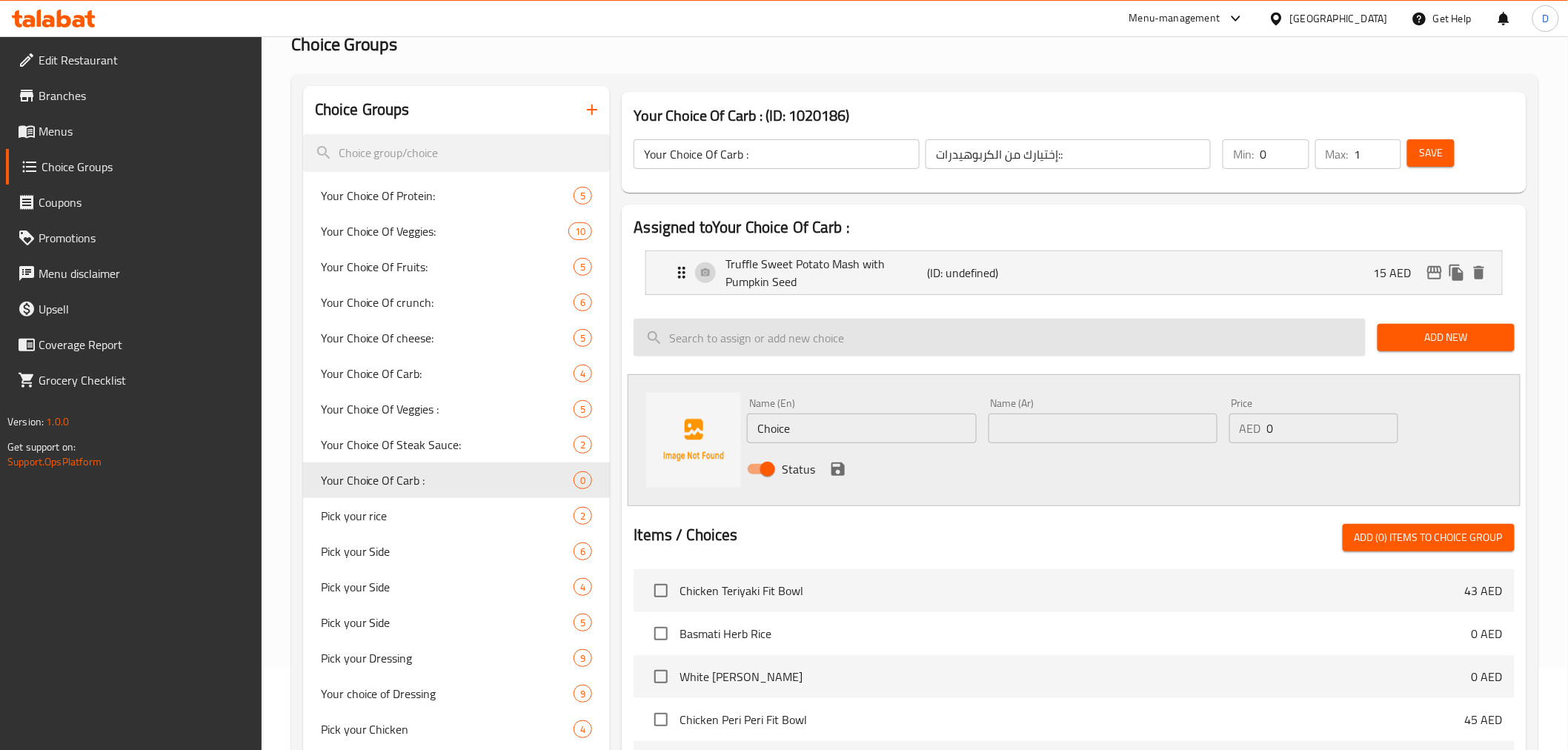
click at [1008, 338] on input "search" at bounding box center [999, 337] width 732 height 38
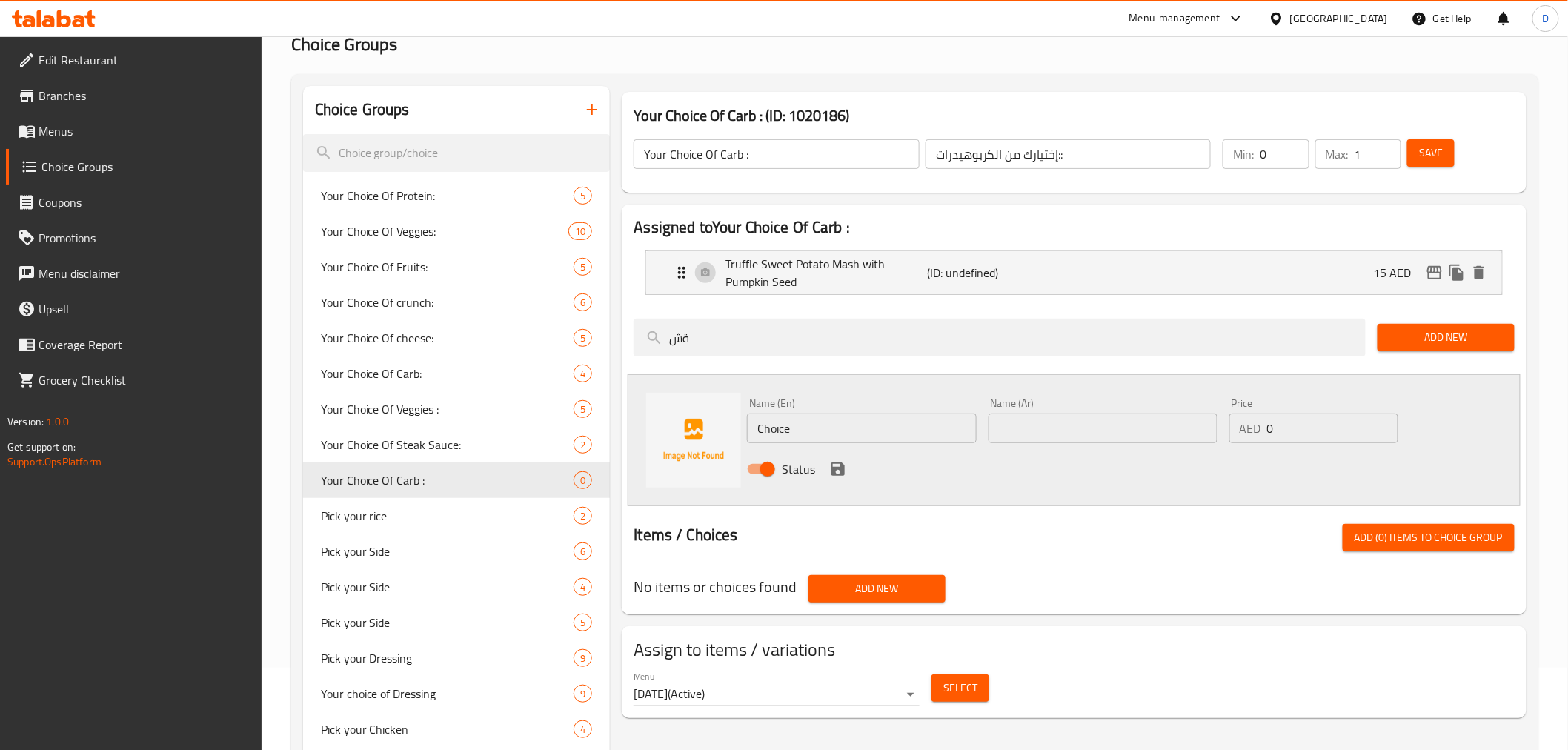
type input "ة"
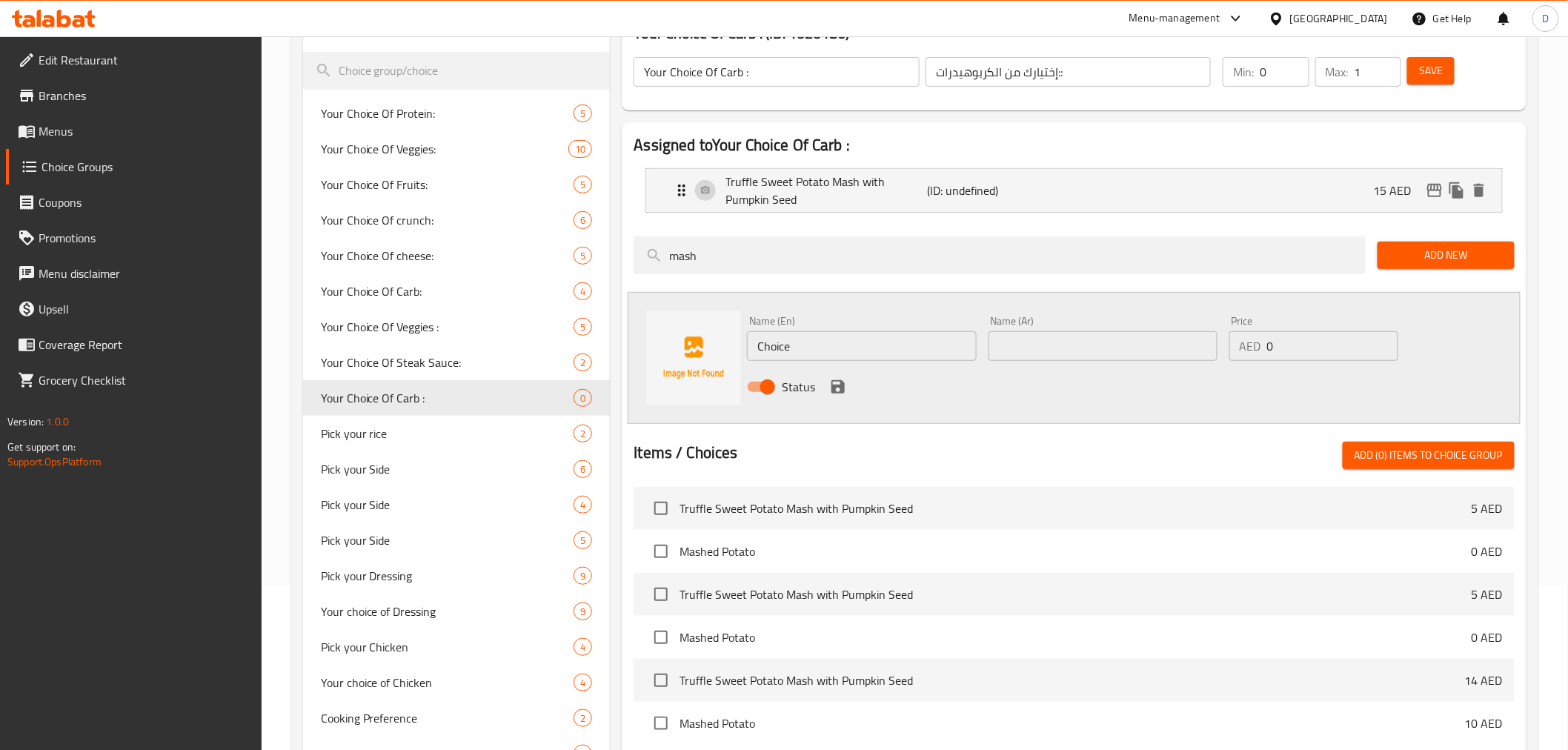
scroll to position [327, 0]
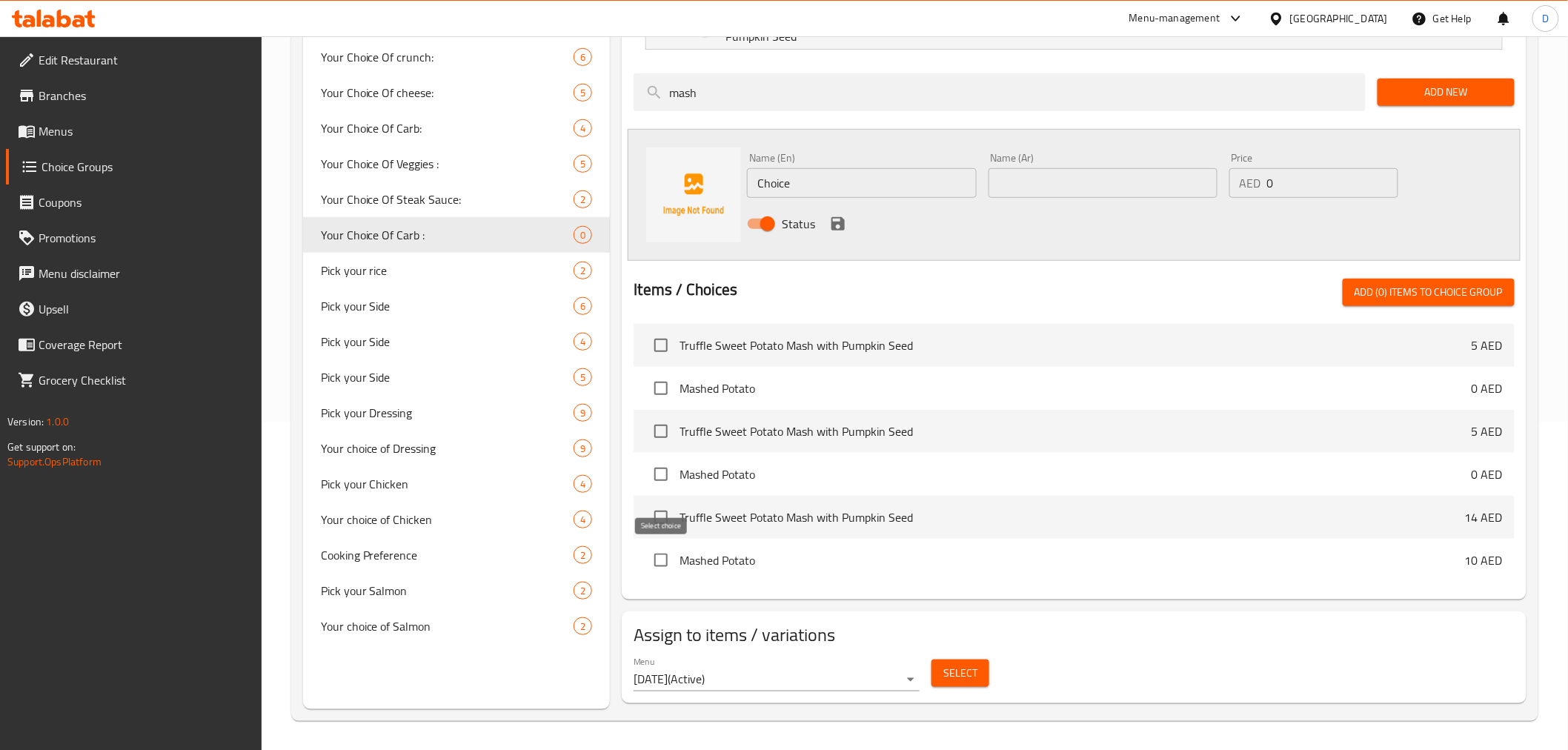
type input "mash"
click at [669, 560] on input "checkbox" at bounding box center [661, 560] width 31 height 31
click at [1473, 289] on span "Add (1) items to choice group" at bounding box center [1428, 292] width 149 height 19
checkbox input "false"
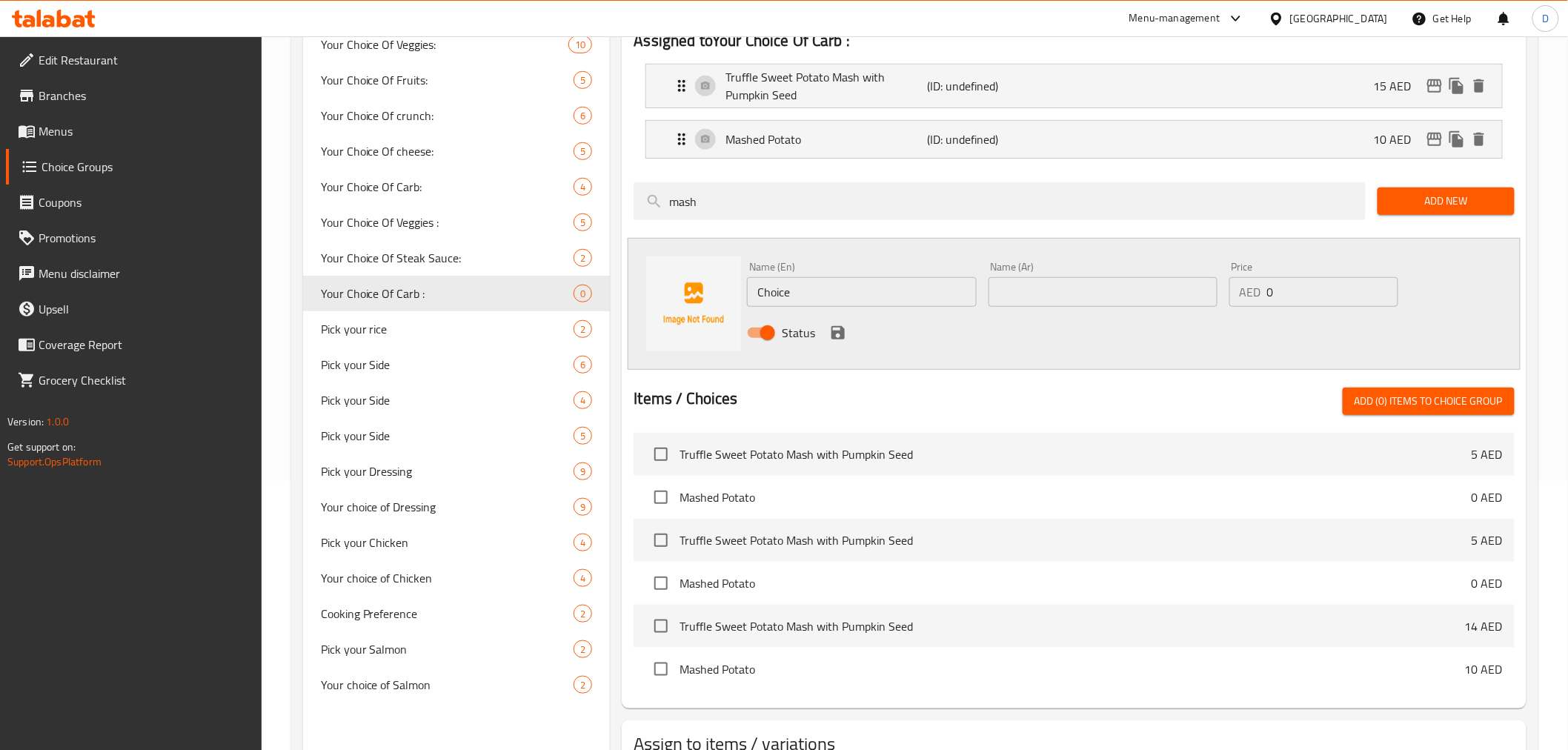
scroll to position [245, 0]
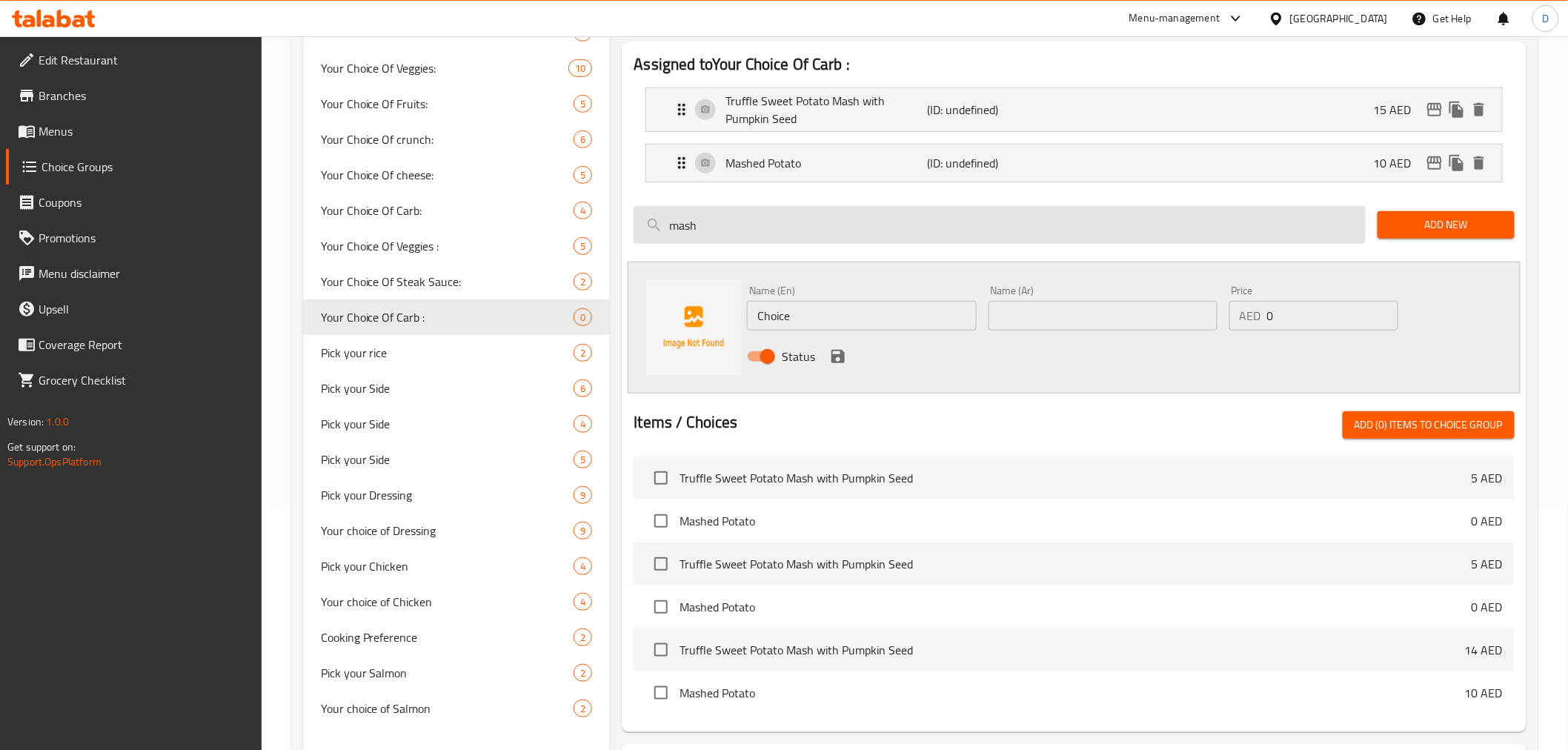
click at [768, 224] on input "mash" at bounding box center [999, 224] width 732 height 38
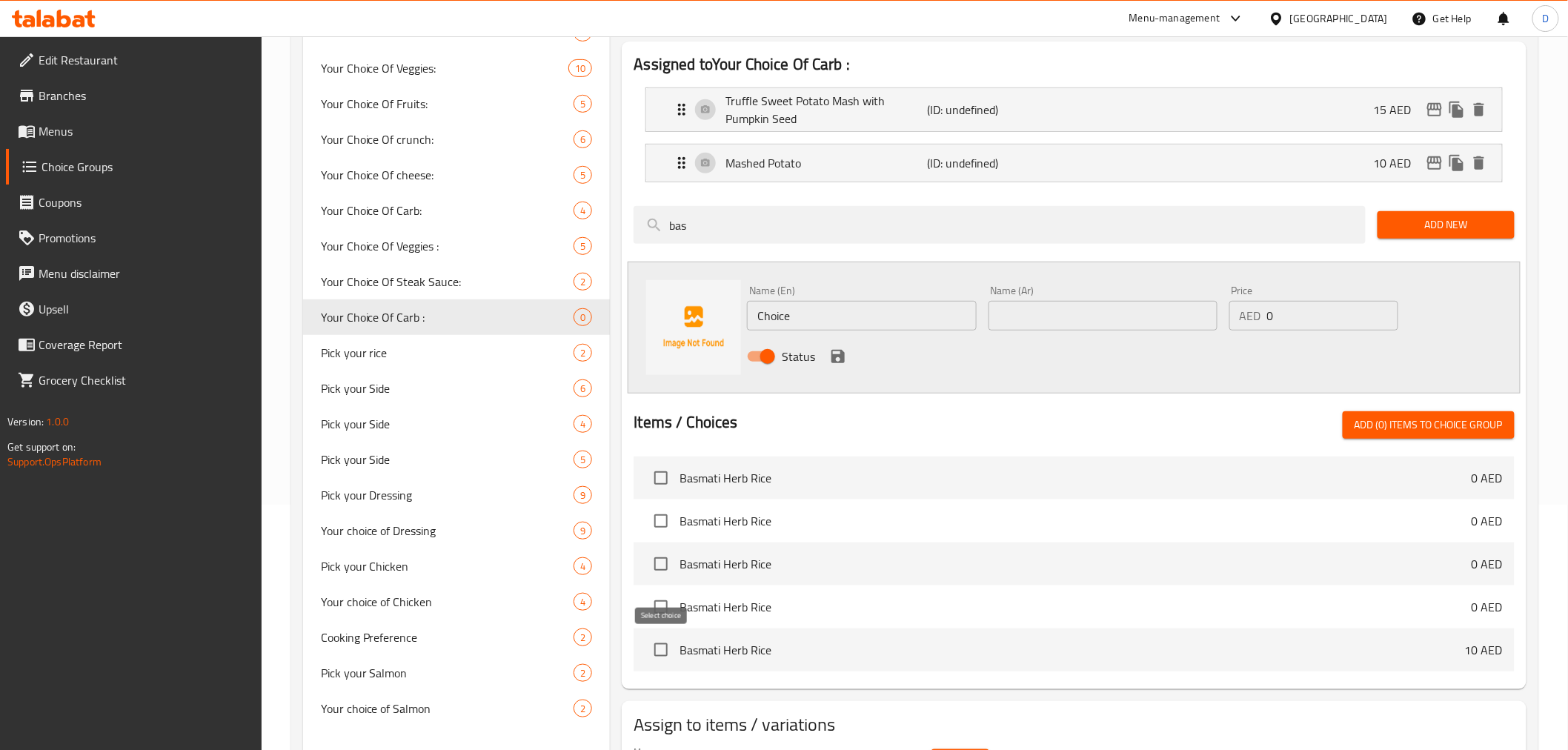
type input "bas"
click at [655, 646] on input "checkbox" at bounding box center [661, 650] width 31 height 31
checkbox input "true"
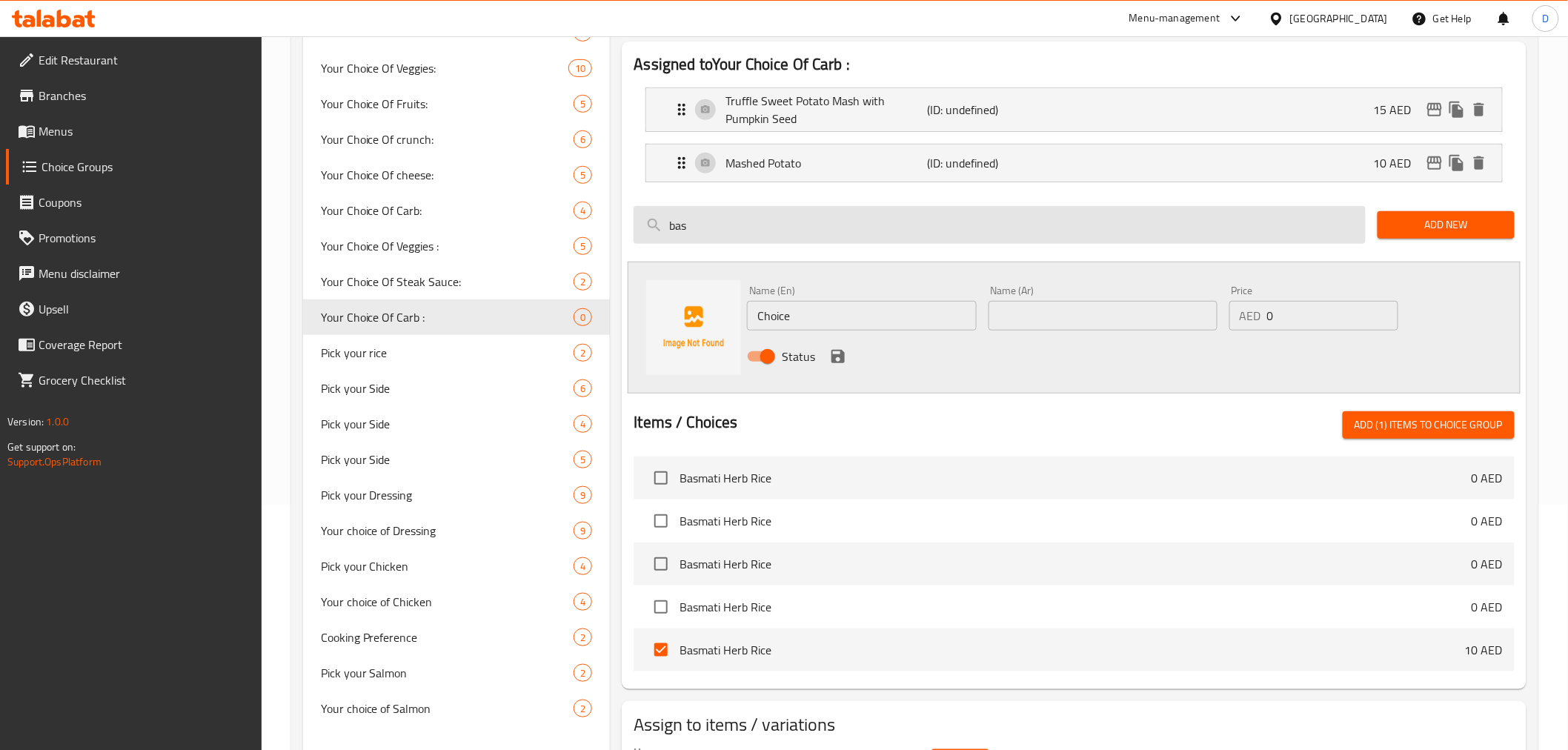
drag, startPoint x: 712, startPoint y: 225, endPoint x: 656, endPoint y: 227, distance: 56.0
click at [656, 227] on input "bas" at bounding box center [999, 224] width 732 height 38
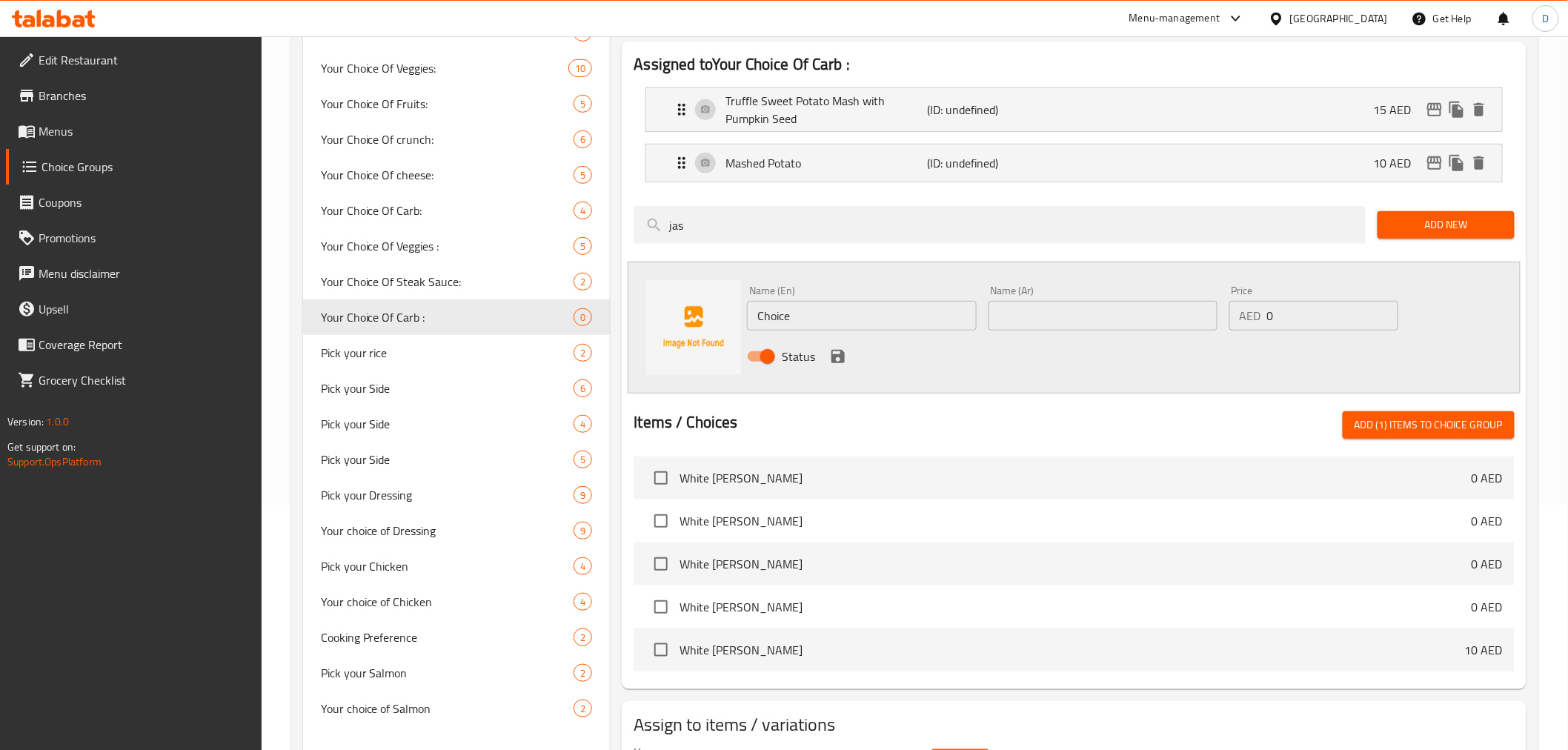
type input "jas"
click at [689, 655] on span "White [PERSON_NAME]" at bounding box center [1071, 650] width 784 height 18
click at [663, 650] on input "checkbox" at bounding box center [661, 650] width 31 height 31
click at [1358, 423] on span "Add (2) items to choice group" at bounding box center [1428, 424] width 149 height 19
checkbox input "false"
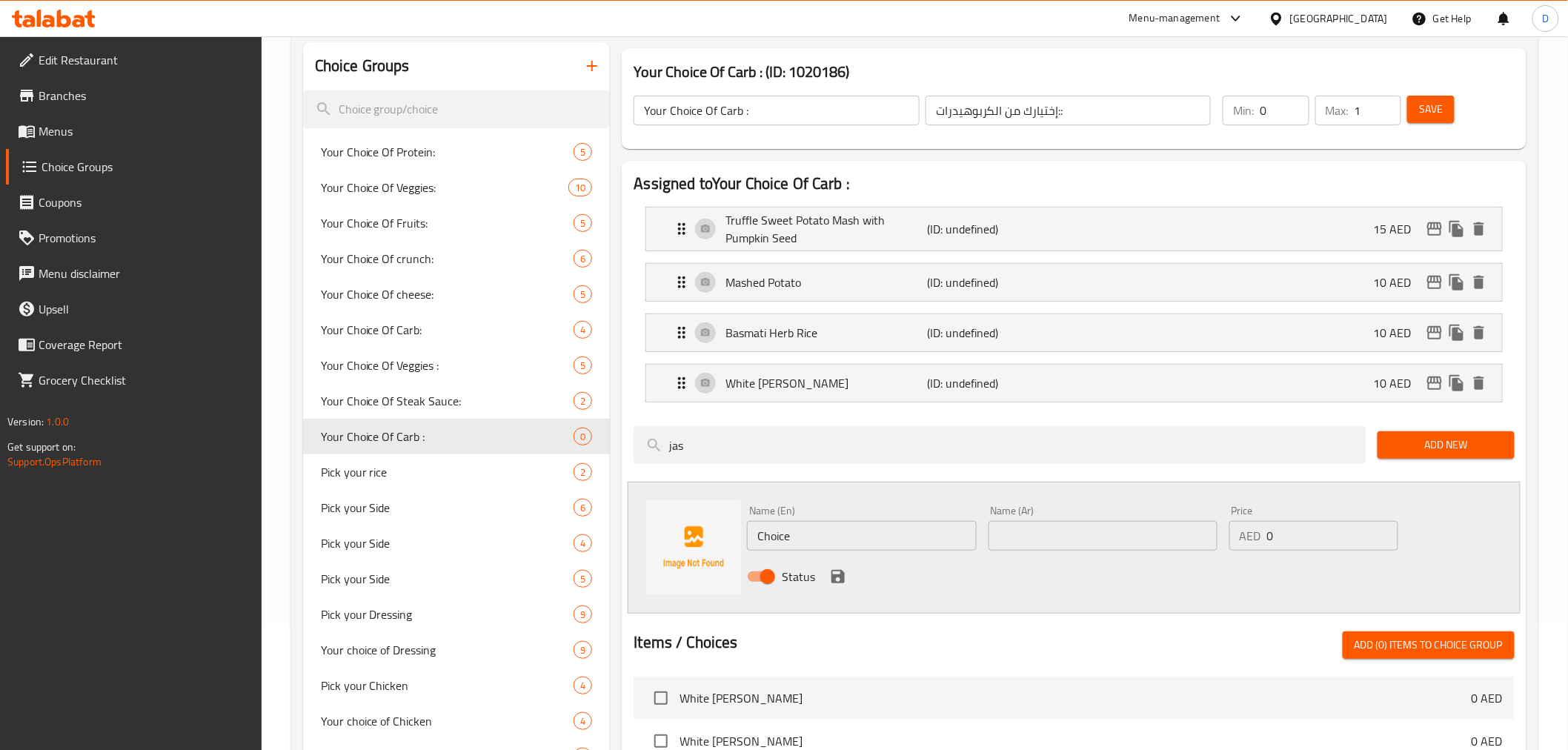
scroll to position [0, 0]
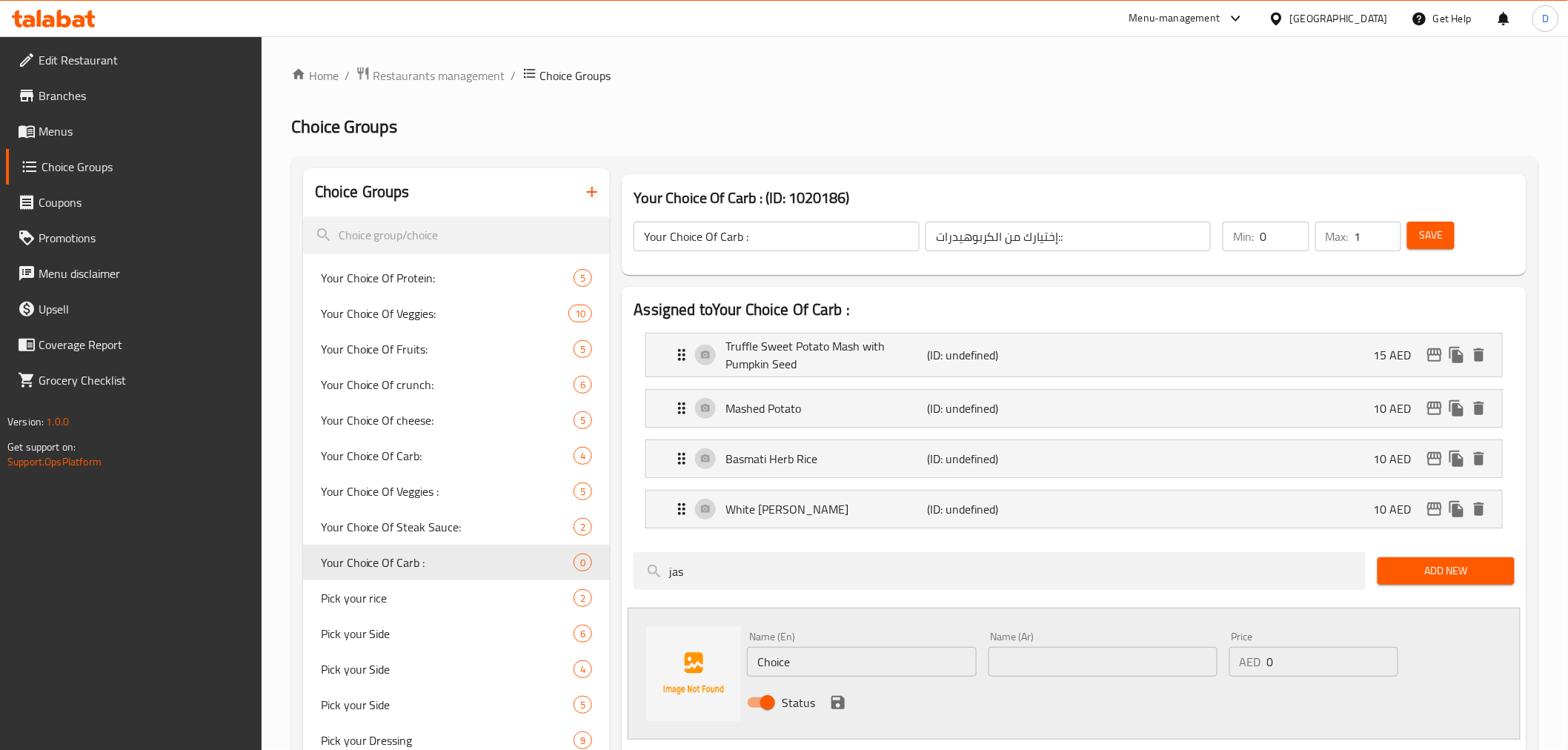
click at [1418, 230] on button "Save" at bounding box center [1431, 235] width 47 height 28
click at [615, 220] on div "Your Choice Of Carb : (ID: 1020186) Your Choice Of Carb : ​ إختيارك من الكربوهي…" at bounding box center [1070, 656] width 922 height 976
click at [1440, 232] on span "Save" at bounding box center [1430, 235] width 24 height 19
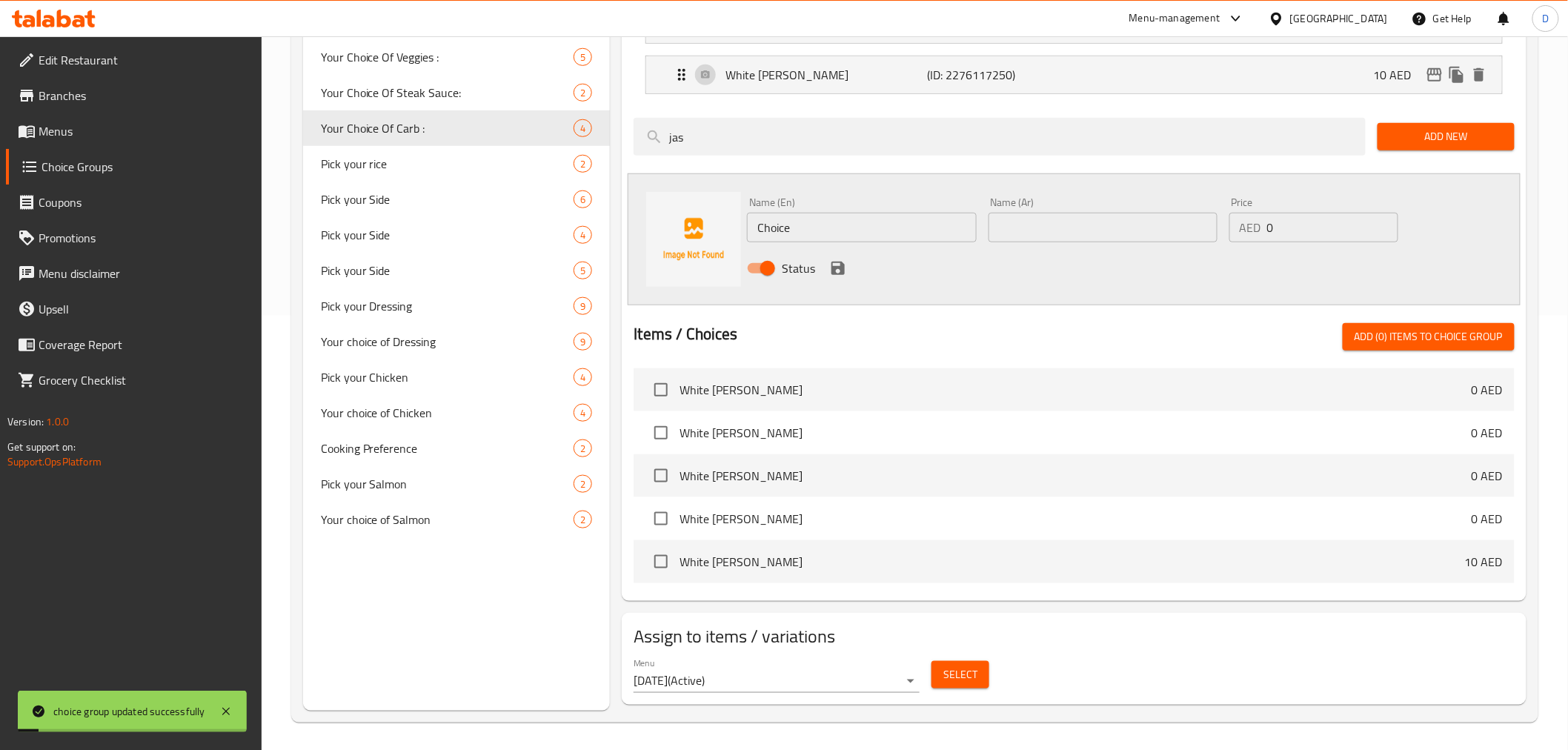
scroll to position [436, 0]
click at [948, 671] on span "Select" at bounding box center [961, 672] width 34 height 19
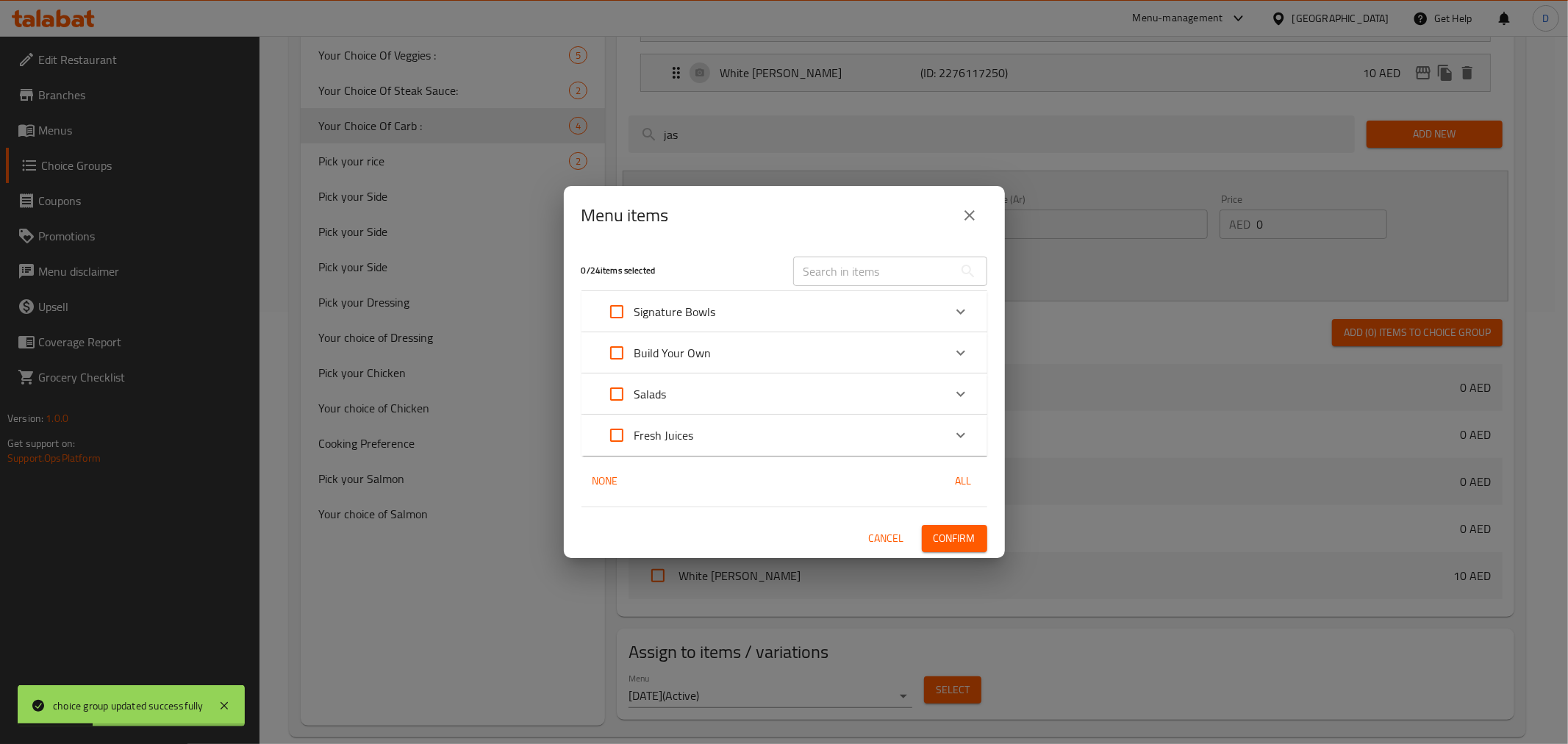
click at [697, 364] on div "Build Your Own" at bounding box center [655, 353] width 113 height 36
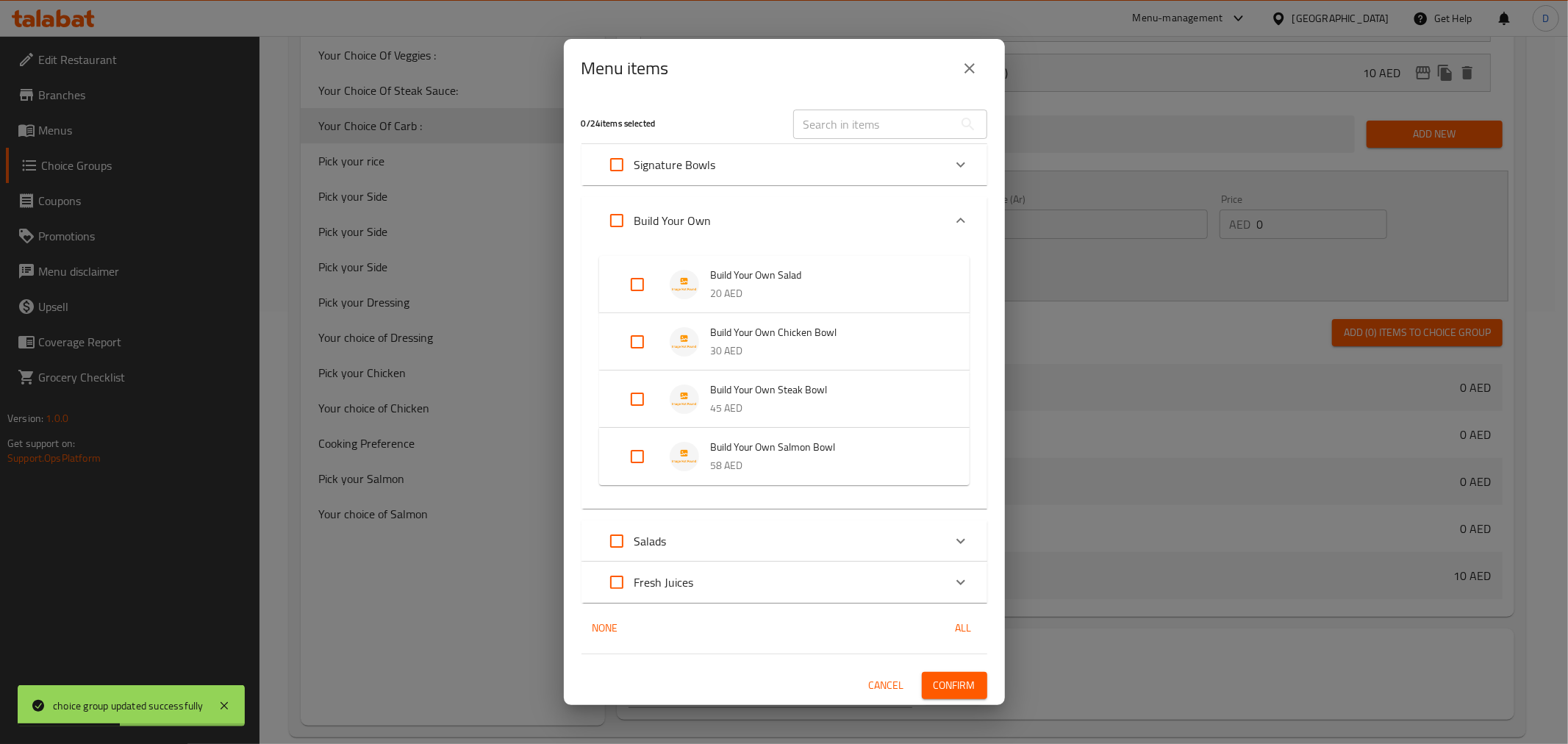
click at [657, 460] on div "Expand" at bounding box center [649, 457] width 41 height 36
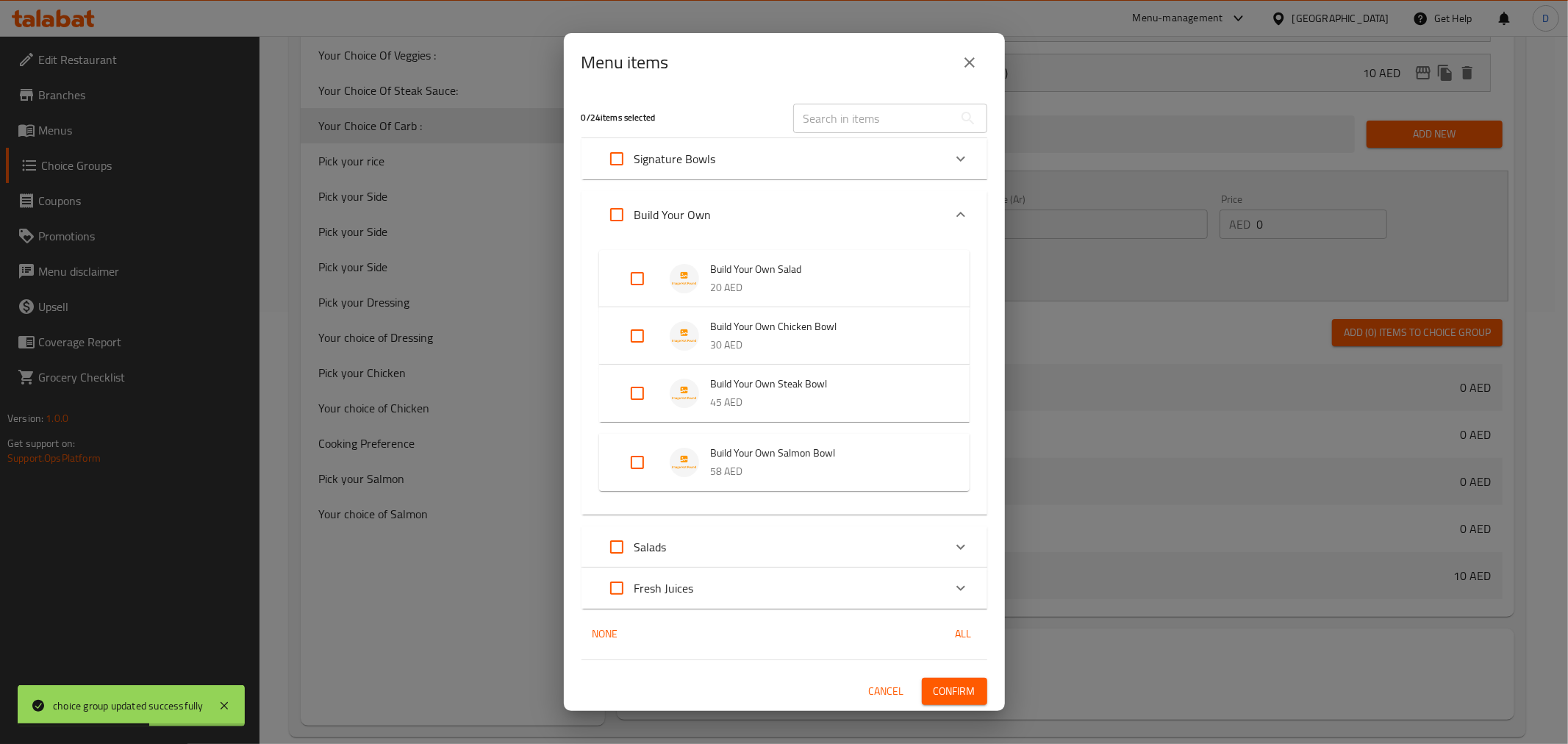
click at [644, 463] on input "Expand" at bounding box center [637, 462] width 36 height 36
checkbox input "true"
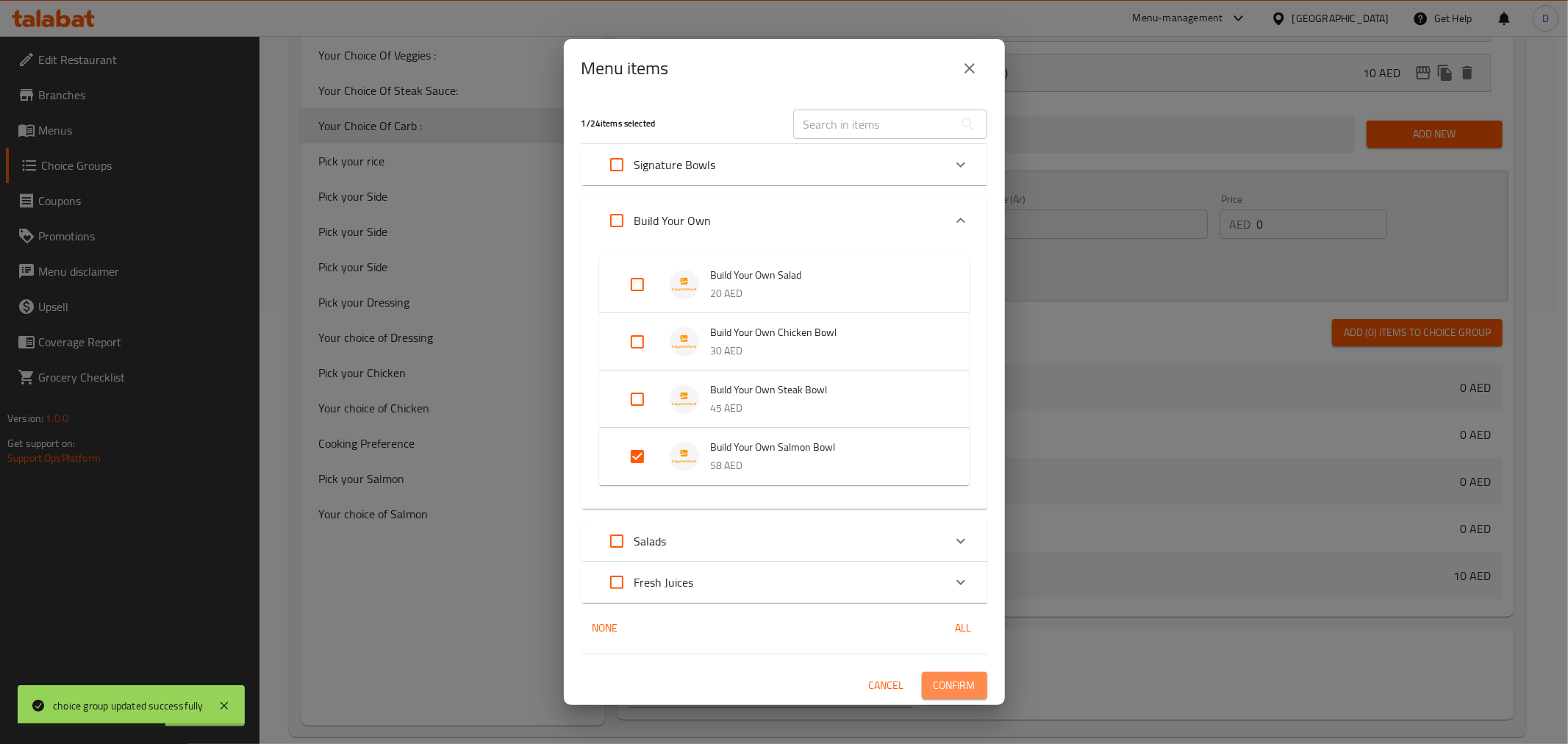
click at [957, 678] on span "Confirm" at bounding box center [955, 685] width 42 height 19
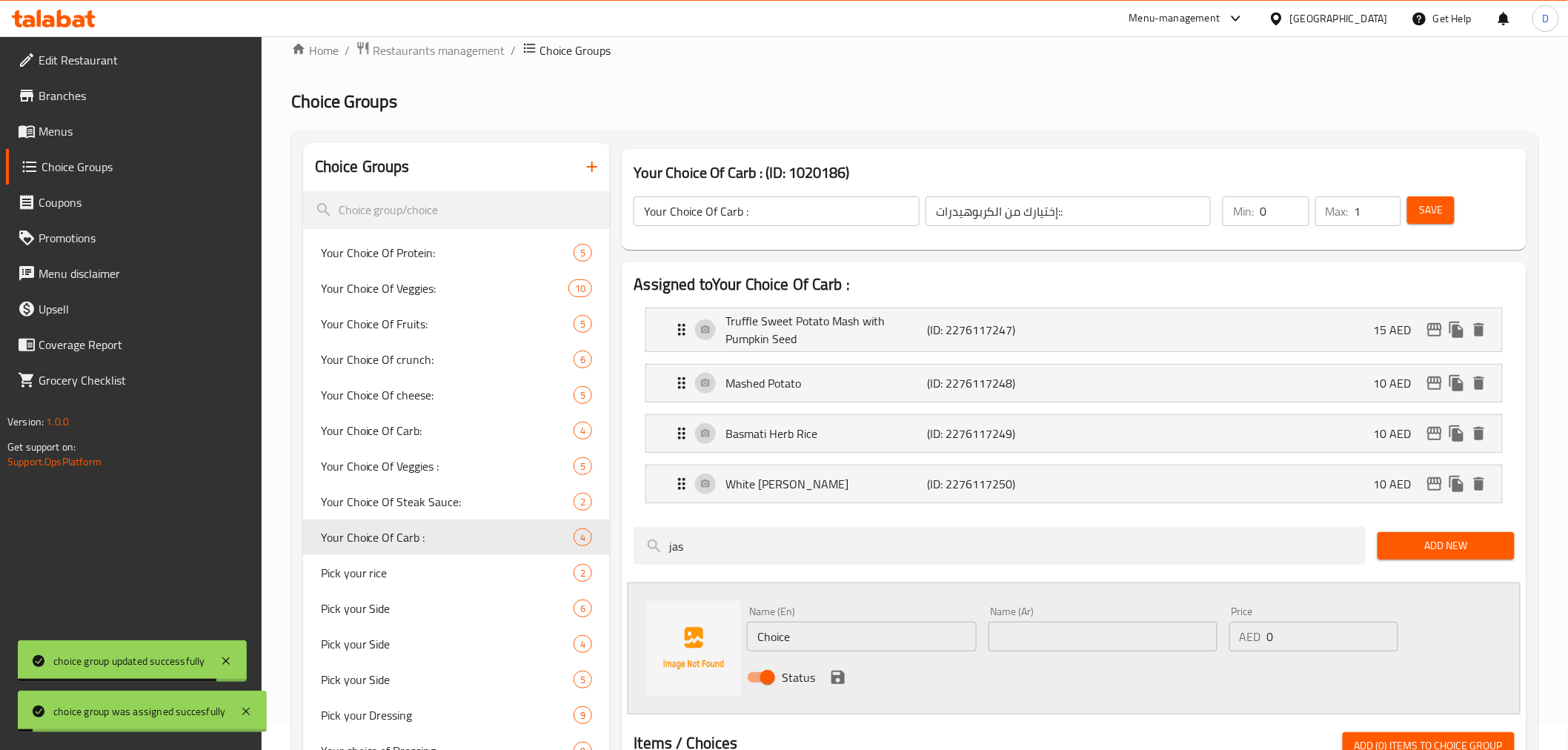
scroll to position [0, 0]
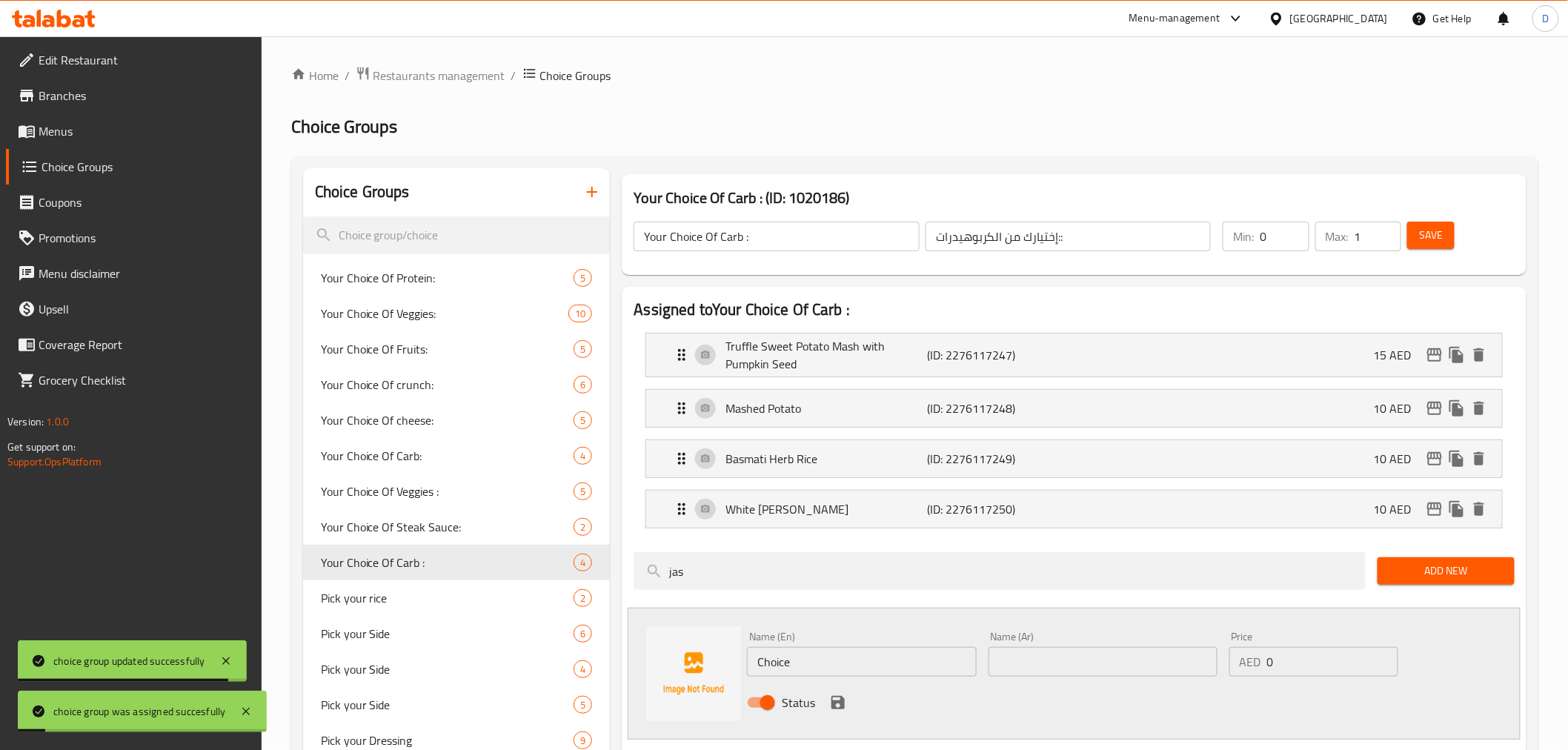
click at [596, 188] on icon "button" at bounding box center [592, 192] width 18 height 18
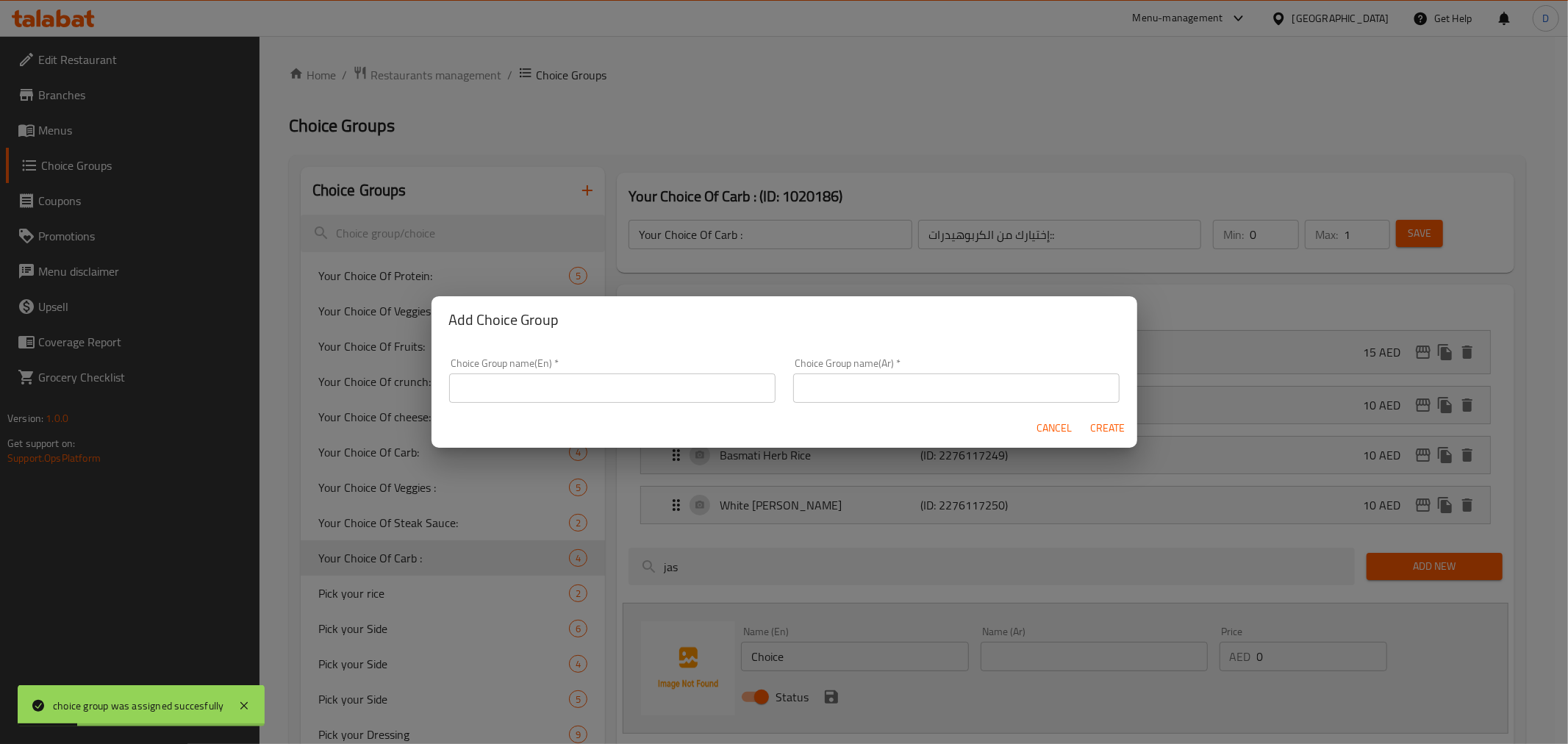
click at [622, 369] on div "Choice Group name(En)   * Choice Group name(En) *" at bounding box center [612, 380] width 326 height 45
click at [586, 381] on input "text" at bounding box center [612, 388] width 326 height 29
click at [538, 388] on input "Your Choice Of Veggies:" at bounding box center [612, 388] width 326 height 29
click at [534, 387] on input "Your Choice Of Veggies:" at bounding box center [612, 388] width 326 height 29
type input "Your Choice Of Veggies:"
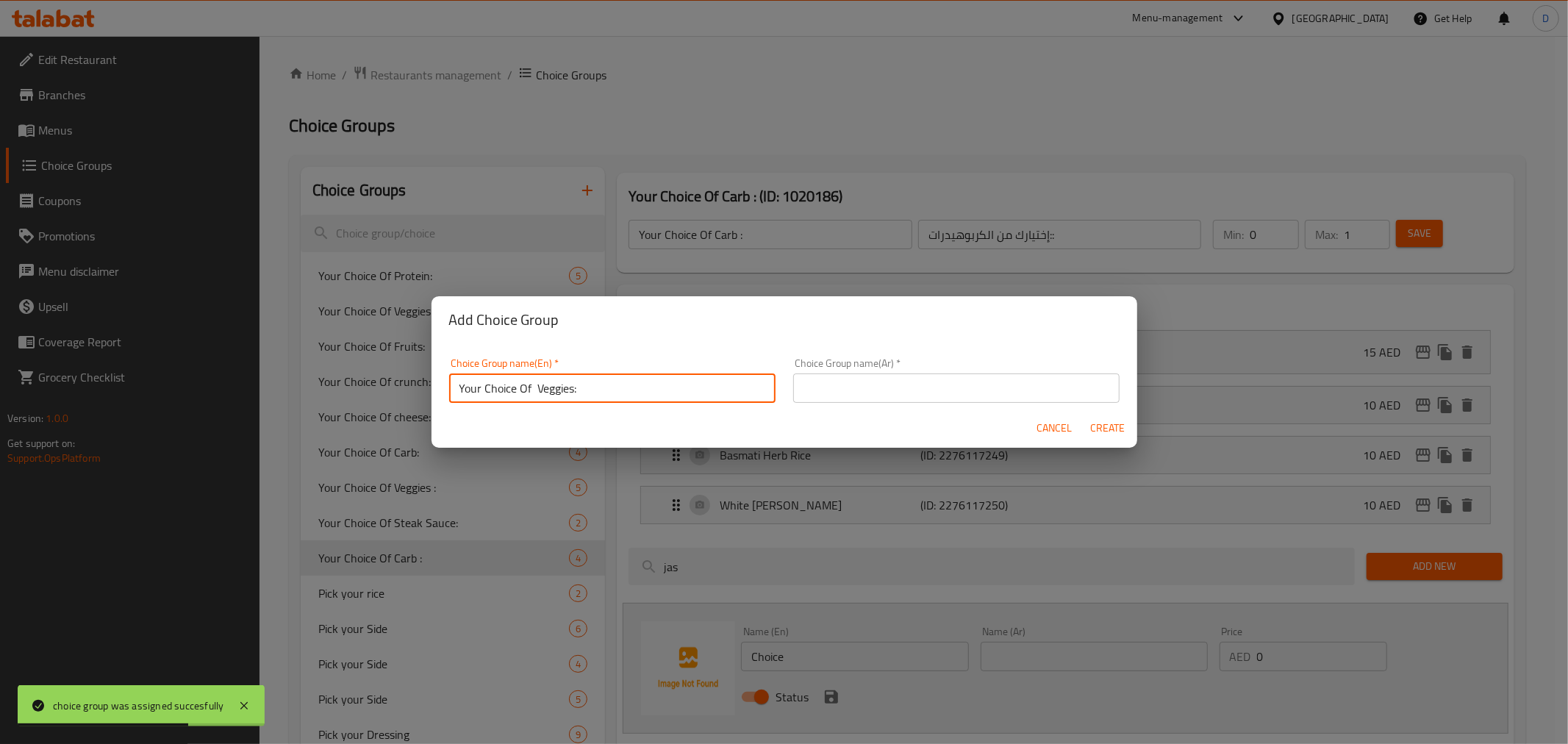
click at [910, 392] on input "text" at bounding box center [956, 388] width 326 height 29
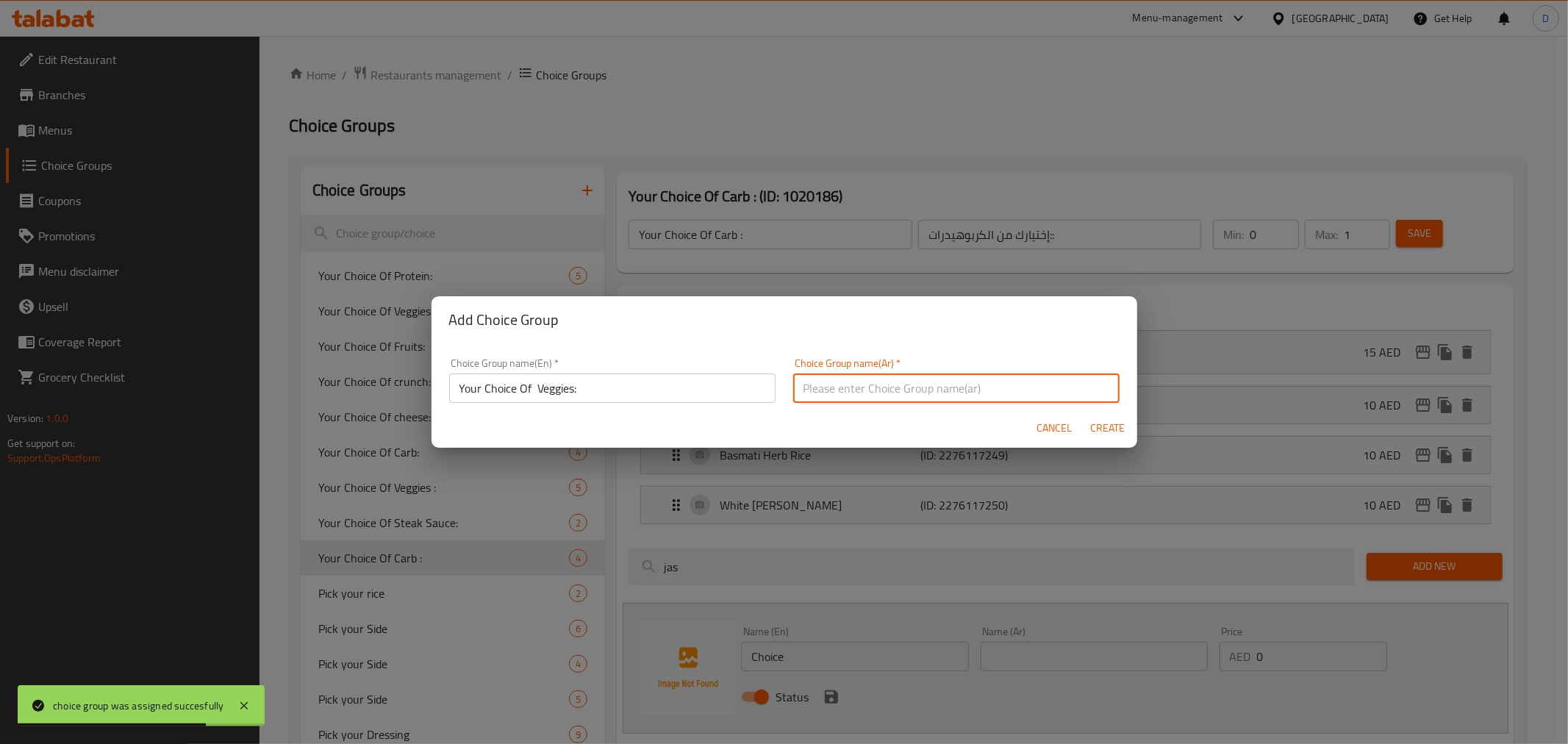
type input "إختيارك من الخضراوات:"
click at [1104, 432] on span "Create" at bounding box center [1108, 427] width 36 height 19
type input "Your Choice Of Veggies:"
type input "إختيارك من الخضراوات:"
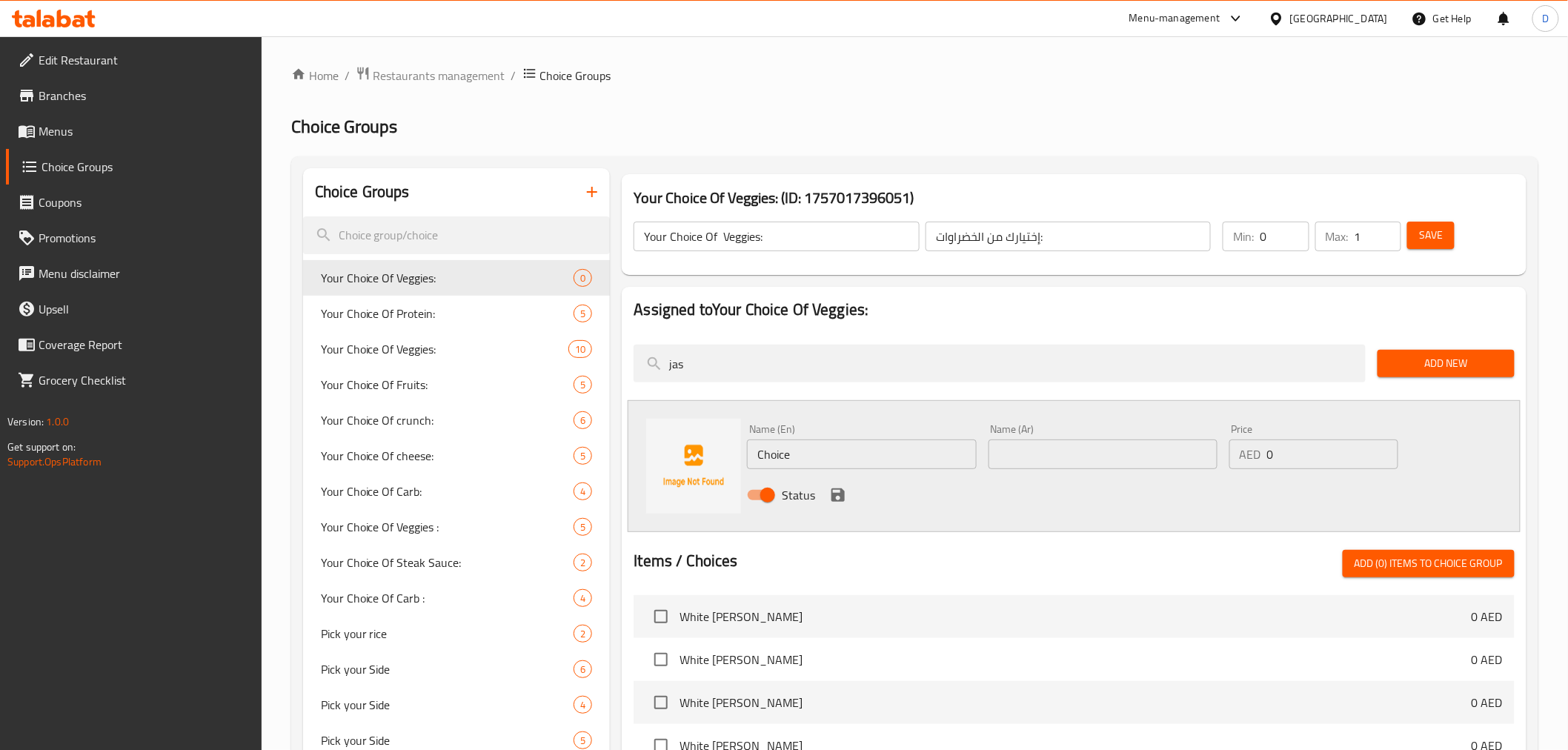
click at [1386, 229] on input "1" at bounding box center [1377, 236] width 47 height 29
click at [1386, 229] on input "2" at bounding box center [1377, 236] width 47 height 29
click at [1386, 229] on input "3" at bounding box center [1377, 236] width 47 height 29
type input "4"
click at [1384, 229] on input "4" at bounding box center [1377, 236] width 47 height 29
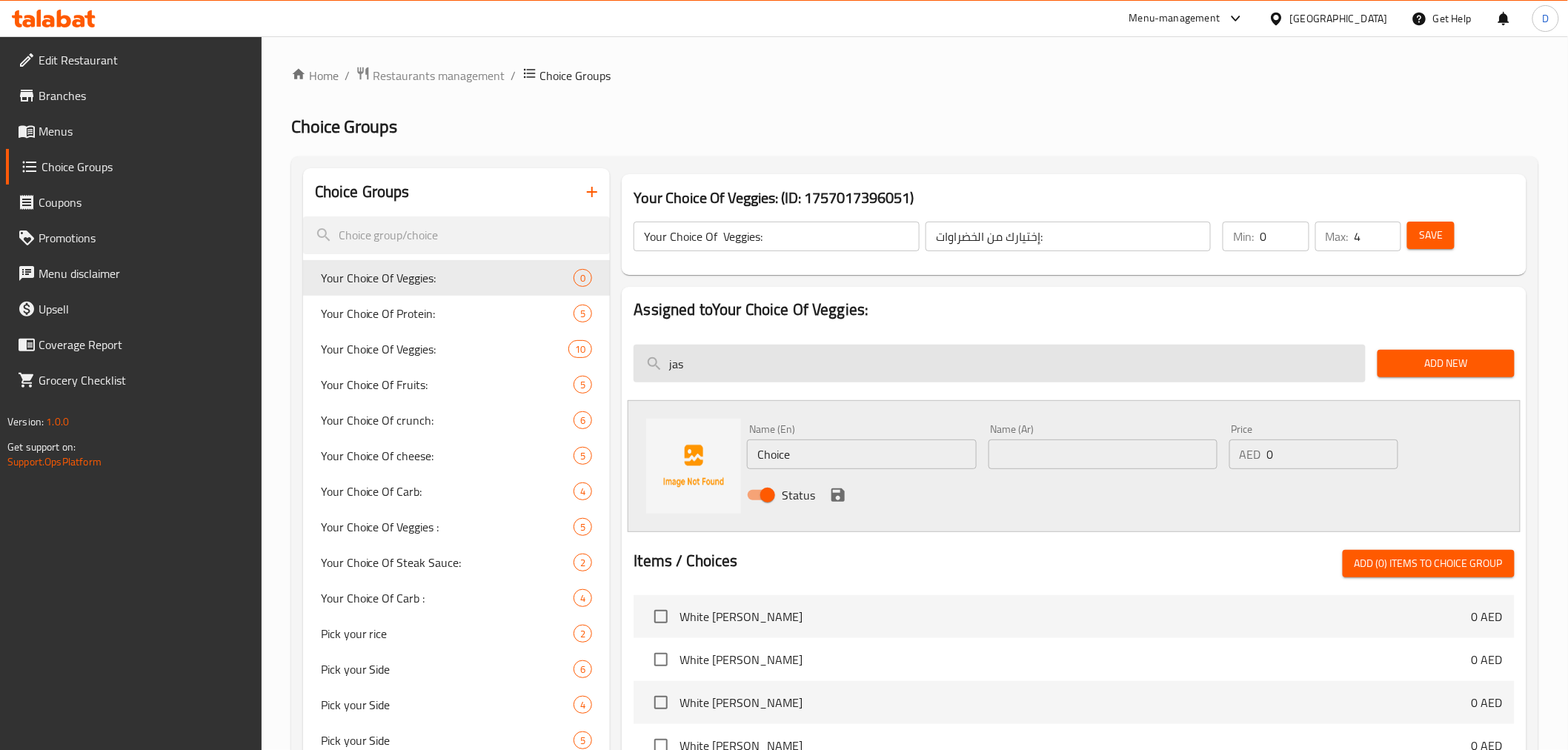
click at [1259, 363] on input "jas" at bounding box center [999, 363] width 732 height 38
paste input "Grilled Vegetable"
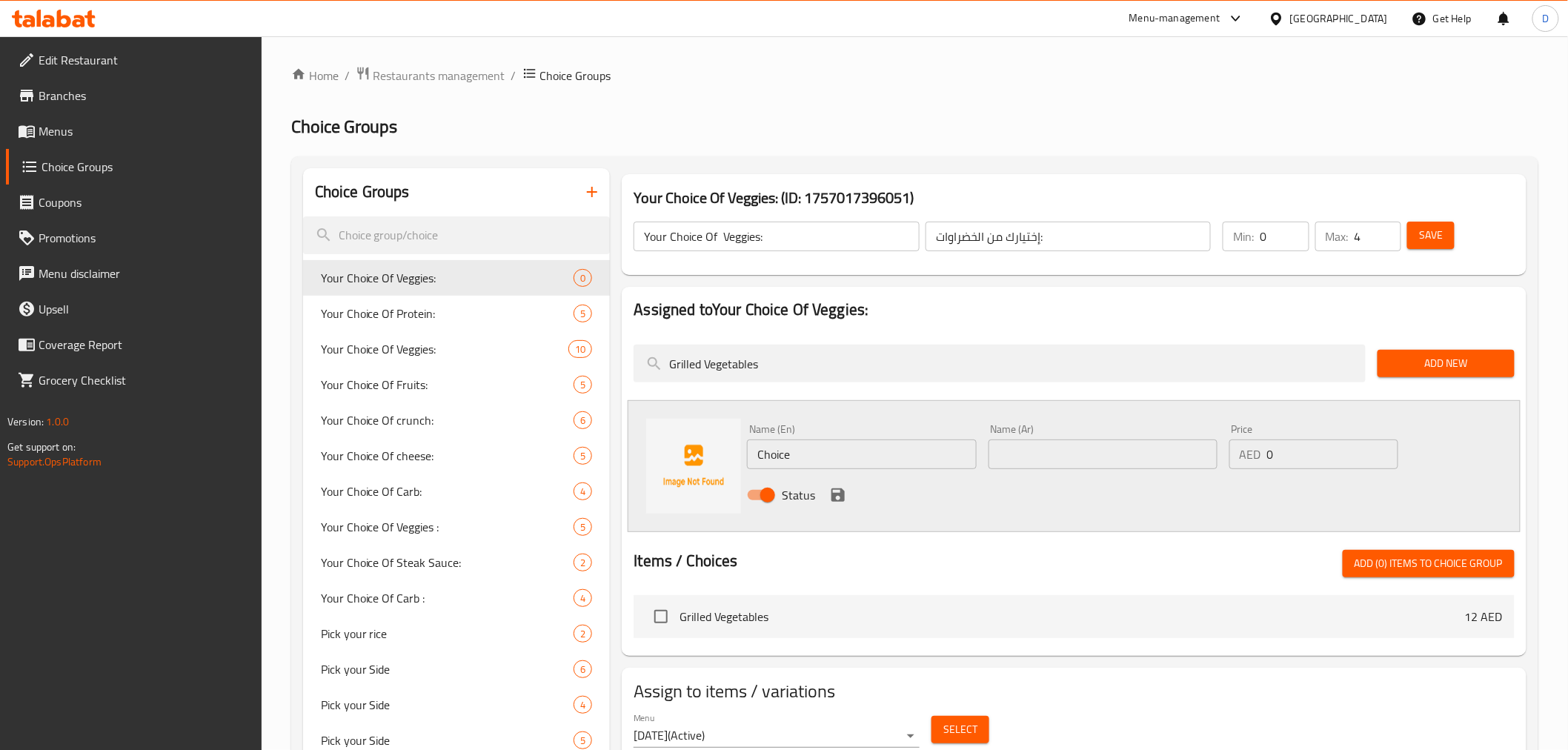
type input "Grilled Vegetables"
click at [653, 613] on input "checkbox" at bounding box center [661, 616] width 31 height 31
checkbox input "true"
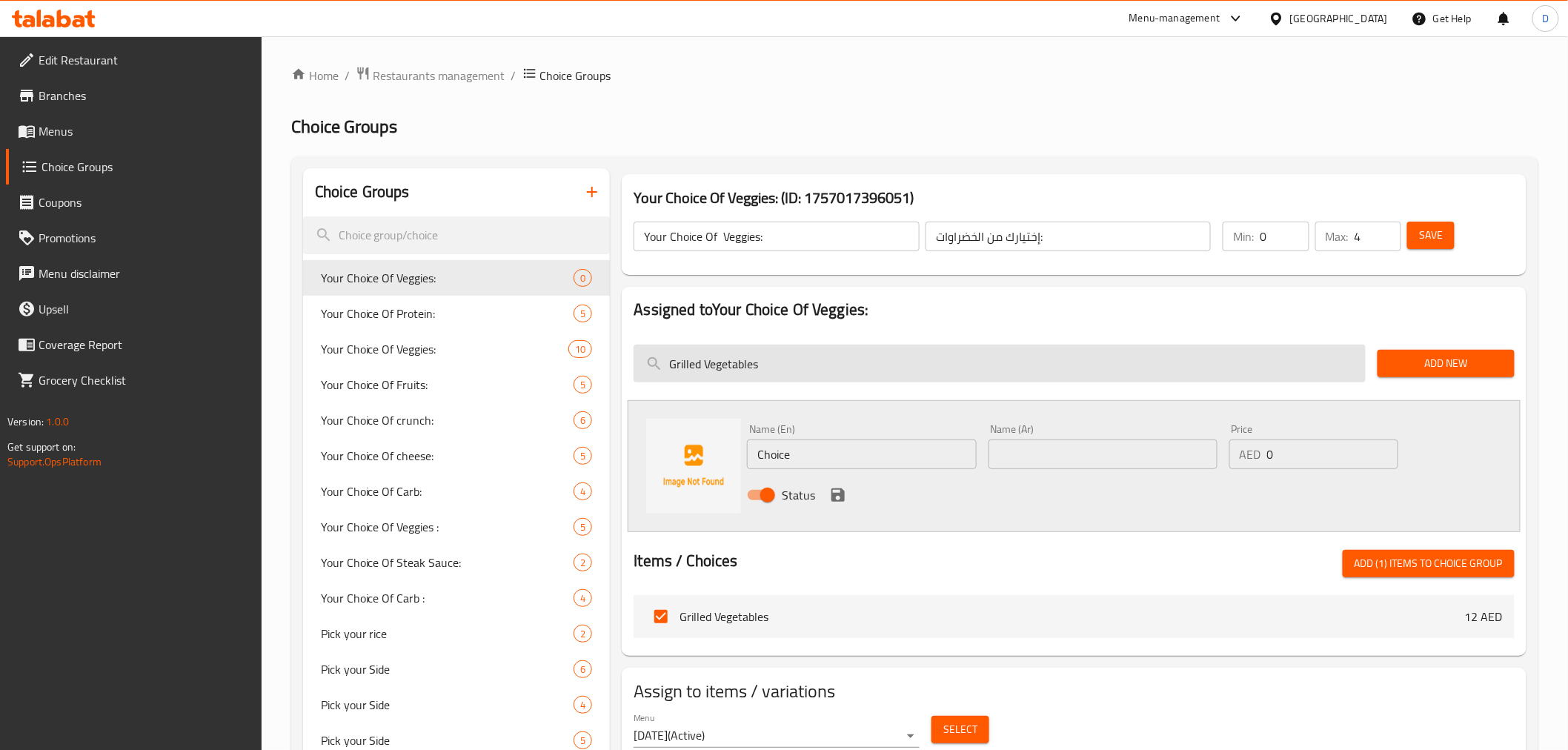
click at [803, 372] on input "Grilled Vegetables" at bounding box center [999, 363] width 732 height 38
paste input "Steamed Mixed Vegetabl"
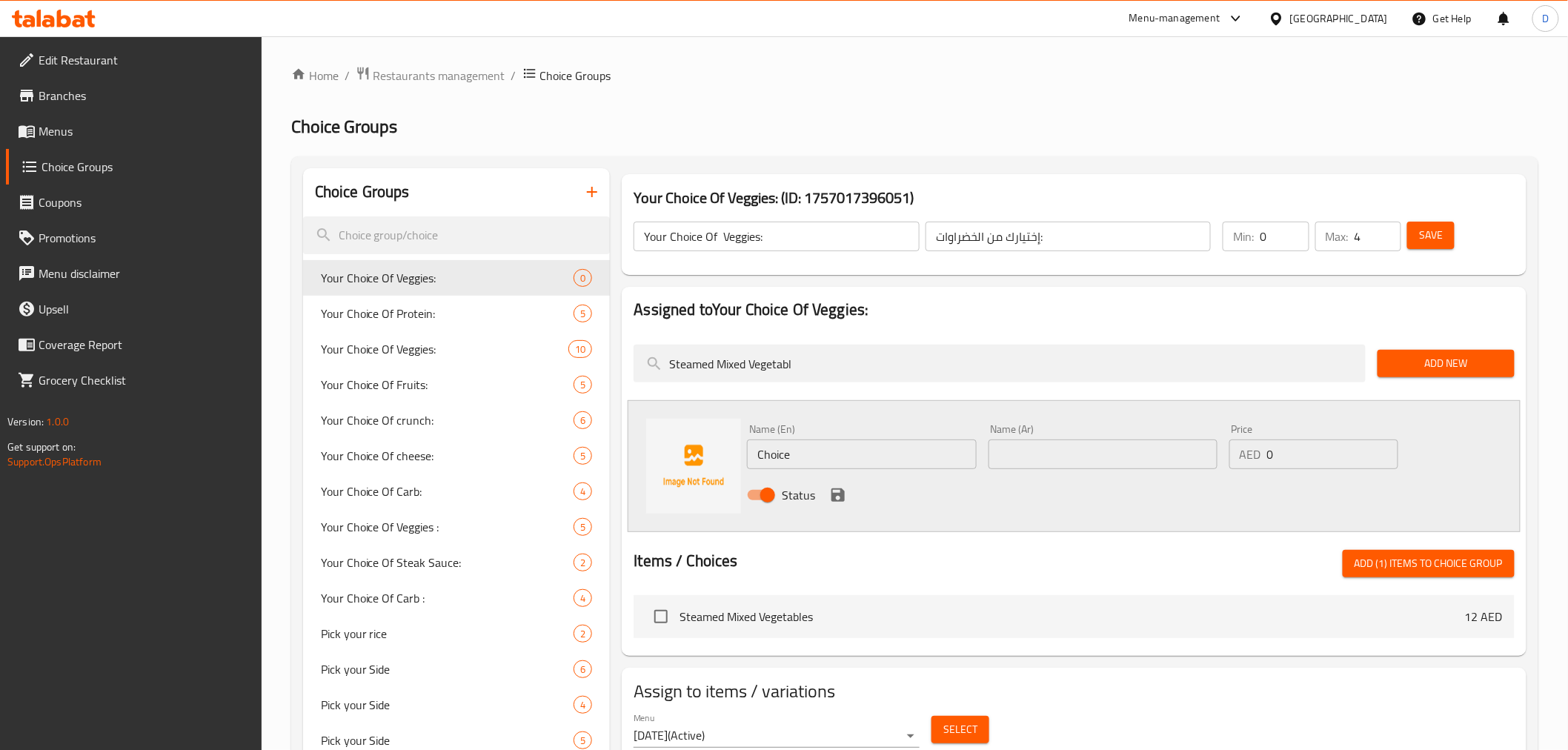
type input "Steamed Mixed Vegetabl"
click at [737, 619] on span "Steamed Mixed Vegetables" at bounding box center [1071, 616] width 784 height 18
click at [670, 610] on input "checkbox" at bounding box center [661, 616] width 31 height 31
checkbox input "true"
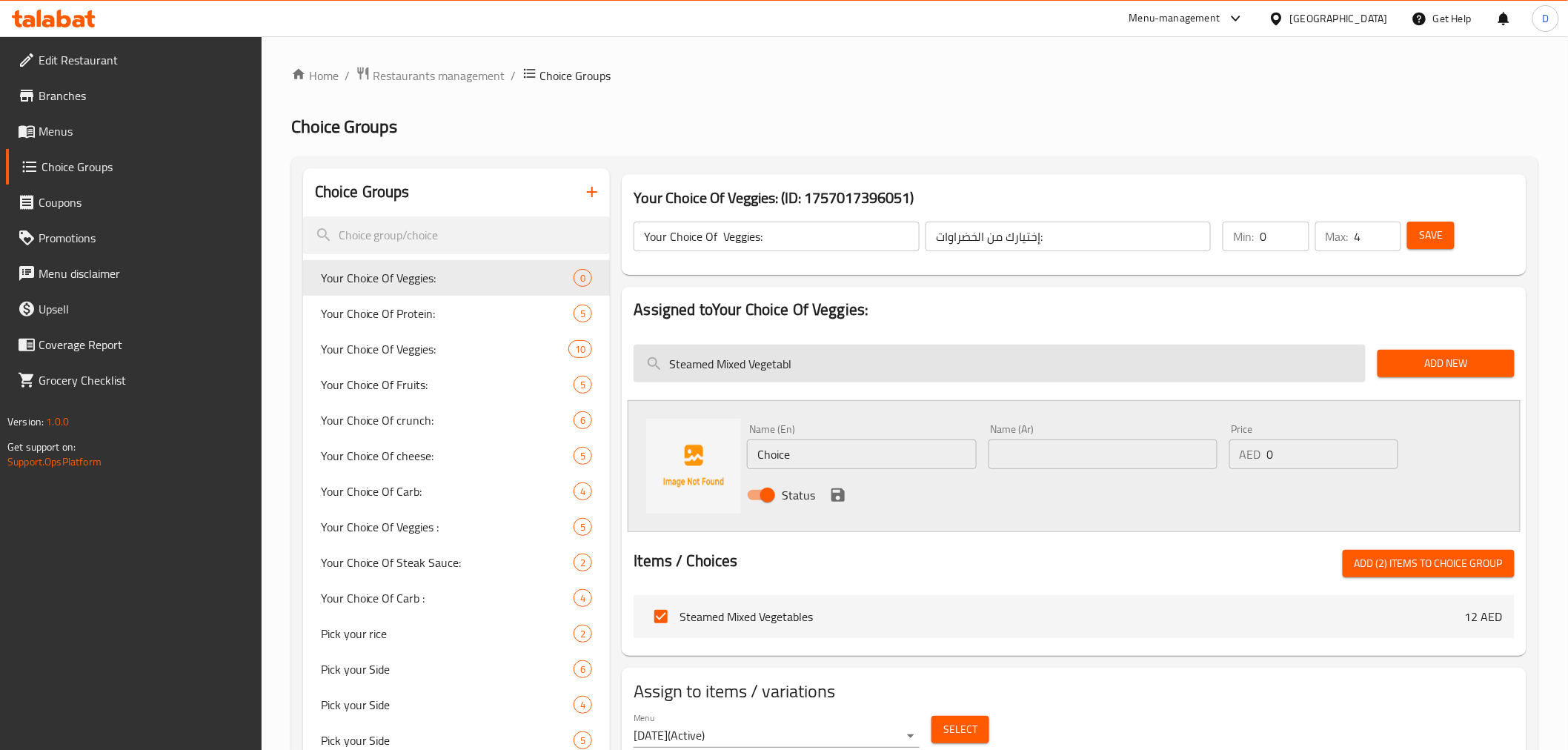
click at [758, 371] on input "Steamed Mixed Vegetabl" at bounding box center [999, 363] width 732 height 38
paste input "1 Corn Cob"
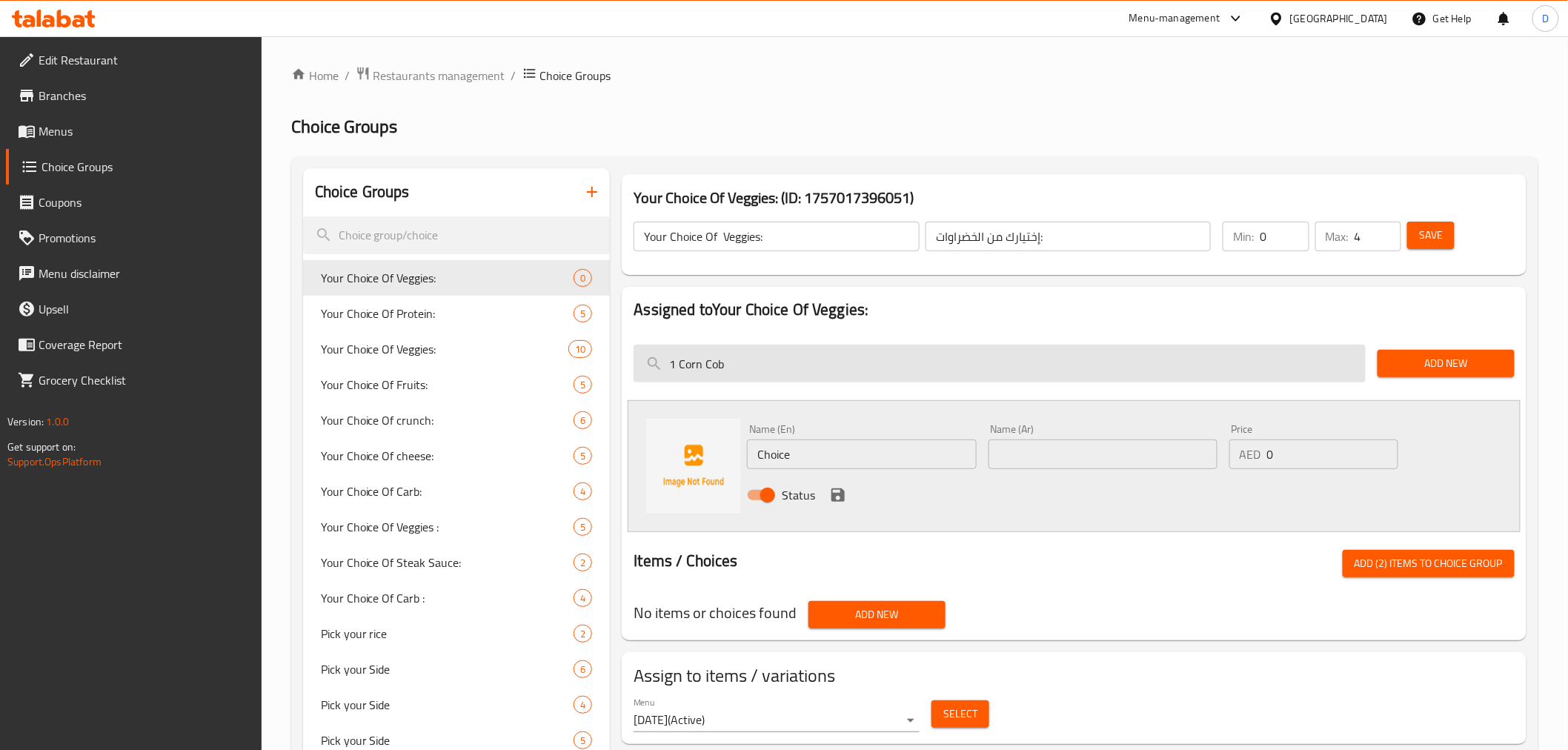
drag, startPoint x: 680, startPoint y: 367, endPoint x: 646, endPoint y: 366, distance: 34.0
click at [646, 366] on input "1 Corn Cob" at bounding box center [999, 363] width 732 height 38
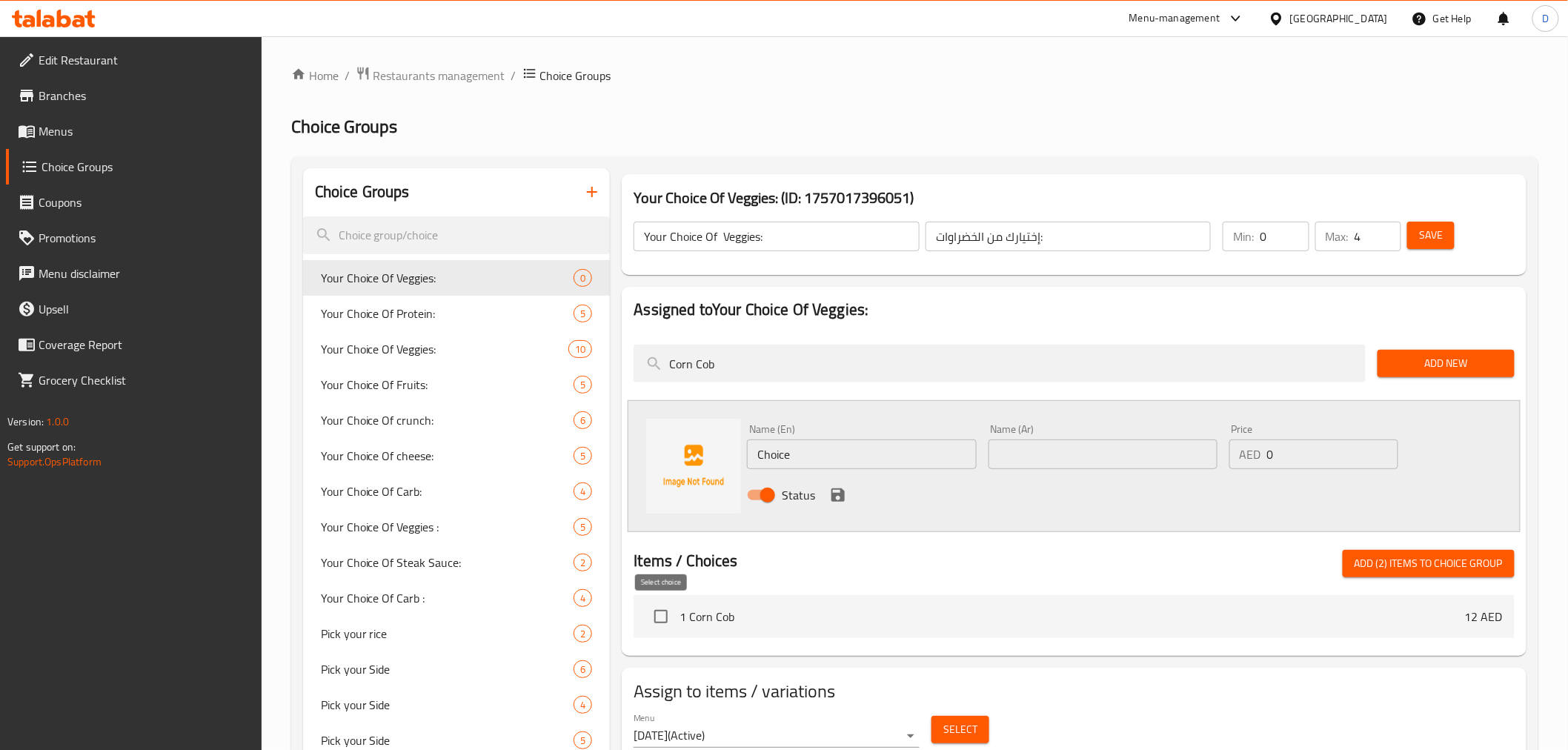
type input "Corn Cob"
click at [662, 619] on input "checkbox" at bounding box center [661, 616] width 31 height 31
click at [1391, 568] on span "Add (3) items to choice group" at bounding box center [1428, 563] width 149 height 19
checkbox input "false"
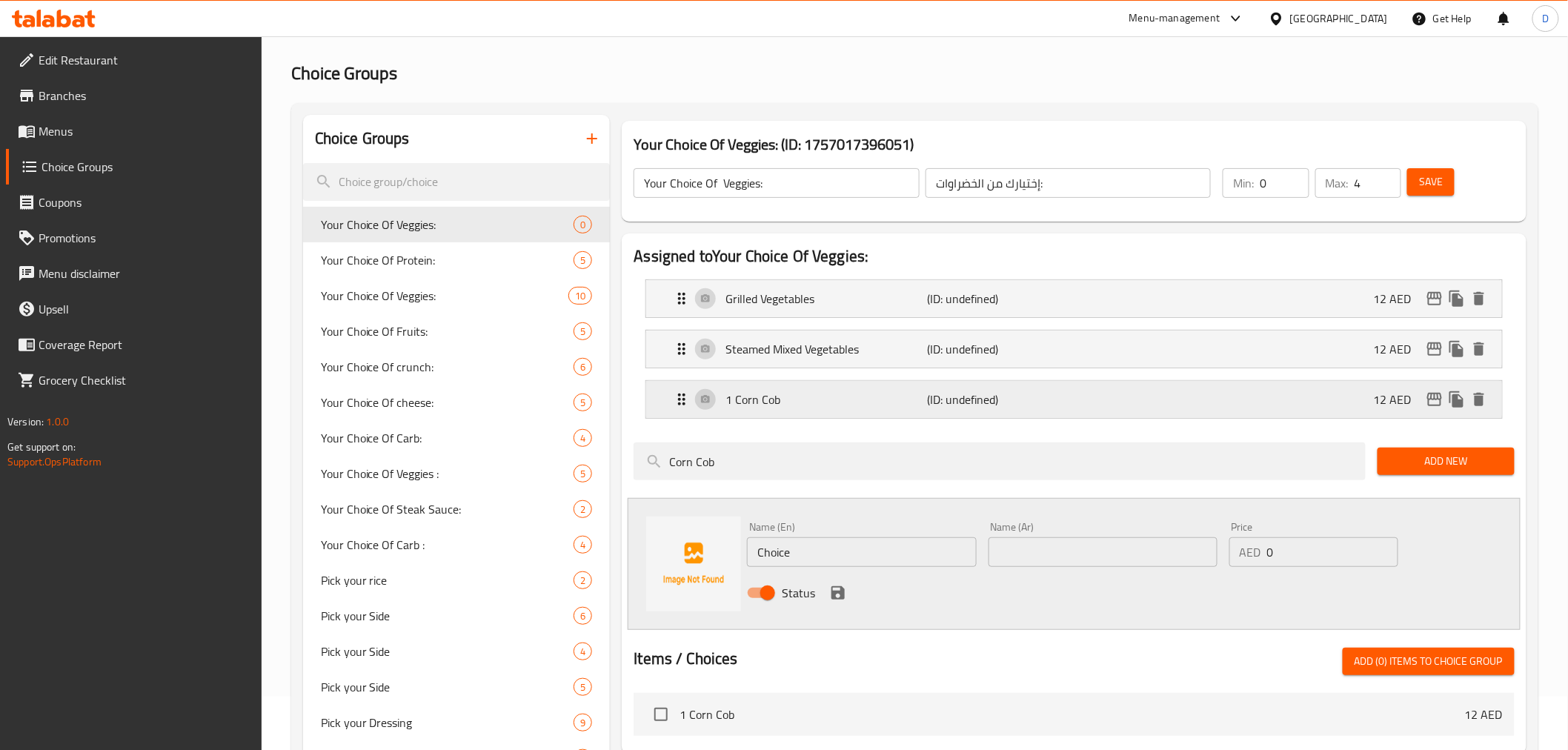
scroll to position [82, 0]
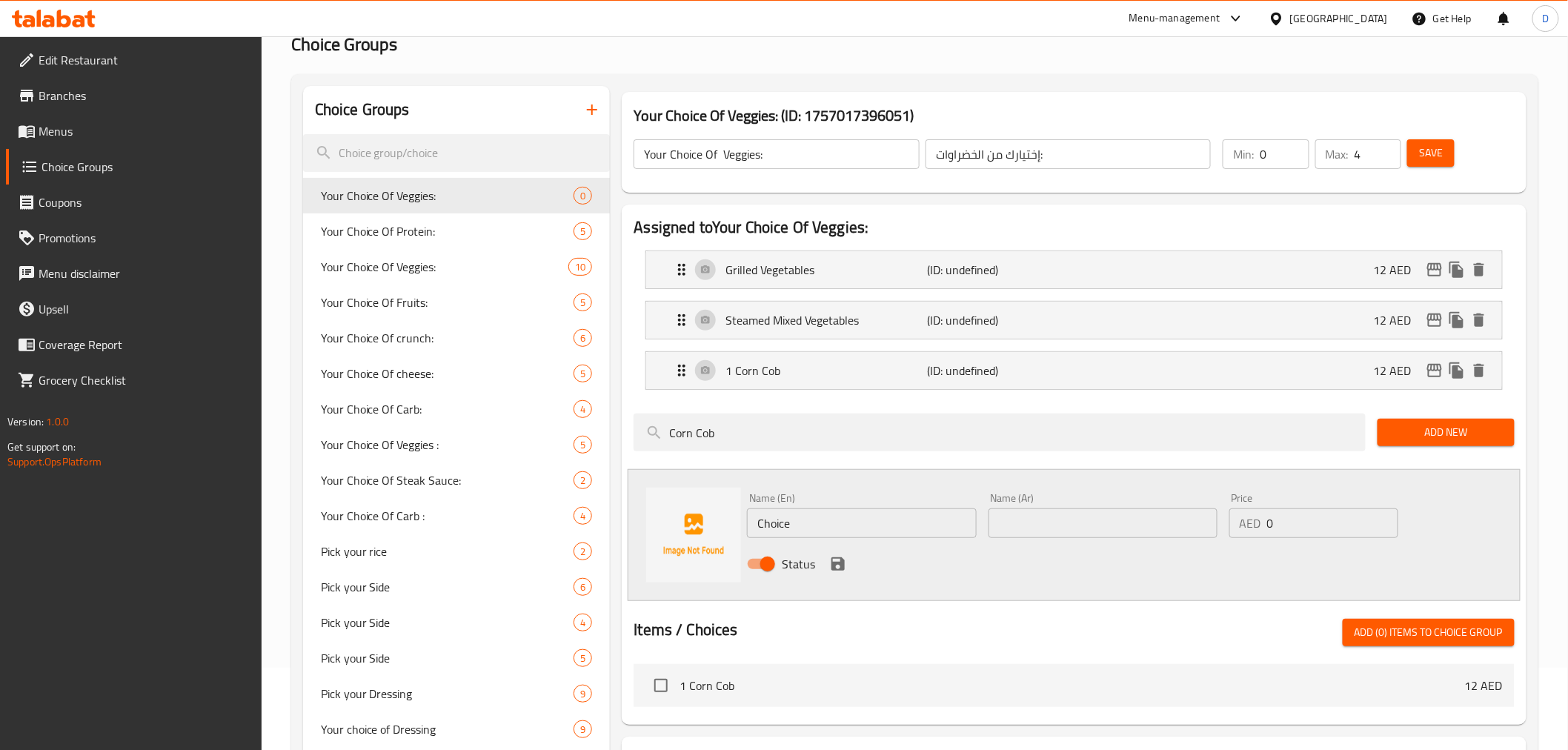
click at [780, 516] on input "Choice" at bounding box center [861, 523] width 229 height 29
paste input "Vegan tahina Cabbage Slaw with dry cranberries"
type input "Vegan tahina Cabbage Slaw with dry cranberries"
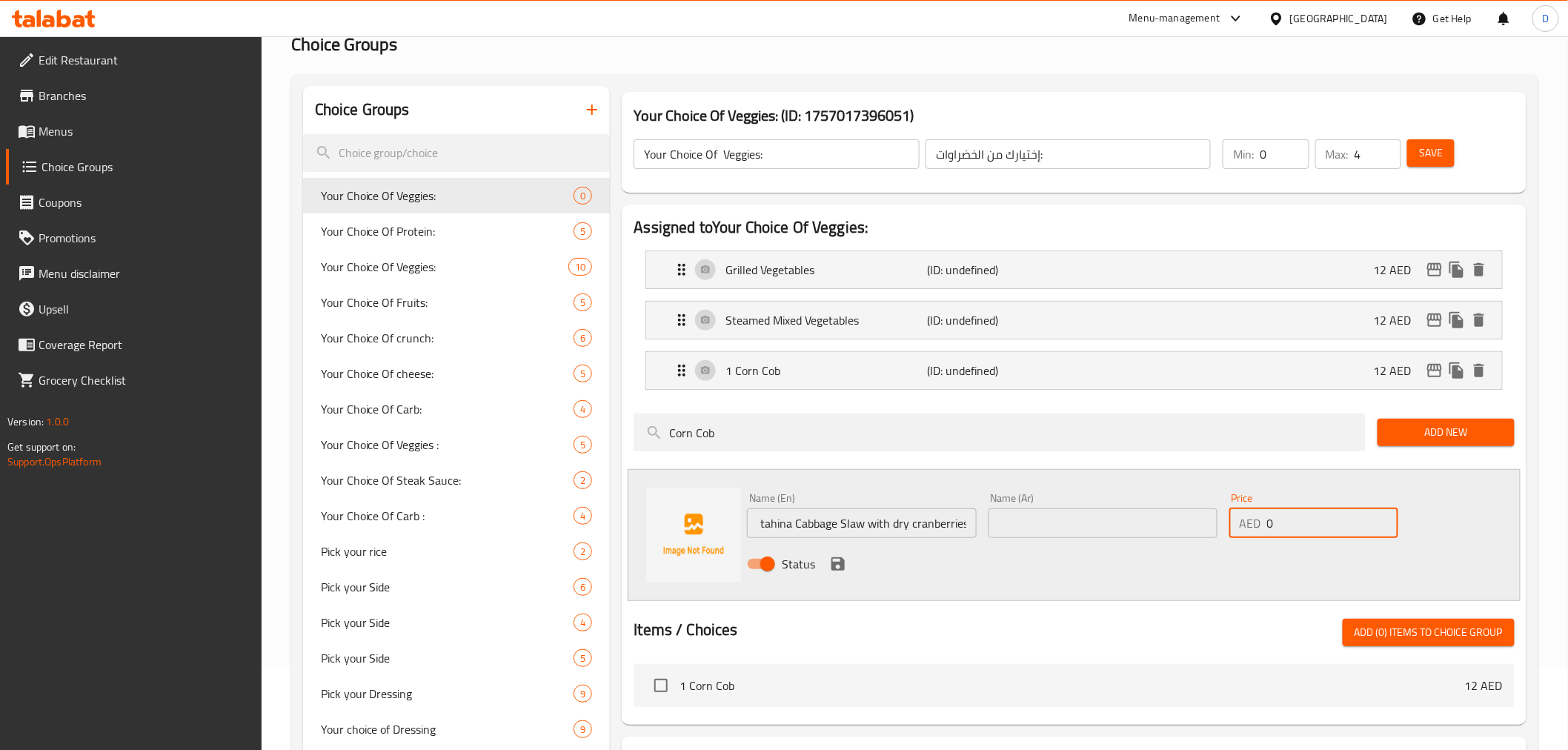
scroll to position [0, 0]
click at [1267, 521] on input "0" at bounding box center [1332, 523] width 131 height 29
type input "10"
click at [1182, 521] on input "text" at bounding box center [1103, 523] width 229 height 29
paste input "سلو ملفوف نباتي مع الطحينة والتوت البري الأحمر المجفف"
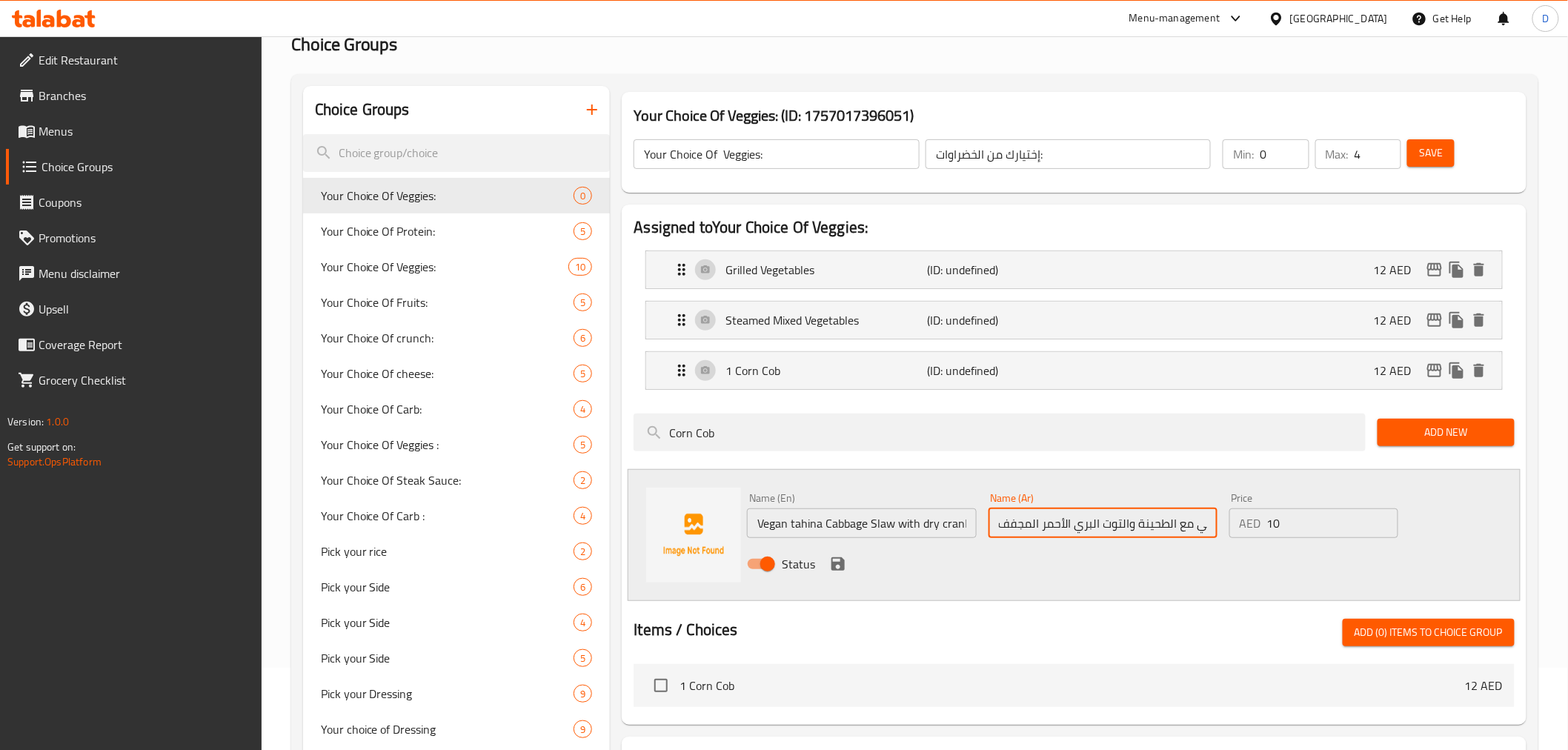
scroll to position [0, 84]
type input "سلو ملفوف نباتي مع الطحينة والتوت البري الأحمر المجفف"
click at [846, 566] on icon "save" at bounding box center [838, 564] width 18 height 18
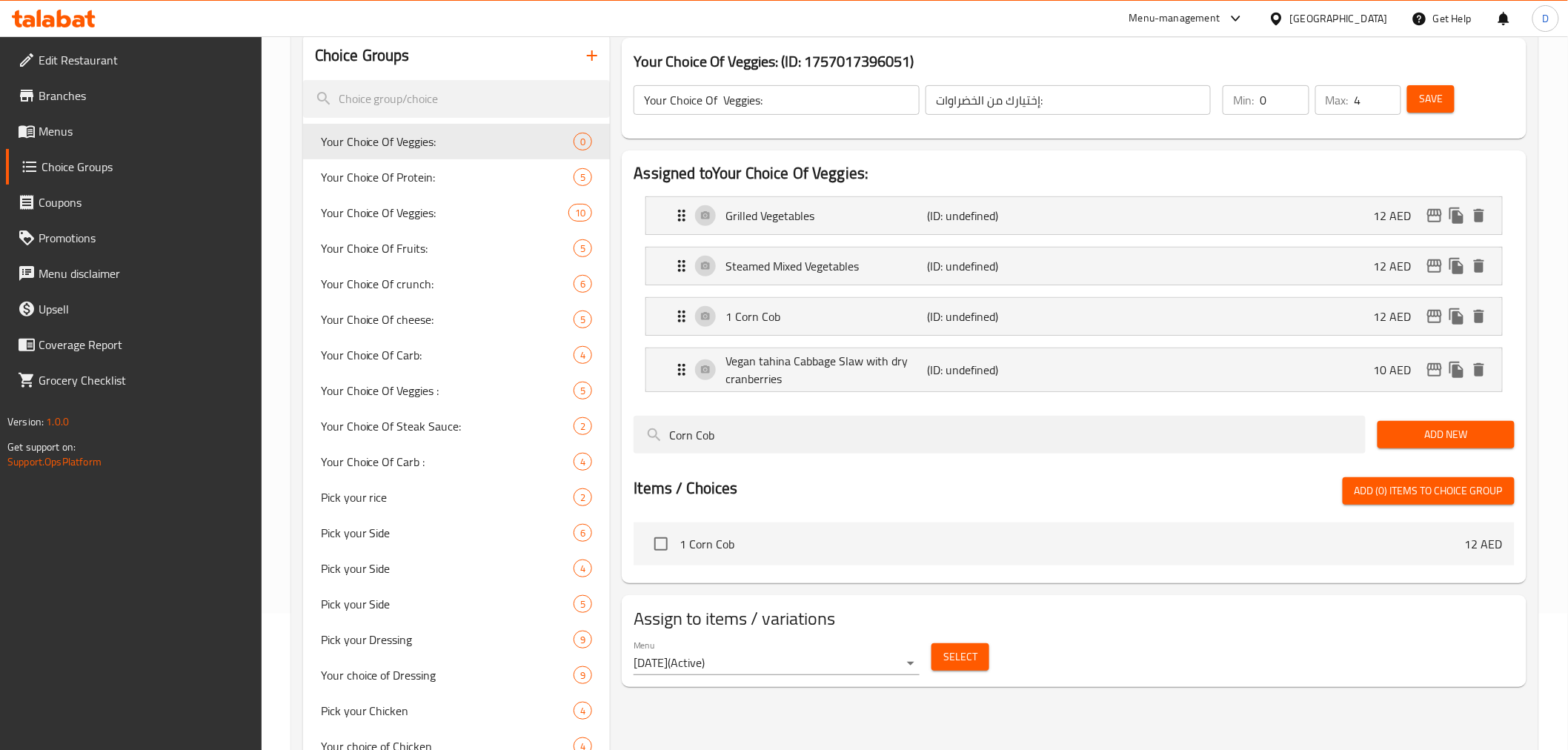
scroll to position [165, 0]
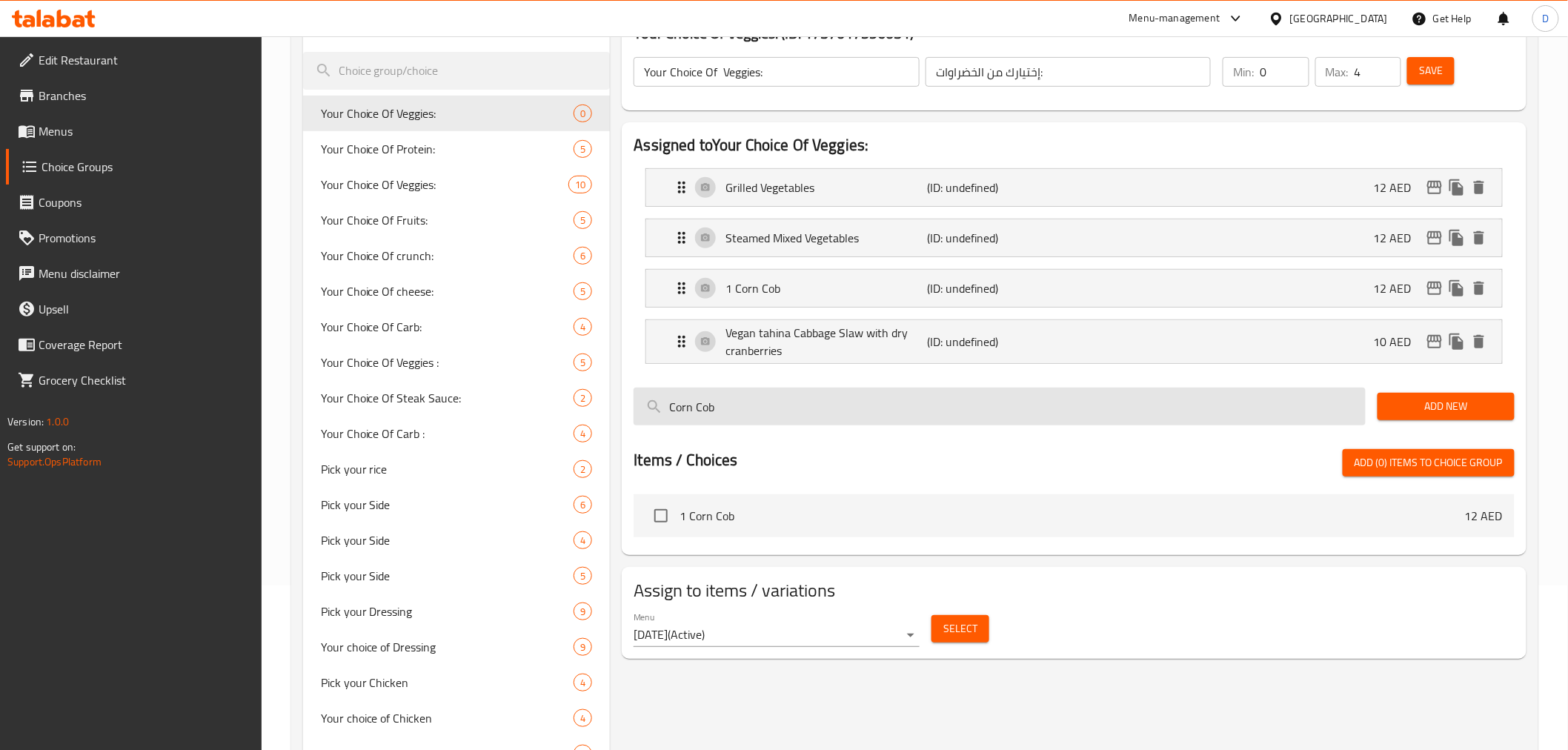
click at [721, 415] on input "Corn Cob" at bounding box center [999, 406] width 732 height 38
paste input "reek Side Salad"
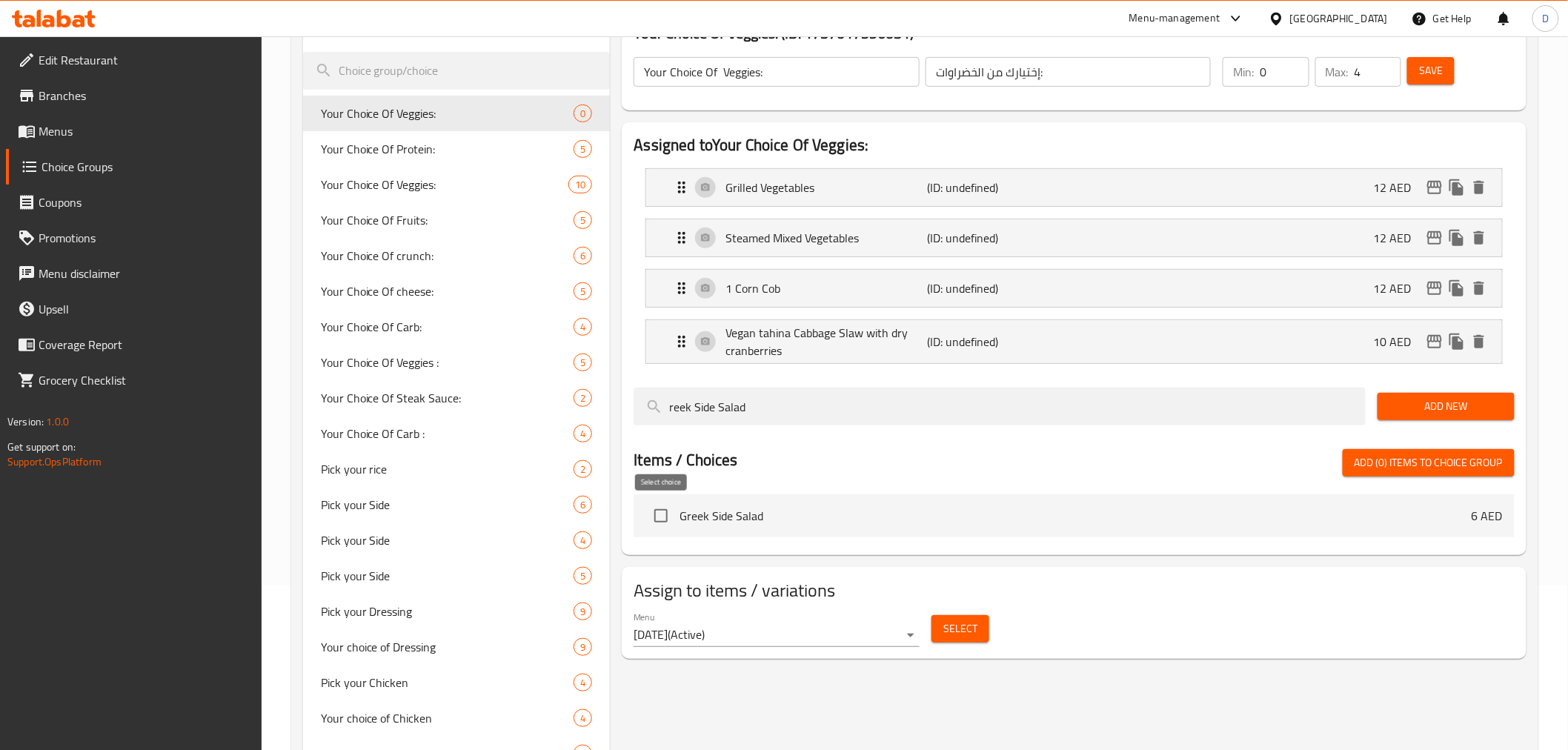
type input "reek Side Salad"
click at [664, 520] on input "checkbox" at bounding box center [661, 516] width 31 height 31
click at [661, 517] on input "checkbox" at bounding box center [661, 516] width 31 height 31
checkbox input "false"
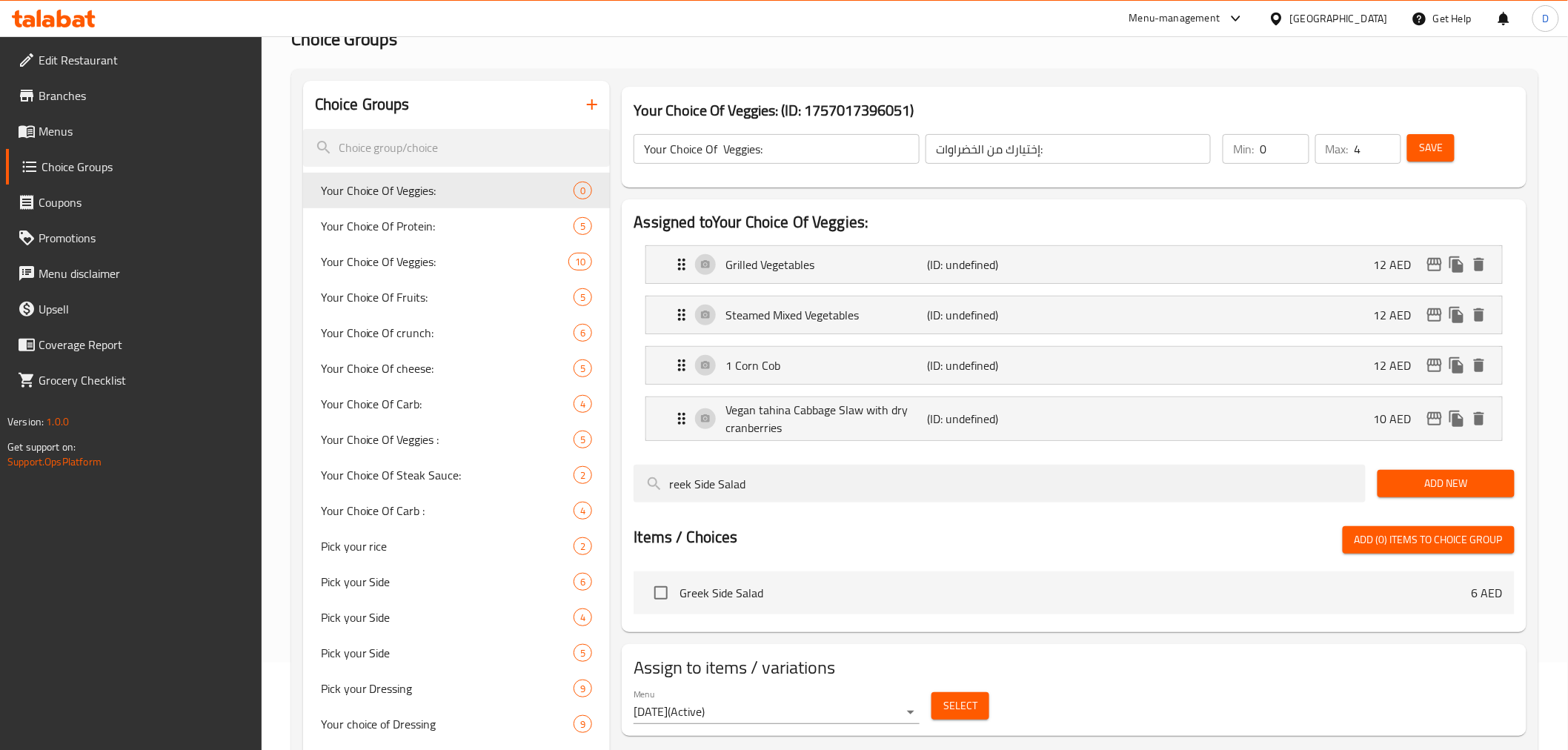
scroll to position [0, 0]
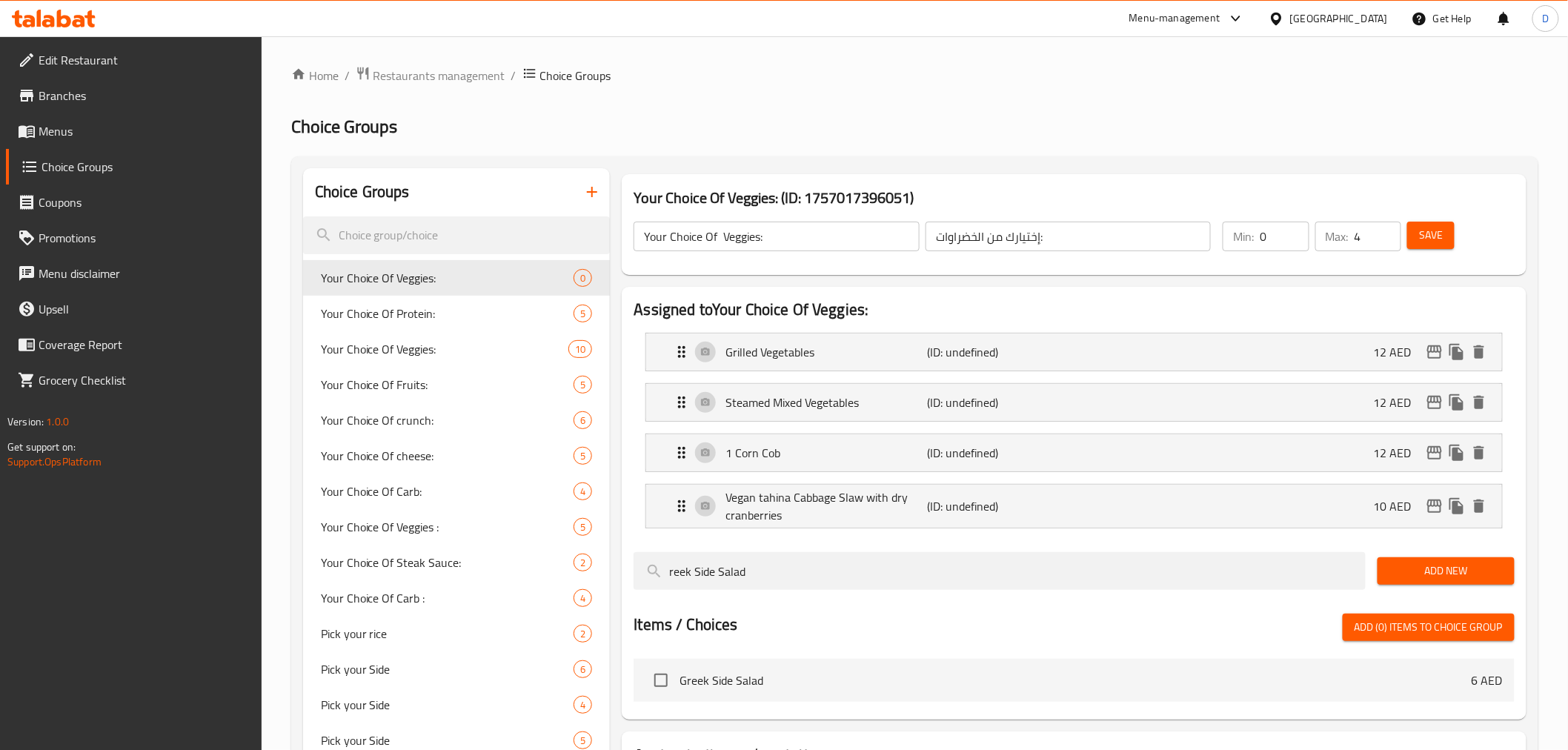
click at [1436, 578] on span "Add New" at bounding box center [1446, 570] width 113 height 19
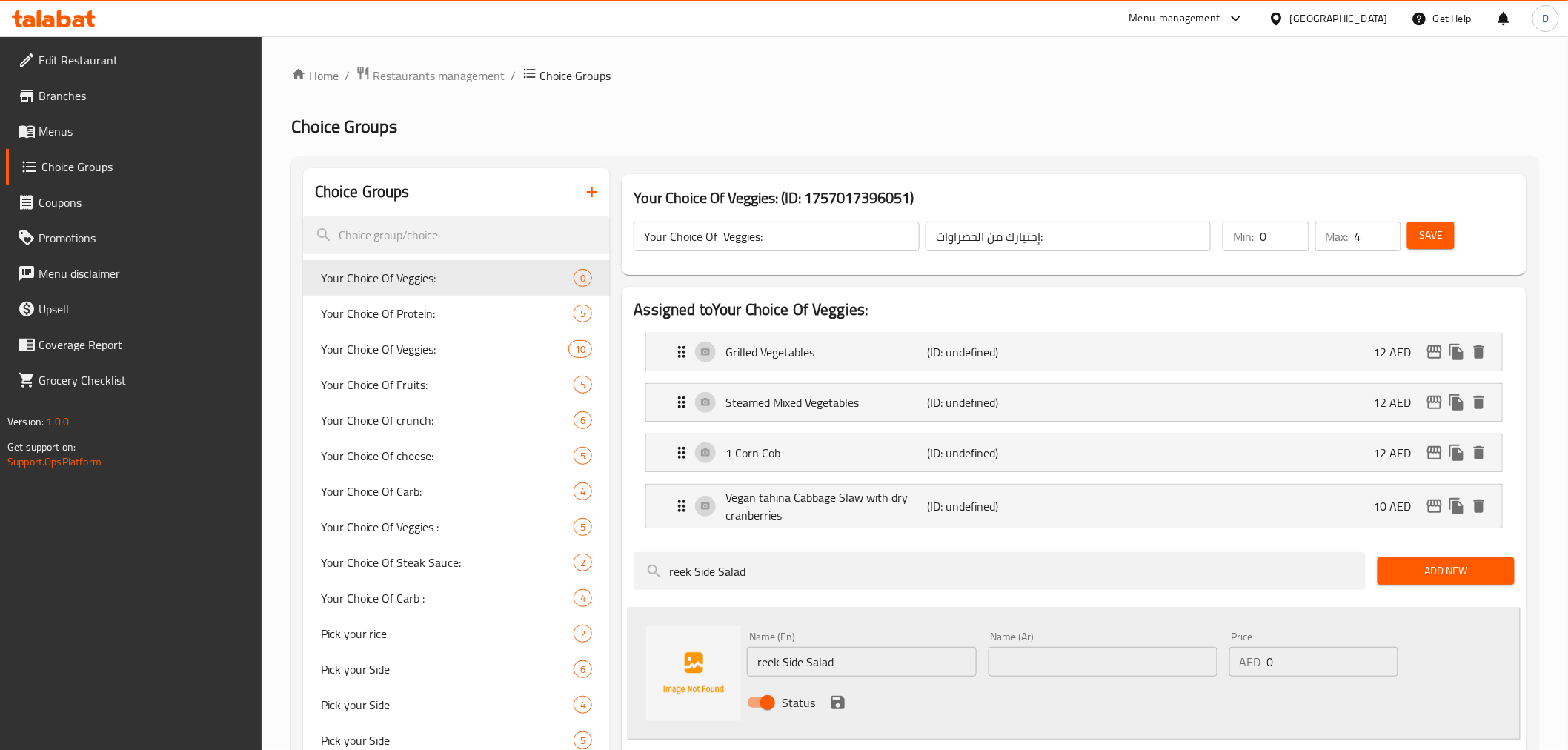
click at [821, 655] on input "reek Side Salad" at bounding box center [861, 661] width 229 height 29
click at [820, 655] on input "reek Side Salad" at bounding box center [861, 661] width 229 height 29
paste input "G"
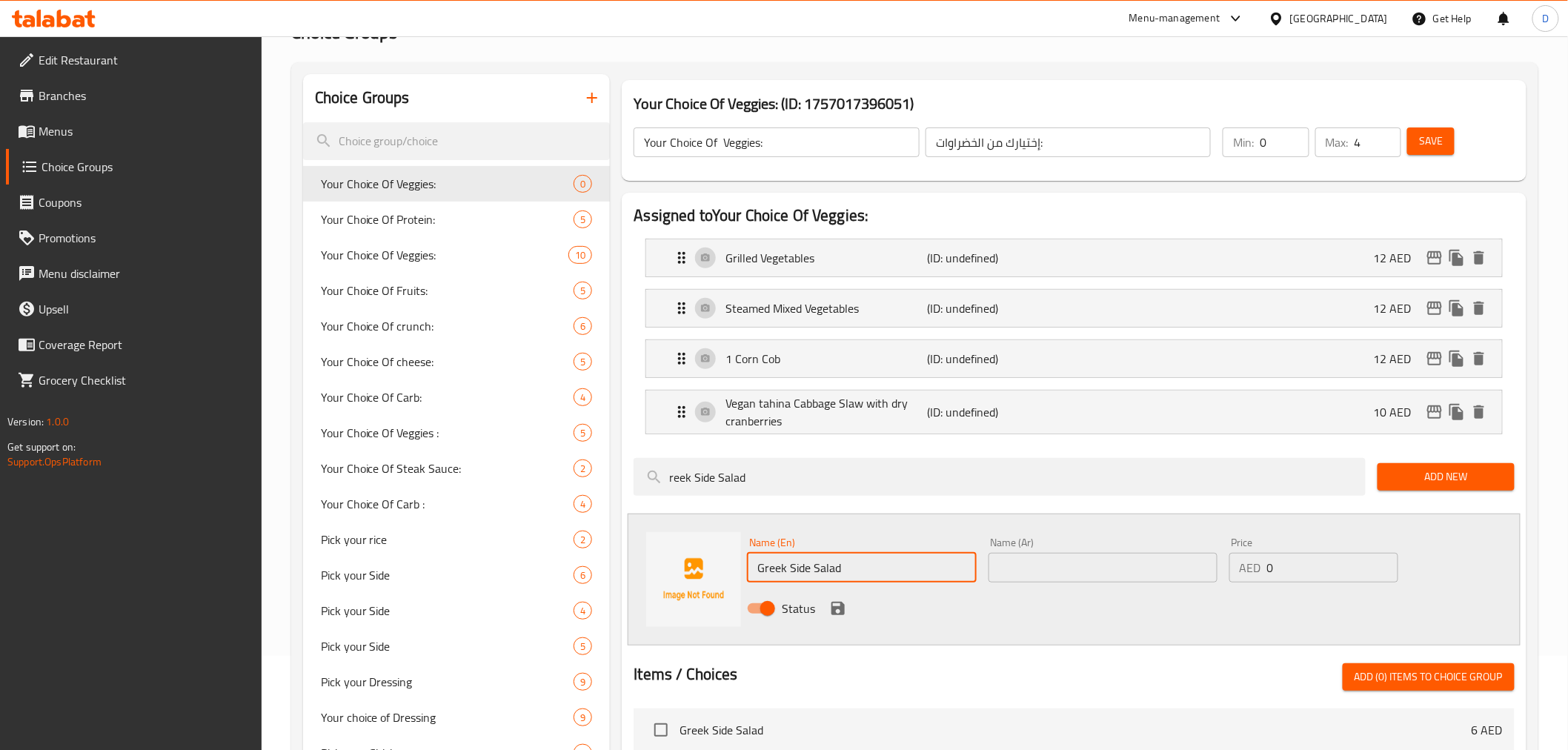
scroll to position [246, 0]
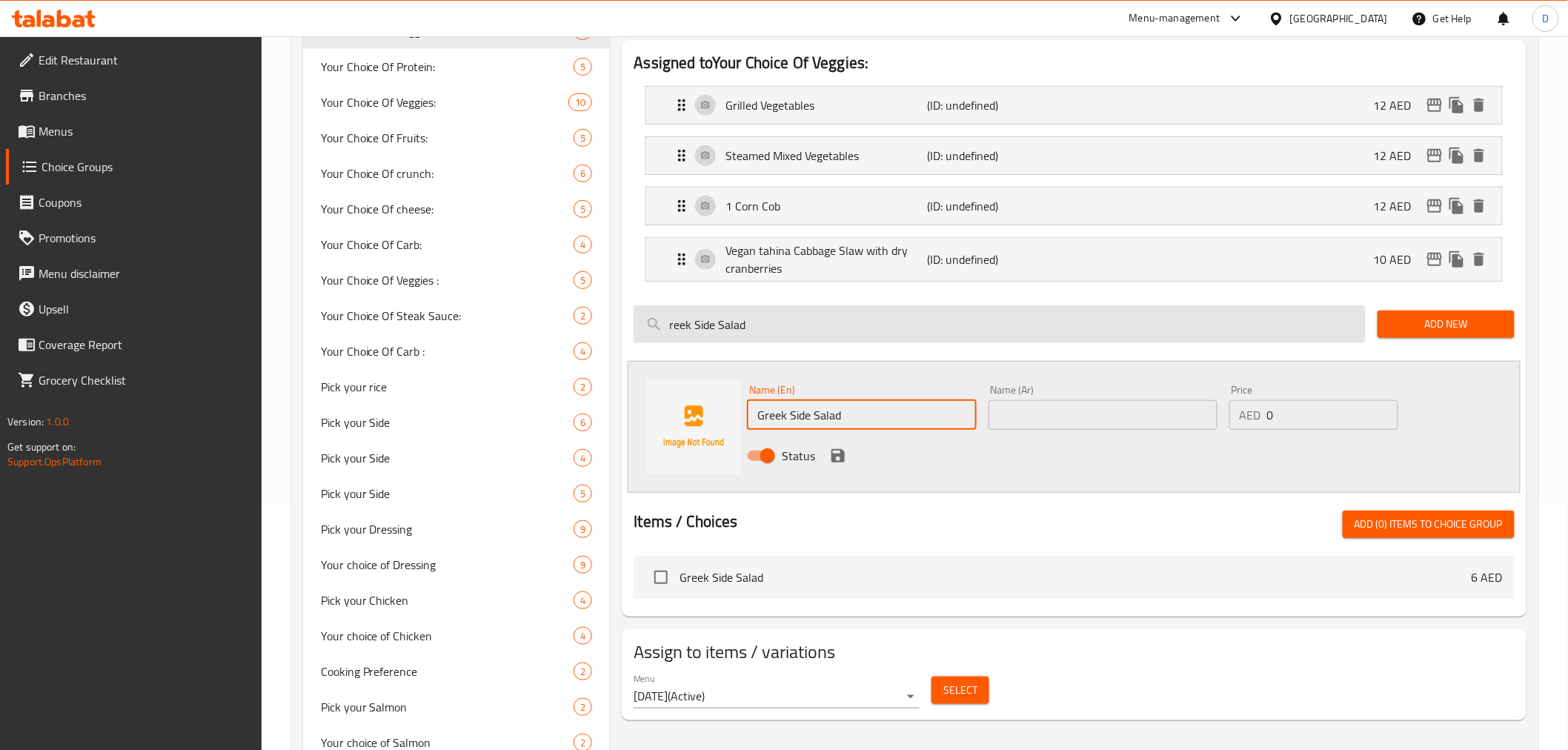
type input "Greek Side Salad"
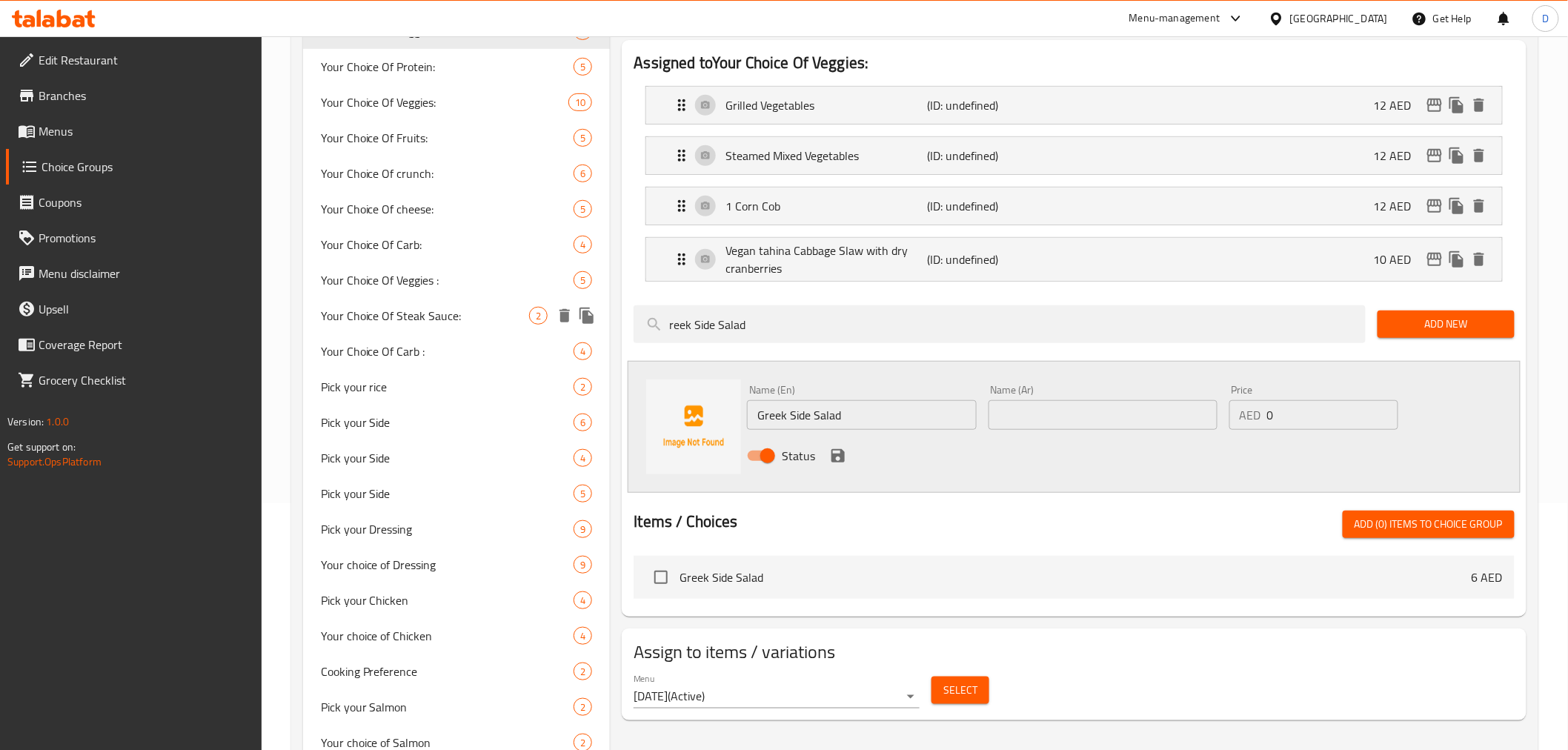
drag, startPoint x: 785, startPoint y: 331, endPoint x: 602, endPoint y: 326, distance: 183.1
click at [602, 326] on div "Choice Groups Your Choice Of Veggies: 0 Your Choice Of Protein: 5 Your Choice O…" at bounding box center [917, 344] width 1229 height 845
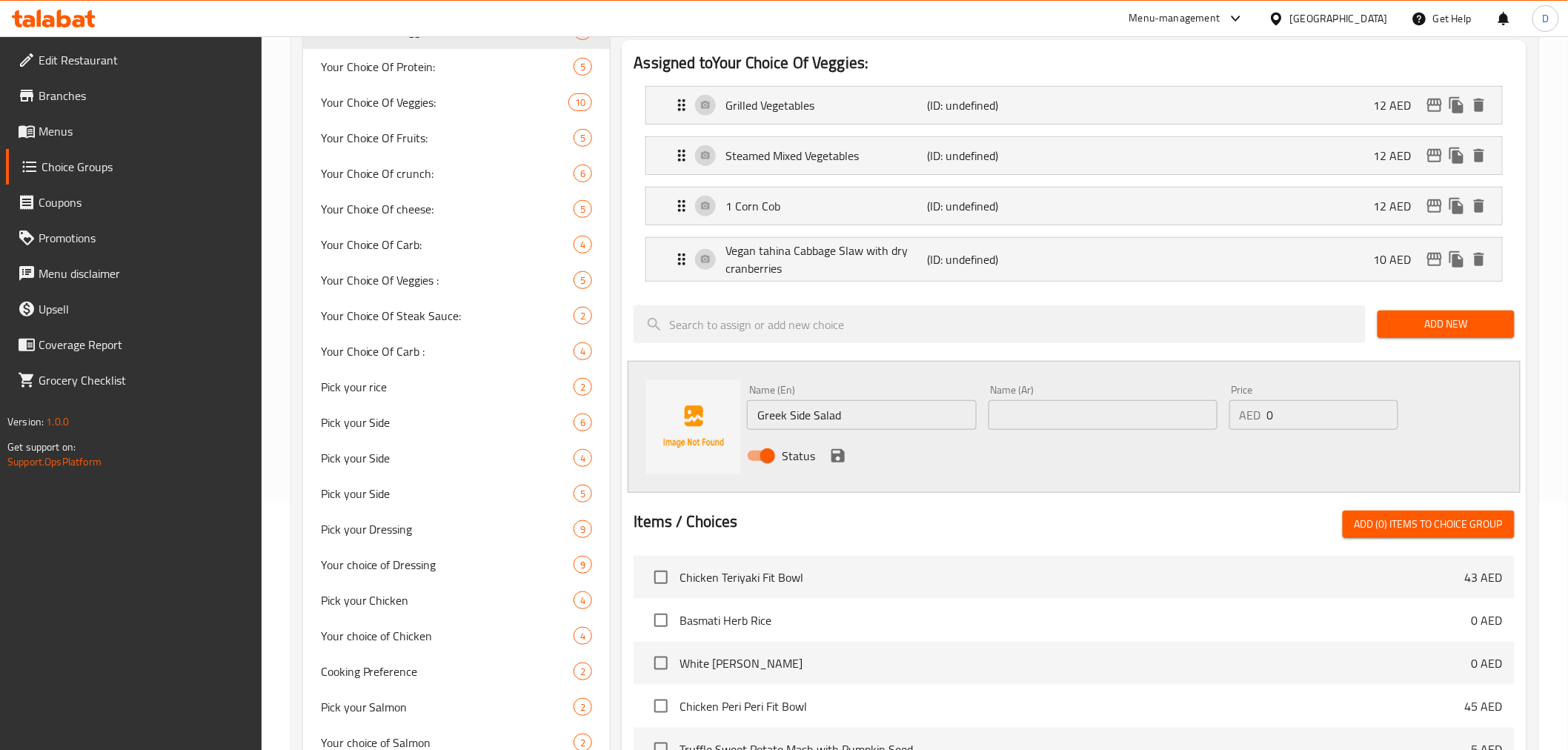
click at [1031, 424] on input "text" at bounding box center [1103, 415] width 229 height 29
paste input "سلطة جانبية يونانية"
type input "سلطة جانبية يونانية"
drag, startPoint x: 1277, startPoint y: 413, endPoint x: 1247, endPoint y: 409, distance: 30.3
click at [1247, 409] on div "AED 0 Price" at bounding box center [1313, 415] width 169 height 29
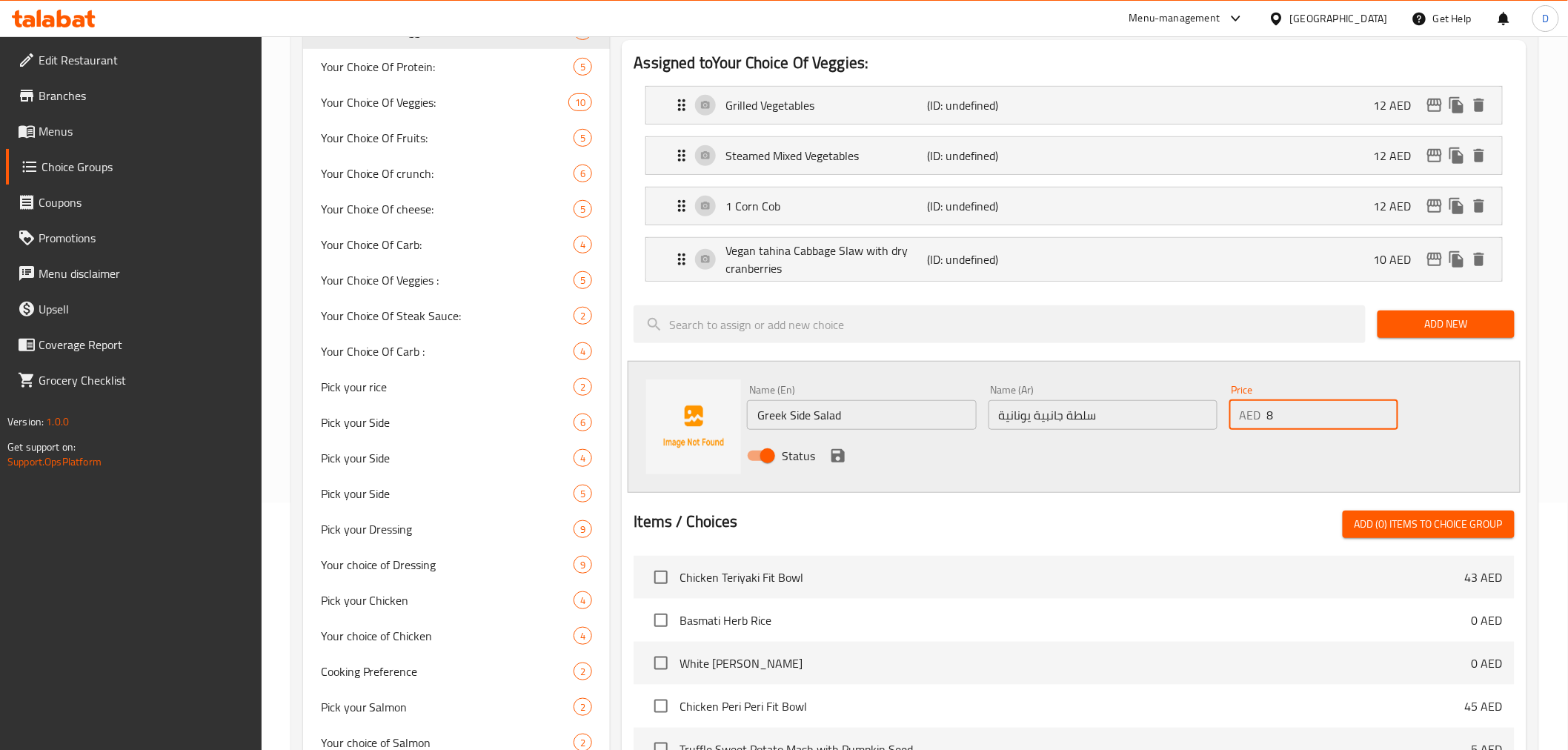
type input "8"
click at [1135, 463] on div "Status" at bounding box center [1102, 455] width 722 height 40
click at [837, 450] on icon "save" at bounding box center [838, 455] width 18 height 18
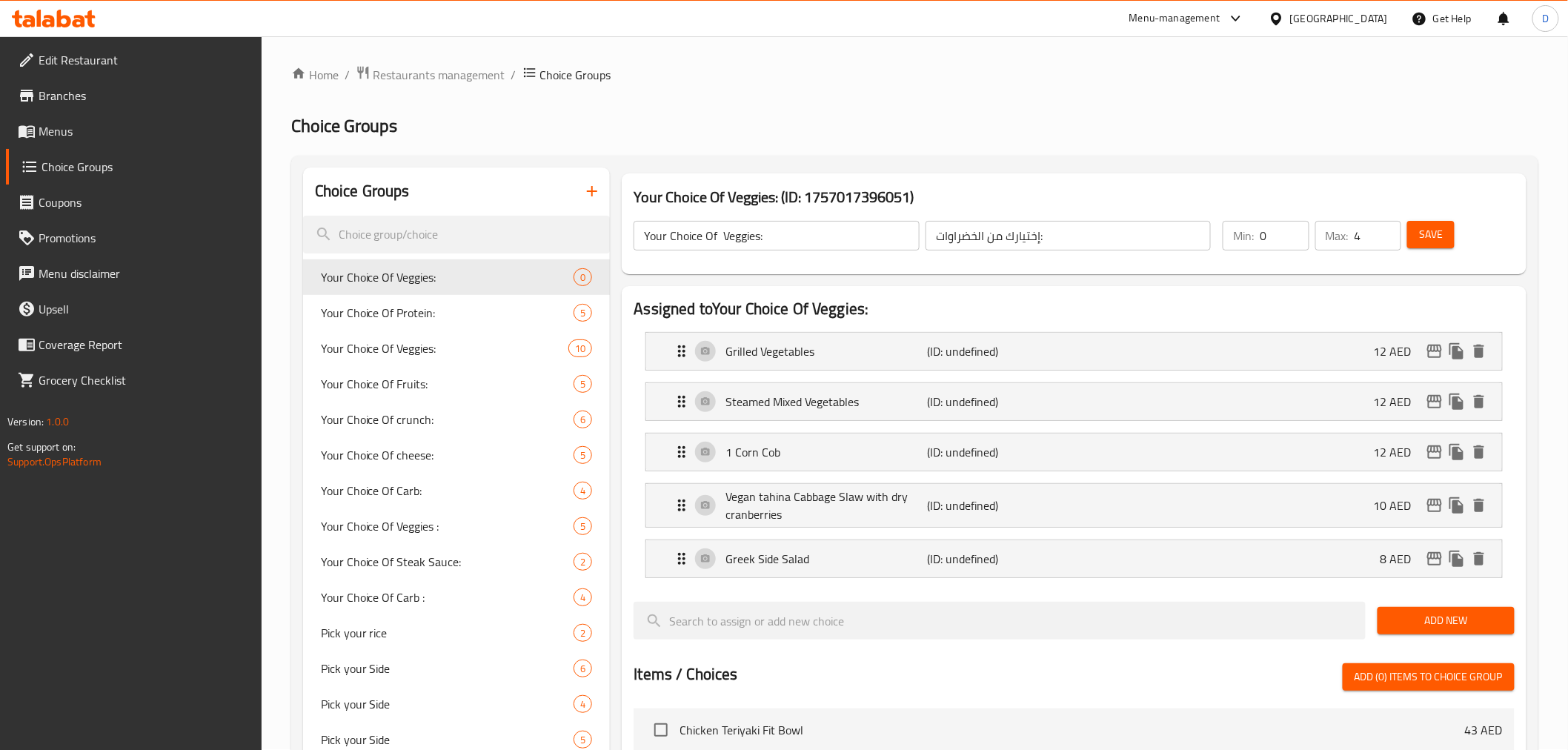
scroll to position [0, 0]
click at [1430, 242] on span "Save" at bounding box center [1430, 235] width 24 height 19
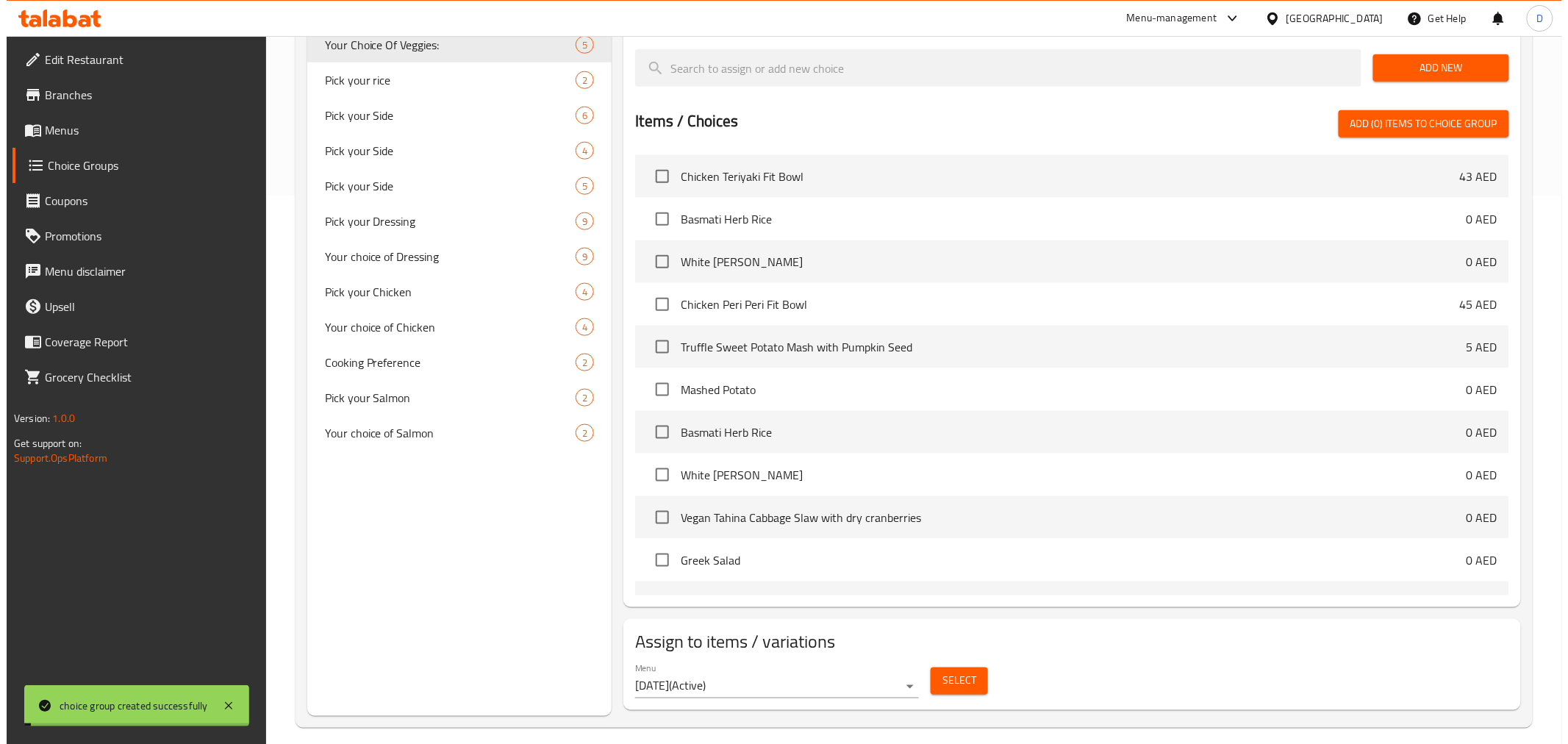
scroll to position [562, 0]
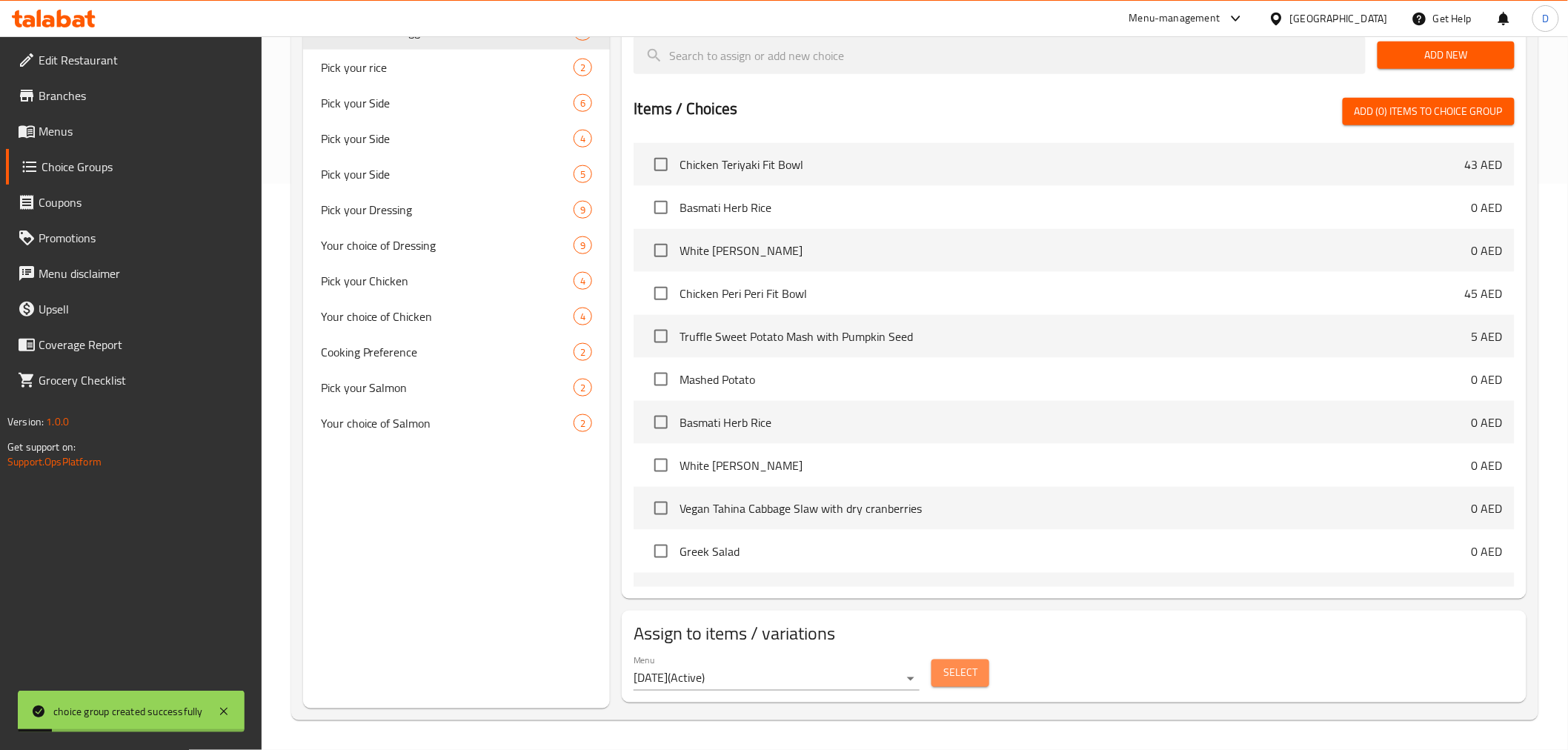
click at [941, 677] on button "Select" at bounding box center [960, 673] width 58 height 28
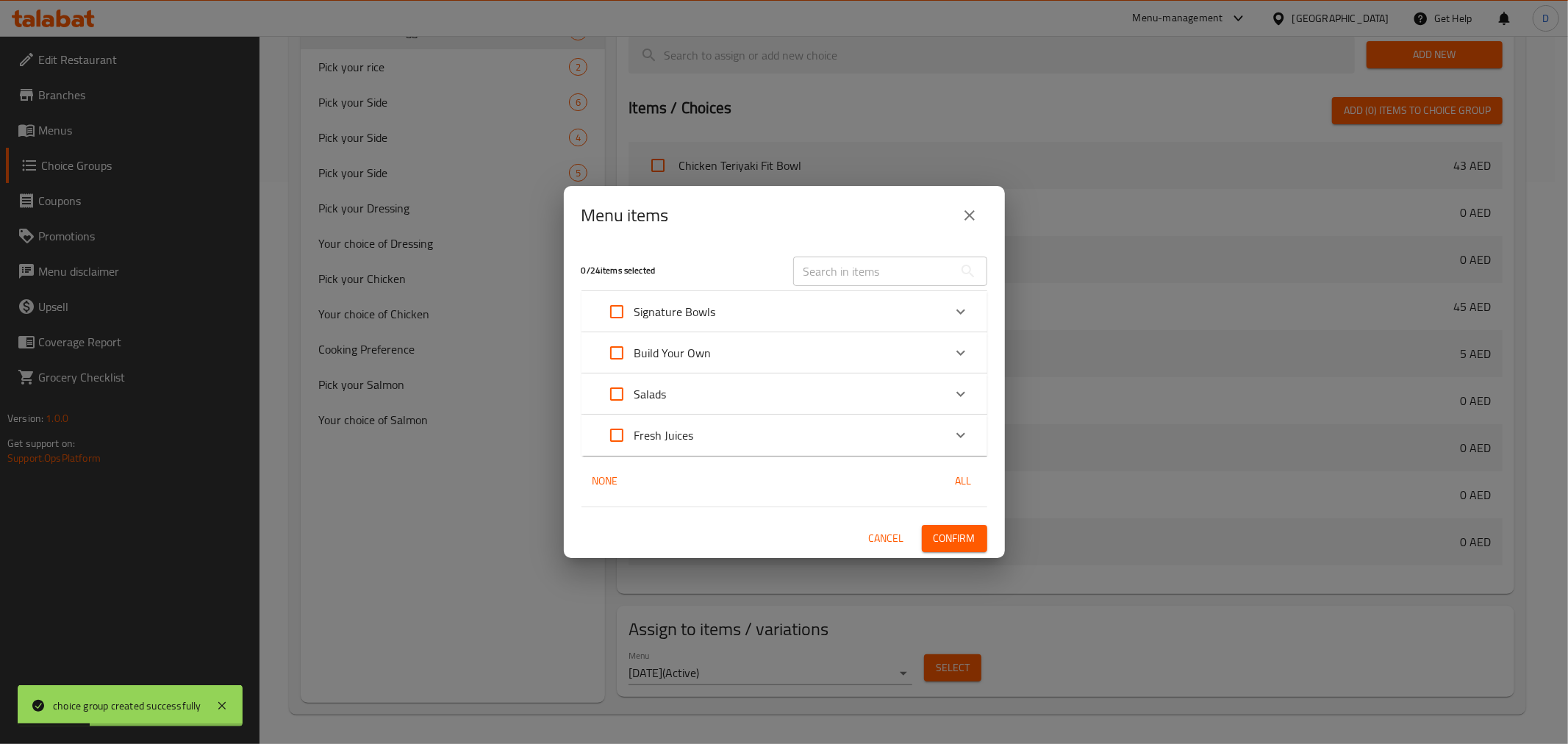
click at [736, 398] on div "Salads" at bounding box center [771, 394] width 344 height 36
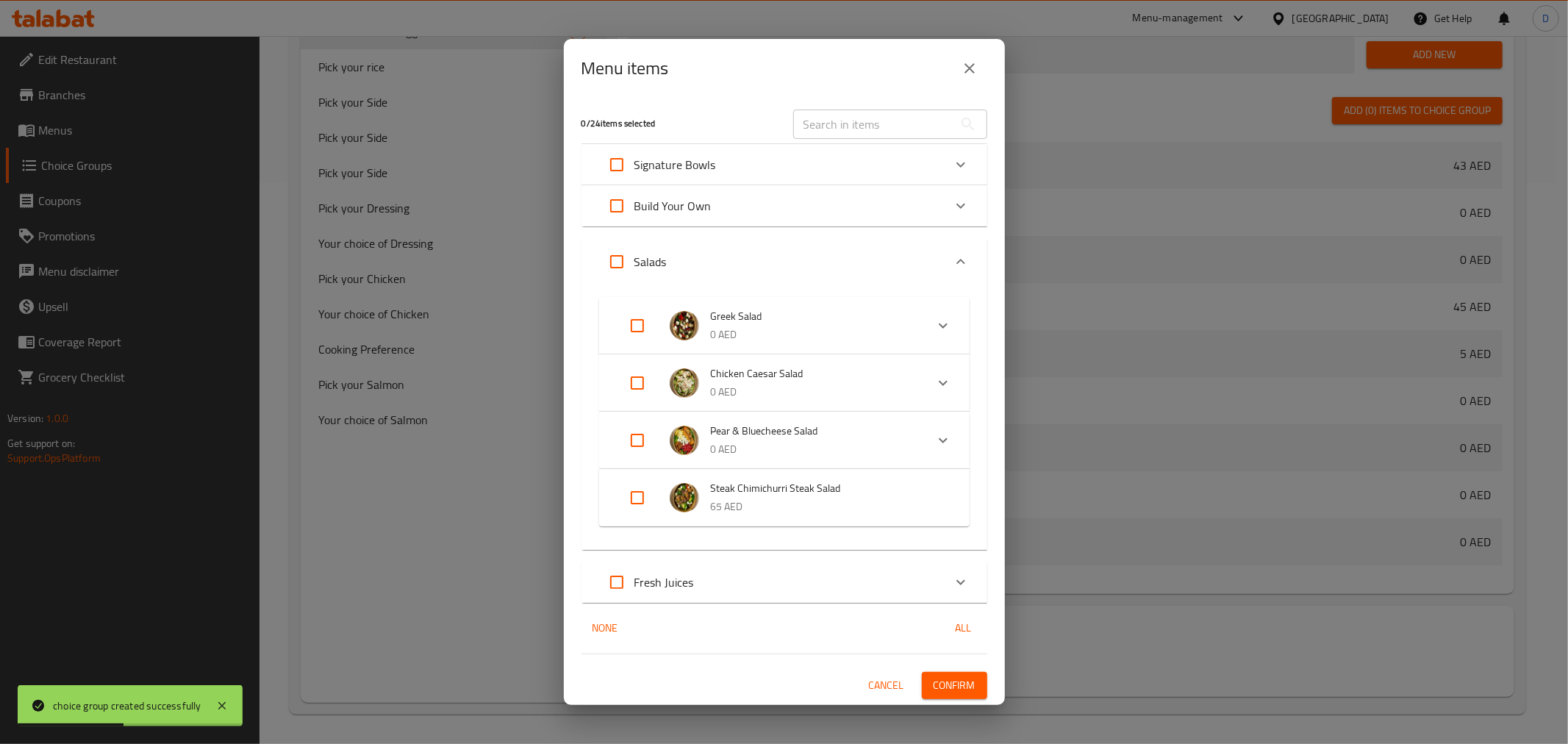
click at [641, 491] on input "Expand" at bounding box center [637, 498] width 36 height 36
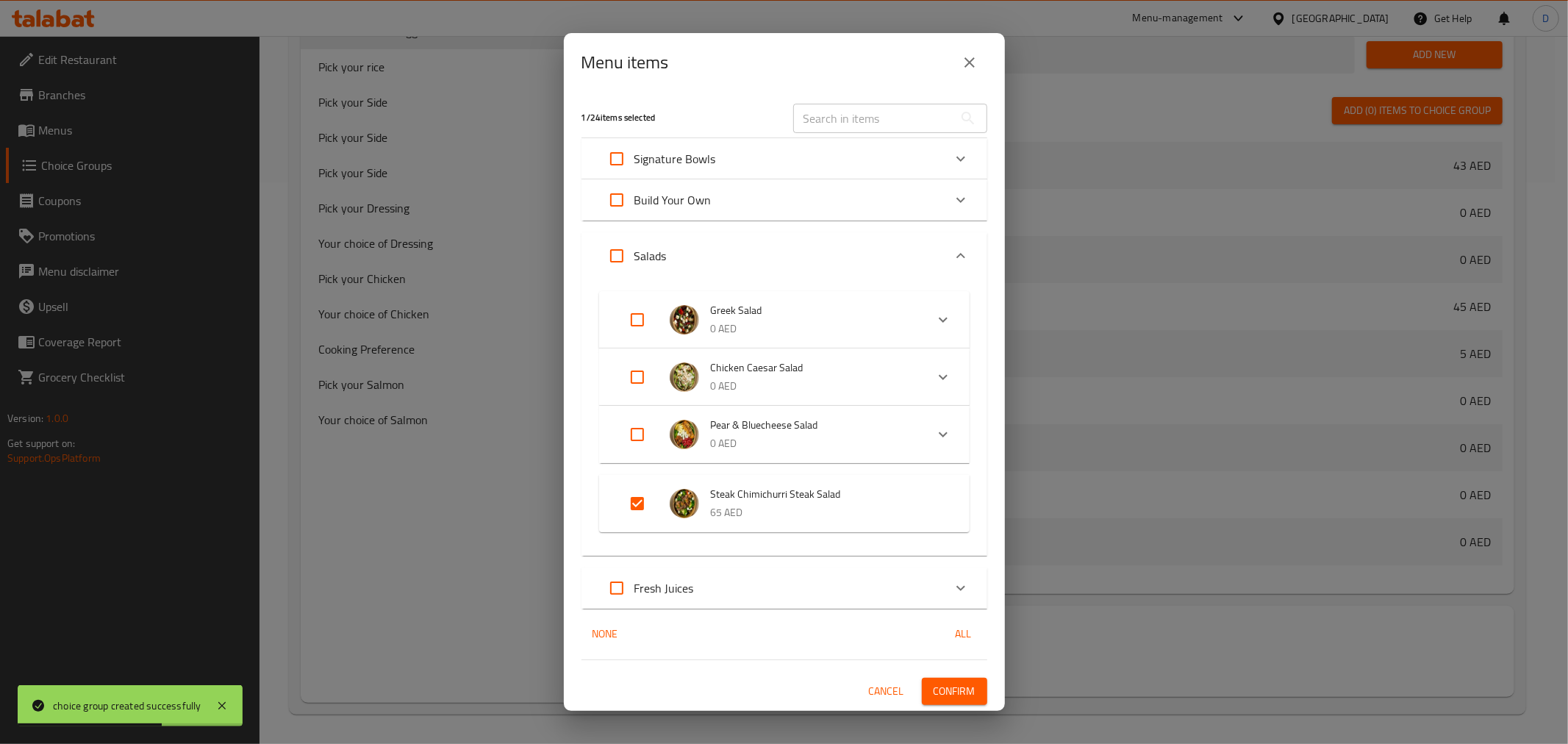
click at [636, 505] on input "Expand" at bounding box center [637, 504] width 36 height 36
checkbox input "false"
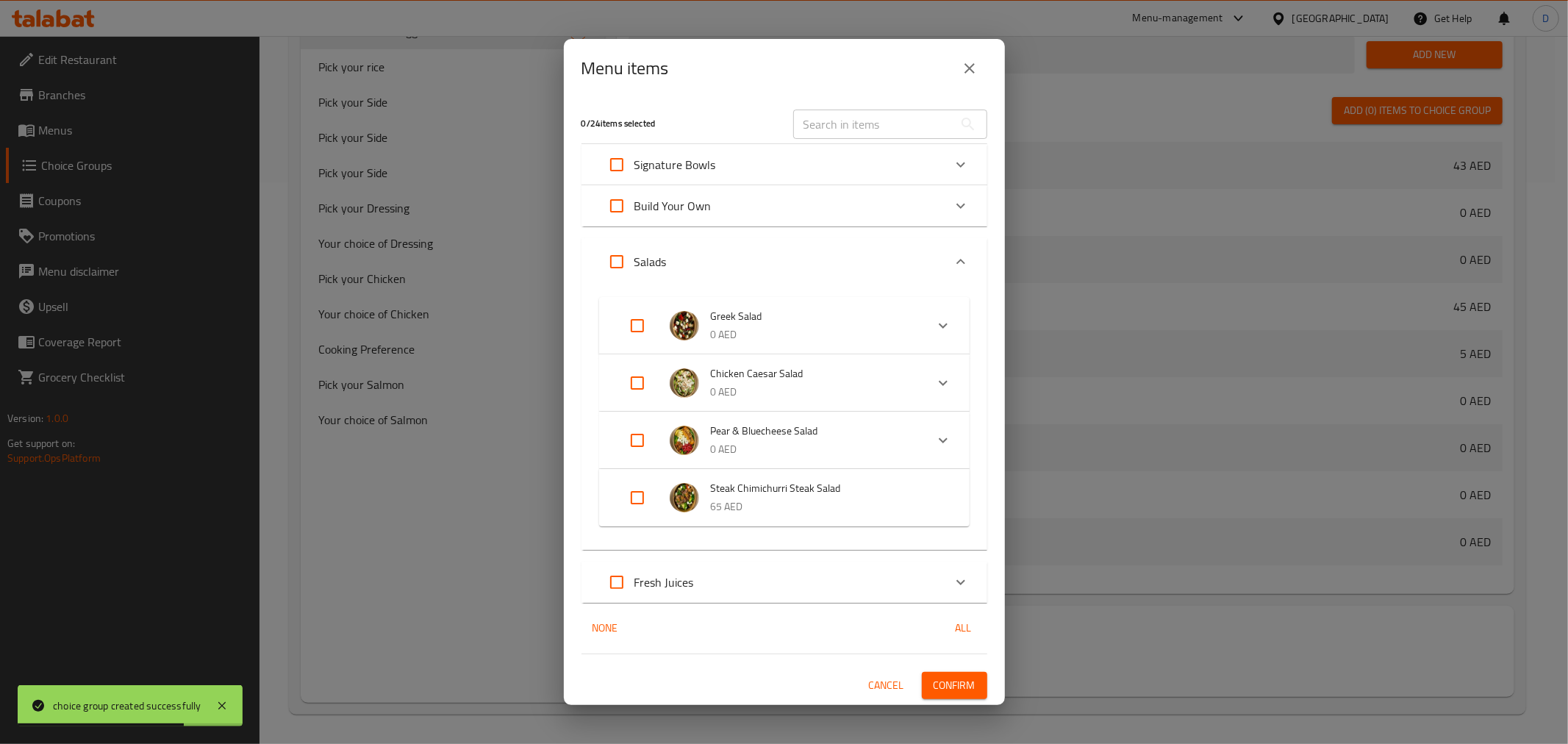
click at [697, 206] on p "Build Your Own" at bounding box center [672, 206] width 77 height 18
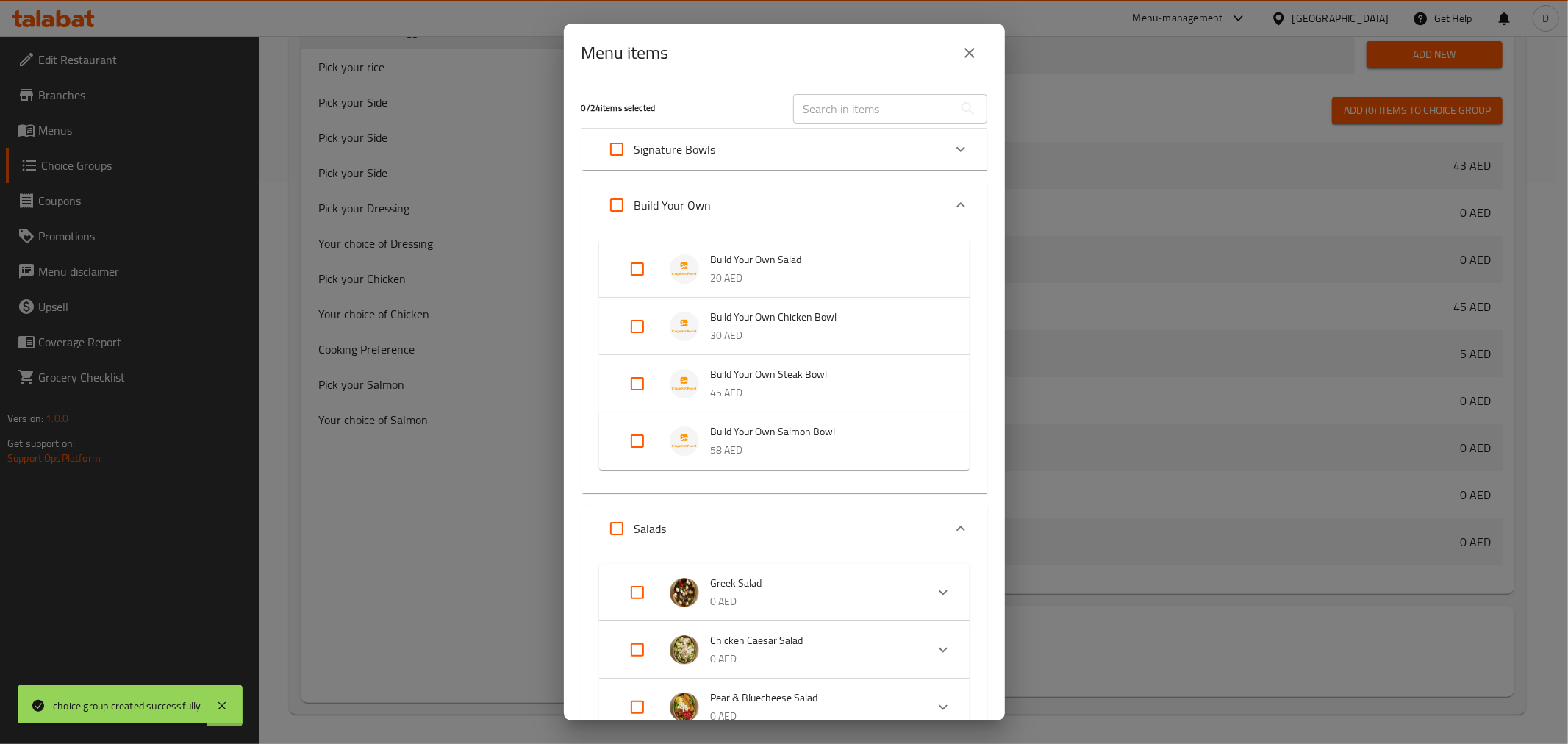
click at [633, 439] on input "Expand" at bounding box center [637, 441] width 36 height 36
checkbox input "true"
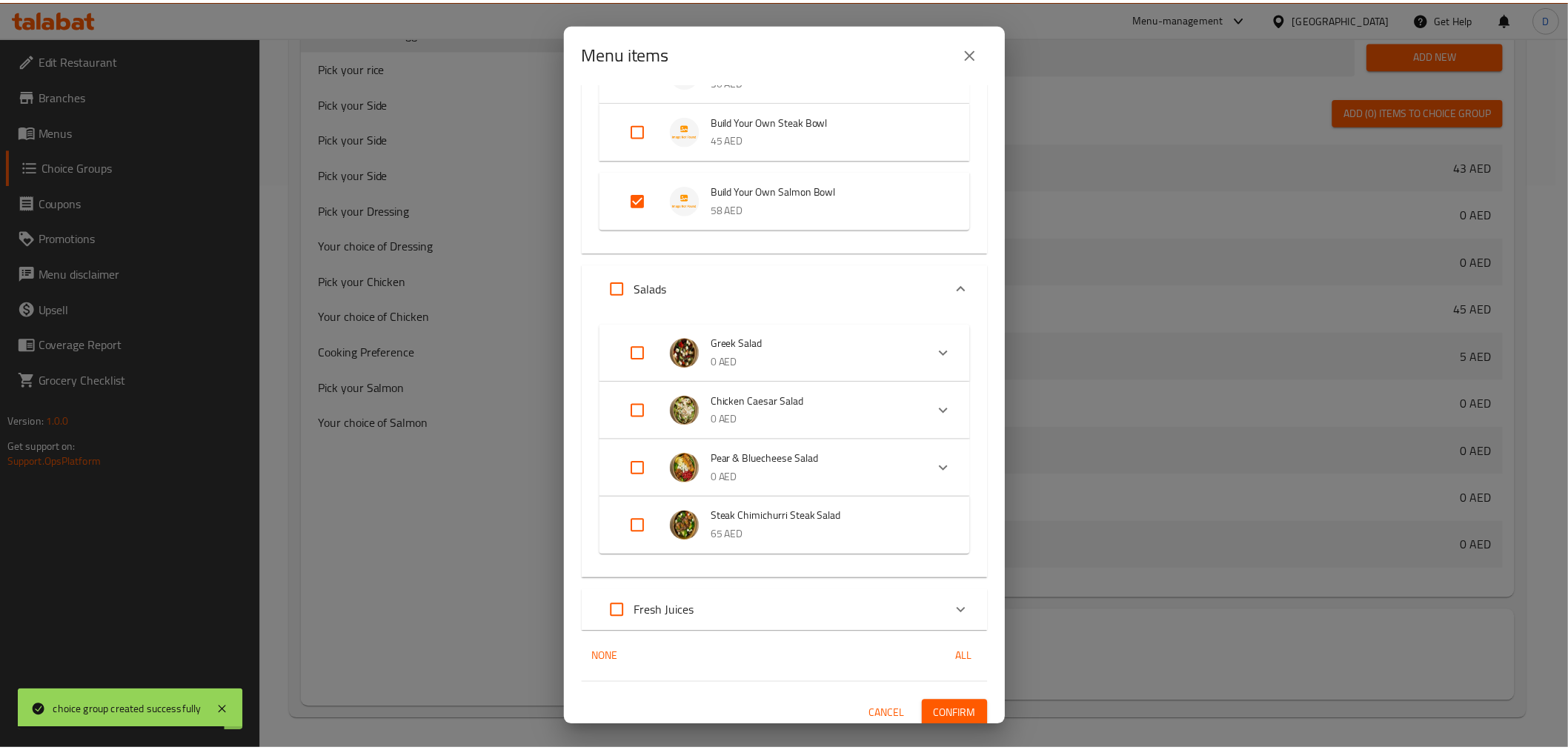
scroll to position [264, 0]
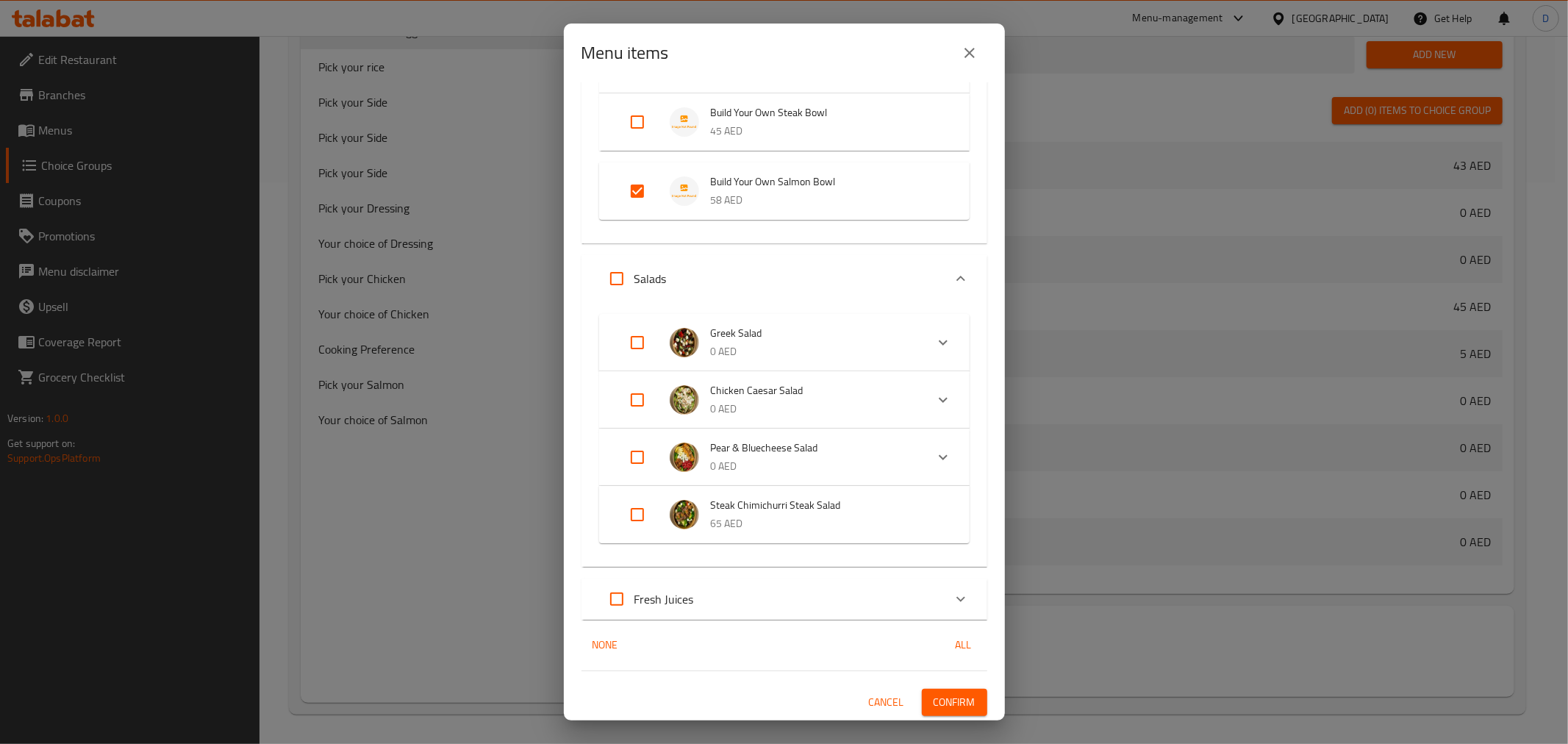
click at [937, 706] on span "Confirm" at bounding box center [955, 702] width 42 height 19
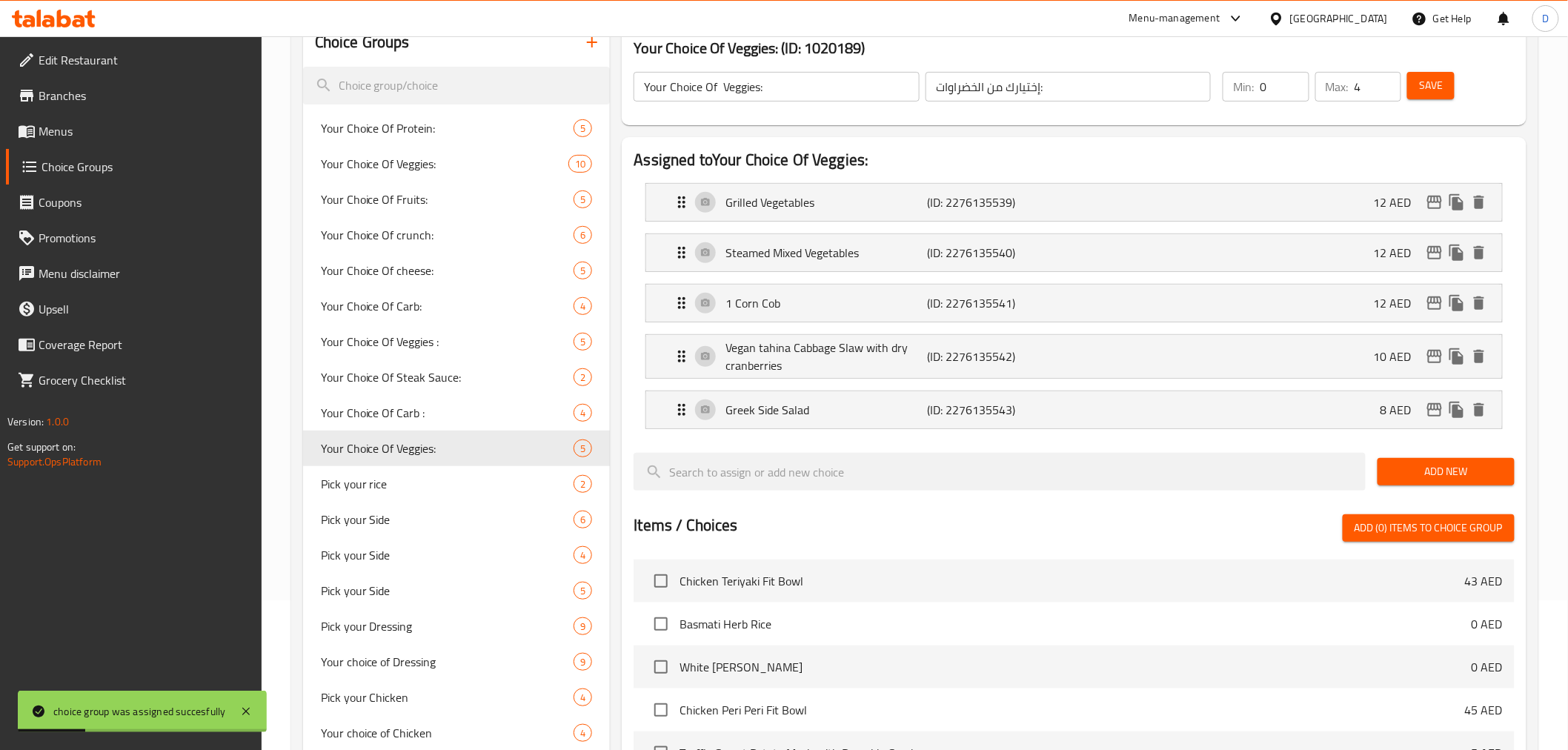
scroll to position [72, 0]
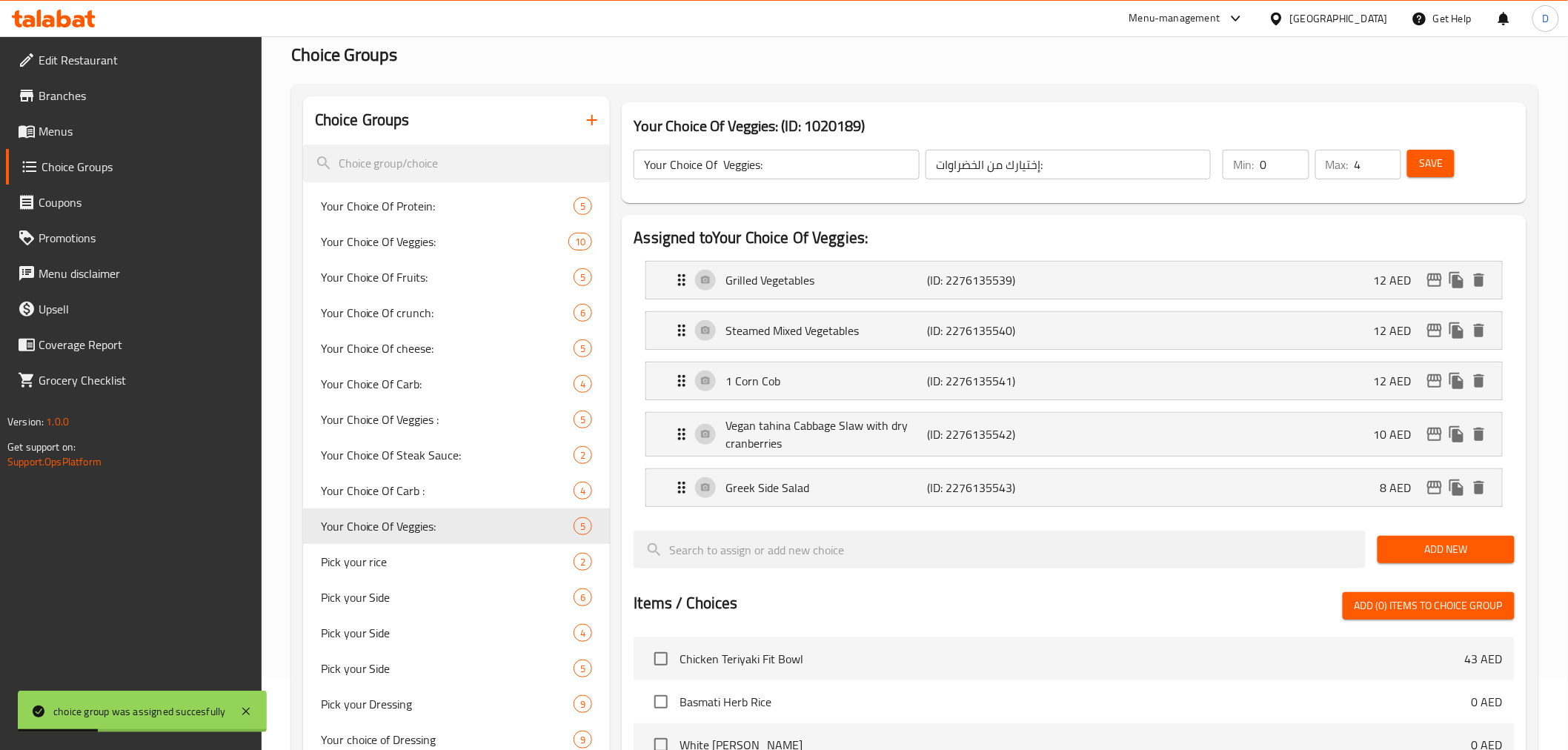
drag, startPoint x: 1432, startPoint y: 164, endPoint x: 901, endPoint y: 2, distance: 555.2
click at [1433, 164] on span "Save" at bounding box center [1430, 163] width 24 height 19
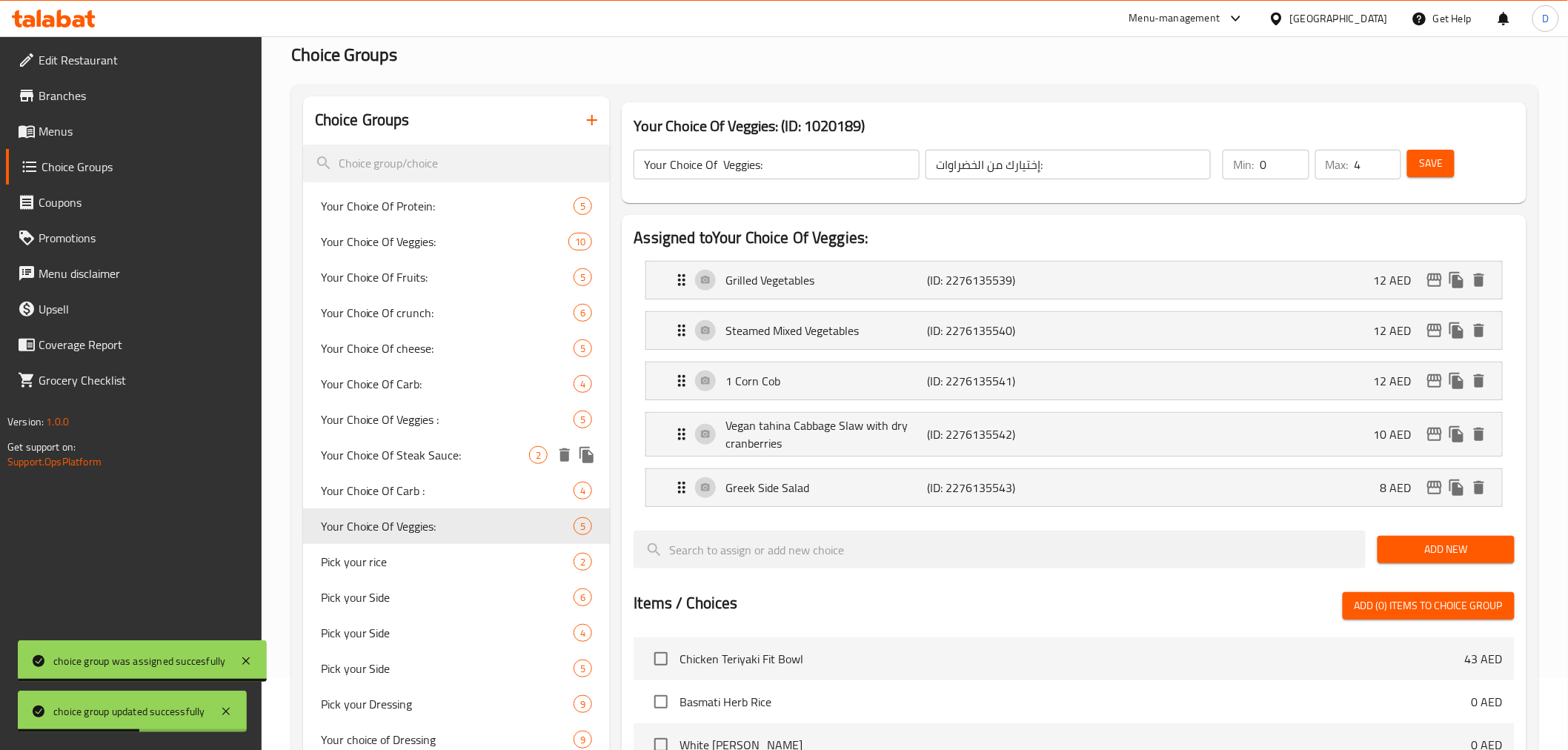
click at [491, 461] on span "Your Choice Of Steak Sauce:" at bounding box center [425, 455] width 209 height 18
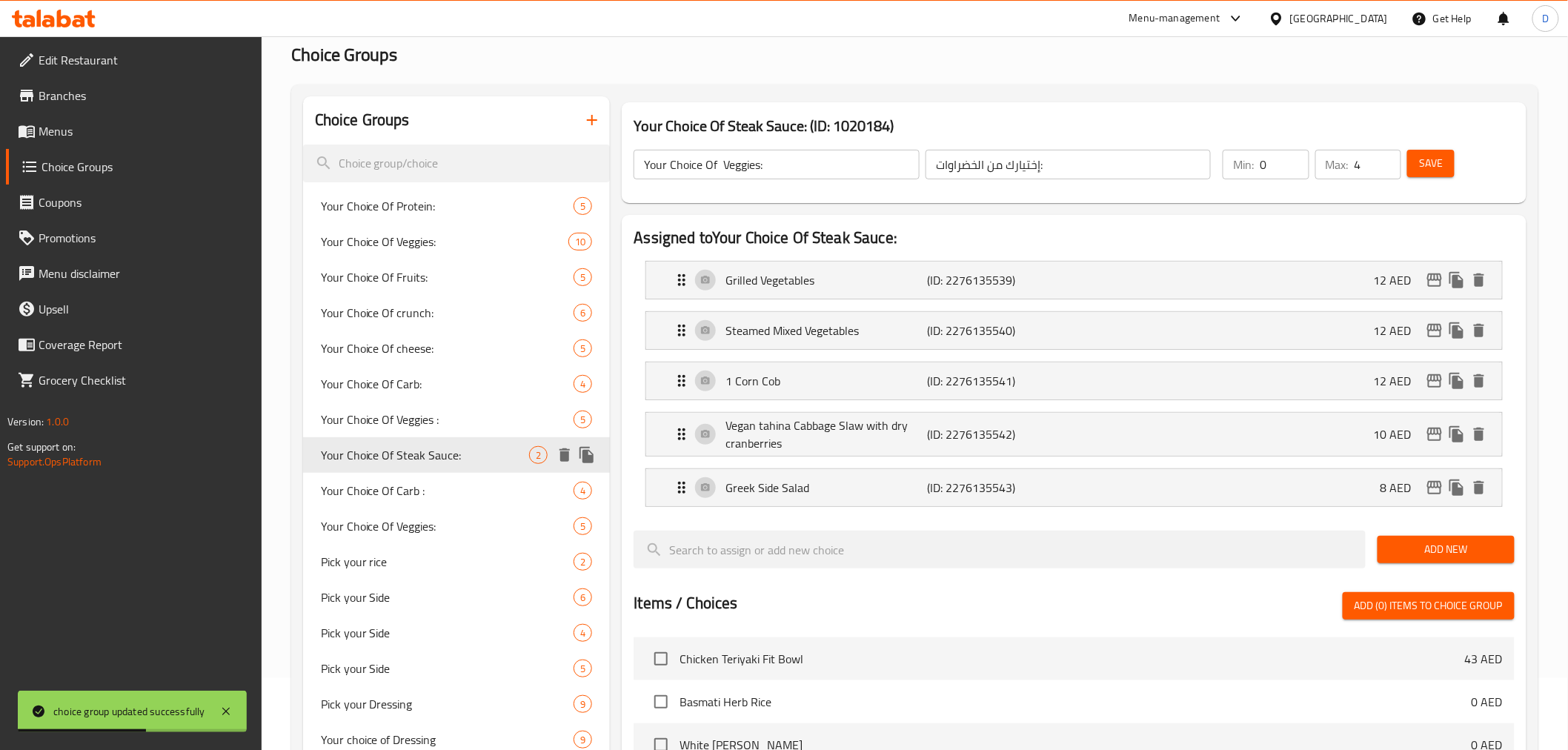
type input "Your Choice Of Steak Sauce:"
type input "إختيارك من صوص الستيك:"
type input "1"
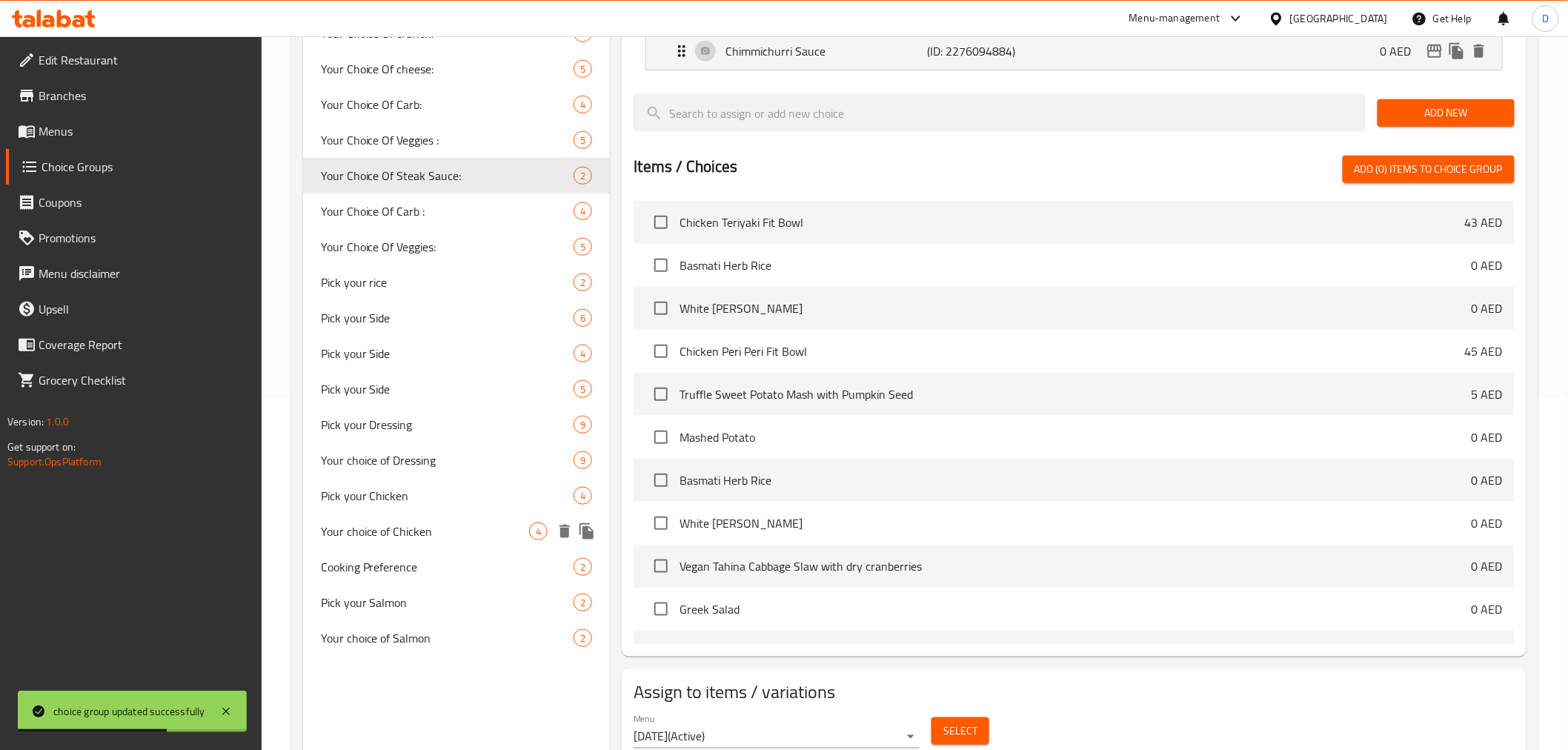
scroll to position [409, 0]
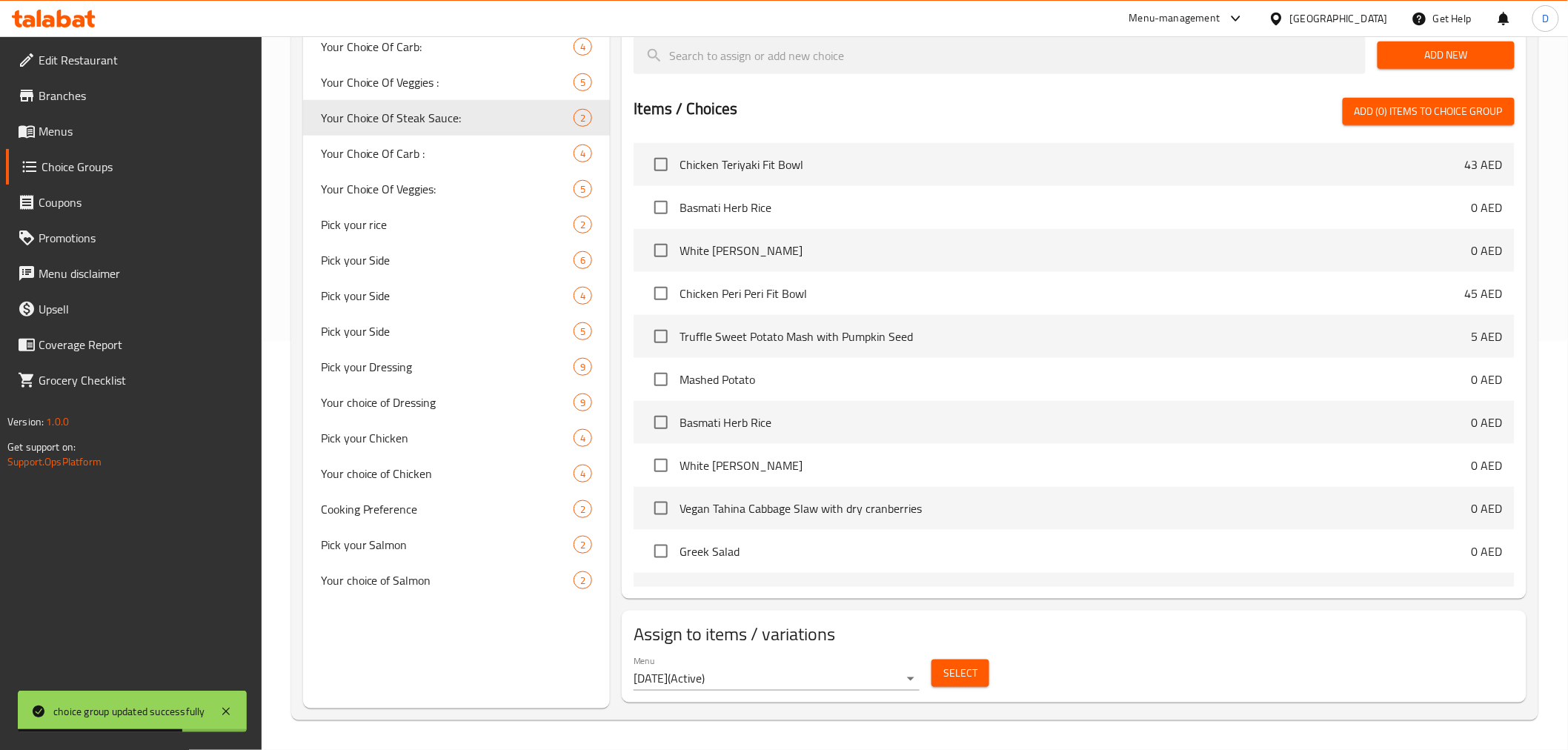
click at [952, 674] on span "Select" at bounding box center [961, 672] width 34 height 19
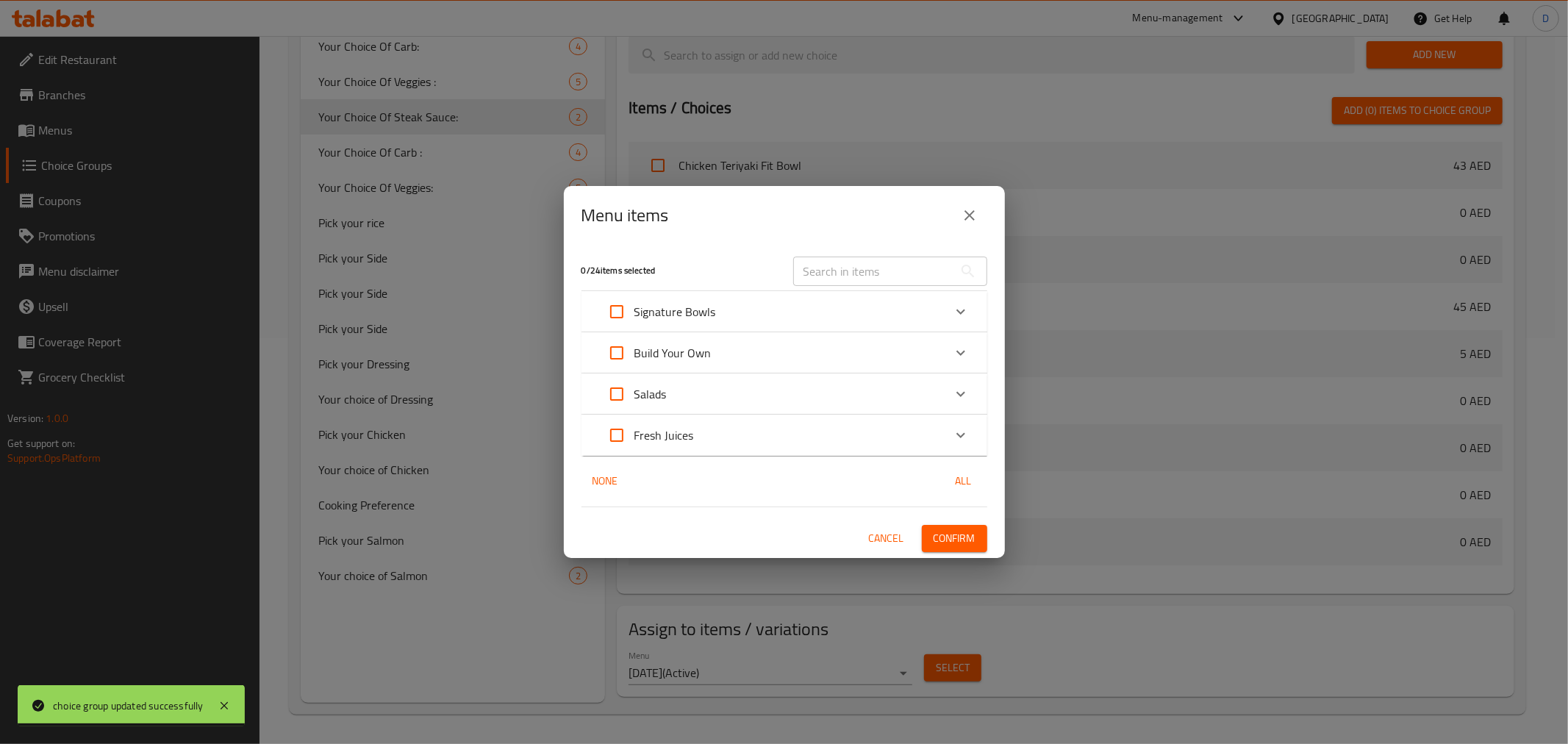
click at [707, 347] on p "Build Your Own" at bounding box center [672, 353] width 77 height 18
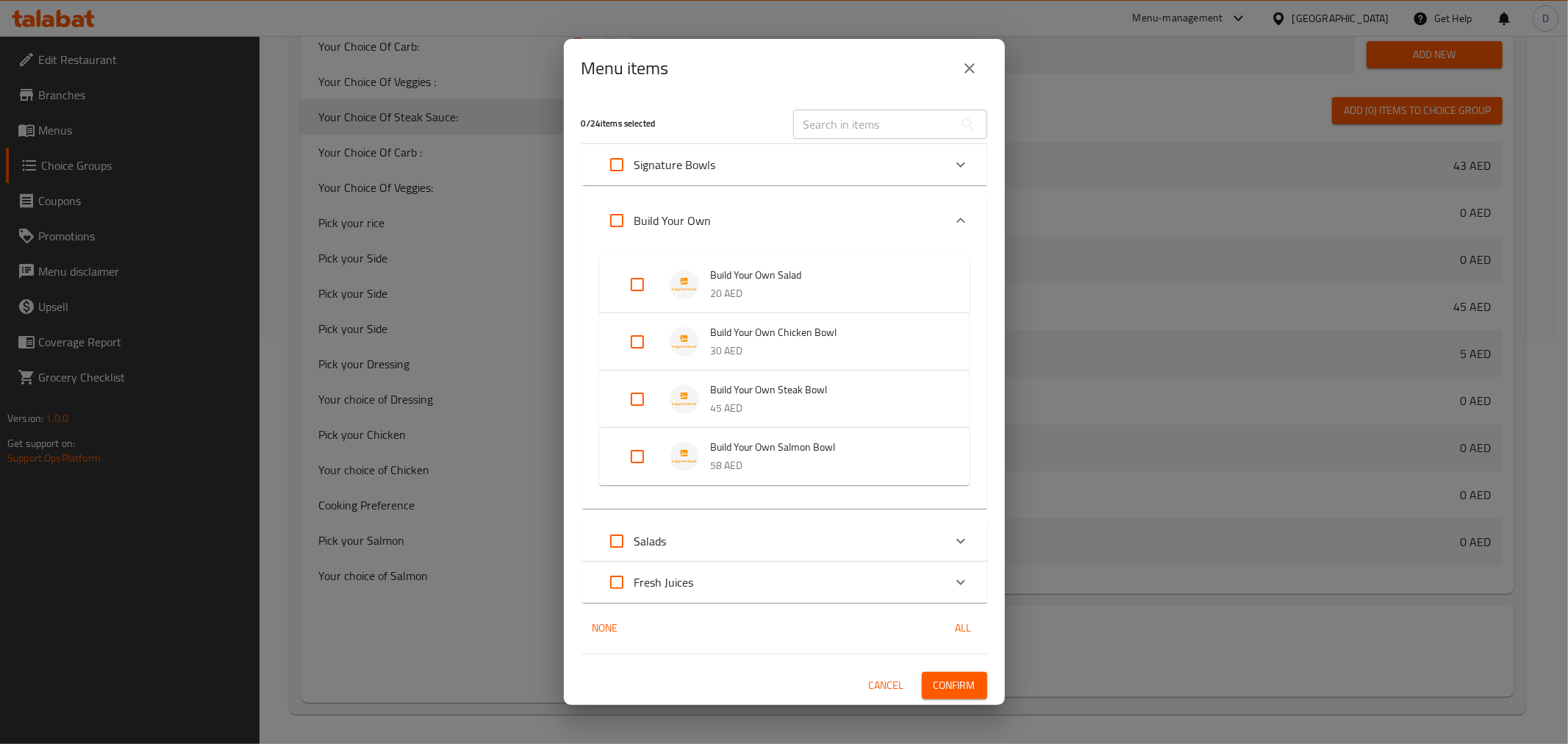
click at [627, 398] on input "Expand" at bounding box center [637, 399] width 36 height 36
checkbox input "true"
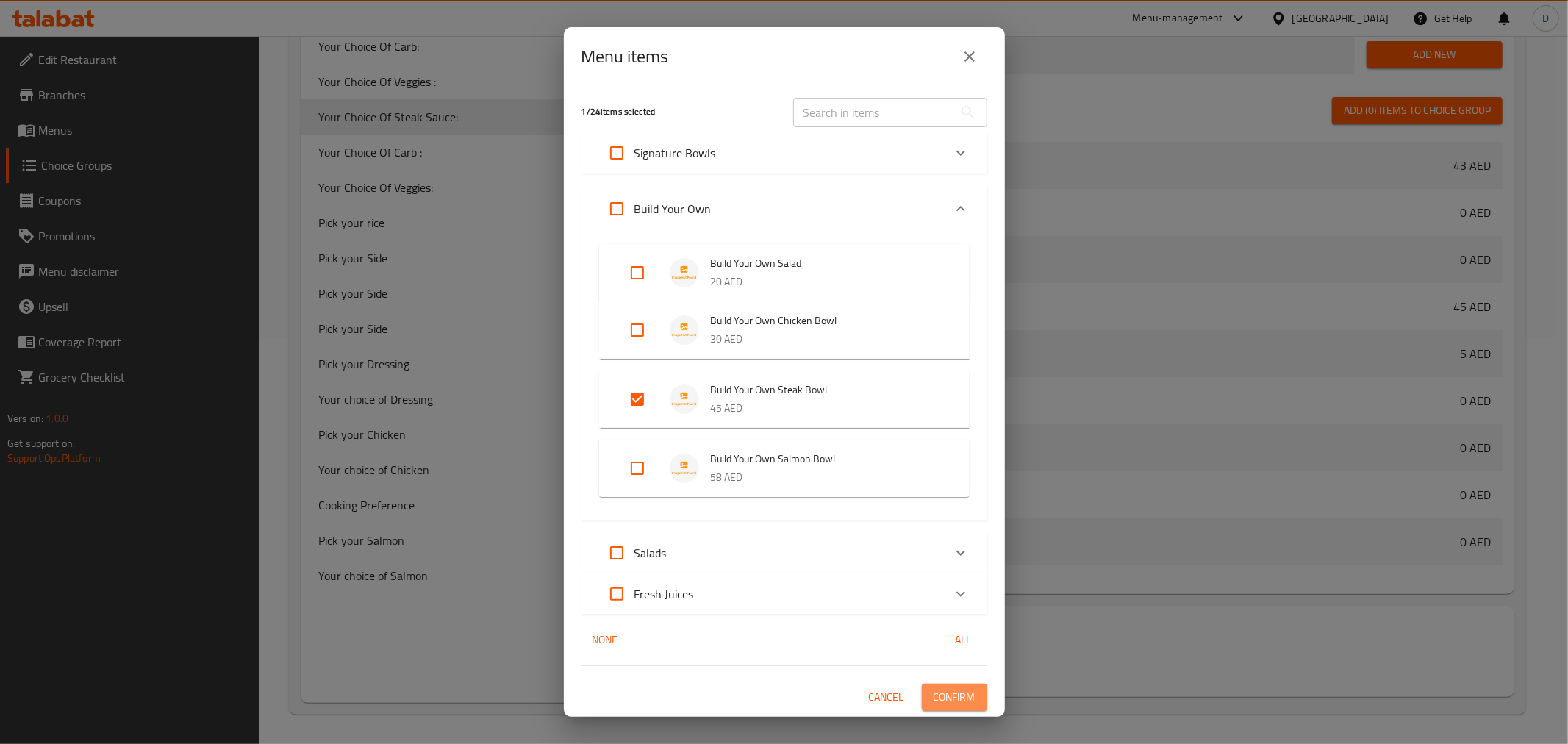
click at [957, 693] on span "Confirm" at bounding box center [955, 697] width 42 height 19
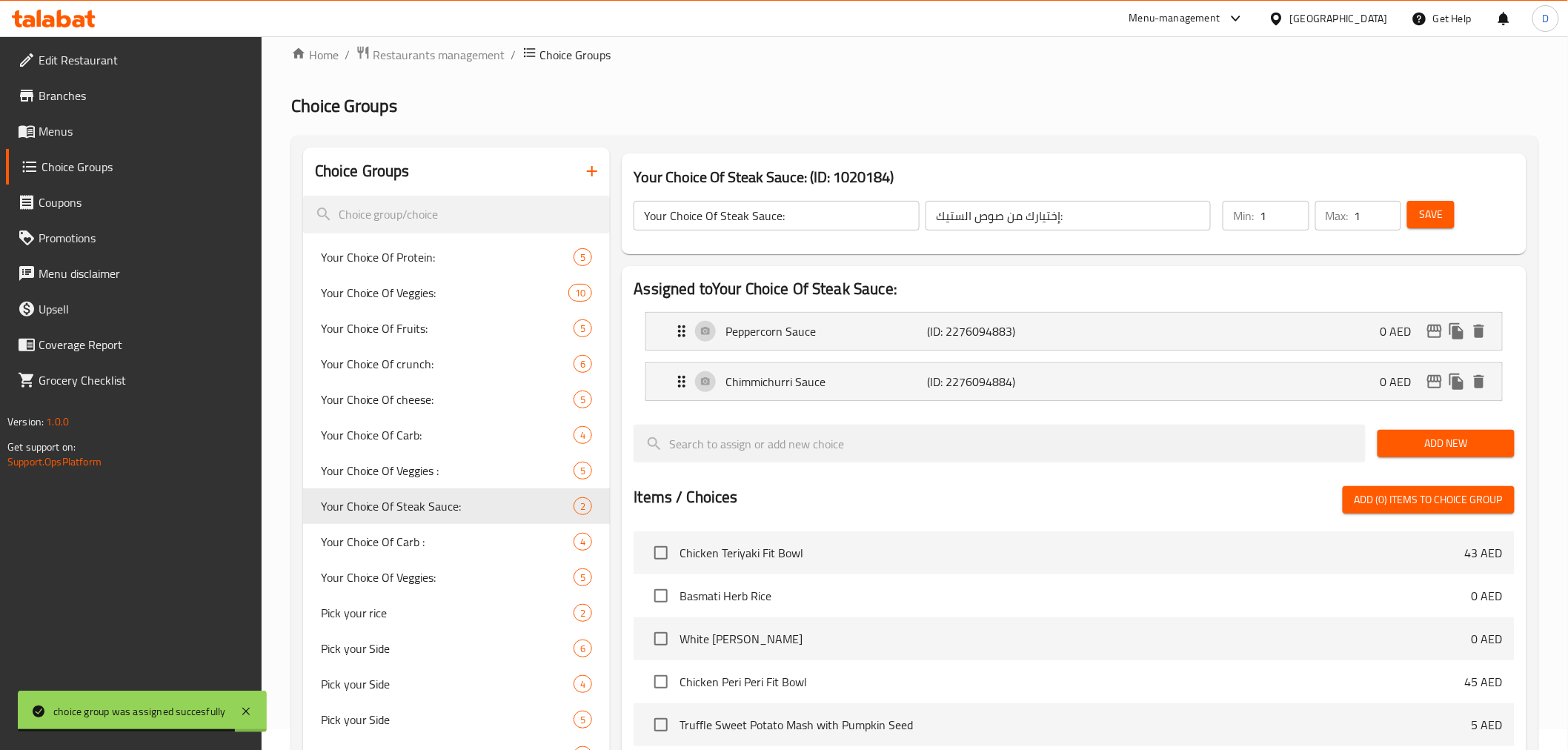
scroll to position [0, 0]
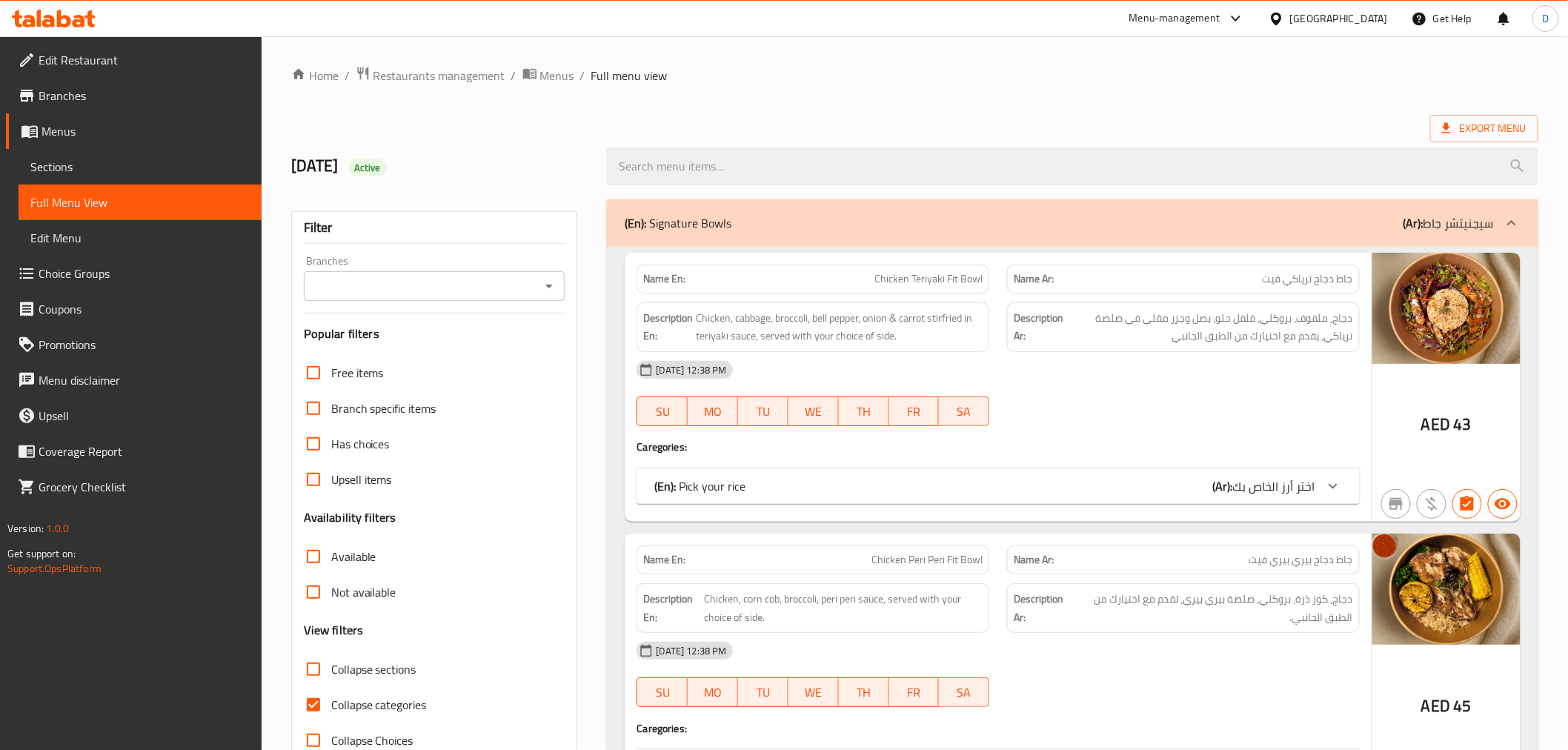
scroll to position [38, 0]
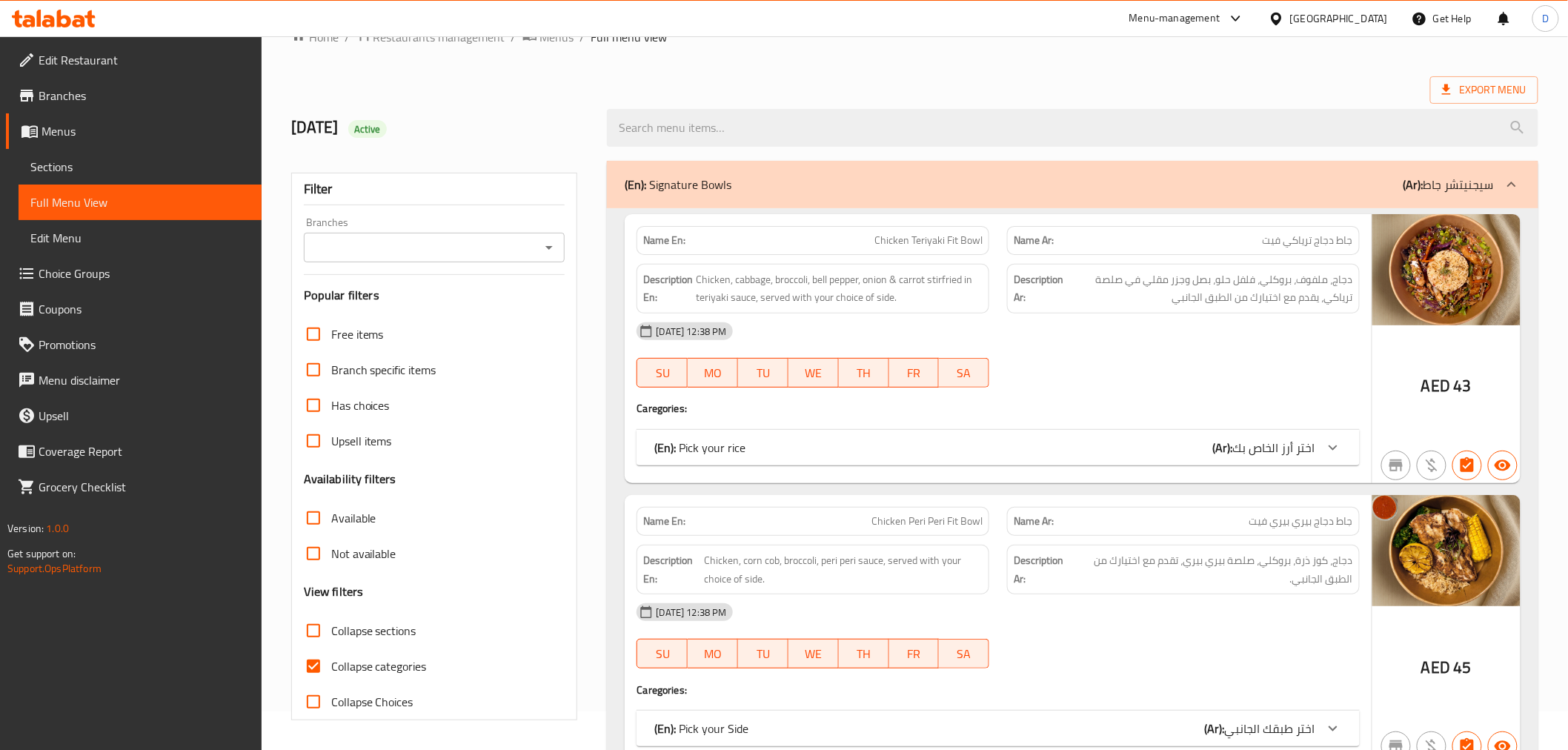
click at [313, 671] on input "Collapse categories" at bounding box center [313, 666] width 36 height 36
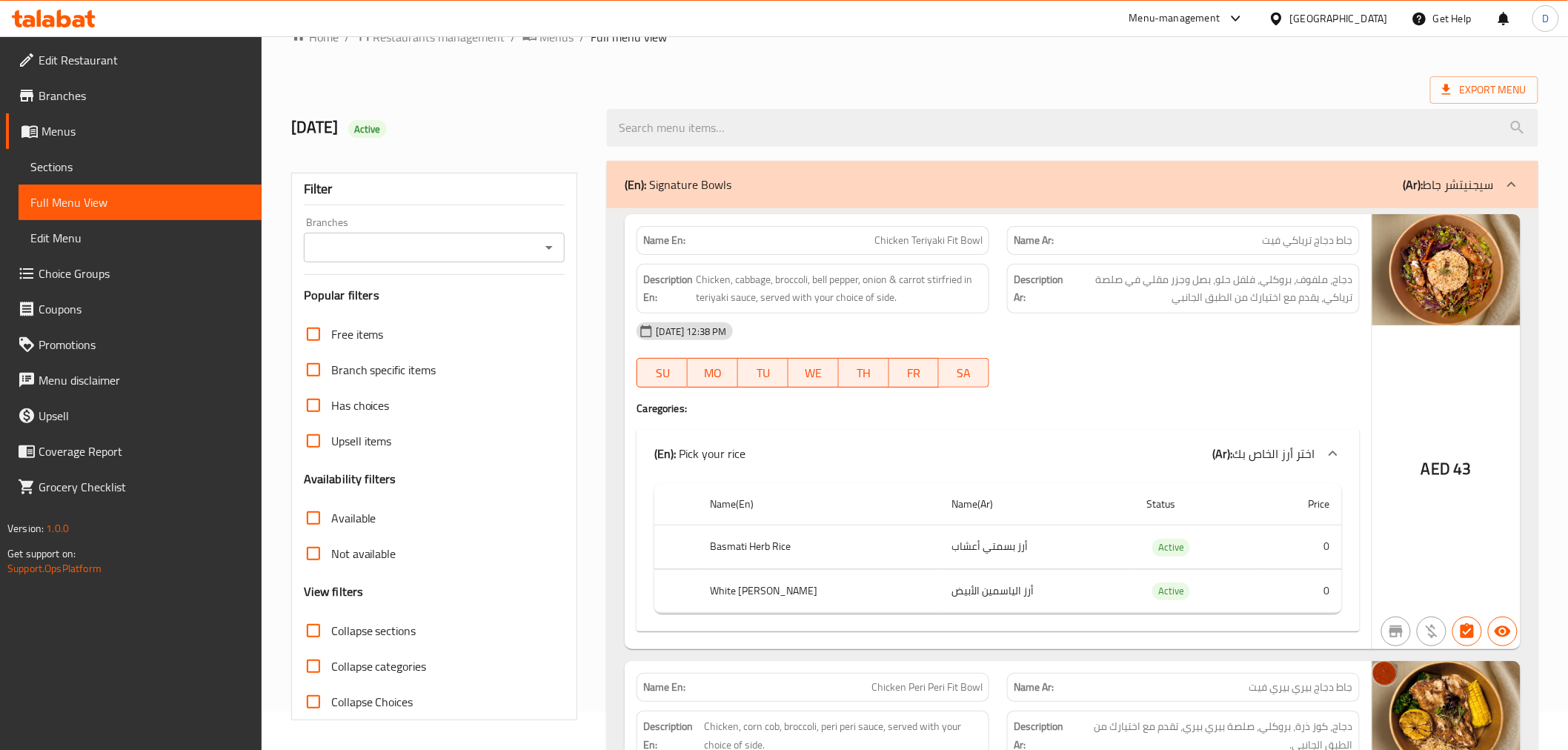
click at [322, 659] on input "Collapse categories" at bounding box center [313, 666] width 36 height 36
checkbox input "true"
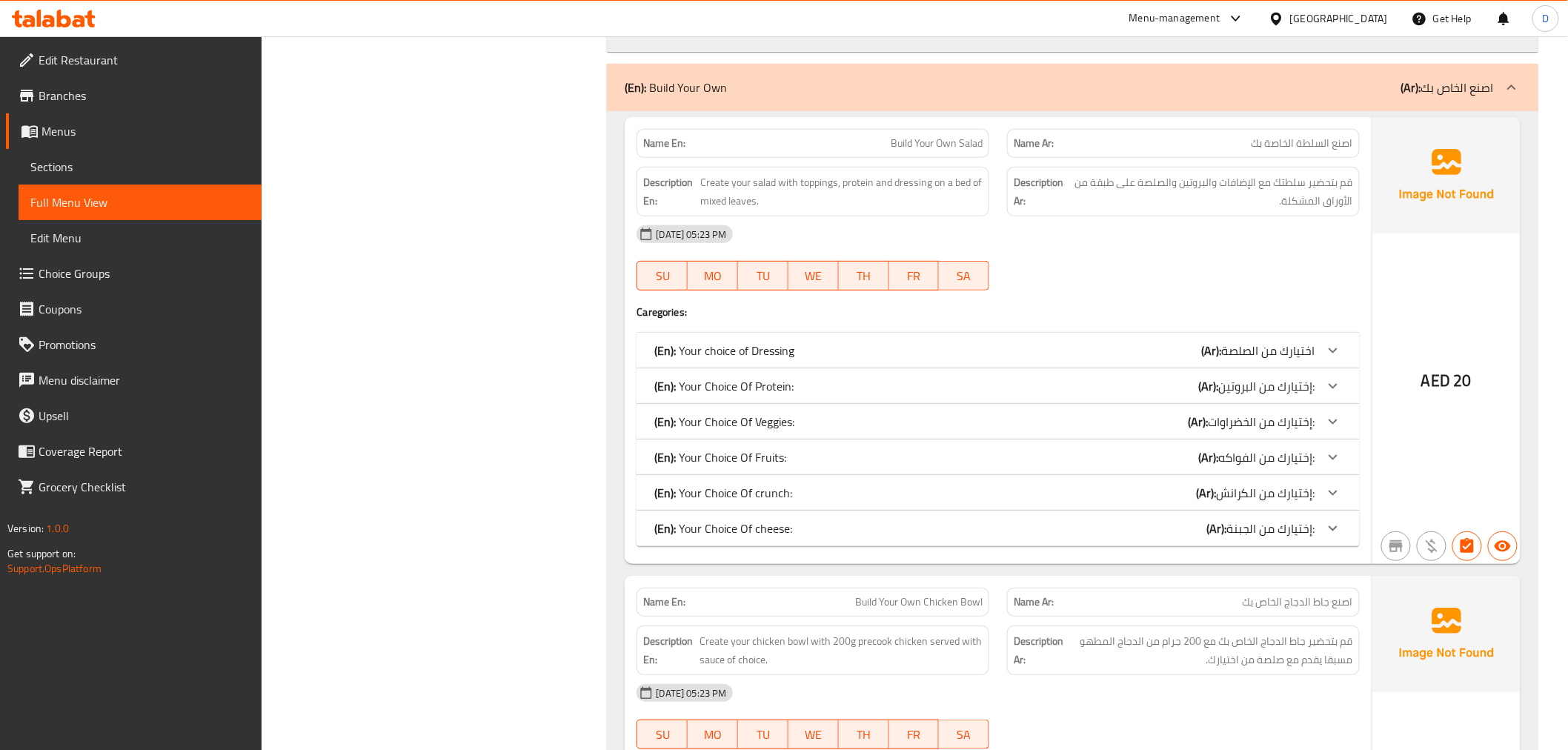
scroll to position [2425, 0]
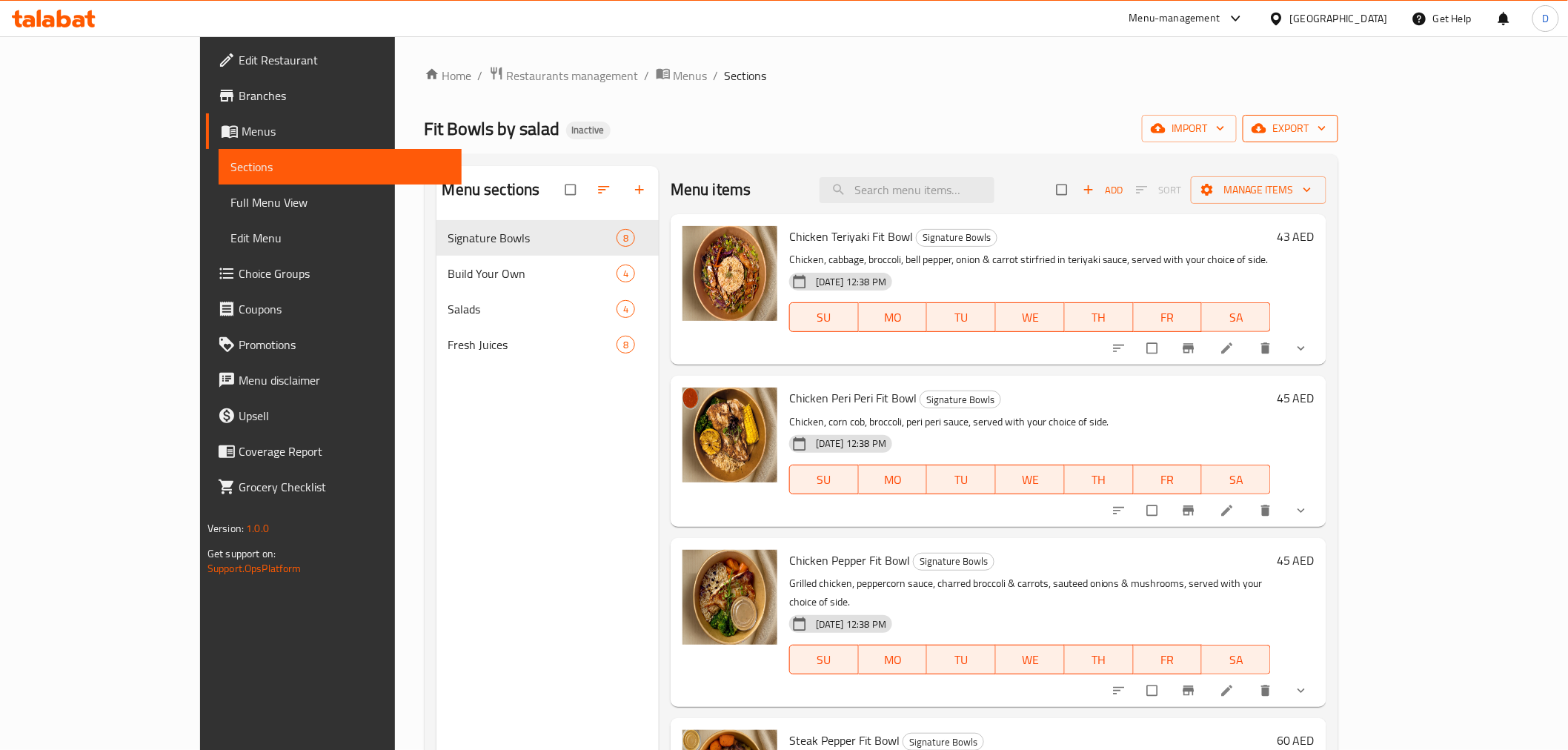
click at [1326, 126] on span "export" at bounding box center [1290, 128] width 72 height 19
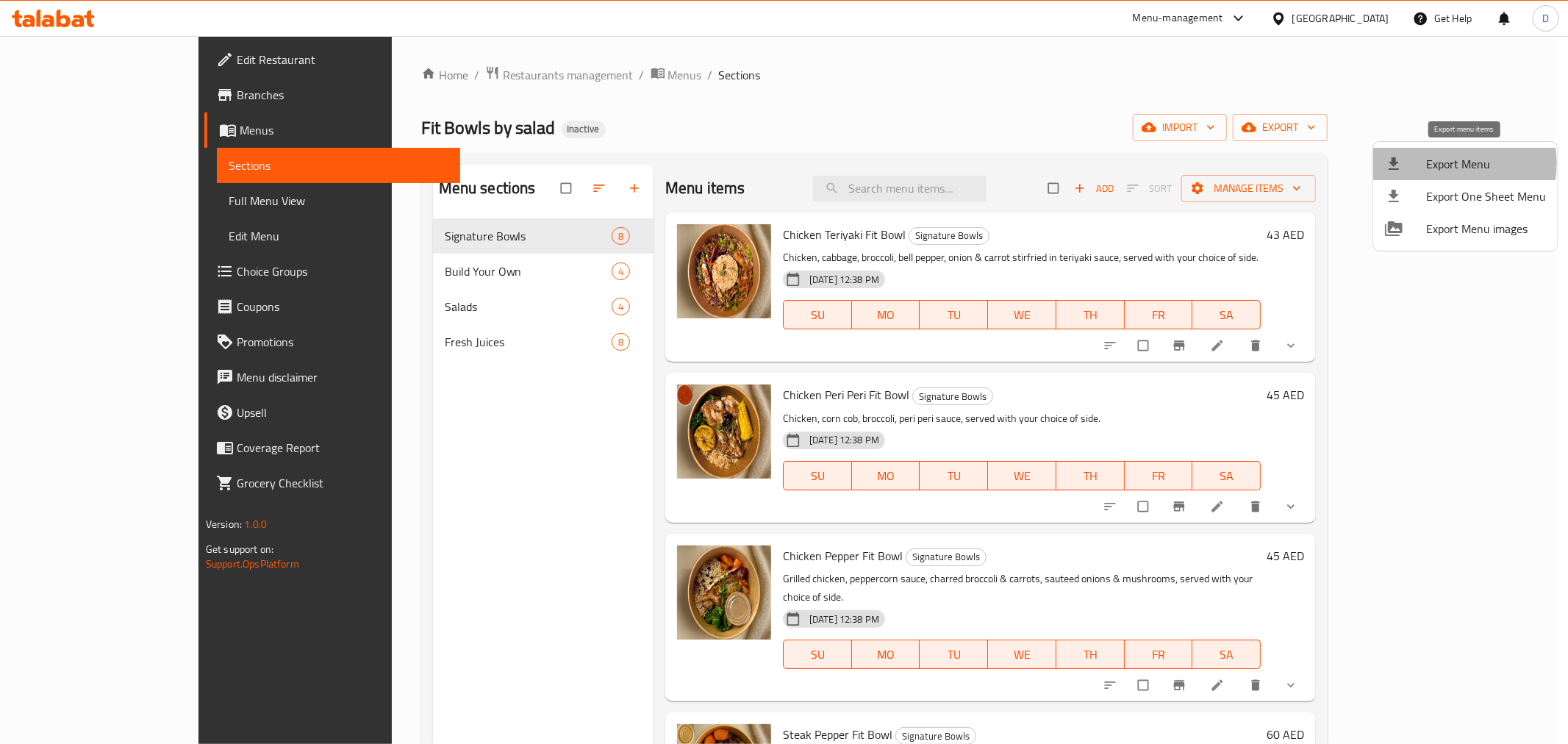
click at [1454, 164] on span "Export Menu" at bounding box center [1486, 164] width 120 height 18
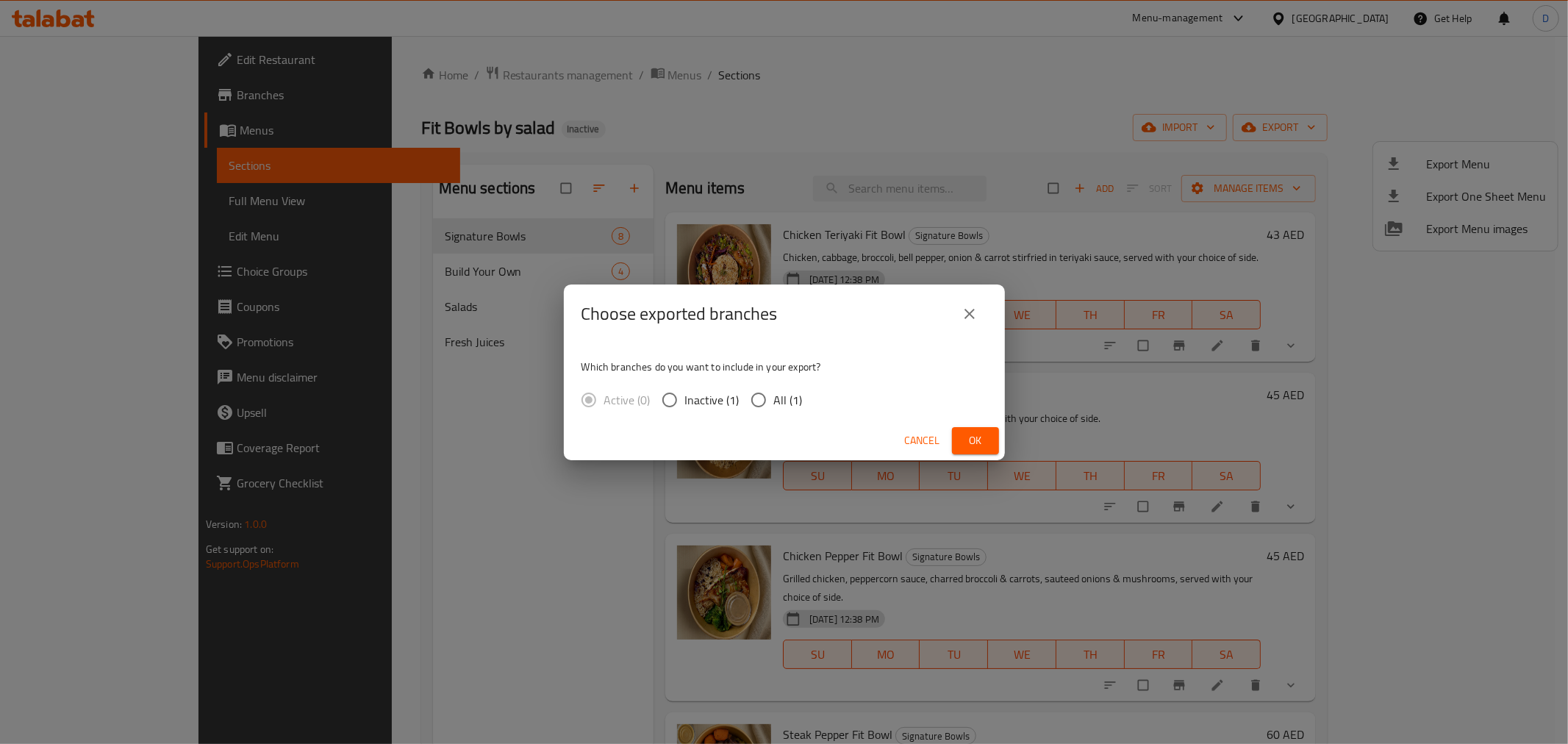
click at [785, 407] on span "All (1)" at bounding box center [788, 400] width 28 height 18
click at [774, 407] on input "All (1)" at bounding box center [759, 400] width 31 height 31
radio input "true"
click at [972, 436] on span "Ok" at bounding box center [975, 440] width 23 height 19
